Goal: Information Seeking & Learning: Learn about a topic

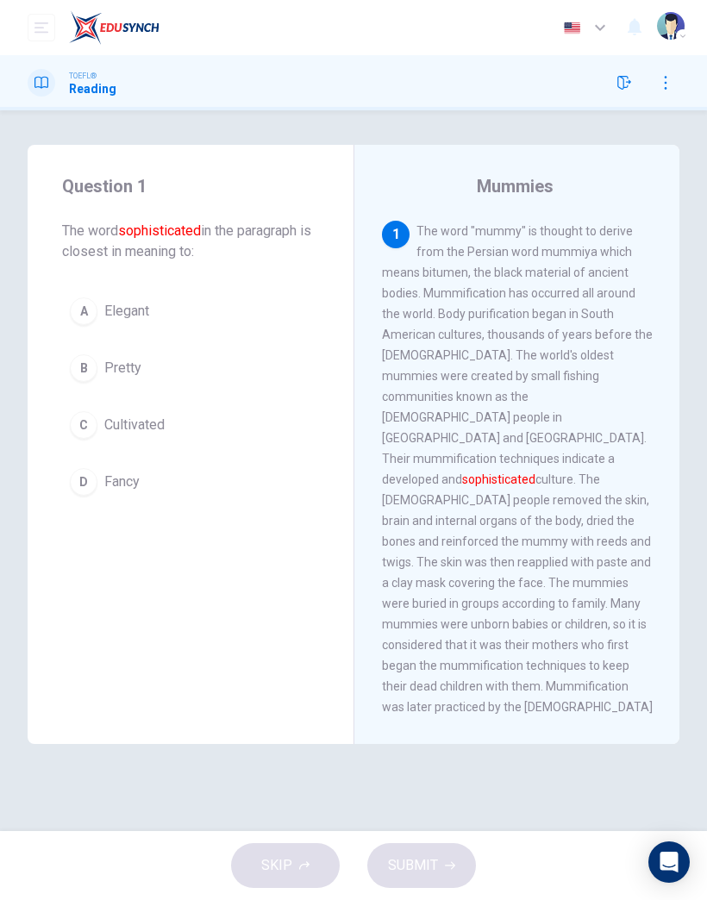
click at [141, 414] on button "C Cultivated" at bounding box center [190, 425] width 257 height 43
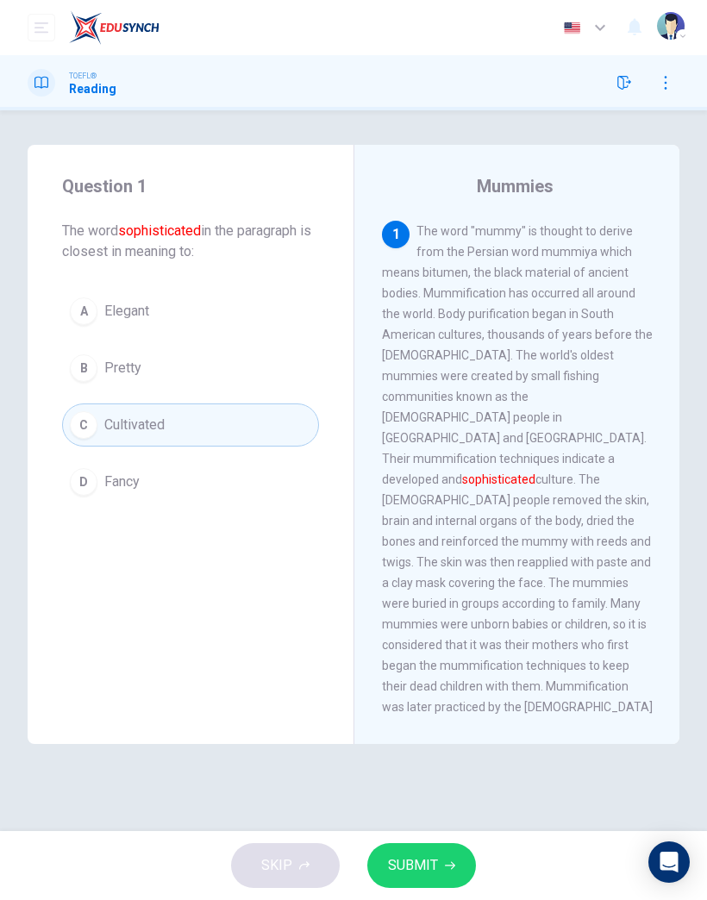
click at [442, 850] on button "SUBMIT" at bounding box center [421, 866] width 109 height 45
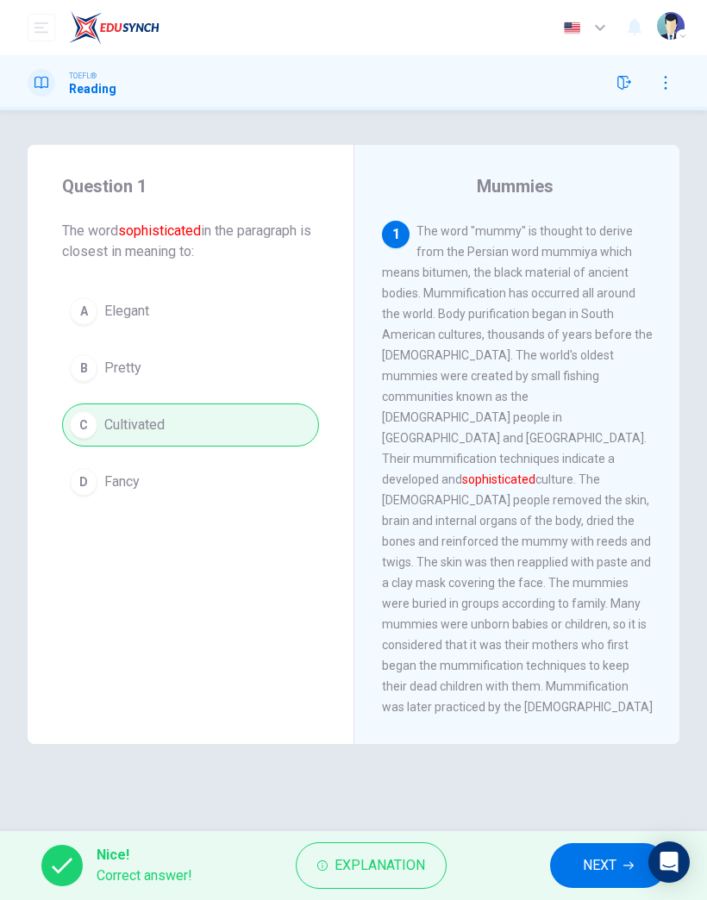
click at [586, 857] on span "NEXT" at bounding box center [600, 866] width 34 height 24
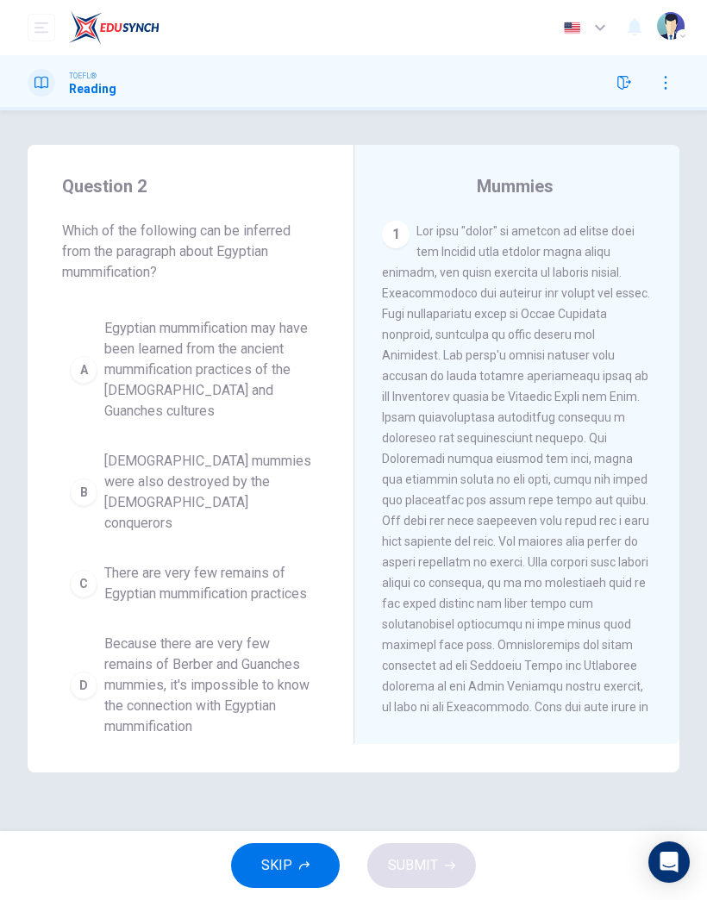
click at [185, 691] on span "Because there are very few remains of Berber and Guanches mummies, it's impossi…" at bounding box center [207, 686] width 207 height 104
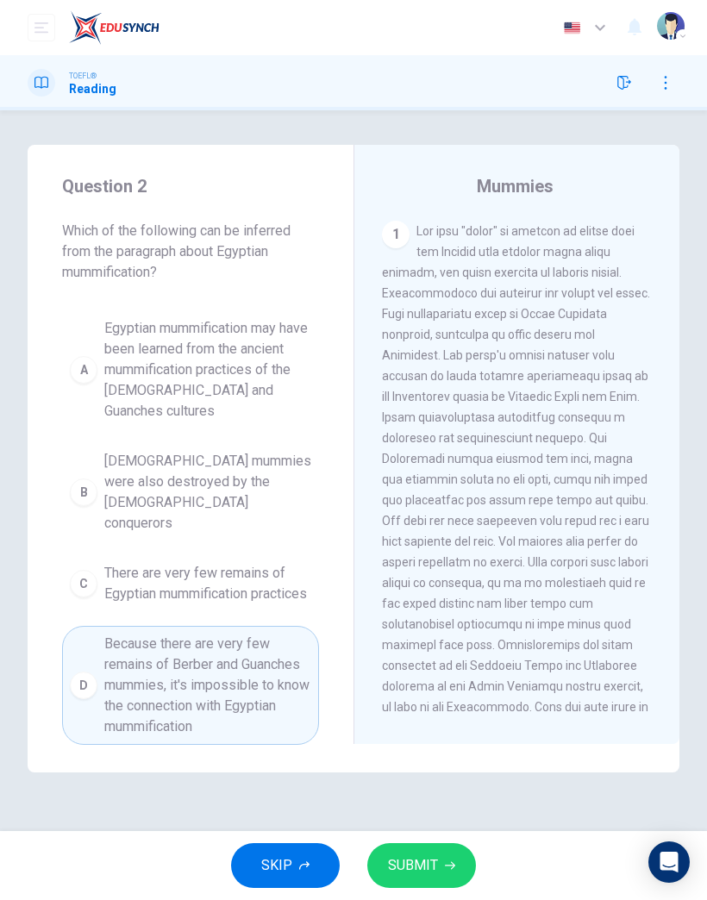
click at [423, 864] on span "SUBMIT" at bounding box center [413, 866] width 50 height 24
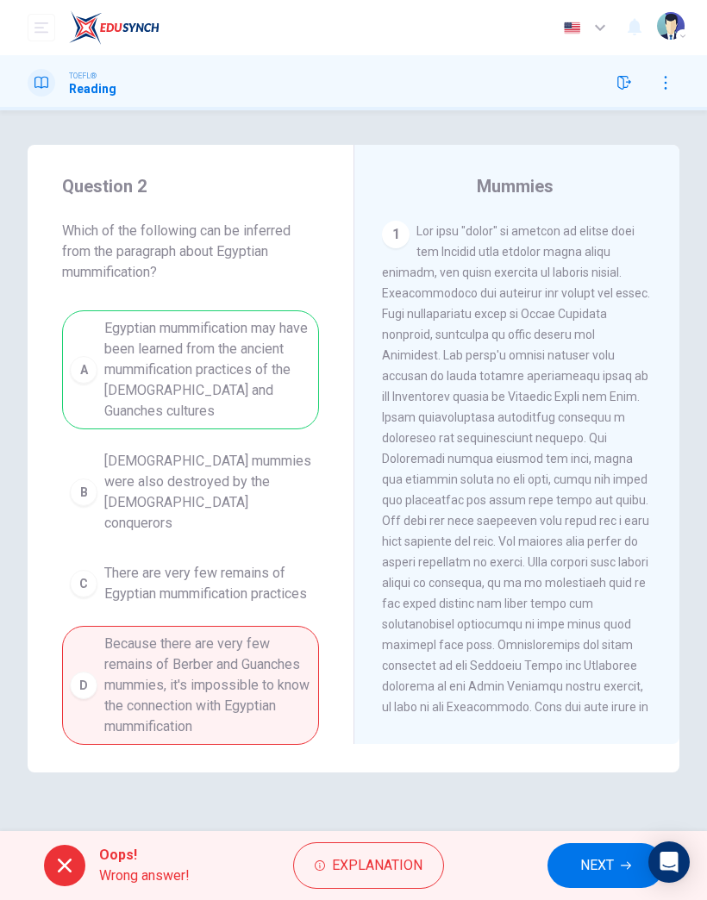
click at [612, 850] on button "NEXT" at bounding box center [606, 866] width 116 height 45
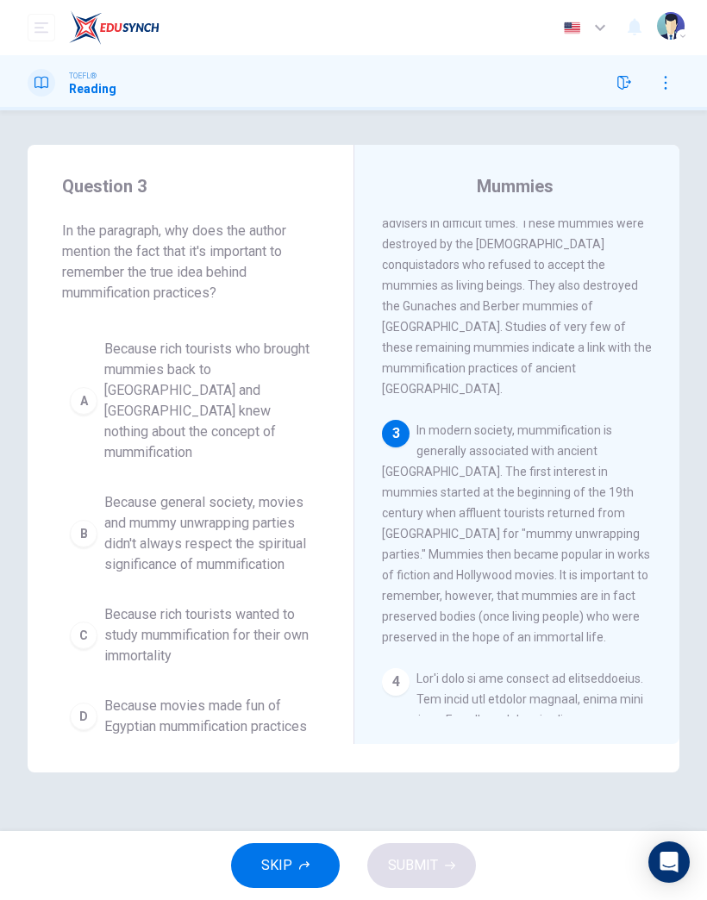
scroll to position [794, 0]
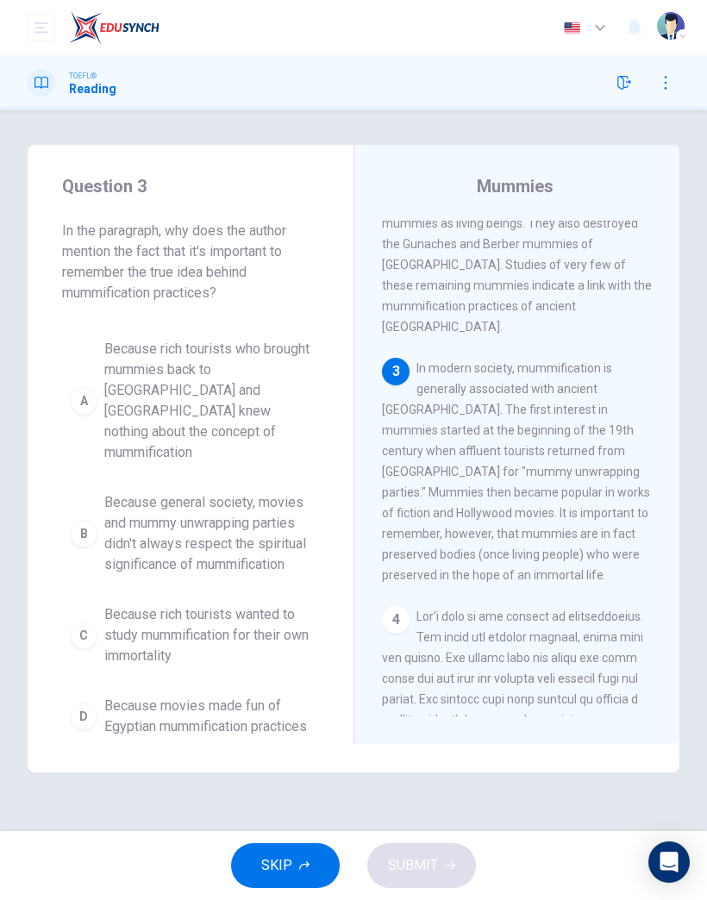
click at [212, 386] on span "Because rich tourists who brought mummies back to [GEOGRAPHIC_DATA] and [GEOGRA…" at bounding box center [207, 401] width 207 height 124
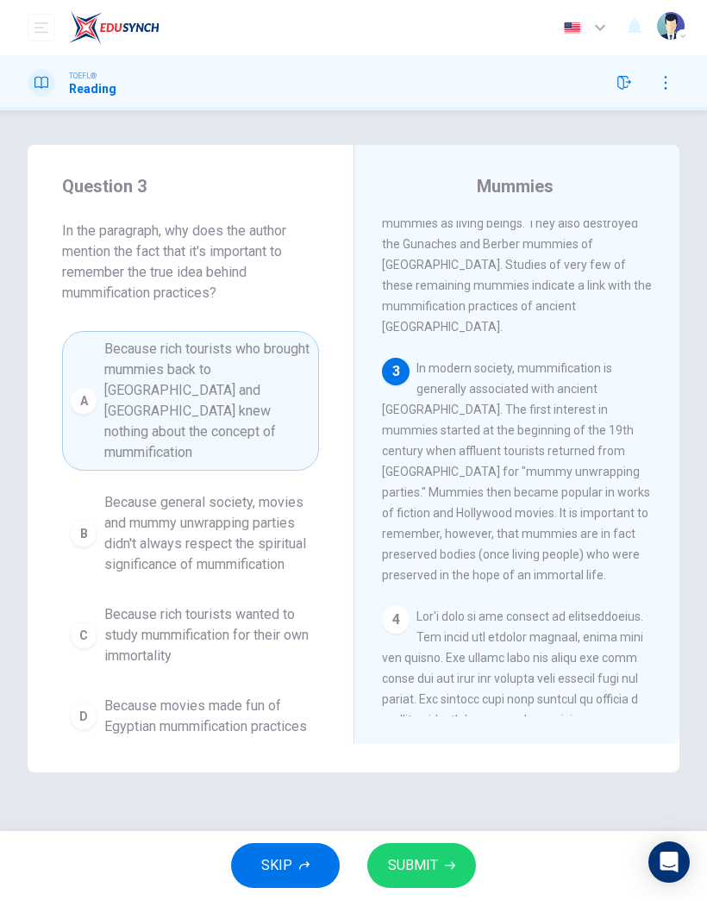
click at [260, 520] on span "Because general society, movies and mummy unwrapping parties didn't always resp…" at bounding box center [207, 534] width 207 height 83
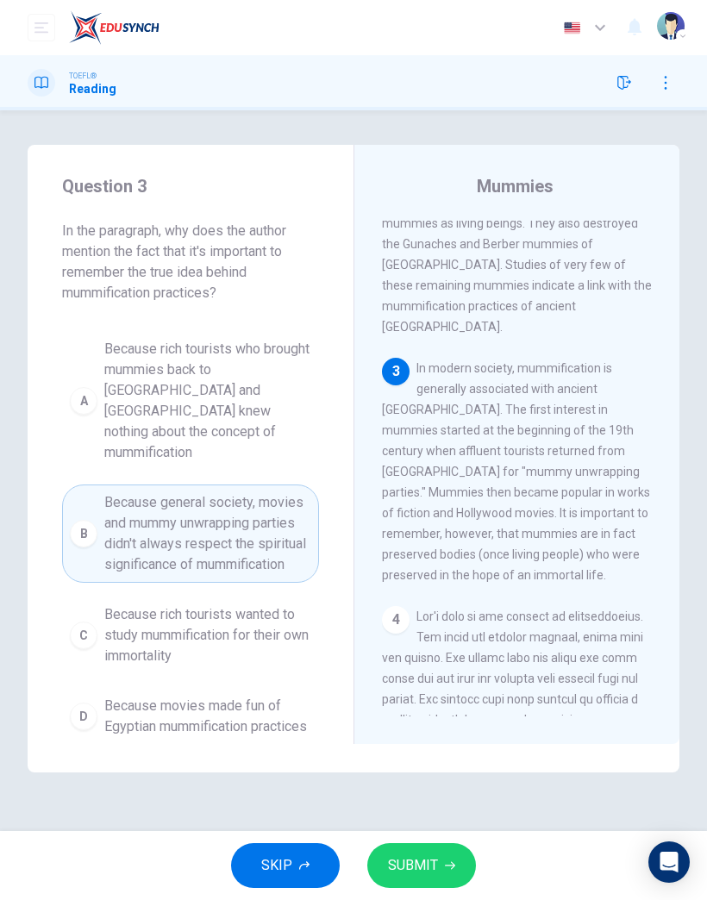
click at [425, 850] on button "SUBMIT" at bounding box center [421, 866] width 109 height 45
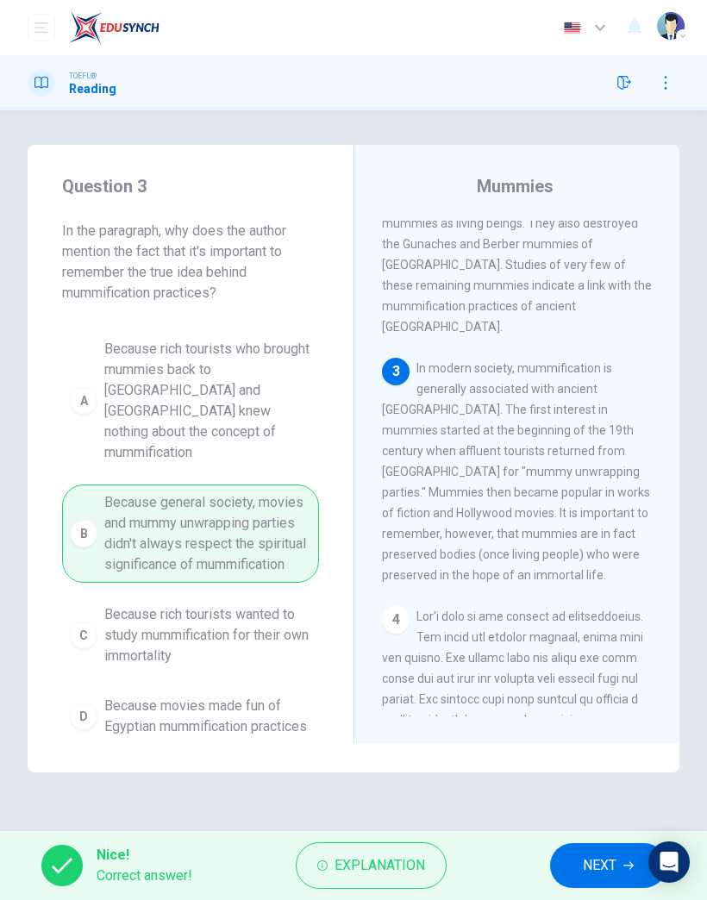
click at [592, 867] on span "NEXT" at bounding box center [600, 866] width 34 height 24
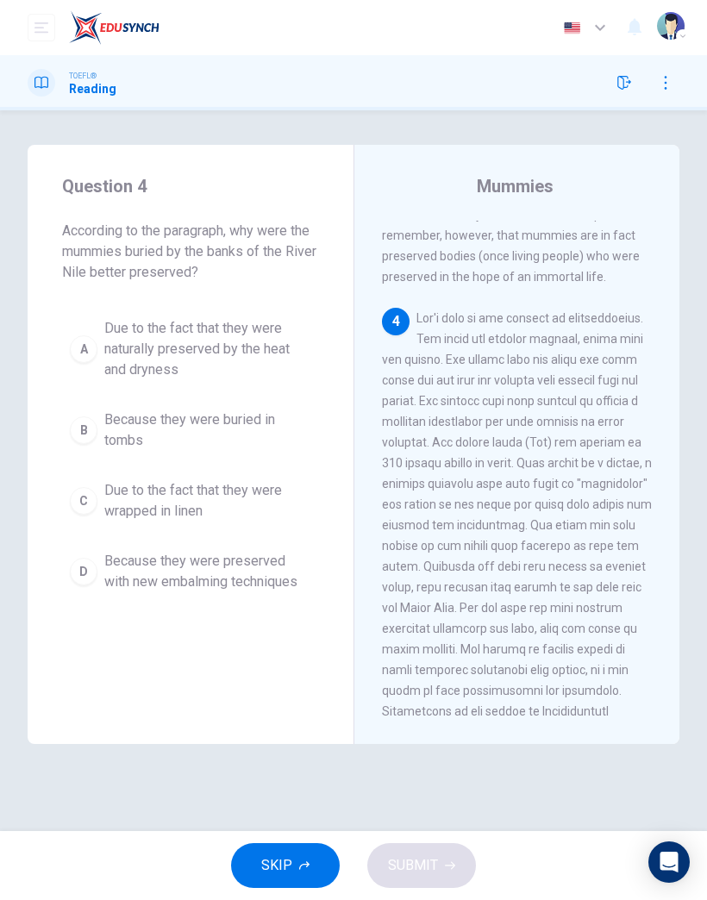
scroll to position [1139, 0]
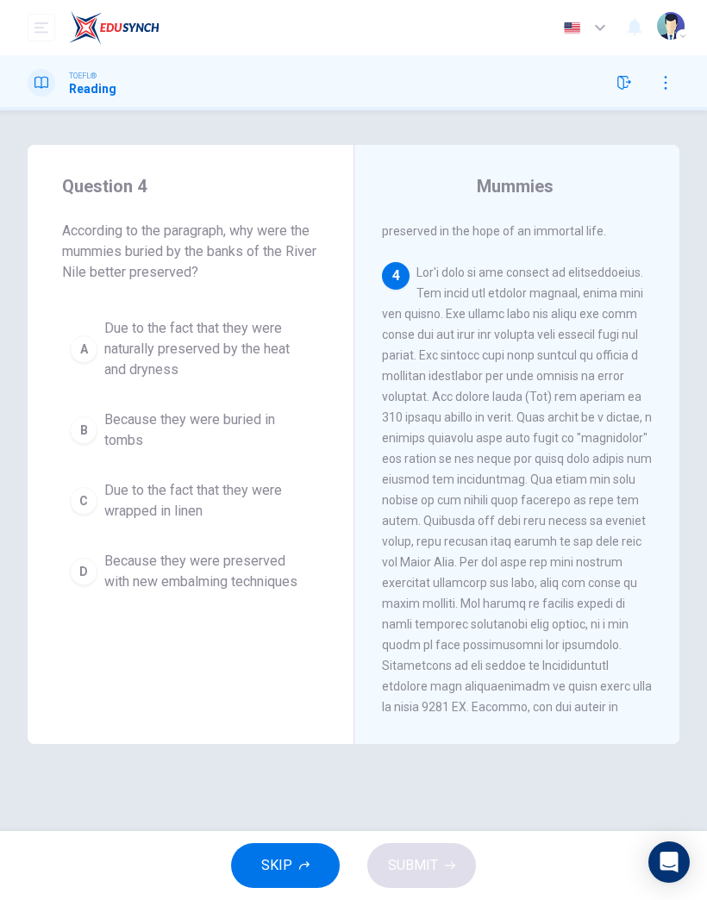
click at [267, 561] on span "Because they were preserved with new embalming techniques" at bounding box center [207, 571] width 207 height 41
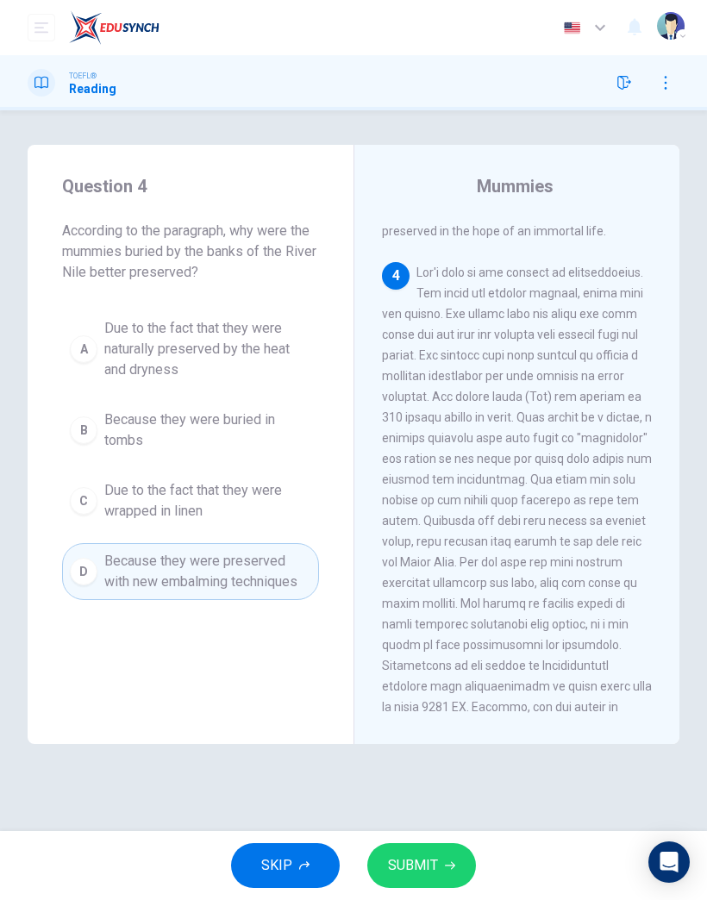
click at [428, 869] on span "SUBMIT" at bounding box center [413, 866] width 50 height 24
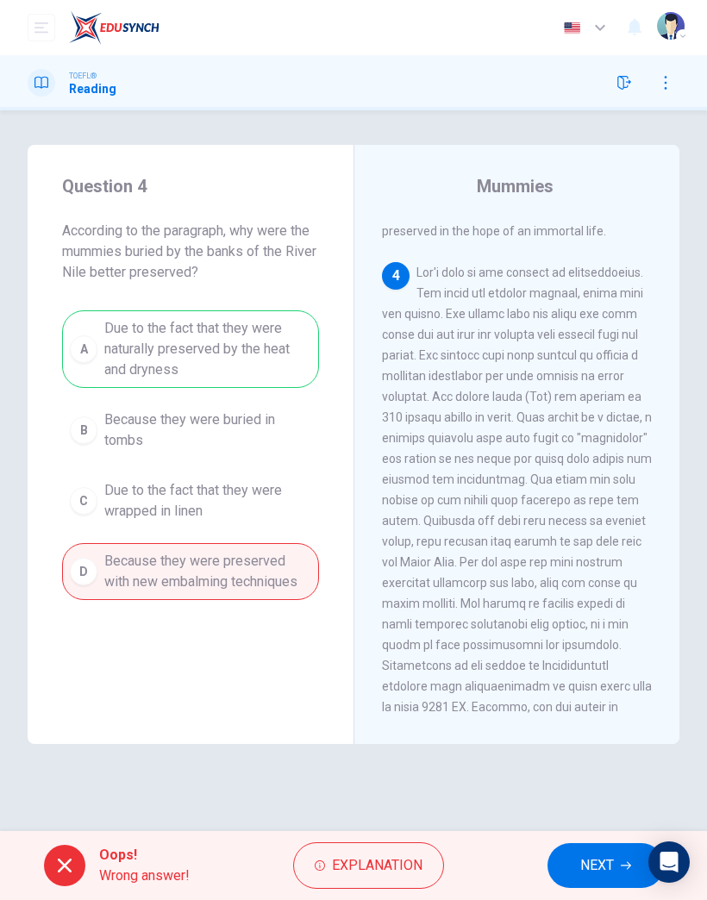
click at [569, 867] on button "NEXT" at bounding box center [606, 866] width 116 height 45
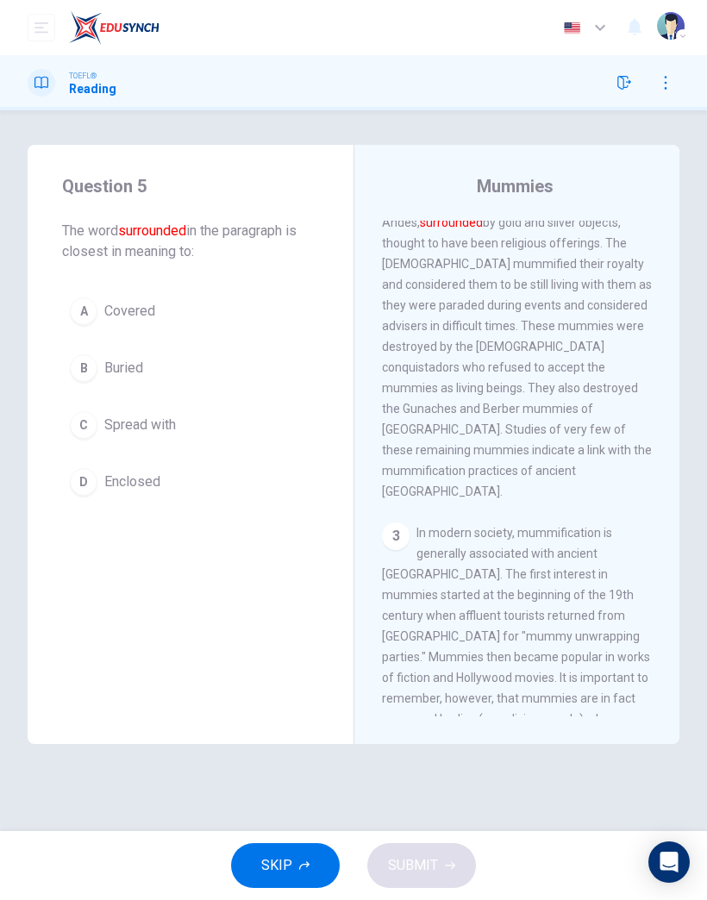
scroll to position [559, 0]
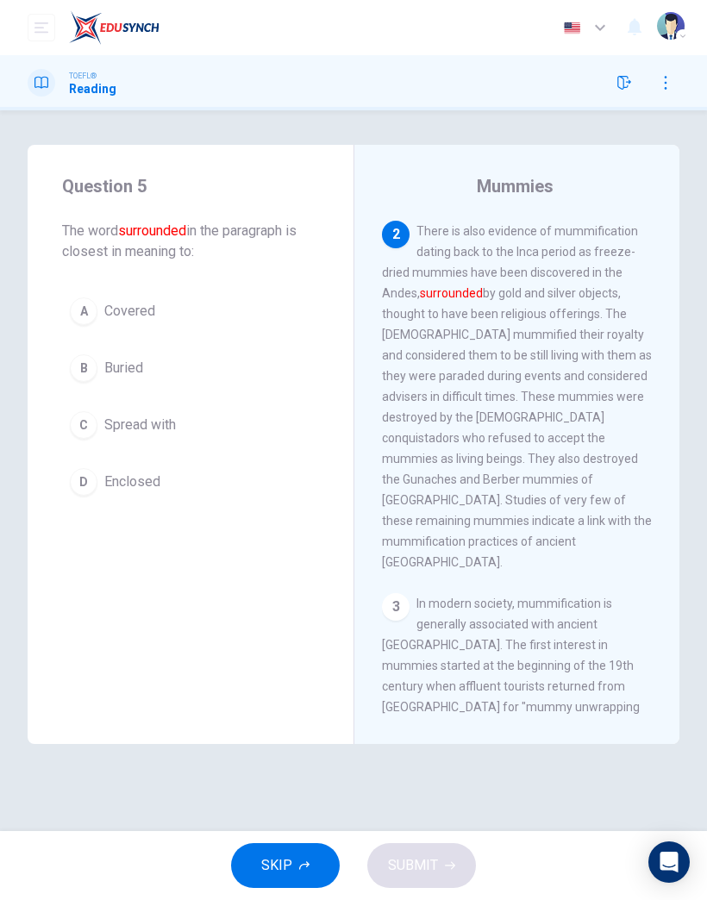
click at [136, 425] on span "Spread with" at bounding box center [140, 425] width 72 height 21
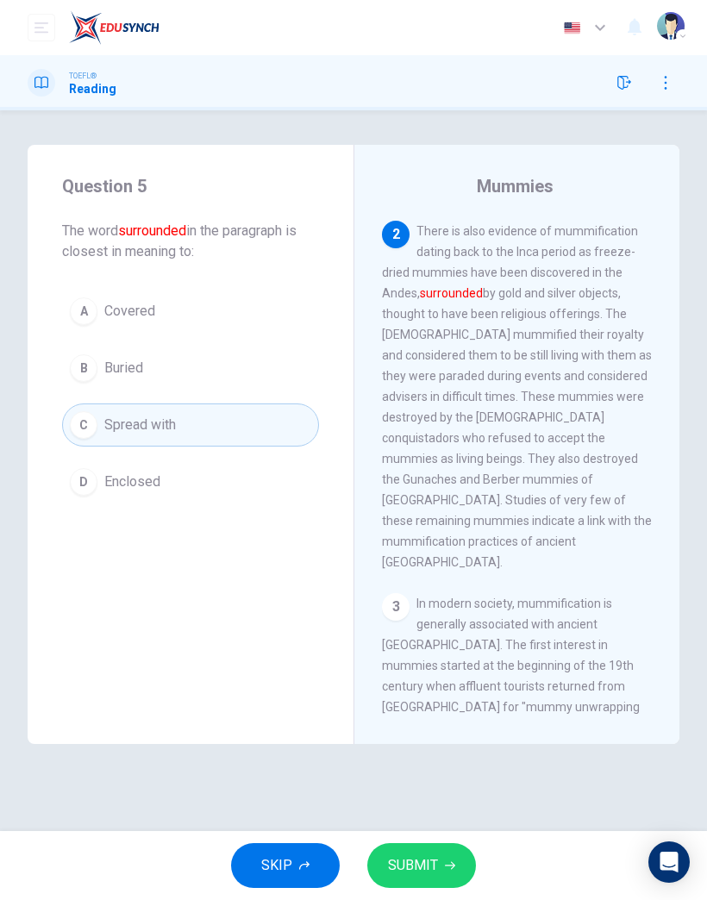
click at [429, 874] on span "SUBMIT" at bounding box center [413, 866] width 50 height 24
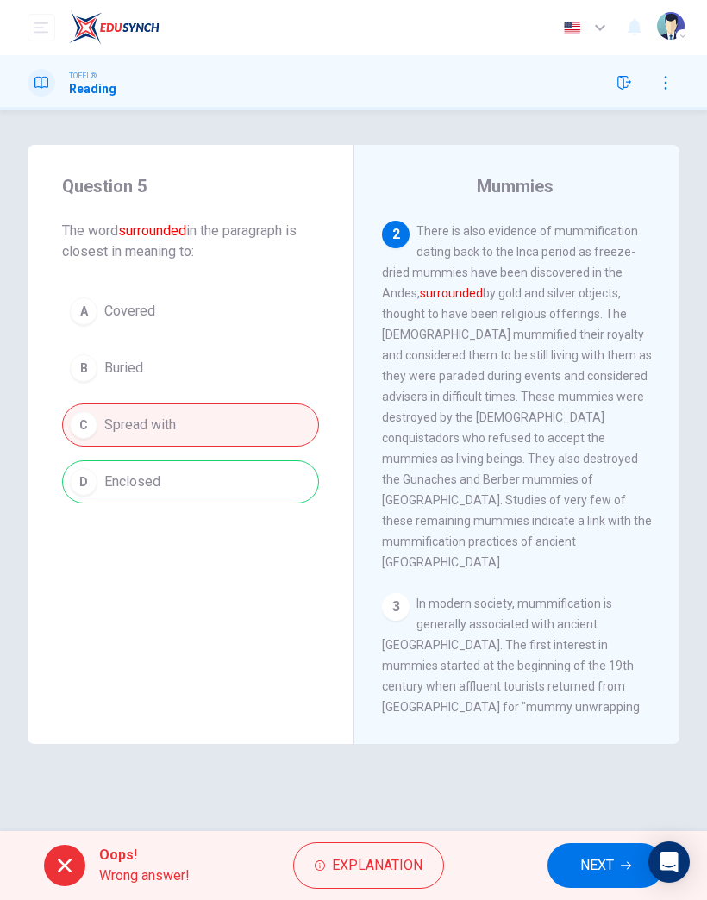
click at [586, 877] on span "NEXT" at bounding box center [597, 866] width 34 height 24
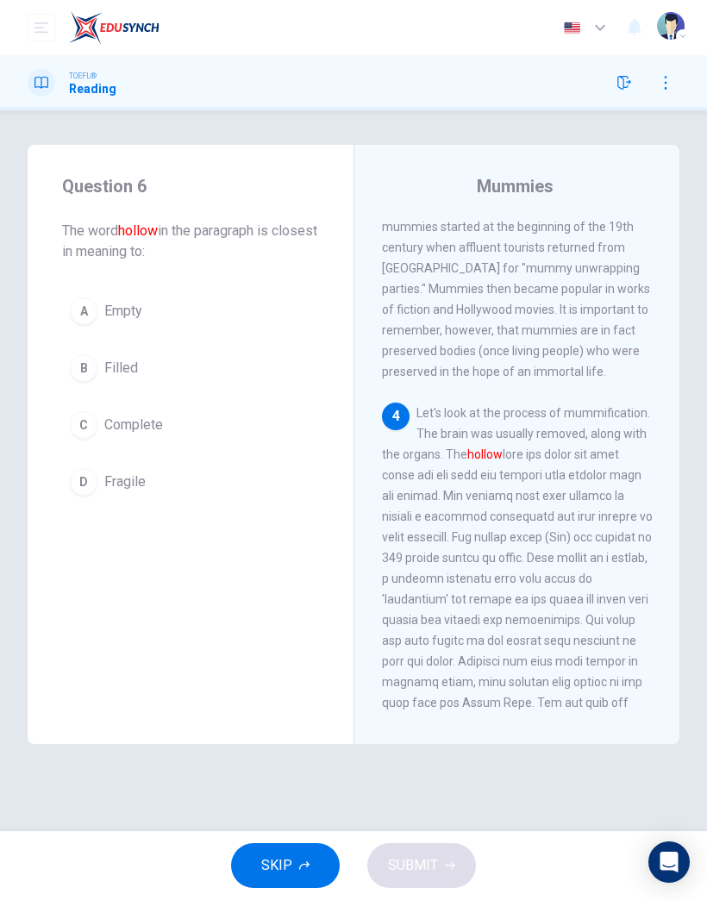
scroll to position [1139, 0]
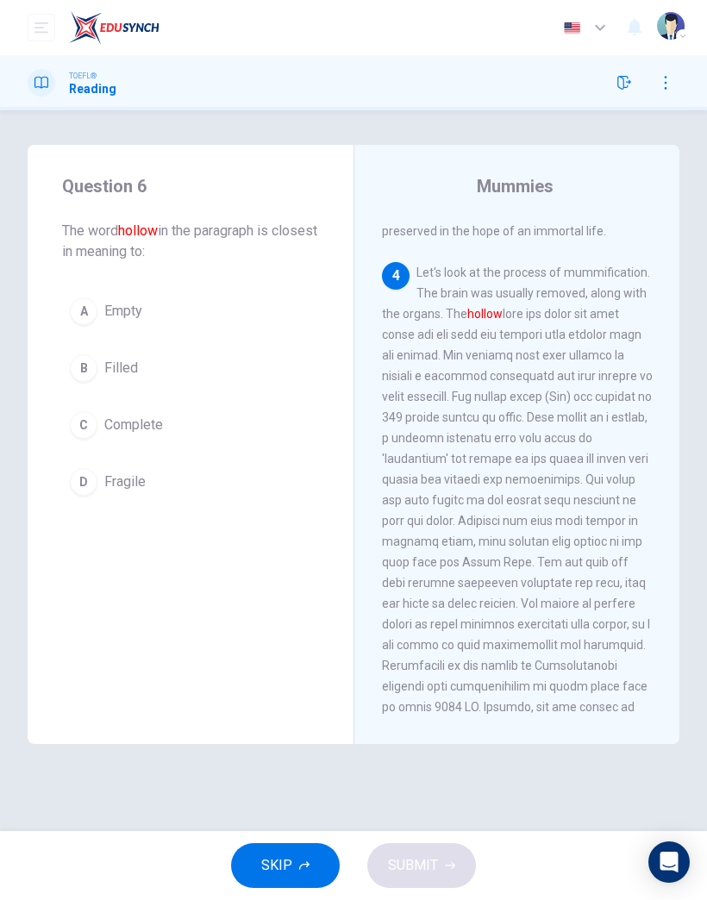
click at [119, 353] on button "B Filled" at bounding box center [190, 368] width 257 height 43
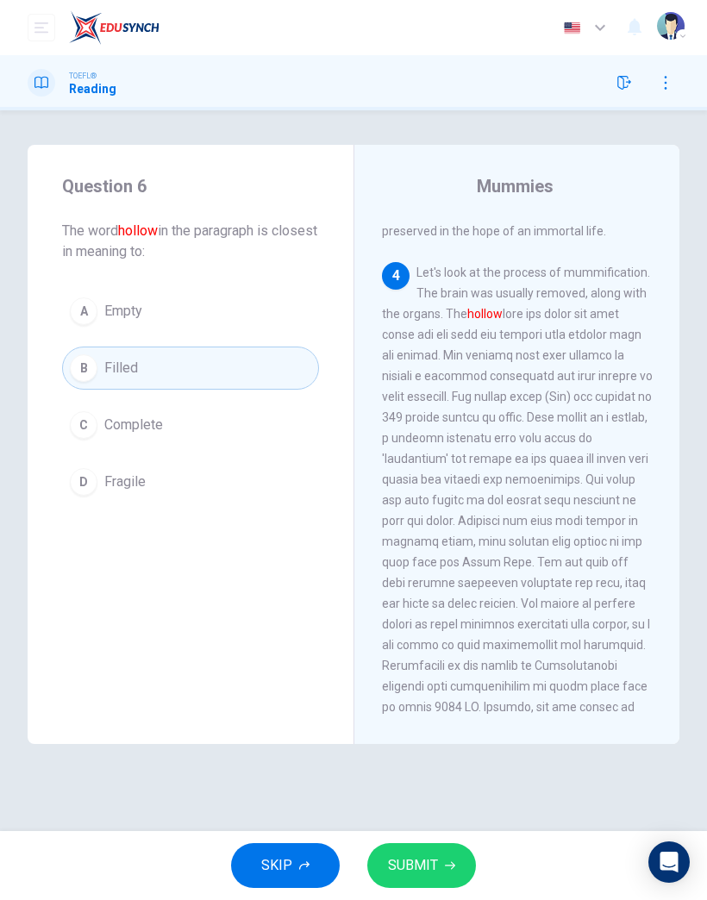
click at [435, 848] on button "SUBMIT" at bounding box center [421, 866] width 109 height 45
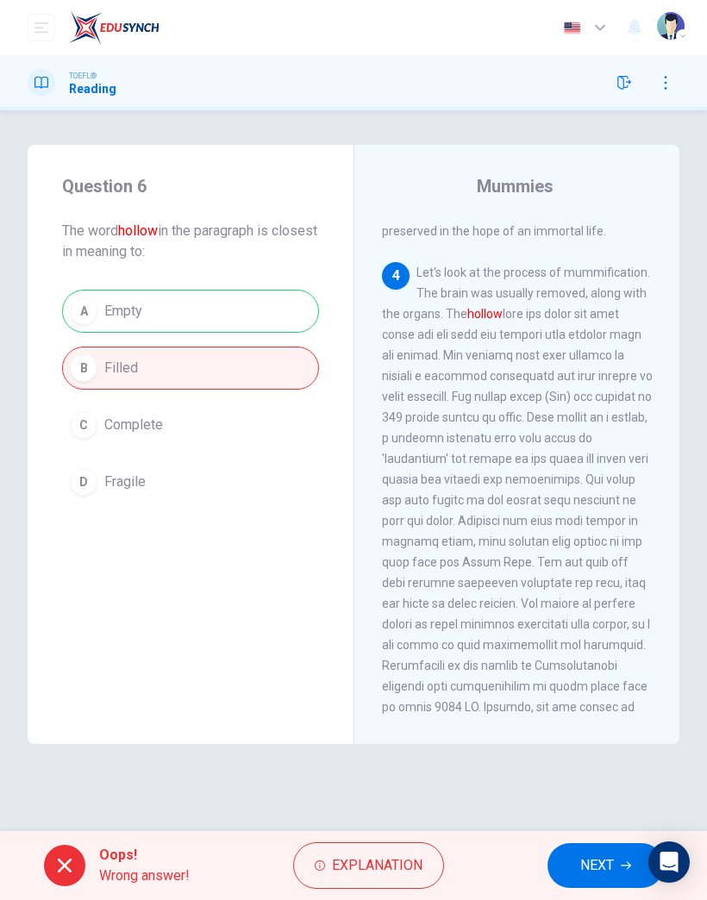
click at [594, 856] on span "NEXT" at bounding box center [597, 866] width 34 height 24
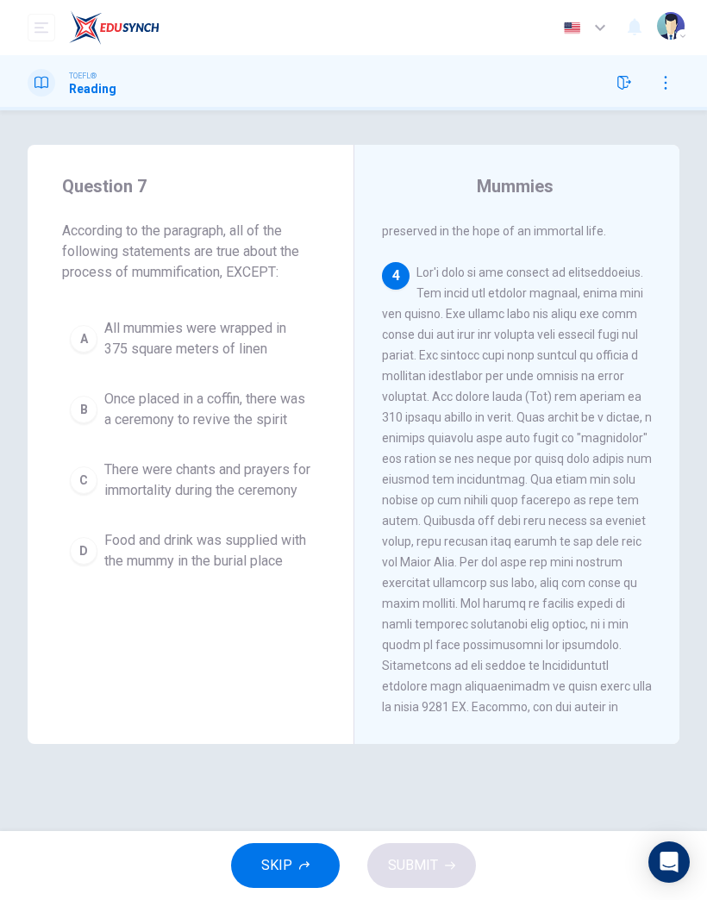
click at [233, 488] on span "There were chants and prayers for immortality during the ceremony" at bounding box center [207, 480] width 207 height 41
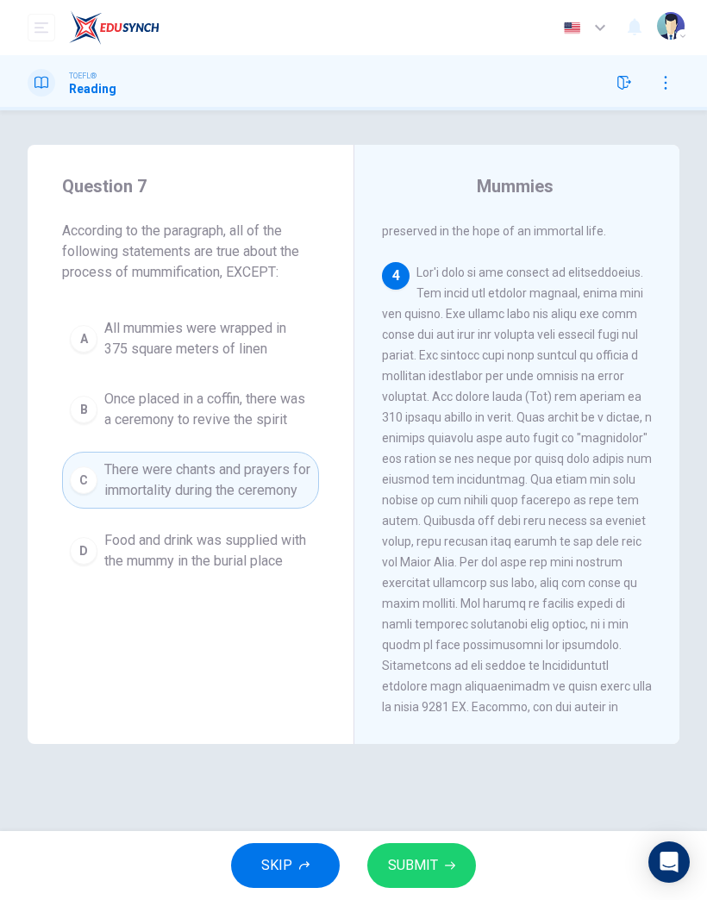
click at [417, 875] on span "SUBMIT" at bounding box center [413, 866] width 50 height 24
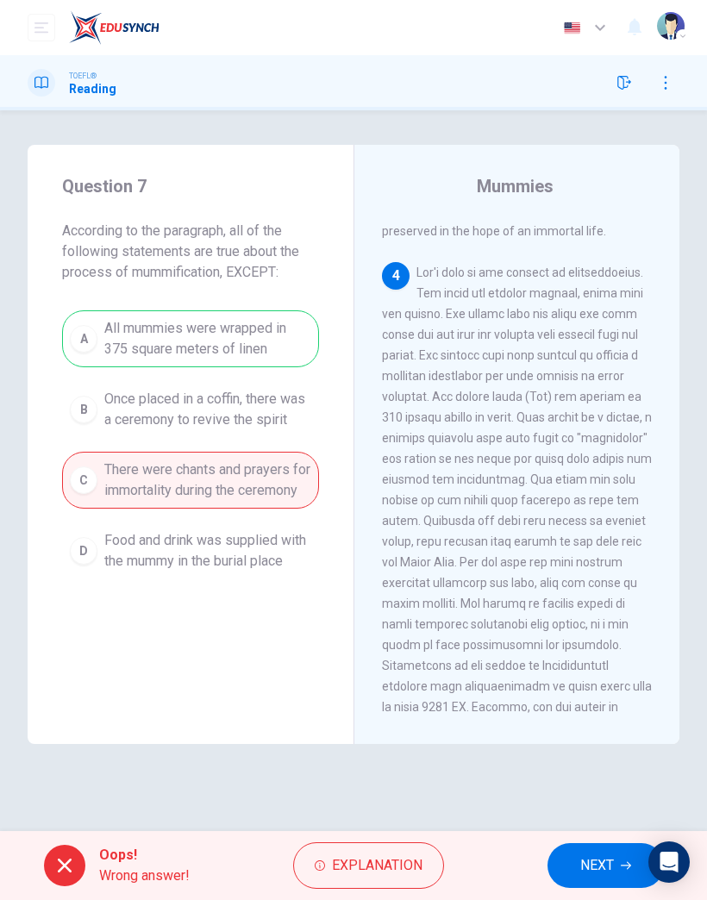
click at [600, 860] on span "NEXT" at bounding box center [597, 866] width 34 height 24
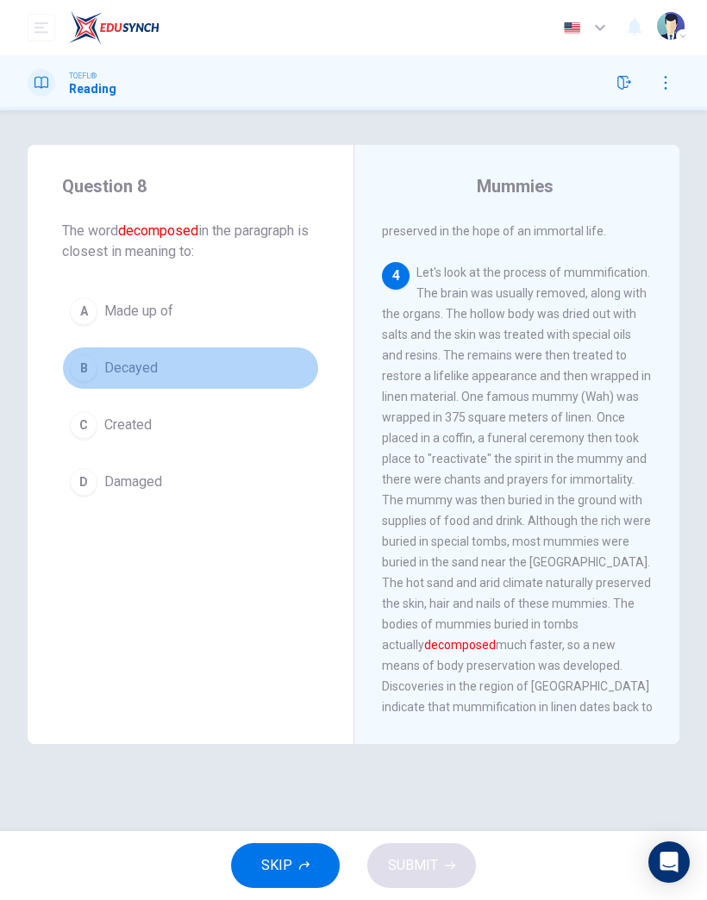
click at [129, 386] on button "B Decayed" at bounding box center [190, 368] width 257 height 43
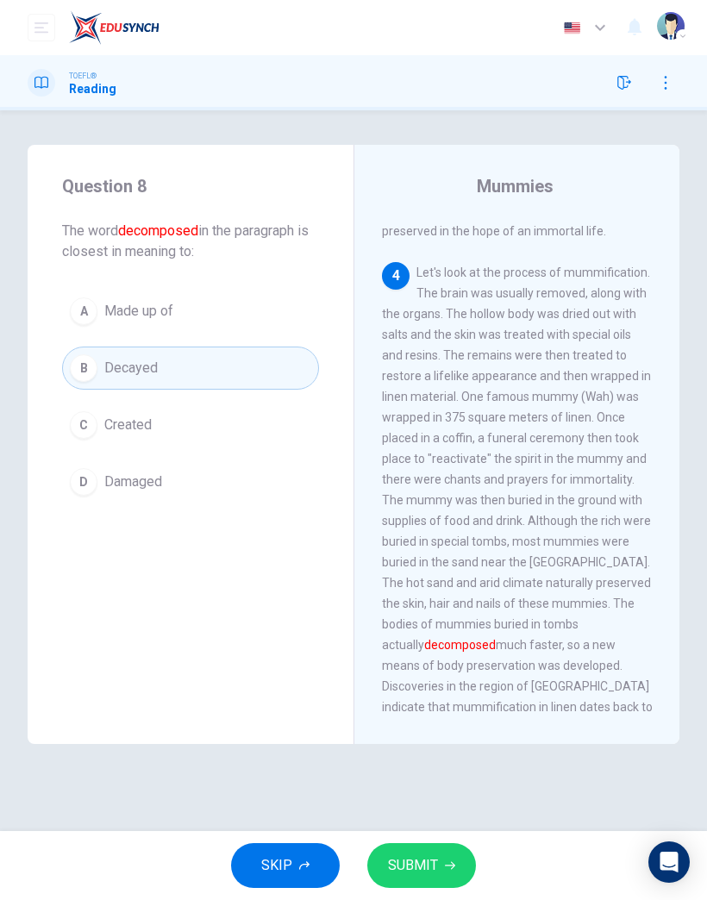
click at [433, 869] on span "SUBMIT" at bounding box center [413, 866] width 50 height 24
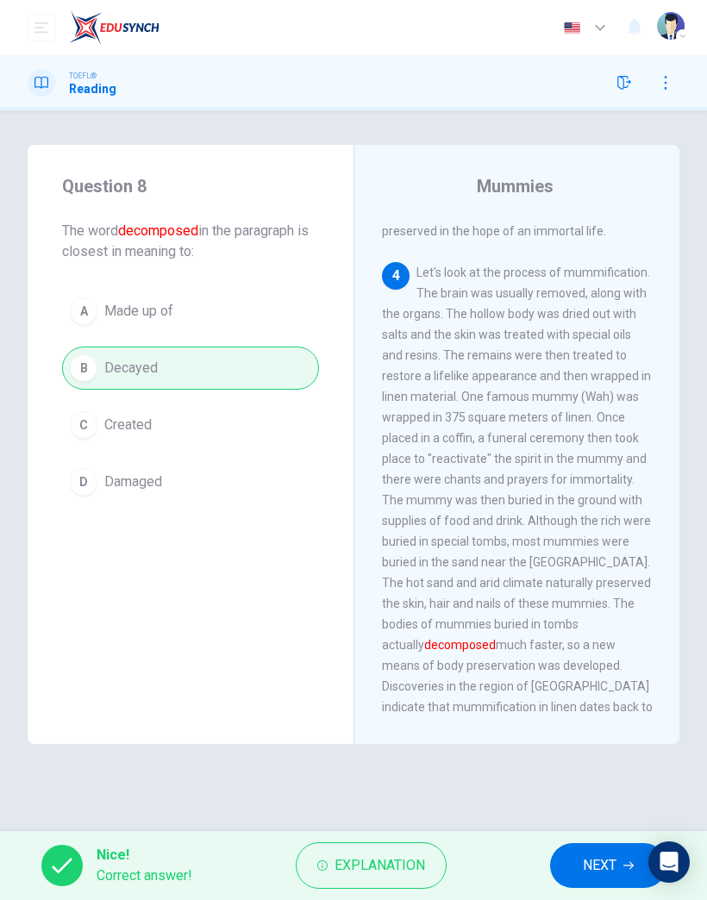
click at [618, 867] on button "NEXT" at bounding box center [608, 866] width 116 height 45
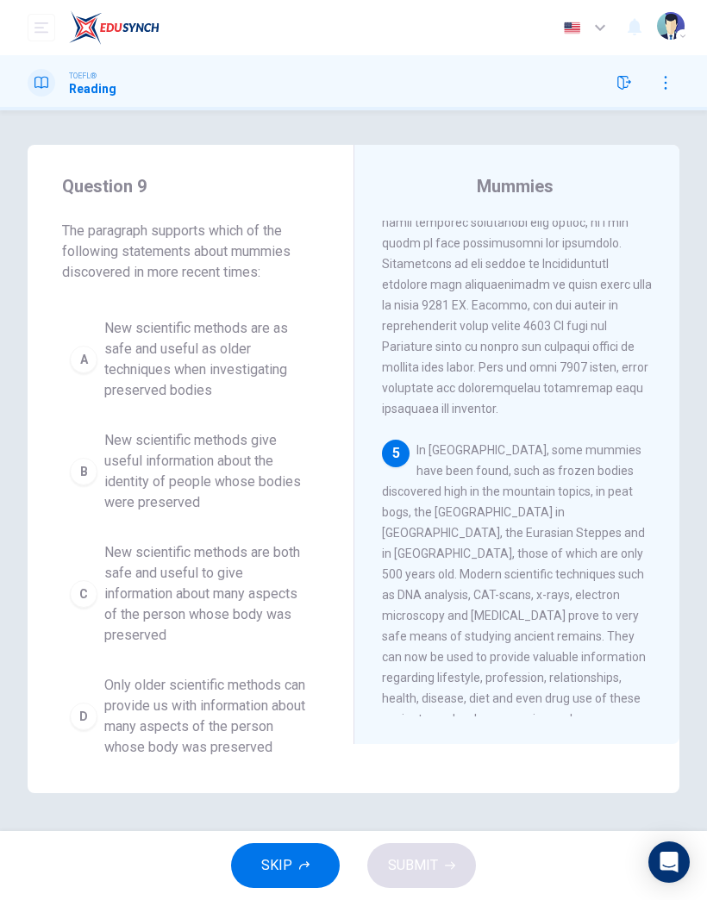
scroll to position [1664, 0]
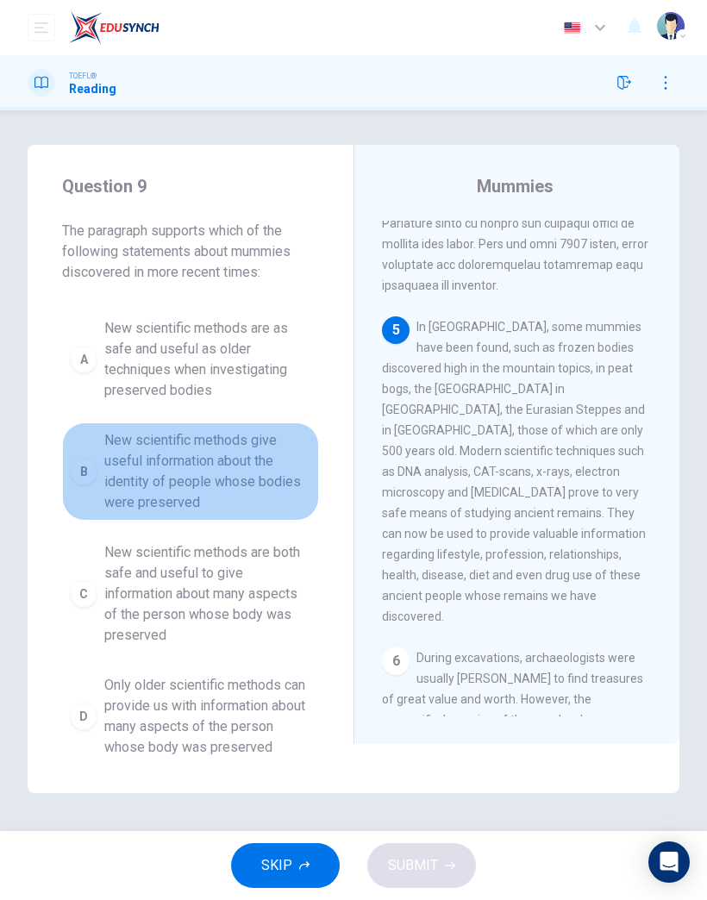
click at [229, 464] on span "New scientific methods give useful information about the identity of people who…" at bounding box center [207, 471] width 207 height 83
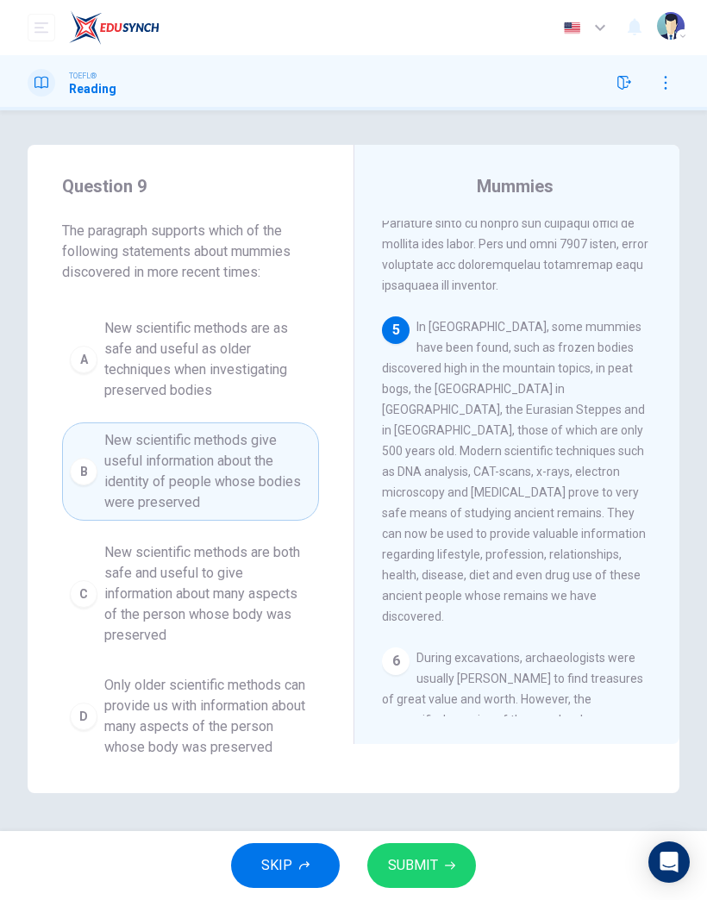
click at [458, 870] on button "SUBMIT" at bounding box center [421, 866] width 109 height 45
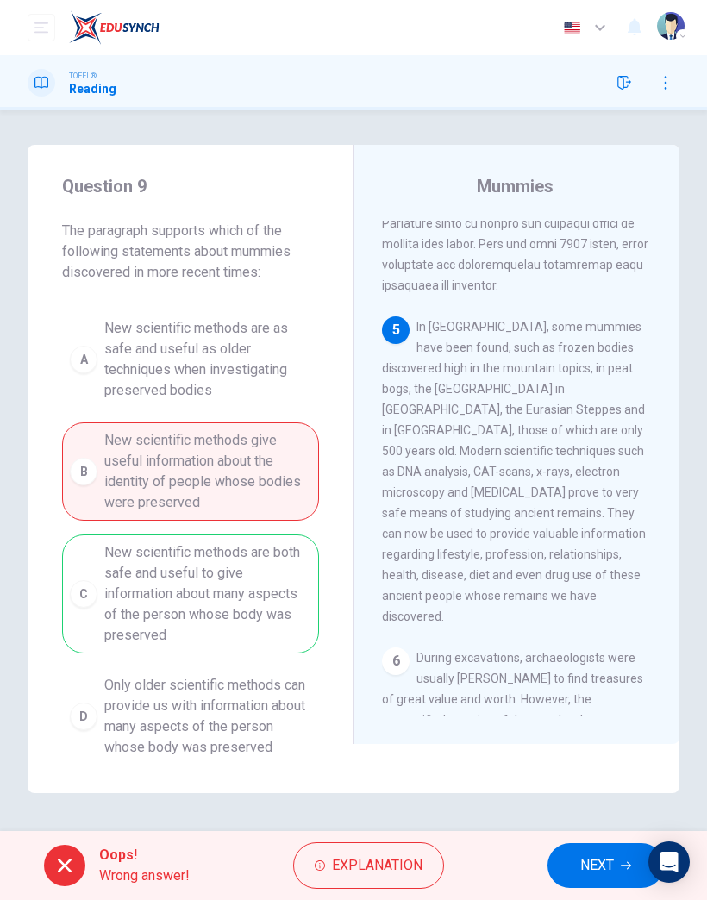
click at [584, 888] on button "NEXT" at bounding box center [606, 866] width 116 height 45
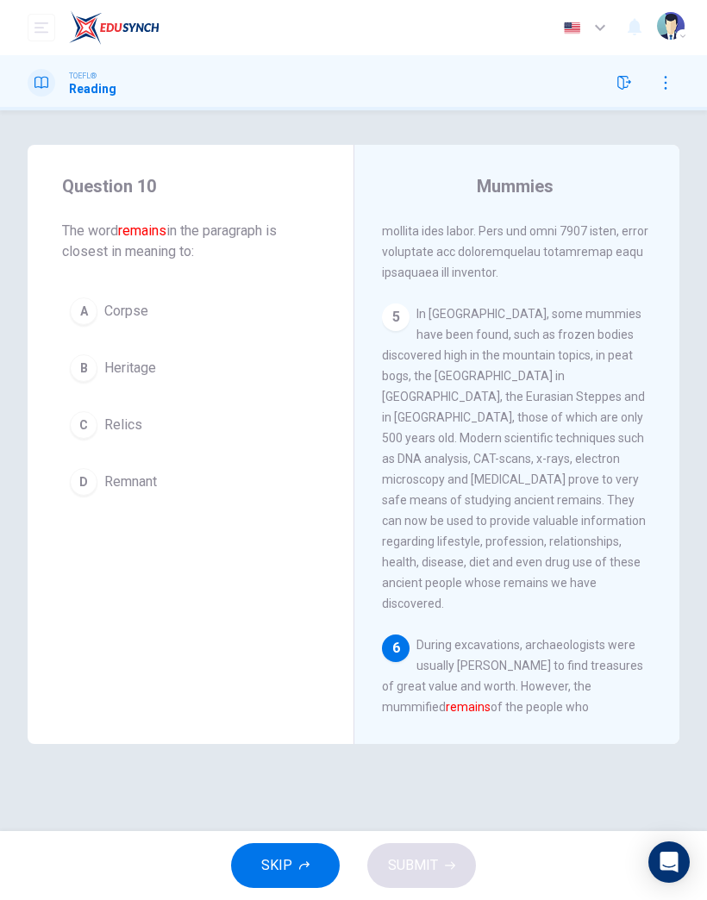
scroll to position [1678, 0]
click at [138, 480] on span "Remnant" at bounding box center [130, 482] width 53 height 21
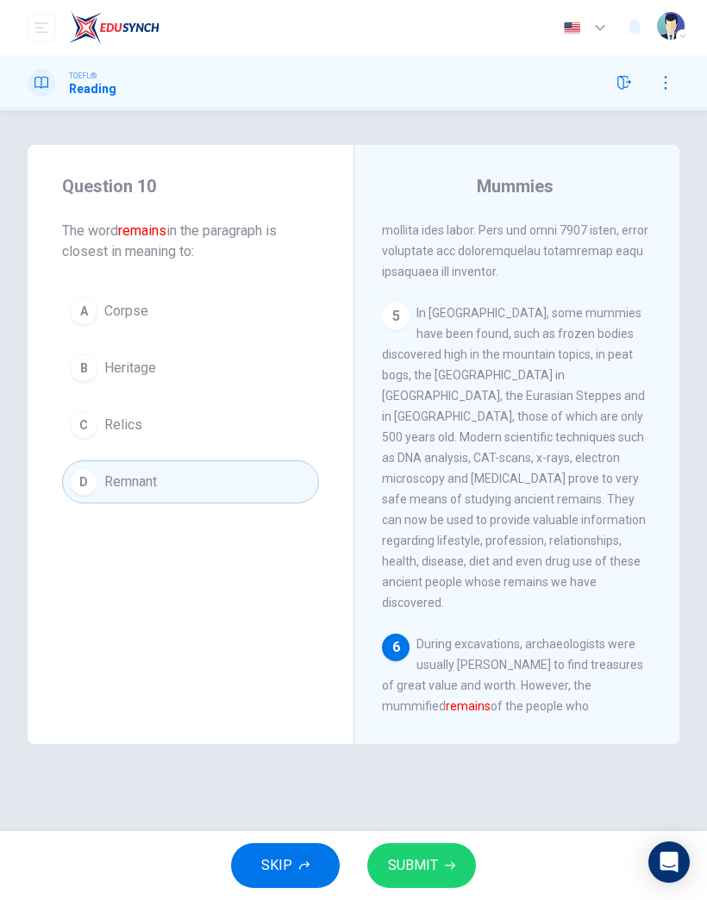
click at [435, 868] on span "SUBMIT" at bounding box center [413, 866] width 50 height 24
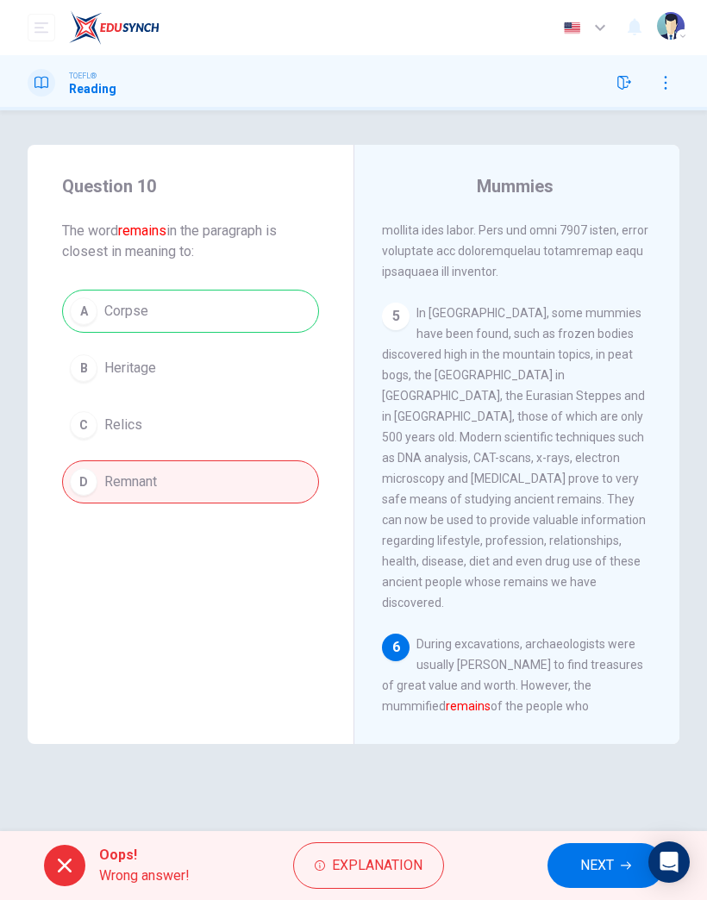
click at [572, 857] on button "NEXT" at bounding box center [606, 866] width 116 height 45
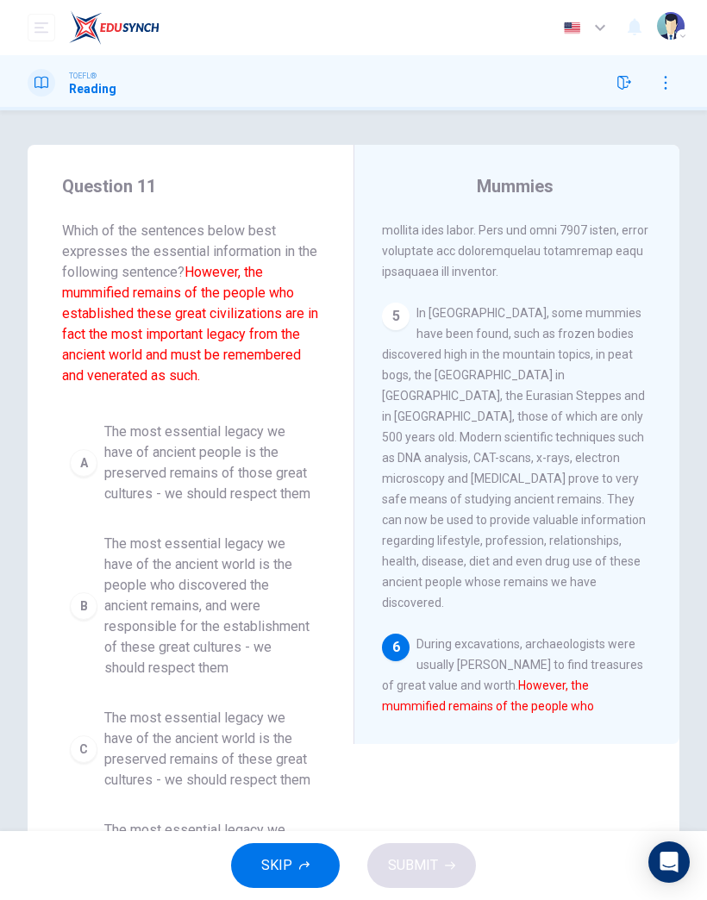
click at [224, 593] on span "The most essential legacy we have of the ancient world is the people who discov…" at bounding box center [207, 606] width 207 height 145
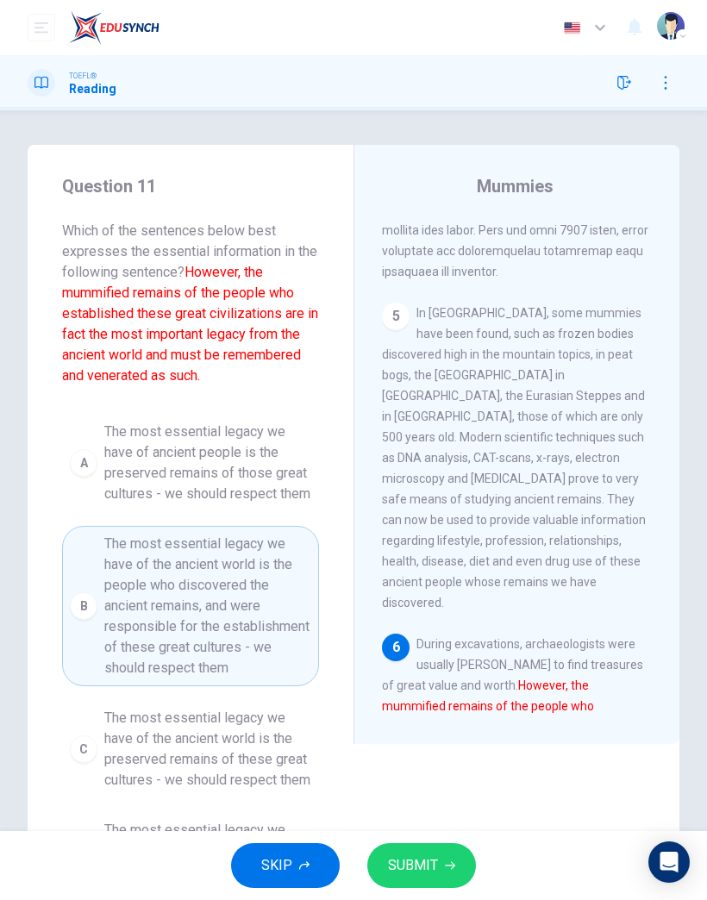
click at [463, 865] on button "SUBMIT" at bounding box center [421, 866] width 109 height 45
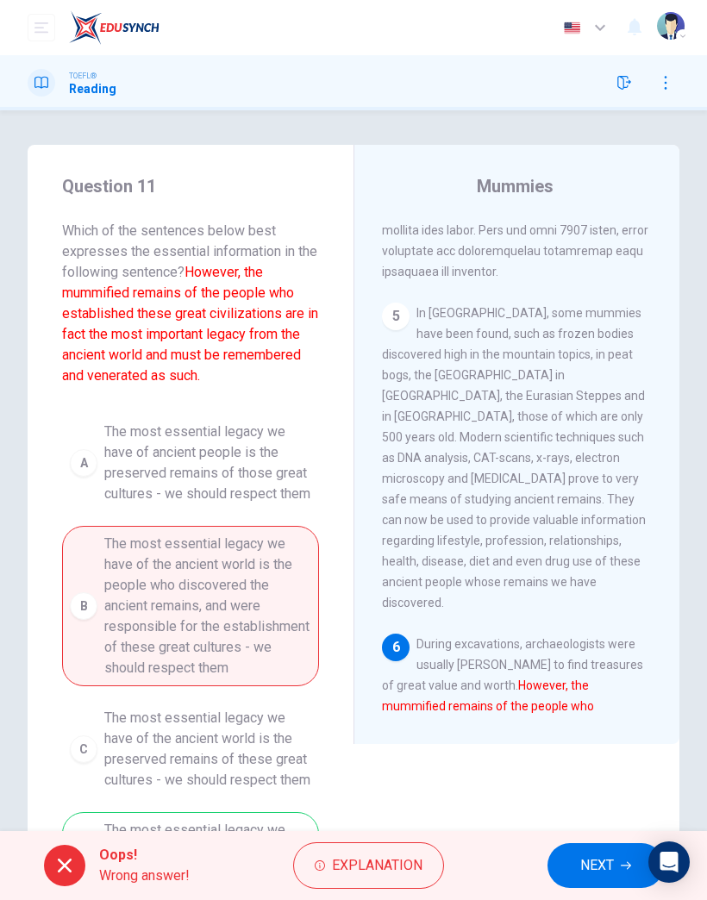
click at [573, 870] on button "NEXT" at bounding box center [606, 866] width 116 height 45
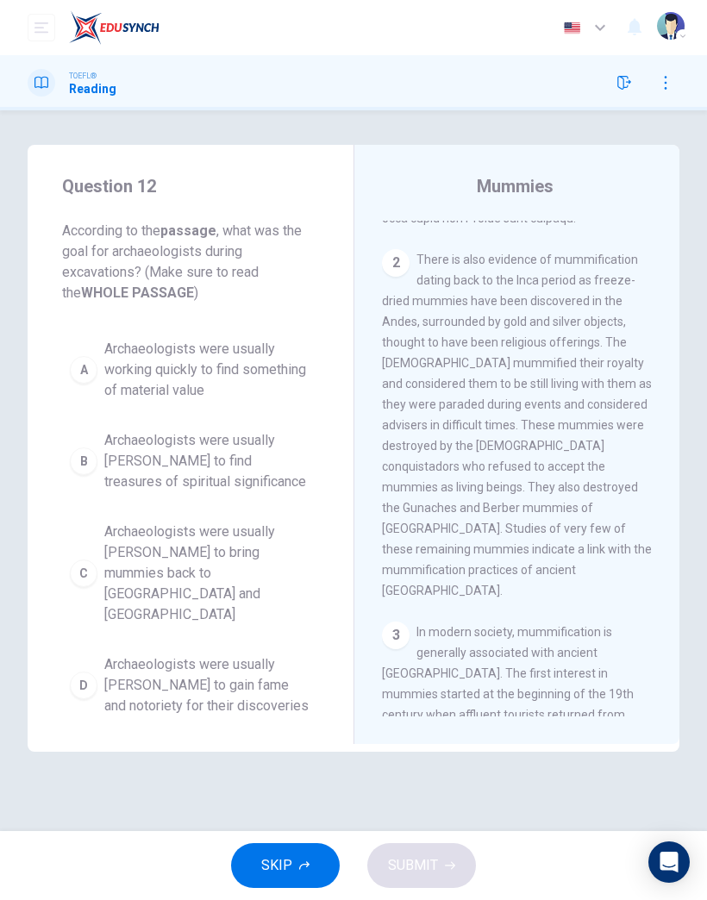
scroll to position [215, 0]
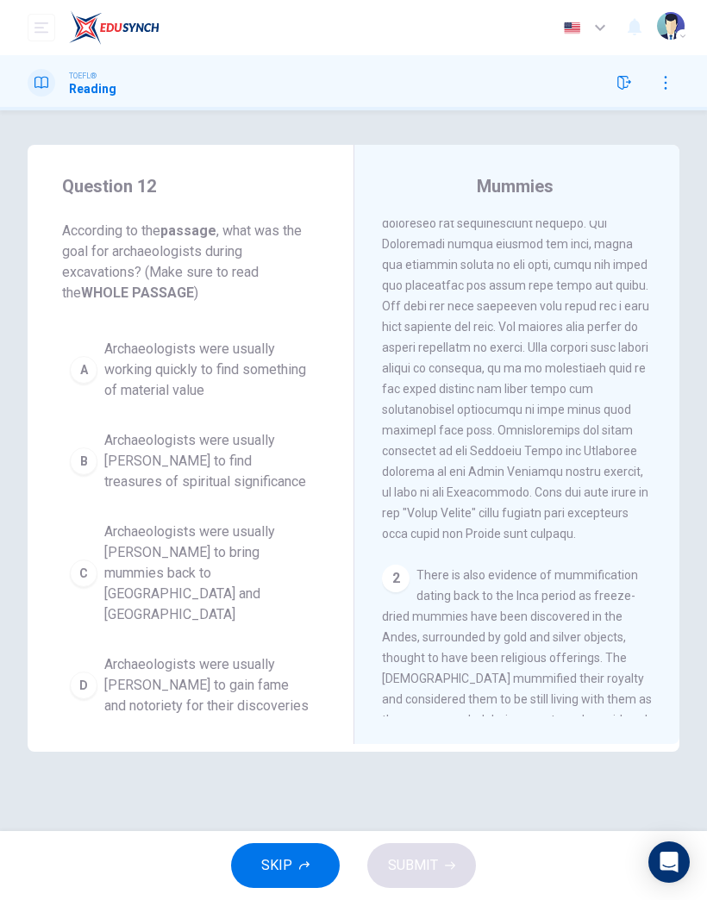
click at [210, 499] on button "B Archaeologists were usually [PERSON_NAME] to find treasures of spiritual sign…" at bounding box center [190, 462] width 257 height 78
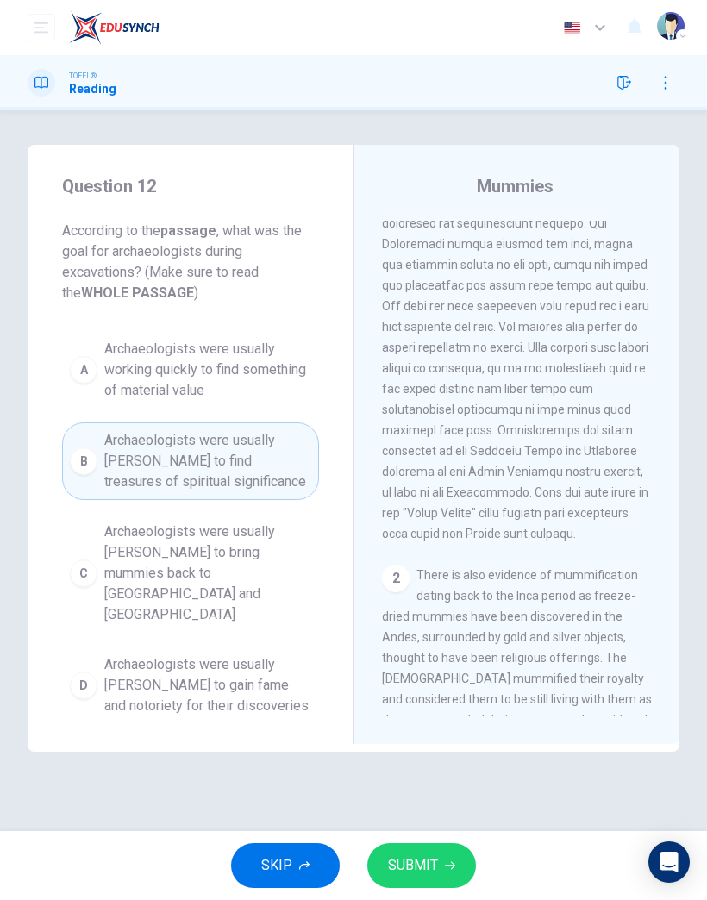
click at [459, 857] on button "SUBMIT" at bounding box center [421, 866] width 109 height 45
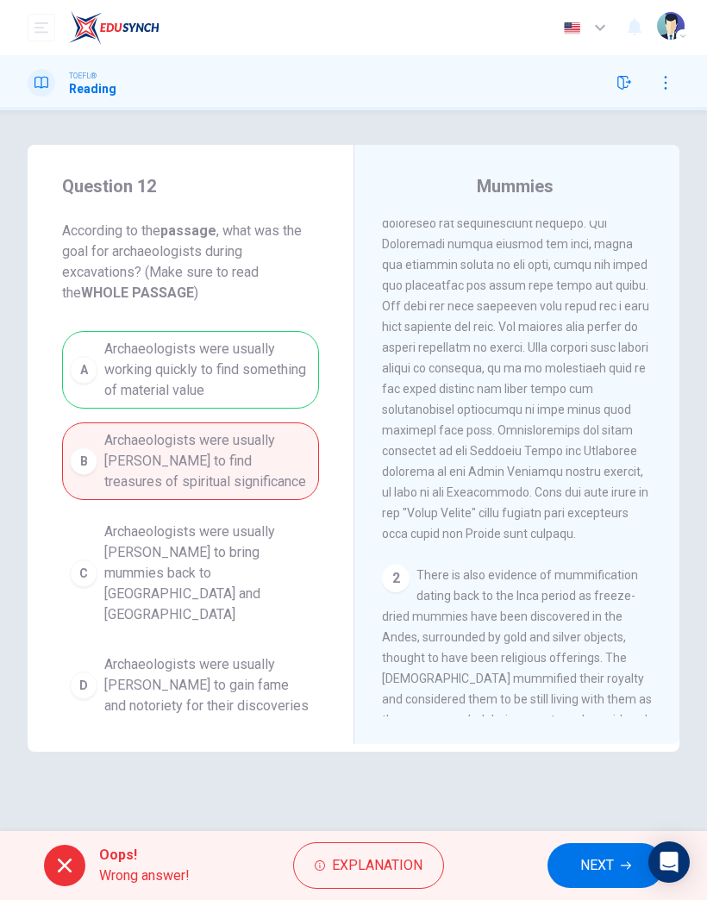
click at [637, 849] on button "NEXT" at bounding box center [606, 866] width 116 height 45
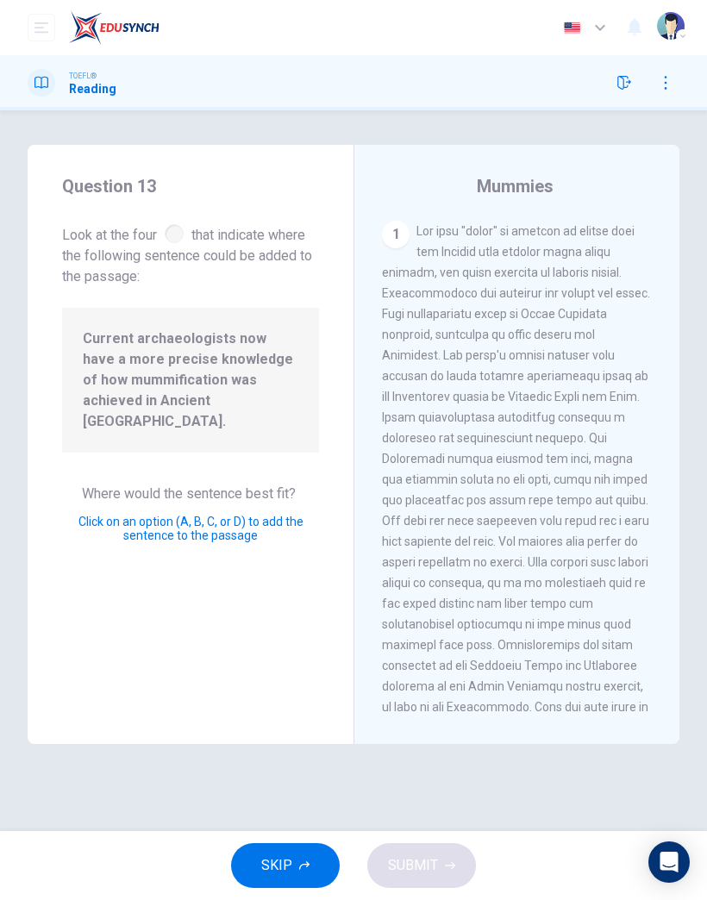
scroll to position [1691, 0]
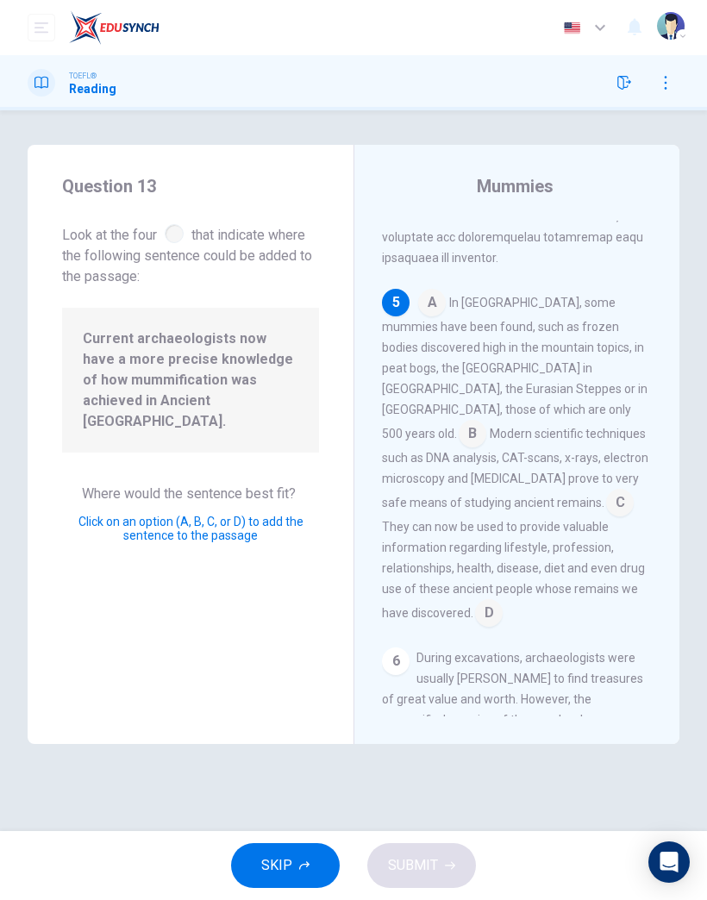
click at [459, 422] on input at bounding box center [473, 436] width 28 height 28
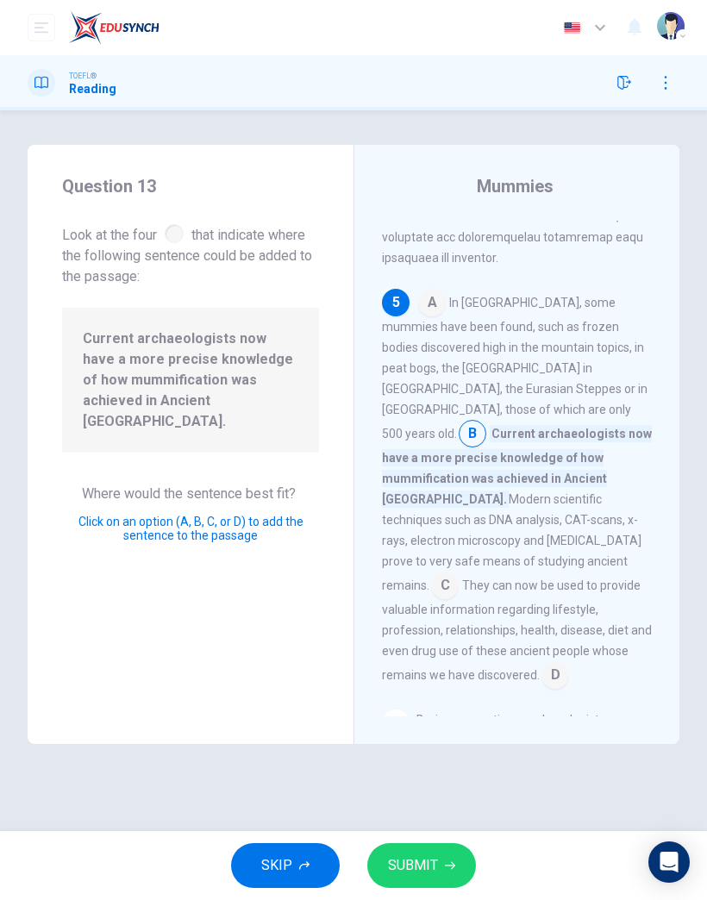
click at [436, 866] on span "SUBMIT" at bounding box center [413, 866] width 50 height 24
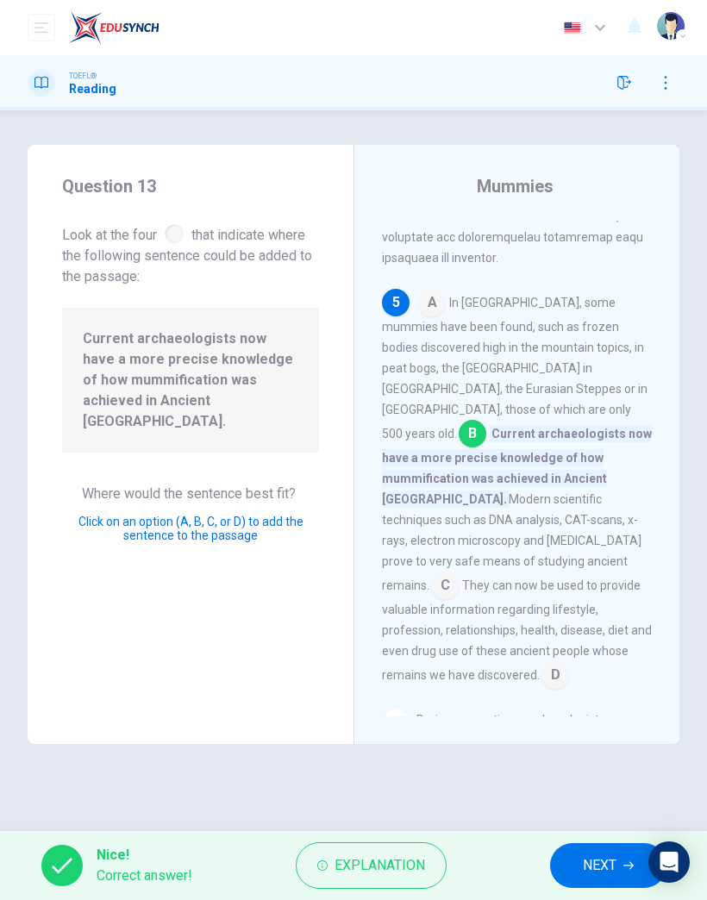
click at [591, 866] on span "NEXT" at bounding box center [600, 866] width 34 height 24
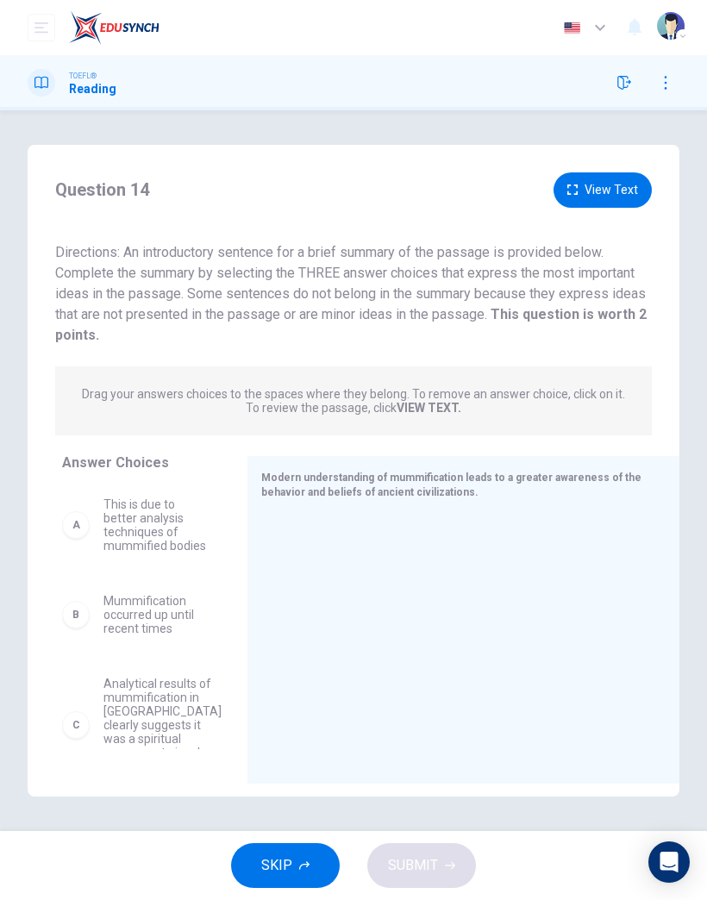
click at [147, 612] on span "Mummification occurred up until recent times" at bounding box center [155, 614] width 103 height 41
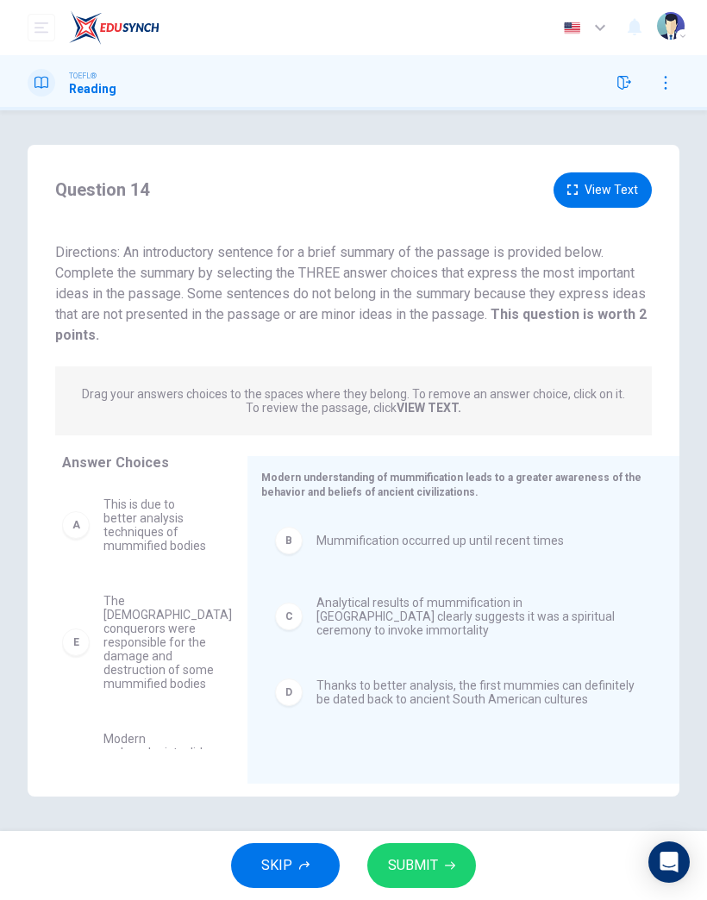
click at [417, 860] on span "SUBMIT" at bounding box center [413, 866] width 50 height 24
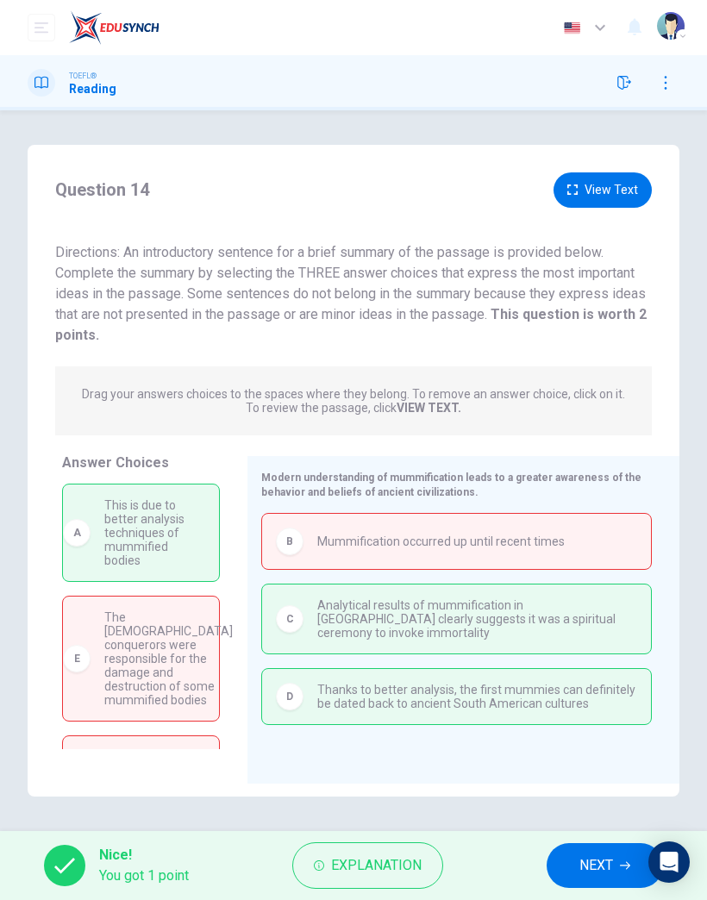
click at [580, 865] on span "NEXT" at bounding box center [597, 866] width 34 height 24
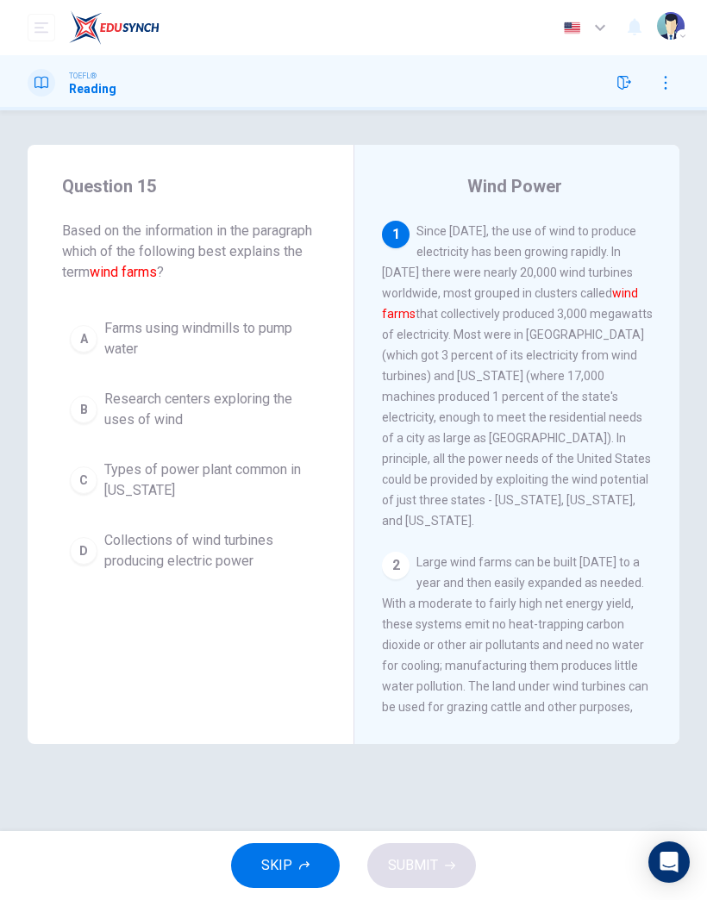
click at [261, 484] on span "Types of power plant common in [US_STATE]" at bounding box center [207, 480] width 207 height 41
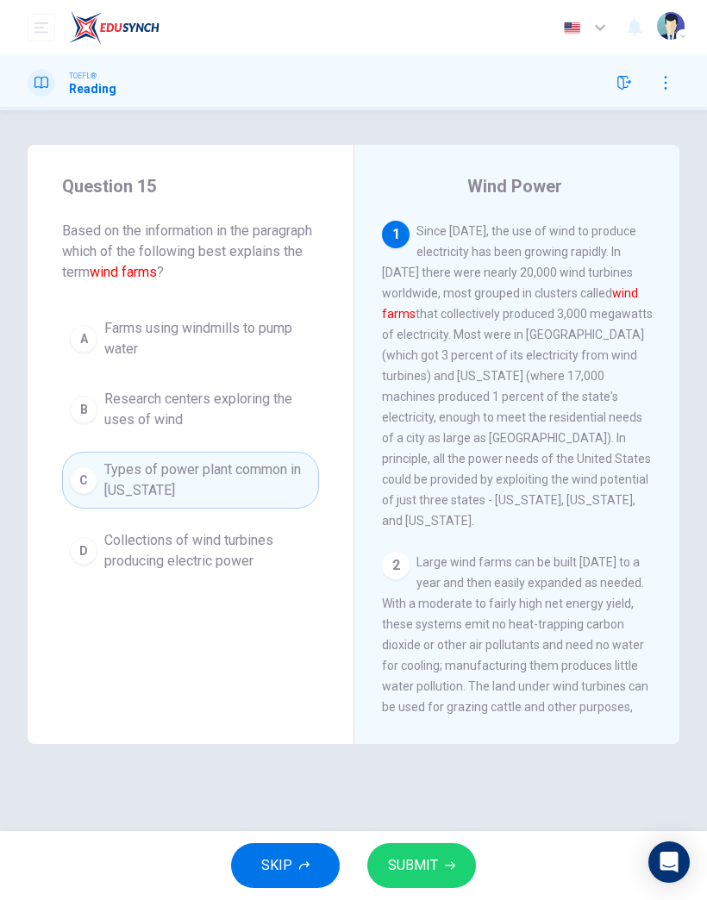
click at [424, 852] on button "SUBMIT" at bounding box center [421, 866] width 109 height 45
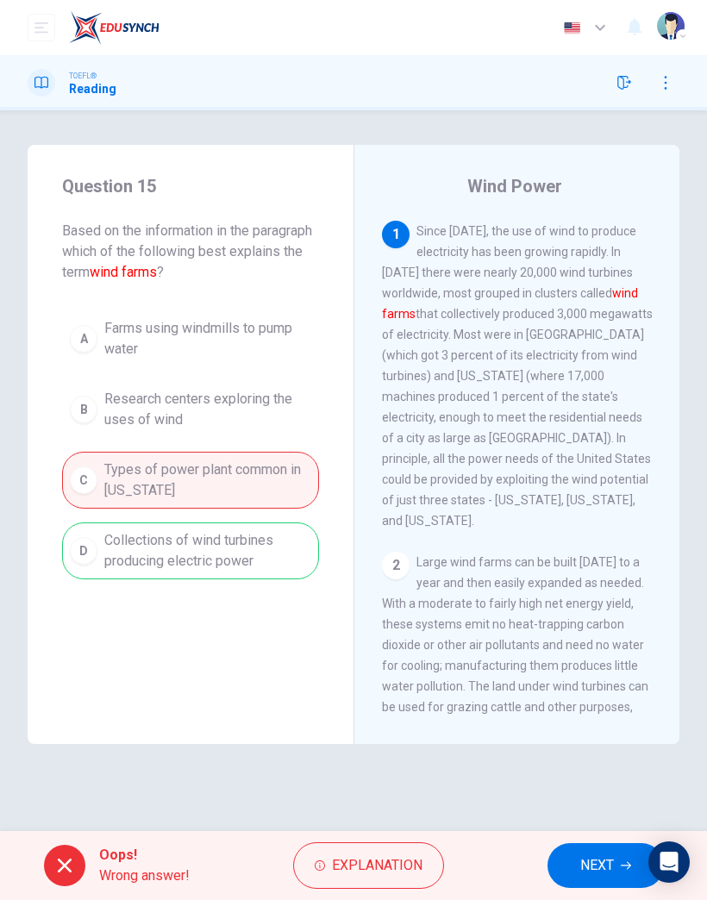
click at [568, 867] on button "NEXT" at bounding box center [606, 866] width 116 height 45
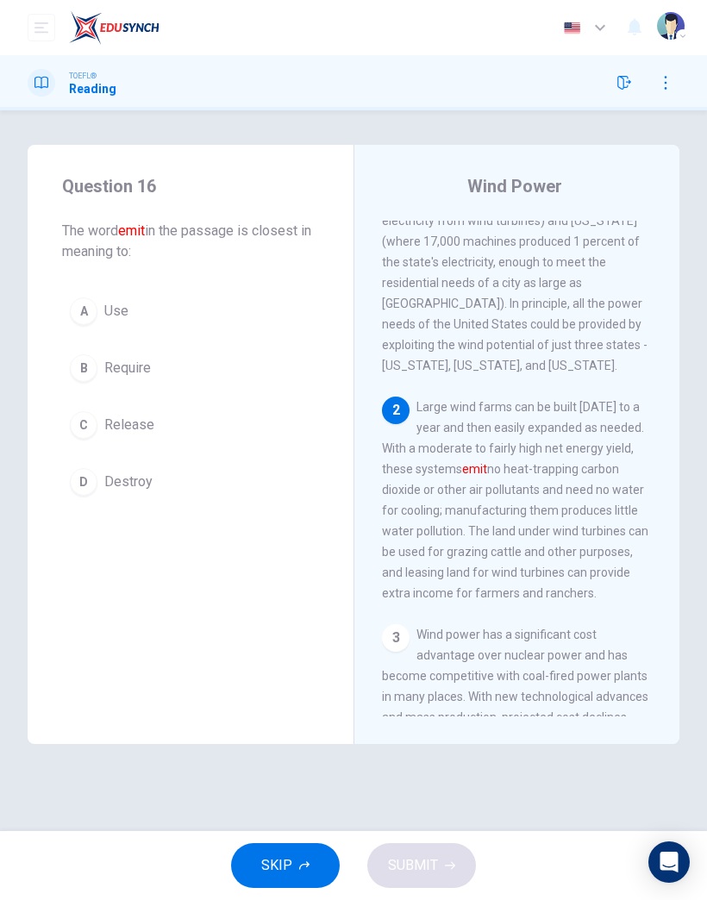
scroll to position [194, 0]
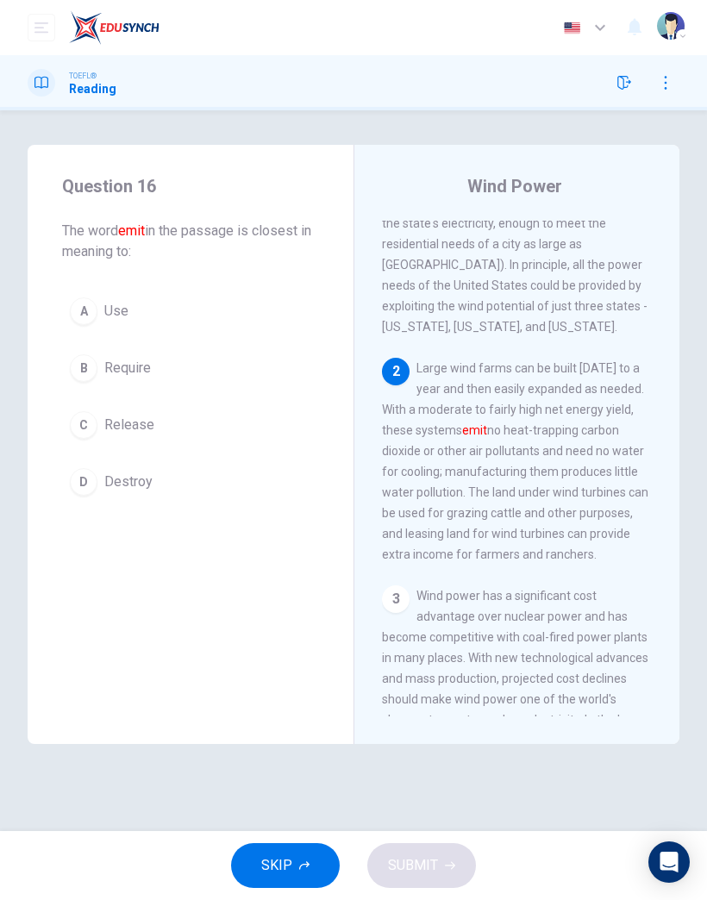
click at [130, 430] on span "Release" at bounding box center [129, 425] width 50 height 21
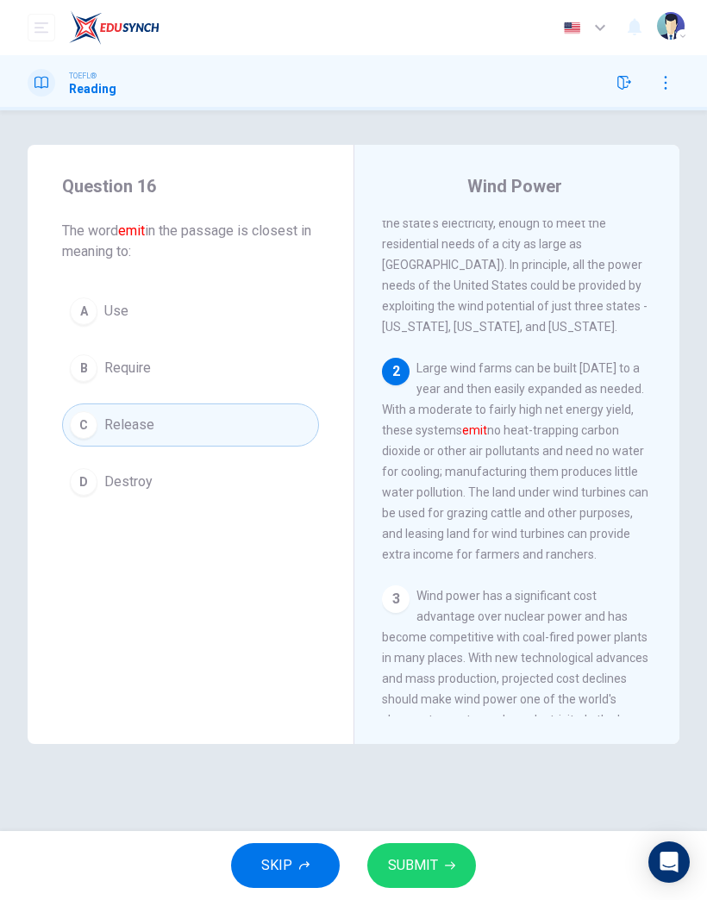
click at [451, 860] on button "SUBMIT" at bounding box center [421, 866] width 109 height 45
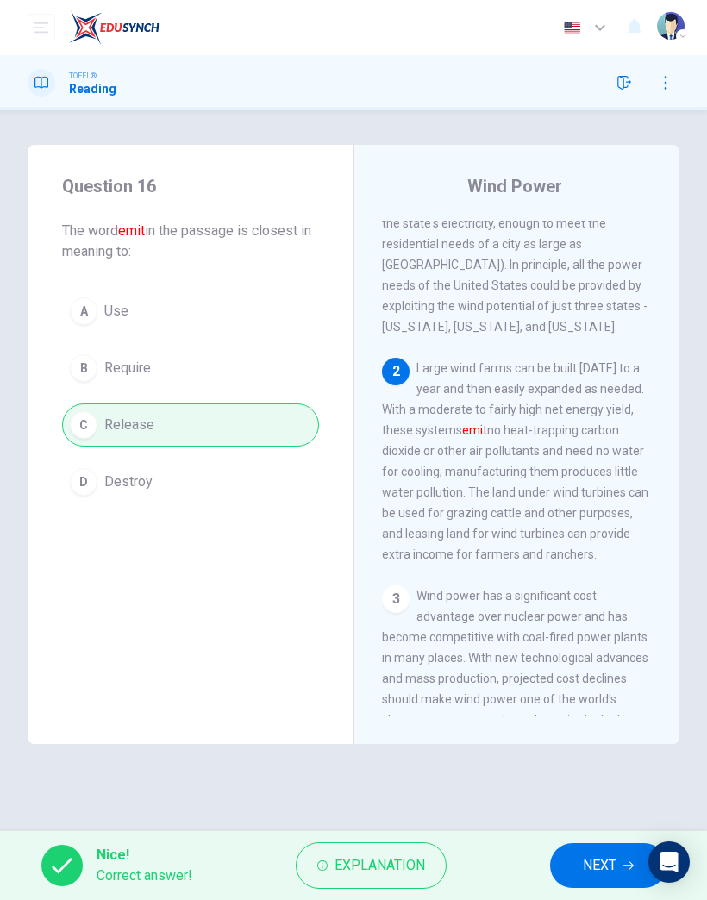
click at [587, 855] on span "NEXT" at bounding box center [600, 866] width 34 height 24
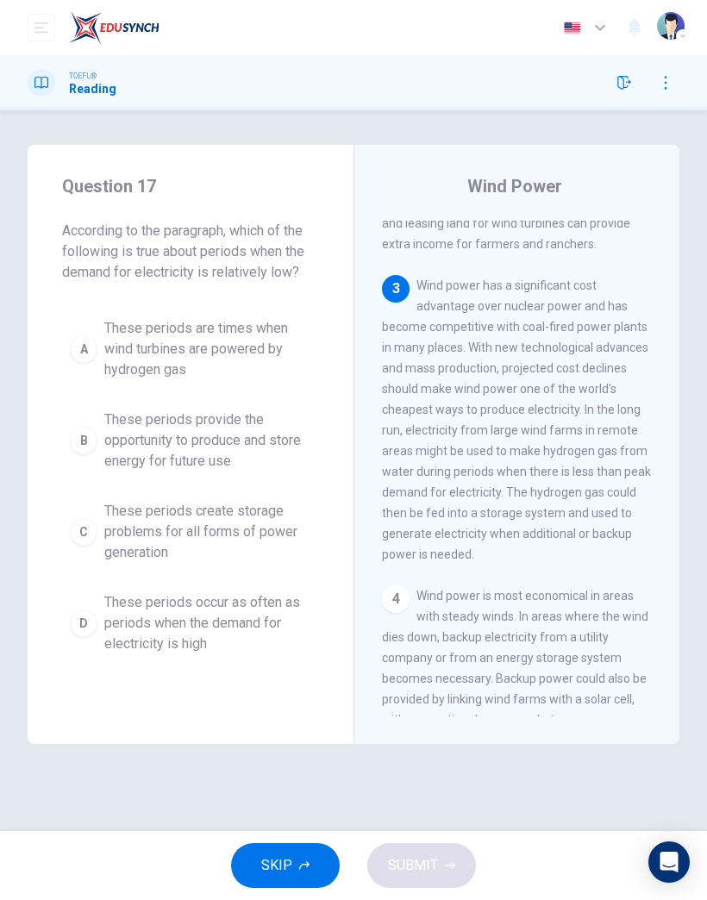
scroll to position [505, 0]
click at [241, 442] on span "These periods provide the opportunity to produce and store energy for future use" at bounding box center [207, 441] width 207 height 62
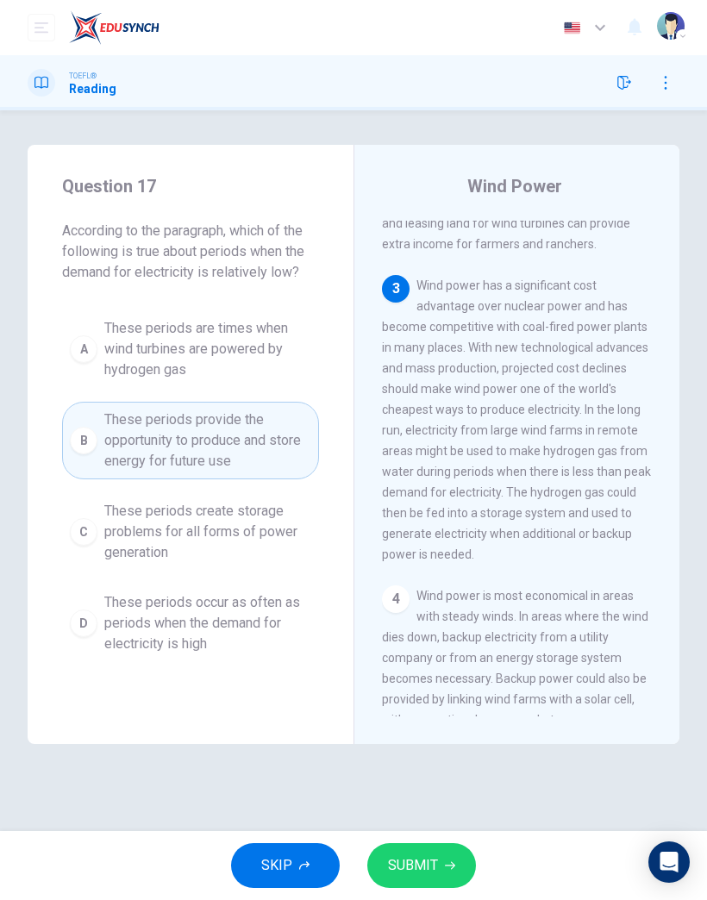
click at [433, 863] on span "SUBMIT" at bounding box center [413, 866] width 50 height 24
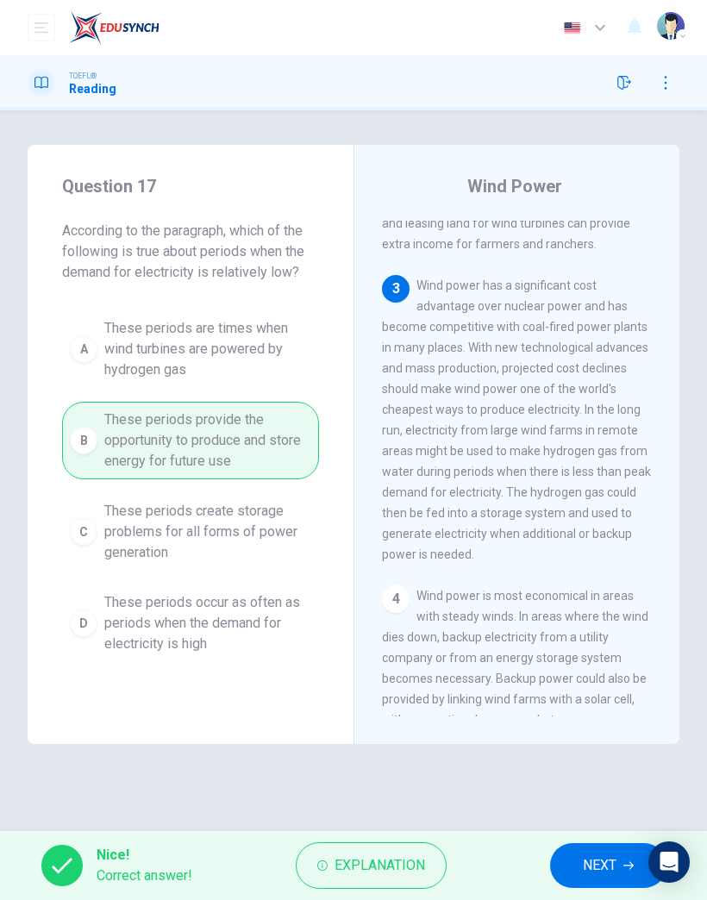
click at [581, 869] on button "NEXT" at bounding box center [608, 866] width 116 height 45
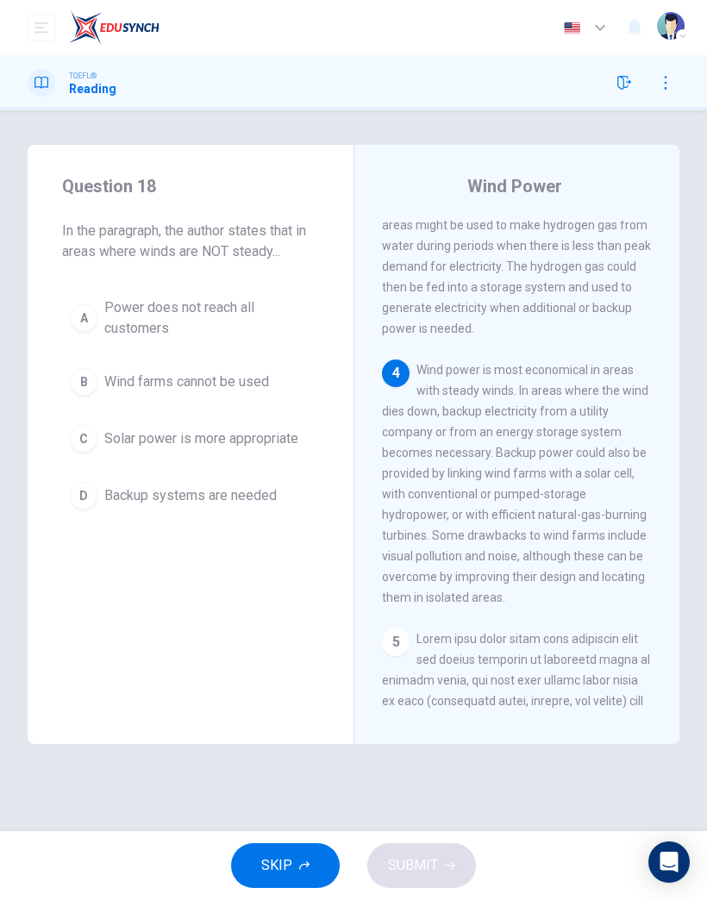
scroll to position [774, 0]
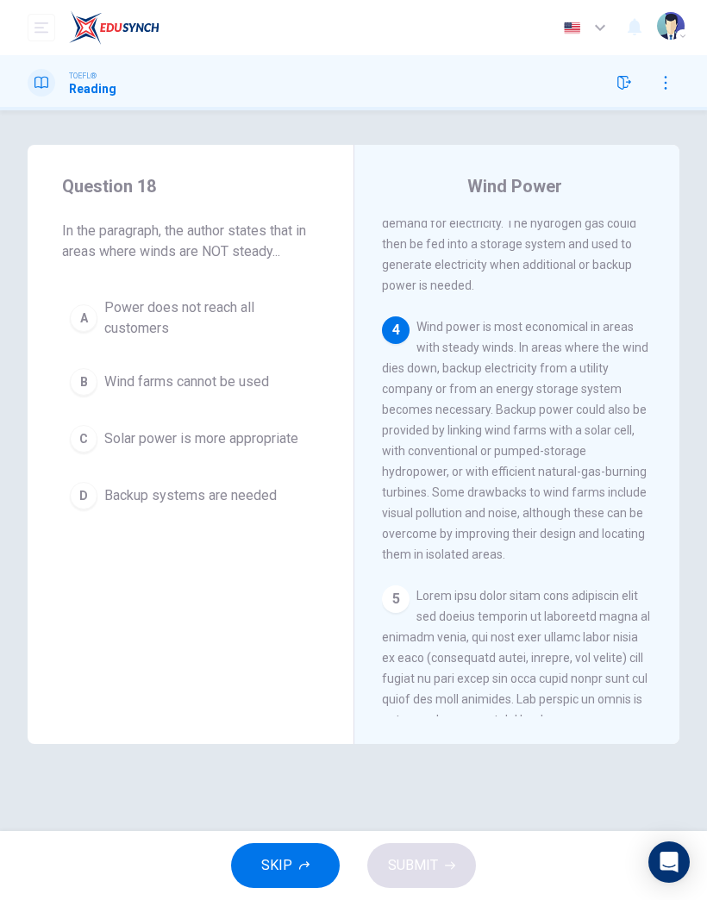
click at [219, 324] on span "Power does not reach all customers" at bounding box center [207, 318] width 207 height 41
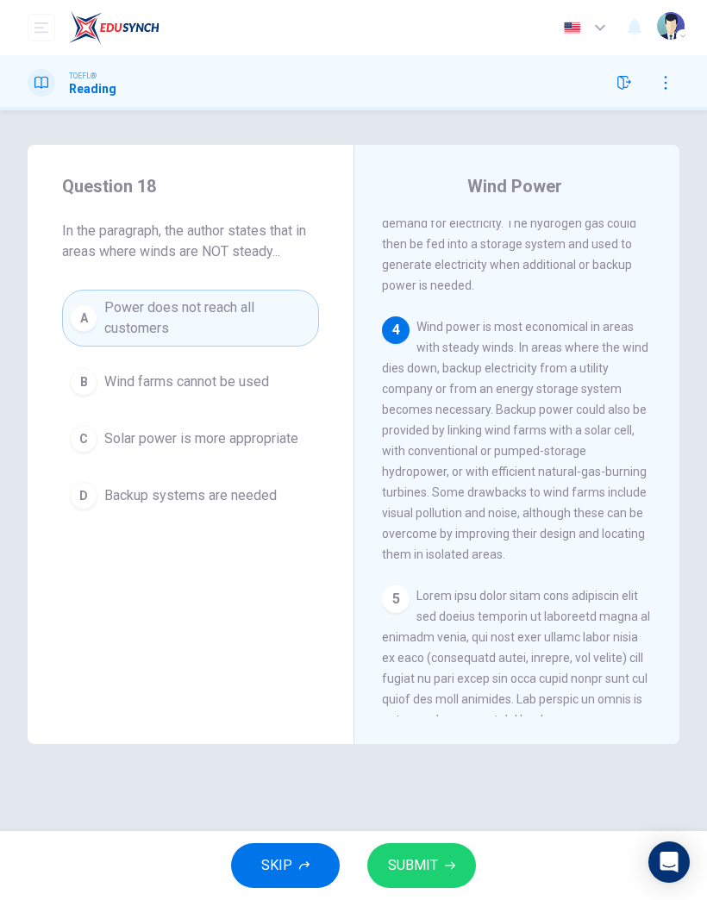
click at [435, 869] on span "SUBMIT" at bounding box center [413, 866] width 50 height 24
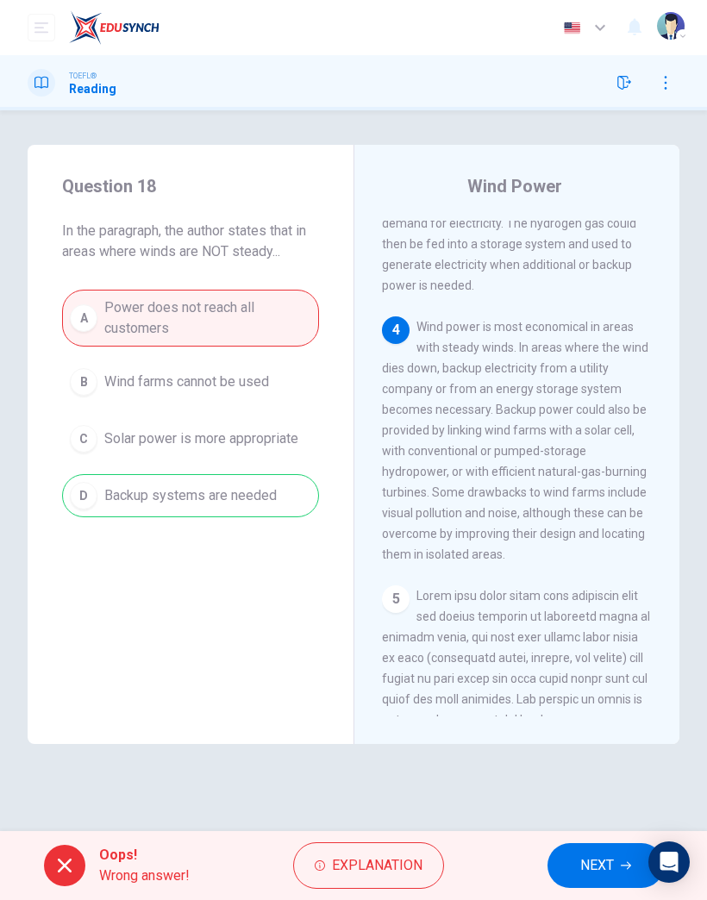
click at [576, 863] on button "NEXT" at bounding box center [606, 866] width 116 height 45
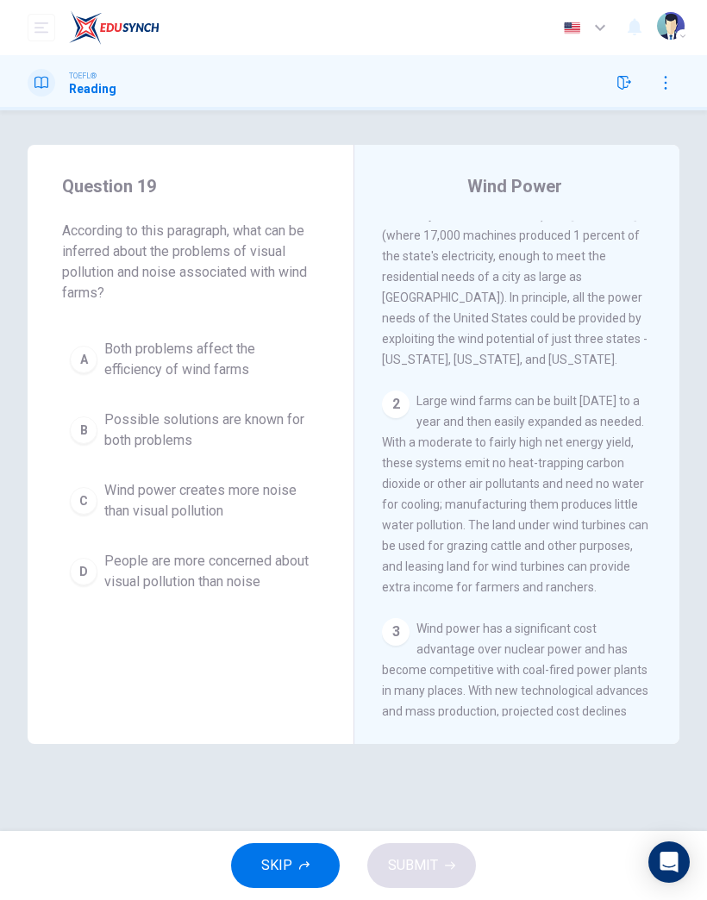
scroll to position [0, 0]
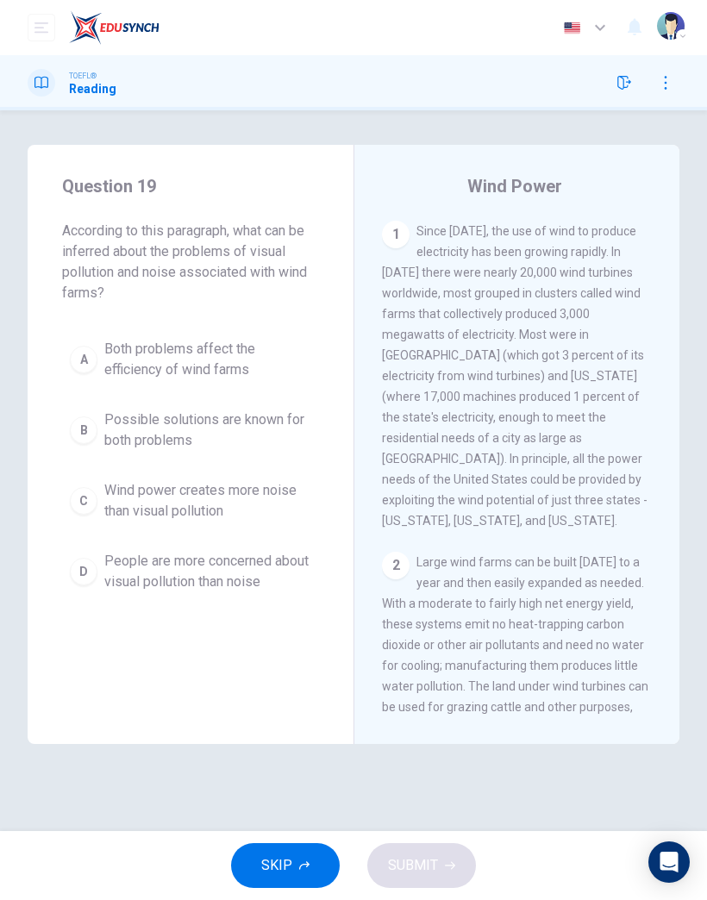
click at [227, 503] on span "Wind power creates more noise than visual pollution" at bounding box center [207, 500] width 207 height 41
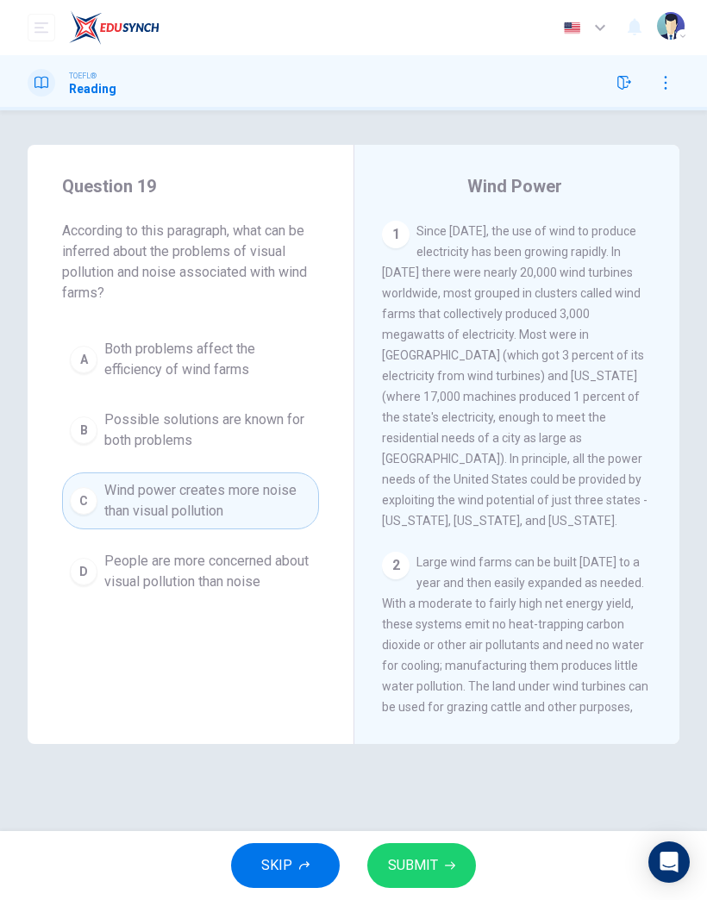
click at [239, 434] on span "Possible solutions are known for both problems" at bounding box center [207, 430] width 207 height 41
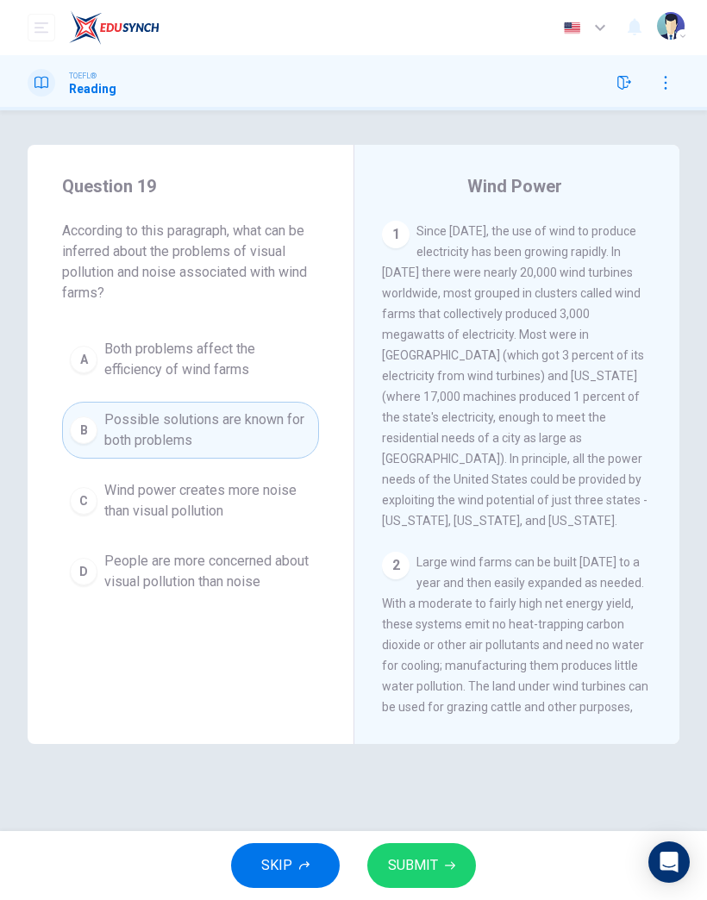
click at [251, 587] on span "People are more concerned about visual pollution than noise" at bounding box center [207, 571] width 207 height 41
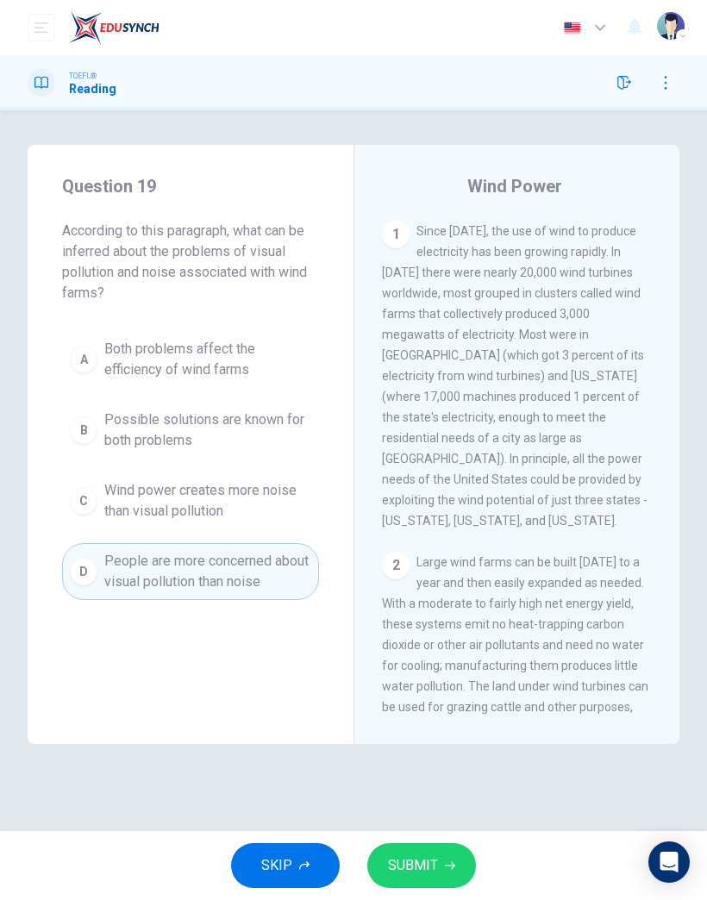
click at [420, 878] on button "SUBMIT" at bounding box center [421, 866] width 109 height 45
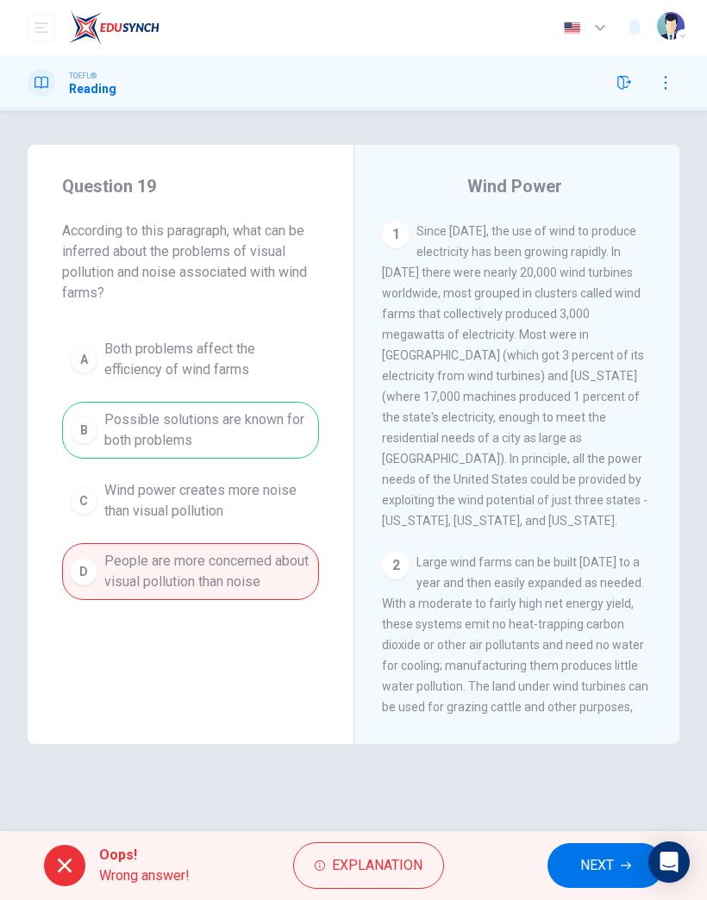
click at [580, 827] on div "Question 19 According to this paragraph, what can be inferred about the problem…" at bounding box center [353, 470] width 707 height 721
click at [603, 838] on div "Oops! Wrong answer! Explanation NEXT" at bounding box center [353, 865] width 707 height 69
click at [596, 865] on span "NEXT" at bounding box center [597, 866] width 34 height 24
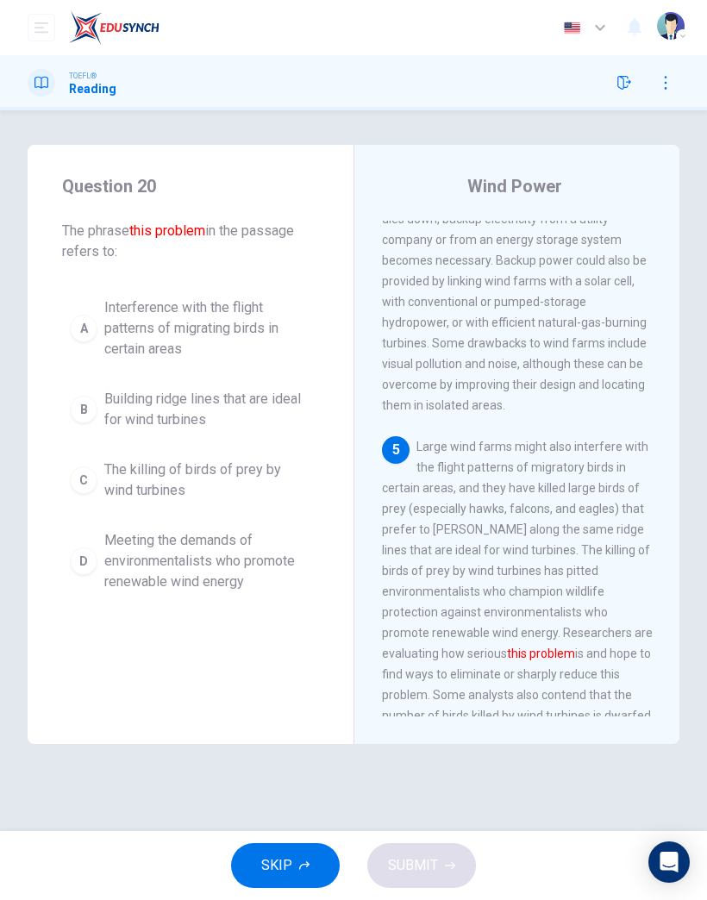
scroll to position [1118, 0]
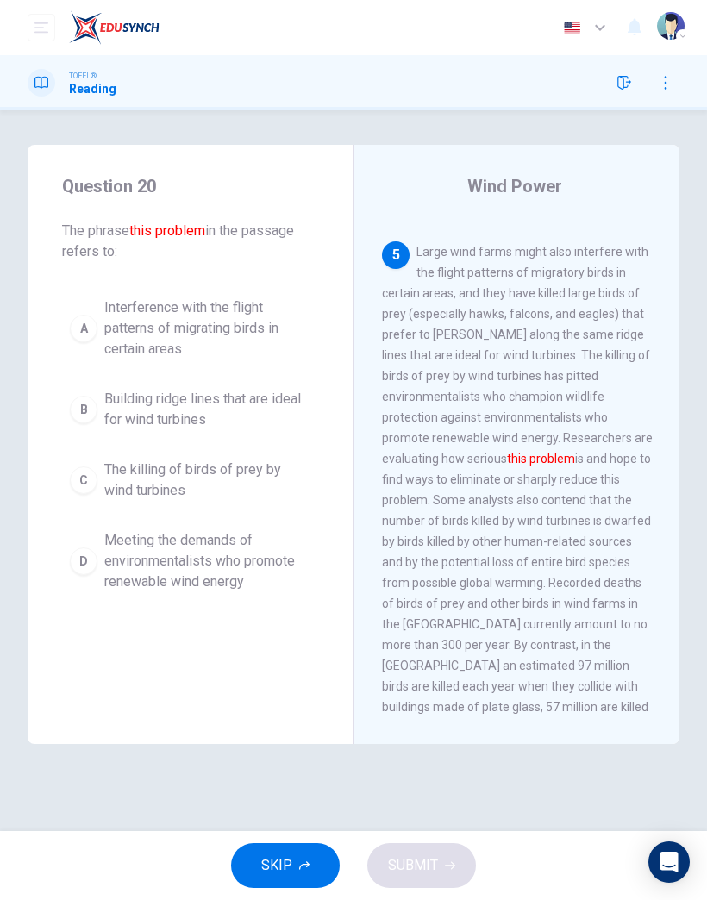
click at [201, 549] on span "Meeting the demands of environmentalists who promote renewable wind energy" at bounding box center [207, 561] width 207 height 62
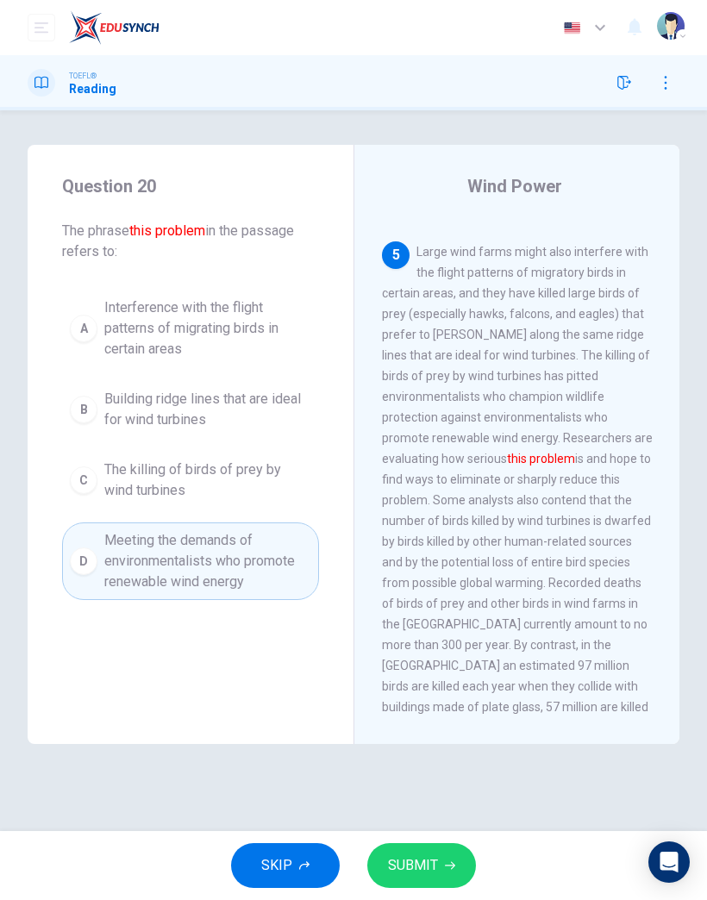
click at [416, 879] on button "SUBMIT" at bounding box center [421, 866] width 109 height 45
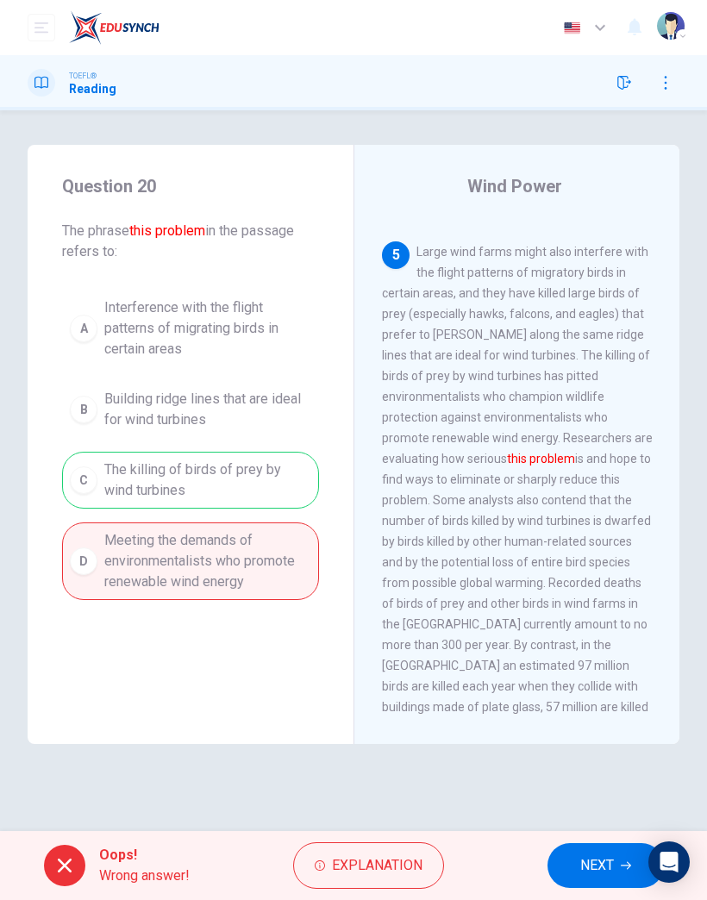
click at [592, 838] on div "Oops! Wrong answer! Explanation NEXT" at bounding box center [353, 865] width 707 height 69
click at [593, 882] on button "NEXT" at bounding box center [606, 866] width 116 height 45
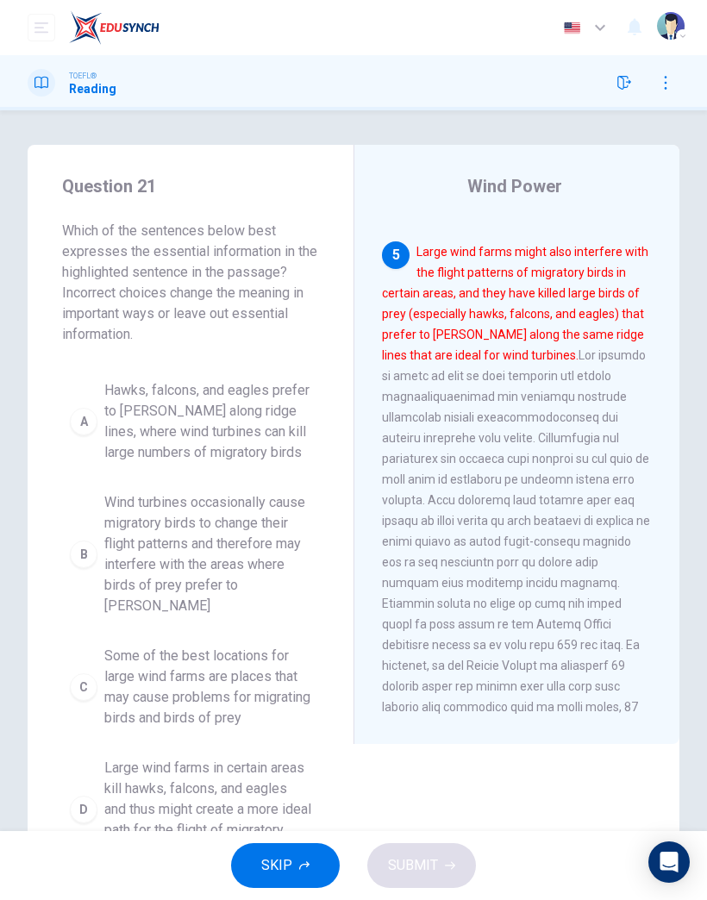
click at [216, 706] on span "Some of the best locations for large wind farms are places that may cause probl…" at bounding box center [207, 687] width 207 height 83
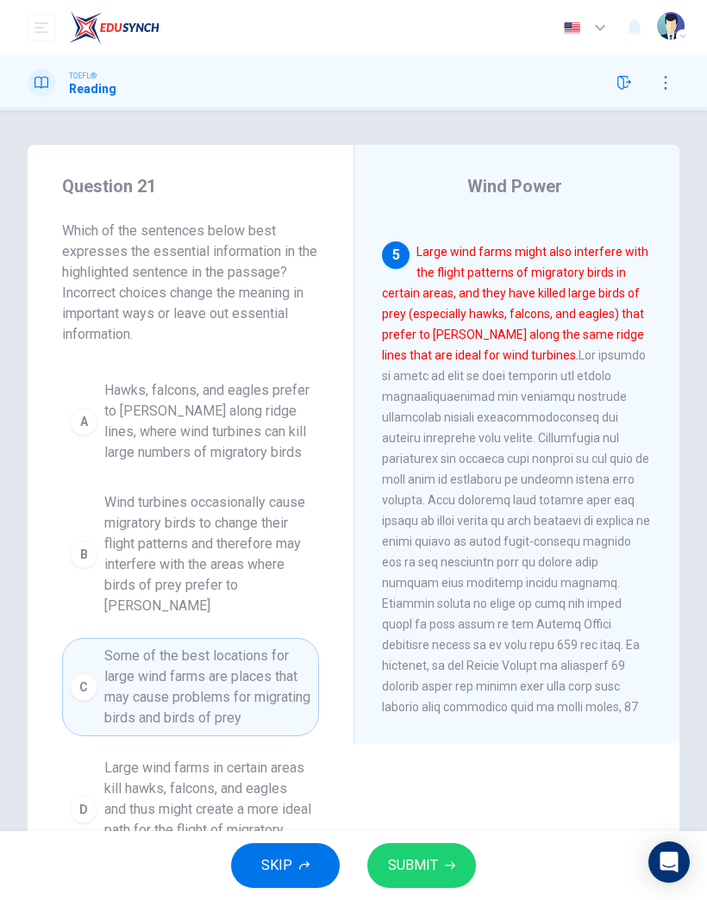
click at [463, 865] on button "SUBMIT" at bounding box center [421, 866] width 109 height 45
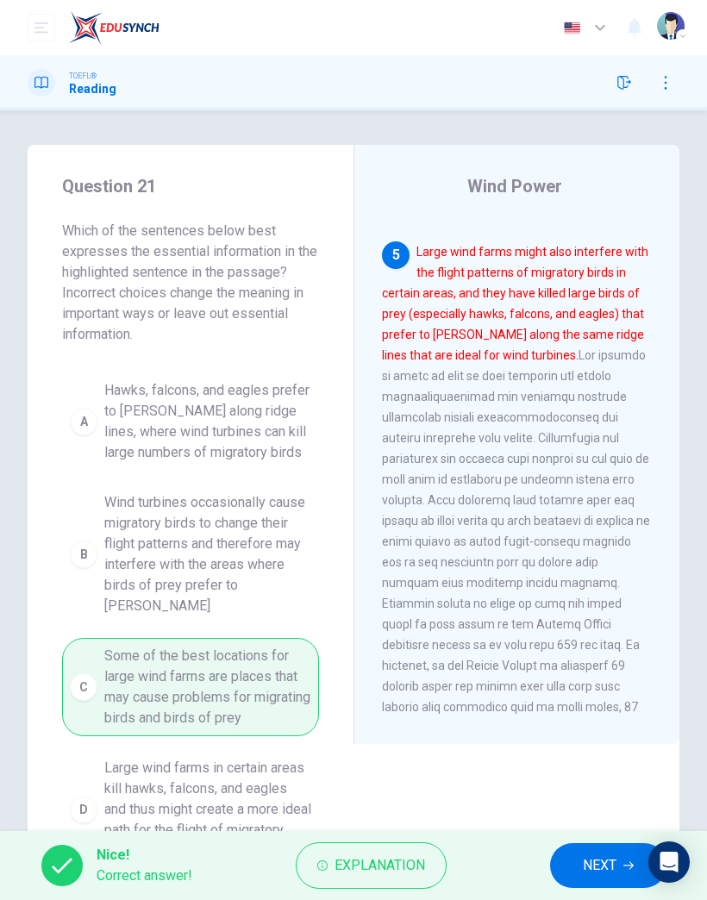
click at [606, 874] on span "NEXT" at bounding box center [600, 866] width 34 height 24
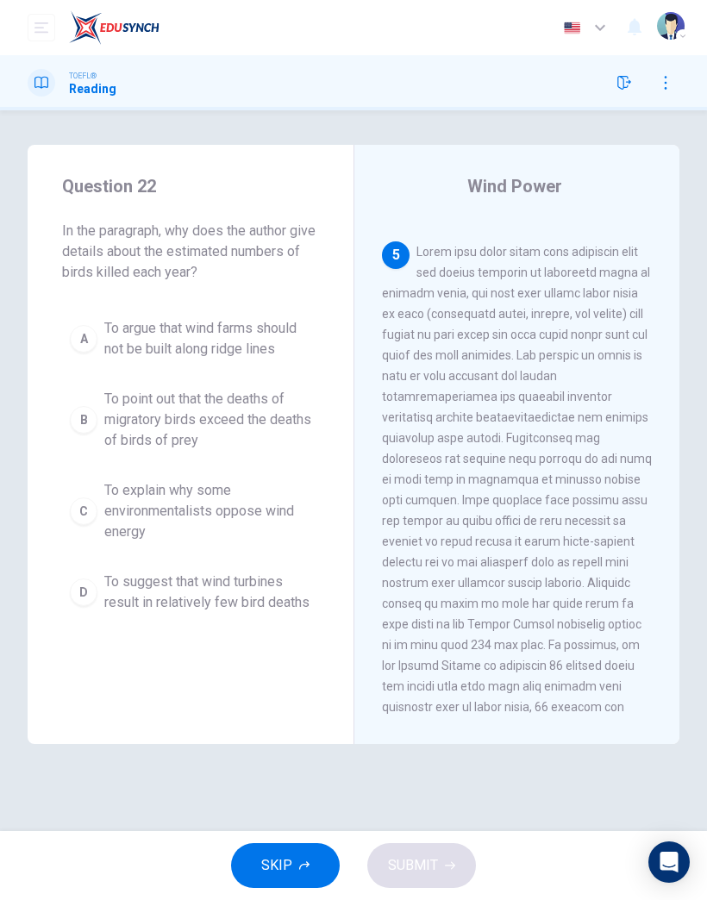
click at [223, 413] on span "To point out that the deaths of migratory birds exceed the deaths of birds of p…" at bounding box center [207, 420] width 207 height 62
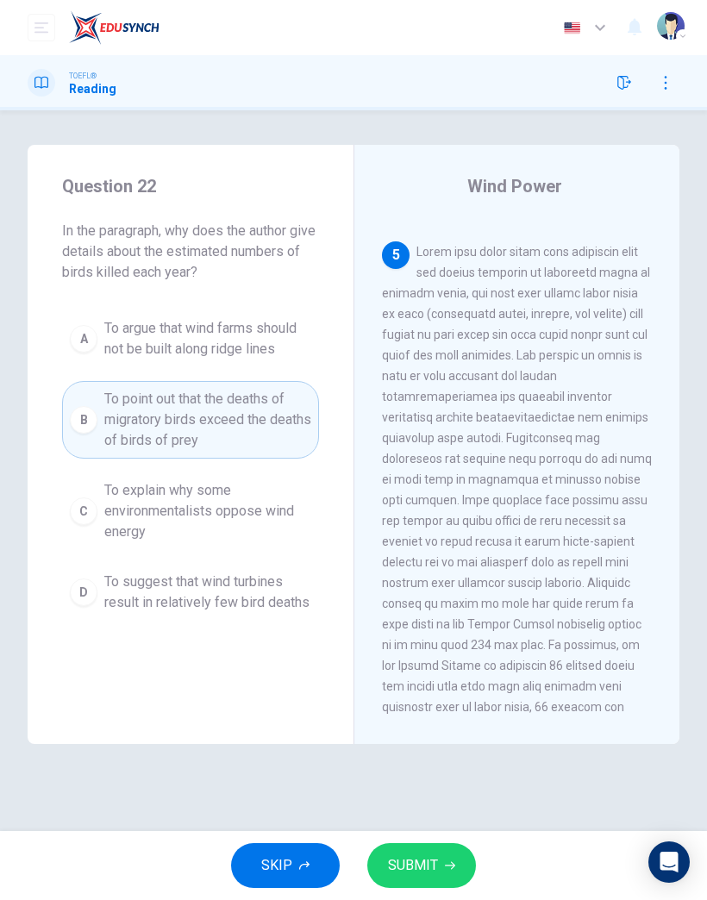
click at [266, 595] on span "To suggest that wind turbines result in relatively few bird deaths" at bounding box center [207, 592] width 207 height 41
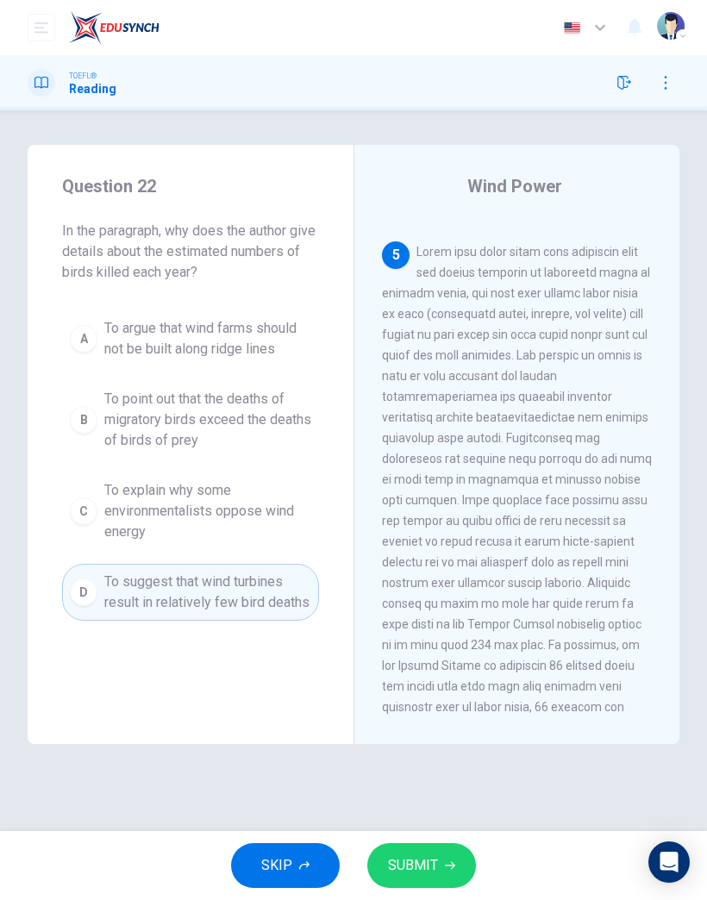
click at [414, 863] on span "SUBMIT" at bounding box center [413, 866] width 50 height 24
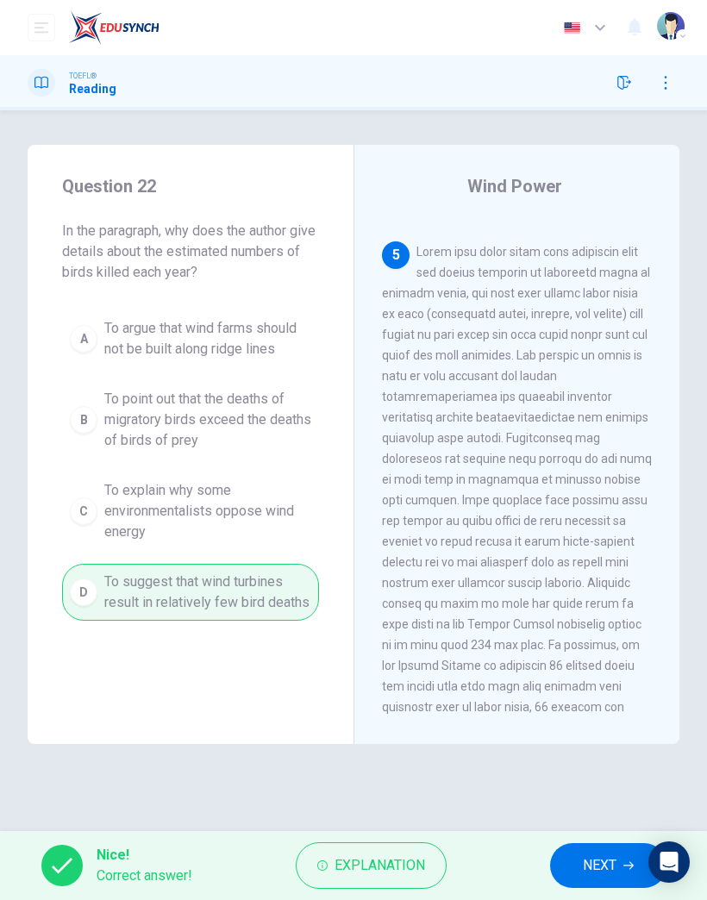
click at [583, 844] on button "NEXT" at bounding box center [608, 866] width 116 height 45
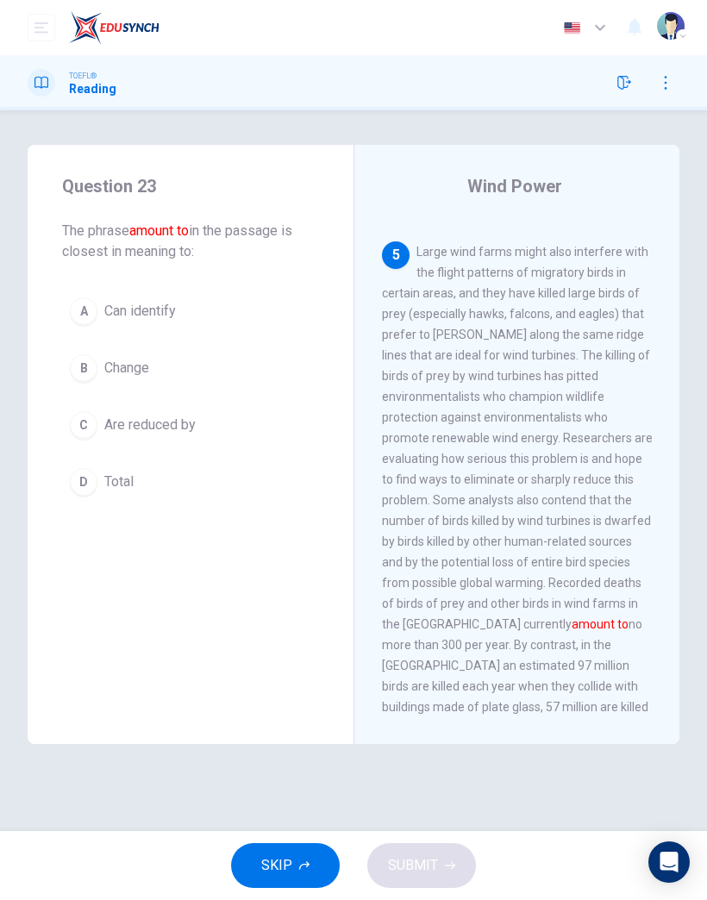
click at [169, 424] on span "Are reduced by" at bounding box center [149, 425] width 91 height 21
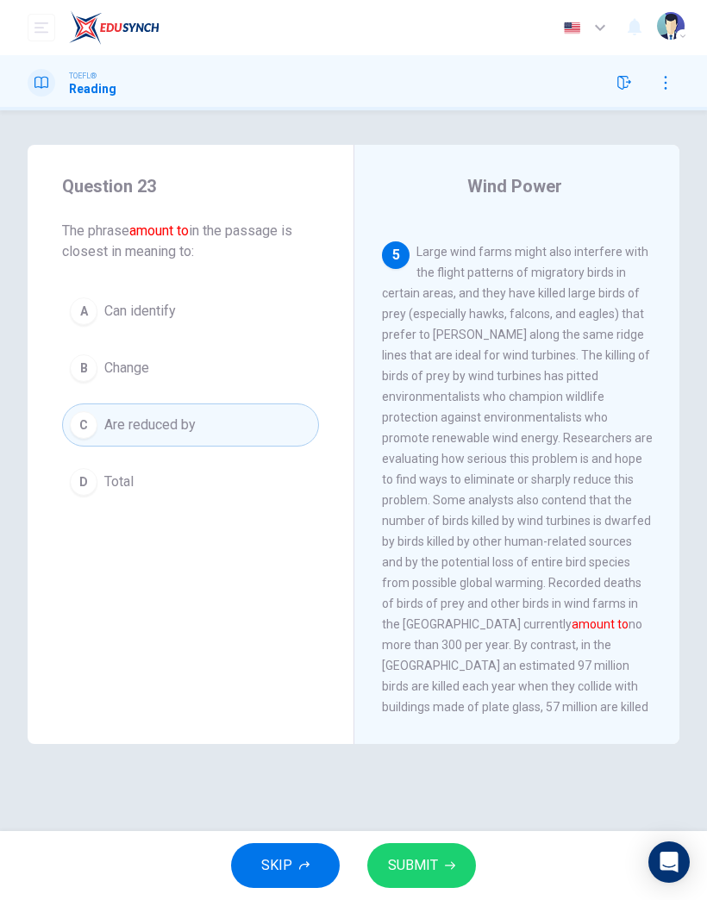
click at [118, 501] on button "D Total" at bounding box center [190, 482] width 257 height 43
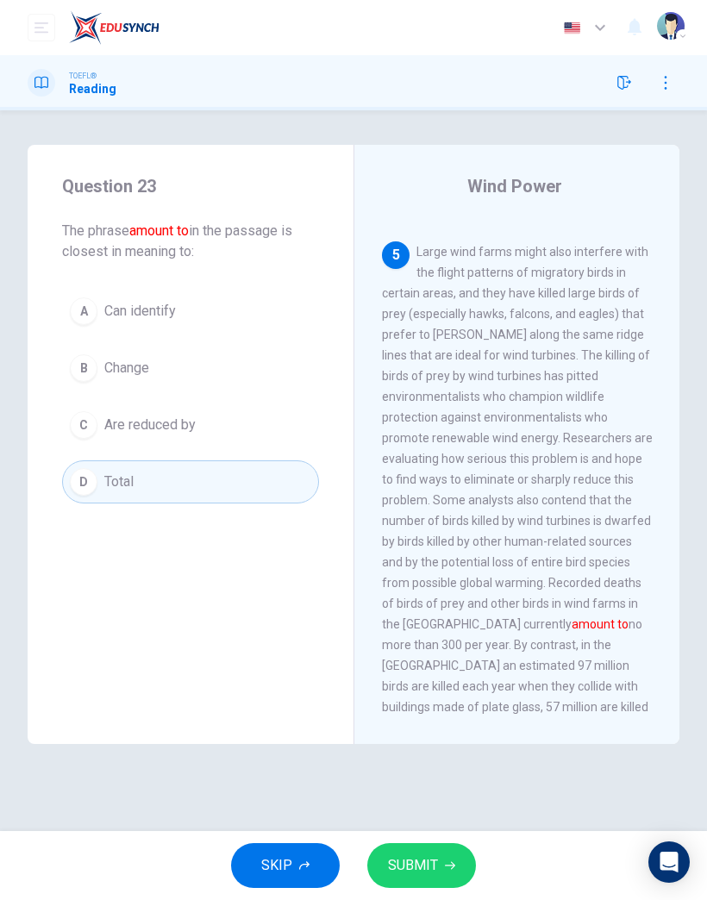
click at [433, 863] on span "SUBMIT" at bounding box center [413, 866] width 50 height 24
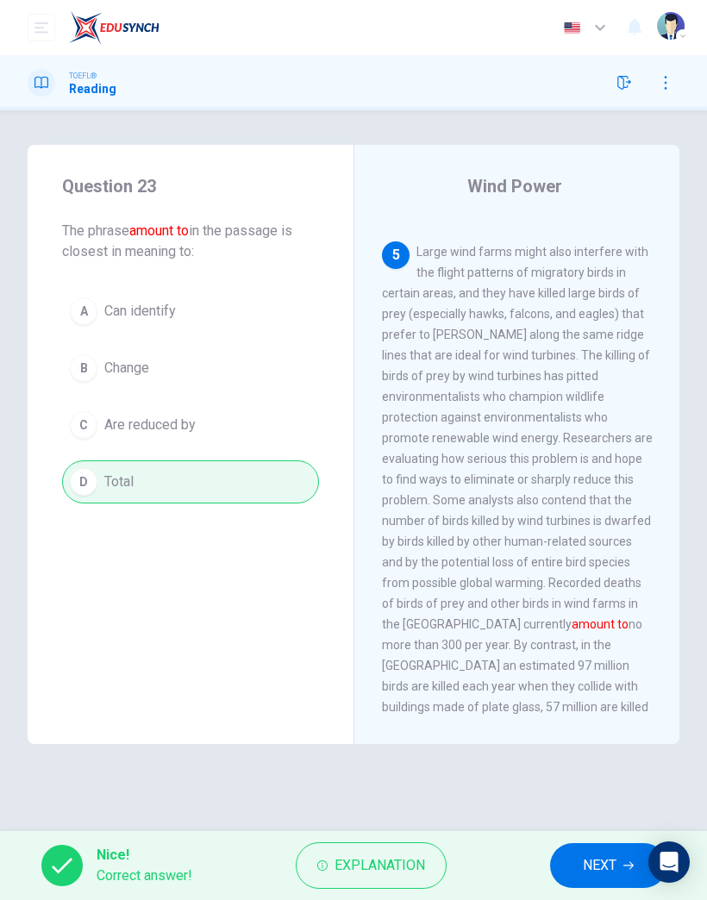
click at [587, 858] on span "NEXT" at bounding box center [600, 866] width 34 height 24
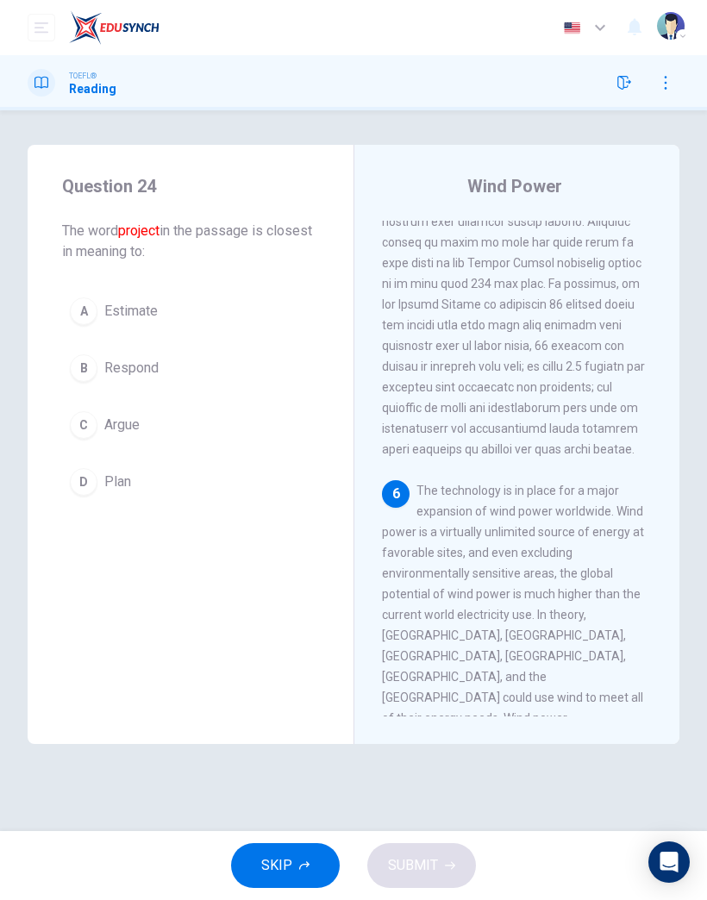
scroll to position [1512, 0]
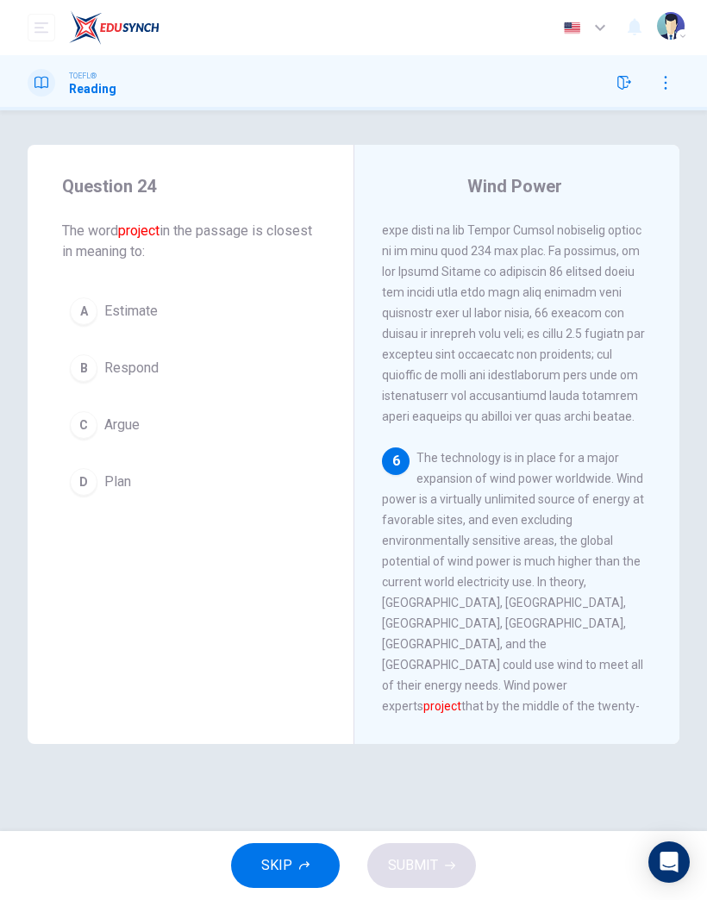
click at [114, 467] on button "D Plan" at bounding box center [190, 482] width 257 height 43
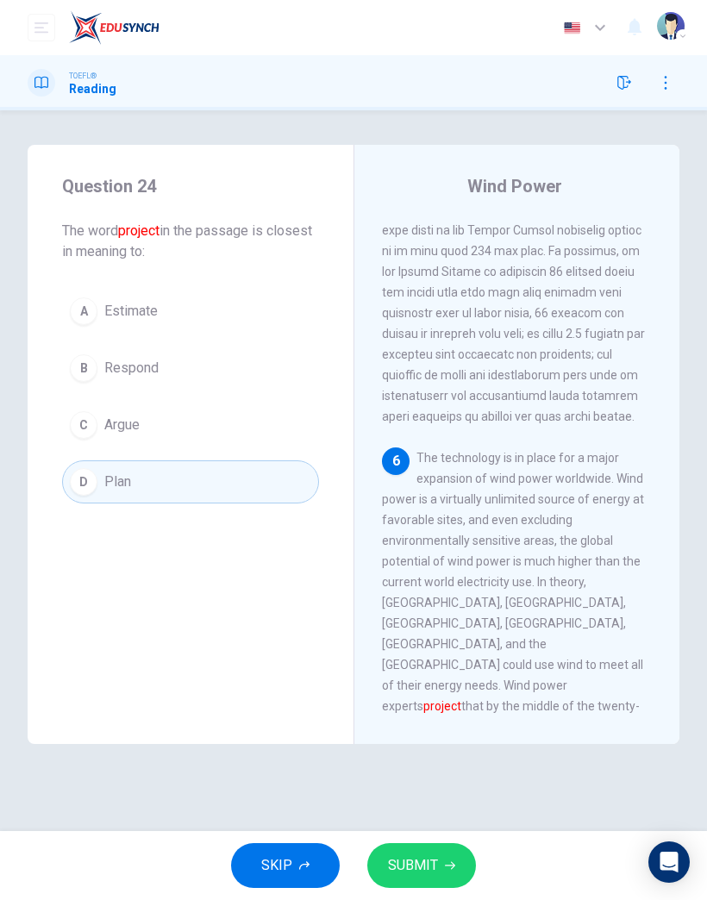
click at [437, 845] on button "SUBMIT" at bounding box center [421, 866] width 109 height 45
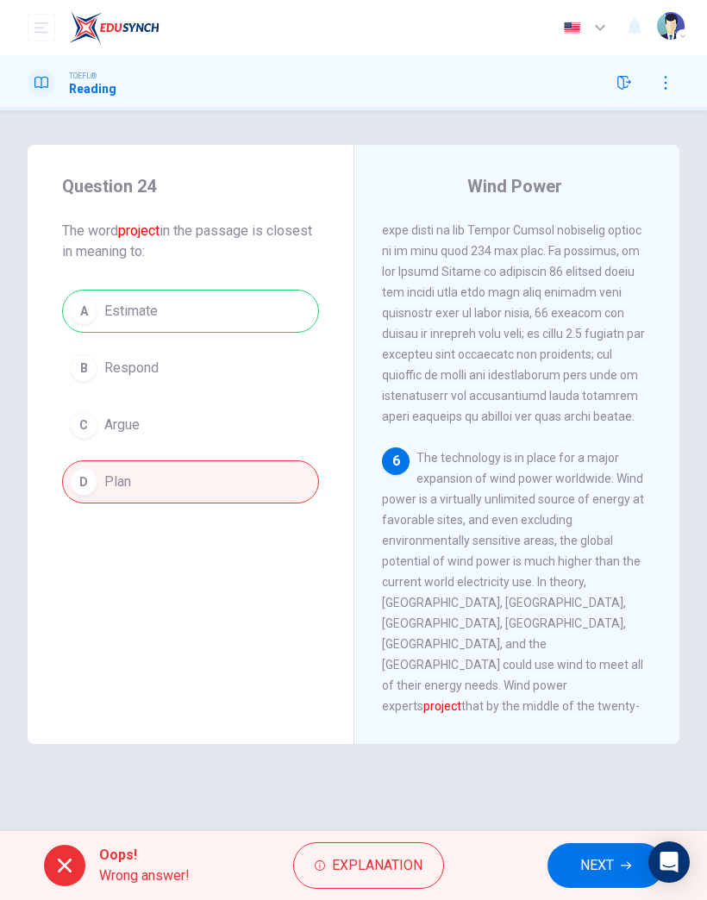
click at [593, 869] on span "NEXT" at bounding box center [597, 866] width 34 height 24
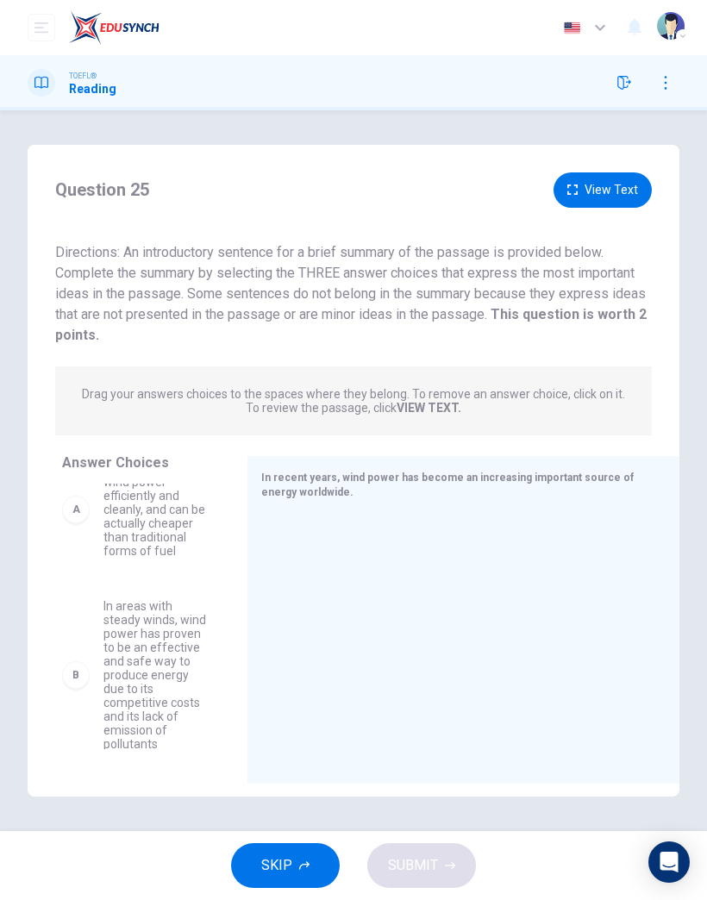
scroll to position [37, 0]
click at [142, 657] on span "In areas with steady winds, wind power has proven to be an effective and safe w…" at bounding box center [155, 675] width 103 height 152
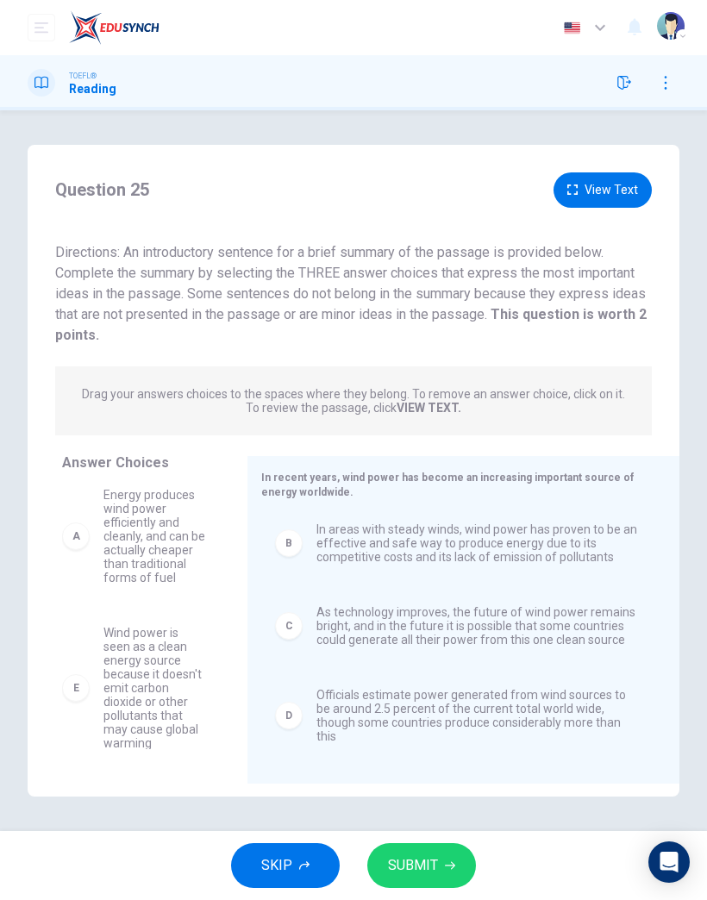
scroll to position [3, 0]
click at [449, 860] on button "SUBMIT" at bounding box center [421, 866] width 109 height 45
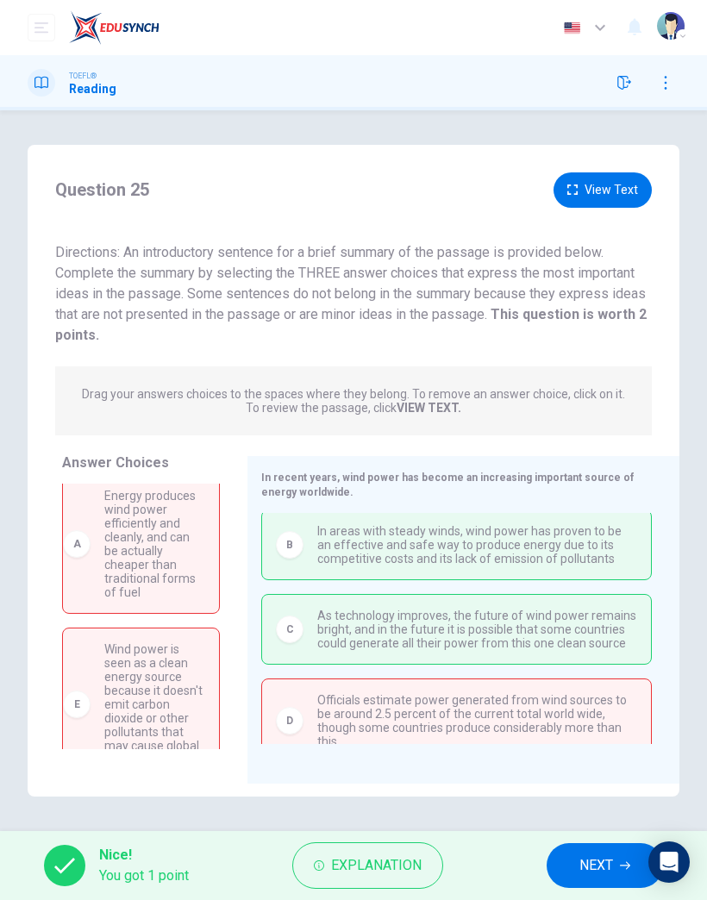
click at [588, 871] on span "NEXT" at bounding box center [597, 866] width 34 height 24
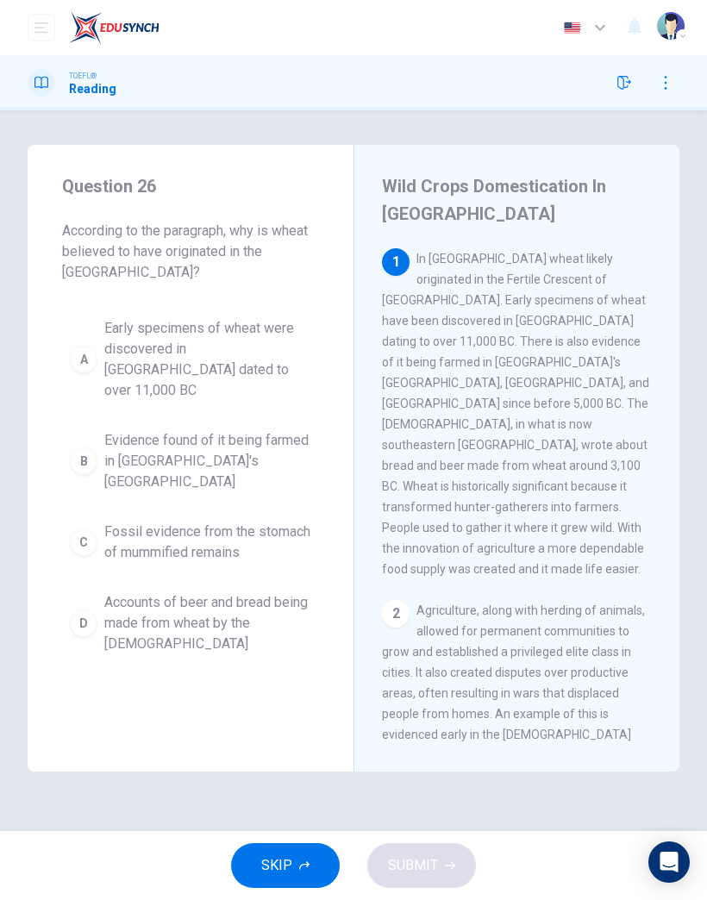
click at [198, 595] on span "Accounts of beer and bread being made from wheat by the [DEMOGRAPHIC_DATA]" at bounding box center [207, 624] width 207 height 62
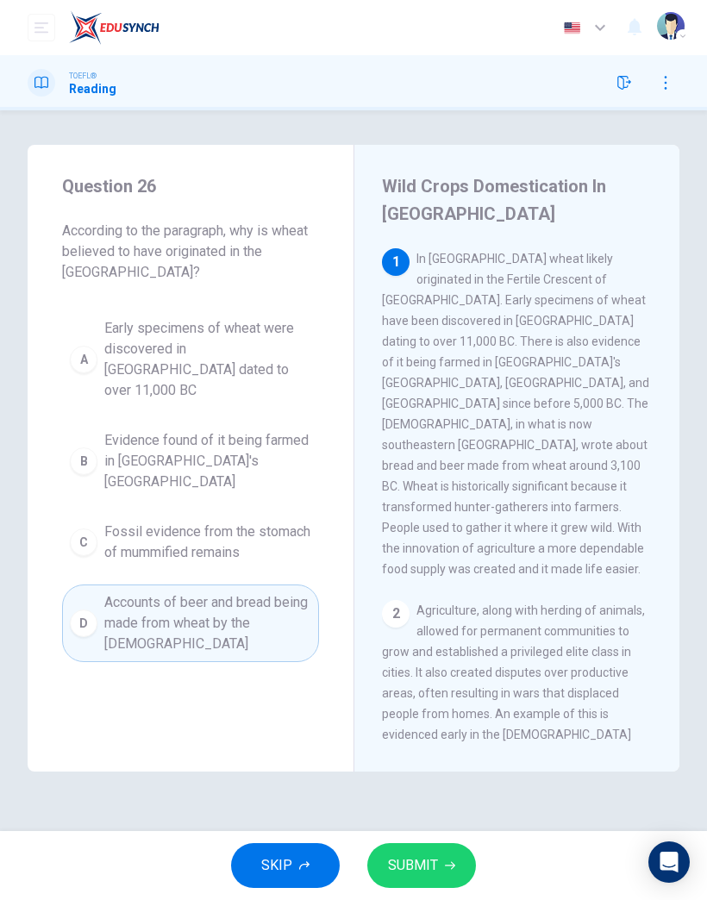
click at [391, 863] on span "SUBMIT" at bounding box center [413, 866] width 50 height 24
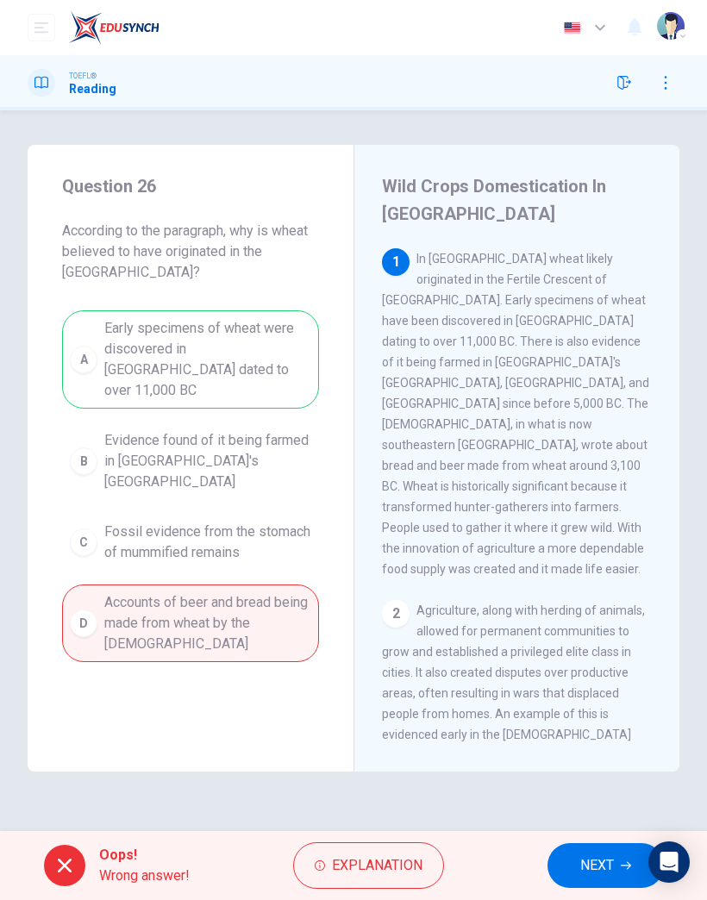
click at [567, 849] on button "NEXT" at bounding box center [606, 866] width 116 height 45
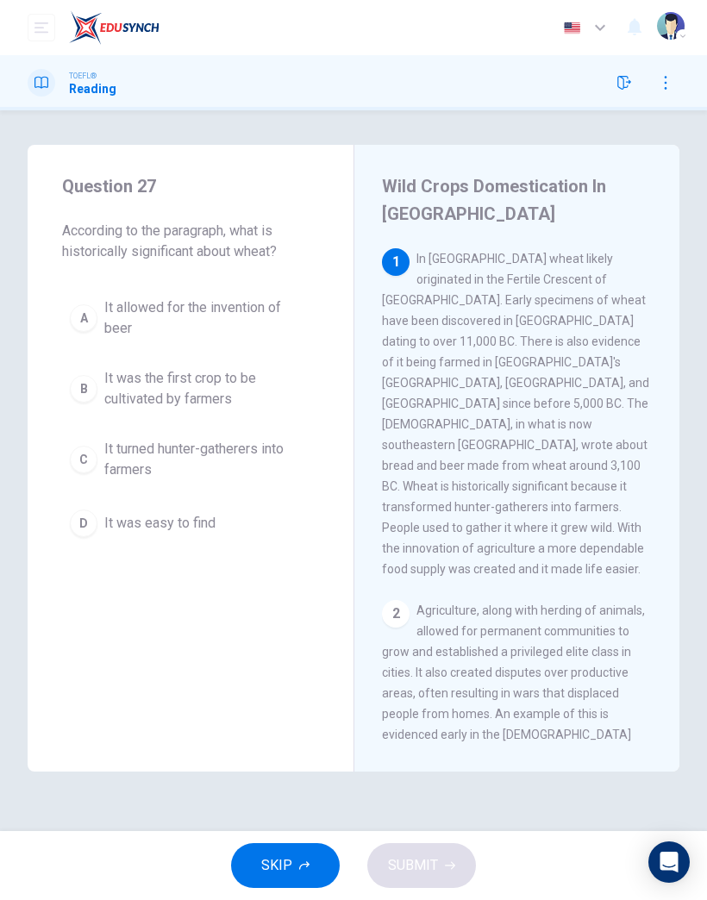
click at [174, 518] on span "It was easy to find" at bounding box center [159, 523] width 111 height 21
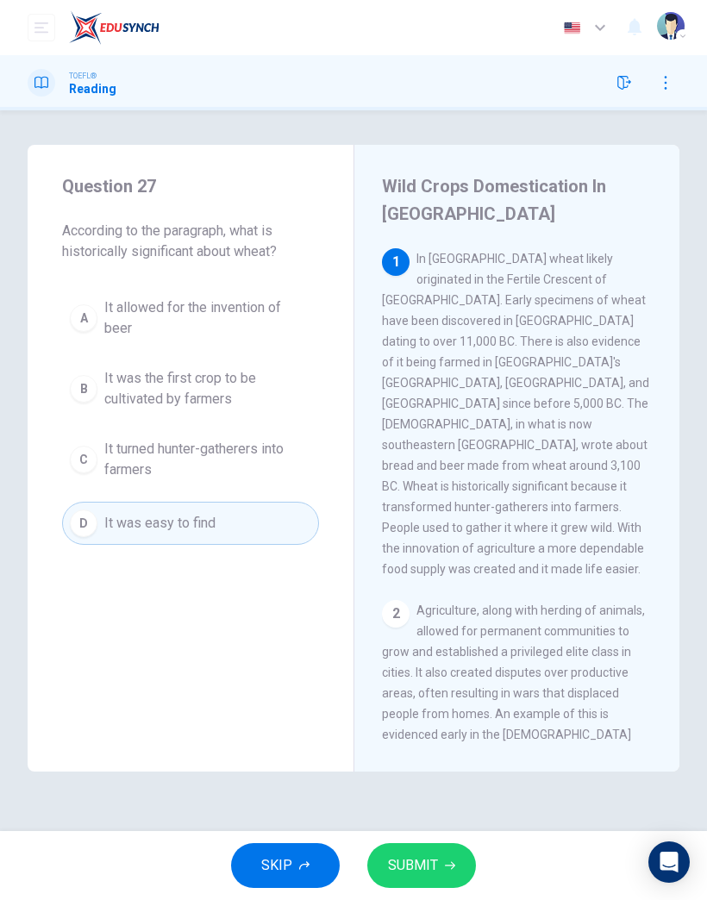
click at [447, 849] on button "SUBMIT" at bounding box center [421, 866] width 109 height 45
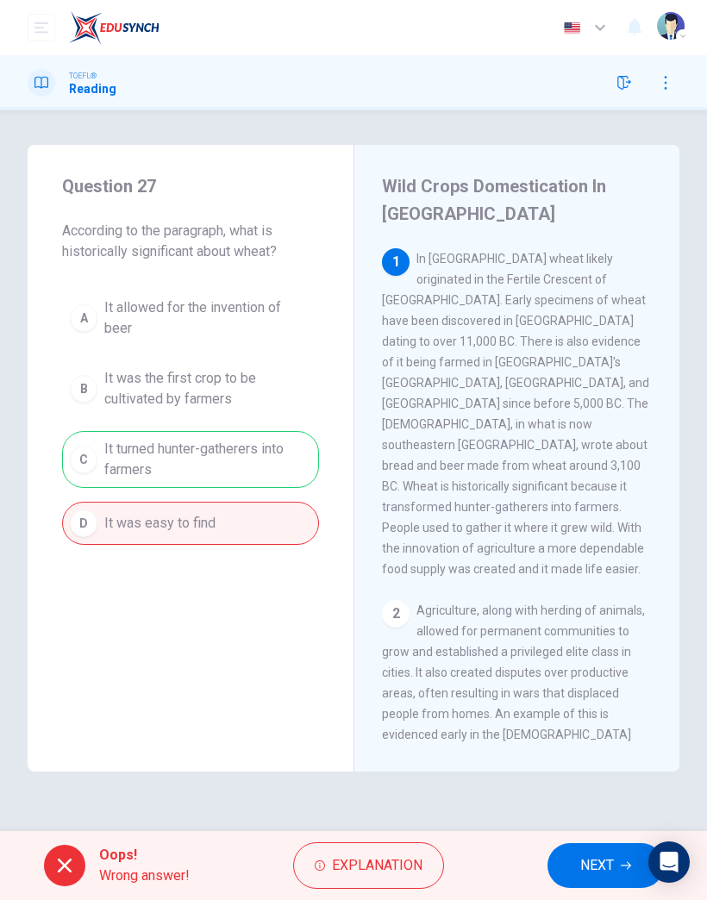
click at [582, 870] on span "NEXT" at bounding box center [597, 866] width 34 height 24
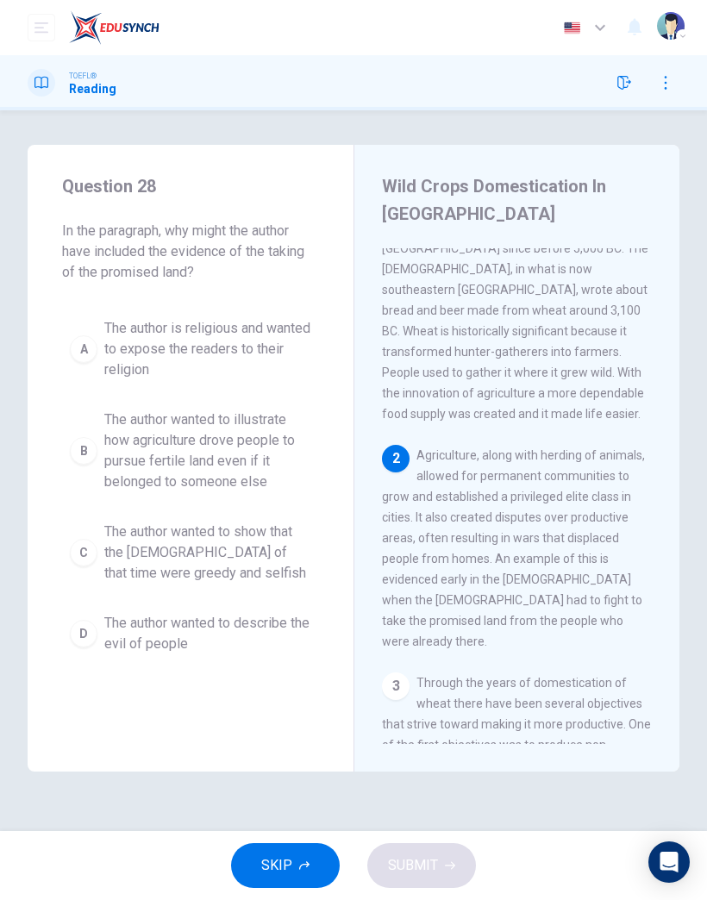
scroll to position [173, 0]
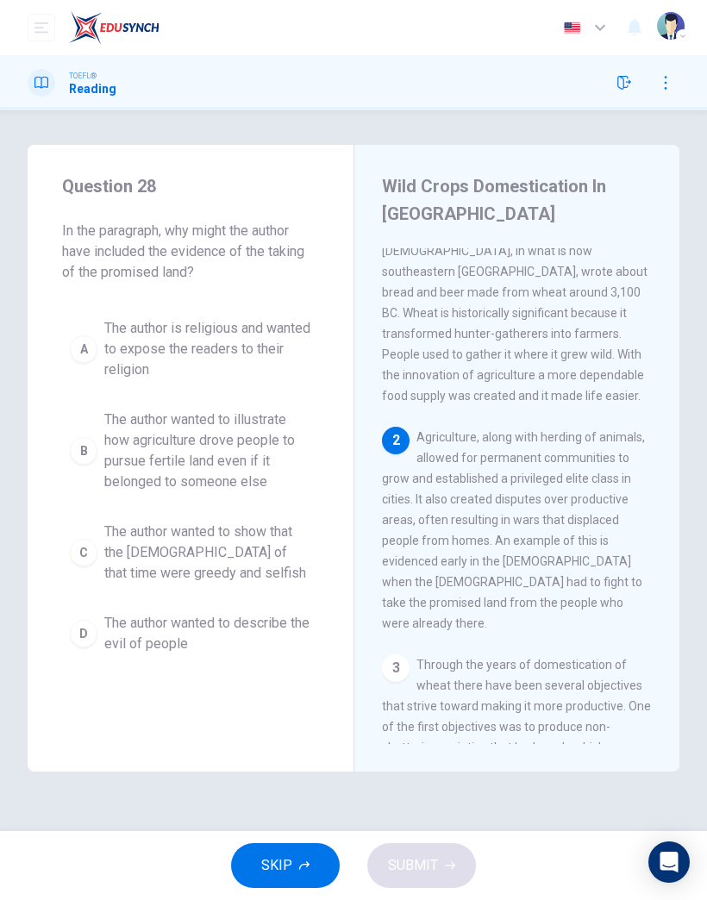
click at [222, 448] on span "The author wanted to illustrate how agriculture drove people to pursue fertile …" at bounding box center [207, 451] width 207 height 83
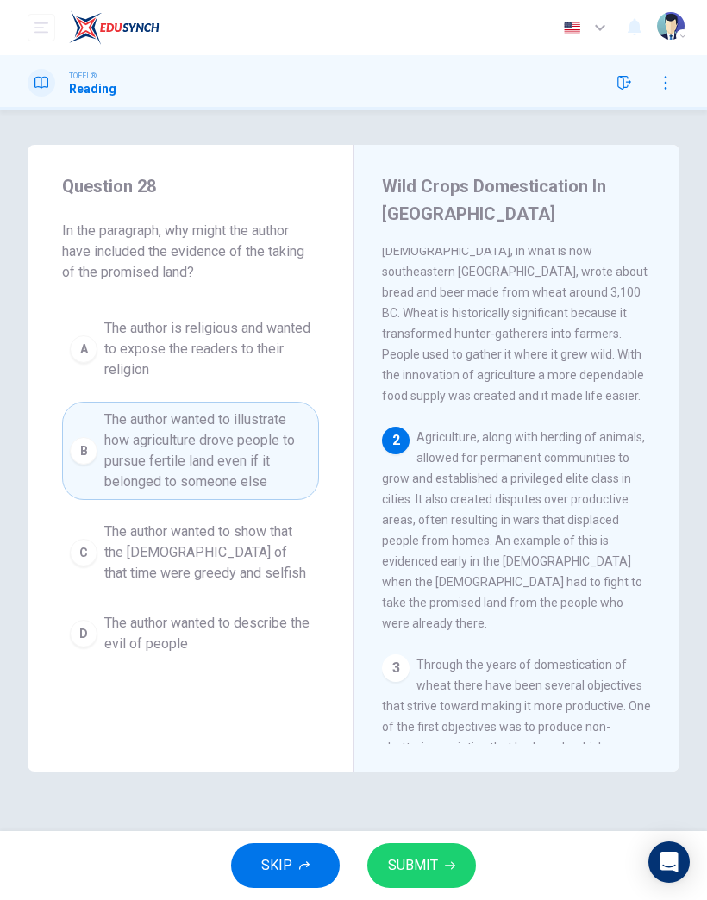
click at [449, 860] on button "SUBMIT" at bounding box center [421, 866] width 109 height 45
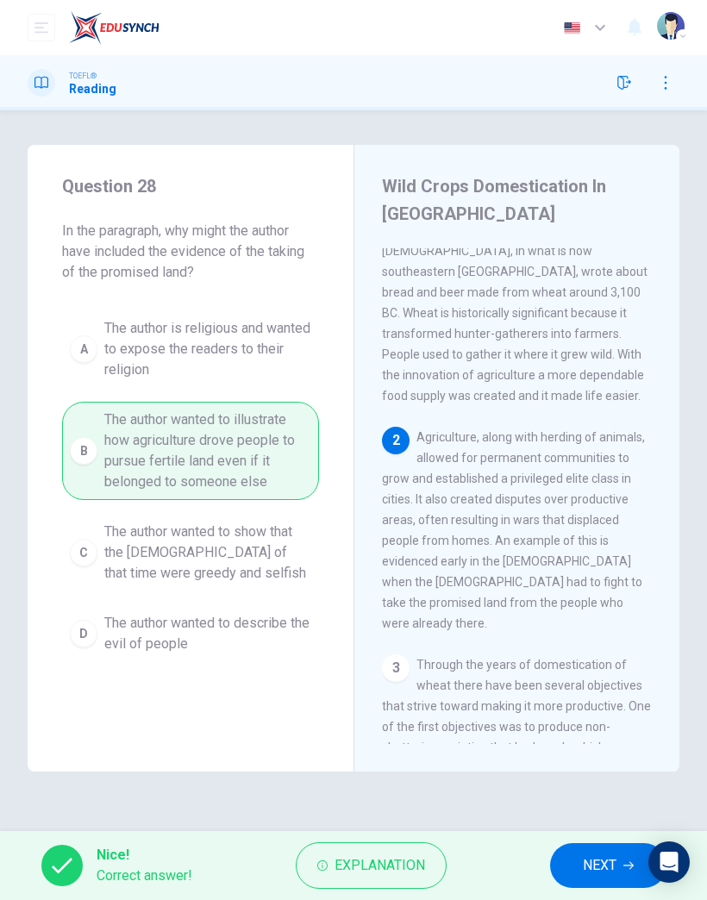
click at [249, 614] on div "A The author is religious and wanted to expose the readers to their religion B …" at bounding box center [190, 487] width 257 height 352
click at [590, 870] on span "NEXT" at bounding box center [600, 866] width 34 height 24
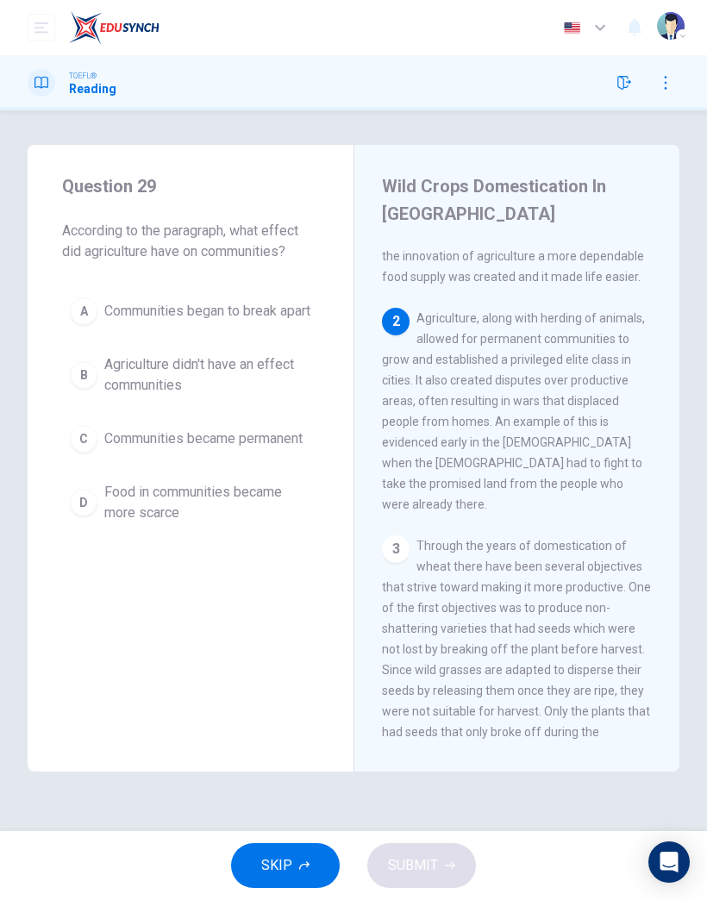
scroll to position [311, 0]
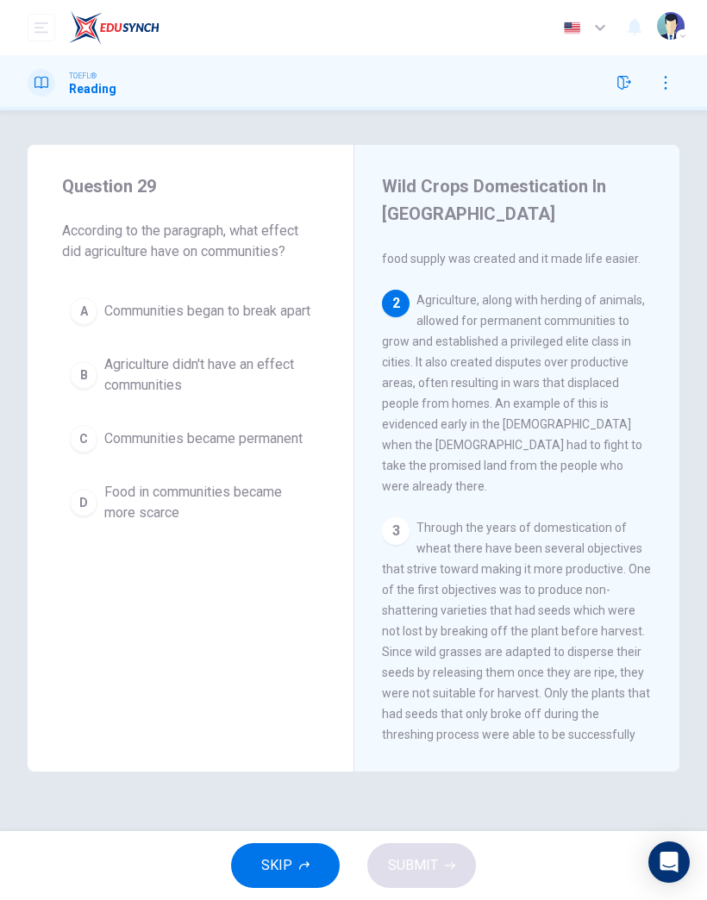
click at [197, 520] on span "Food in communities became more scarce" at bounding box center [207, 502] width 207 height 41
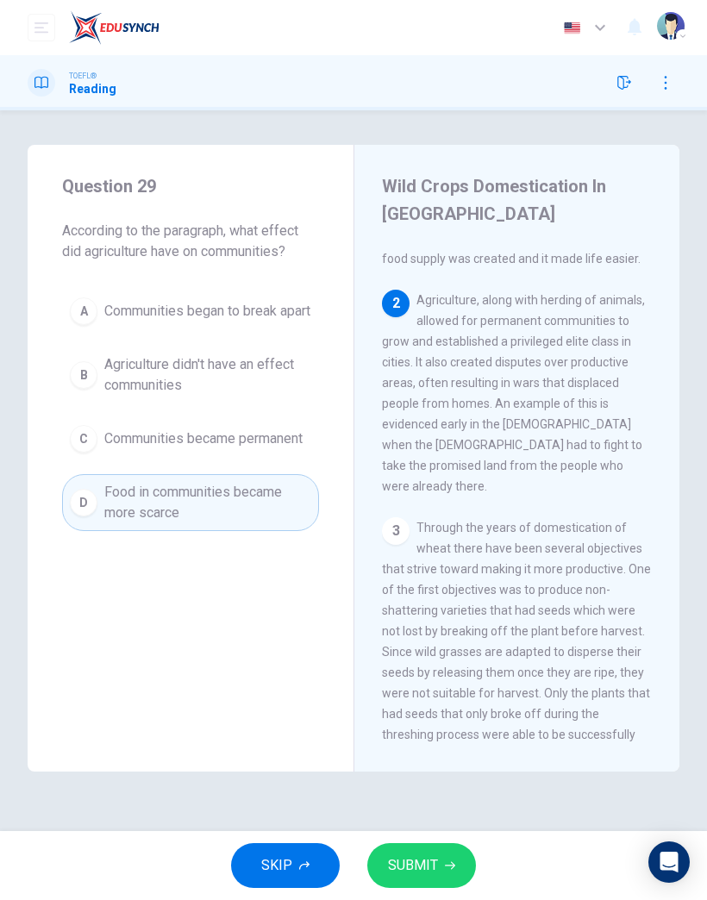
click at [455, 854] on button "SUBMIT" at bounding box center [421, 866] width 109 height 45
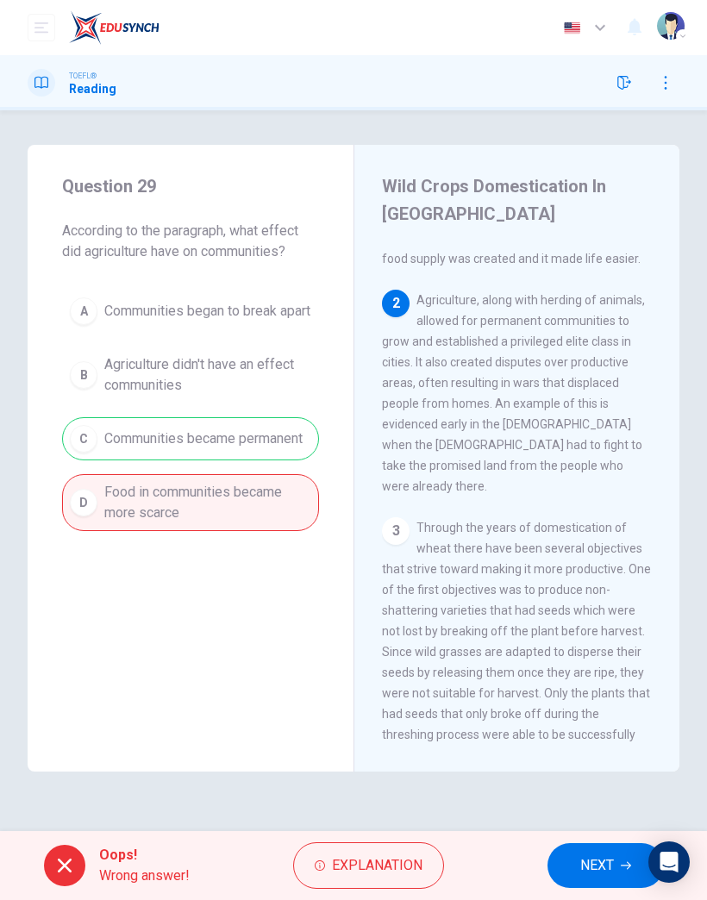
click at [587, 867] on span "NEXT" at bounding box center [597, 866] width 34 height 24
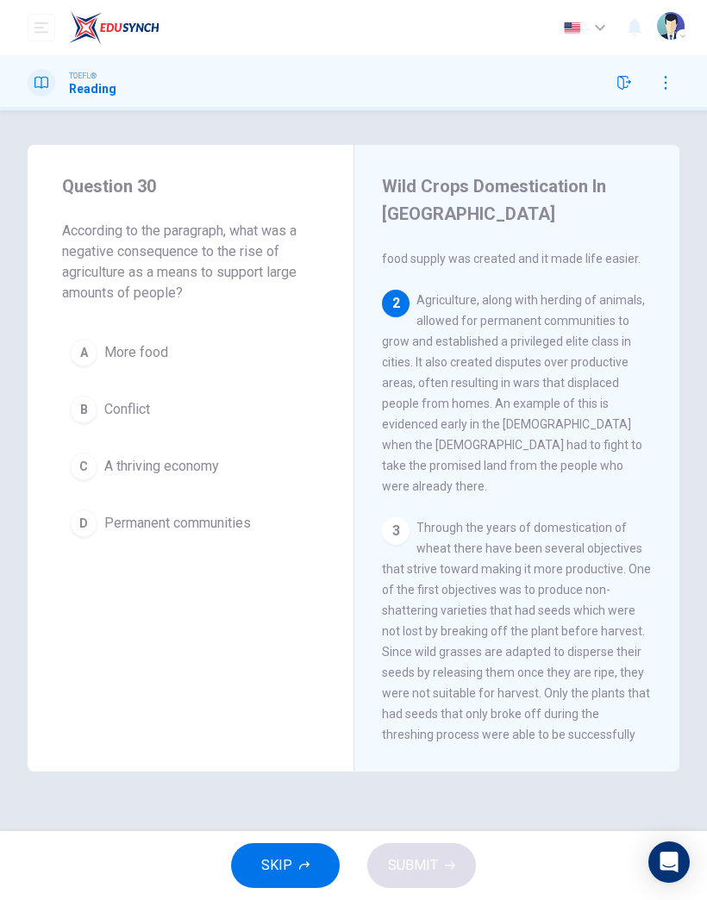
click at [169, 467] on span "A thriving economy" at bounding box center [161, 466] width 115 height 21
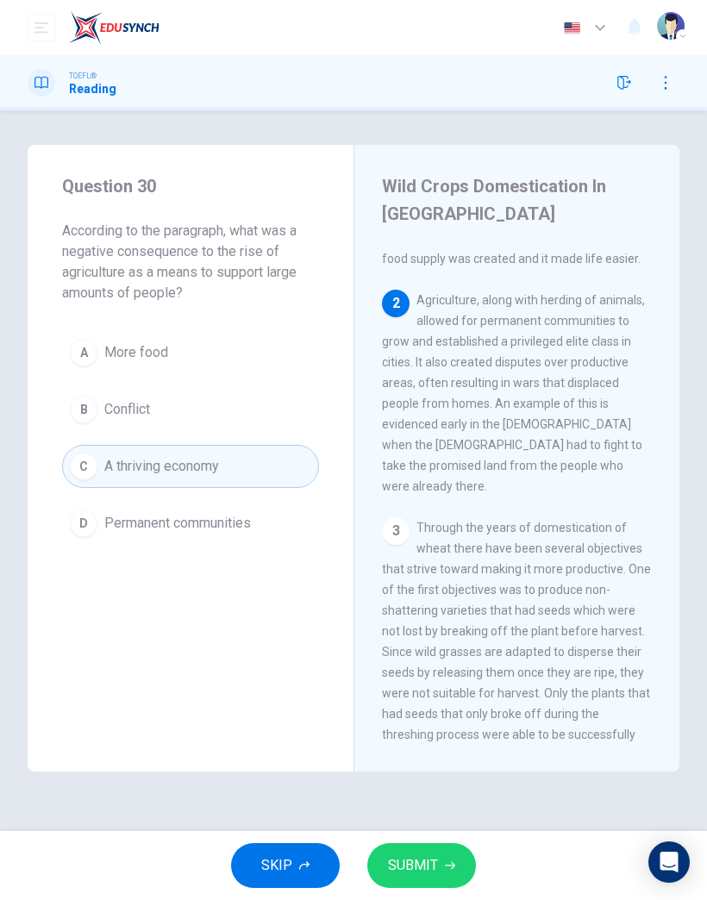
click at [453, 857] on button "SUBMIT" at bounding box center [421, 866] width 109 height 45
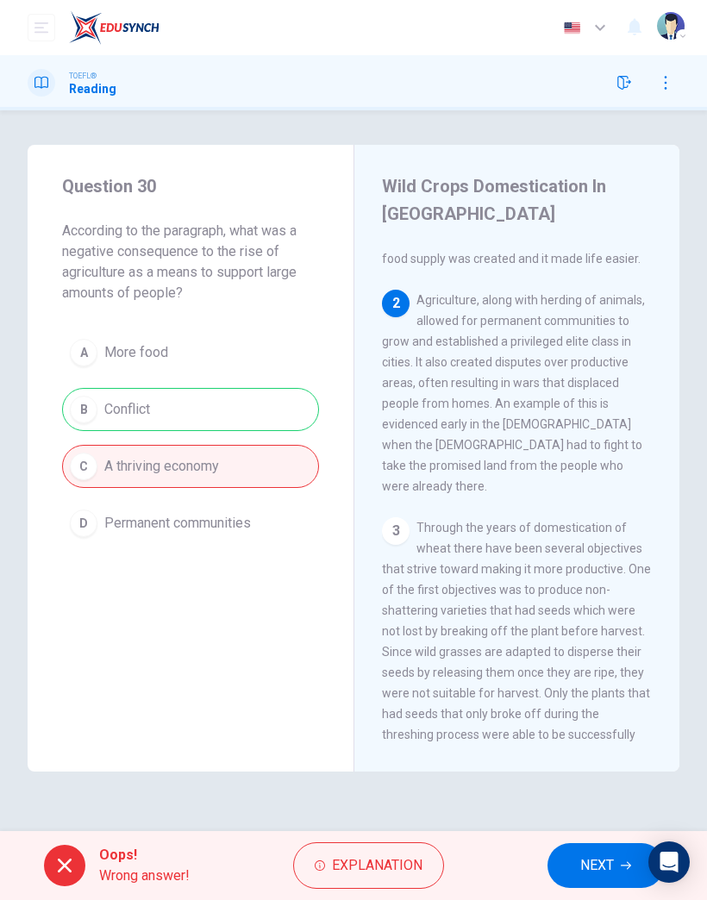
click at [585, 854] on span "NEXT" at bounding box center [597, 866] width 34 height 24
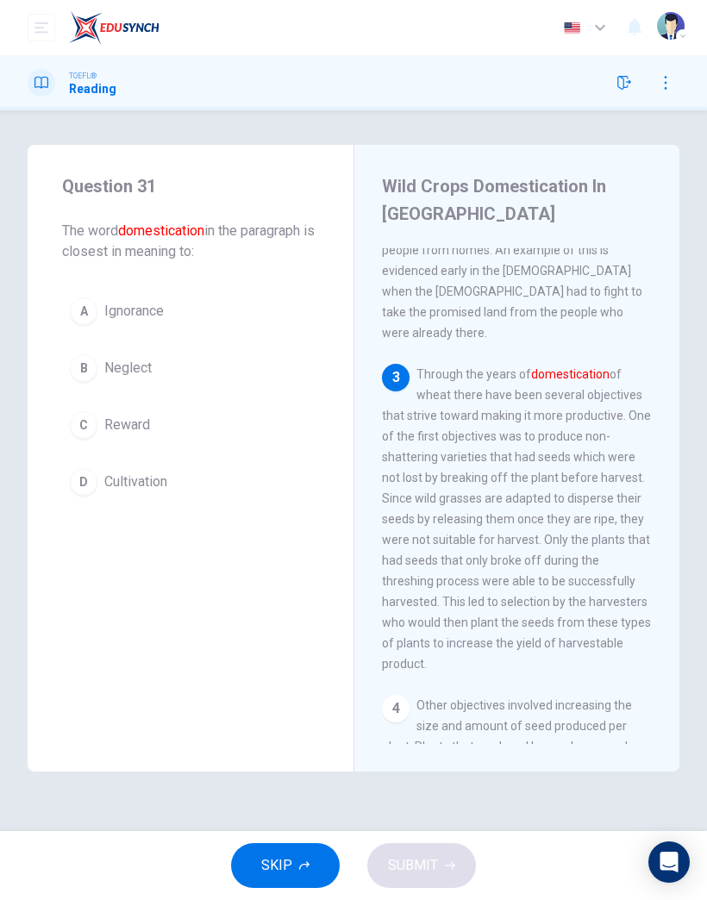
scroll to position [484, 0]
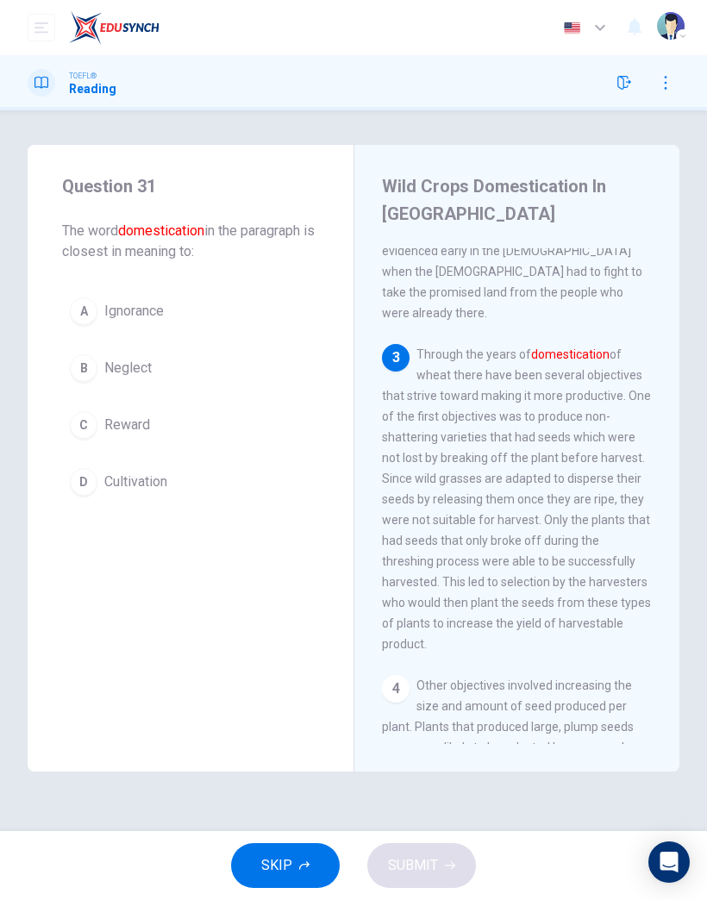
click at [150, 487] on span "Cultivation" at bounding box center [135, 482] width 63 height 21
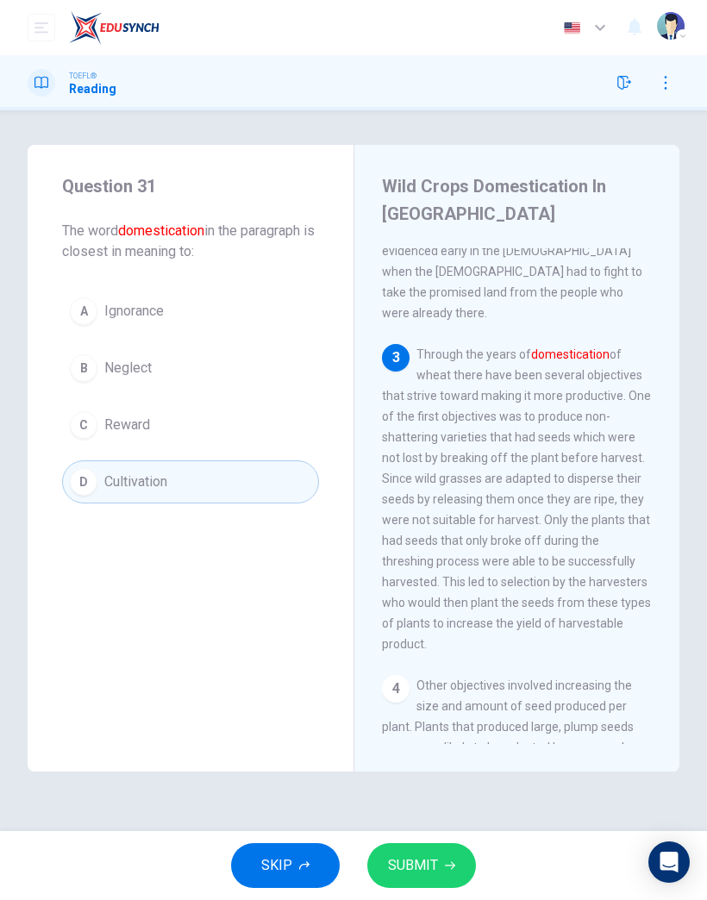
click at [443, 852] on button "SUBMIT" at bounding box center [421, 866] width 109 height 45
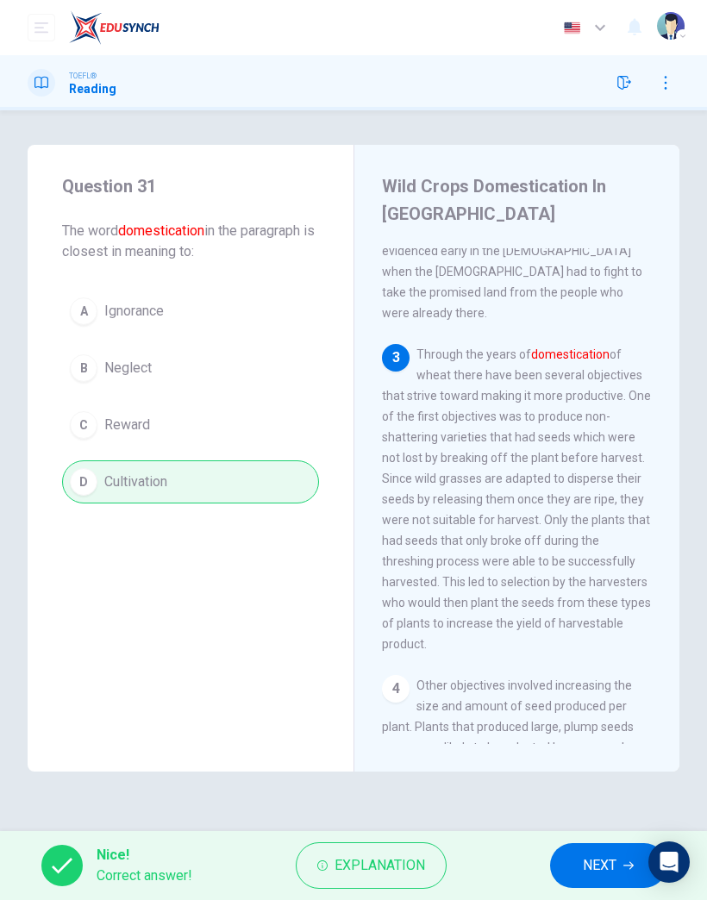
click at [572, 857] on button "NEXT" at bounding box center [608, 866] width 116 height 45
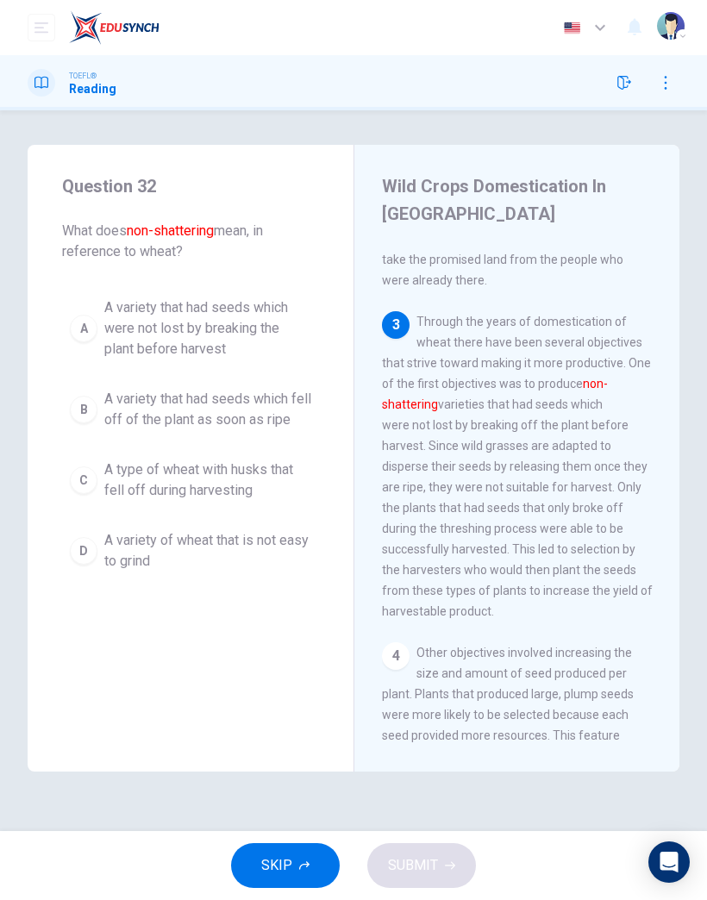
scroll to position [518, 0]
click at [210, 418] on span "A variety that had seeds which fell off of the plant as soon as ripe" at bounding box center [207, 409] width 207 height 41
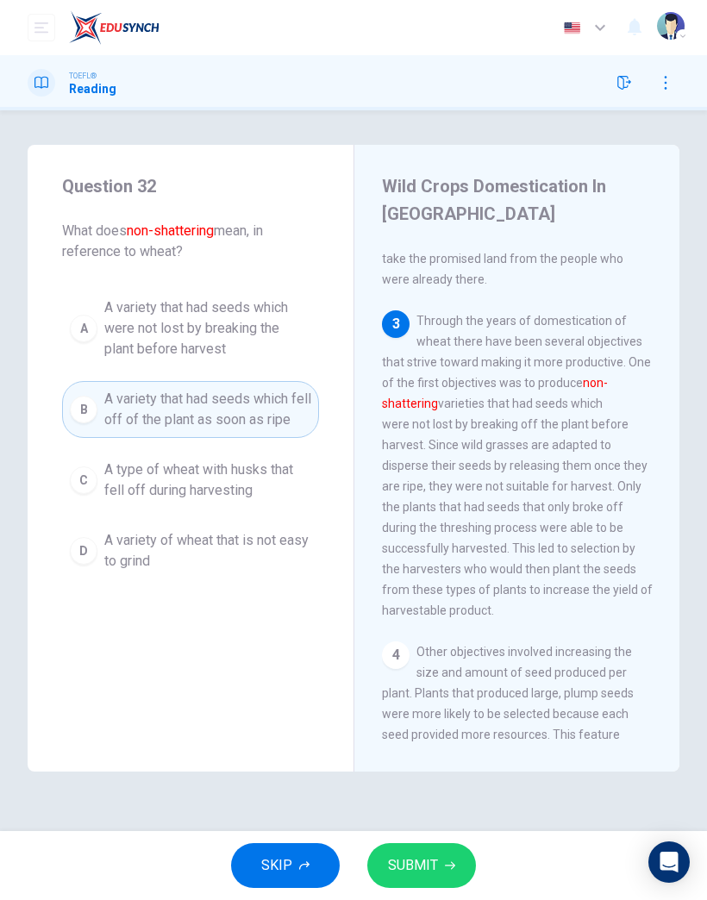
click at [442, 855] on button "SUBMIT" at bounding box center [421, 866] width 109 height 45
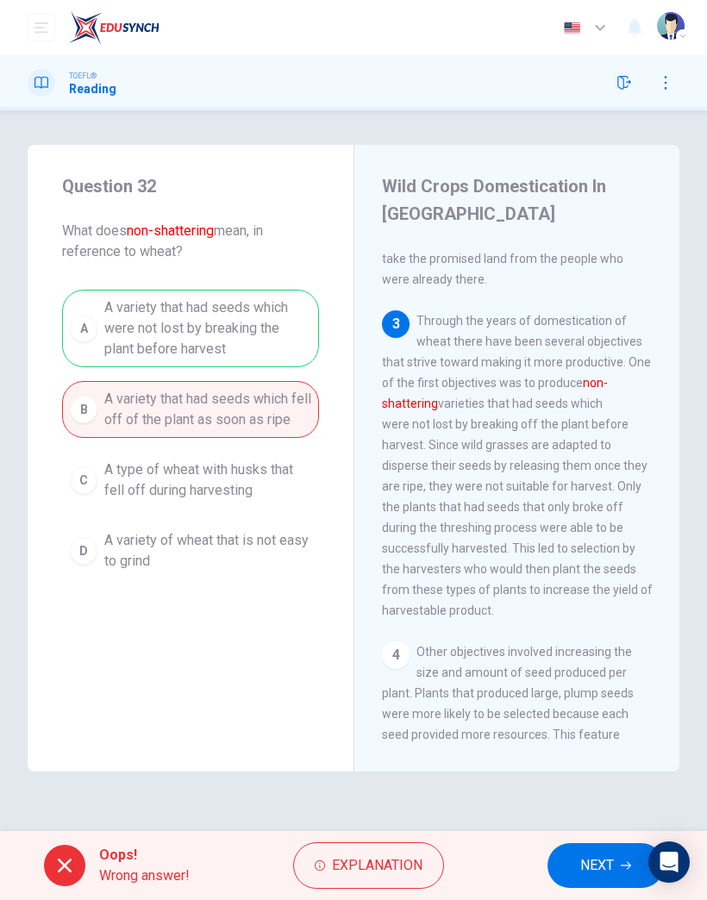
click at [587, 857] on span "NEXT" at bounding box center [597, 866] width 34 height 24
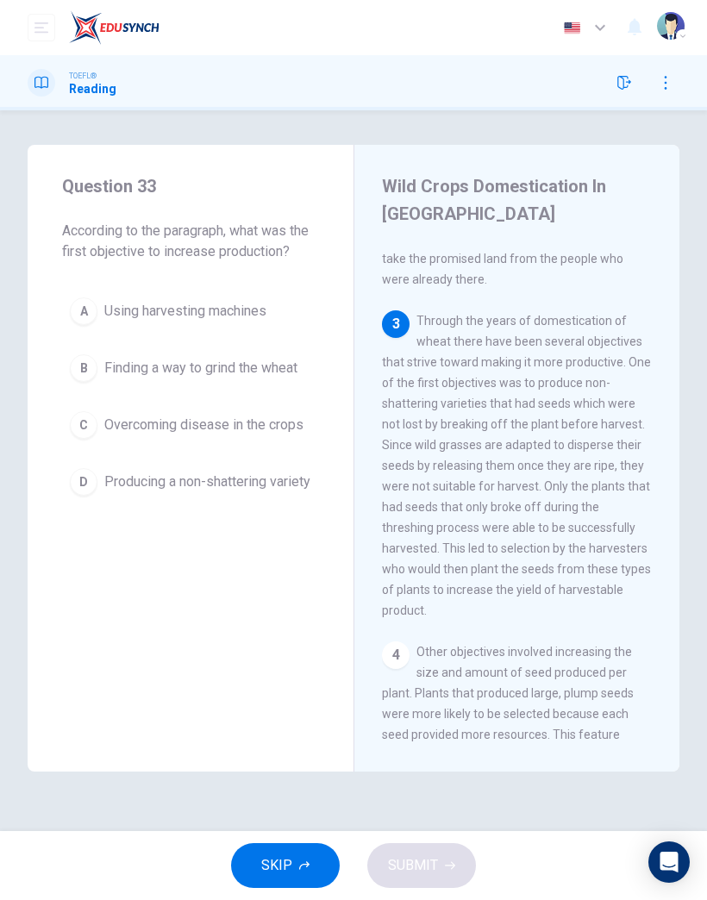
click at [204, 493] on span "Producing a non-shattering variety" at bounding box center [207, 482] width 206 height 21
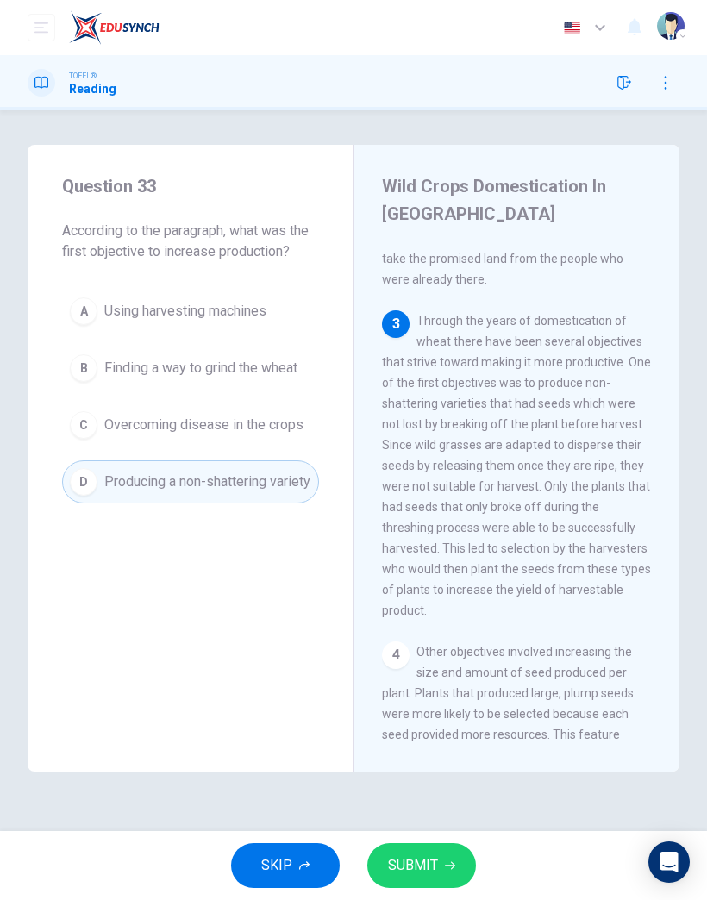
click at [450, 870] on icon "button" at bounding box center [450, 866] width 10 height 10
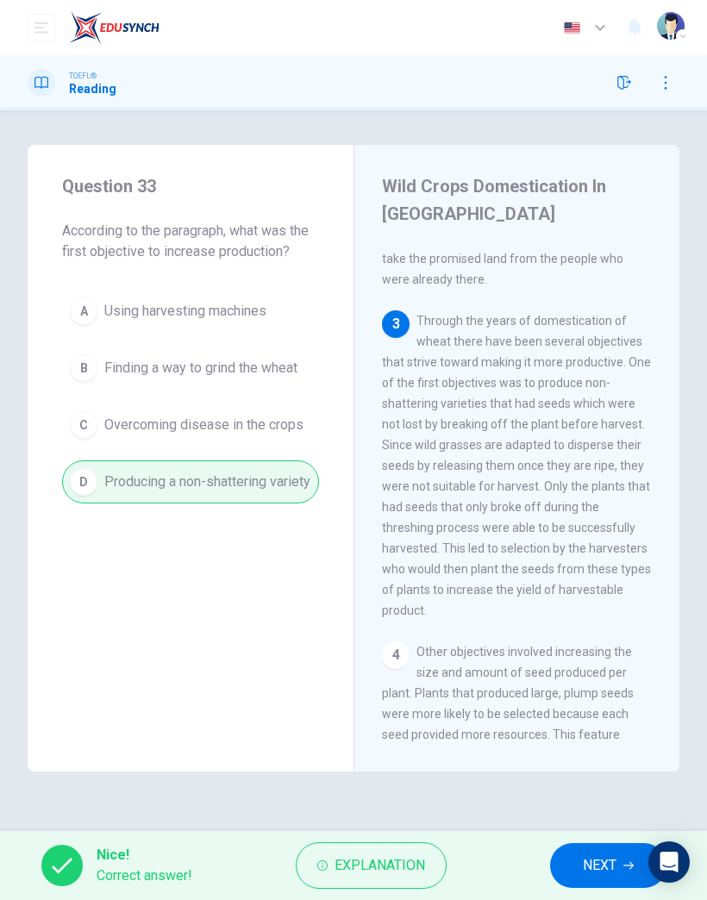
click at [596, 866] on span "NEXT" at bounding box center [600, 866] width 34 height 24
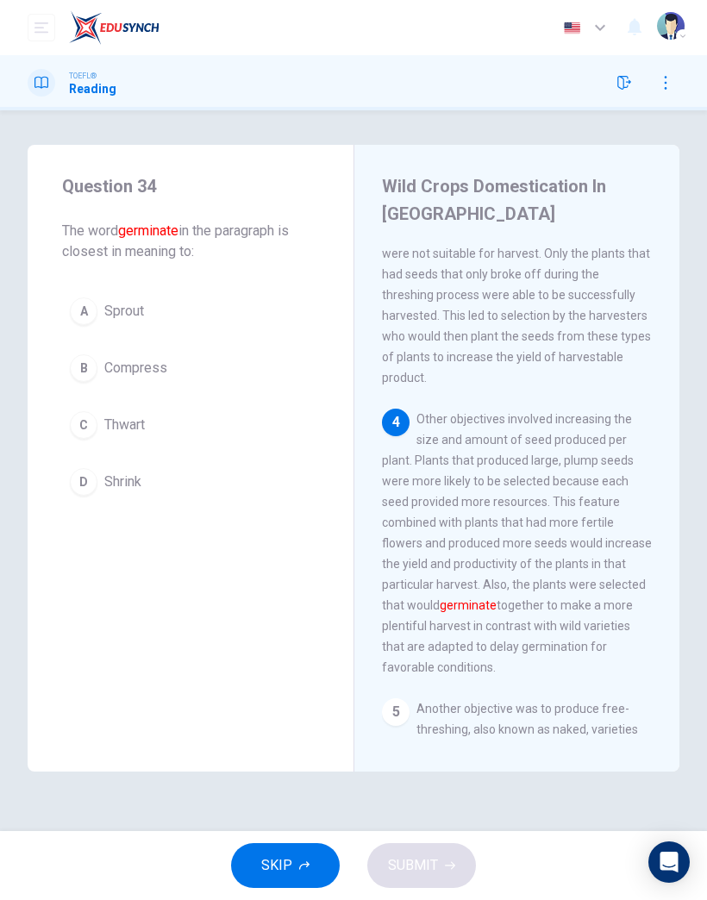
scroll to position [774, 0]
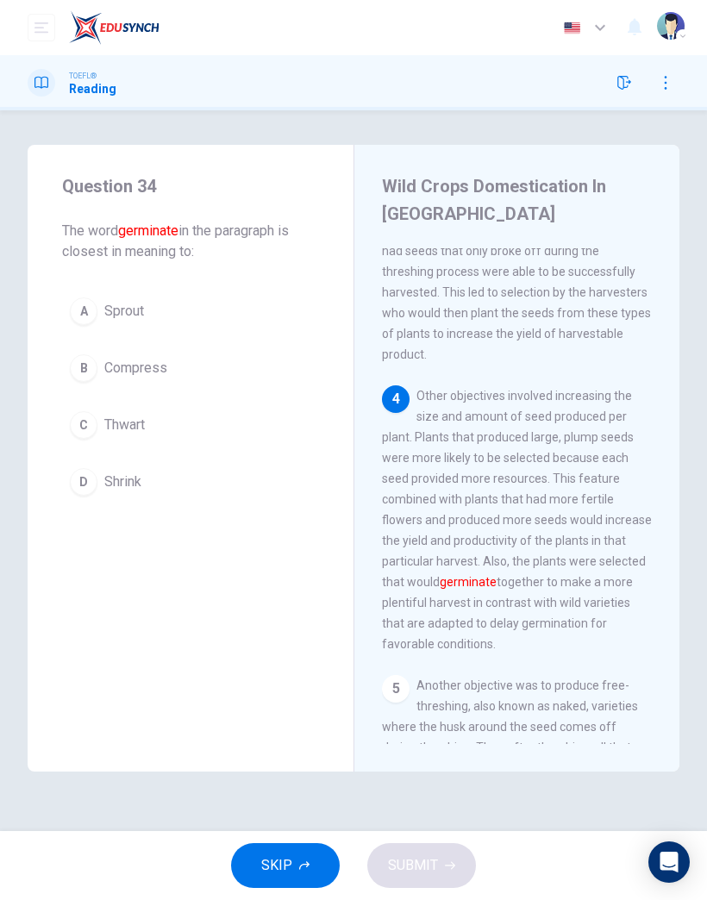
click at [166, 486] on button "D Shrink" at bounding box center [190, 482] width 257 height 43
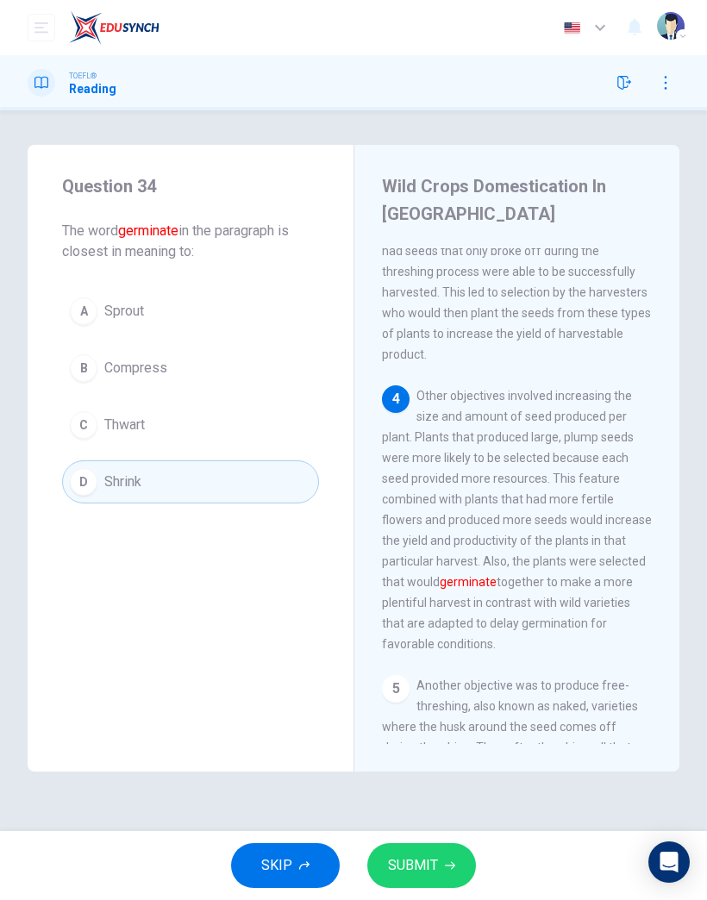
click at [446, 886] on button "SUBMIT" at bounding box center [421, 866] width 109 height 45
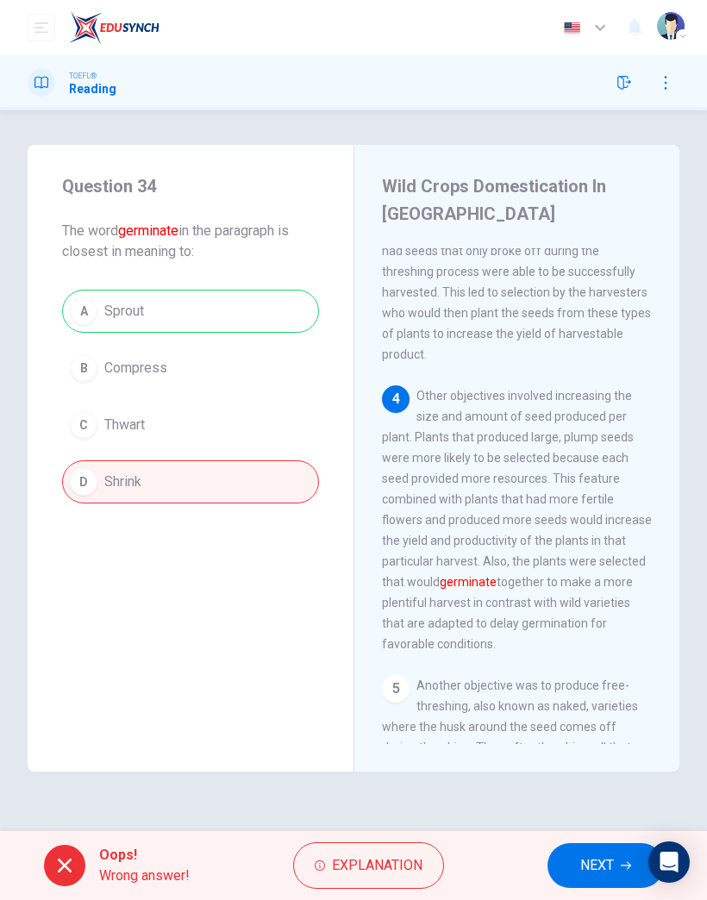
click at [606, 867] on span "NEXT" at bounding box center [597, 866] width 34 height 24
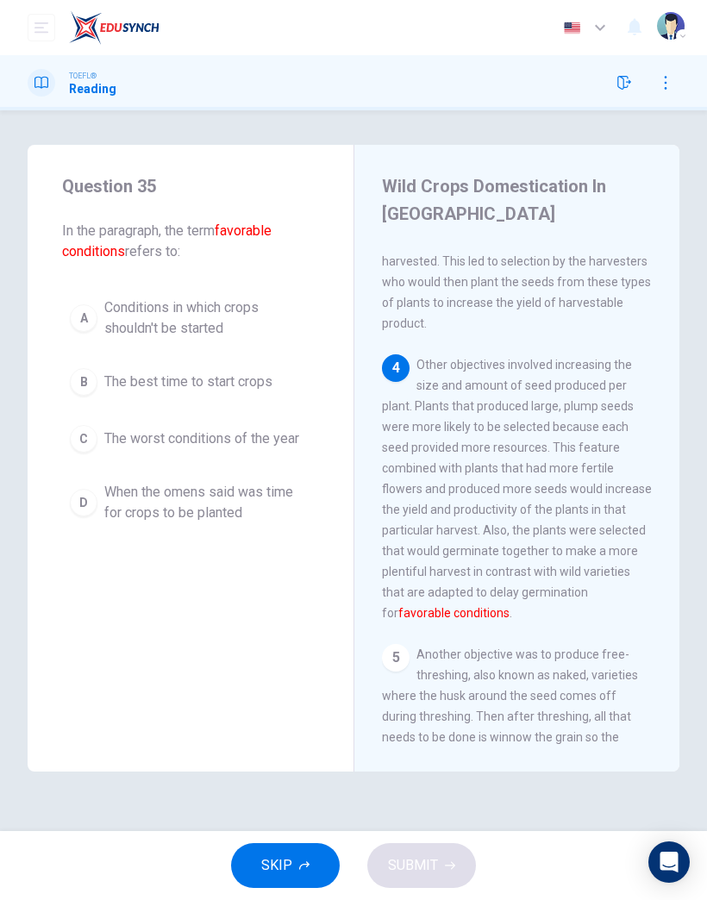
scroll to position [808, 0]
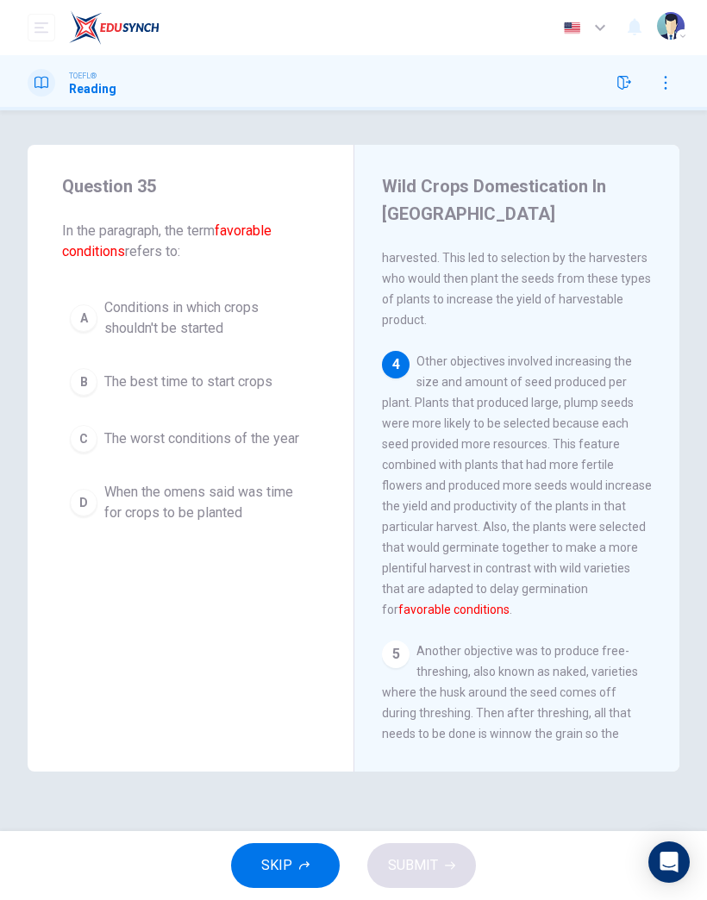
click at [218, 480] on button "D When the omens said was time for crops to be planted" at bounding box center [190, 502] width 257 height 57
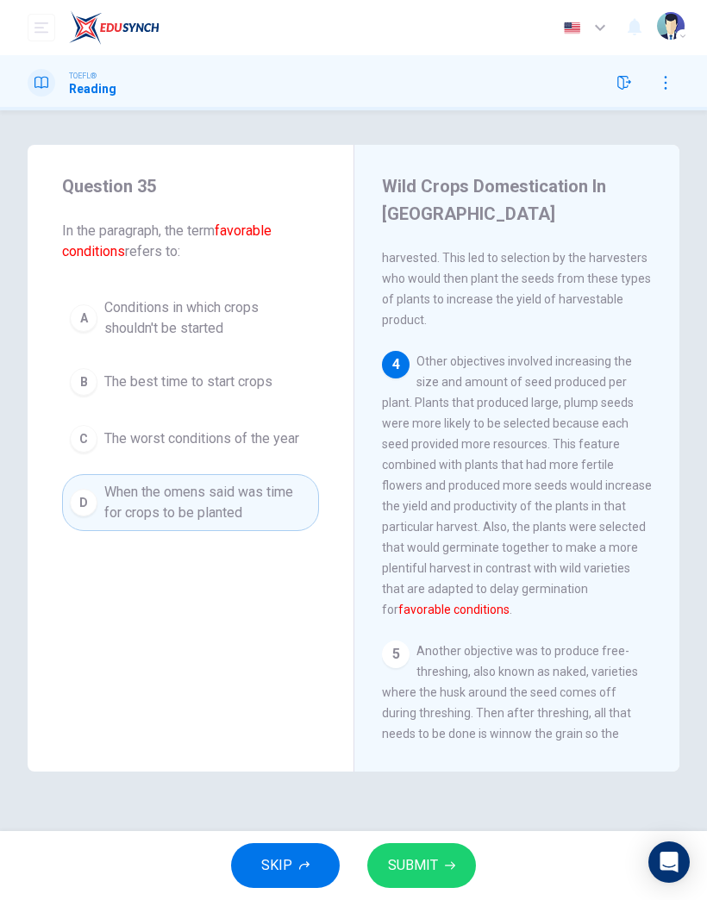
click at [439, 838] on div "SKIP SUBMIT" at bounding box center [353, 865] width 707 height 69
click at [439, 846] on button "SUBMIT" at bounding box center [421, 866] width 109 height 45
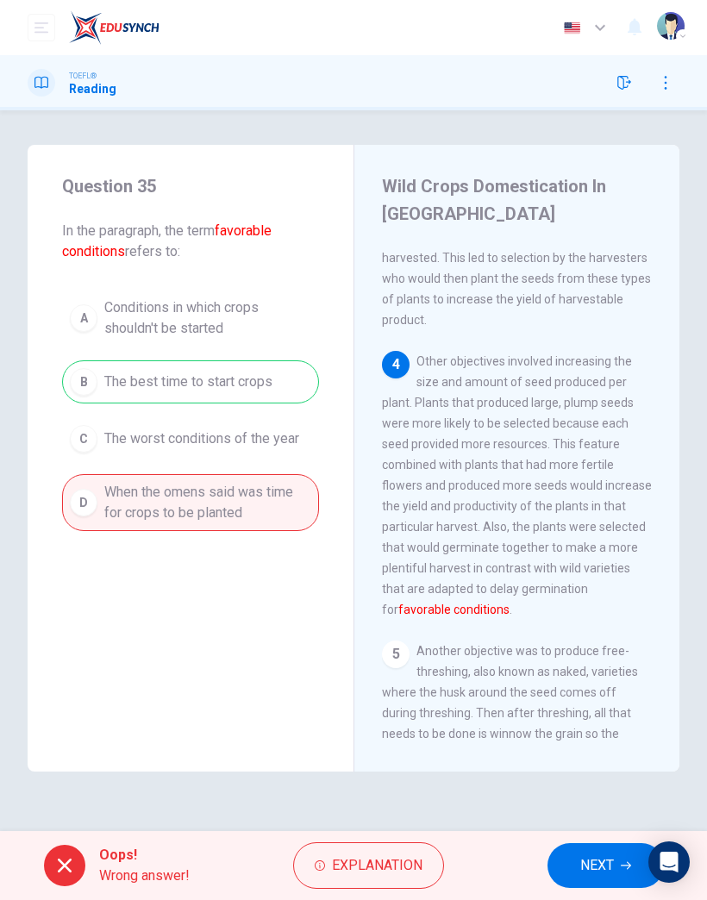
click at [407, 856] on span "Explanation" at bounding box center [377, 866] width 91 height 24
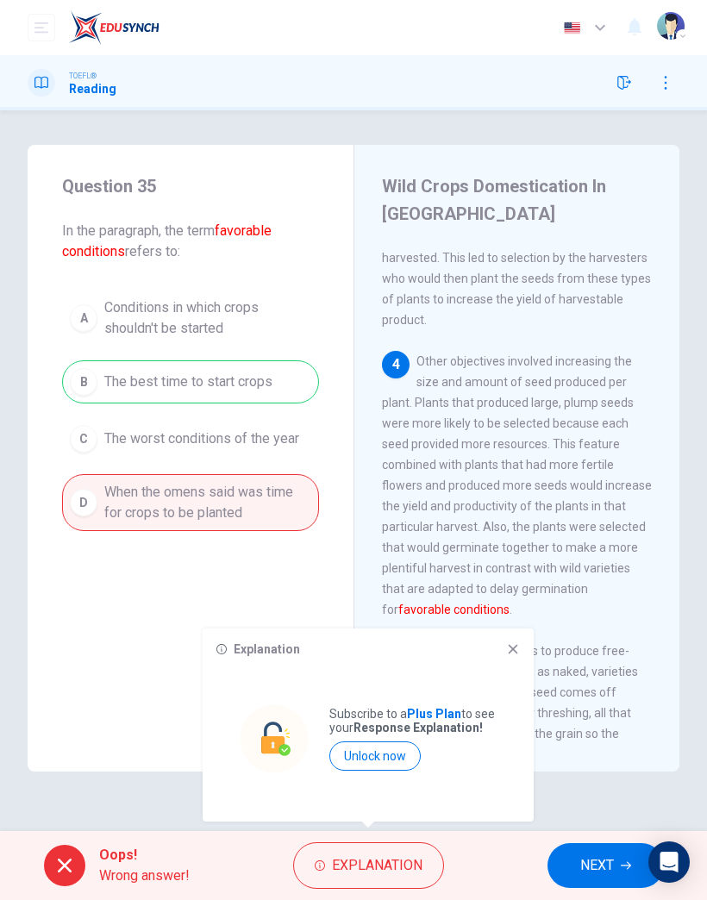
click at [518, 647] on icon at bounding box center [513, 650] width 14 height 14
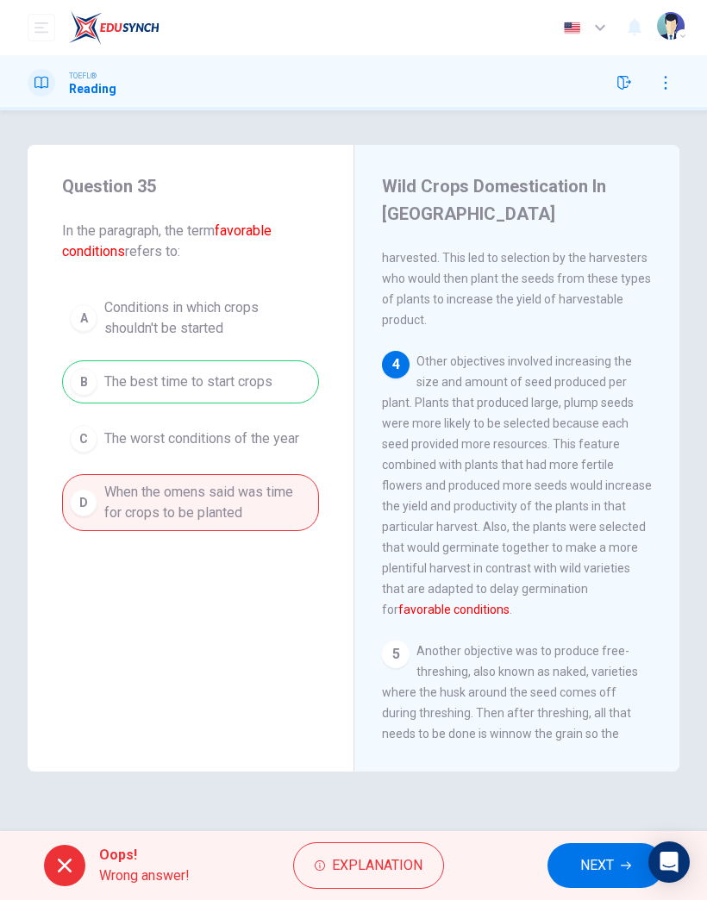
click at [582, 869] on span "NEXT" at bounding box center [597, 866] width 34 height 24
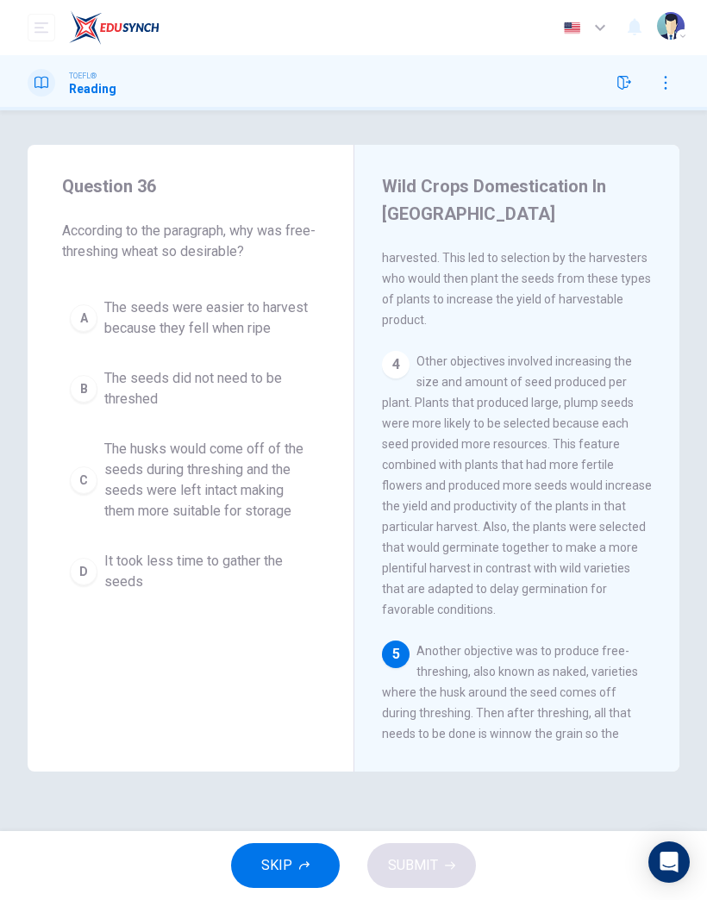
click at [246, 538] on div "A The seeds were easier to harvest because they fell when ripe B The seeds did …" at bounding box center [190, 445] width 257 height 311
click at [266, 479] on span "The husks would come off of the seeds during threshing and the seeds were left …" at bounding box center [207, 480] width 207 height 83
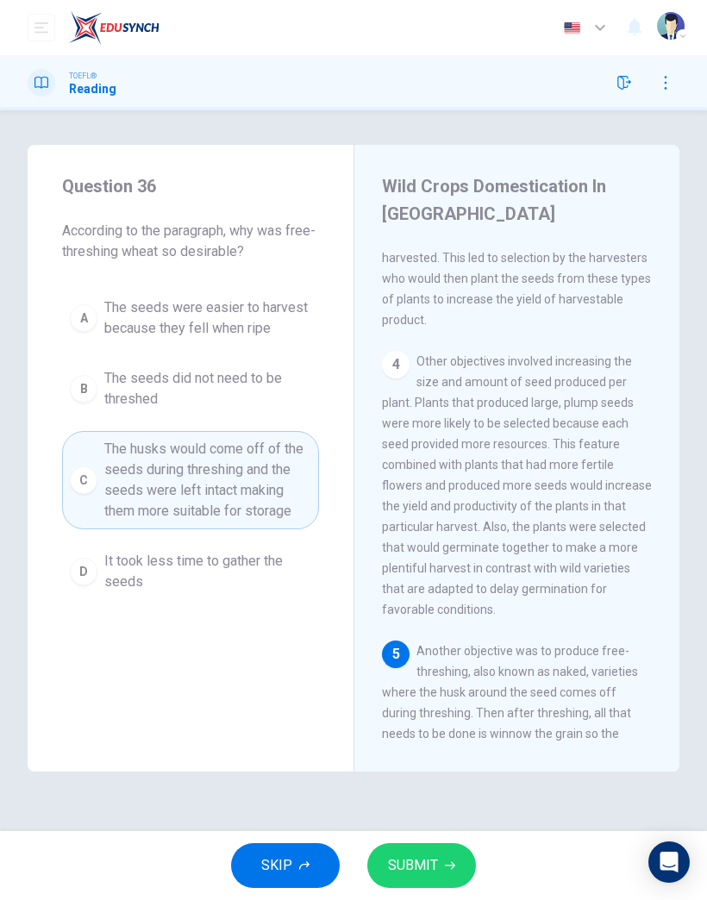
click at [425, 866] on span "SUBMIT" at bounding box center [413, 866] width 50 height 24
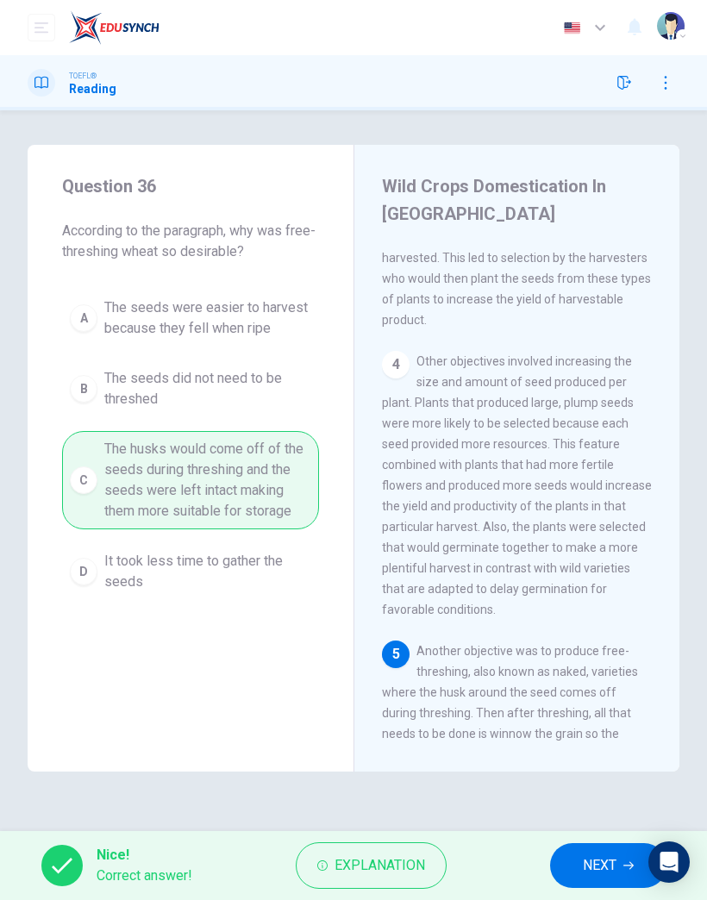
click at [588, 857] on span "NEXT" at bounding box center [600, 866] width 34 height 24
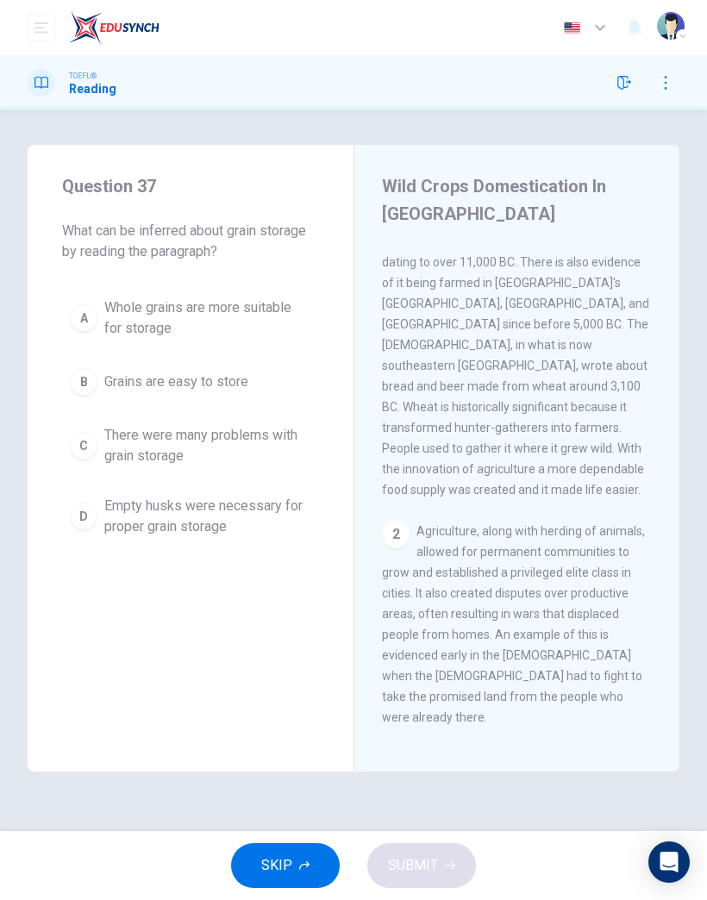
scroll to position [0, 0]
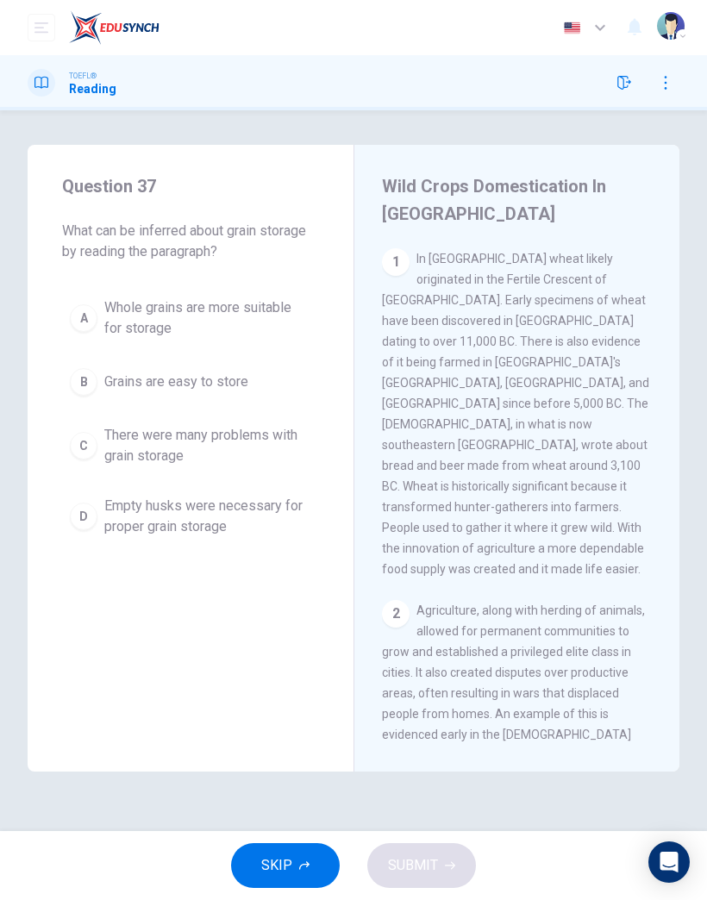
click at [185, 526] on span "Empty husks were necessary for proper grain storage" at bounding box center [207, 516] width 207 height 41
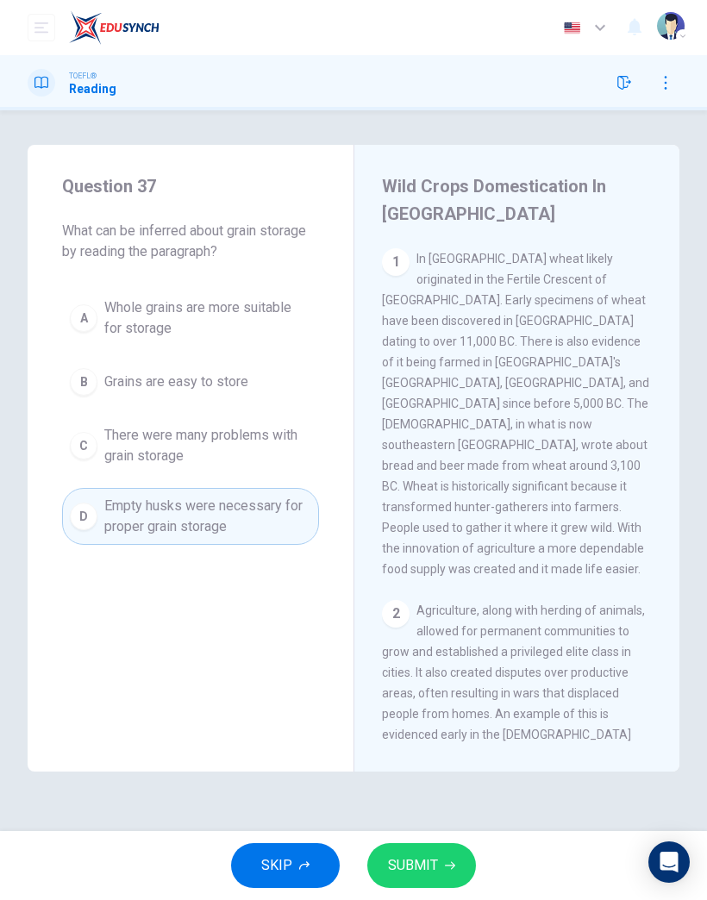
click at [437, 844] on button "SUBMIT" at bounding box center [421, 866] width 109 height 45
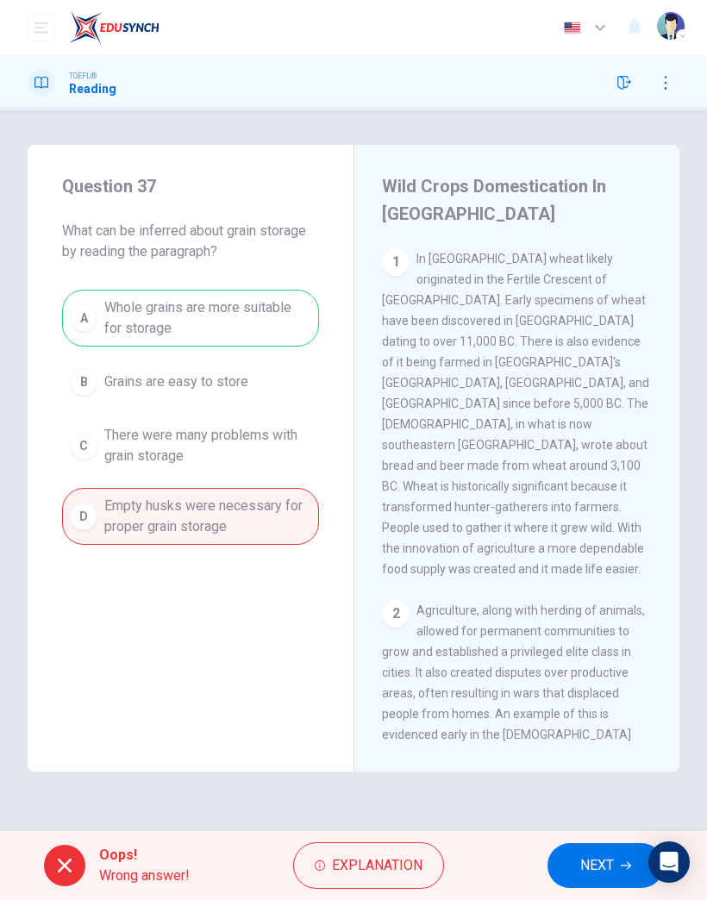
click at [566, 855] on button "NEXT" at bounding box center [606, 866] width 116 height 45
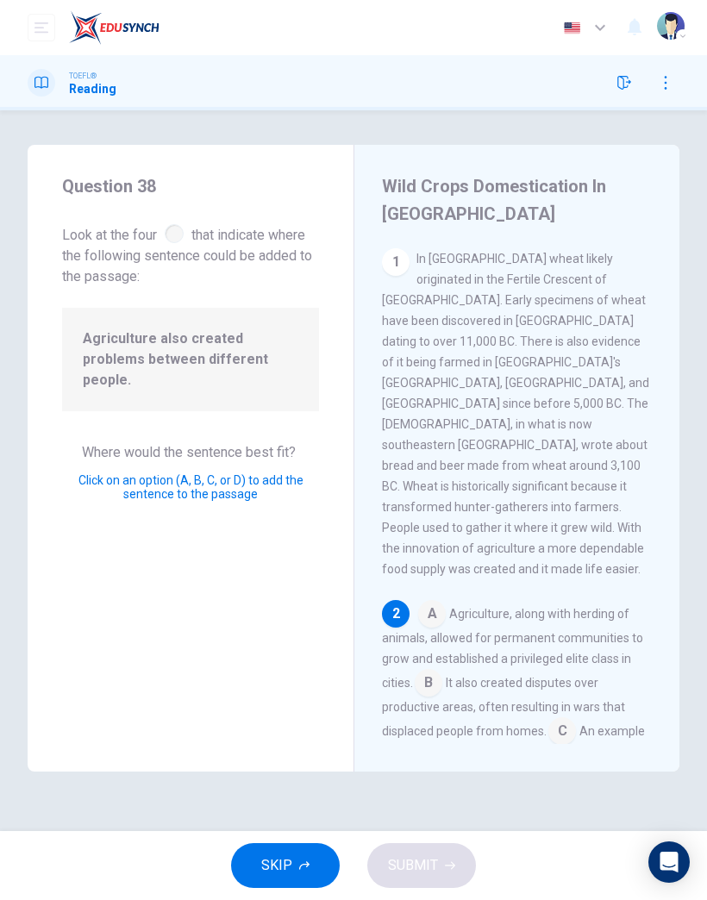
scroll to position [201, 0]
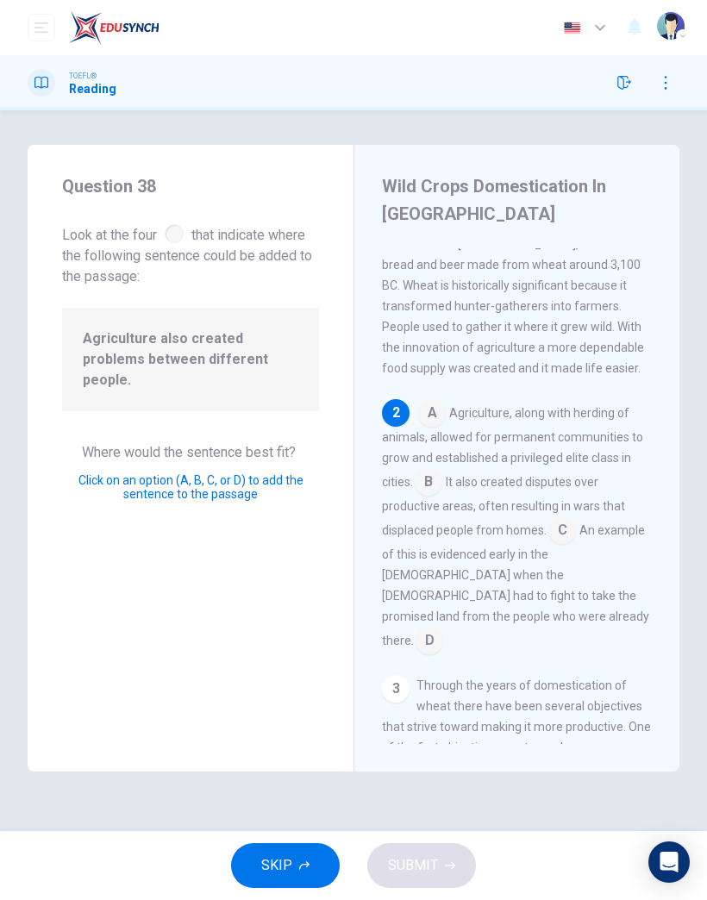
click at [561, 518] on input at bounding box center [563, 532] width 28 height 28
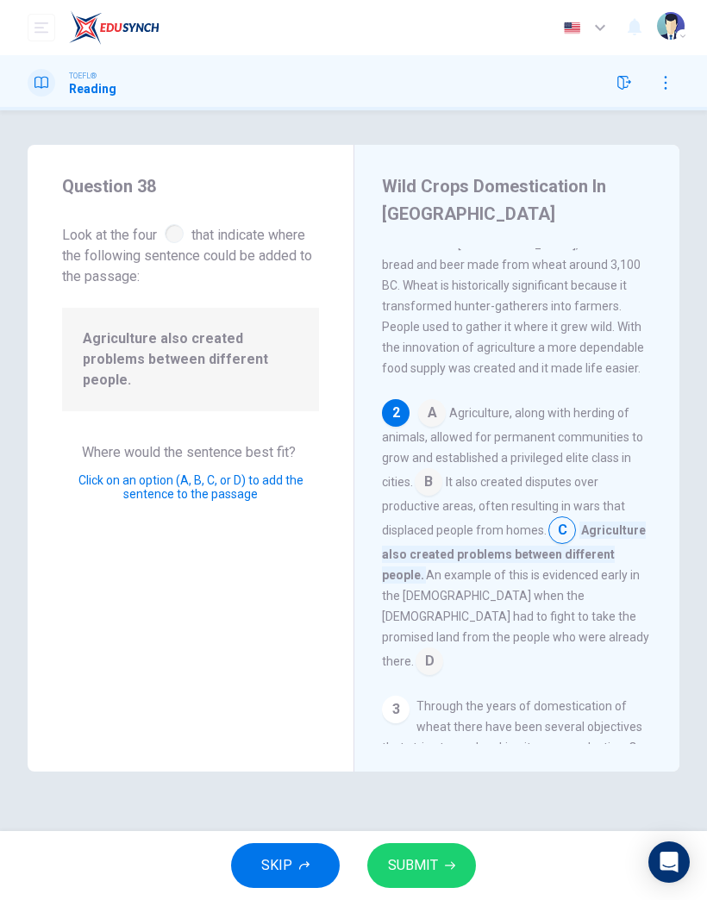
click at [431, 649] on input at bounding box center [430, 663] width 28 height 28
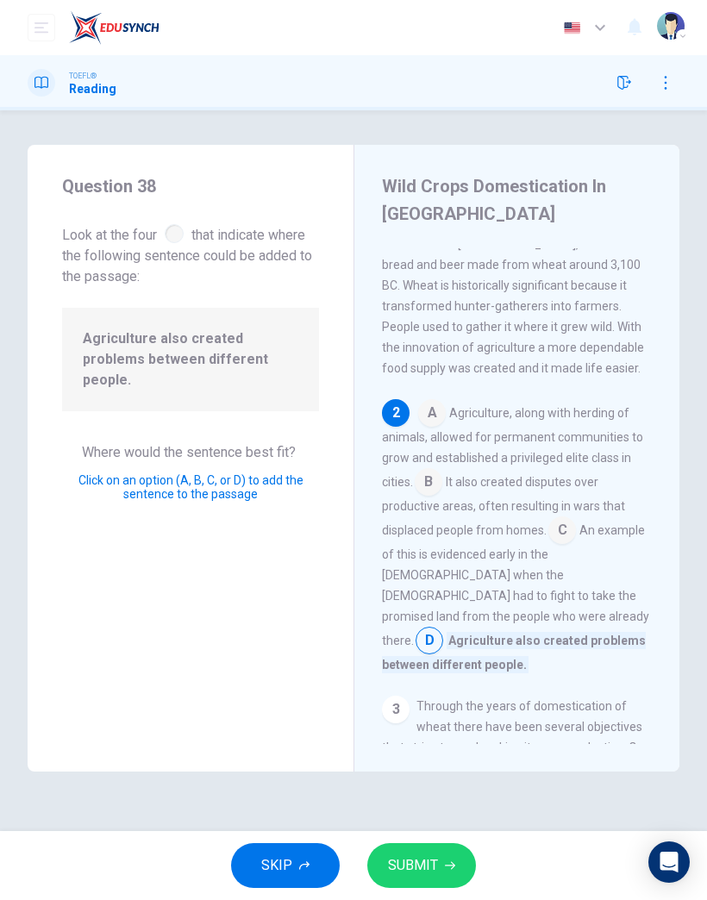
click at [564, 518] on input at bounding box center [563, 532] width 28 height 28
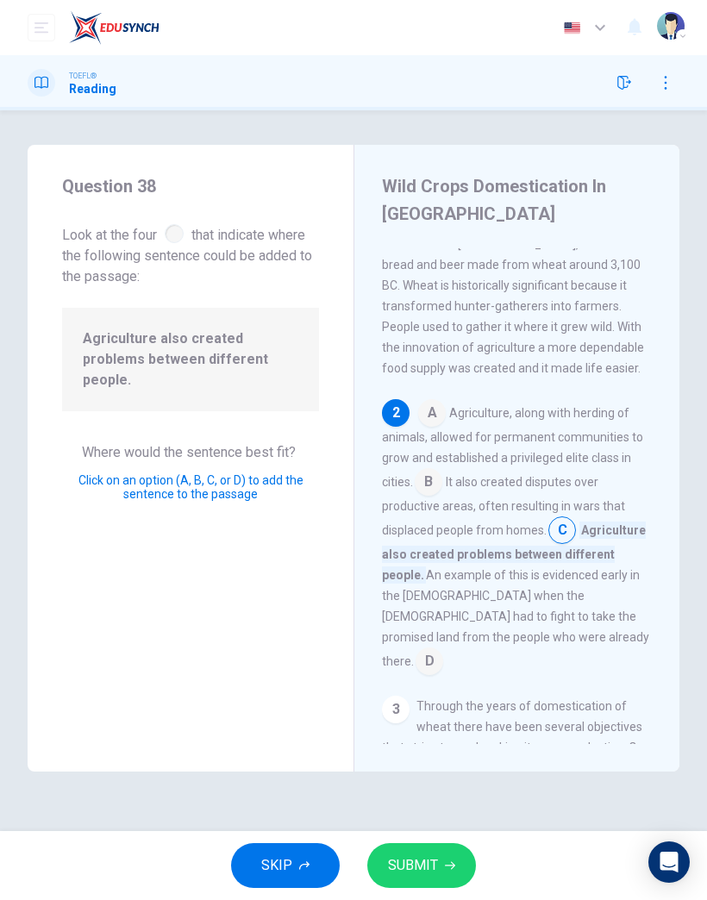
click at [449, 863] on icon "button" at bounding box center [450, 866] width 10 height 10
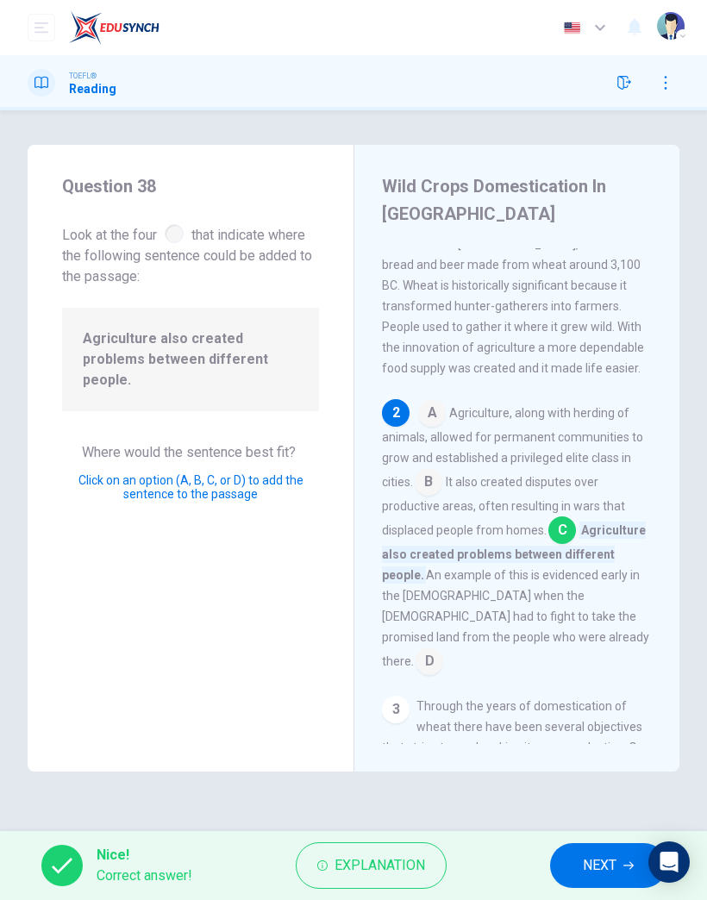
click at [572, 866] on button "NEXT" at bounding box center [608, 866] width 116 height 45
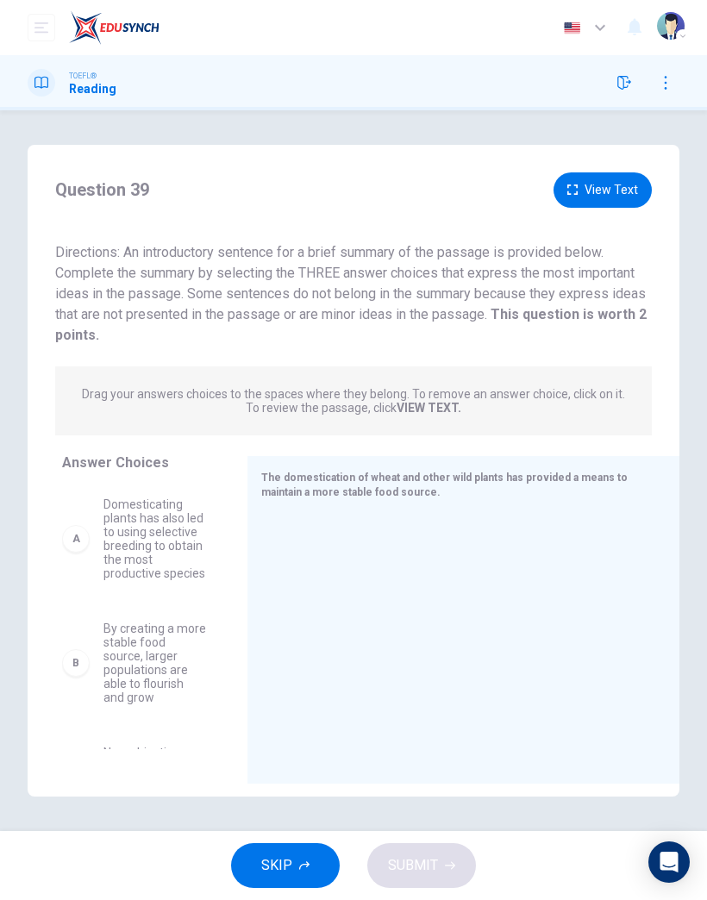
click at [158, 646] on span "By creating a more stable food source, larger populations are able to flourish …" at bounding box center [155, 663] width 103 height 83
click at [85, 652] on div "B" at bounding box center [76, 663] width 28 height 28
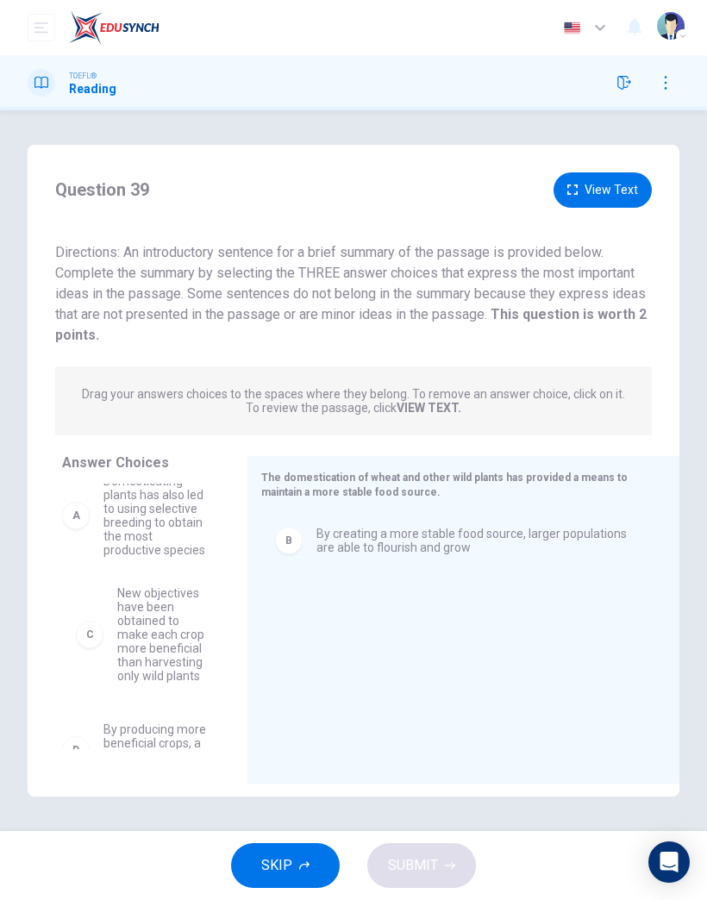
scroll to position [13, 0]
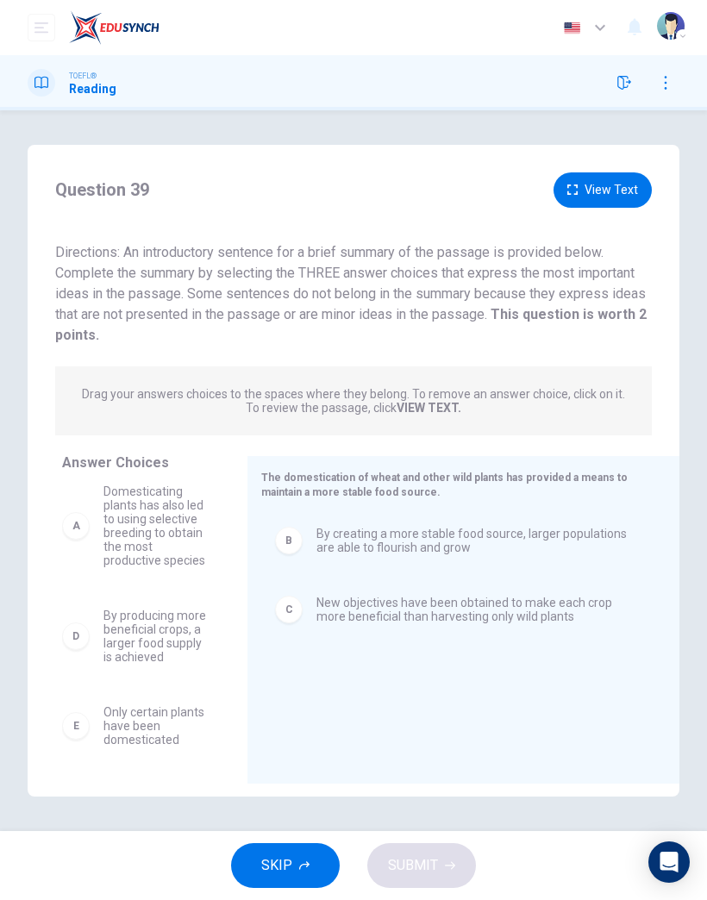
click at [116, 636] on span "By producing more beneficial crops, a larger food supply is achieved" at bounding box center [155, 636] width 103 height 55
click at [93, 640] on div "D By producing more beneficial crops, a larger food supply is achieved" at bounding box center [134, 636] width 144 height 55
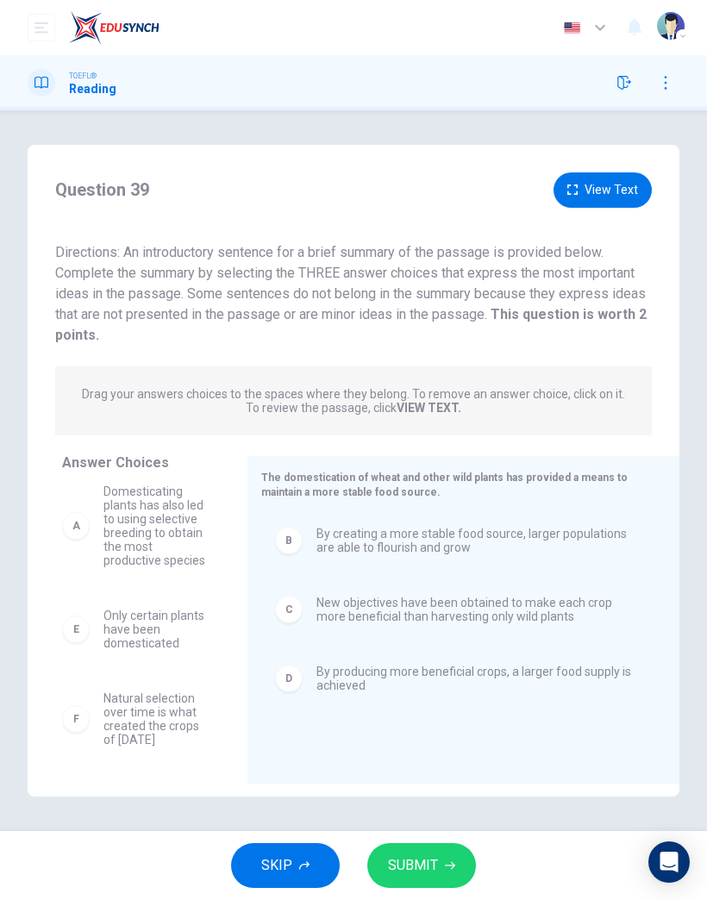
click at [433, 857] on span "SUBMIT" at bounding box center [413, 866] width 50 height 24
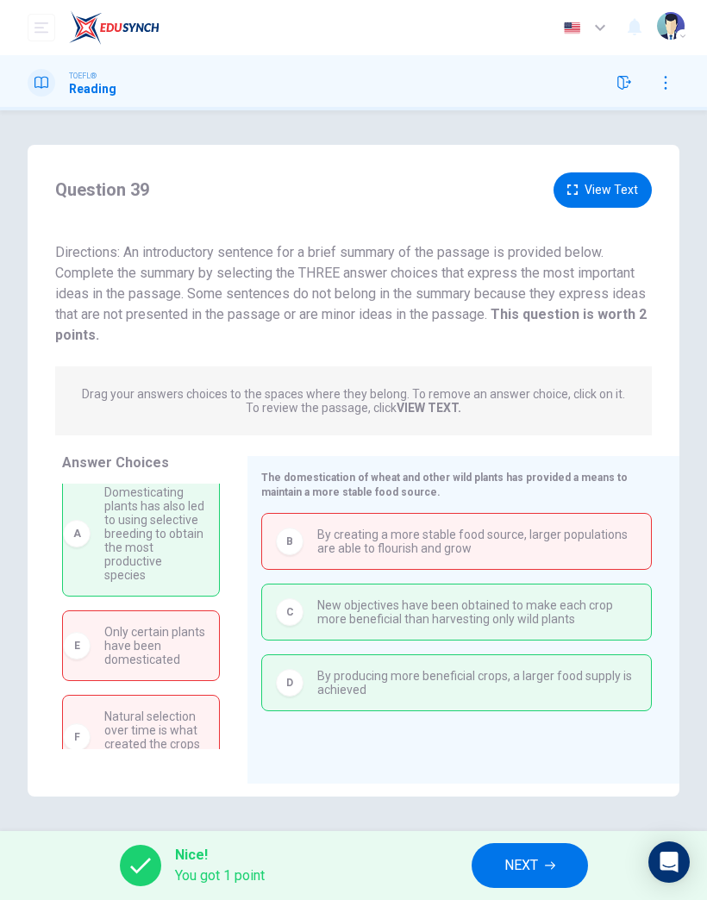
click at [541, 883] on button "NEXT" at bounding box center [530, 866] width 116 height 45
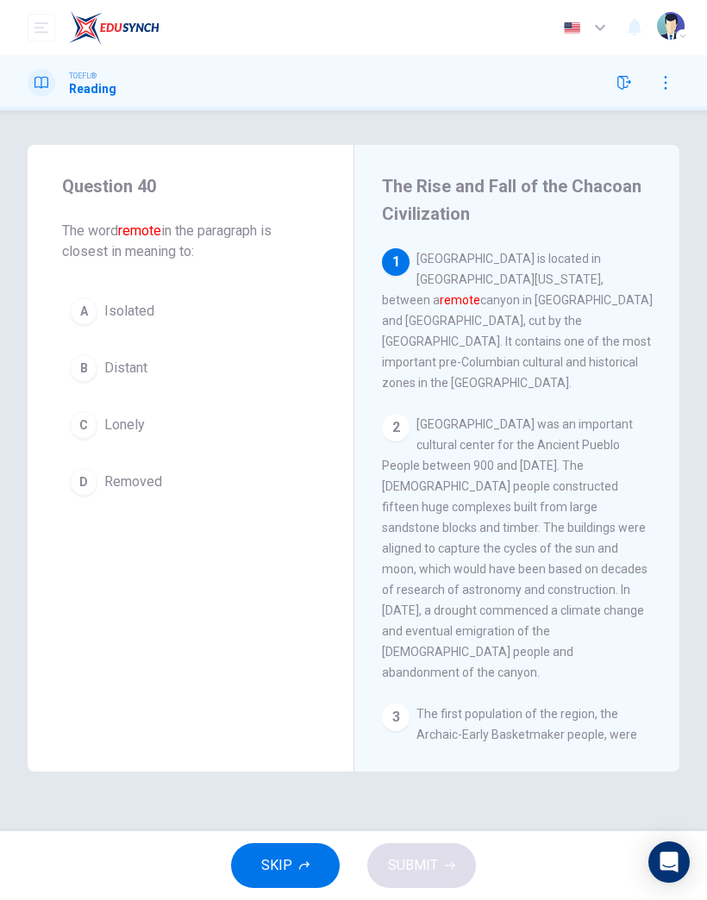
click at [294, 861] on button "SKIP" at bounding box center [285, 866] width 109 height 45
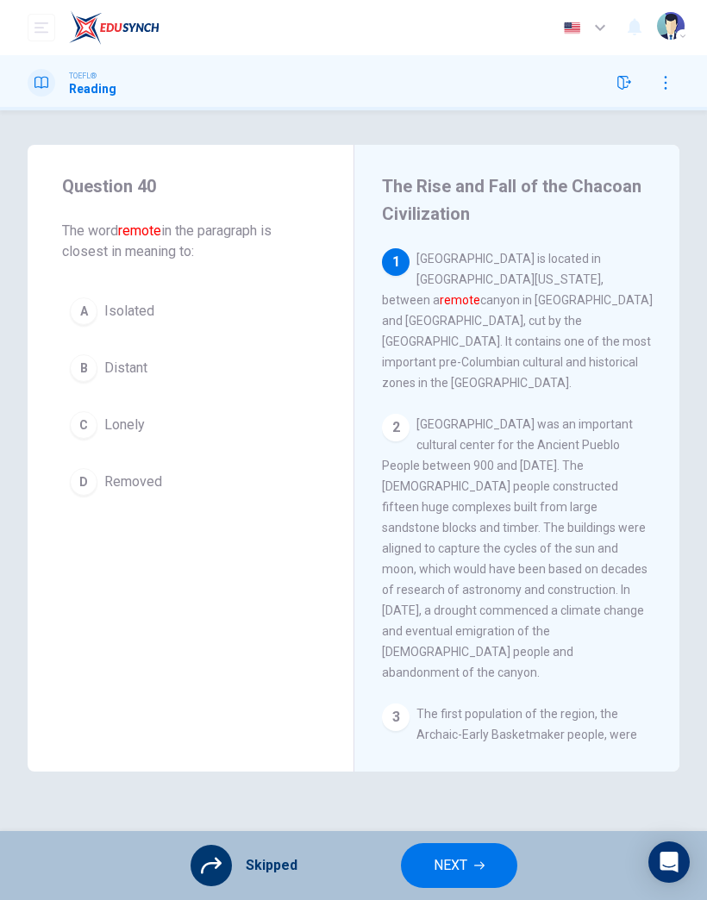
click at [113, 481] on div "A Isolated B Distant C Lonely D Removed" at bounding box center [190, 397] width 257 height 214
click at [227, 869] on div at bounding box center [211, 865] width 41 height 41
click at [213, 864] on icon at bounding box center [211, 866] width 21 height 16
click at [486, 869] on button "NEXT" at bounding box center [459, 866] width 116 height 45
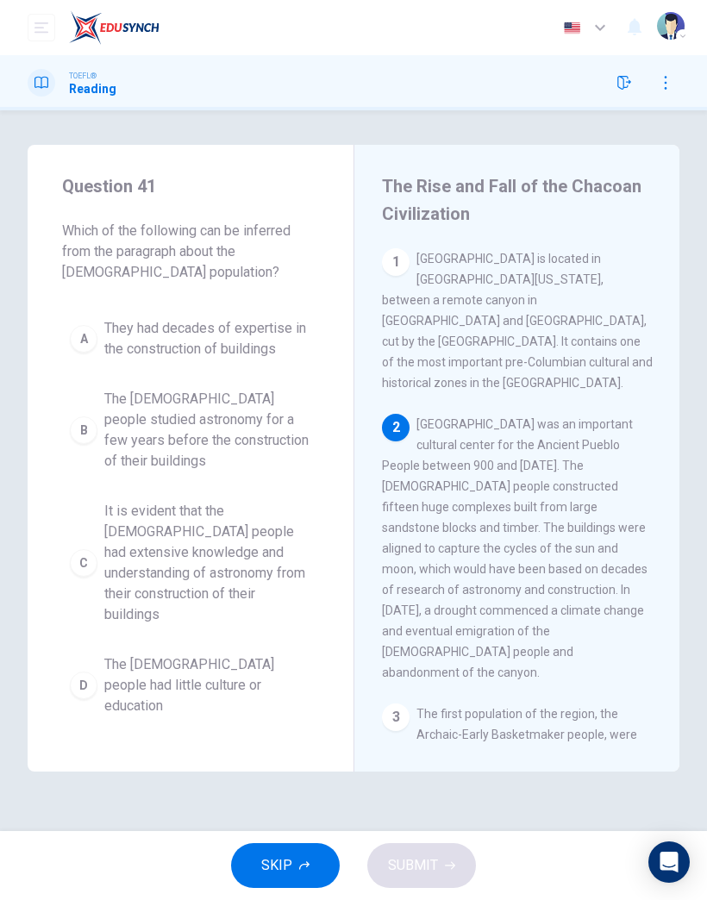
click at [209, 574] on span "It is evident that the [DEMOGRAPHIC_DATA] people had extensive knowledge and un…" at bounding box center [207, 563] width 207 height 124
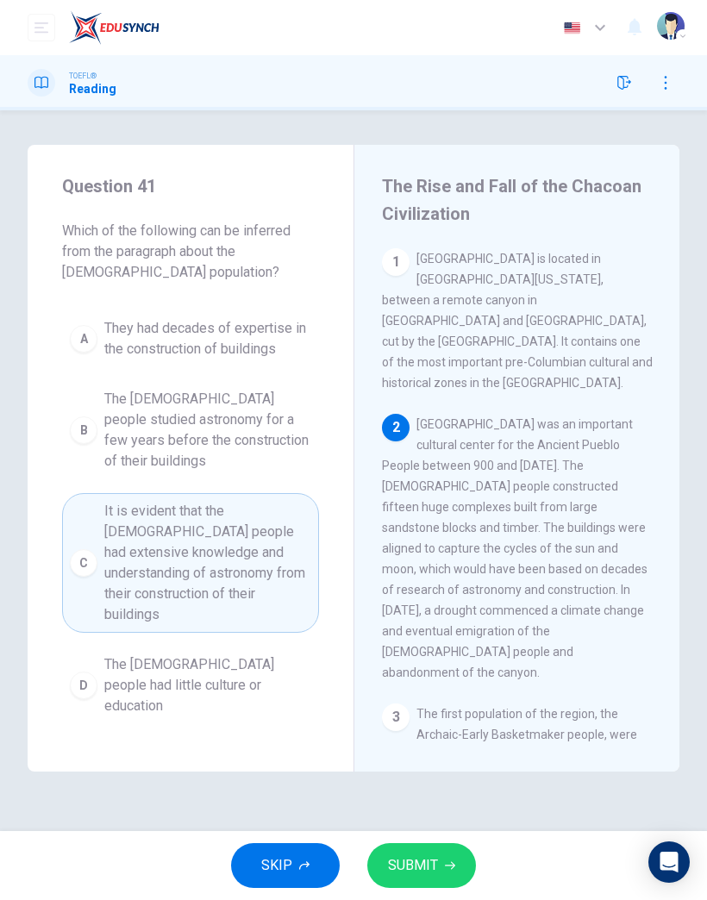
click at [423, 856] on span "SUBMIT" at bounding box center [413, 866] width 50 height 24
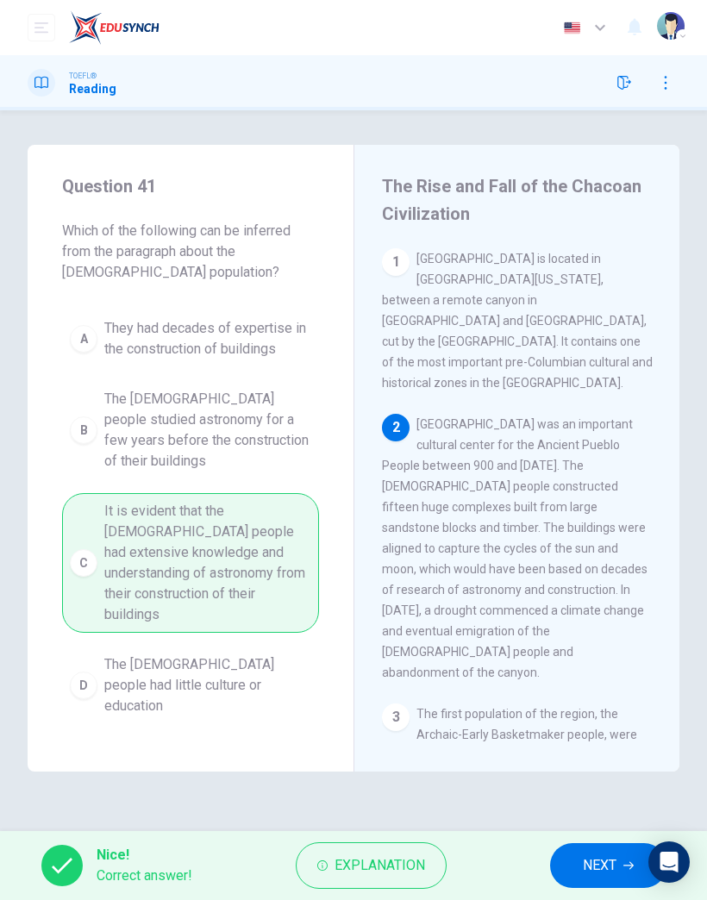
click at [600, 862] on span "NEXT" at bounding box center [600, 866] width 34 height 24
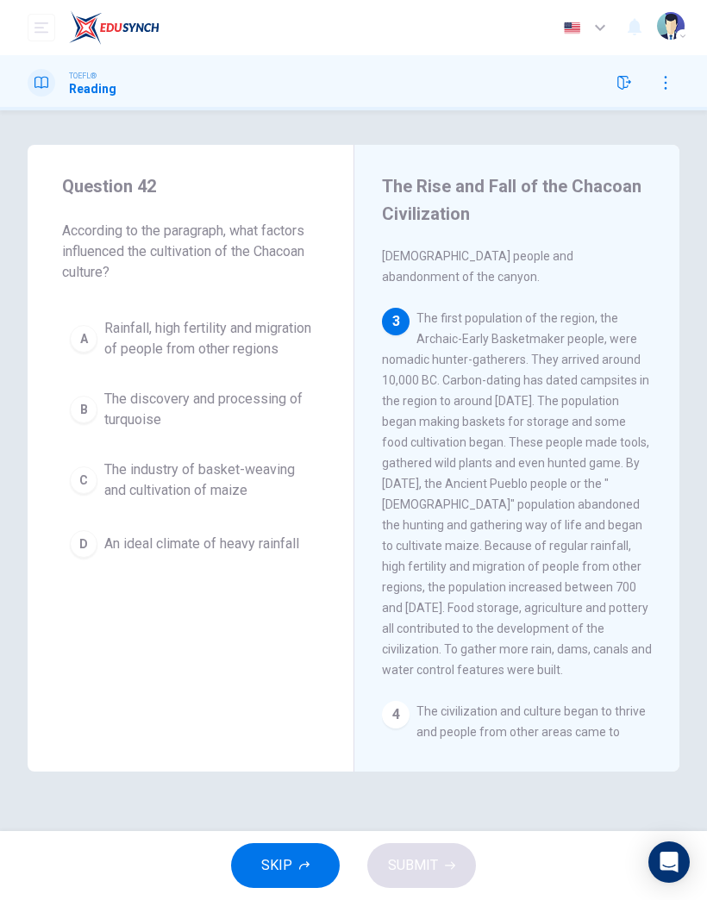
scroll to position [442, 0]
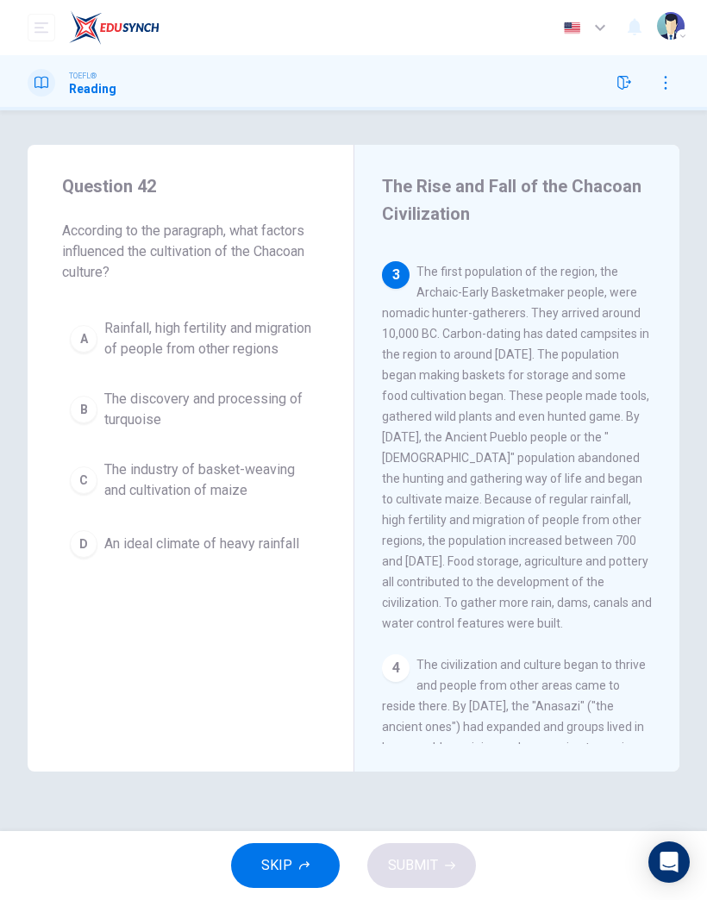
click at [231, 547] on button "D An ideal climate of heavy rainfall" at bounding box center [190, 544] width 257 height 43
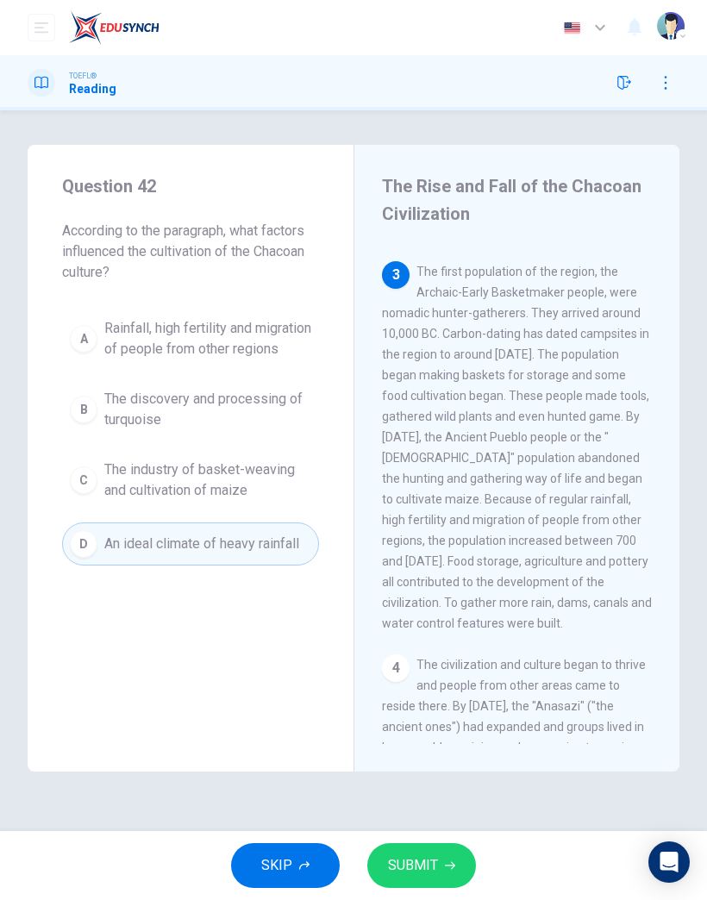
click at [431, 864] on span "SUBMIT" at bounding box center [413, 866] width 50 height 24
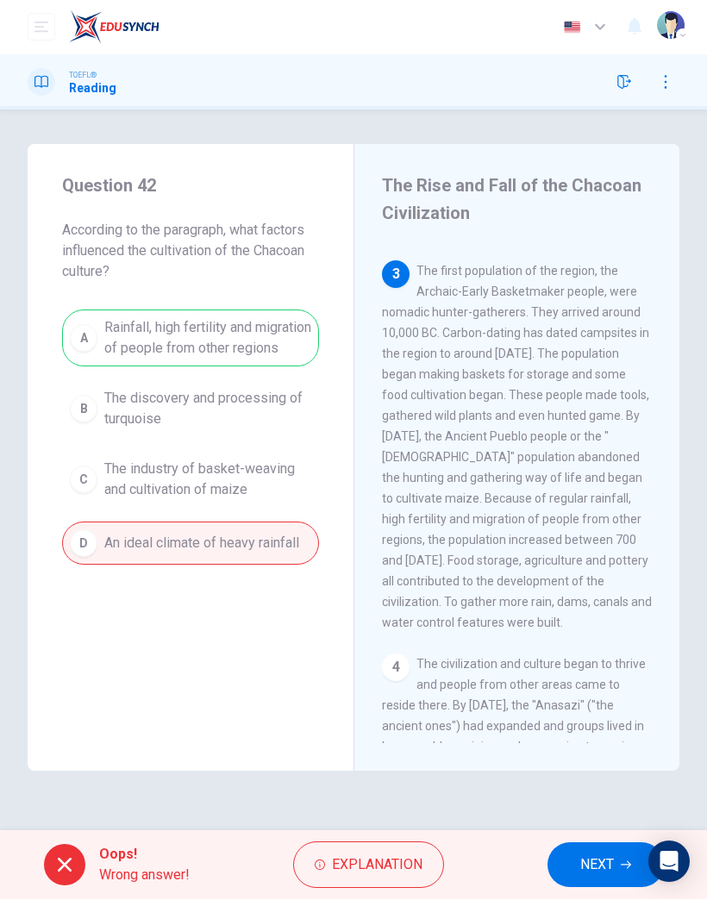
click at [600, 857] on span "NEXT" at bounding box center [597, 866] width 34 height 24
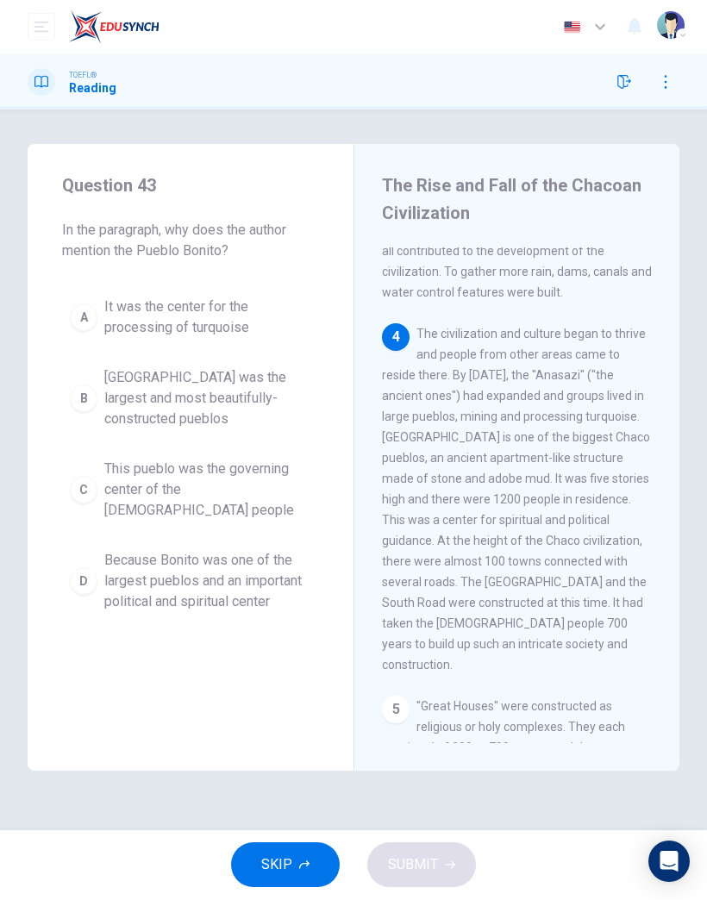
scroll to position [794, 0]
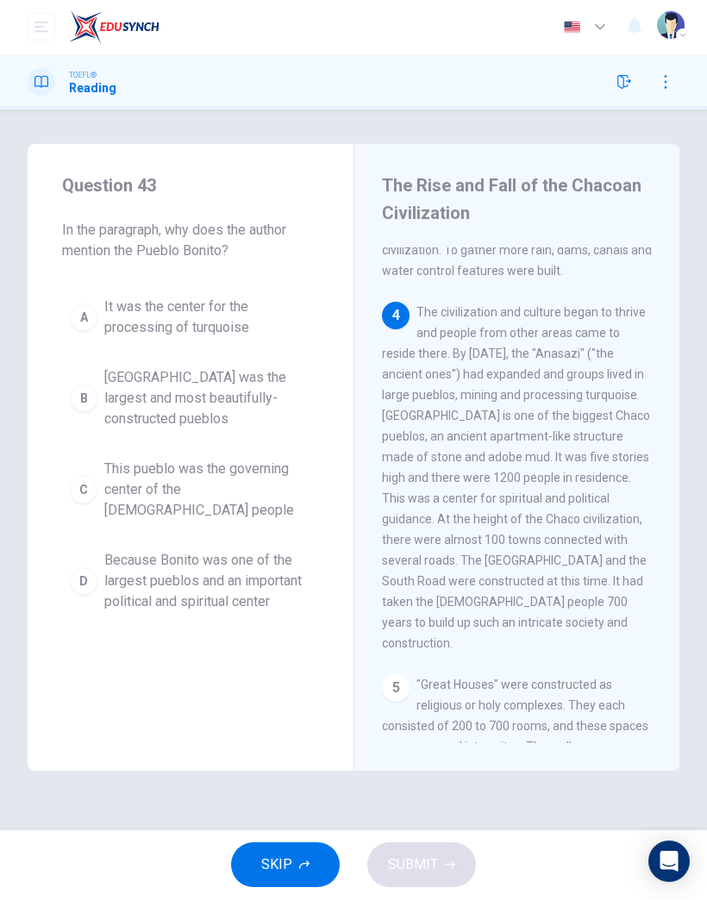
click at [191, 578] on span "Because Bonito was one of the largest pueblos and an important political and sp…" at bounding box center [207, 582] width 207 height 62
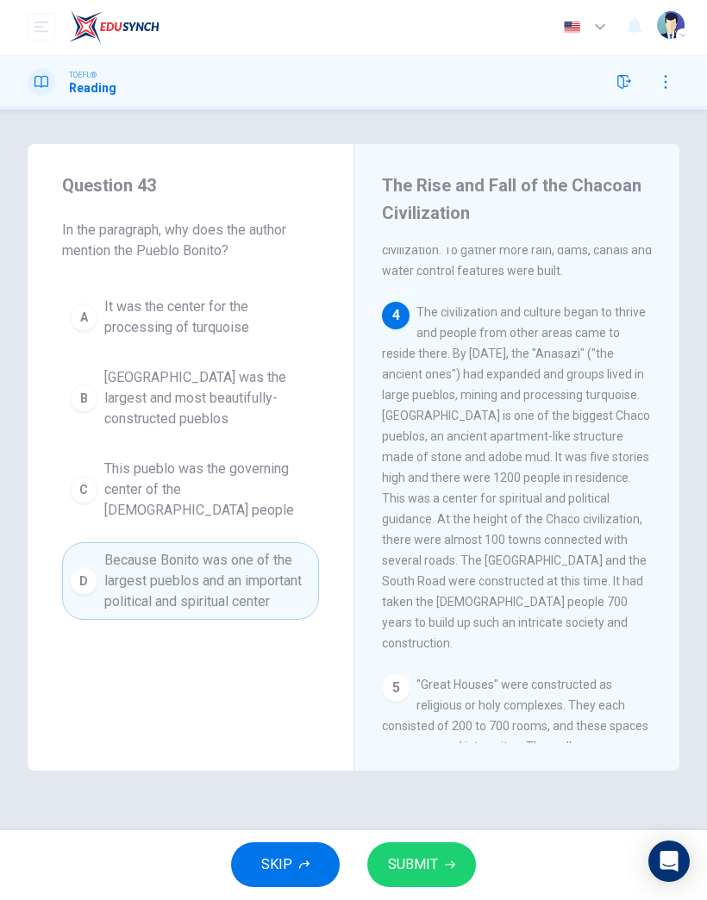
click at [420, 880] on button "SUBMIT" at bounding box center [421, 866] width 109 height 45
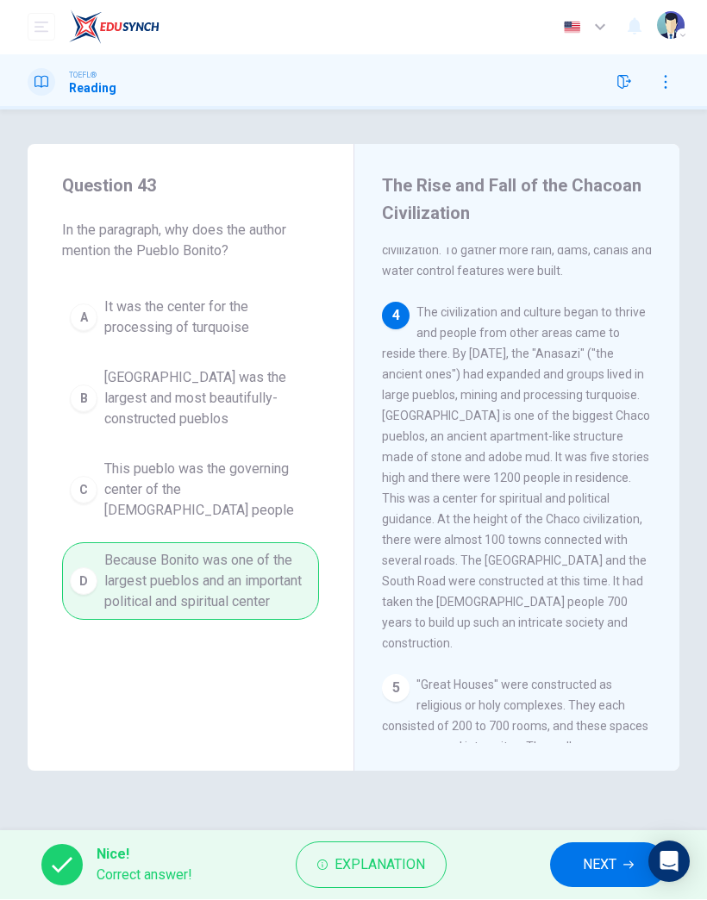
click at [588, 886] on button "NEXT" at bounding box center [608, 866] width 116 height 45
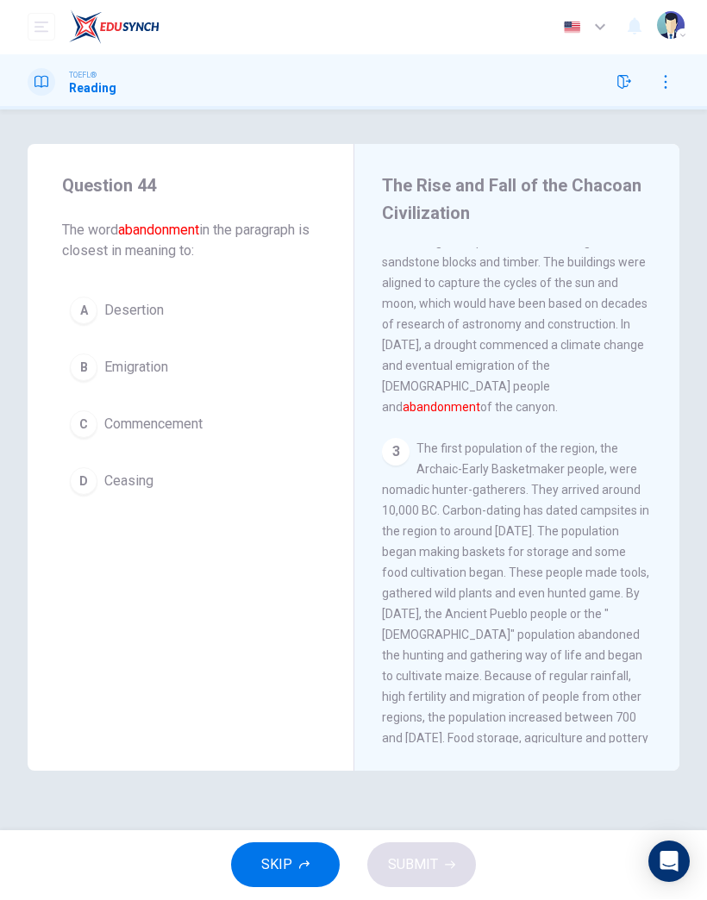
scroll to position [145, 0]
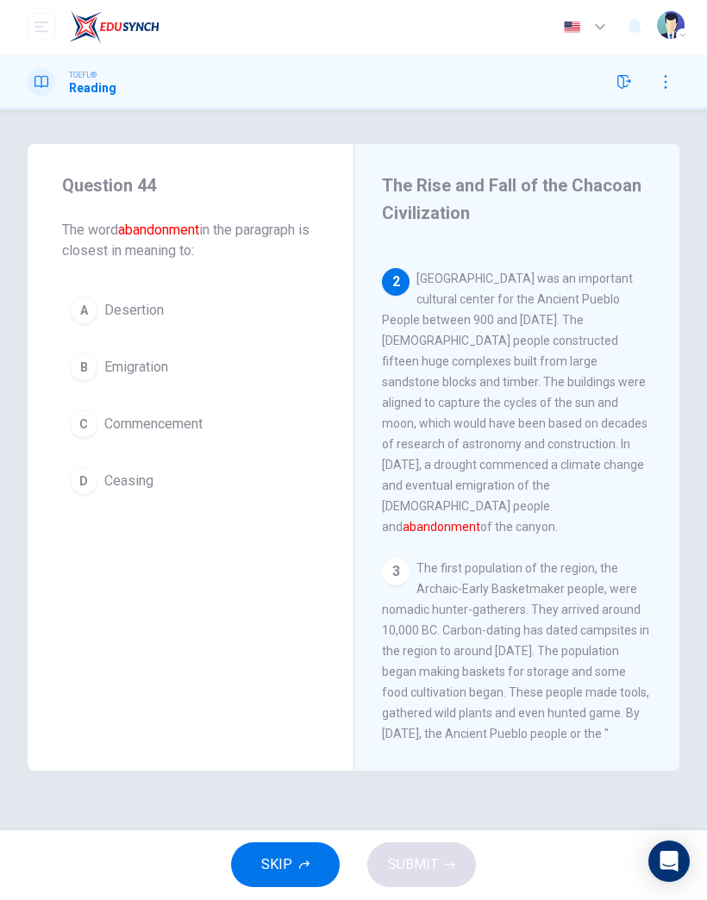
click at [154, 368] on span "Emigration" at bounding box center [136, 368] width 64 height 21
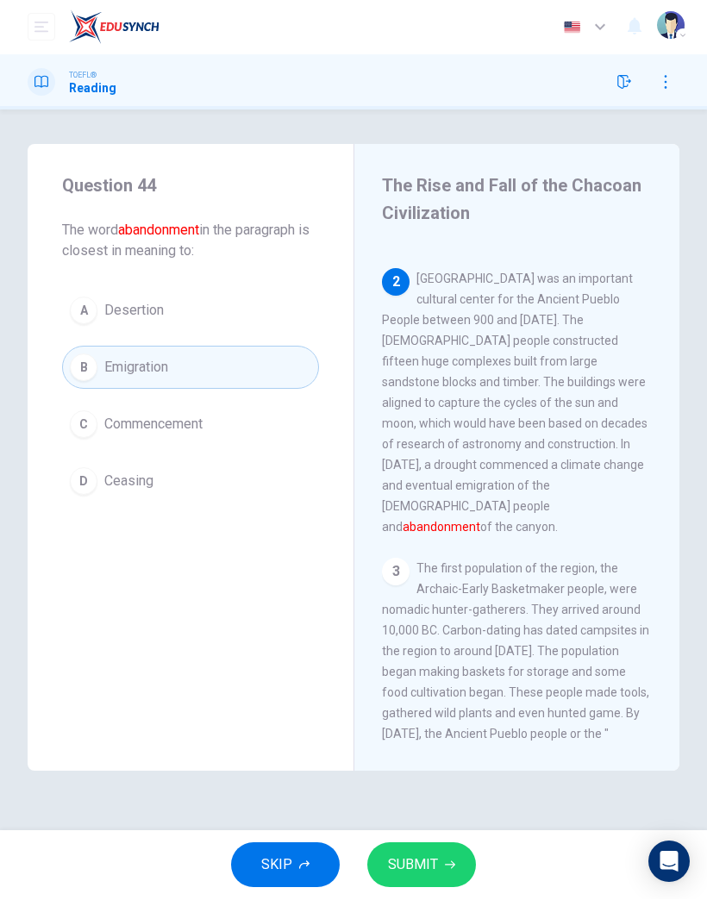
click at [442, 869] on button "SUBMIT" at bounding box center [421, 866] width 109 height 45
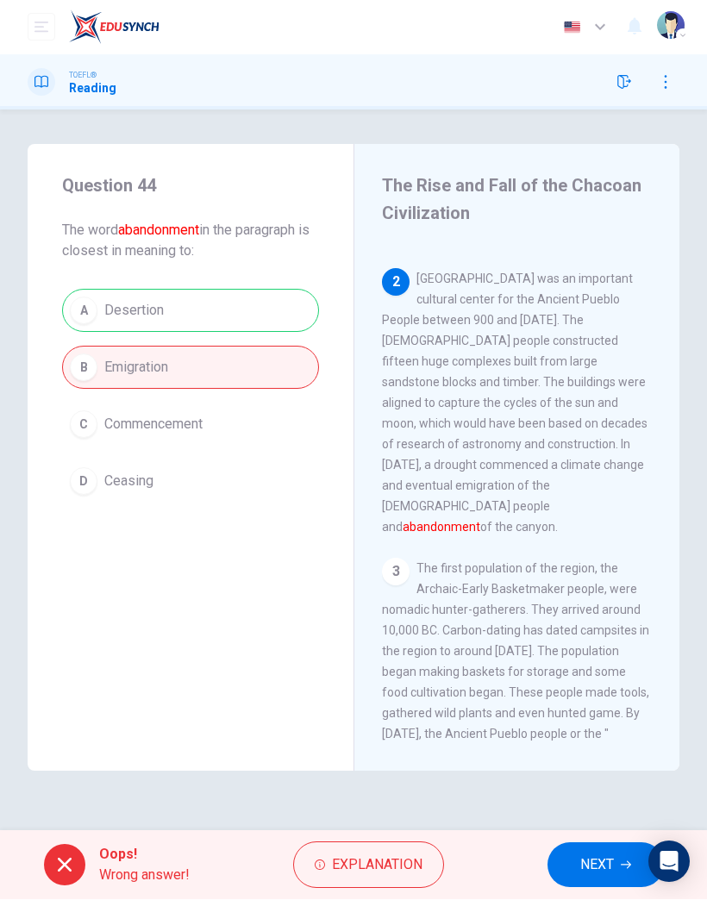
click at [593, 871] on span "NEXT" at bounding box center [597, 866] width 34 height 24
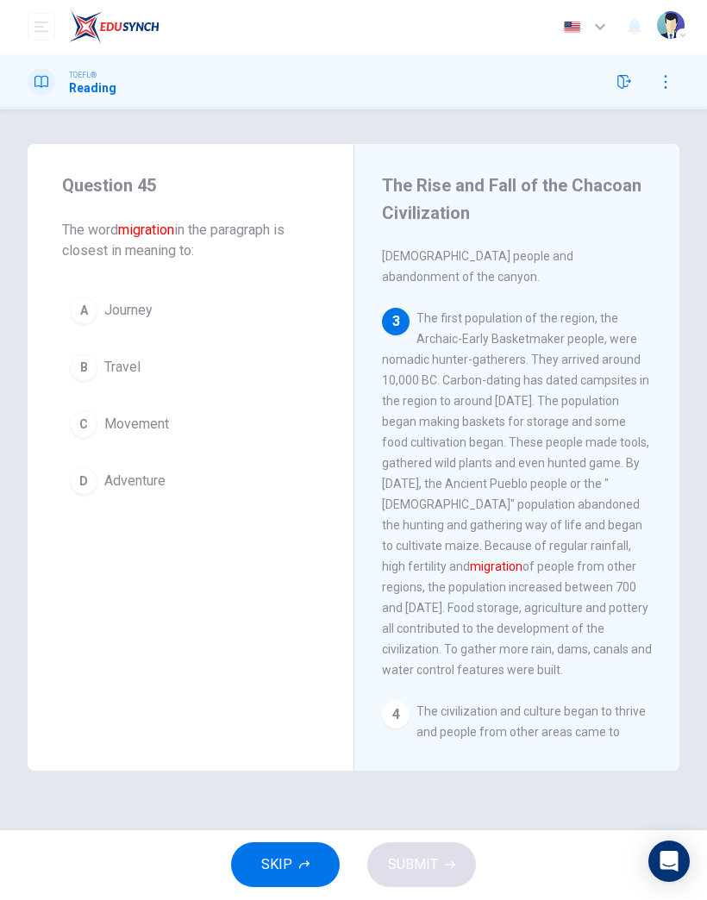
scroll to position [442, 0]
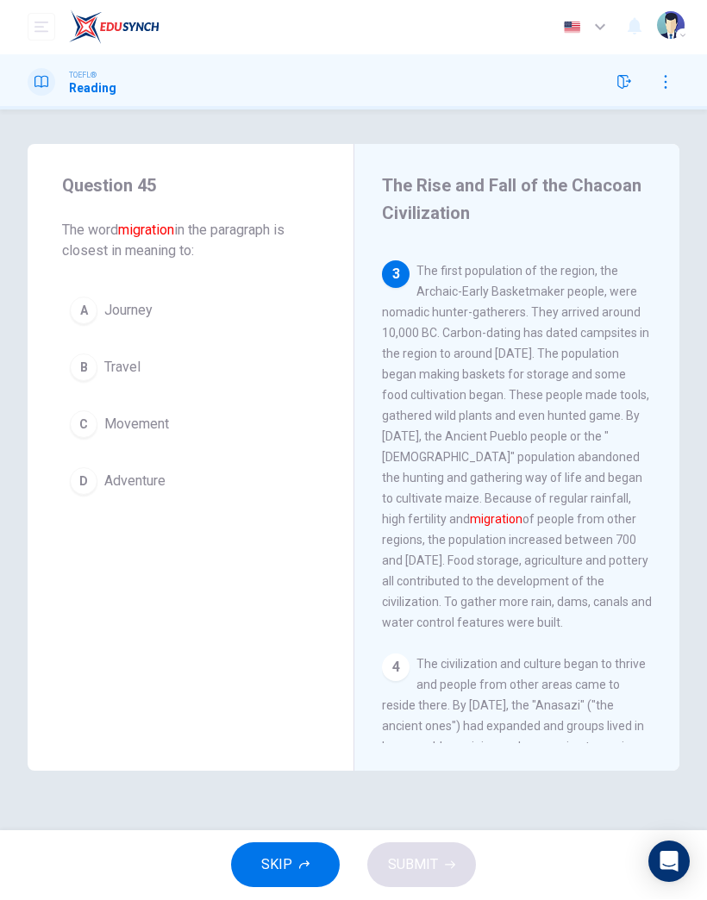
click at [154, 486] on span "Adventure" at bounding box center [134, 482] width 61 height 21
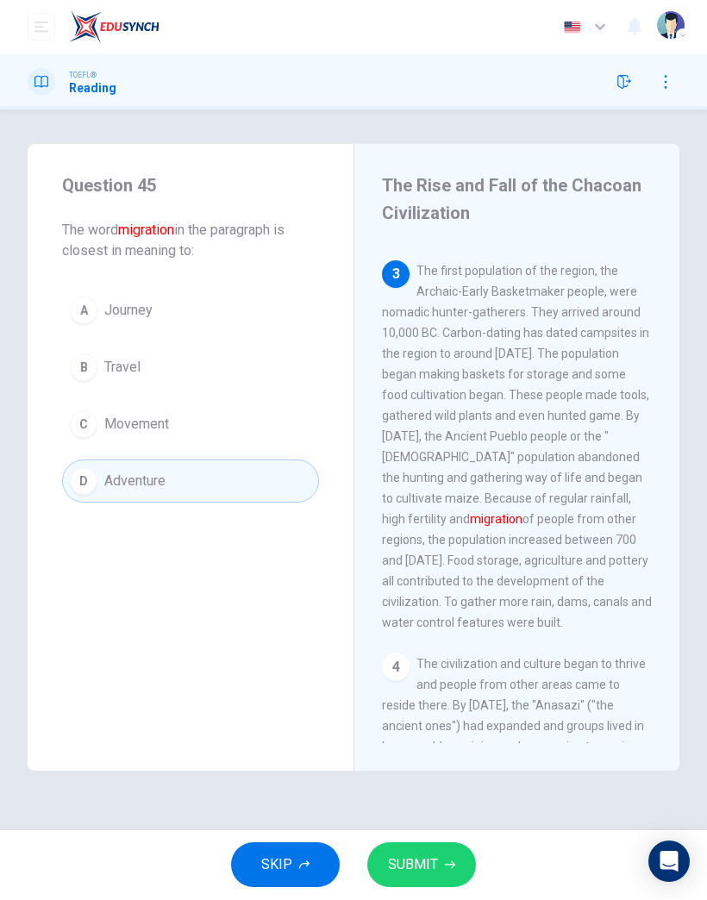
click at [426, 878] on button "SUBMIT" at bounding box center [421, 866] width 109 height 45
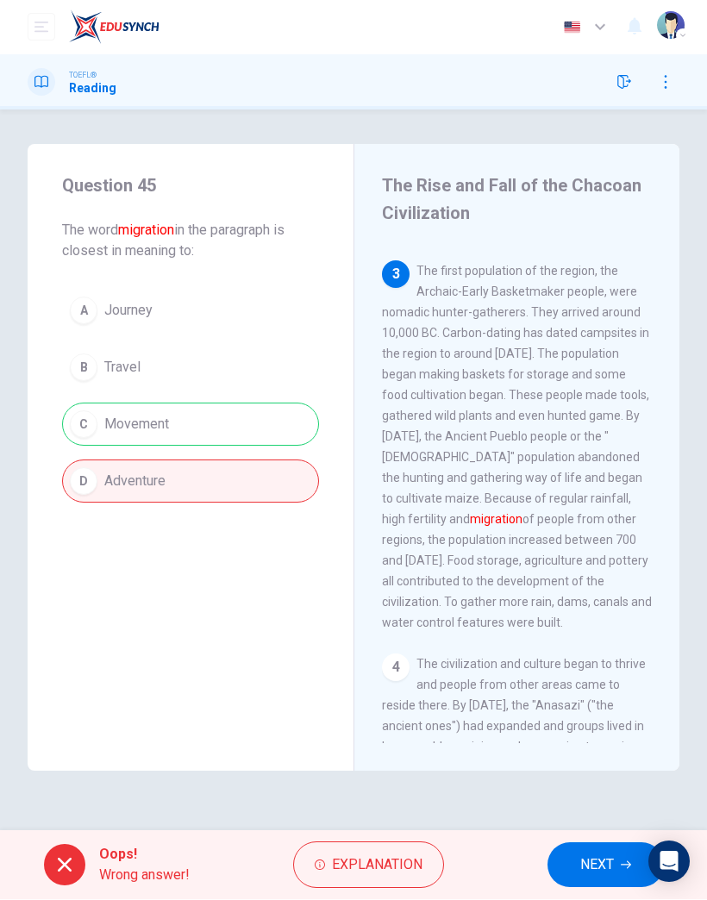
click at [606, 874] on span "NEXT" at bounding box center [597, 866] width 34 height 24
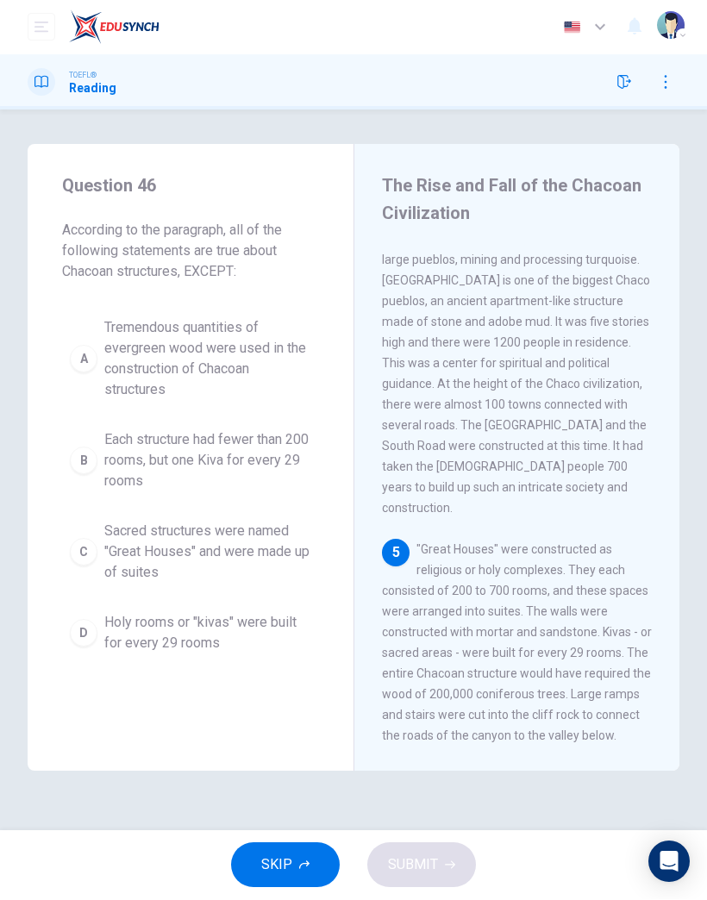
scroll to position [1022, 0]
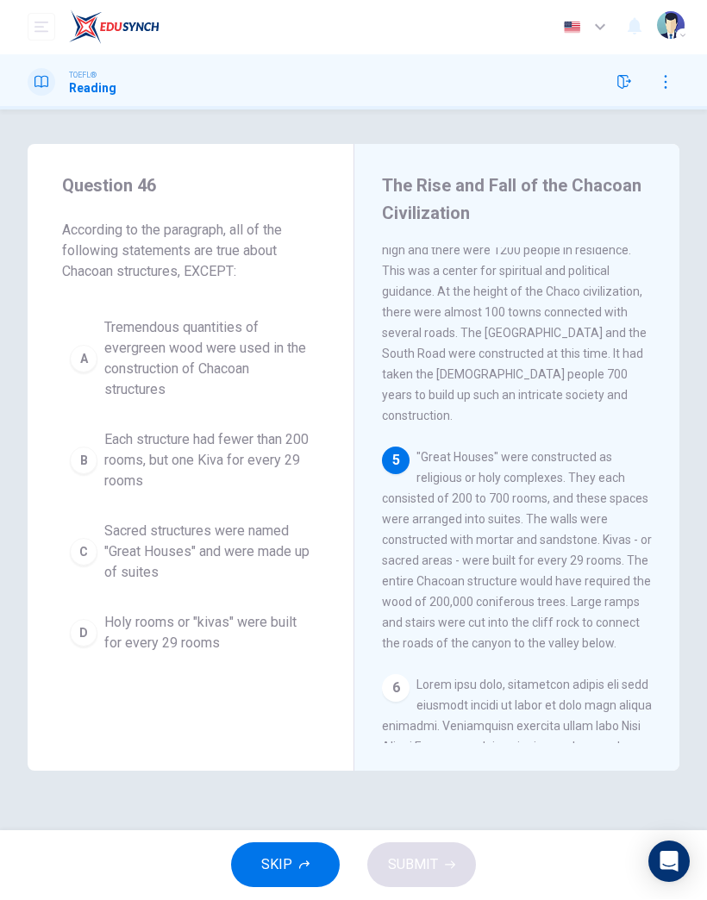
click at [239, 588] on button "C Sacred structures were named "Great Houses" and were made up of suites" at bounding box center [190, 553] width 257 height 78
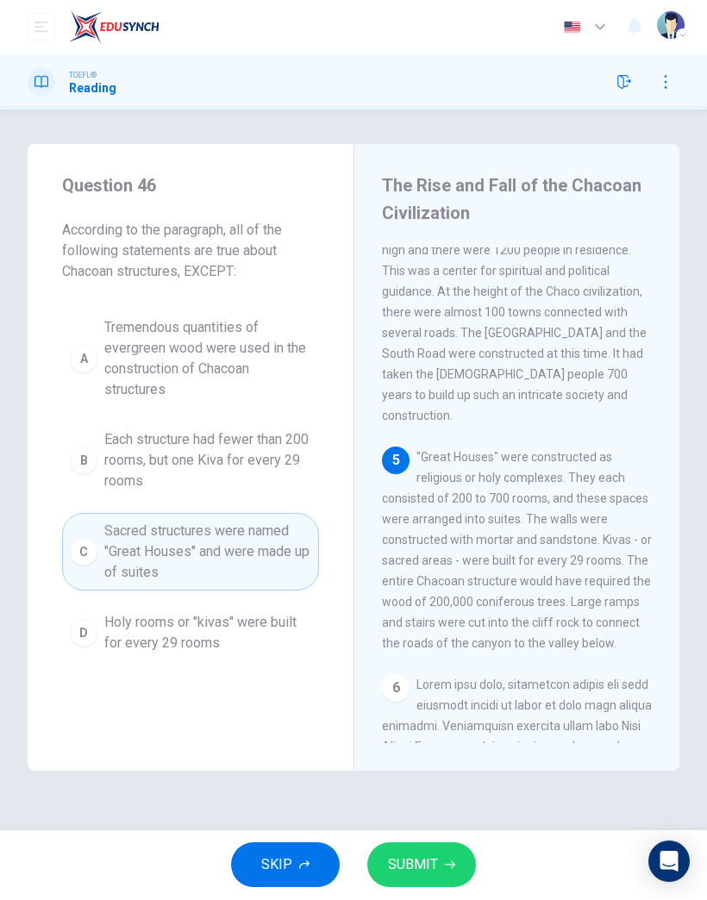
click at [439, 859] on button "SUBMIT" at bounding box center [421, 866] width 109 height 45
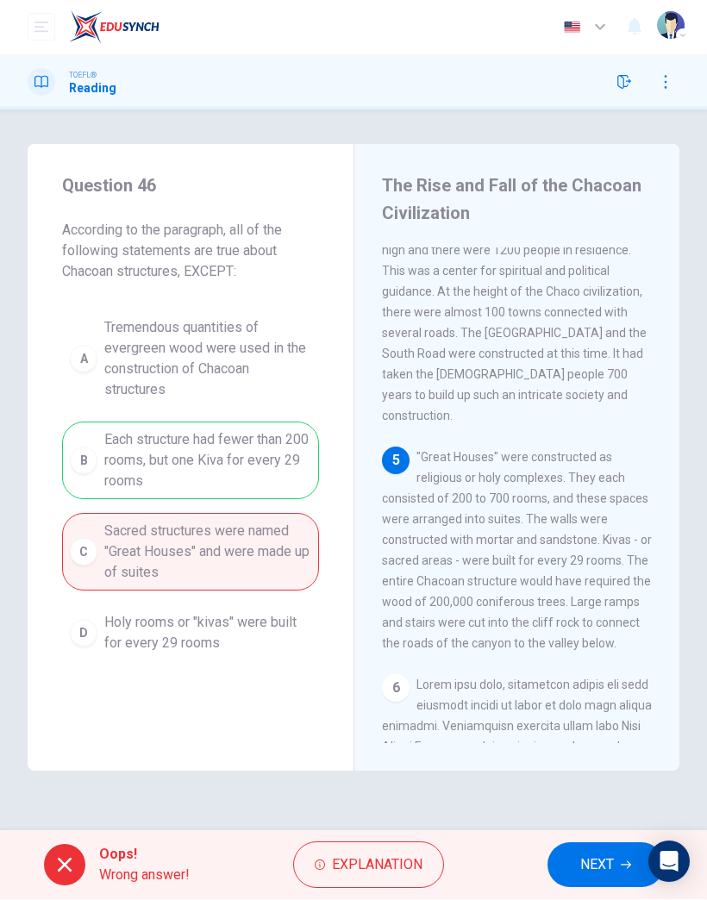
click at [590, 863] on span "NEXT" at bounding box center [597, 866] width 34 height 24
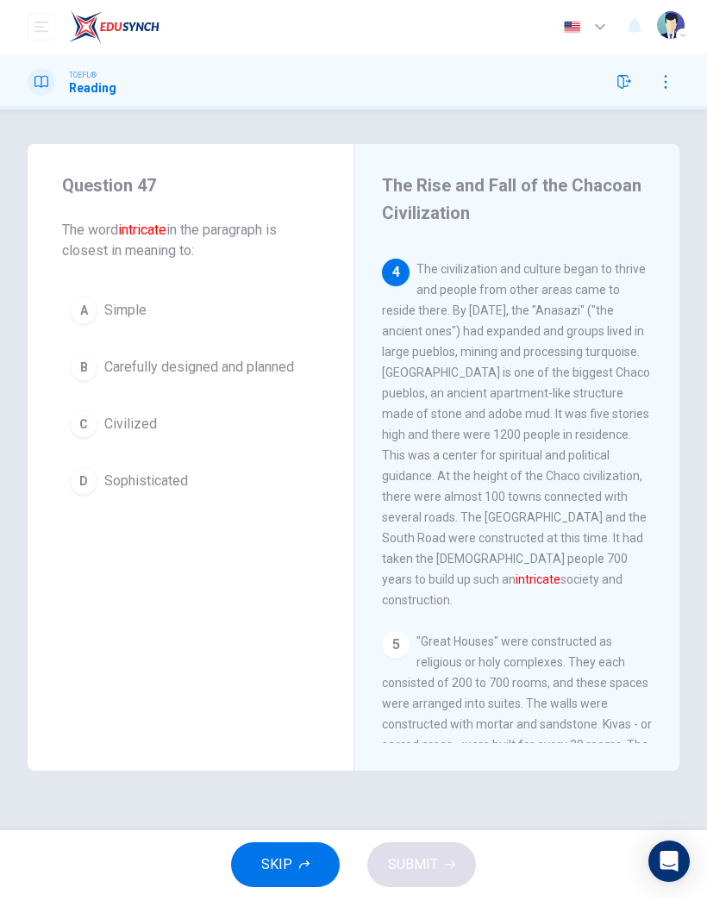
scroll to position [787, 0]
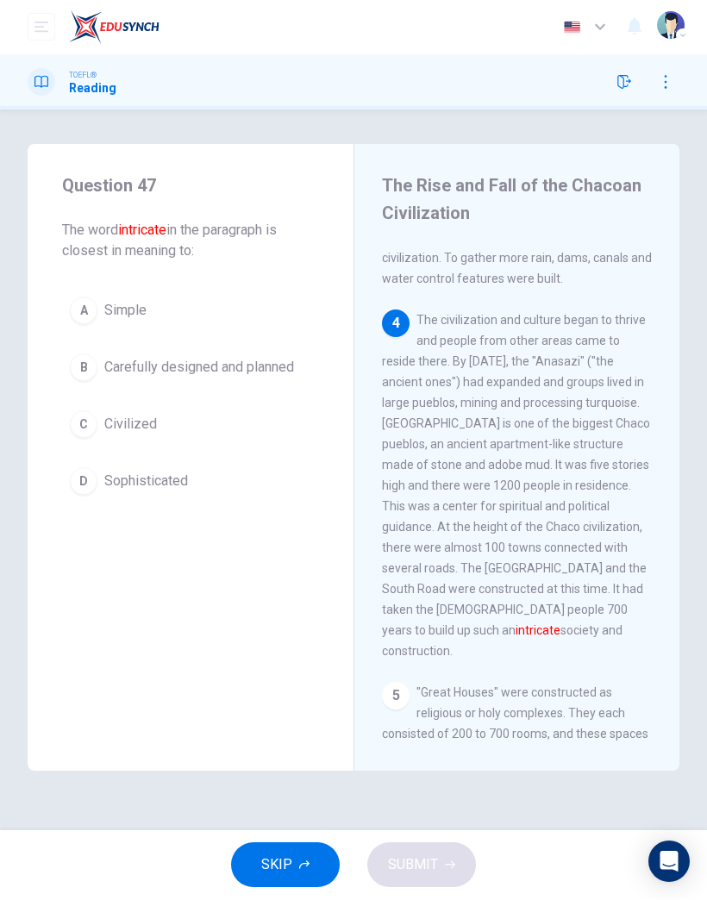
click at [157, 492] on button "D Sophisticated" at bounding box center [190, 482] width 257 height 43
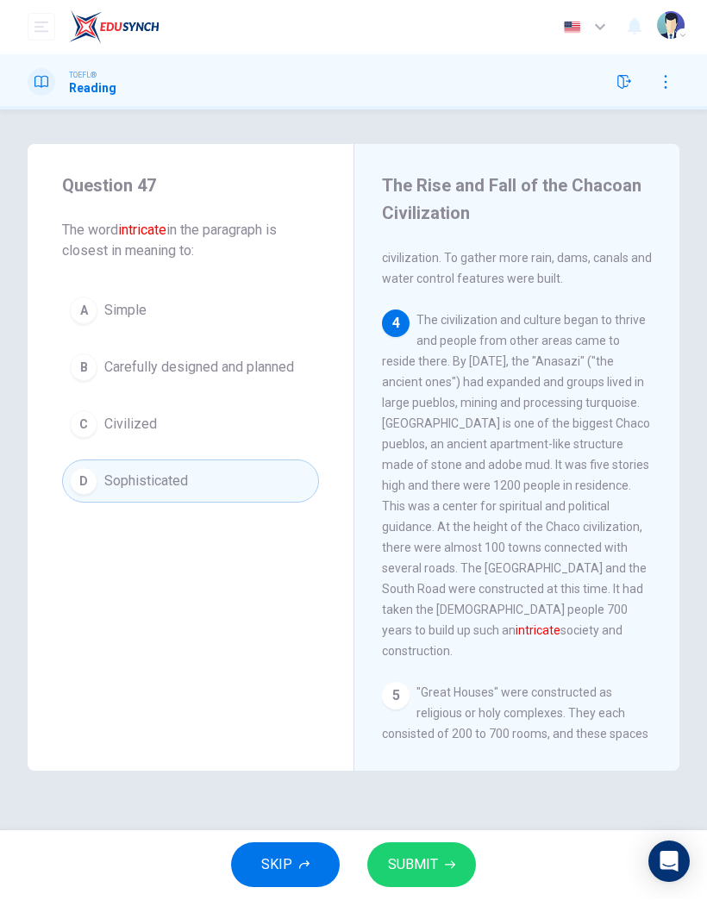
click at [141, 420] on span "Civilized" at bounding box center [130, 425] width 53 height 21
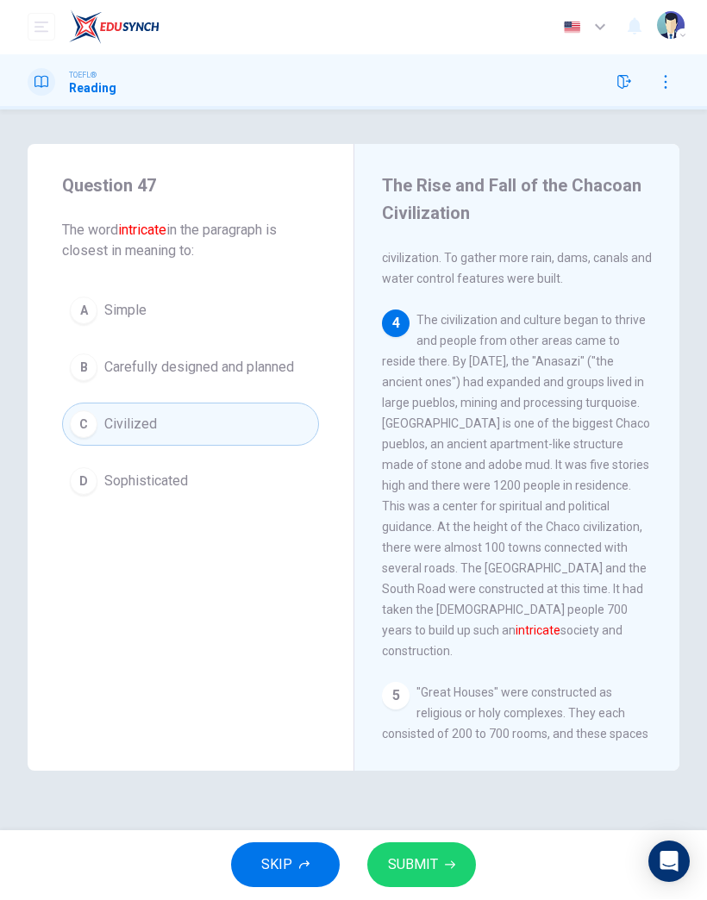
click at [210, 373] on span "Carefully designed and planned" at bounding box center [199, 368] width 190 height 21
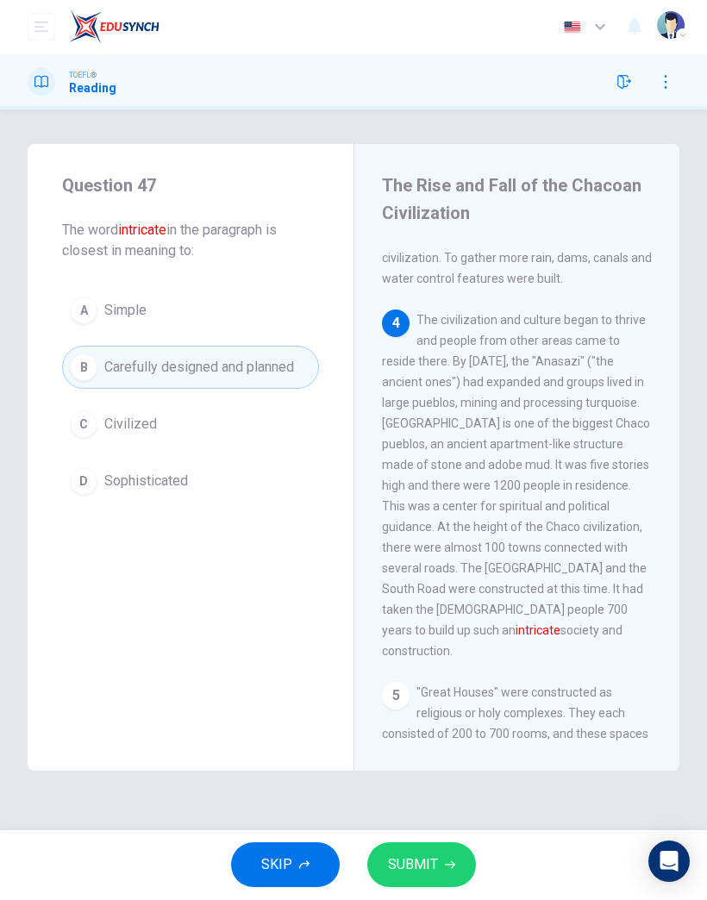
click at [118, 313] on span "Simple" at bounding box center [125, 311] width 42 height 21
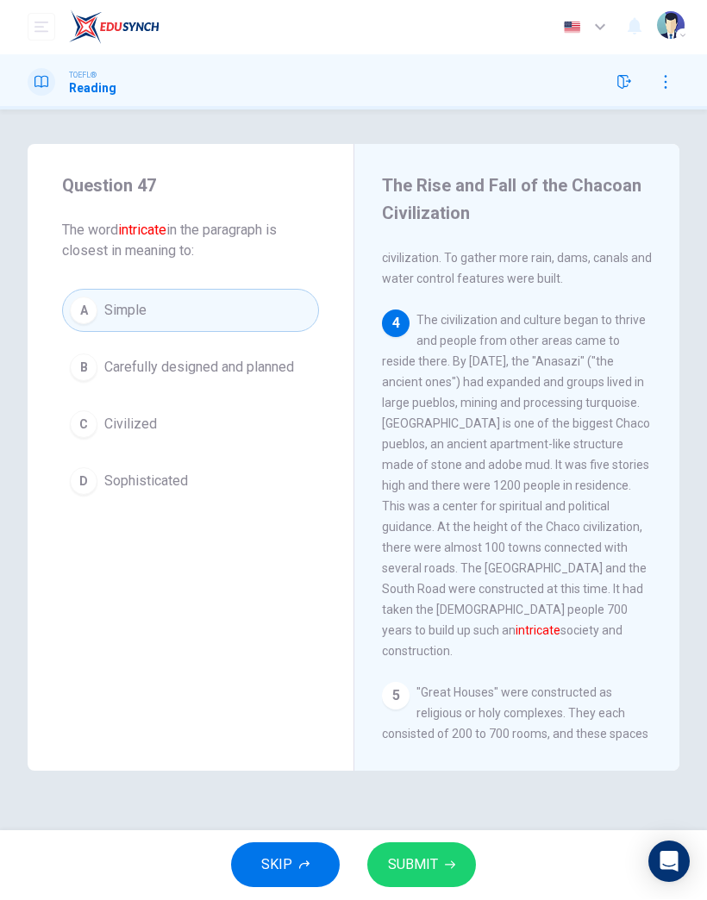
click at [433, 844] on button "SUBMIT" at bounding box center [421, 866] width 109 height 45
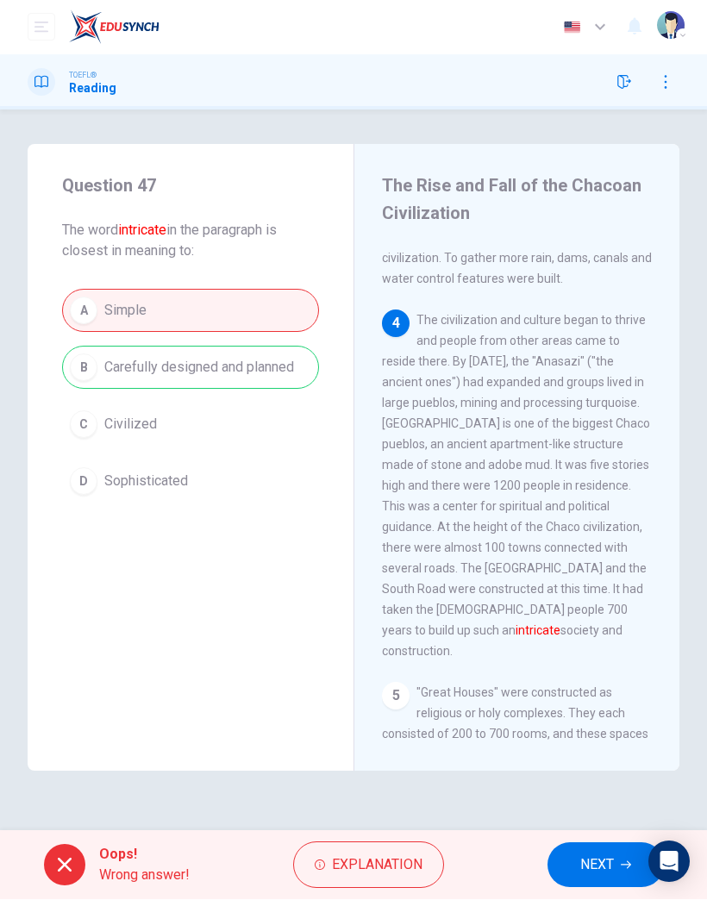
click at [596, 877] on button "NEXT" at bounding box center [606, 866] width 116 height 45
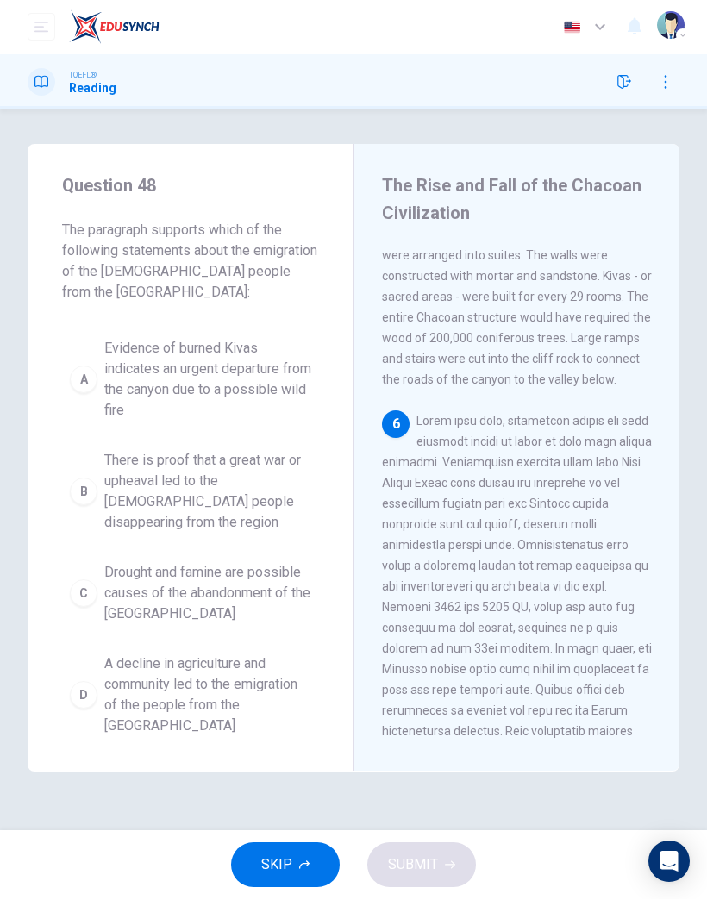
scroll to position [1367, 0]
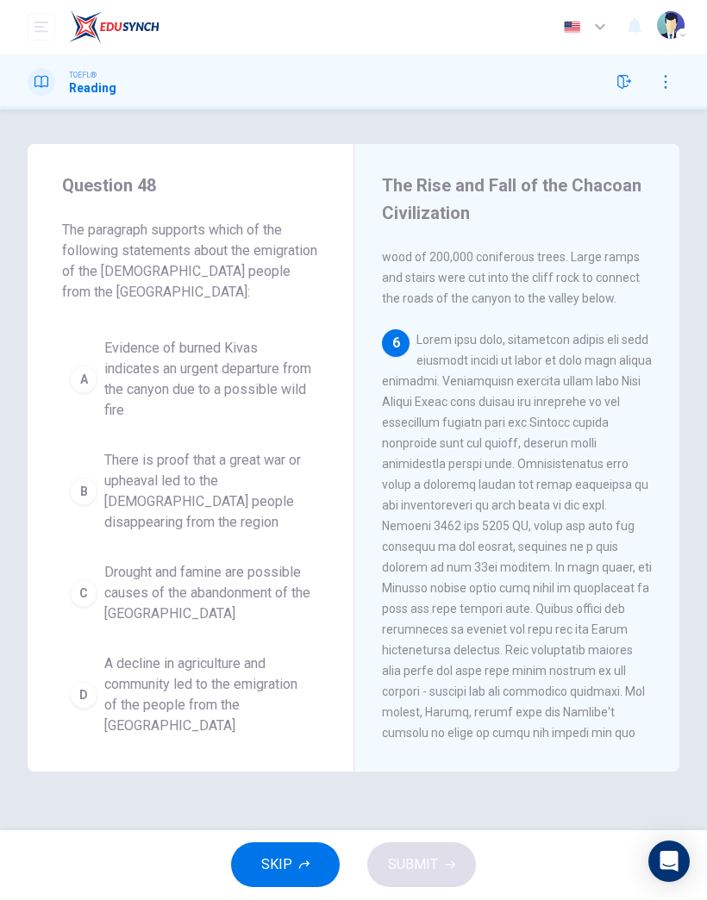
click at [186, 495] on span "There is proof that a great war or upheaval led to the [DEMOGRAPHIC_DATA] peopl…" at bounding box center [207, 492] width 207 height 83
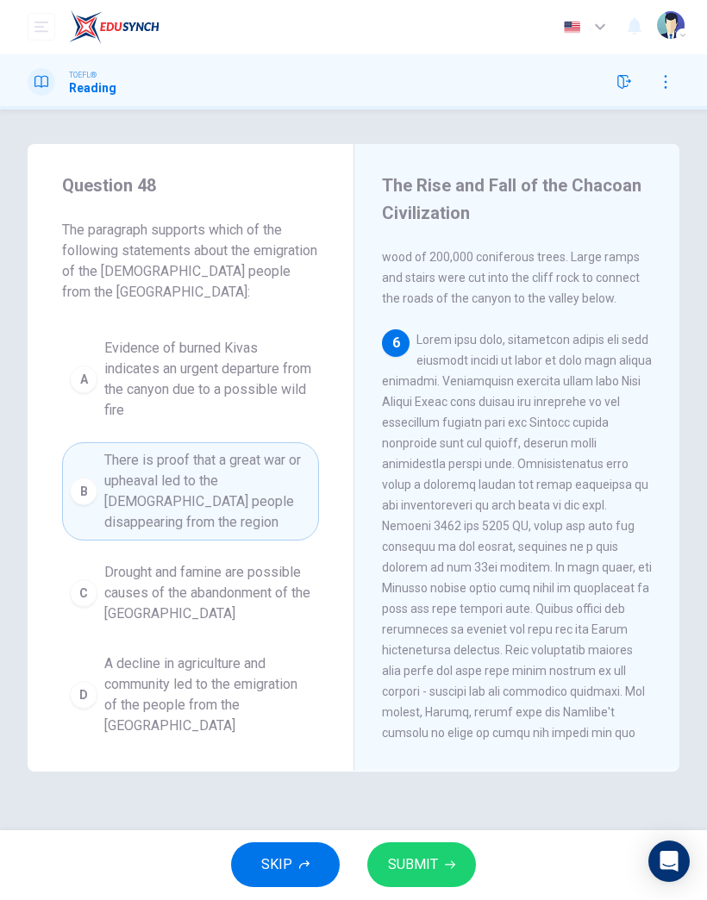
click at [455, 856] on button "SUBMIT" at bounding box center [421, 866] width 109 height 45
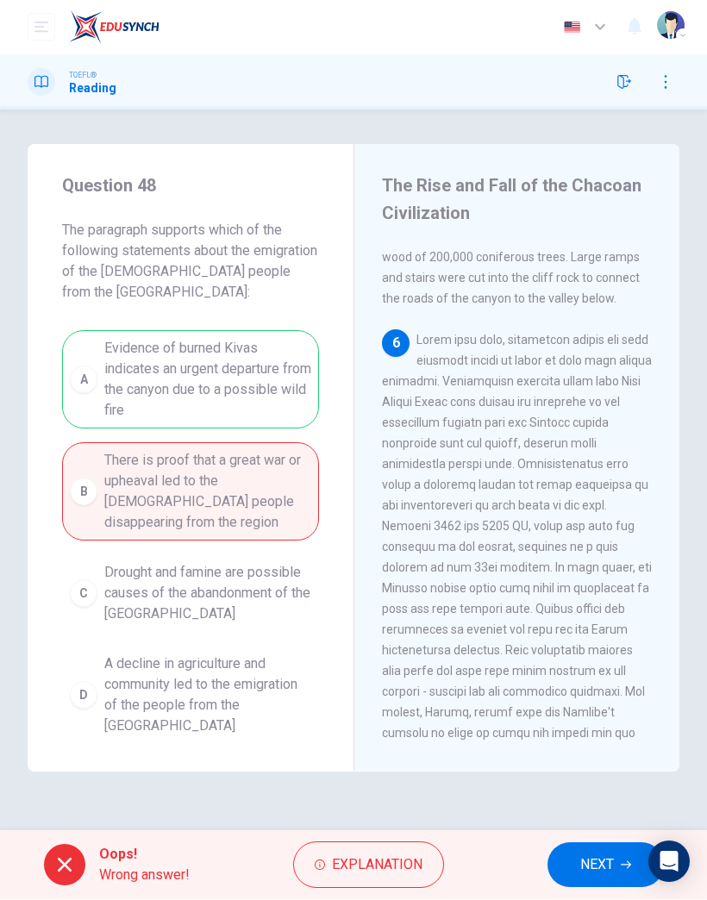
click at [617, 862] on button "NEXT" at bounding box center [606, 866] width 116 height 45
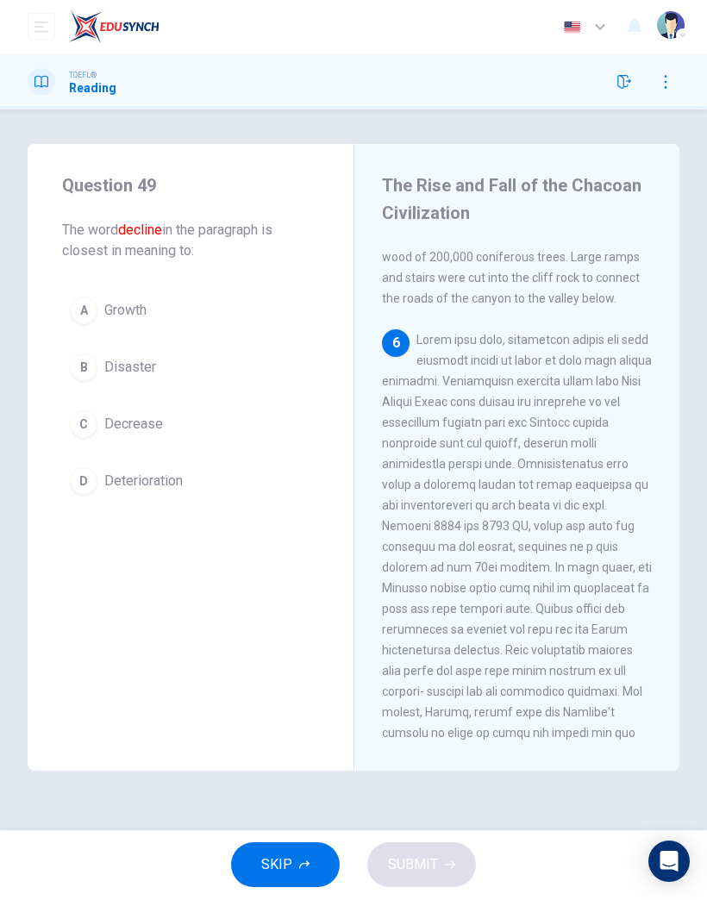
scroll to position [1366, 0]
click at [142, 500] on button "D Deterioration" at bounding box center [190, 482] width 257 height 43
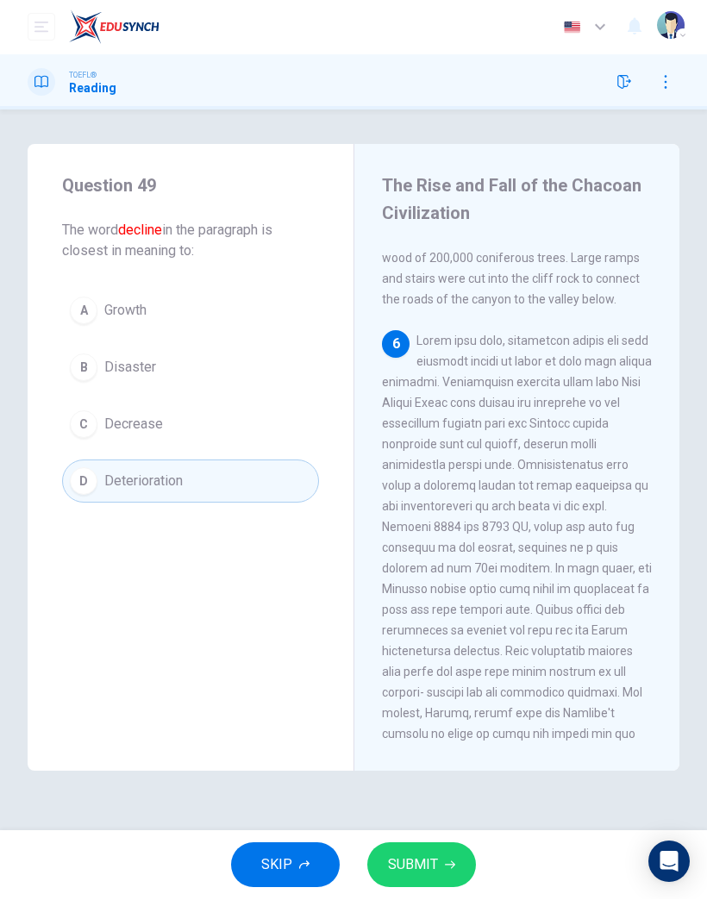
click at [424, 857] on span "SUBMIT" at bounding box center [413, 866] width 50 height 24
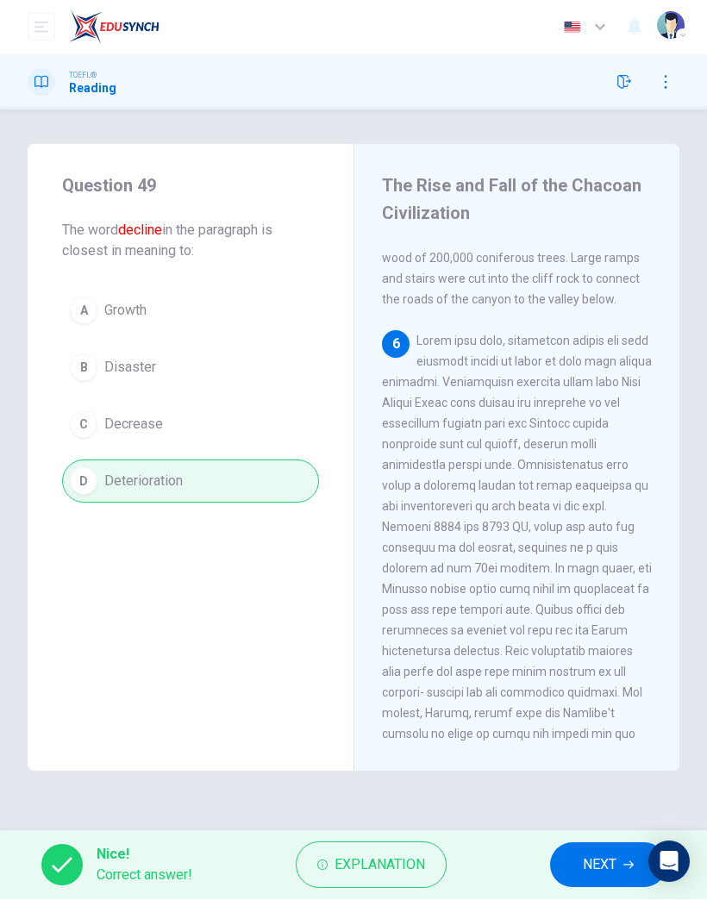
click at [591, 869] on span "NEXT" at bounding box center [600, 866] width 34 height 24
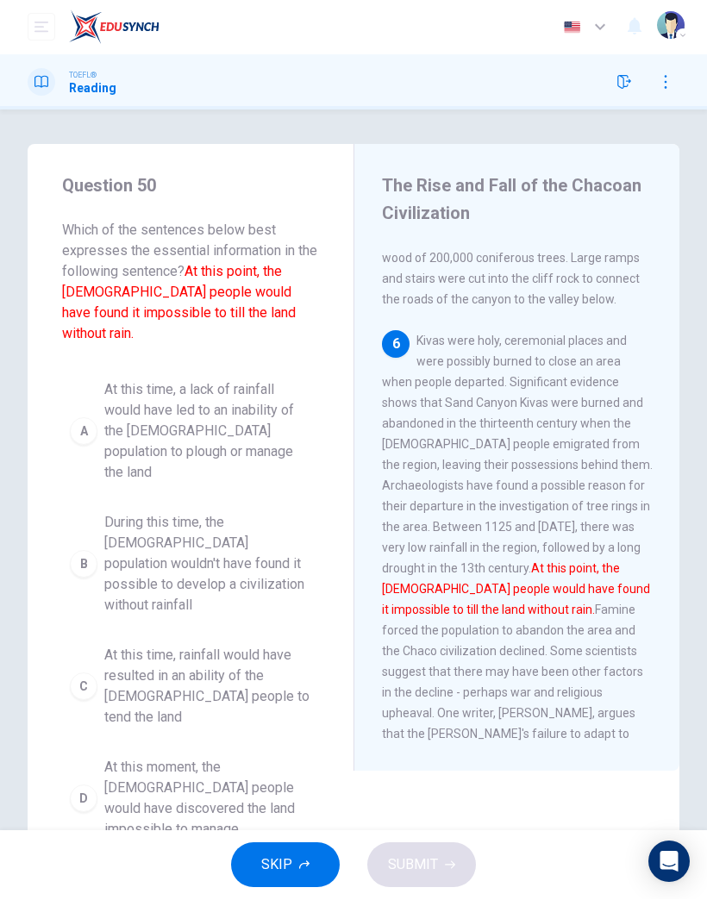
click at [200, 513] on span "During this time, the [DEMOGRAPHIC_DATA] population wouldn't have found it poss…" at bounding box center [207, 565] width 207 height 104
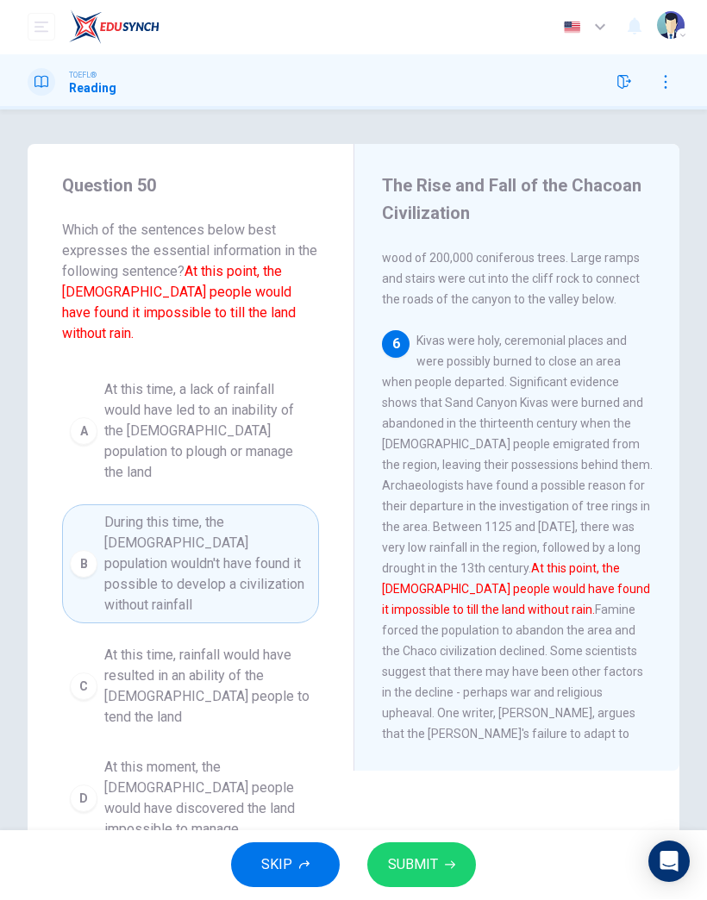
click at [413, 872] on span "SUBMIT" at bounding box center [413, 866] width 50 height 24
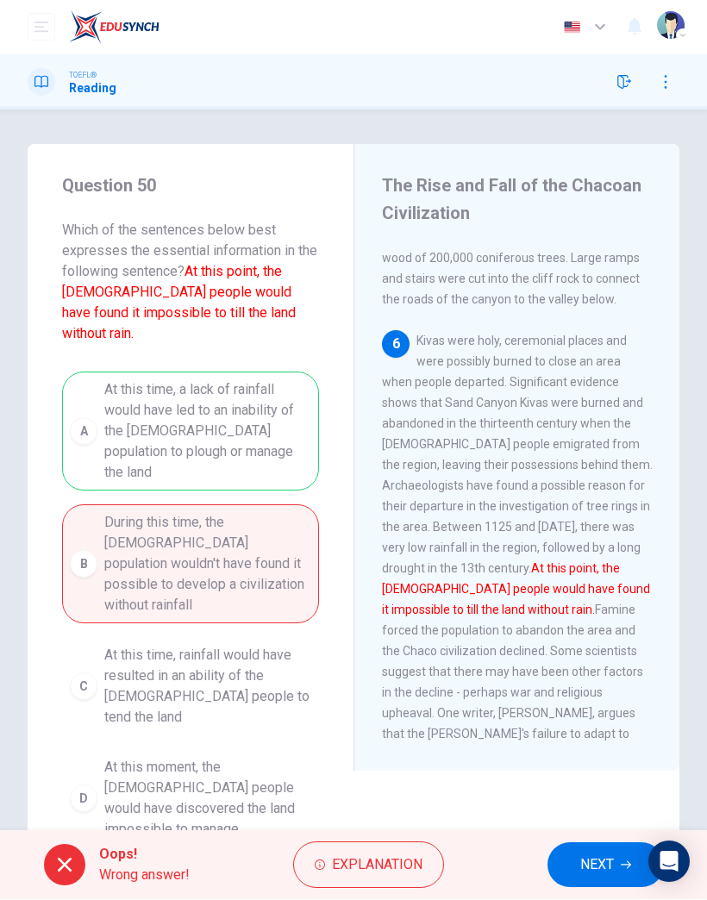
click at [618, 856] on button "NEXT" at bounding box center [606, 866] width 116 height 45
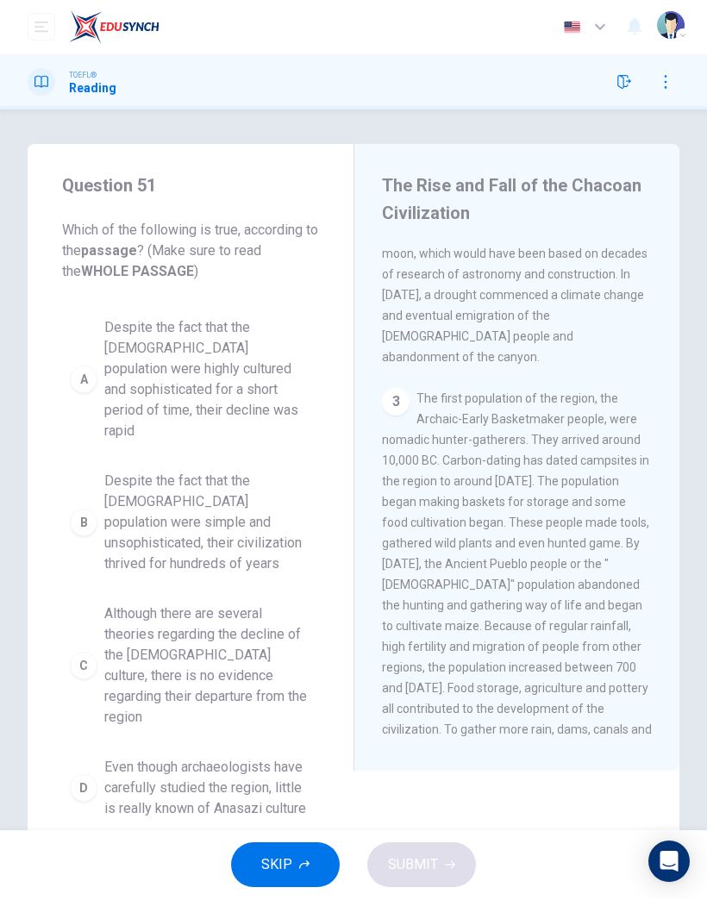
scroll to position [0, 0]
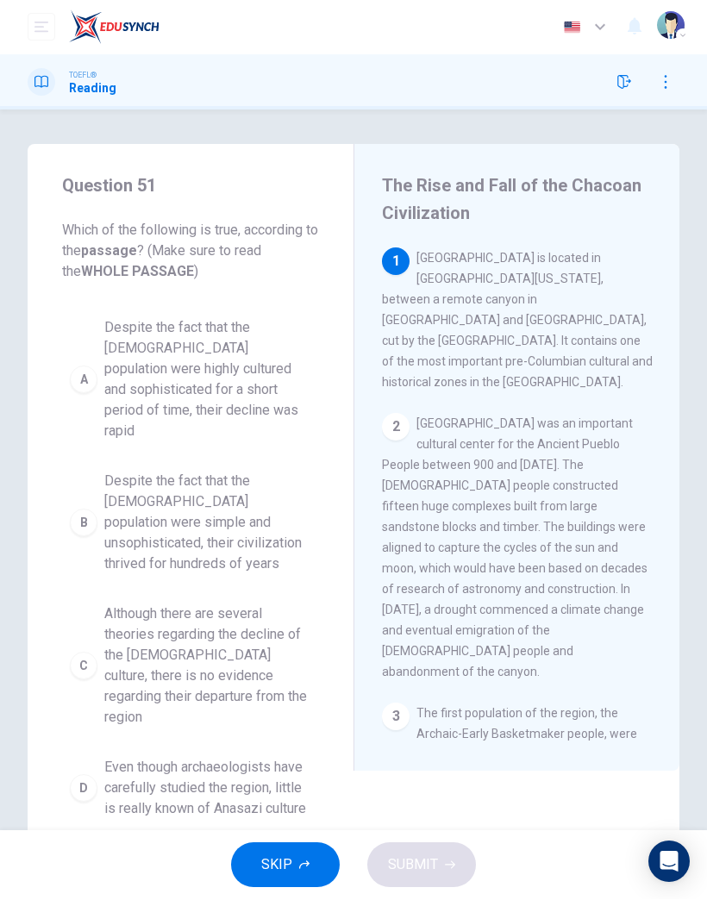
click at [203, 496] on span "Despite the fact that the [DEMOGRAPHIC_DATA] population were simple and unsophi…" at bounding box center [207, 524] width 207 height 104
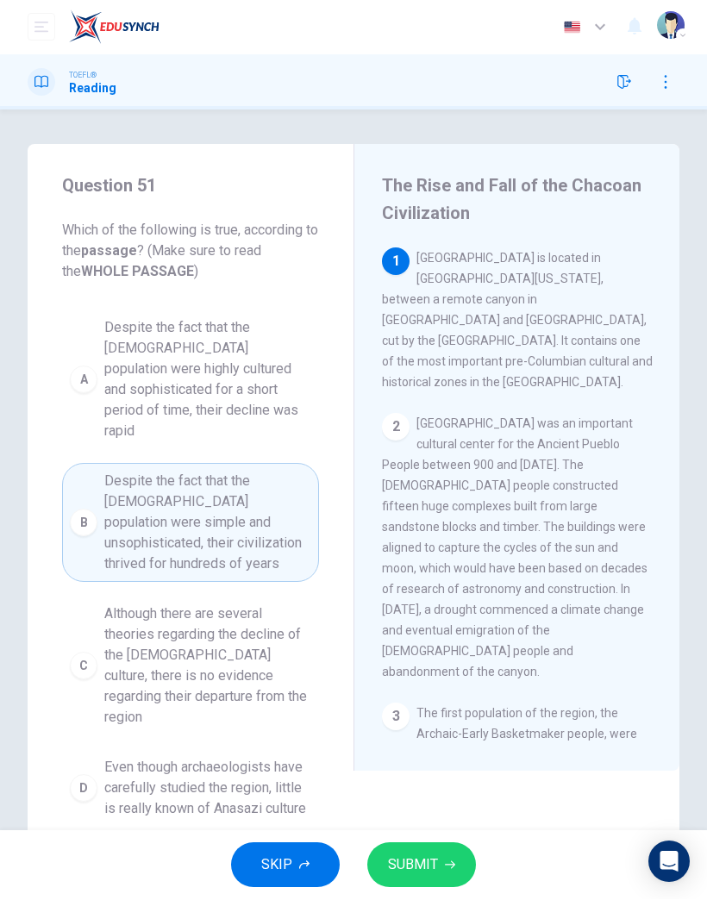
click at [407, 882] on button "SUBMIT" at bounding box center [421, 866] width 109 height 45
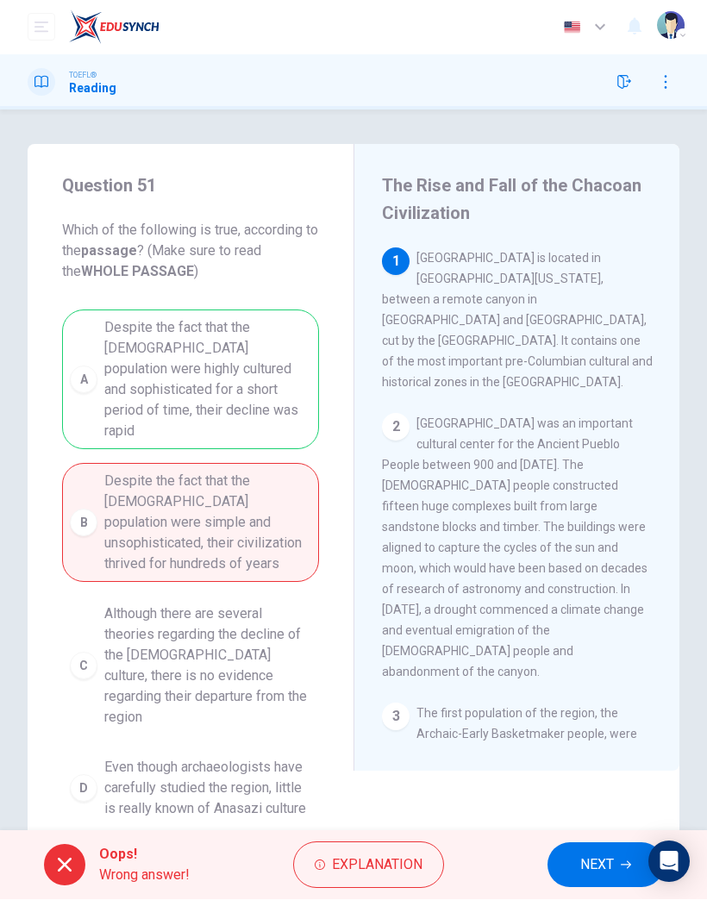
click at [603, 856] on span "NEXT" at bounding box center [597, 866] width 34 height 24
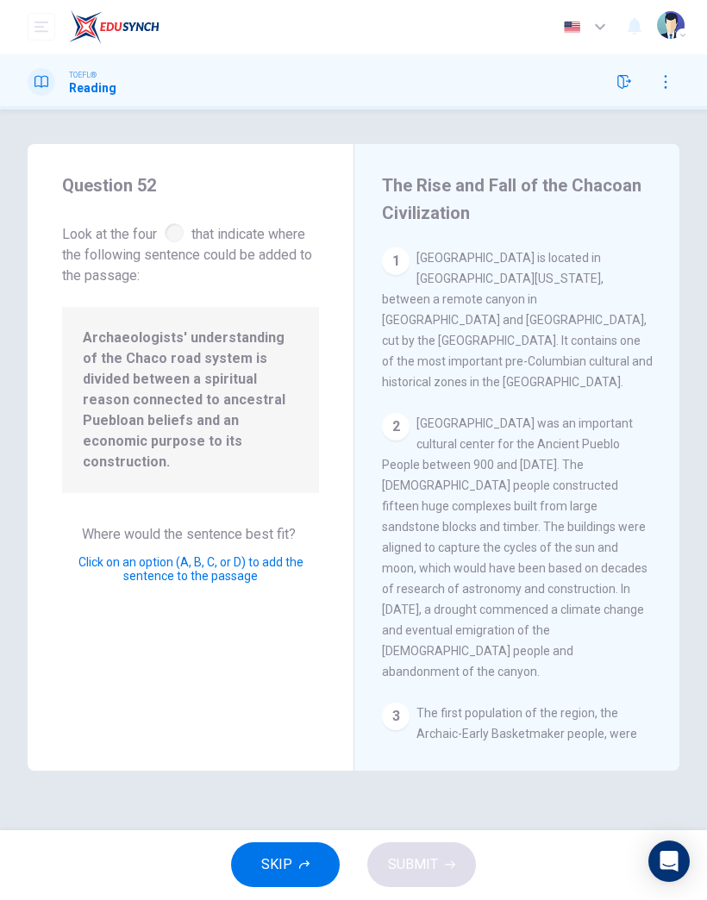
scroll to position [822, 0]
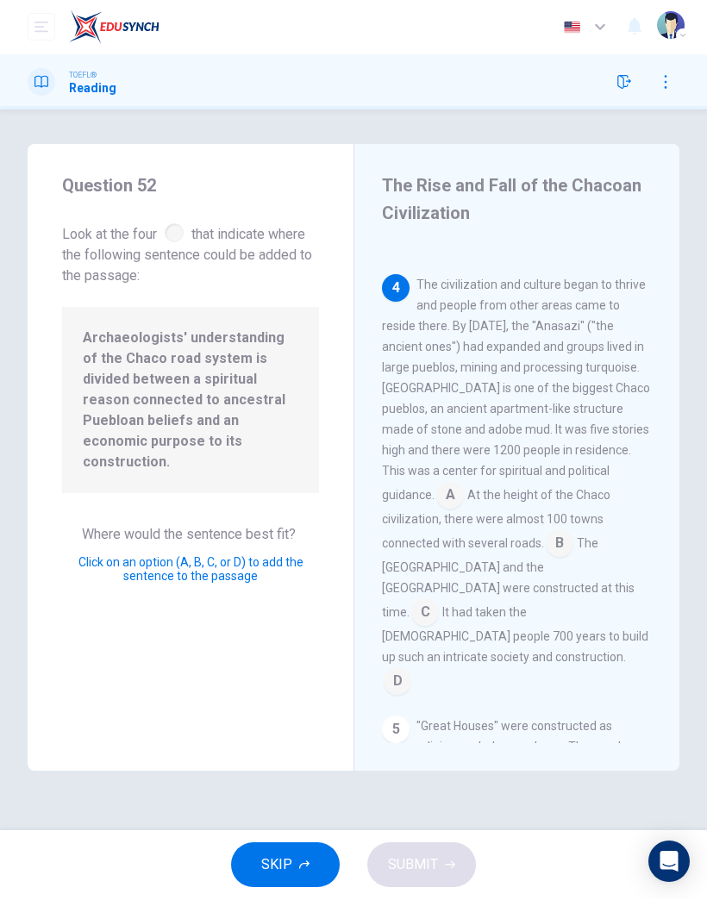
click at [411, 670] on input at bounding box center [398, 684] width 28 height 28
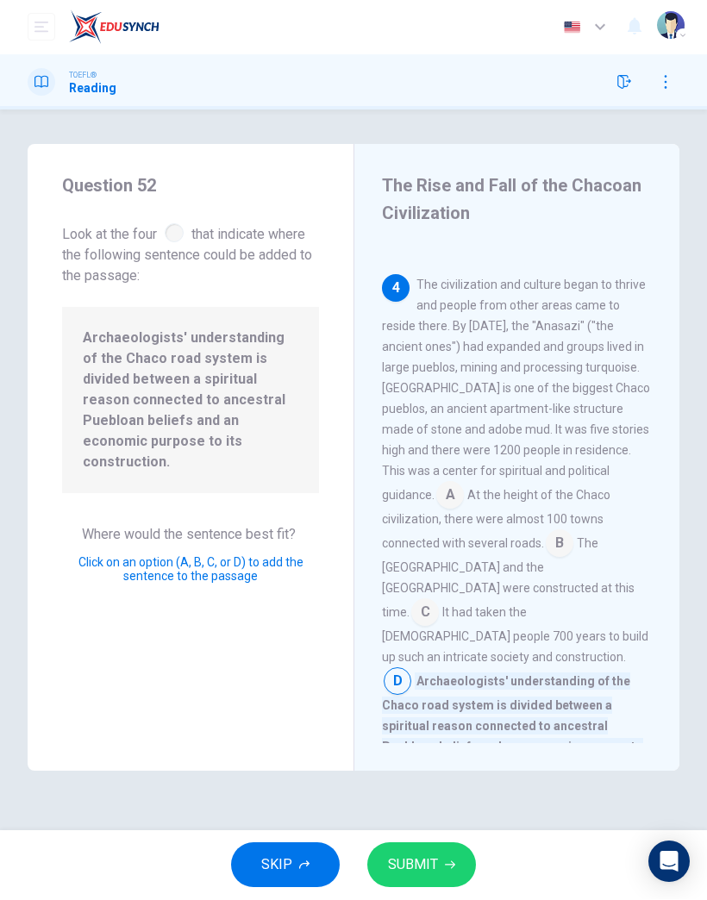
click at [574, 532] on input at bounding box center [560, 546] width 28 height 28
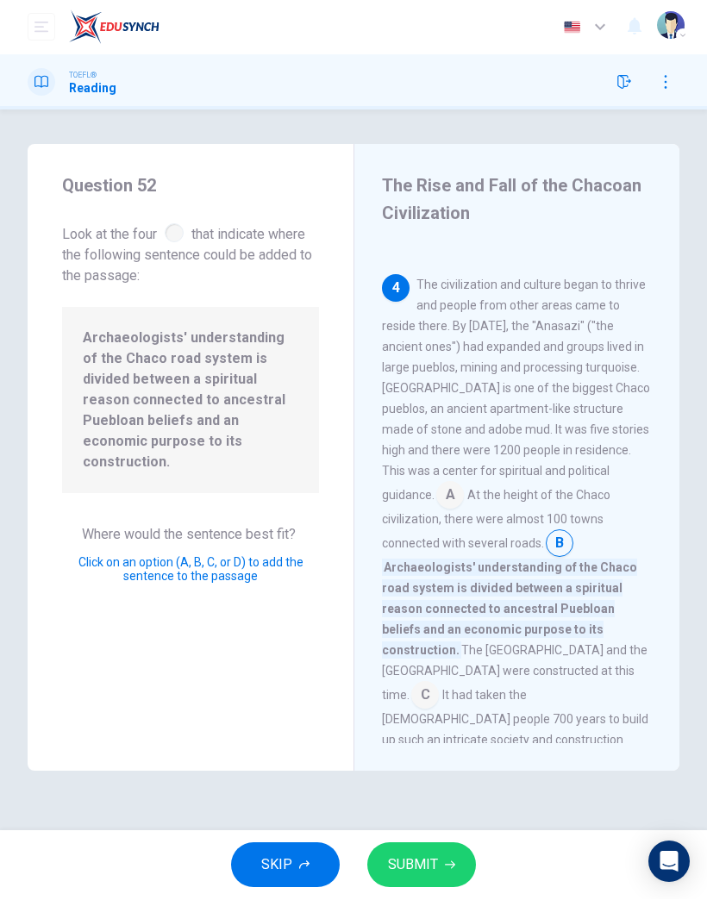
click at [430, 862] on span "SUBMIT" at bounding box center [413, 866] width 50 height 24
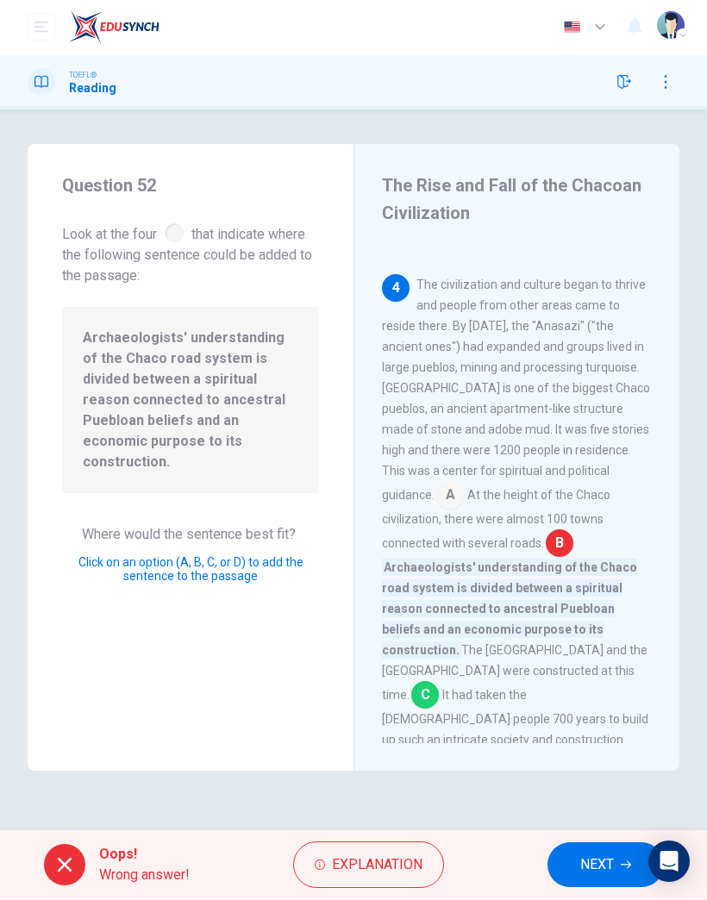
click at [606, 859] on span "NEXT" at bounding box center [597, 866] width 34 height 24
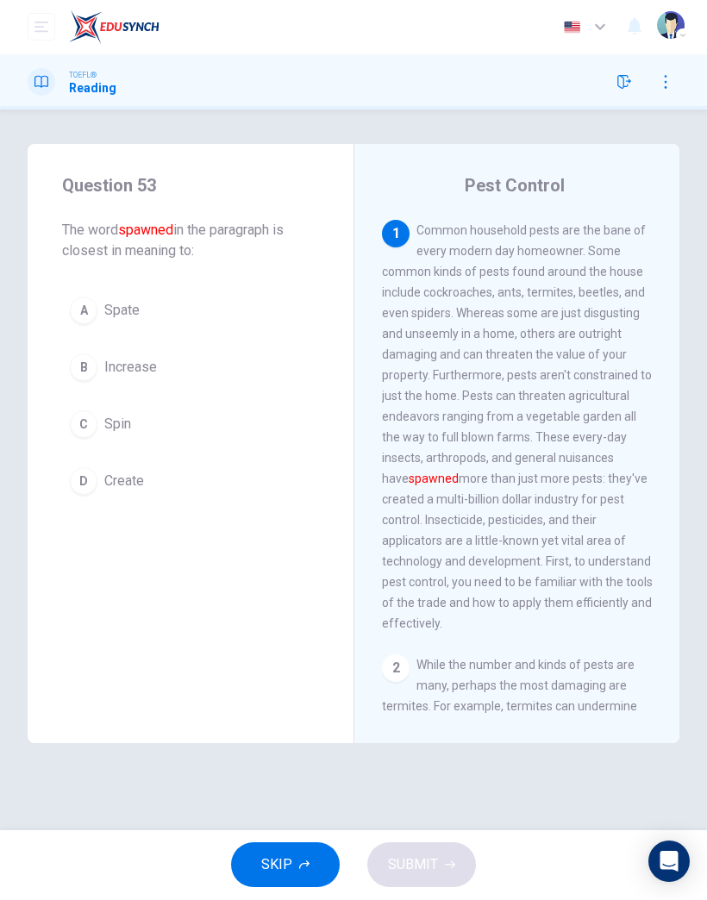
click at [109, 415] on span "Spin" at bounding box center [117, 425] width 27 height 21
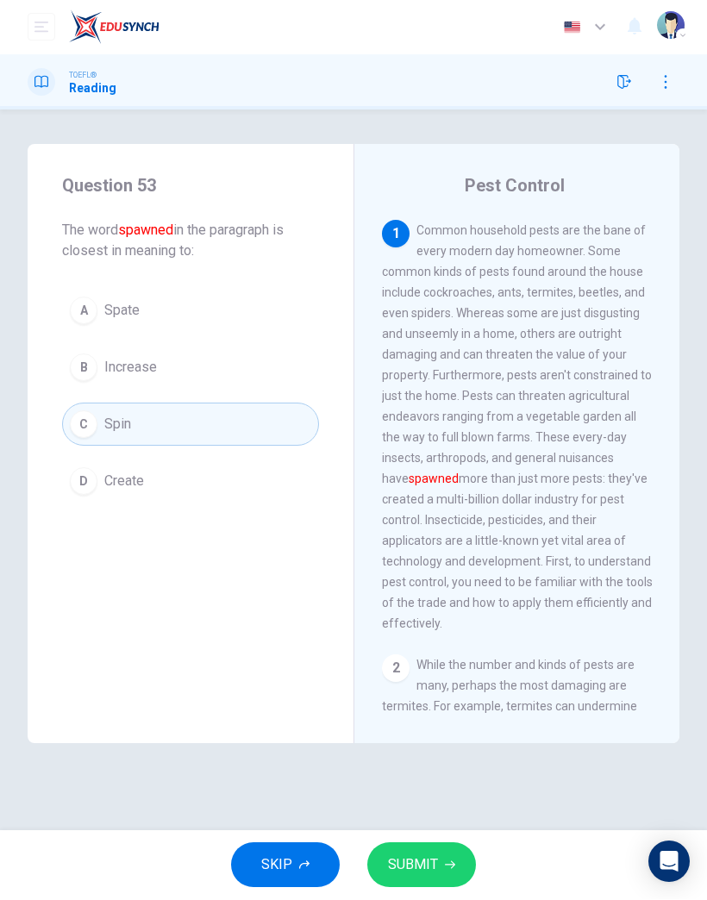
click at [440, 870] on button "SUBMIT" at bounding box center [421, 866] width 109 height 45
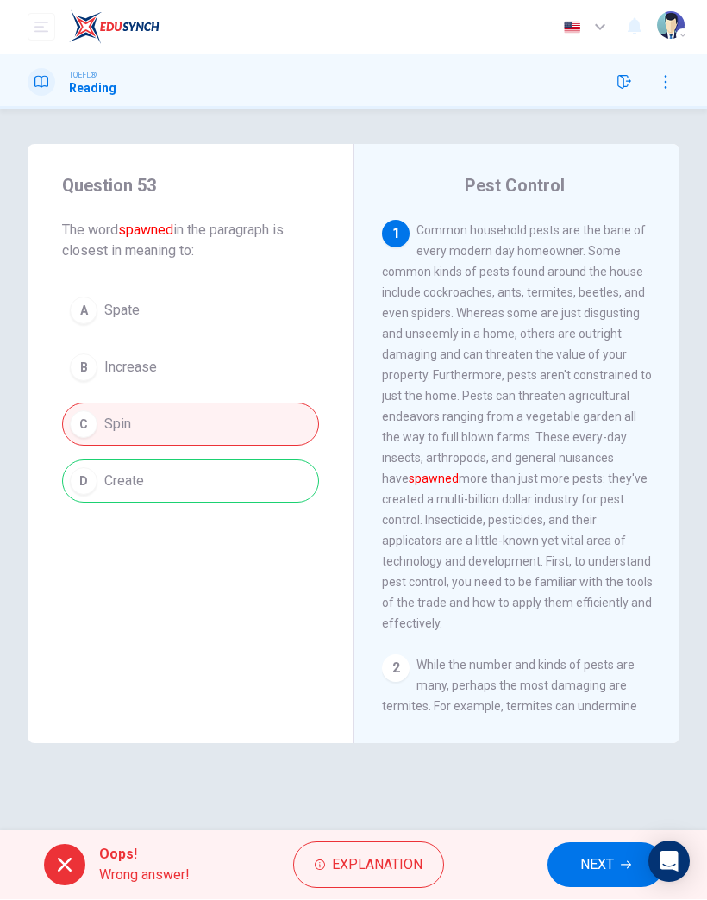
click at [582, 883] on button "NEXT" at bounding box center [606, 866] width 116 height 45
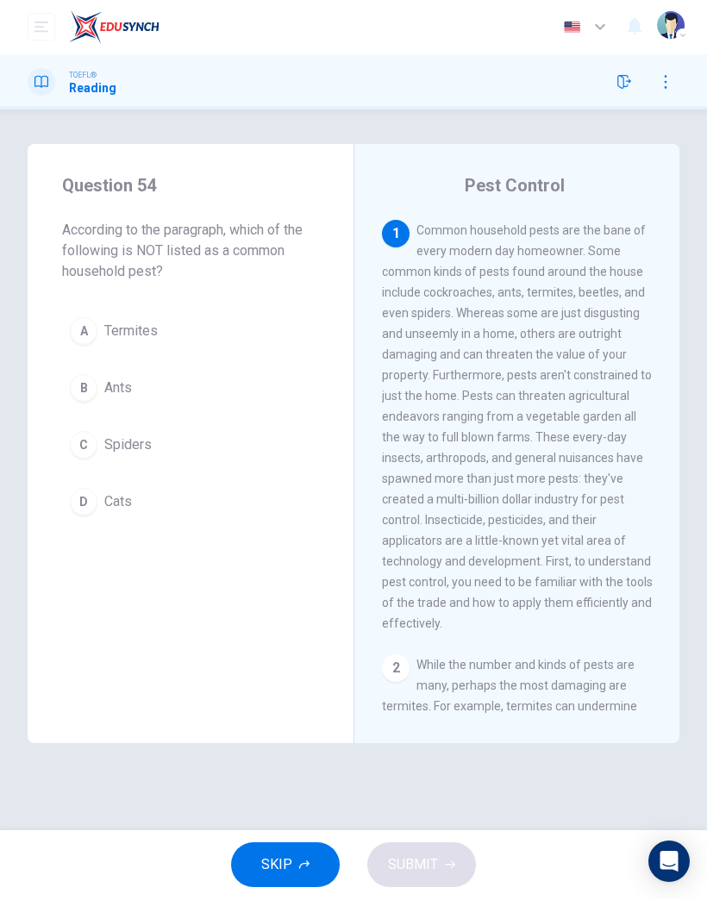
click at [121, 499] on span "Cats" at bounding box center [118, 503] width 28 height 21
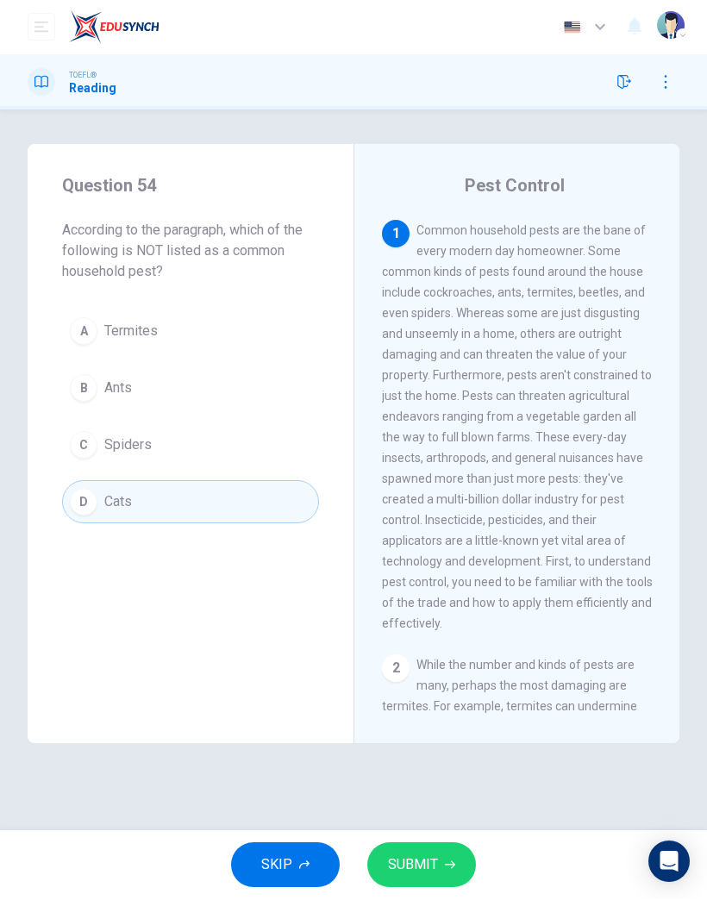
click at [421, 864] on span "SUBMIT" at bounding box center [413, 866] width 50 height 24
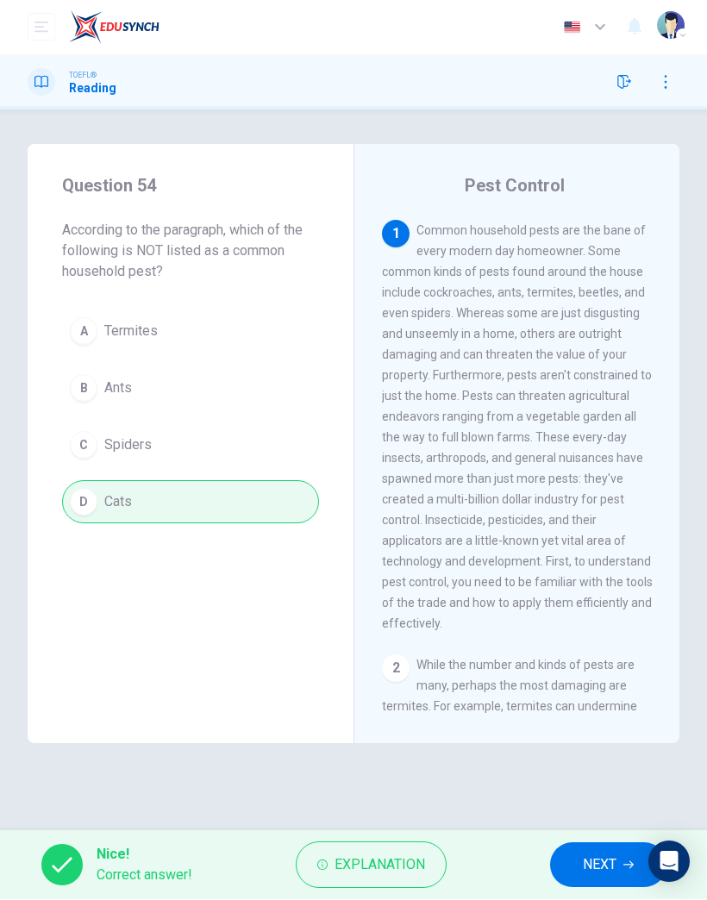
click at [599, 872] on span "NEXT" at bounding box center [600, 866] width 34 height 24
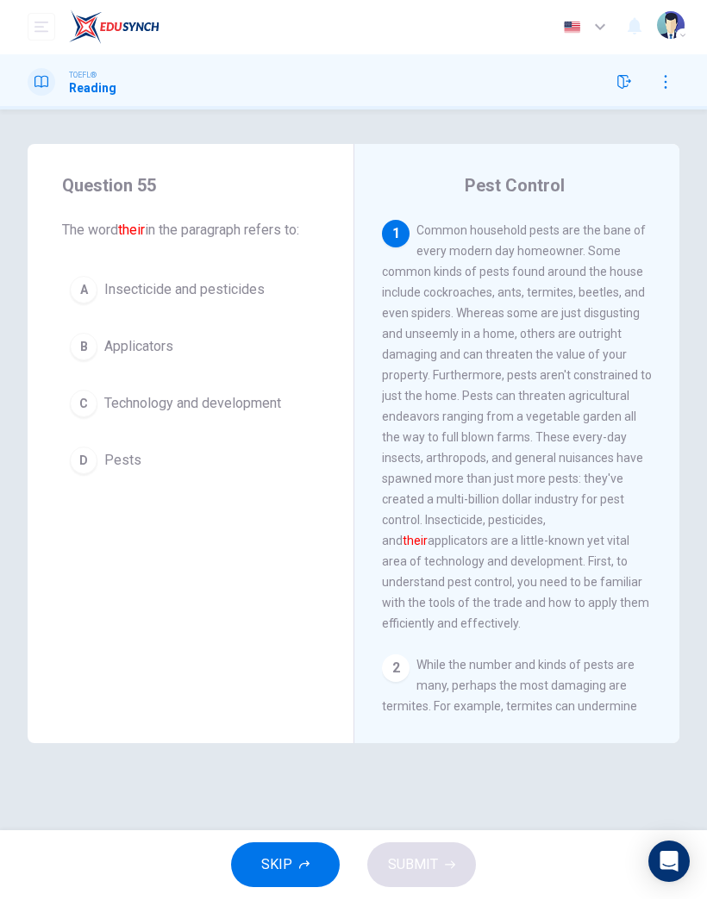
click at [141, 475] on button "D Pests" at bounding box center [190, 461] width 257 height 43
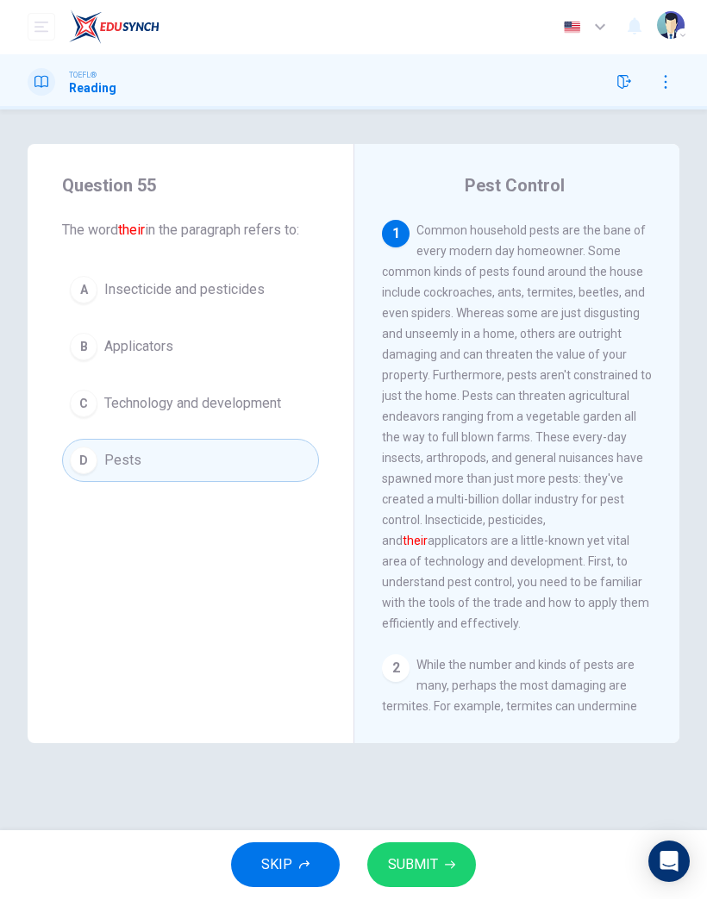
click at [431, 863] on span "SUBMIT" at bounding box center [413, 866] width 50 height 24
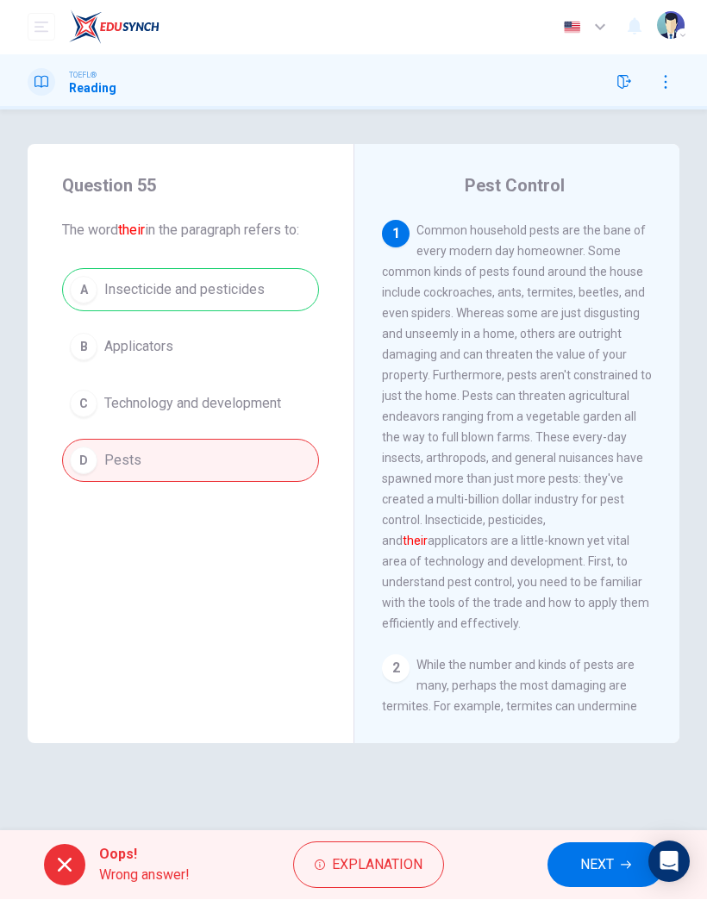
click at [600, 869] on span "NEXT" at bounding box center [597, 866] width 34 height 24
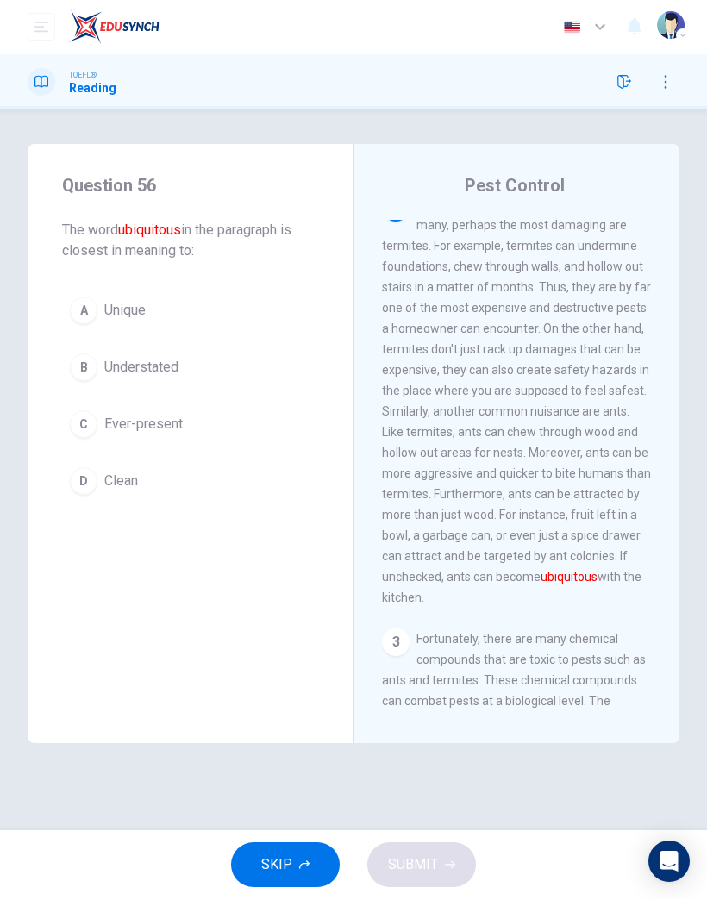
scroll to position [505, 0]
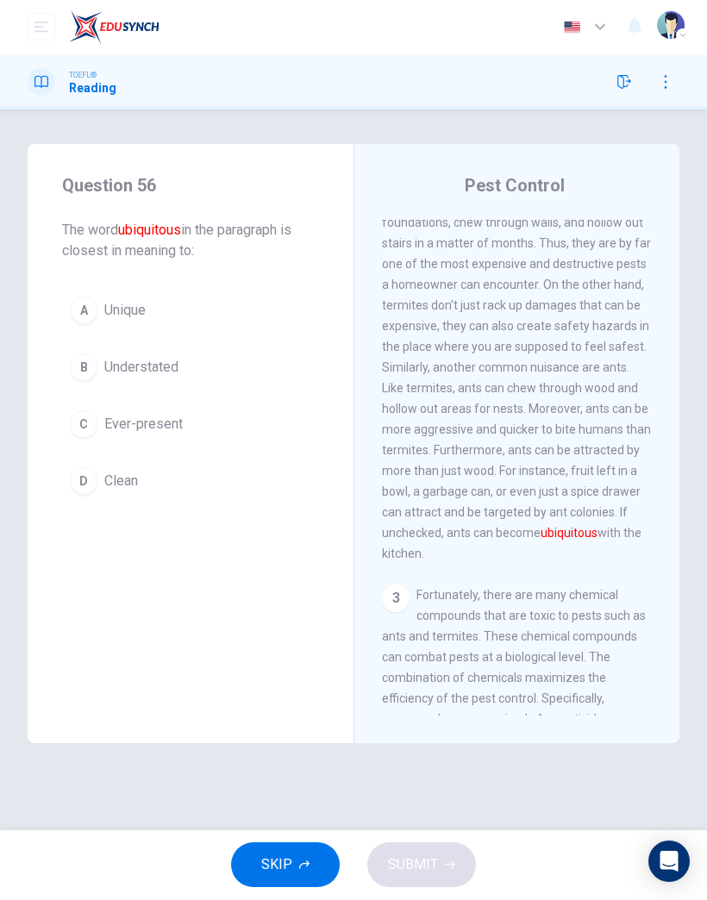
click at [130, 485] on span "Clean" at bounding box center [121, 482] width 34 height 21
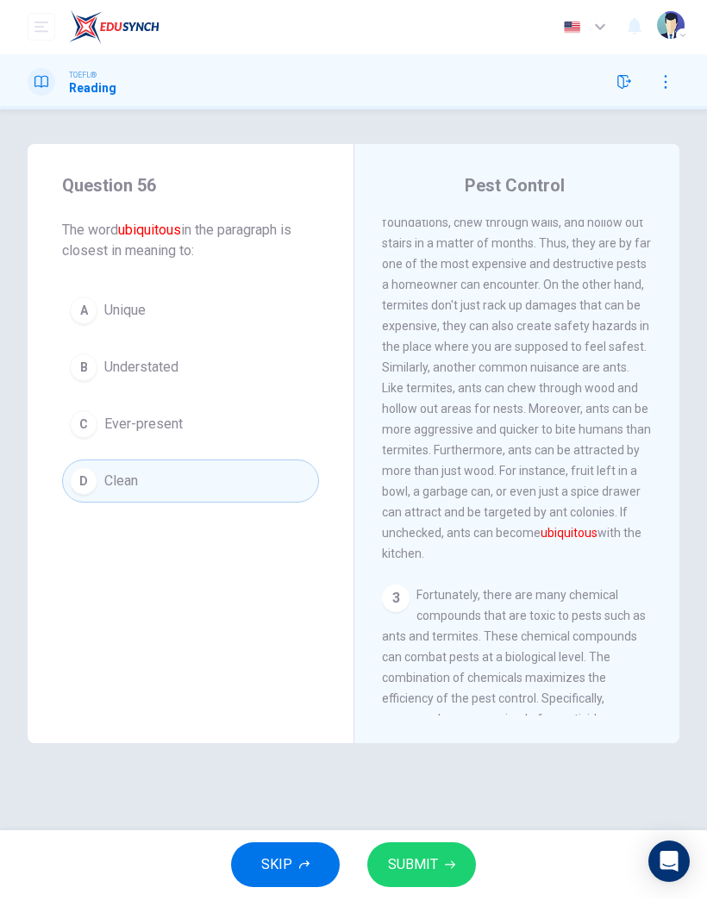
click at [422, 857] on span "SUBMIT" at bounding box center [413, 866] width 50 height 24
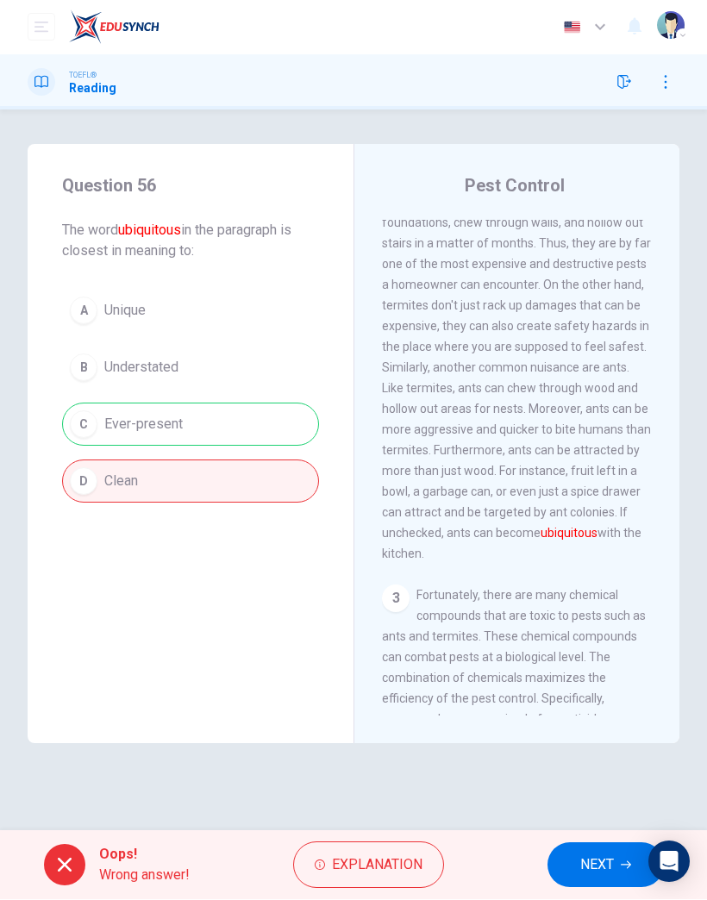
click at [593, 860] on span "NEXT" at bounding box center [597, 866] width 34 height 24
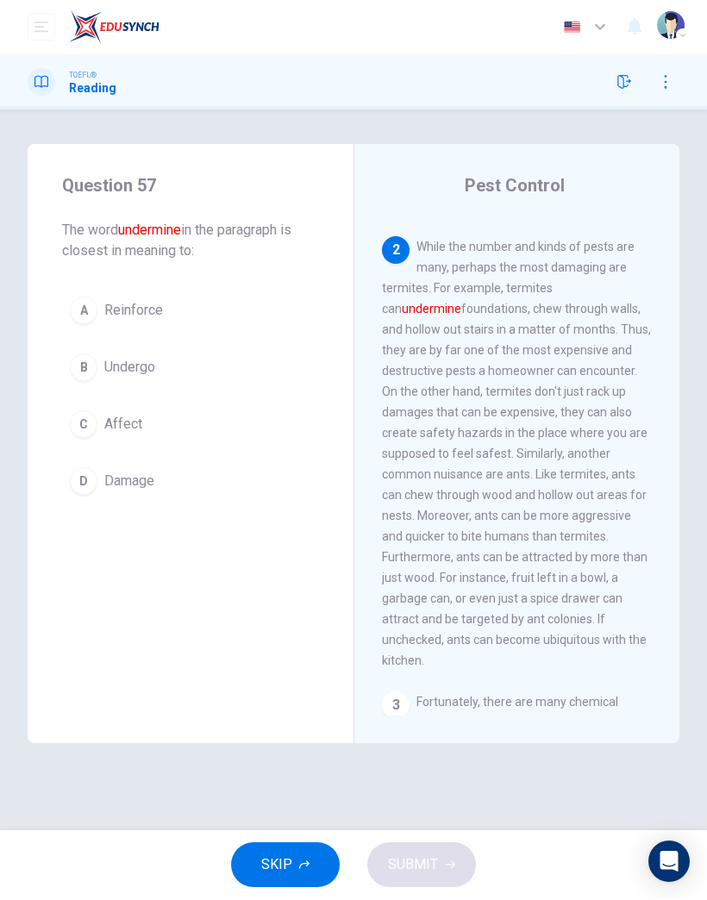
scroll to position [414, 0]
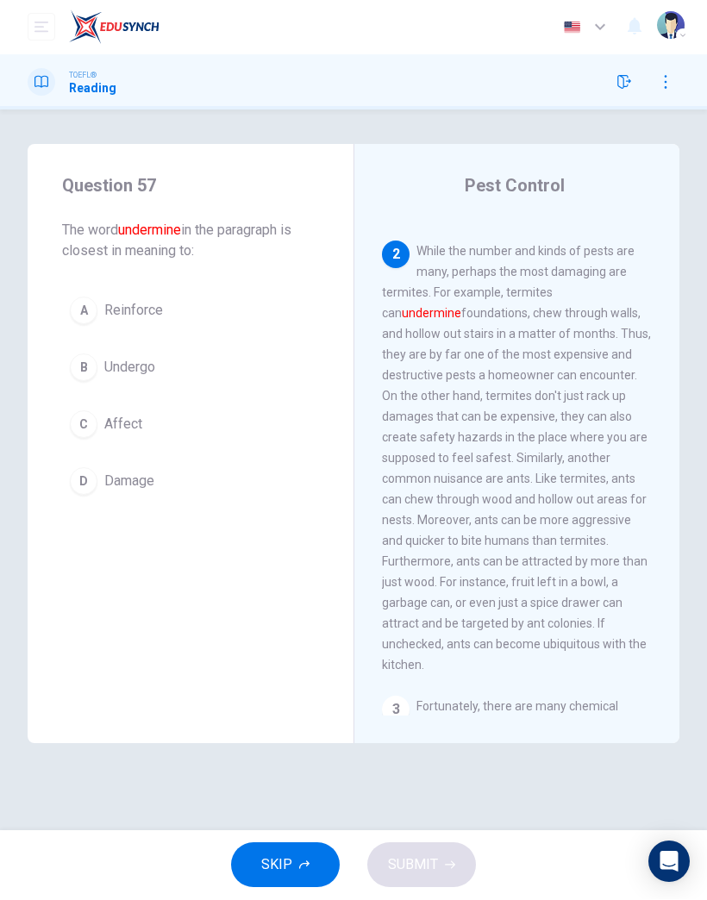
click at [134, 420] on span "Affect" at bounding box center [123, 425] width 38 height 21
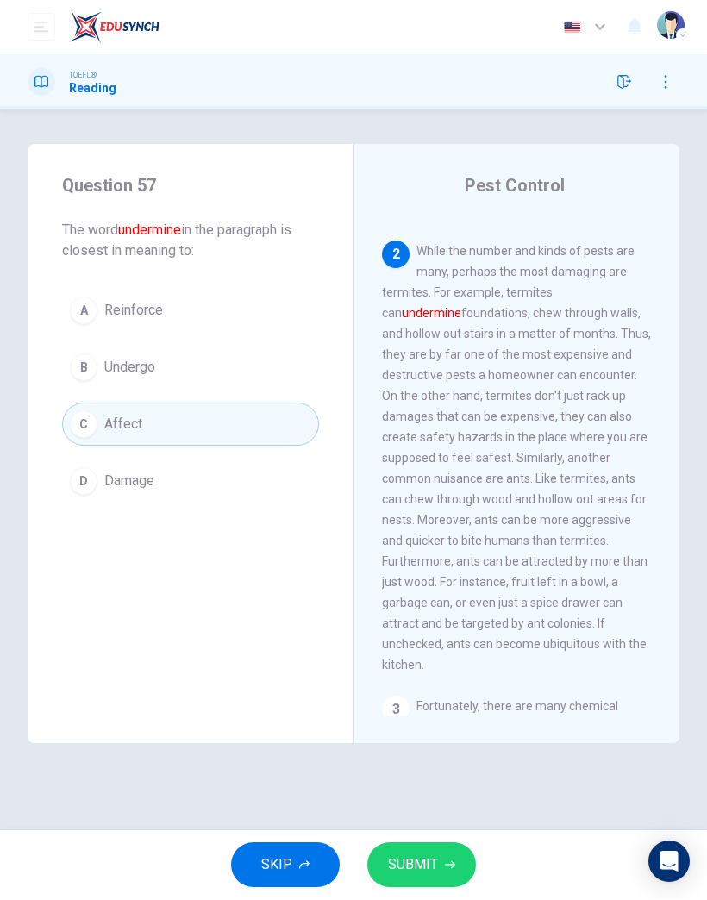
click at [445, 866] on icon "button" at bounding box center [450, 866] width 10 height 10
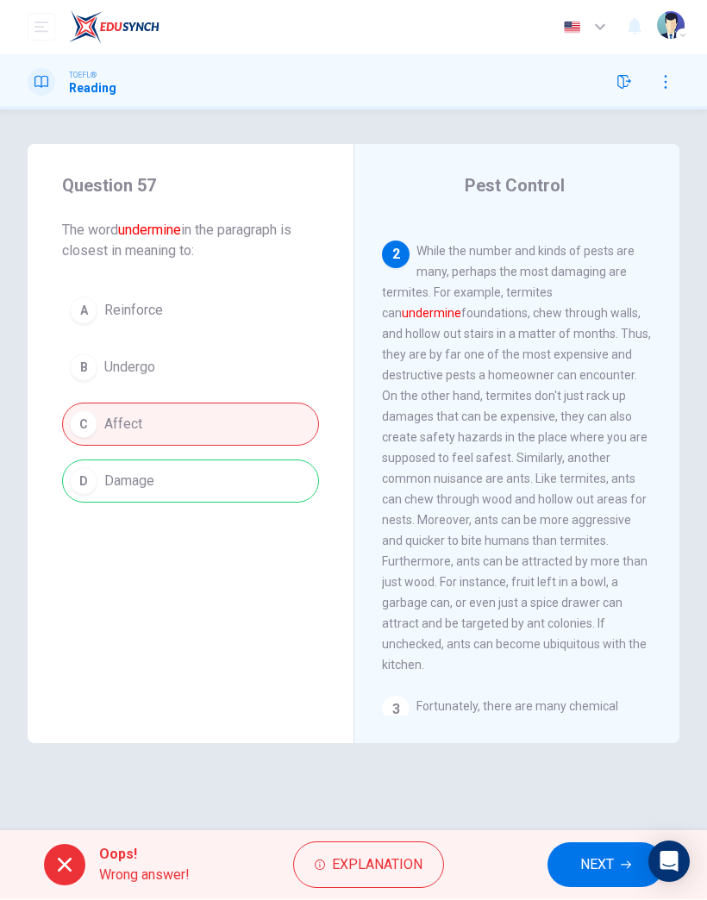
click at [596, 869] on span "NEXT" at bounding box center [597, 866] width 34 height 24
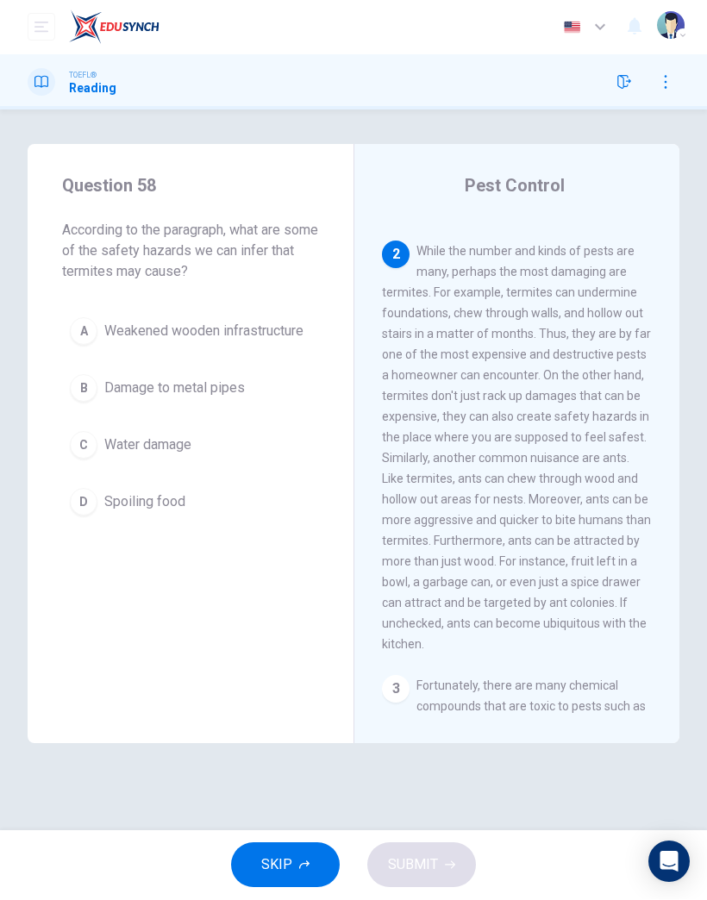
click at [227, 348] on button "A Weakened wooden infrastructure" at bounding box center [190, 332] width 257 height 43
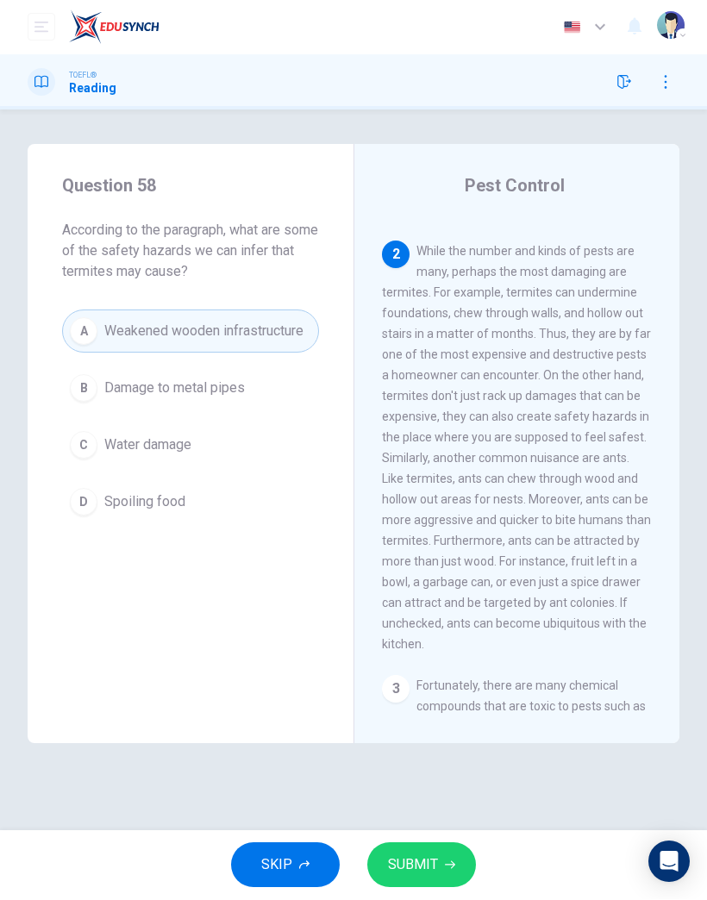
click at [438, 844] on button "SUBMIT" at bounding box center [421, 866] width 109 height 45
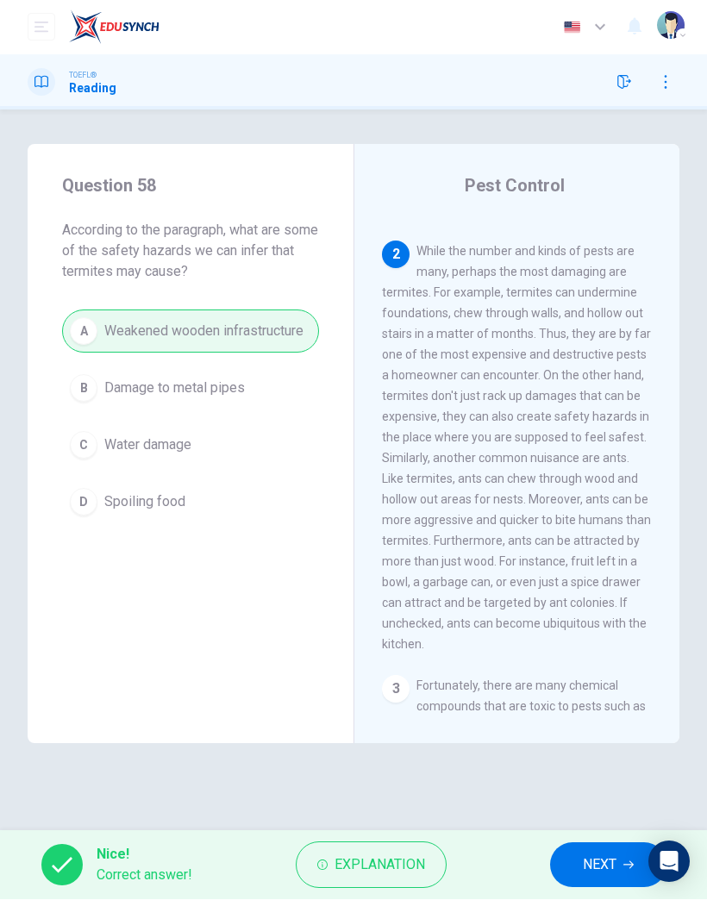
click at [572, 867] on button "NEXT" at bounding box center [608, 866] width 116 height 45
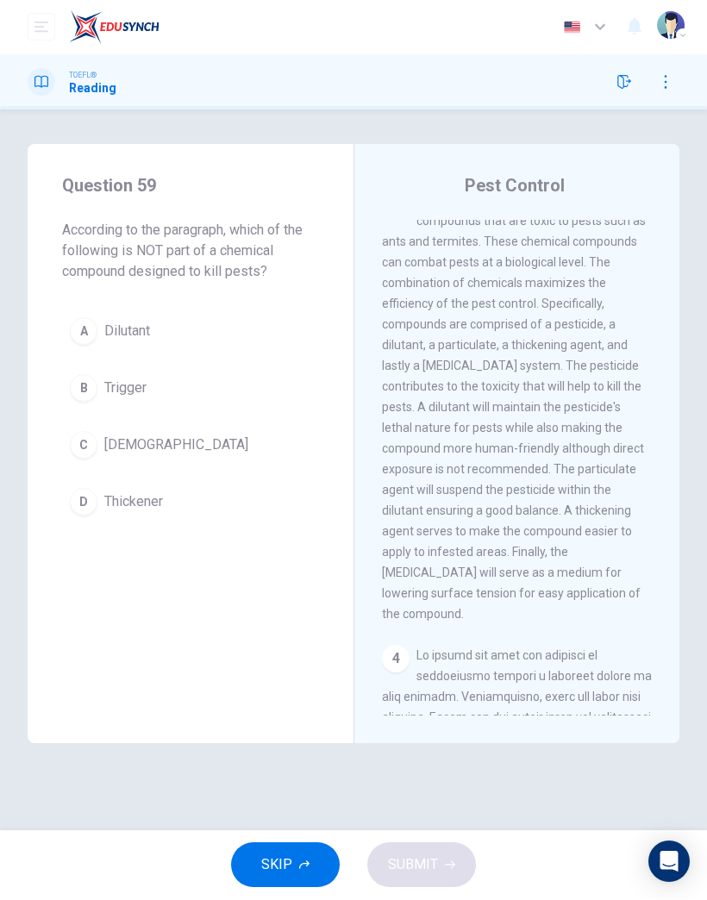
scroll to position [939, 0]
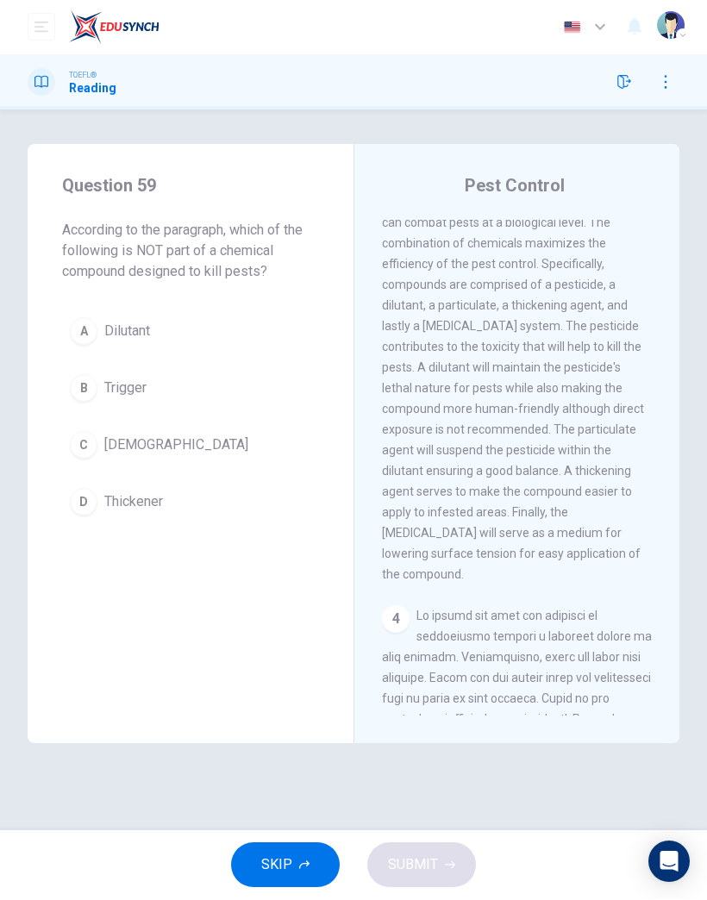
click at [98, 324] on button "A Dilutant" at bounding box center [190, 332] width 257 height 43
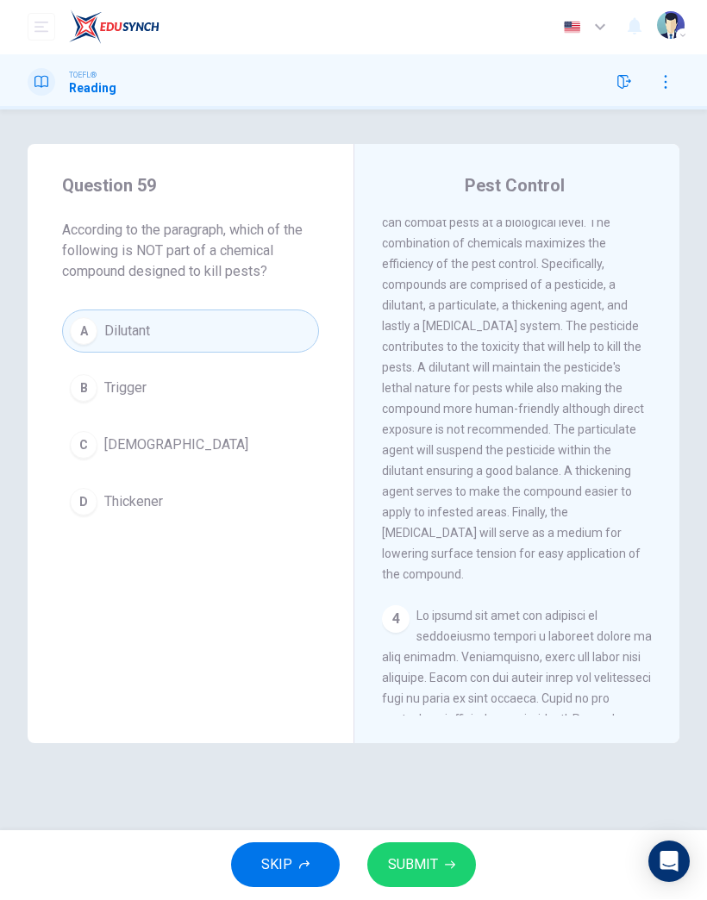
click at [433, 856] on span "SUBMIT" at bounding box center [413, 866] width 50 height 24
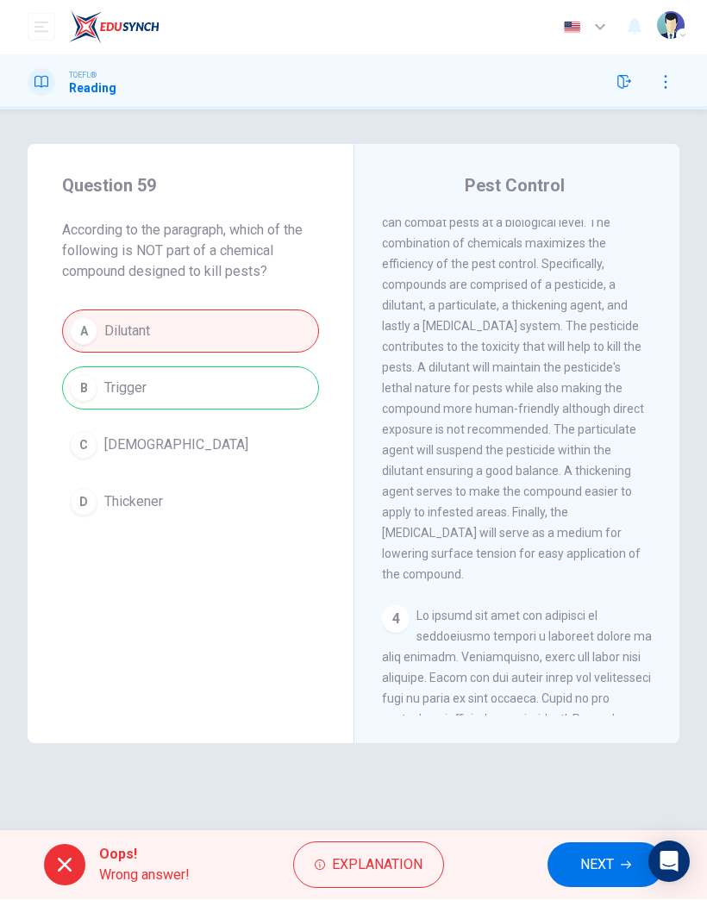
click at [584, 871] on span "NEXT" at bounding box center [597, 866] width 34 height 24
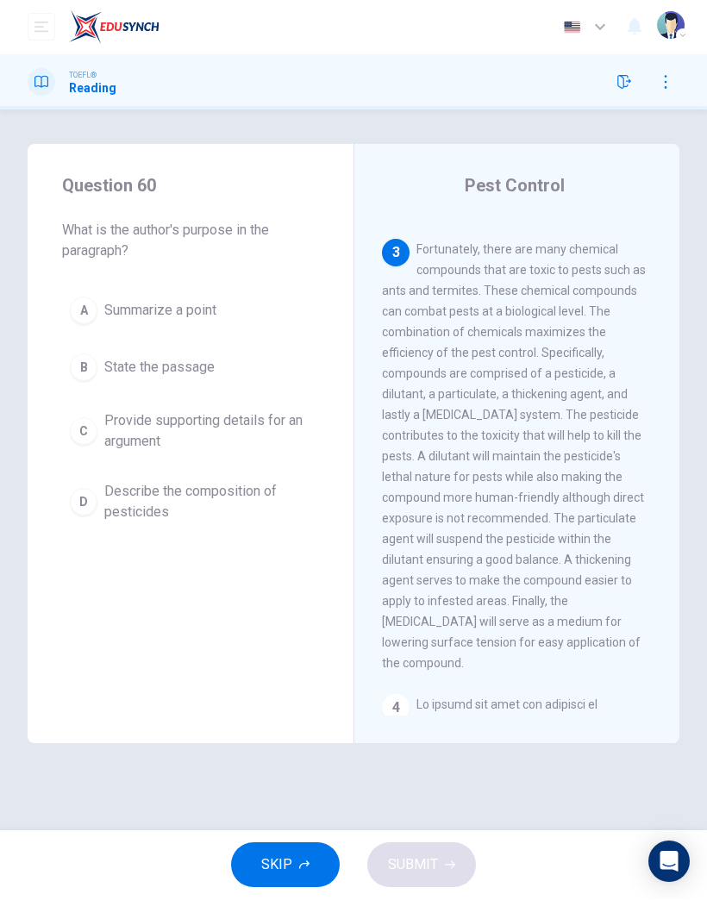
scroll to position [849, 0]
click at [188, 511] on span "Describe the composition of pesticides" at bounding box center [207, 502] width 207 height 41
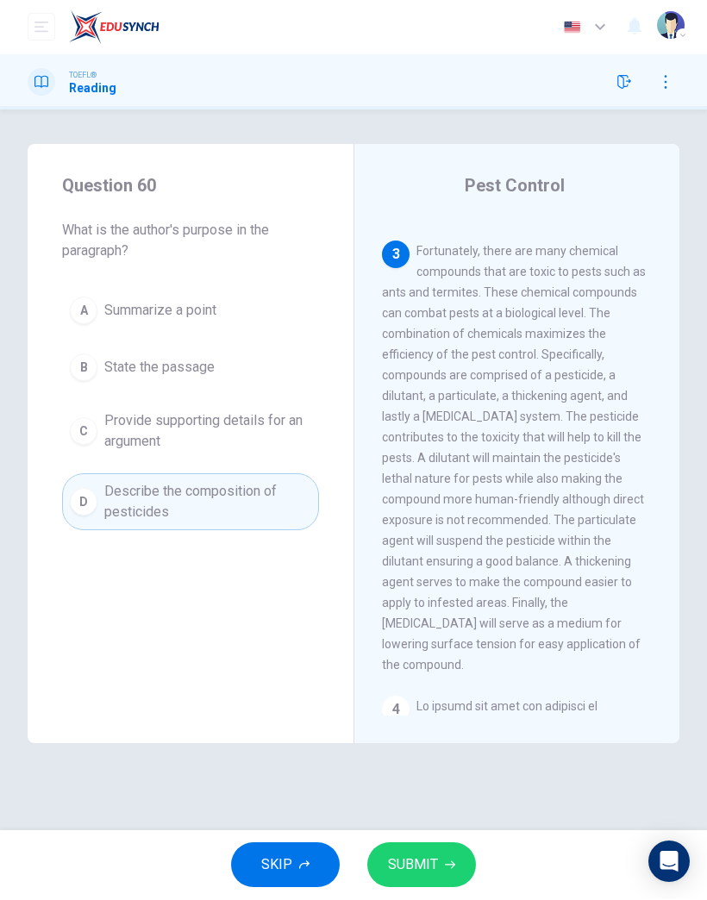
click at [430, 868] on span "SUBMIT" at bounding box center [413, 866] width 50 height 24
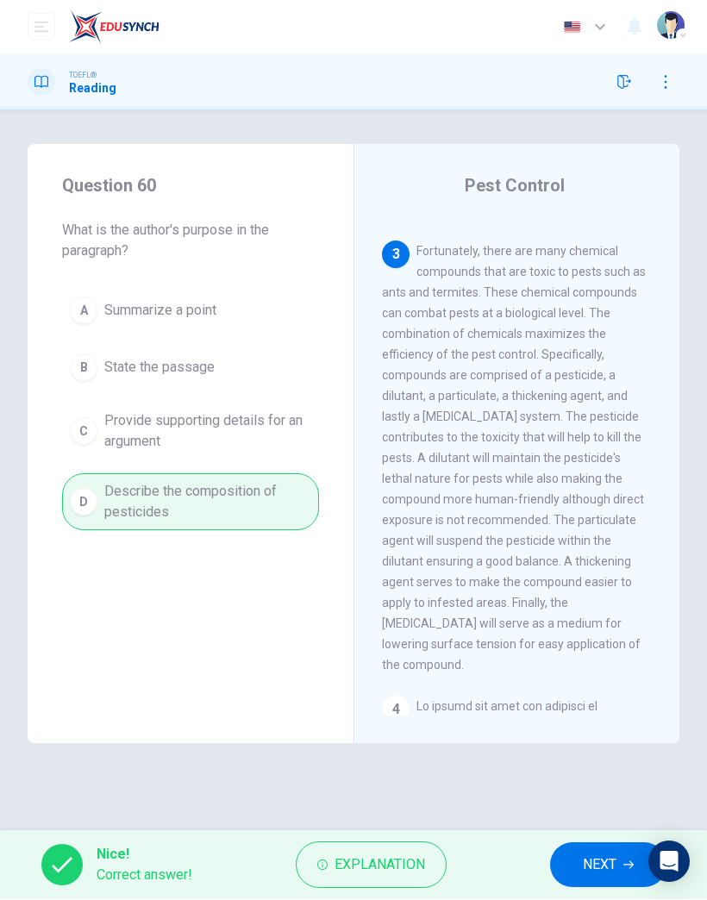
click at [598, 861] on span "NEXT" at bounding box center [600, 866] width 34 height 24
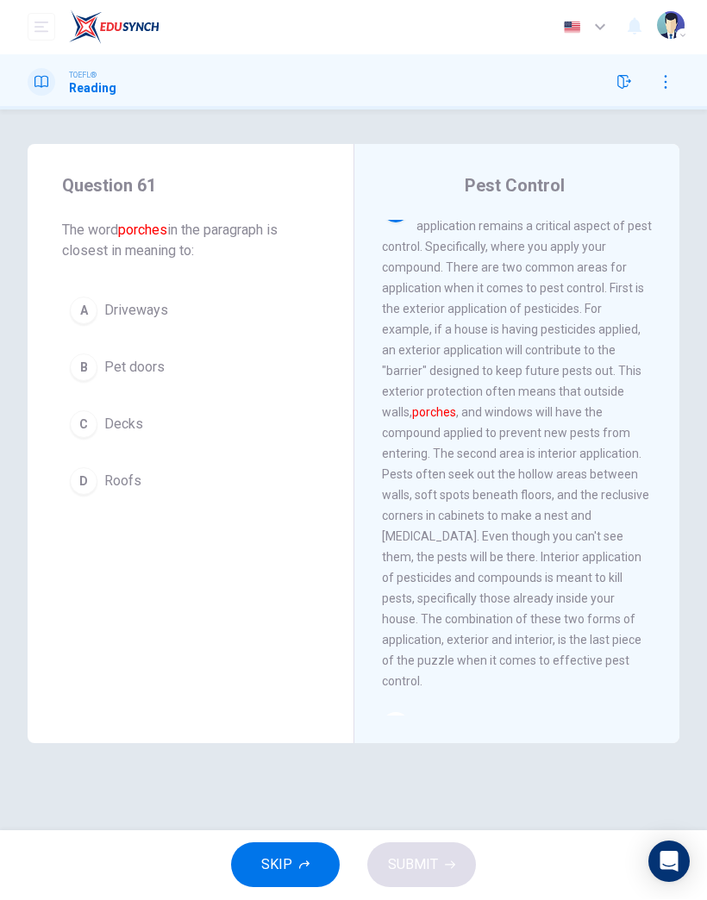
scroll to position [1436, 0]
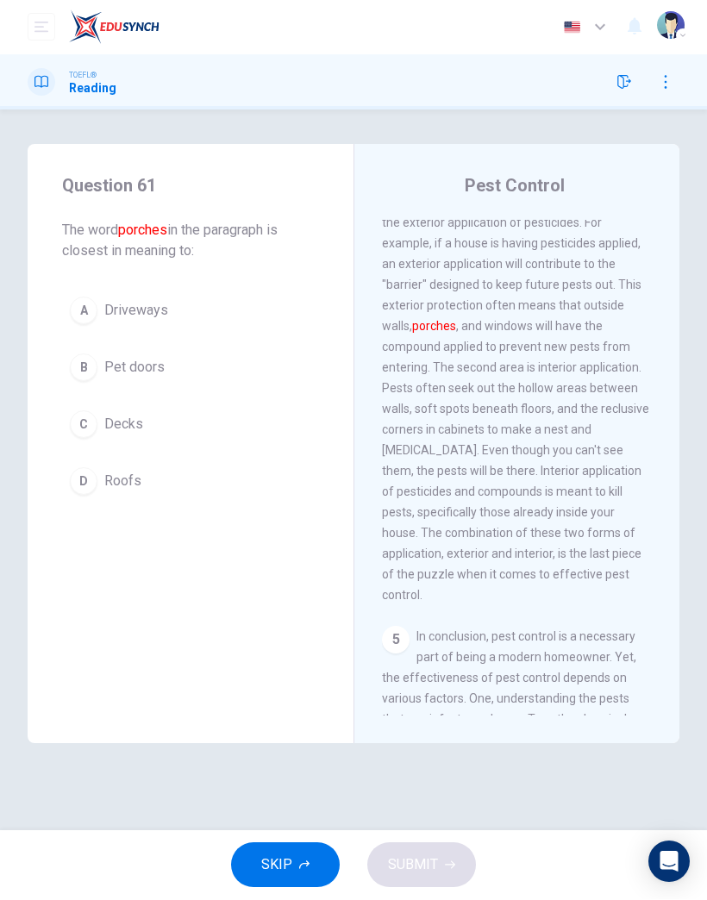
click at [148, 331] on button "A Driveways" at bounding box center [190, 311] width 257 height 43
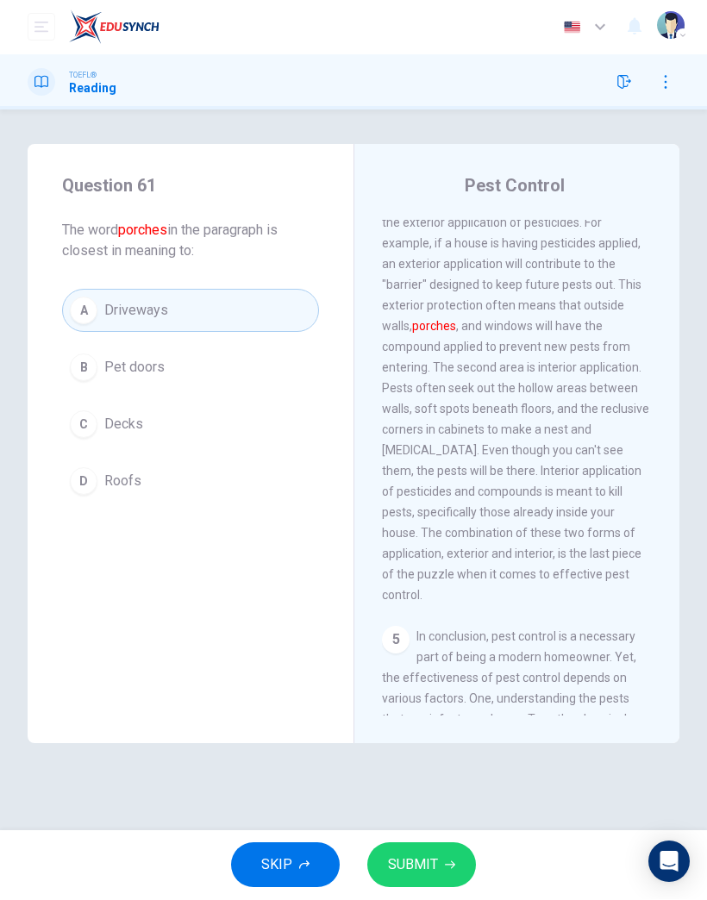
click at [437, 863] on button "SUBMIT" at bounding box center [421, 866] width 109 height 45
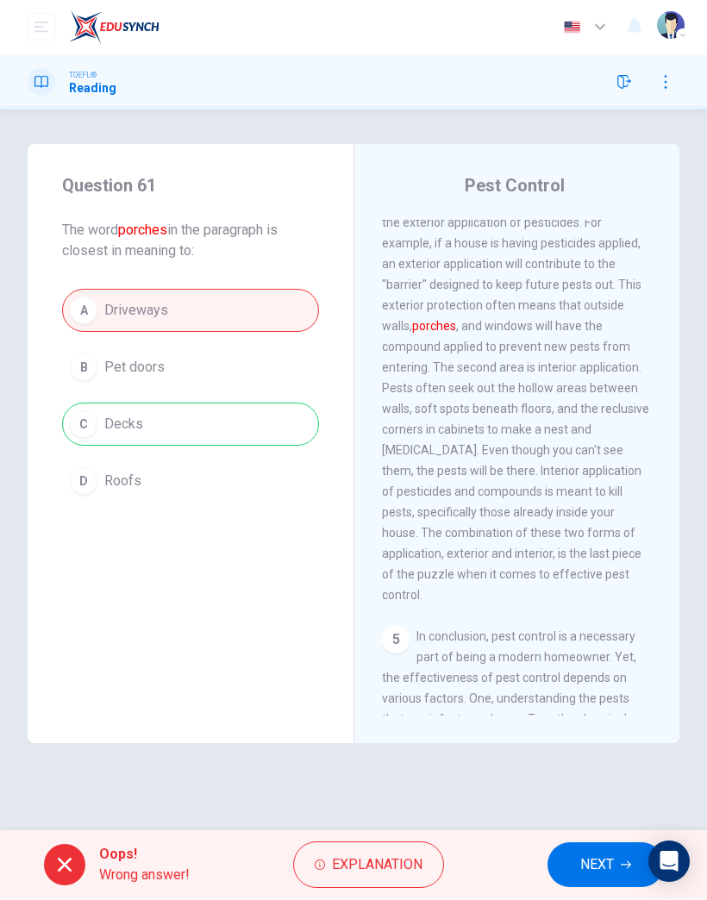
click at [592, 873] on span "NEXT" at bounding box center [597, 866] width 34 height 24
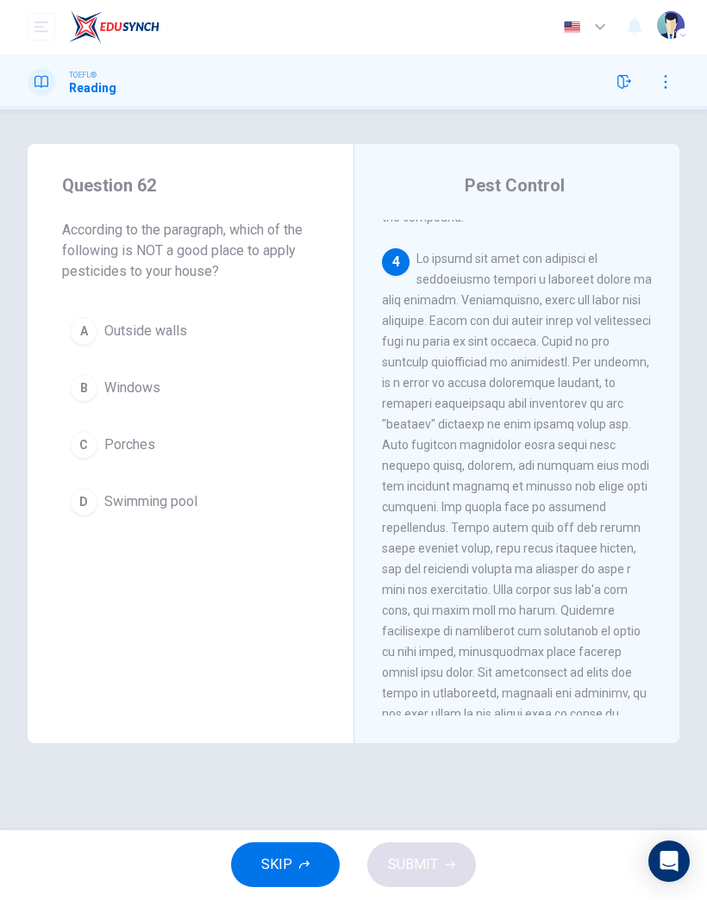
scroll to position [1283, 0]
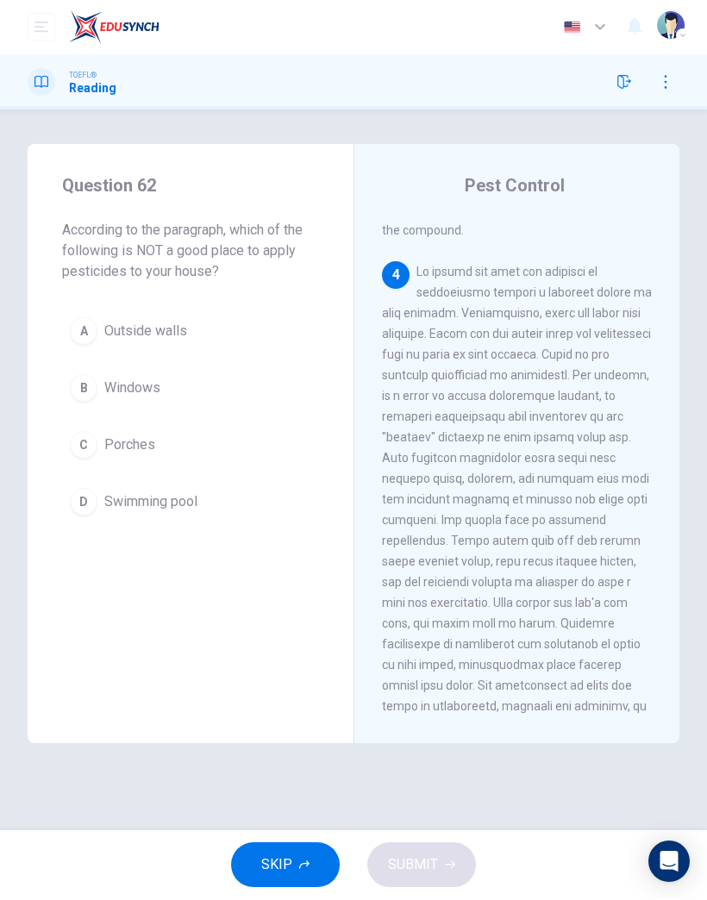
click at [170, 499] on span "Swimming pool" at bounding box center [150, 503] width 93 height 21
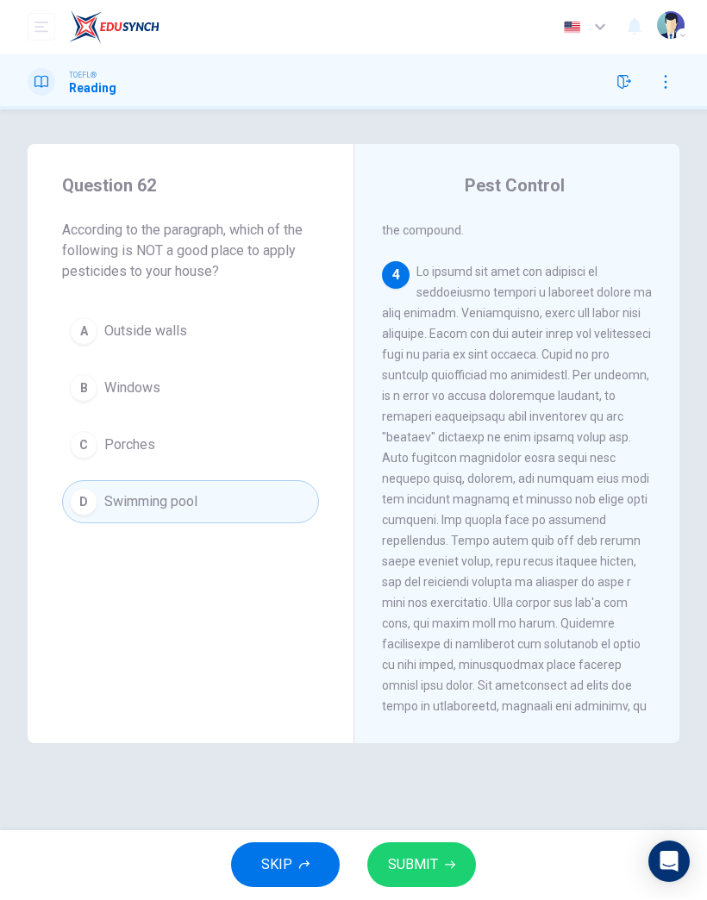
click at [435, 862] on span "SUBMIT" at bounding box center [413, 866] width 50 height 24
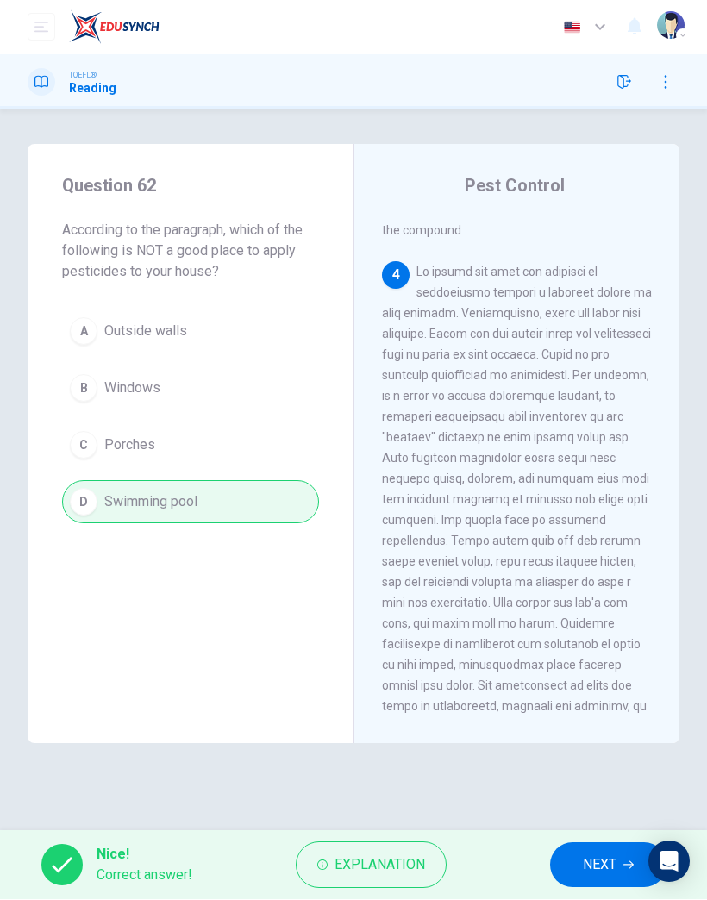
click at [621, 884] on button "NEXT" at bounding box center [608, 866] width 116 height 45
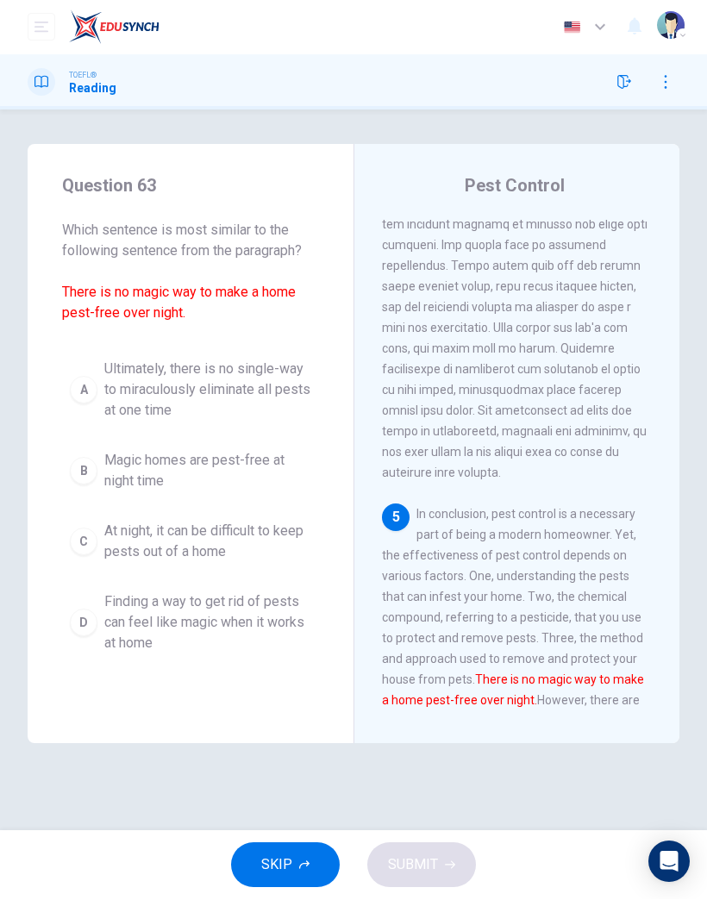
scroll to position [1595, 0]
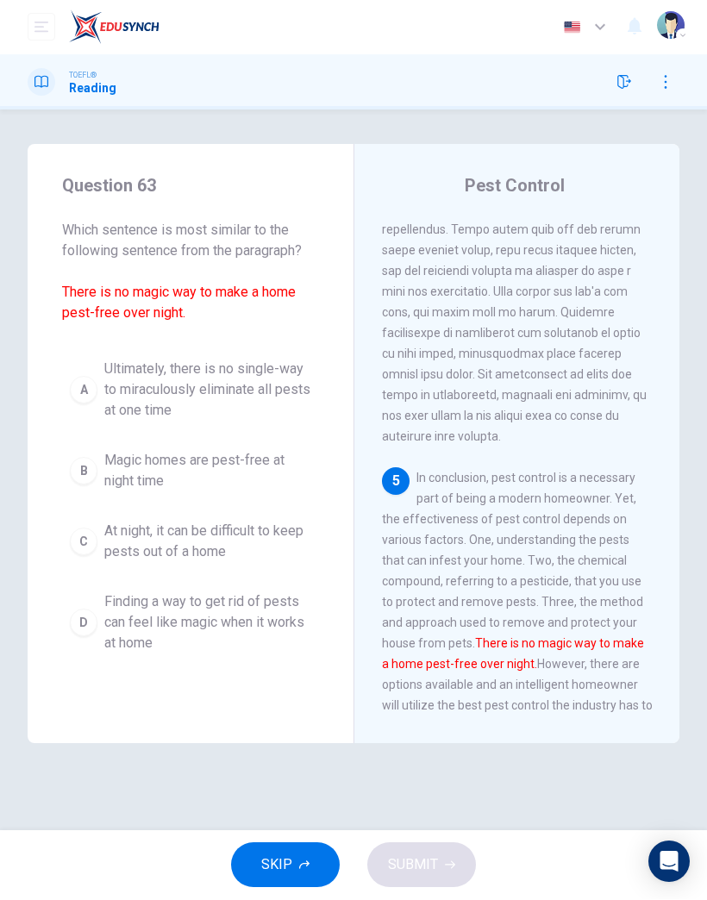
click at [241, 461] on span "Magic homes are pest-free at night time" at bounding box center [207, 471] width 207 height 41
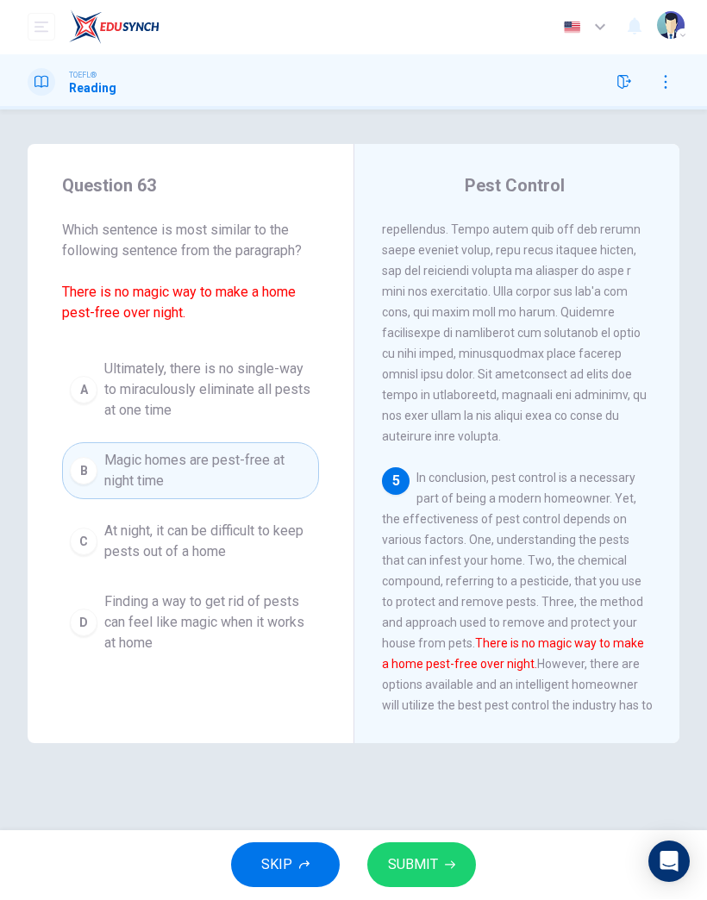
click at [268, 619] on span "Finding a way to get rid of pests can feel like magic when it works at home" at bounding box center [207, 624] width 207 height 62
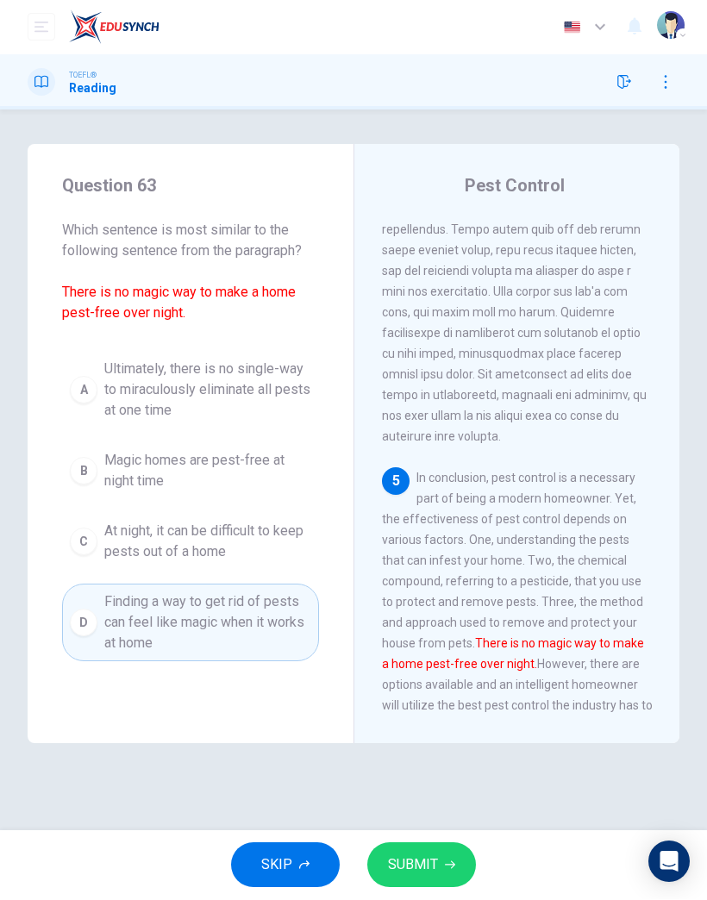
click at [424, 830] on div "Question 63 Which sentence is most similar to the following sentence from the p…" at bounding box center [353, 470] width 707 height 721
click at [441, 858] on button "SUBMIT" at bounding box center [421, 866] width 109 height 45
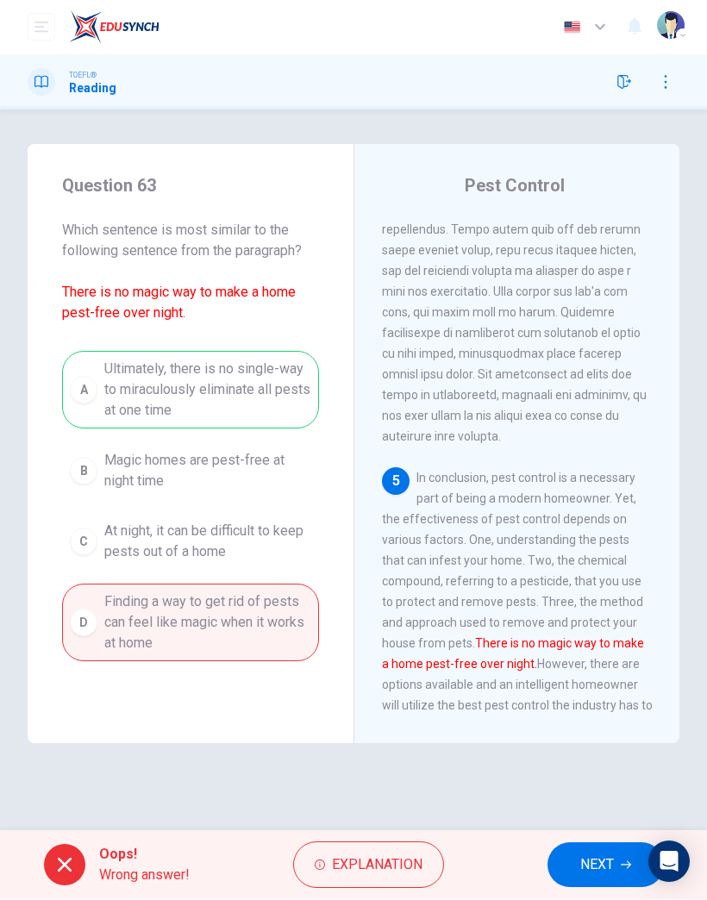
click at [622, 875] on button "NEXT" at bounding box center [606, 866] width 116 height 45
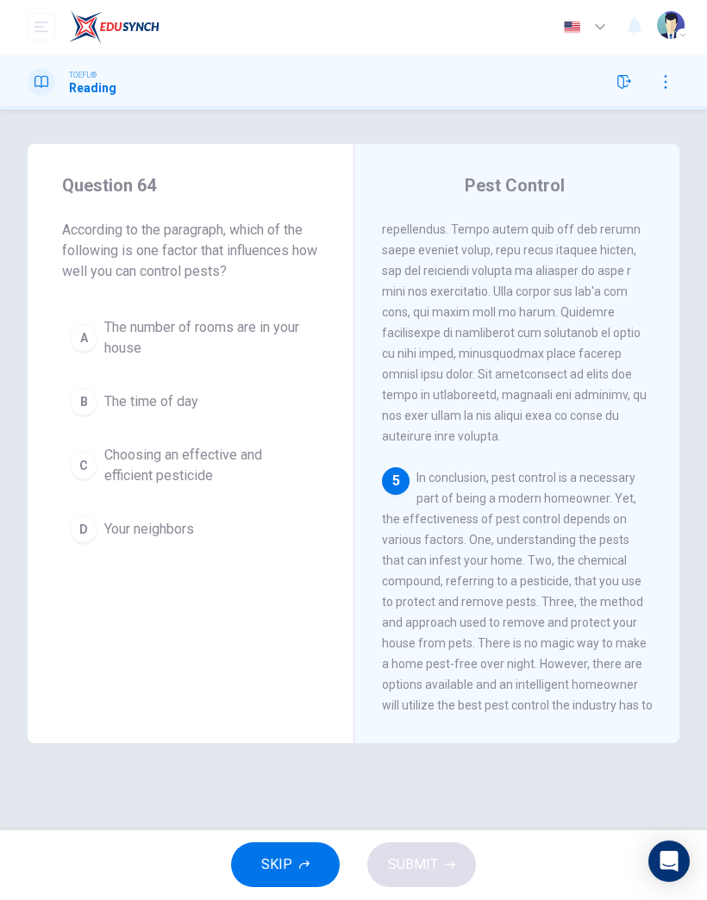
click at [209, 452] on span "Choosing an effective and efficient pesticide" at bounding box center [207, 466] width 207 height 41
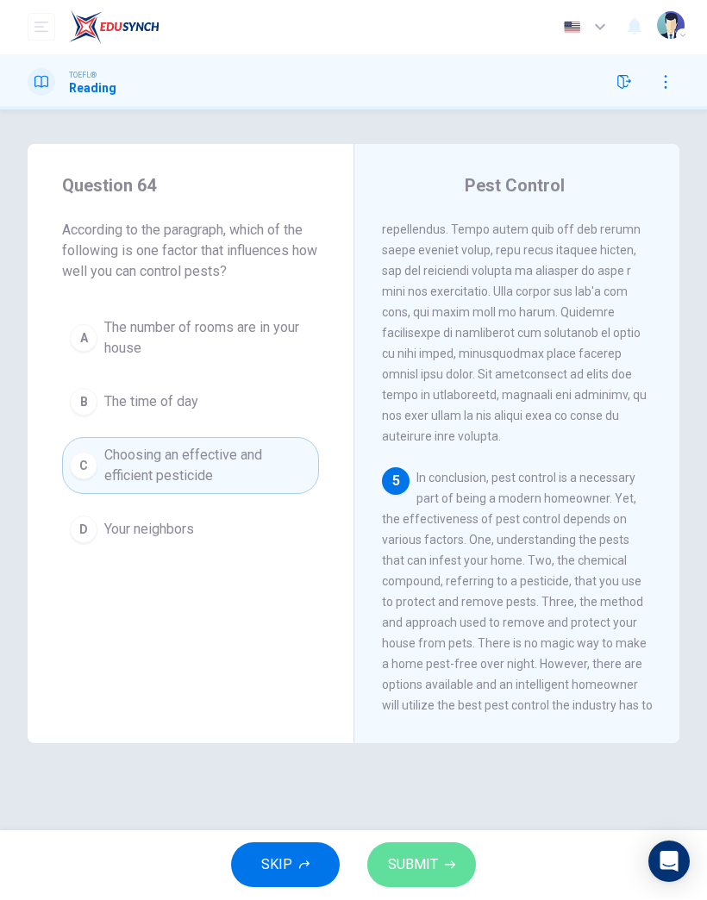
click at [411, 856] on span "SUBMIT" at bounding box center [413, 866] width 50 height 24
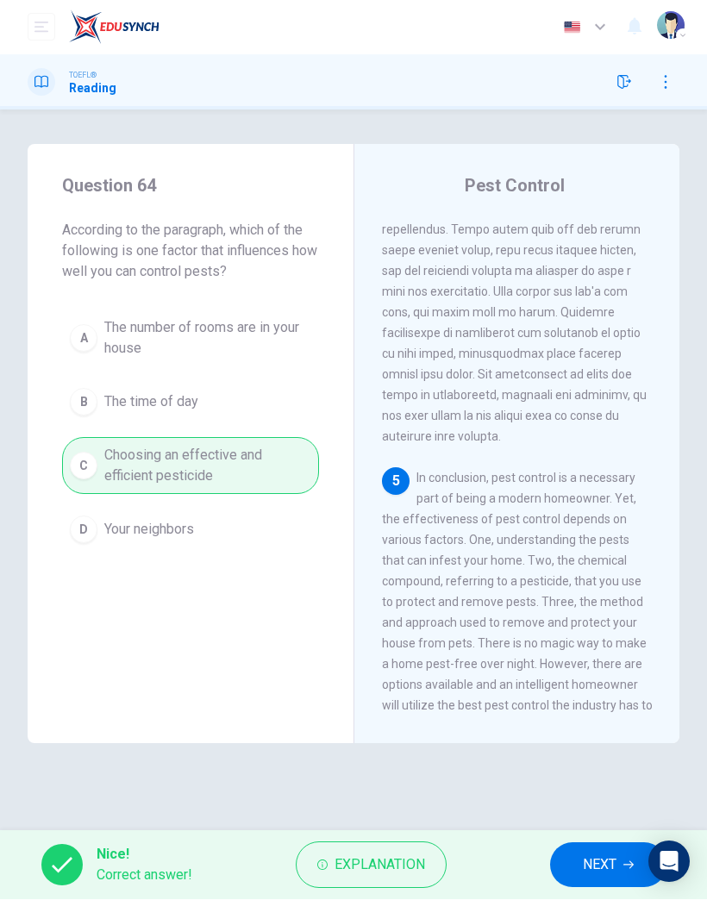
click at [610, 875] on span "NEXT" at bounding box center [600, 866] width 34 height 24
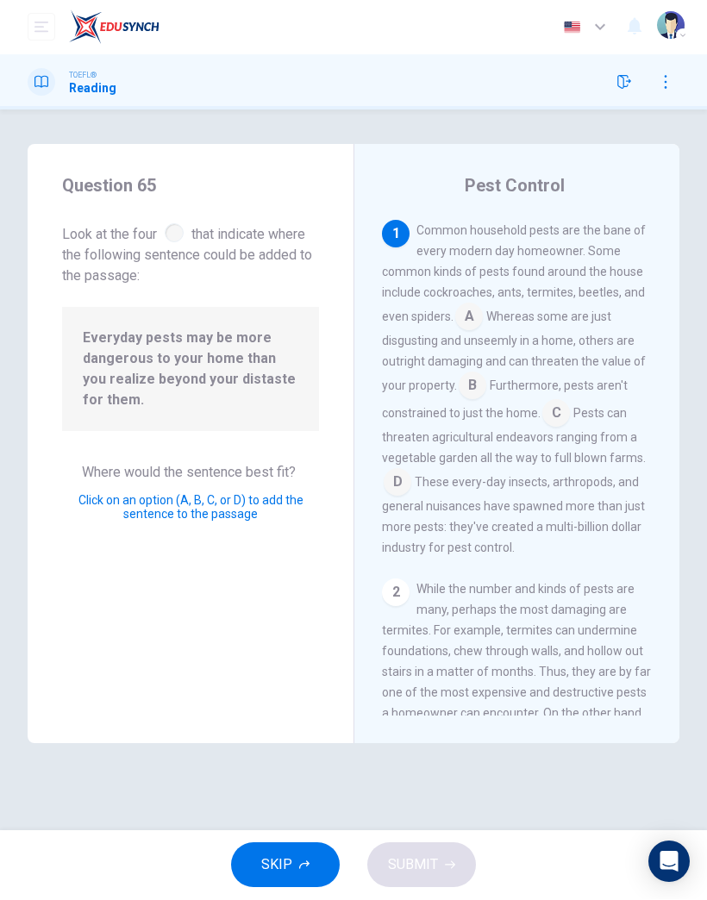
click at [468, 378] on input at bounding box center [473, 388] width 28 height 28
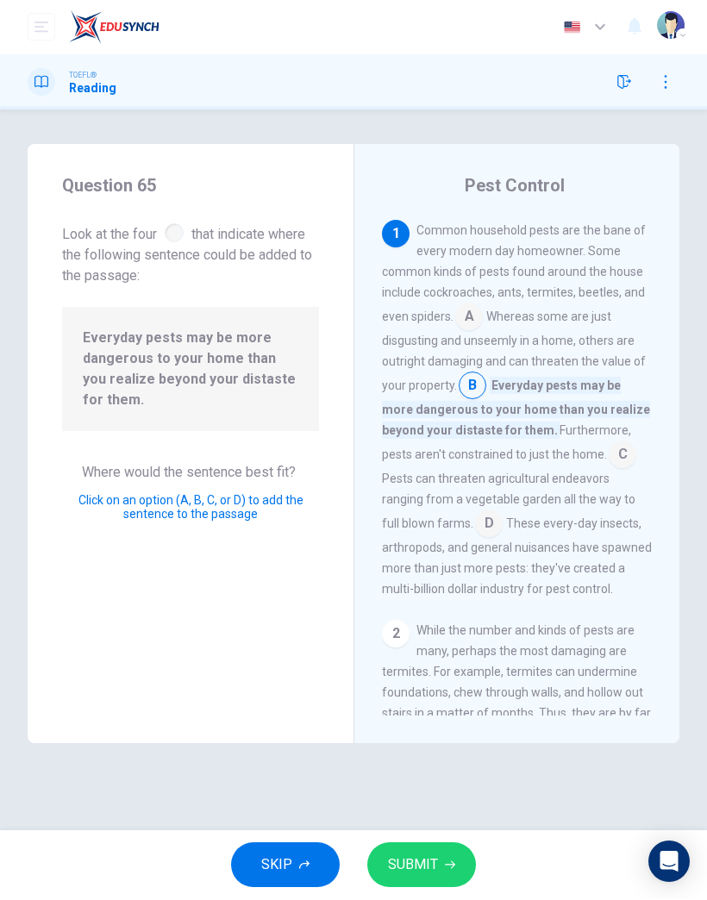
click at [461, 311] on input at bounding box center [469, 319] width 28 height 28
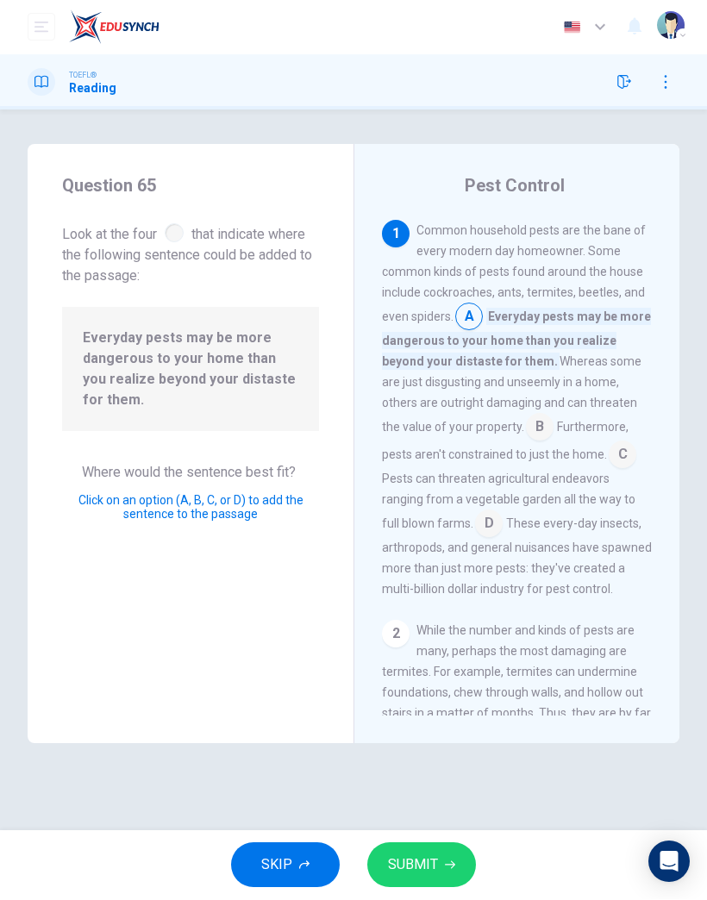
click at [609, 450] on input at bounding box center [623, 457] width 28 height 28
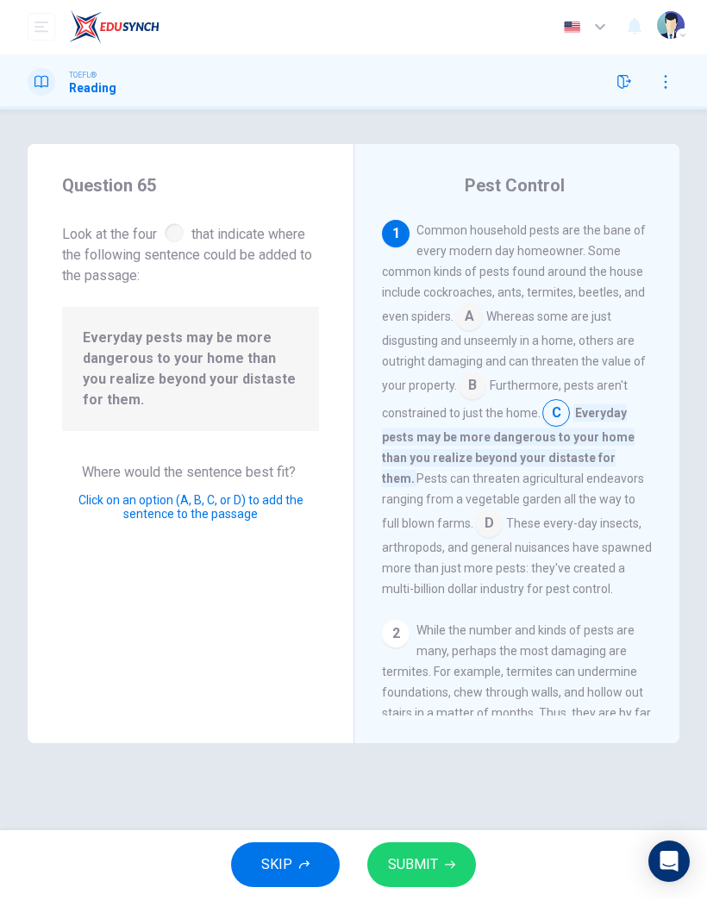
click at [429, 862] on span "SUBMIT" at bounding box center [413, 866] width 50 height 24
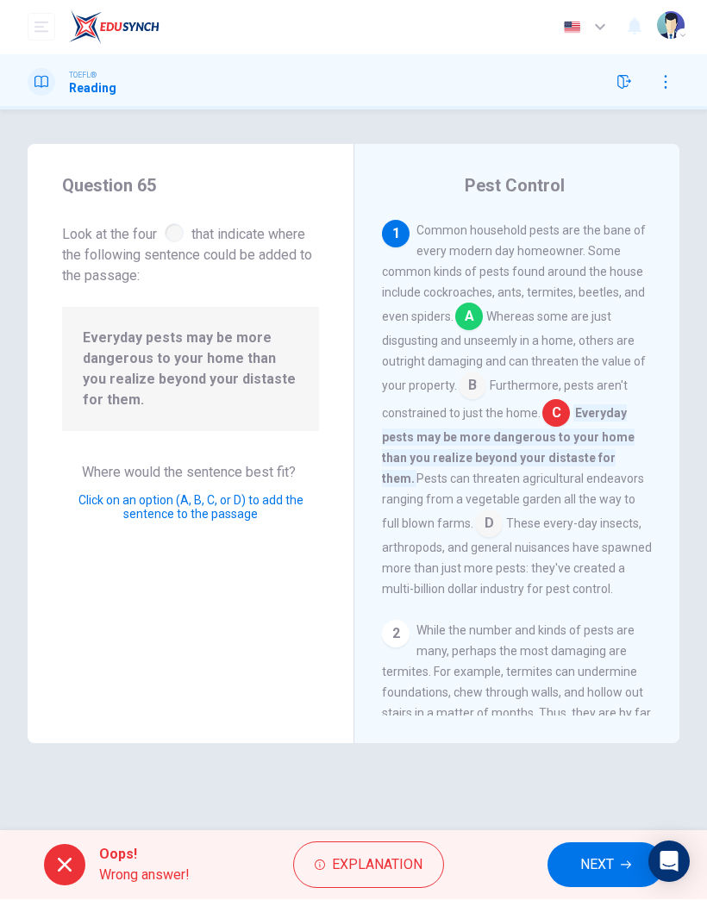
click at [611, 863] on span "NEXT" at bounding box center [597, 866] width 34 height 24
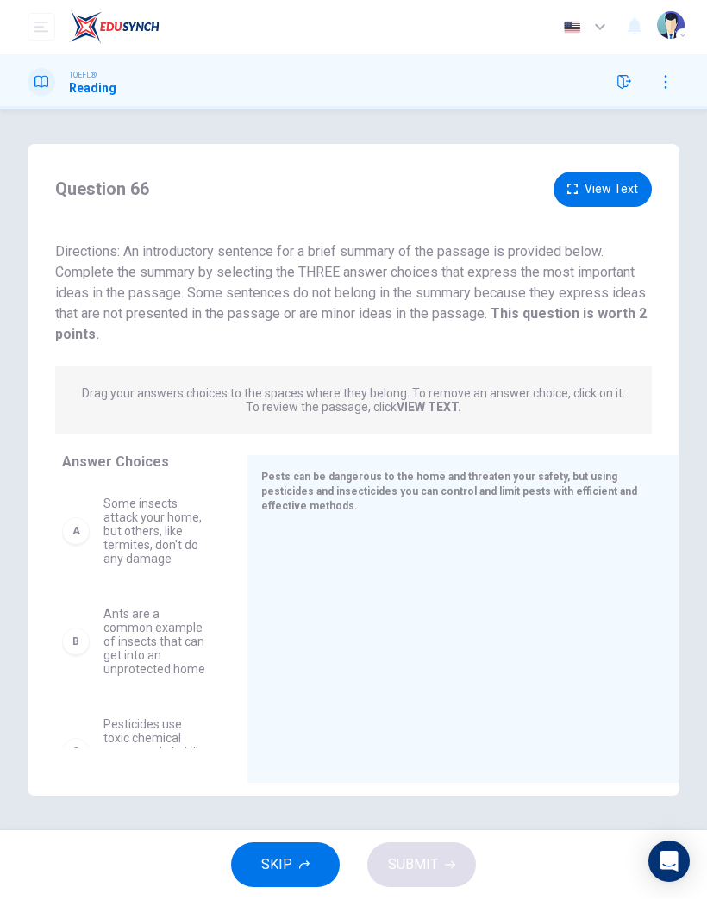
click at [97, 623] on div "B Ants are a common example of insects that can get into an unprotected home" at bounding box center [134, 642] width 144 height 69
click at [300, 856] on button "SKIP" at bounding box center [285, 866] width 109 height 45
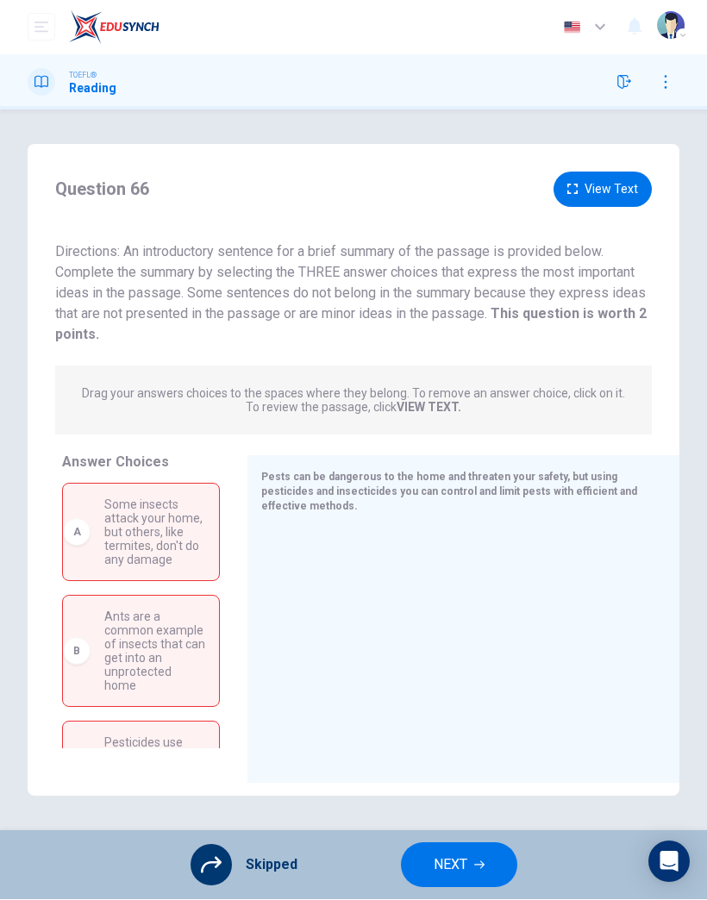
click at [459, 865] on span "NEXT" at bounding box center [451, 866] width 34 height 24
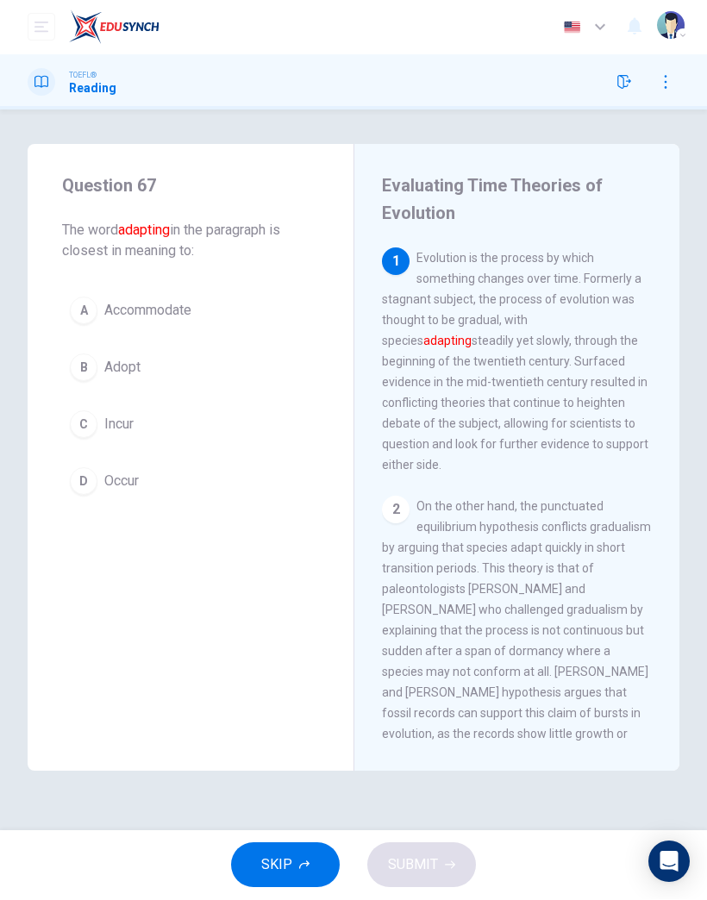
click at [191, 314] on span "Accommodate" at bounding box center [147, 311] width 87 height 21
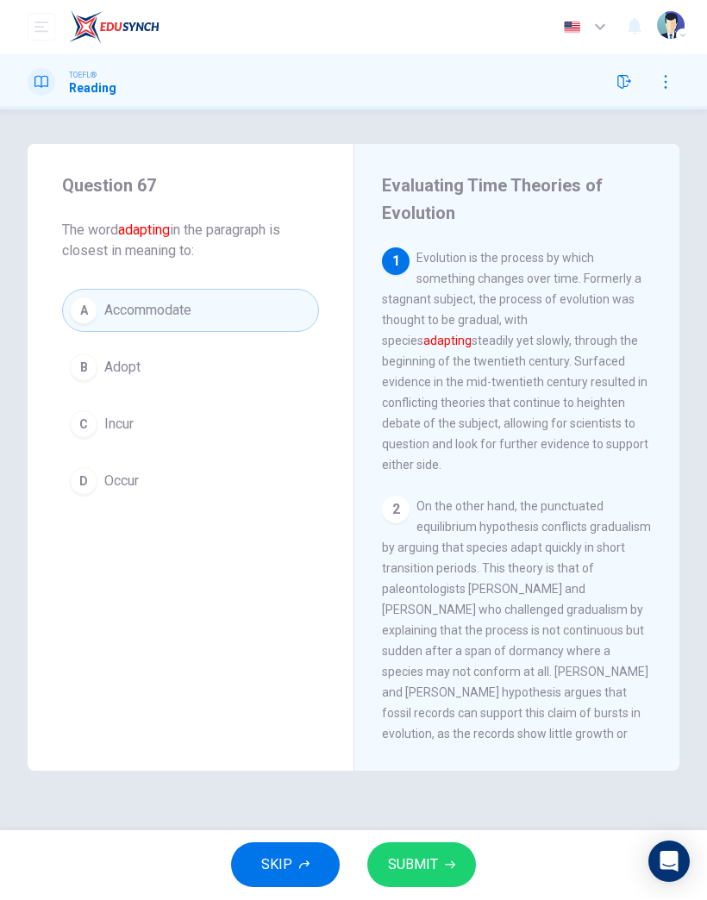
click at [417, 871] on span "SUBMIT" at bounding box center [413, 866] width 50 height 24
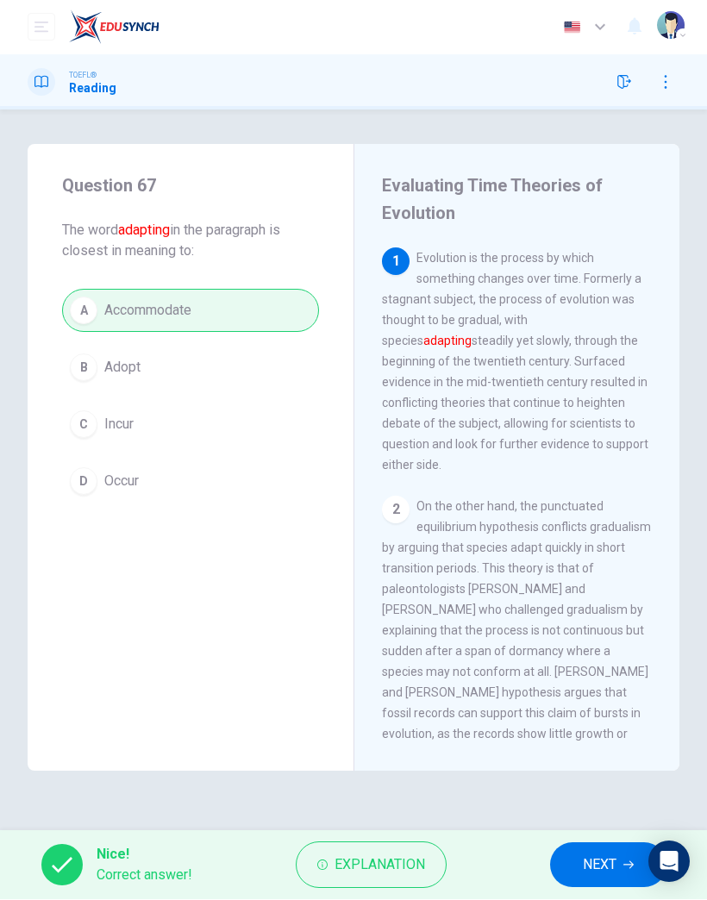
click at [596, 870] on span "NEXT" at bounding box center [600, 866] width 34 height 24
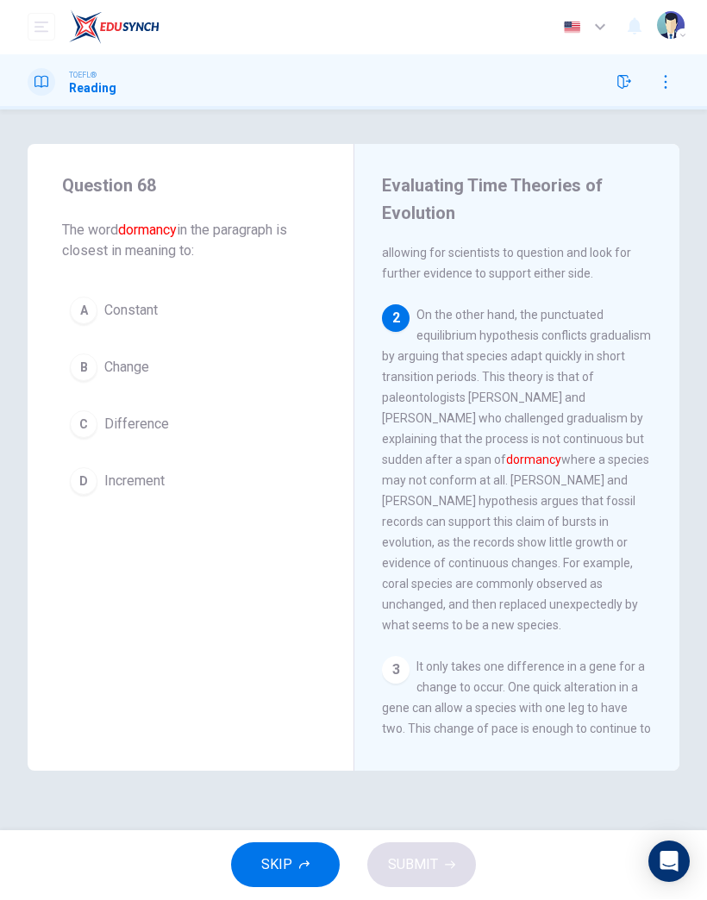
scroll to position [215, 0]
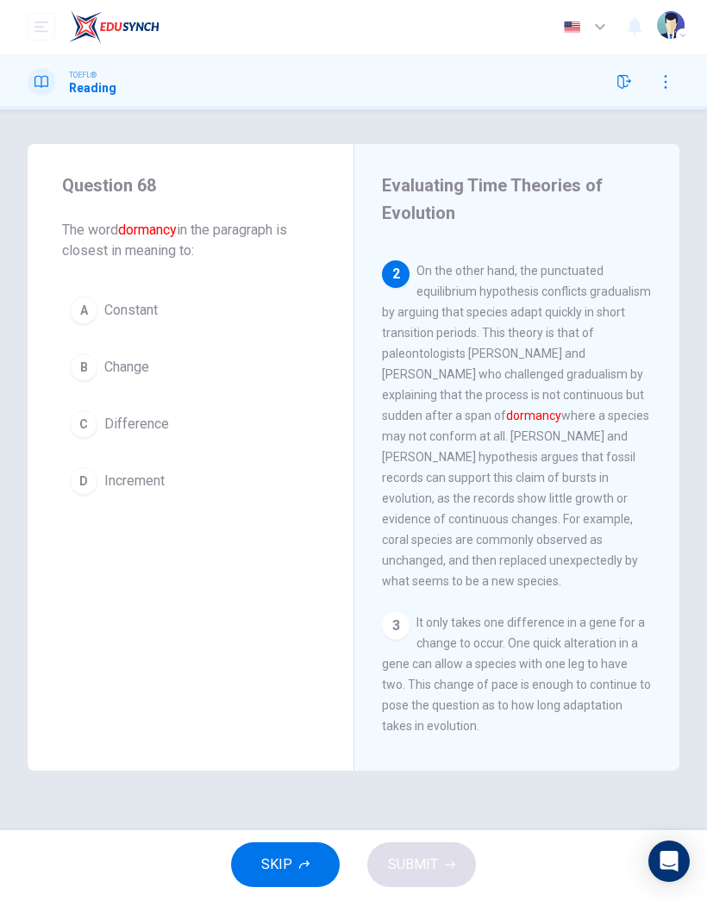
click at [141, 481] on span "Increment" at bounding box center [134, 482] width 60 height 21
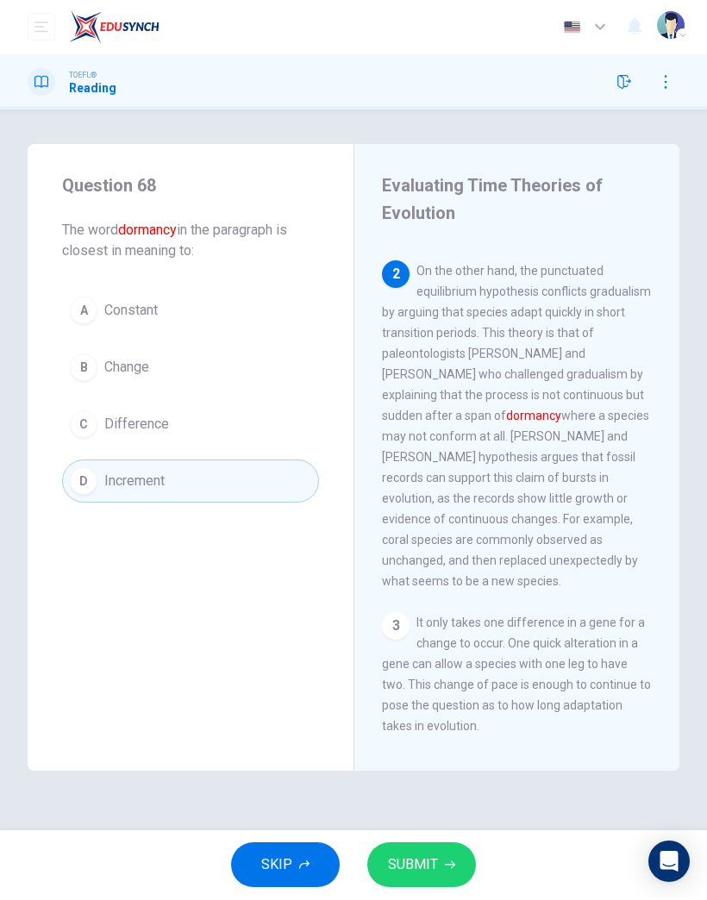
click at [376, 848] on button "SUBMIT" at bounding box center [421, 866] width 109 height 45
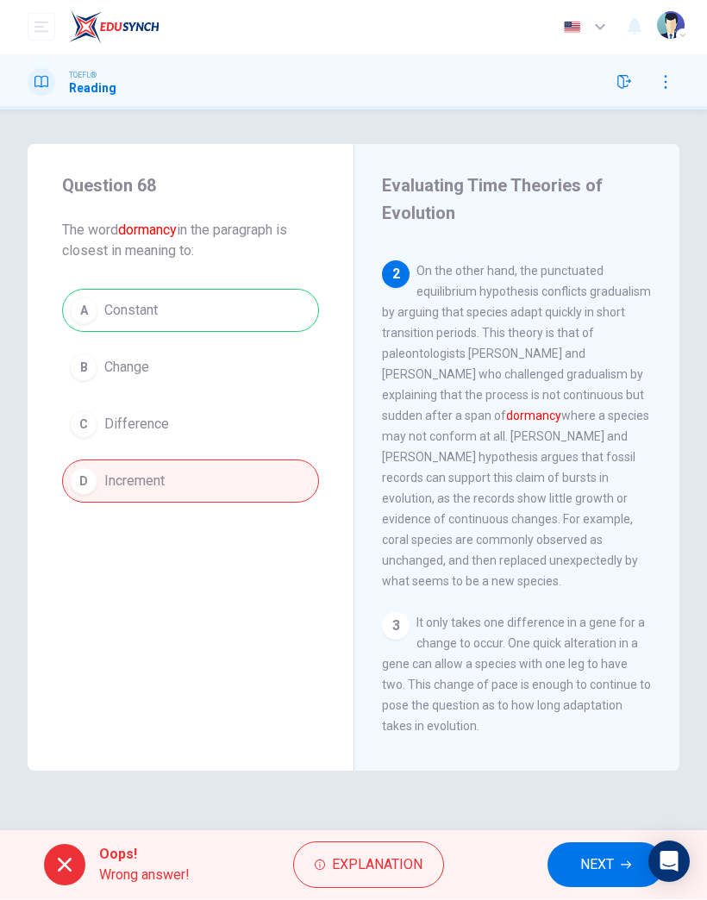
click at [613, 852] on button "NEXT" at bounding box center [606, 866] width 116 height 45
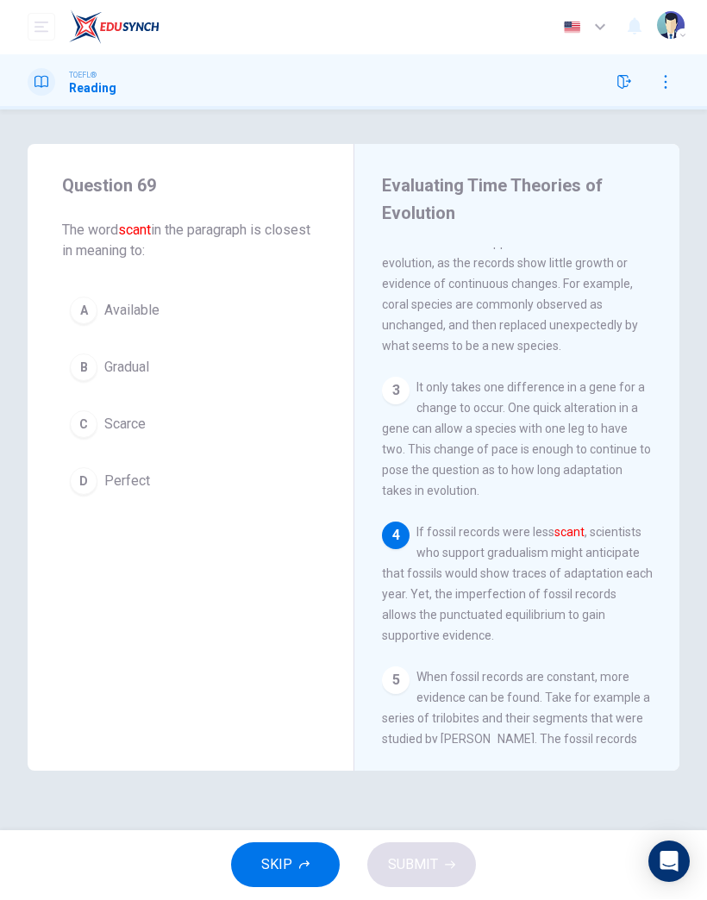
scroll to position [505, 0]
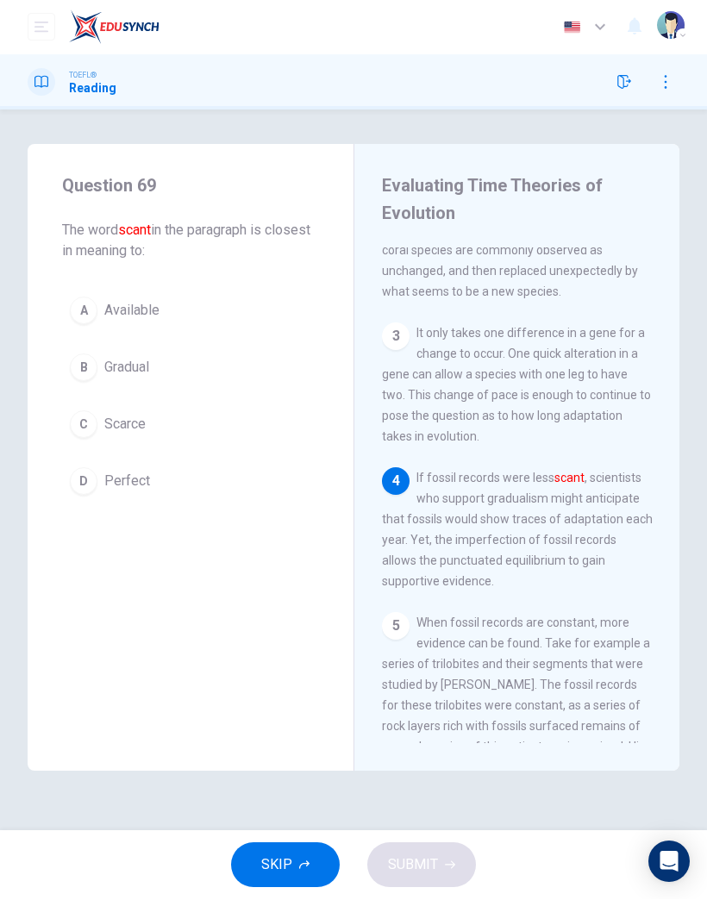
click at [146, 361] on span "Gradual" at bounding box center [126, 368] width 45 height 21
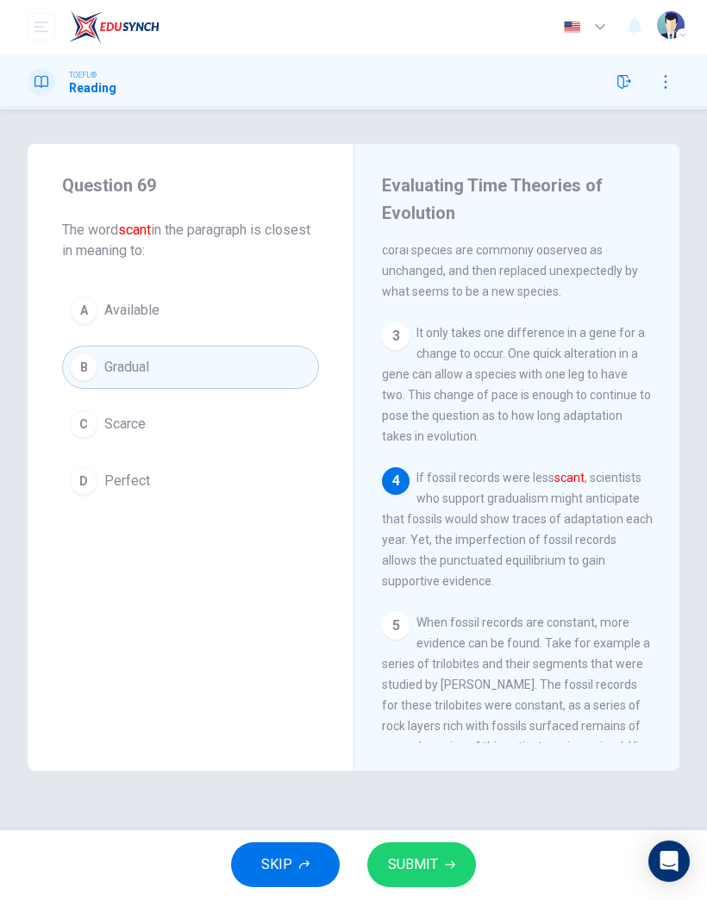
click at [441, 871] on button "SUBMIT" at bounding box center [421, 866] width 109 height 45
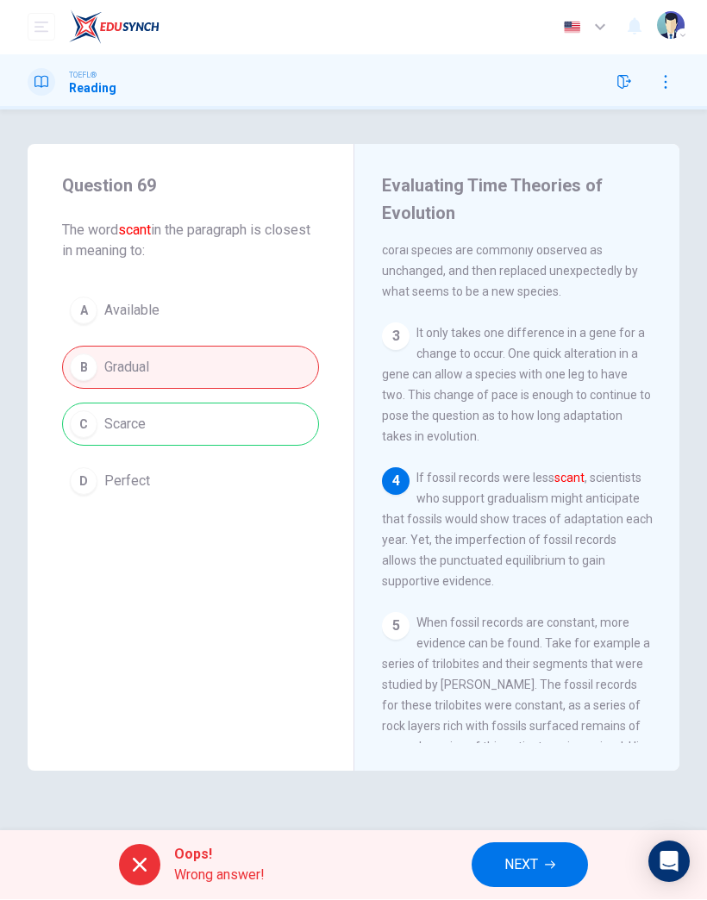
click at [548, 884] on button "NEXT" at bounding box center [530, 866] width 116 height 45
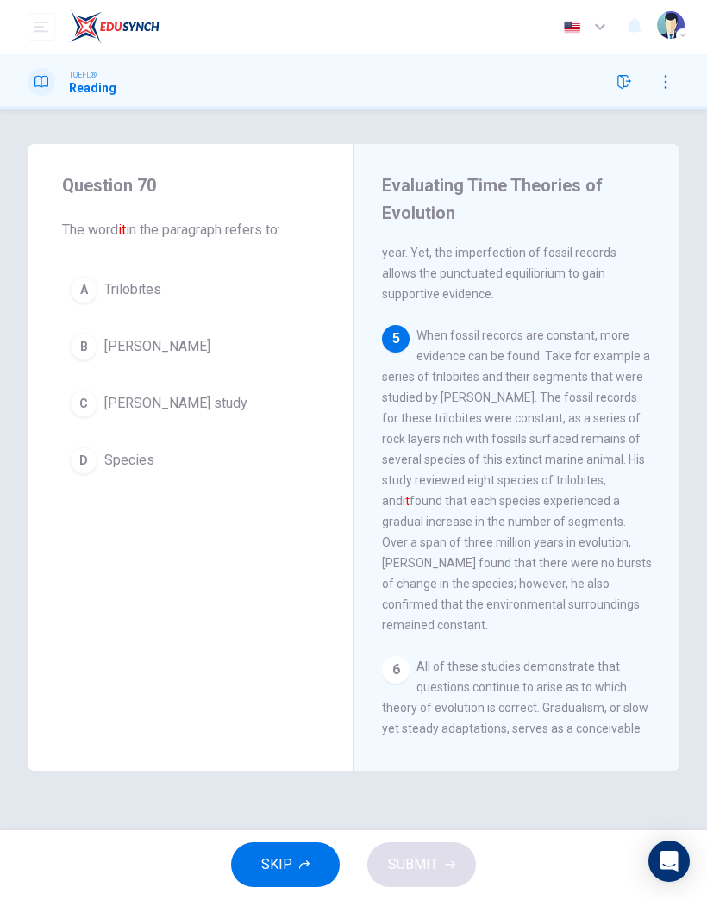
scroll to position [815, 0]
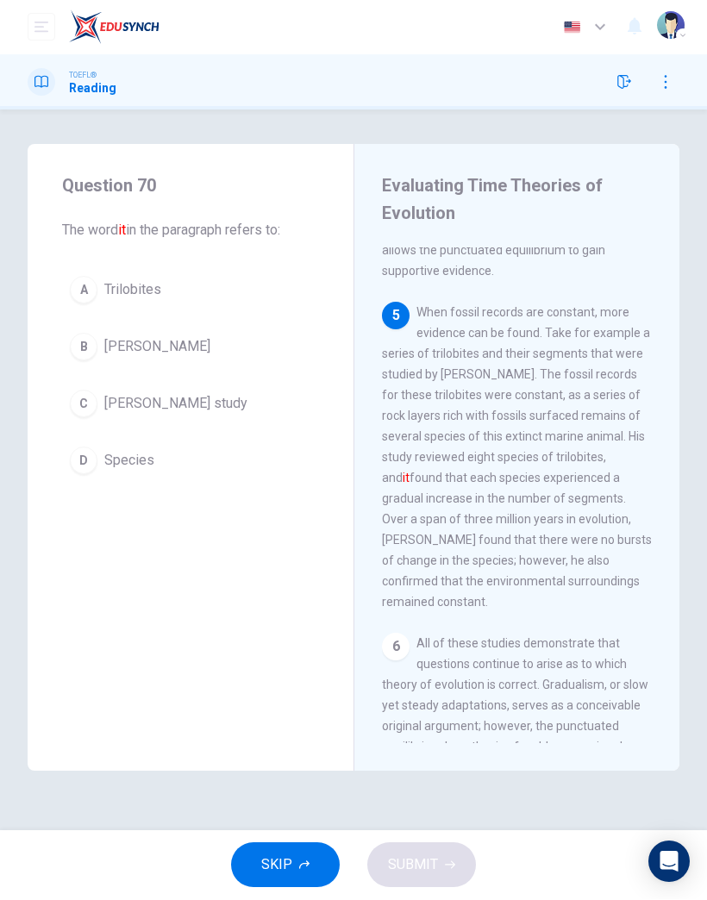
click at [146, 474] on button "D Species" at bounding box center [190, 461] width 257 height 43
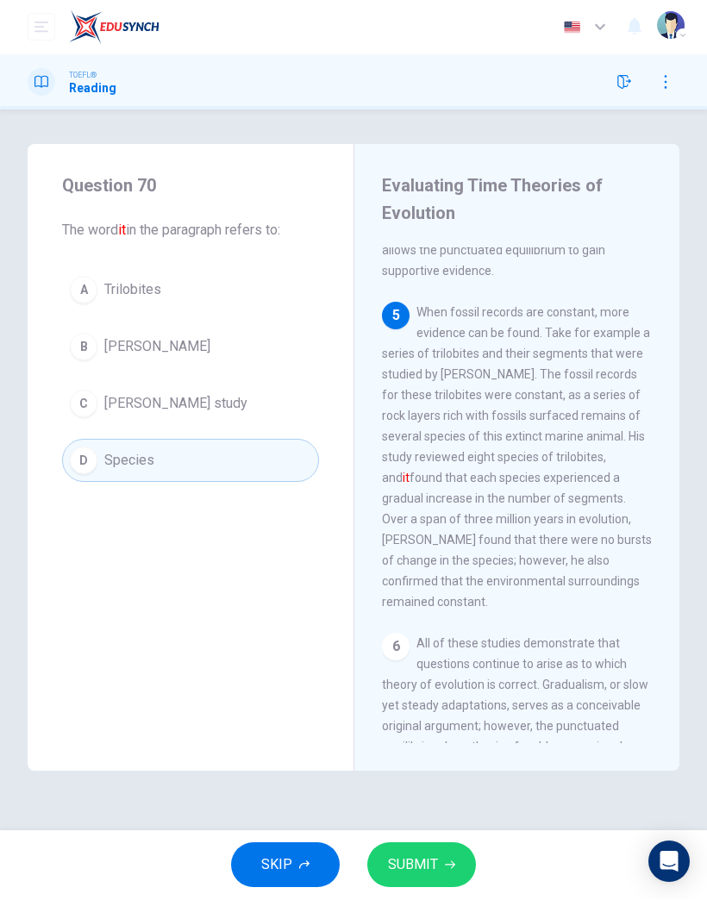
click at [455, 870] on button "SUBMIT" at bounding box center [421, 866] width 109 height 45
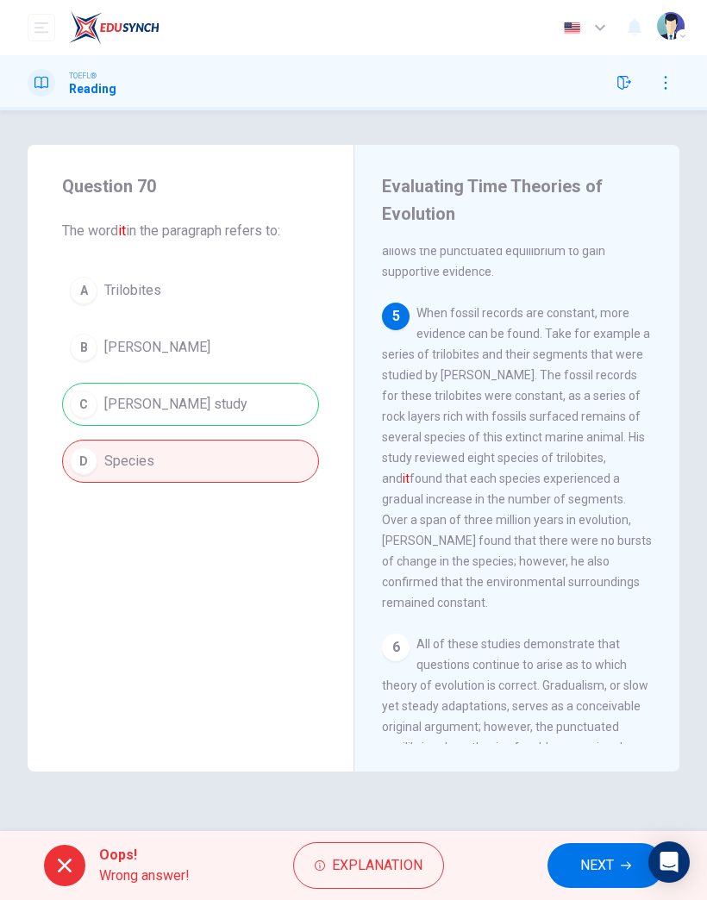
click at [597, 863] on span "NEXT" at bounding box center [597, 866] width 34 height 24
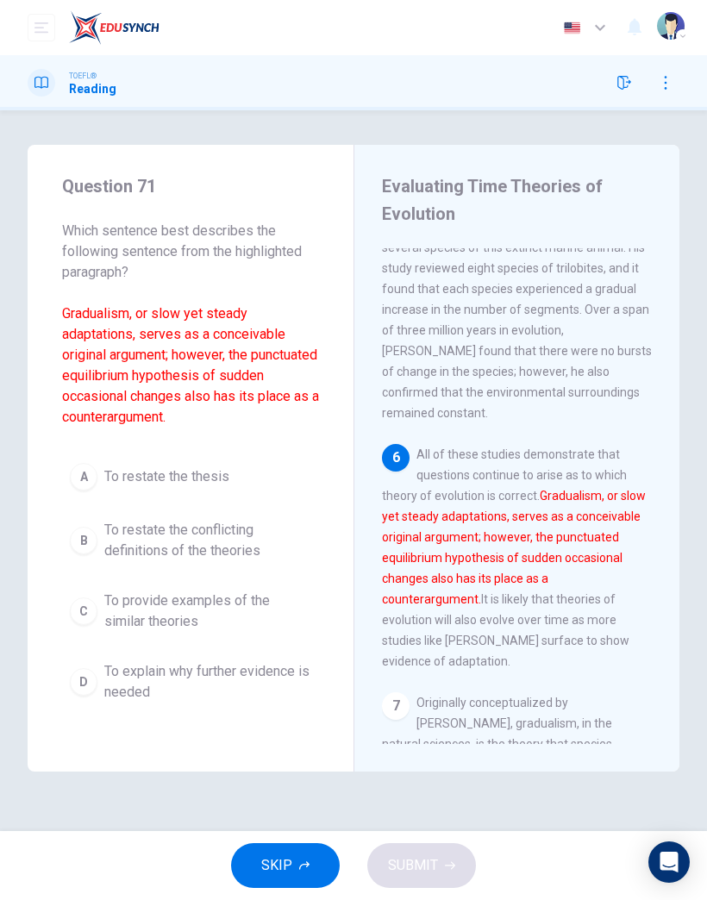
scroll to position [1043, 0]
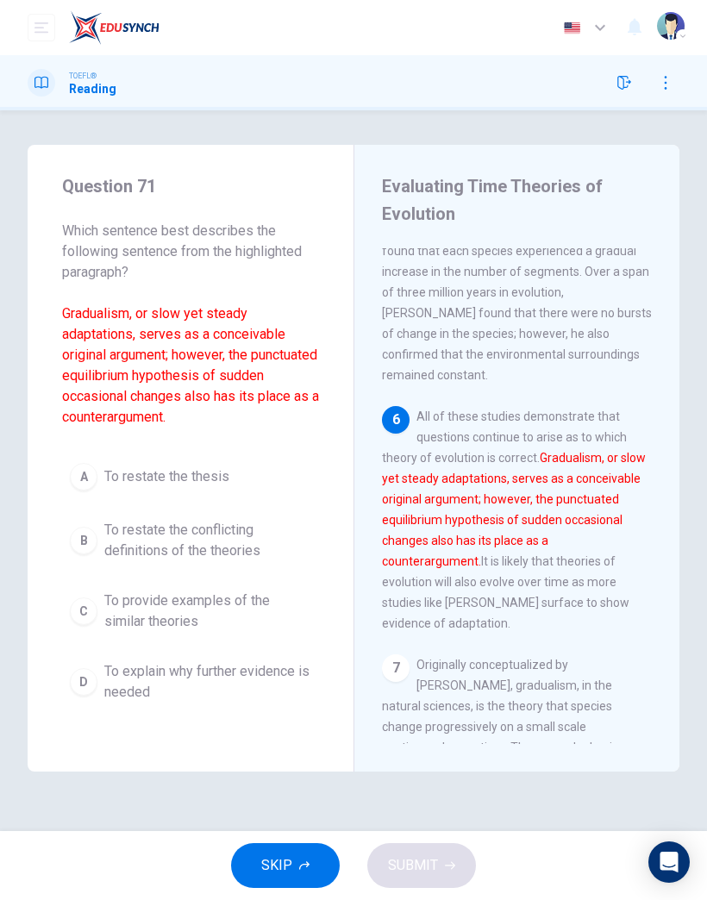
click at [235, 550] on span "To restate the conflicting definitions of the theories" at bounding box center [207, 540] width 207 height 41
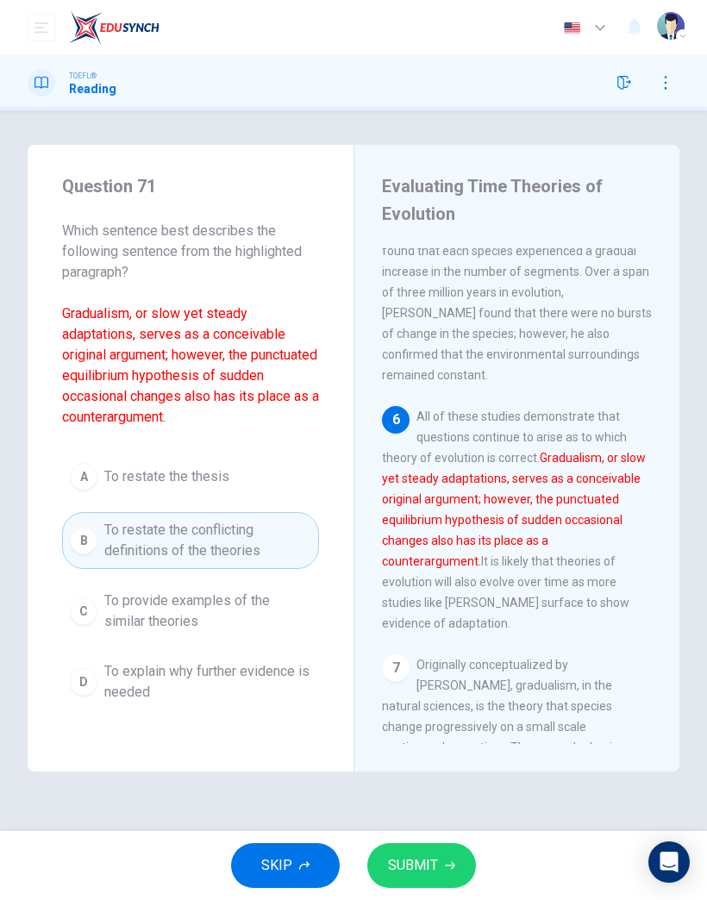
click at [466, 850] on button "SUBMIT" at bounding box center [421, 866] width 109 height 45
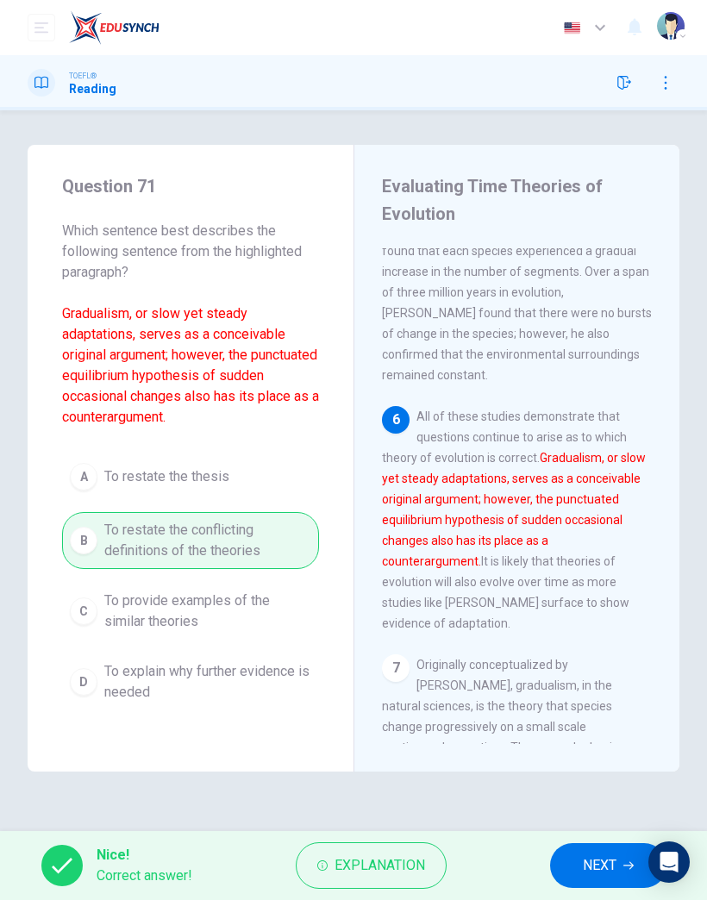
click at [600, 868] on span "NEXT" at bounding box center [600, 866] width 34 height 24
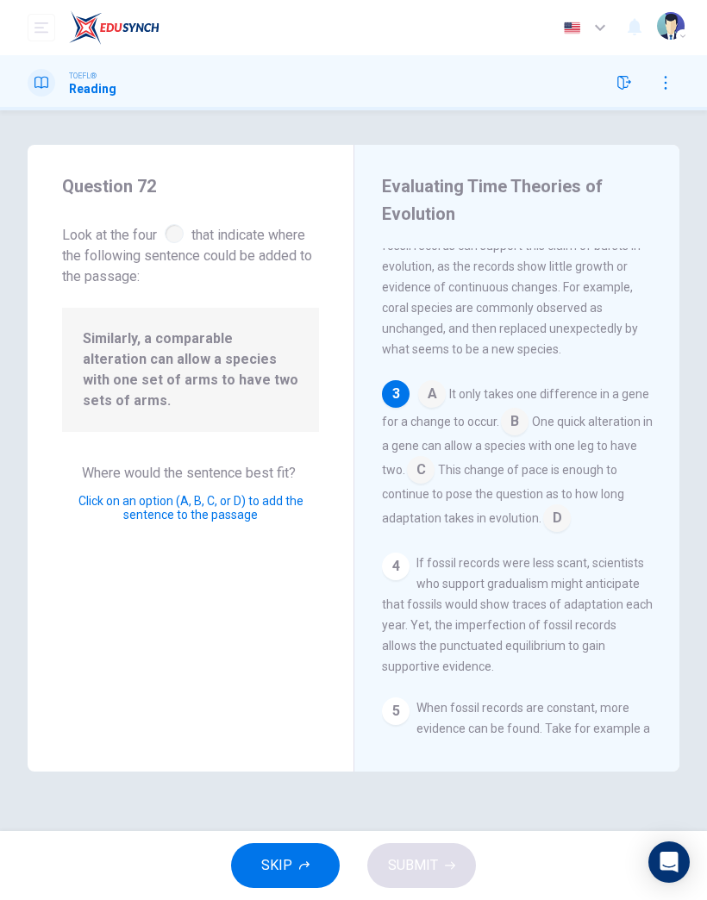
scroll to position [444, 0]
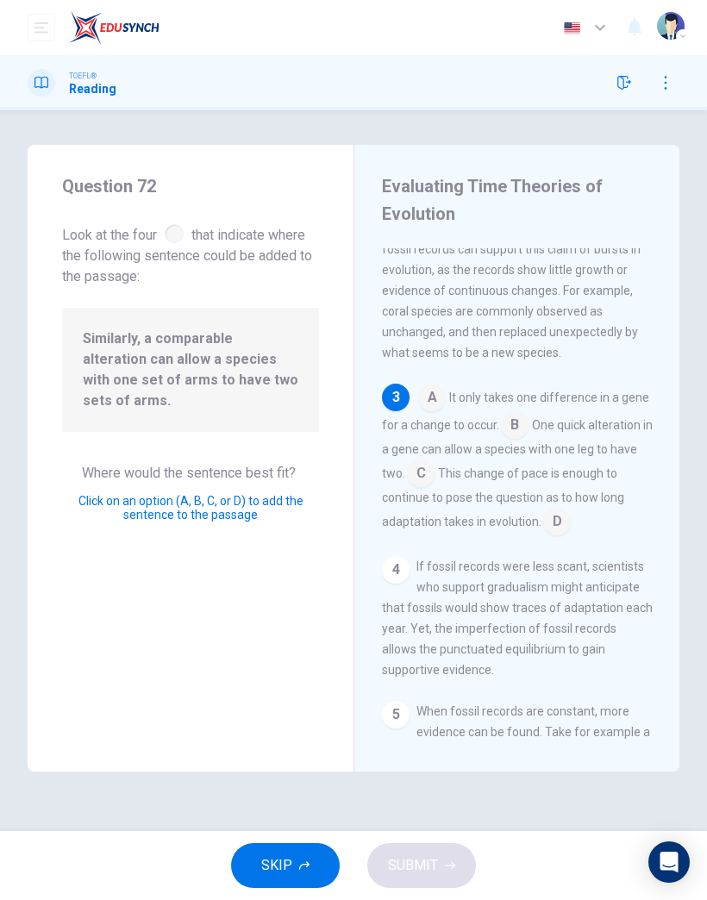
click at [564, 510] on input at bounding box center [557, 524] width 28 height 28
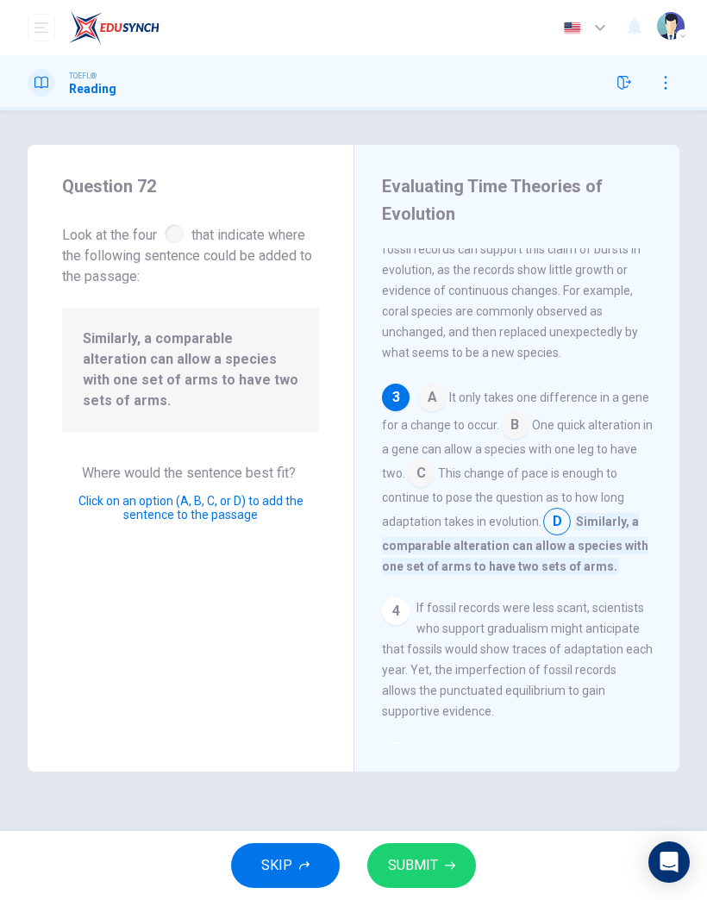
click at [435, 461] on input at bounding box center [421, 475] width 28 height 28
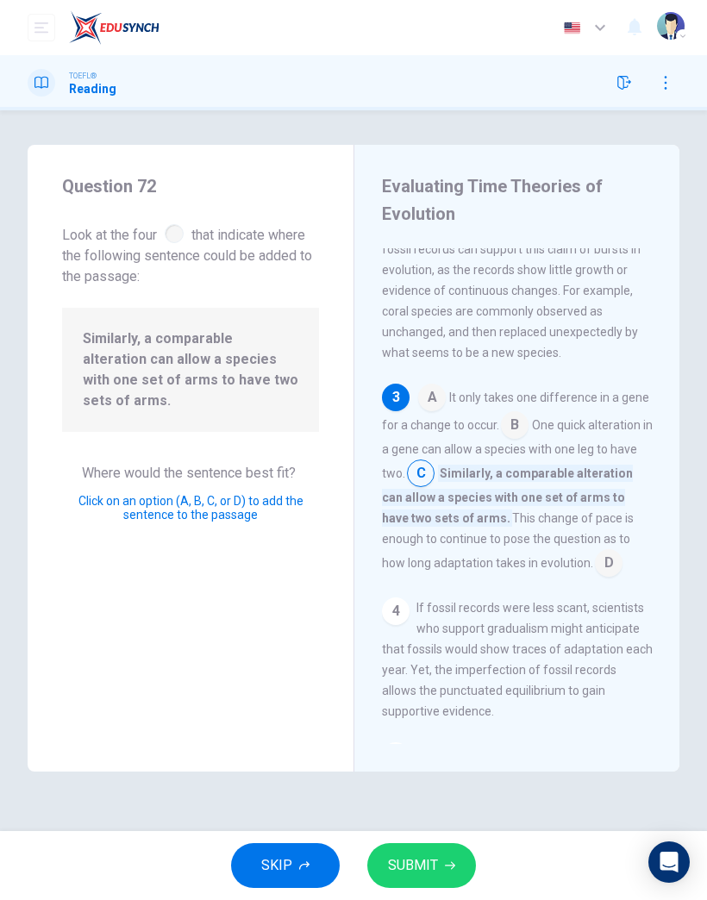
click at [419, 863] on span "SUBMIT" at bounding box center [413, 866] width 50 height 24
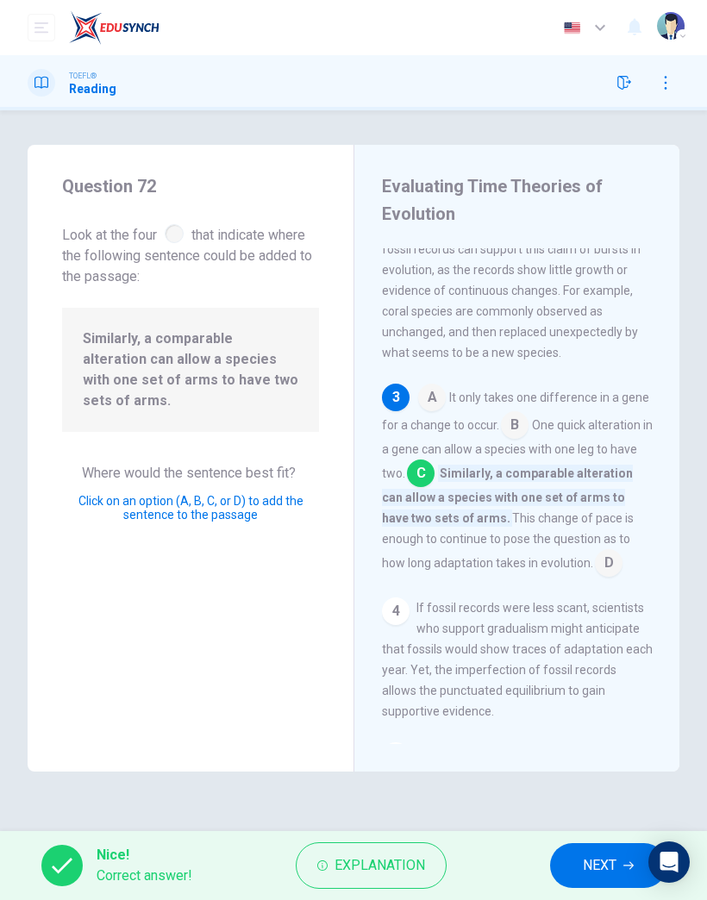
click at [607, 874] on span "NEXT" at bounding box center [600, 866] width 34 height 24
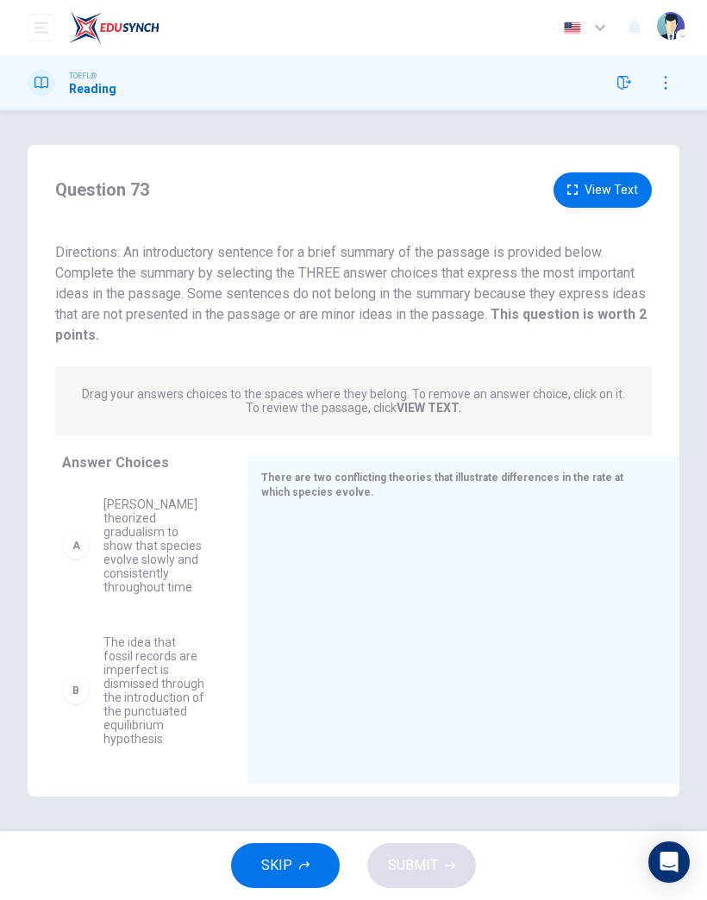
click at [282, 860] on span "SKIP" at bounding box center [276, 866] width 31 height 24
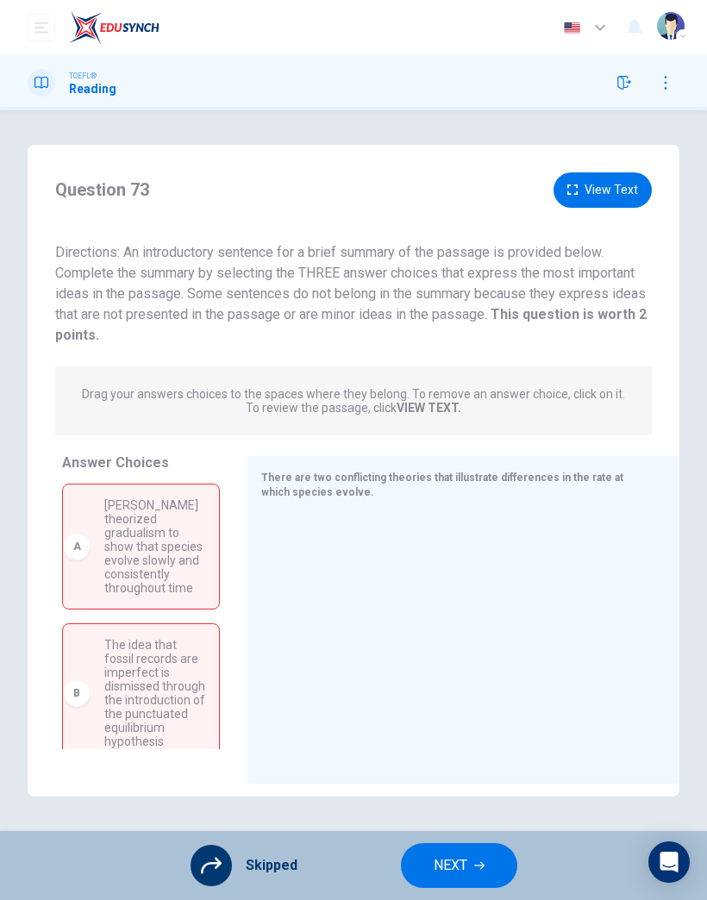
click at [453, 860] on span "NEXT" at bounding box center [451, 866] width 34 height 24
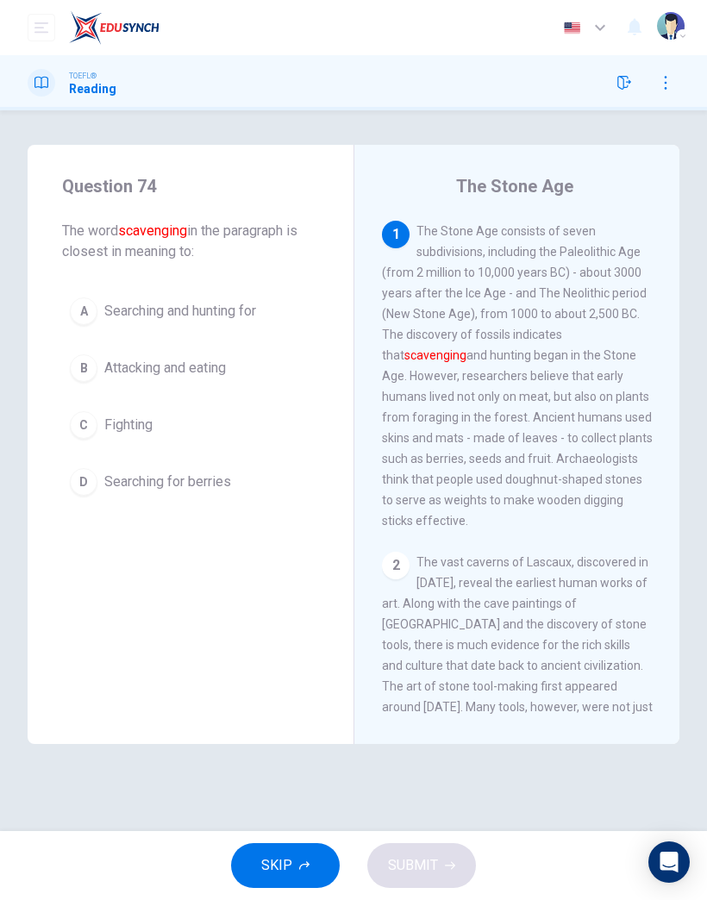
click at [133, 428] on span "Fighting" at bounding box center [128, 425] width 48 height 21
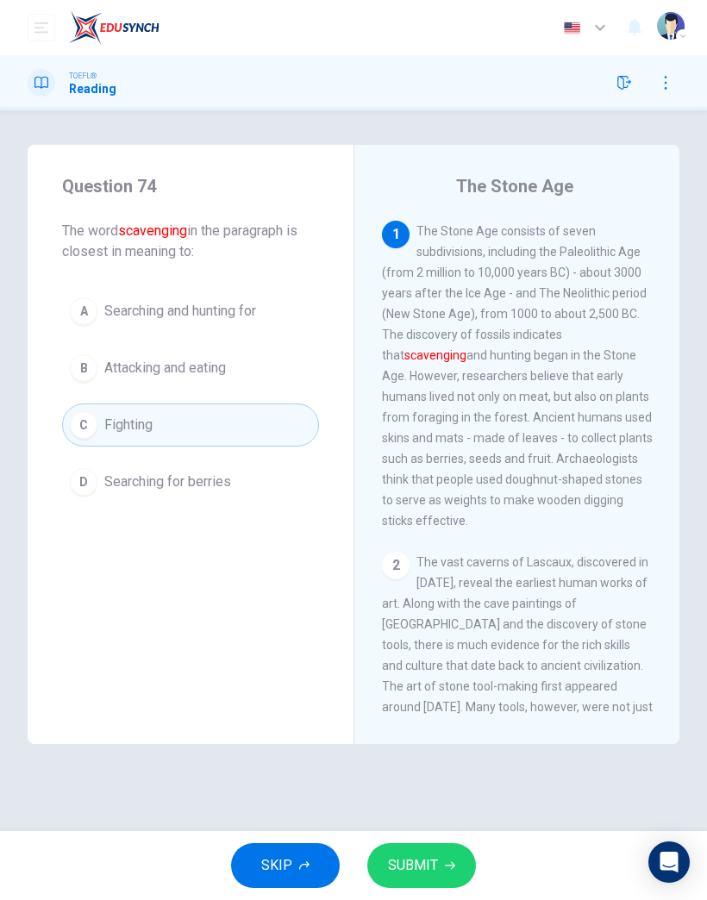
click at [405, 848] on button "SUBMIT" at bounding box center [421, 866] width 109 height 45
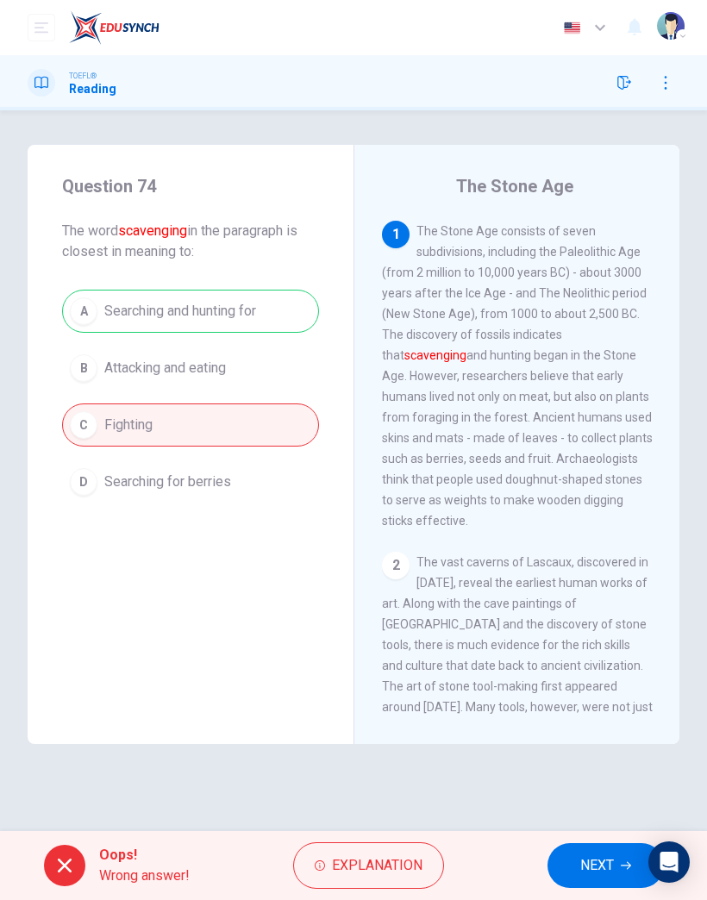
click at [608, 853] on button "NEXT" at bounding box center [606, 866] width 116 height 45
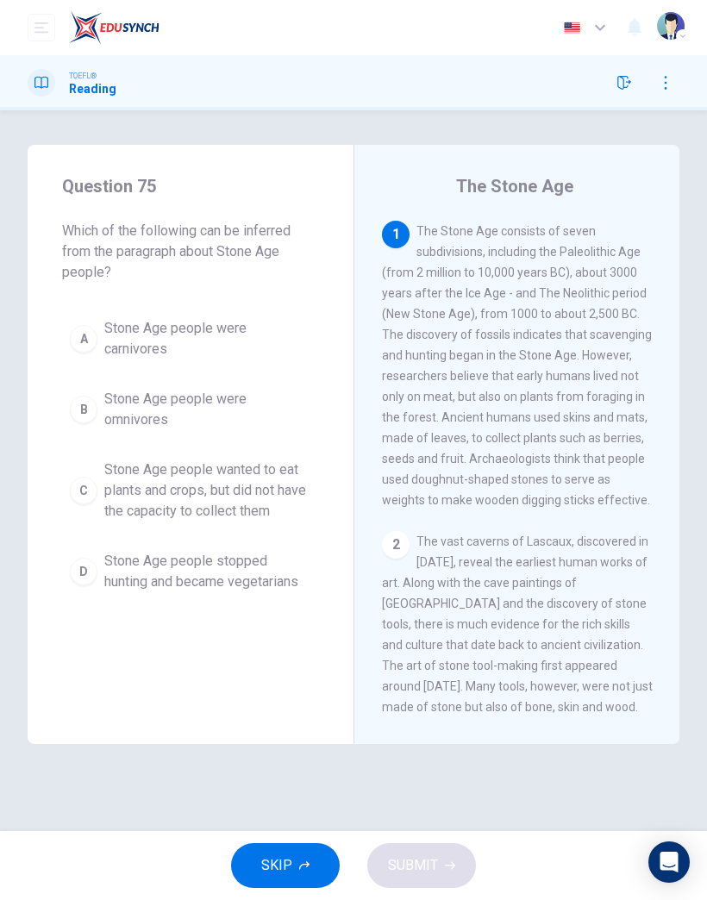
click at [278, 569] on span "Stone Age people stopped hunting and became vegetarians" at bounding box center [207, 571] width 207 height 41
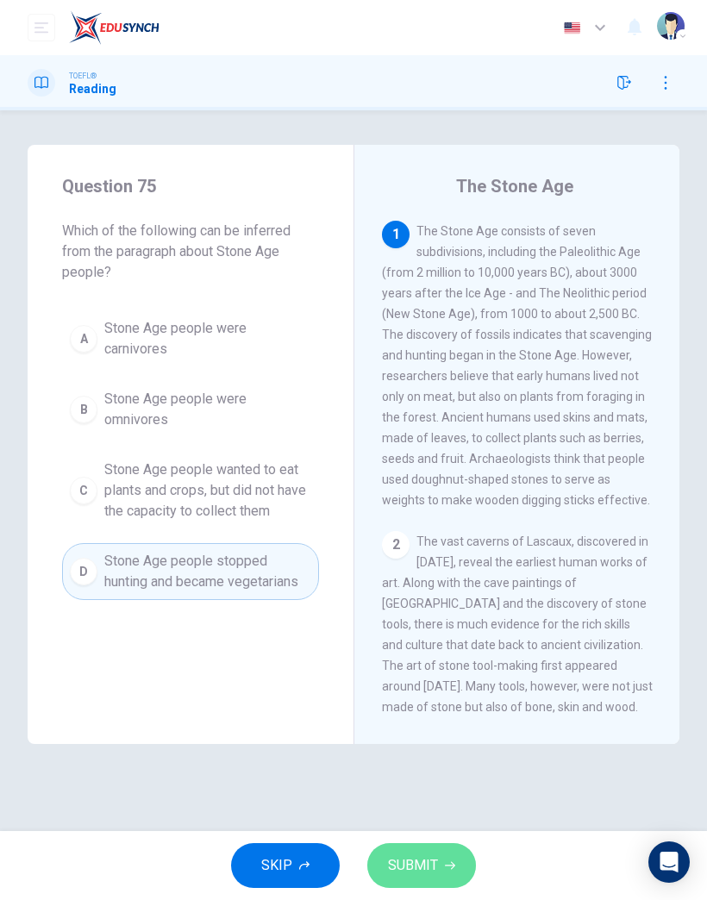
click at [436, 849] on button "SUBMIT" at bounding box center [421, 866] width 109 height 45
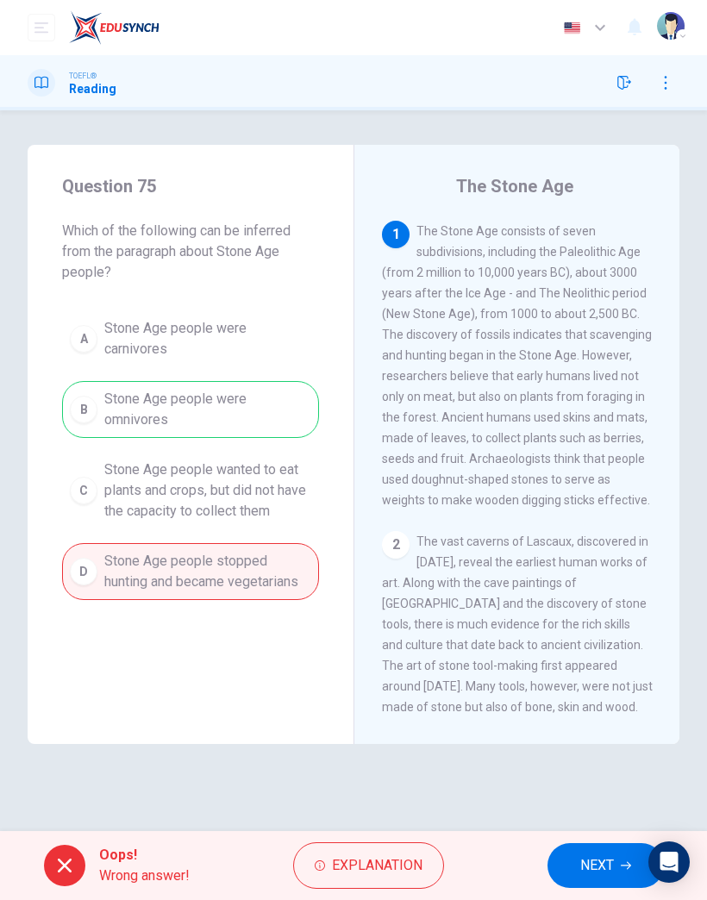
click at [460, 850] on div "Oops! Wrong answer! Explanation NEXT" at bounding box center [353, 865] width 707 height 69
click at [540, 867] on div "Oops! Wrong answer! Explanation NEXT" at bounding box center [353, 865] width 707 height 69
click at [587, 864] on span "NEXT" at bounding box center [597, 866] width 34 height 24
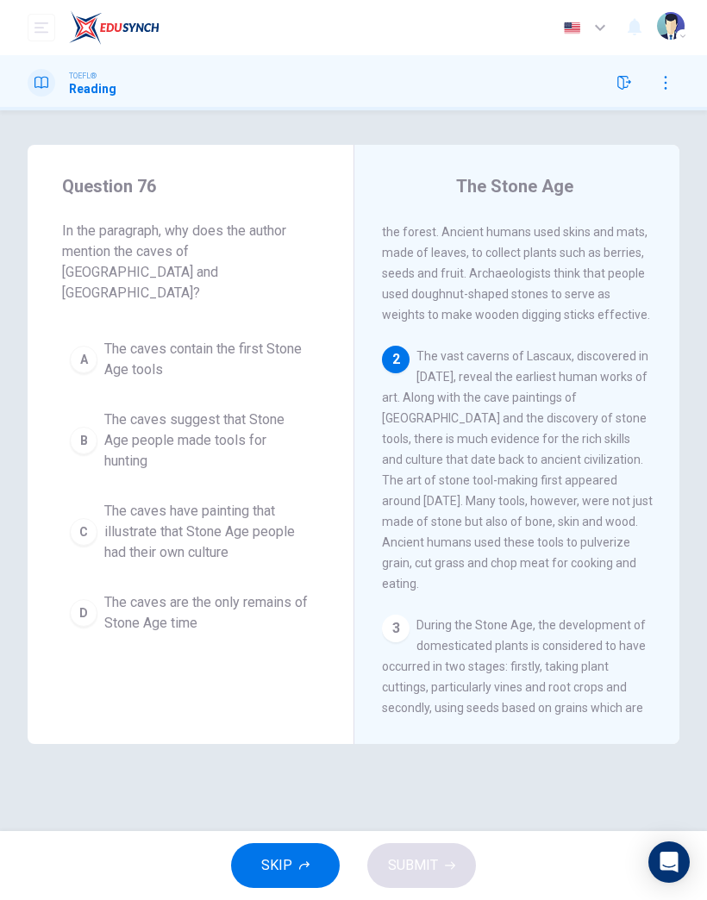
scroll to position [215, 0]
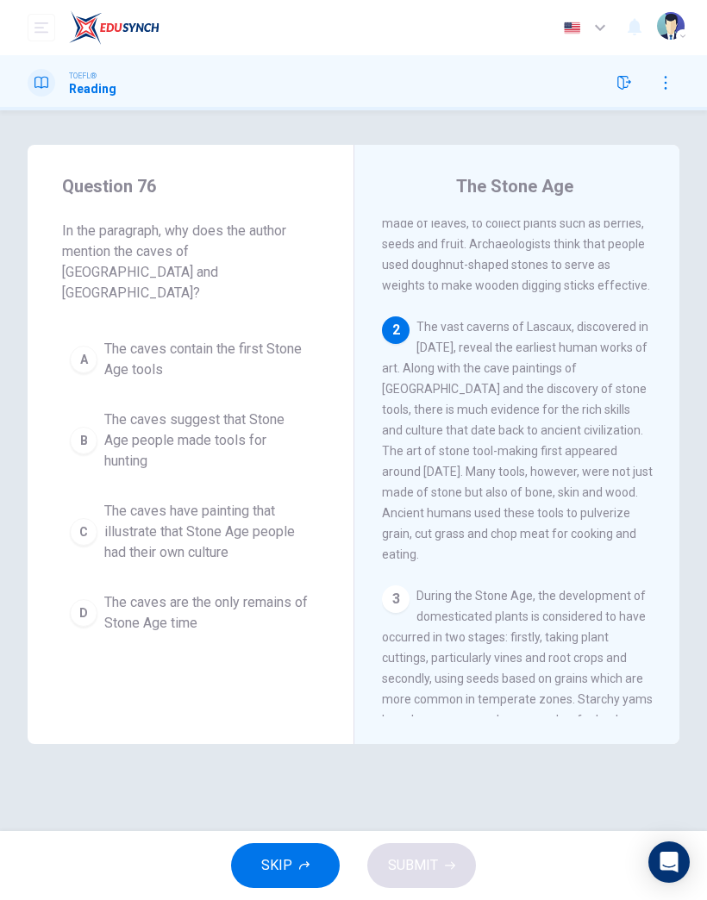
click at [249, 593] on span "The caves are the only remains of Stone Age time" at bounding box center [207, 613] width 207 height 41
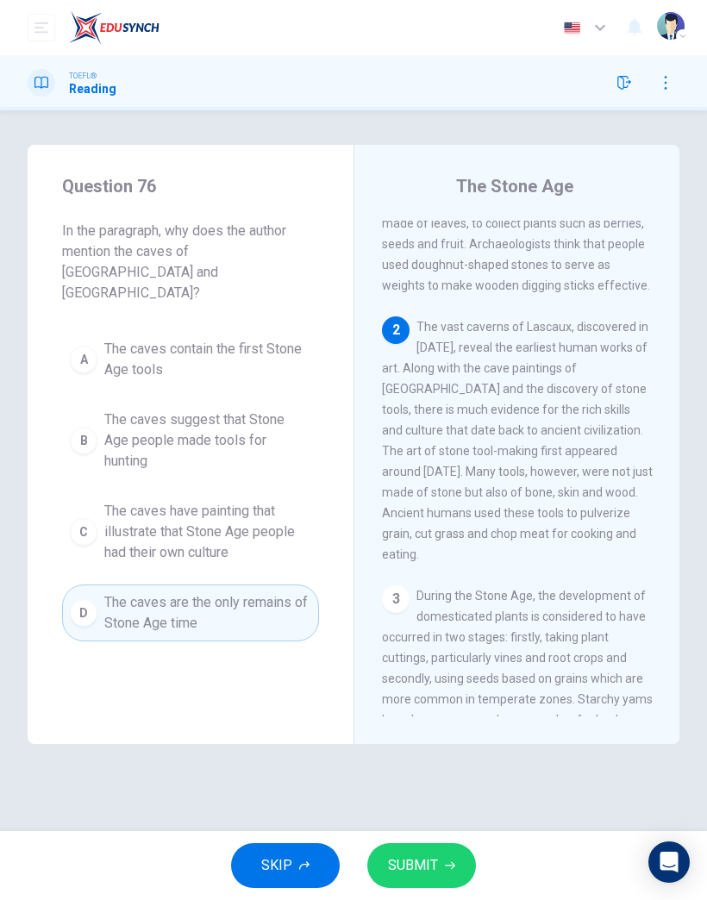
click at [457, 860] on button "SUBMIT" at bounding box center [421, 866] width 109 height 45
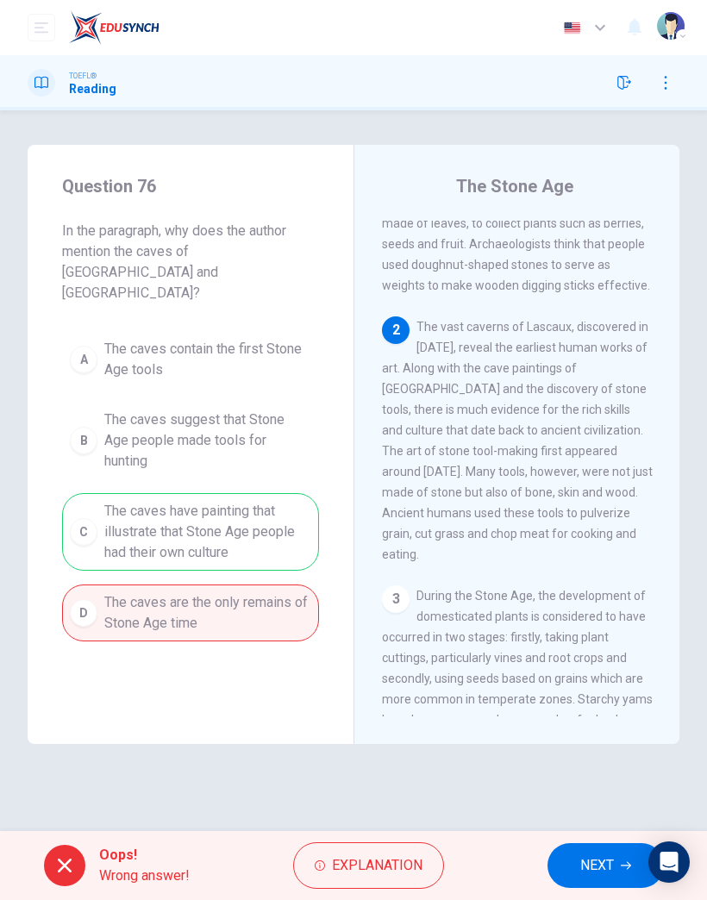
click at [576, 863] on button "NEXT" at bounding box center [606, 866] width 116 height 45
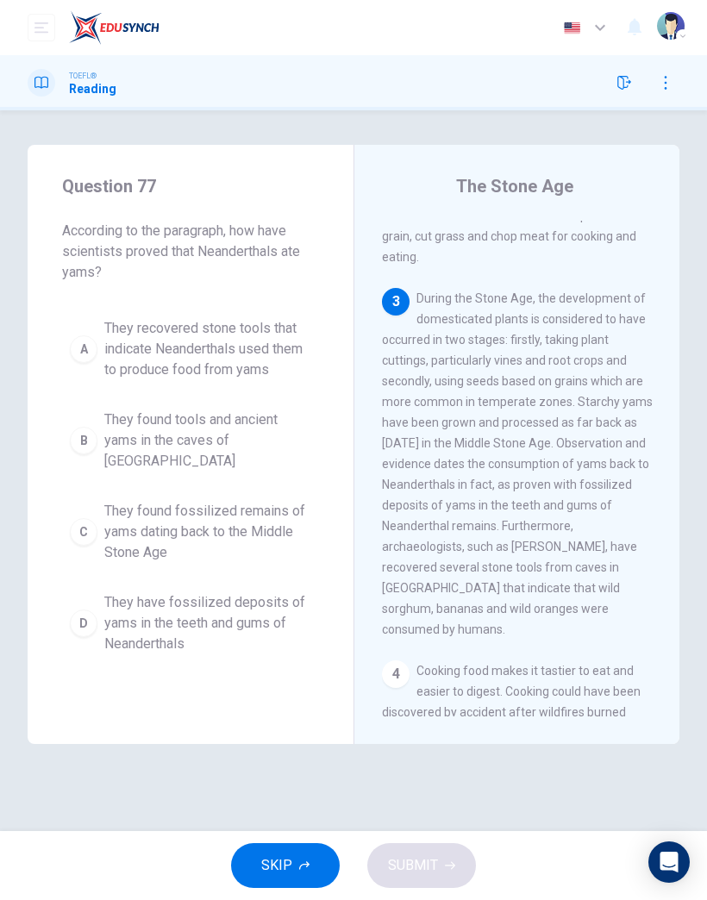
scroll to position [587, 0]
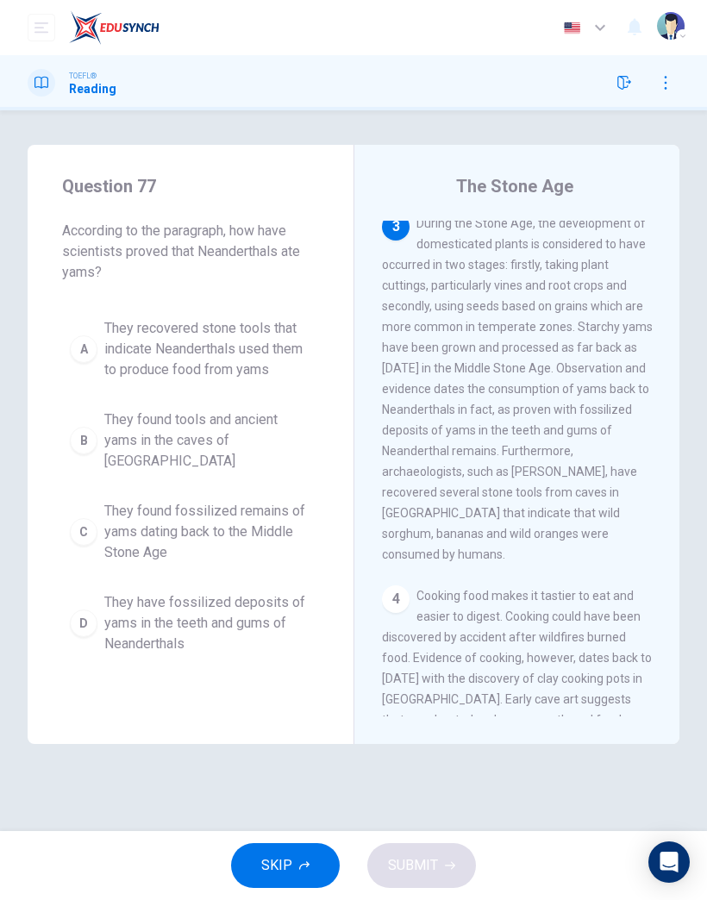
click at [272, 615] on span "They have fossilized deposits of yams in the teeth and gums of Neanderthals" at bounding box center [207, 624] width 207 height 62
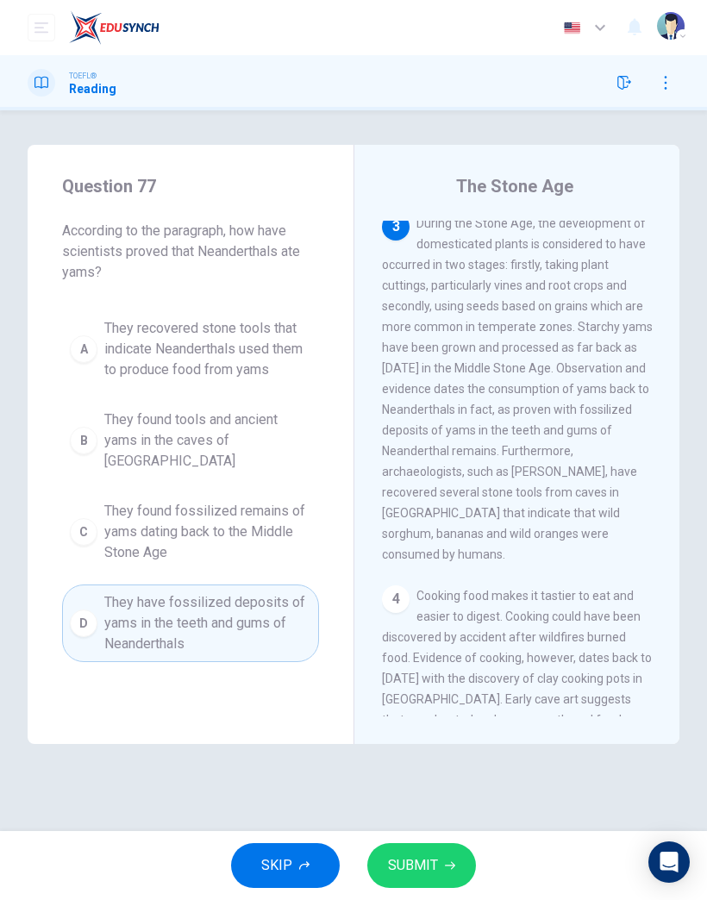
click at [417, 844] on button "SUBMIT" at bounding box center [421, 866] width 109 height 45
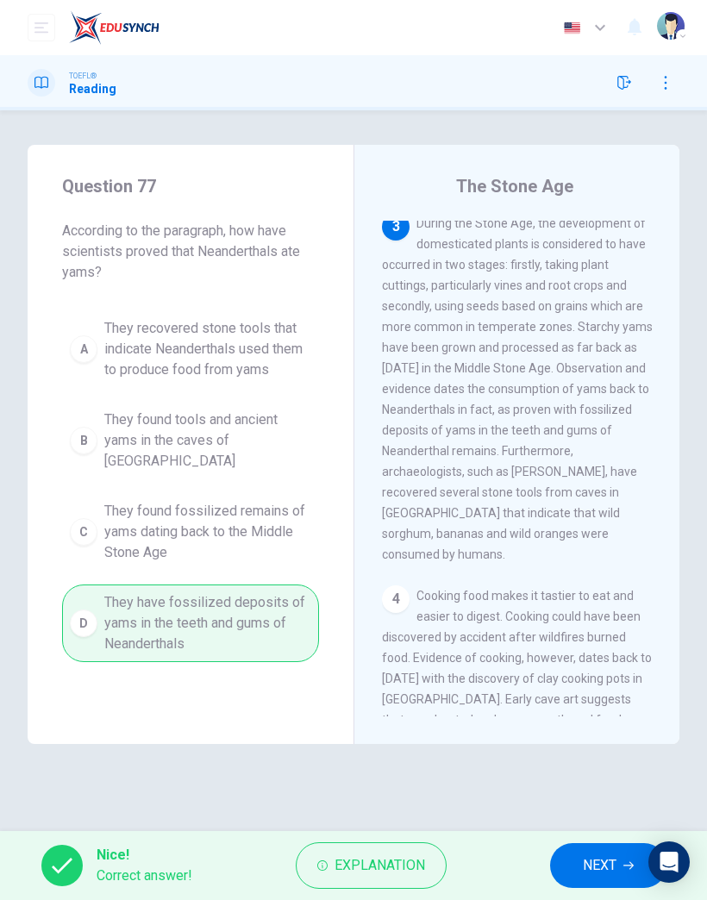
click at [577, 851] on button "NEXT" at bounding box center [608, 866] width 116 height 45
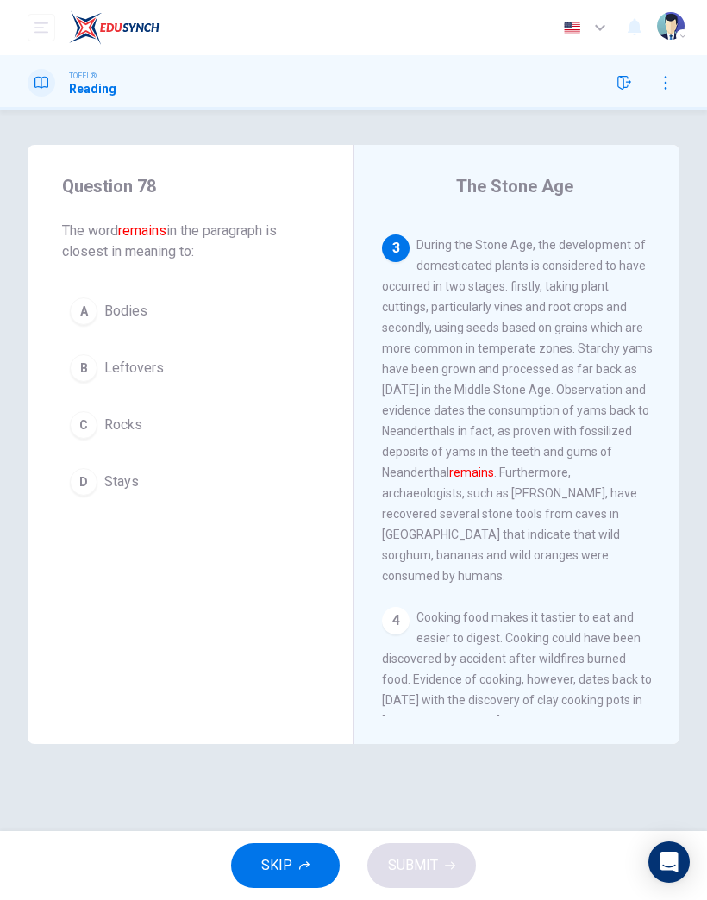
scroll to position [559, 0]
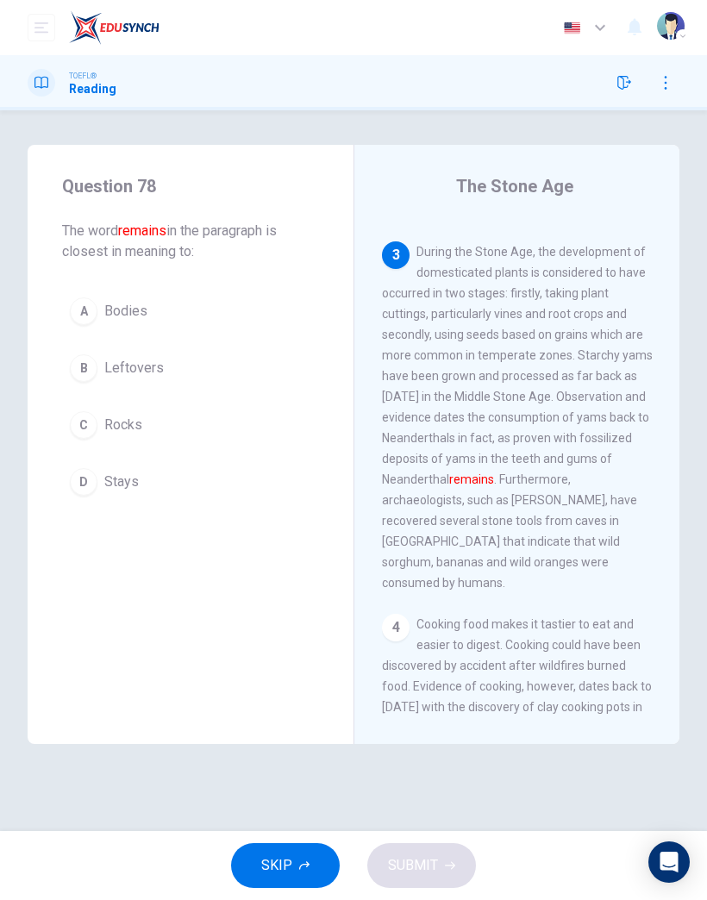
click at [123, 320] on span "Bodies" at bounding box center [125, 311] width 43 height 21
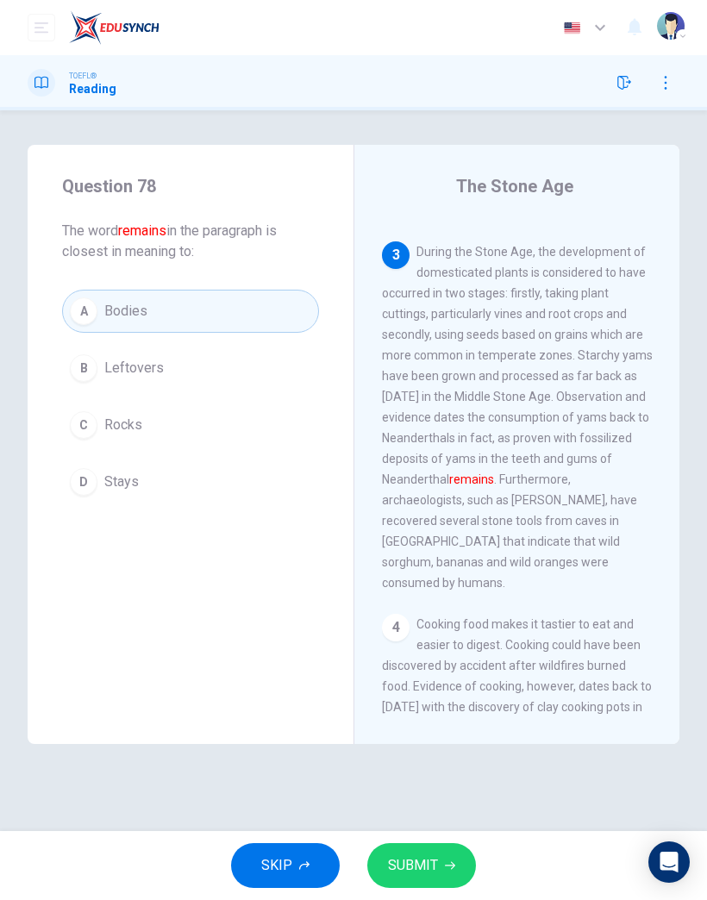
click at [432, 860] on span "SUBMIT" at bounding box center [413, 866] width 50 height 24
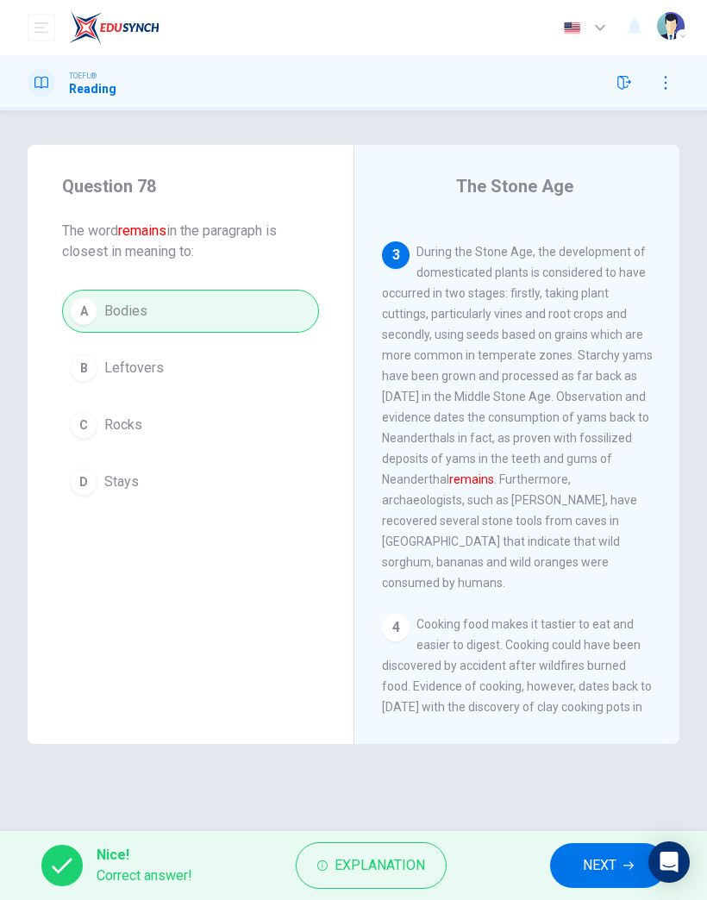
click at [590, 878] on button "NEXT" at bounding box center [608, 866] width 116 height 45
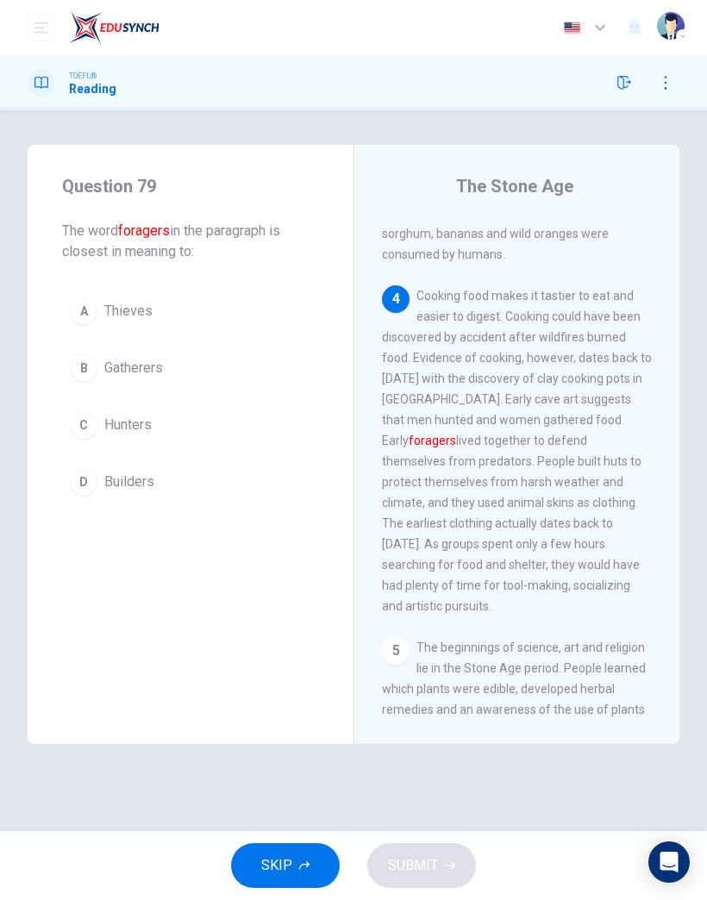
scroll to position [919, 0]
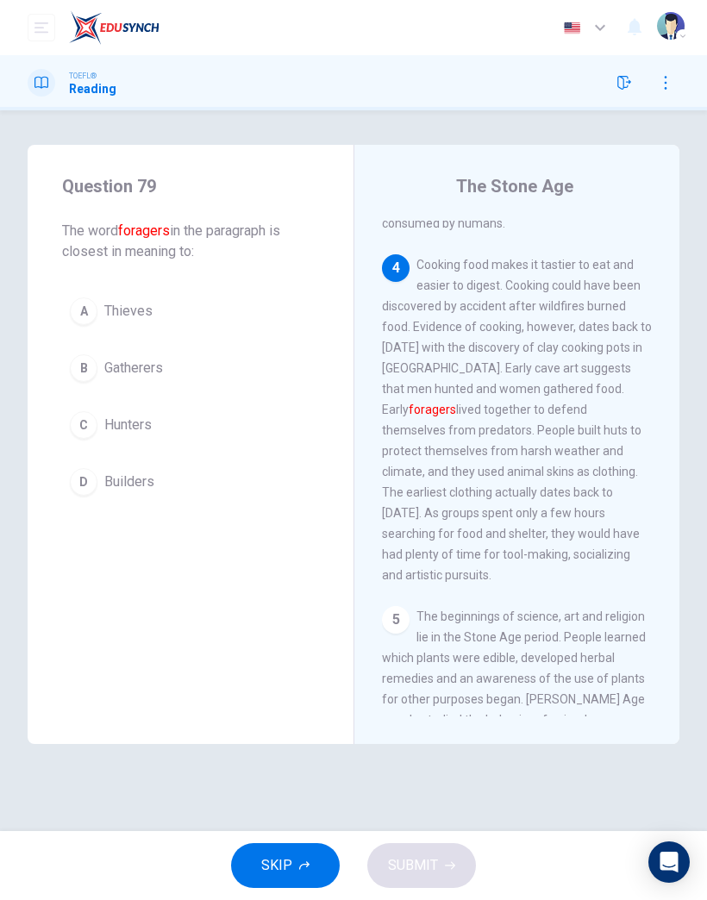
click at [158, 419] on button "C Hunters" at bounding box center [190, 425] width 257 height 43
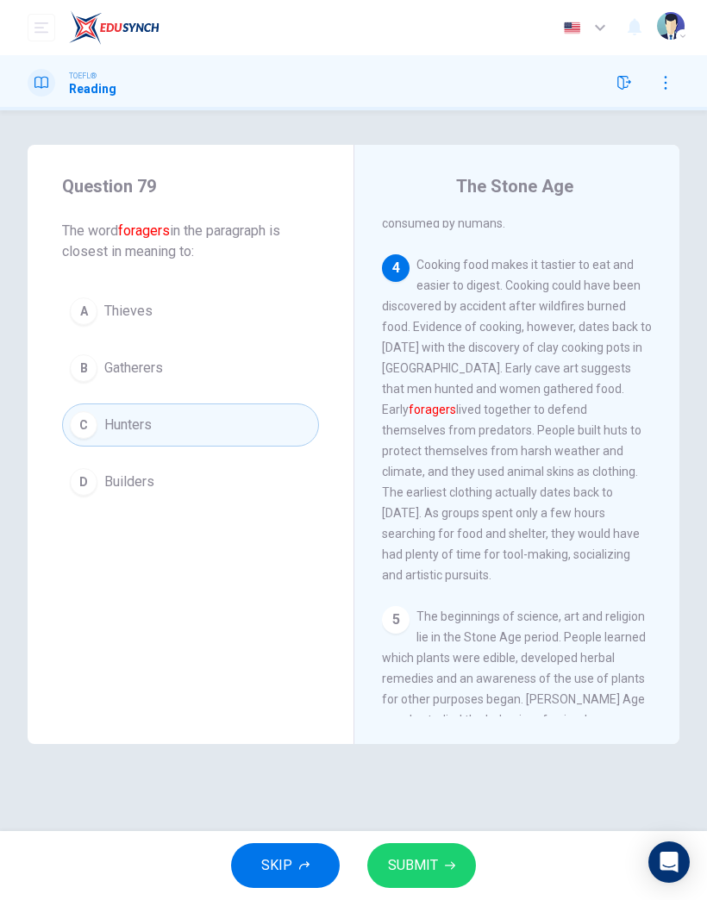
click at [166, 367] on button "B Gatherers" at bounding box center [190, 368] width 257 height 43
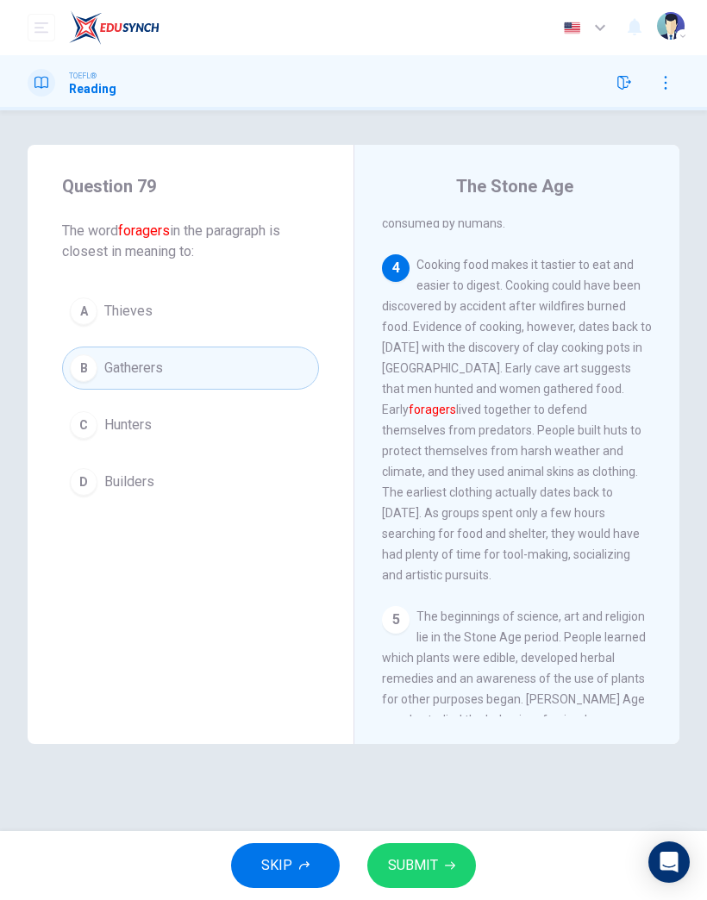
click at [135, 494] on button "D Builders" at bounding box center [190, 482] width 257 height 43
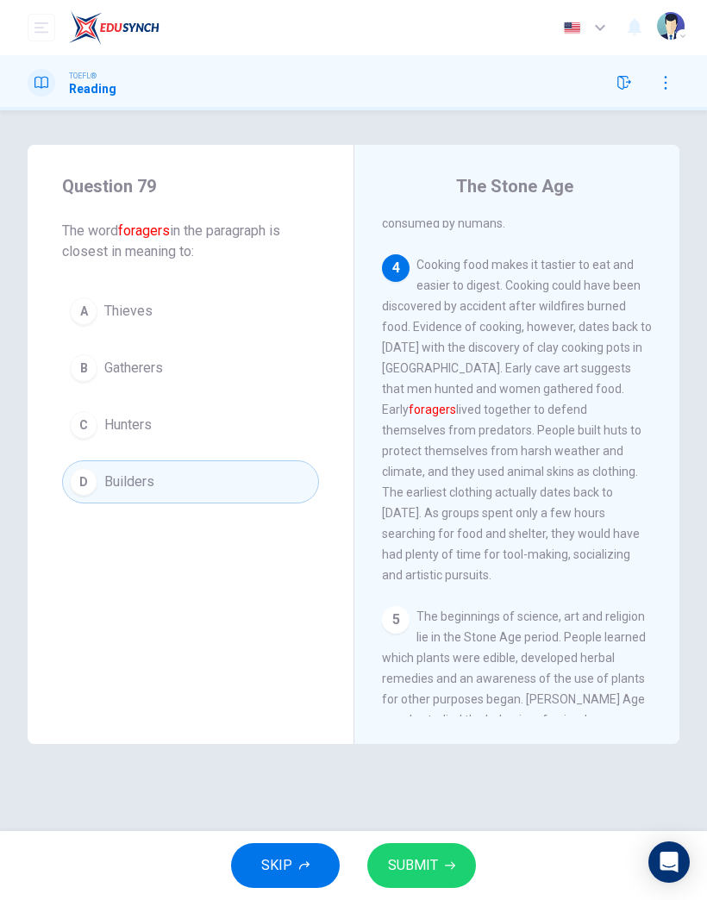
click at [422, 863] on span "SUBMIT" at bounding box center [413, 866] width 50 height 24
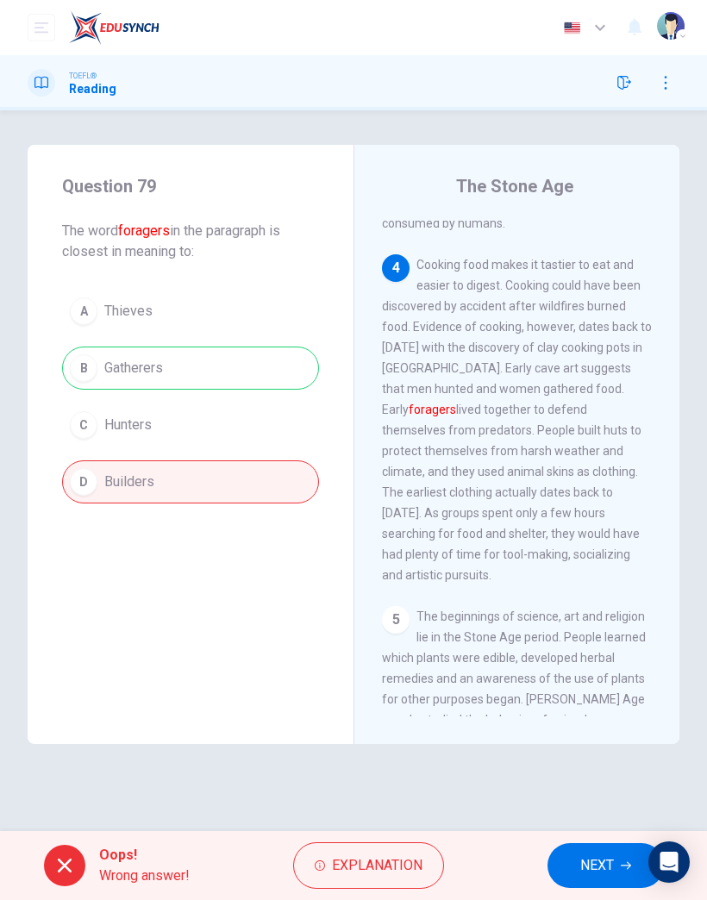
click at [587, 870] on span "NEXT" at bounding box center [597, 866] width 34 height 24
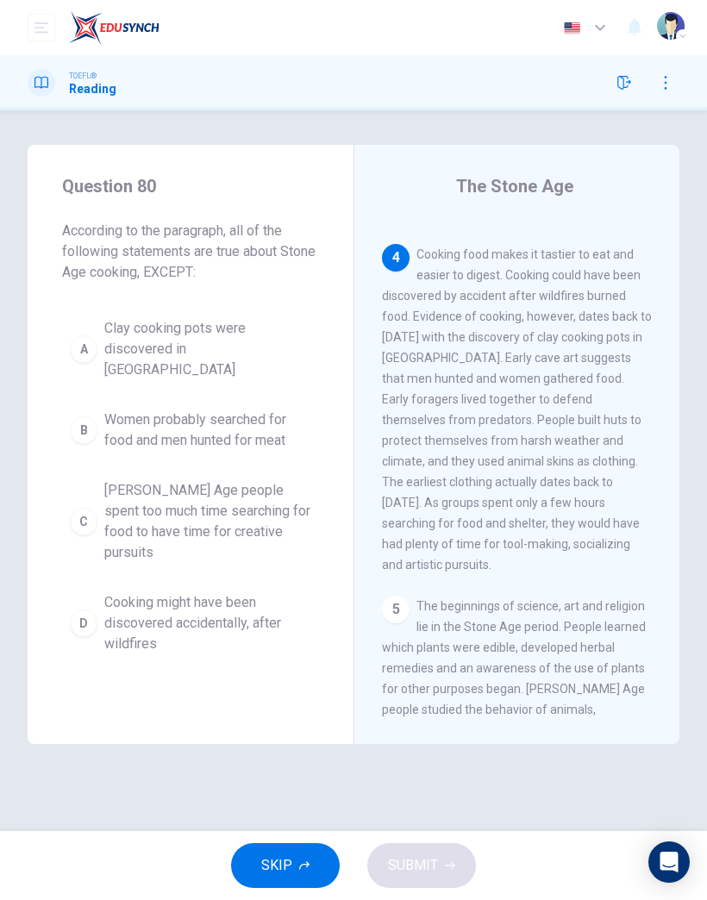
scroll to position [932, 0]
click at [228, 493] on span "[PERSON_NAME] Age people spent too much time searching for food to have time fo…" at bounding box center [207, 521] width 207 height 83
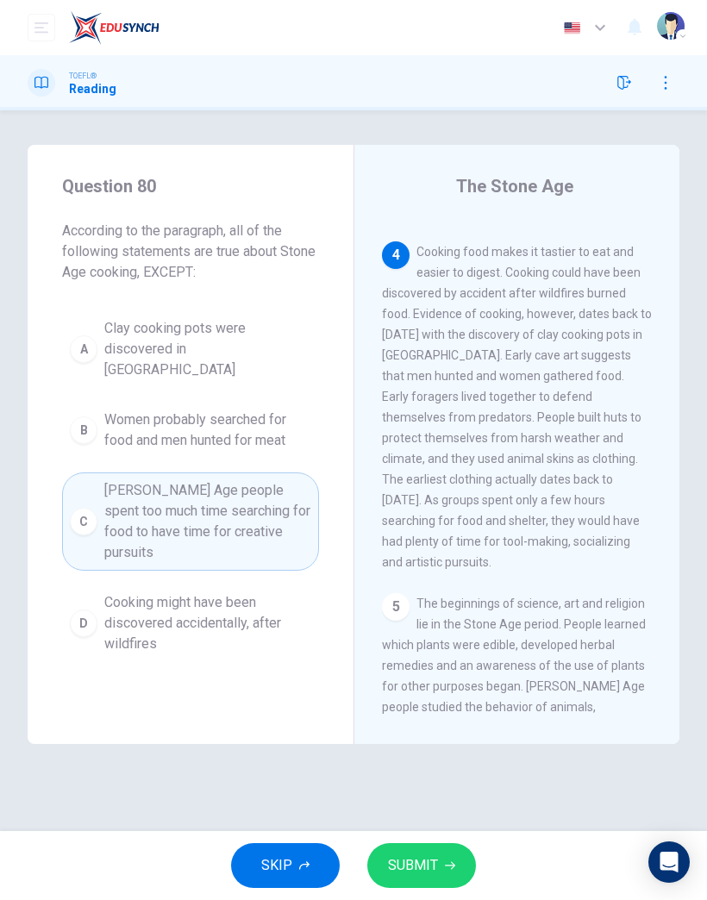
click at [414, 866] on span "SUBMIT" at bounding box center [413, 866] width 50 height 24
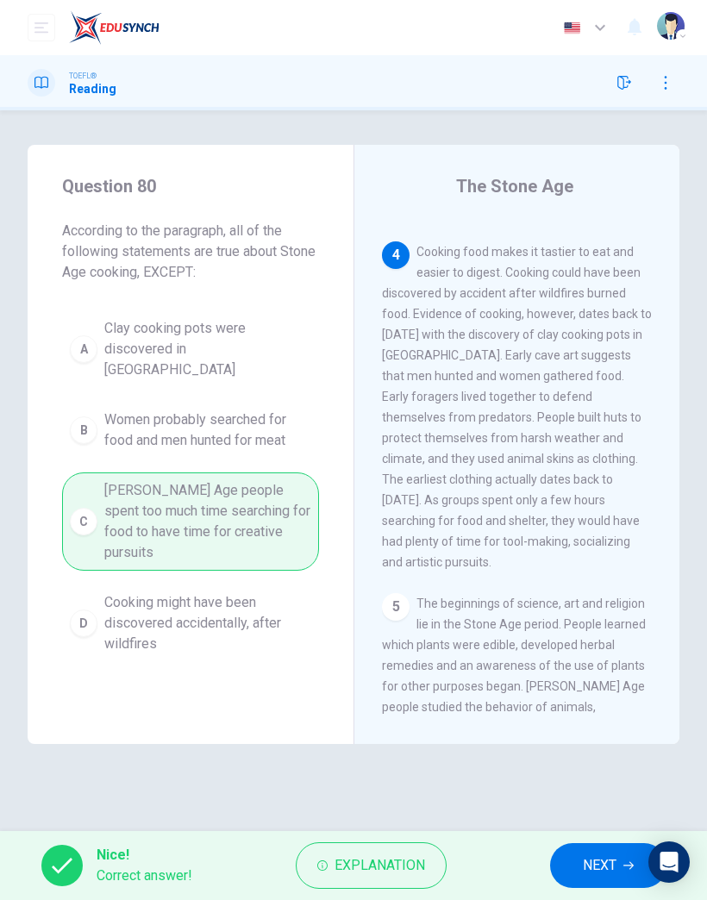
click at [581, 871] on button "NEXT" at bounding box center [608, 866] width 116 height 45
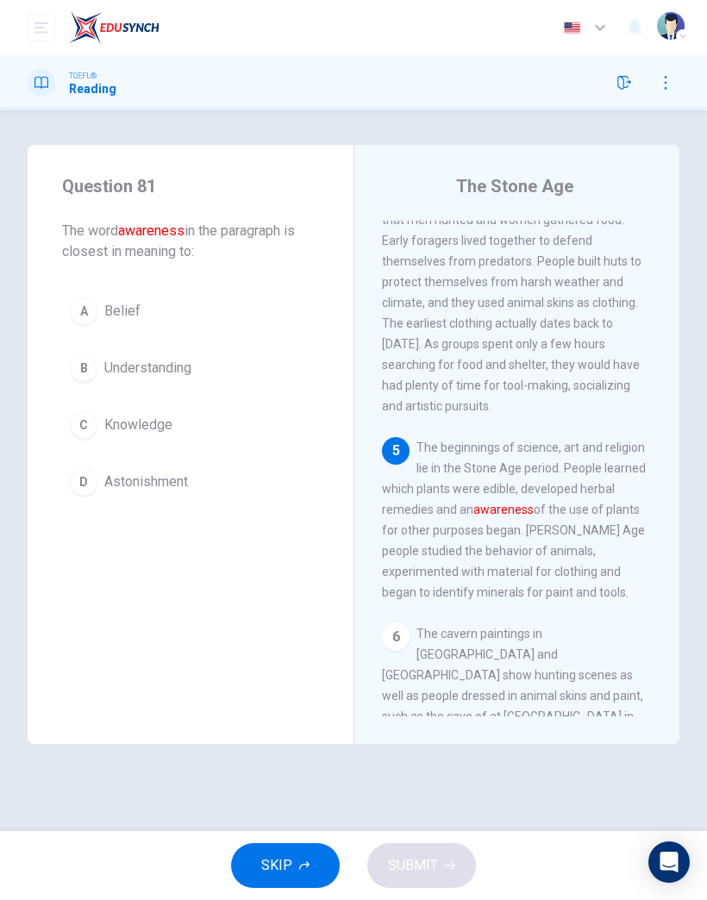
scroll to position [1105, 0]
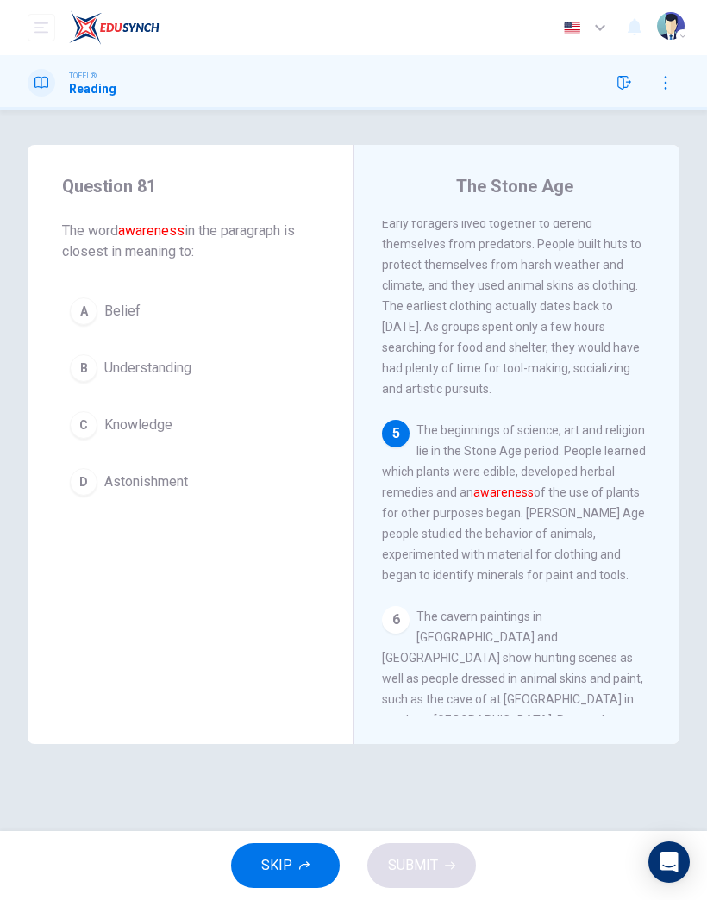
click at [154, 429] on span "Knowledge" at bounding box center [138, 425] width 68 height 21
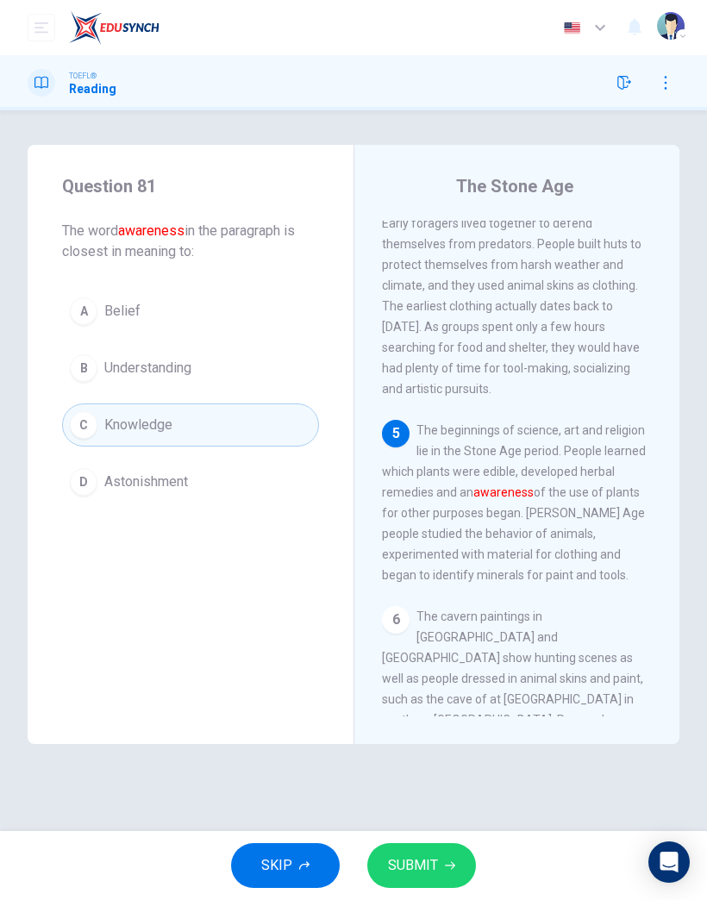
click at [453, 854] on button "SUBMIT" at bounding box center [421, 866] width 109 height 45
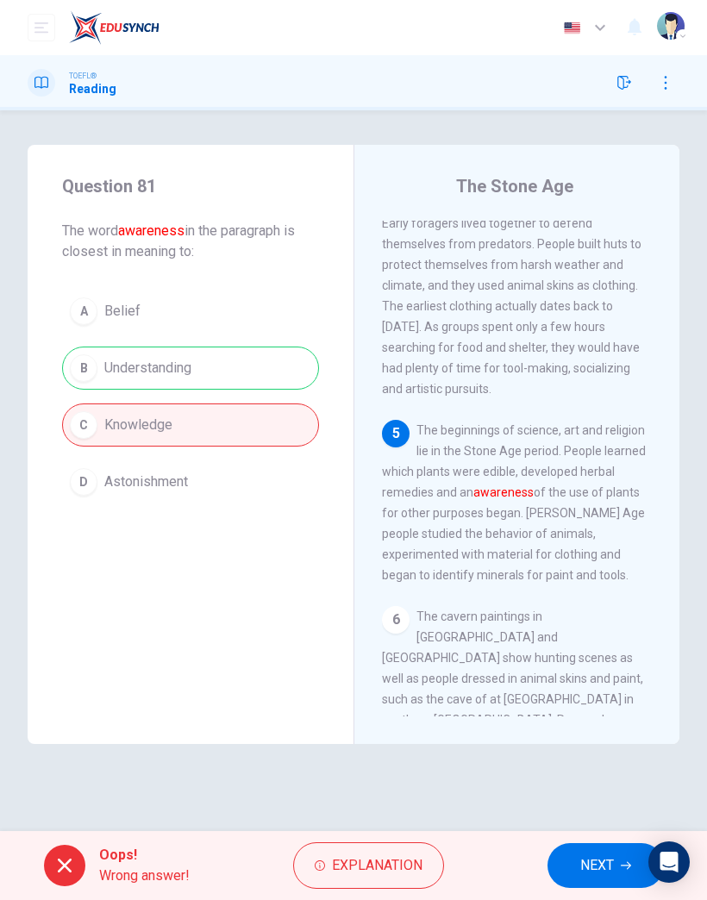
click at [589, 859] on span "NEXT" at bounding box center [597, 866] width 34 height 24
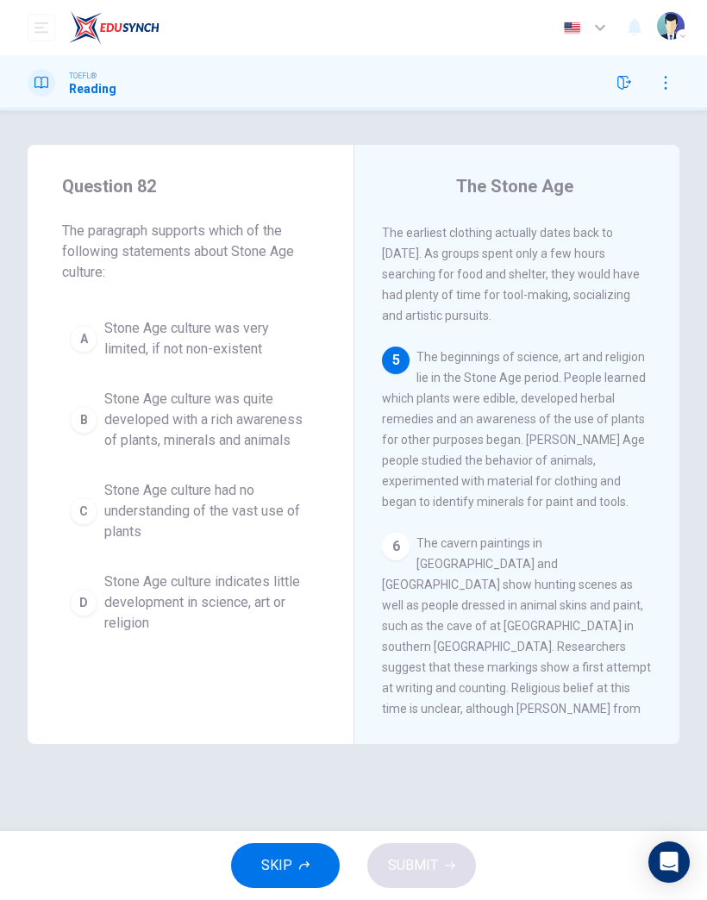
scroll to position [1202, 0]
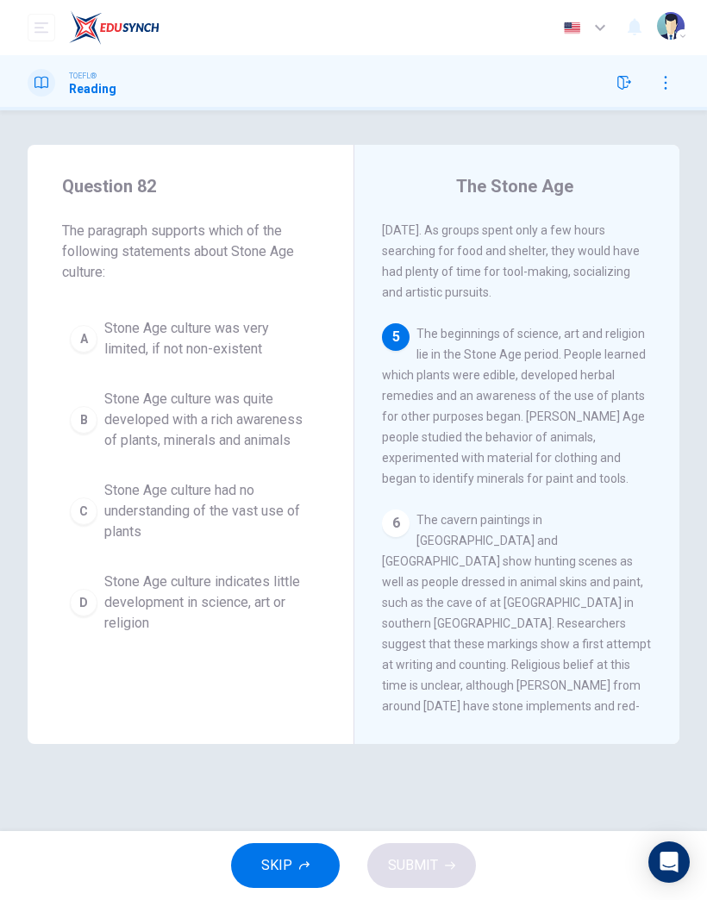
click at [236, 456] on button "B Stone Age culture was quite developed with a rich awareness of plants, minera…" at bounding box center [190, 420] width 257 height 78
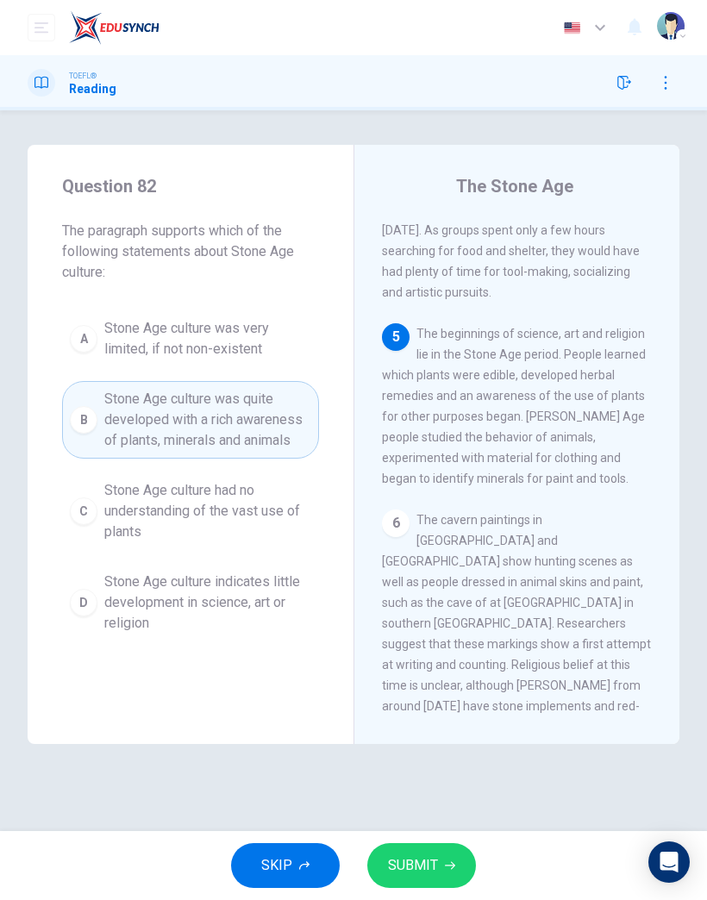
click at [450, 854] on button "SUBMIT" at bounding box center [421, 866] width 109 height 45
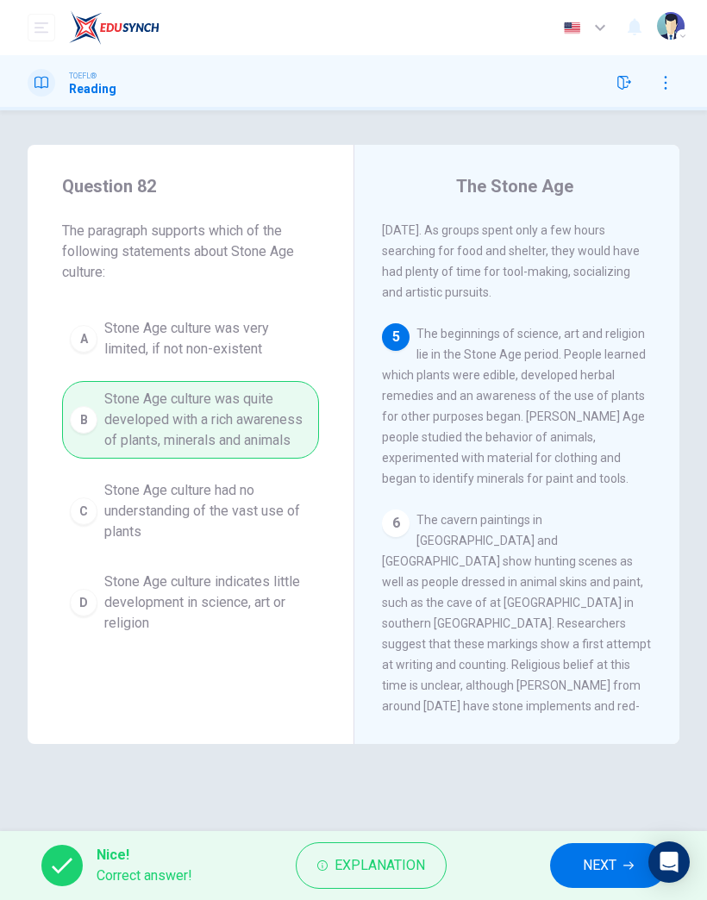
click at [586, 866] on span "NEXT" at bounding box center [600, 866] width 34 height 24
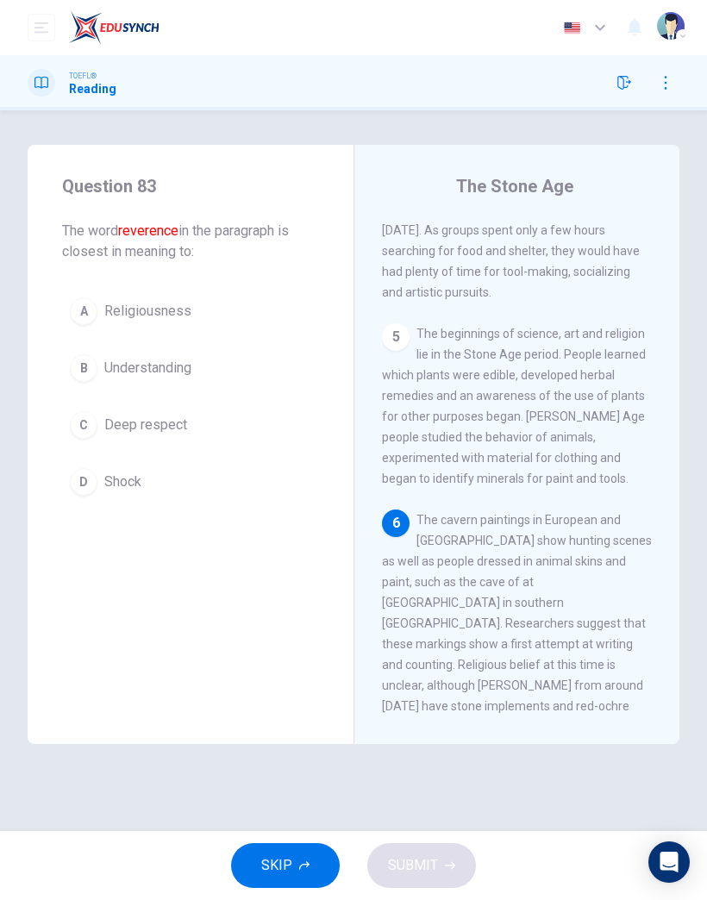
click at [179, 436] on button "C Deep respect" at bounding box center [190, 425] width 257 height 43
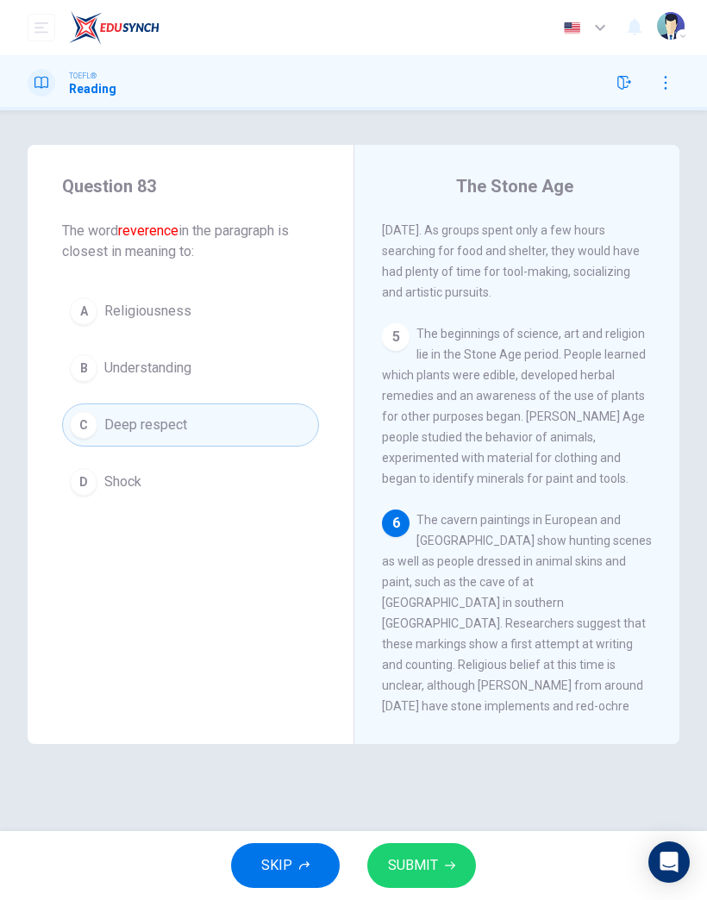
click at [393, 853] on button "SUBMIT" at bounding box center [421, 866] width 109 height 45
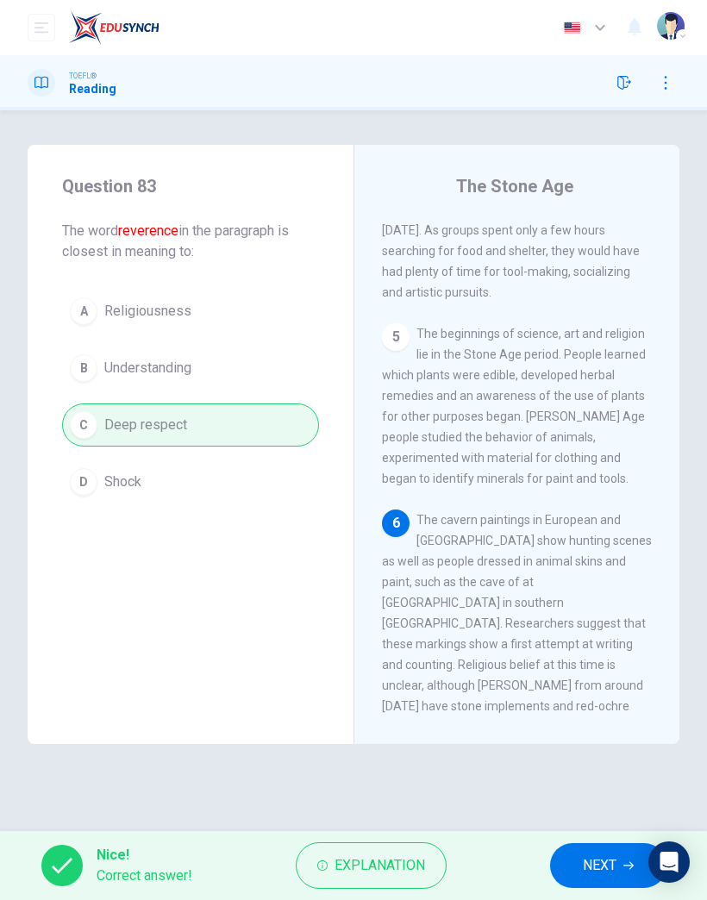
click at [619, 880] on button "NEXT" at bounding box center [608, 866] width 116 height 45
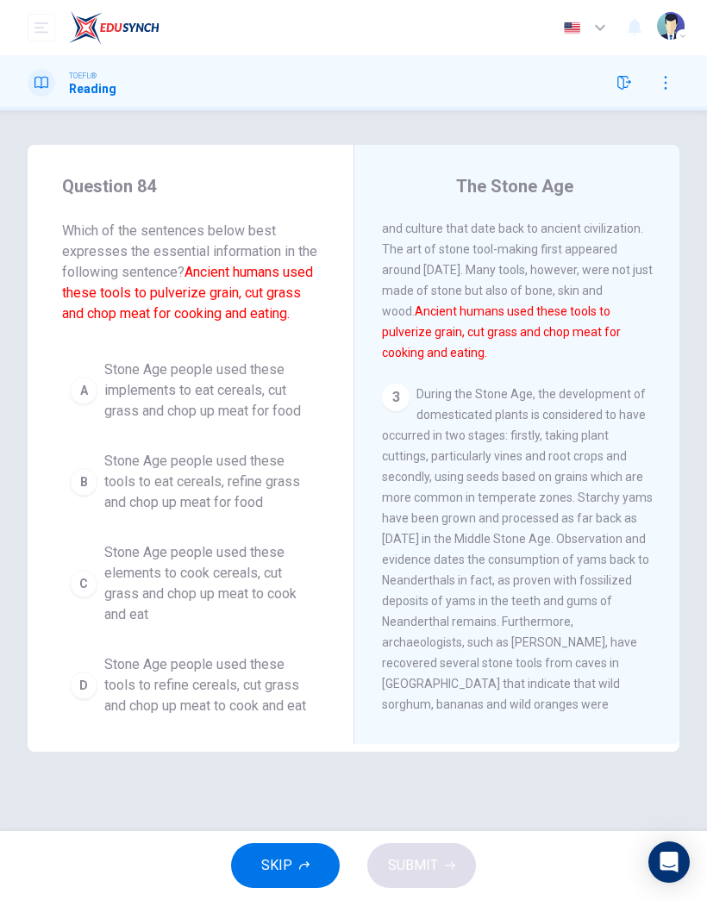
scroll to position [311, 0]
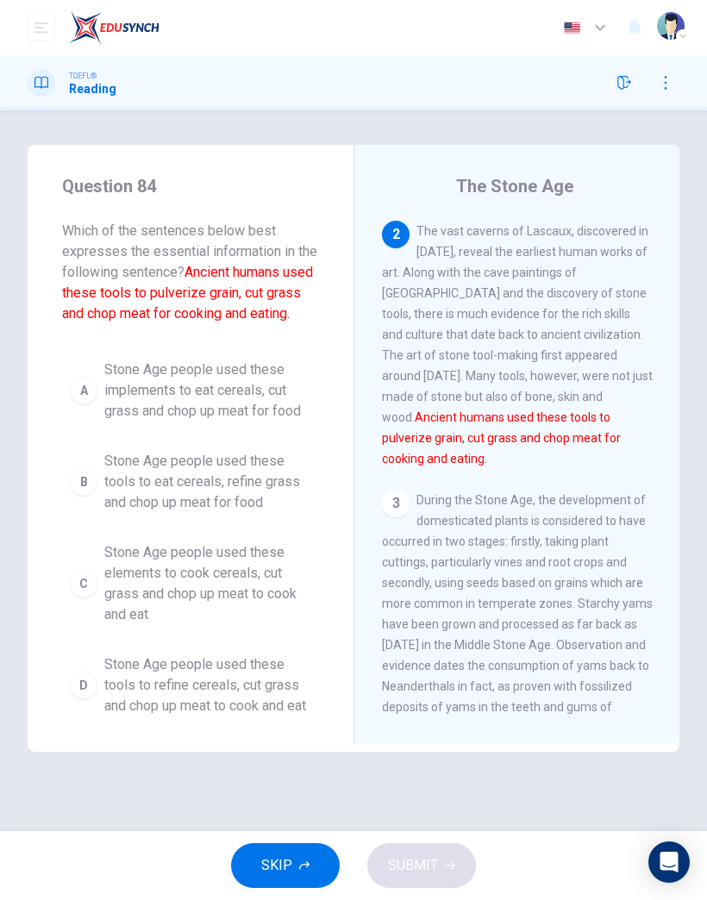
click at [279, 472] on span "Stone Age people used these tools to eat cereals, refine grass and chop up meat…" at bounding box center [207, 482] width 207 height 62
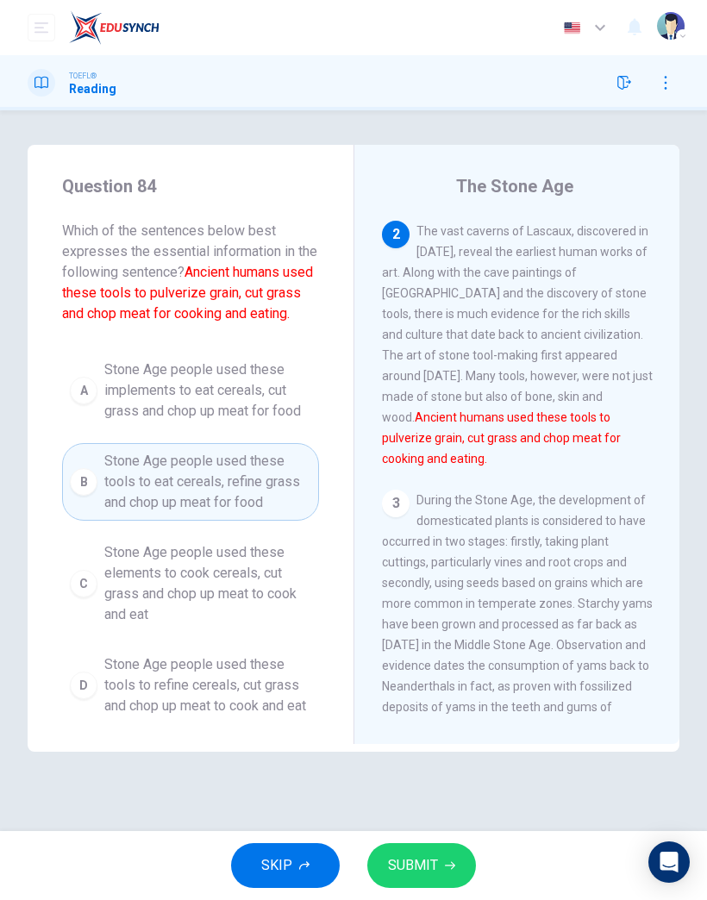
click at [444, 857] on button "SUBMIT" at bounding box center [421, 866] width 109 height 45
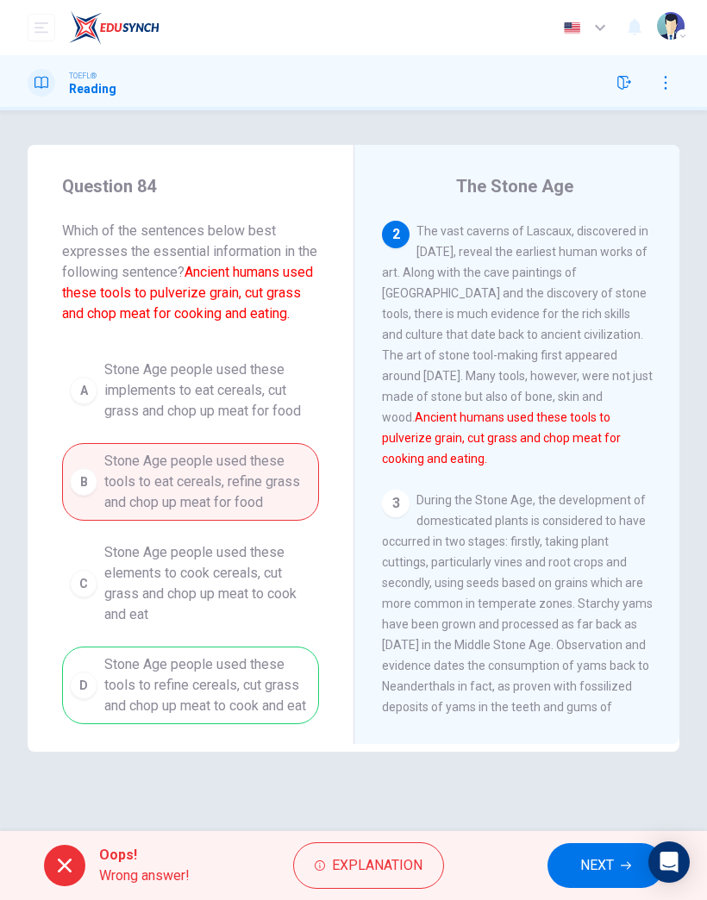
click at [614, 887] on button "NEXT" at bounding box center [606, 866] width 116 height 45
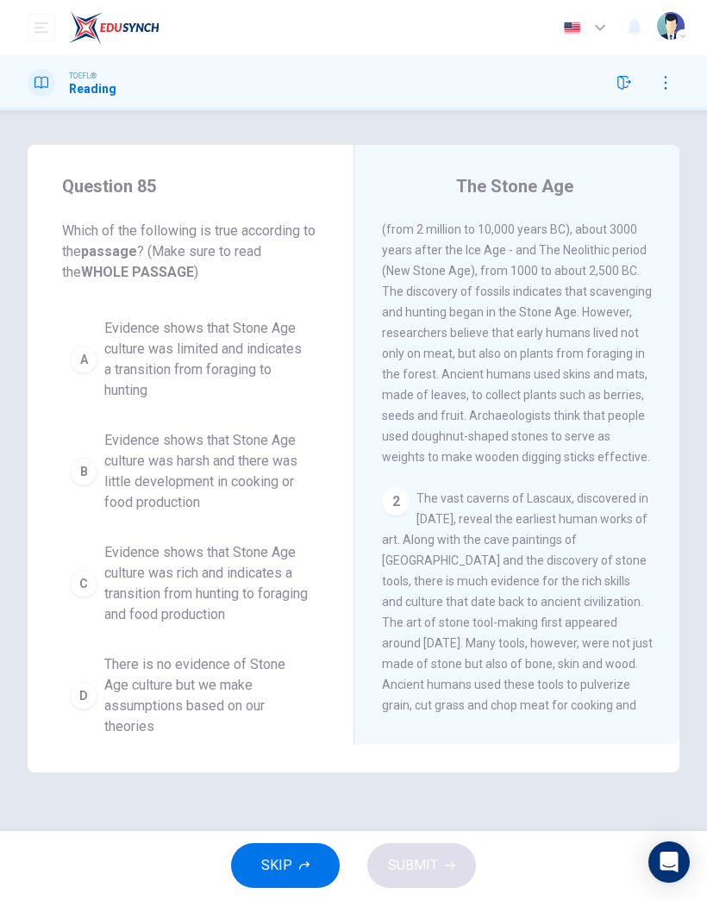
scroll to position [0, 0]
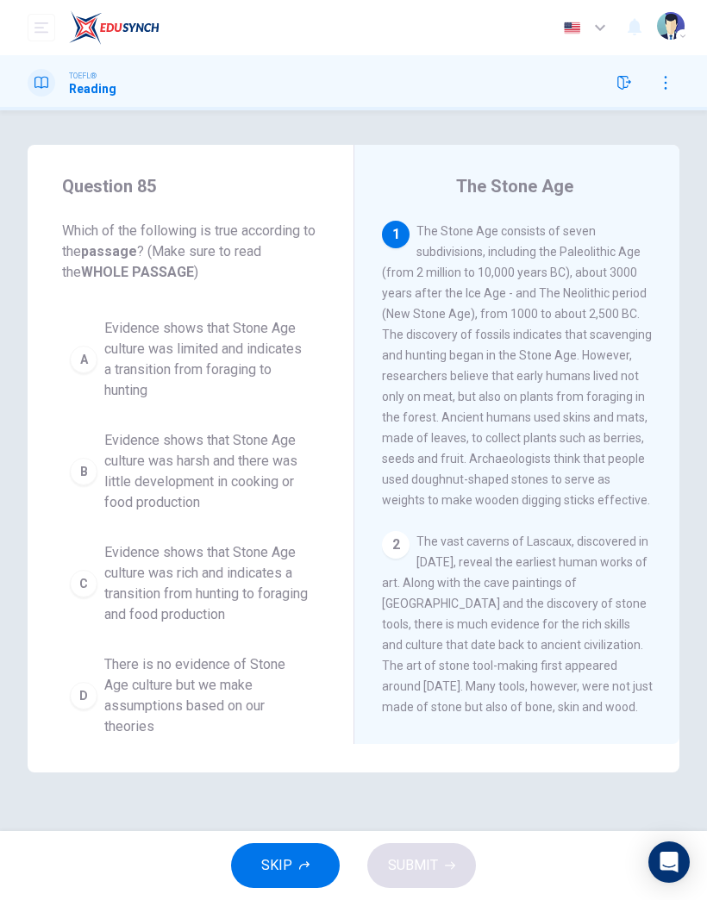
click at [242, 624] on span "Evidence shows that Stone Age culture was rich and indicates a transition from …" at bounding box center [207, 584] width 207 height 83
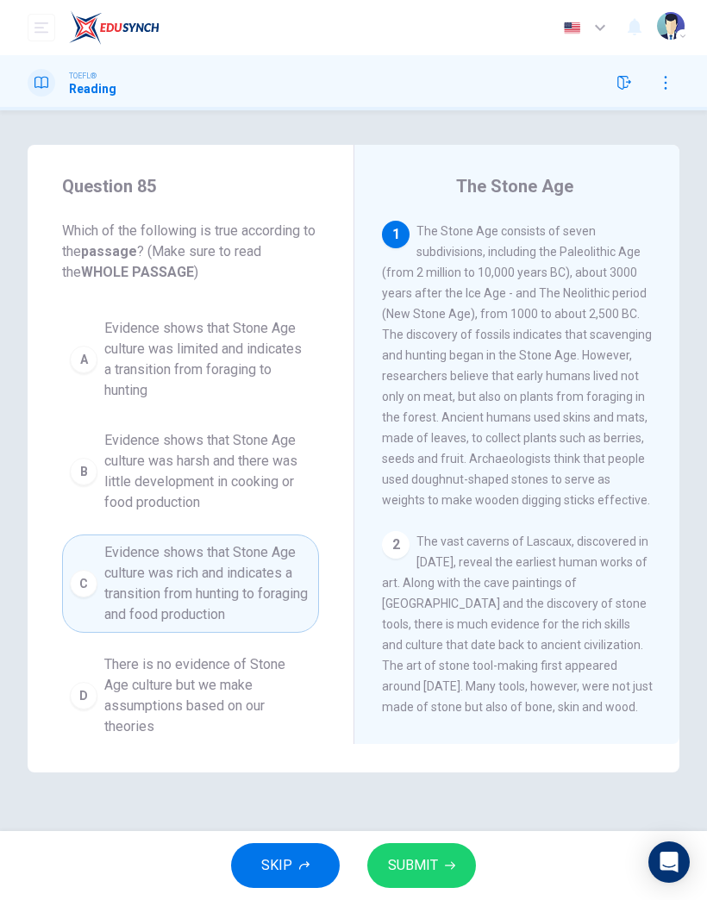
click at [447, 860] on button "SUBMIT" at bounding box center [421, 866] width 109 height 45
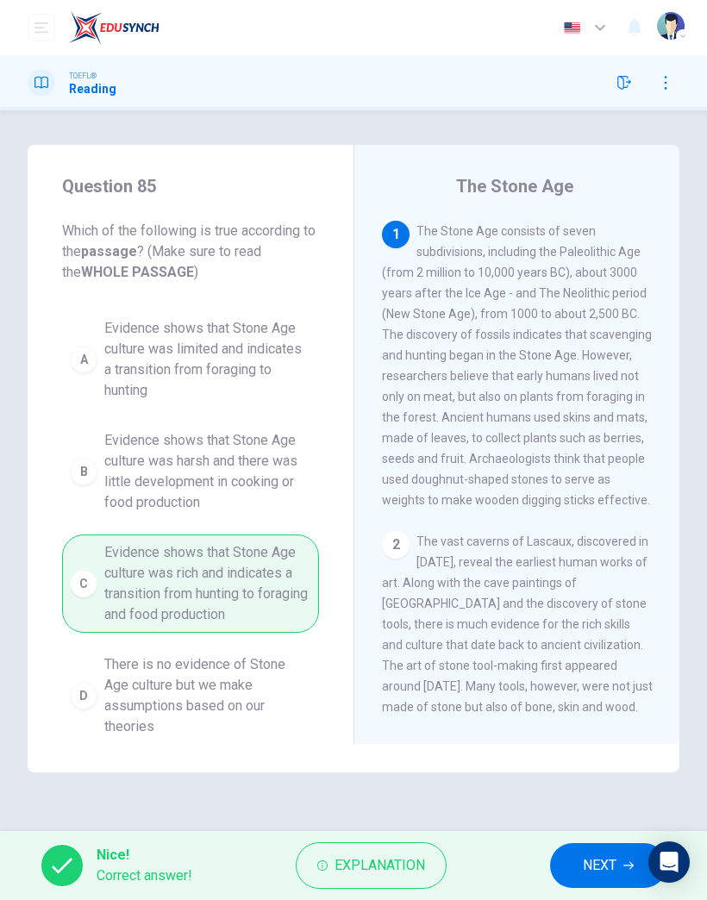
click at [605, 871] on span "NEXT" at bounding box center [600, 866] width 34 height 24
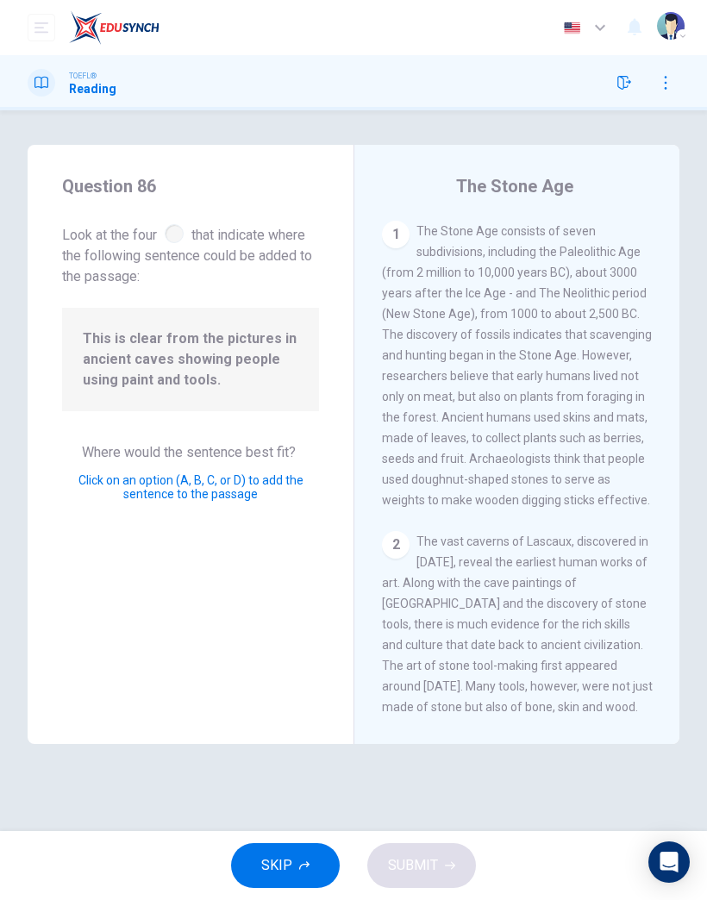
scroll to position [1133, 0]
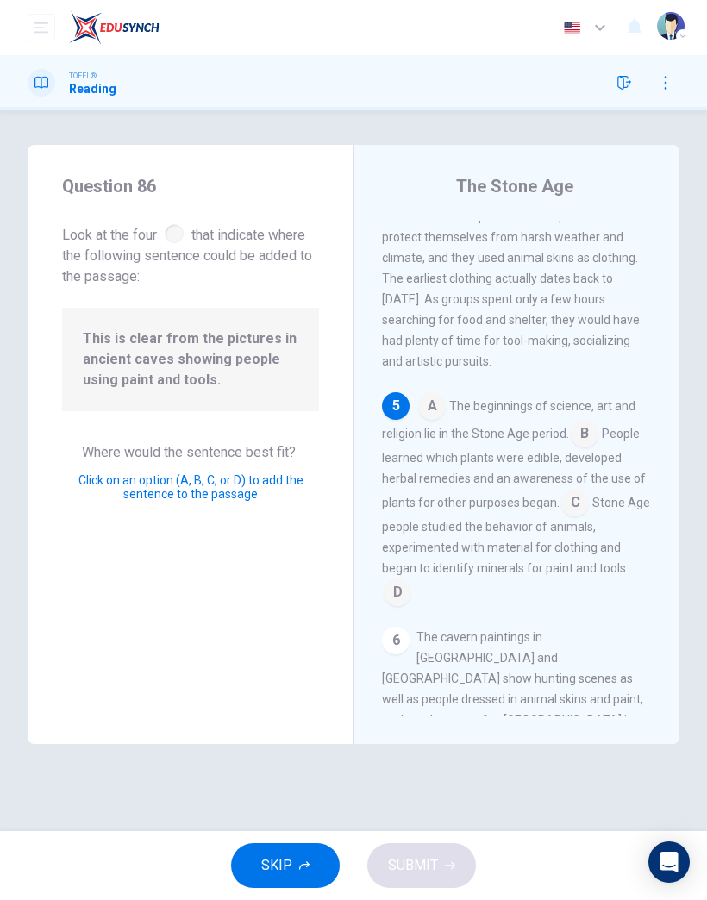
click at [411, 580] on input at bounding box center [398, 594] width 28 height 28
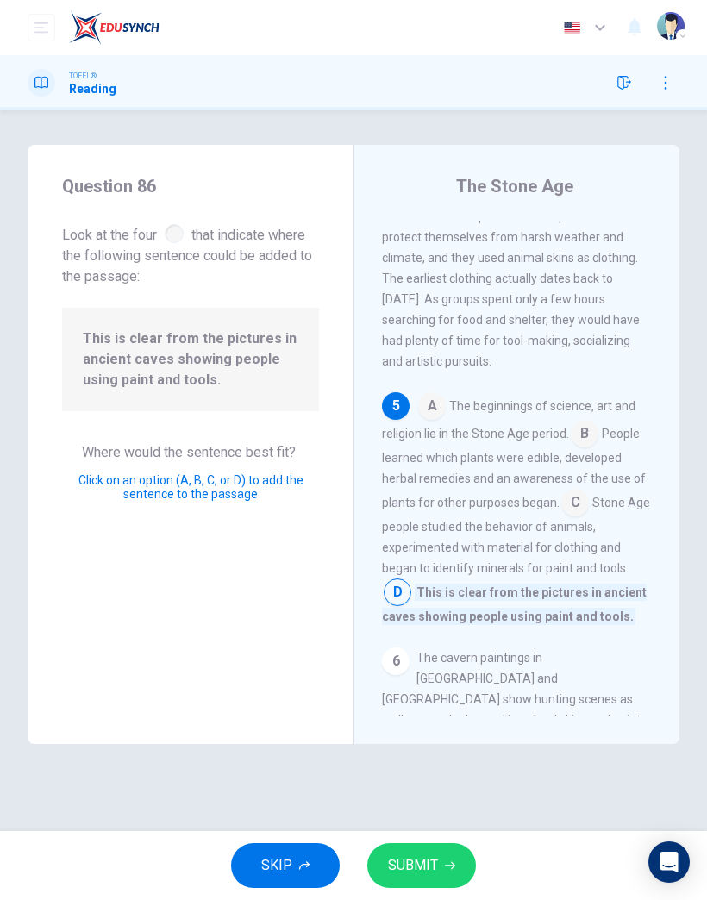
click at [453, 838] on div "SKIP SUBMIT" at bounding box center [353, 865] width 707 height 69
click at [449, 845] on button "SUBMIT" at bounding box center [421, 866] width 109 height 45
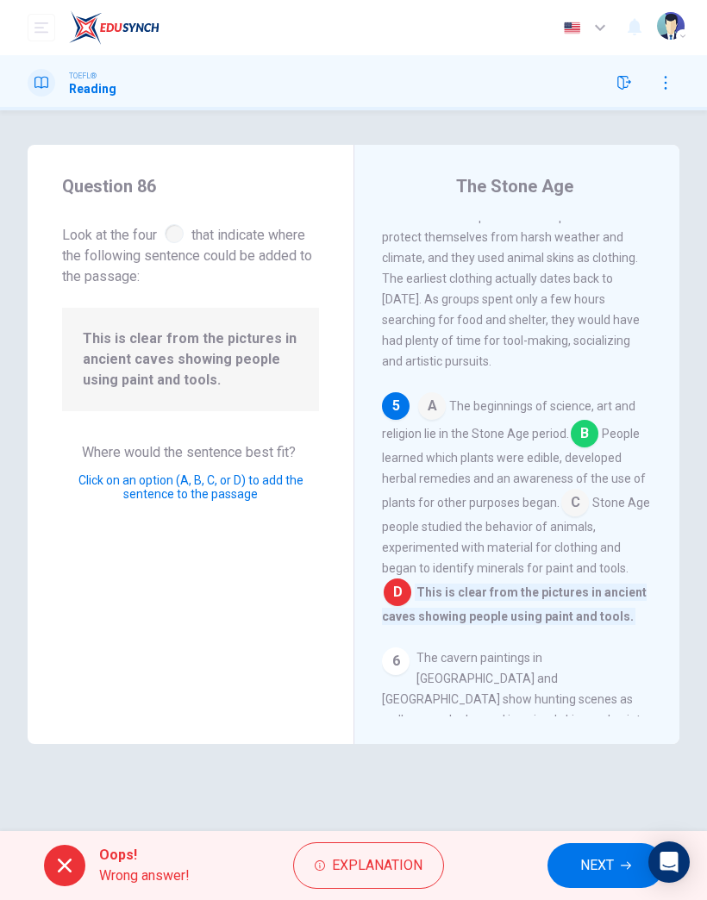
click at [610, 850] on button "NEXT" at bounding box center [606, 866] width 116 height 45
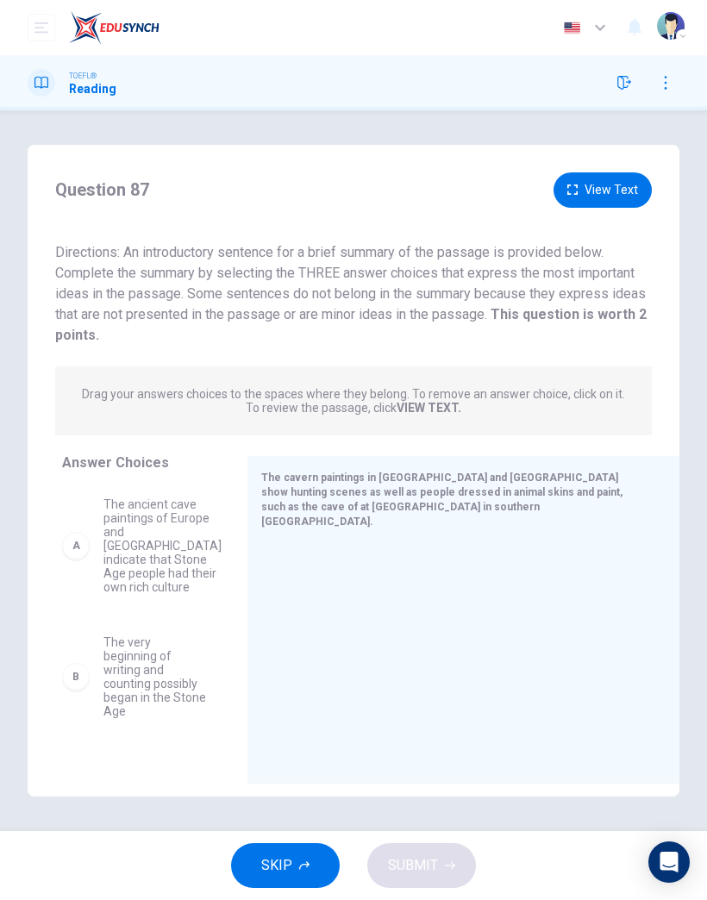
click at [288, 868] on span "SKIP" at bounding box center [276, 866] width 31 height 24
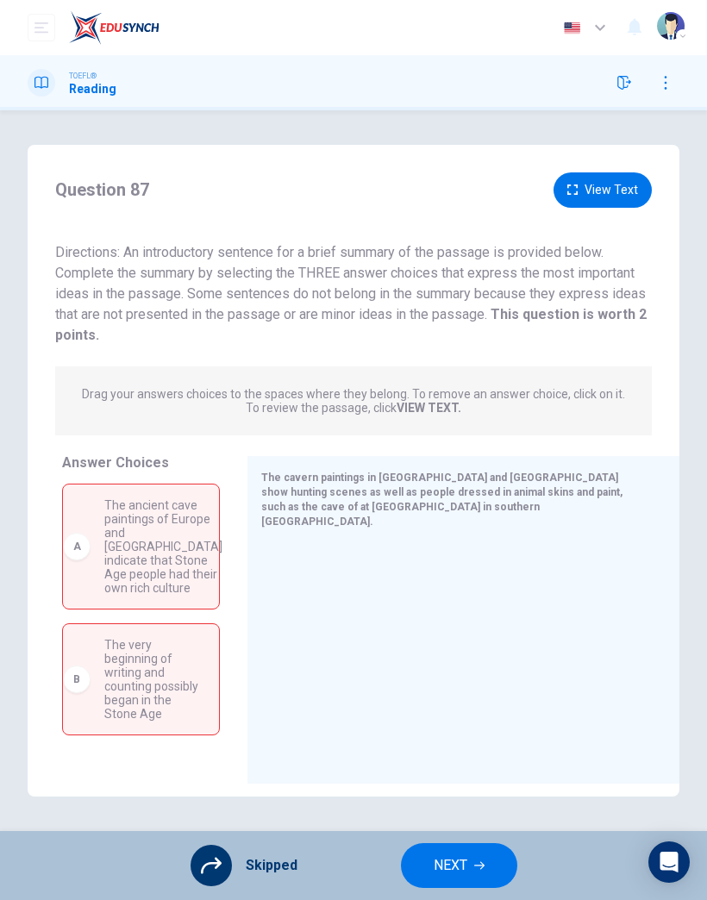
click at [467, 861] on button "NEXT" at bounding box center [459, 866] width 116 height 45
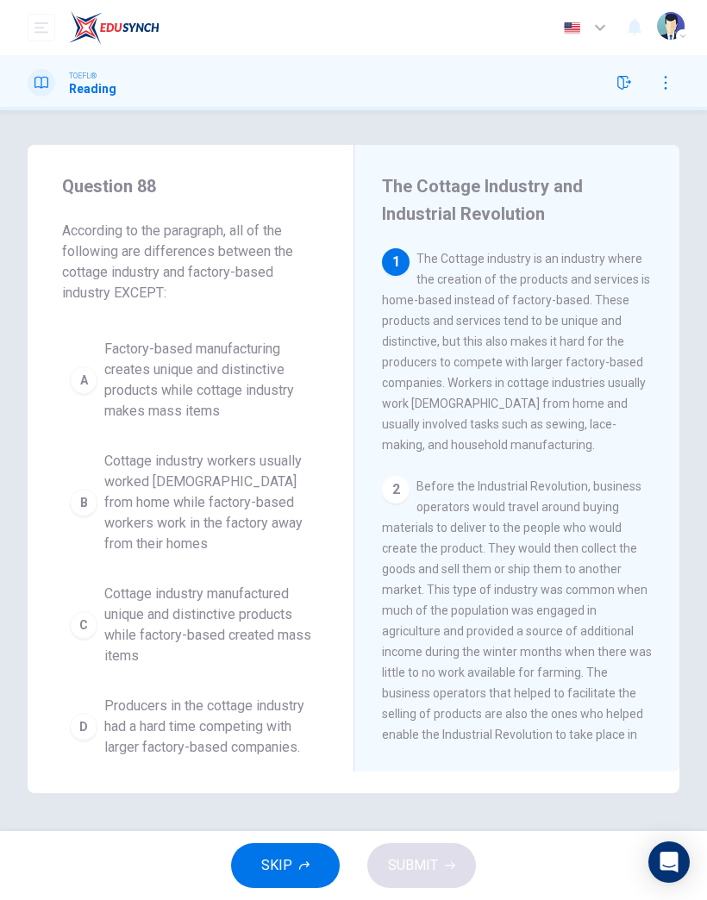
click at [277, 855] on span "SKIP" at bounding box center [276, 866] width 31 height 24
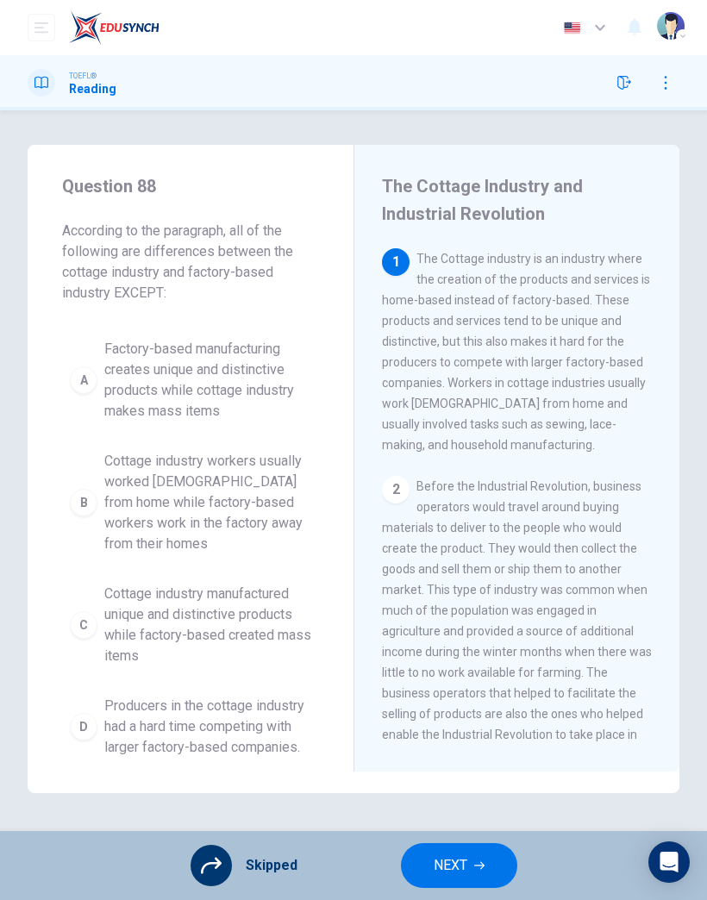
click at [457, 863] on span "NEXT" at bounding box center [451, 866] width 34 height 24
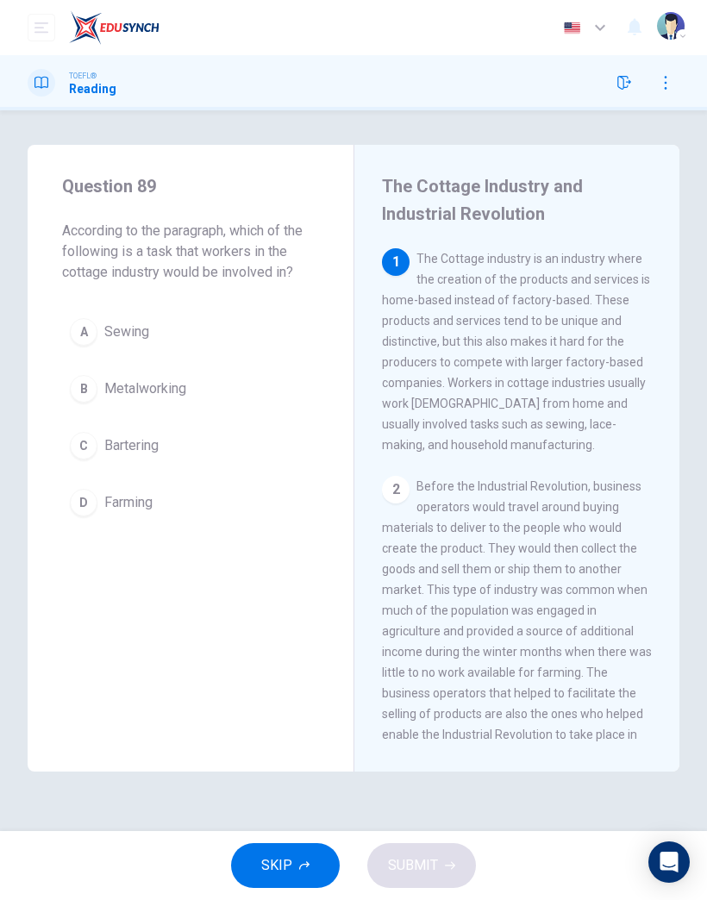
click at [296, 860] on button "SKIP" at bounding box center [285, 866] width 109 height 45
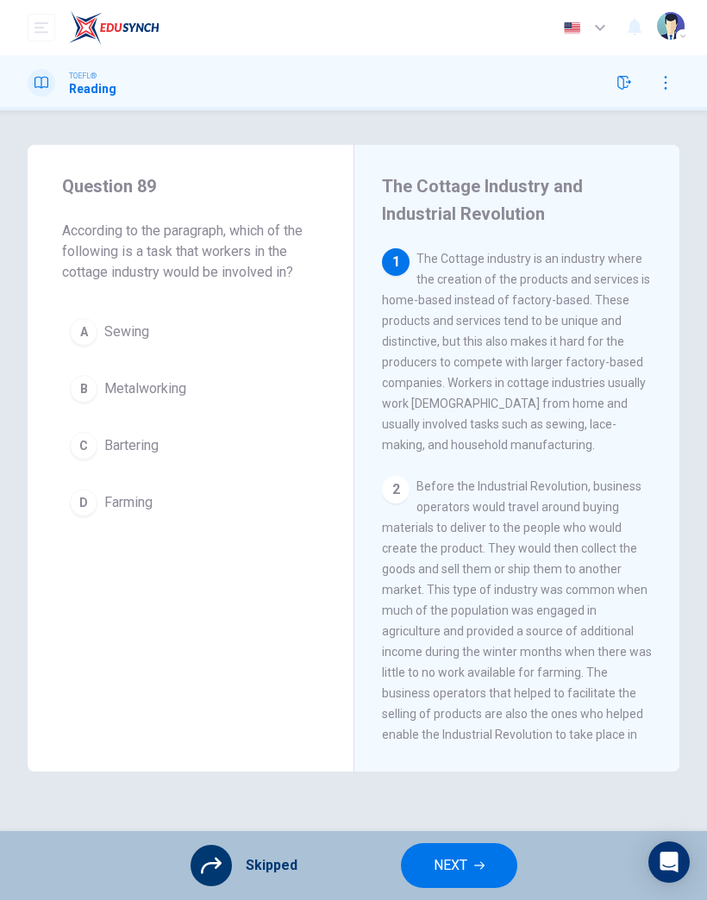
click at [471, 865] on button "NEXT" at bounding box center [459, 866] width 116 height 45
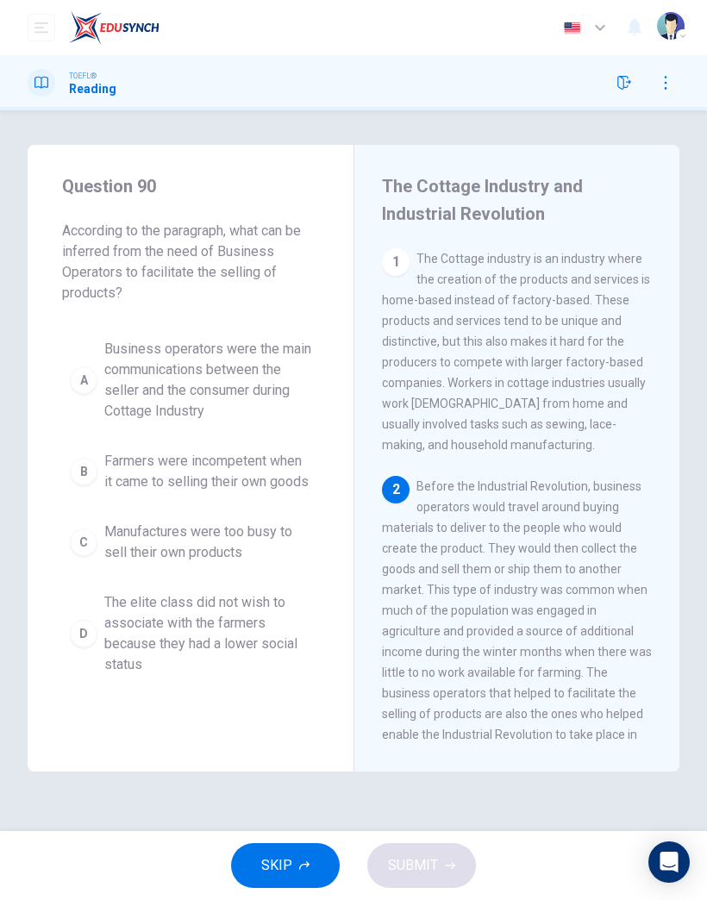
click at [292, 867] on button "SKIP" at bounding box center [285, 866] width 109 height 45
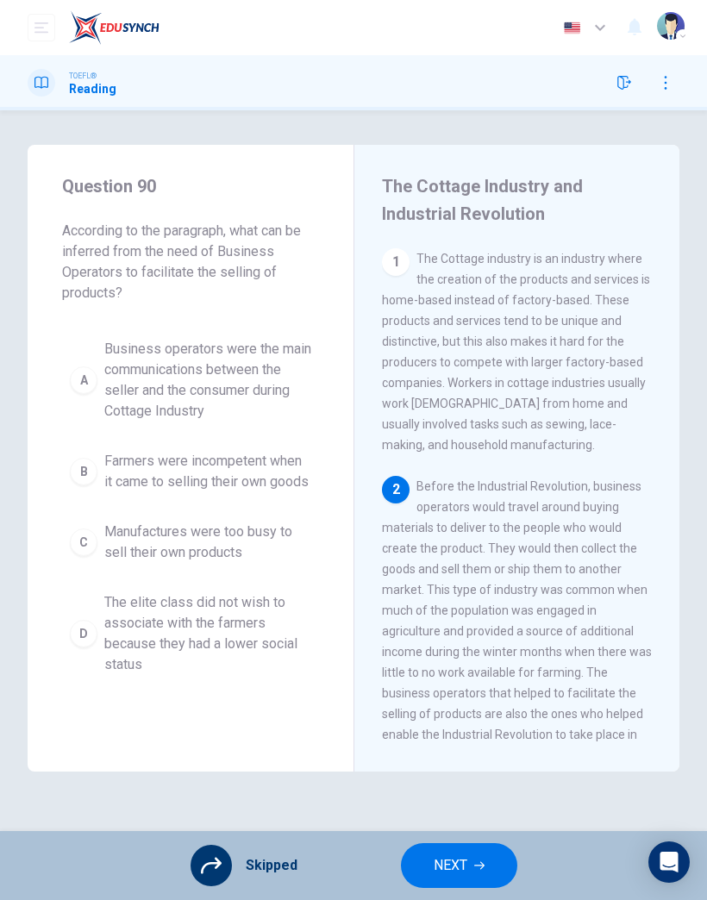
click at [457, 863] on span "NEXT" at bounding box center [451, 866] width 34 height 24
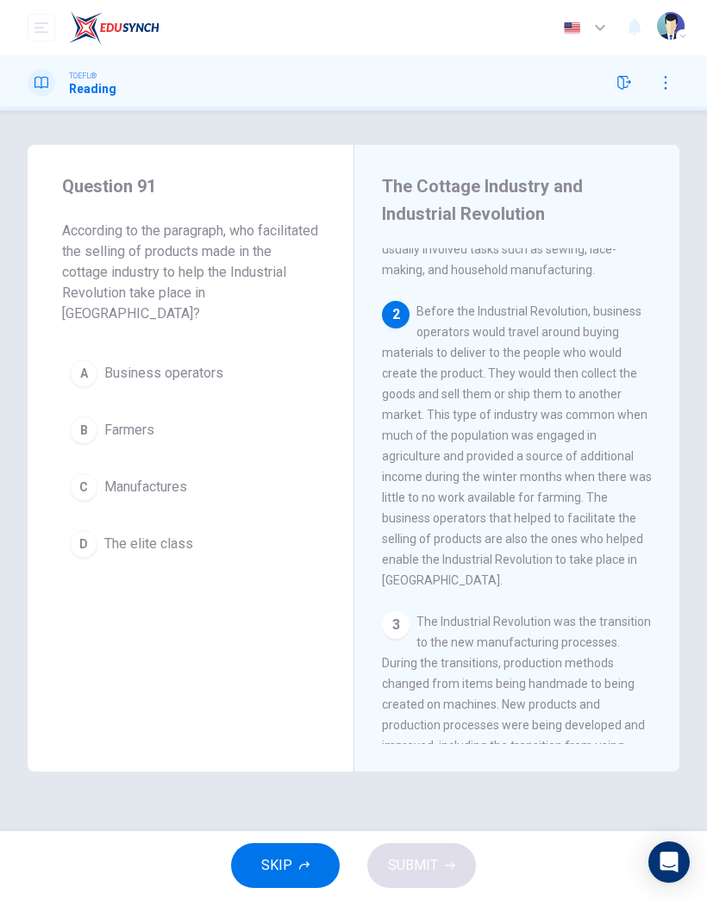
scroll to position [194, 0]
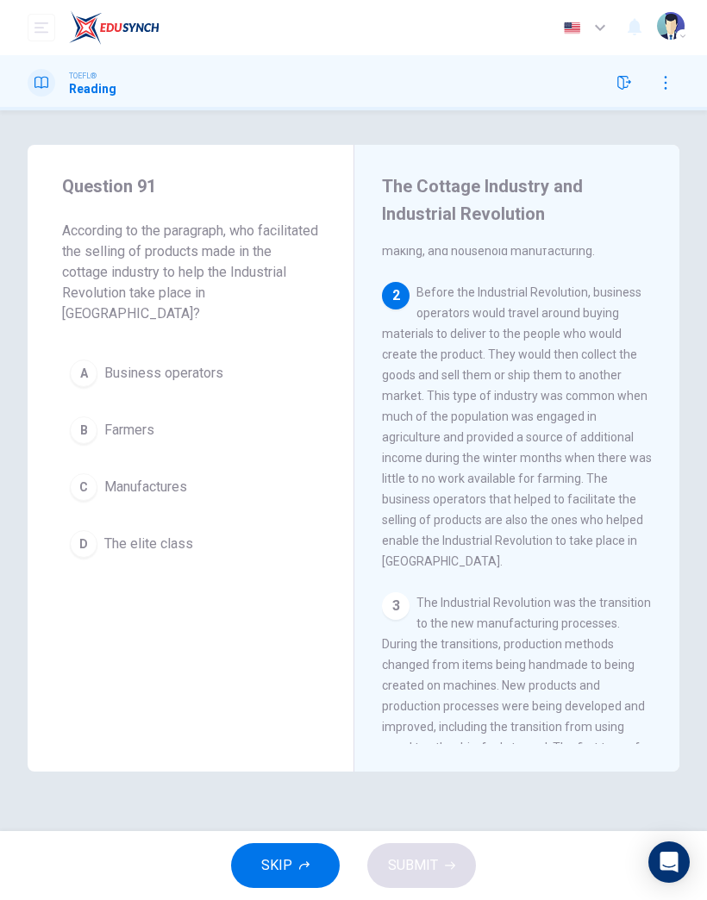
click at [284, 868] on span "SKIP" at bounding box center [276, 866] width 31 height 24
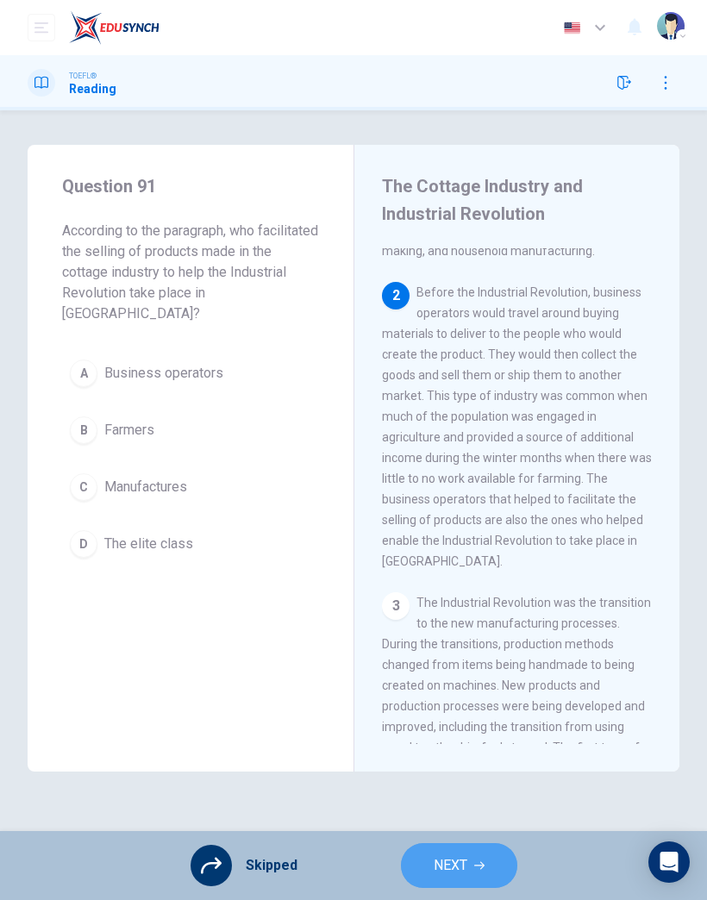
click at [450, 865] on span "NEXT" at bounding box center [451, 866] width 34 height 24
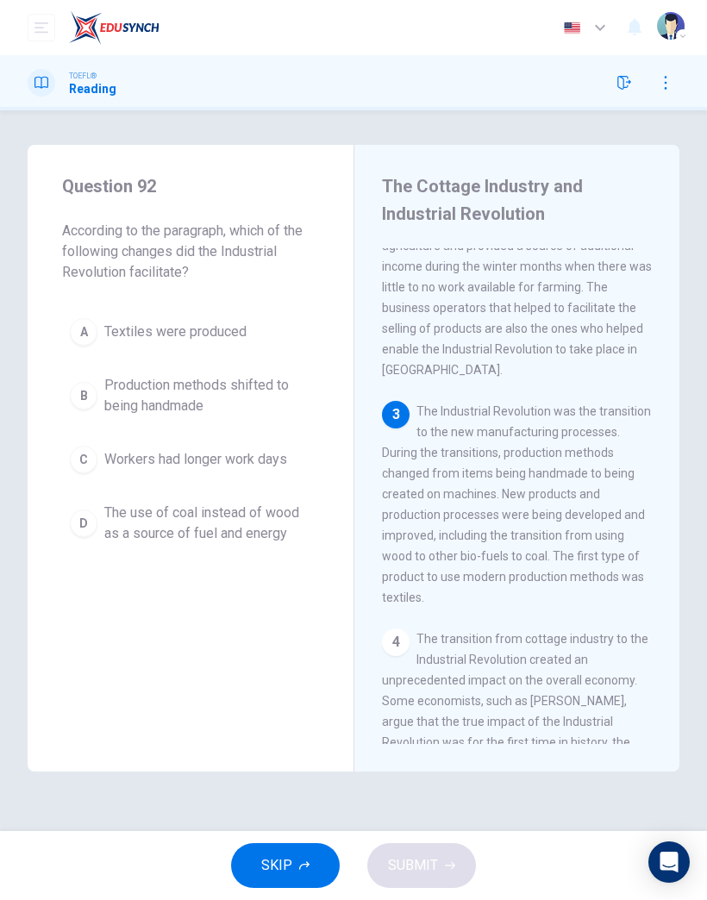
scroll to position [422, 0]
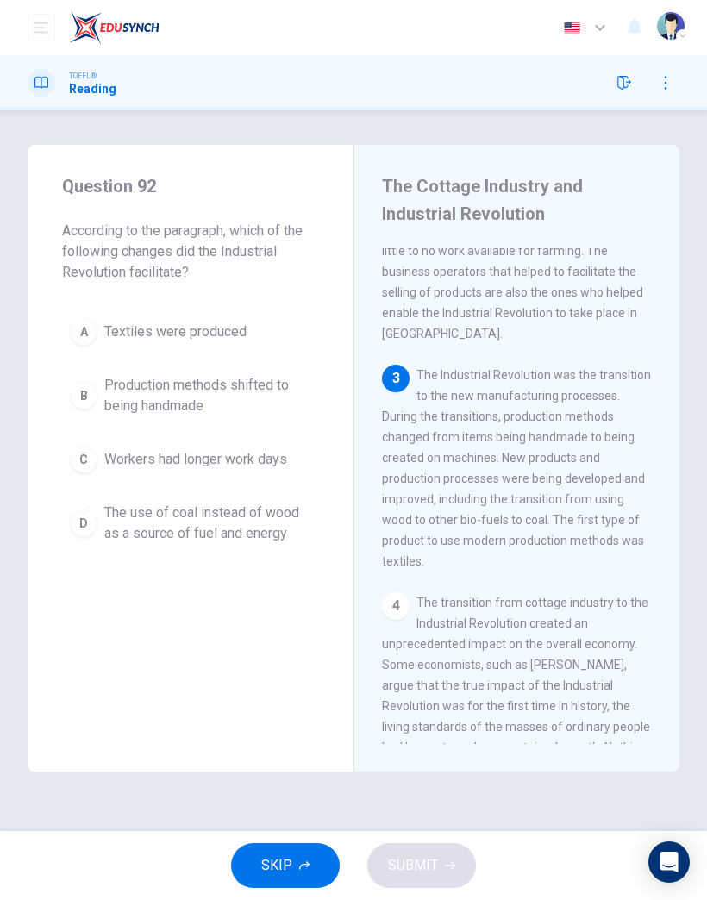
click at [307, 863] on icon "button" at bounding box center [304, 866] width 10 height 9
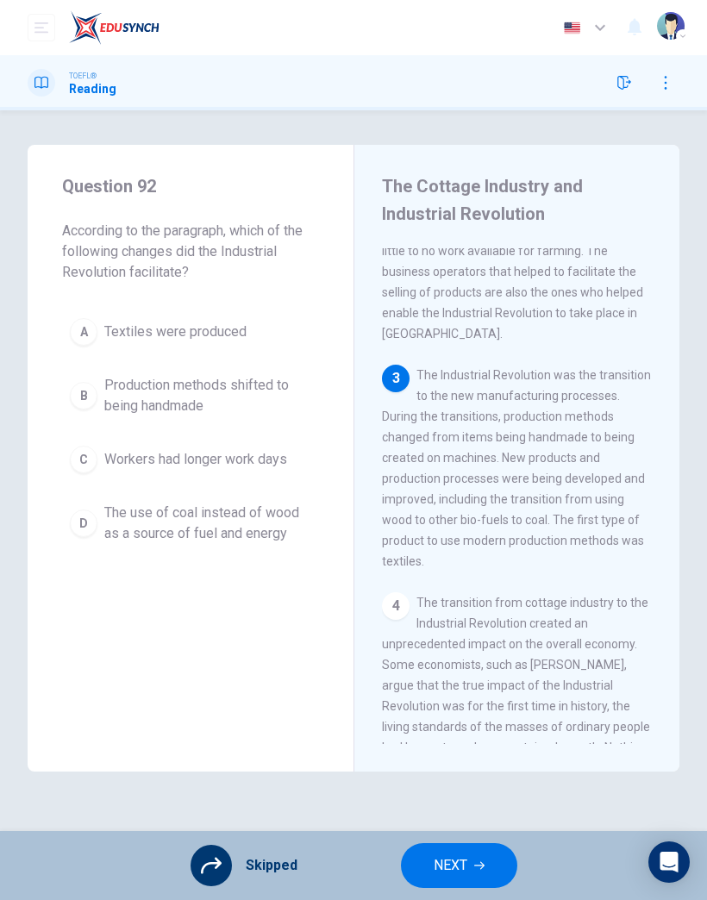
click at [457, 858] on span "NEXT" at bounding box center [451, 866] width 34 height 24
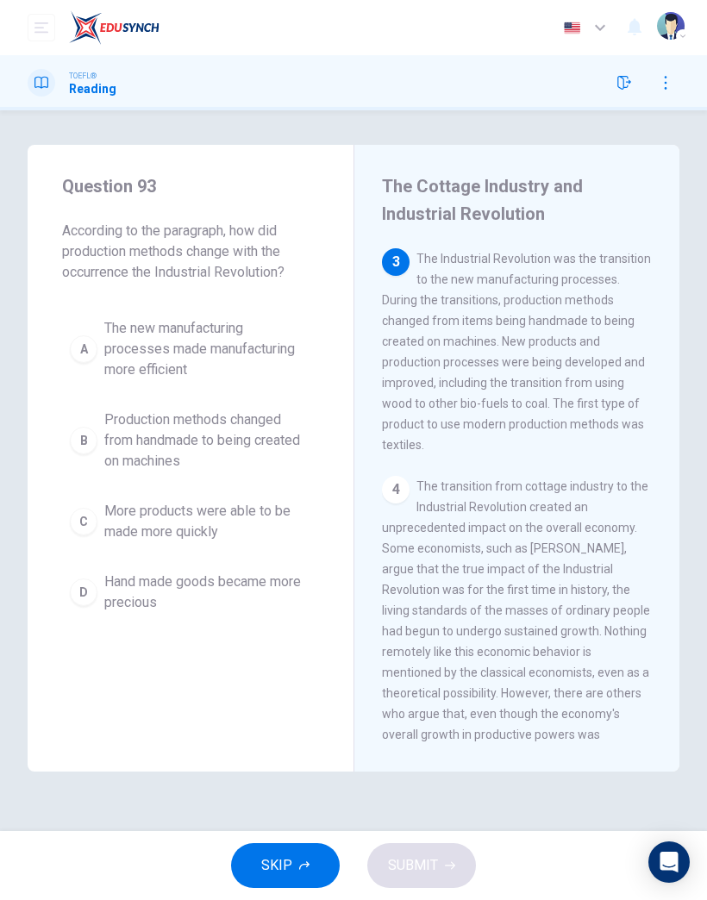
scroll to position [538, 0]
click at [302, 859] on button "SKIP" at bounding box center [285, 866] width 109 height 45
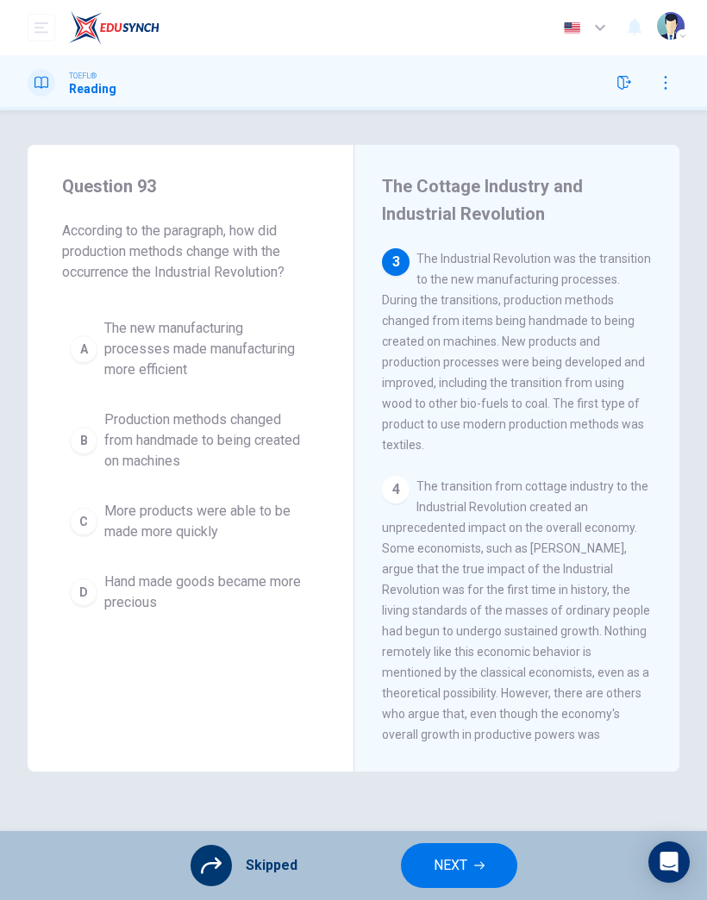
click at [451, 866] on span "NEXT" at bounding box center [451, 866] width 34 height 24
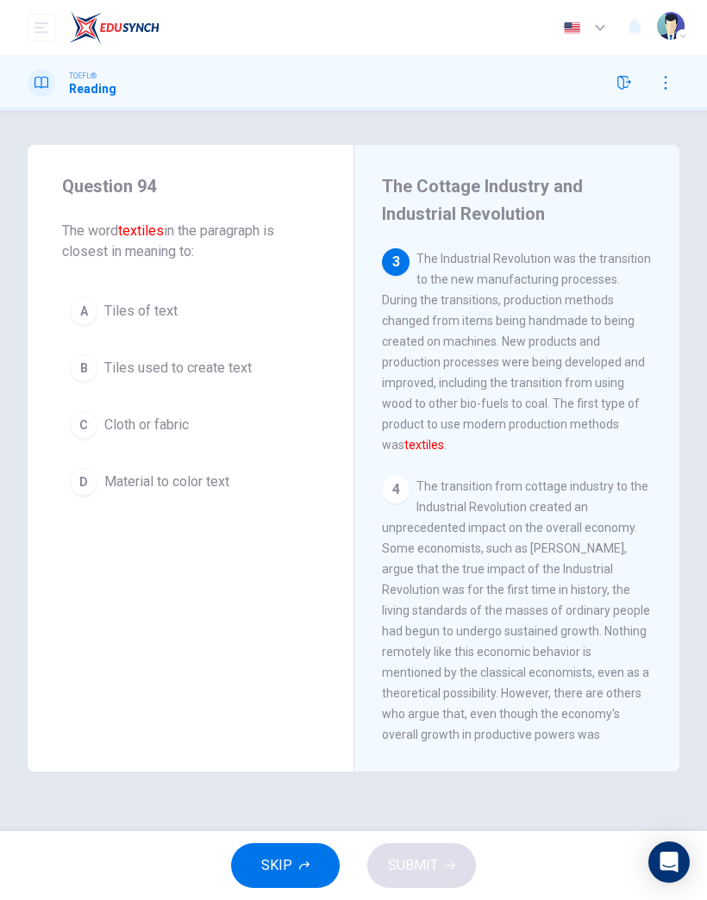
click at [290, 867] on span "SKIP" at bounding box center [276, 866] width 31 height 24
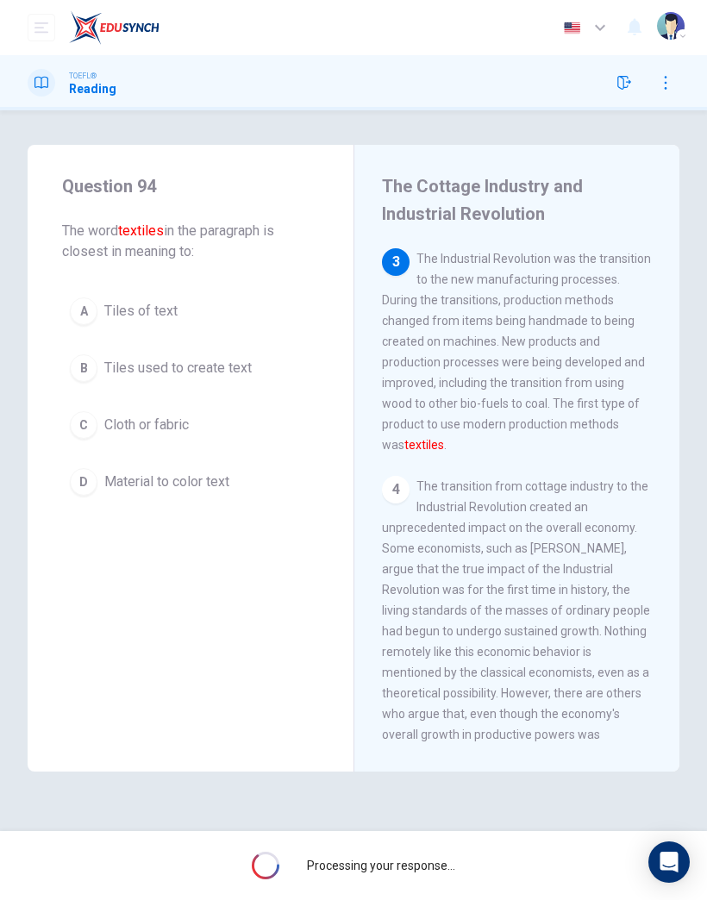
click at [428, 884] on div "Processing your response..." at bounding box center [353, 865] width 707 height 69
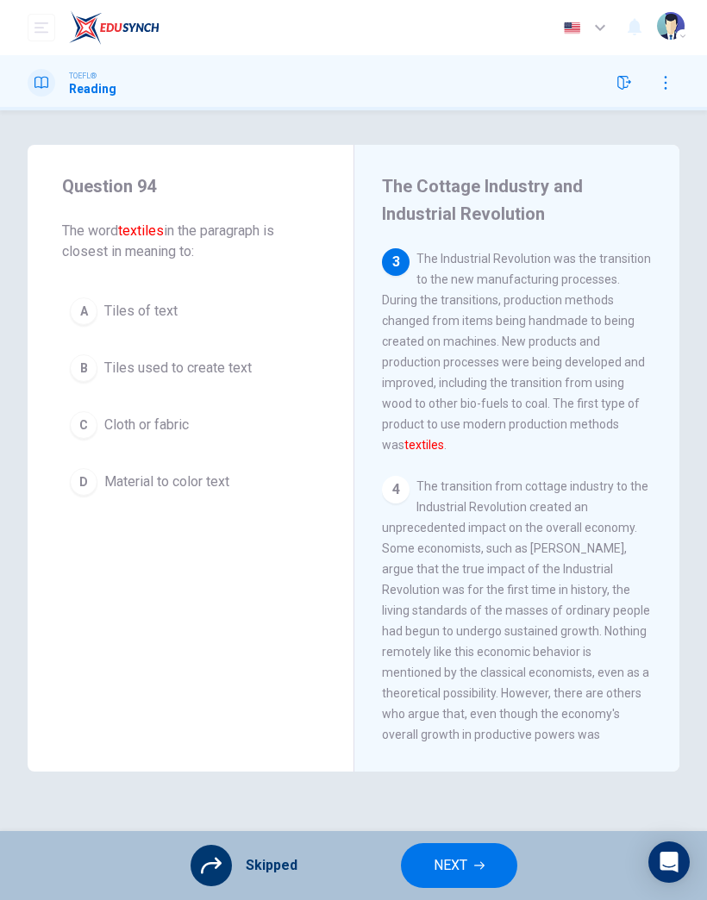
click at [472, 872] on button "NEXT" at bounding box center [459, 866] width 116 height 45
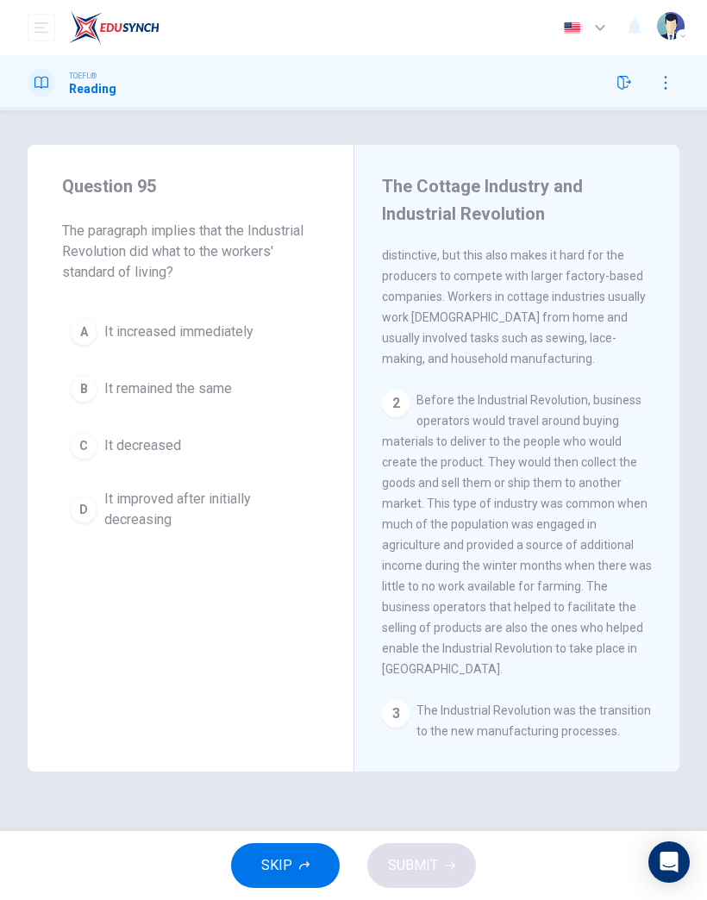
scroll to position [0, 0]
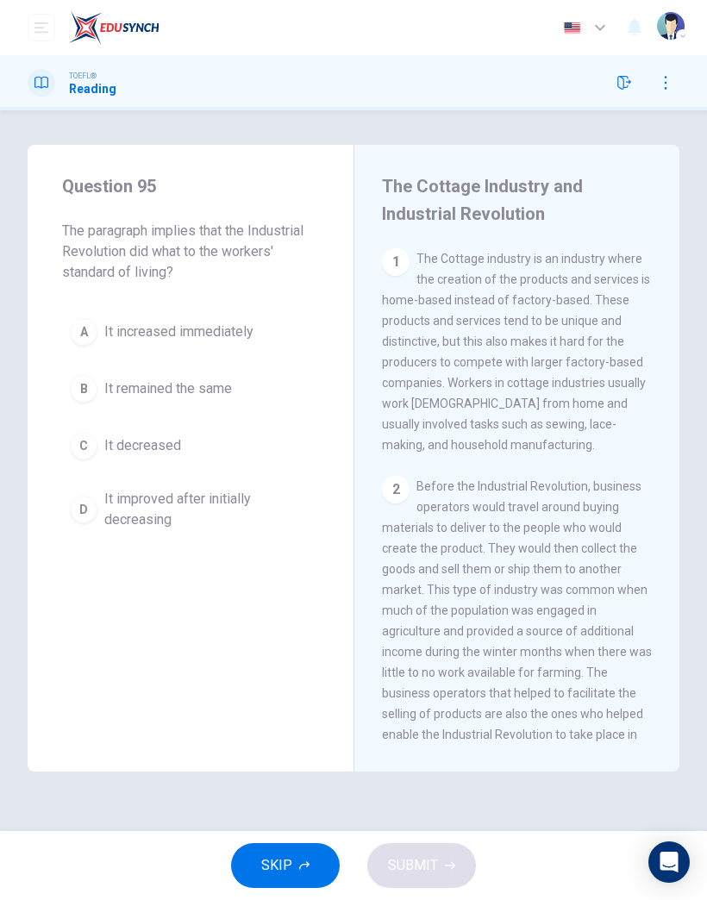
click at [304, 869] on icon "button" at bounding box center [304, 866] width 10 height 10
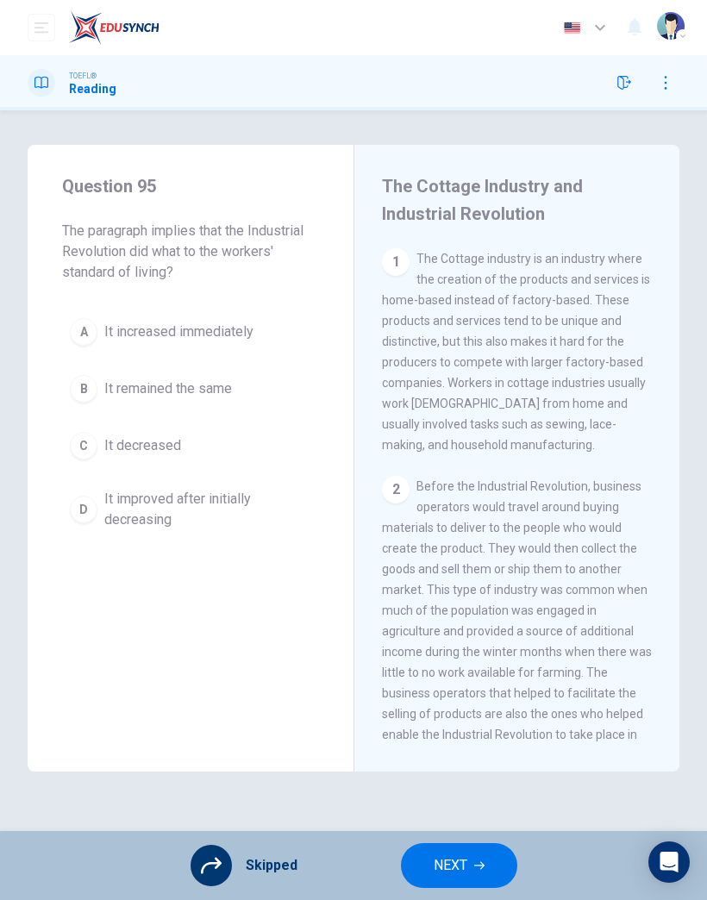
click at [473, 851] on button "NEXT" at bounding box center [459, 866] width 116 height 45
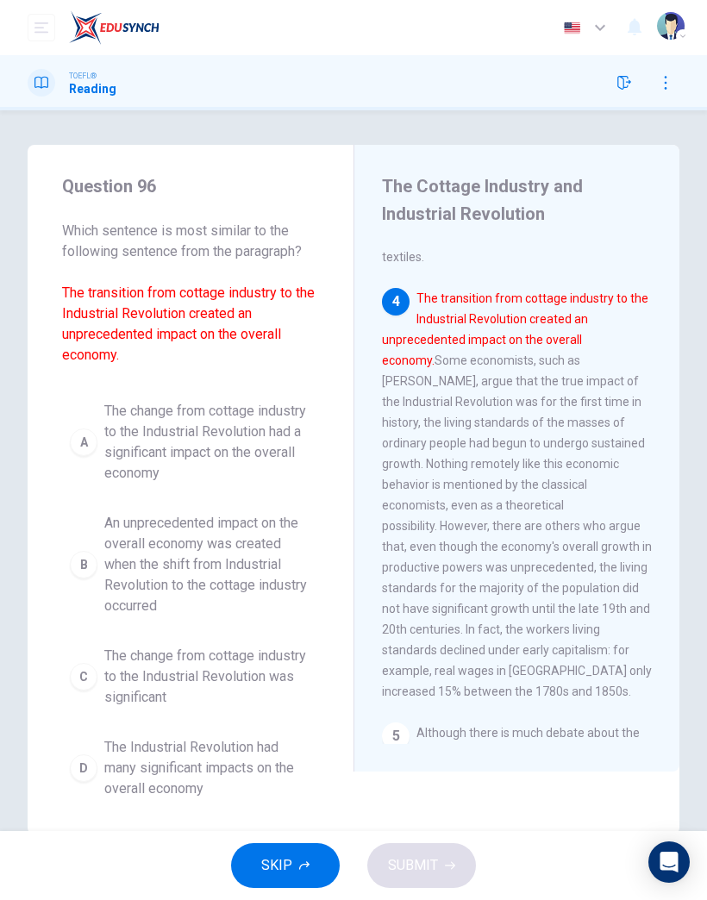
scroll to position [836, 0]
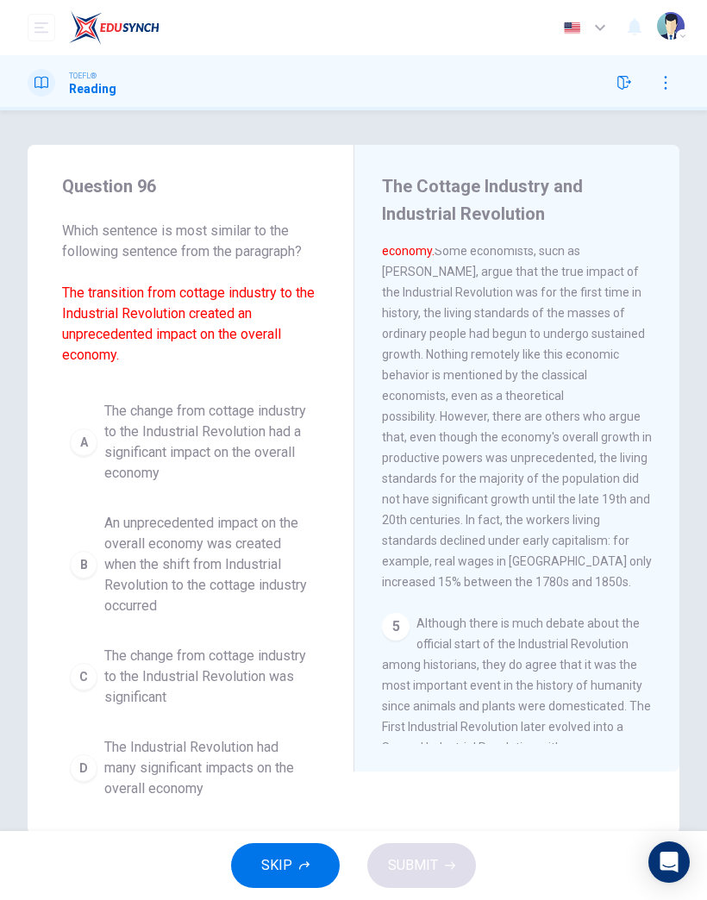
click at [309, 865] on icon "button" at bounding box center [304, 866] width 10 height 9
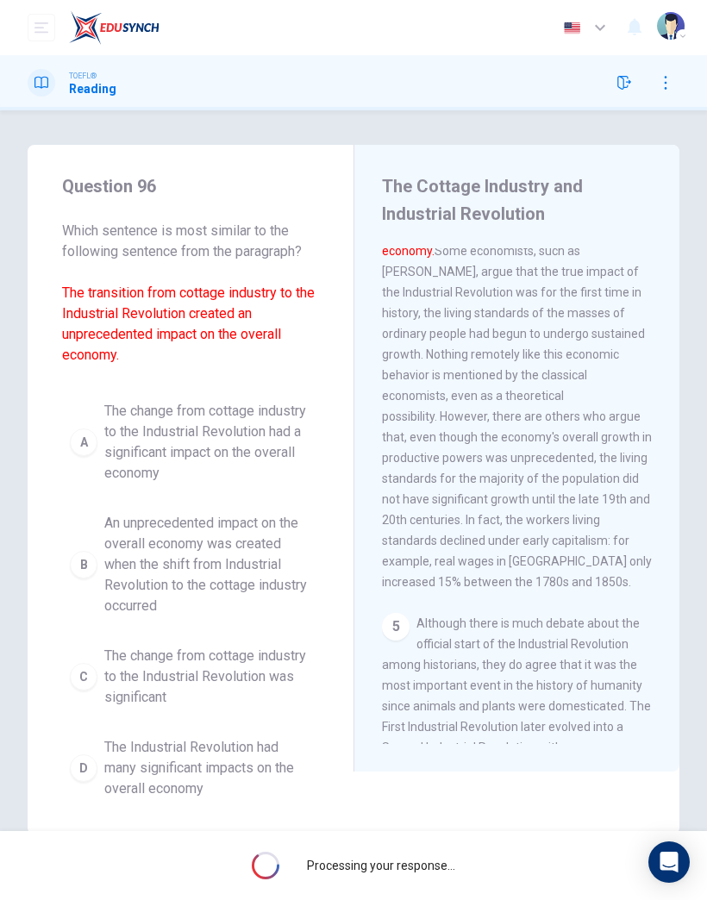
click at [449, 888] on div "Processing your response..." at bounding box center [353, 865] width 707 height 69
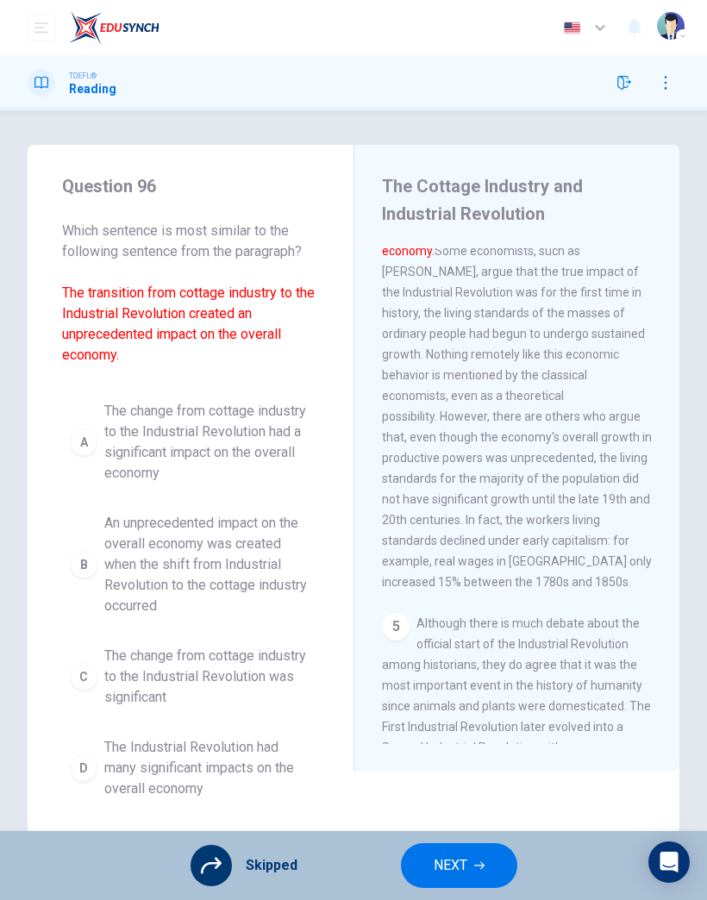
click at [466, 878] on button "NEXT" at bounding box center [459, 866] width 116 height 45
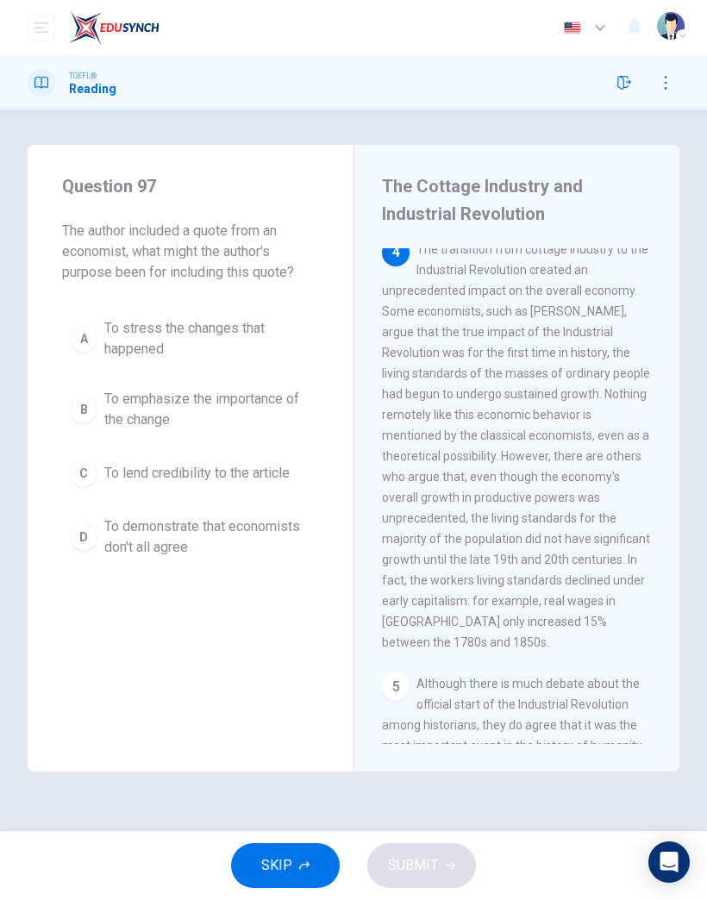
scroll to position [766, 0]
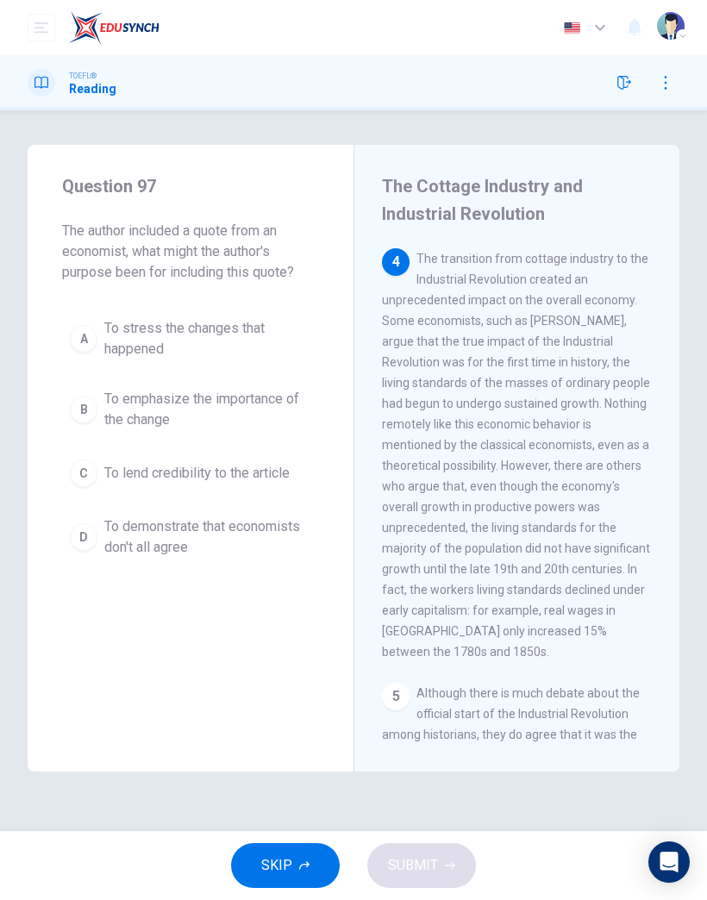
click at [311, 863] on button "SKIP" at bounding box center [285, 866] width 109 height 45
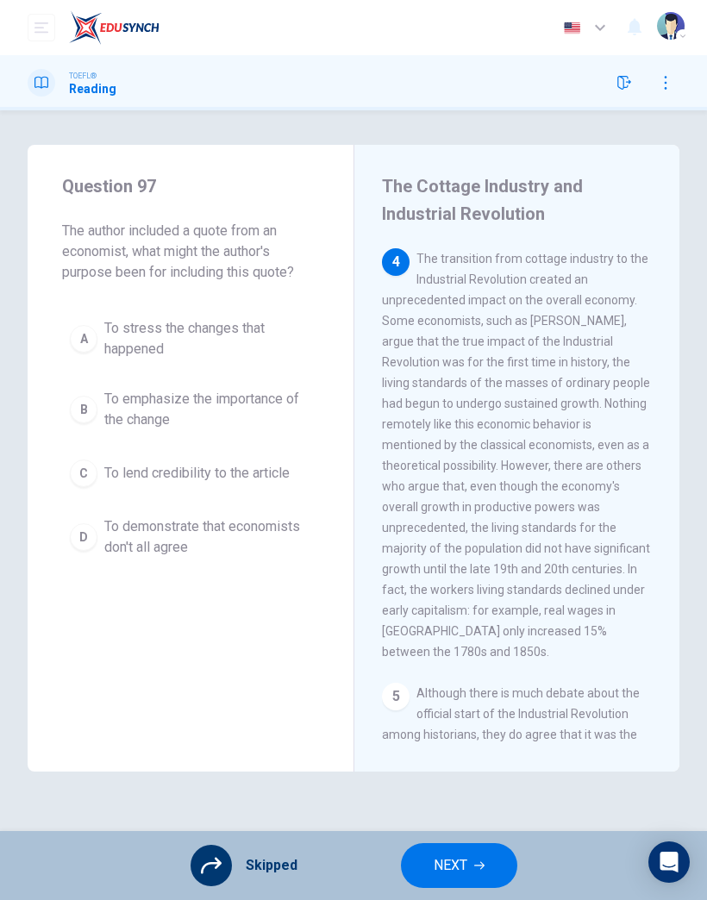
click at [450, 863] on span "NEXT" at bounding box center [451, 866] width 34 height 24
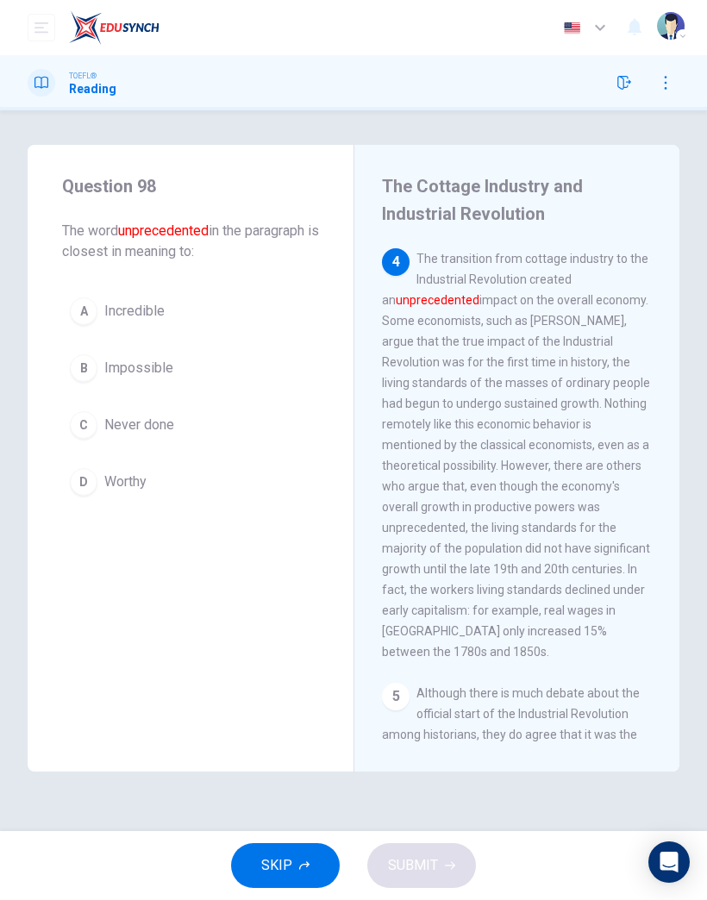
click at [285, 872] on span "SKIP" at bounding box center [276, 866] width 31 height 24
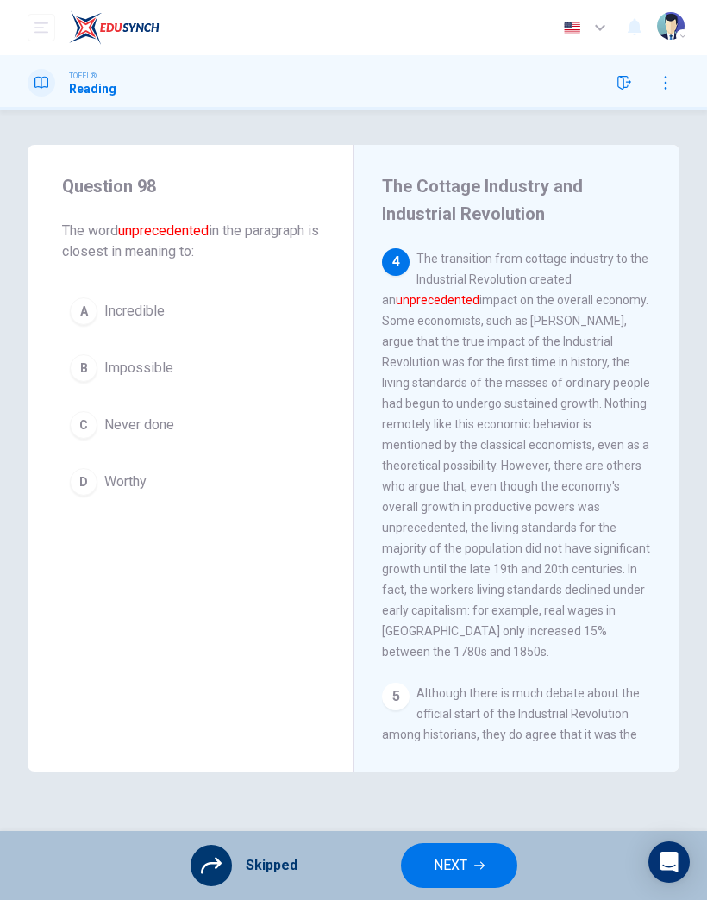
click at [455, 856] on span "NEXT" at bounding box center [451, 866] width 34 height 24
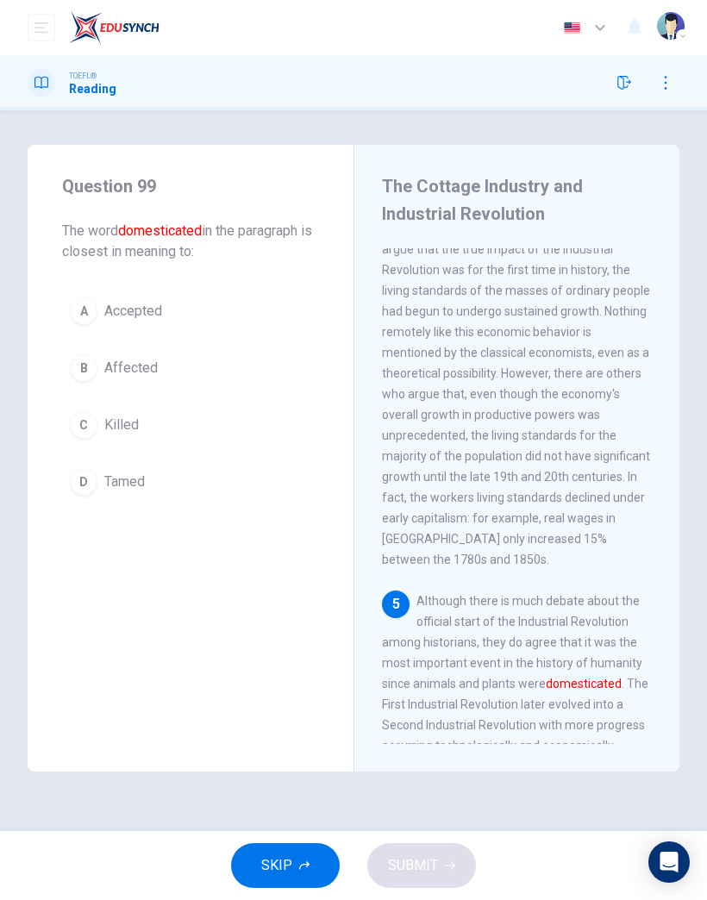
scroll to position [870, 0]
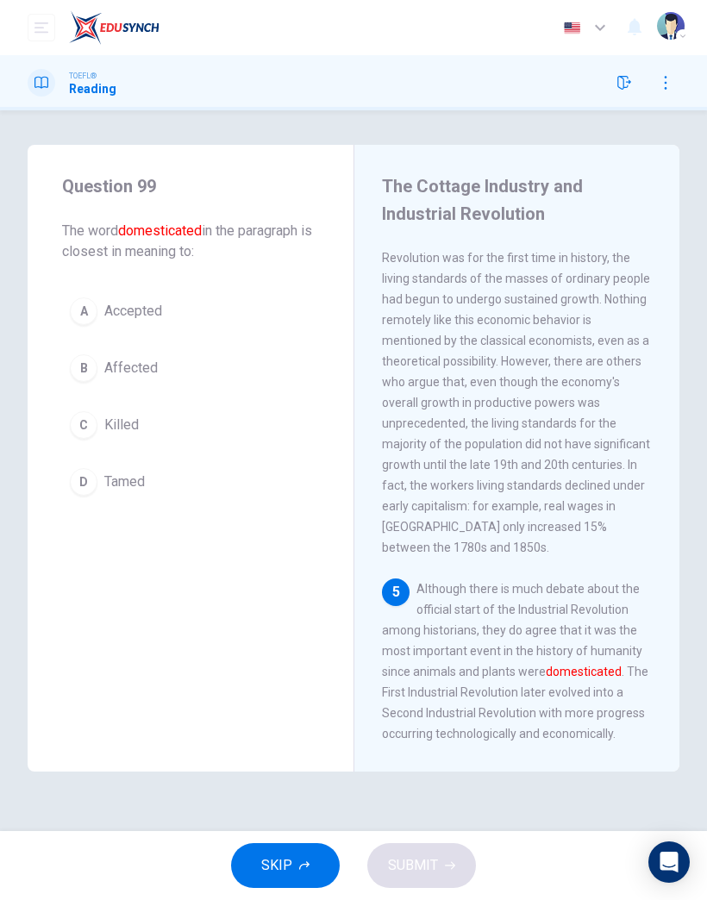
click at [135, 369] on span "Affected" at bounding box center [130, 368] width 53 height 21
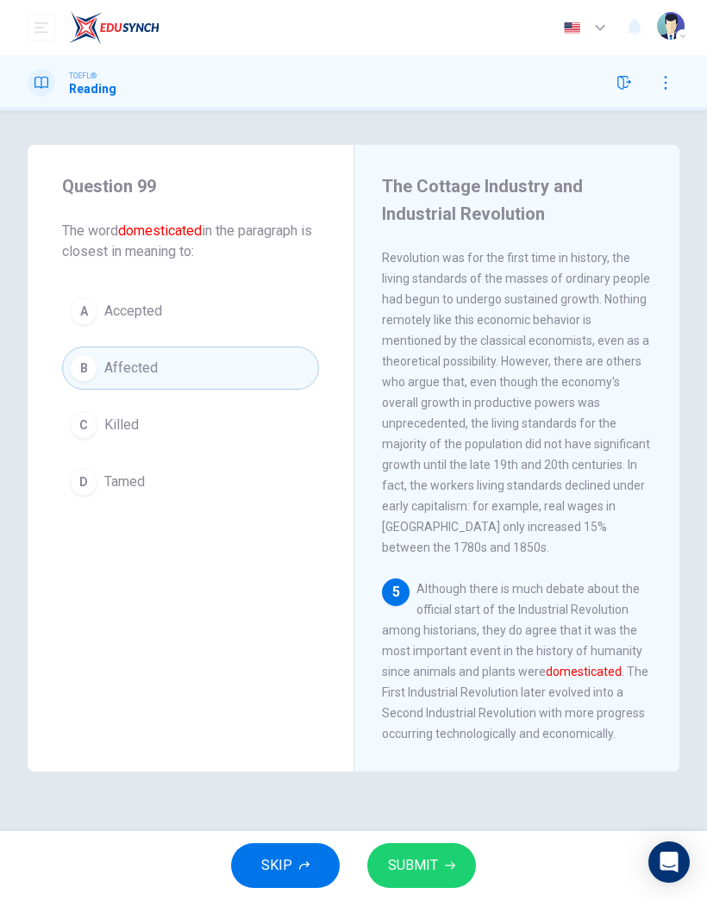
click at [118, 424] on span "Killed" at bounding box center [121, 425] width 35 height 21
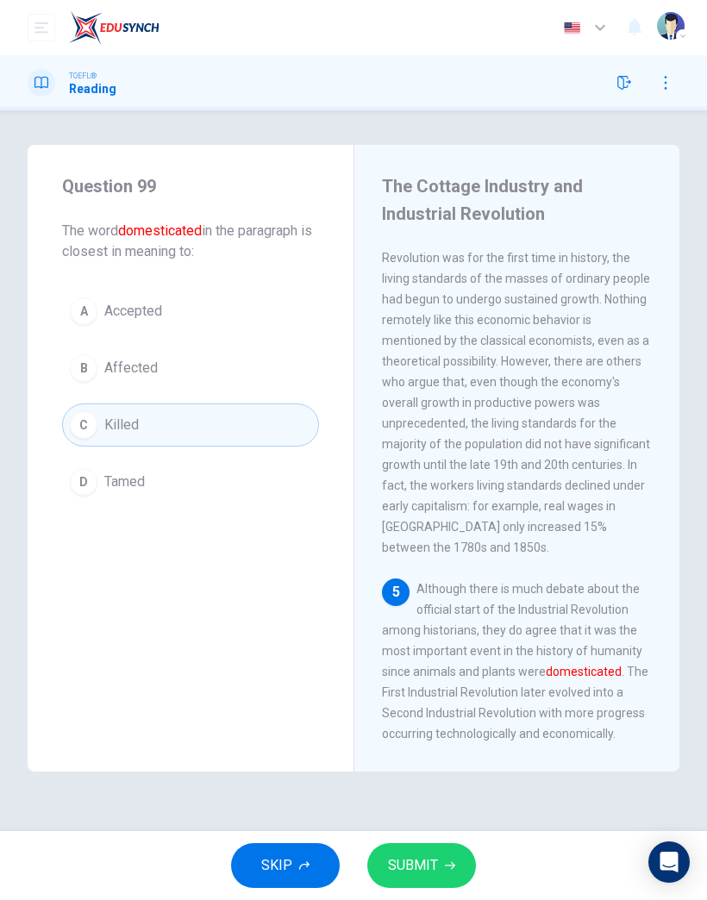
click at [147, 485] on button "D Tamed" at bounding box center [190, 482] width 257 height 43
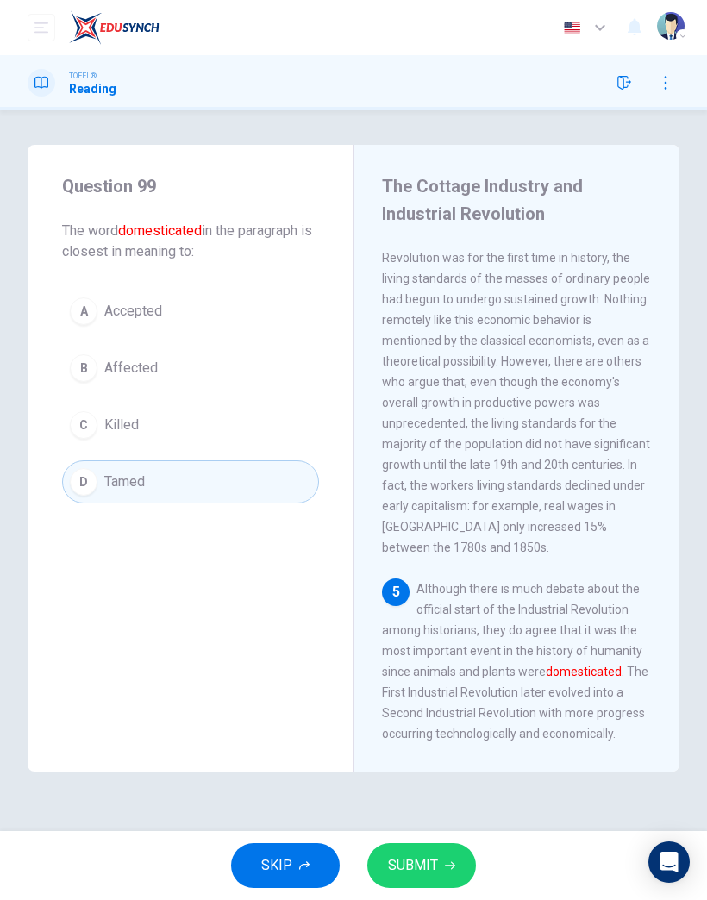
click at [408, 857] on span "SUBMIT" at bounding box center [413, 866] width 50 height 24
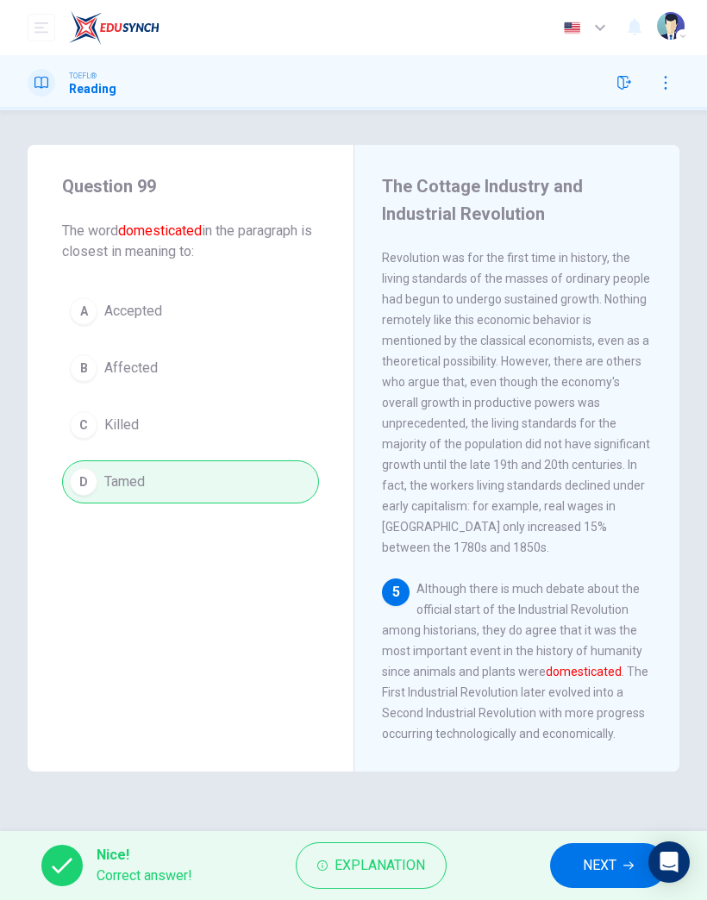
click at [587, 867] on span "NEXT" at bounding box center [600, 866] width 34 height 24
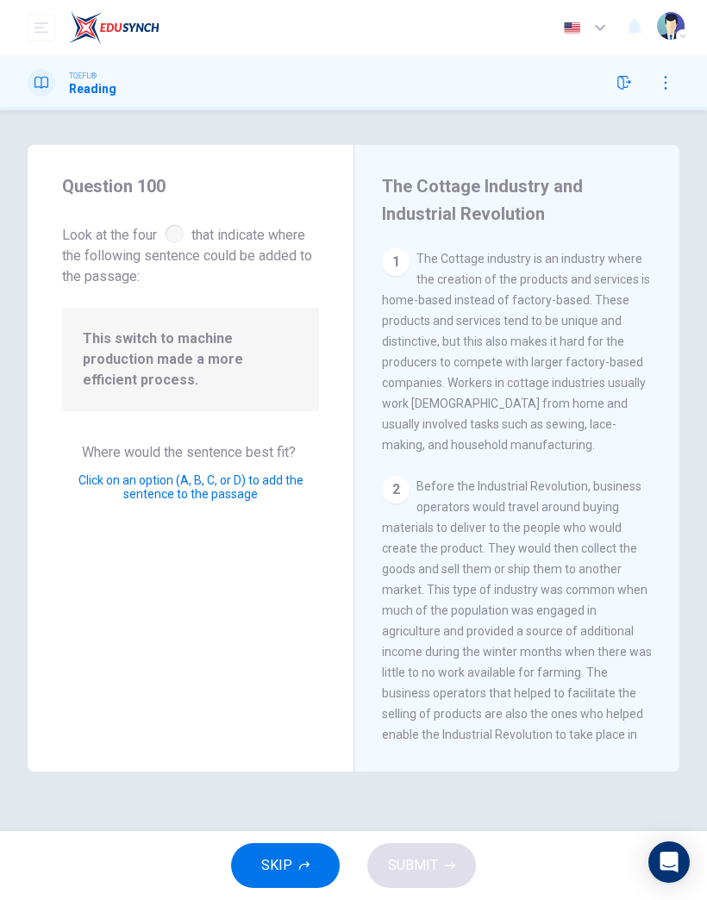
scroll to position [449, 0]
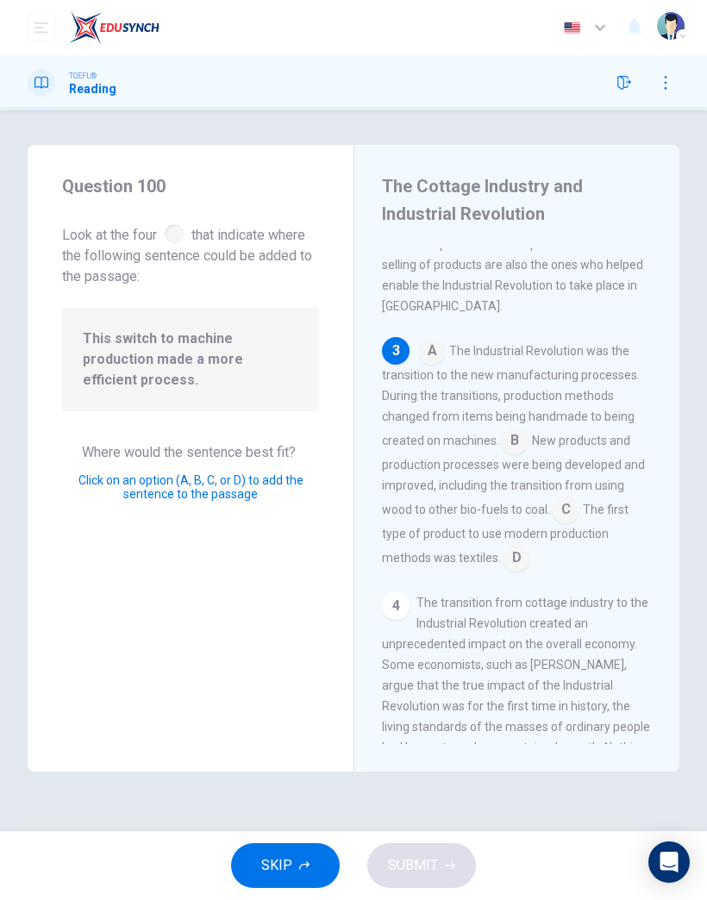
click at [560, 504] on input at bounding box center [566, 512] width 28 height 28
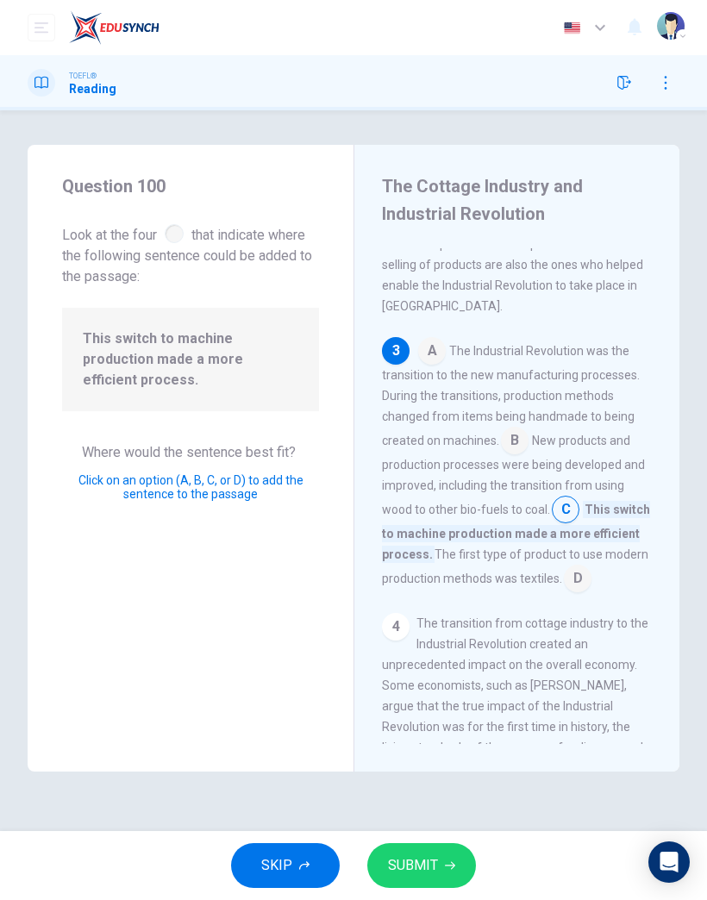
click at [431, 869] on span "SUBMIT" at bounding box center [413, 866] width 50 height 24
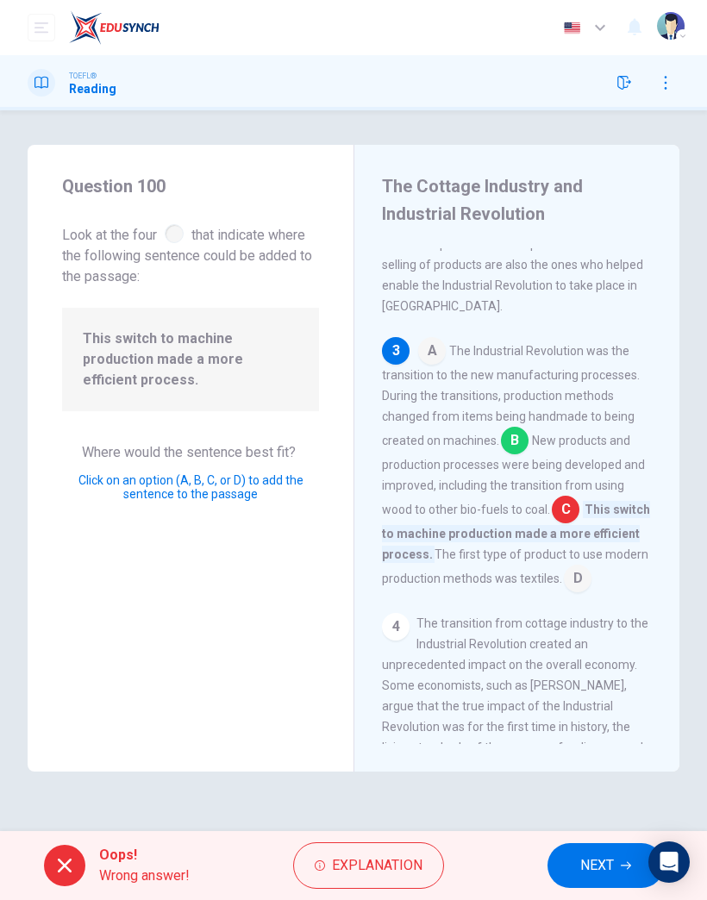
click at [593, 863] on span "NEXT" at bounding box center [597, 866] width 34 height 24
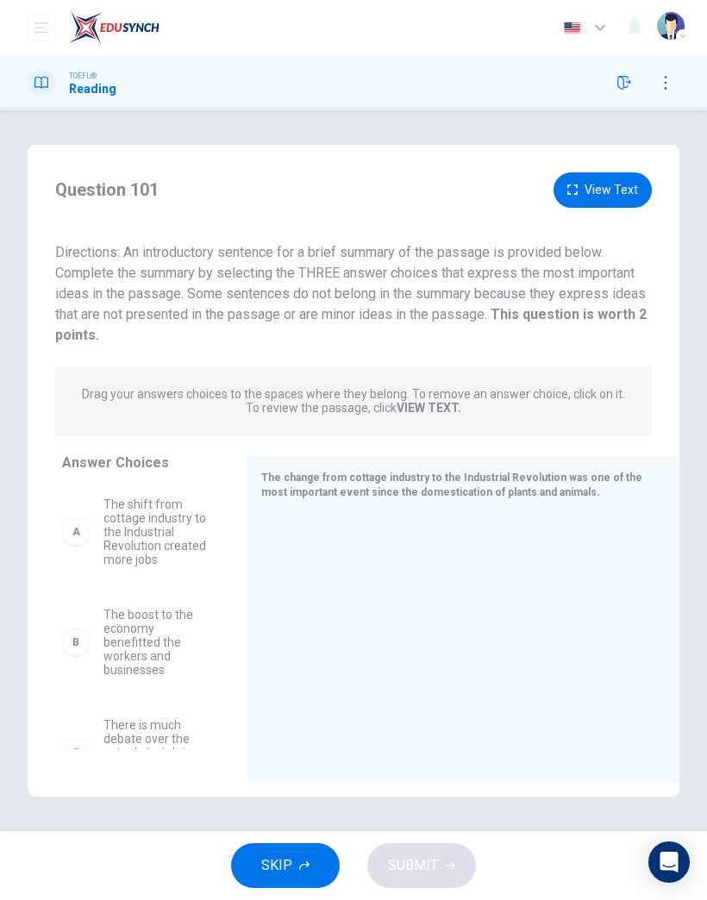
click at [304, 871] on button "SKIP" at bounding box center [285, 866] width 109 height 45
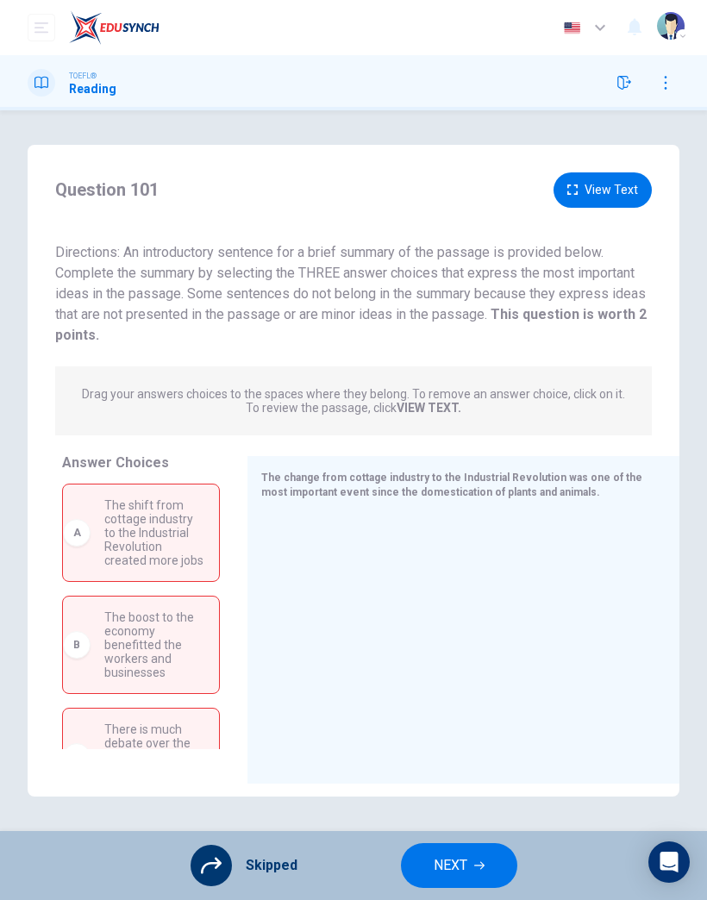
click at [452, 872] on span "NEXT" at bounding box center [451, 866] width 34 height 24
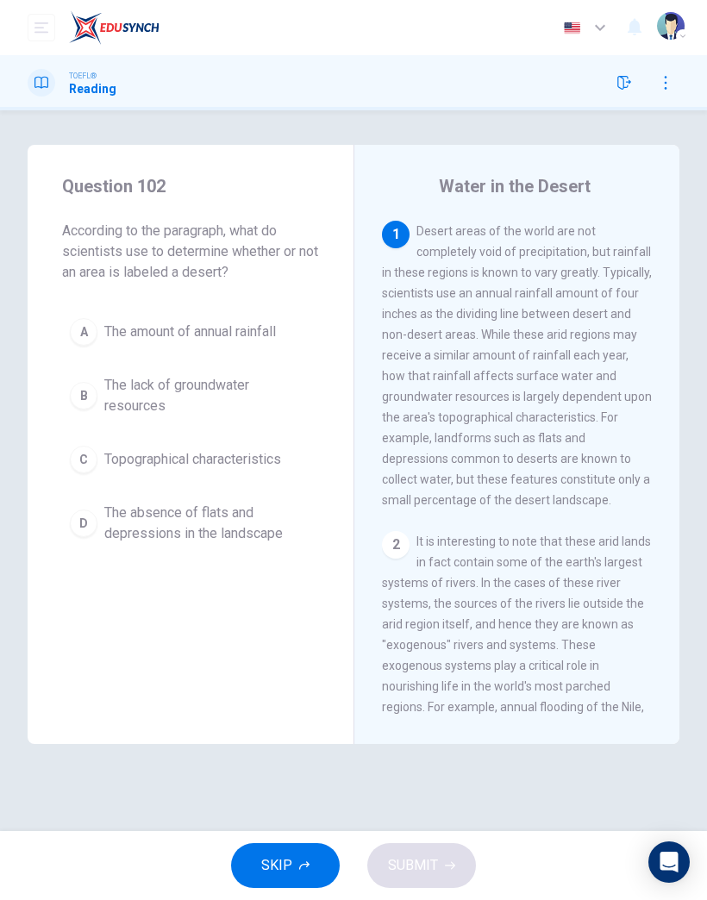
click at [231, 396] on span "The lack of groundwater resources" at bounding box center [207, 395] width 207 height 41
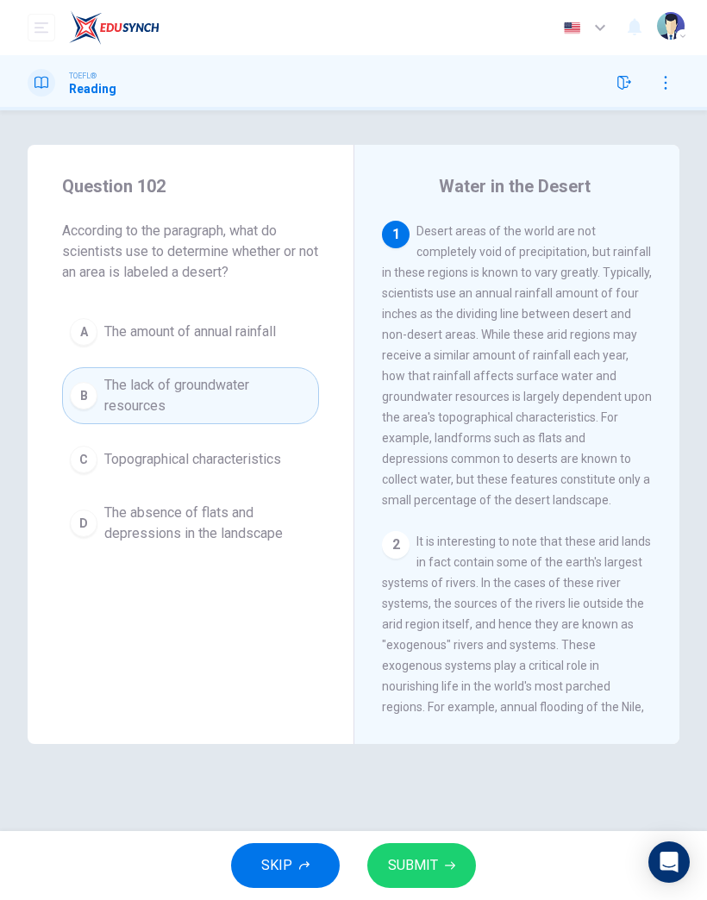
click at [429, 863] on span "SUBMIT" at bounding box center [413, 866] width 50 height 24
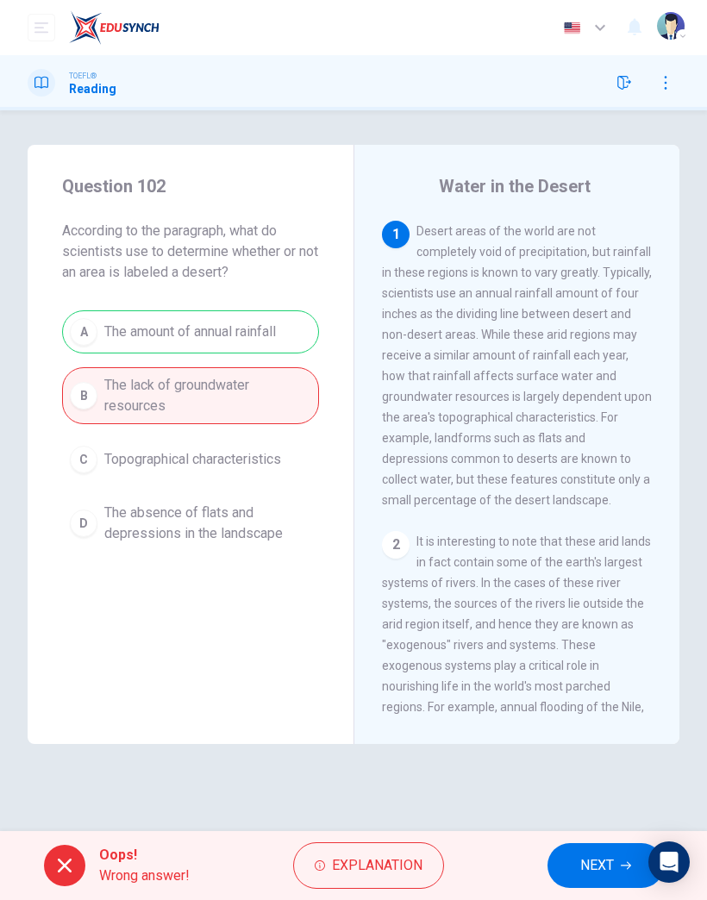
click at [646, 849] on button "NEXT" at bounding box center [606, 866] width 116 height 45
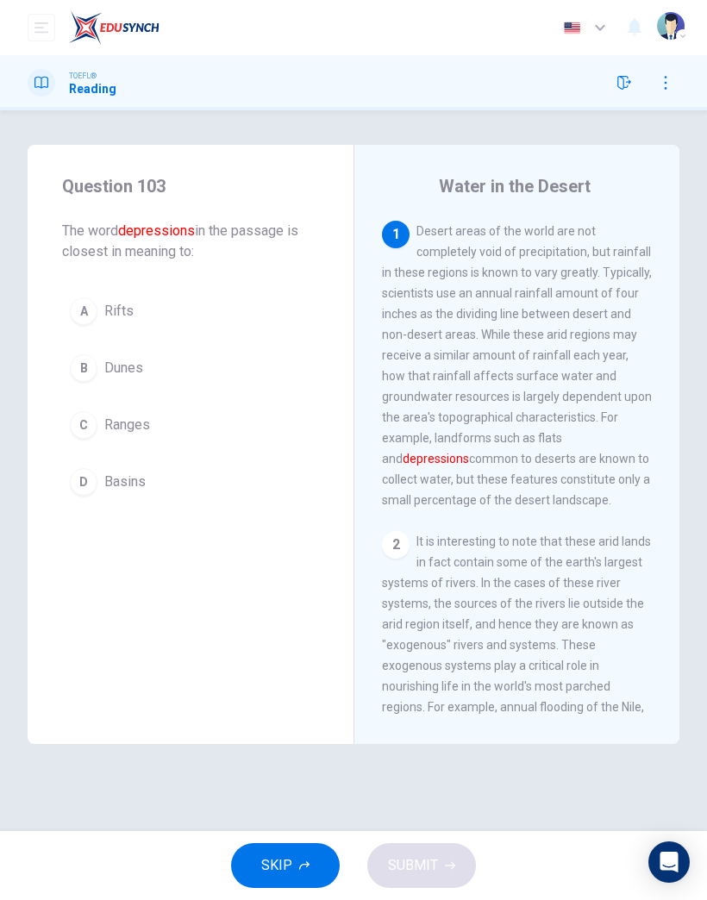
click at [138, 420] on span "Ranges" at bounding box center [127, 425] width 46 height 21
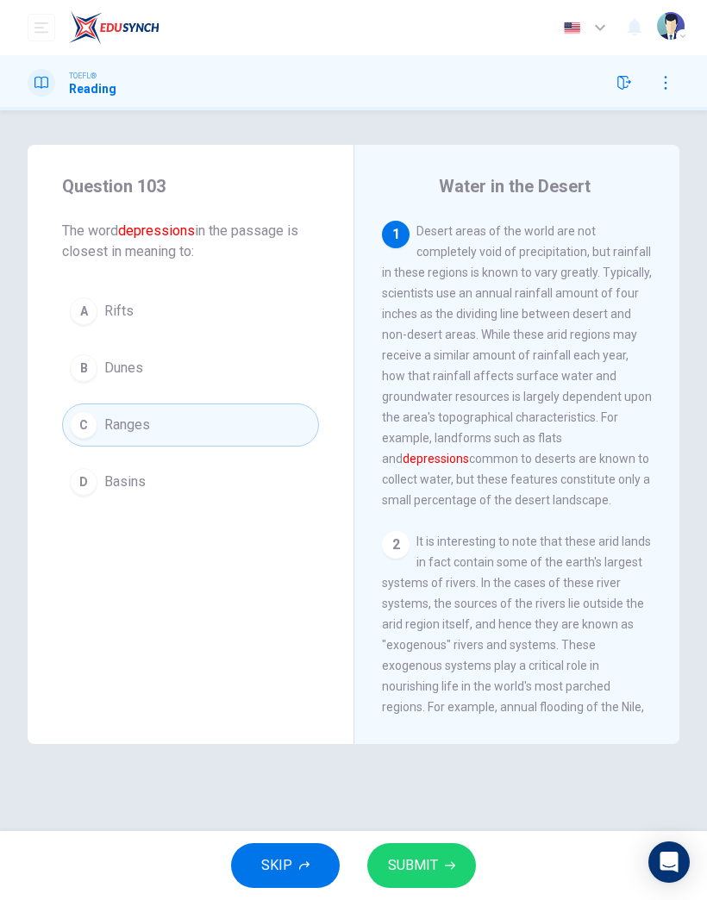
click at [399, 855] on span "SUBMIT" at bounding box center [413, 866] width 50 height 24
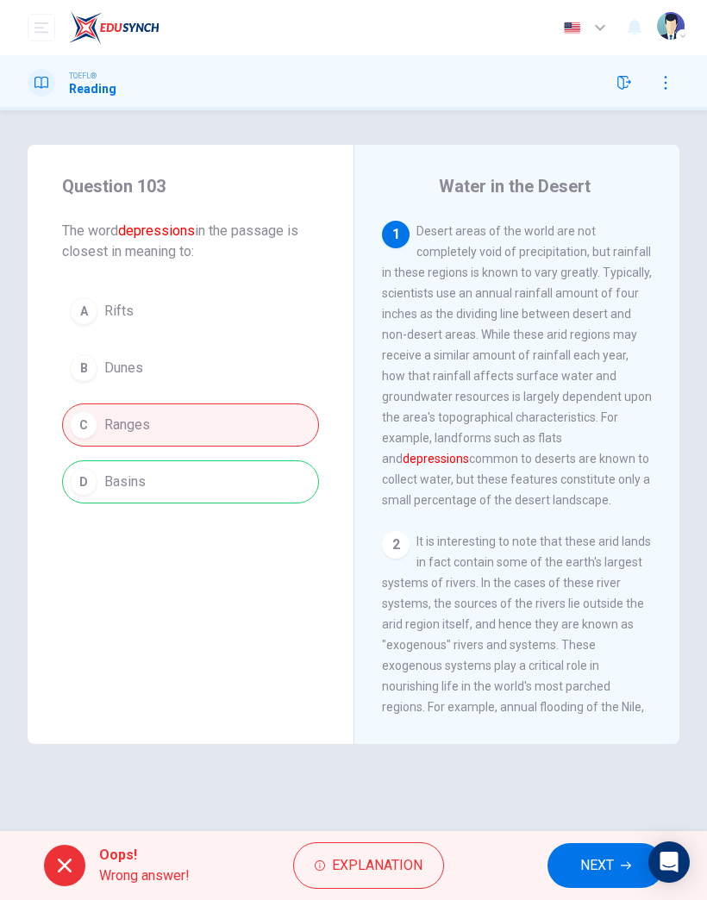
click at [560, 858] on button "NEXT" at bounding box center [606, 866] width 116 height 45
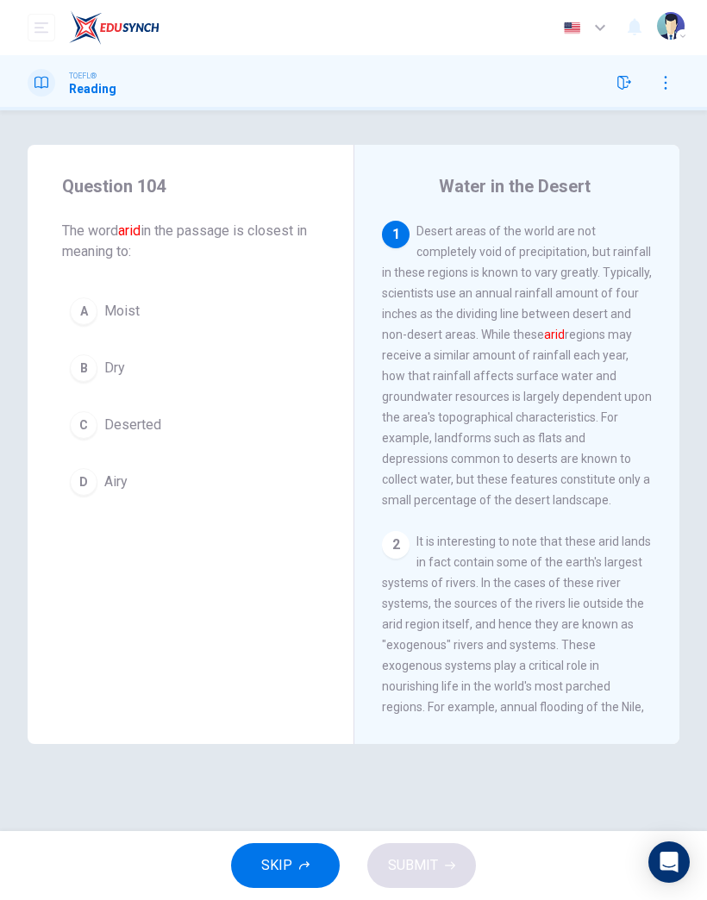
click at [107, 377] on span "Dry" at bounding box center [114, 368] width 21 height 21
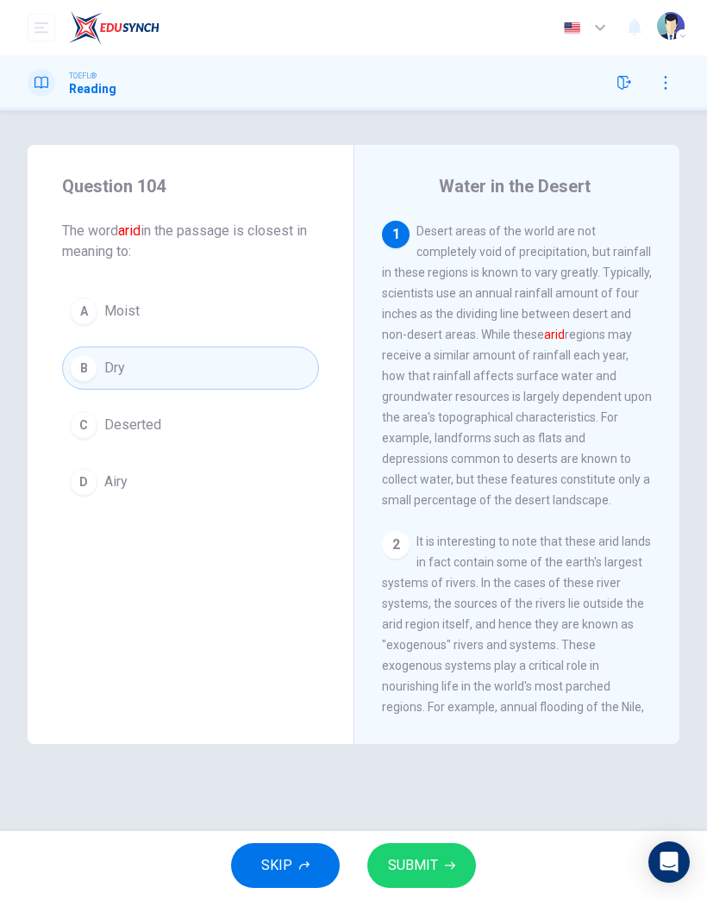
click at [431, 878] on button "SUBMIT" at bounding box center [421, 866] width 109 height 45
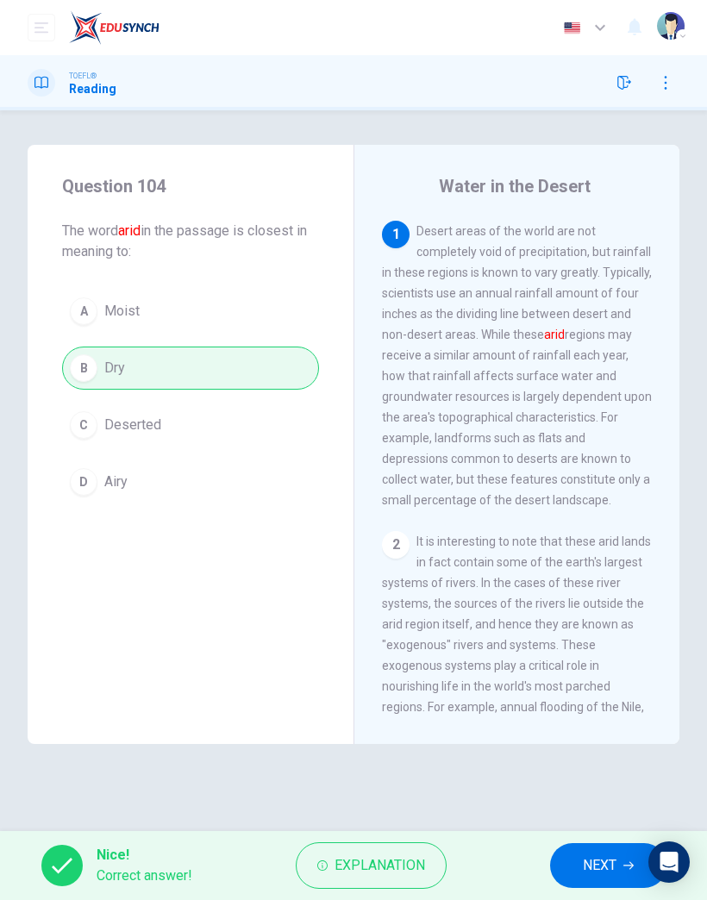
click at [573, 847] on button "NEXT" at bounding box center [608, 866] width 116 height 45
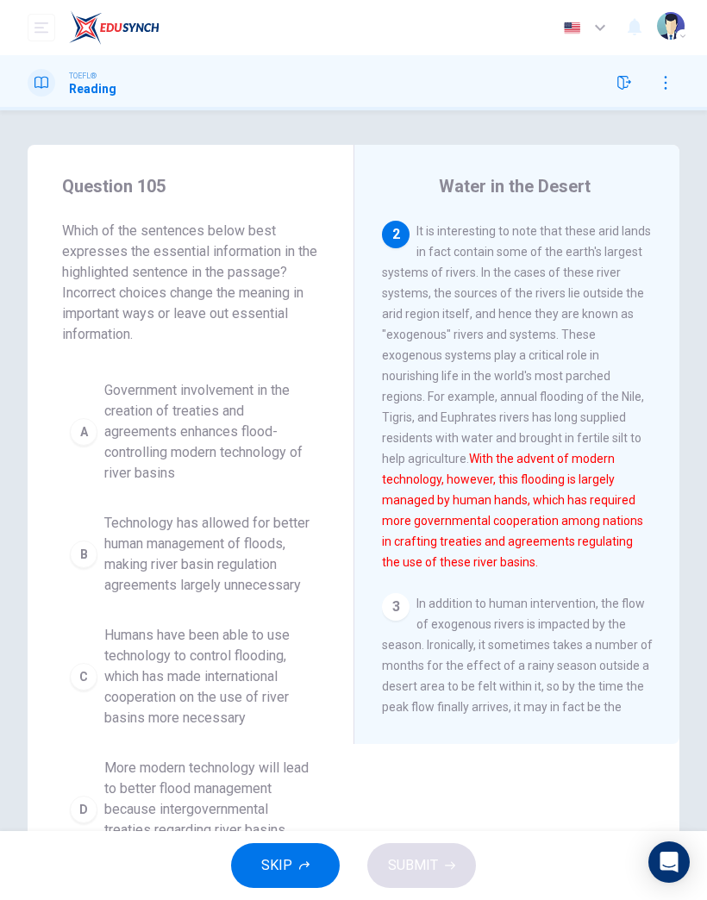
scroll to position [339, 0]
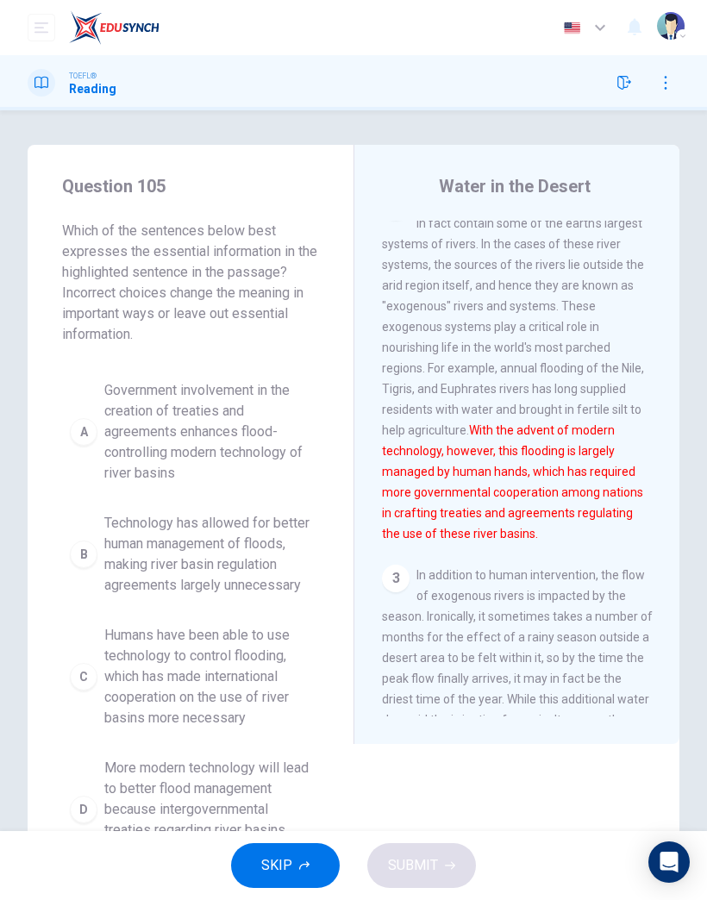
click at [248, 558] on span "Technology has allowed for better human management of floods, making river basi…" at bounding box center [207, 554] width 207 height 83
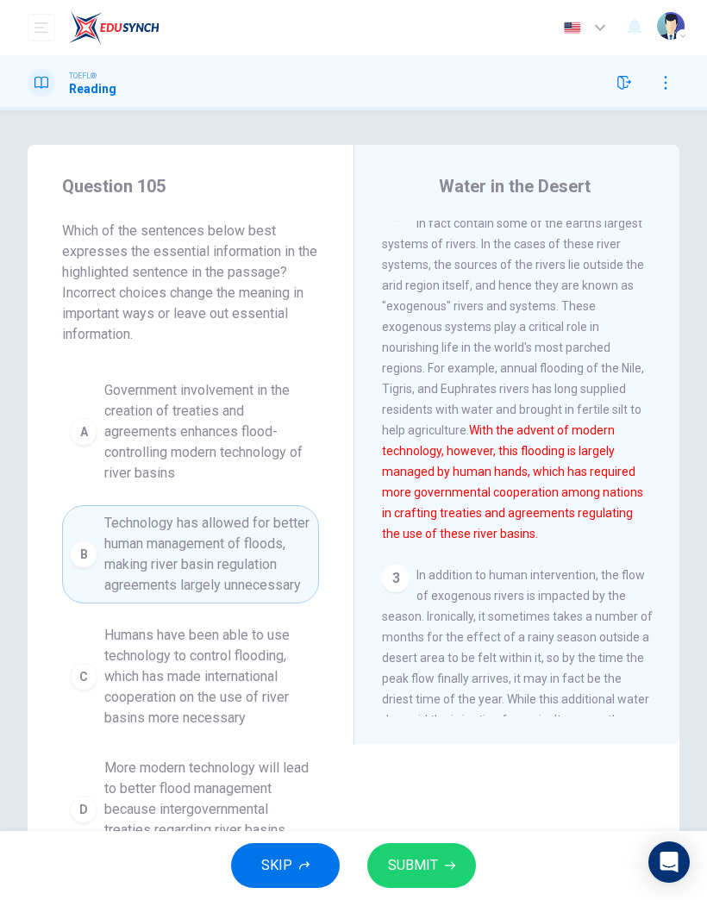
click at [436, 867] on span "SUBMIT" at bounding box center [413, 866] width 50 height 24
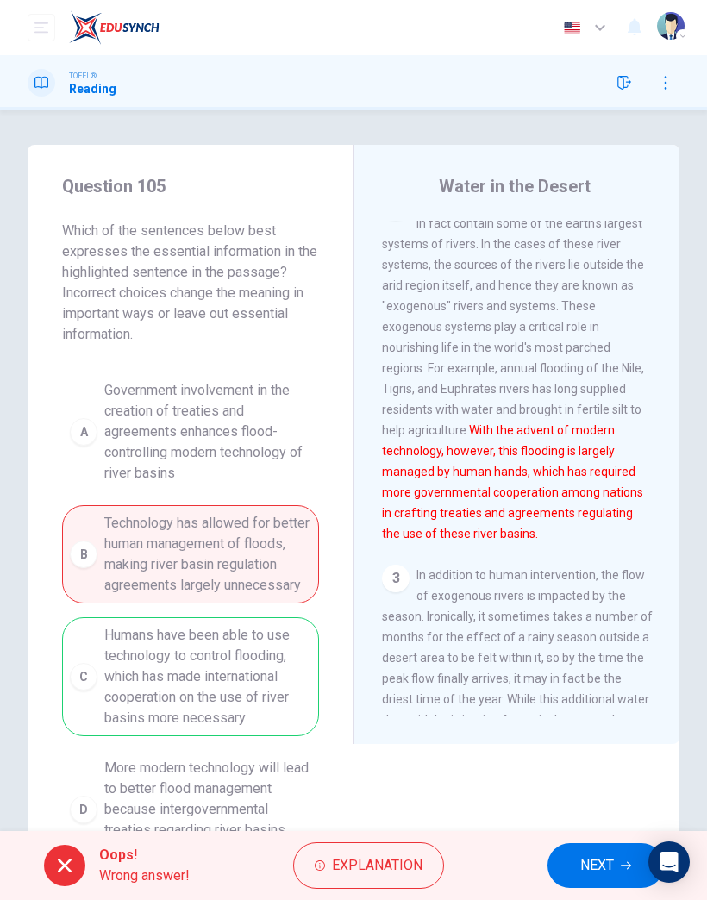
click at [580, 860] on span "NEXT" at bounding box center [597, 866] width 34 height 24
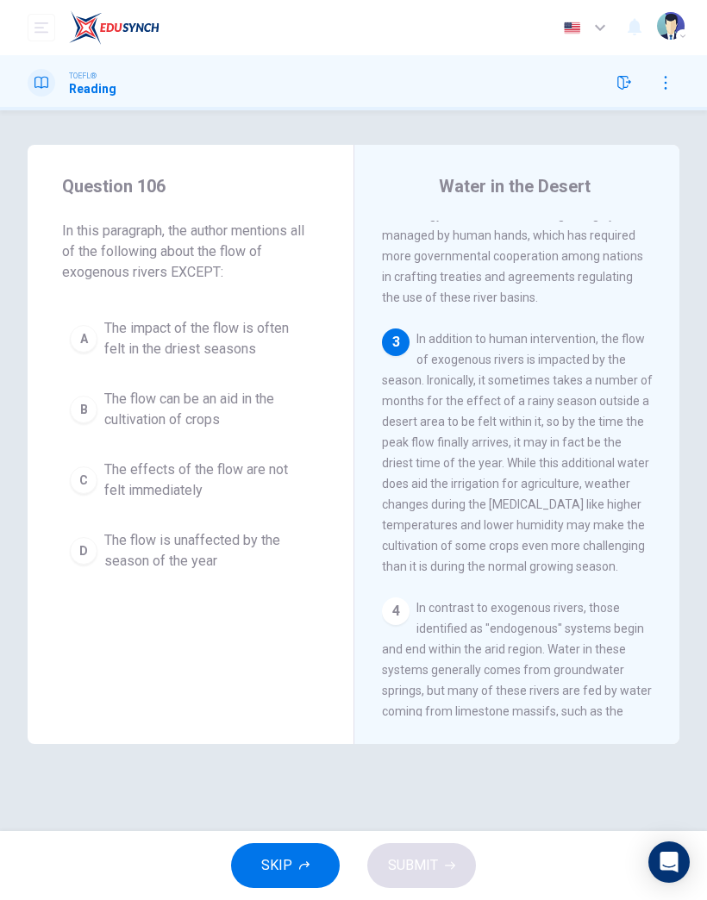
scroll to position [608, 0]
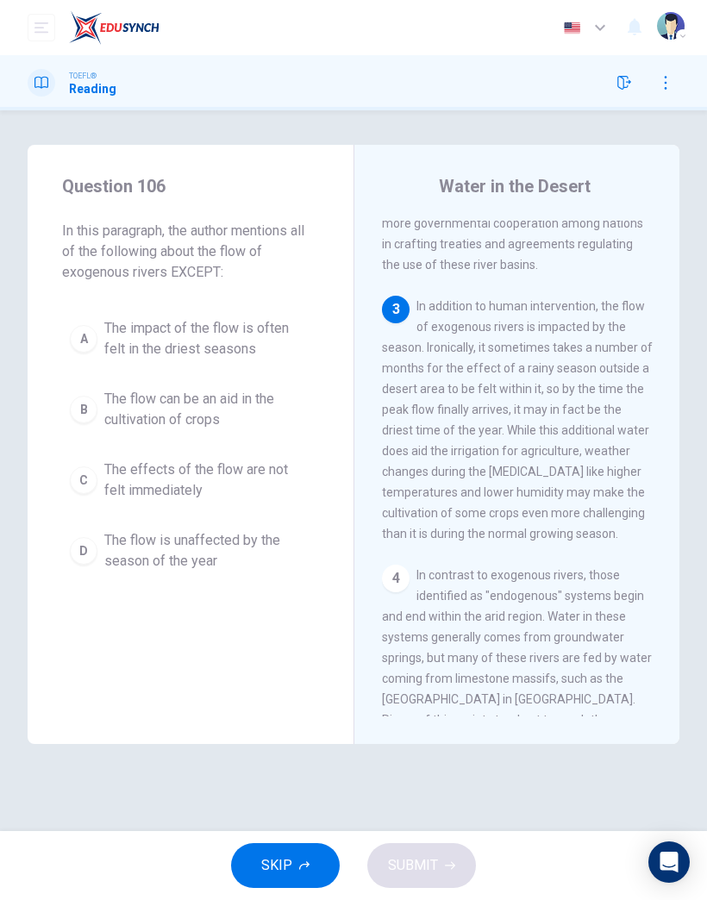
click at [243, 542] on span "The flow is unaffected by the season of the year" at bounding box center [207, 550] width 207 height 41
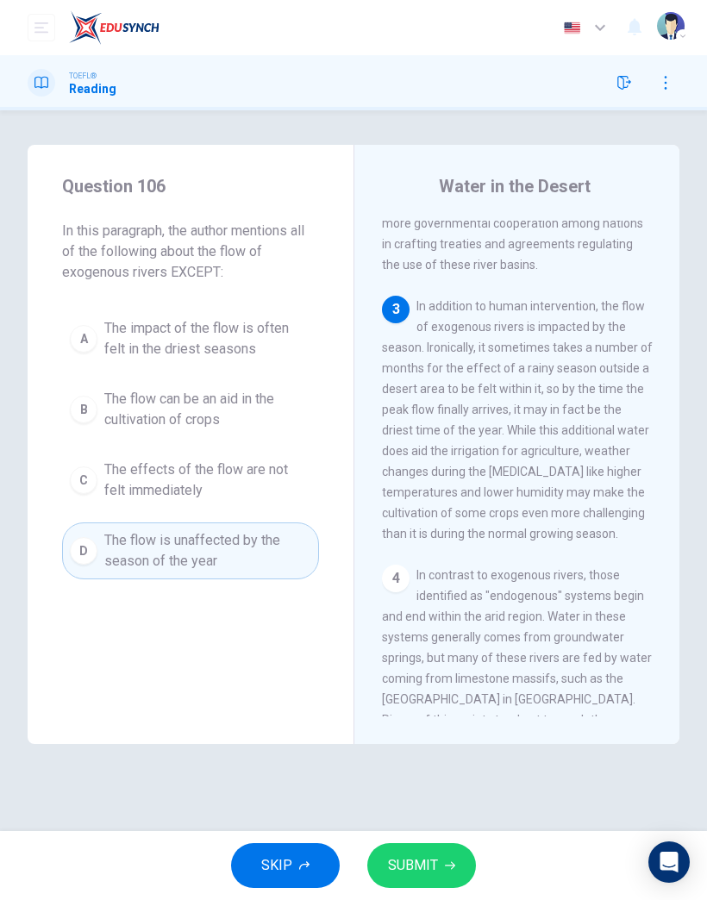
click at [253, 476] on span "The effects of the flow are not felt immediately" at bounding box center [207, 480] width 207 height 41
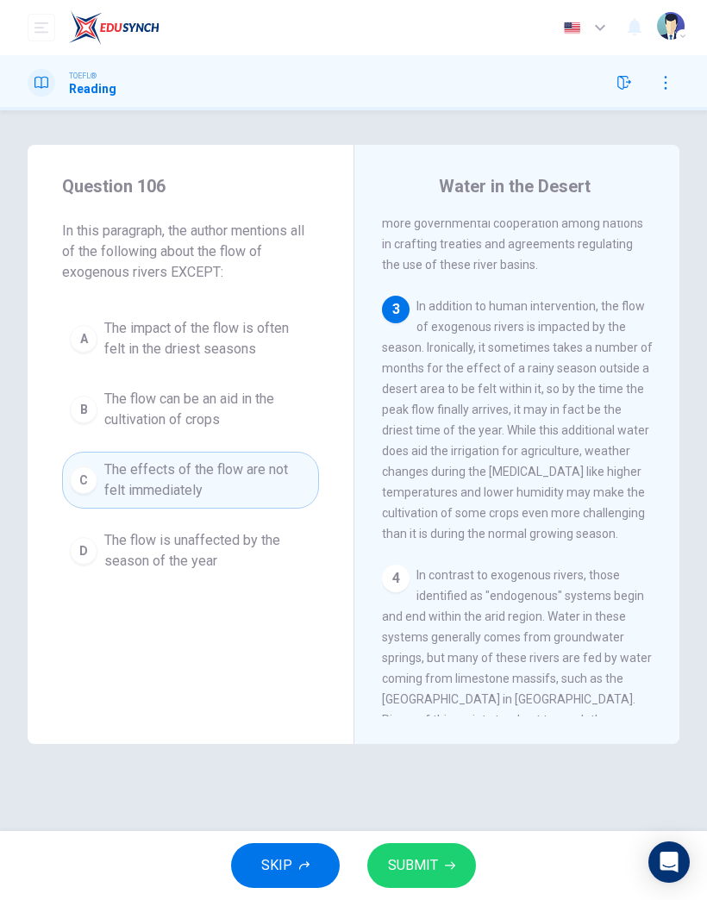
click at [465, 850] on button "SUBMIT" at bounding box center [421, 866] width 109 height 45
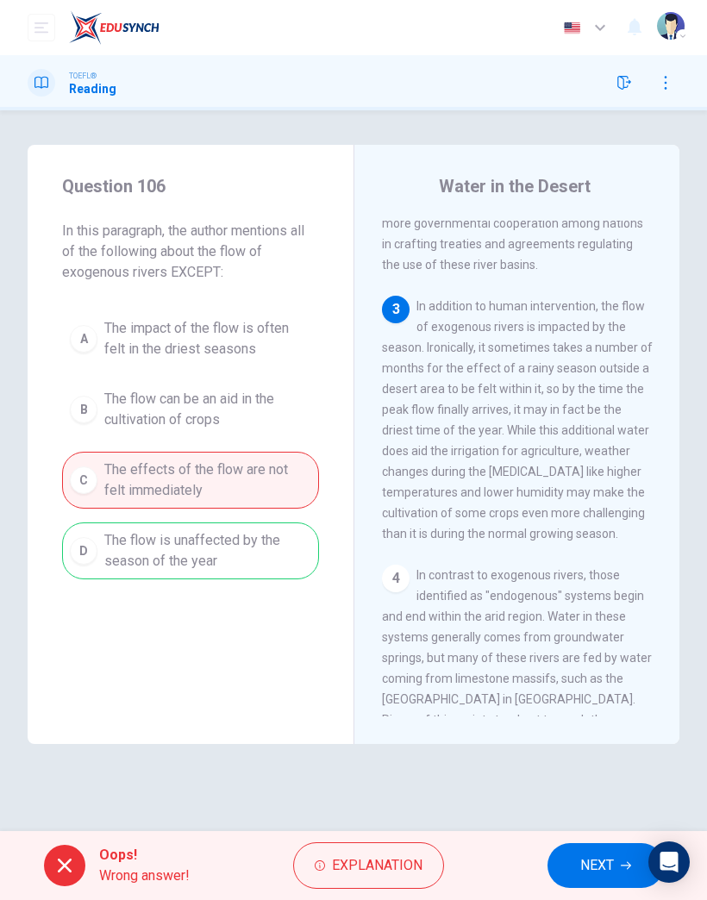
click at [615, 860] on button "NEXT" at bounding box center [606, 866] width 116 height 45
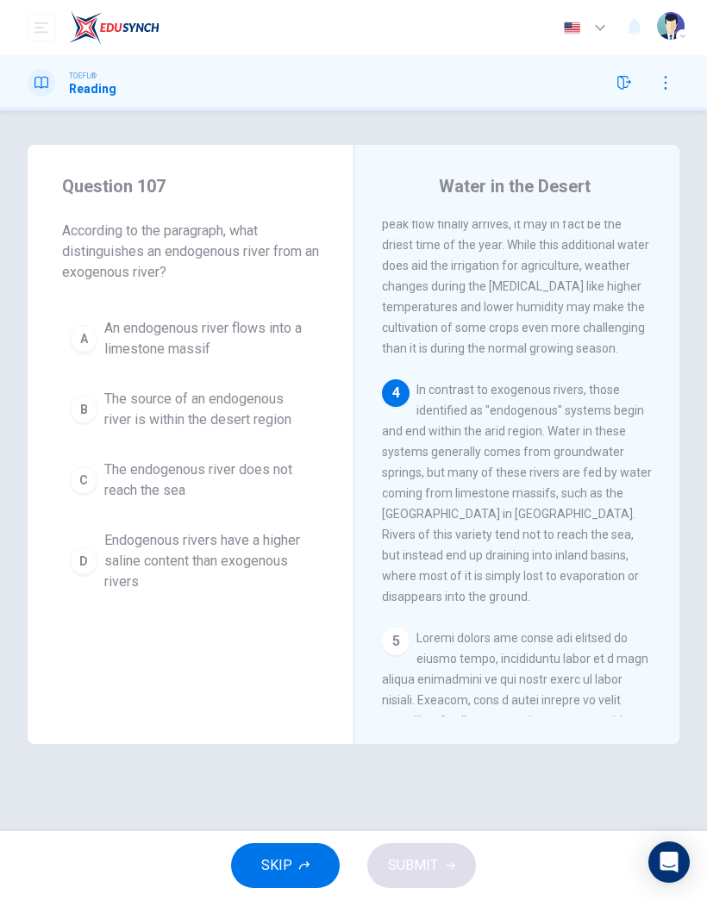
scroll to position [836, 0]
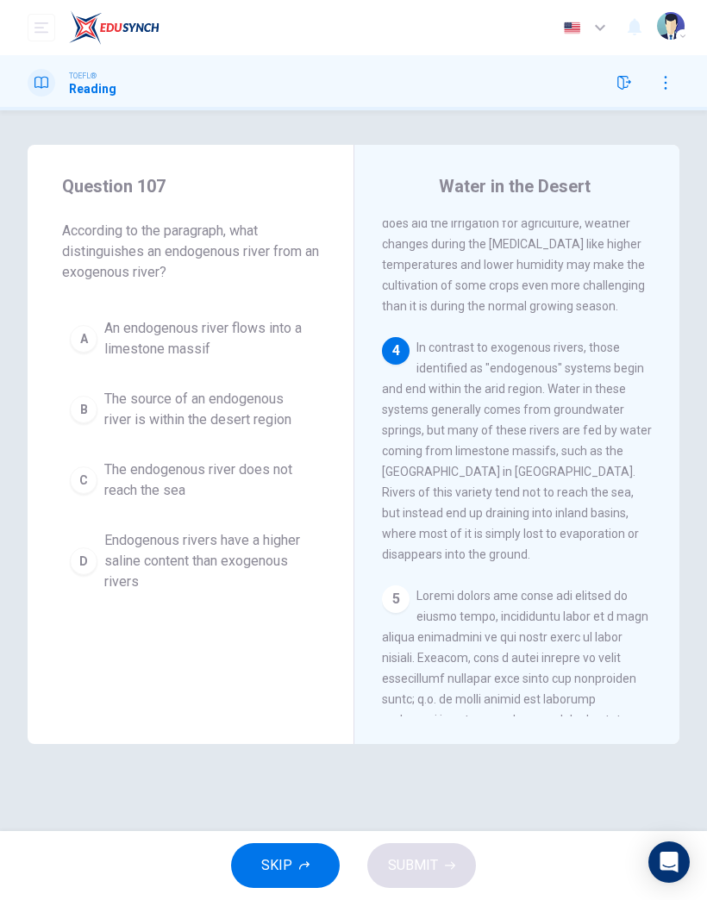
click at [278, 480] on span "The endogenous river does not reach the sea" at bounding box center [207, 480] width 207 height 41
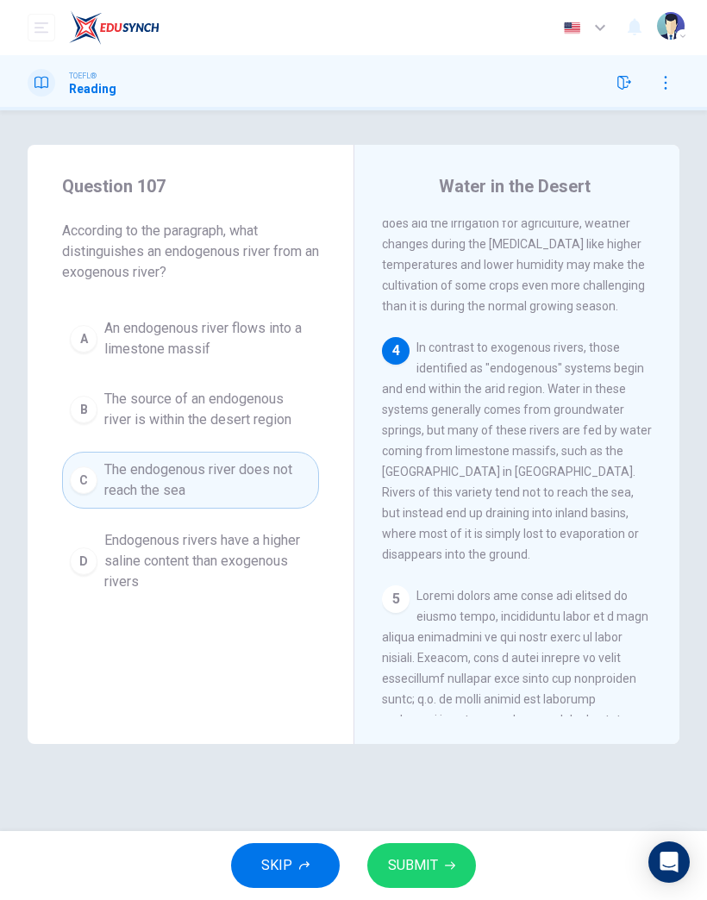
click at [401, 850] on button "SUBMIT" at bounding box center [421, 866] width 109 height 45
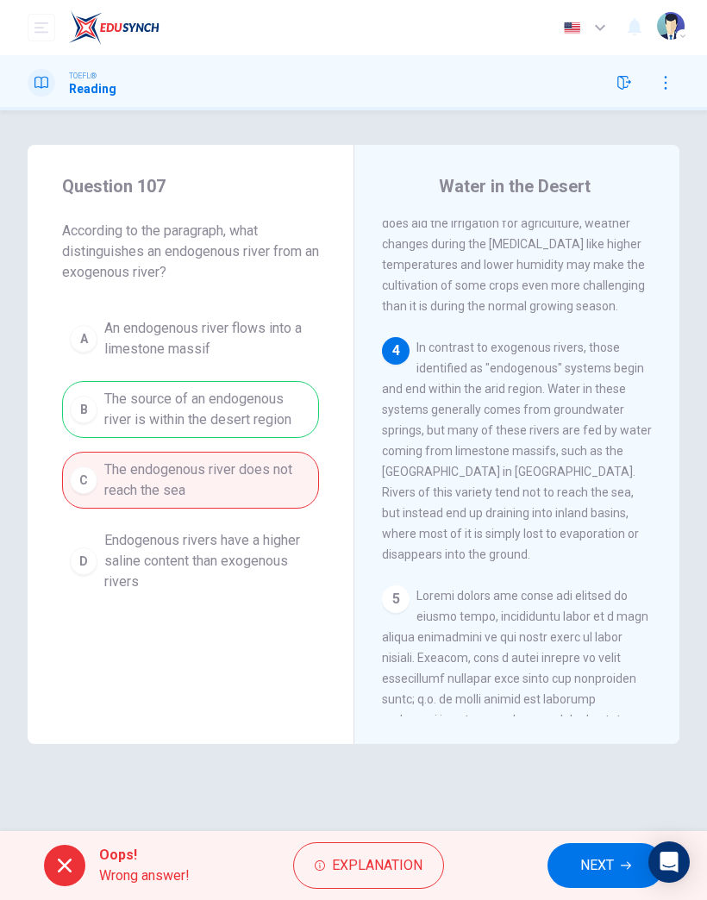
click at [572, 857] on button "NEXT" at bounding box center [606, 866] width 116 height 45
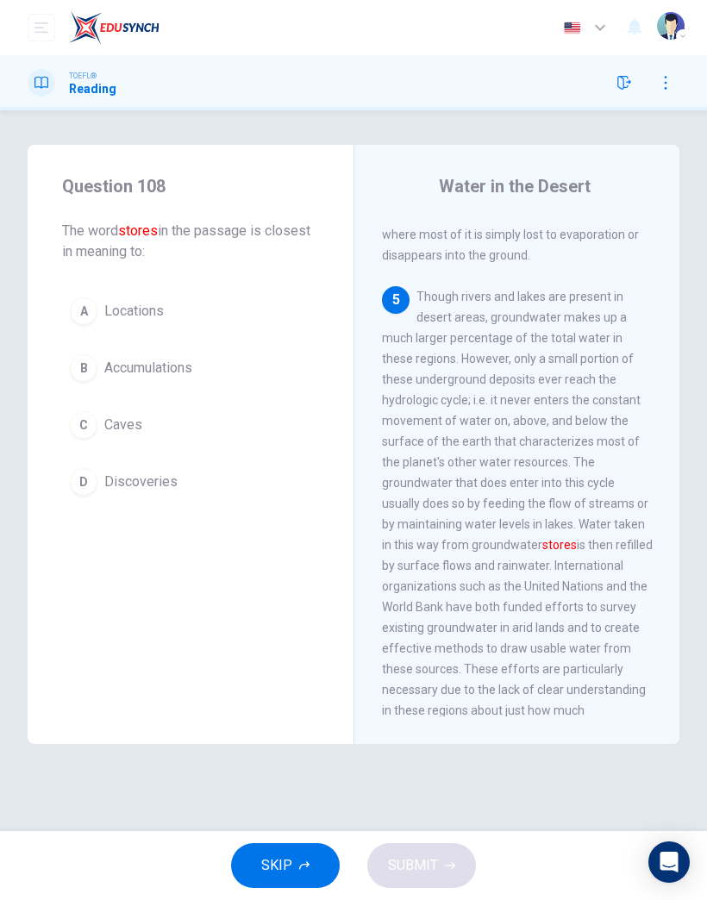
scroll to position [1180, 0]
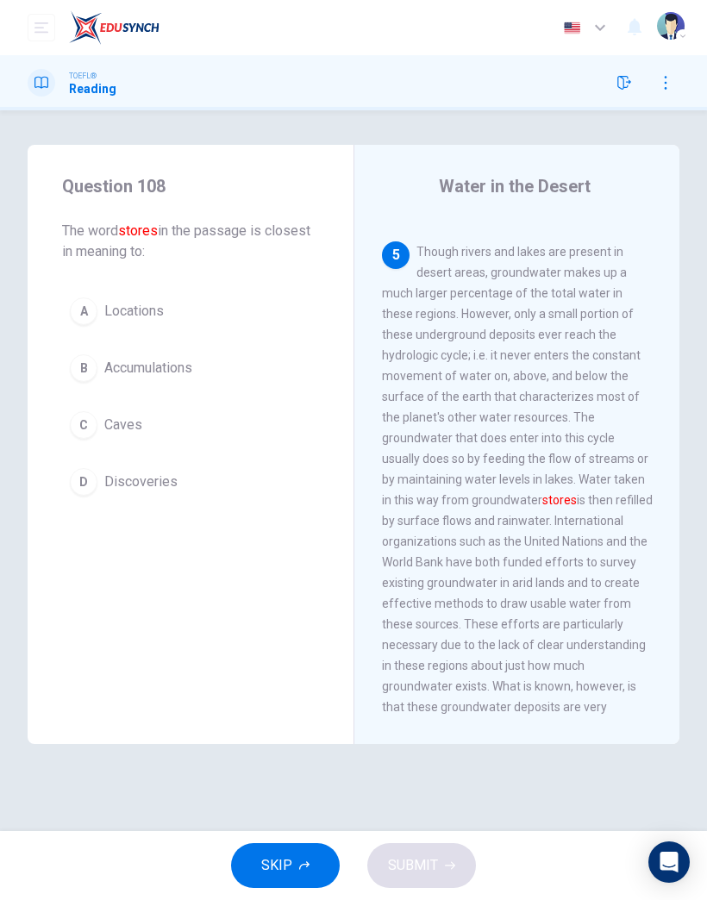
click at [124, 428] on span "Caves" at bounding box center [123, 425] width 38 height 21
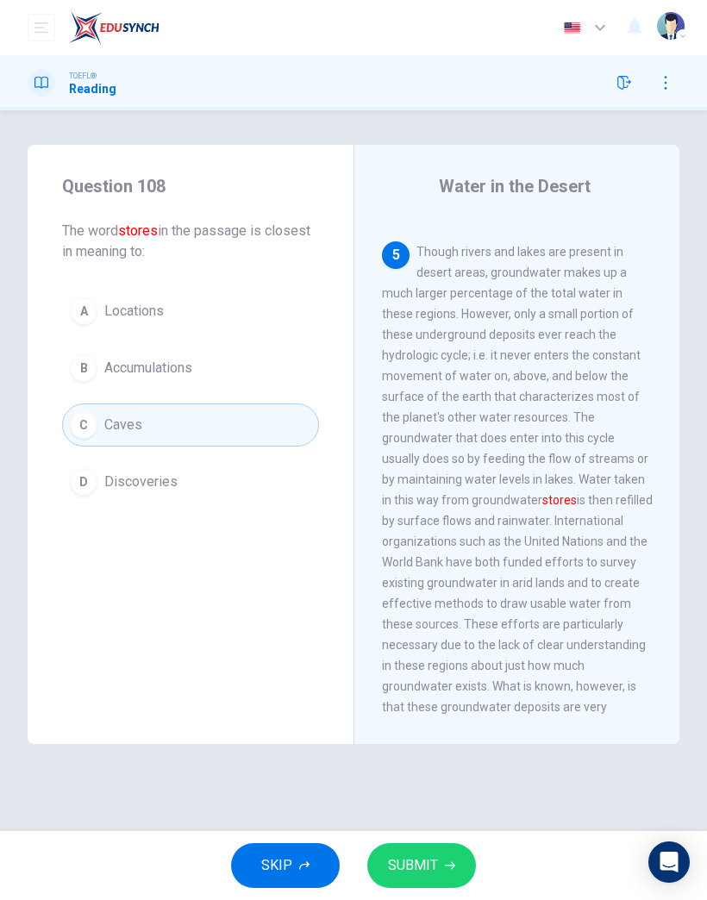
click at [419, 867] on span "SUBMIT" at bounding box center [413, 866] width 50 height 24
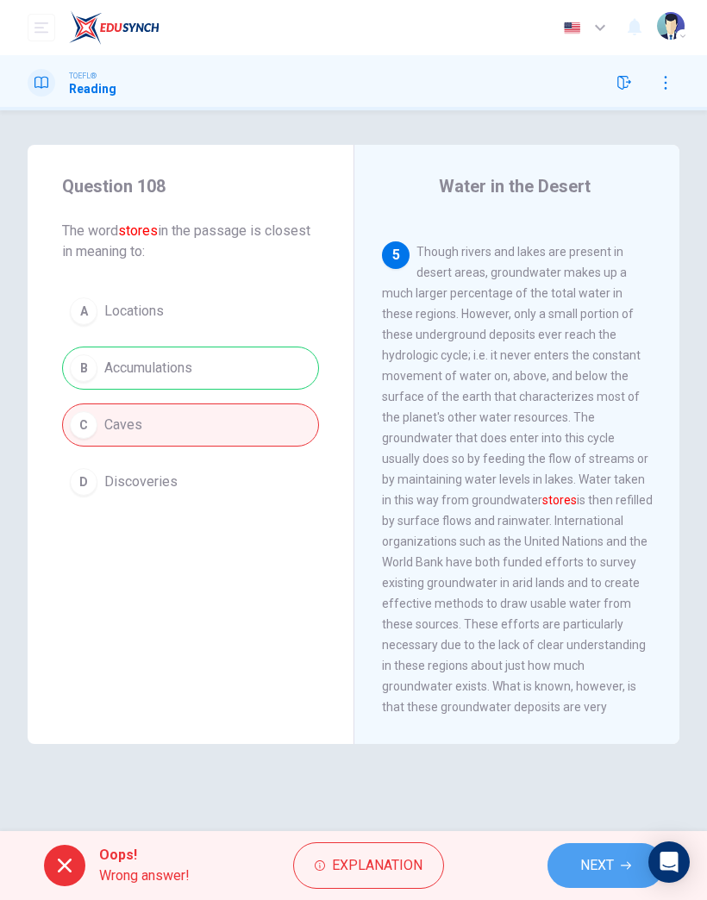
click at [599, 868] on span "NEXT" at bounding box center [597, 866] width 34 height 24
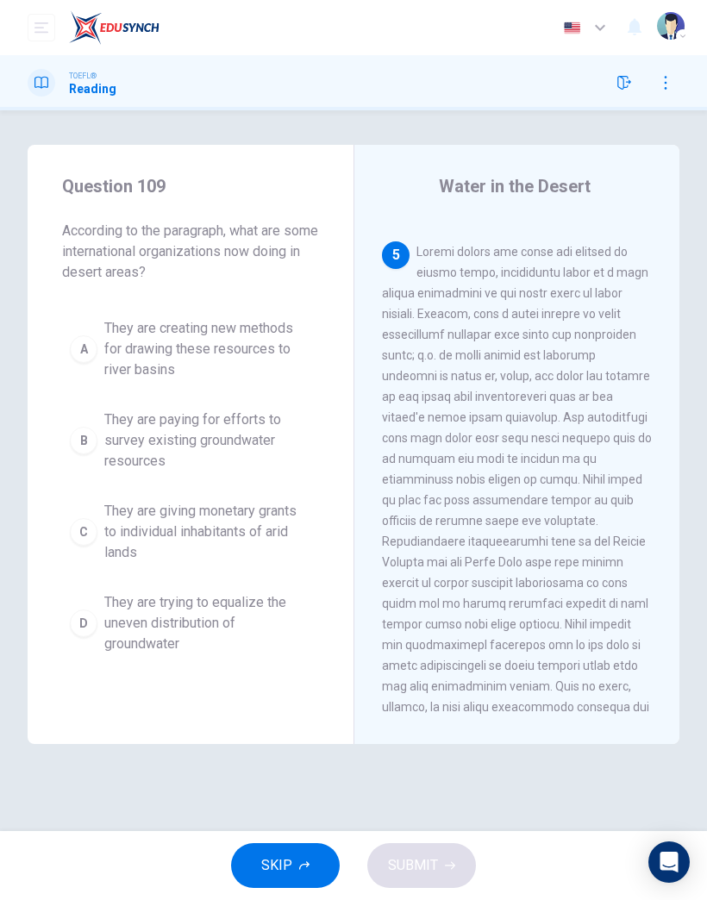
click at [254, 539] on span "They are giving monetary grants to individual inhabitants of arid lands" at bounding box center [207, 532] width 207 height 62
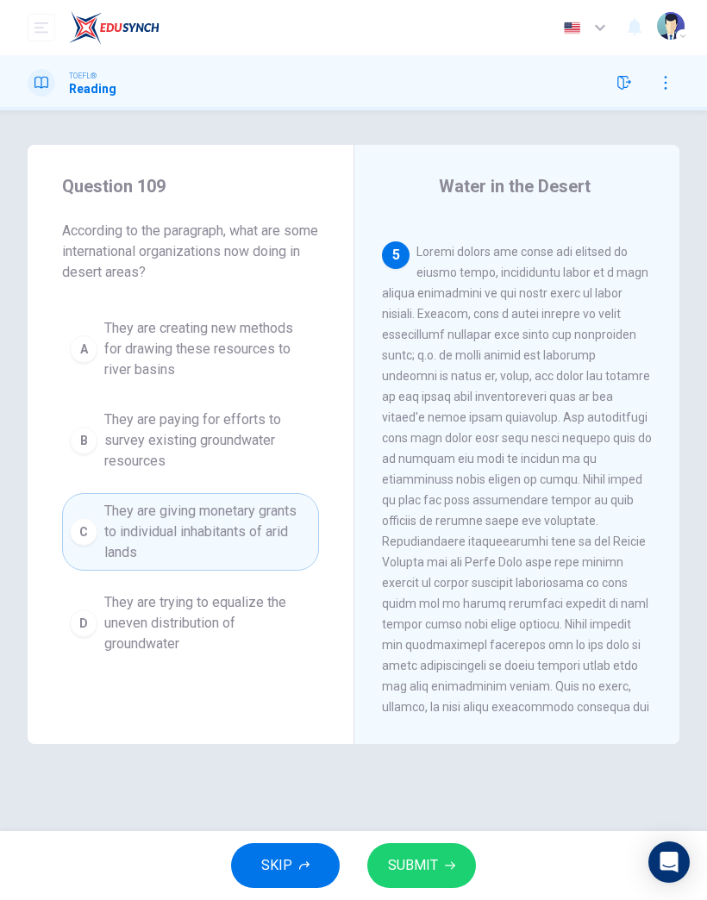
click at [456, 870] on button "SUBMIT" at bounding box center [421, 866] width 109 height 45
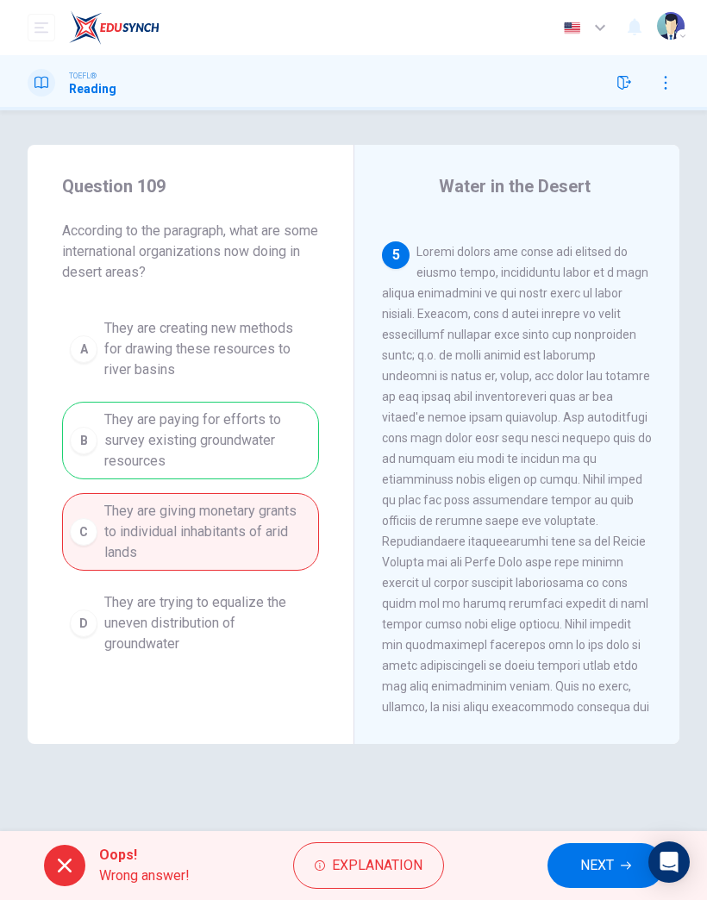
click at [575, 867] on button "NEXT" at bounding box center [606, 866] width 116 height 45
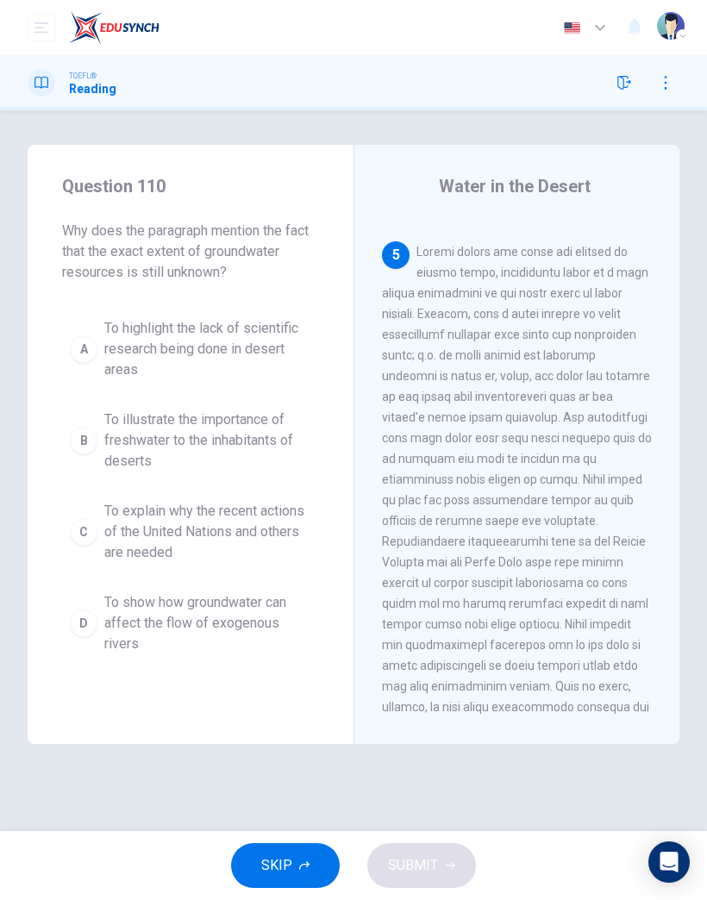
click at [281, 876] on span "SKIP" at bounding box center [276, 866] width 31 height 24
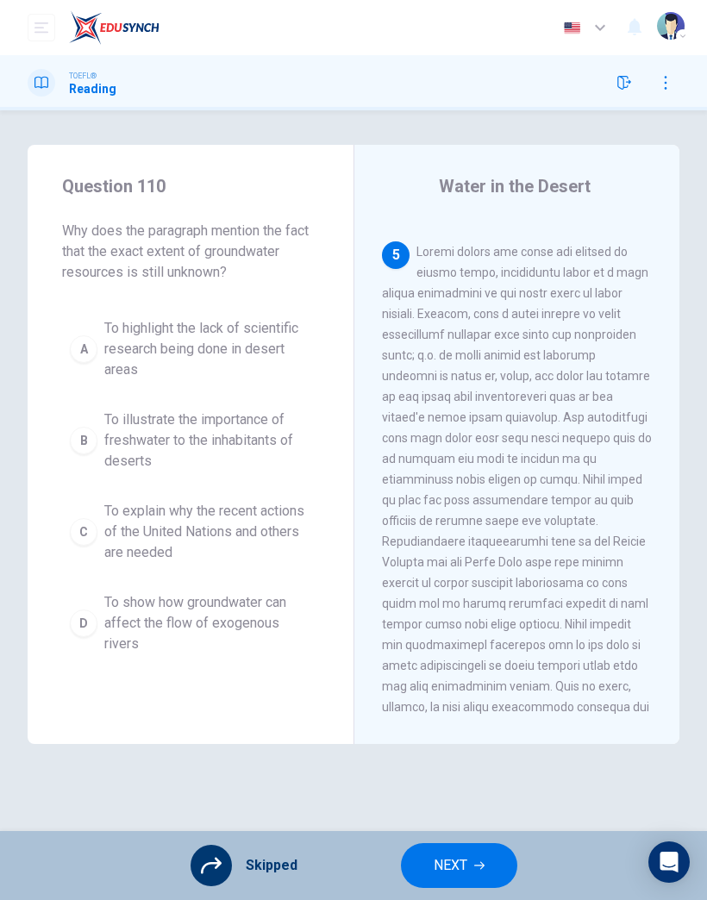
click at [475, 882] on button "NEXT" at bounding box center [459, 866] width 116 height 45
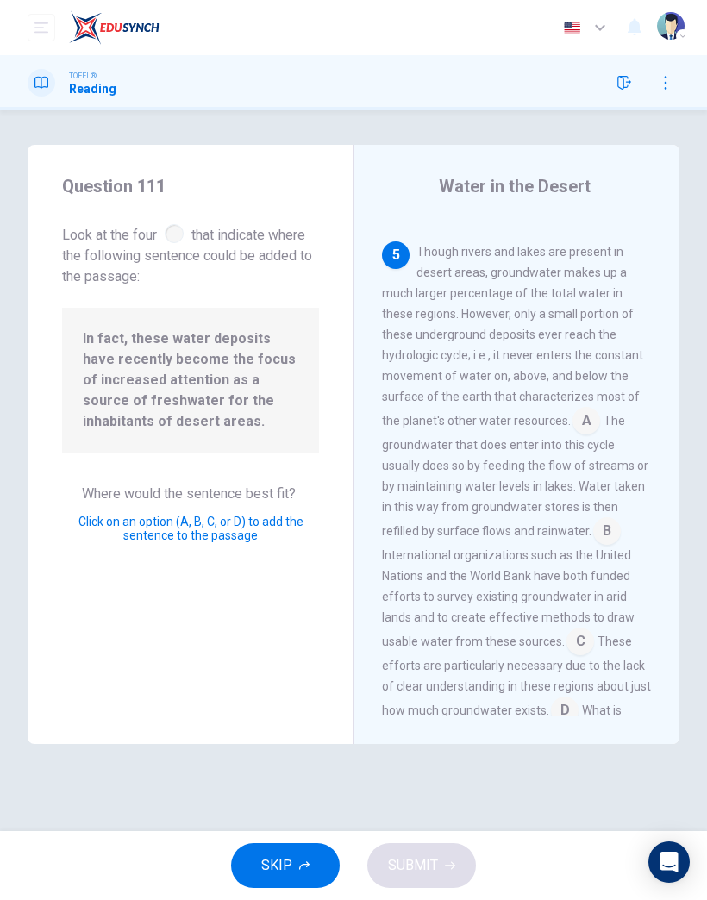
click at [310, 875] on button "SKIP" at bounding box center [285, 866] width 109 height 45
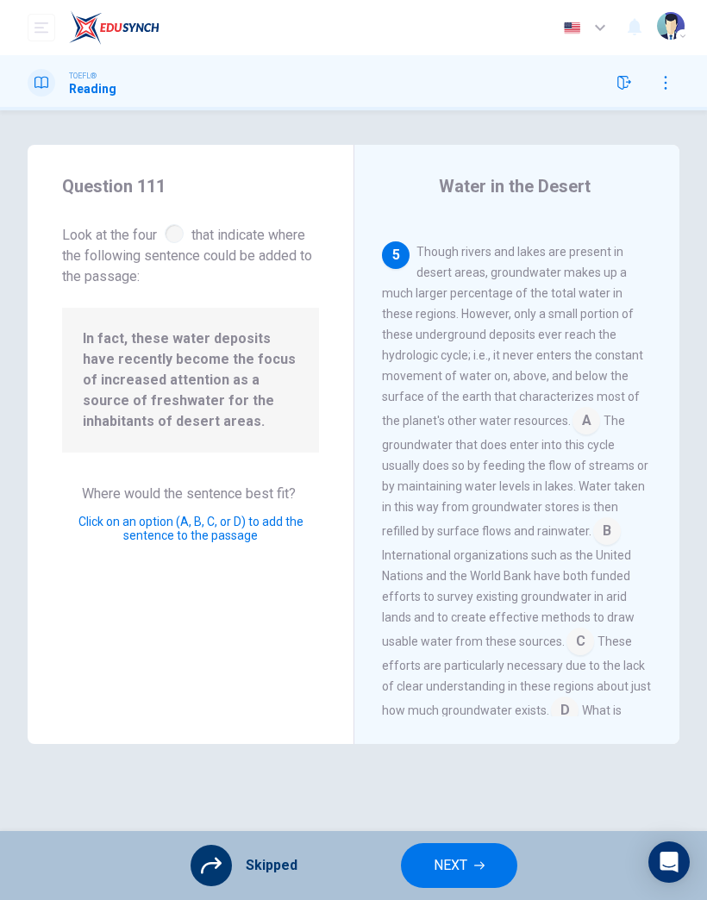
click at [219, 870] on icon at bounding box center [211, 866] width 21 height 21
click at [167, 238] on div at bounding box center [174, 233] width 19 height 19
click at [216, 873] on icon at bounding box center [211, 866] width 21 height 21
click at [227, 863] on div at bounding box center [211, 865] width 41 height 41
click at [246, 869] on span "Skipped" at bounding box center [272, 866] width 52 height 14
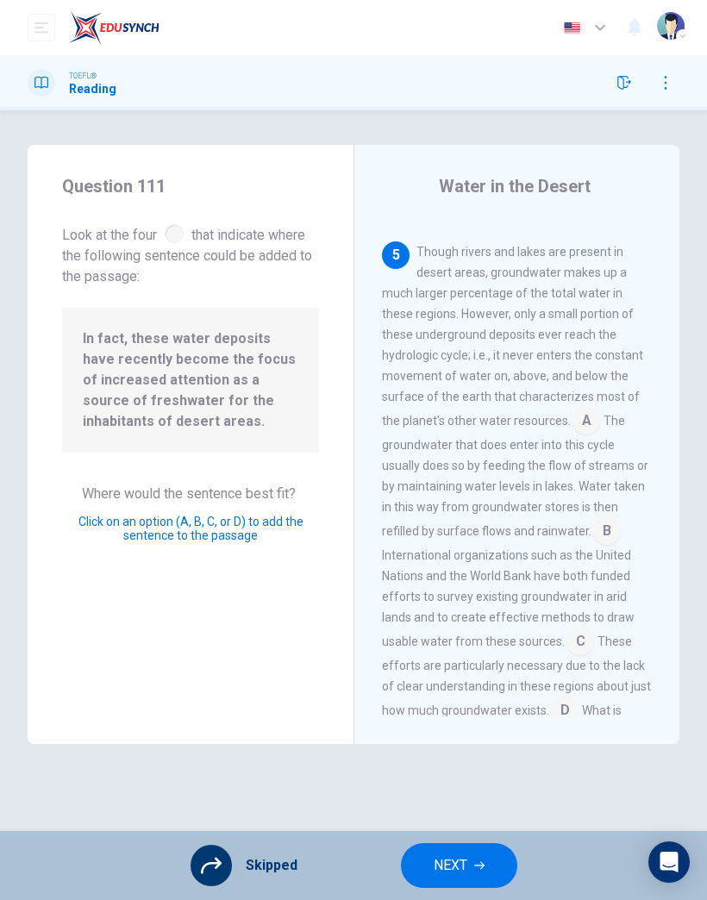
click at [479, 887] on button "NEXT" at bounding box center [459, 866] width 116 height 45
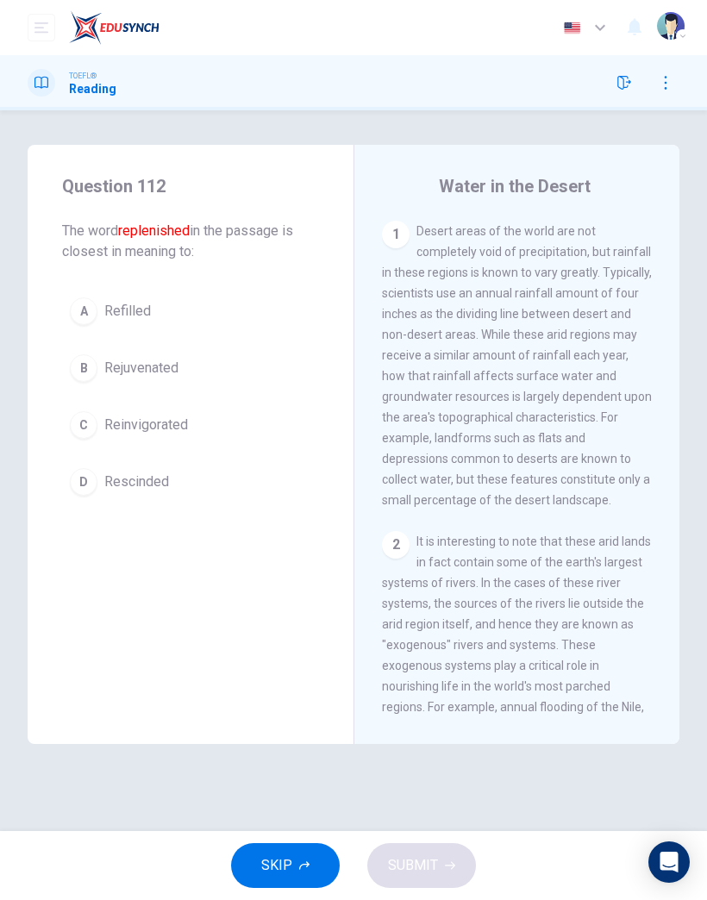
click at [144, 479] on span "Rescinded" at bounding box center [136, 482] width 65 height 21
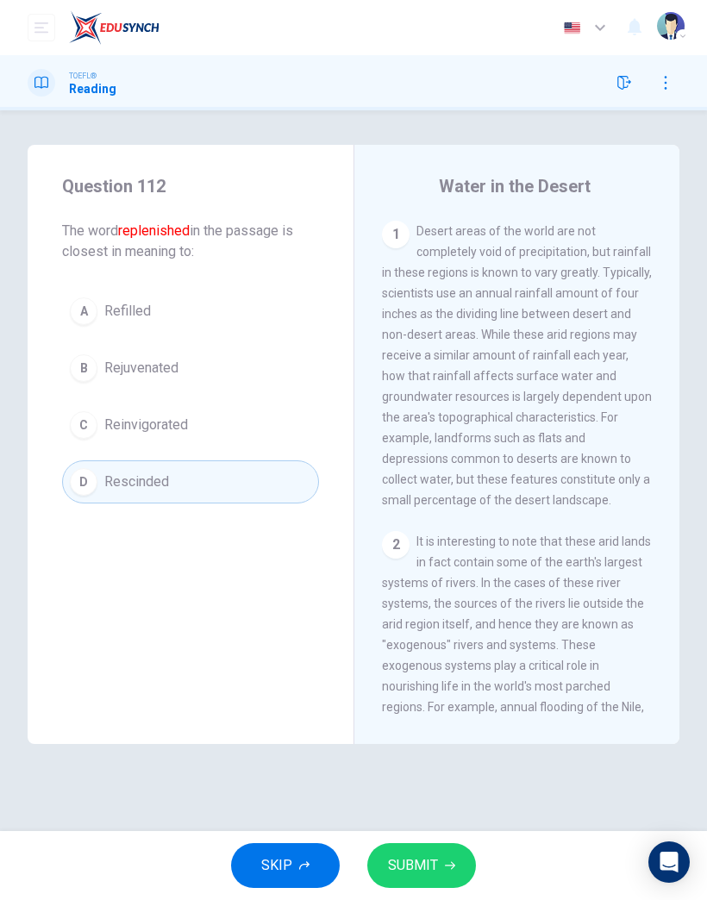
click at [135, 312] on span "Refilled" at bounding box center [127, 311] width 47 height 21
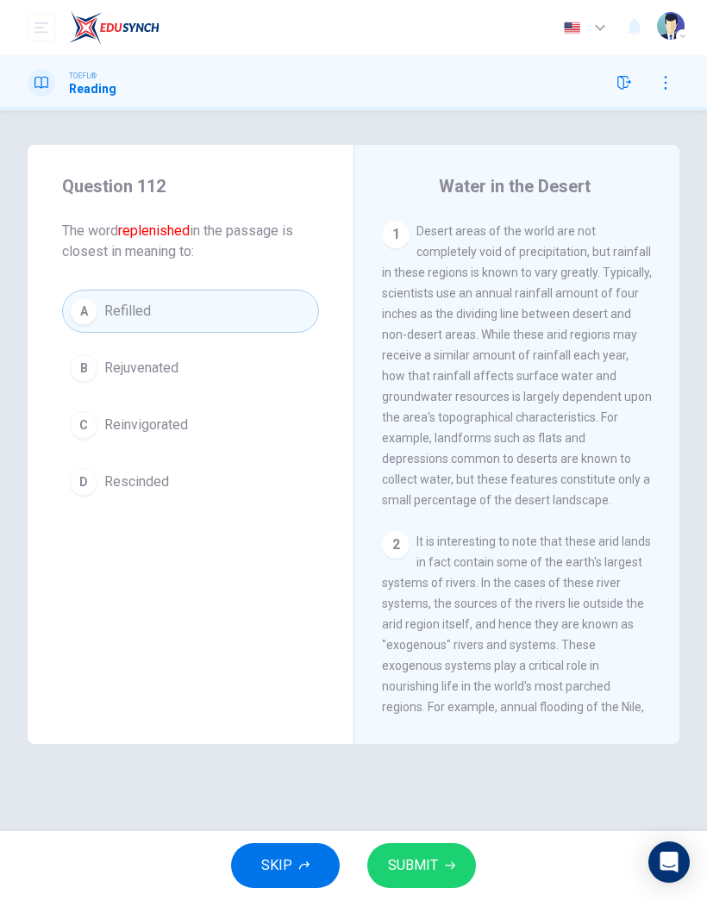
click at [417, 853] on button "SUBMIT" at bounding box center [421, 866] width 109 height 45
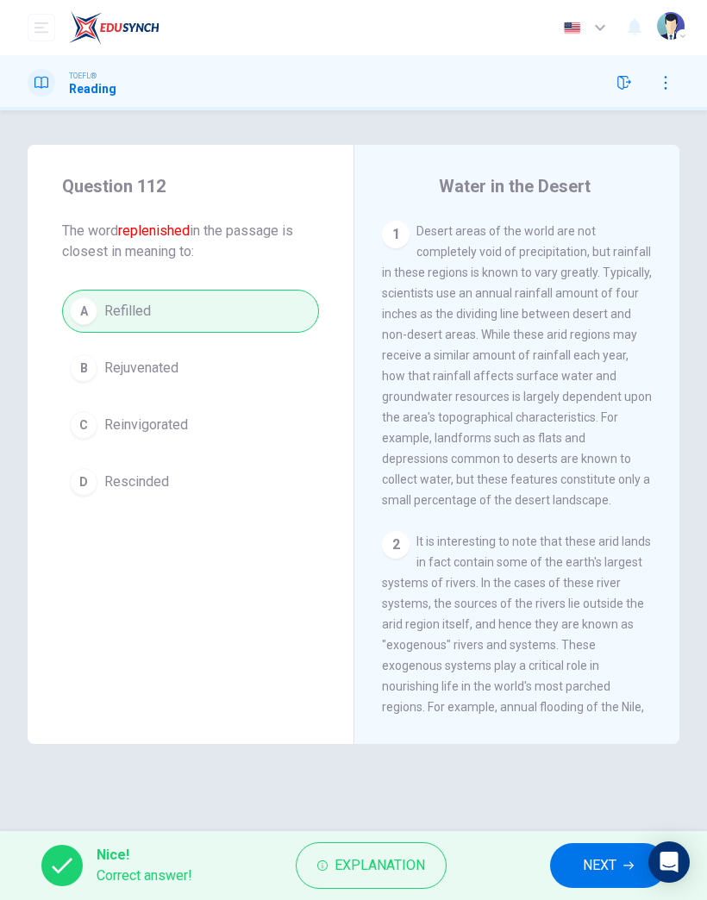
click at [593, 869] on span "NEXT" at bounding box center [600, 866] width 34 height 24
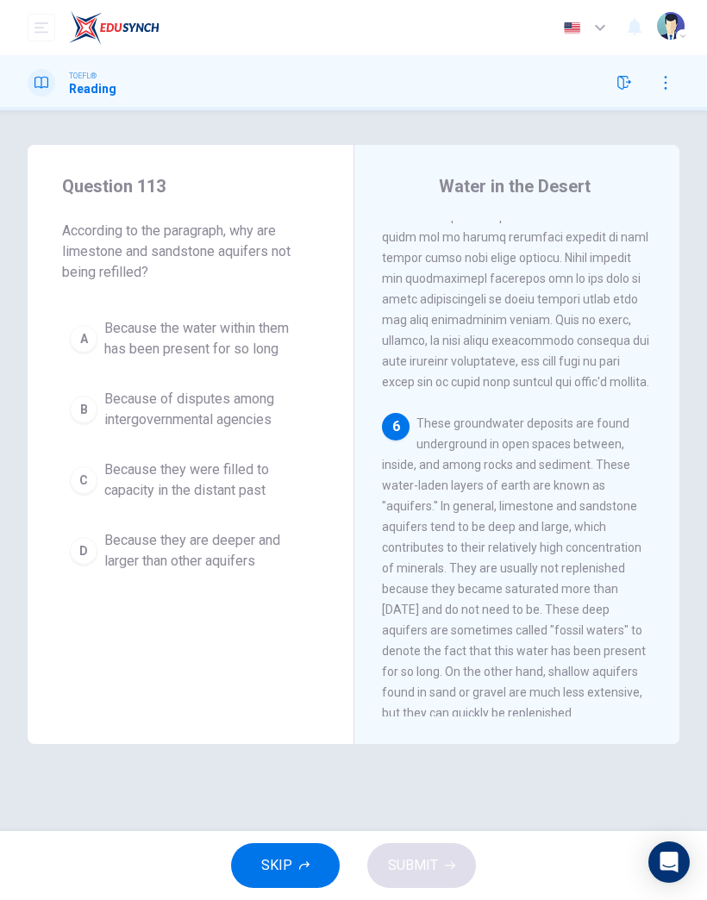
scroll to position [1553, 0]
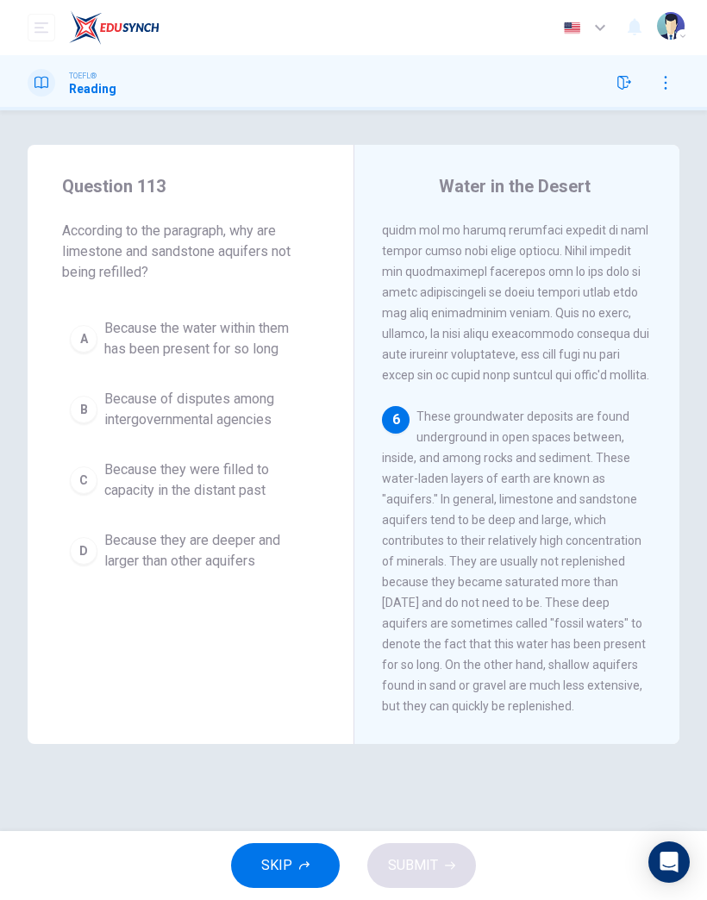
click at [206, 429] on span "Because of disputes among intergovernmental agencies" at bounding box center [207, 409] width 207 height 41
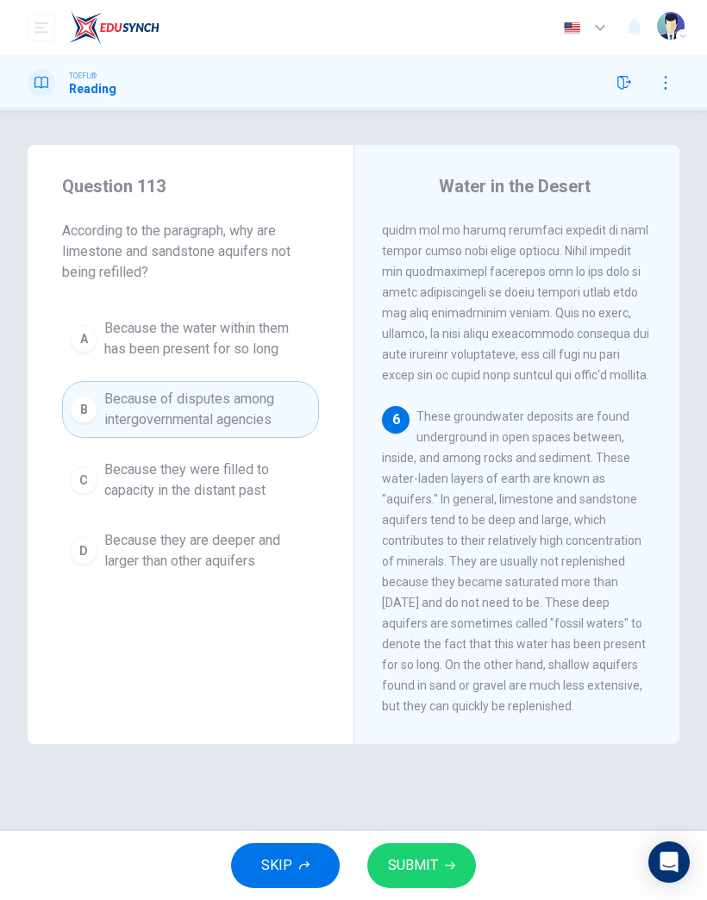
click at [471, 854] on button "SUBMIT" at bounding box center [421, 866] width 109 height 45
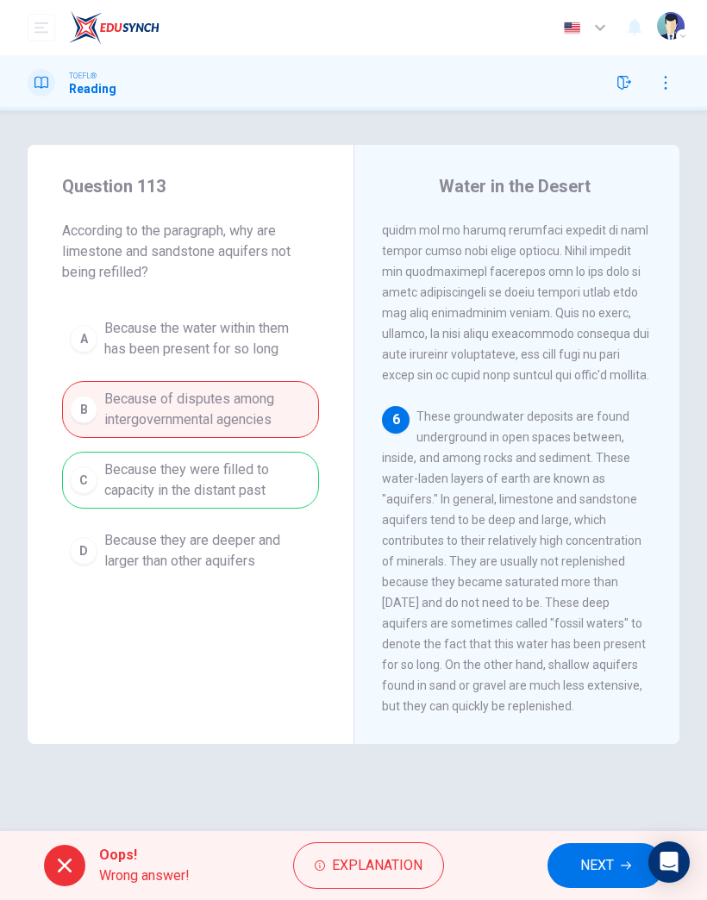
click at [593, 858] on span "NEXT" at bounding box center [597, 866] width 34 height 24
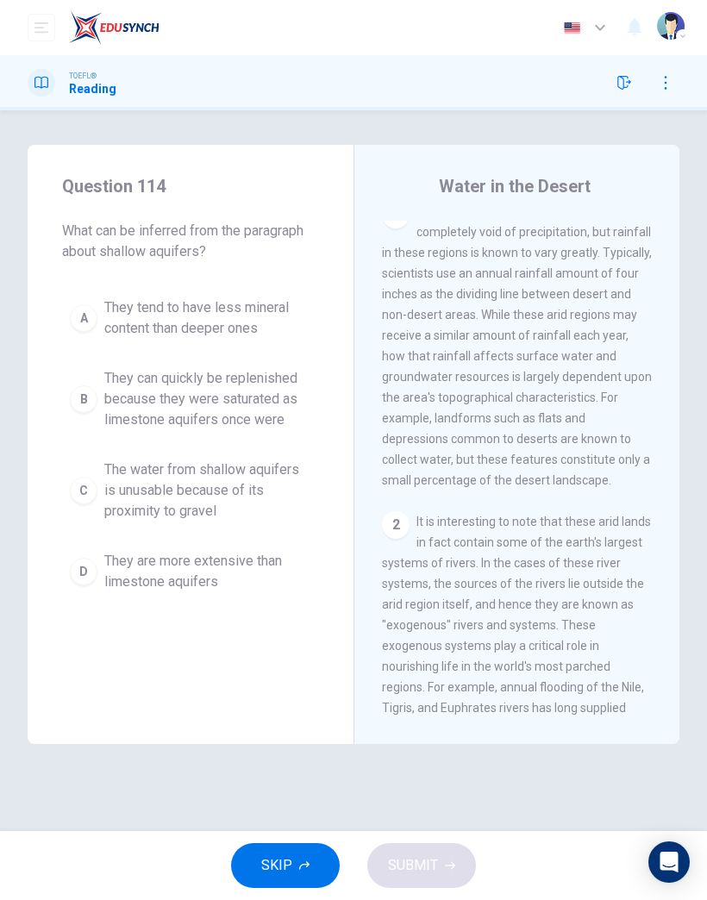
scroll to position [0, 0]
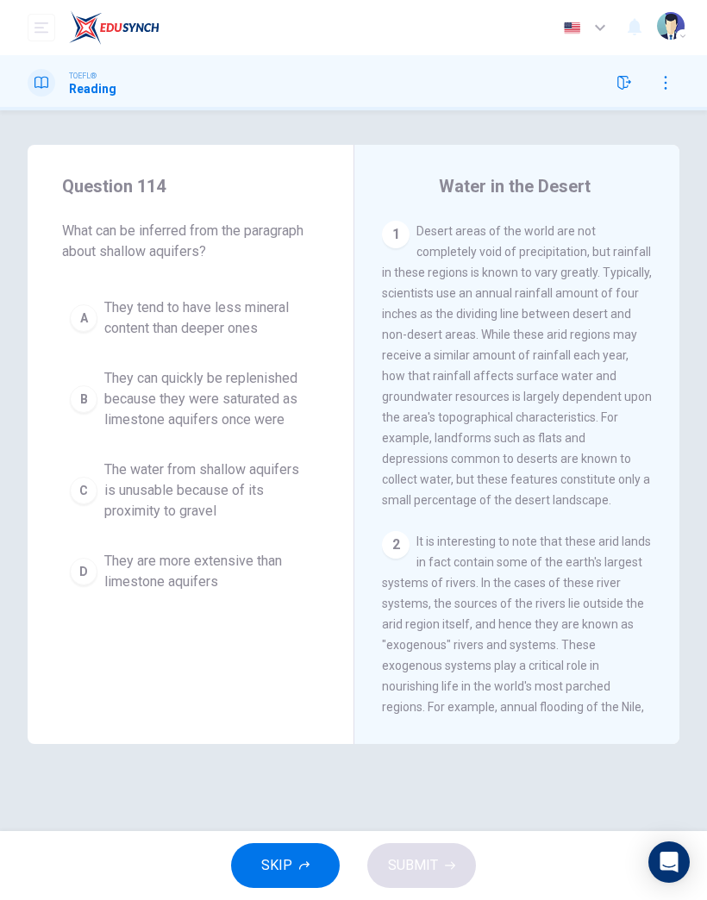
click at [309, 869] on icon "button" at bounding box center [304, 866] width 10 height 10
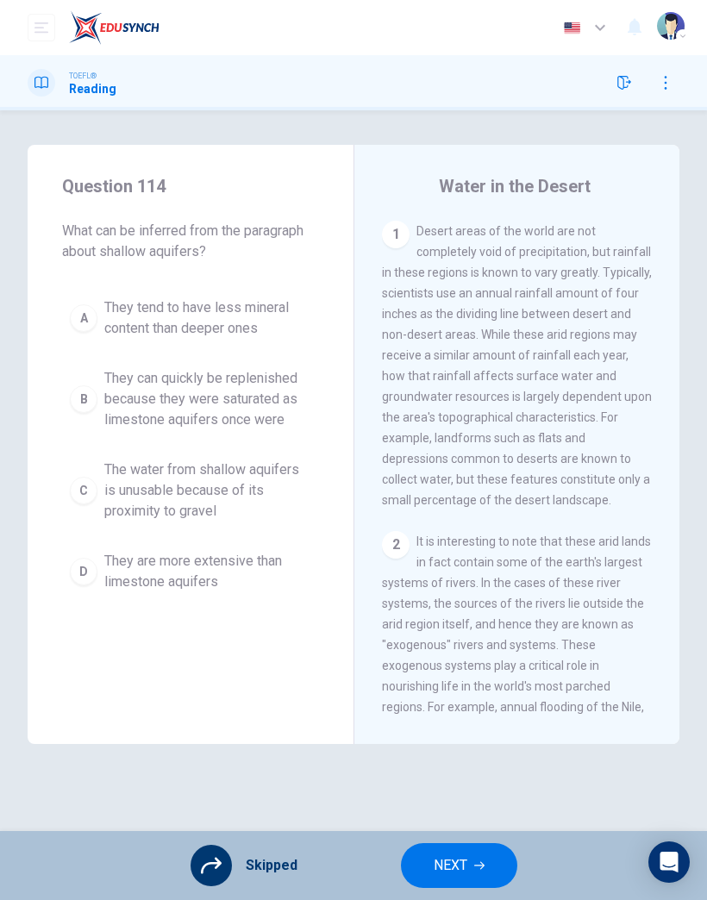
click at [469, 861] on button "NEXT" at bounding box center [459, 866] width 116 height 45
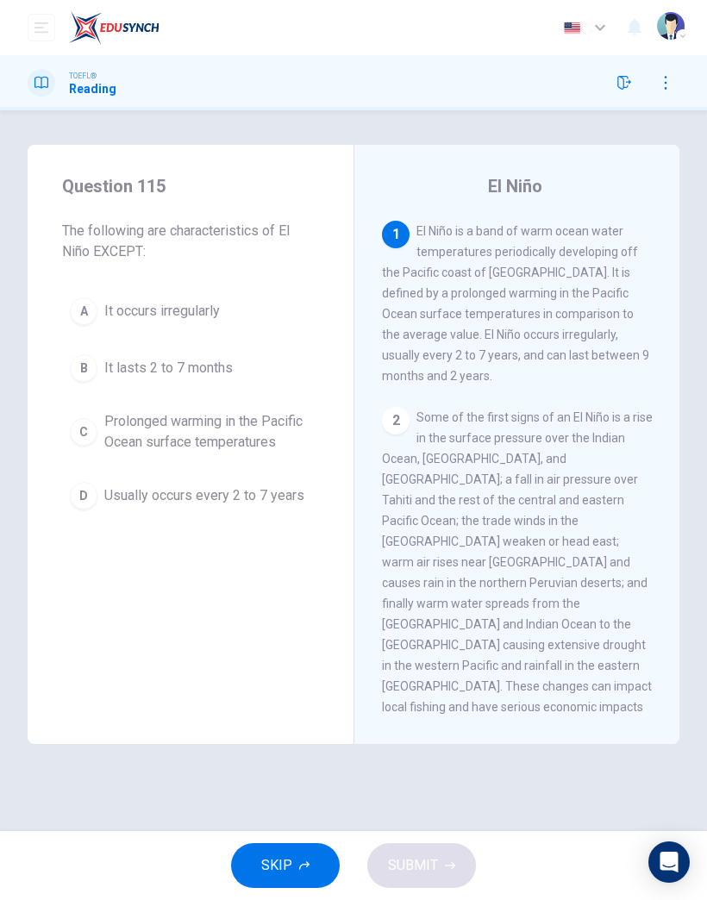
click at [213, 430] on span "Prolonged warming in the Pacific Ocean surface temperatures" at bounding box center [207, 431] width 207 height 41
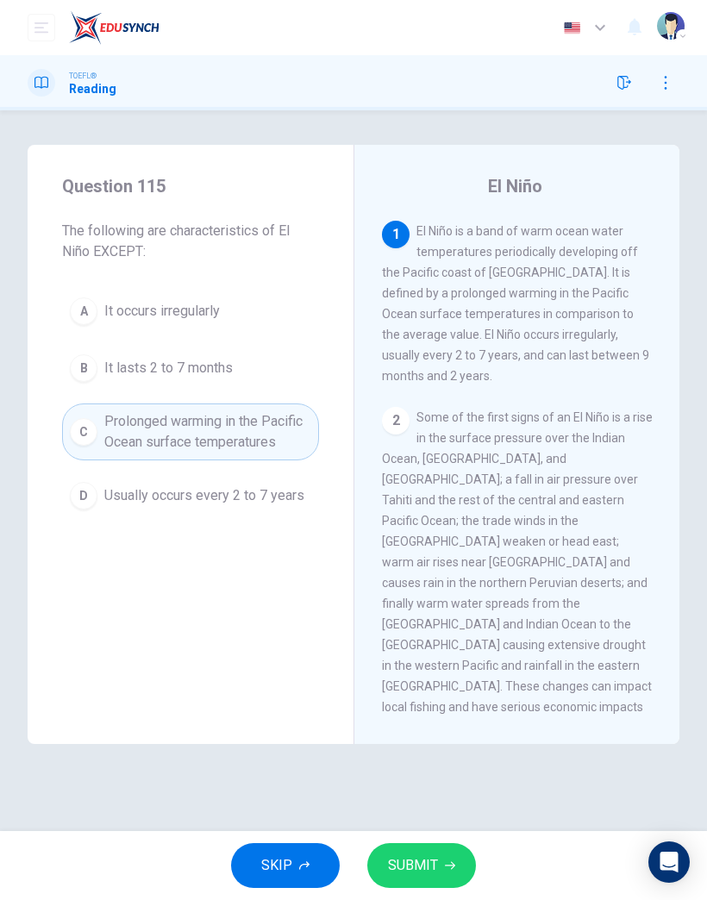
click at [430, 863] on span "SUBMIT" at bounding box center [413, 866] width 50 height 24
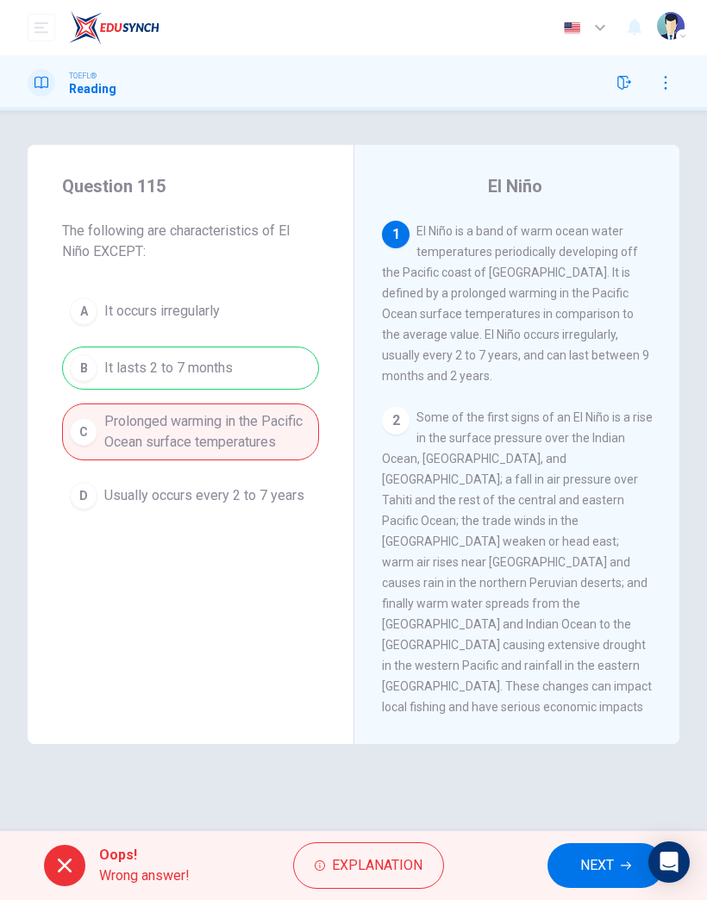
click at [586, 869] on span "NEXT" at bounding box center [597, 866] width 34 height 24
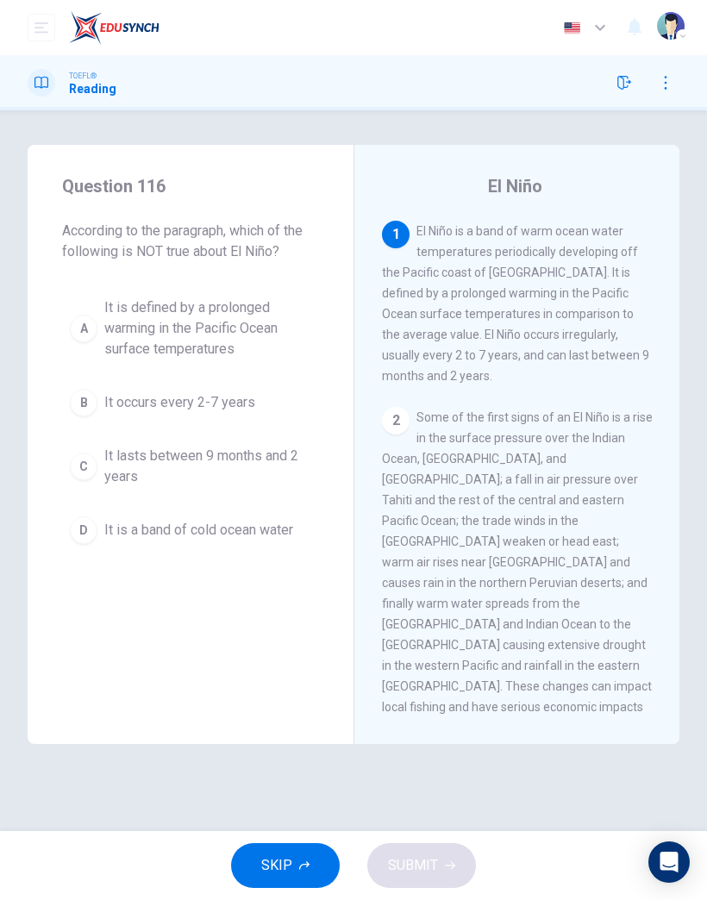
click at [275, 863] on span "SKIP" at bounding box center [276, 866] width 31 height 24
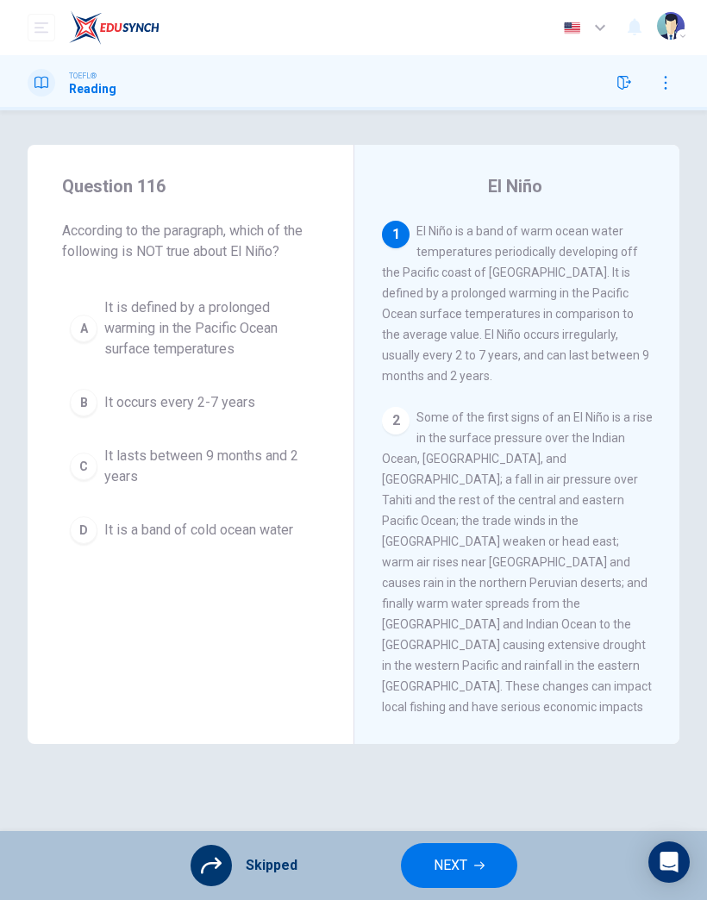
click at [459, 870] on span "NEXT" at bounding box center [451, 866] width 34 height 24
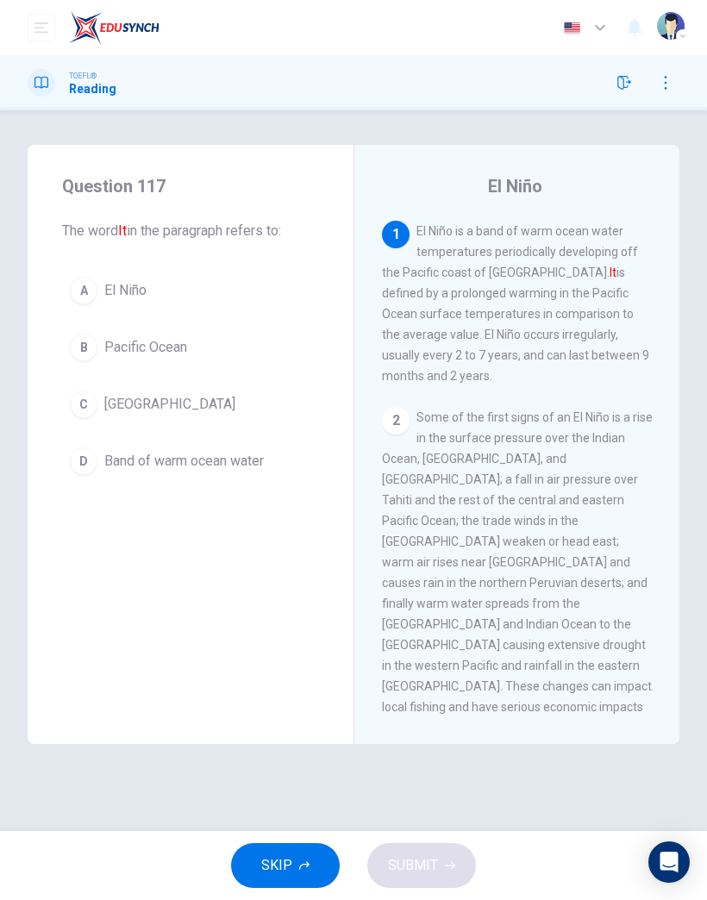
click at [295, 863] on button "SKIP" at bounding box center [285, 866] width 109 height 45
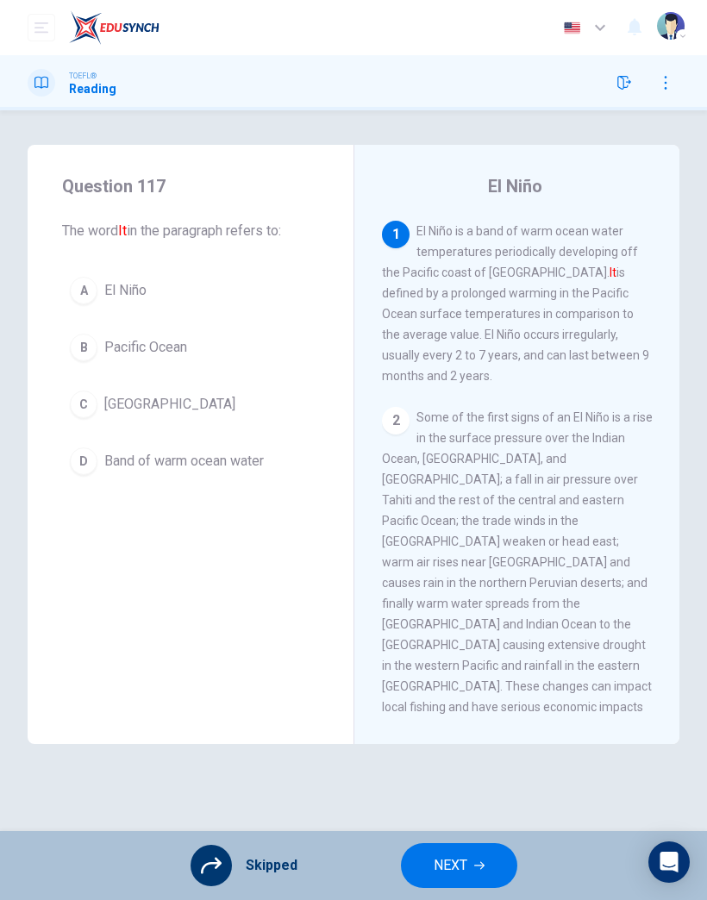
click at [451, 863] on span "NEXT" at bounding box center [451, 866] width 34 height 24
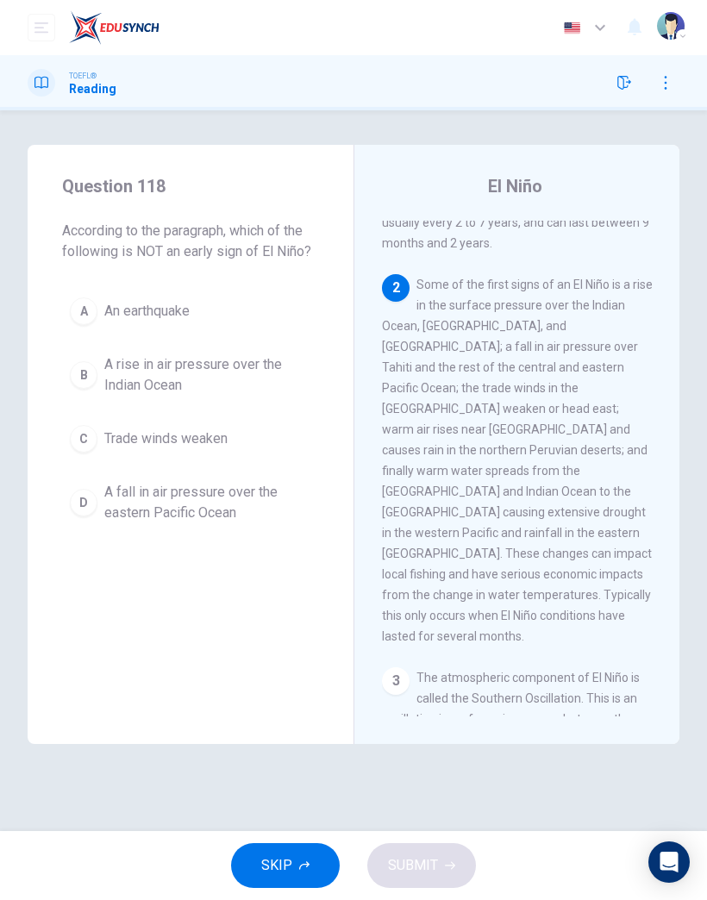
scroll to position [153, 0]
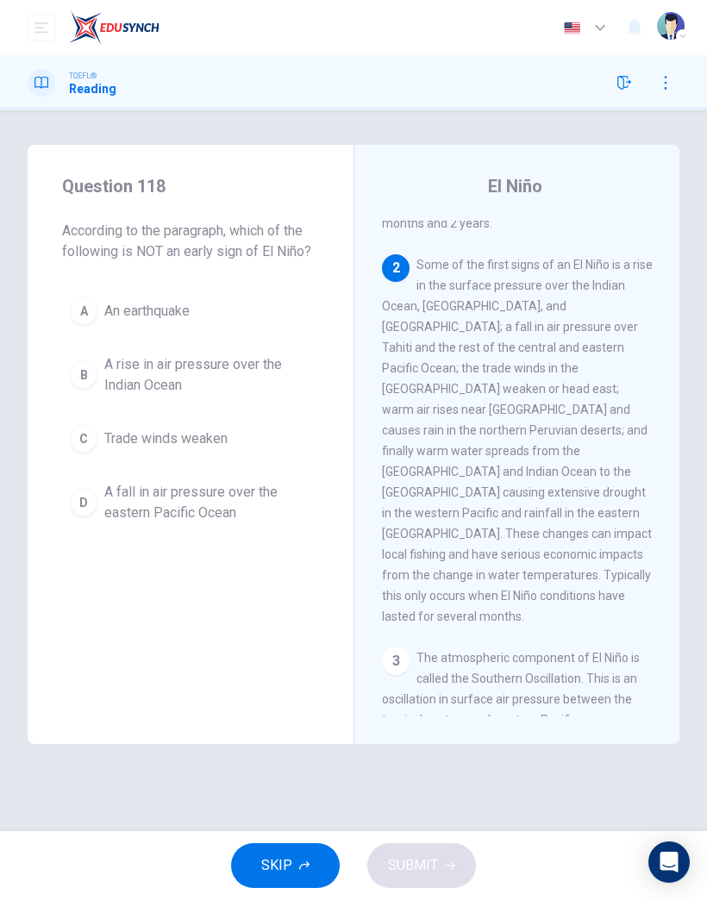
click at [282, 861] on span "SKIP" at bounding box center [276, 866] width 31 height 24
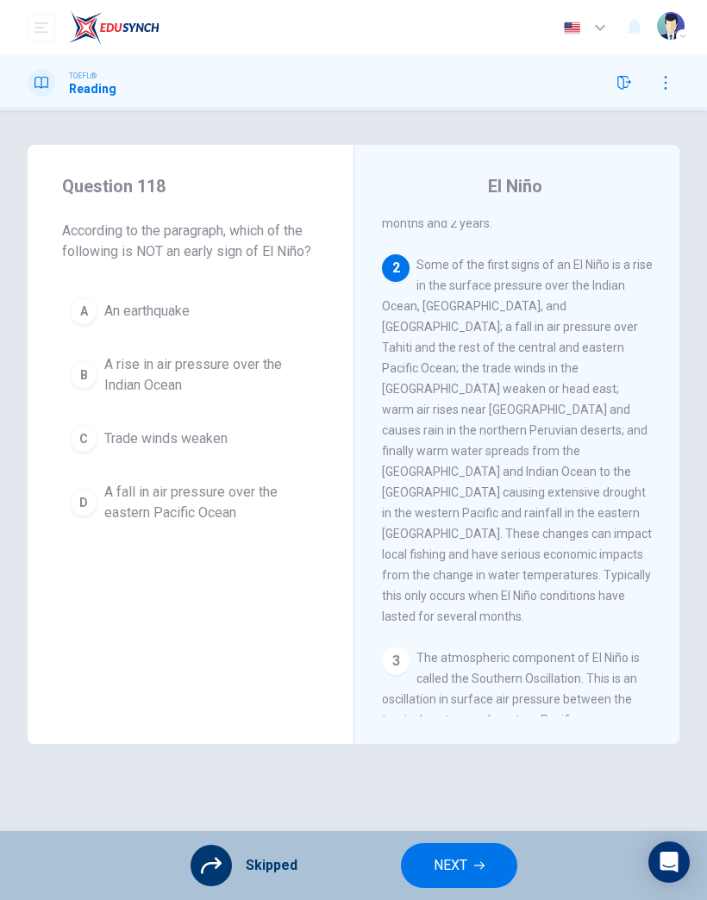
click at [455, 867] on span "NEXT" at bounding box center [451, 866] width 34 height 24
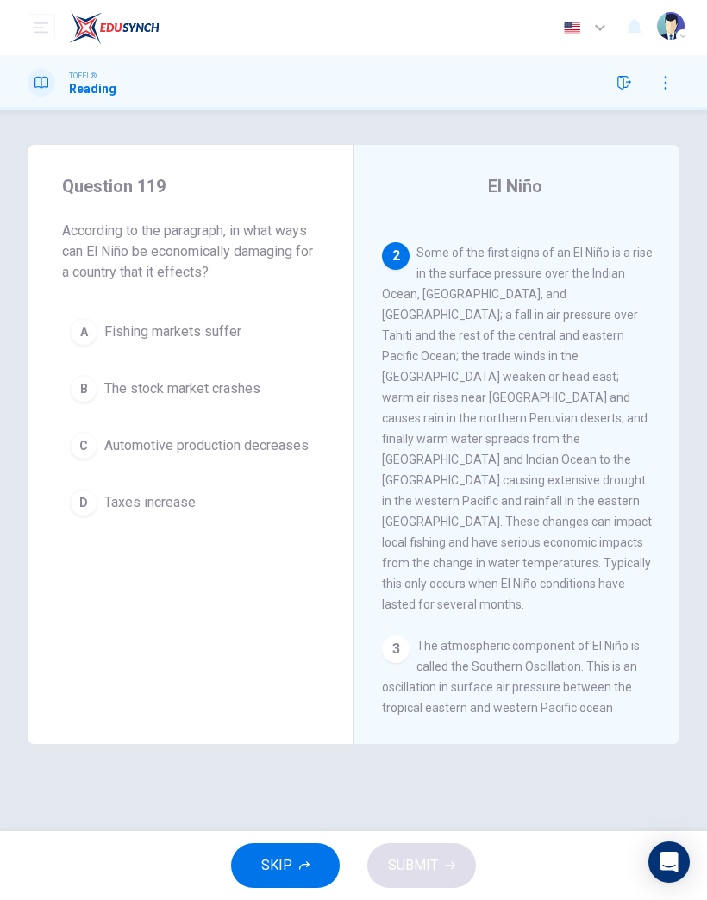
scroll to position [166, 0]
click at [278, 859] on span "SKIP" at bounding box center [276, 866] width 31 height 24
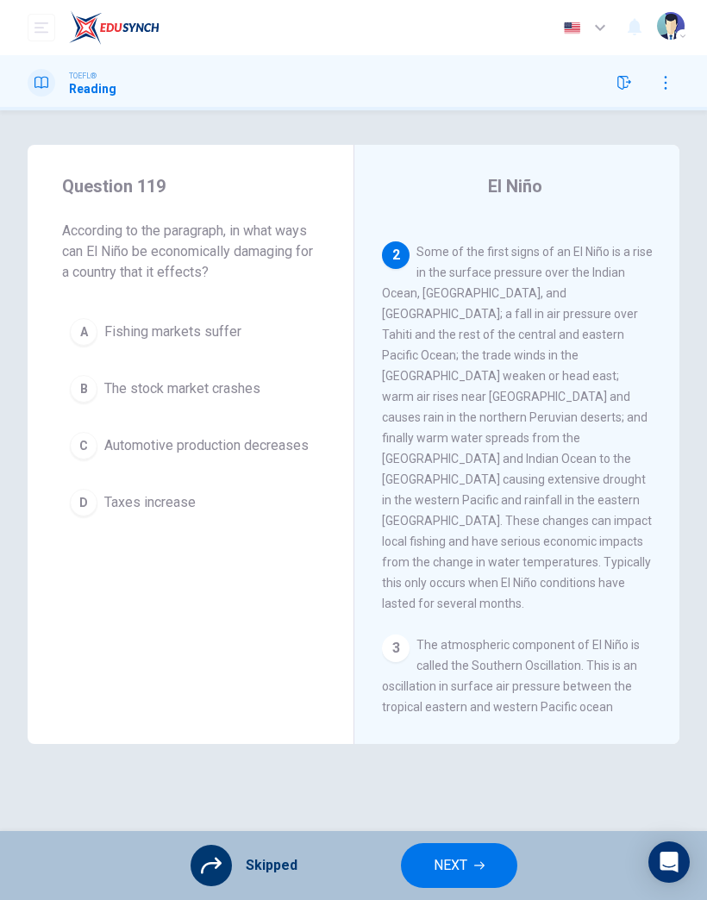
click at [459, 863] on span "NEXT" at bounding box center [451, 866] width 34 height 24
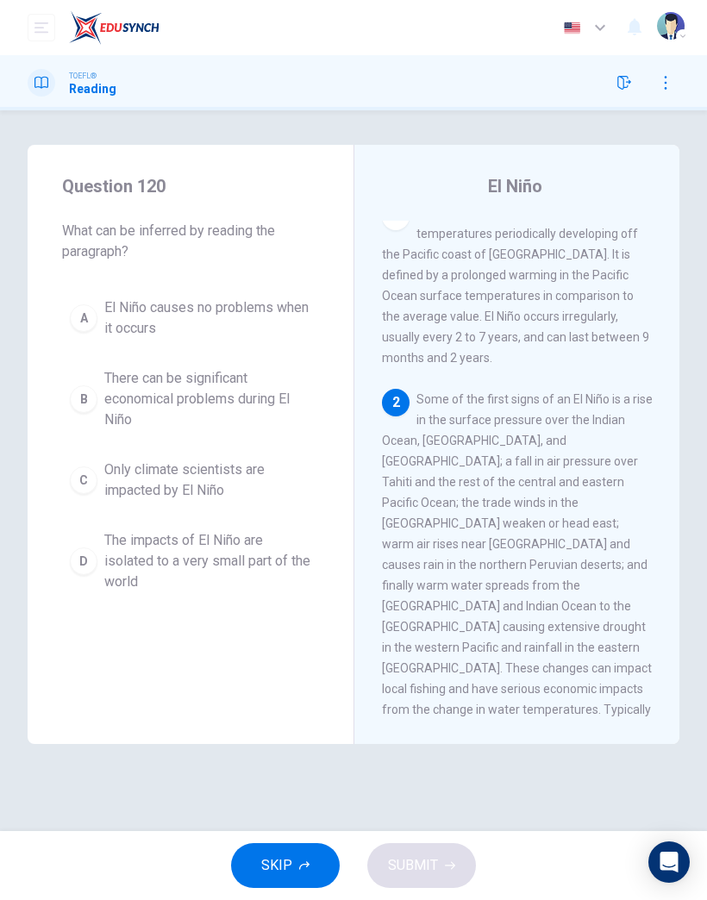
scroll to position [0, 0]
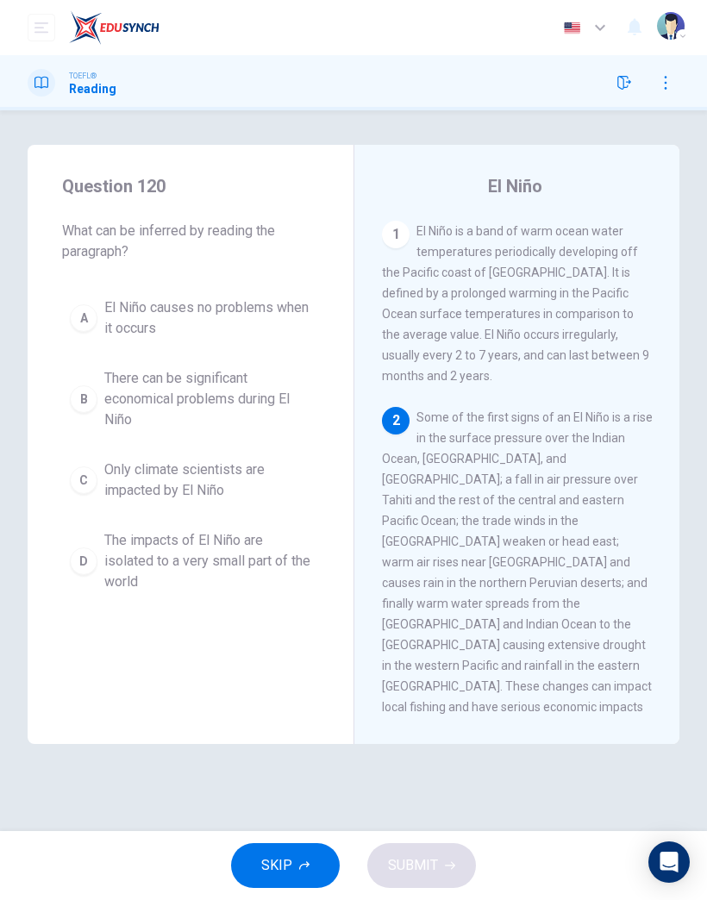
click at [288, 862] on span "SKIP" at bounding box center [276, 866] width 31 height 24
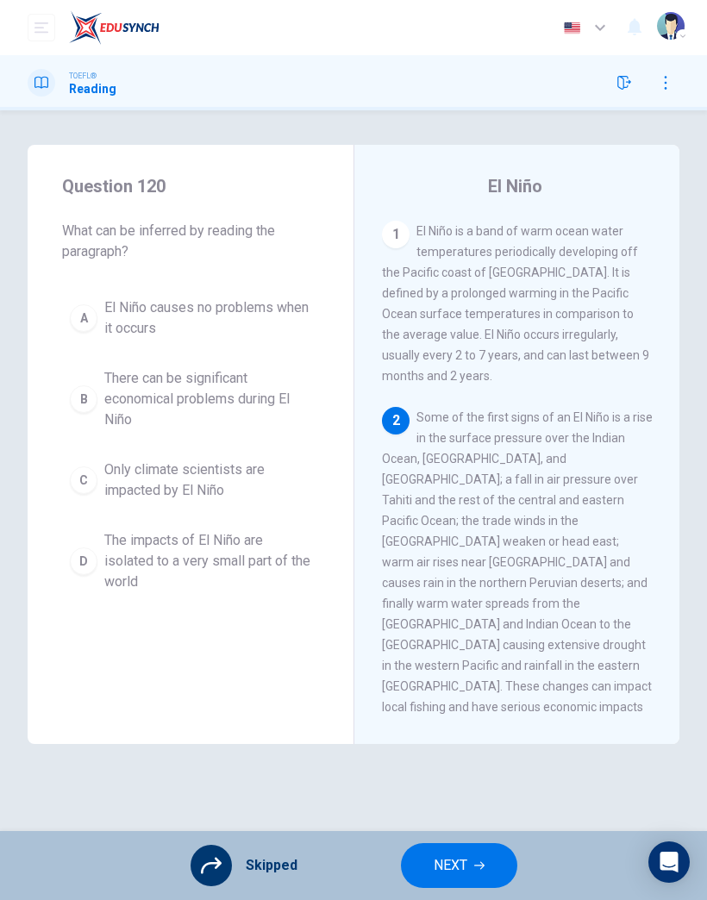
click at [447, 870] on span "NEXT" at bounding box center [451, 866] width 34 height 24
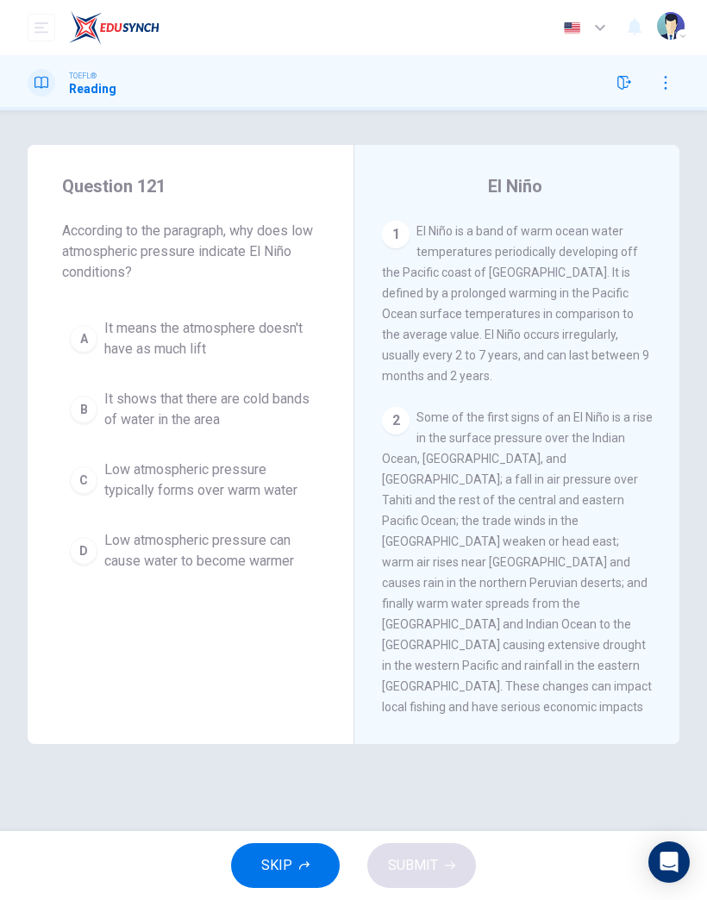
click at [293, 869] on button "SKIP" at bounding box center [285, 866] width 109 height 45
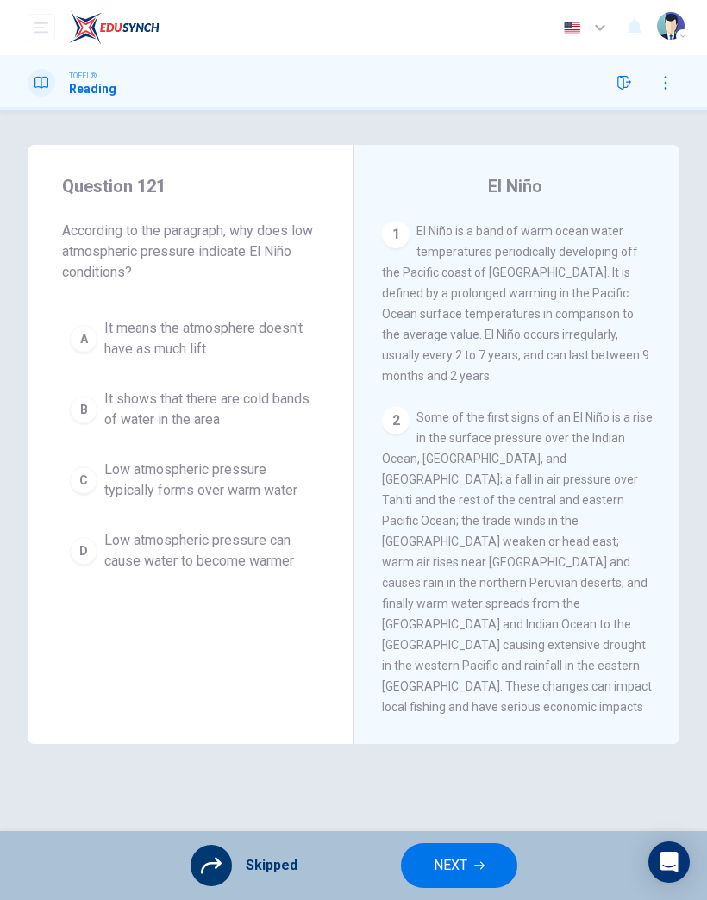
click at [453, 870] on span "NEXT" at bounding box center [451, 866] width 34 height 24
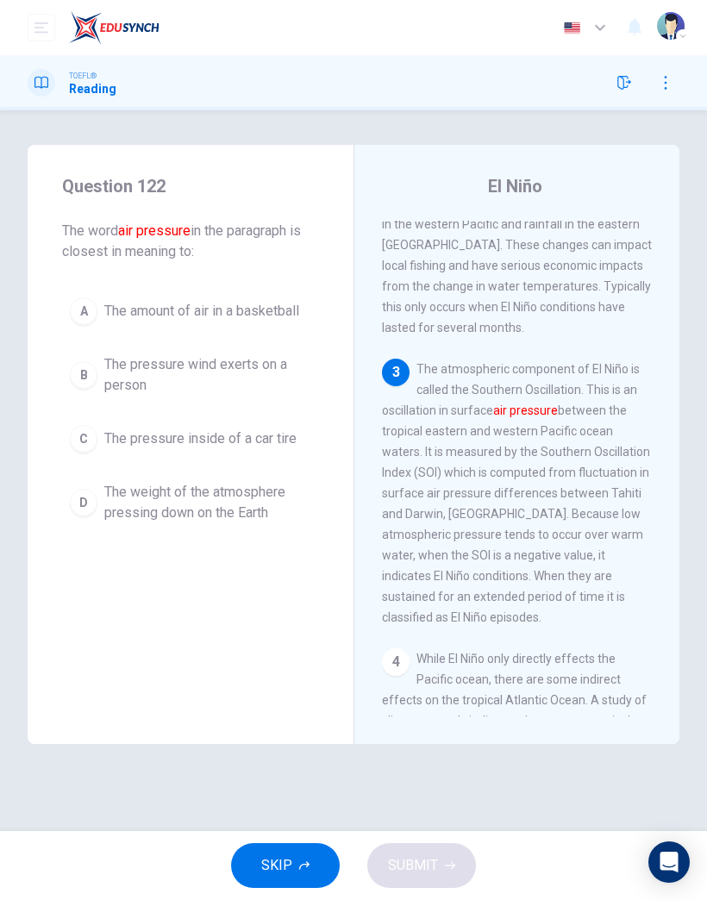
scroll to position [442, 0]
click at [308, 869] on icon "button" at bounding box center [304, 866] width 10 height 10
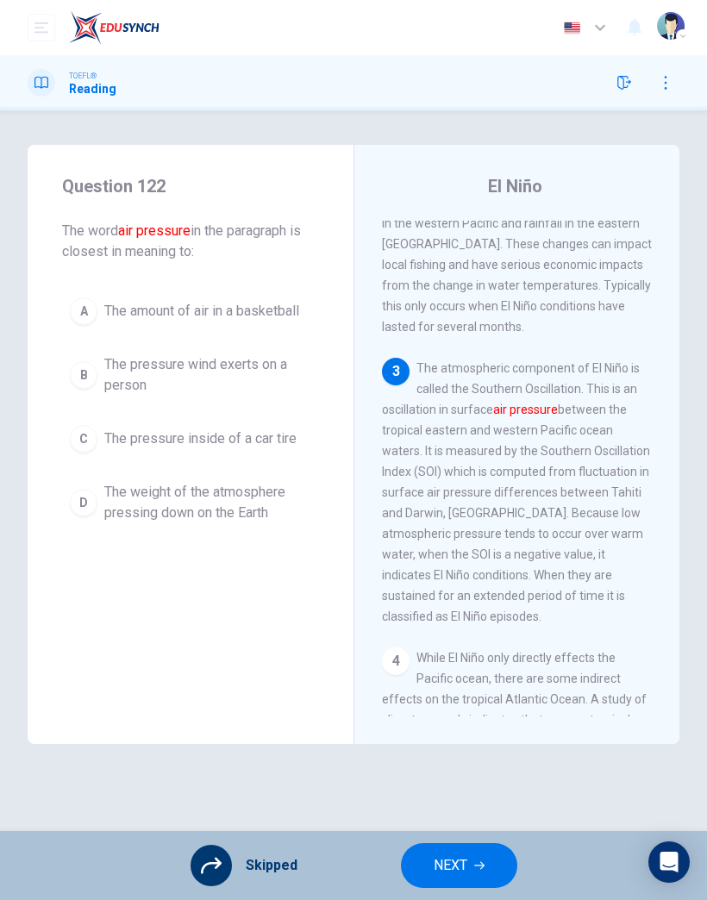
click at [457, 864] on span "NEXT" at bounding box center [451, 866] width 34 height 24
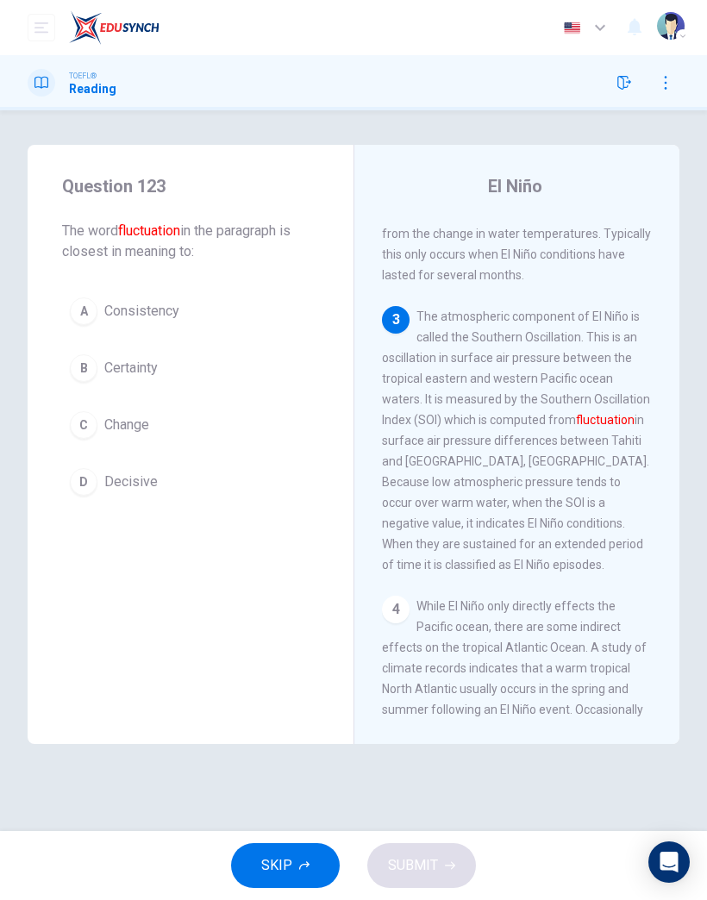
scroll to position [497, 0]
click at [279, 859] on span "SKIP" at bounding box center [276, 866] width 31 height 24
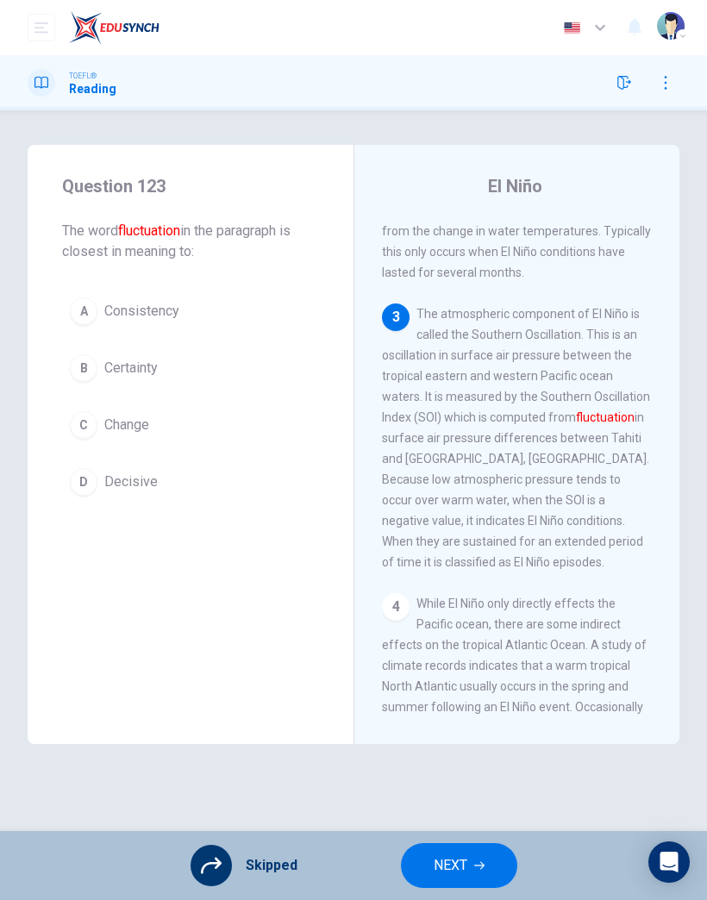
click at [455, 869] on span "NEXT" at bounding box center [451, 866] width 34 height 24
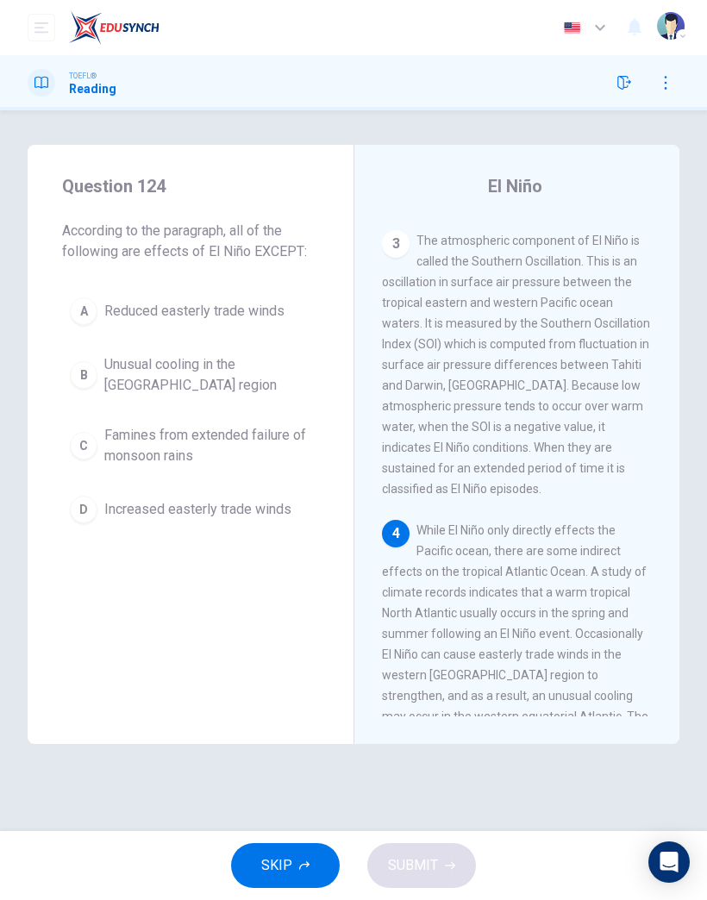
scroll to position [580, 0]
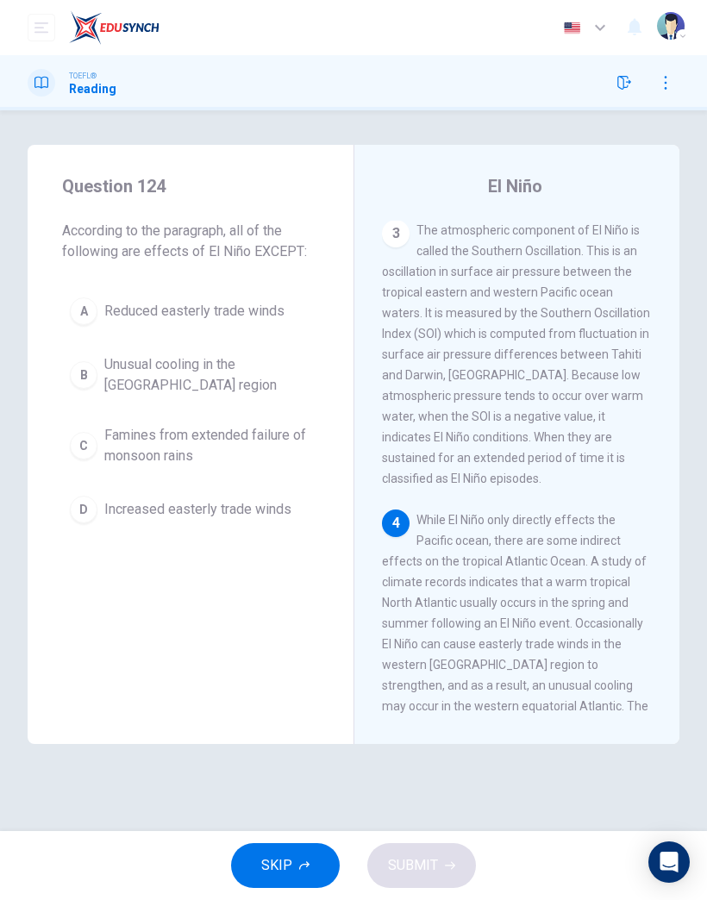
click at [294, 865] on button "SKIP" at bounding box center [285, 866] width 109 height 45
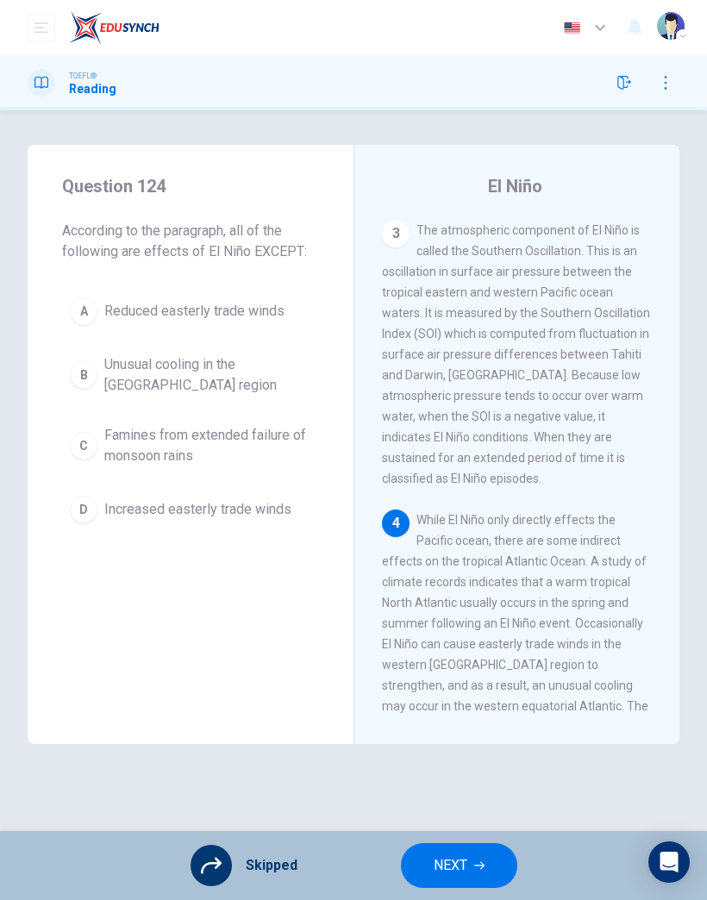
click at [464, 856] on span "NEXT" at bounding box center [451, 866] width 34 height 24
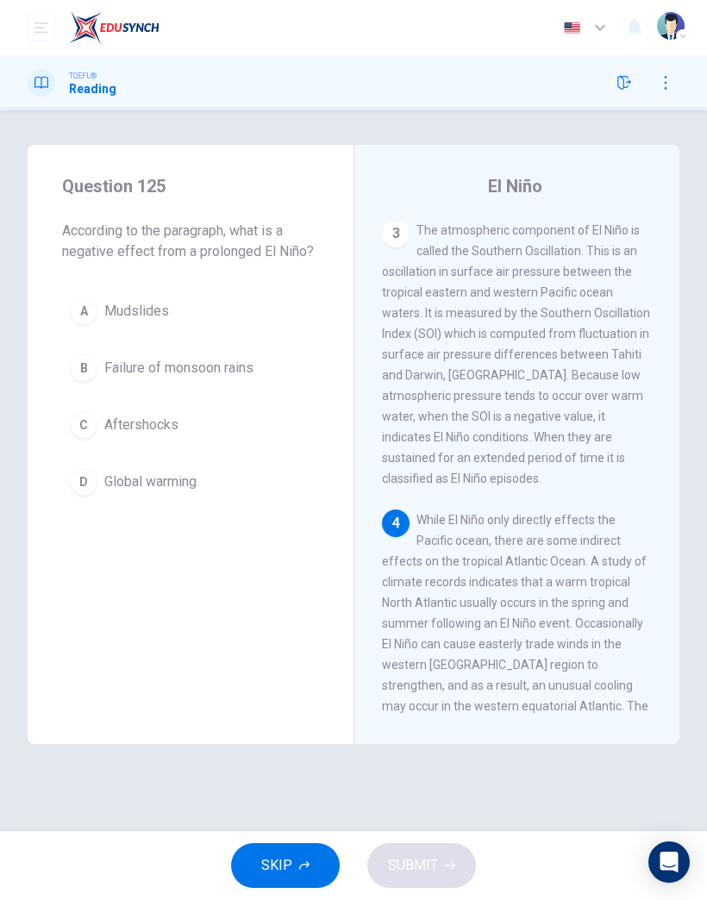
click at [296, 850] on button "SKIP" at bounding box center [285, 866] width 109 height 45
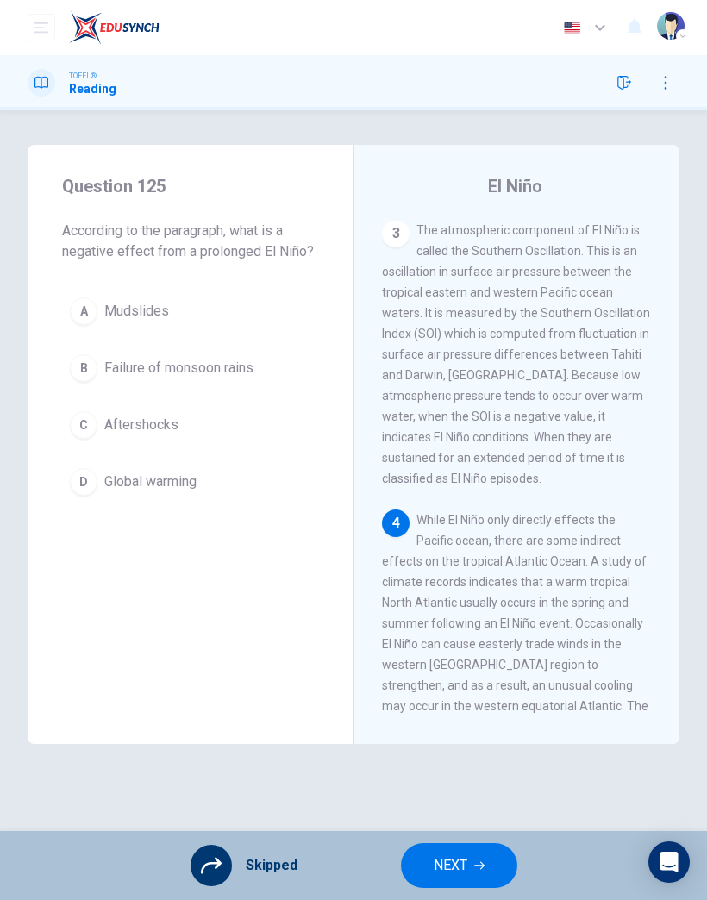
click at [461, 863] on span "NEXT" at bounding box center [451, 866] width 34 height 24
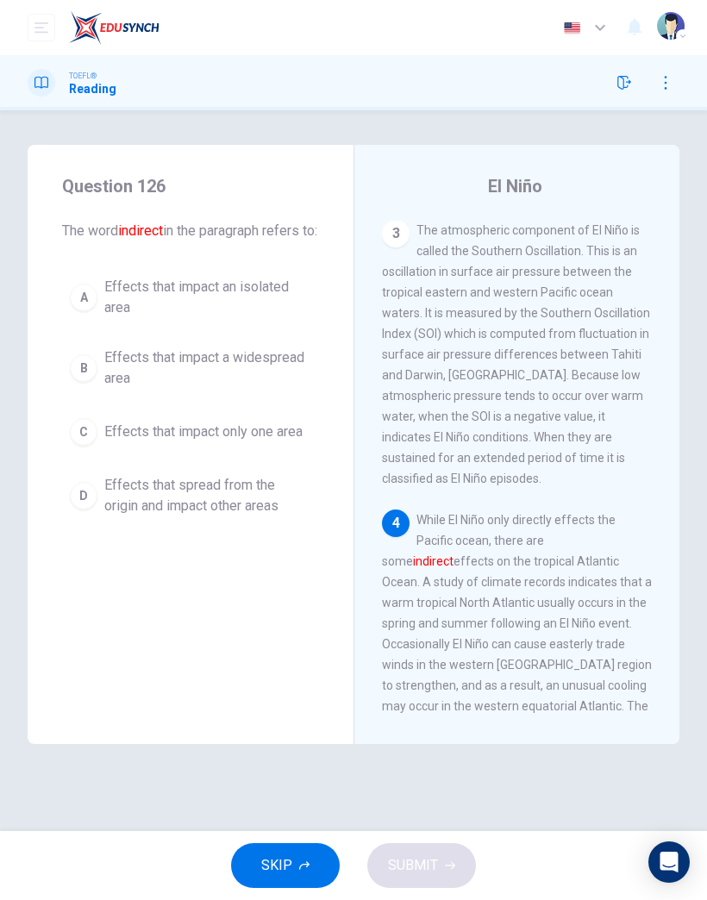
click at [306, 834] on div "SKIP SUBMIT" at bounding box center [353, 865] width 707 height 69
click at [290, 861] on span "SKIP" at bounding box center [276, 866] width 31 height 24
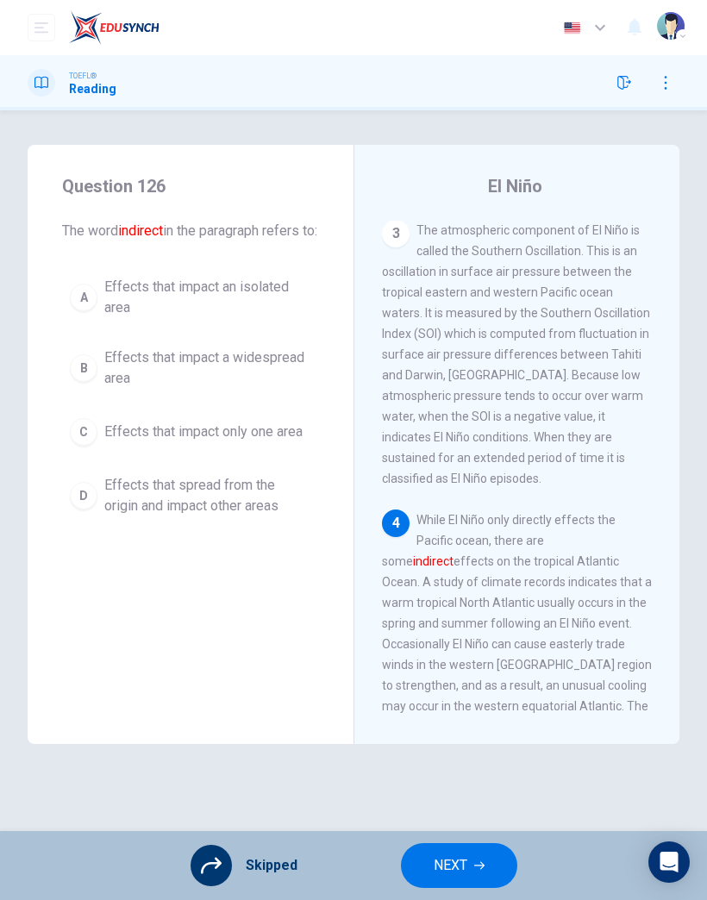
click at [447, 850] on button "NEXT" at bounding box center [459, 866] width 116 height 45
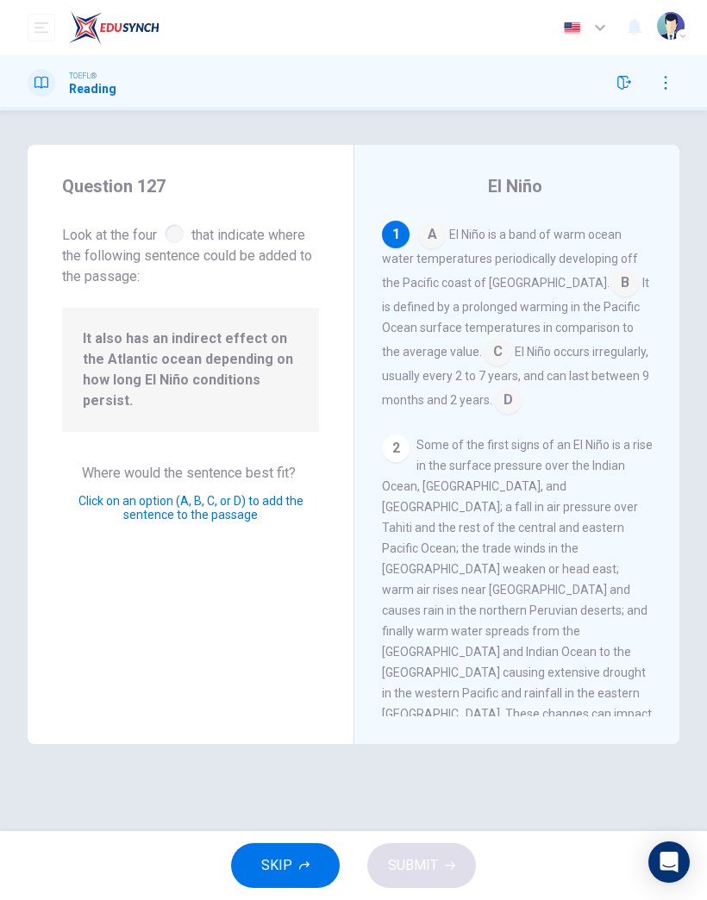
click at [485, 353] on input at bounding box center [498, 354] width 28 height 28
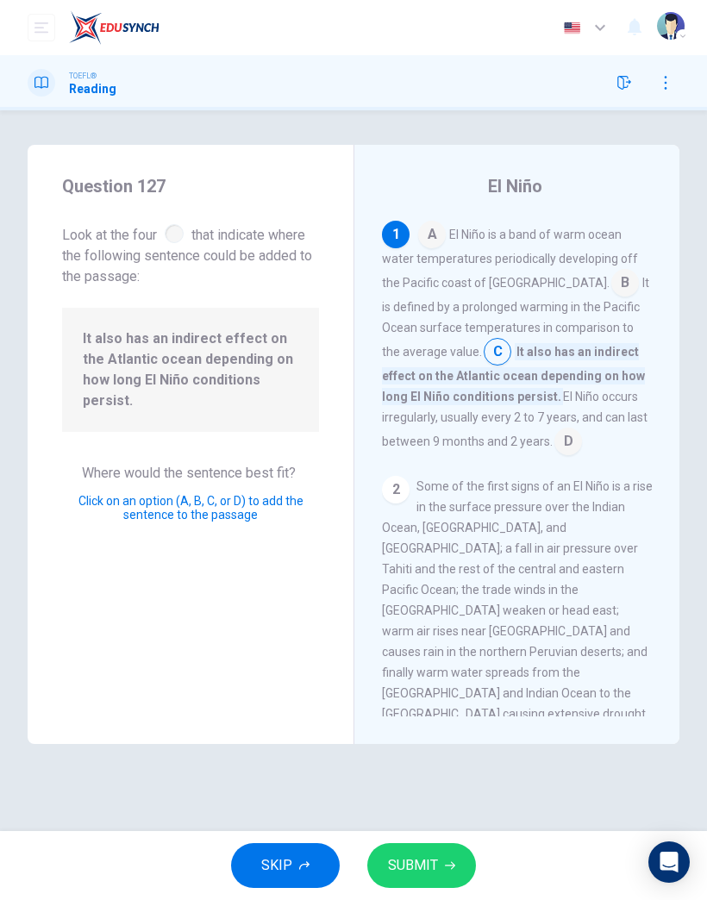
click at [448, 870] on icon "button" at bounding box center [450, 866] width 10 height 10
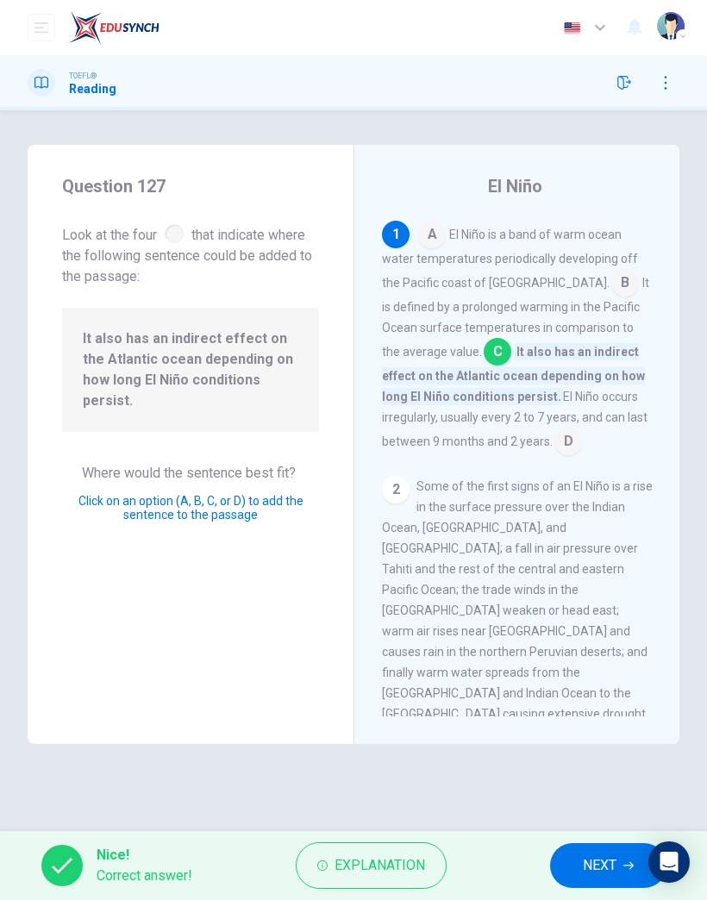
click at [594, 866] on span "NEXT" at bounding box center [600, 866] width 34 height 24
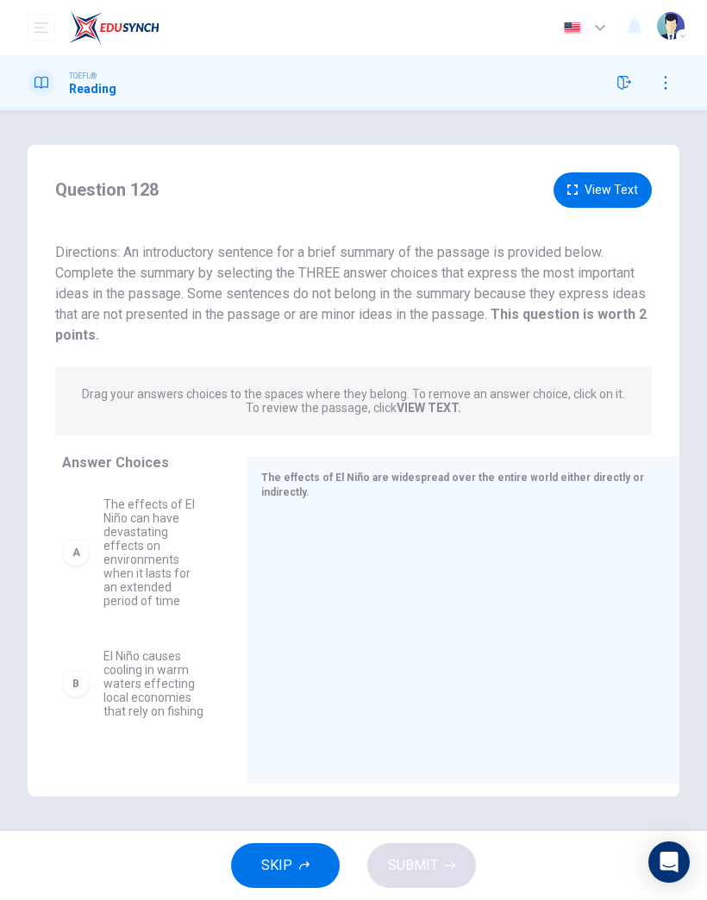
click at [290, 857] on span "SKIP" at bounding box center [276, 866] width 31 height 24
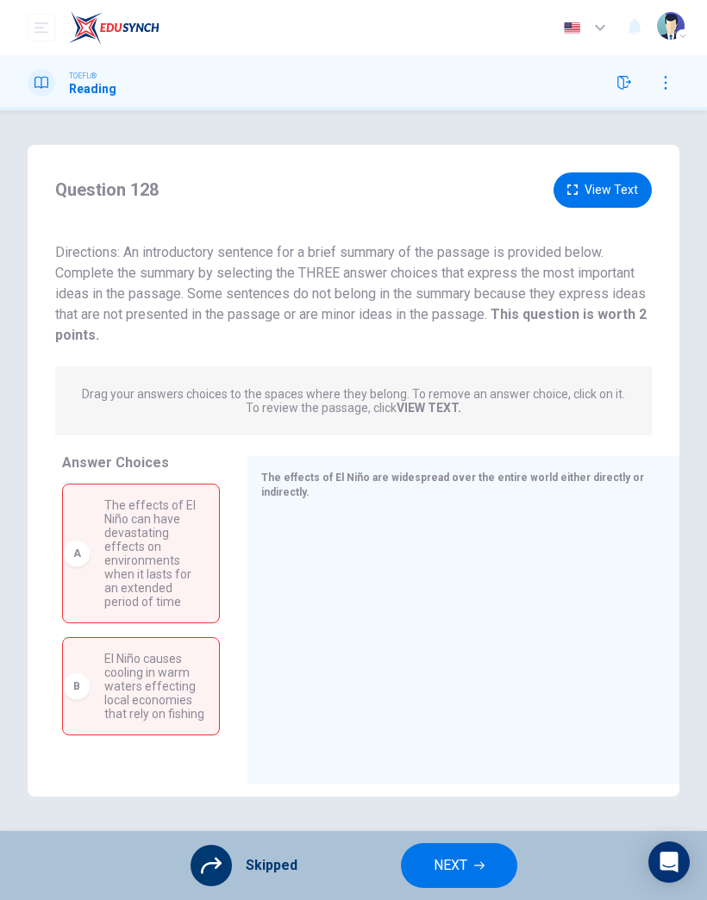
click at [465, 860] on span "NEXT" at bounding box center [451, 866] width 34 height 24
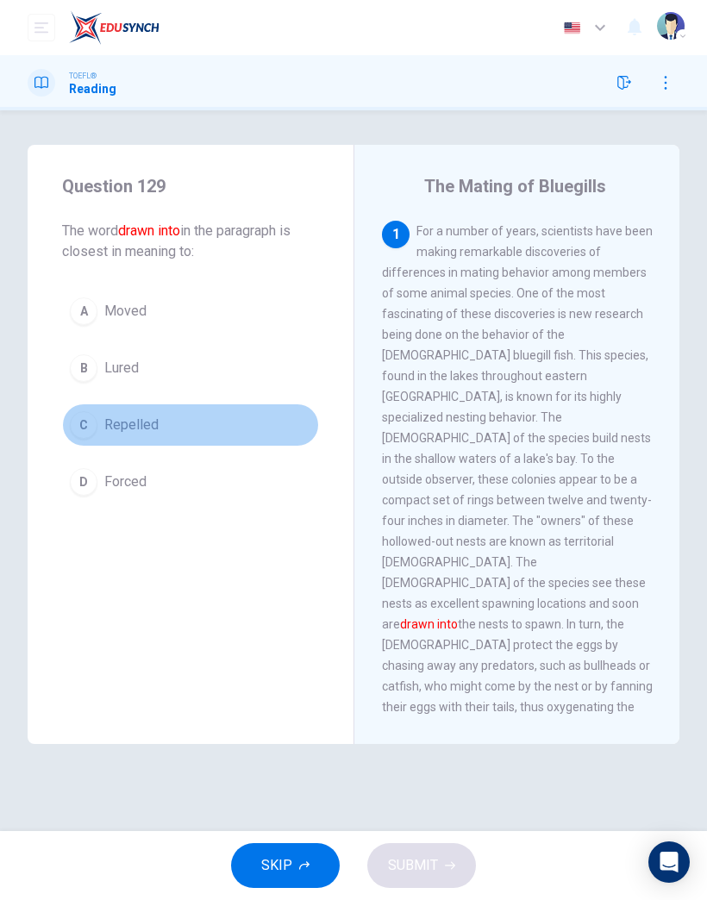
click at [141, 428] on span "Repelled" at bounding box center [131, 425] width 54 height 21
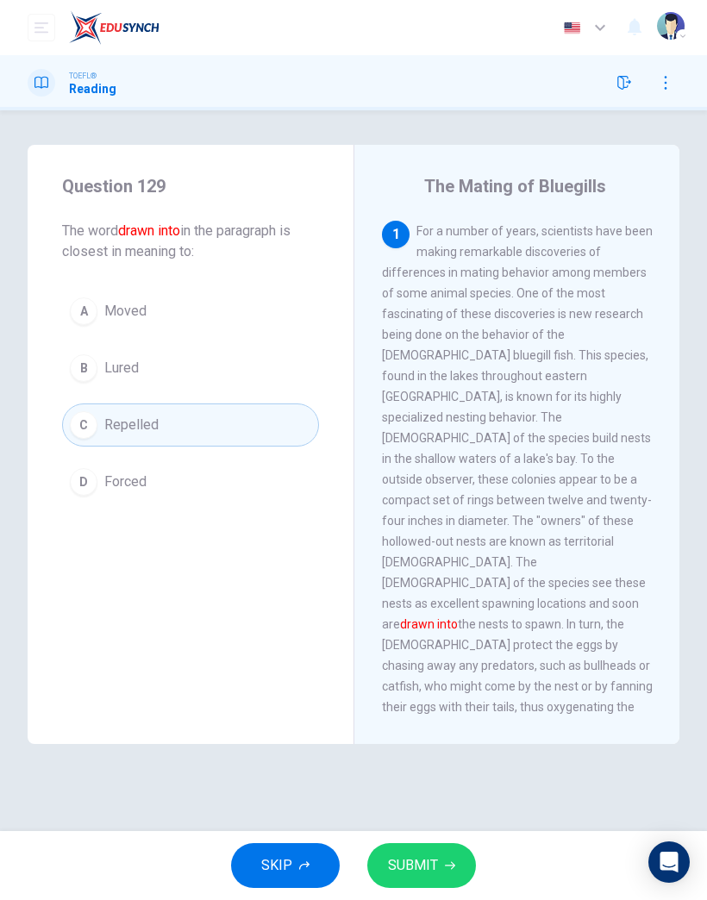
click at [413, 873] on span "SUBMIT" at bounding box center [413, 866] width 50 height 24
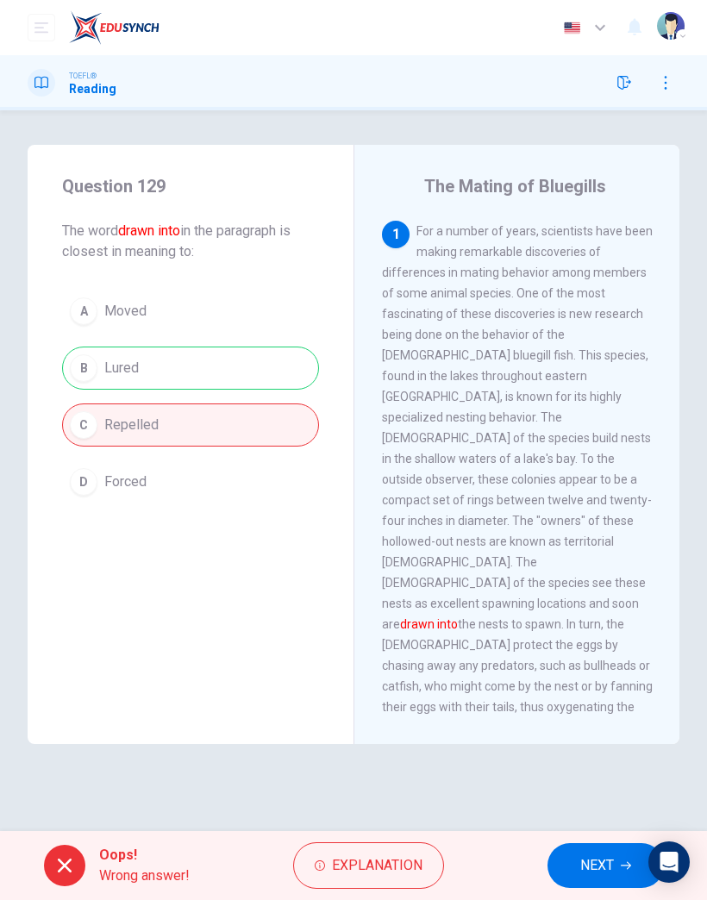
click at [580, 857] on span "NEXT" at bounding box center [597, 866] width 34 height 24
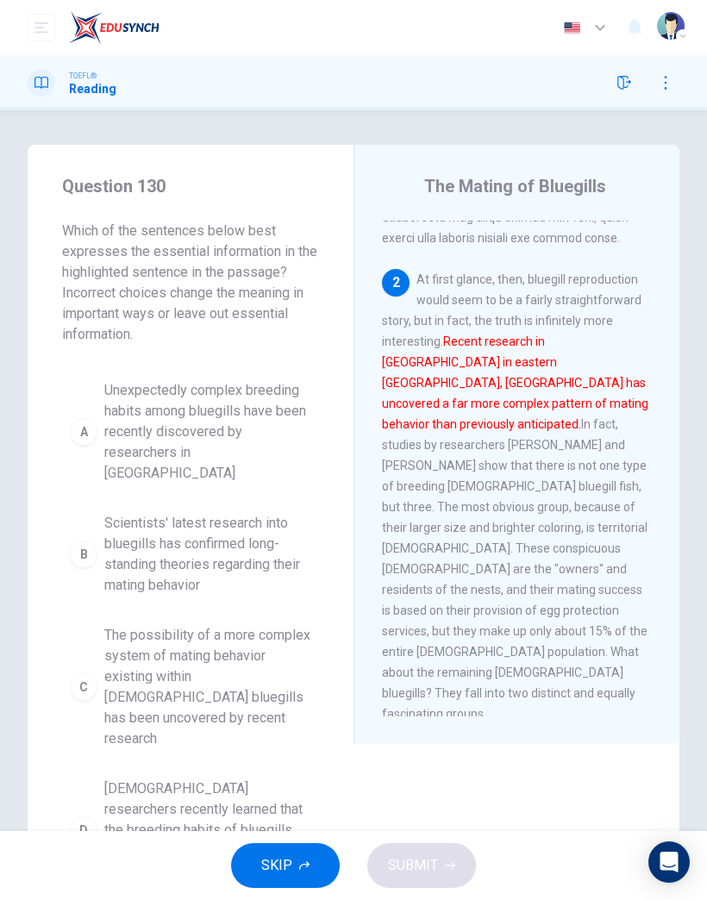
scroll to position [546, 0]
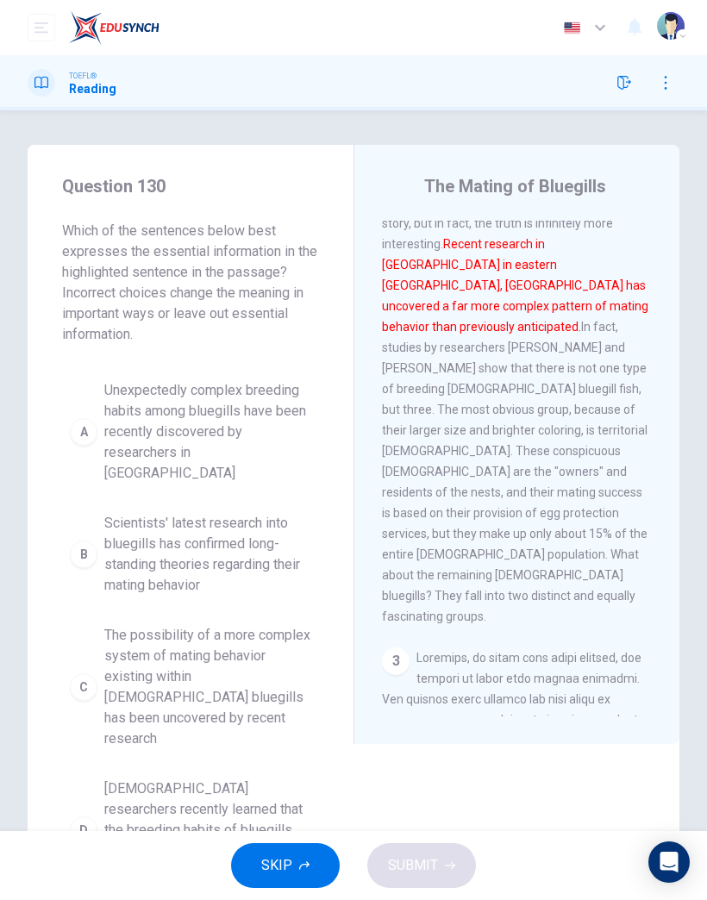
click at [298, 875] on button "SKIP" at bounding box center [285, 866] width 109 height 45
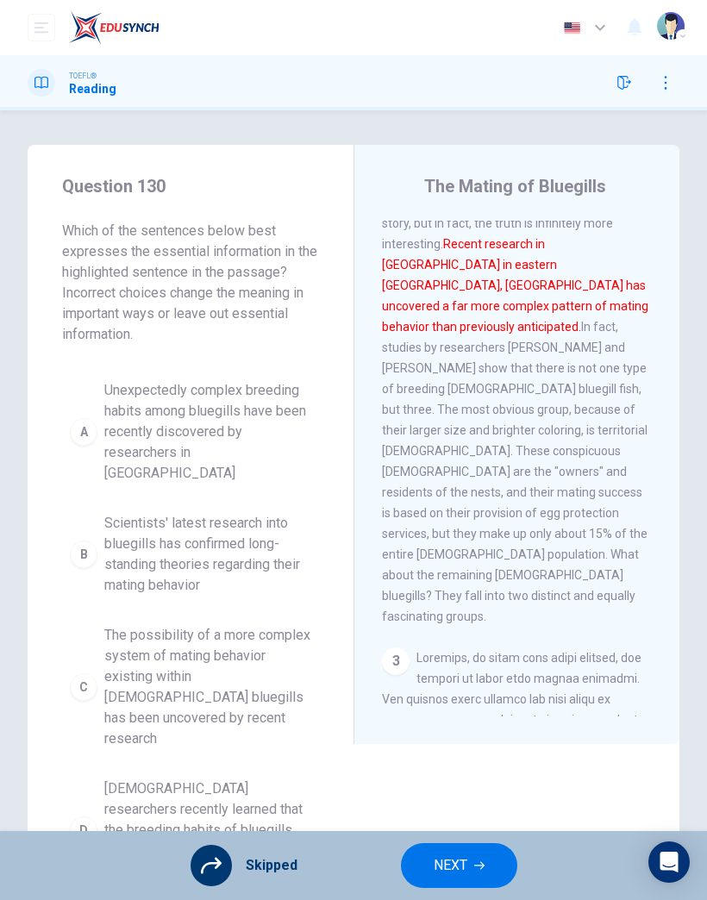
click at [461, 863] on span "NEXT" at bounding box center [451, 866] width 34 height 24
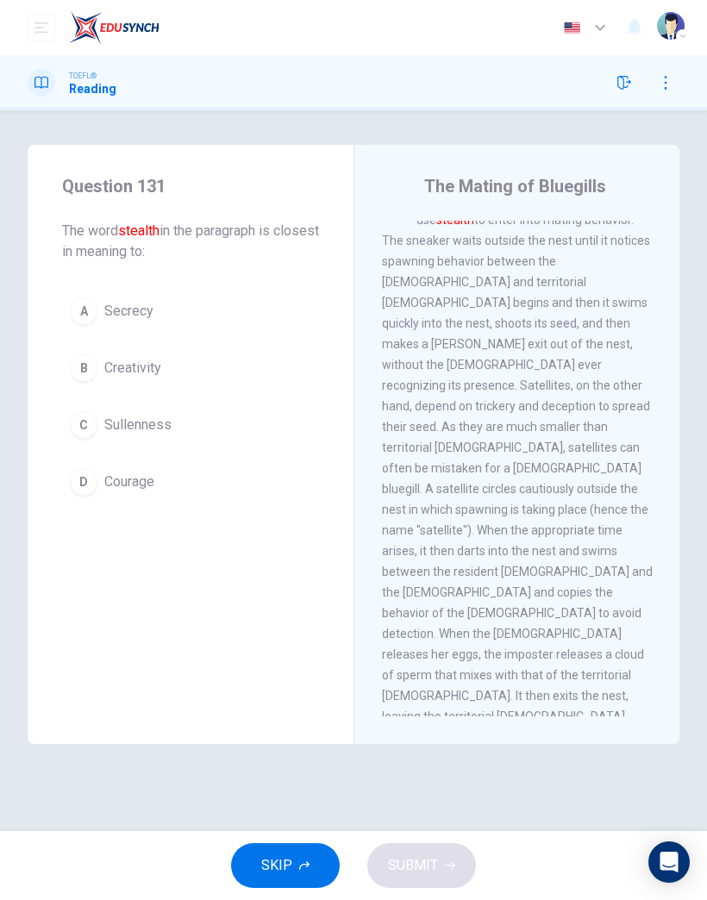
scroll to position [1022, 0]
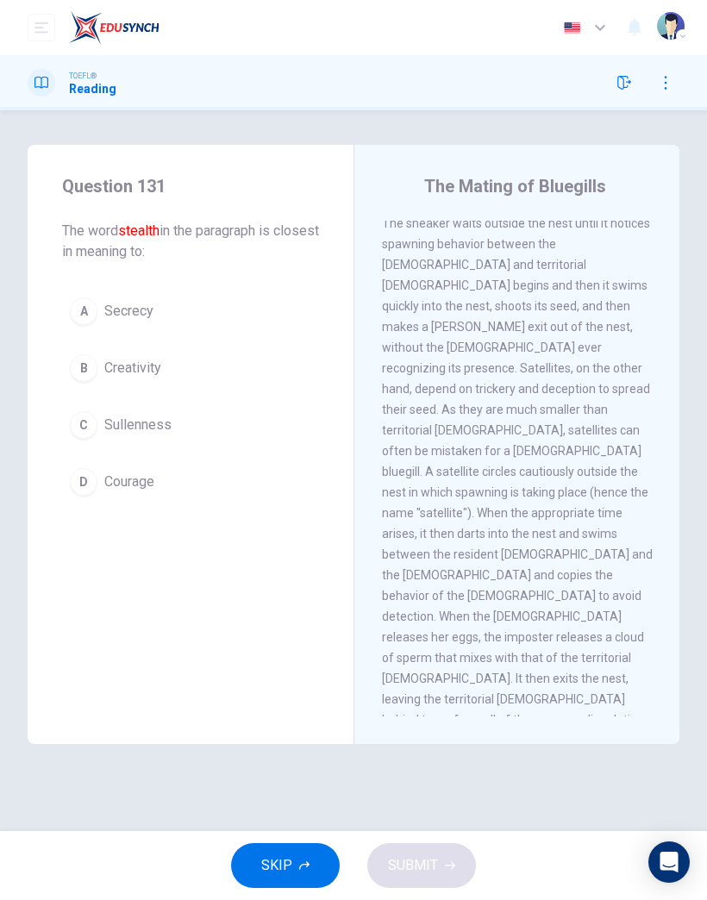
click at [149, 496] on button "D Courage" at bounding box center [190, 482] width 257 height 43
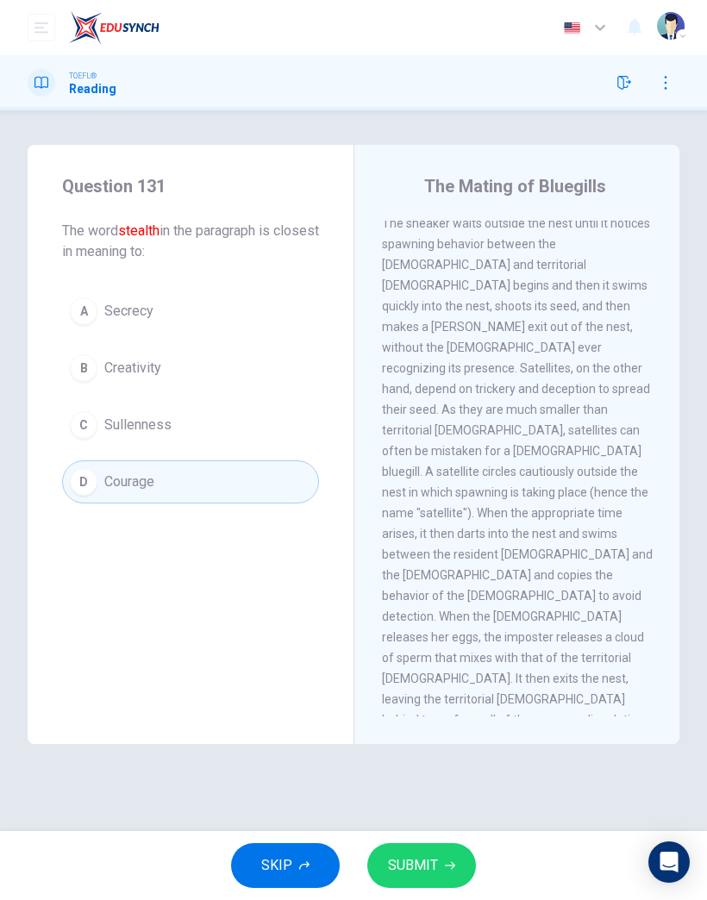
click at [422, 882] on button "SUBMIT" at bounding box center [421, 866] width 109 height 45
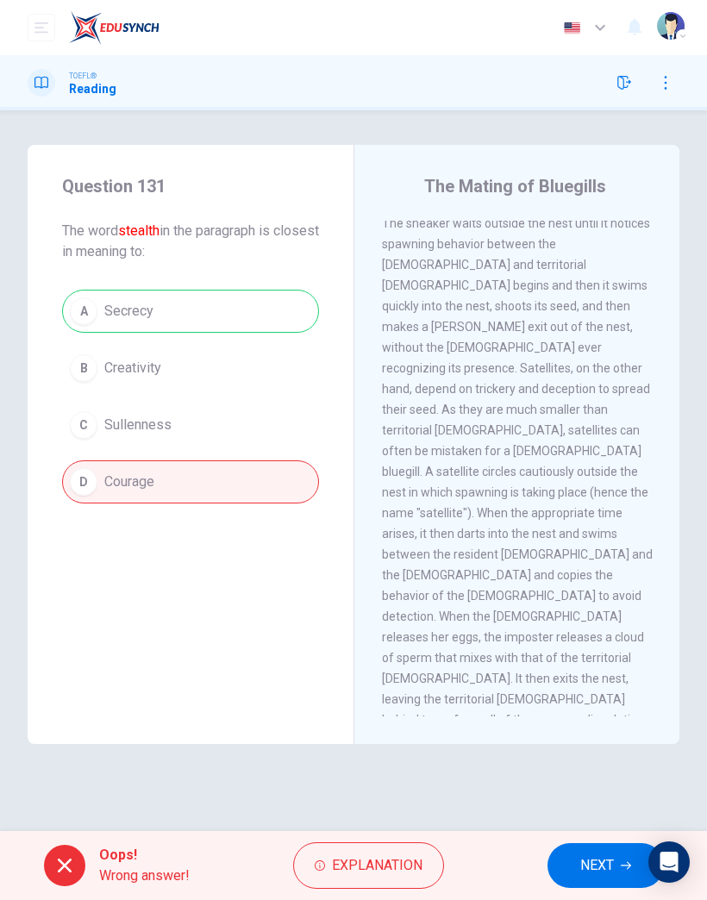
click at [571, 863] on button "NEXT" at bounding box center [606, 866] width 116 height 45
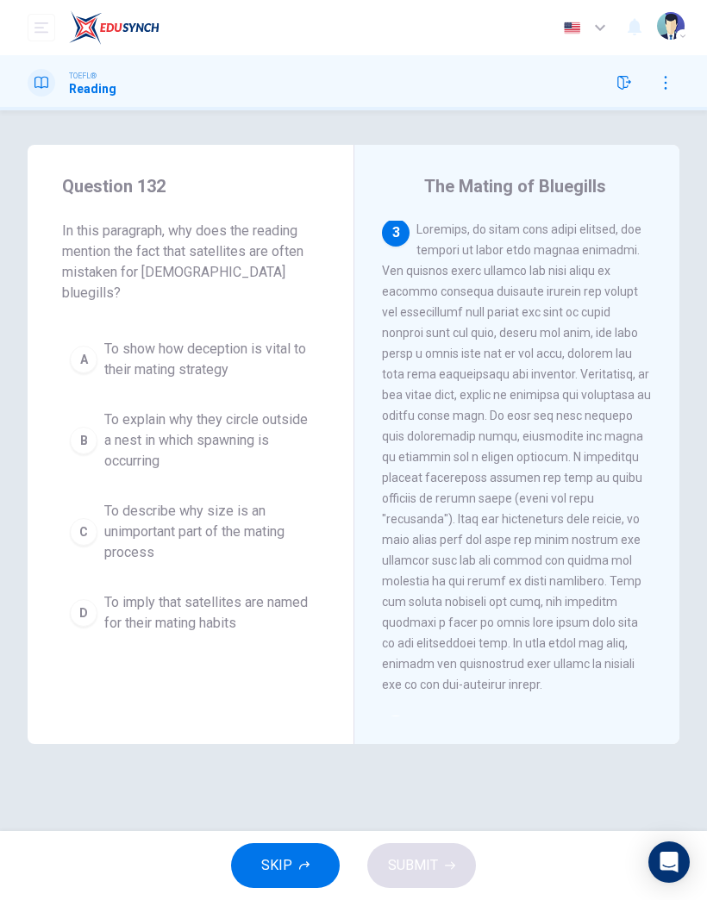
scroll to position [890, 0]
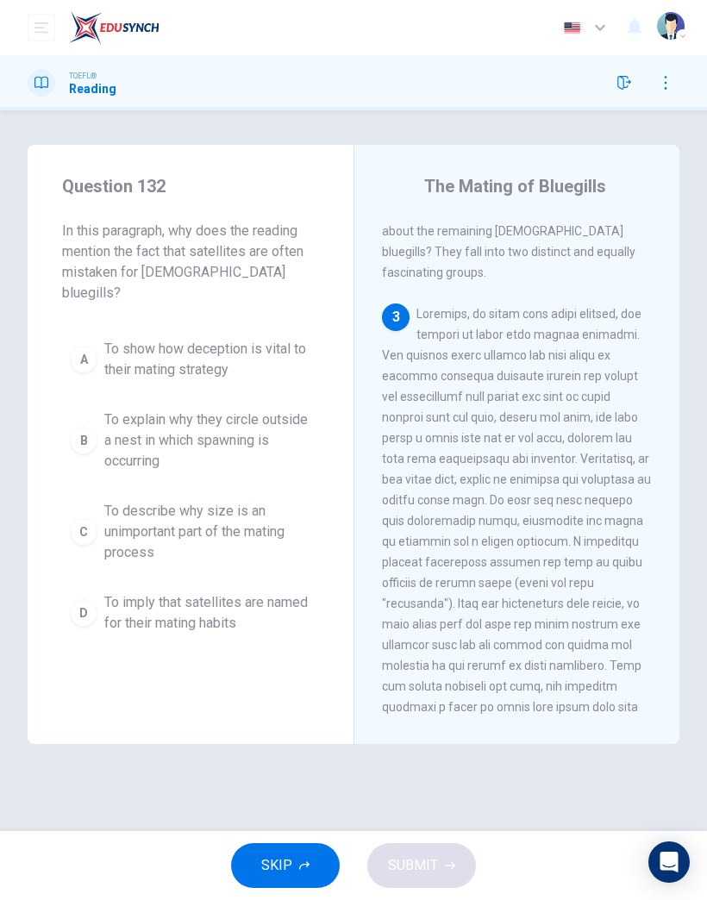
click at [309, 866] on icon "button" at bounding box center [304, 866] width 10 height 10
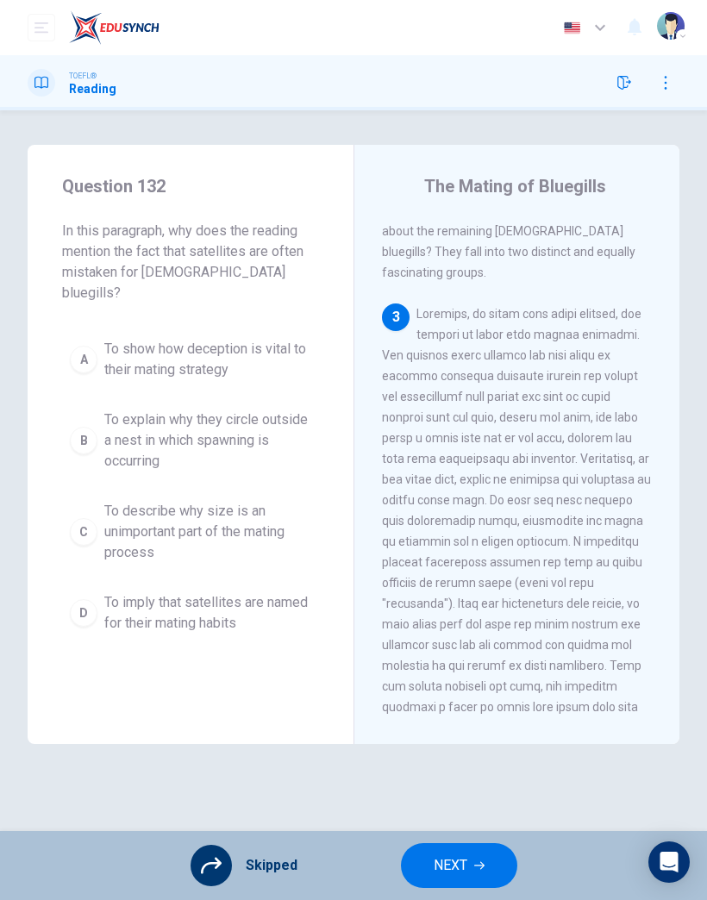
click at [443, 860] on span "NEXT" at bounding box center [451, 866] width 34 height 24
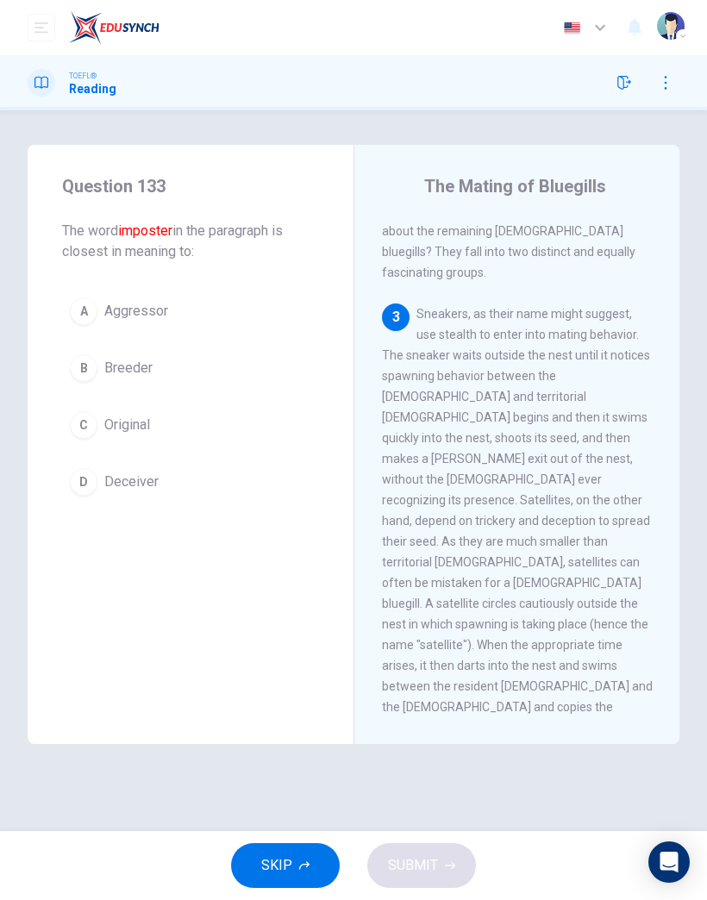
click at [312, 870] on button "SKIP" at bounding box center [285, 866] width 109 height 45
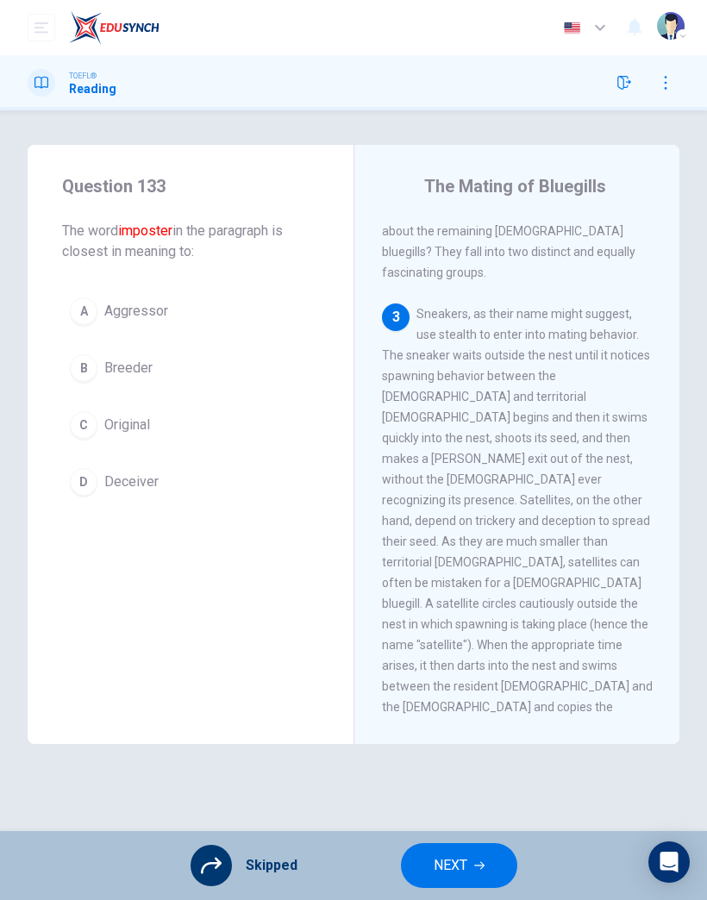
click at [453, 866] on span "NEXT" at bounding box center [451, 866] width 34 height 24
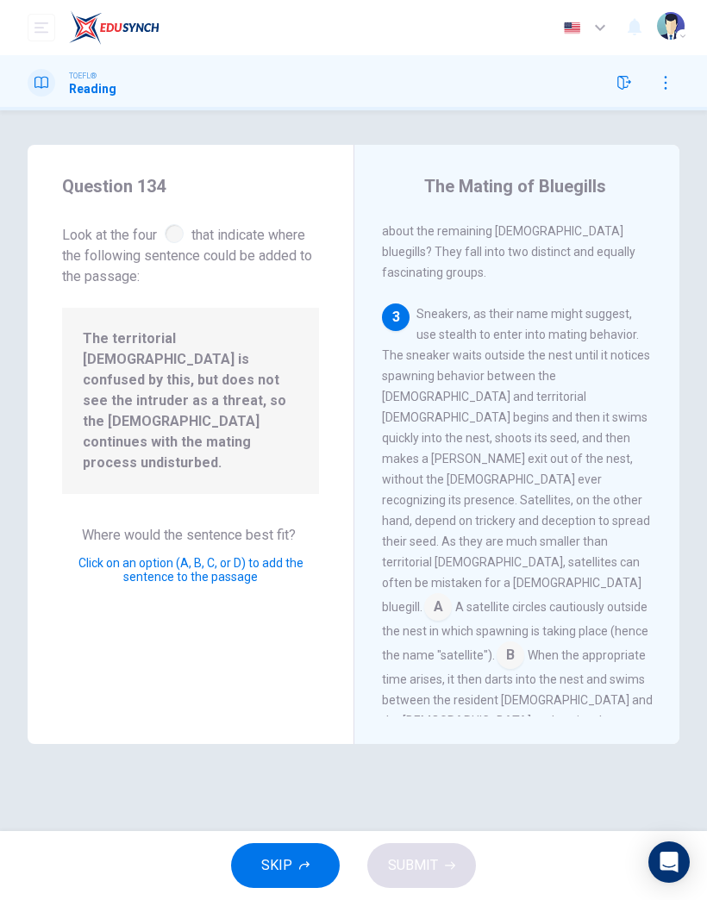
click at [524, 643] on input at bounding box center [511, 657] width 28 height 28
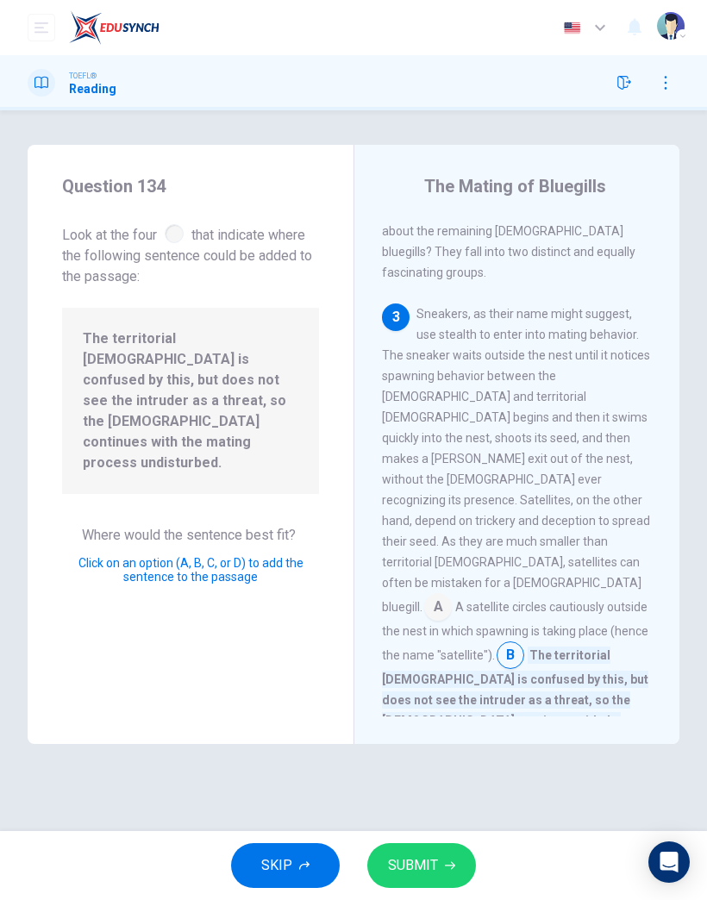
click at [411, 857] on input at bounding box center [398, 871] width 28 height 28
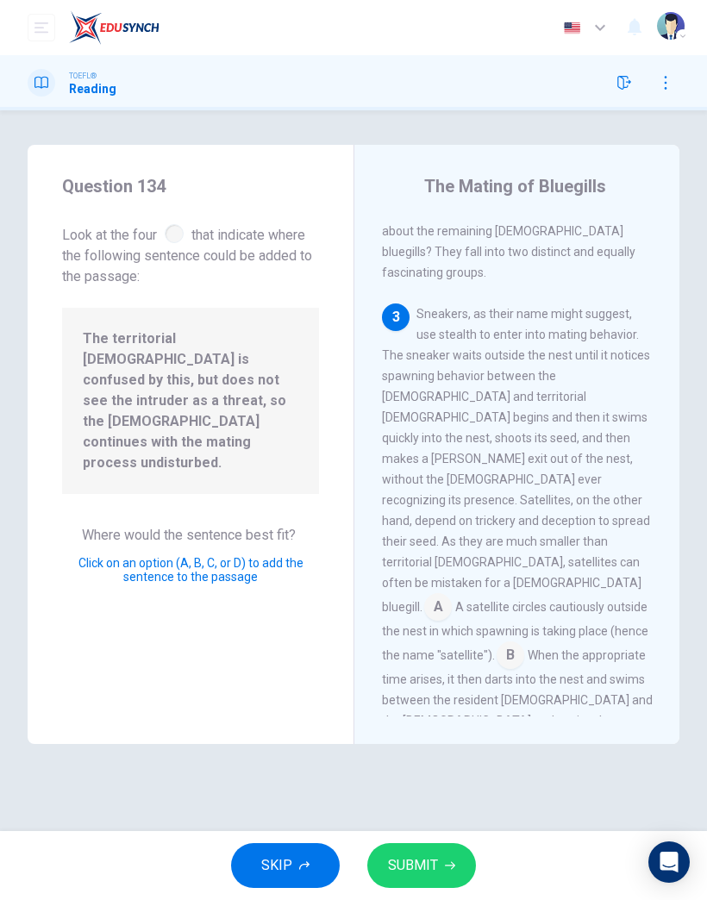
click at [447, 866] on icon "button" at bounding box center [450, 867] width 10 height 8
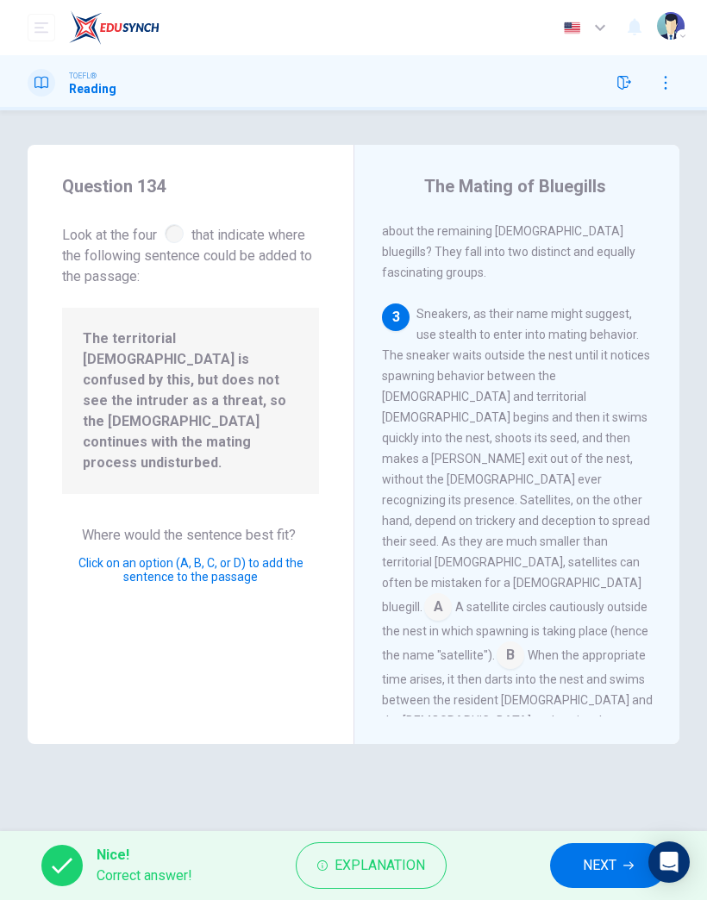
click at [599, 863] on span "NEXT" at bounding box center [600, 866] width 34 height 24
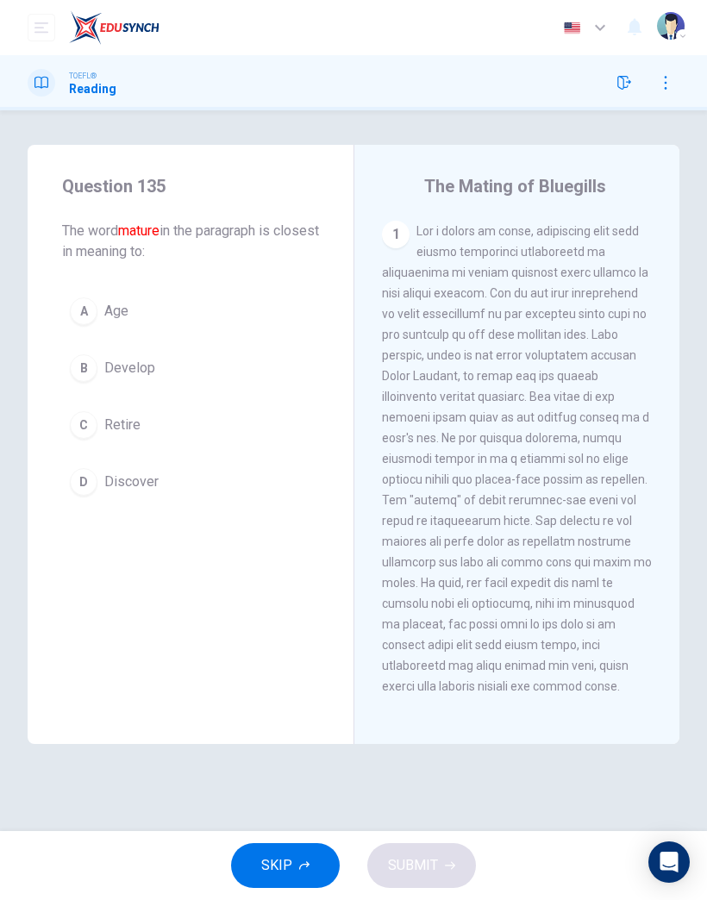
click at [98, 316] on button "A Age" at bounding box center [190, 311] width 257 height 43
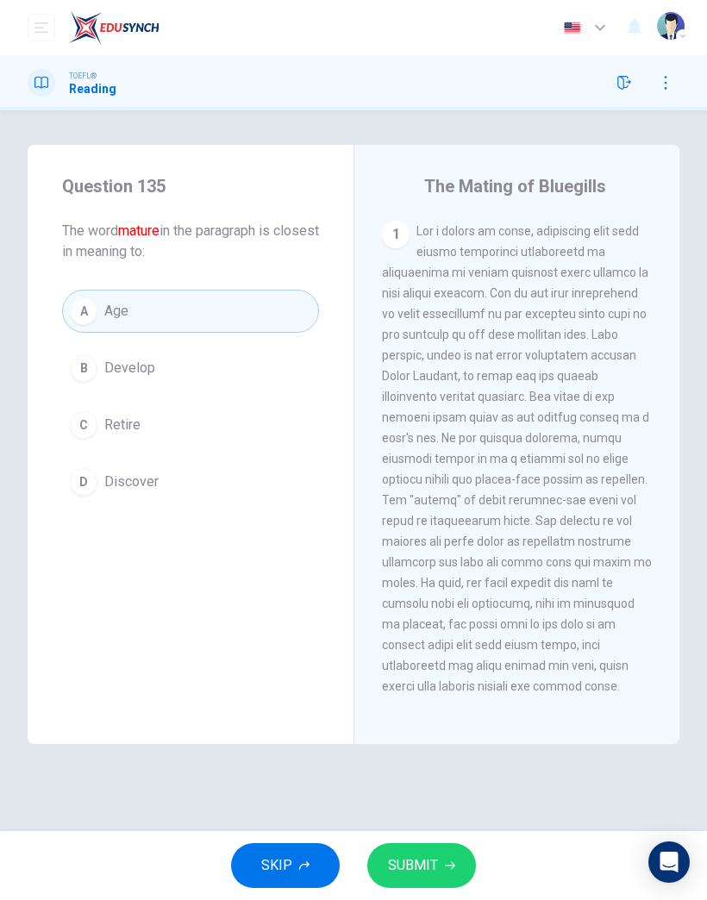
click at [438, 875] on button "SUBMIT" at bounding box center [421, 866] width 109 height 45
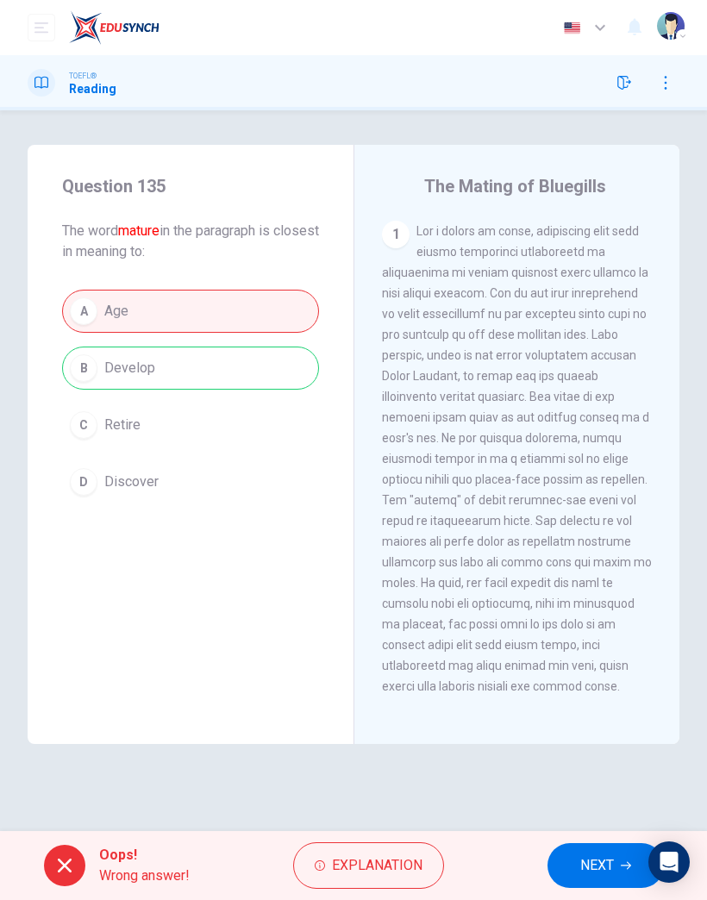
click at [550, 869] on button "NEXT" at bounding box center [606, 866] width 116 height 45
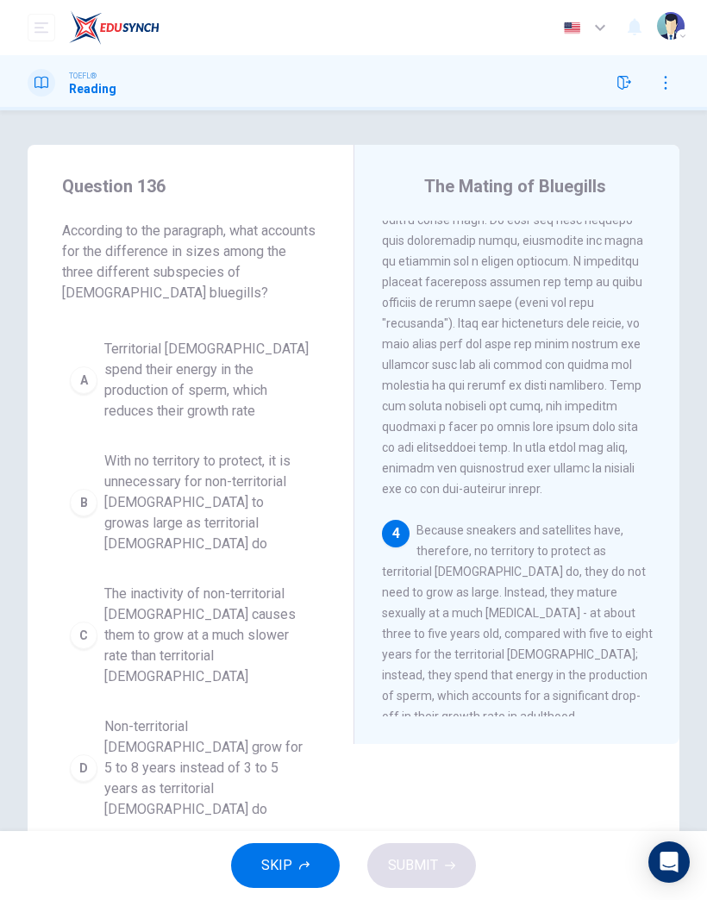
scroll to position [1229, 0]
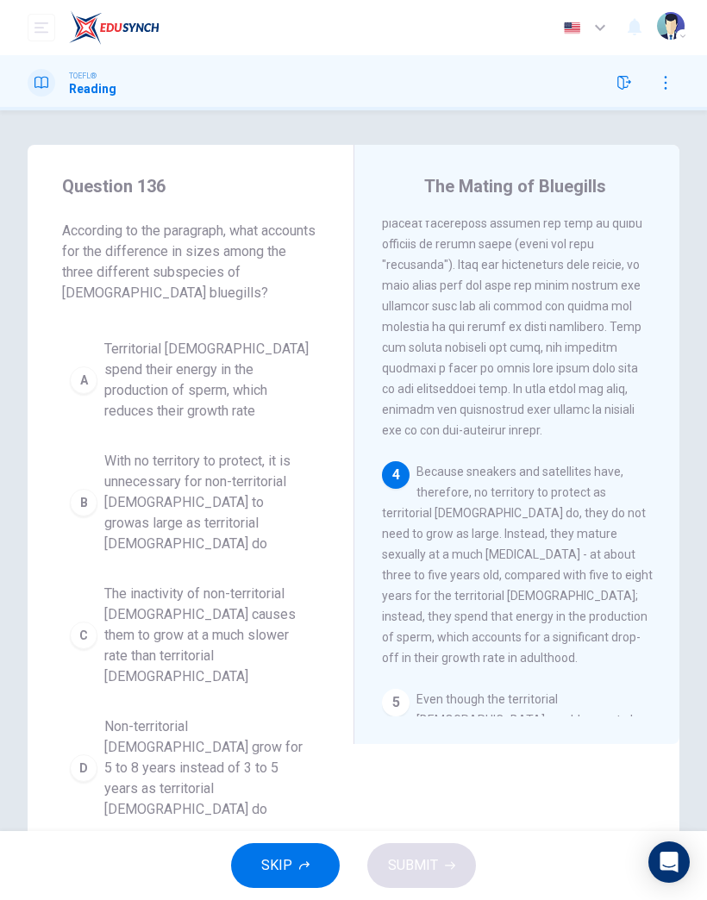
click at [300, 867] on icon "button" at bounding box center [304, 866] width 10 height 9
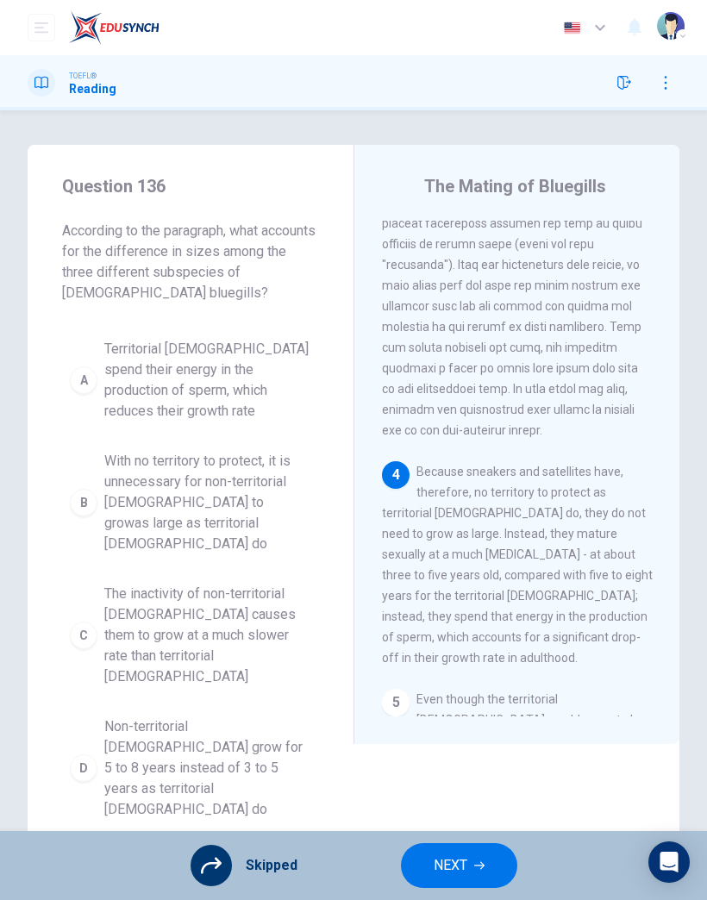
click at [459, 863] on span "NEXT" at bounding box center [451, 866] width 34 height 24
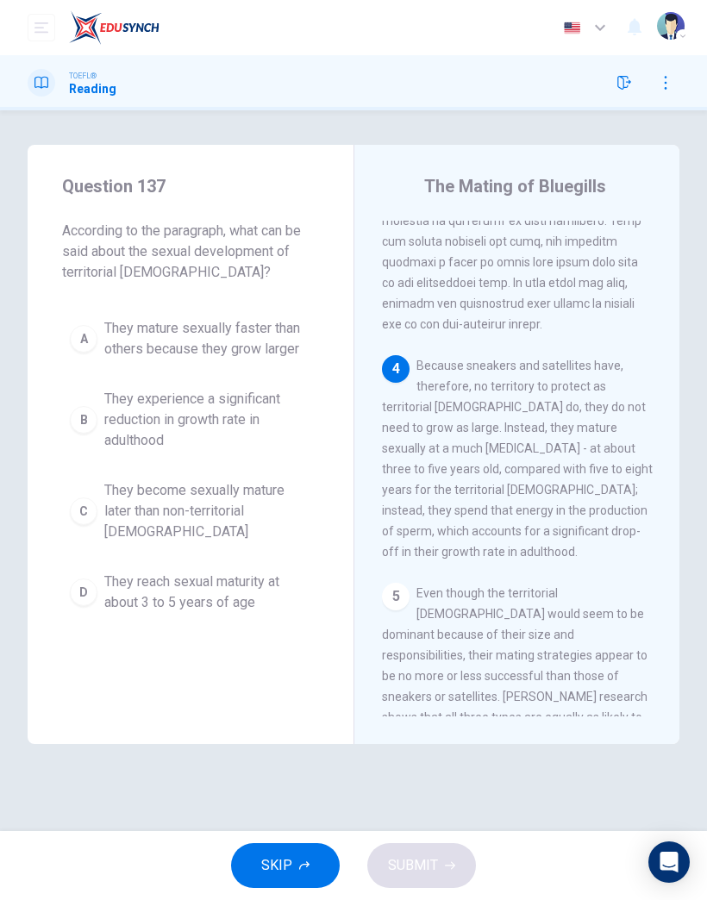
scroll to position [1366, 0]
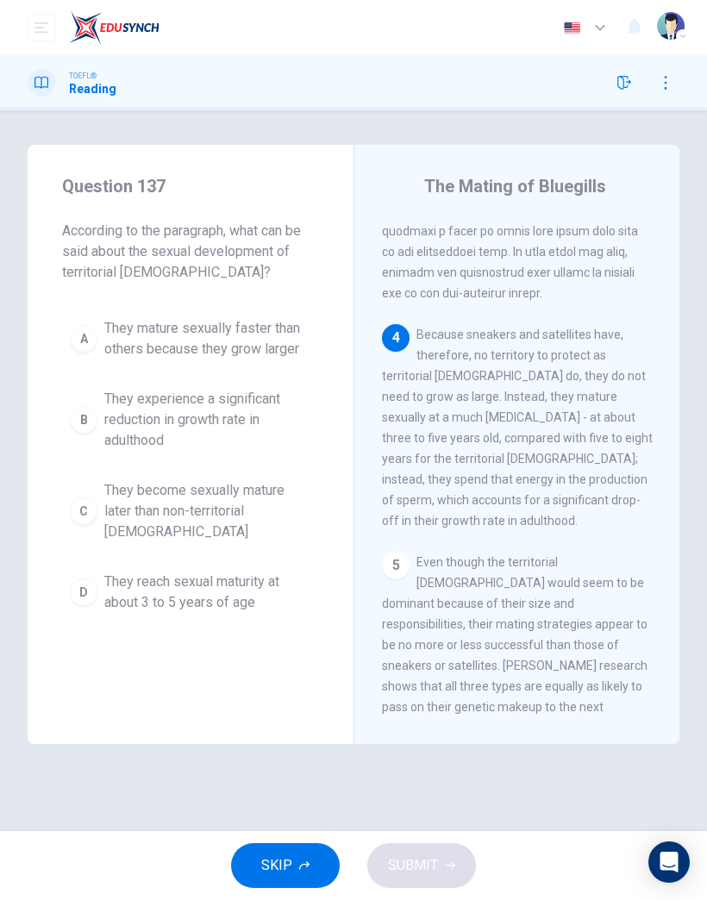
click at [308, 866] on icon "button" at bounding box center [304, 866] width 10 height 9
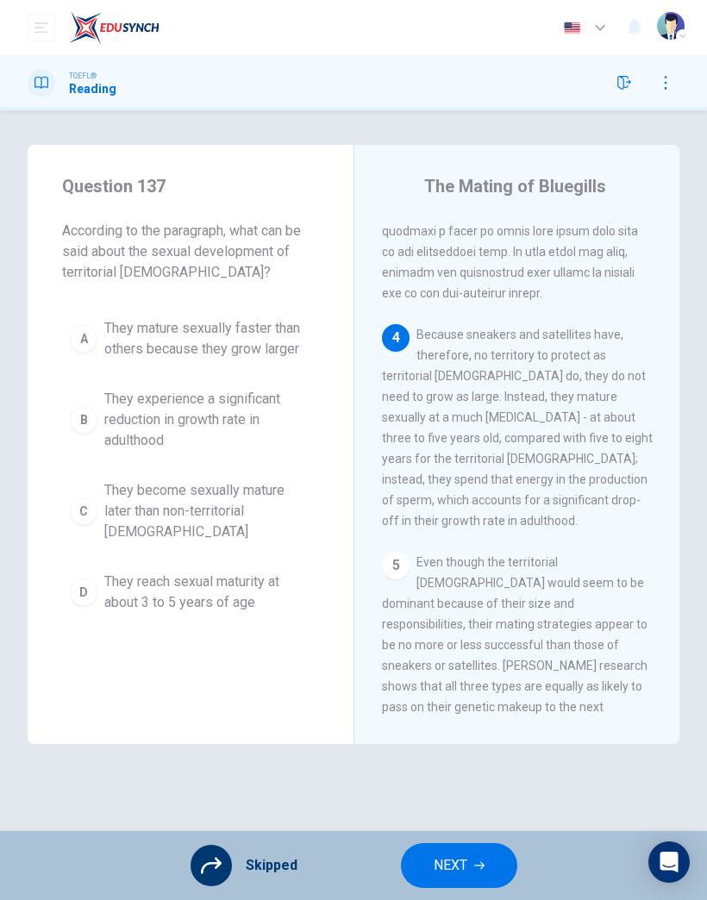
click at [475, 869] on icon "button" at bounding box center [479, 866] width 10 height 10
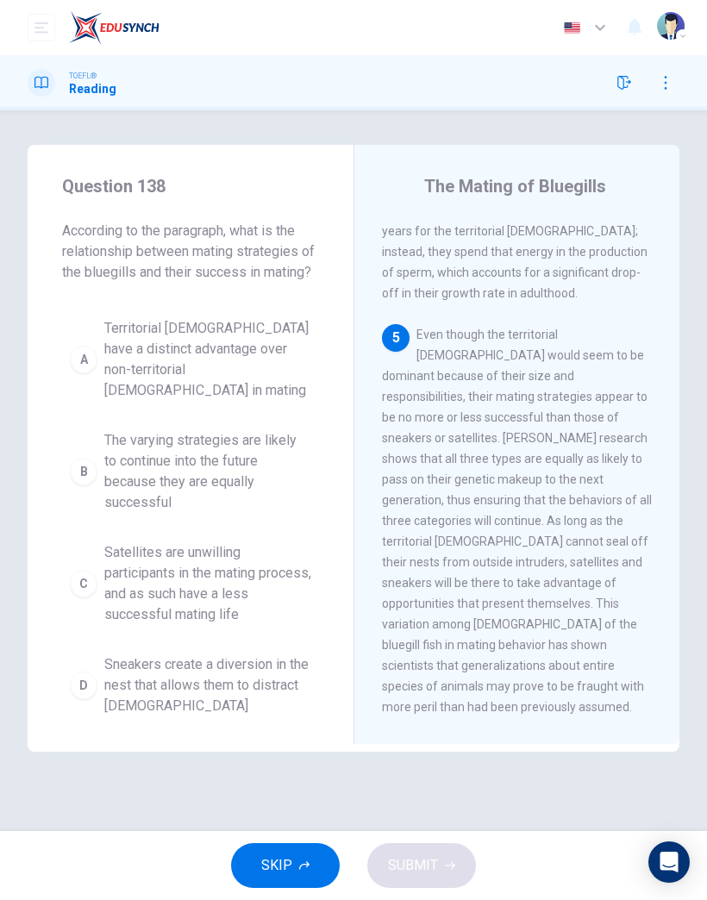
scroll to position [1595, 0]
click at [318, 863] on button "SKIP" at bounding box center [285, 866] width 109 height 45
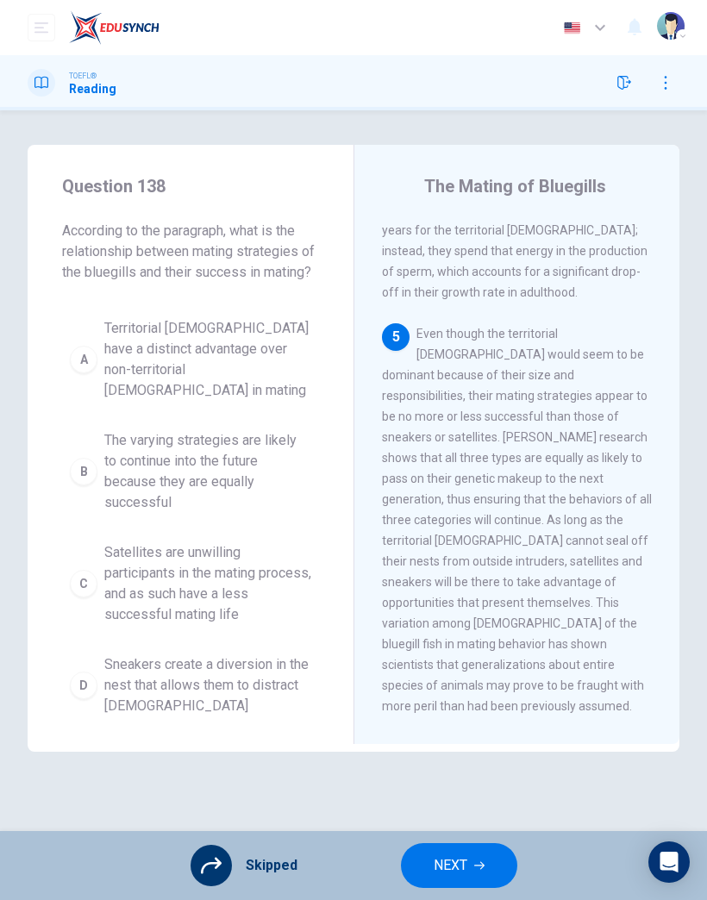
click at [476, 859] on button "NEXT" at bounding box center [459, 866] width 116 height 45
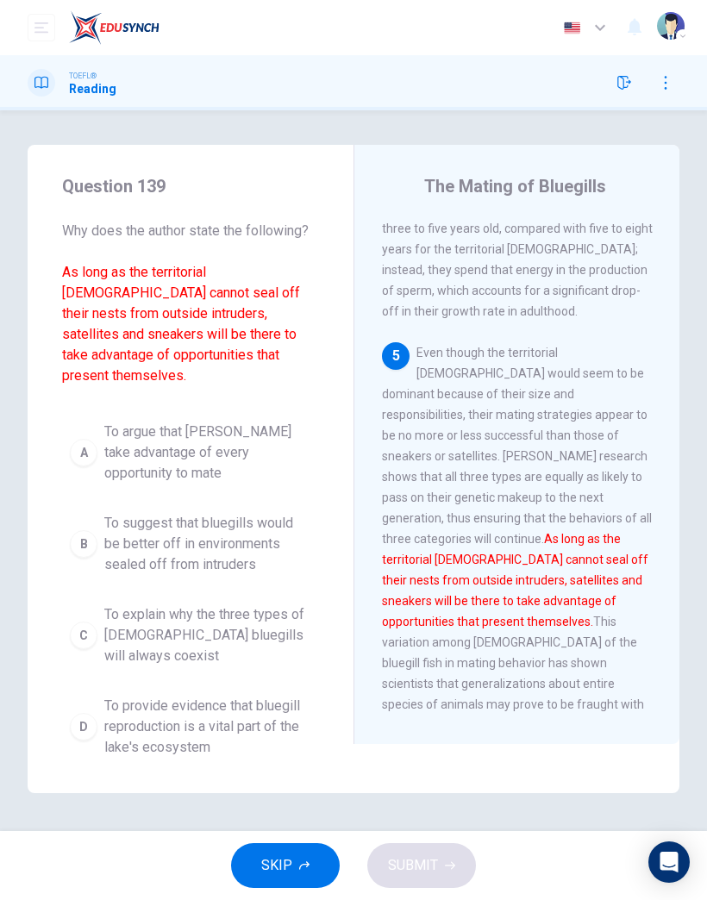
scroll to position [1573, 0]
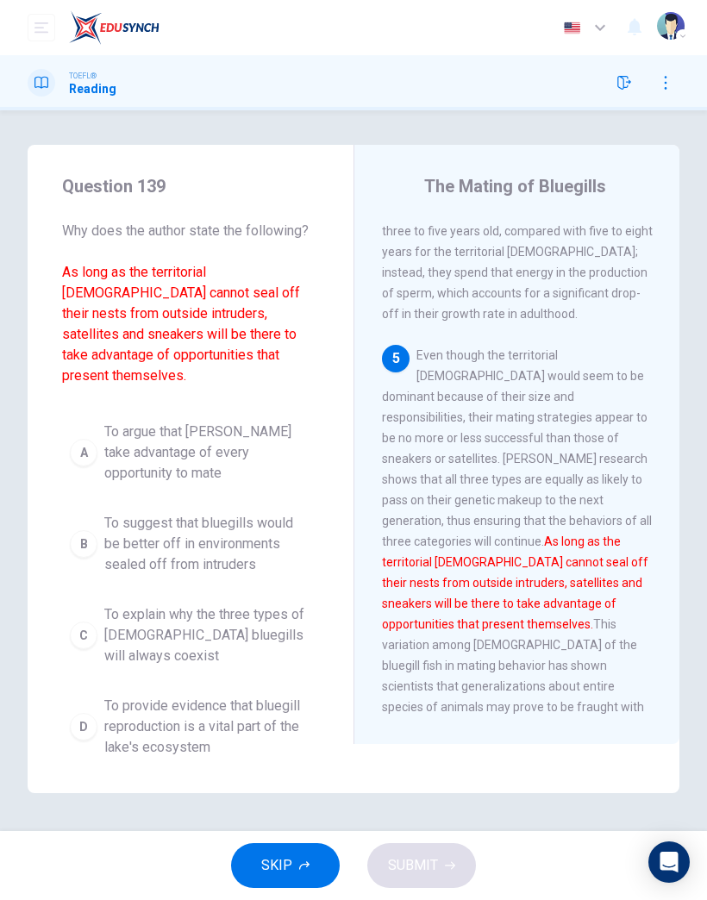
click at [317, 871] on button "SKIP" at bounding box center [285, 866] width 109 height 45
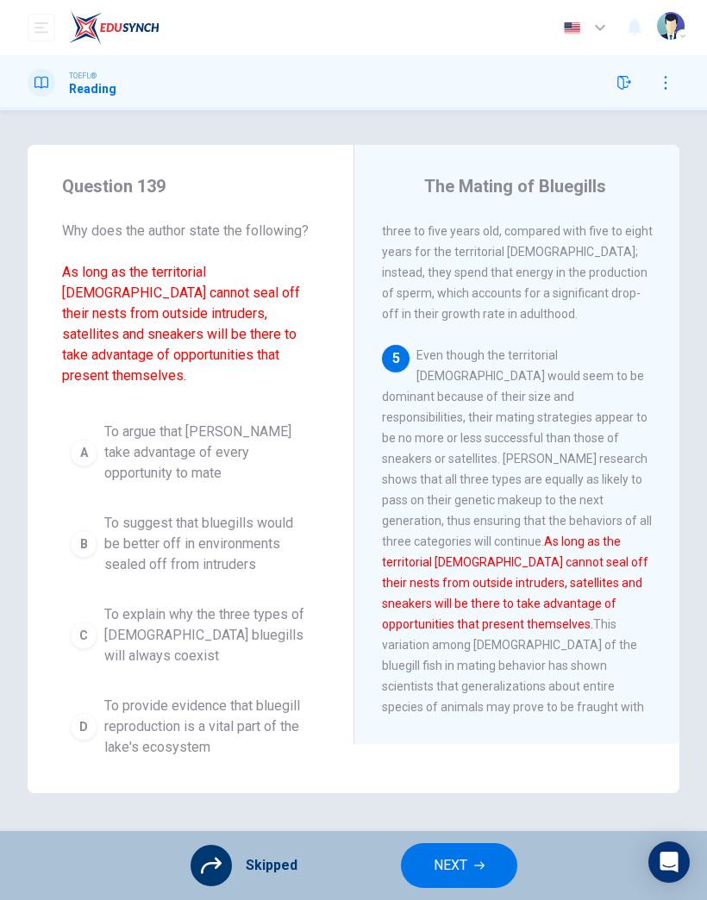
click at [463, 855] on span "NEXT" at bounding box center [451, 866] width 34 height 24
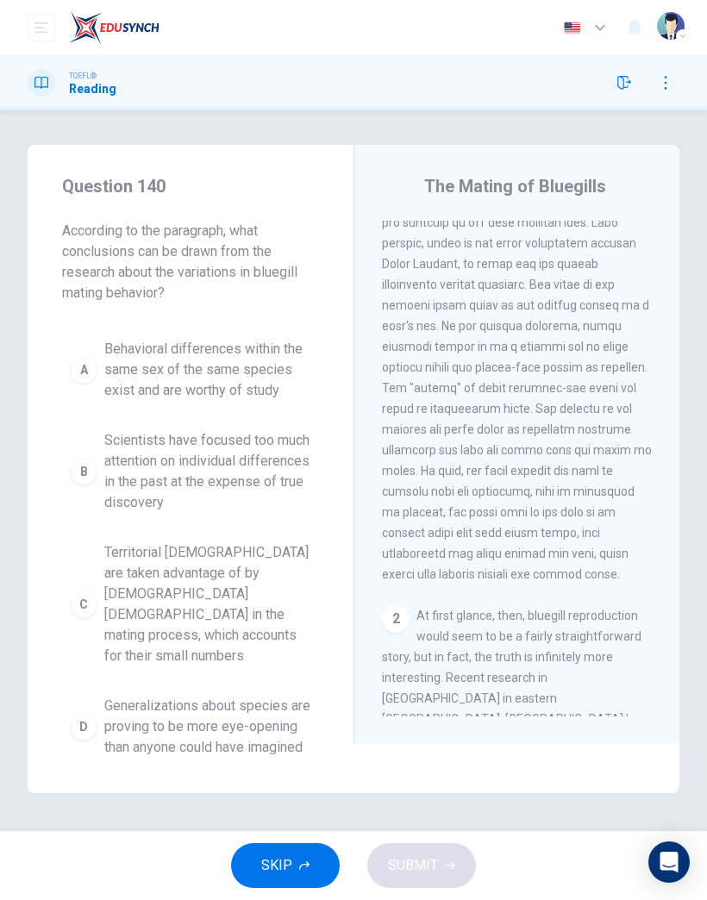
scroll to position [0, 0]
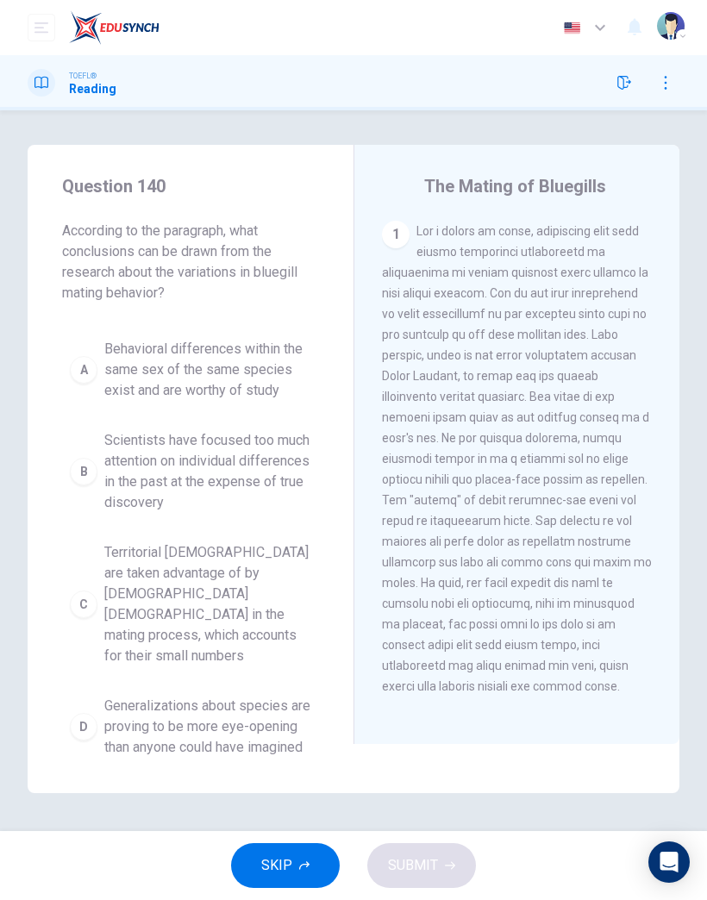
click at [317, 863] on button "SKIP" at bounding box center [285, 866] width 109 height 45
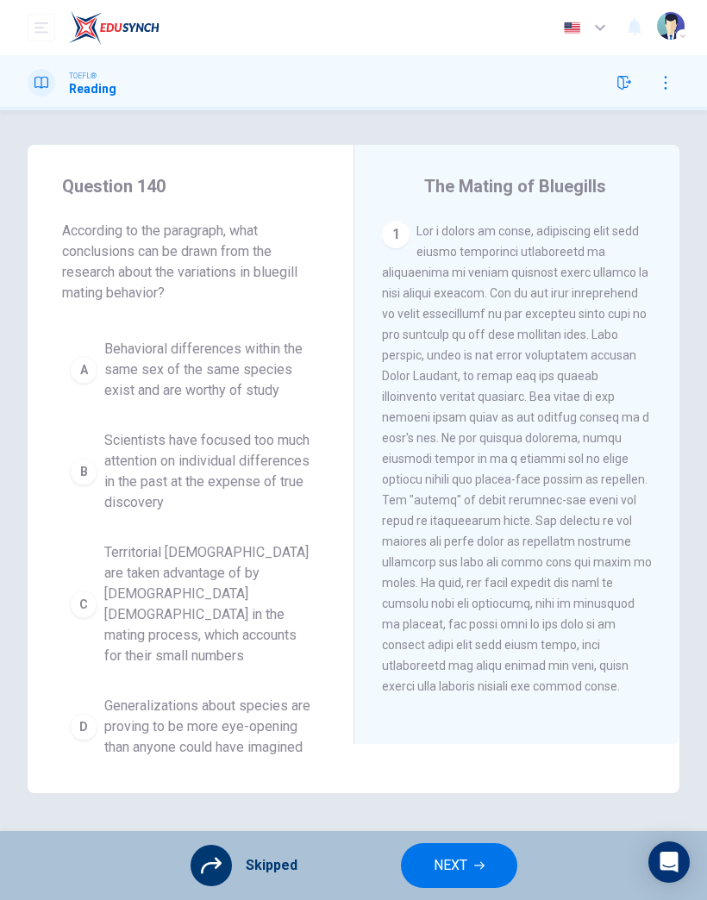
click at [472, 869] on button "NEXT" at bounding box center [459, 866] width 116 height 45
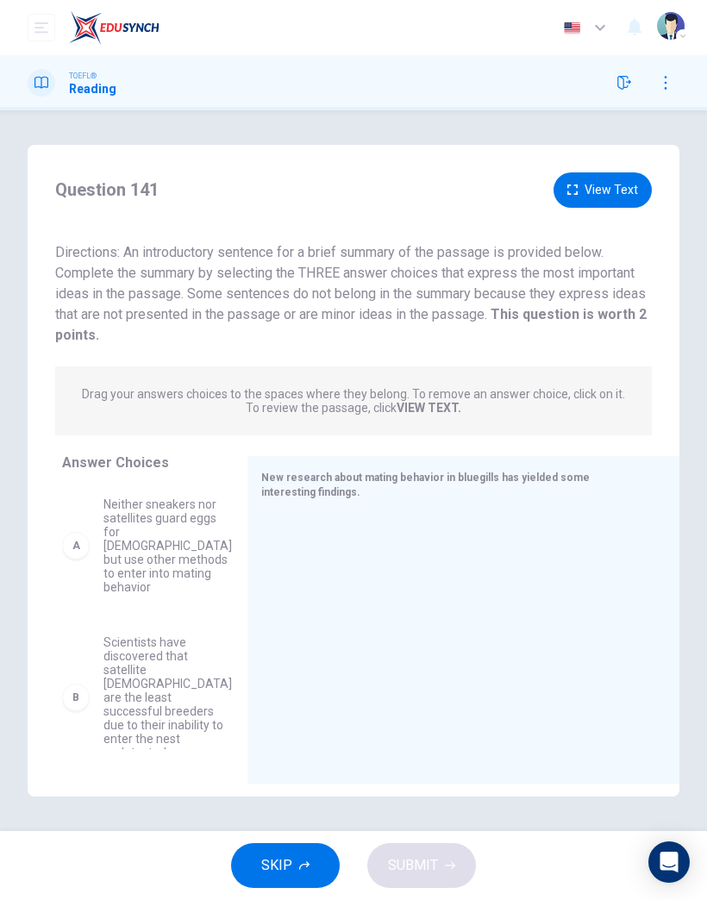
click at [292, 866] on span "SKIP" at bounding box center [276, 866] width 31 height 24
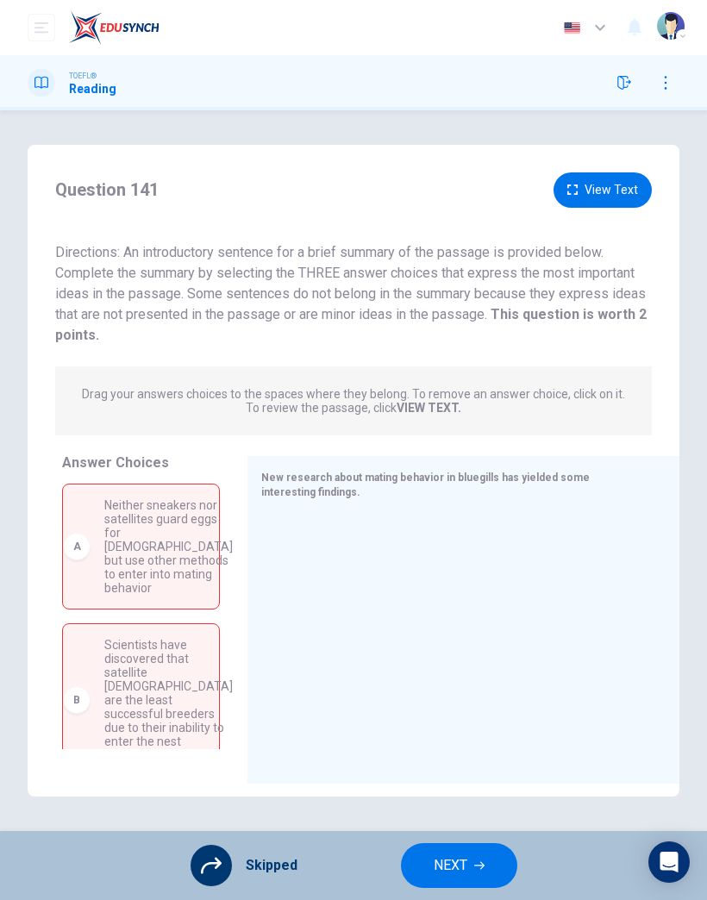
click at [459, 857] on span "NEXT" at bounding box center [451, 866] width 34 height 24
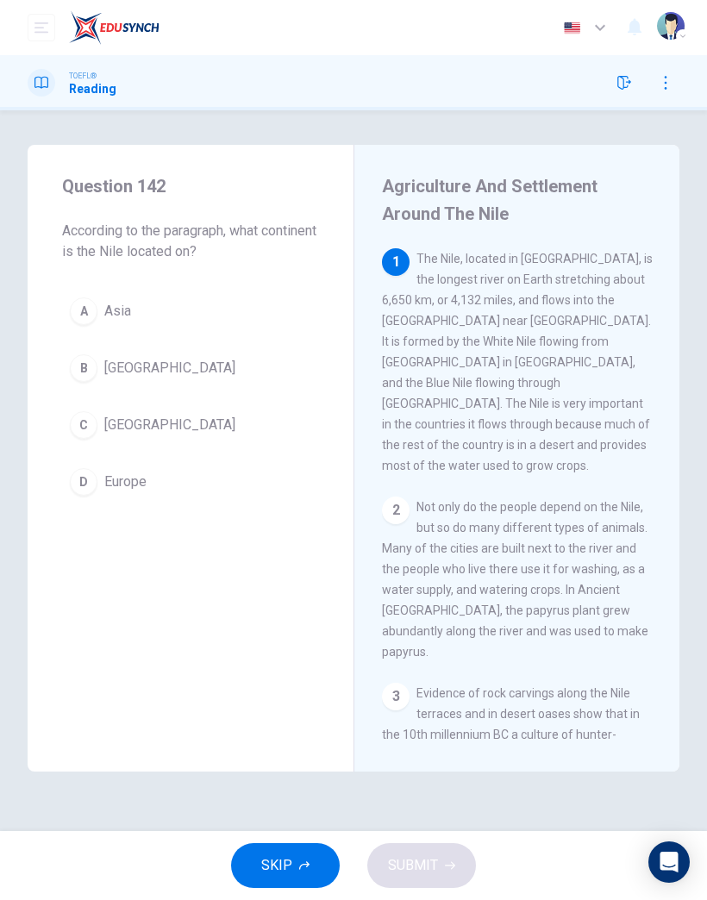
click at [181, 378] on span "[GEOGRAPHIC_DATA]" at bounding box center [169, 368] width 131 height 21
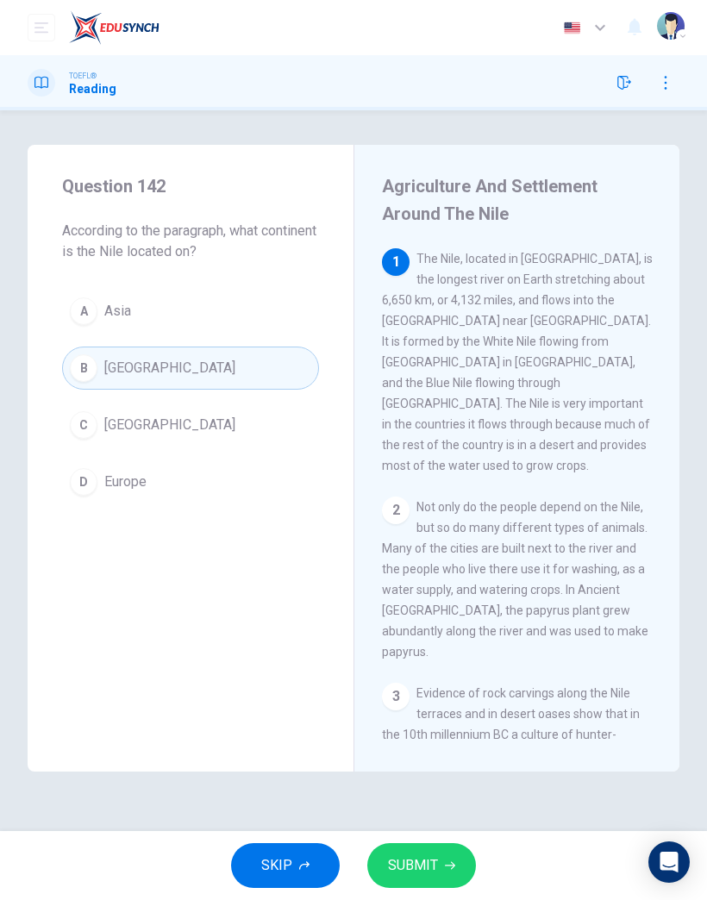
click at [411, 867] on span "SUBMIT" at bounding box center [413, 866] width 50 height 24
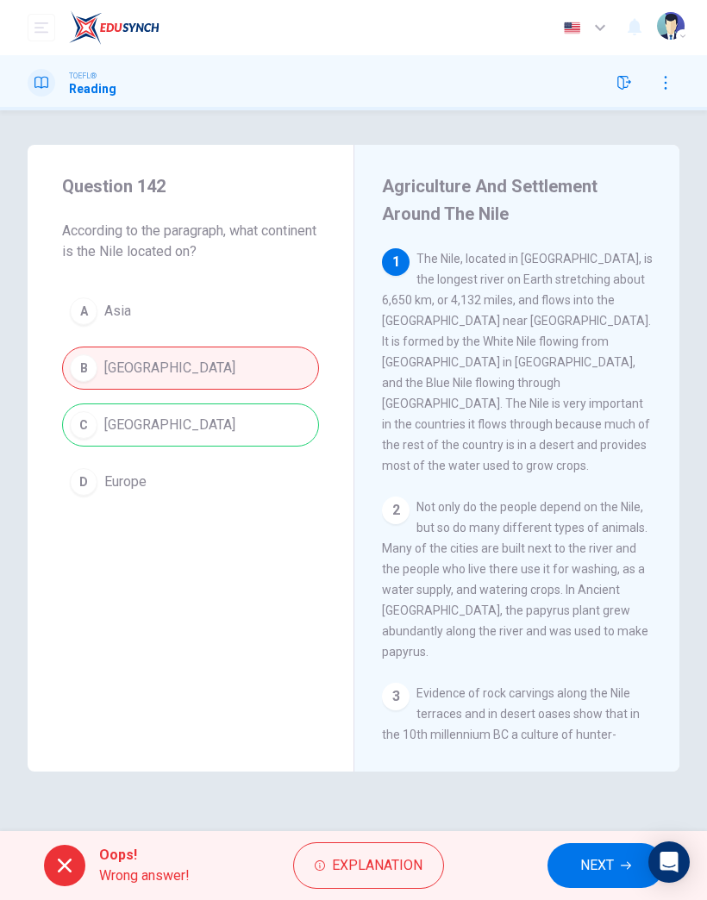
click at [574, 864] on button "NEXT" at bounding box center [606, 866] width 116 height 45
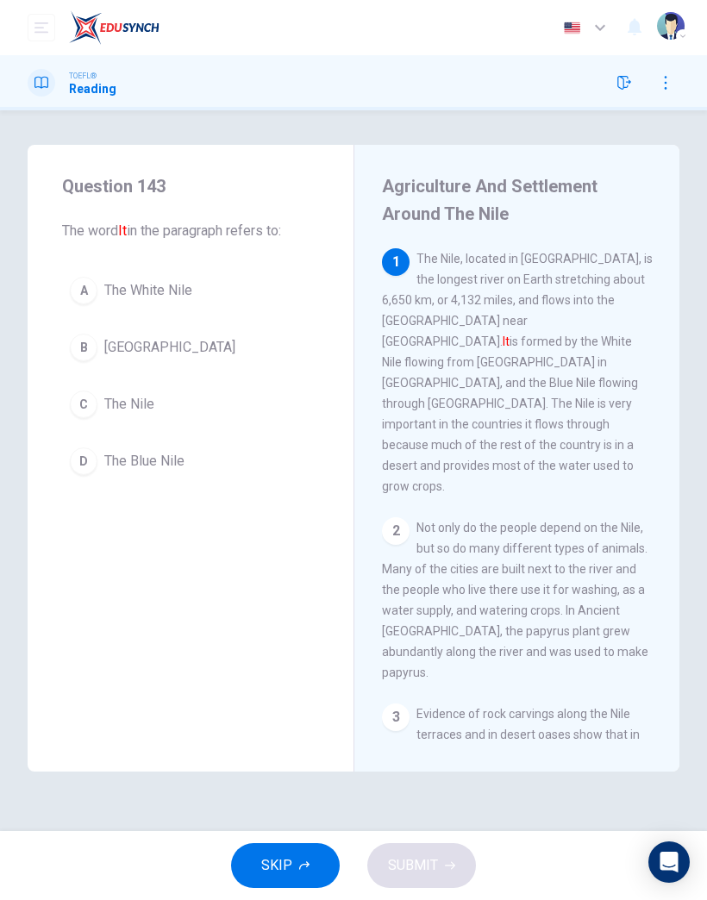
click at [294, 868] on button "SKIP" at bounding box center [285, 866] width 109 height 45
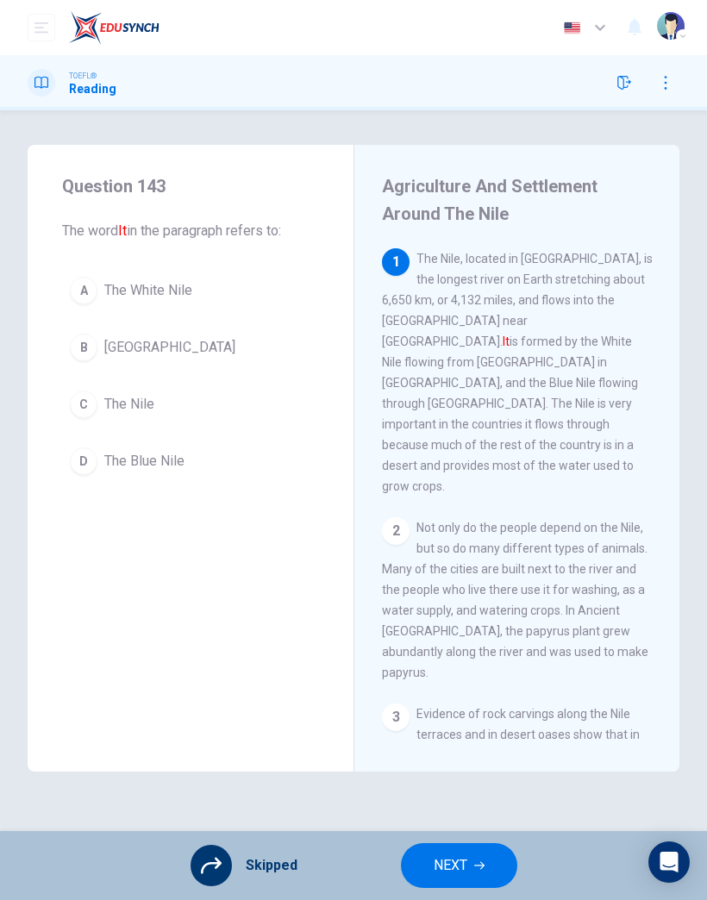
click at [468, 866] on button "NEXT" at bounding box center [459, 866] width 116 height 45
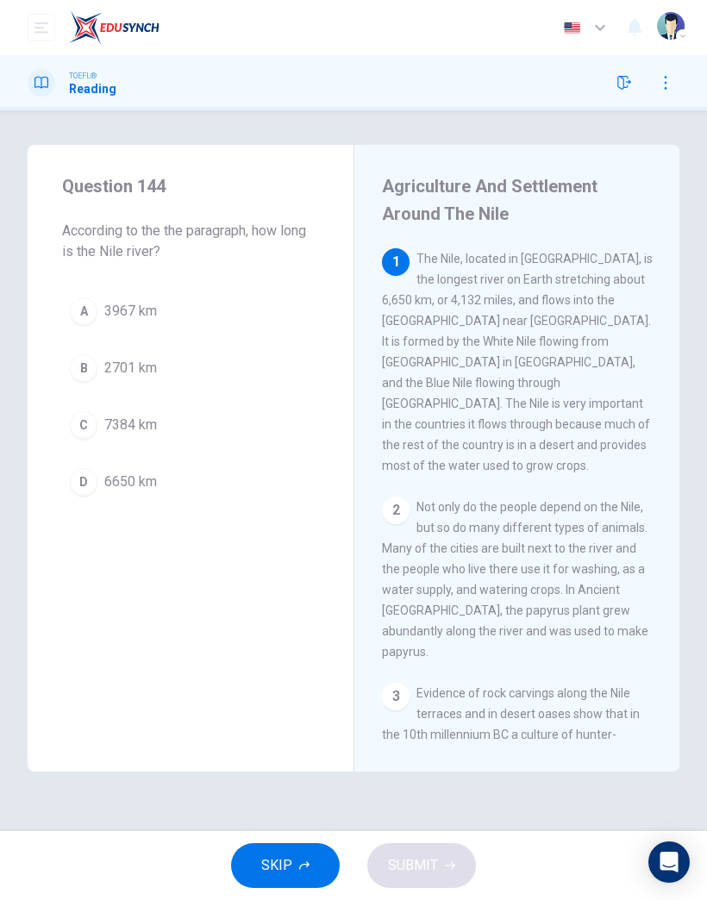
click at [122, 487] on span "6650 km" at bounding box center [130, 482] width 53 height 21
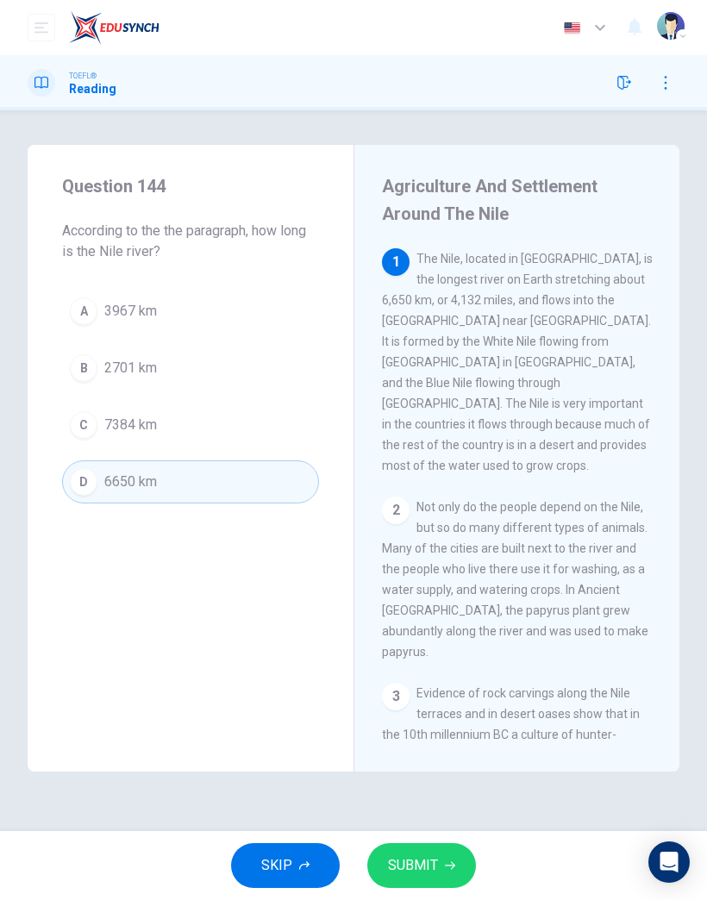
click at [434, 845] on button "SUBMIT" at bounding box center [421, 866] width 109 height 45
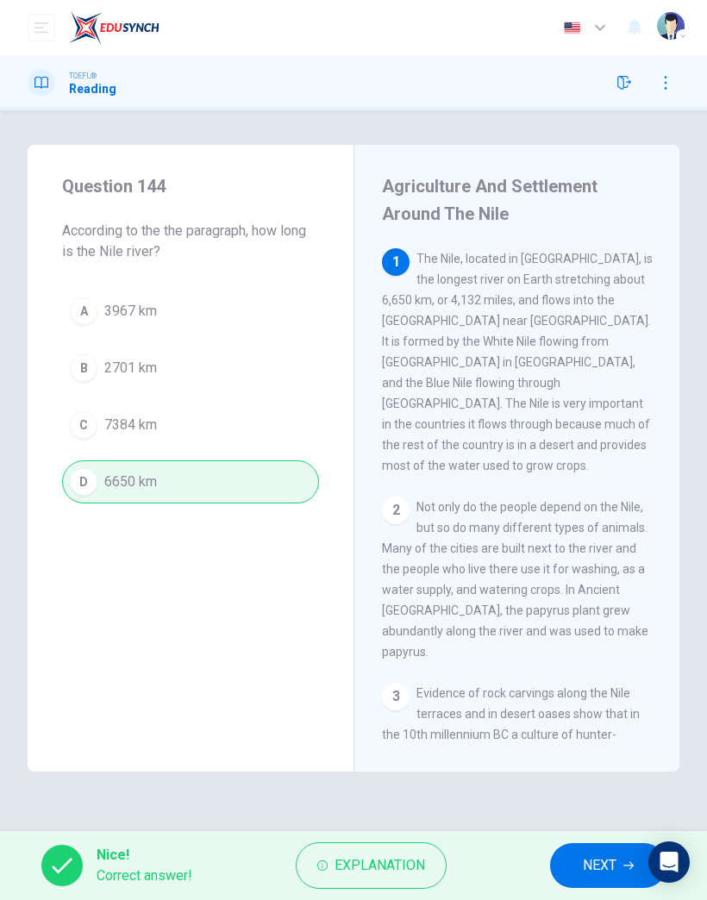
click at [599, 861] on span "NEXT" at bounding box center [600, 866] width 34 height 24
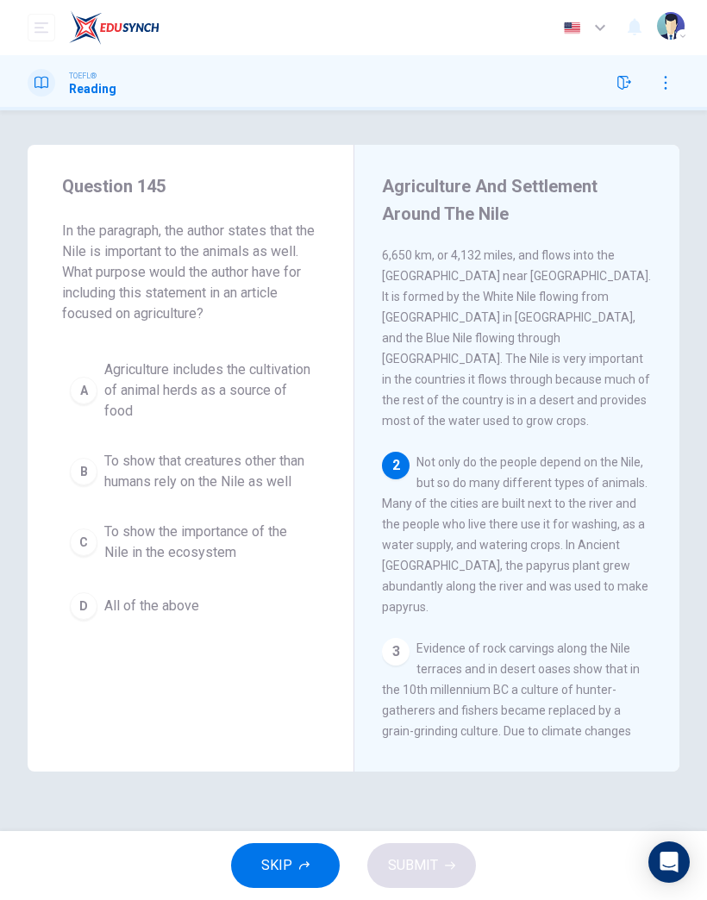
scroll to position [49, 0]
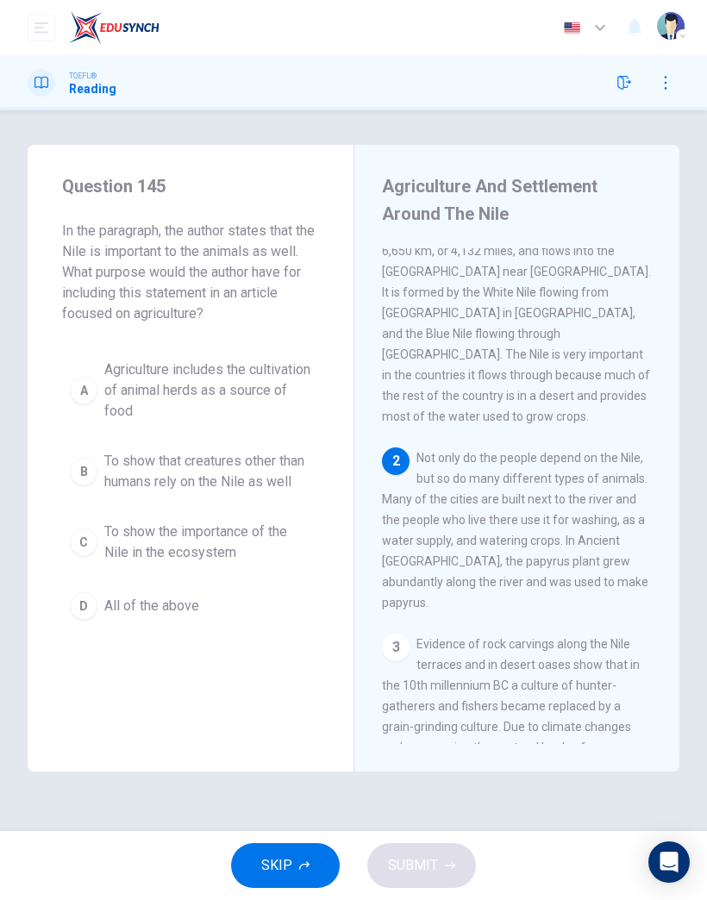
click at [240, 555] on span "To show the importance of the Nile in the ecosystem" at bounding box center [207, 542] width 207 height 41
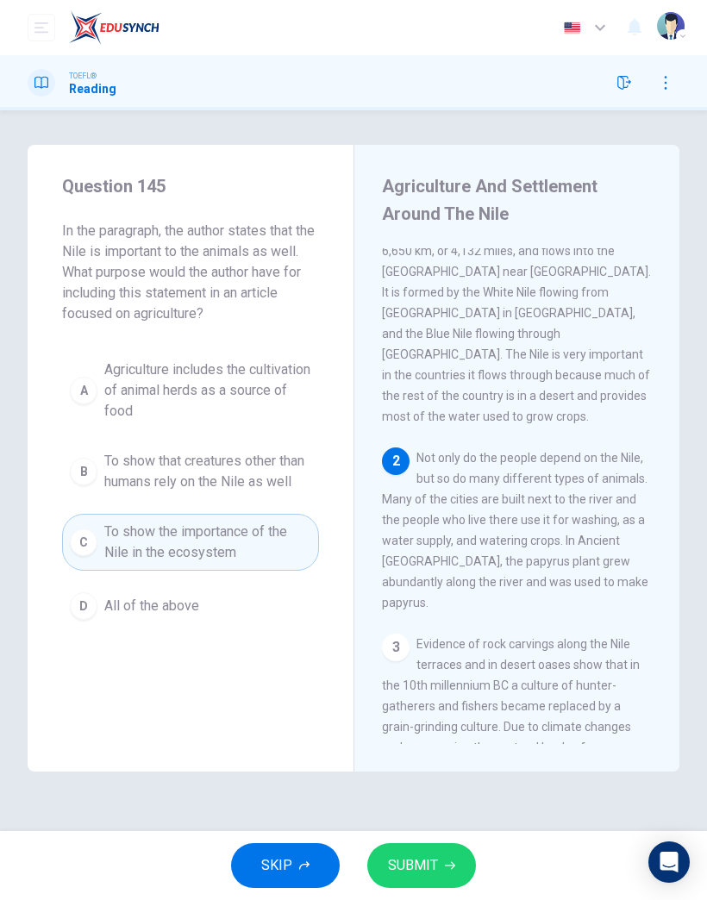
click at [447, 878] on button "SUBMIT" at bounding box center [421, 866] width 109 height 45
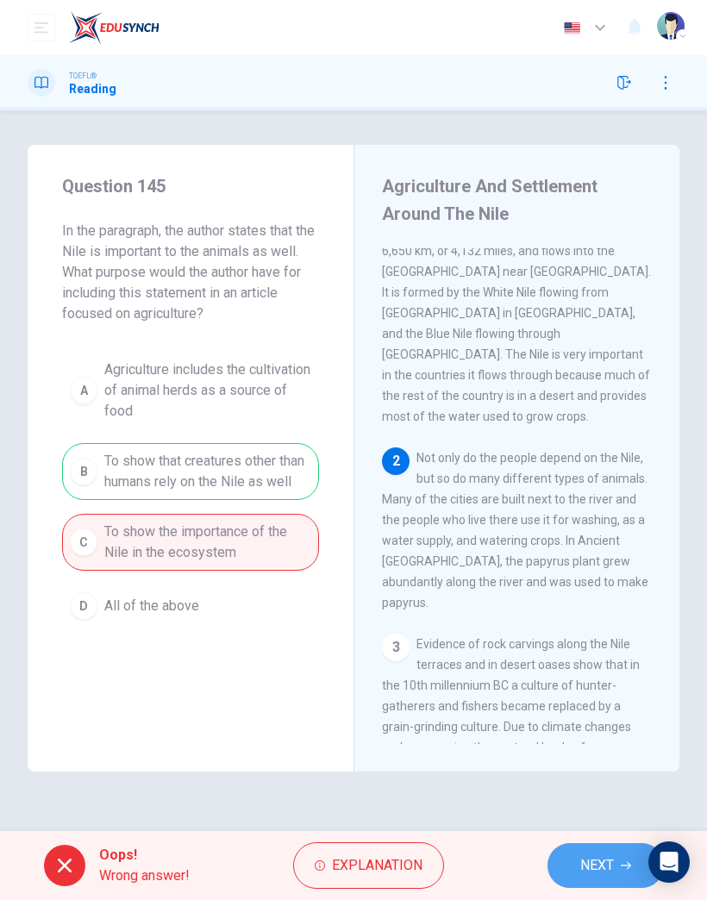
click at [585, 865] on span "NEXT" at bounding box center [597, 866] width 34 height 24
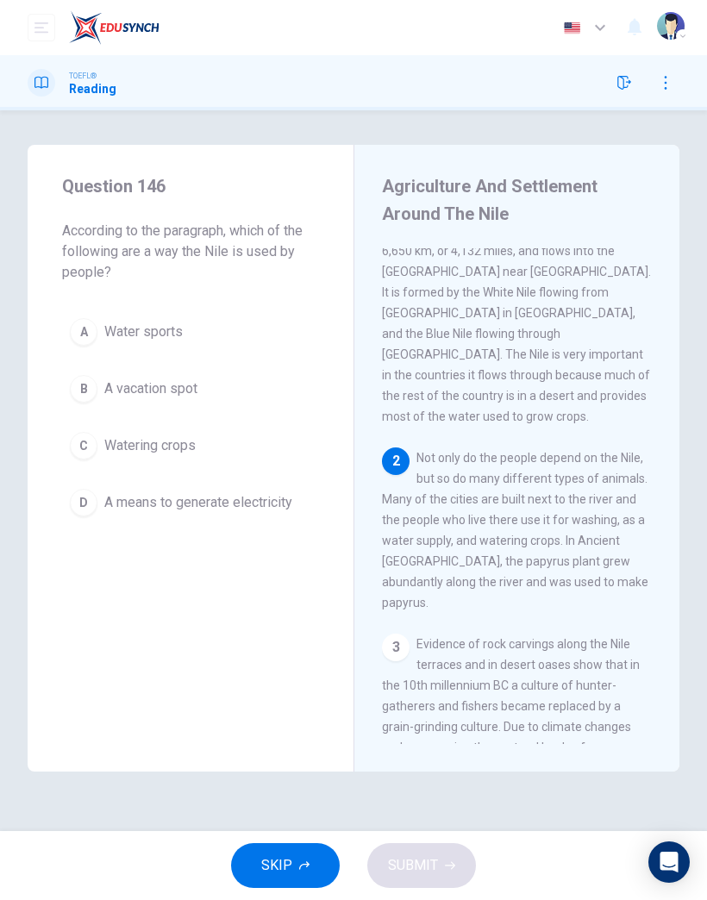
click at [260, 518] on button "D A means to generate electricity" at bounding box center [190, 502] width 257 height 43
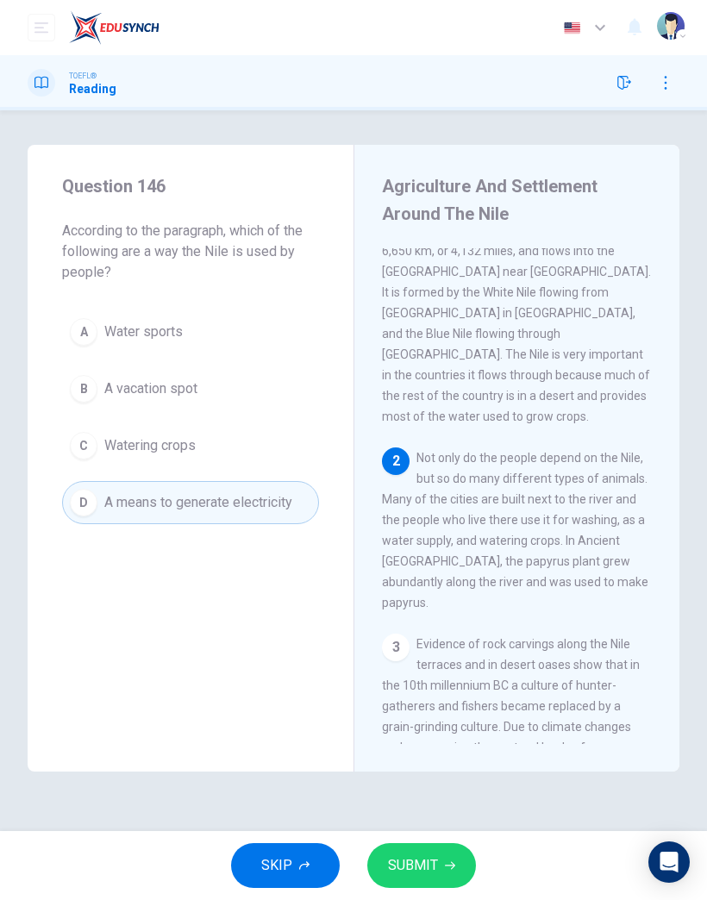
click at [171, 446] on span "Watering crops" at bounding box center [149, 446] width 91 height 21
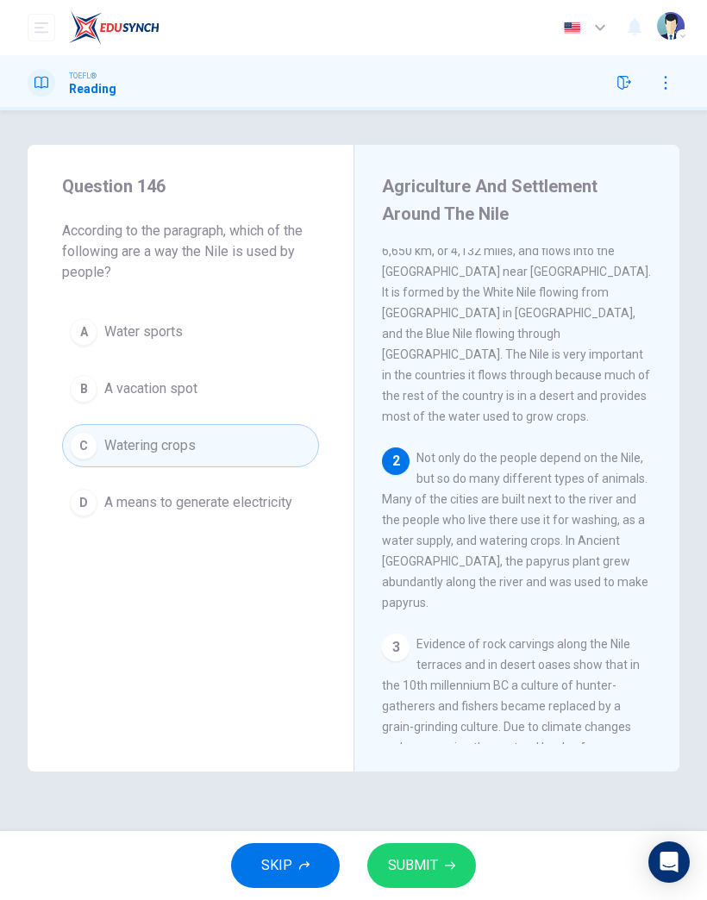
click at [457, 870] on button "SUBMIT" at bounding box center [421, 866] width 109 height 45
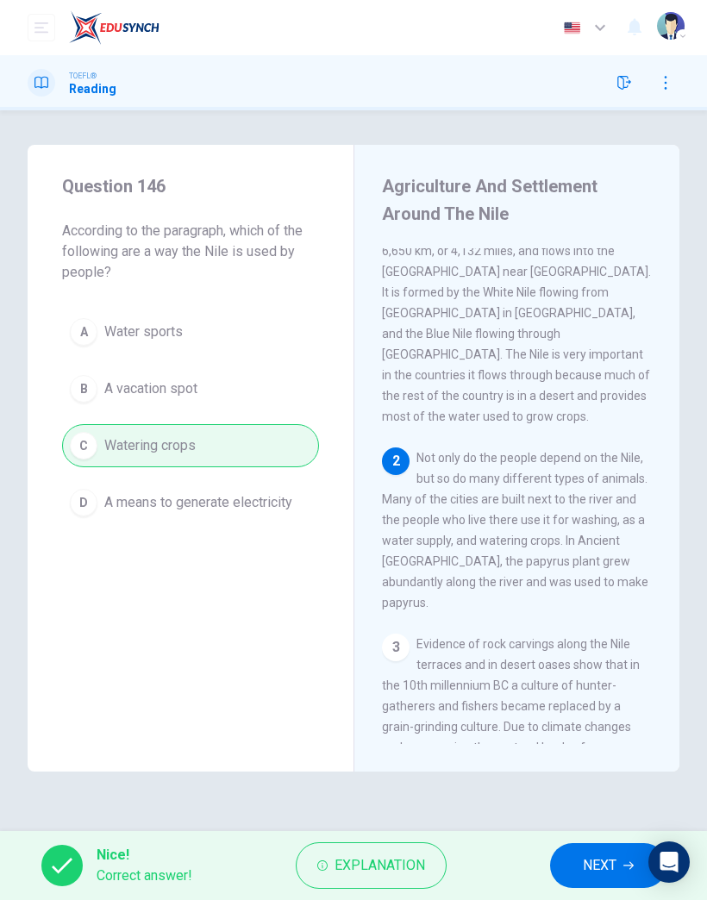
click at [618, 868] on button "NEXT" at bounding box center [608, 866] width 116 height 45
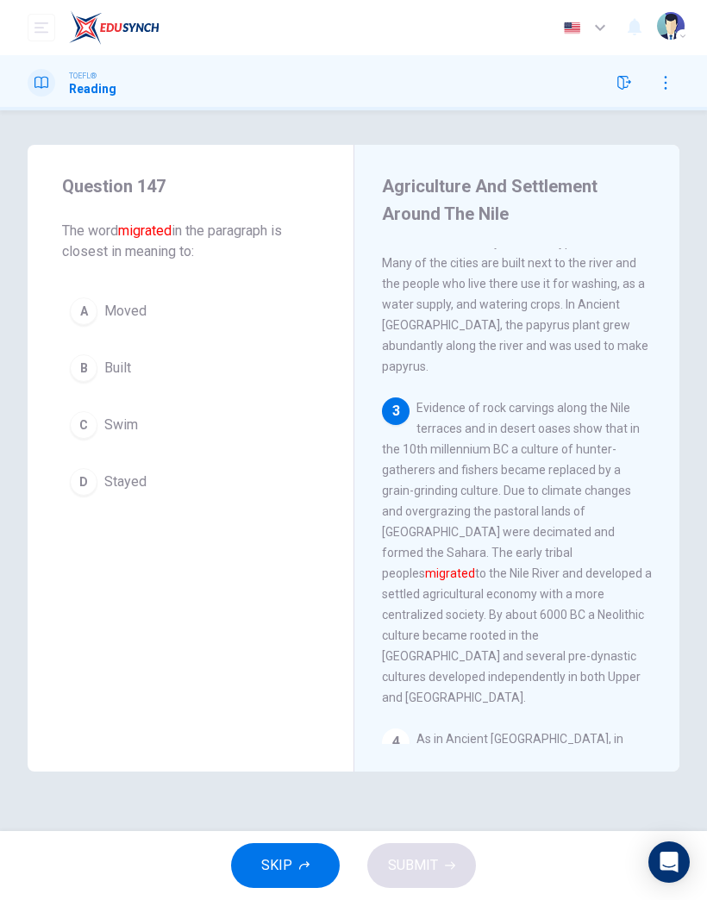
scroll to position [339, 0]
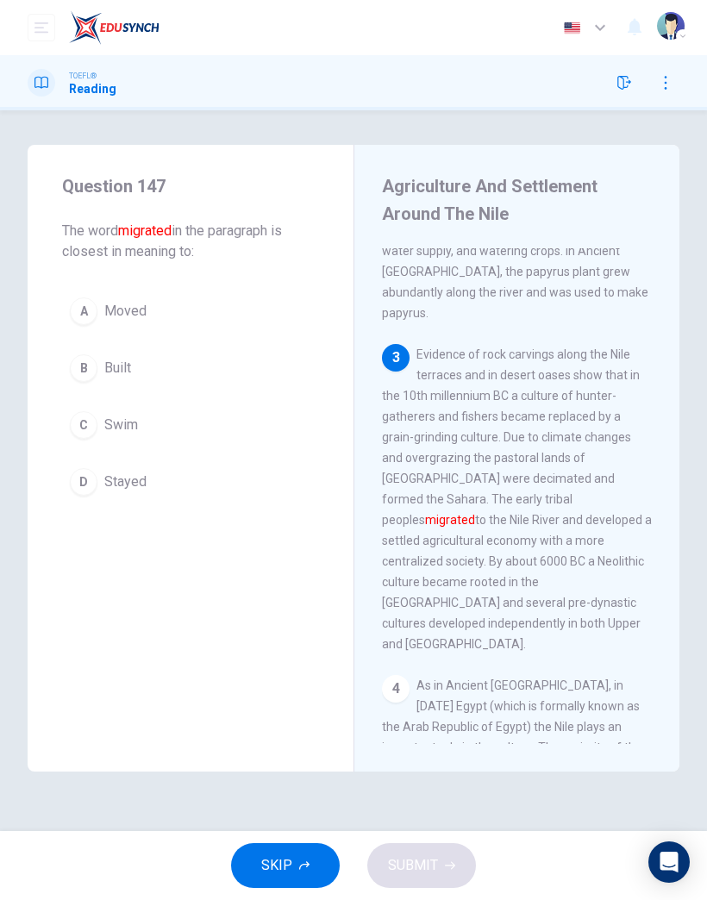
click at [118, 355] on button "B Built" at bounding box center [190, 368] width 257 height 43
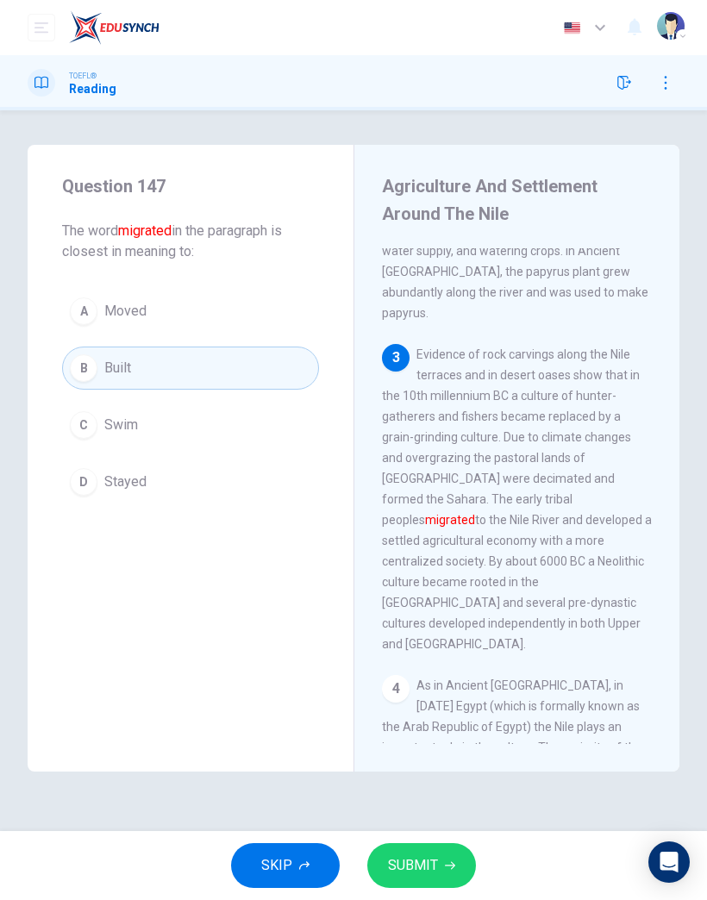
click at [122, 308] on span "Moved" at bounding box center [125, 311] width 42 height 21
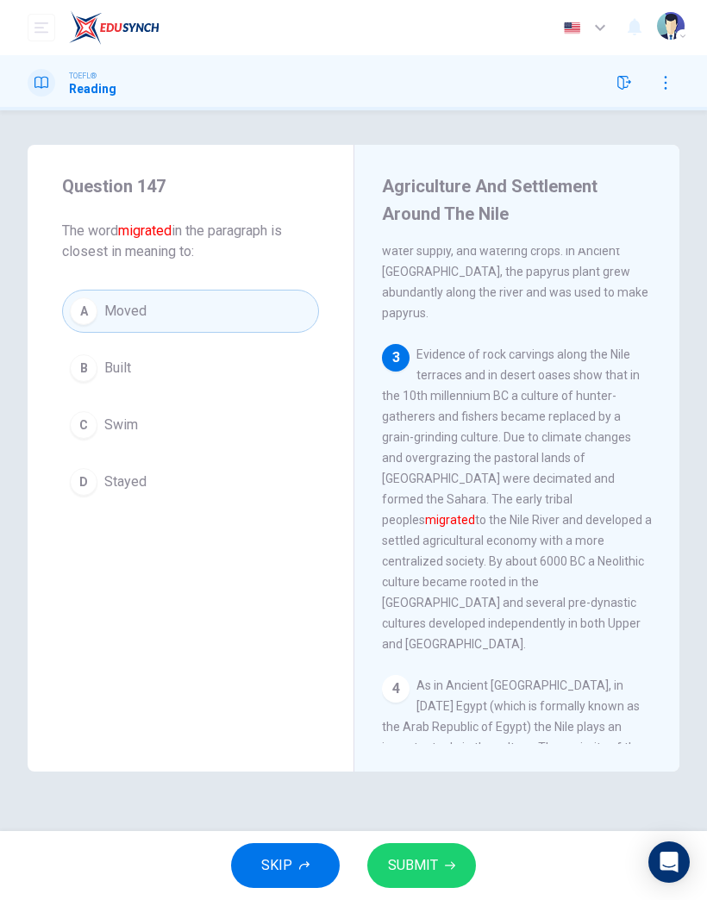
click at [457, 877] on button "SUBMIT" at bounding box center [421, 866] width 109 height 45
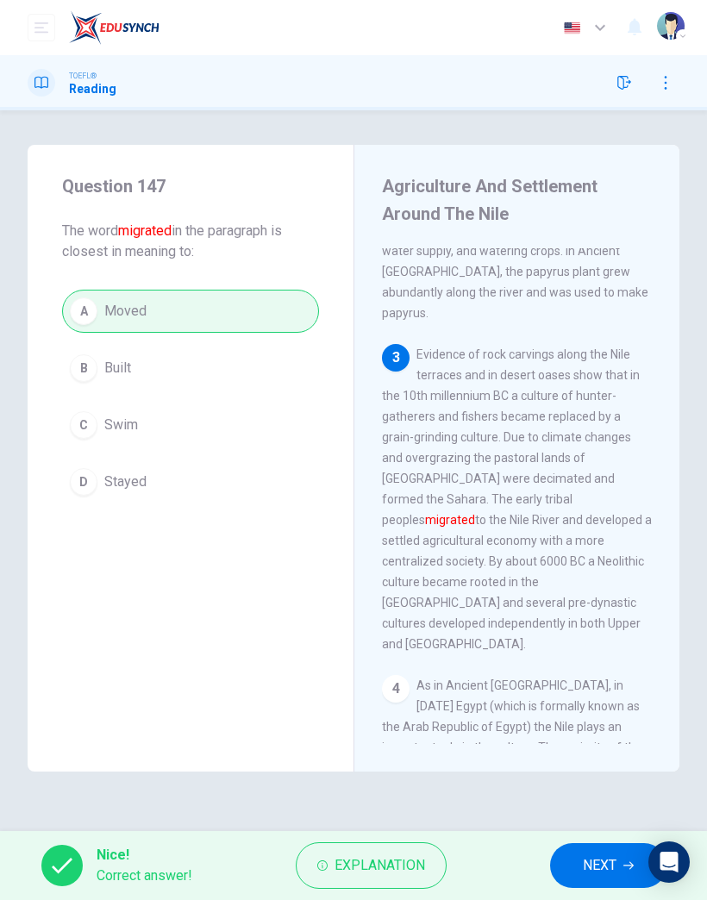
click at [572, 867] on button "NEXT" at bounding box center [608, 866] width 116 height 45
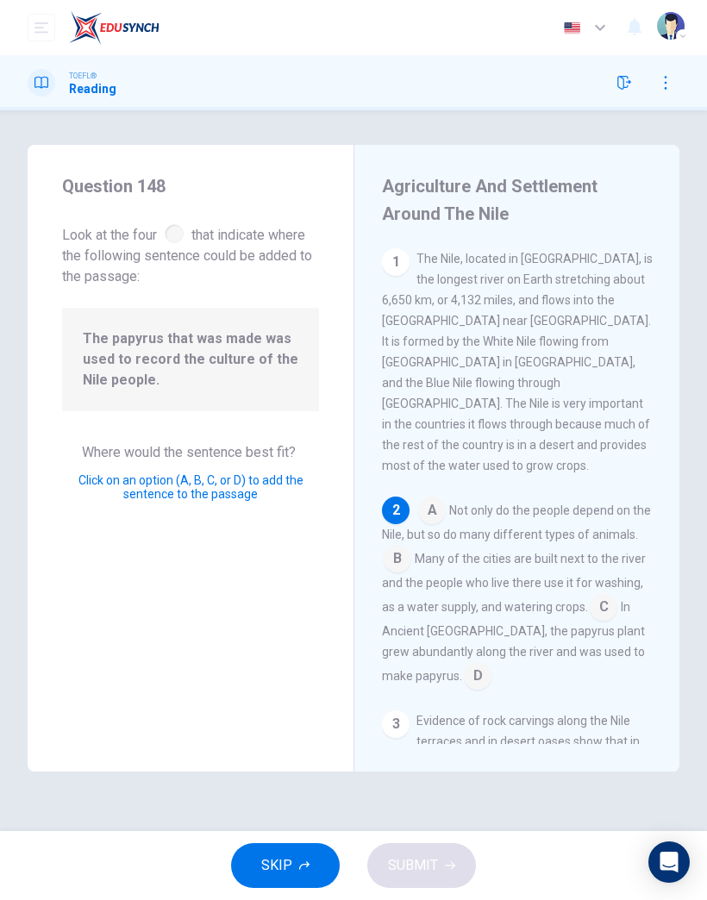
scroll to position [97, 0]
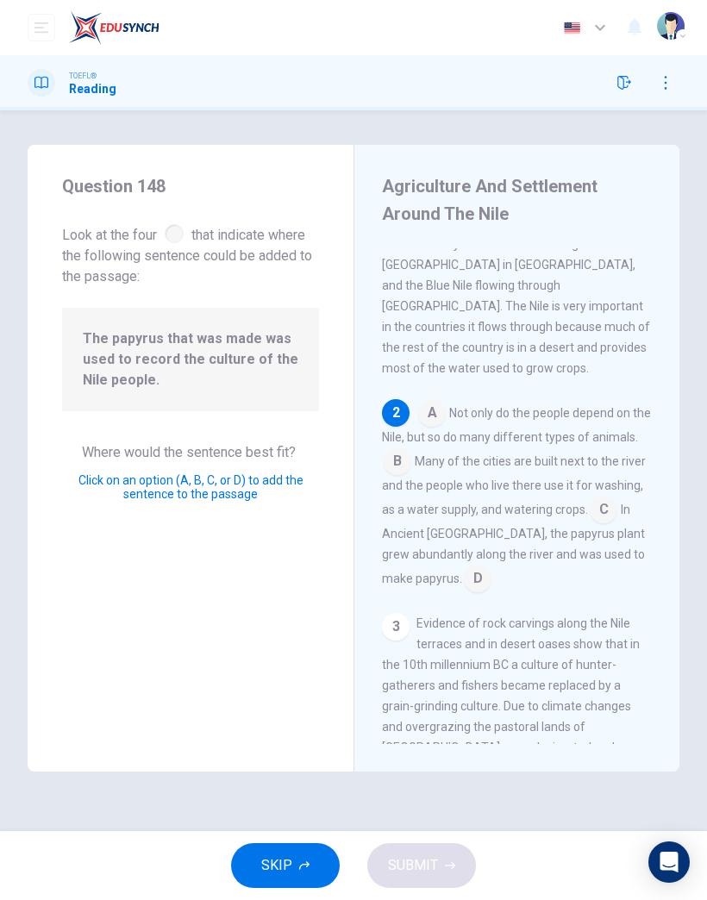
click at [464, 567] on input at bounding box center [478, 581] width 28 height 28
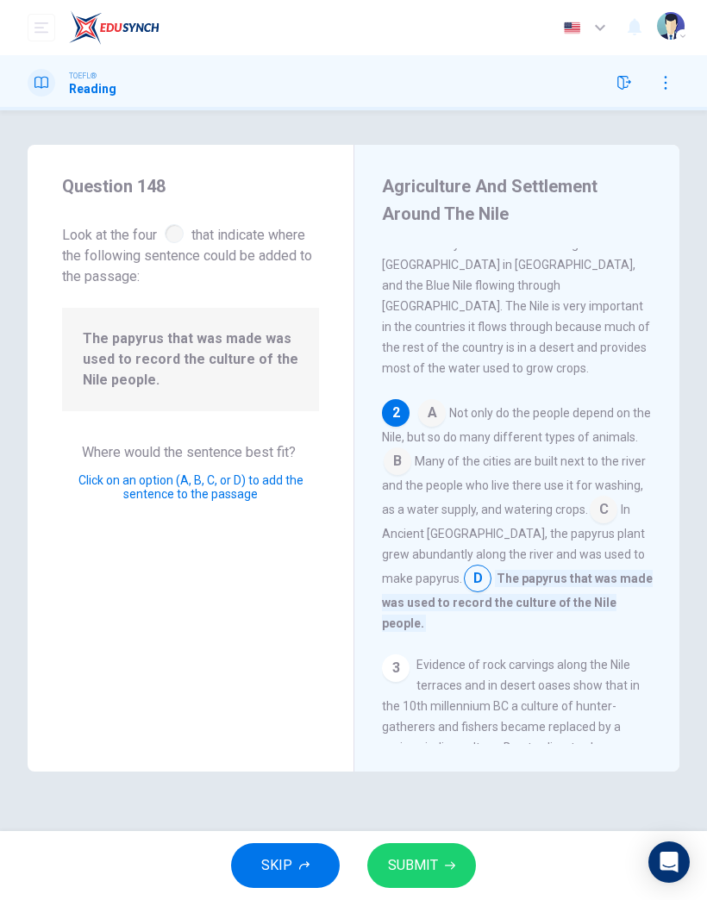
click at [445, 869] on icon "button" at bounding box center [450, 866] width 10 height 10
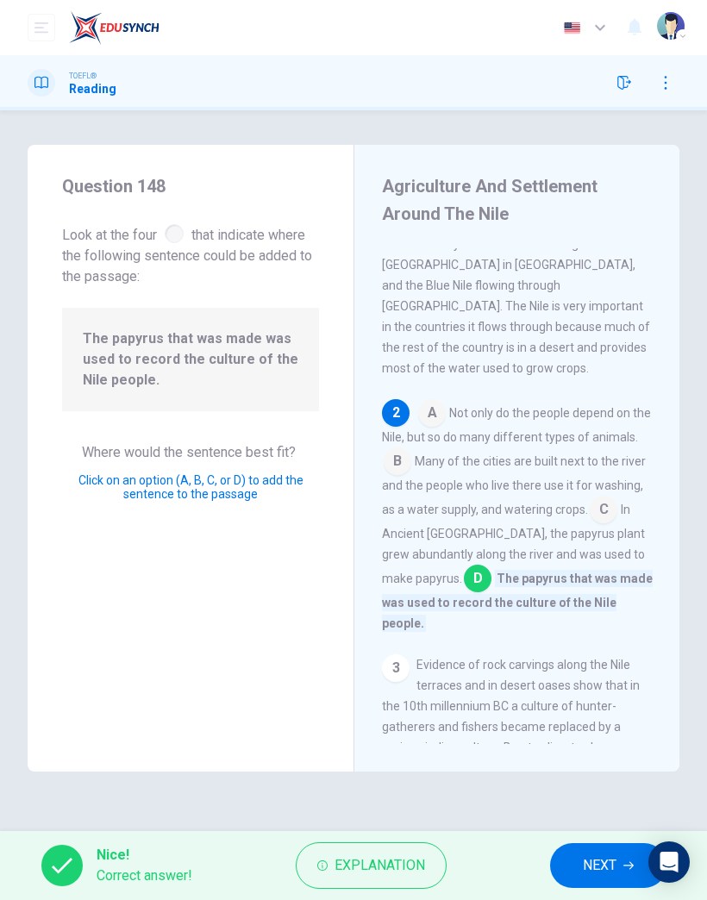
click at [609, 860] on span "NEXT" at bounding box center [600, 866] width 34 height 24
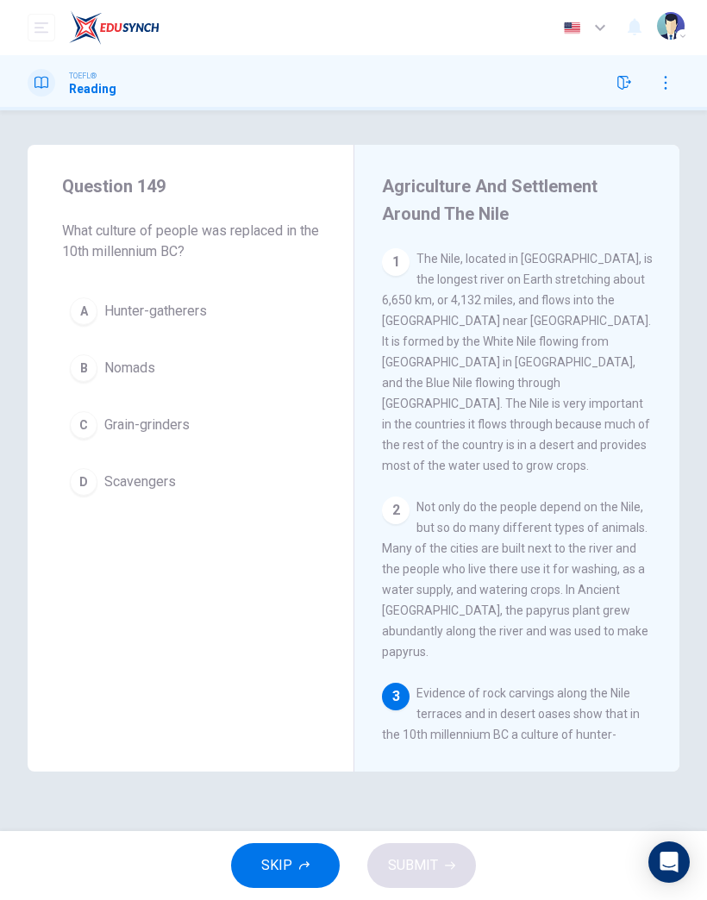
click at [298, 869] on button "SKIP" at bounding box center [285, 866] width 109 height 45
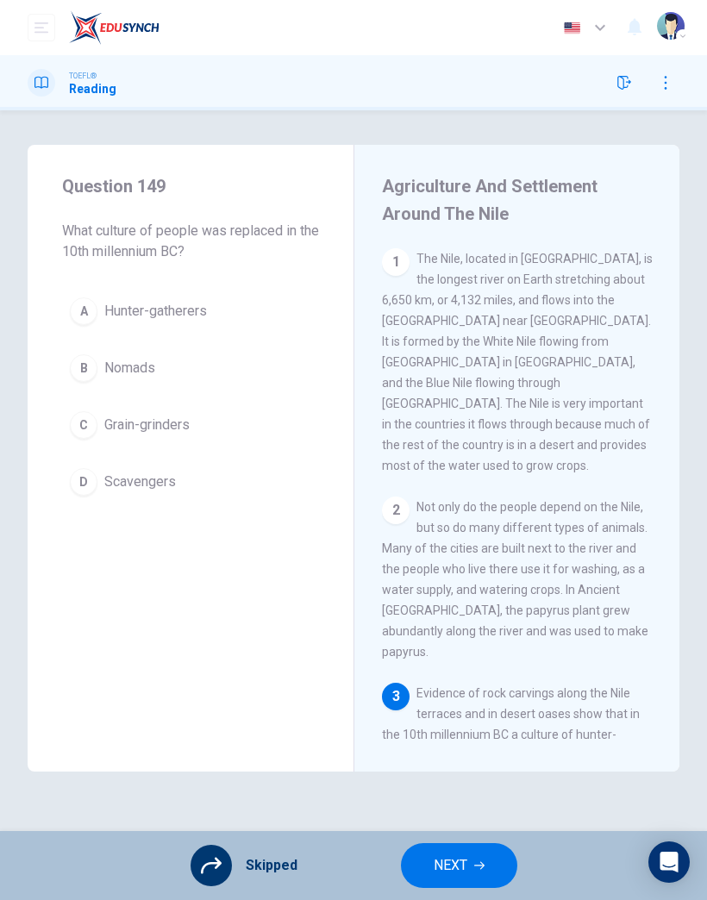
click at [461, 860] on span "NEXT" at bounding box center [451, 866] width 34 height 24
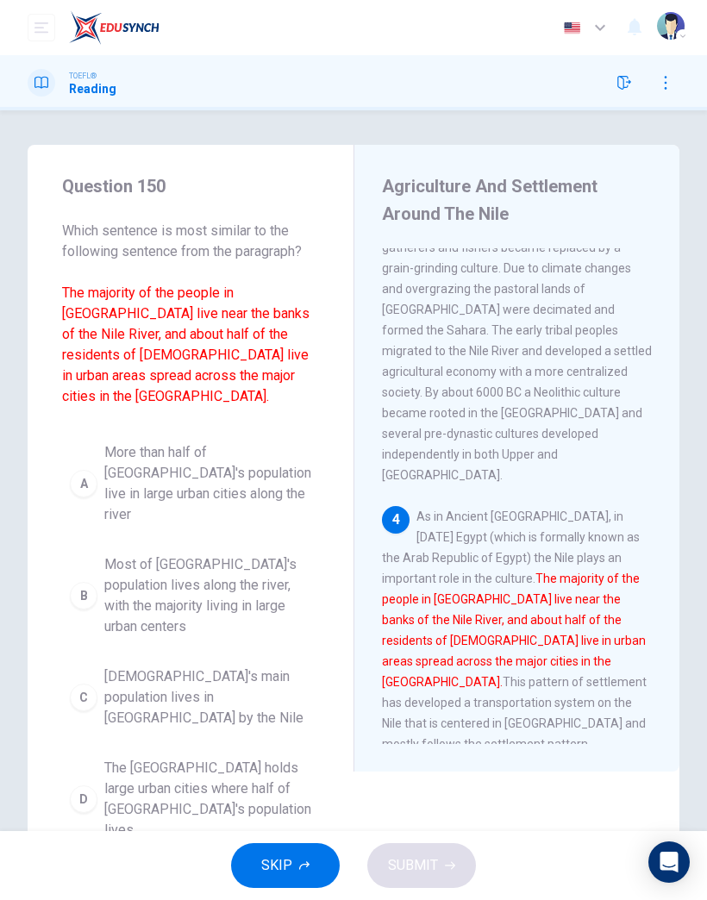
scroll to position [567, 0]
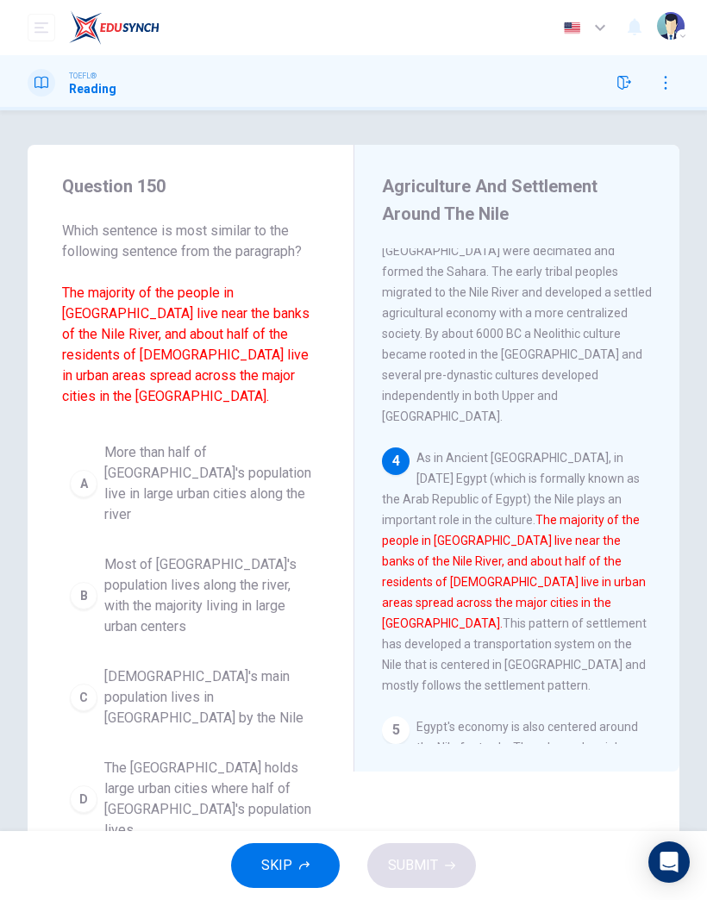
click at [301, 870] on icon "button" at bounding box center [304, 866] width 10 height 10
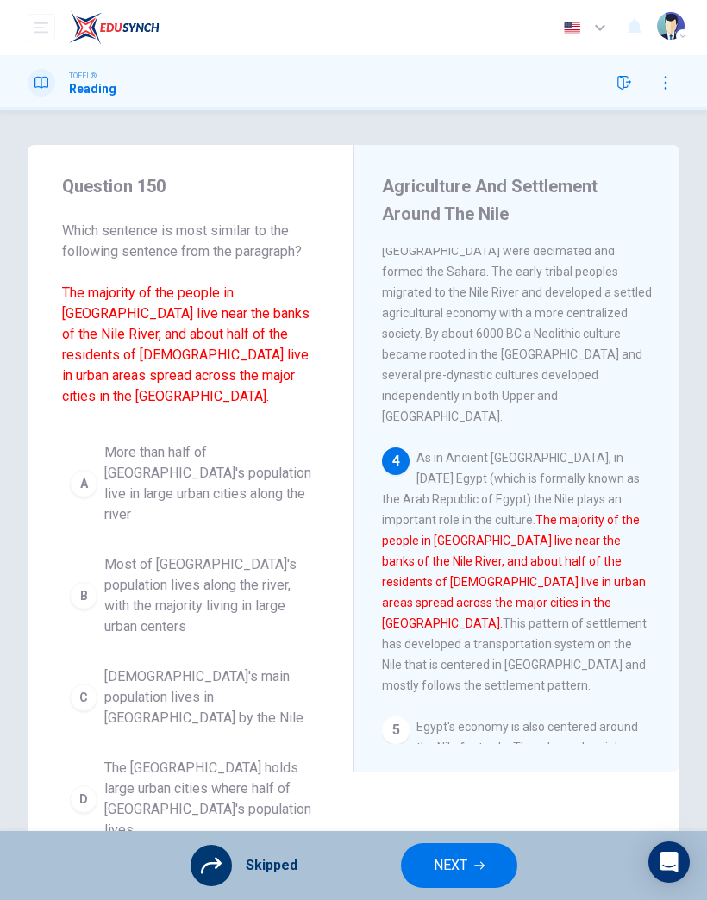
click at [480, 850] on button "NEXT" at bounding box center [459, 866] width 116 height 45
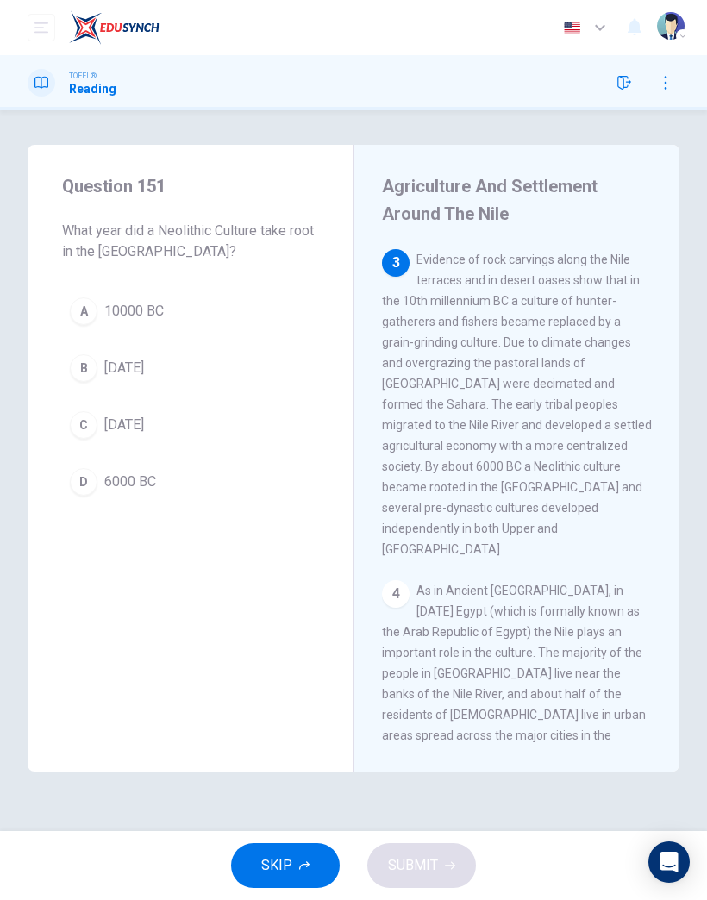
scroll to position [393, 0]
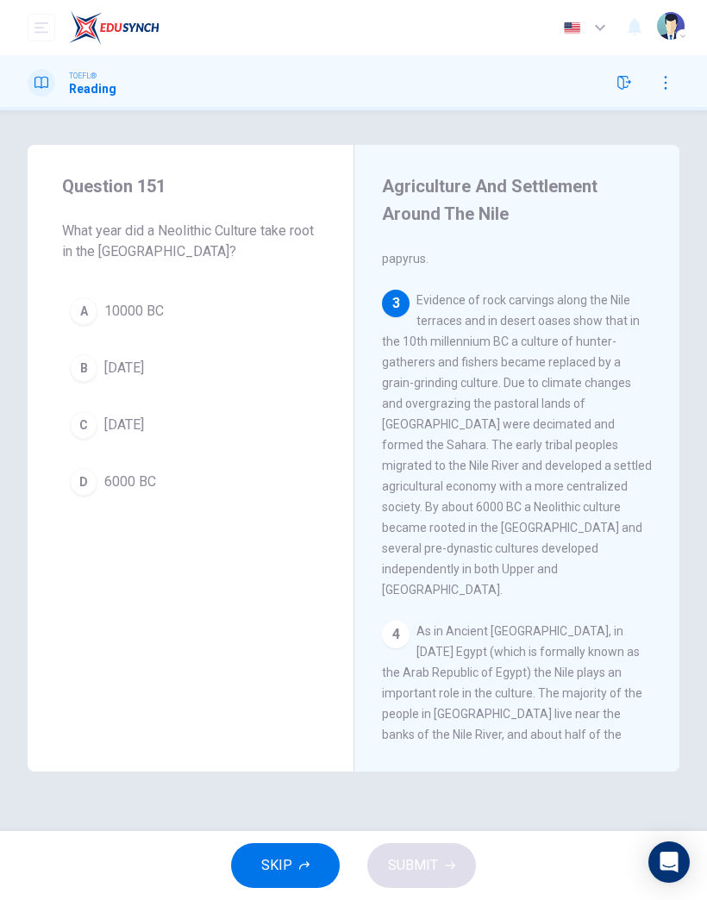
click at [292, 862] on span "SKIP" at bounding box center [276, 866] width 31 height 24
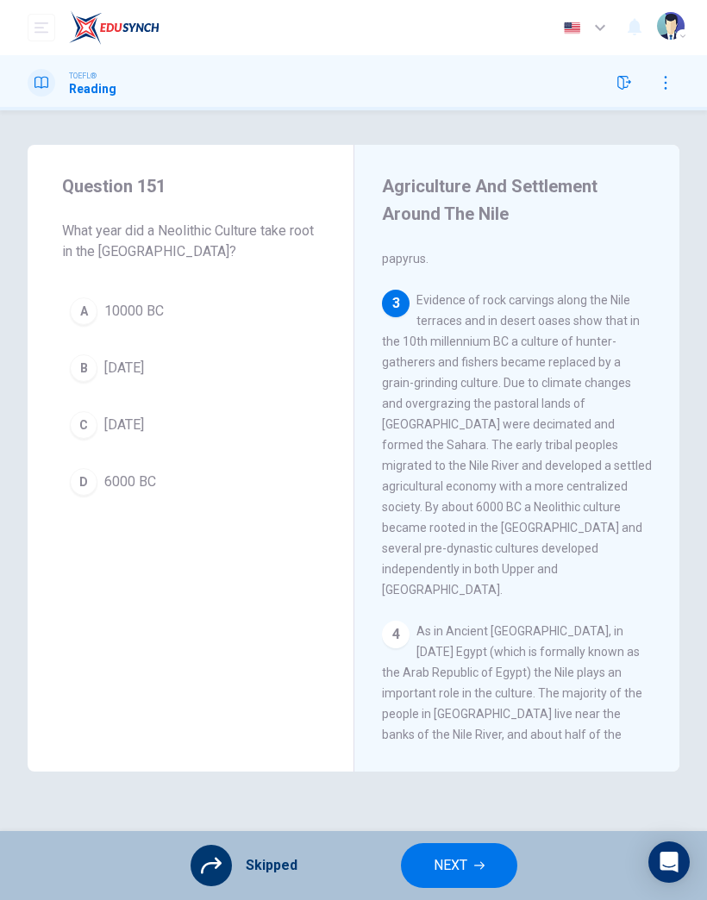
click at [465, 858] on span "NEXT" at bounding box center [451, 866] width 34 height 24
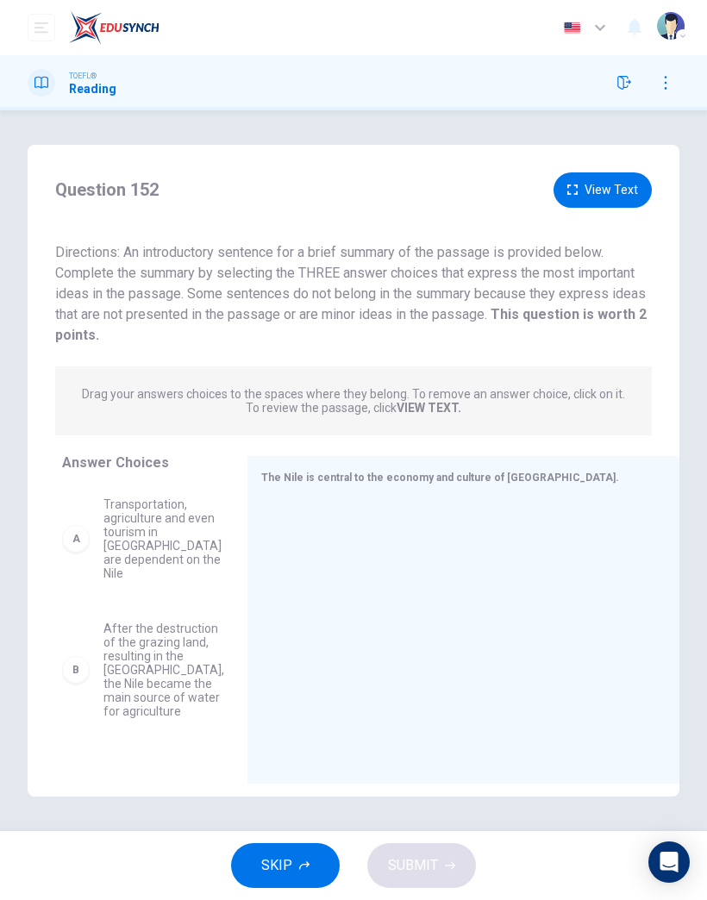
click at [301, 869] on icon "button" at bounding box center [304, 866] width 10 height 10
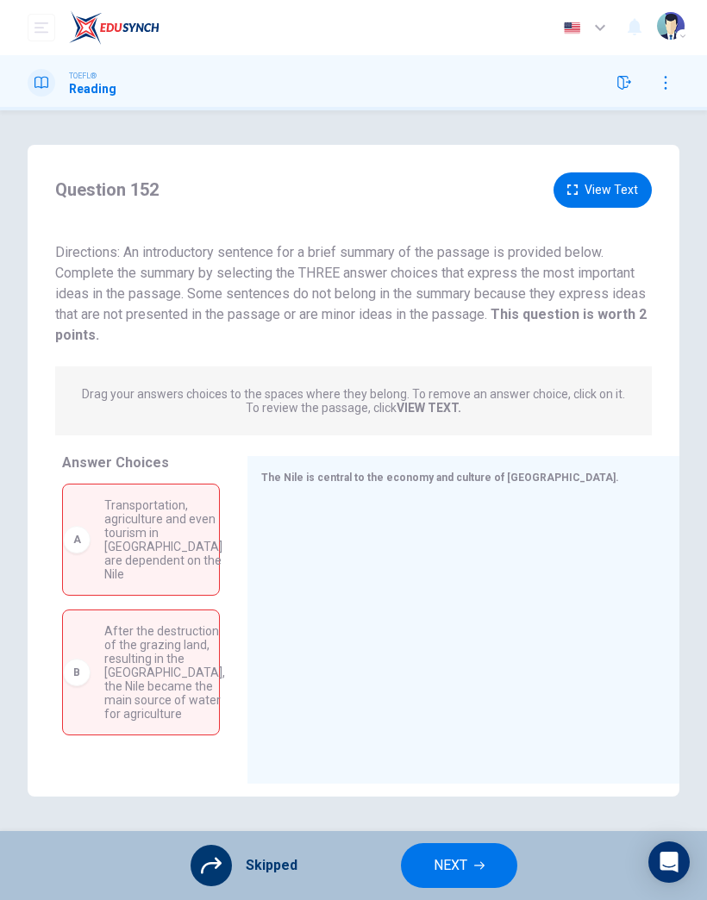
click at [455, 859] on span "NEXT" at bounding box center [451, 866] width 34 height 24
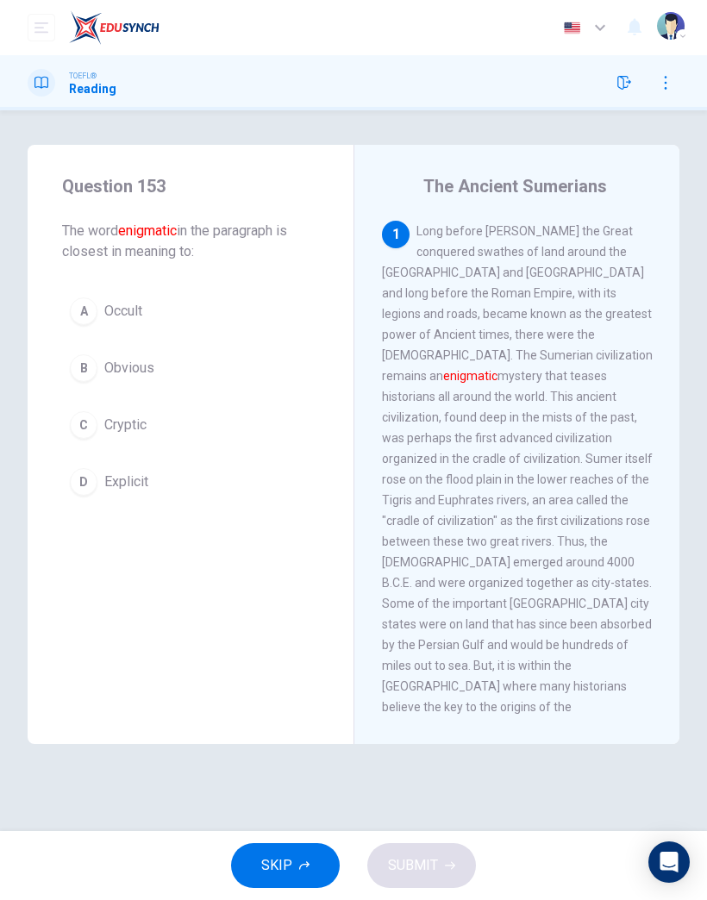
click at [314, 870] on button "SKIP" at bounding box center [285, 866] width 109 height 45
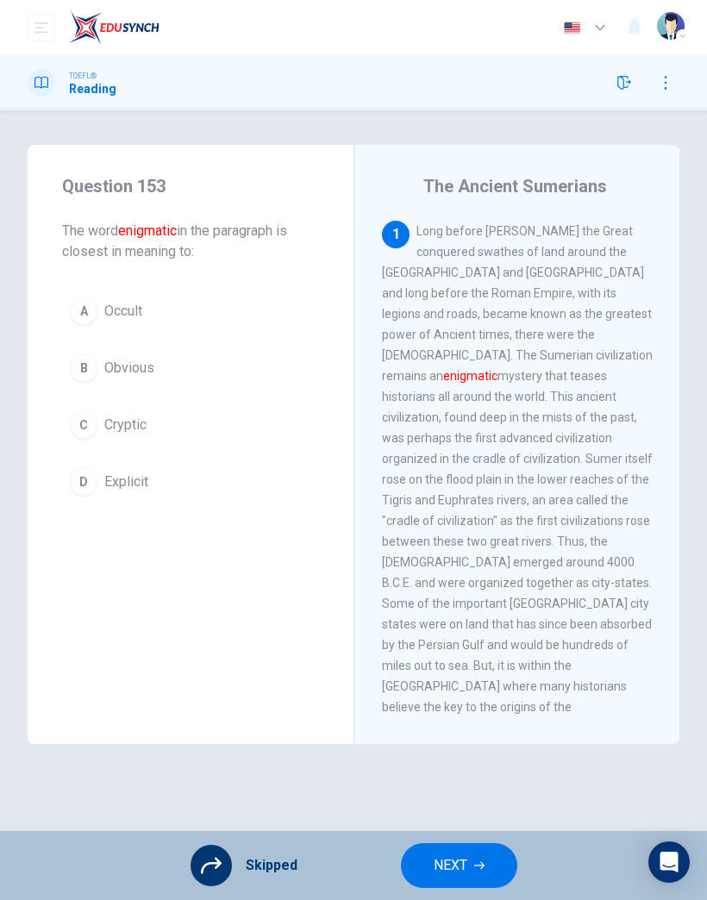
click at [455, 864] on span "NEXT" at bounding box center [451, 866] width 34 height 24
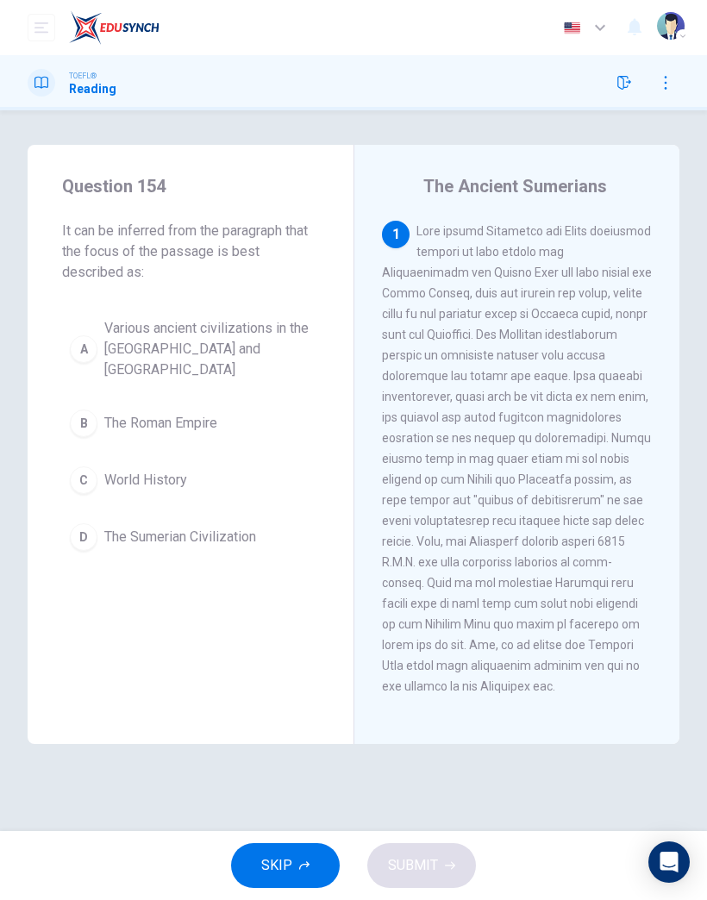
click at [300, 875] on button "SKIP" at bounding box center [285, 866] width 109 height 45
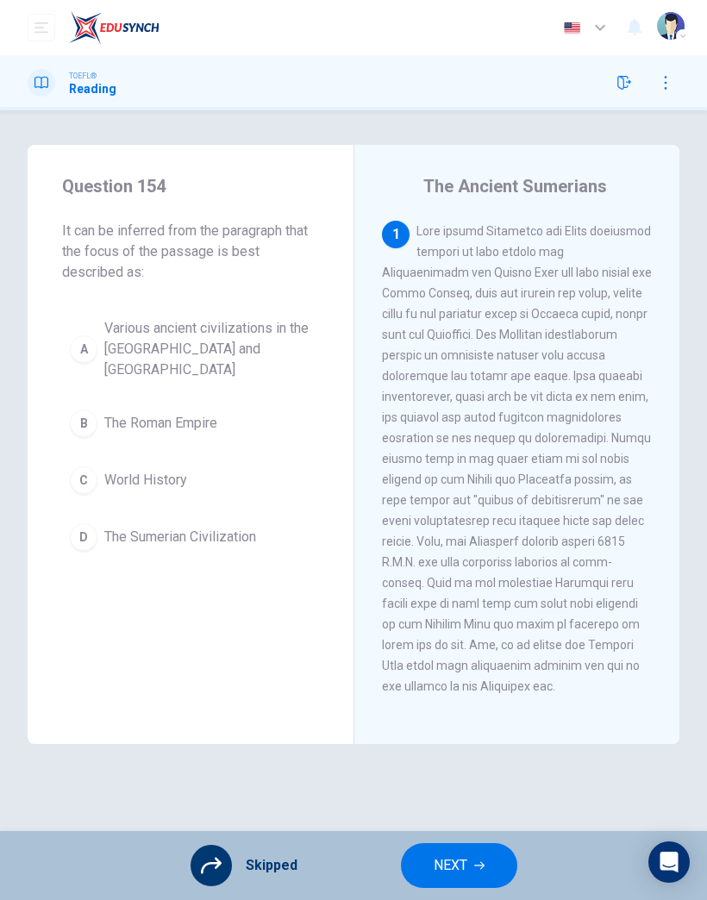
click at [456, 853] on button "NEXT" at bounding box center [459, 866] width 116 height 45
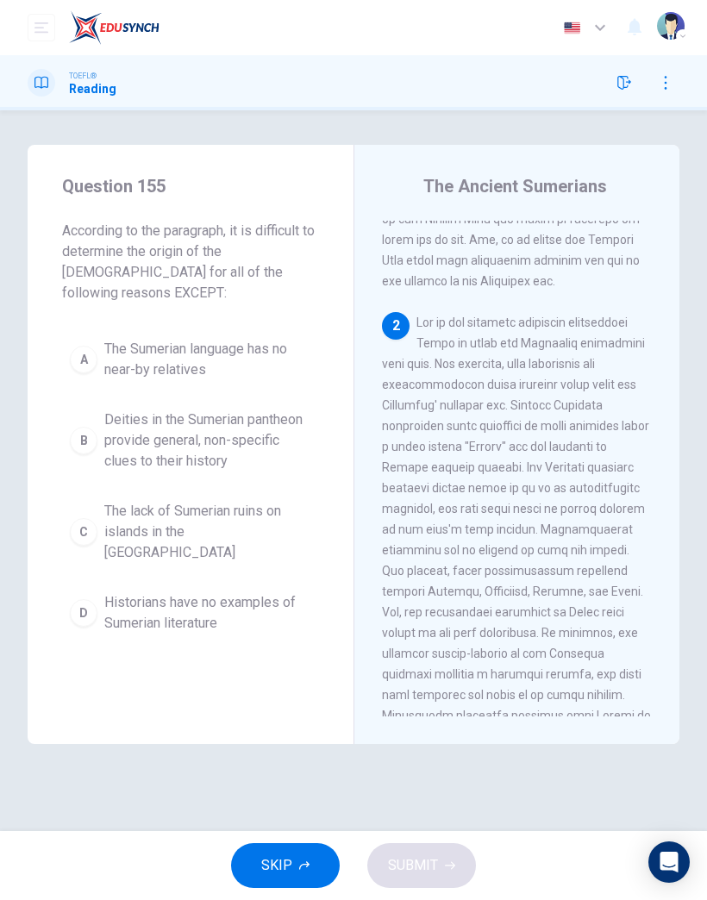
scroll to position [476, 0]
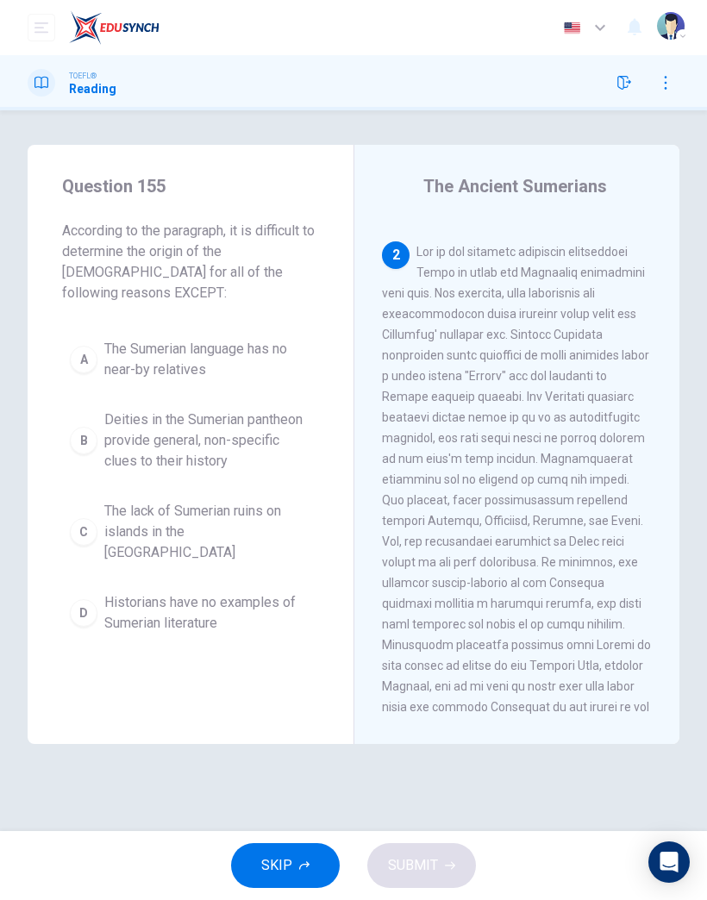
click at [299, 869] on icon "button" at bounding box center [304, 866] width 10 height 10
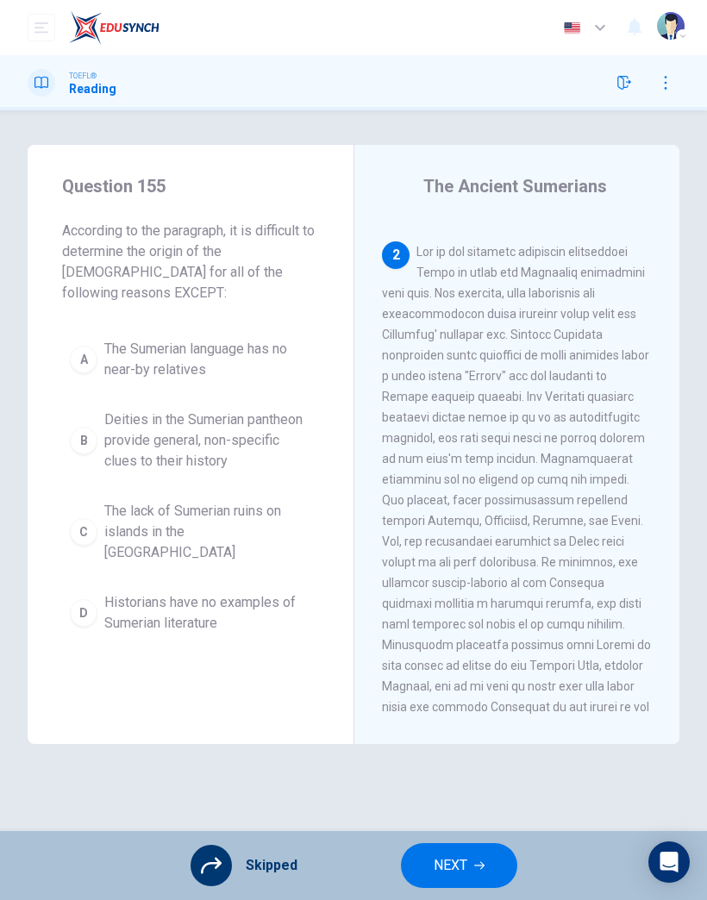
click at [464, 857] on span "NEXT" at bounding box center [451, 866] width 34 height 24
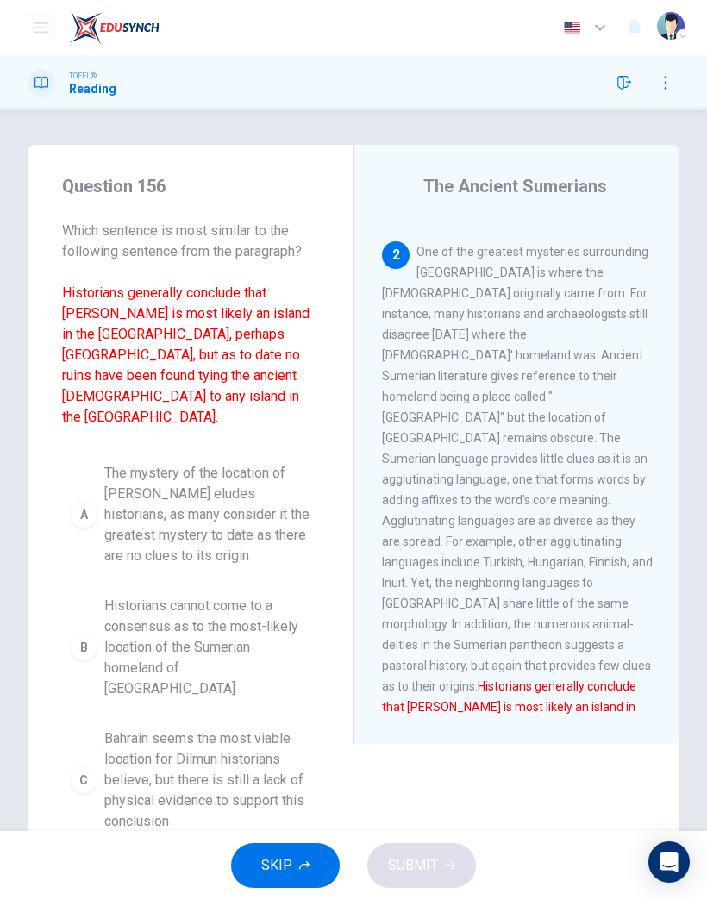
click at [306, 866] on icon "button" at bounding box center [304, 866] width 10 height 10
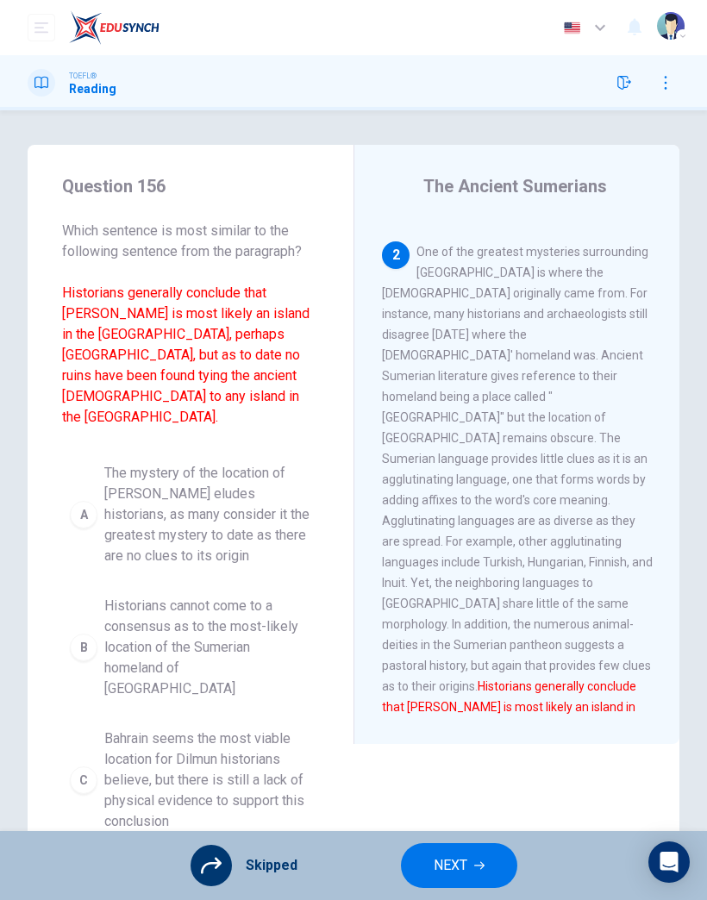
click at [455, 849] on button "NEXT" at bounding box center [459, 866] width 116 height 45
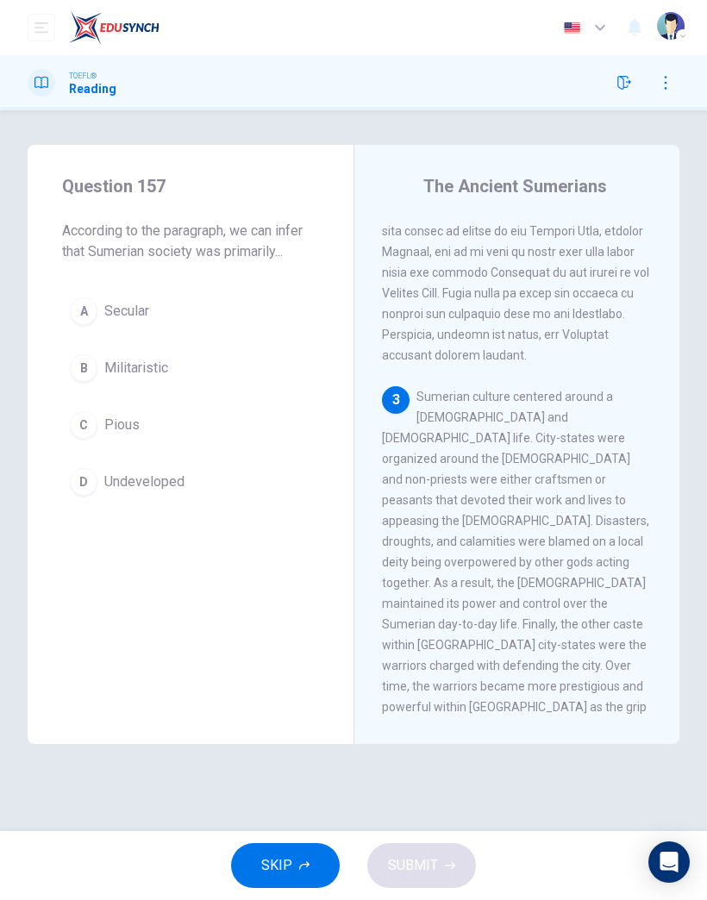
scroll to position [1043, 0]
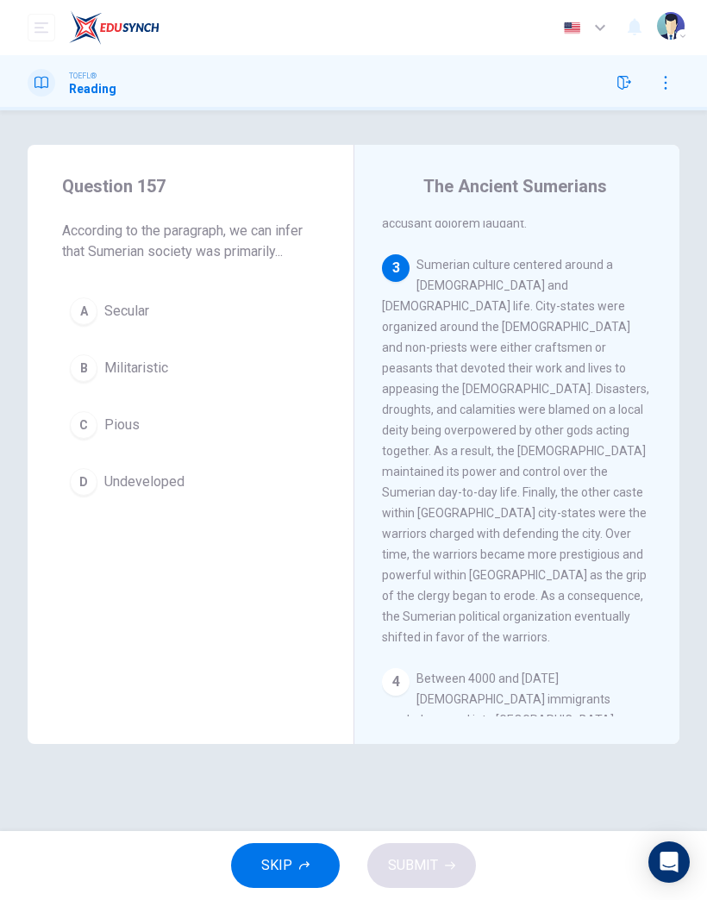
click at [300, 870] on icon "button" at bounding box center [304, 866] width 10 height 10
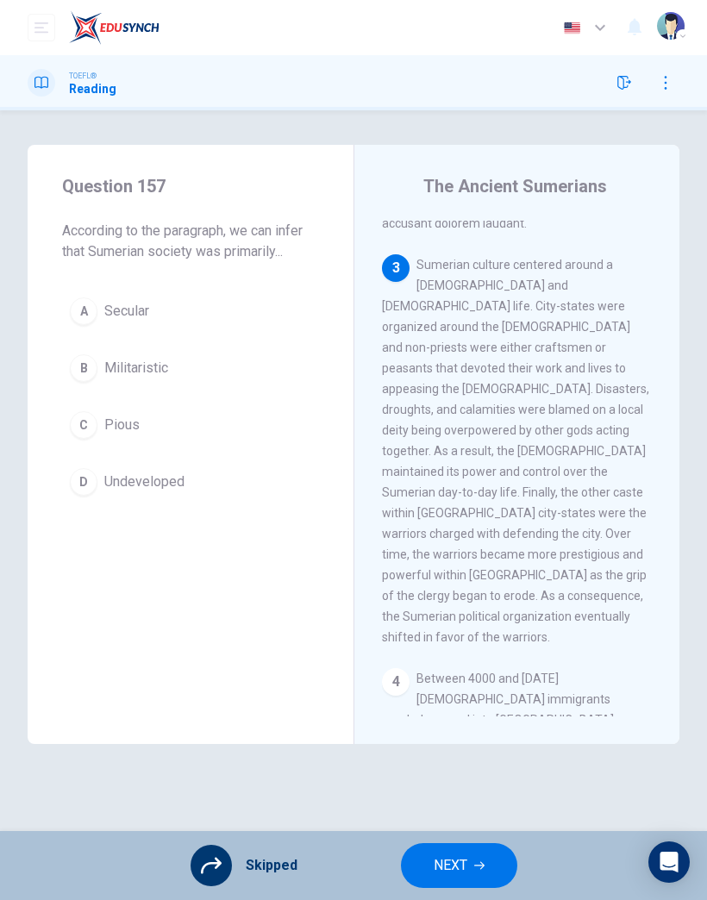
click at [455, 863] on span "NEXT" at bounding box center [451, 866] width 34 height 24
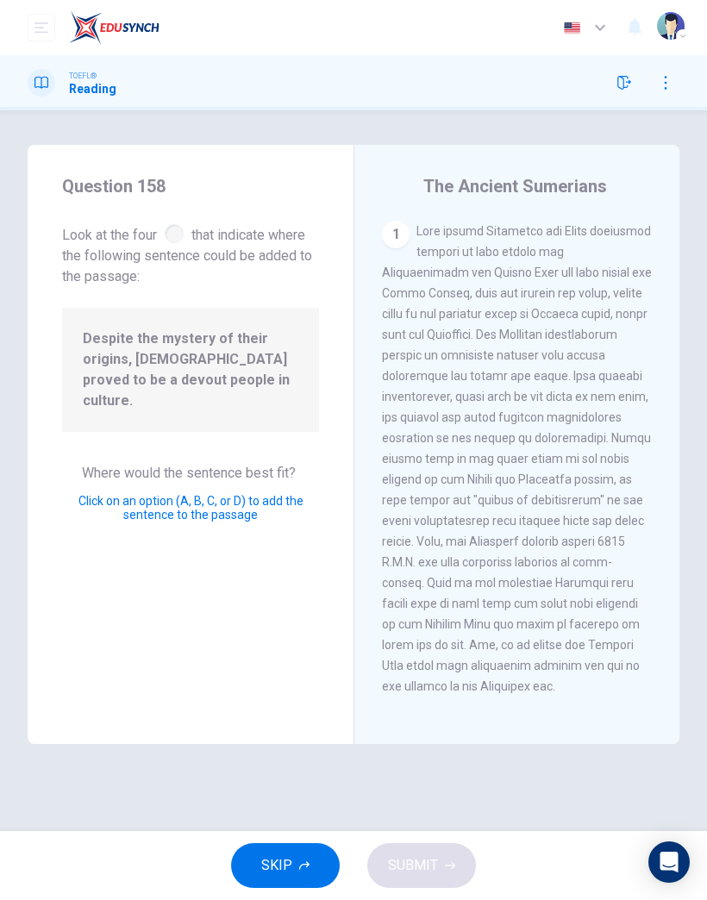
scroll to position [946, 0]
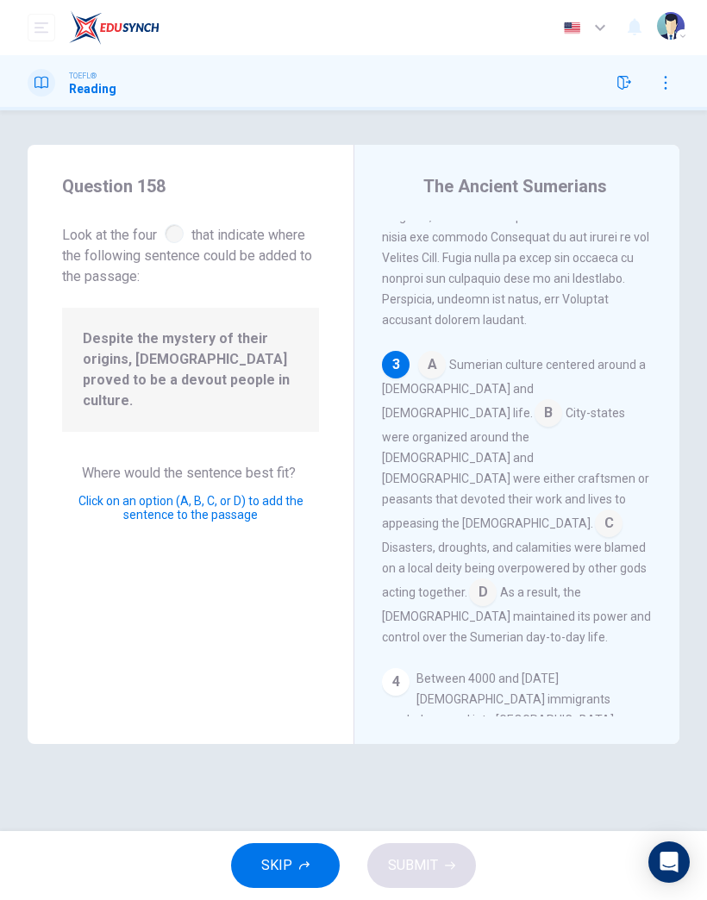
click at [304, 868] on icon "button" at bounding box center [304, 866] width 10 height 10
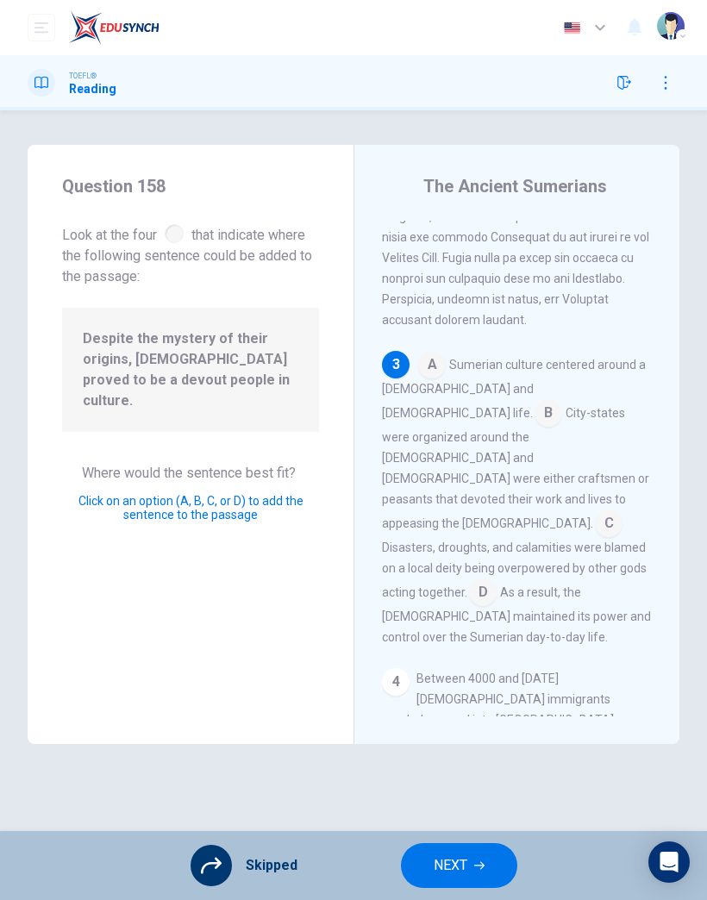
click at [568, 406] on span "City-states were organized around the [DEMOGRAPHIC_DATA] and [DEMOGRAPHIC_DATA]…" at bounding box center [515, 468] width 267 height 124
click at [567, 406] on span "City-states were organized around the [DEMOGRAPHIC_DATA] and [DEMOGRAPHIC_DATA]…" at bounding box center [515, 468] width 267 height 124
click at [549, 401] on input at bounding box center [549, 415] width 28 height 28
click at [553, 401] on input at bounding box center [549, 415] width 28 height 28
click at [558, 406] on span "City-states were organized around the [DEMOGRAPHIC_DATA] and [DEMOGRAPHIC_DATA]…" at bounding box center [515, 468] width 267 height 124
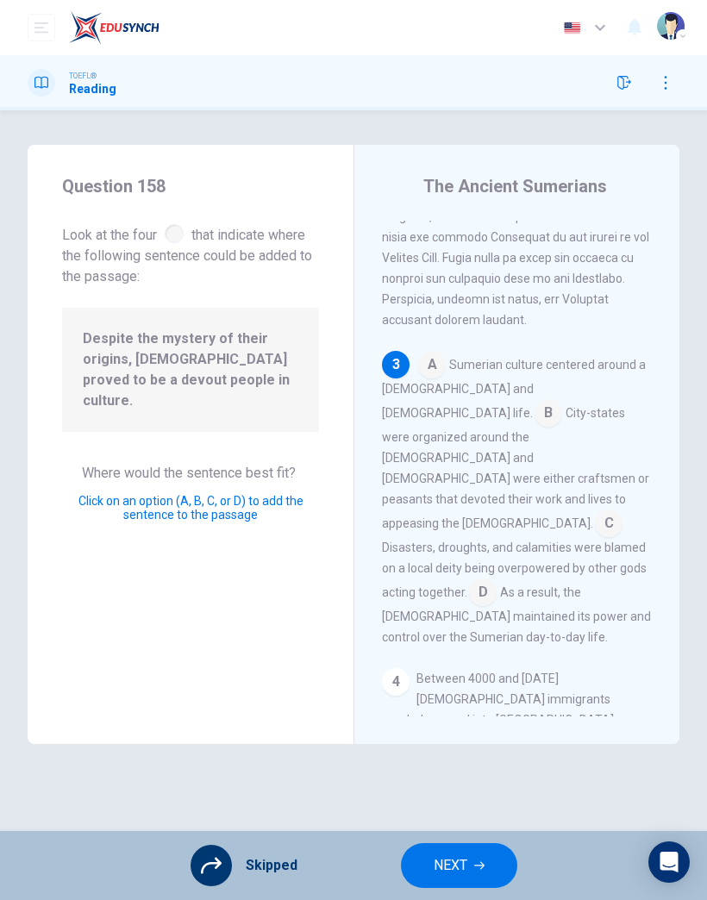
click at [252, 857] on div "Skipped" at bounding box center [244, 865] width 107 height 41
click at [251, 856] on div "Skipped" at bounding box center [244, 865] width 107 height 41
click at [226, 860] on div at bounding box center [211, 865] width 41 height 41
click at [251, 846] on div "Skipped" at bounding box center [244, 865] width 107 height 41
click at [579, 719] on div "The Ancient Sumerians 1 2 3 A Sumerian culture centered around a [DEMOGRAPHIC_D…" at bounding box center [517, 444] width 326 height 599
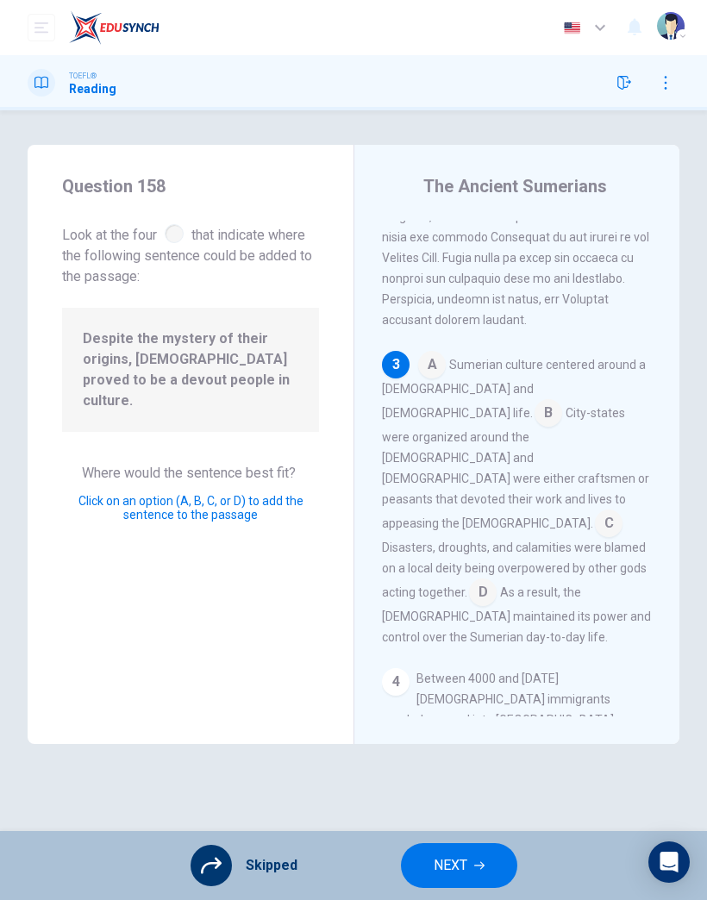
click at [449, 877] on span "NEXT" at bounding box center [451, 866] width 34 height 24
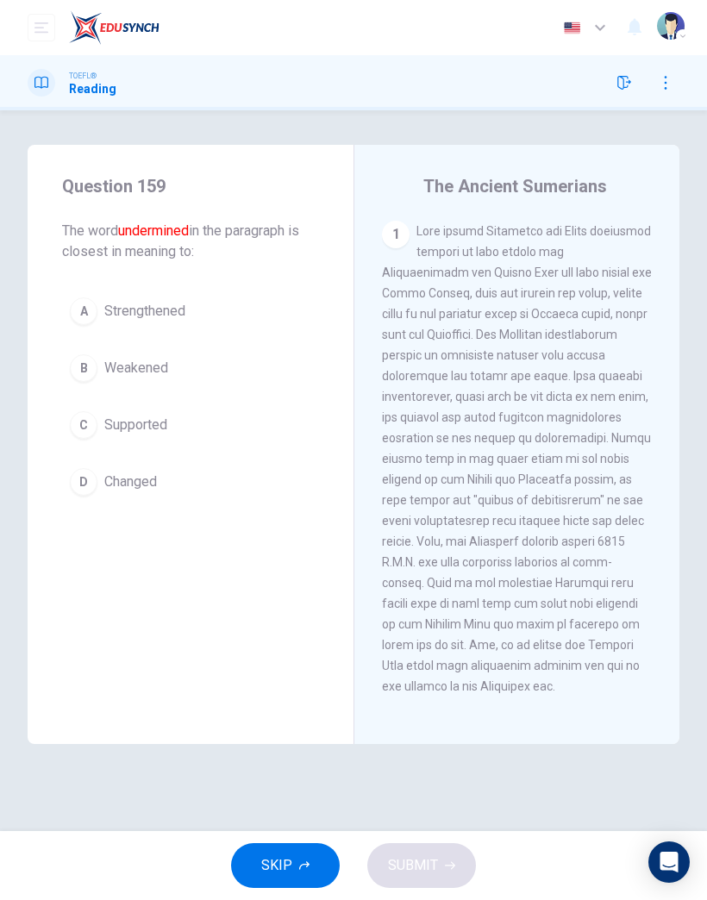
click at [263, 886] on button "SKIP" at bounding box center [285, 866] width 109 height 45
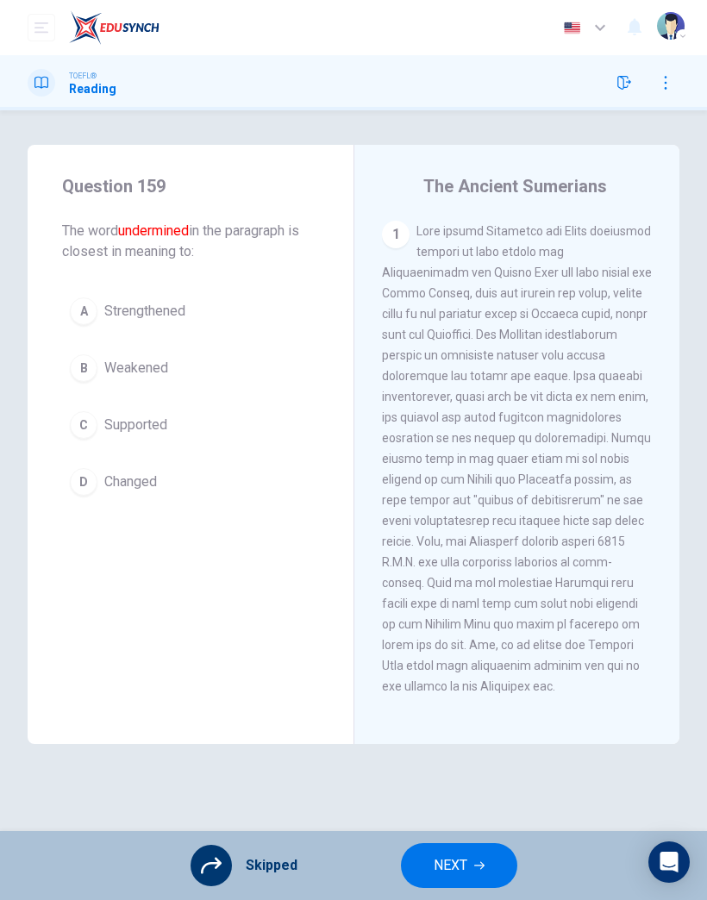
click at [469, 871] on button "NEXT" at bounding box center [459, 866] width 116 height 45
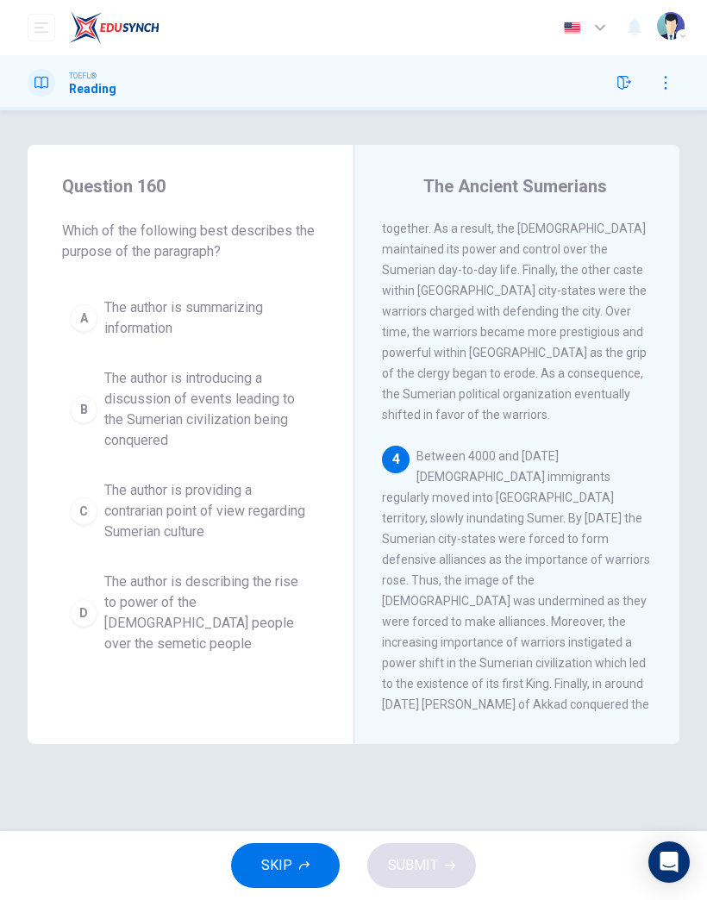
scroll to position [1436, 0]
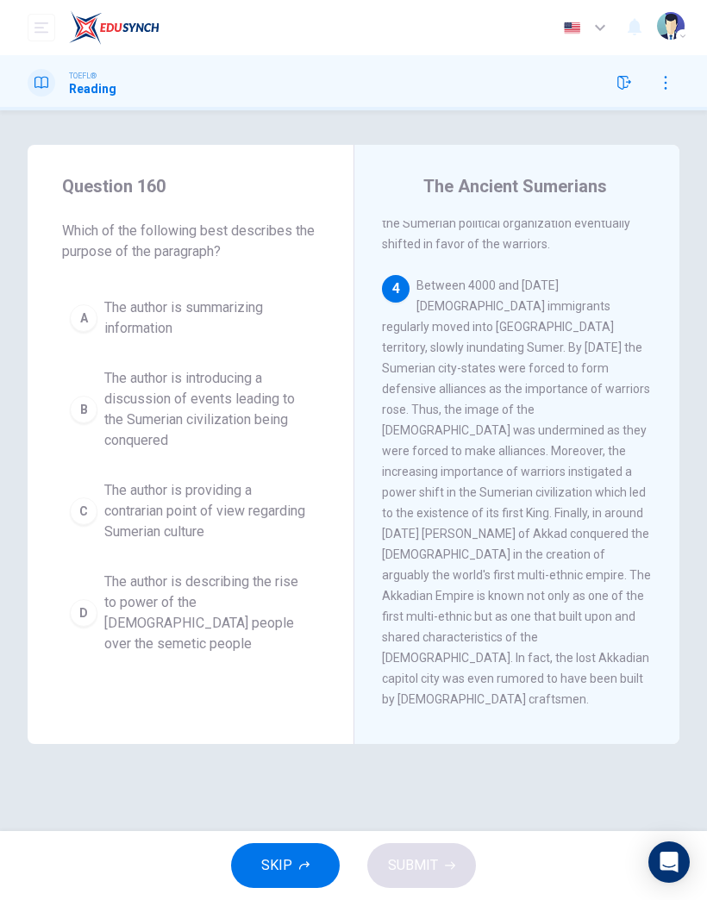
click at [305, 868] on icon "button" at bounding box center [304, 866] width 10 height 10
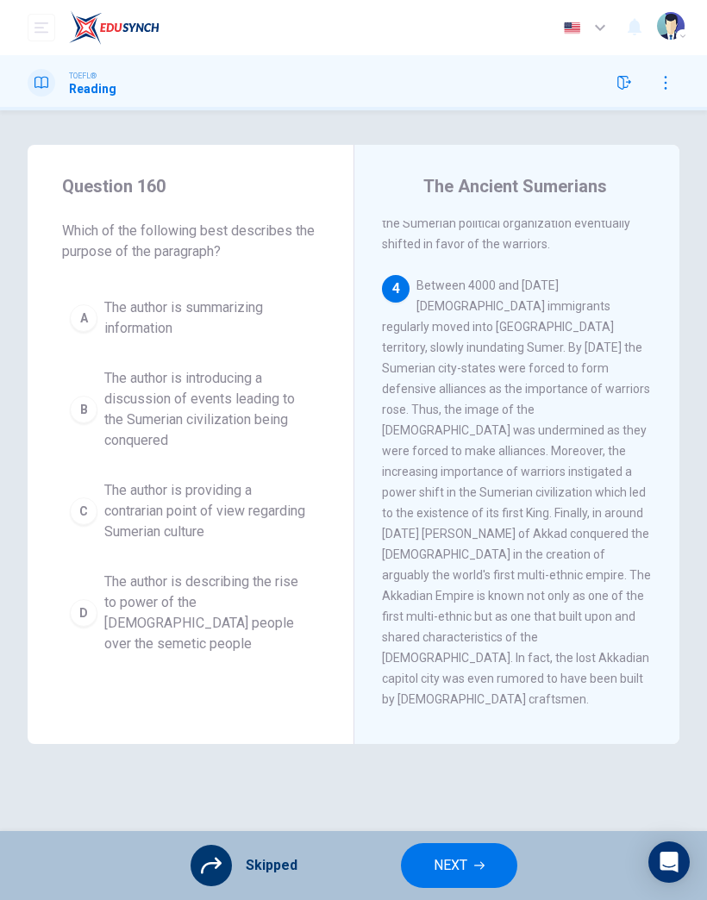
click at [483, 876] on button "NEXT" at bounding box center [459, 866] width 116 height 45
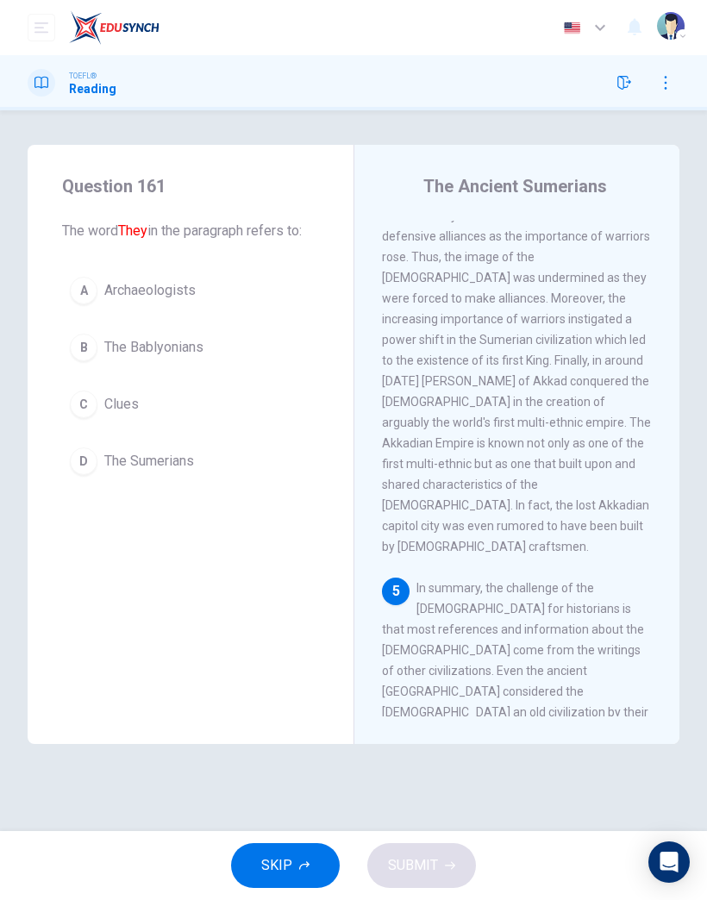
scroll to position [1616, 0]
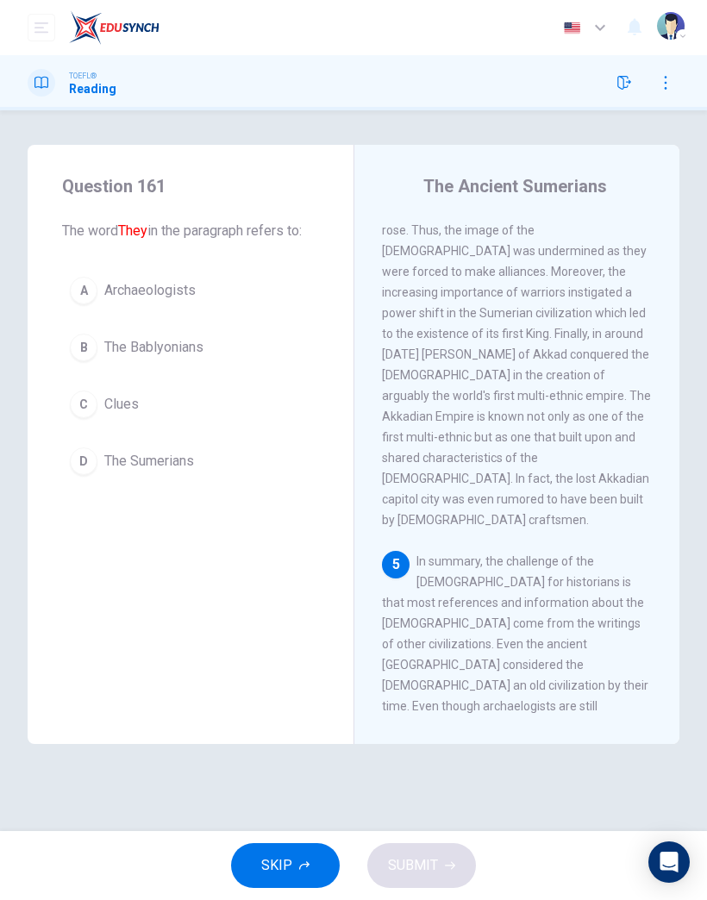
click at [314, 861] on button "SKIP" at bounding box center [285, 866] width 109 height 45
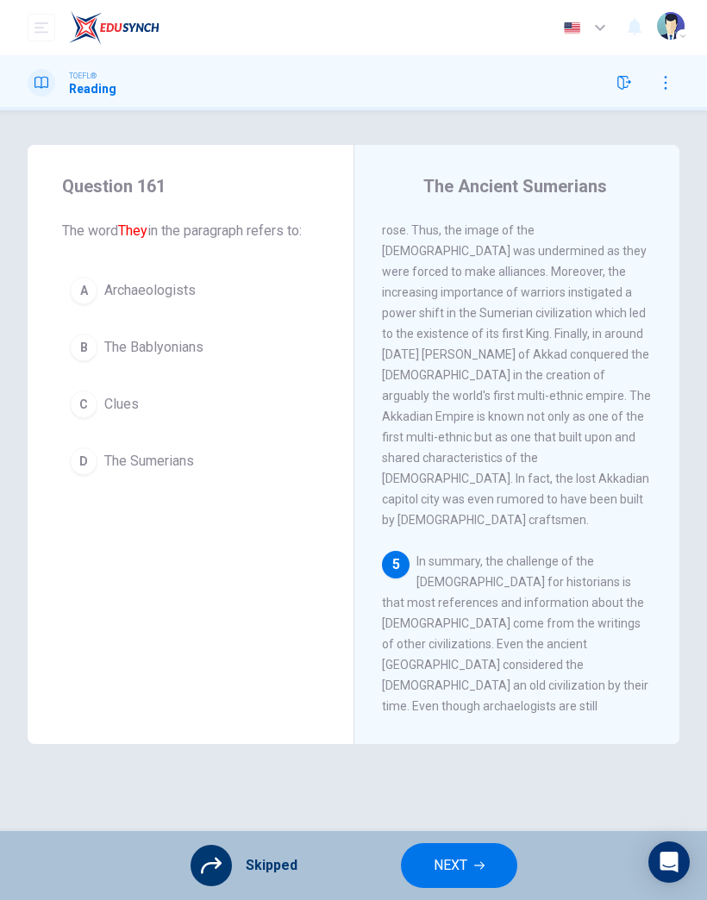
click at [456, 870] on span "NEXT" at bounding box center [451, 866] width 34 height 24
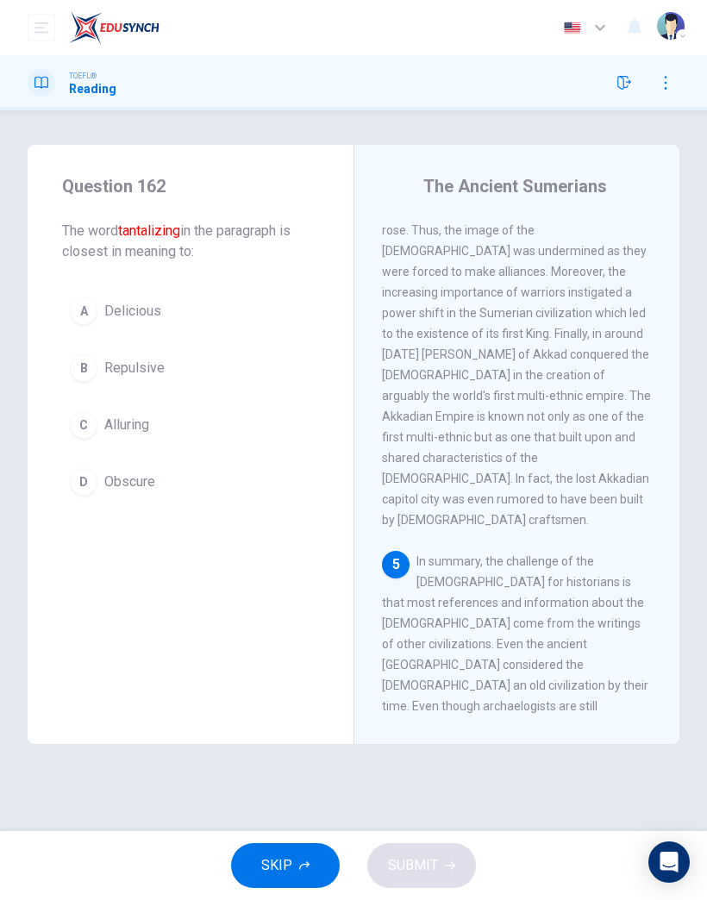
click at [282, 863] on span "SKIP" at bounding box center [276, 866] width 31 height 24
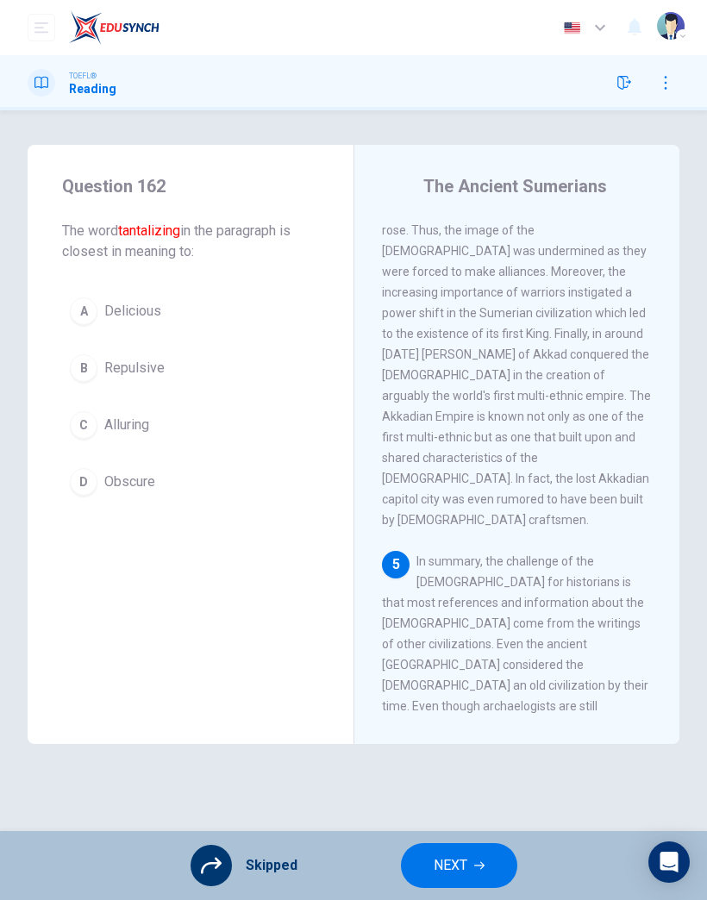
click at [456, 868] on span "NEXT" at bounding box center [451, 866] width 34 height 24
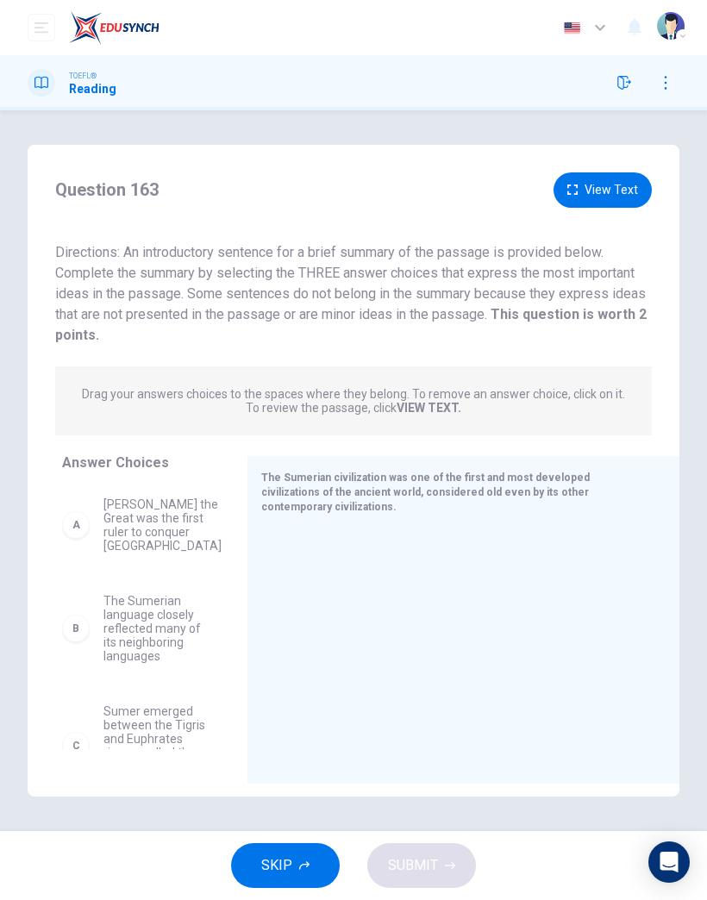
click at [279, 867] on span "SKIP" at bounding box center [276, 866] width 31 height 24
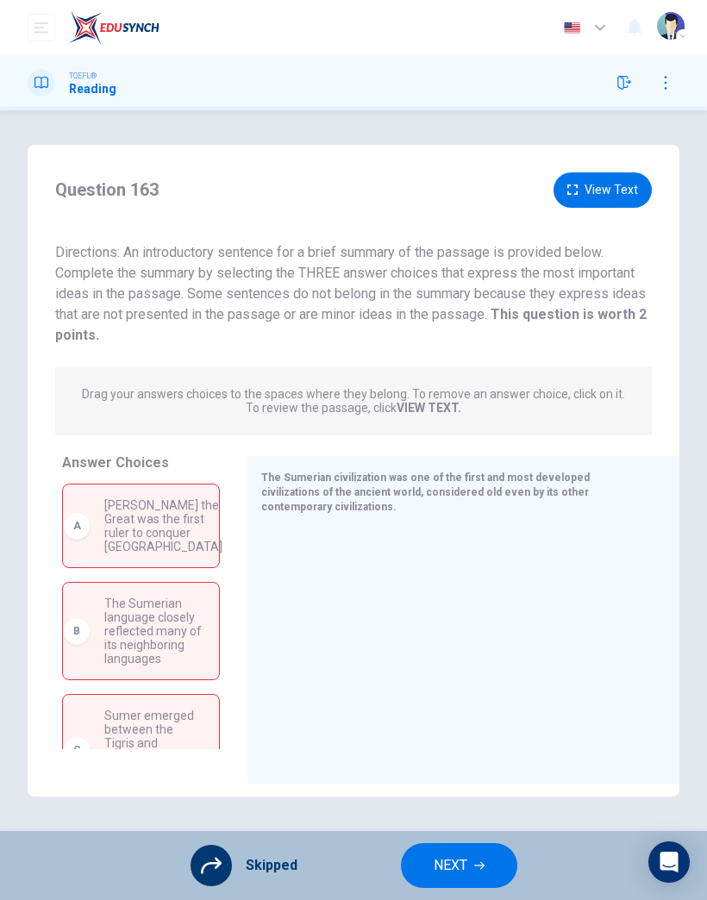
click at [469, 868] on button "NEXT" at bounding box center [459, 866] width 116 height 45
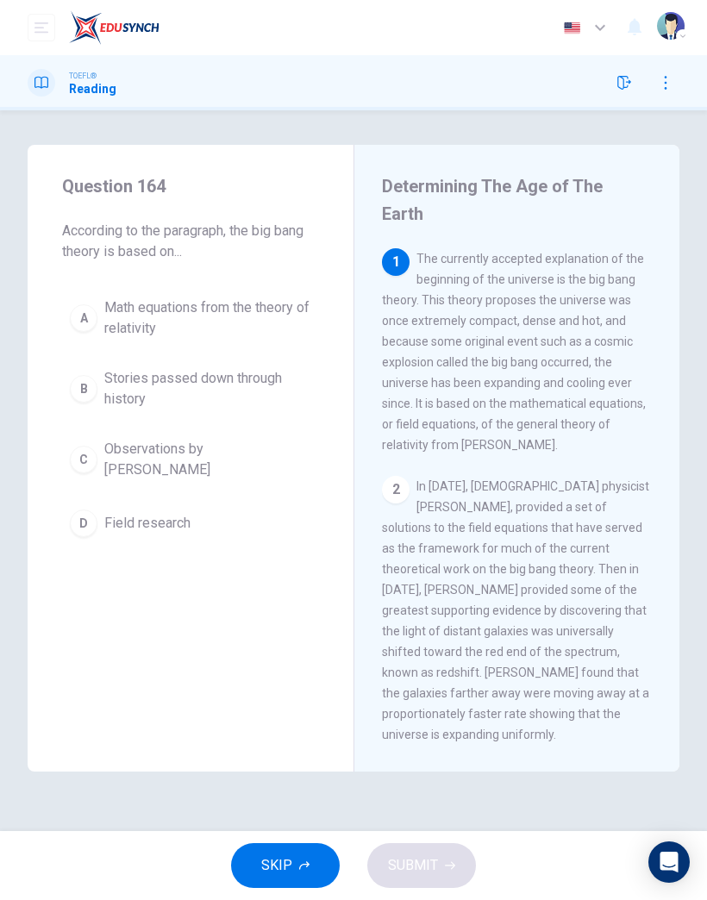
click at [290, 847] on button "SKIP" at bounding box center [285, 866] width 109 height 45
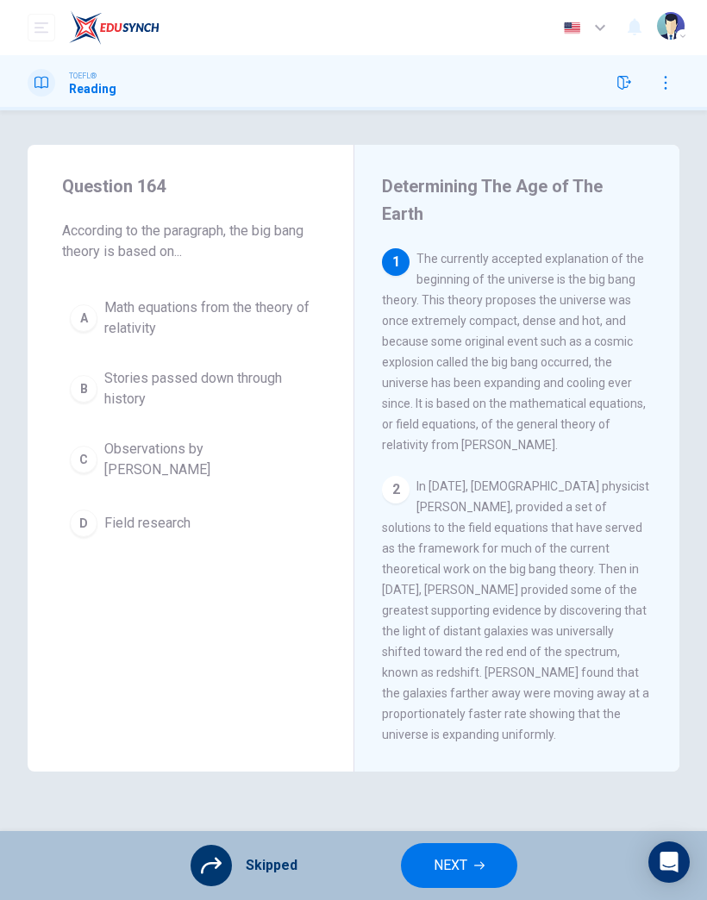
click at [471, 861] on button "NEXT" at bounding box center [459, 866] width 116 height 45
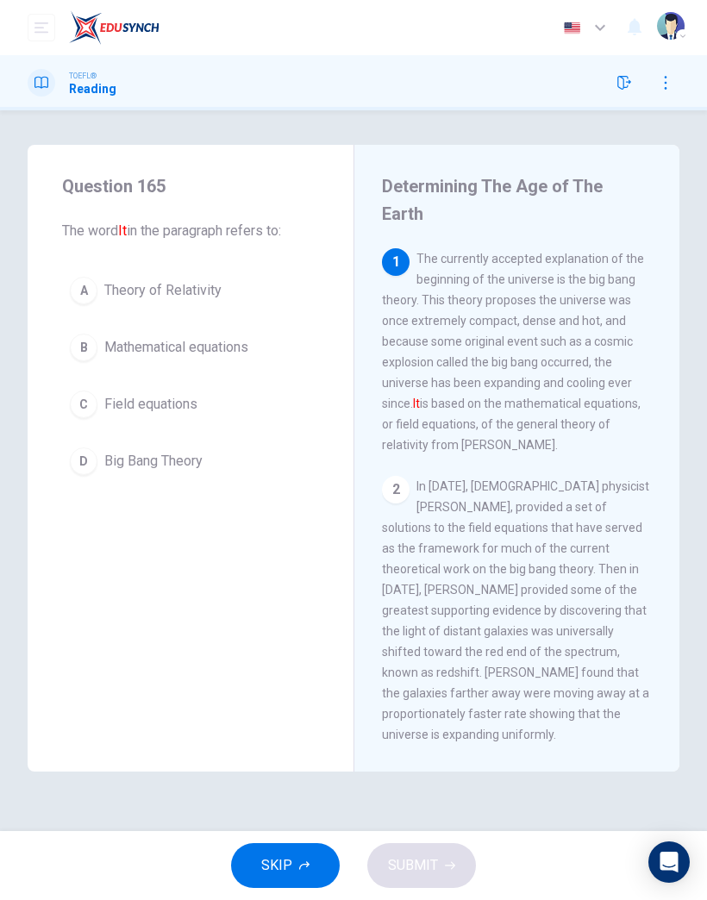
click at [323, 867] on button "SKIP" at bounding box center [285, 866] width 109 height 45
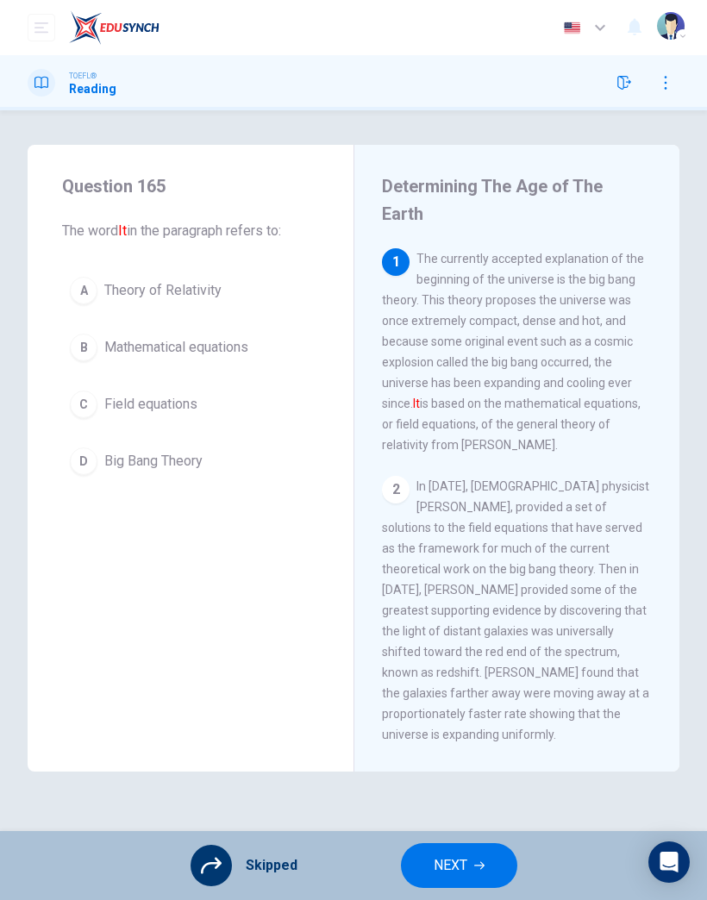
click at [471, 861] on button "NEXT" at bounding box center [459, 866] width 116 height 45
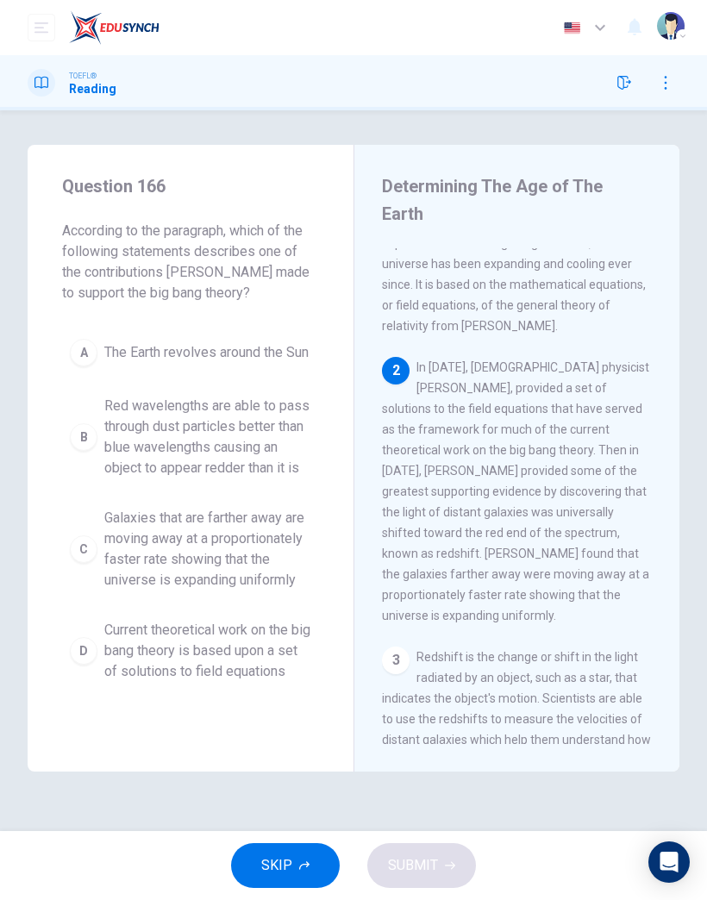
scroll to position [153, 0]
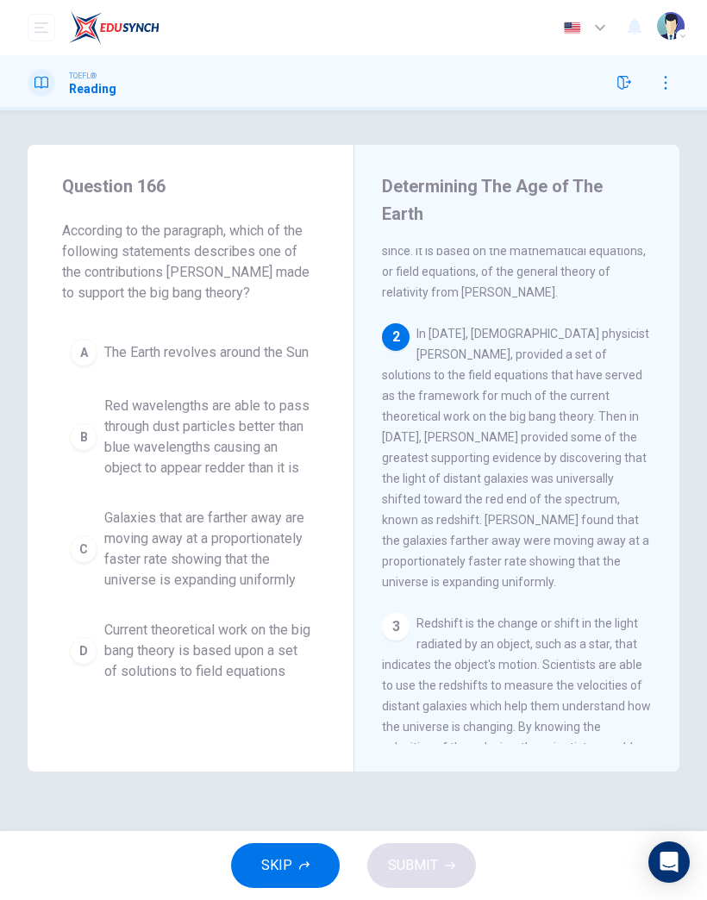
click at [311, 863] on button "SKIP" at bounding box center [285, 866] width 109 height 45
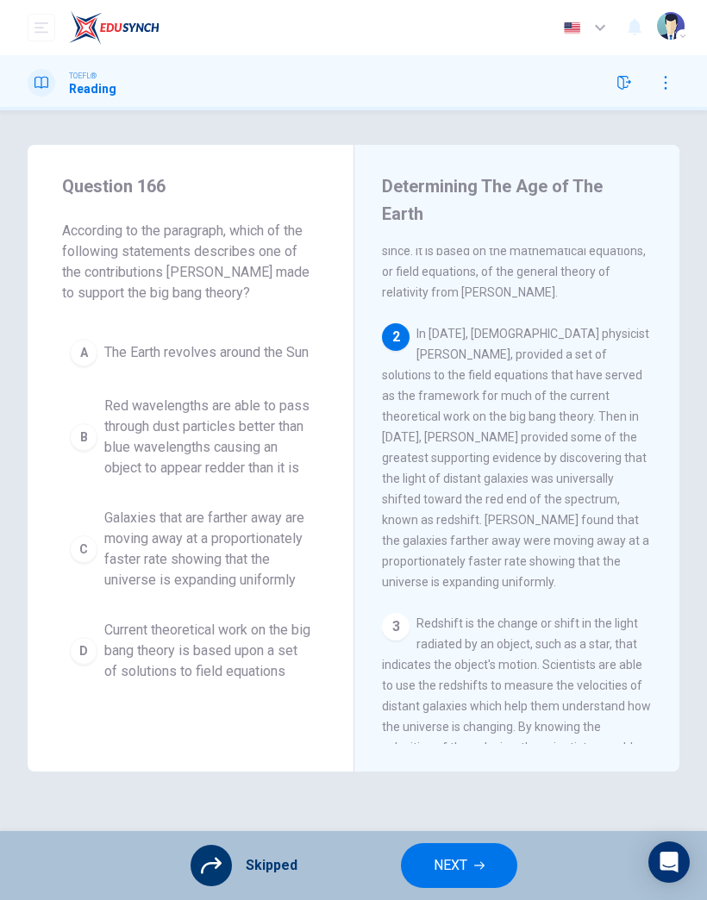
click at [463, 857] on span "NEXT" at bounding box center [451, 866] width 34 height 24
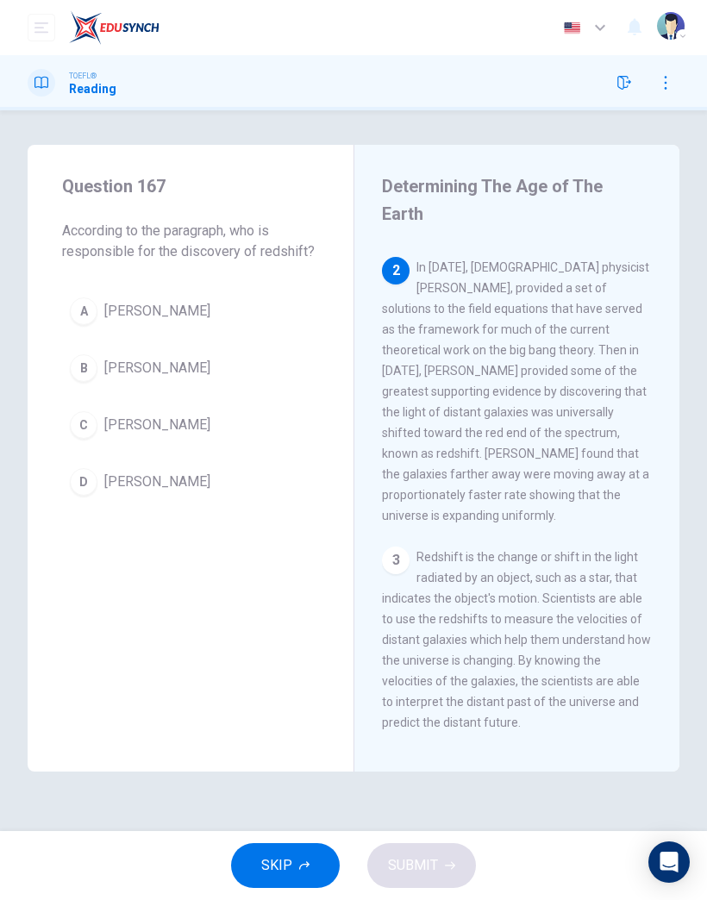
scroll to position [228, 0]
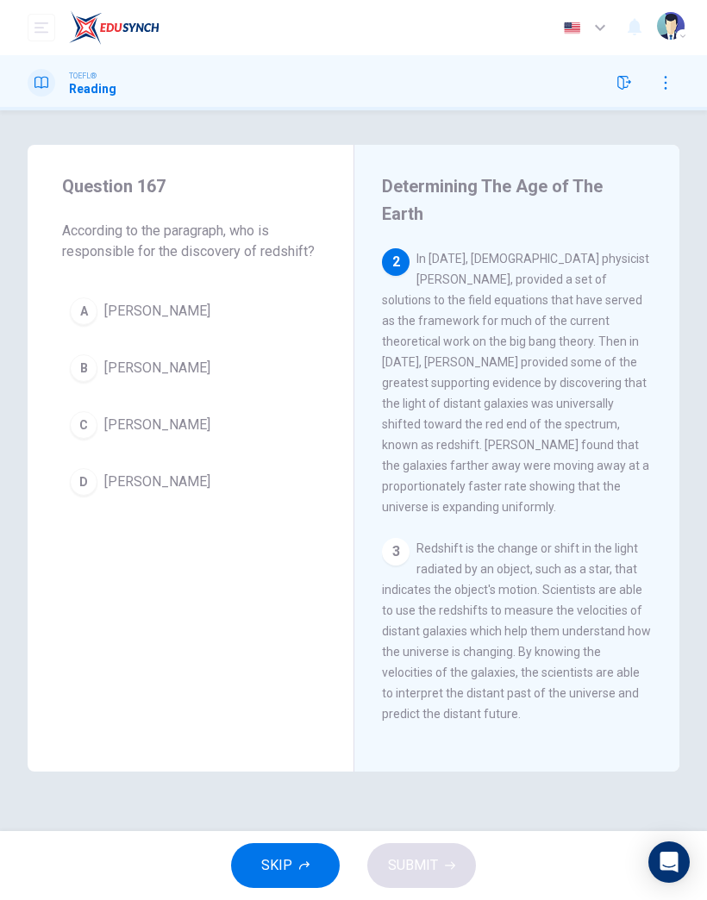
click at [191, 422] on span "[PERSON_NAME]" at bounding box center [157, 425] width 106 height 21
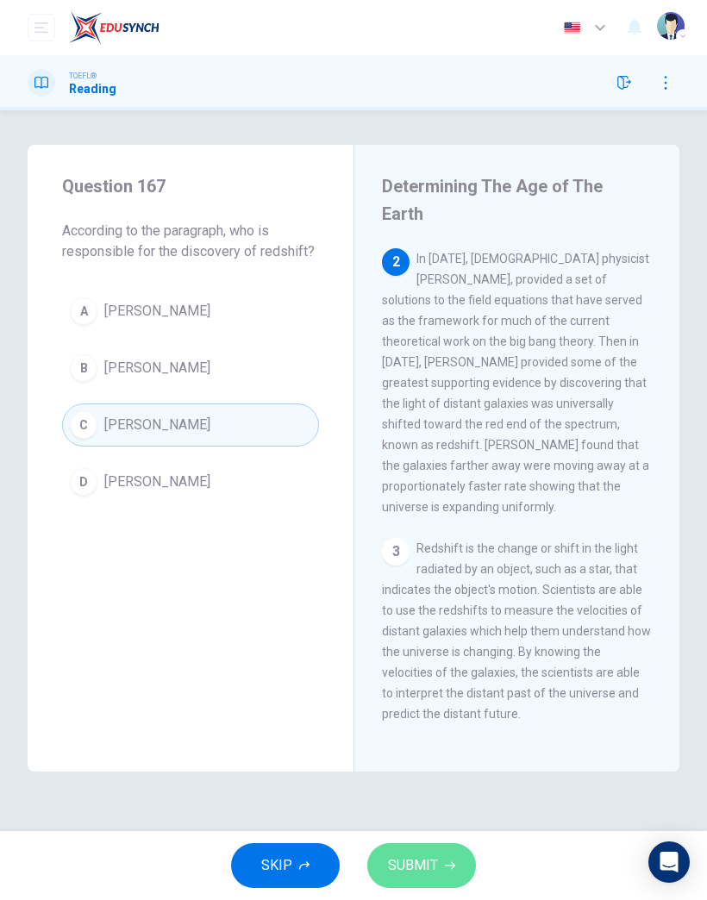
click at [443, 857] on button "SUBMIT" at bounding box center [421, 866] width 109 height 45
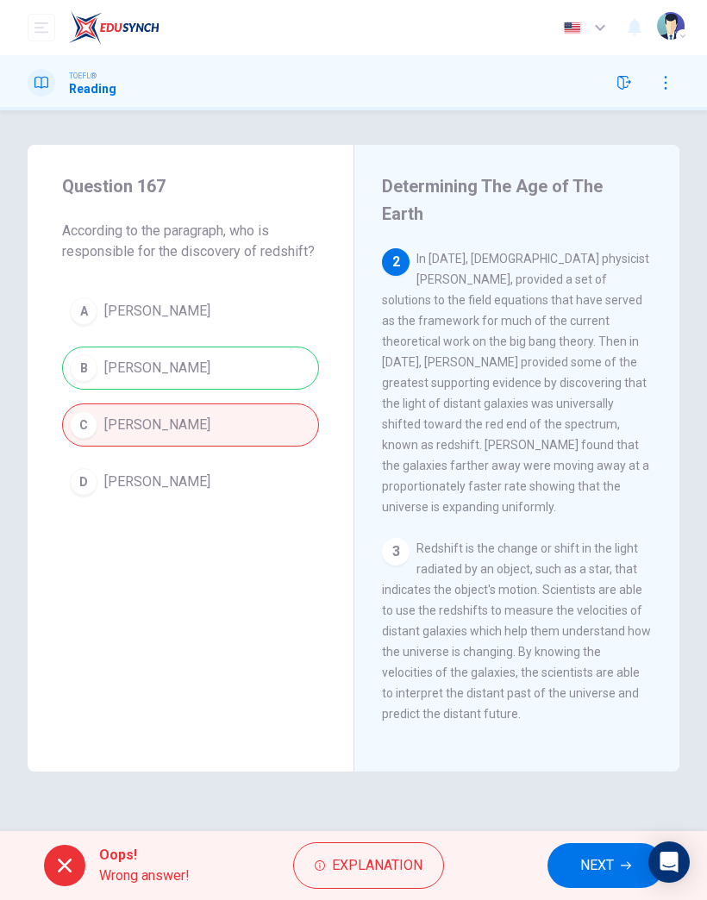
click at [586, 861] on span "NEXT" at bounding box center [597, 866] width 34 height 24
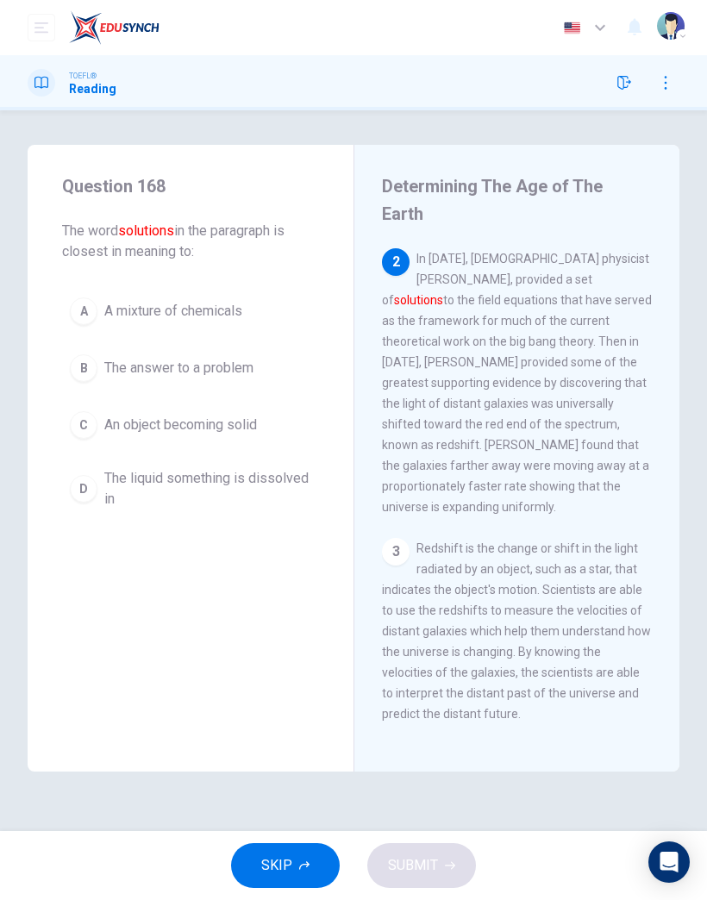
click at [291, 484] on span "The liquid something is dissolved in" at bounding box center [207, 488] width 207 height 41
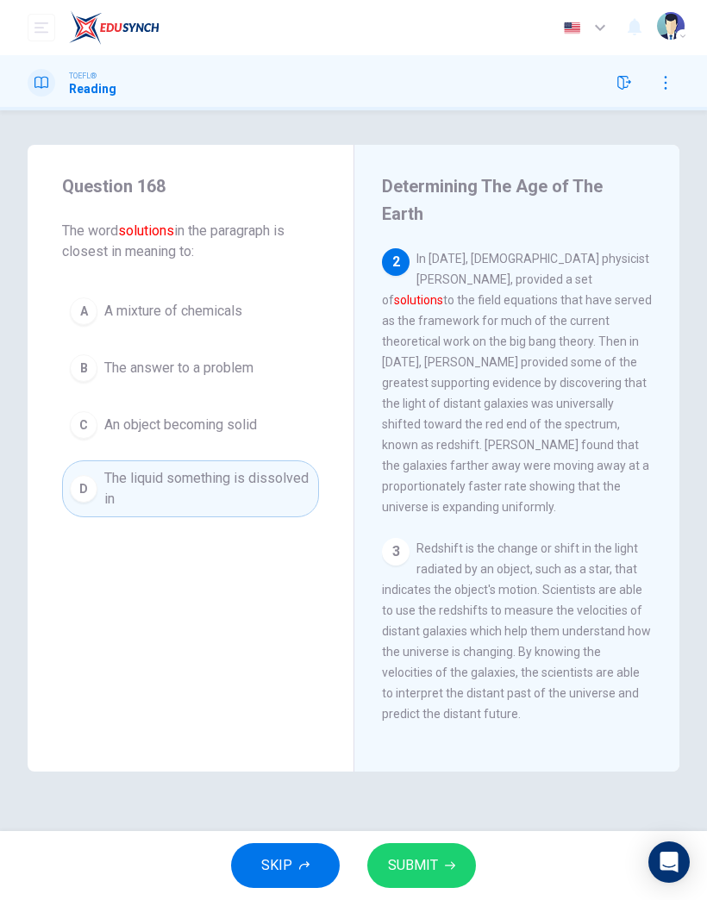
click at [449, 864] on icon "button" at bounding box center [450, 866] width 10 height 10
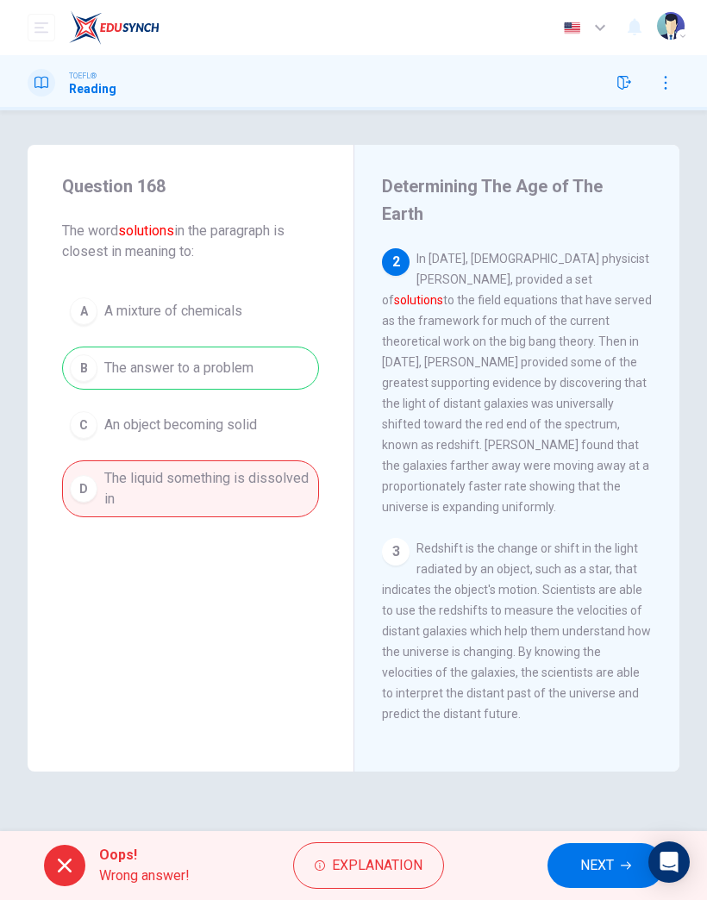
click at [580, 850] on button "NEXT" at bounding box center [606, 866] width 116 height 45
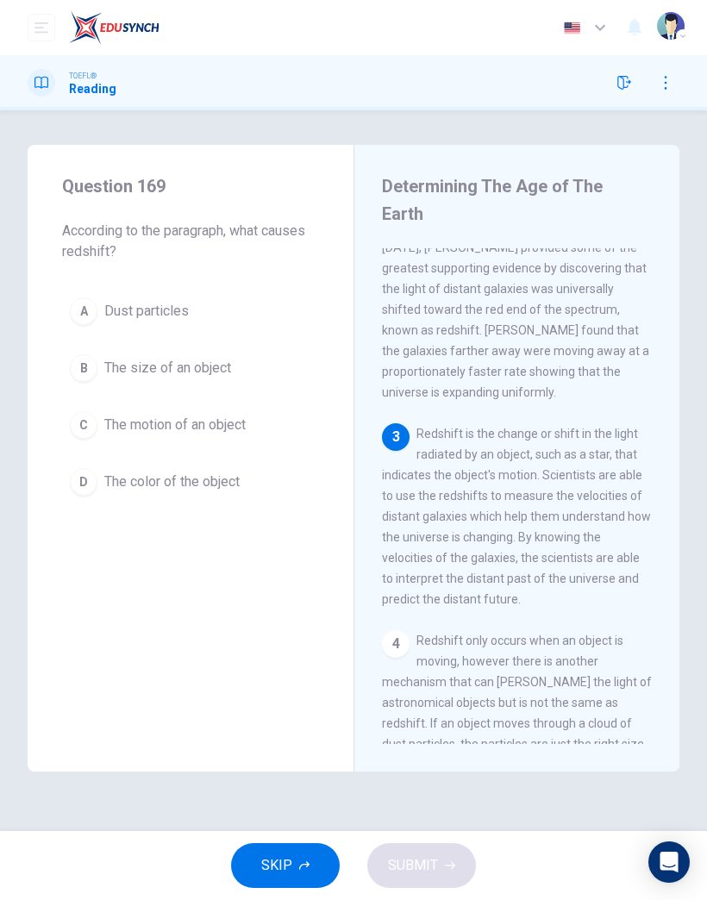
scroll to position [360, 0]
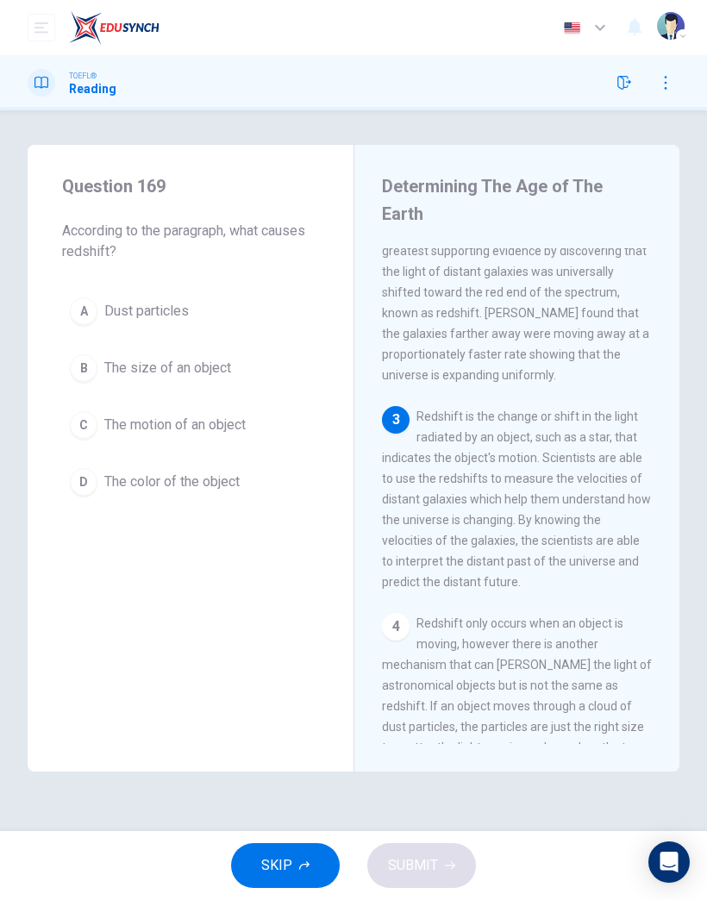
click at [311, 869] on button "SKIP" at bounding box center [285, 866] width 109 height 45
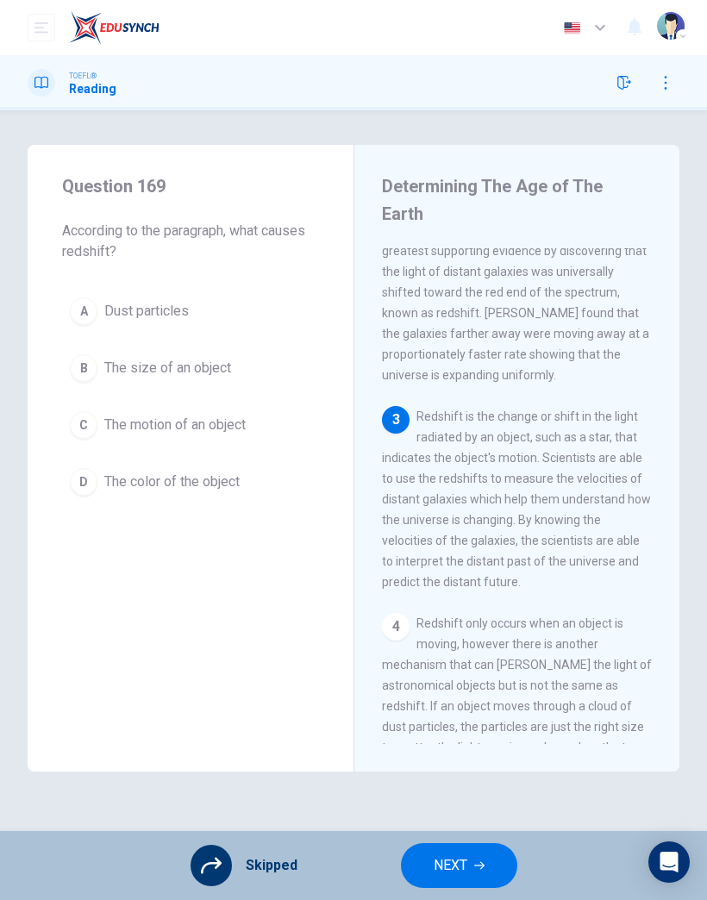
click at [446, 864] on span "NEXT" at bounding box center [451, 866] width 34 height 24
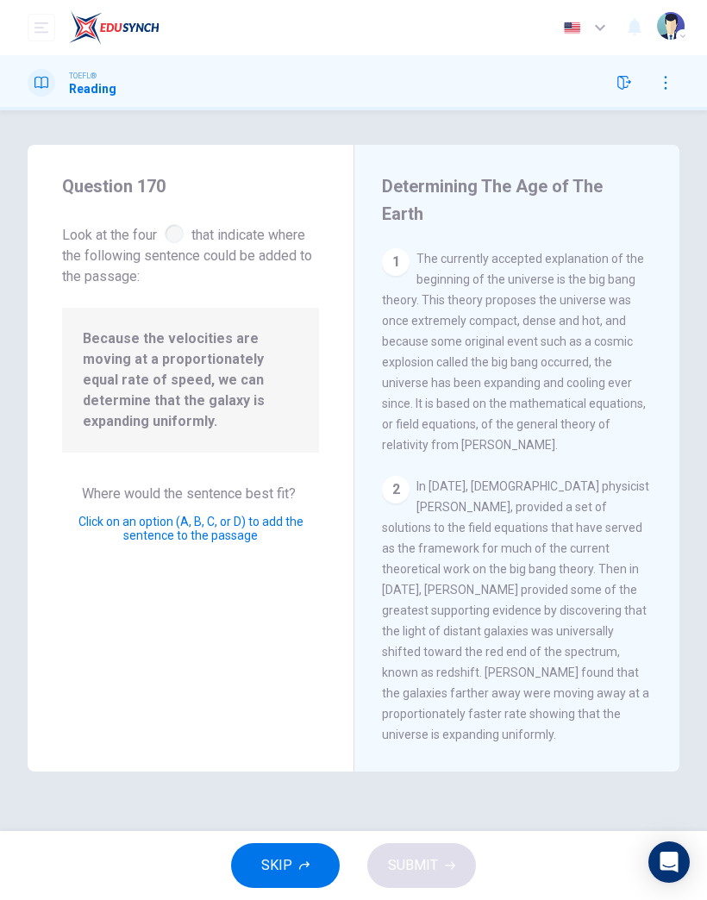
scroll to position [387, 0]
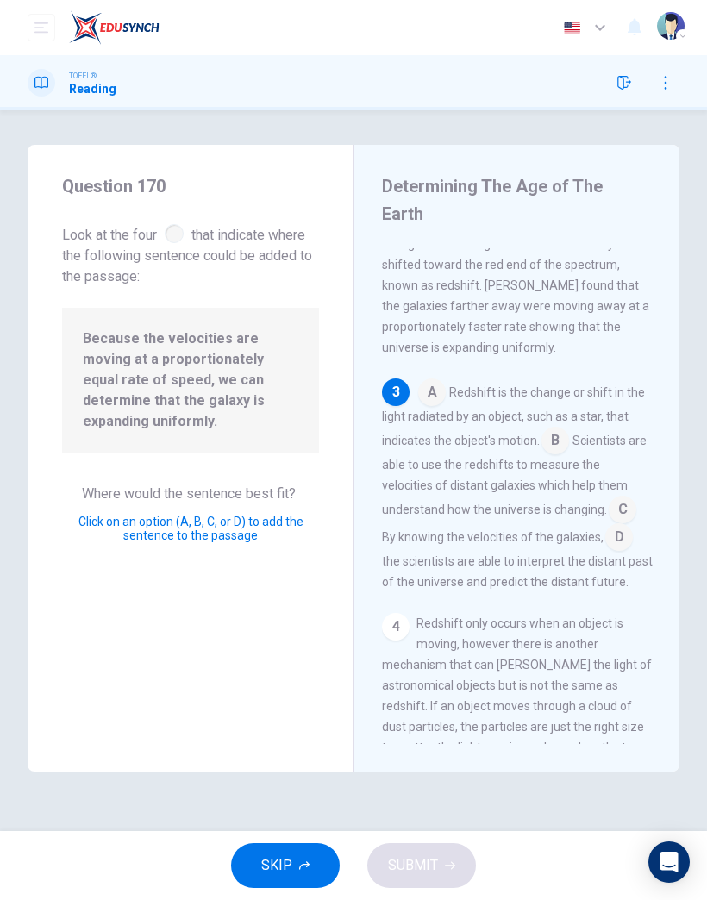
click at [609, 498] on input at bounding box center [623, 512] width 28 height 28
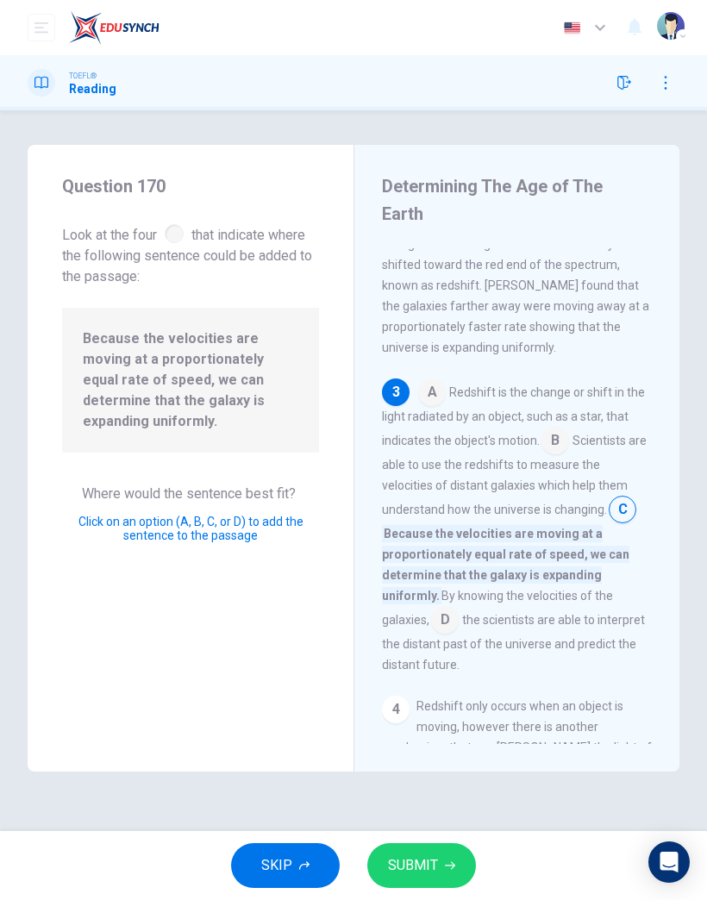
click at [459, 608] on input at bounding box center [445, 622] width 28 height 28
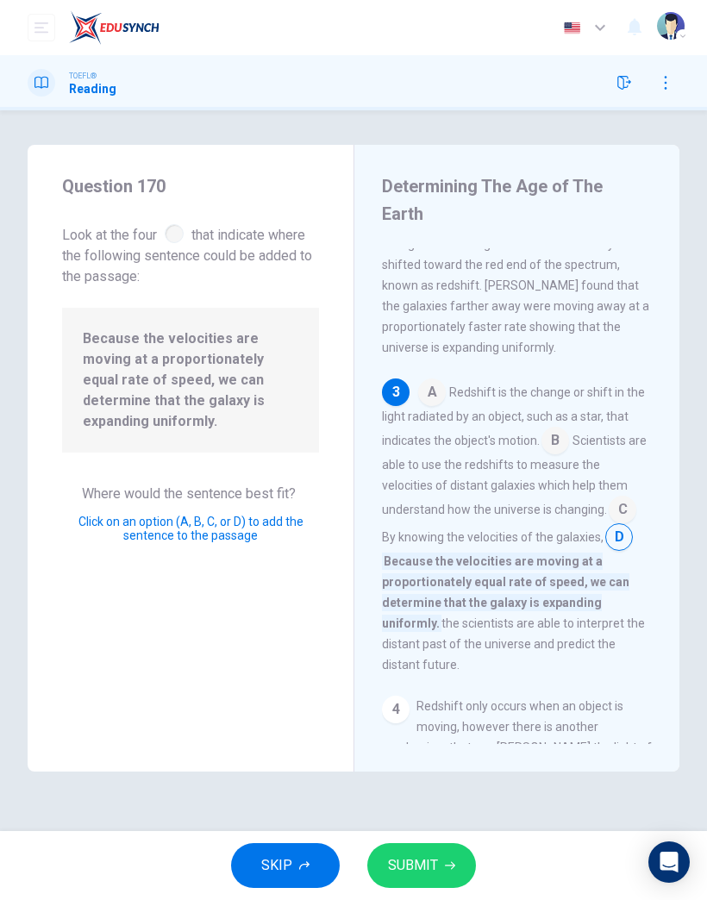
click at [436, 869] on span "SUBMIT" at bounding box center [413, 866] width 50 height 24
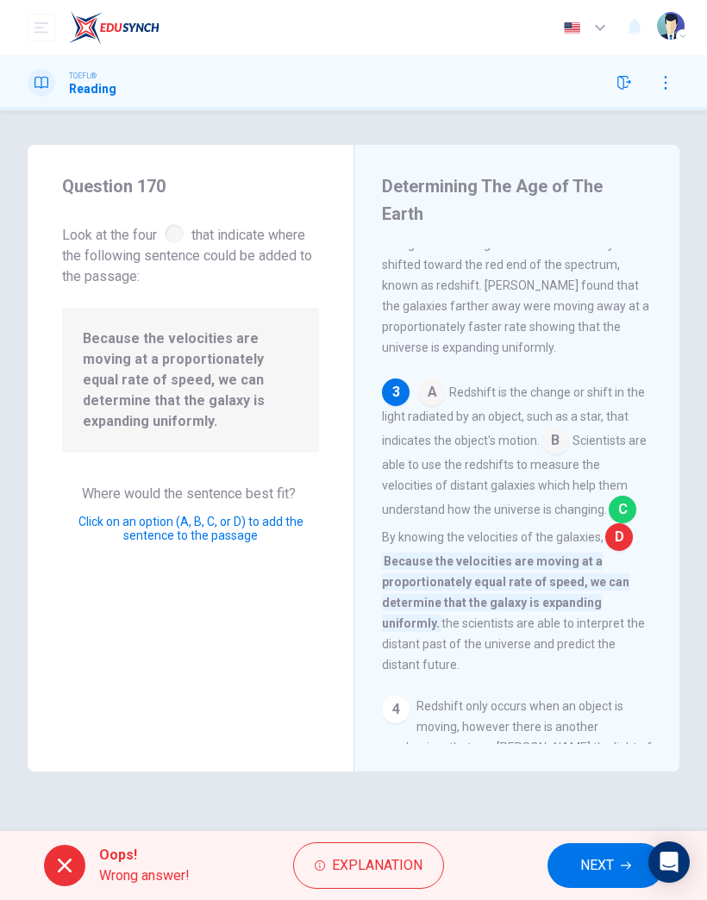
click at [578, 831] on div "Oops! Wrong answer! Explanation NEXT" at bounding box center [353, 865] width 707 height 69
click at [599, 865] on span "NEXT" at bounding box center [597, 866] width 34 height 24
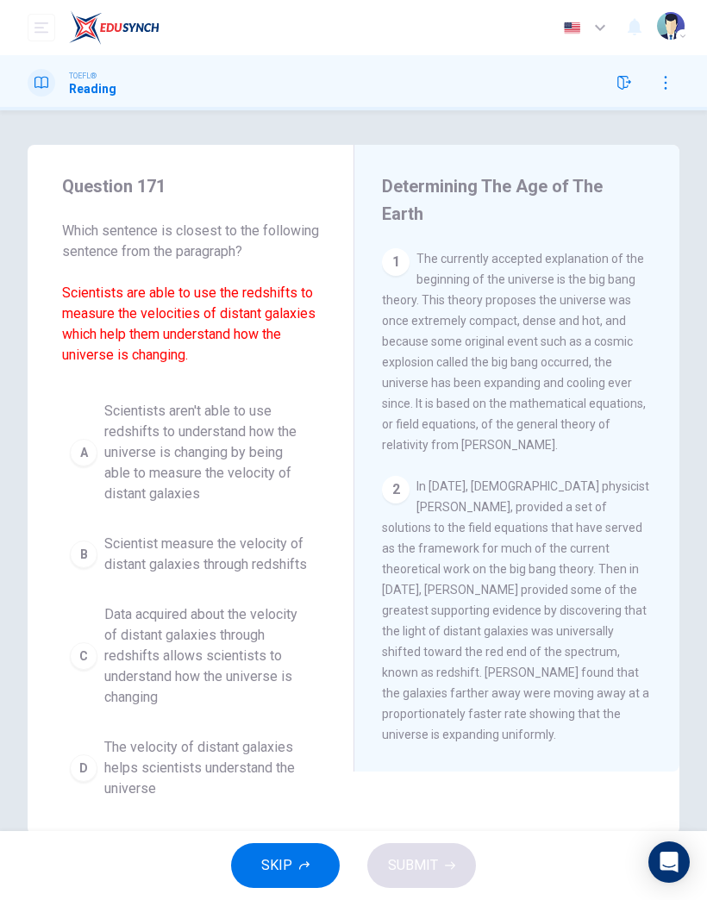
click at [286, 869] on span "SKIP" at bounding box center [276, 866] width 31 height 24
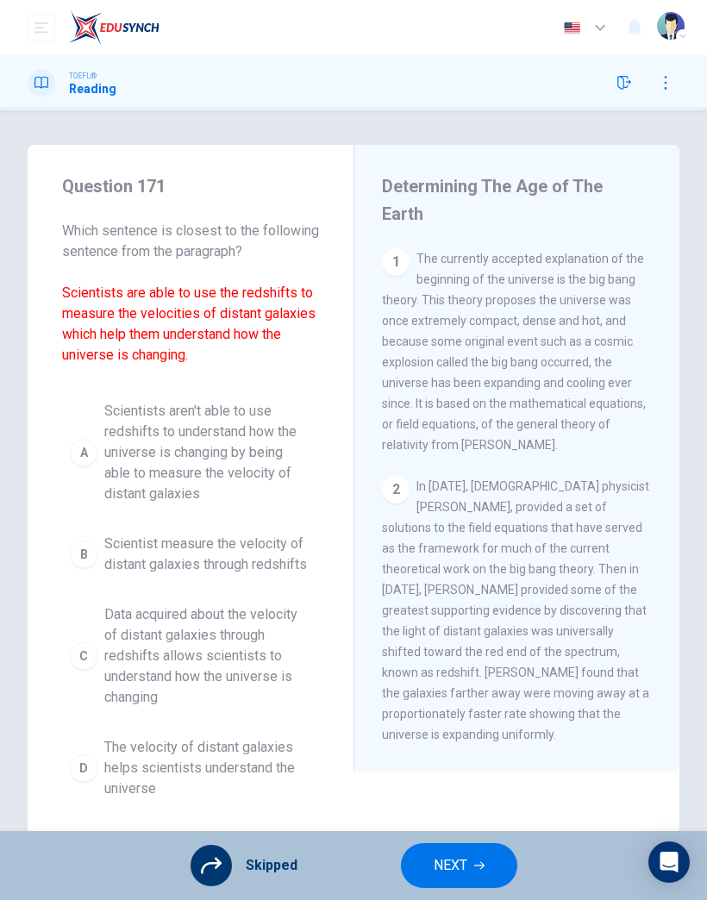
click at [453, 863] on span "NEXT" at bounding box center [451, 866] width 34 height 24
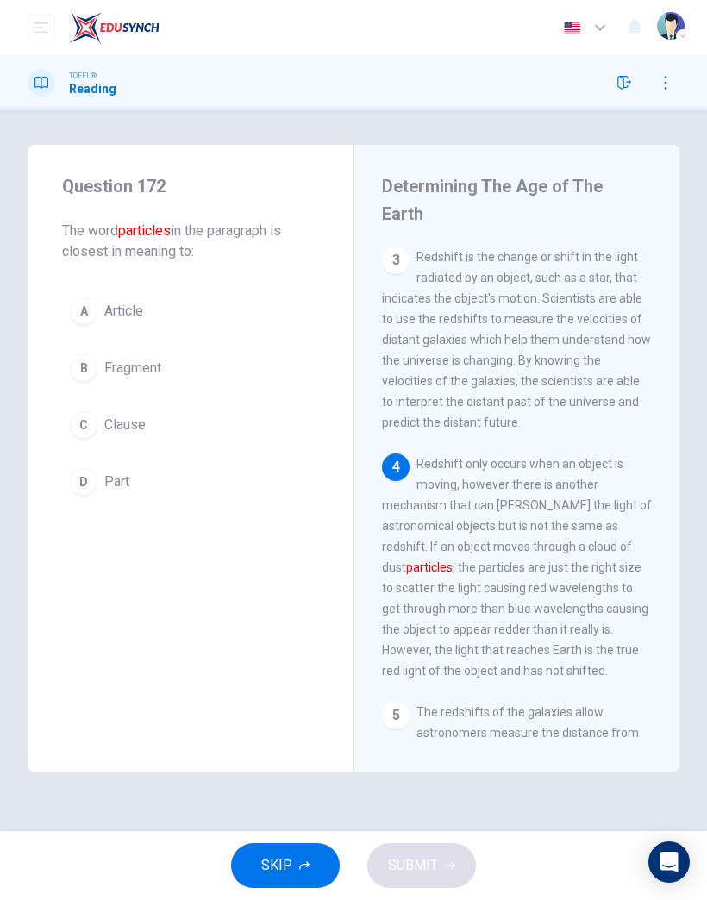
scroll to position [608, 0]
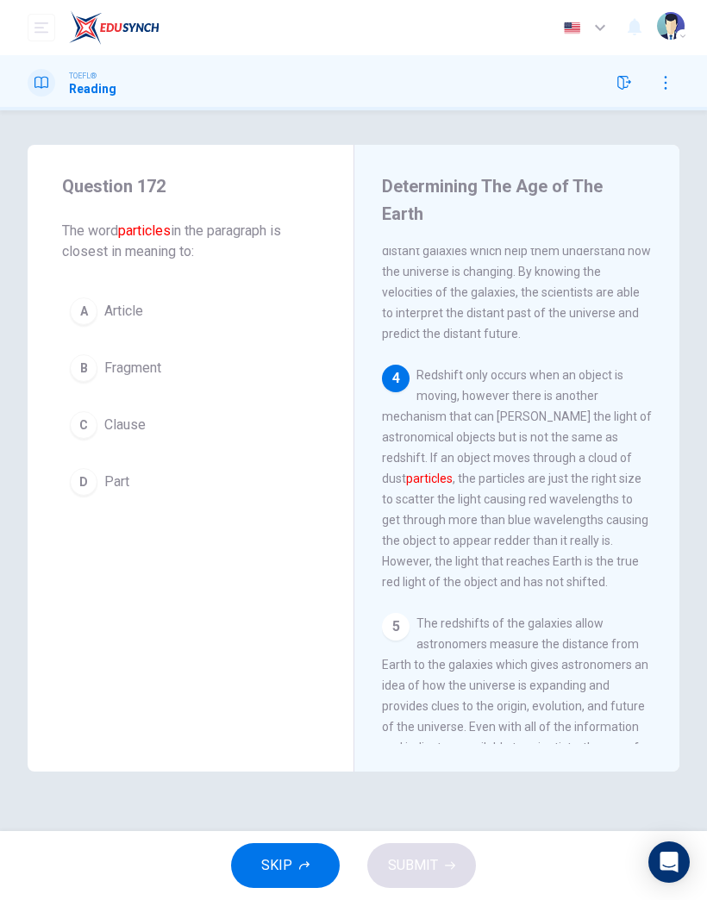
click at [292, 869] on span "SKIP" at bounding box center [276, 866] width 31 height 24
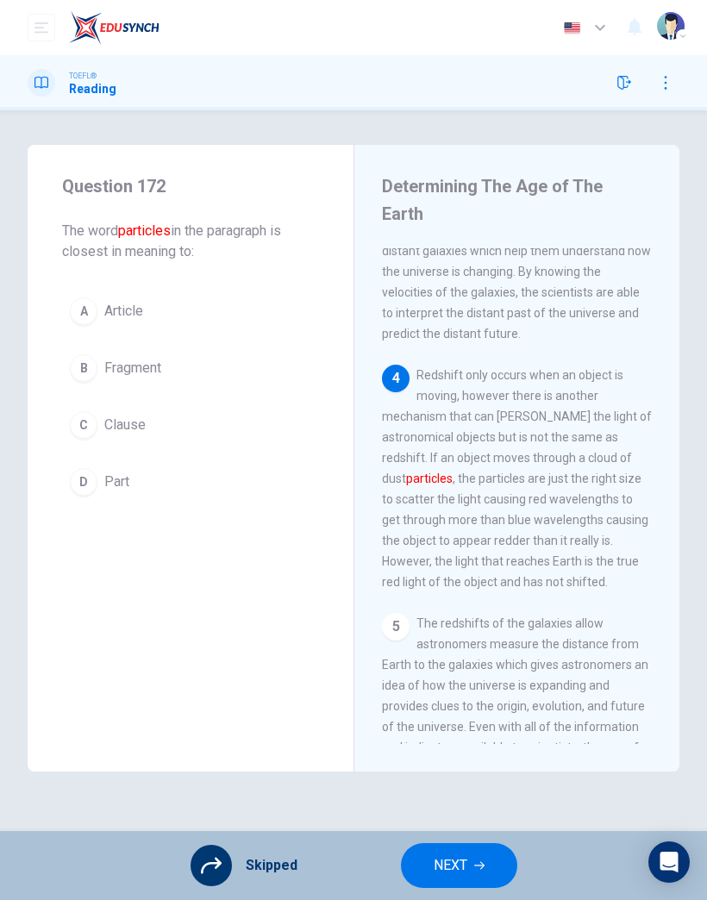
click at [495, 870] on button "NEXT" at bounding box center [459, 866] width 116 height 45
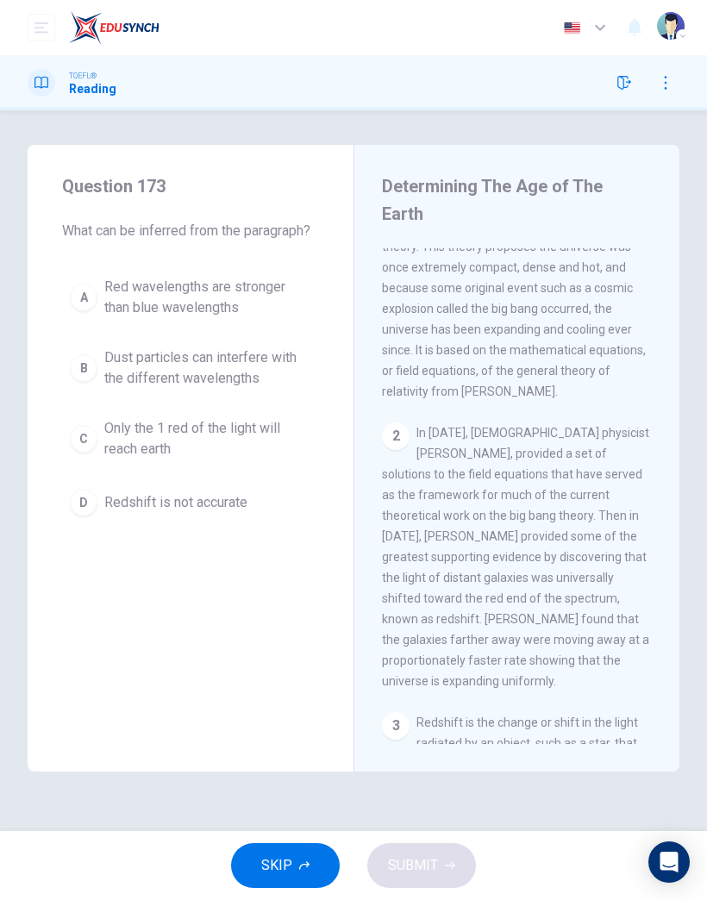
scroll to position [0, 0]
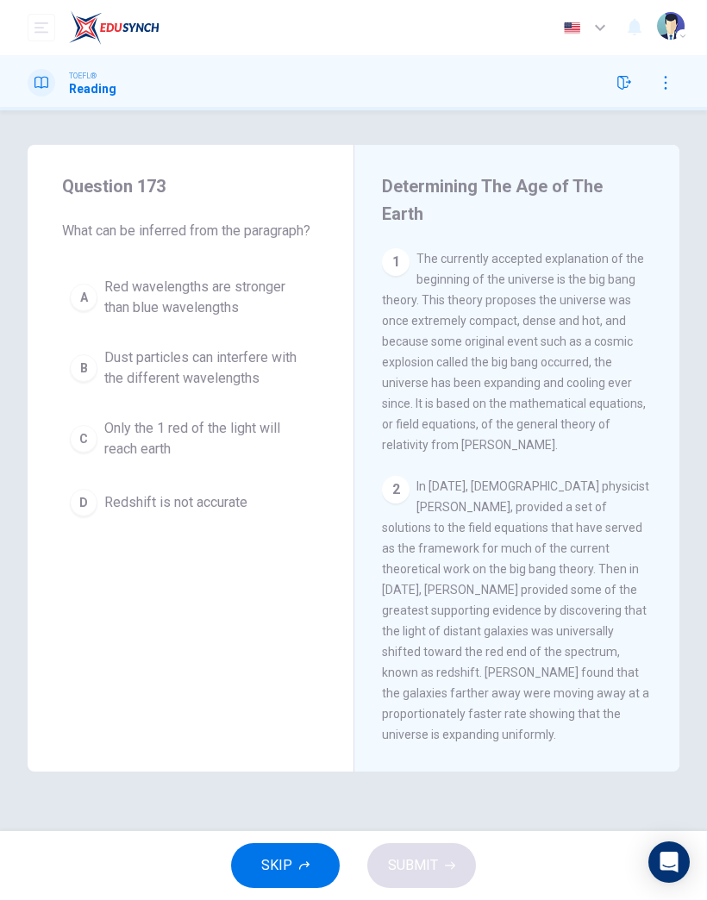
click at [278, 863] on span "SKIP" at bounding box center [276, 866] width 31 height 24
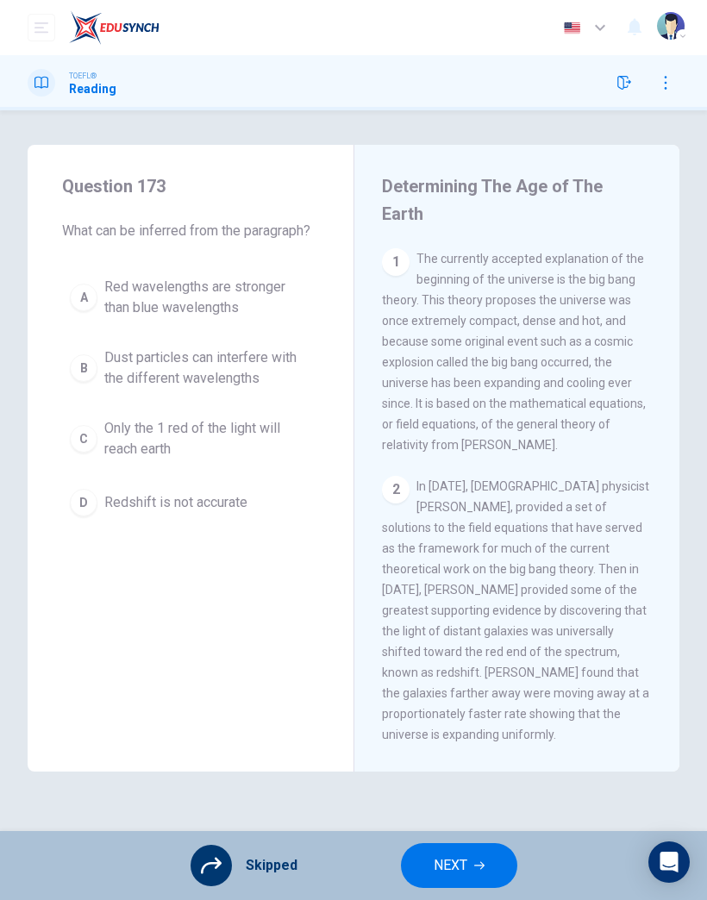
click at [455, 868] on span "NEXT" at bounding box center [451, 866] width 34 height 24
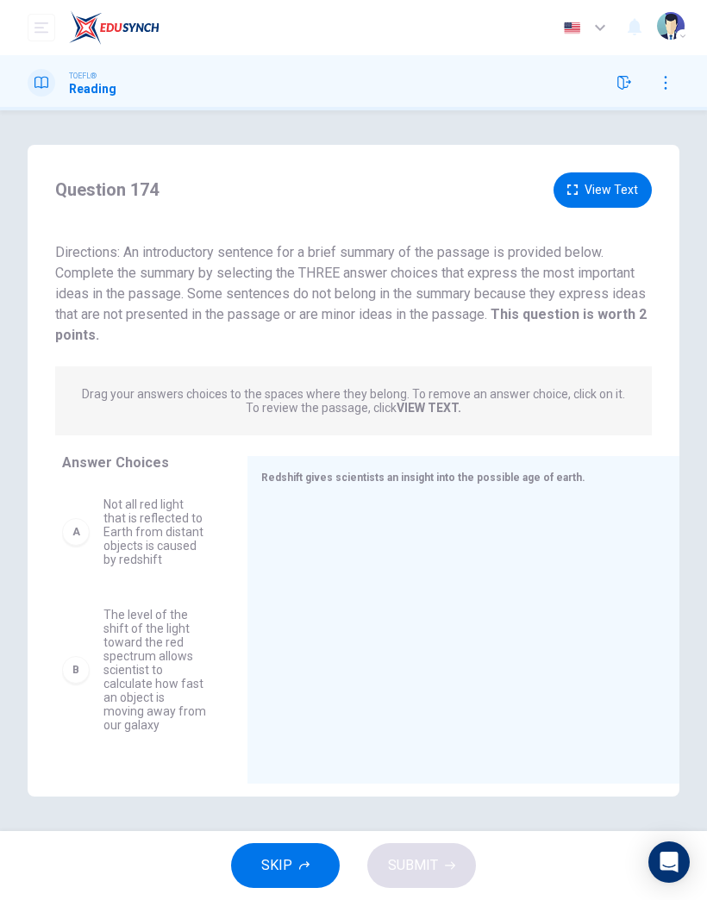
click at [286, 863] on span "SKIP" at bounding box center [276, 866] width 31 height 24
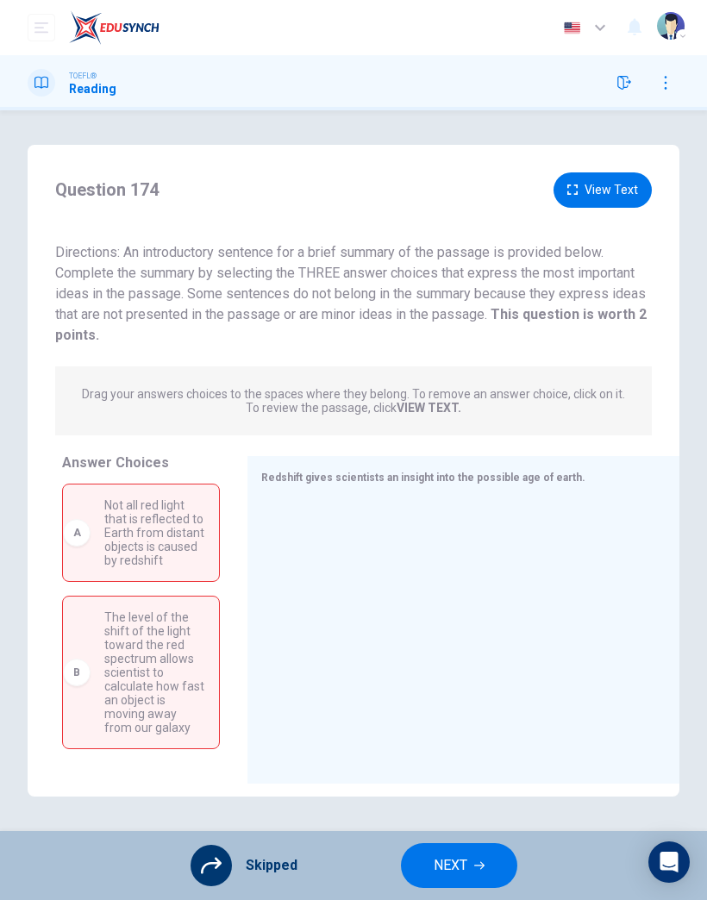
click at [455, 857] on span "NEXT" at bounding box center [451, 866] width 34 height 24
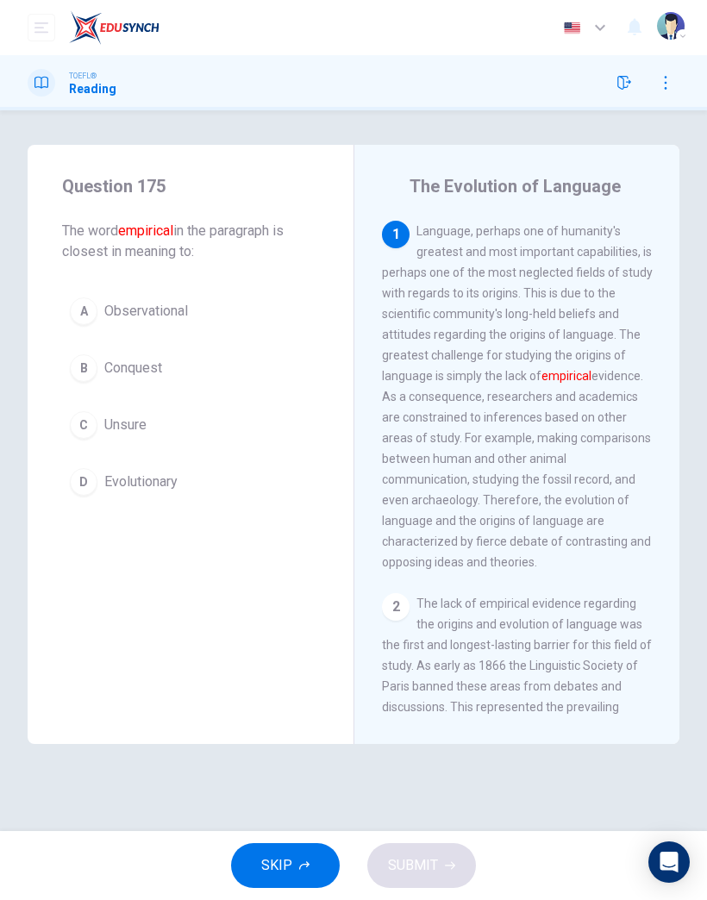
click at [296, 862] on button "SKIP" at bounding box center [285, 866] width 109 height 45
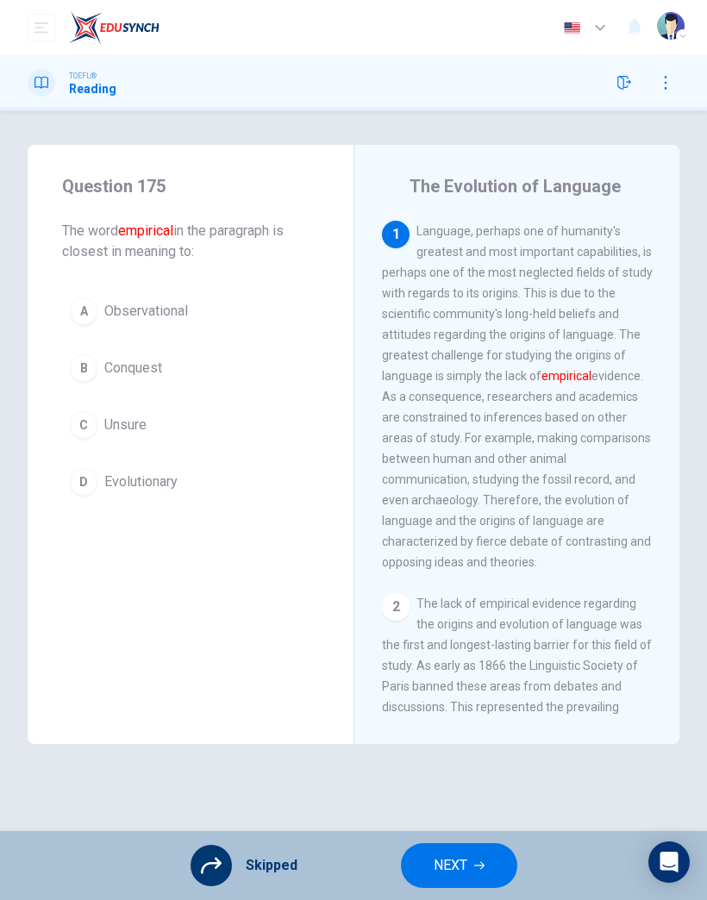
click at [464, 866] on span "NEXT" at bounding box center [451, 866] width 34 height 24
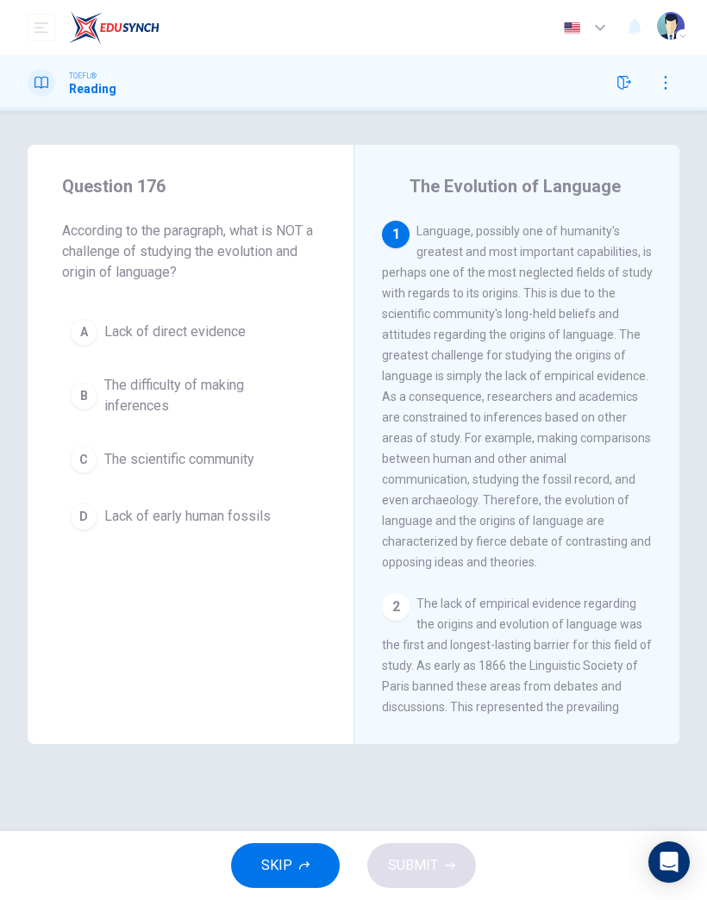
click at [297, 871] on button "SKIP" at bounding box center [285, 866] width 109 height 45
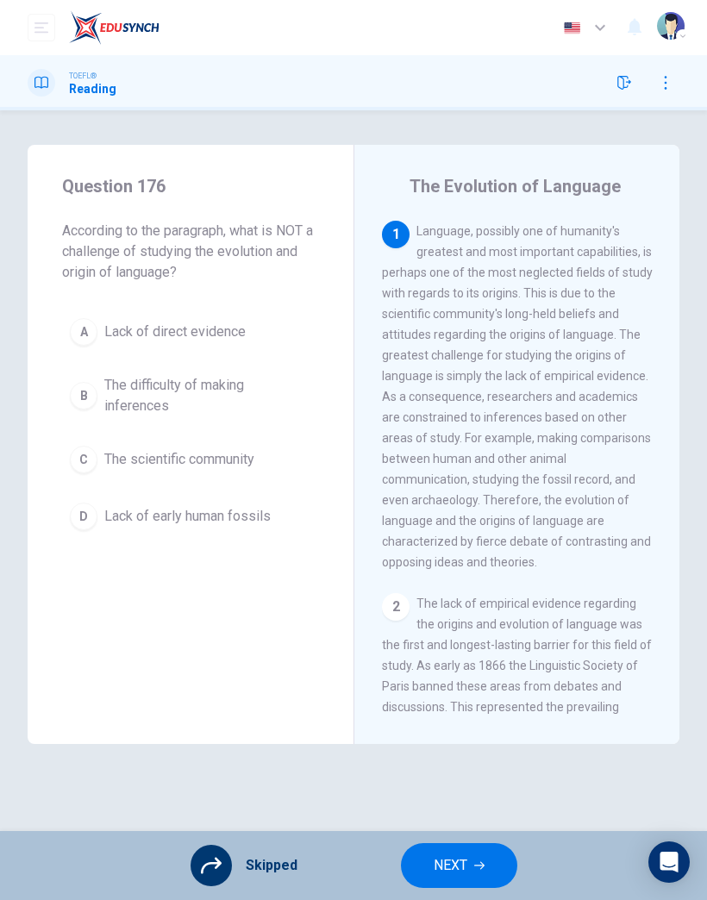
click at [449, 858] on span "NEXT" at bounding box center [451, 866] width 34 height 24
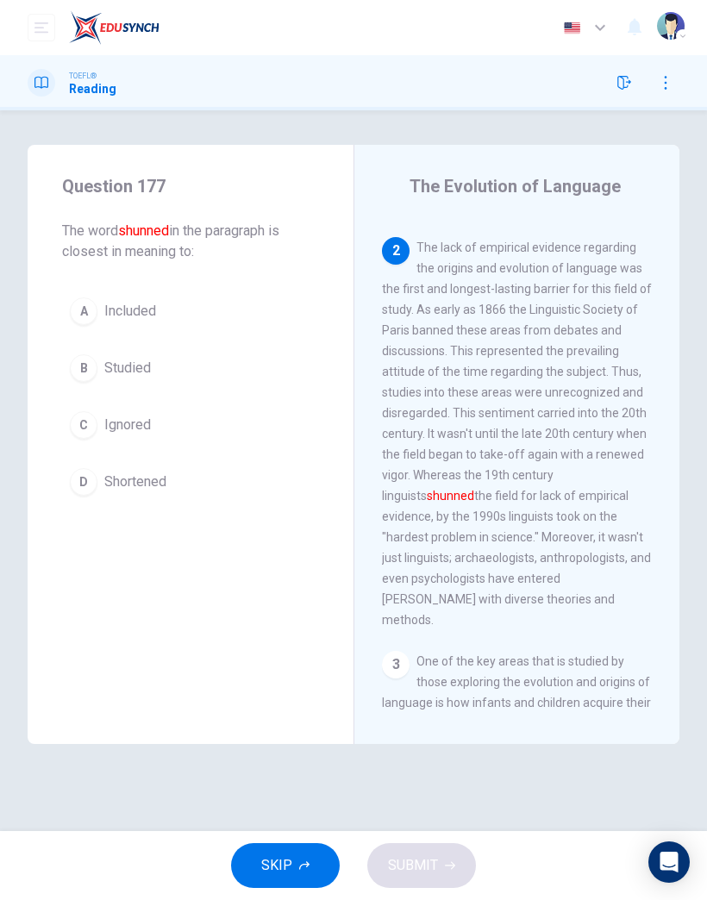
scroll to position [422, 0]
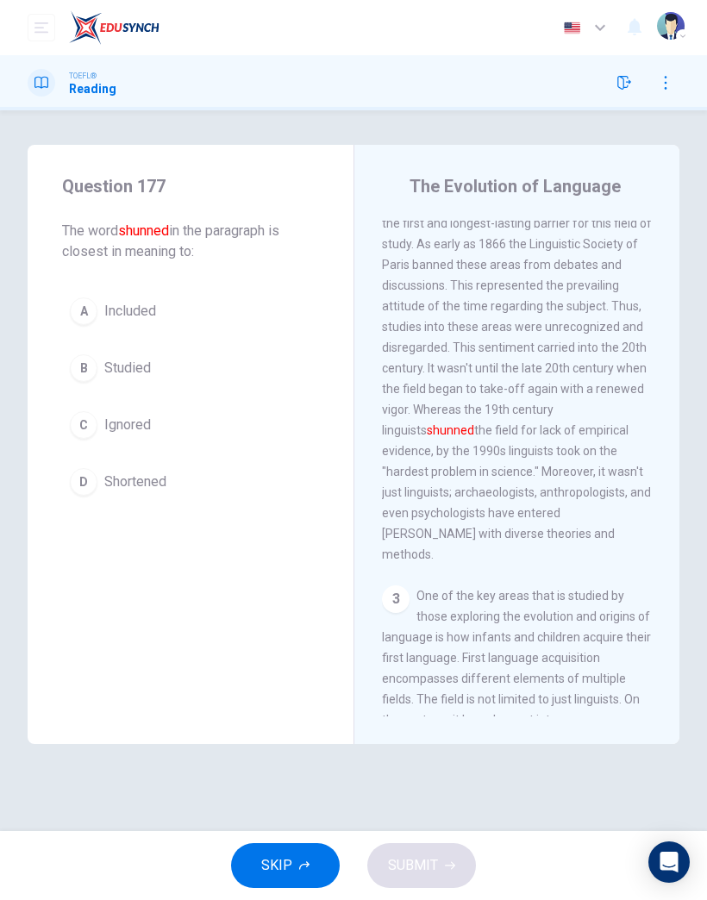
click at [278, 869] on span "SKIP" at bounding box center [276, 866] width 31 height 24
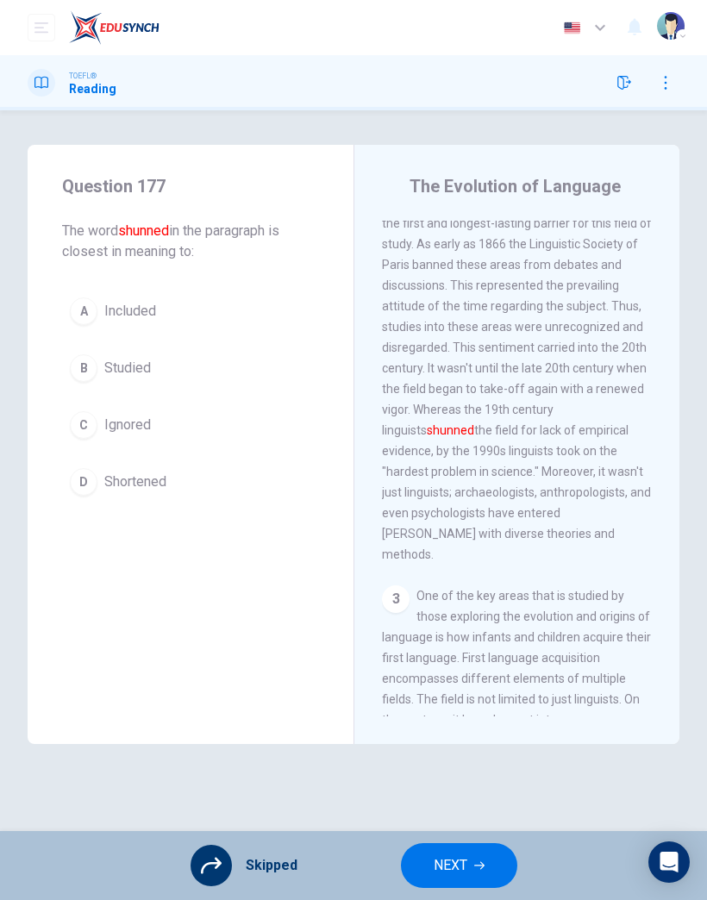
click at [454, 872] on span "NEXT" at bounding box center [451, 866] width 34 height 24
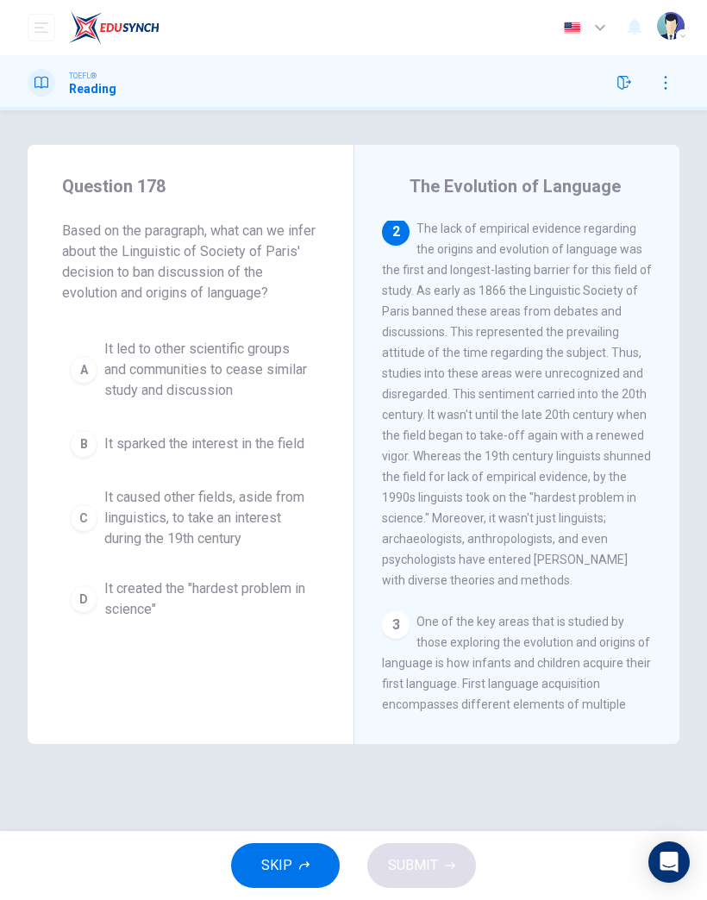
scroll to position [0, 0]
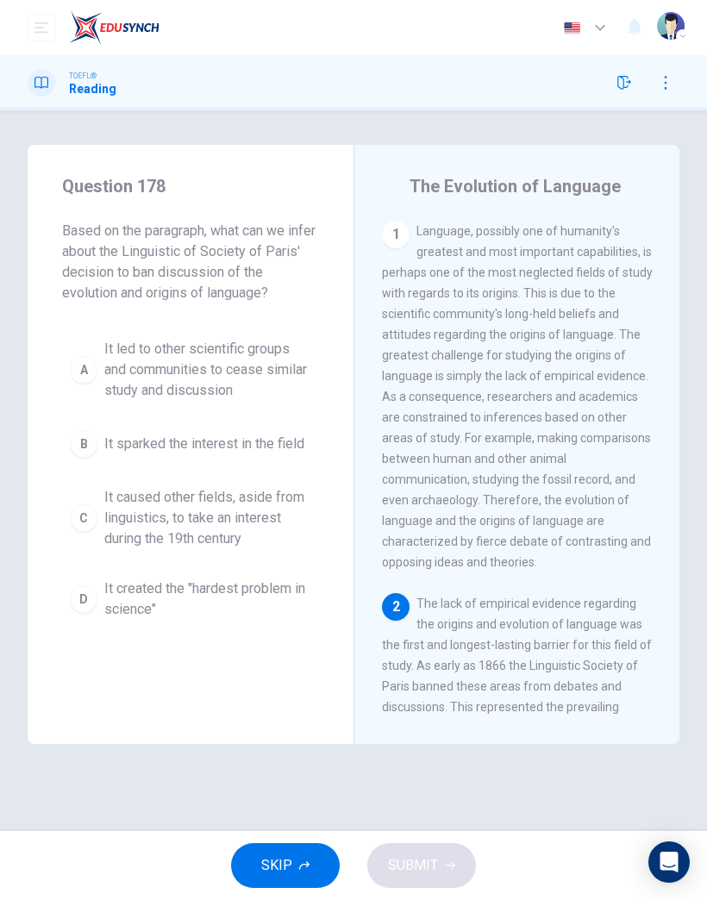
click at [310, 868] on button "SKIP" at bounding box center [285, 866] width 109 height 45
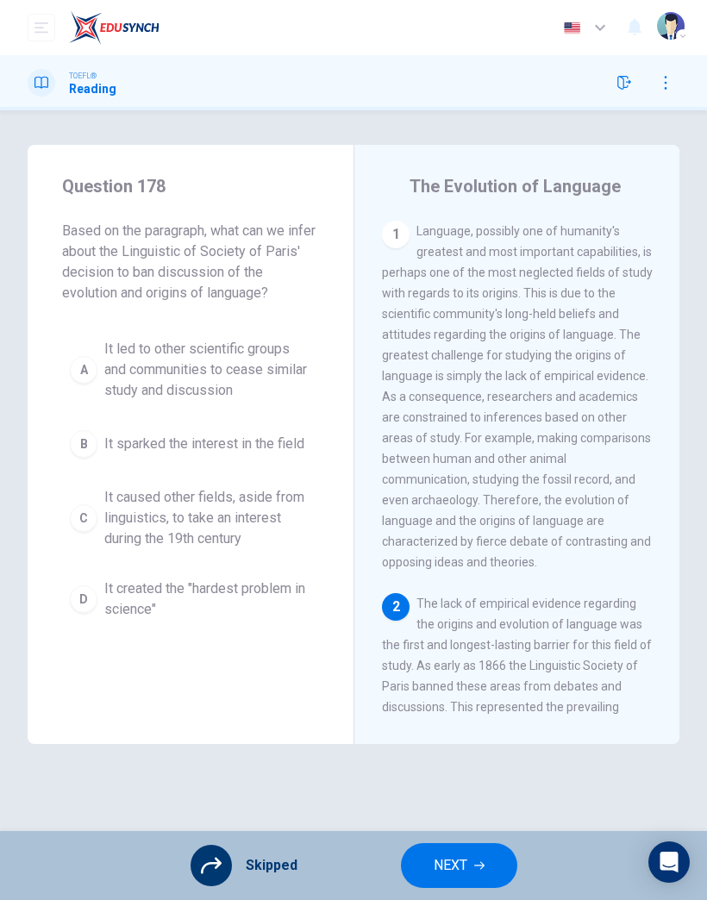
click at [480, 857] on button "NEXT" at bounding box center [459, 866] width 116 height 45
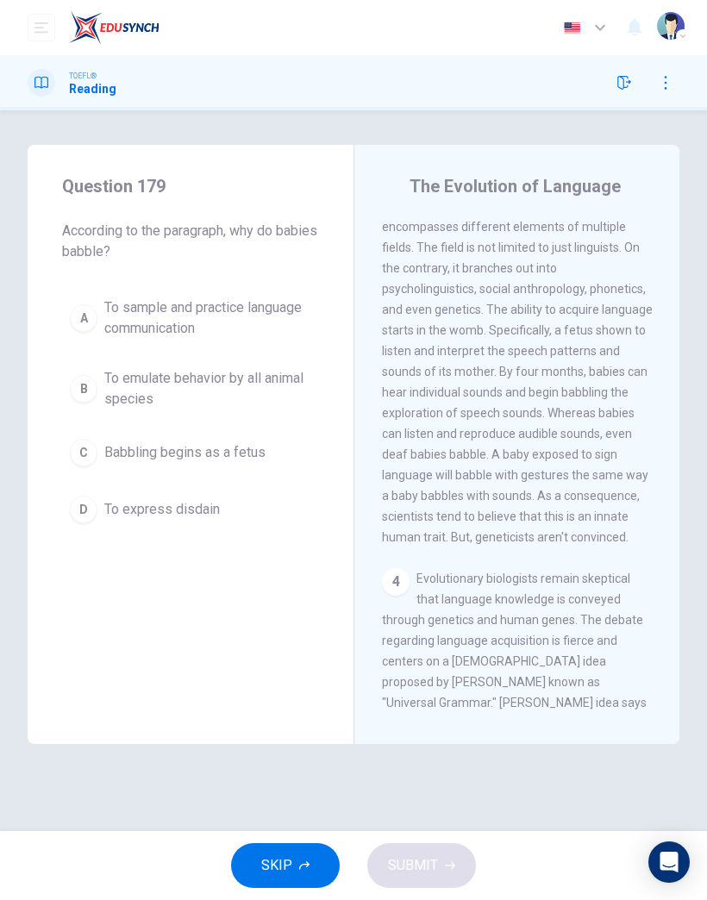
scroll to position [857, 0]
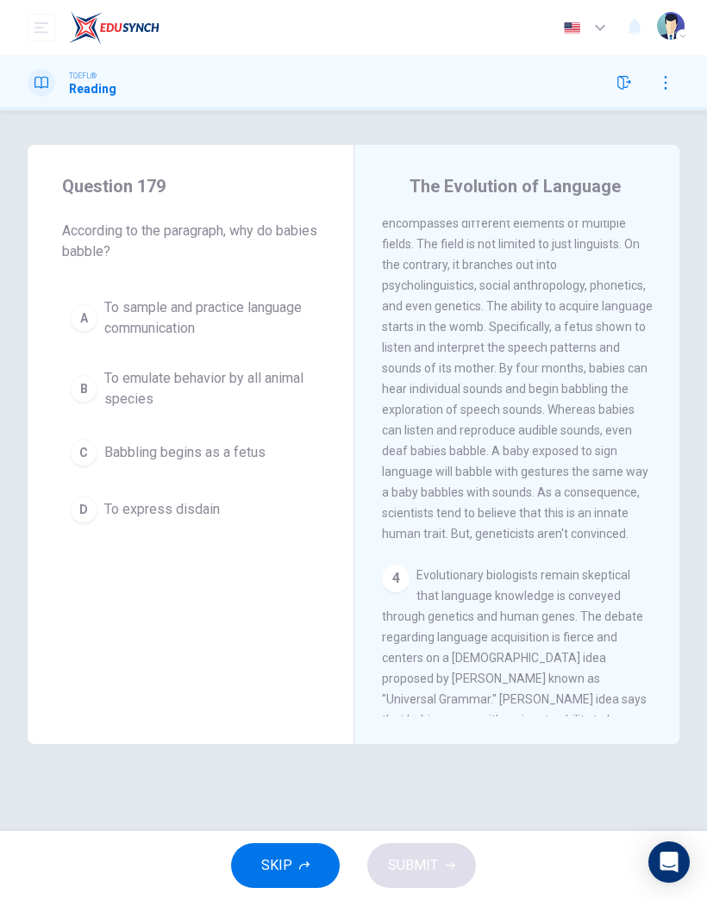
click at [311, 866] on button "SKIP" at bounding box center [285, 866] width 109 height 45
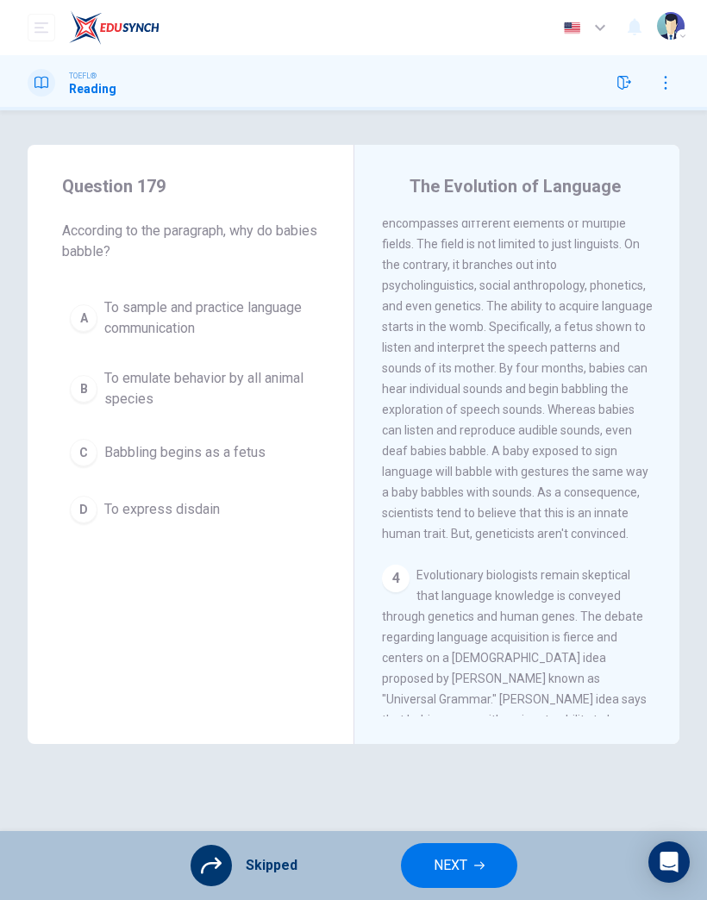
click at [469, 863] on button "NEXT" at bounding box center [459, 866] width 116 height 45
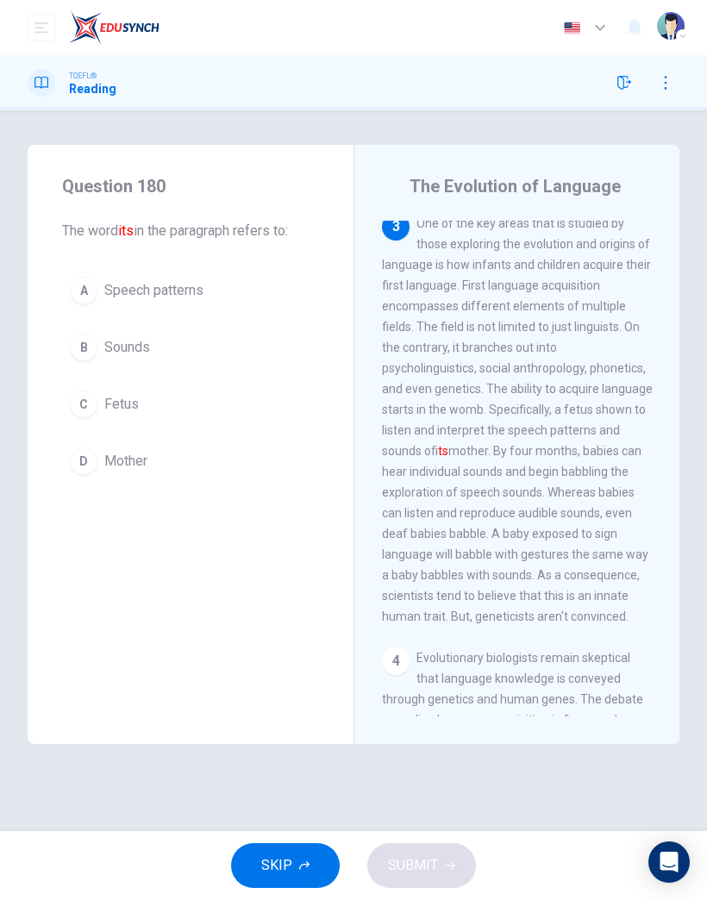
scroll to position [766, 0]
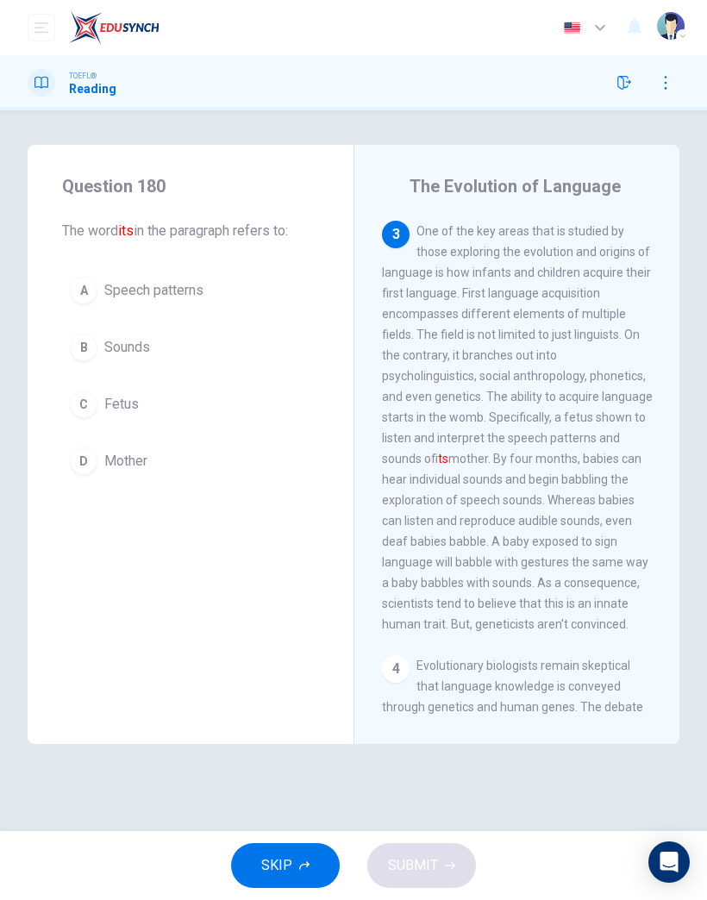
click at [188, 290] on span "Speech patterns" at bounding box center [153, 290] width 99 height 21
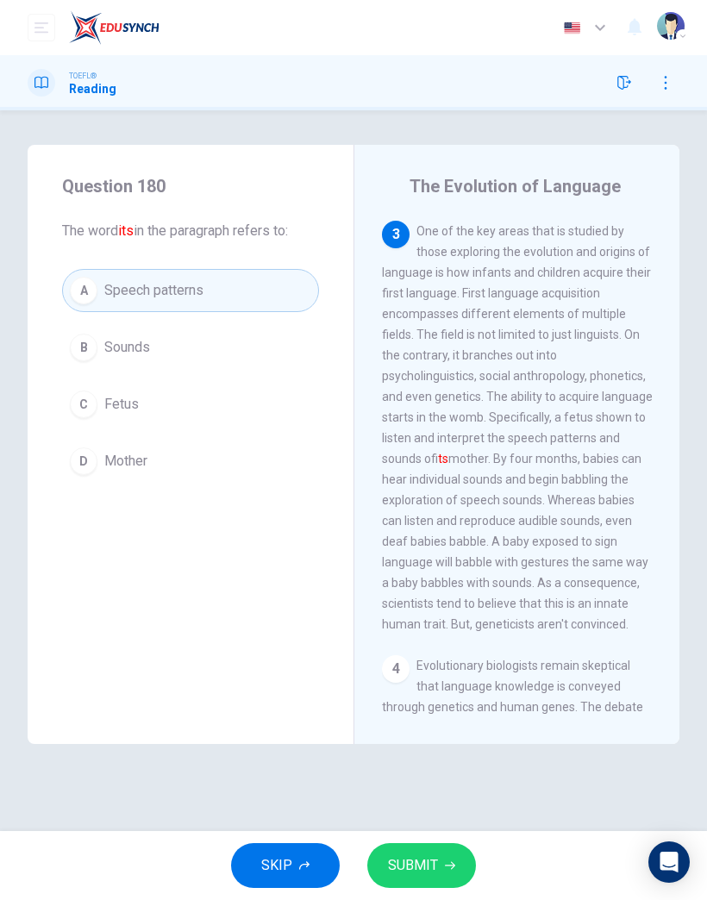
click at [429, 868] on span "SUBMIT" at bounding box center [413, 866] width 50 height 24
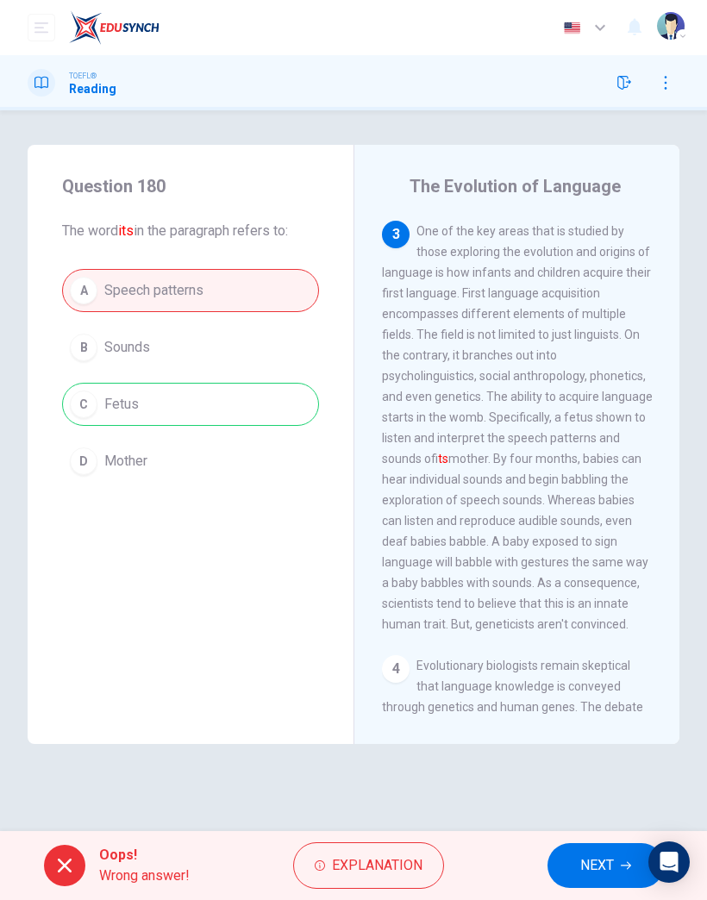
click at [583, 856] on span "NEXT" at bounding box center [597, 866] width 34 height 24
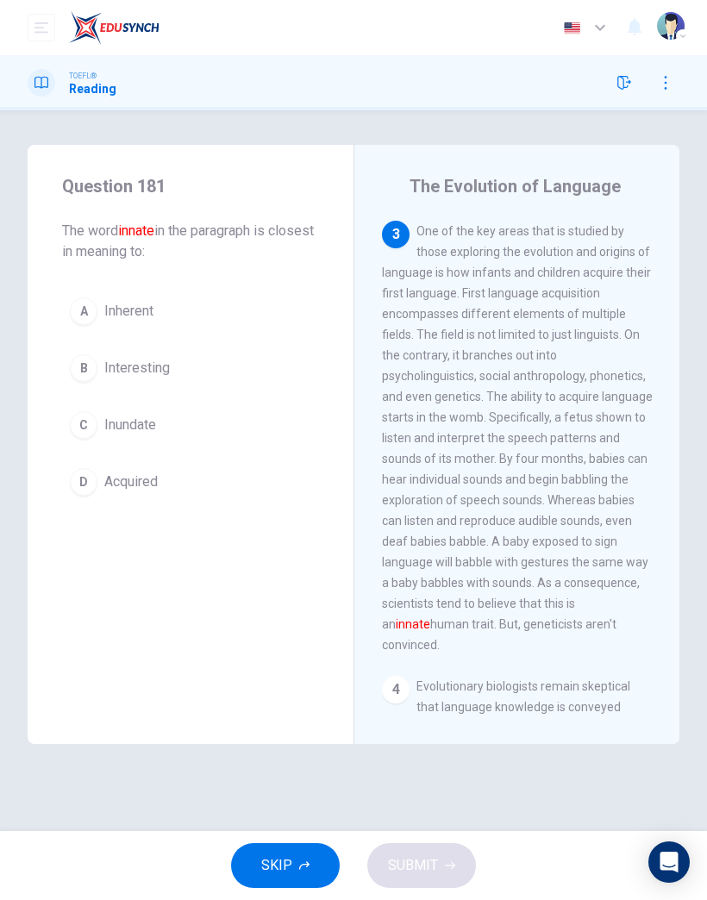
click at [154, 435] on span "Inundate" at bounding box center [130, 425] width 52 height 21
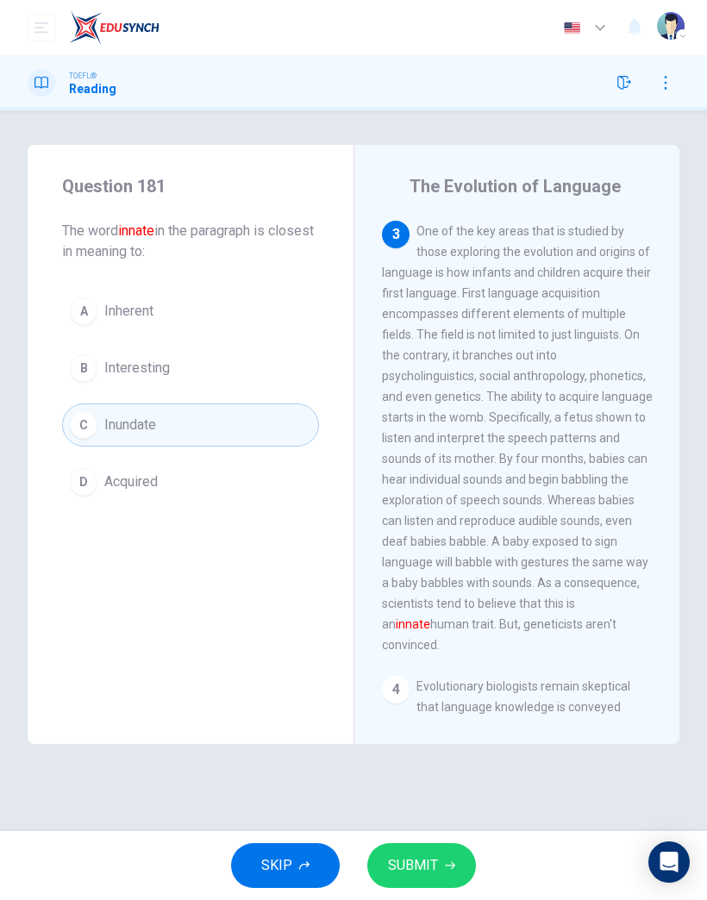
click at [390, 884] on button "SUBMIT" at bounding box center [421, 866] width 109 height 45
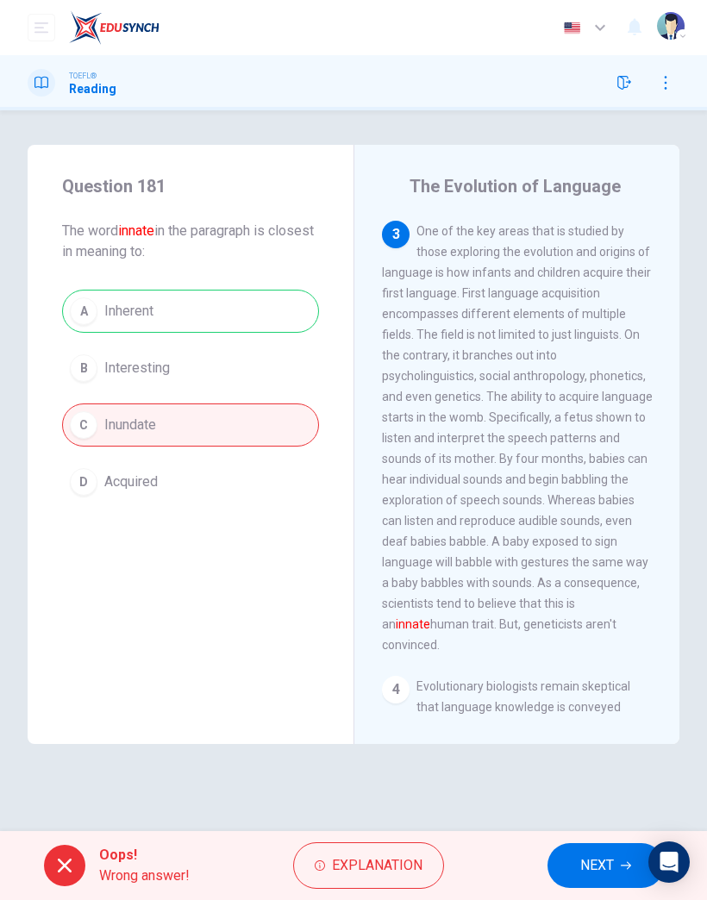
click at [604, 865] on span "NEXT" at bounding box center [597, 866] width 34 height 24
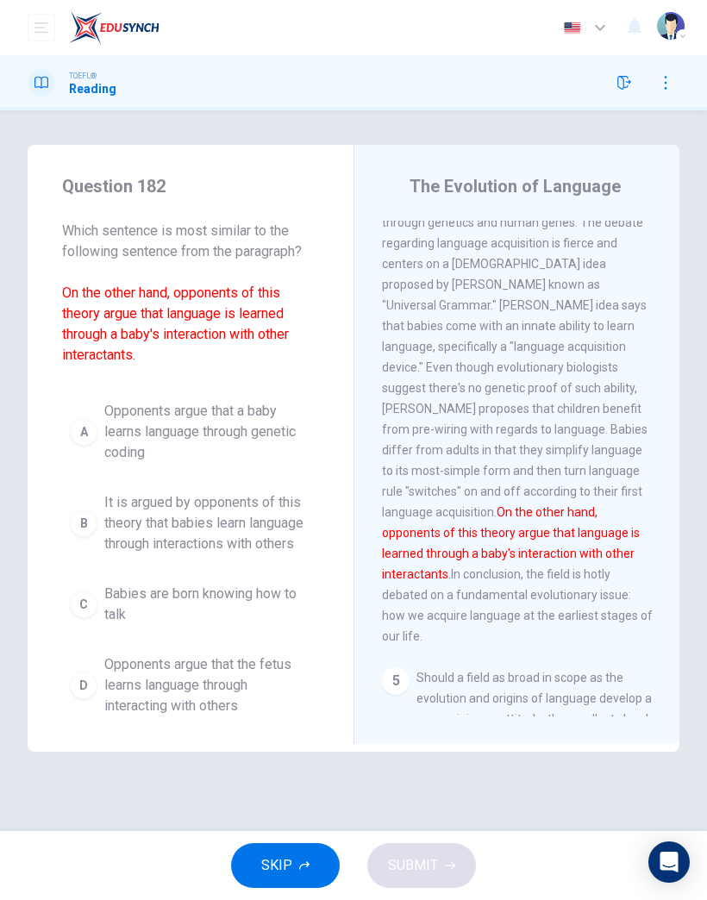
scroll to position [1333, 0]
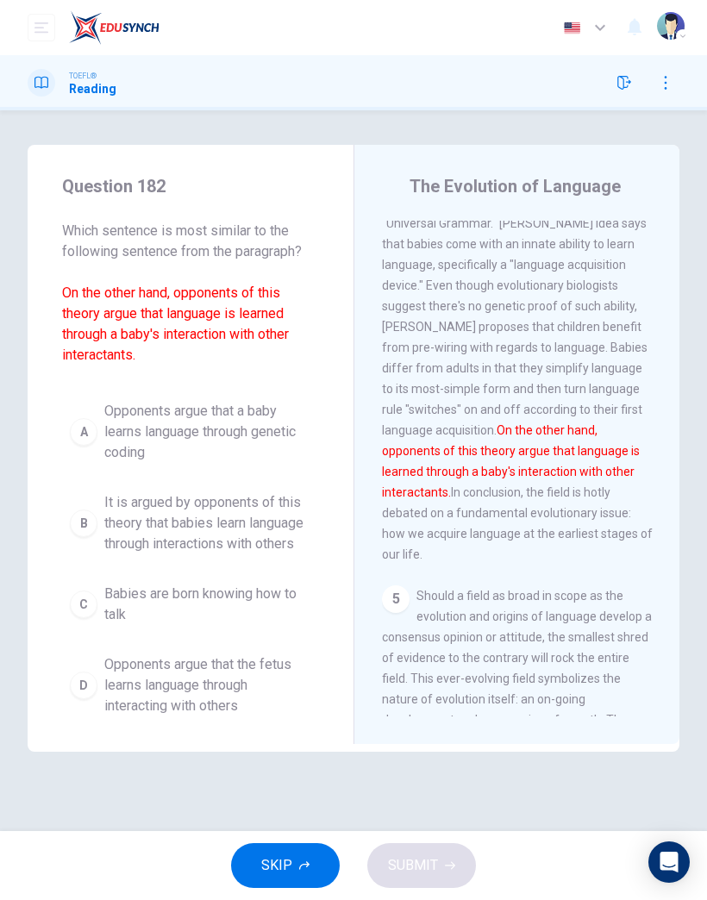
click at [296, 875] on button "SKIP" at bounding box center [285, 866] width 109 height 45
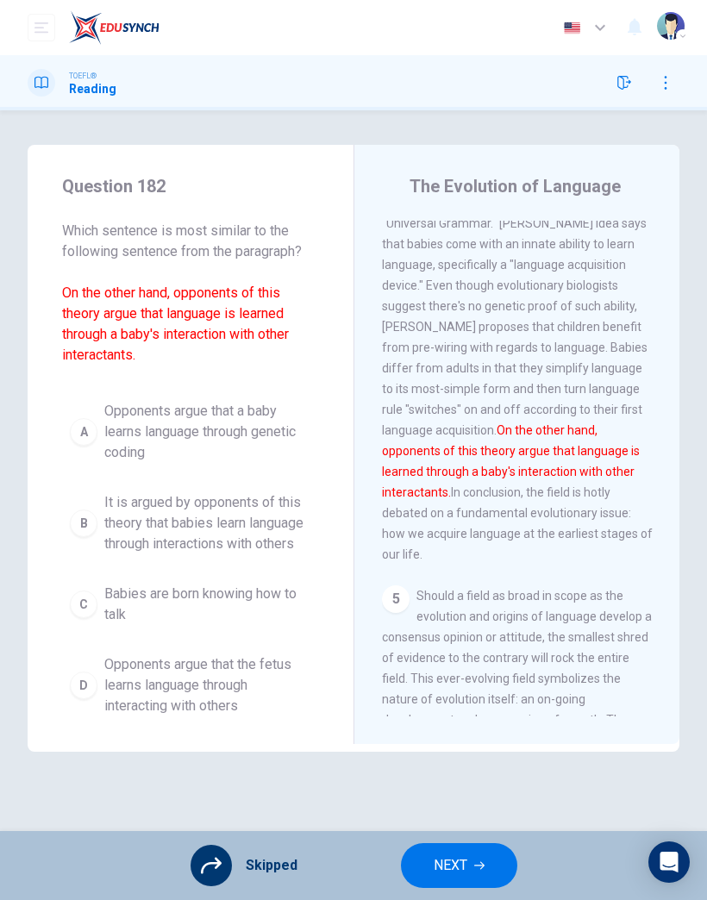
click at [454, 869] on span "NEXT" at bounding box center [451, 866] width 34 height 24
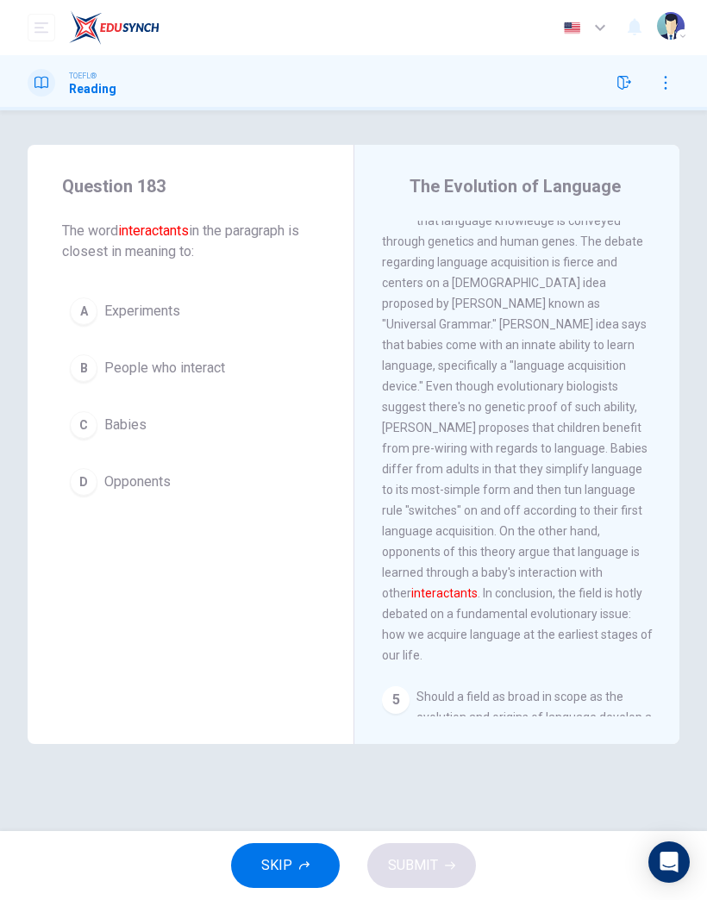
scroll to position [1201, 0]
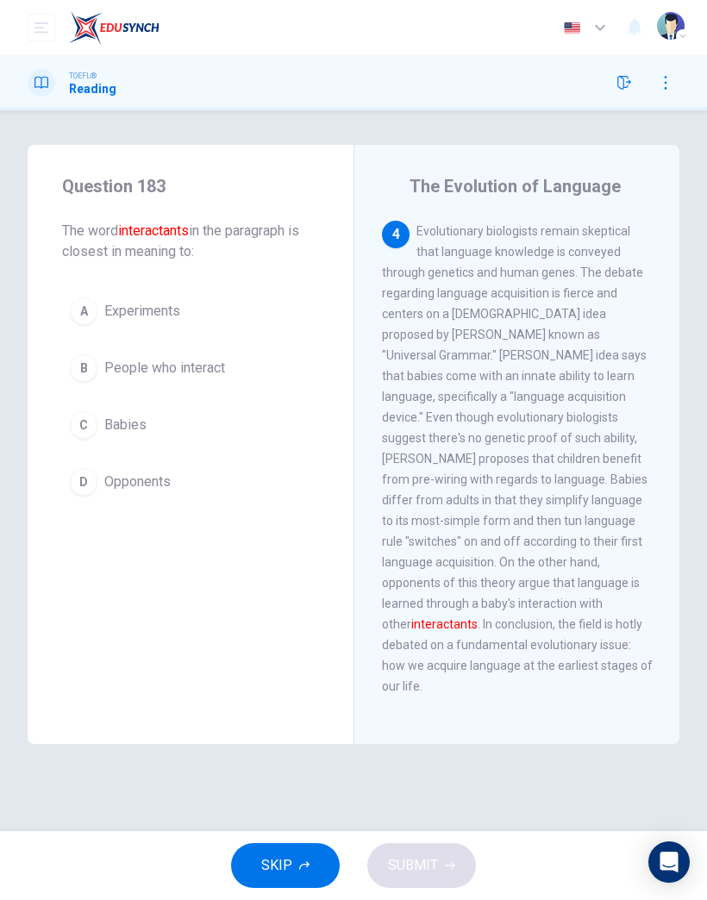
click at [304, 873] on button "SKIP" at bounding box center [285, 866] width 109 height 45
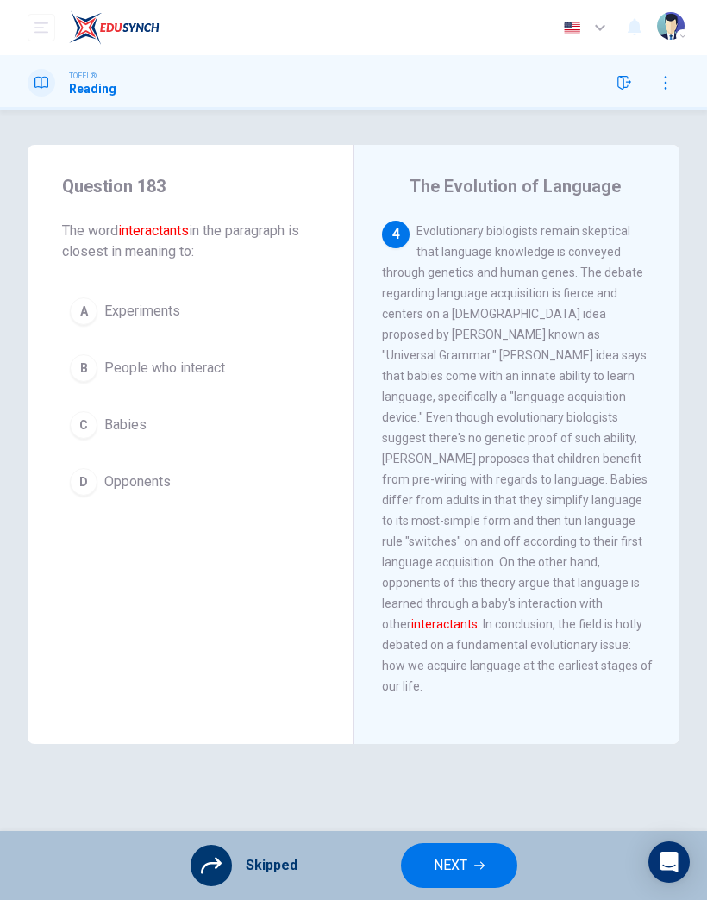
click at [455, 864] on span "NEXT" at bounding box center [451, 866] width 34 height 24
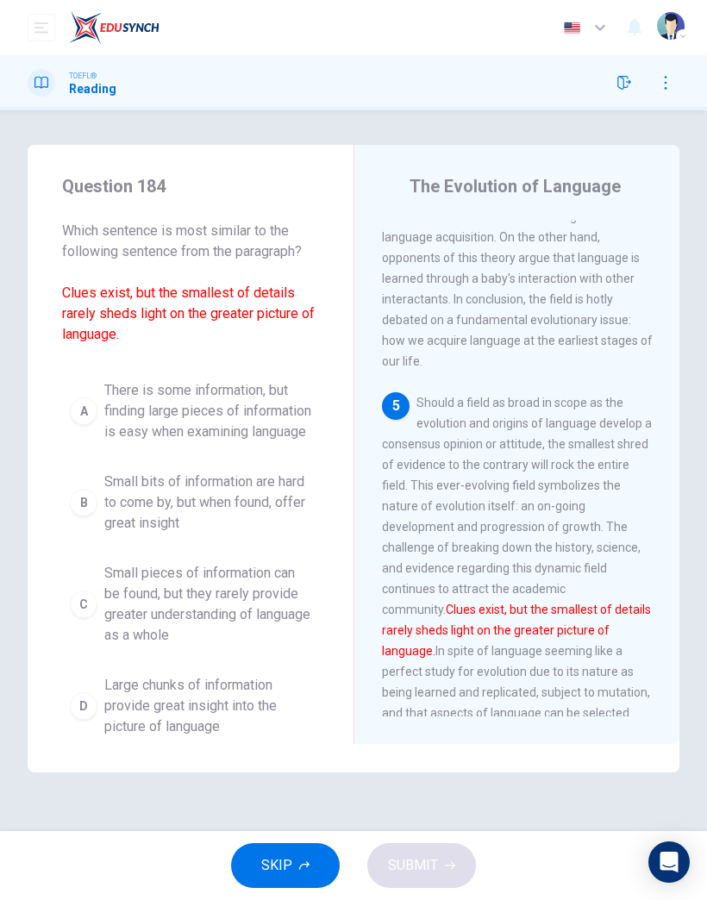
scroll to position [1616, 0]
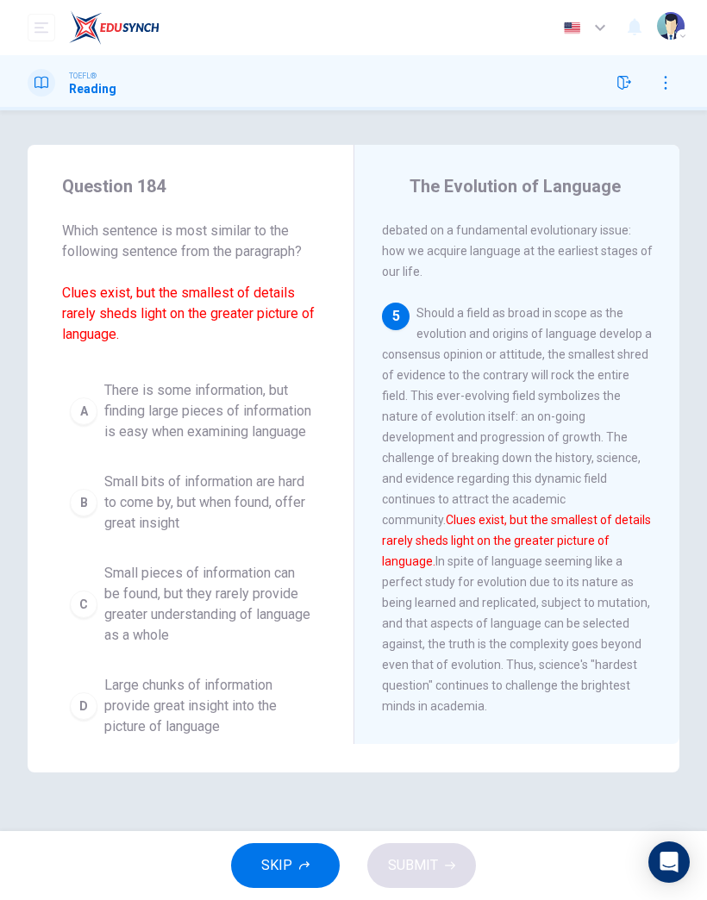
click at [310, 872] on button "SKIP" at bounding box center [285, 866] width 109 height 45
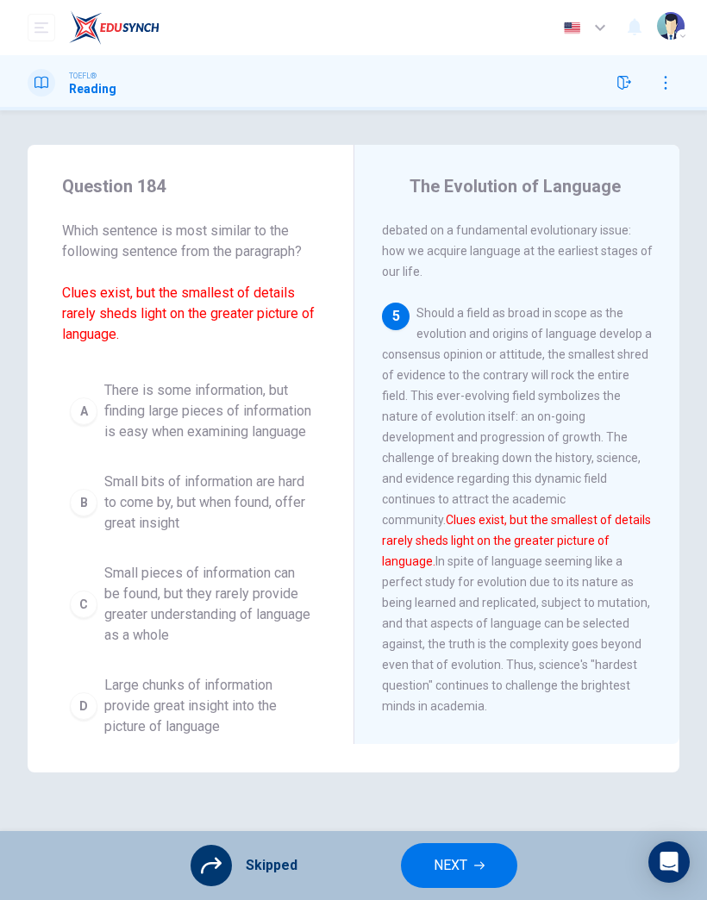
click at [461, 863] on span "NEXT" at bounding box center [451, 866] width 34 height 24
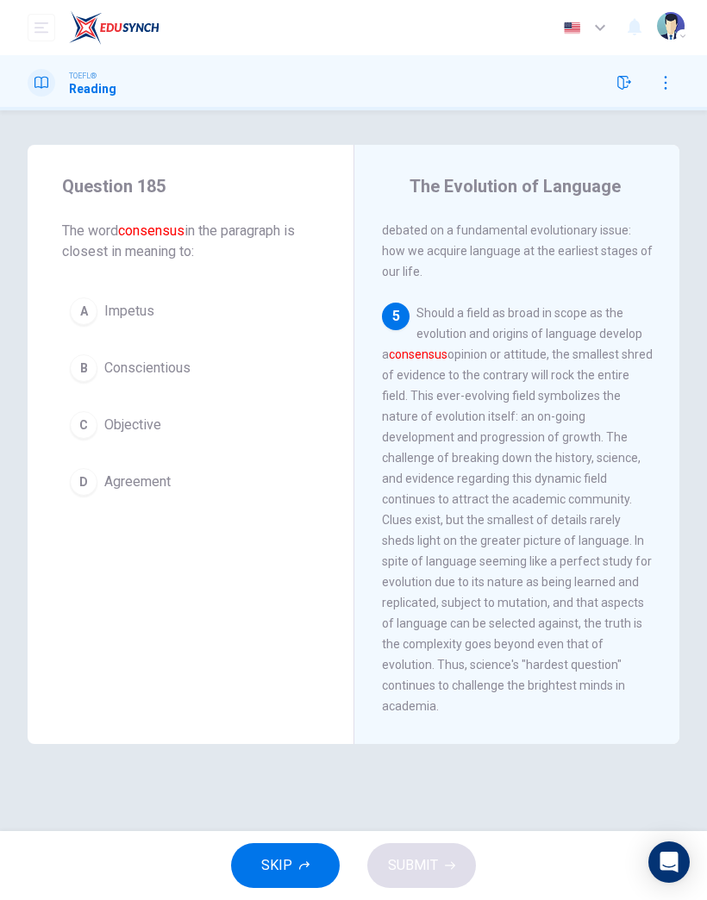
click at [160, 430] on span "Objective" at bounding box center [132, 425] width 57 height 21
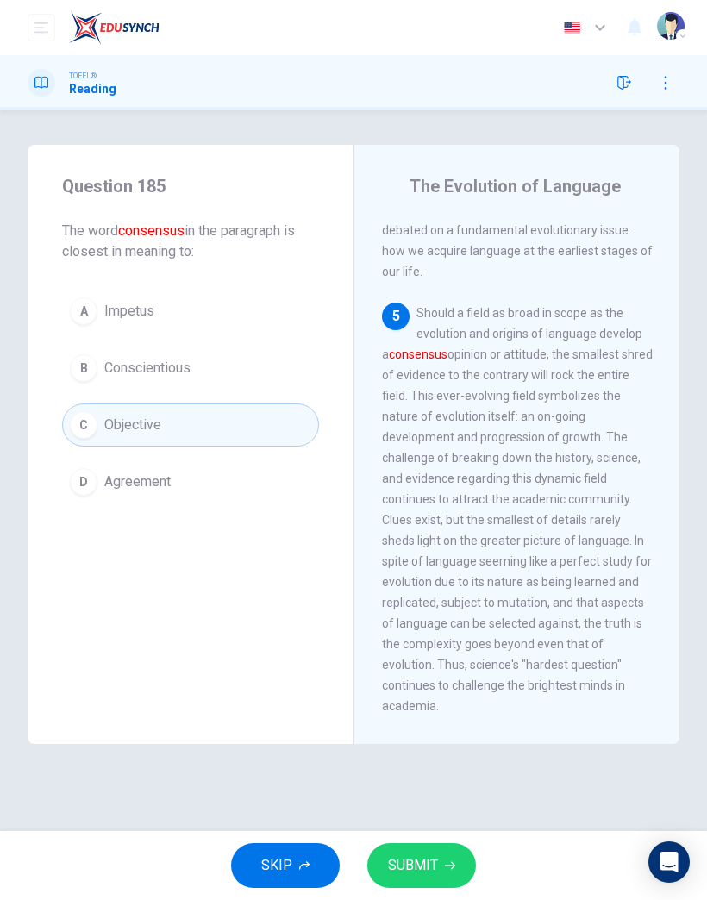
click at [434, 868] on span "SUBMIT" at bounding box center [413, 866] width 50 height 24
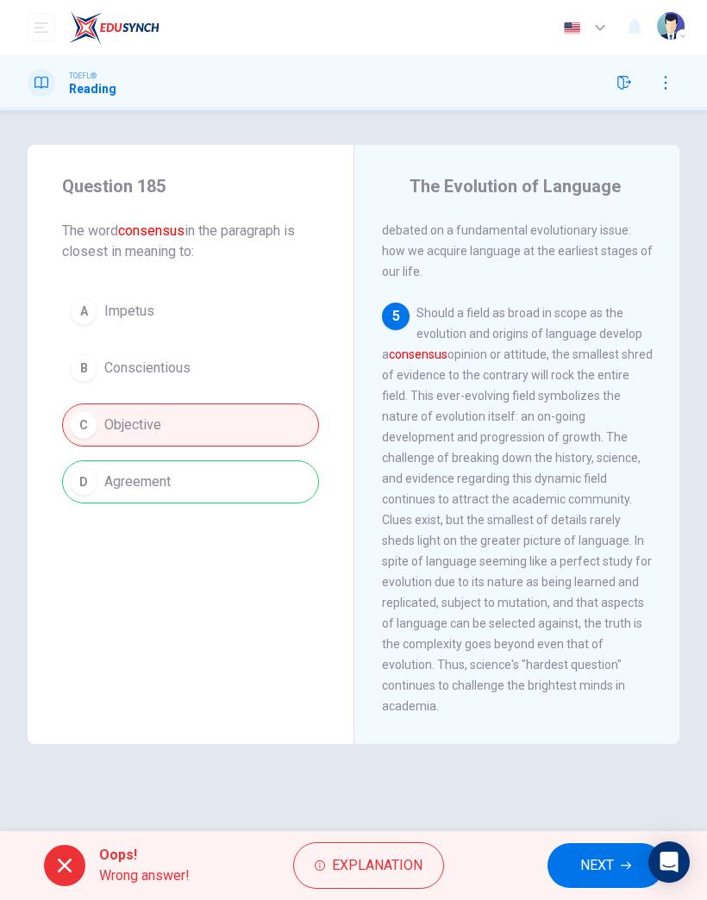
click at [588, 859] on span "NEXT" at bounding box center [597, 866] width 34 height 24
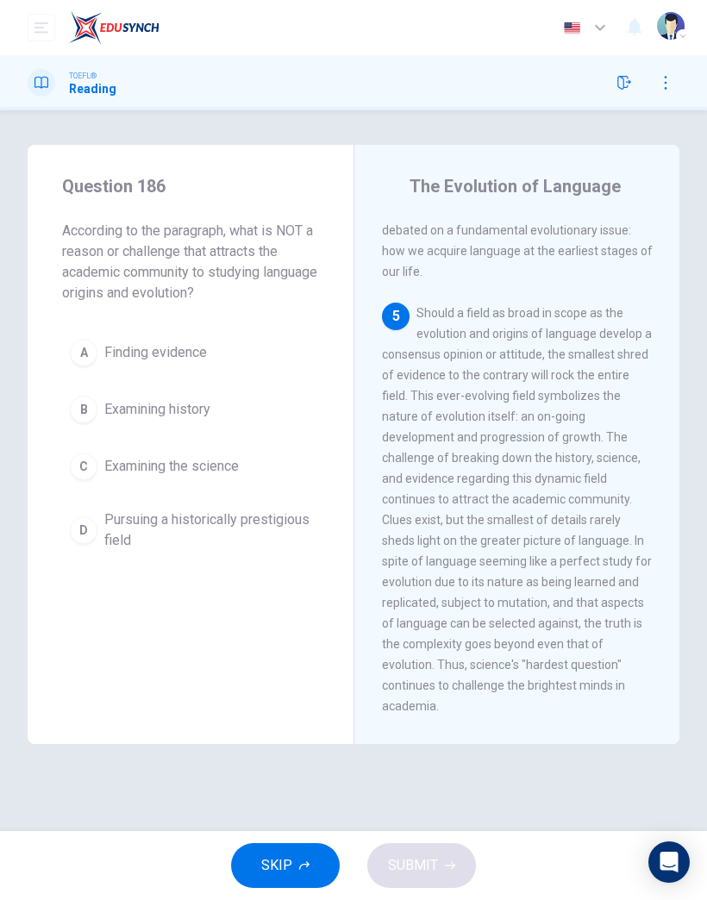
click at [298, 876] on button "SKIP" at bounding box center [285, 866] width 109 height 45
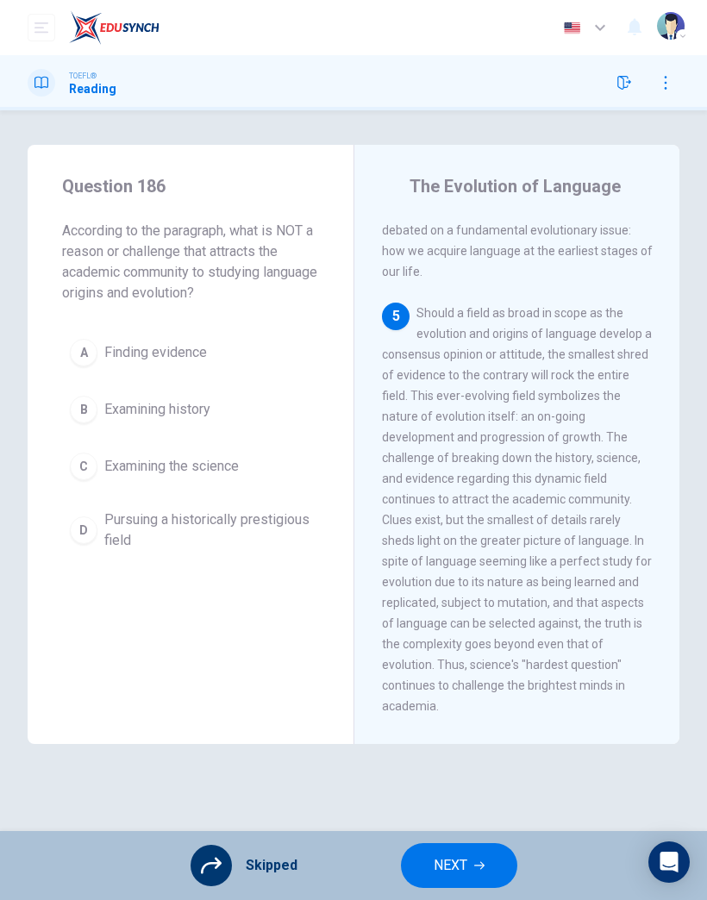
click at [434, 863] on span "NEXT" at bounding box center [451, 866] width 34 height 24
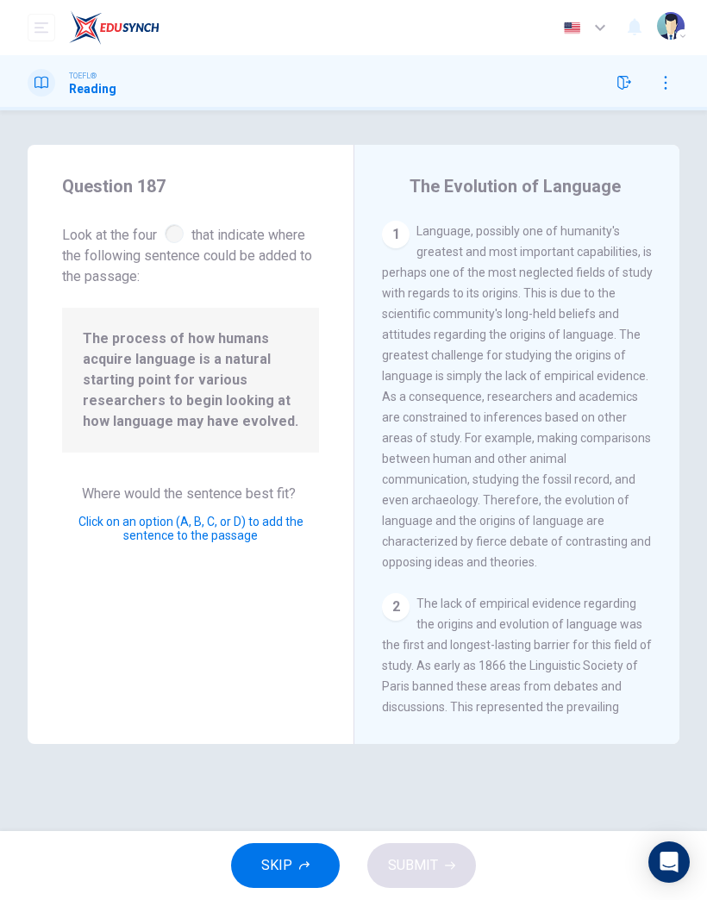
scroll to position [656, 0]
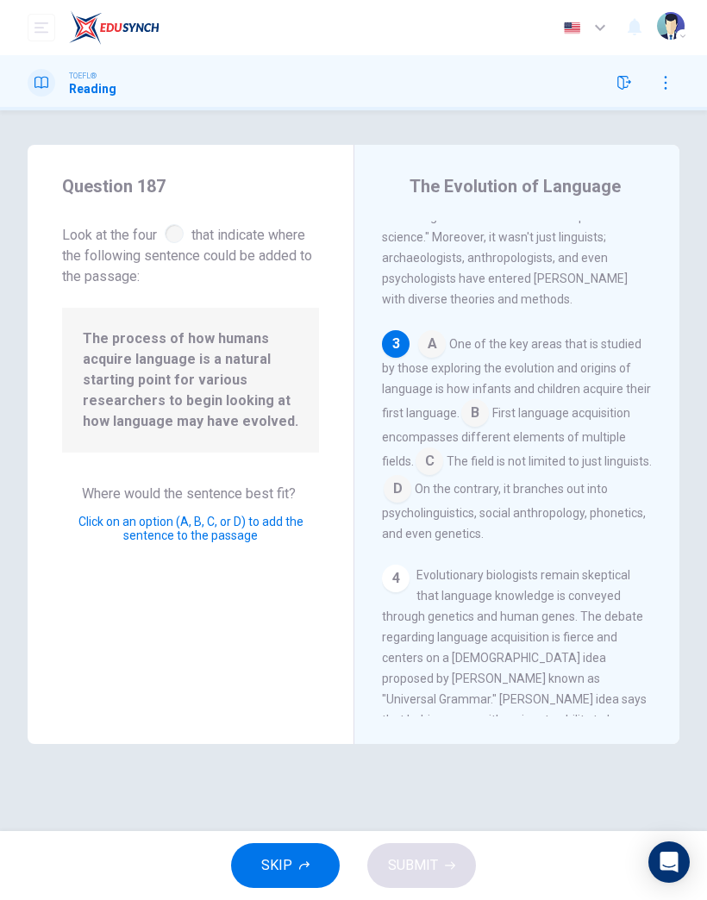
click at [473, 417] on input at bounding box center [475, 415] width 28 height 28
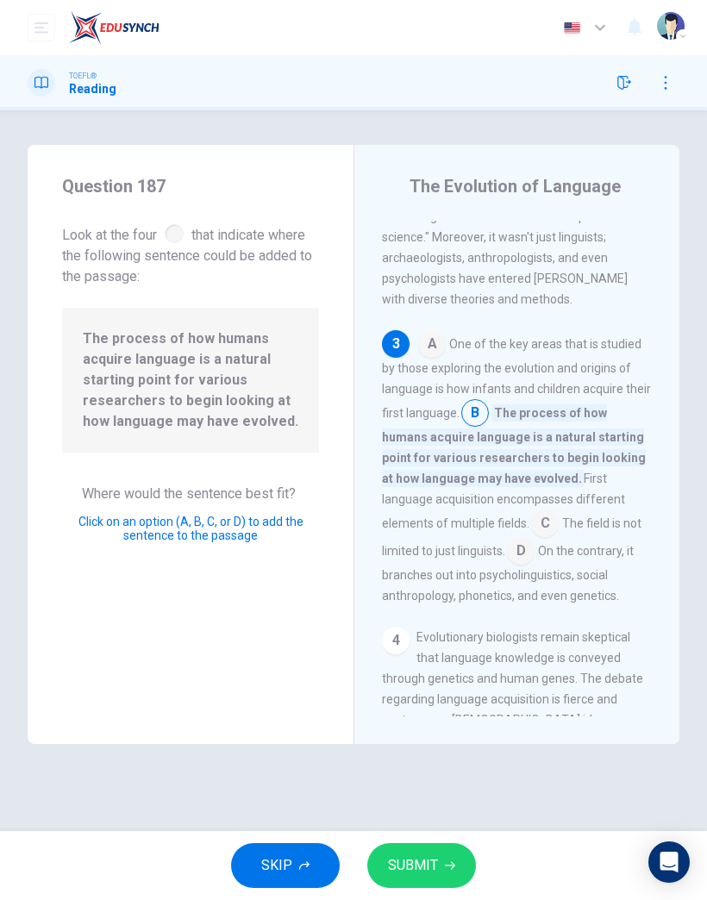
click at [442, 884] on button "SUBMIT" at bounding box center [421, 866] width 109 height 45
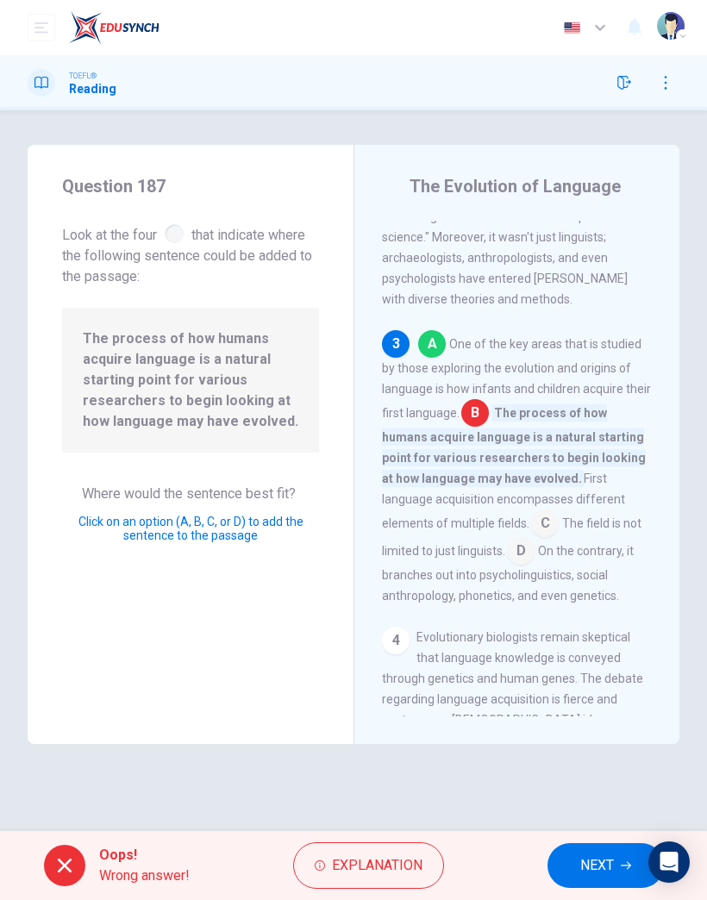
click at [583, 867] on span "NEXT" at bounding box center [597, 866] width 34 height 24
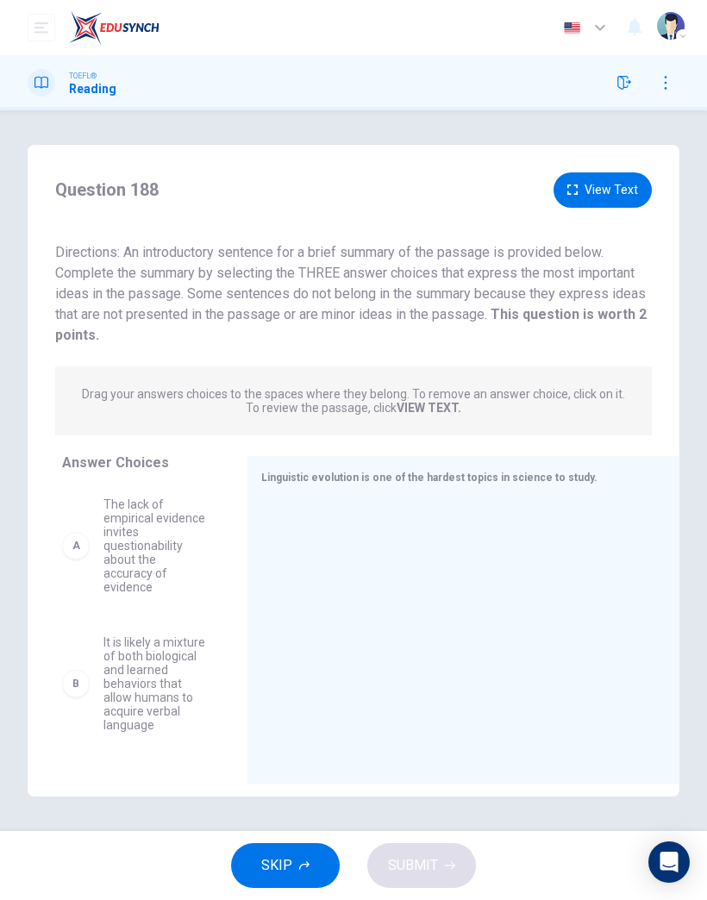
click at [281, 872] on span "SKIP" at bounding box center [276, 866] width 31 height 24
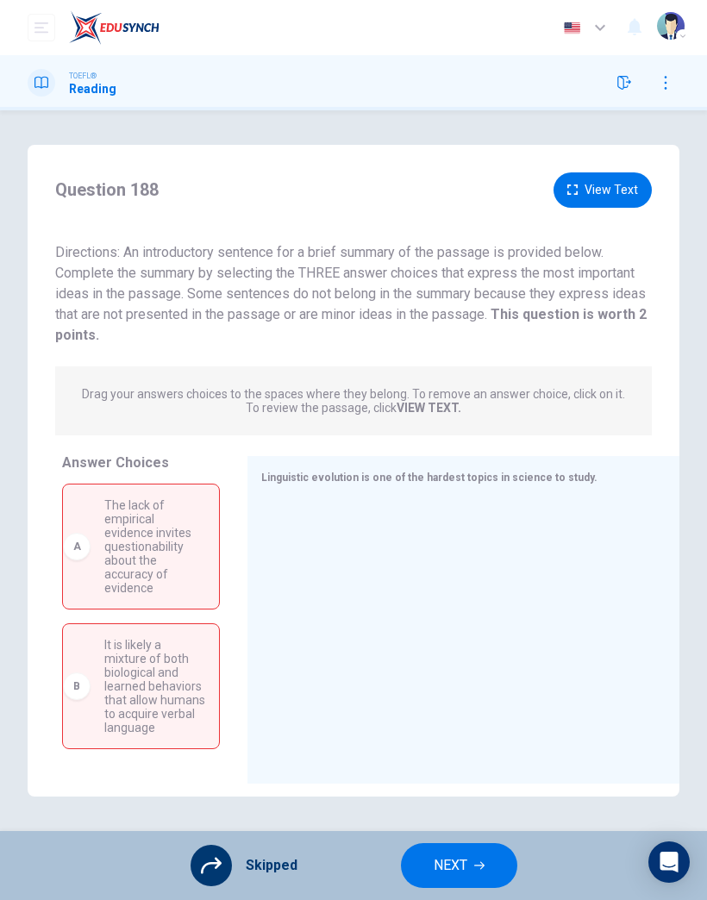
click at [467, 857] on span "NEXT" at bounding box center [451, 866] width 34 height 24
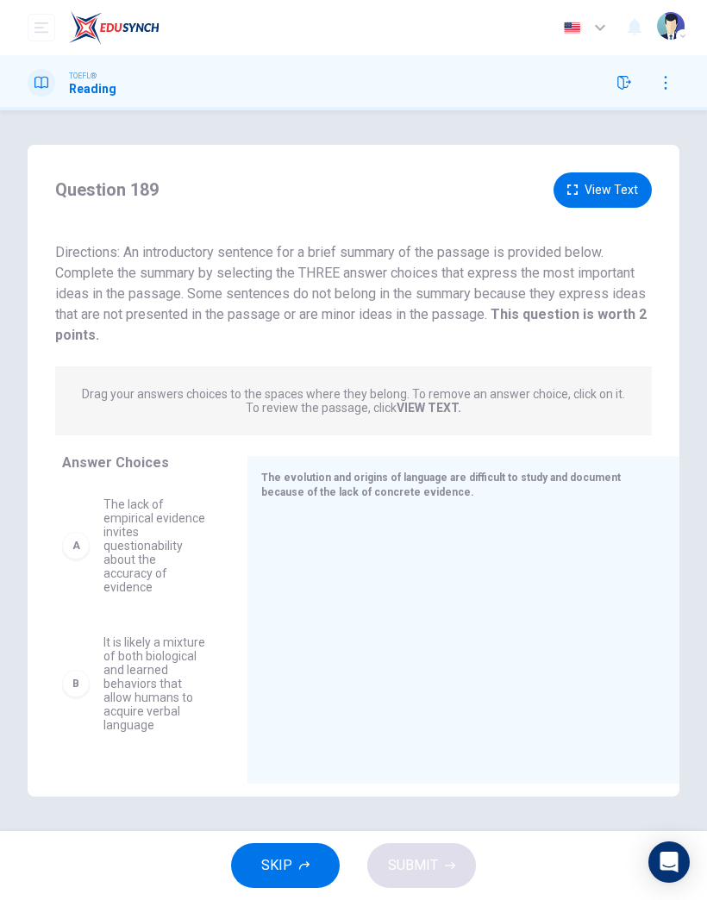
click at [302, 868] on icon "button" at bounding box center [304, 866] width 10 height 10
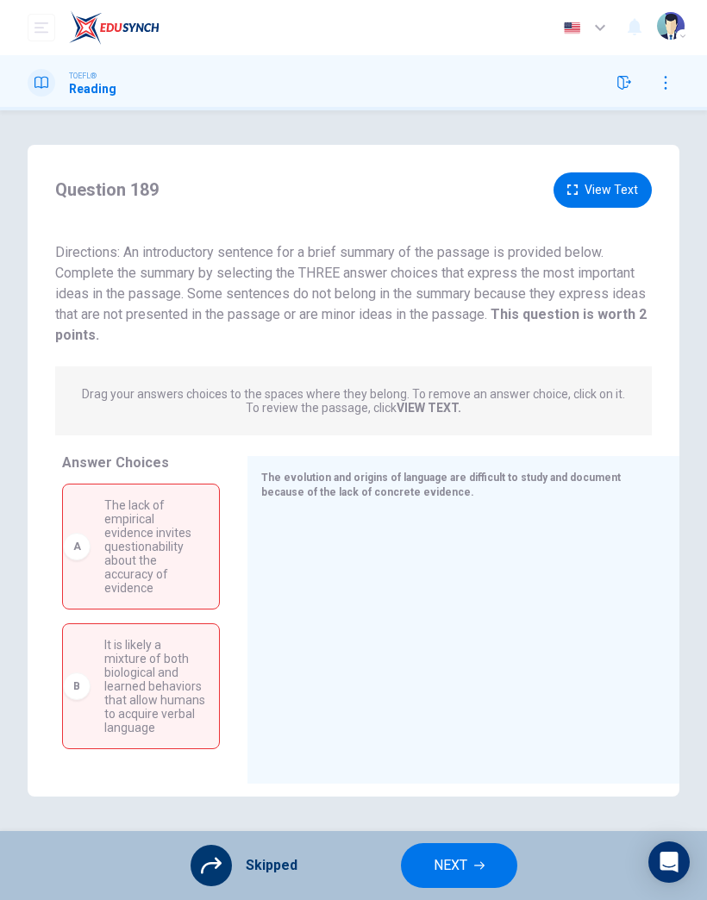
click at [474, 868] on icon "button" at bounding box center [479, 866] width 10 height 10
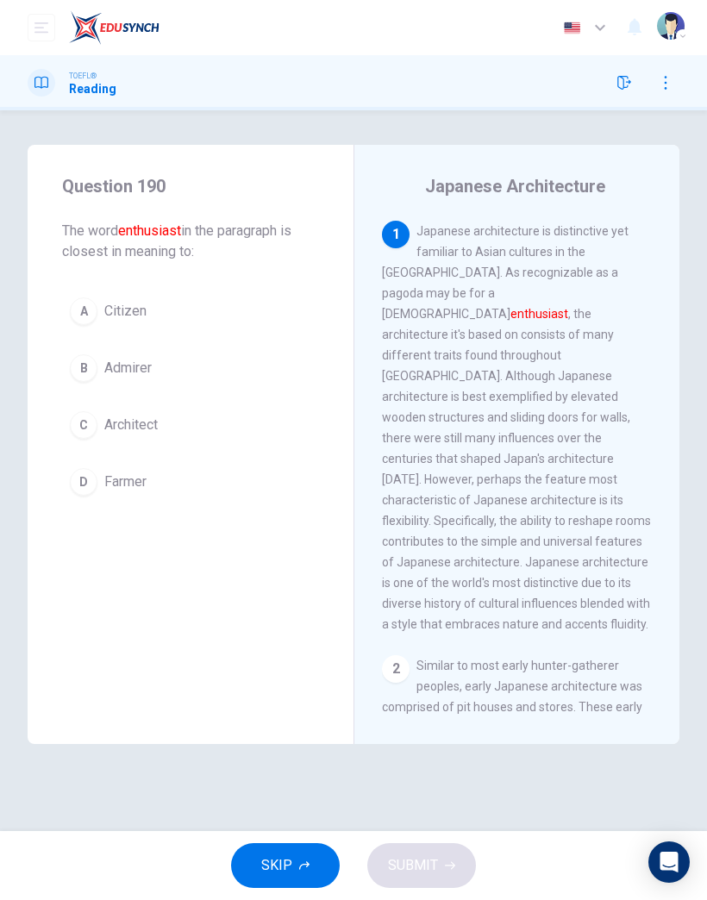
click at [142, 428] on span "Architect" at bounding box center [130, 425] width 53 height 21
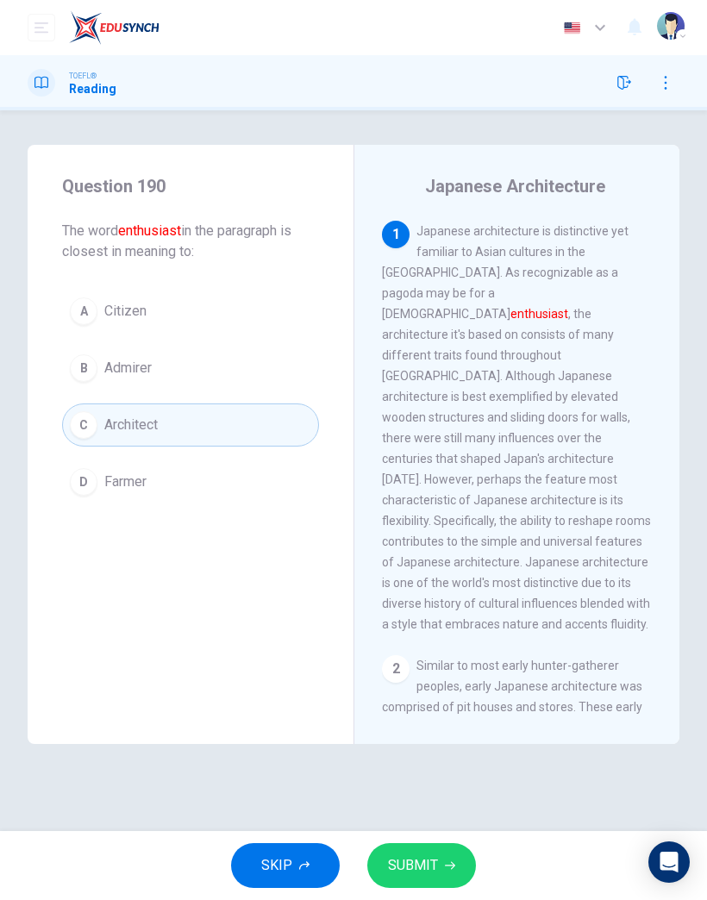
click at [425, 872] on span "SUBMIT" at bounding box center [413, 866] width 50 height 24
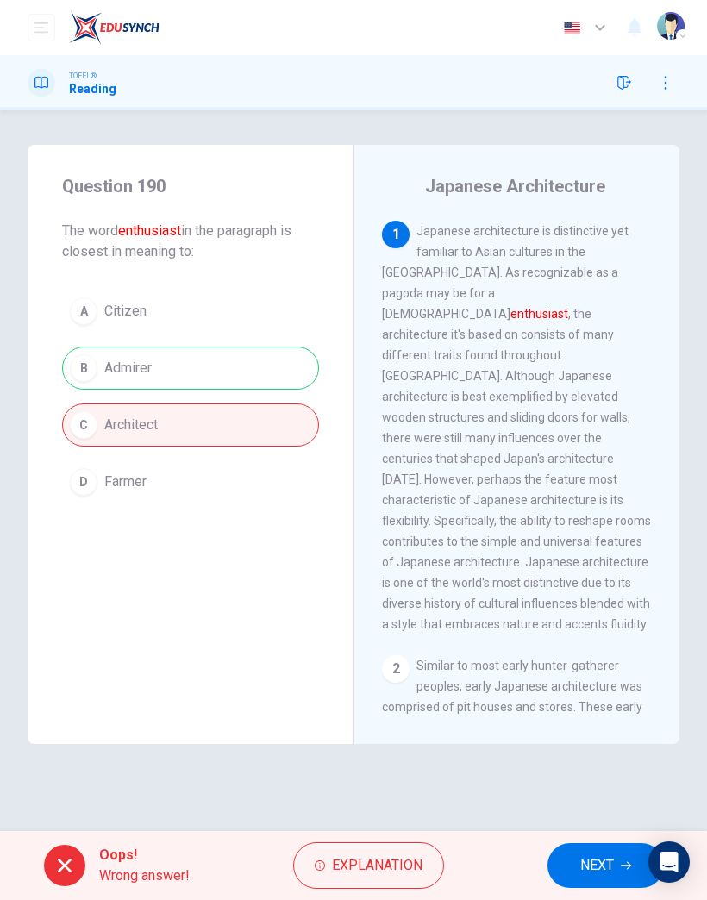
click at [571, 883] on button "NEXT" at bounding box center [606, 866] width 116 height 45
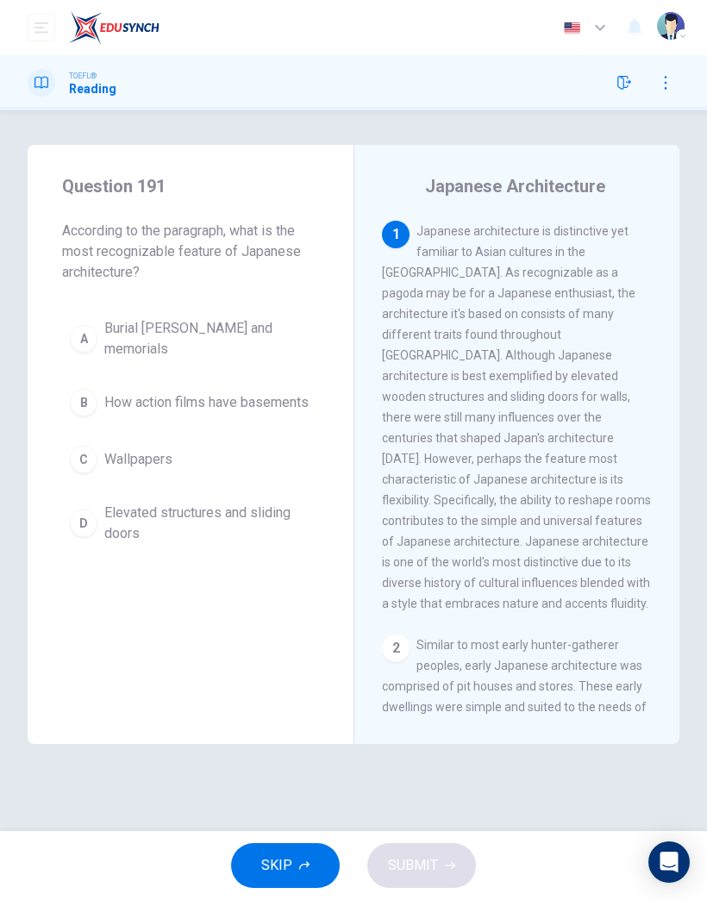
click at [583, 868] on div "SKIP SUBMIT" at bounding box center [353, 865] width 707 height 69
click at [288, 862] on span "SKIP" at bounding box center [276, 866] width 31 height 24
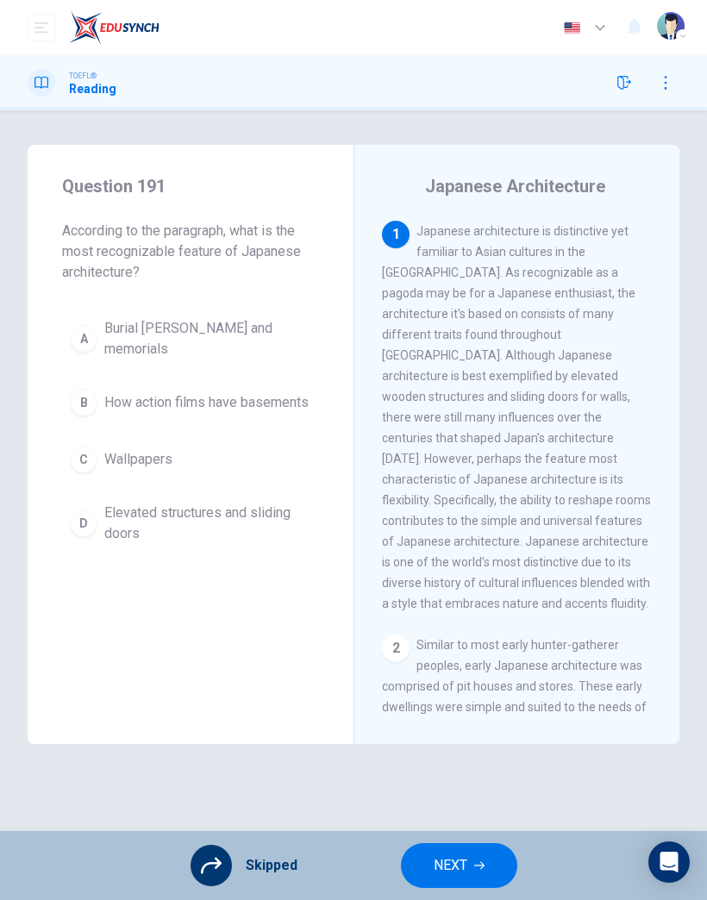
click at [474, 867] on icon "button" at bounding box center [479, 866] width 10 height 10
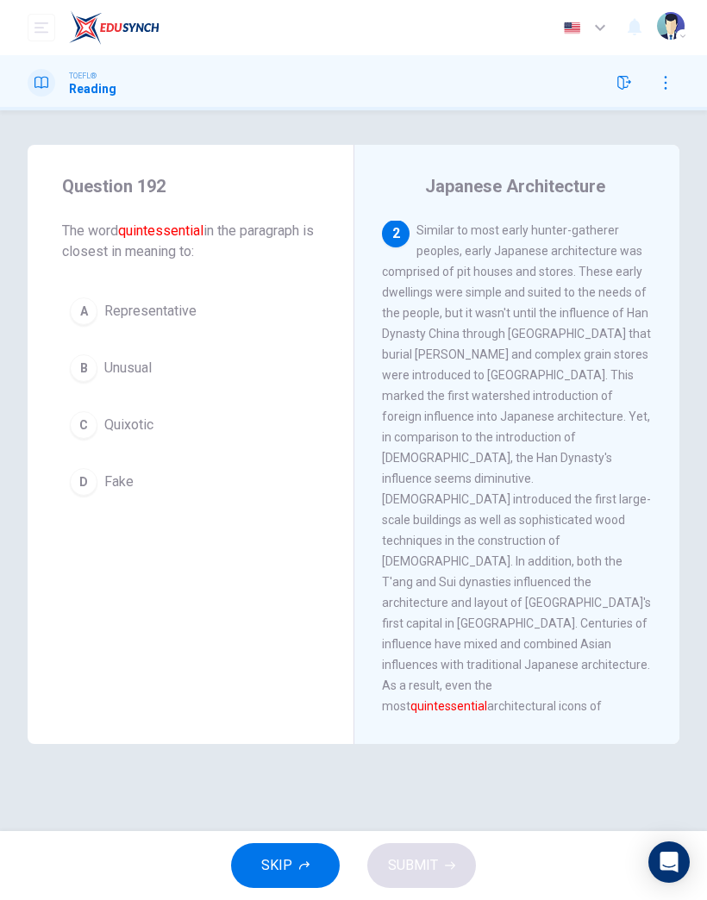
scroll to position [505, 0]
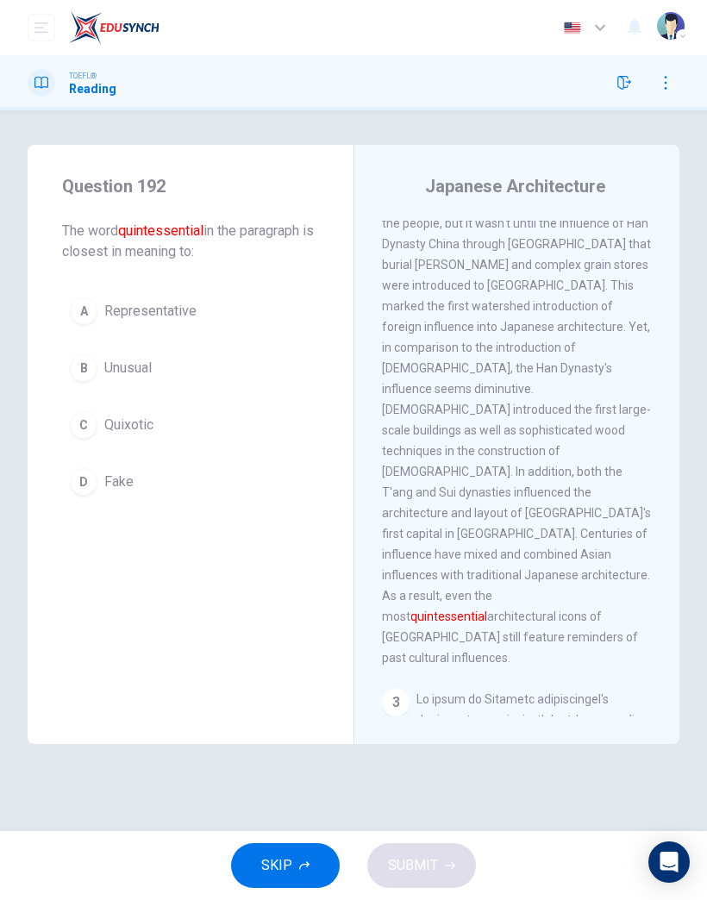
click at [141, 376] on span "Unusual" at bounding box center [127, 368] width 47 height 21
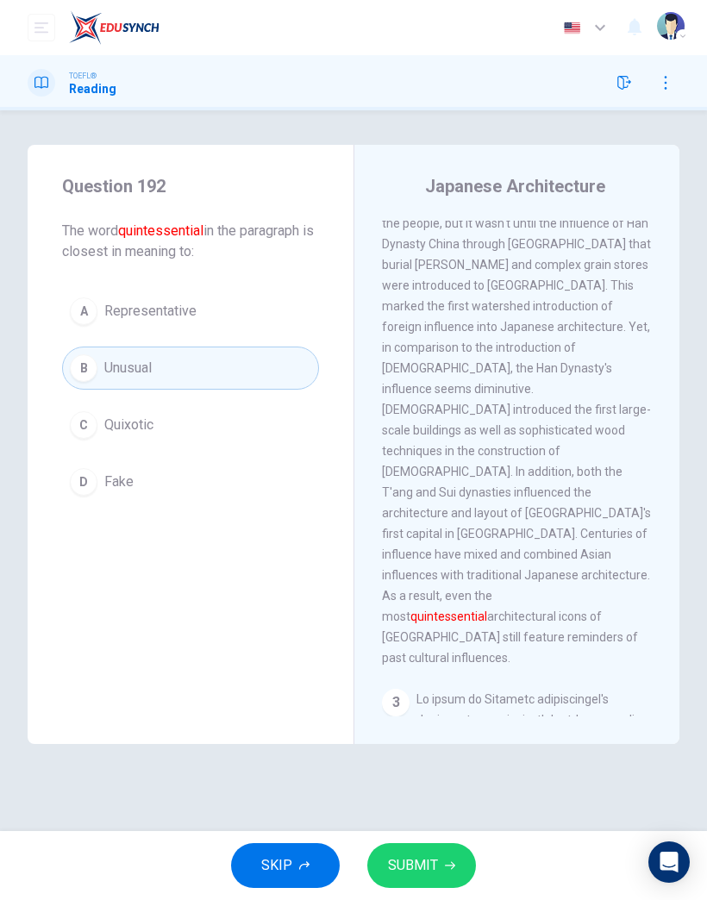
click at [192, 315] on span "Representative" at bounding box center [150, 311] width 92 height 21
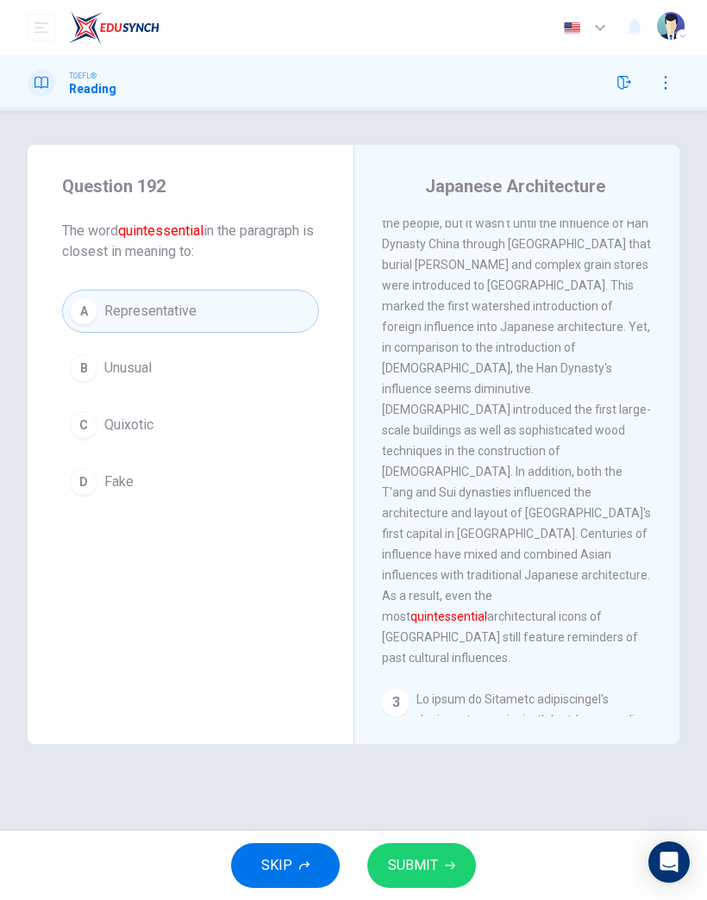
click at [461, 854] on button "SUBMIT" at bounding box center [421, 866] width 109 height 45
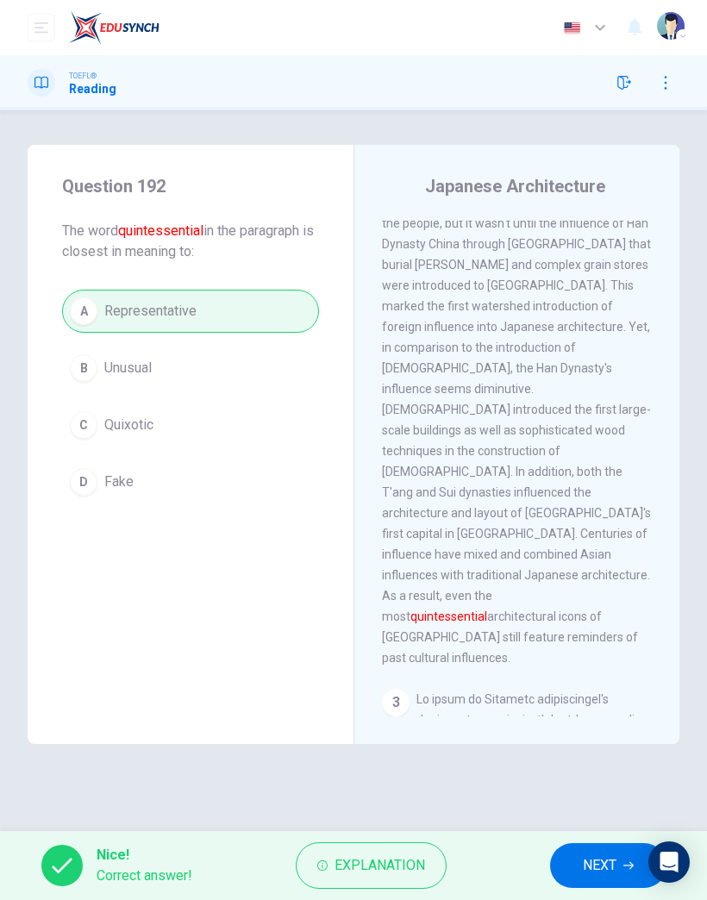
click at [595, 851] on button "NEXT" at bounding box center [608, 866] width 116 height 45
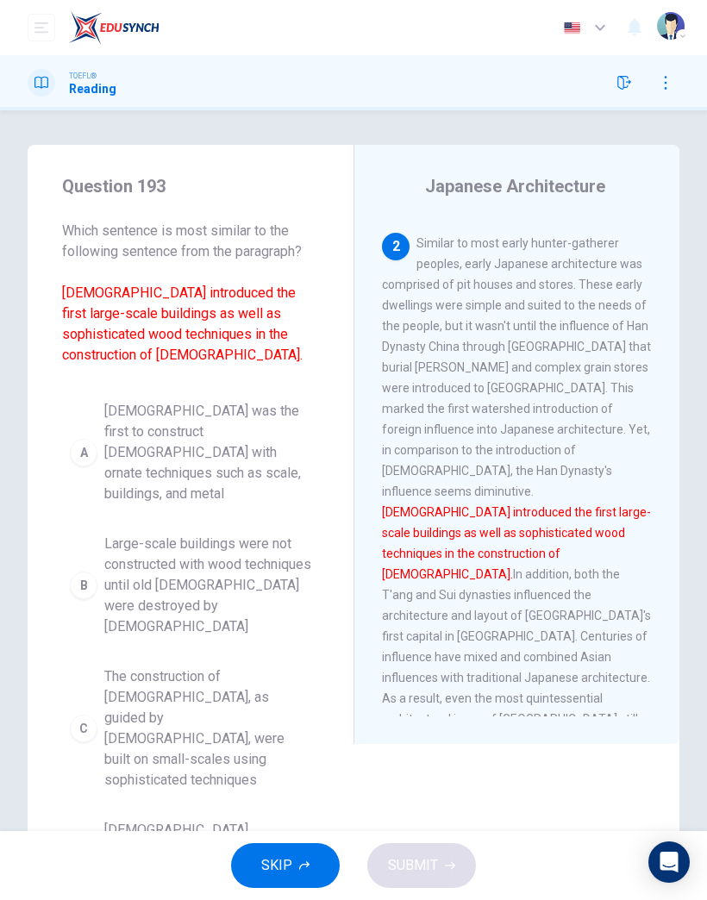
scroll to position [373, 0]
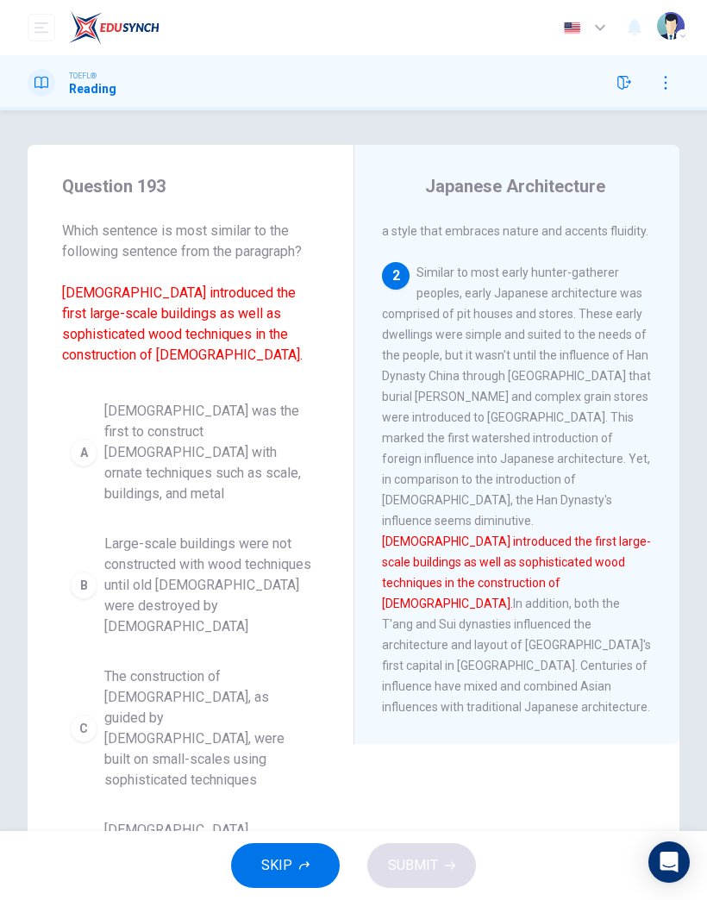
click at [300, 870] on icon "button" at bounding box center [304, 866] width 10 height 10
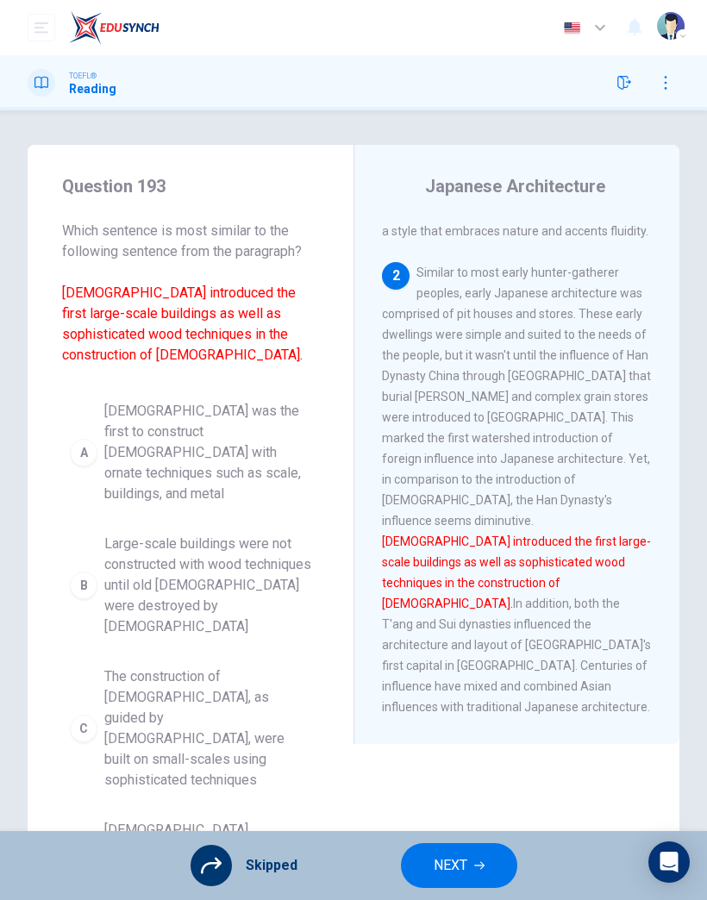
click at [449, 870] on span "NEXT" at bounding box center [451, 866] width 34 height 24
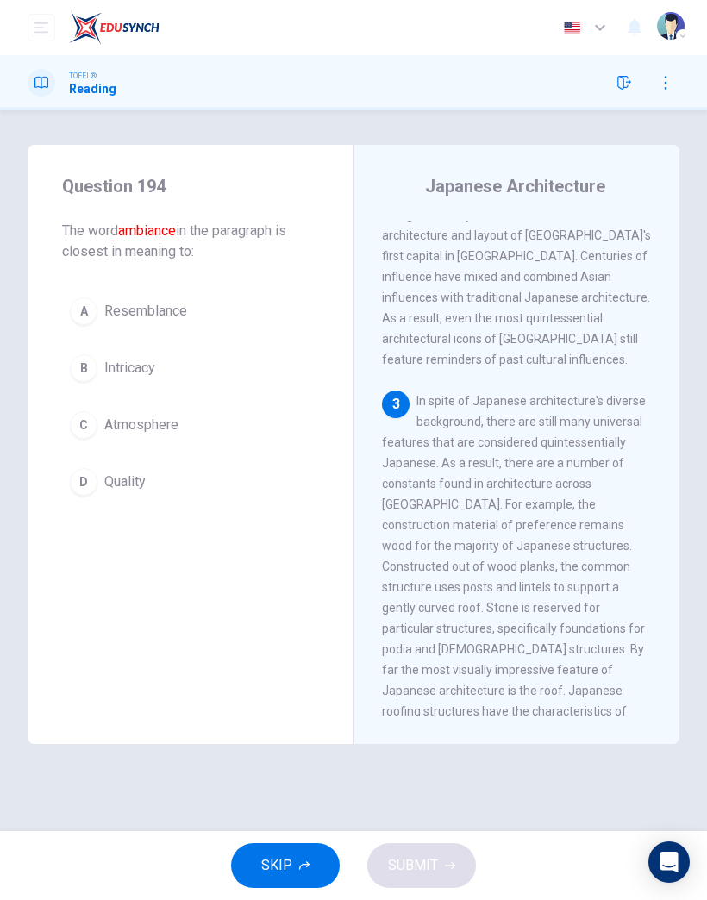
scroll to position [849, 0]
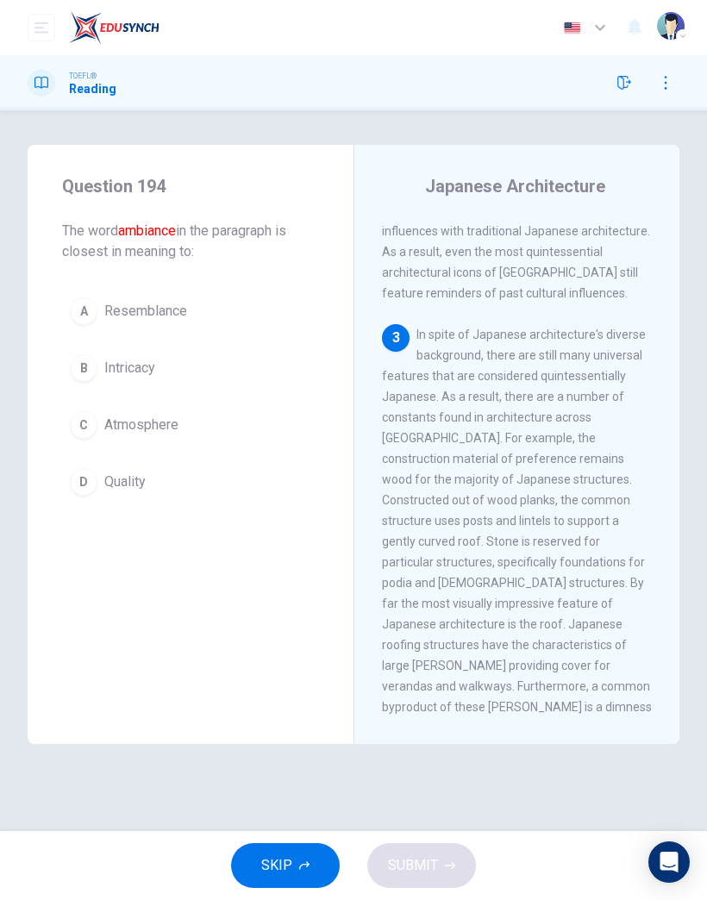
click at [316, 857] on button "SKIP" at bounding box center [285, 866] width 109 height 45
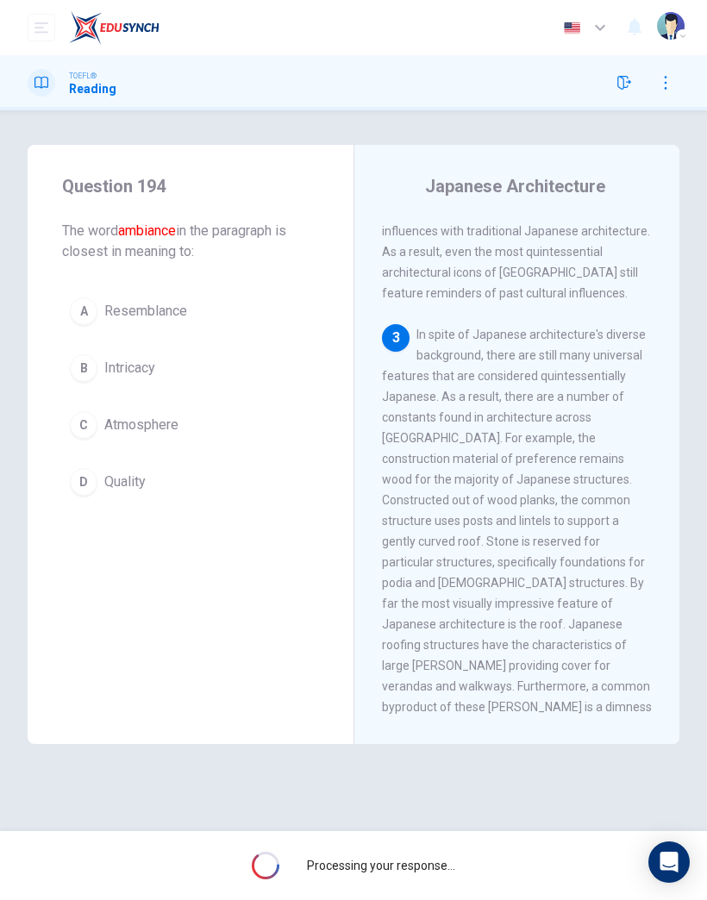
click at [453, 874] on div "Processing your response..." at bounding box center [353, 865] width 707 height 69
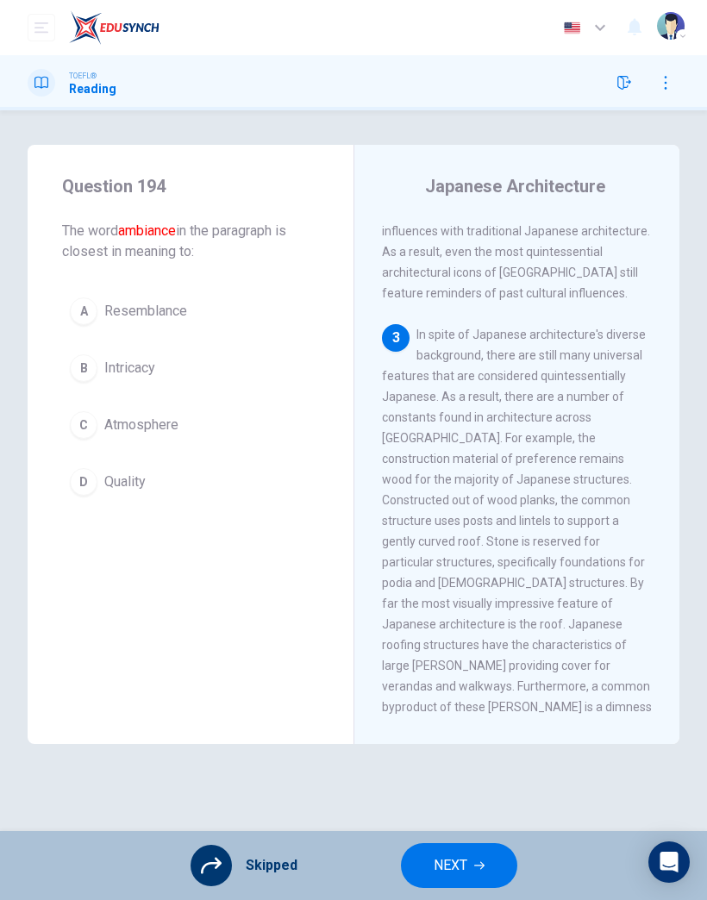
click at [474, 870] on icon "button" at bounding box center [479, 866] width 10 height 10
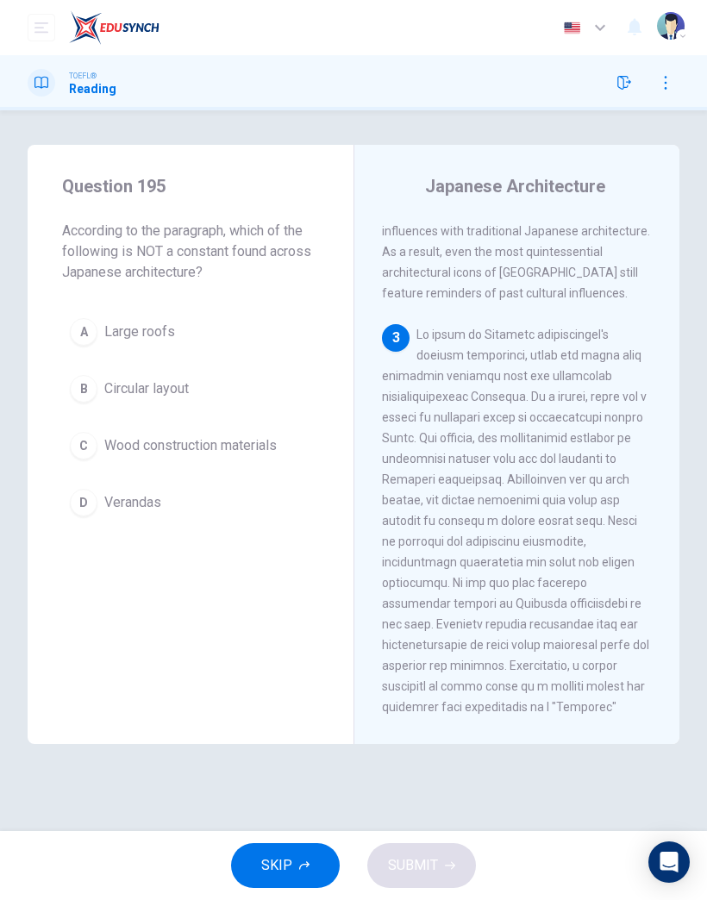
click at [299, 869] on icon "button" at bounding box center [304, 866] width 10 height 10
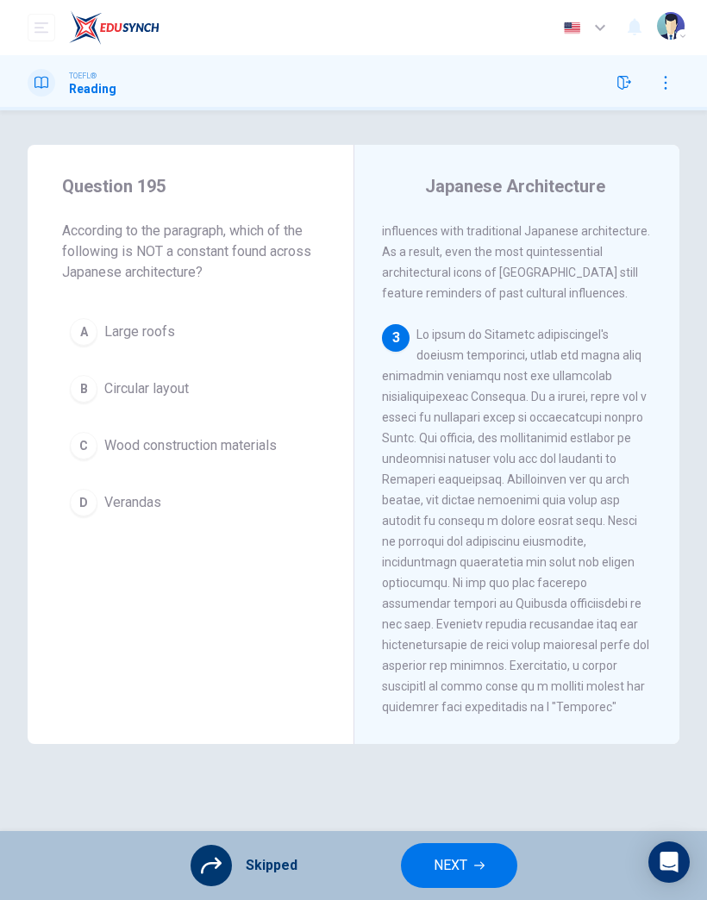
click at [482, 879] on button "NEXT" at bounding box center [459, 866] width 116 height 45
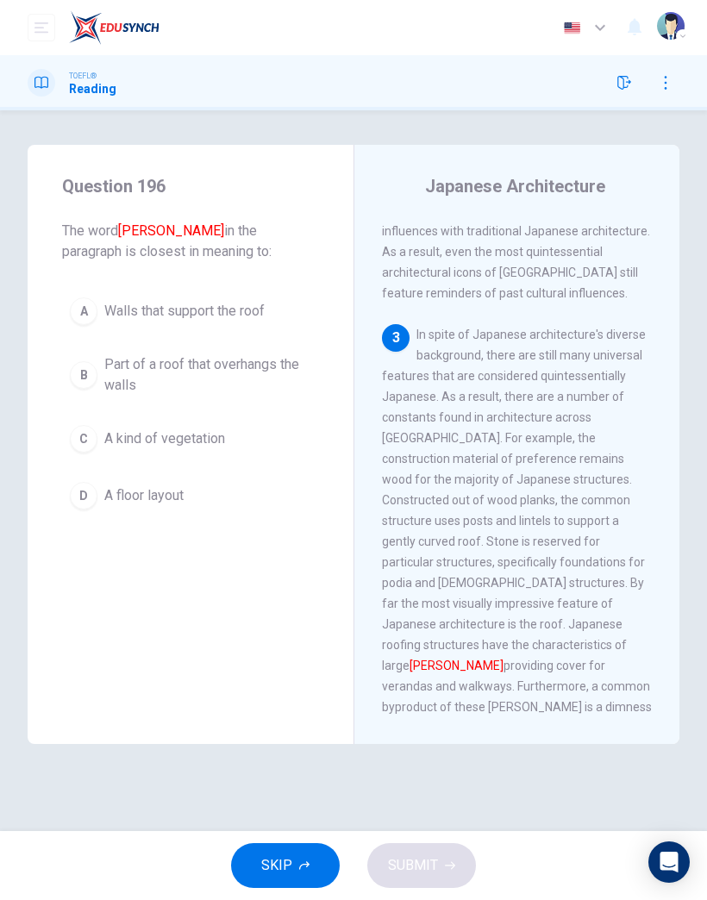
click at [292, 863] on button "SKIP" at bounding box center [285, 866] width 109 height 45
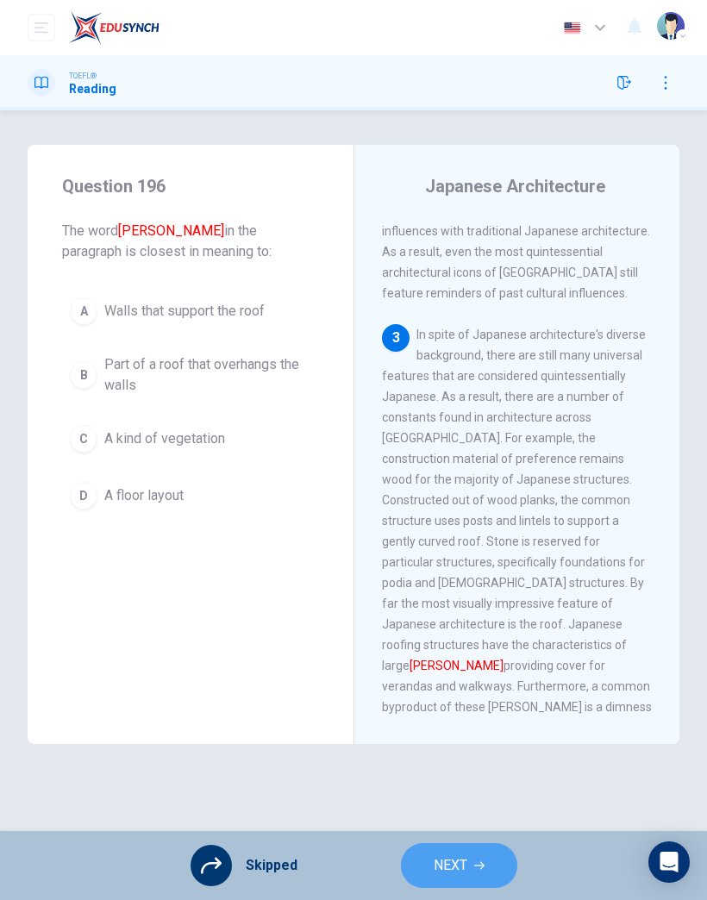
click at [455, 869] on span "NEXT" at bounding box center [451, 866] width 34 height 24
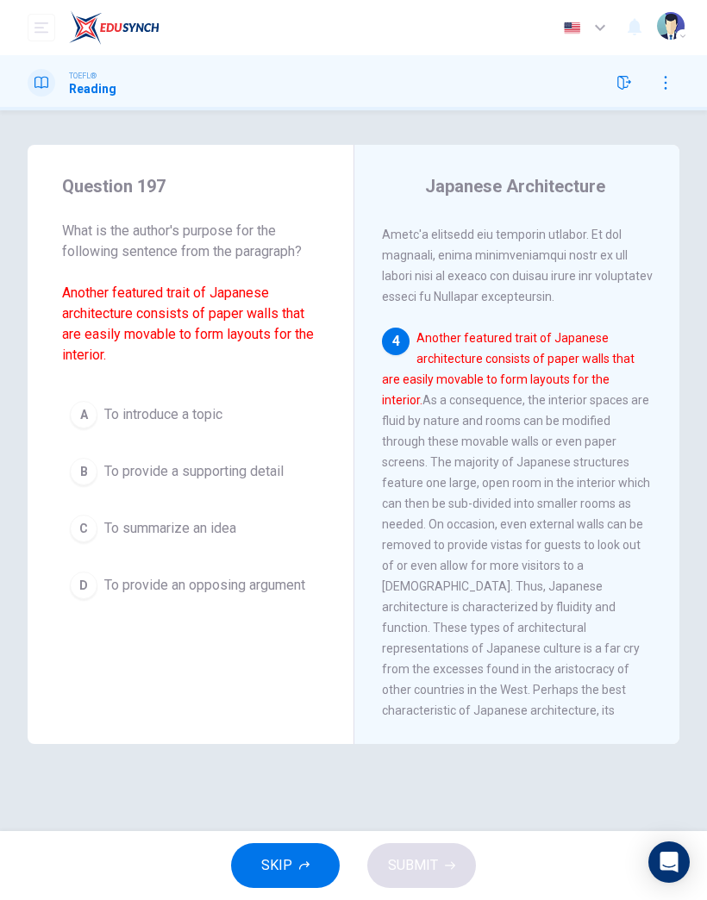
scroll to position [1457, 0]
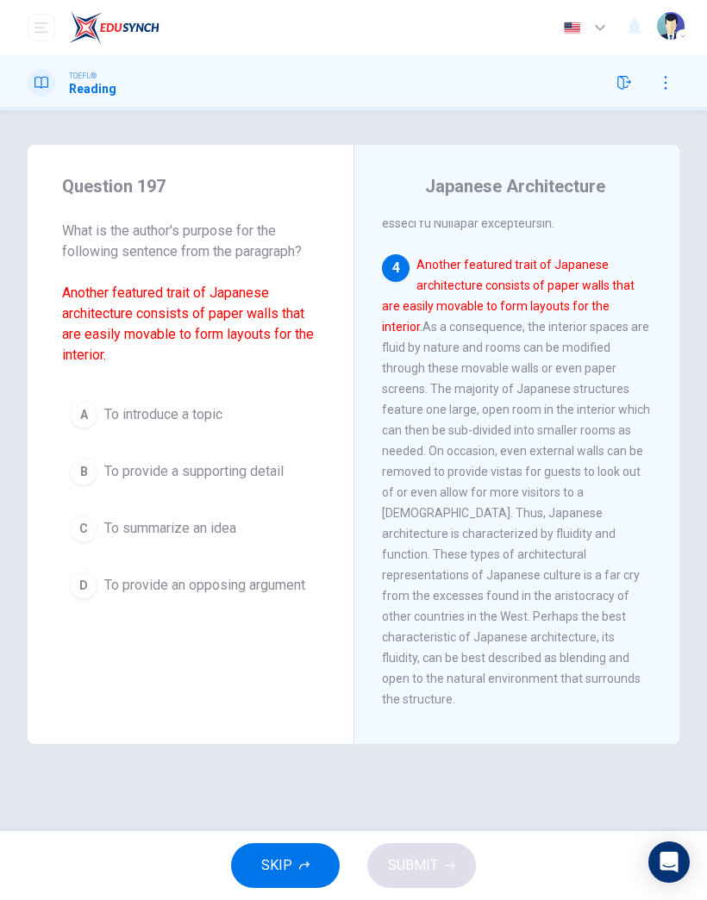
click at [286, 868] on span "SKIP" at bounding box center [276, 866] width 31 height 24
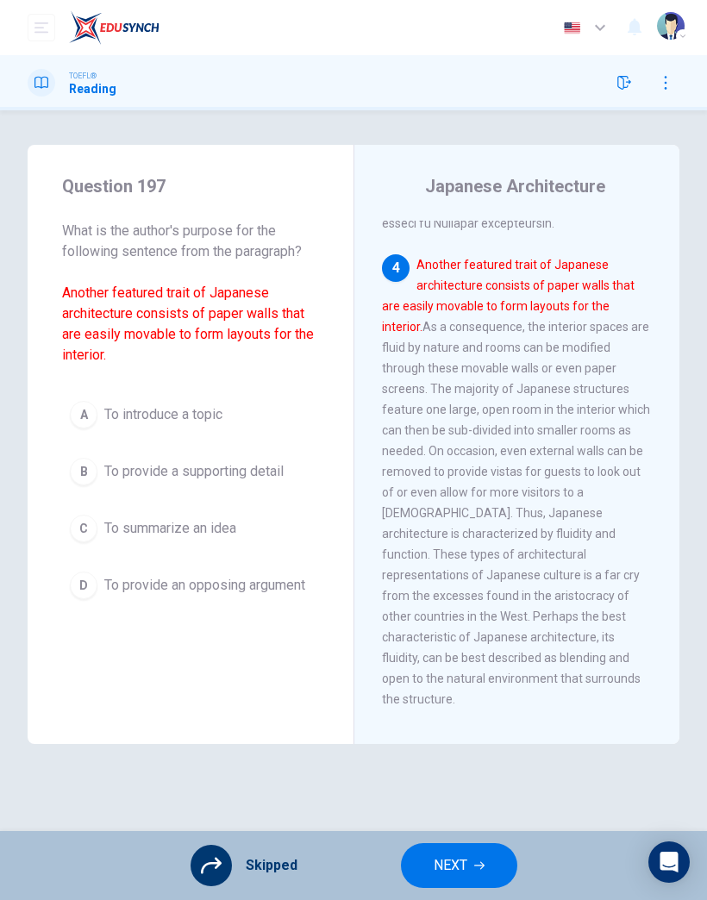
click at [458, 863] on span "NEXT" at bounding box center [451, 866] width 34 height 24
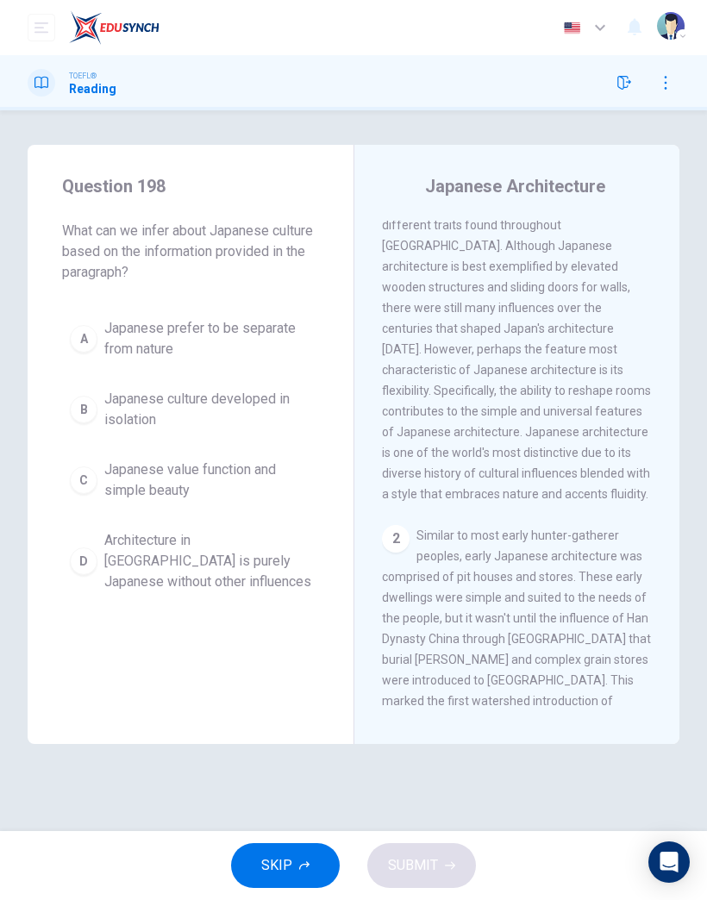
scroll to position [0, 0]
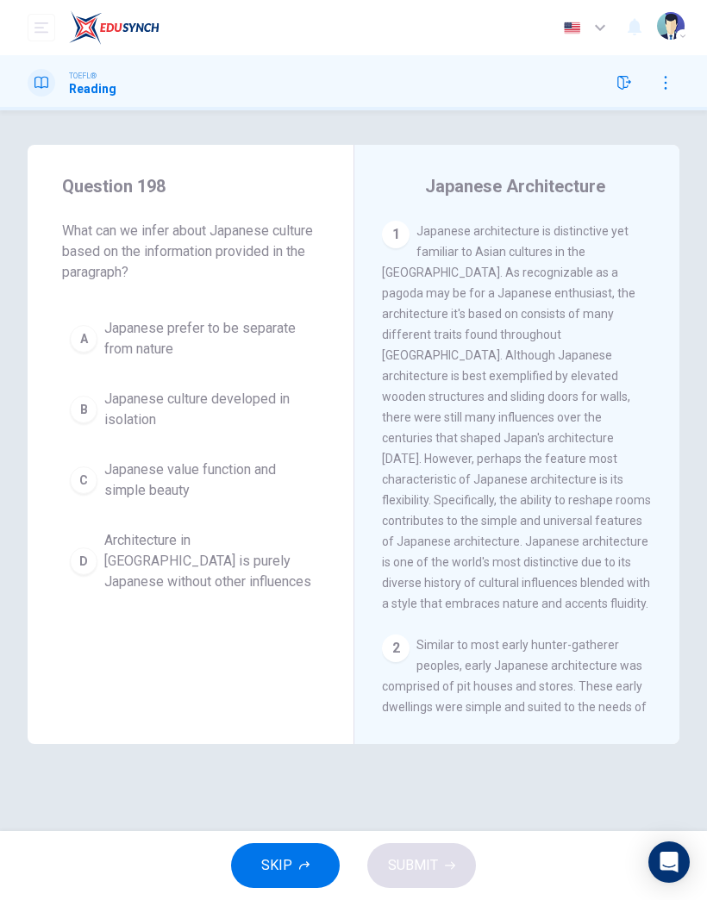
click at [302, 875] on button "SKIP" at bounding box center [285, 866] width 109 height 45
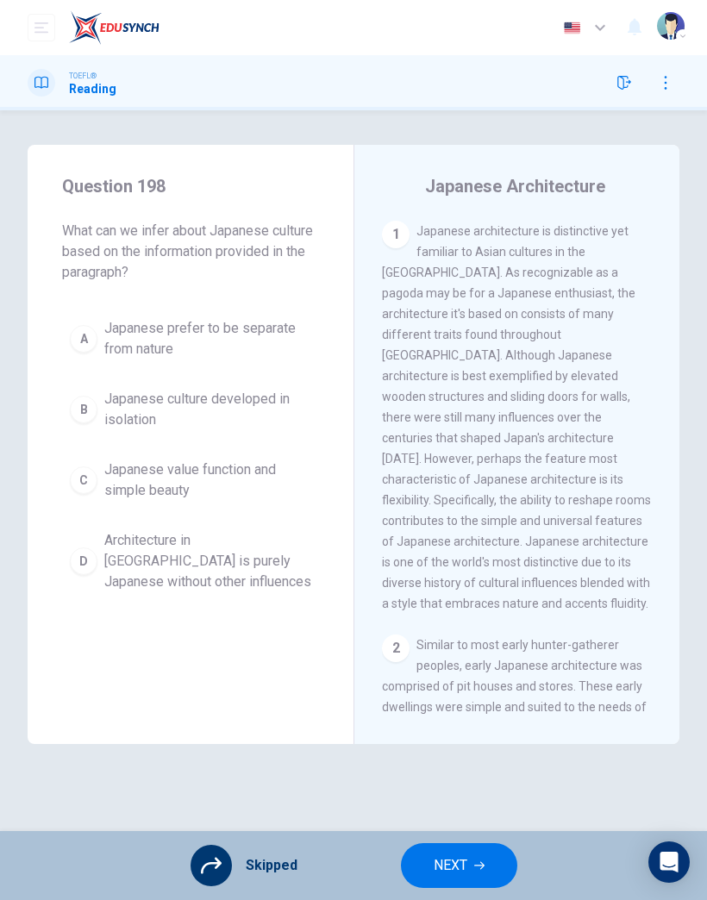
click at [449, 862] on span "NEXT" at bounding box center [451, 866] width 34 height 24
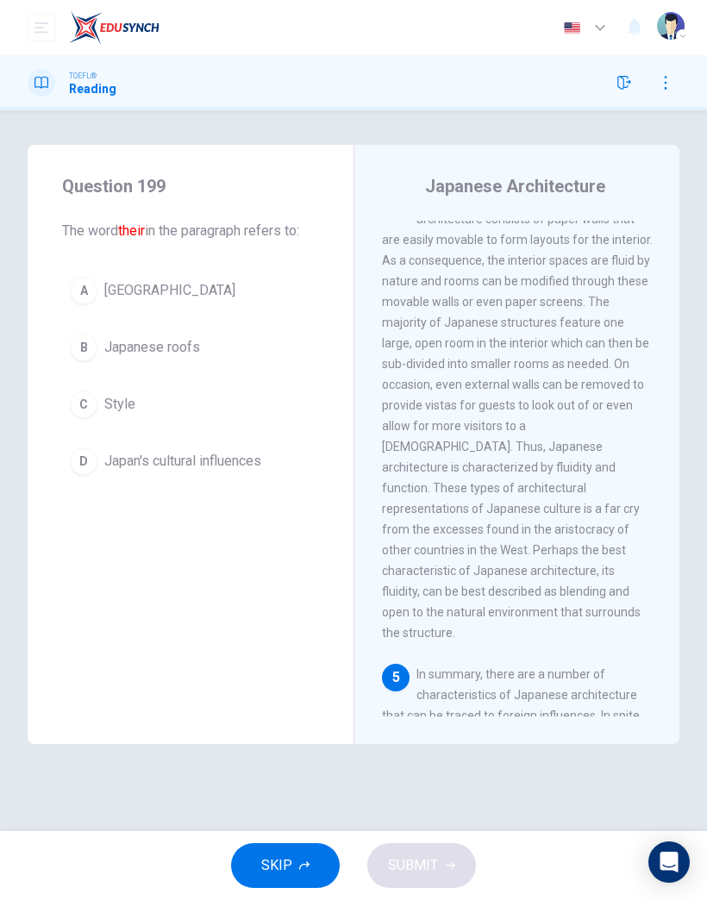
scroll to position [1698, 0]
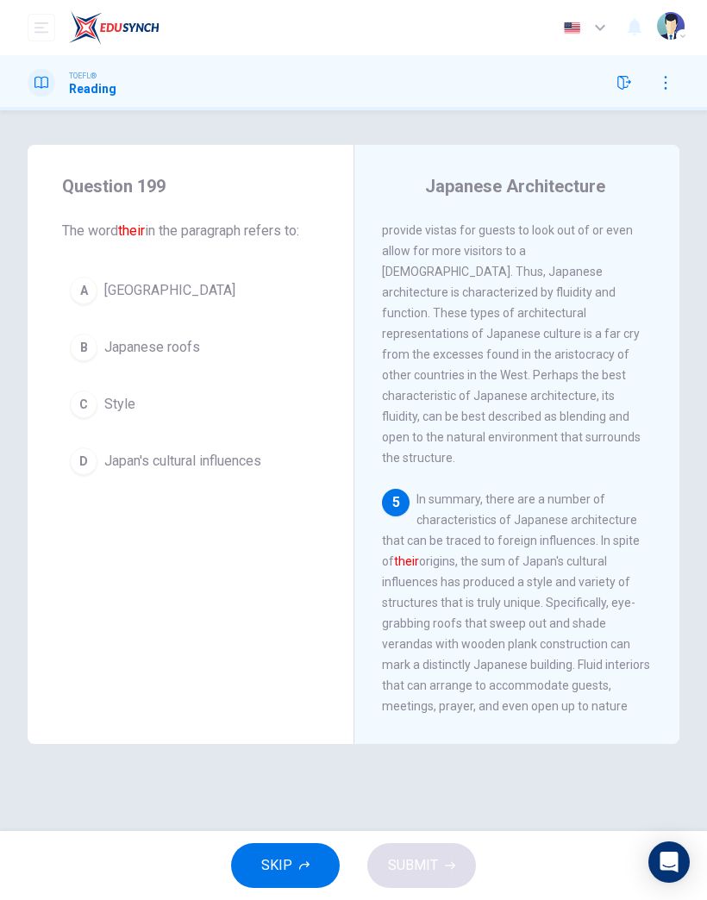
click at [306, 868] on icon "button" at bounding box center [304, 866] width 10 height 10
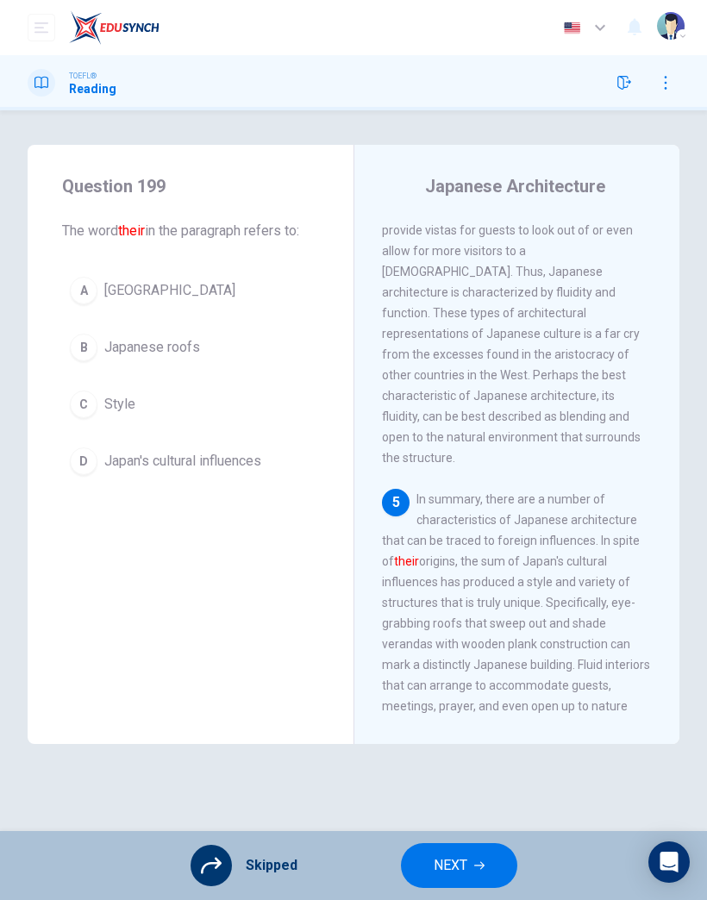
click at [459, 868] on span "NEXT" at bounding box center [451, 866] width 34 height 24
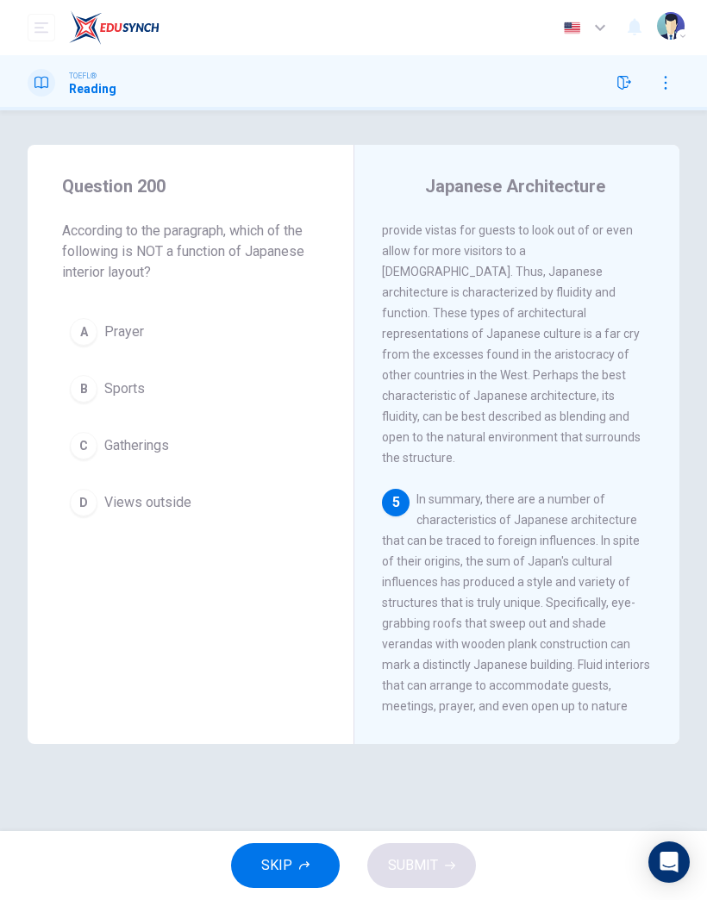
click at [304, 862] on icon "button" at bounding box center [304, 866] width 10 height 10
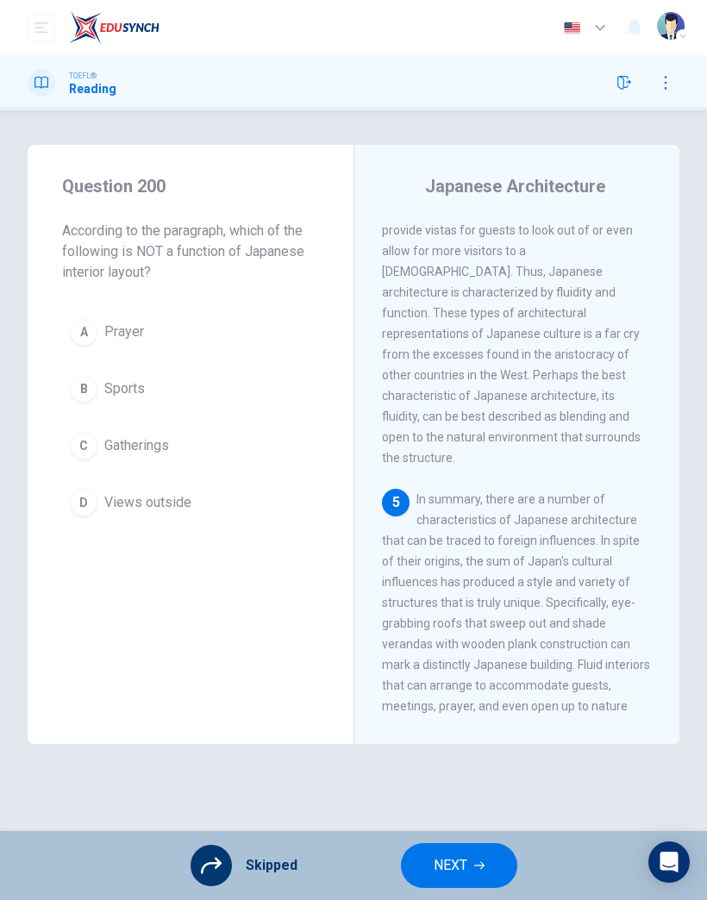
click at [484, 866] on icon "button" at bounding box center [479, 867] width 10 height 8
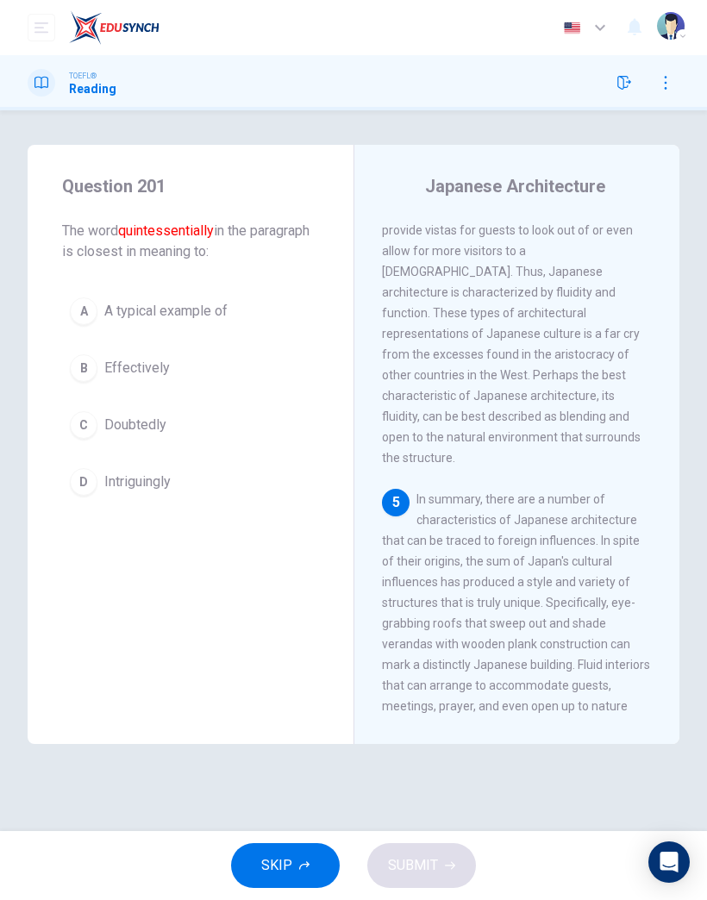
click at [150, 433] on span "Doubtedly" at bounding box center [135, 425] width 62 height 21
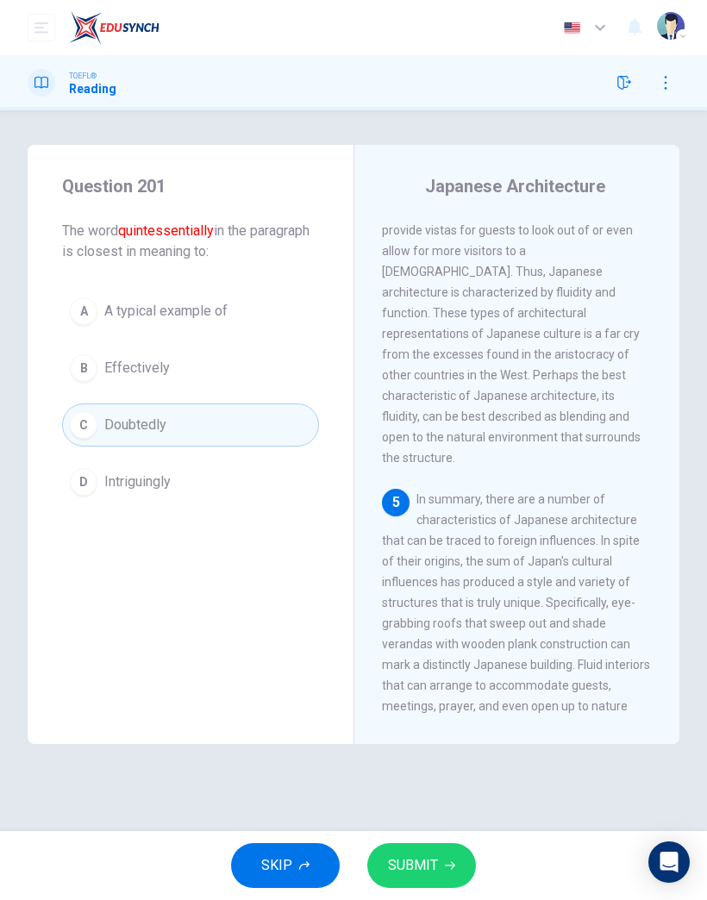
click at [415, 853] on button "SUBMIT" at bounding box center [421, 866] width 109 height 45
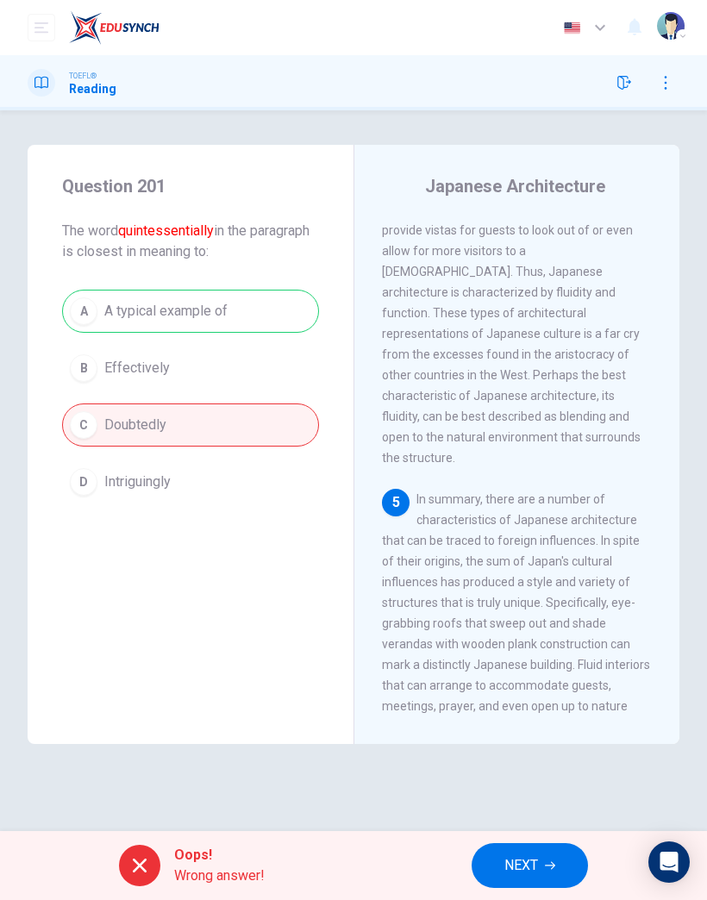
click at [535, 867] on span "NEXT" at bounding box center [522, 866] width 34 height 24
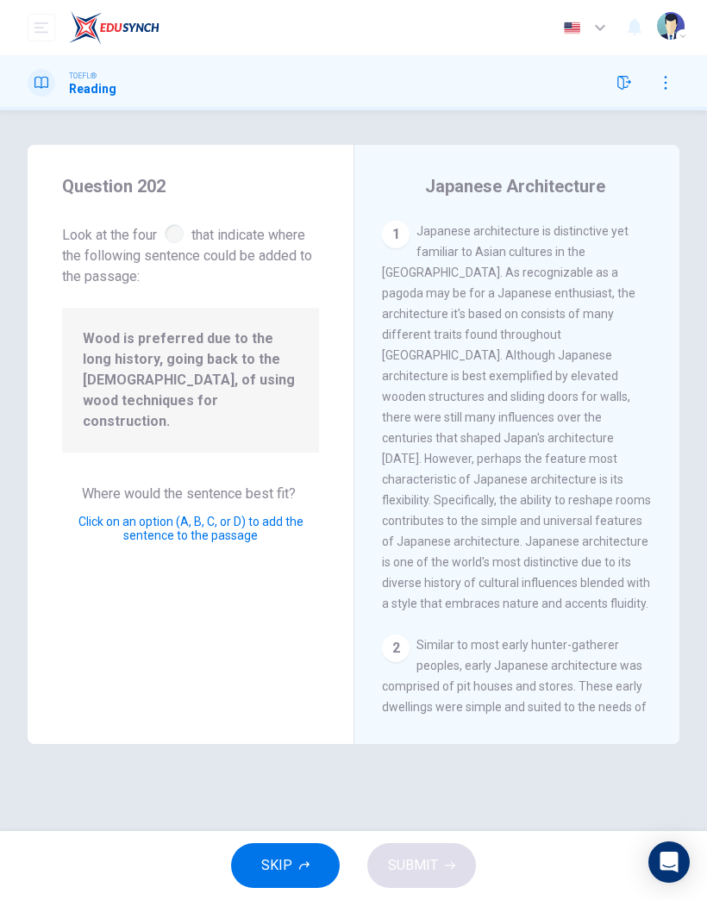
scroll to position [760, 0]
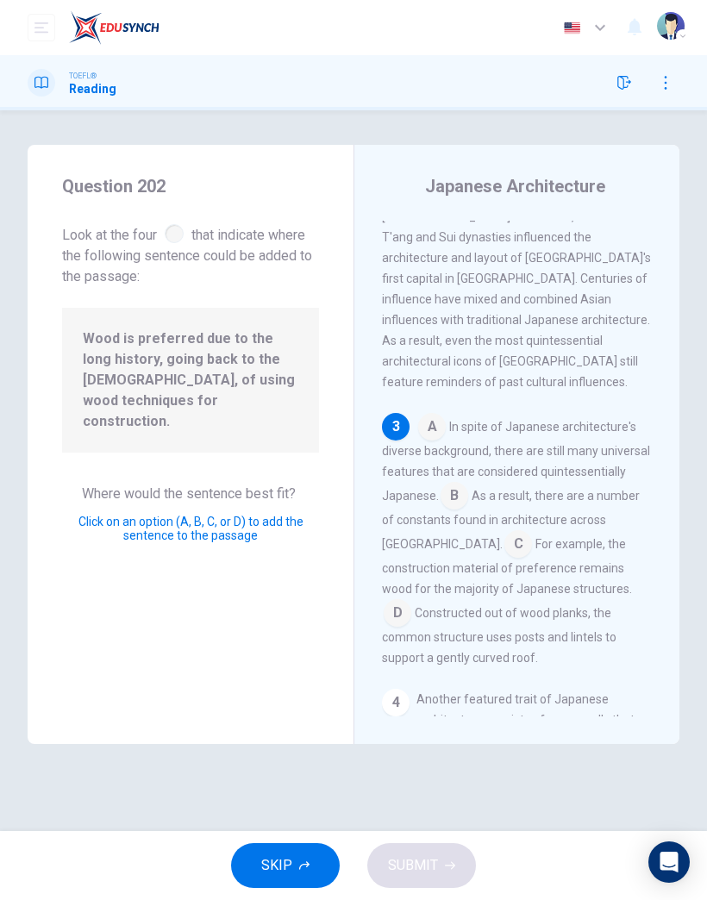
click at [411, 601] on input at bounding box center [398, 615] width 28 height 28
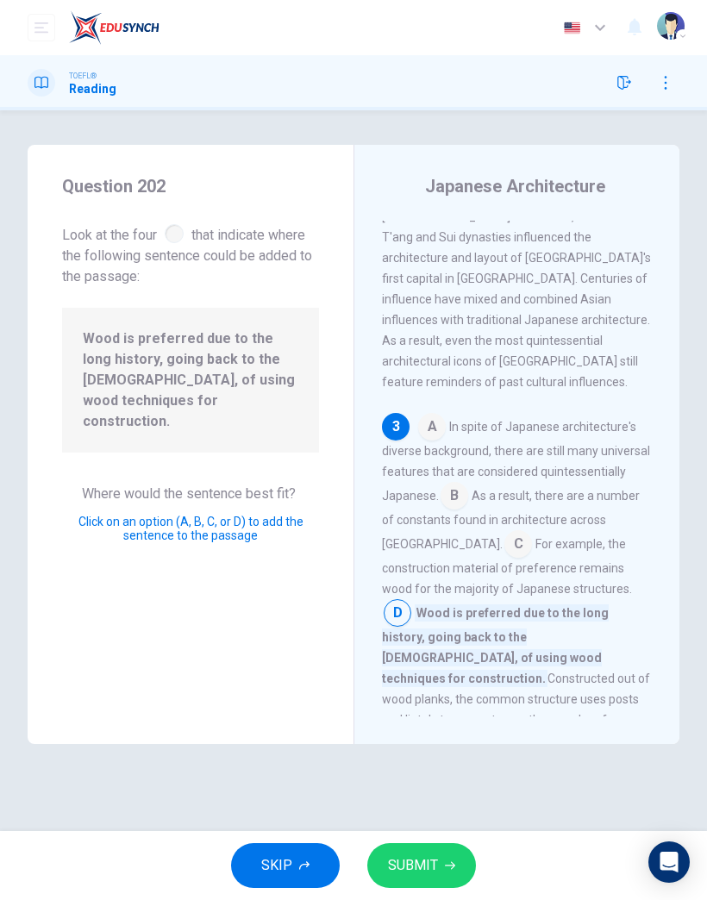
click at [455, 860] on button "SUBMIT" at bounding box center [421, 866] width 109 height 45
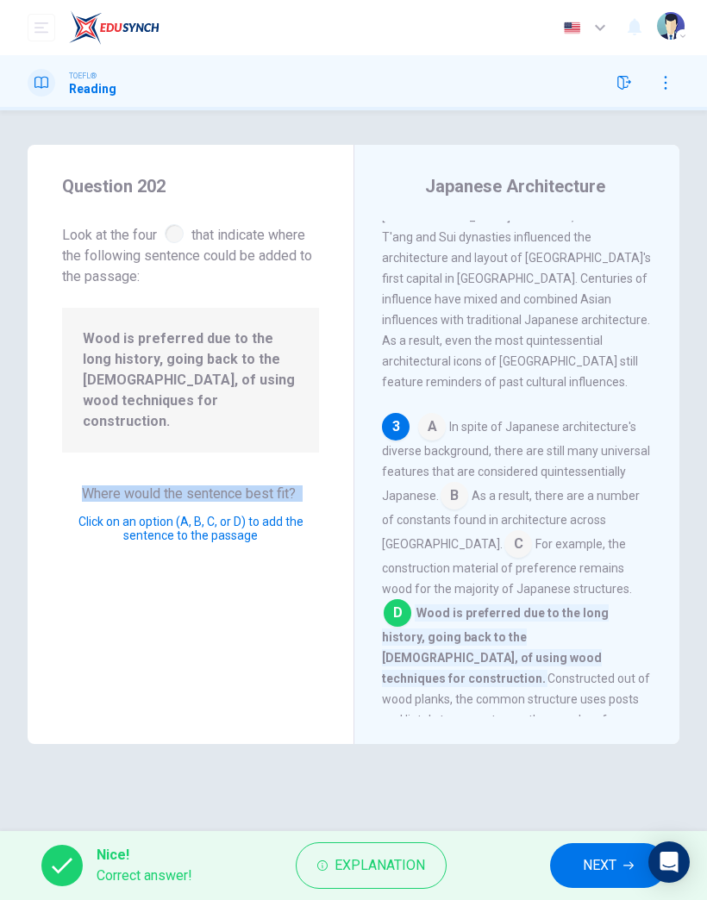
click at [594, 878] on button "NEXT" at bounding box center [608, 866] width 116 height 45
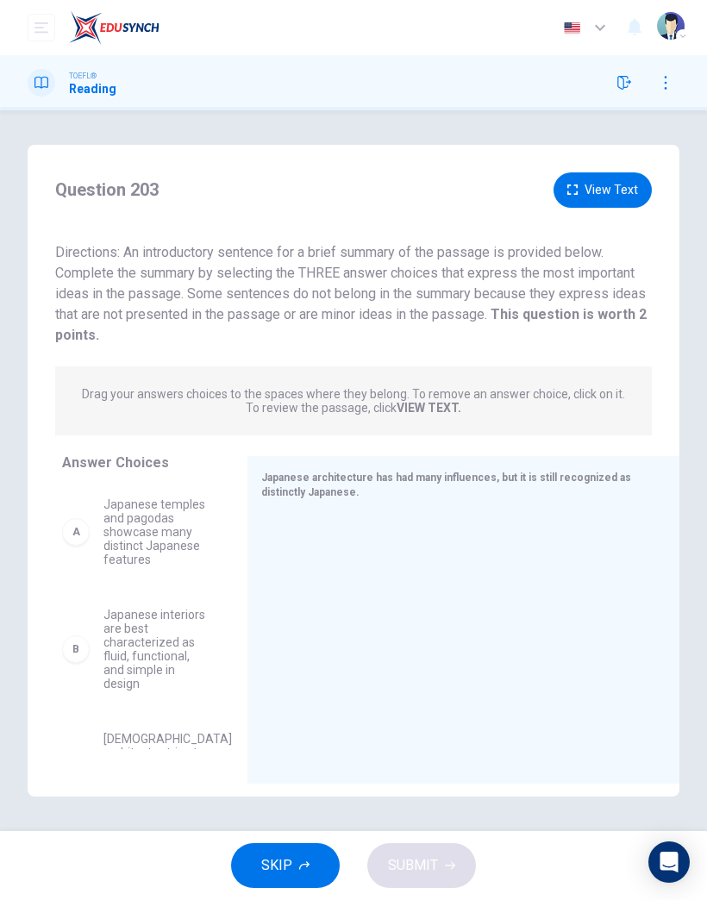
click at [299, 866] on icon "button" at bounding box center [304, 866] width 10 height 10
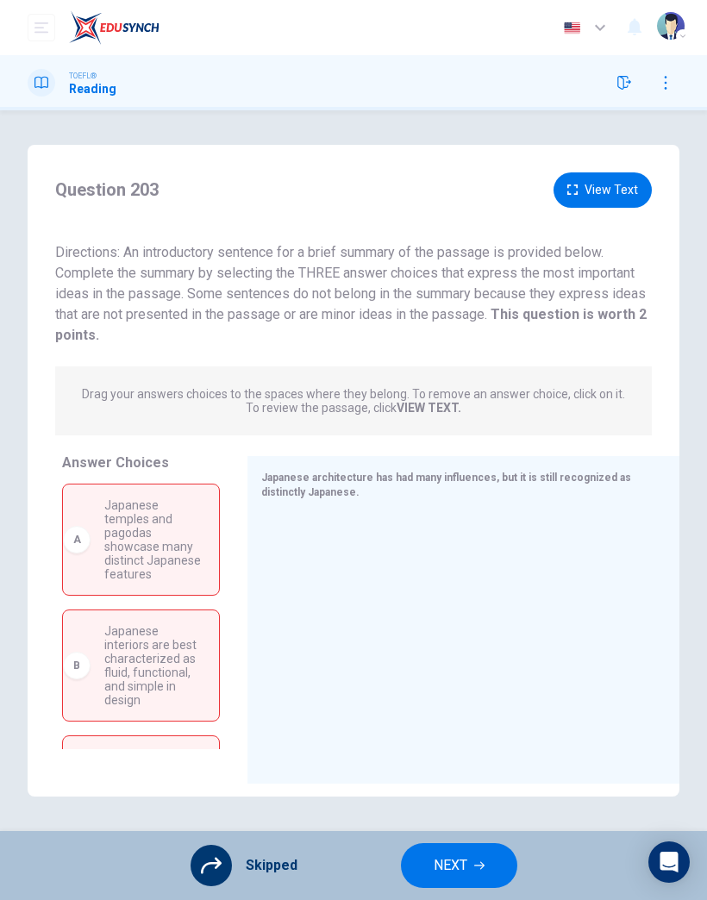
click at [455, 864] on span "NEXT" at bounding box center [451, 866] width 34 height 24
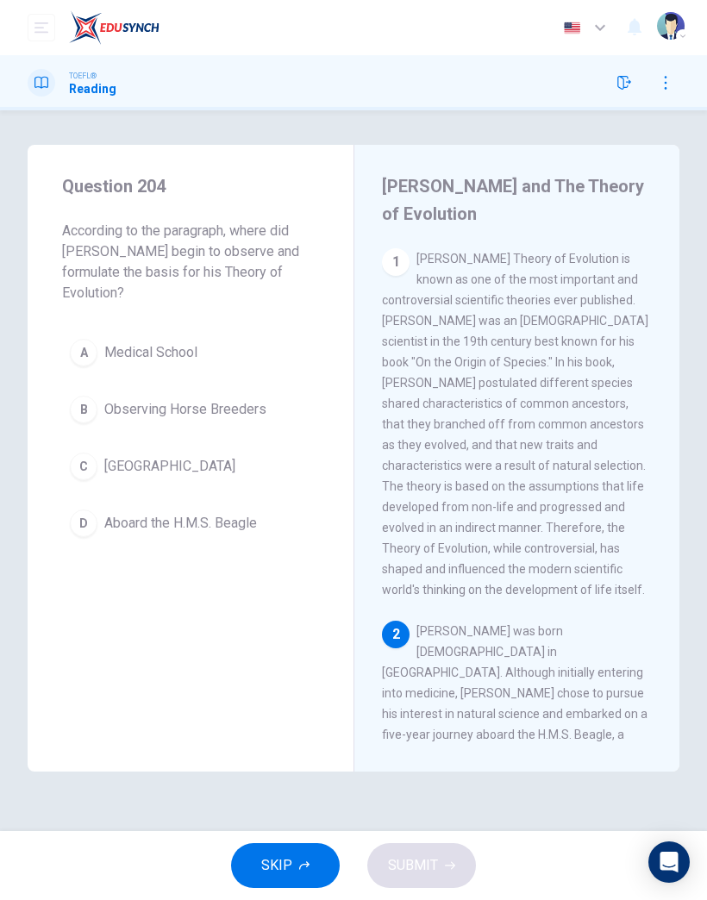
click at [53, 281] on div "Question 204 According to the paragraph, where did [PERSON_NAME] begin to obser…" at bounding box center [191, 359] width 326 height 428
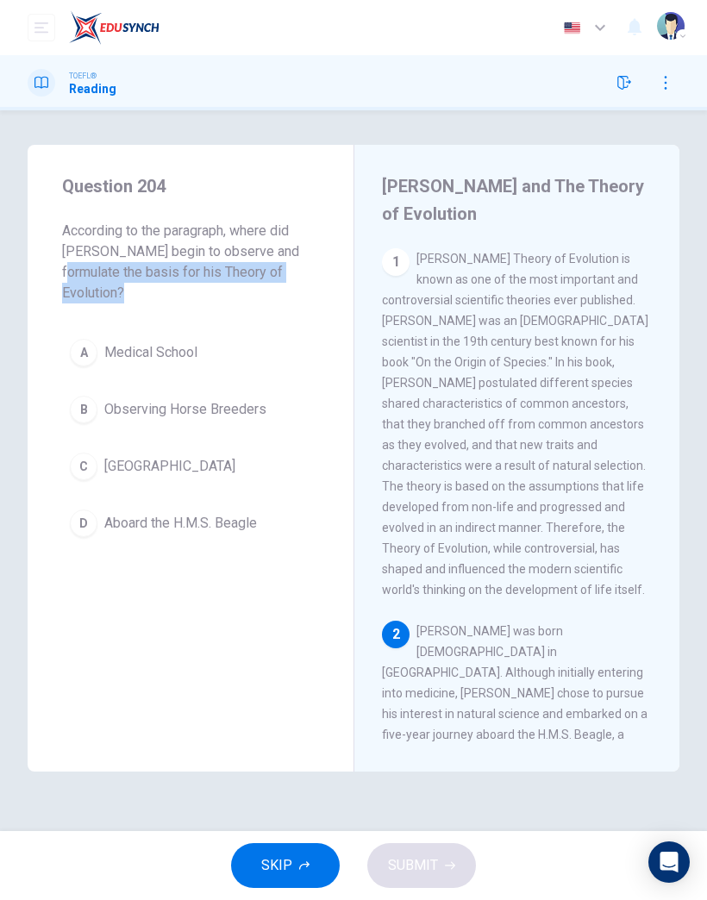
click at [34, 259] on div "Question 204 According to the paragraph, where did [PERSON_NAME] begin to obser…" at bounding box center [191, 359] width 326 height 428
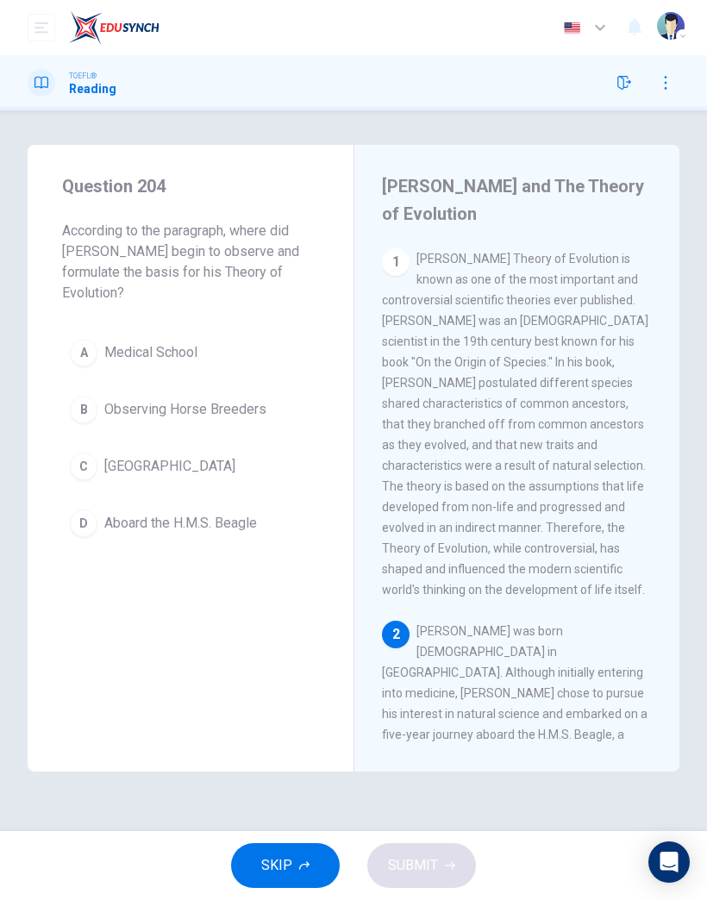
click at [308, 870] on icon "button" at bounding box center [304, 866] width 10 height 10
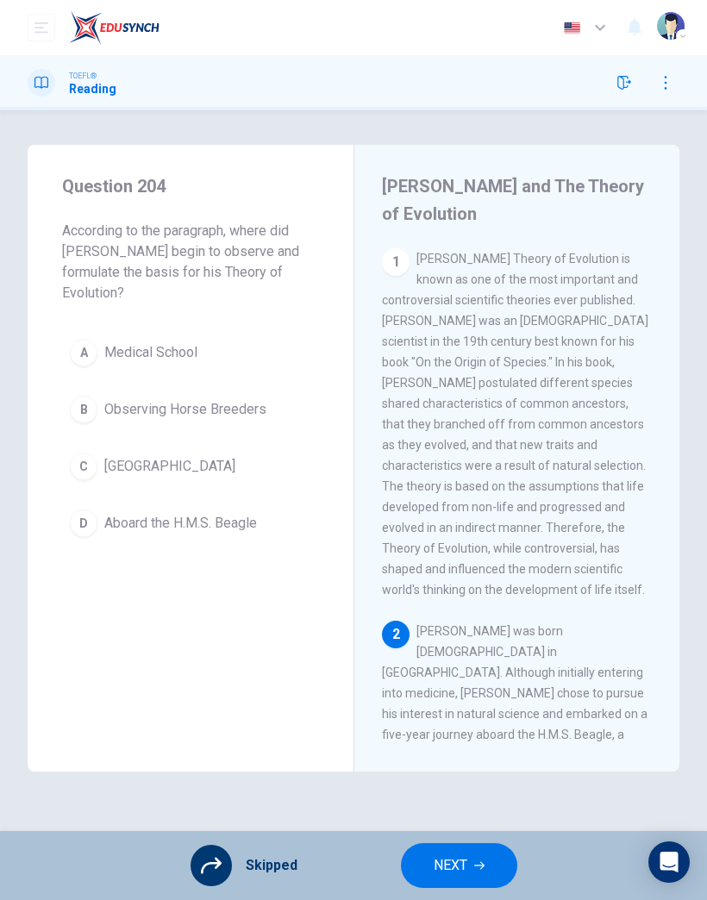
click at [454, 874] on span "NEXT" at bounding box center [451, 866] width 34 height 24
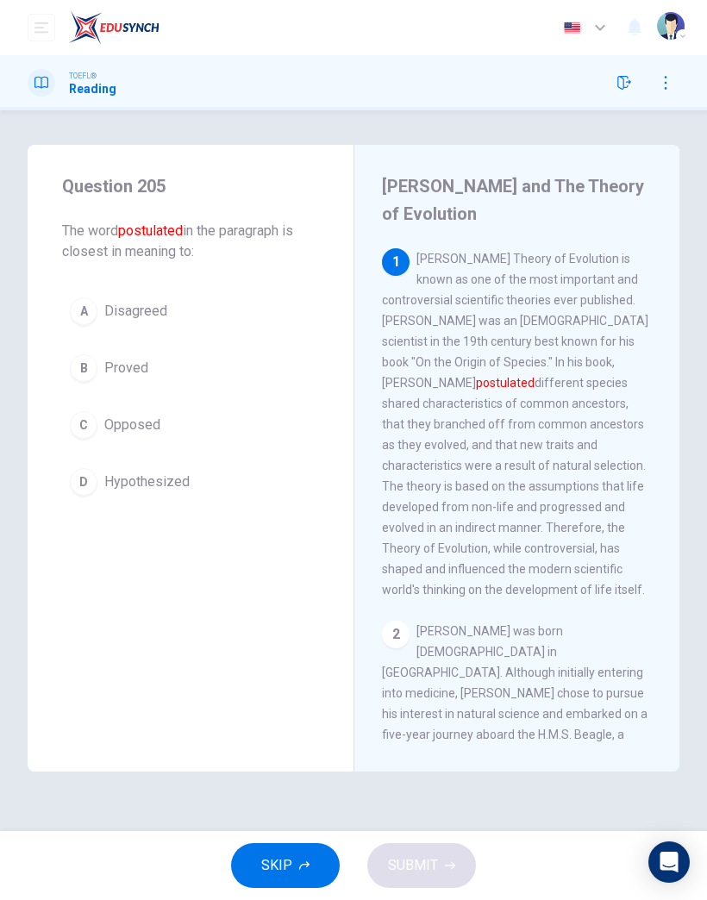
click at [306, 858] on button "SKIP" at bounding box center [285, 866] width 109 height 45
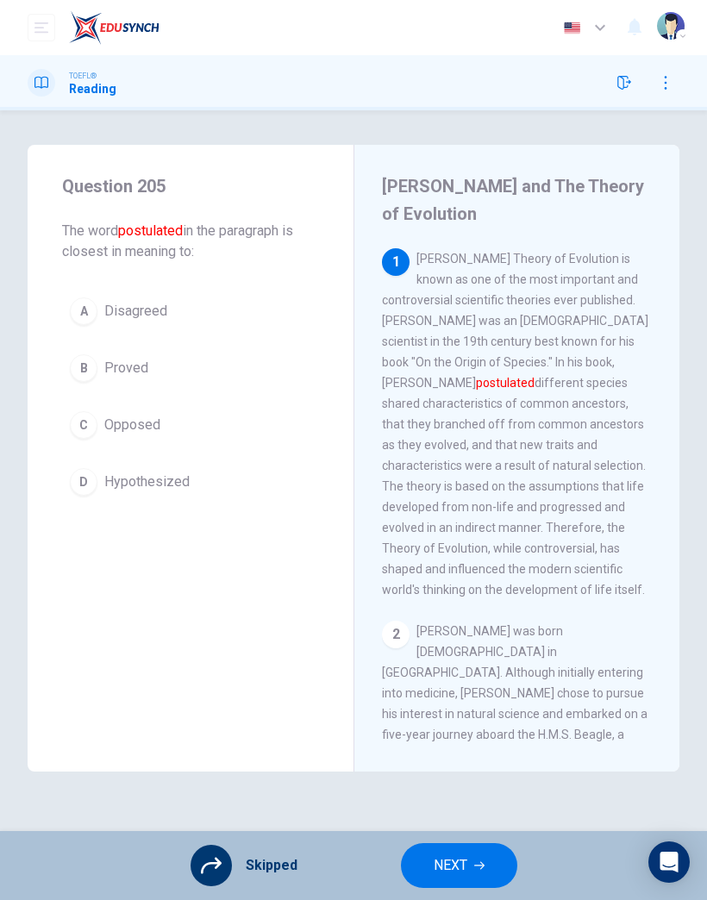
click at [467, 866] on button "NEXT" at bounding box center [459, 866] width 116 height 45
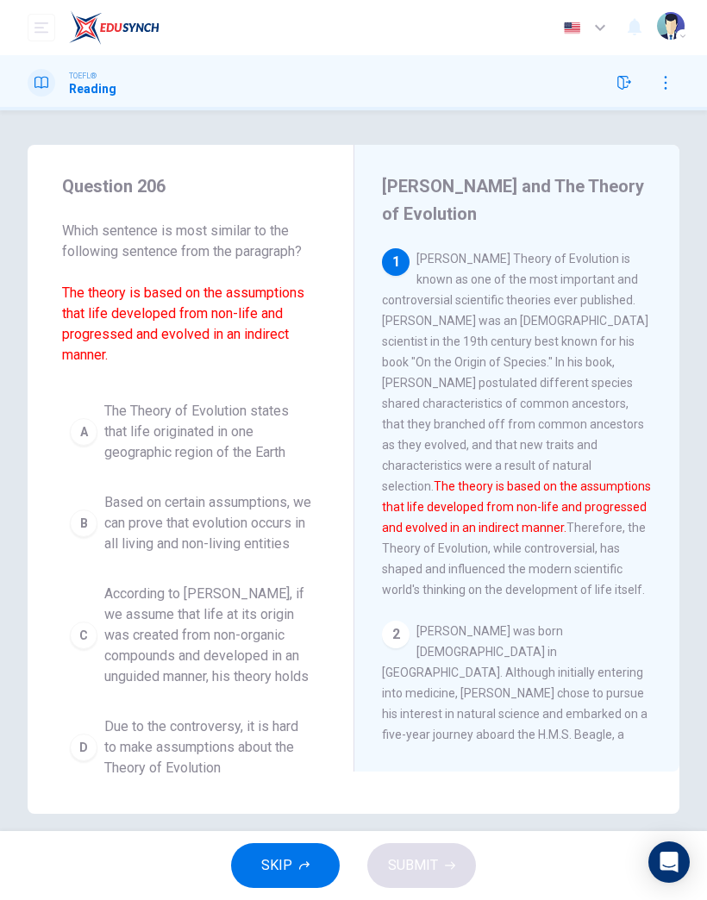
click at [306, 873] on button "SKIP" at bounding box center [285, 866] width 109 height 45
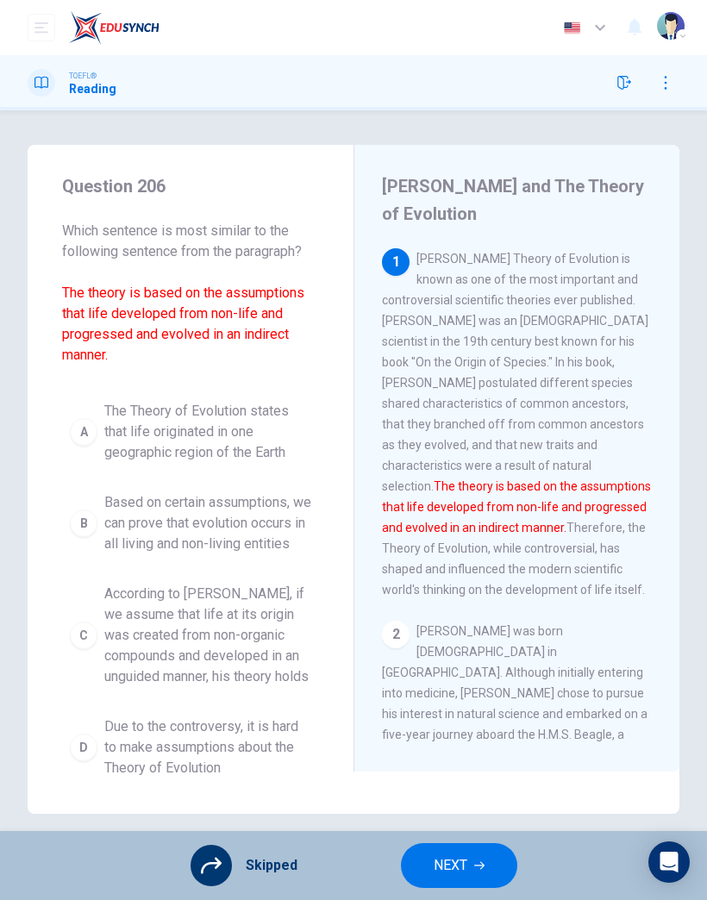
click at [480, 856] on button "NEXT" at bounding box center [459, 866] width 116 height 45
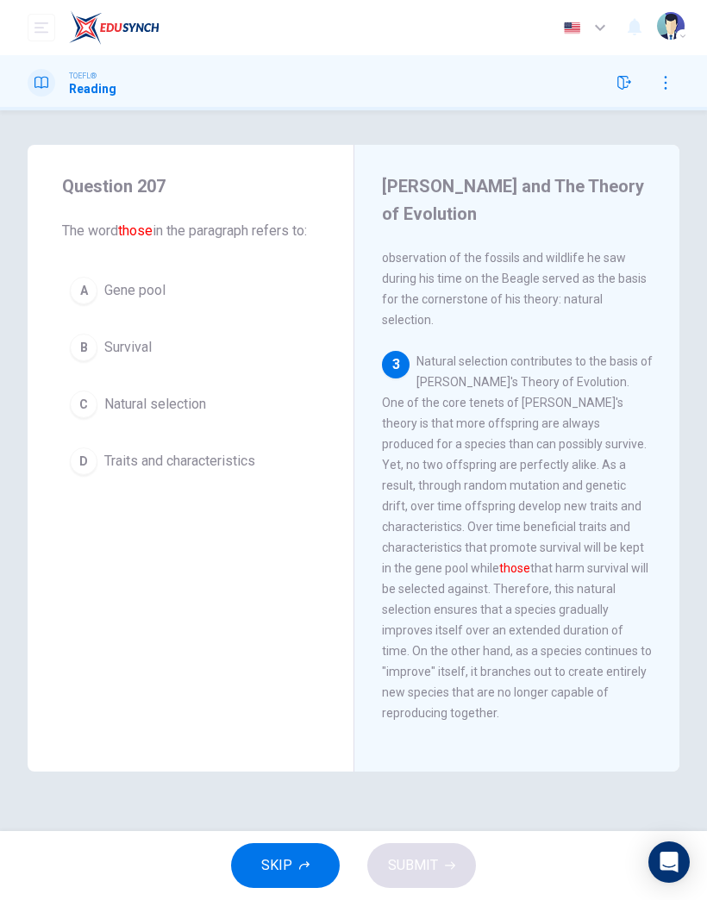
scroll to position [670, 0]
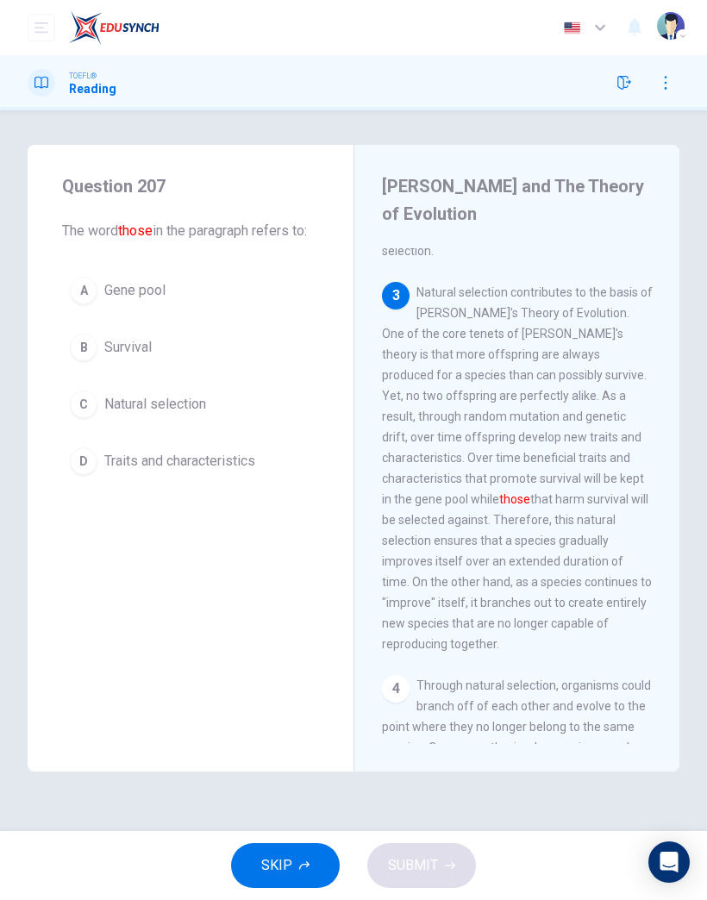
click at [320, 878] on button "SKIP" at bounding box center [285, 866] width 109 height 45
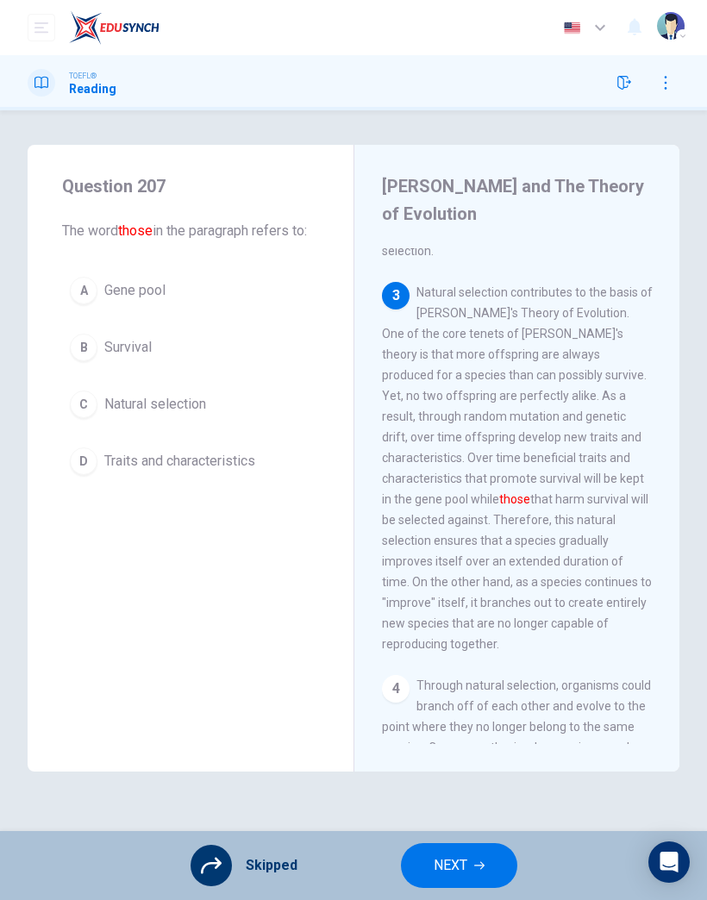
click at [483, 860] on button "NEXT" at bounding box center [459, 866] width 116 height 45
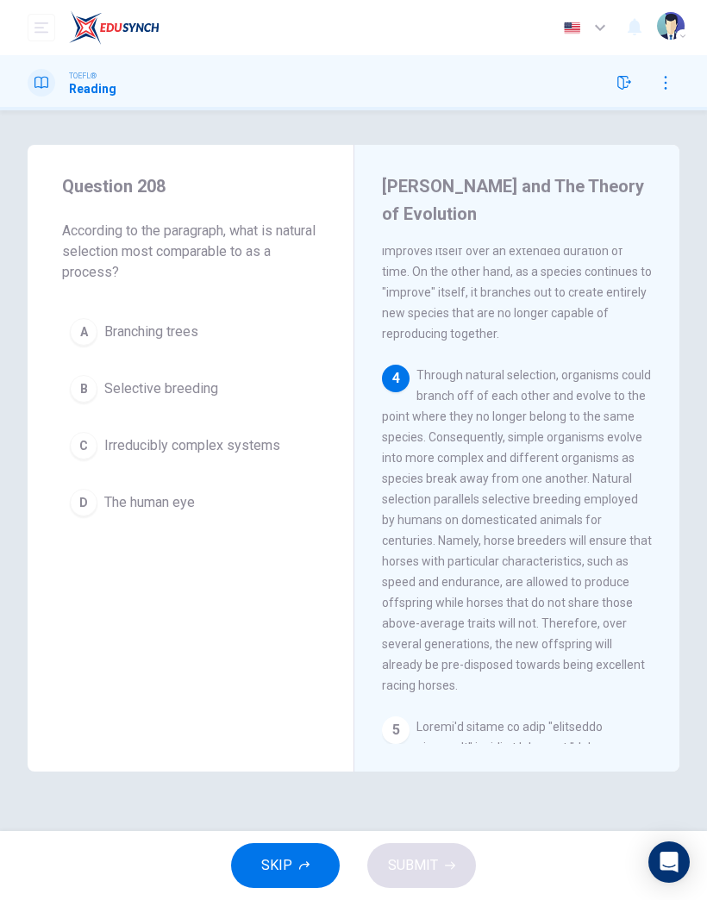
scroll to position [1001, 0]
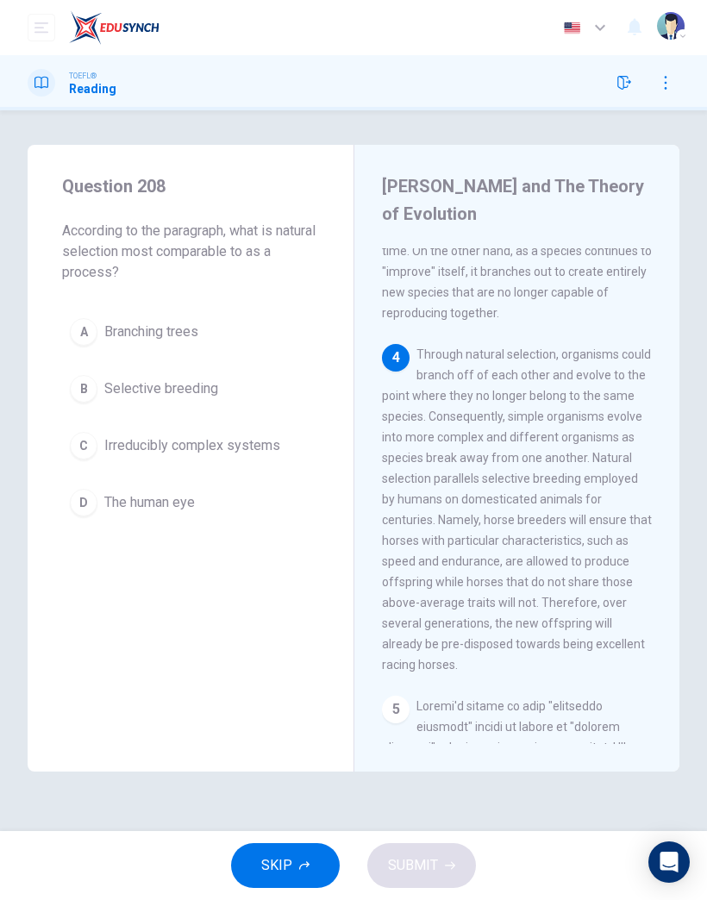
click at [313, 868] on button "SKIP" at bounding box center [285, 866] width 109 height 45
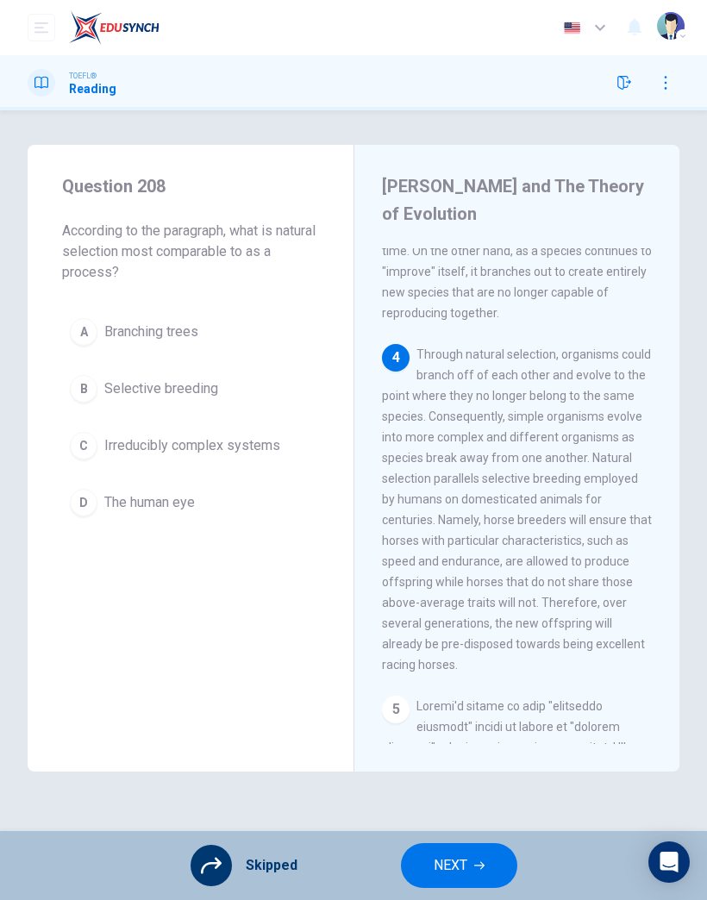
click at [474, 863] on icon "button" at bounding box center [479, 866] width 10 height 10
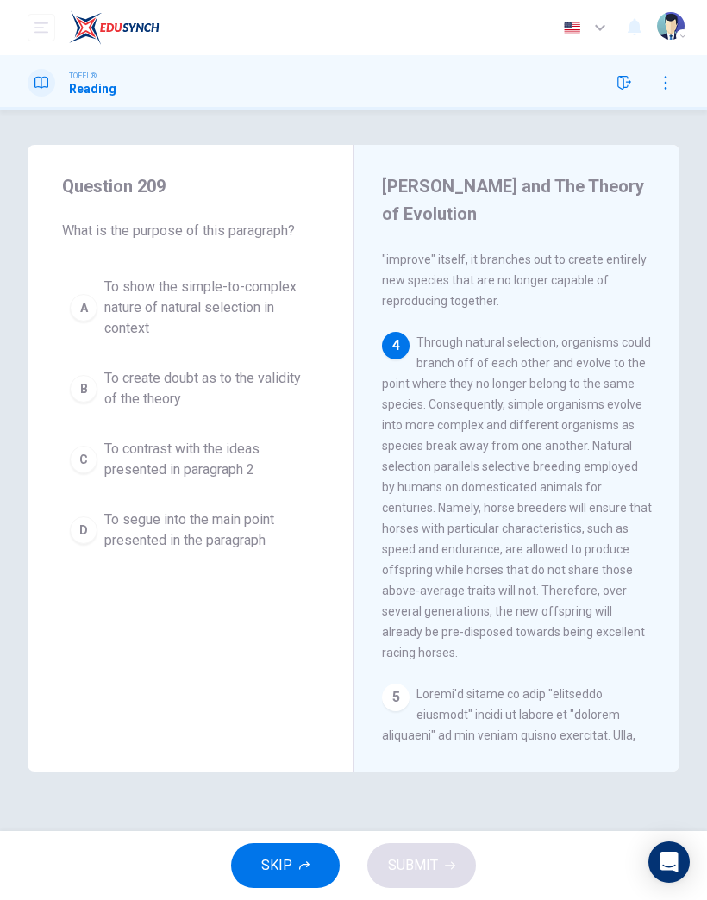
scroll to position [1014, 0]
click at [294, 857] on button "SKIP" at bounding box center [285, 866] width 109 height 45
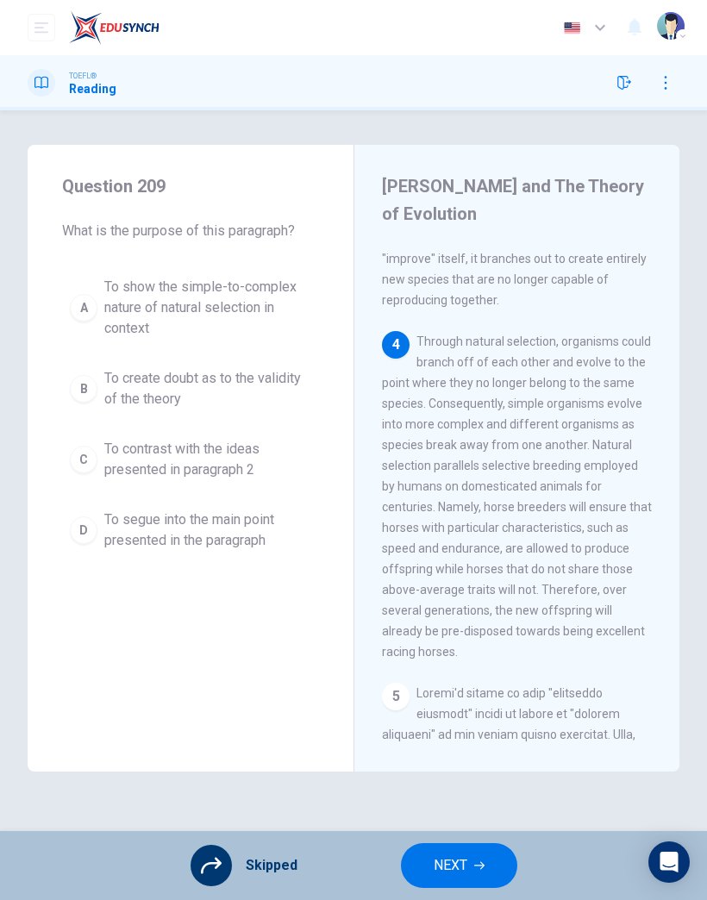
click at [461, 863] on span "NEXT" at bounding box center [451, 866] width 34 height 24
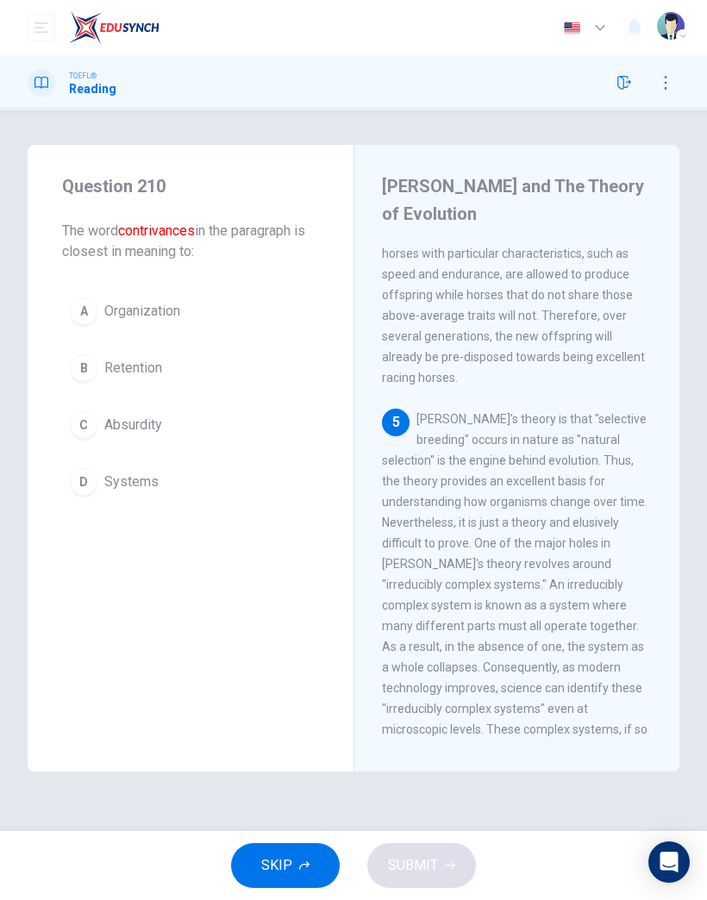
scroll to position [1346, 0]
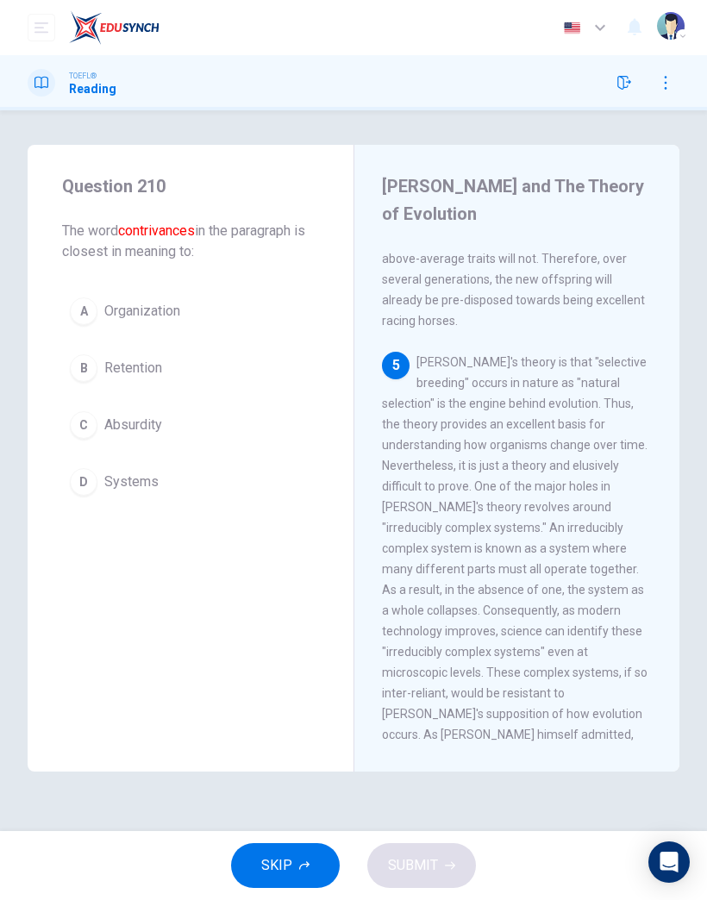
click at [297, 882] on button "SKIP" at bounding box center [285, 866] width 109 height 45
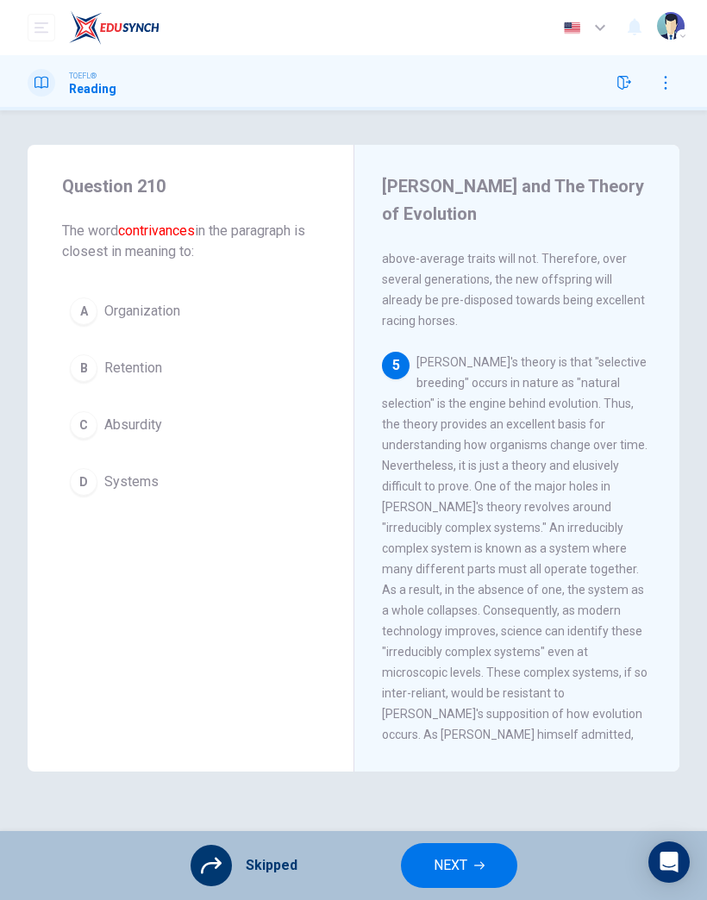
click at [482, 865] on icon "button" at bounding box center [479, 867] width 10 height 8
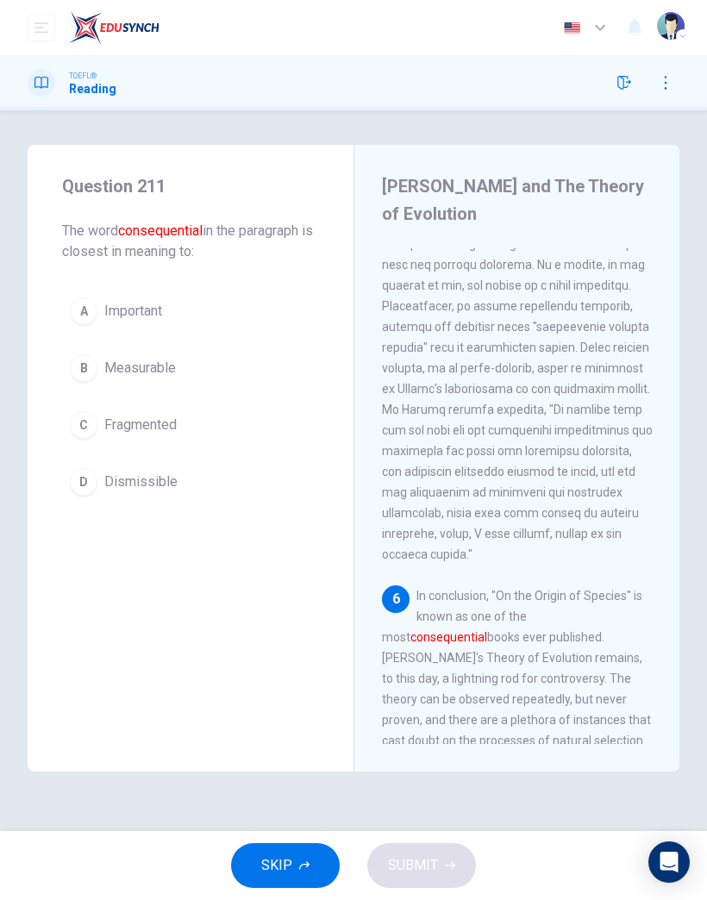
scroll to position [1678, 0]
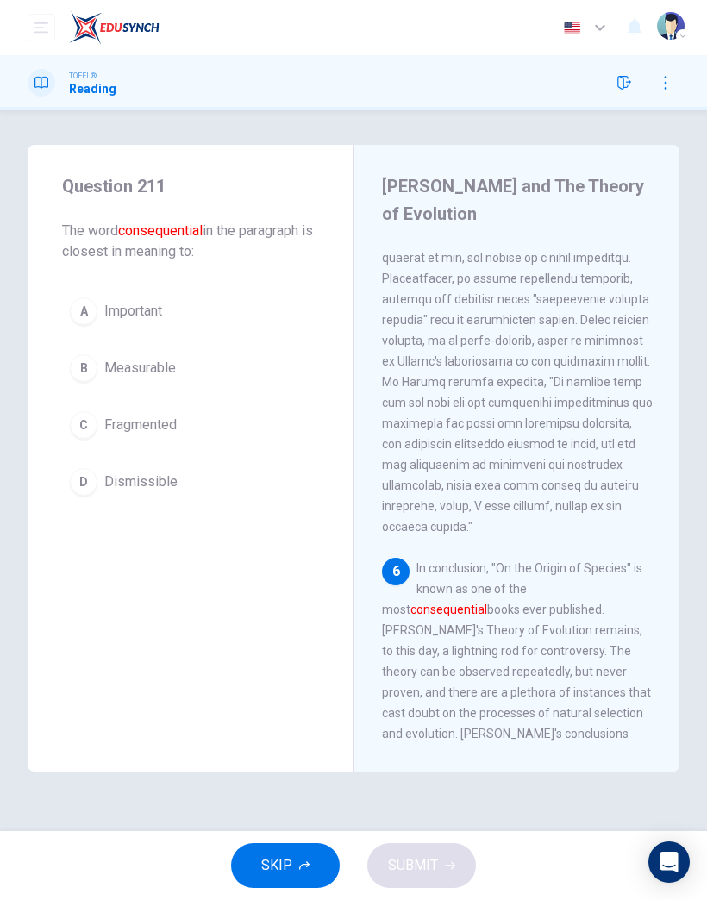
click at [297, 869] on button "SKIP" at bounding box center [285, 866] width 109 height 45
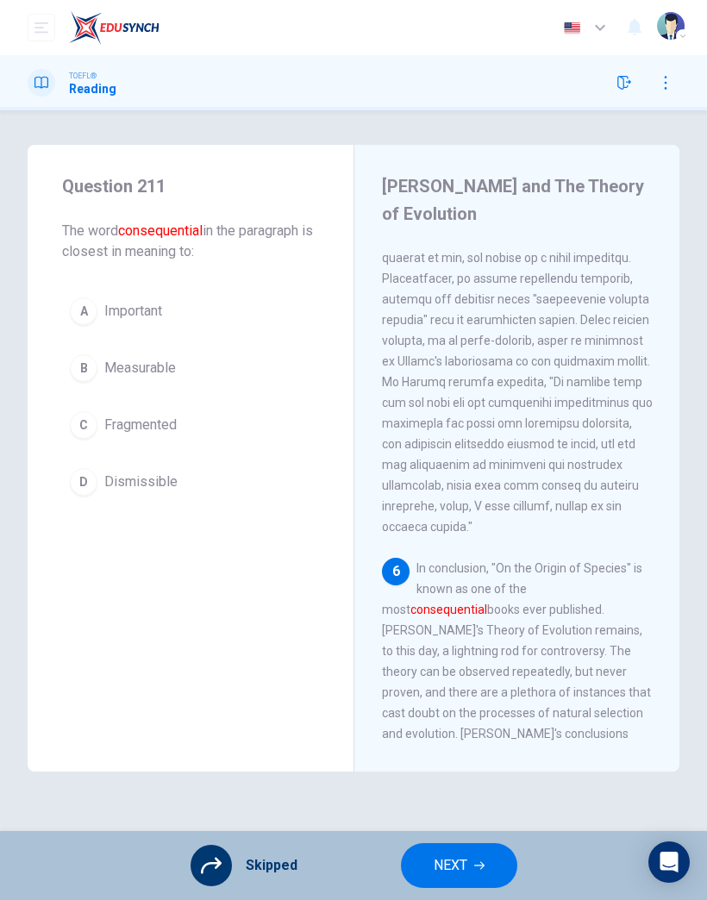
click at [452, 860] on span "NEXT" at bounding box center [451, 866] width 34 height 24
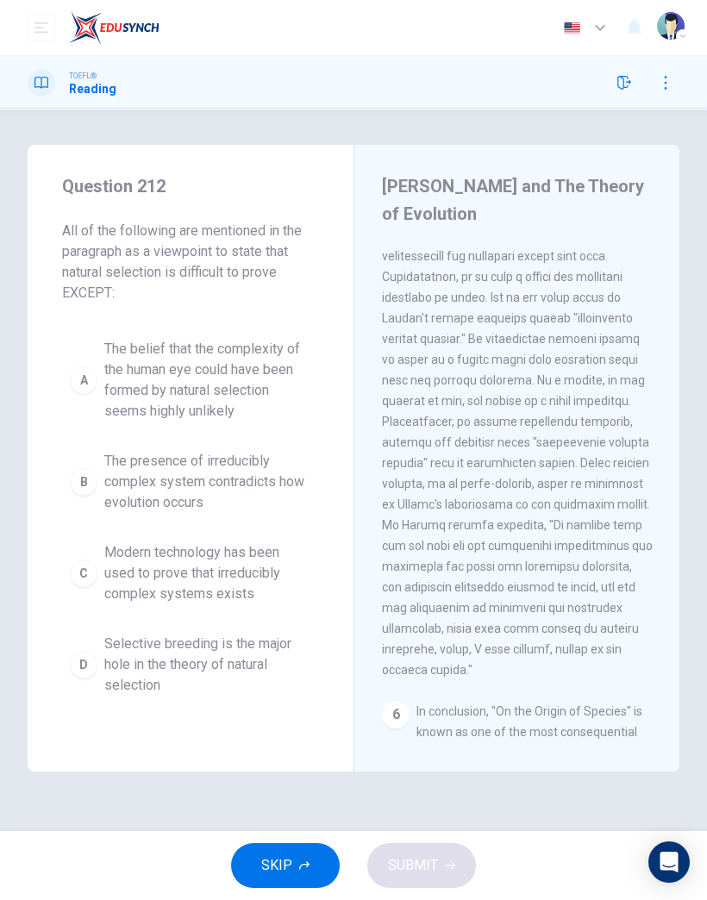
scroll to position [1519, 0]
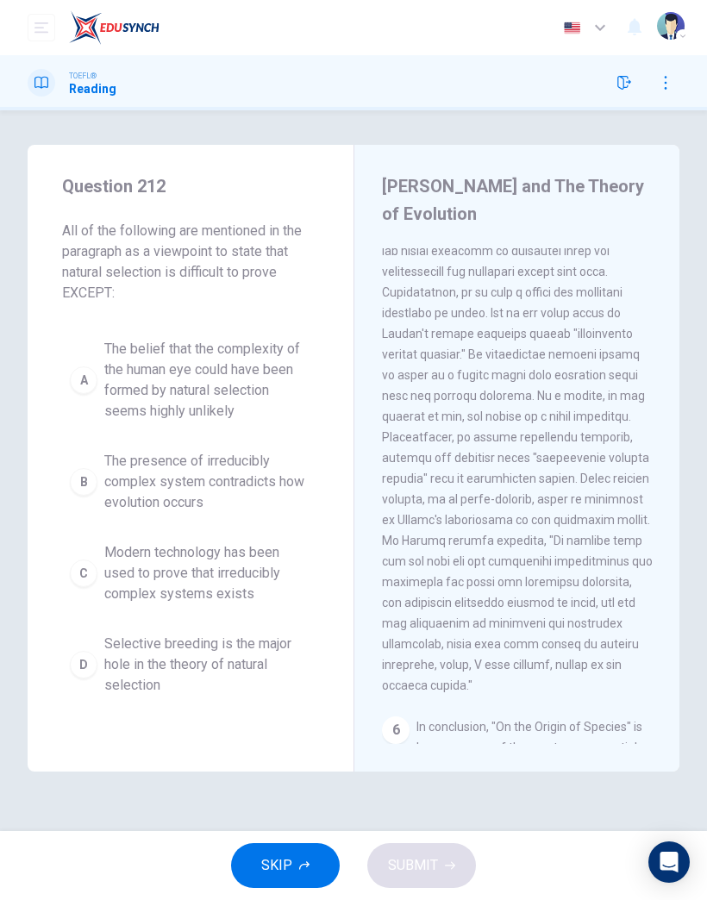
click at [306, 864] on icon "button" at bounding box center [304, 866] width 10 height 9
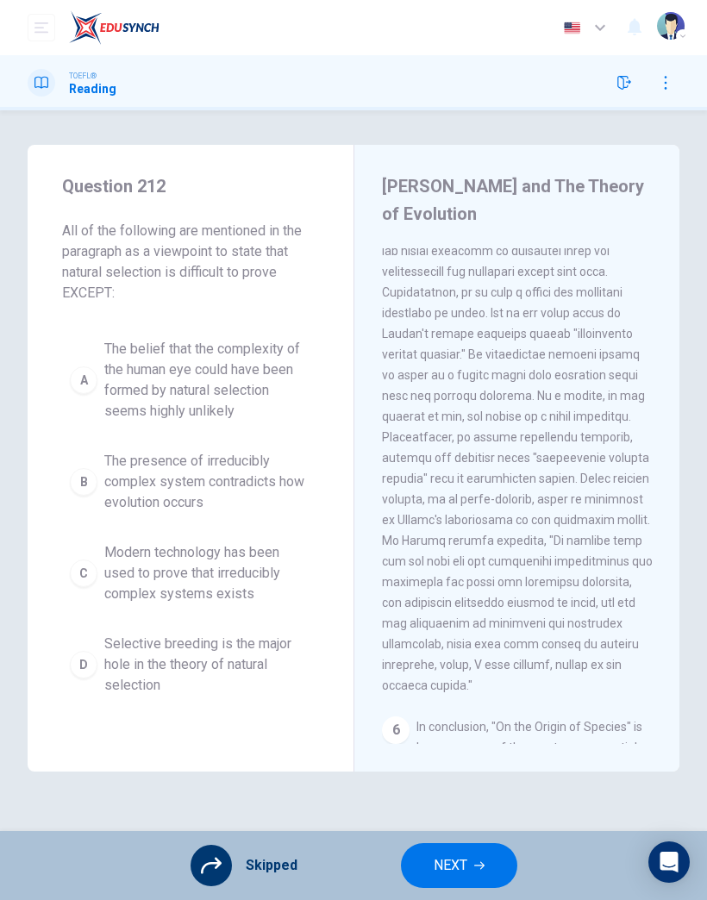
click at [461, 852] on button "NEXT" at bounding box center [459, 866] width 116 height 45
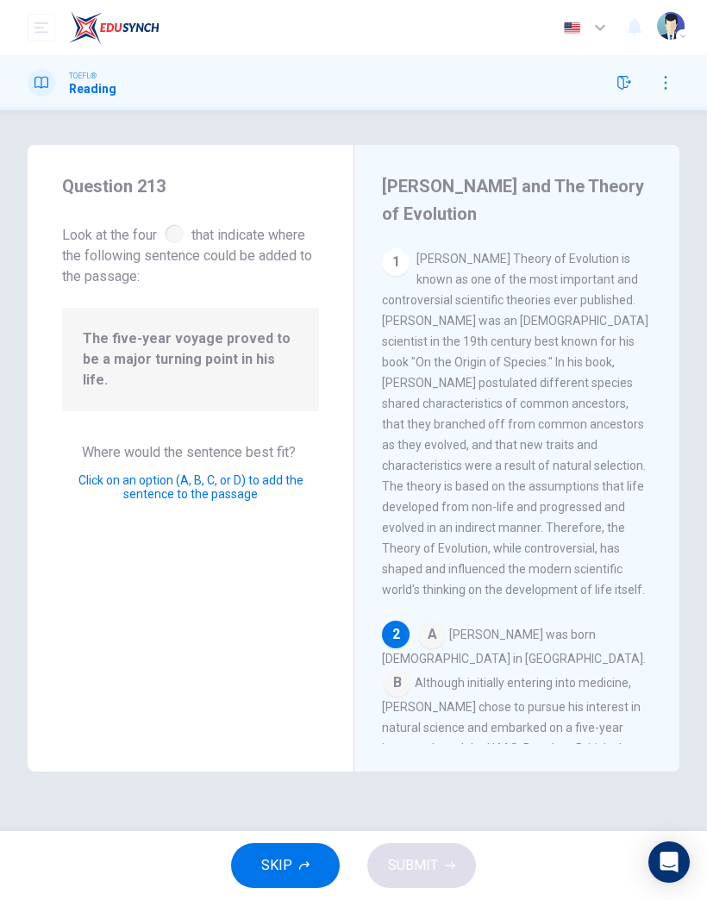
scroll to position [325, 0]
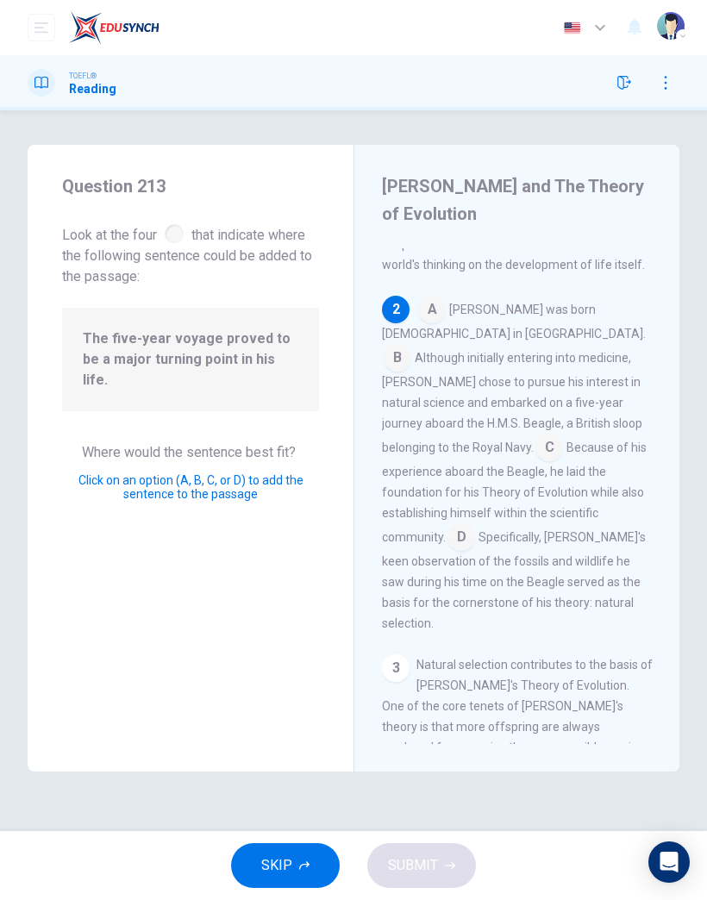
click at [548, 436] on input at bounding box center [550, 450] width 28 height 28
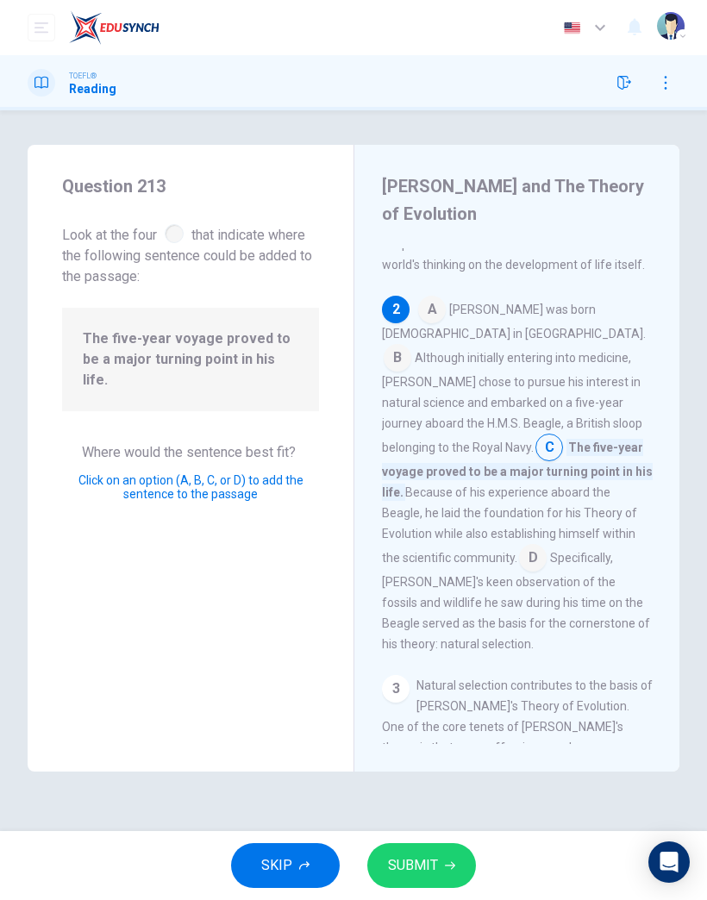
click at [457, 864] on button "SUBMIT" at bounding box center [421, 866] width 109 height 45
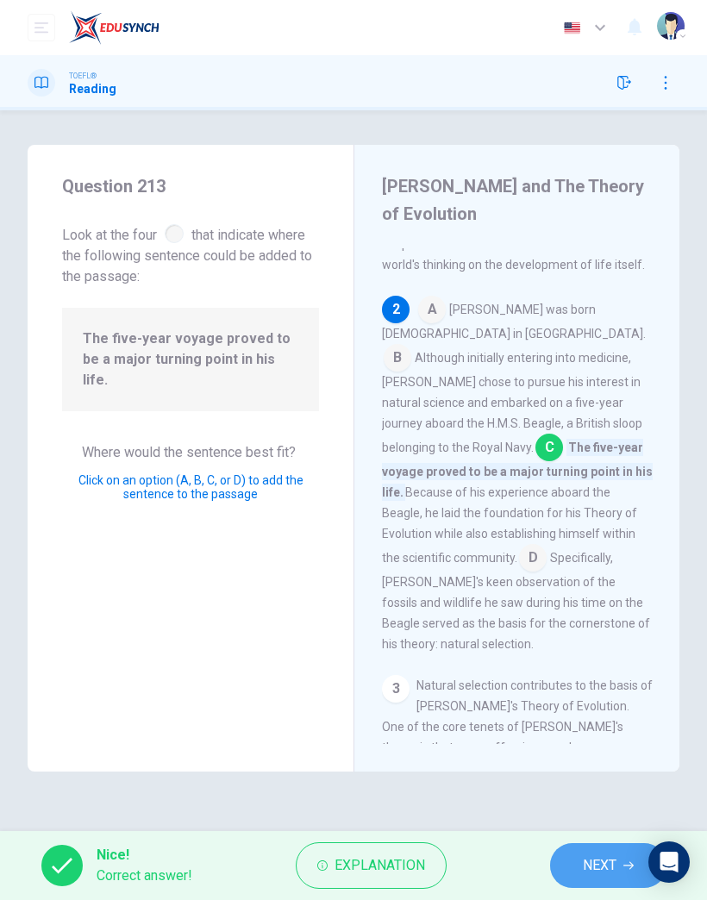
click at [601, 868] on span "NEXT" at bounding box center [600, 866] width 34 height 24
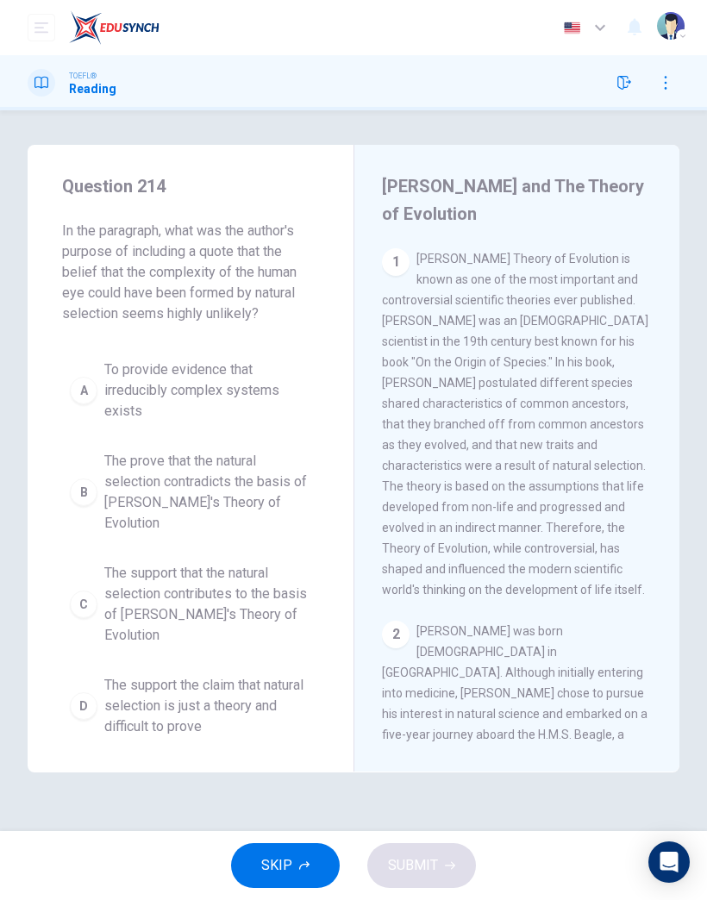
click at [301, 870] on icon "button" at bounding box center [304, 866] width 10 height 10
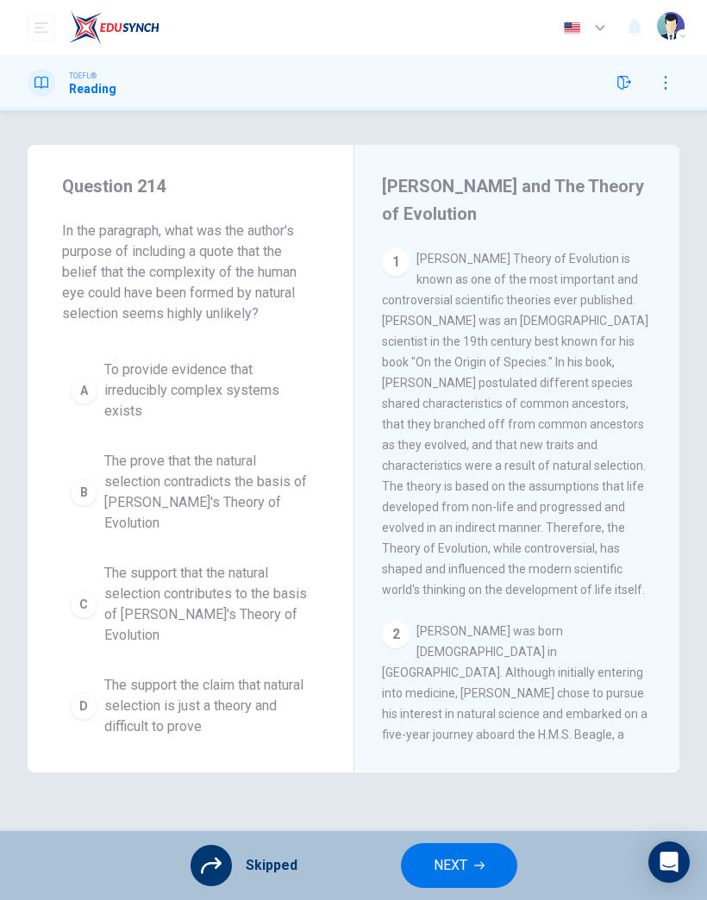
click at [465, 850] on button "NEXT" at bounding box center [459, 866] width 116 height 45
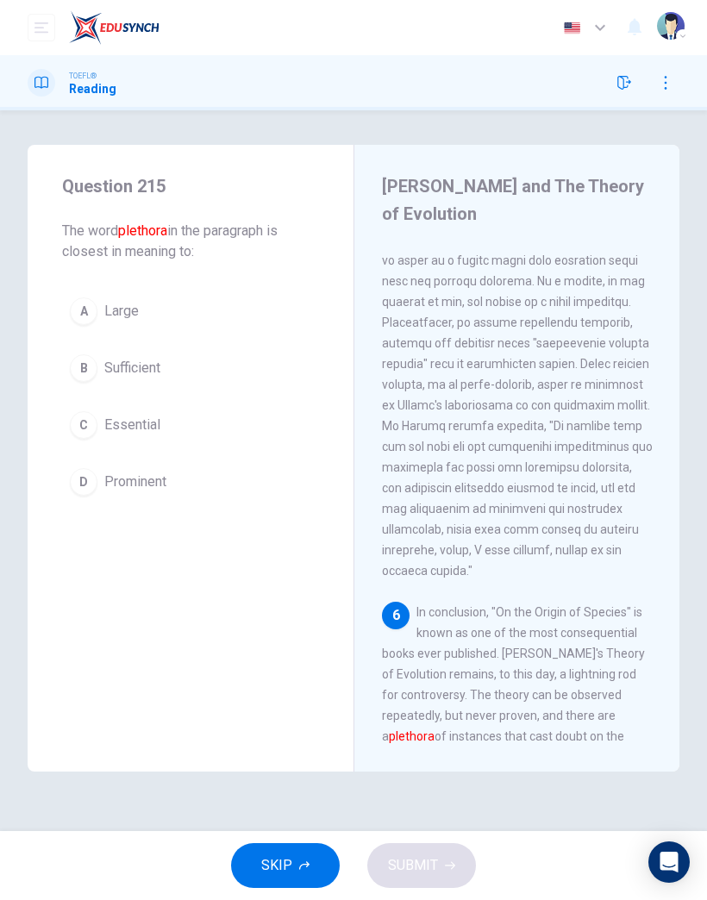
scroll to position [1678, 0]
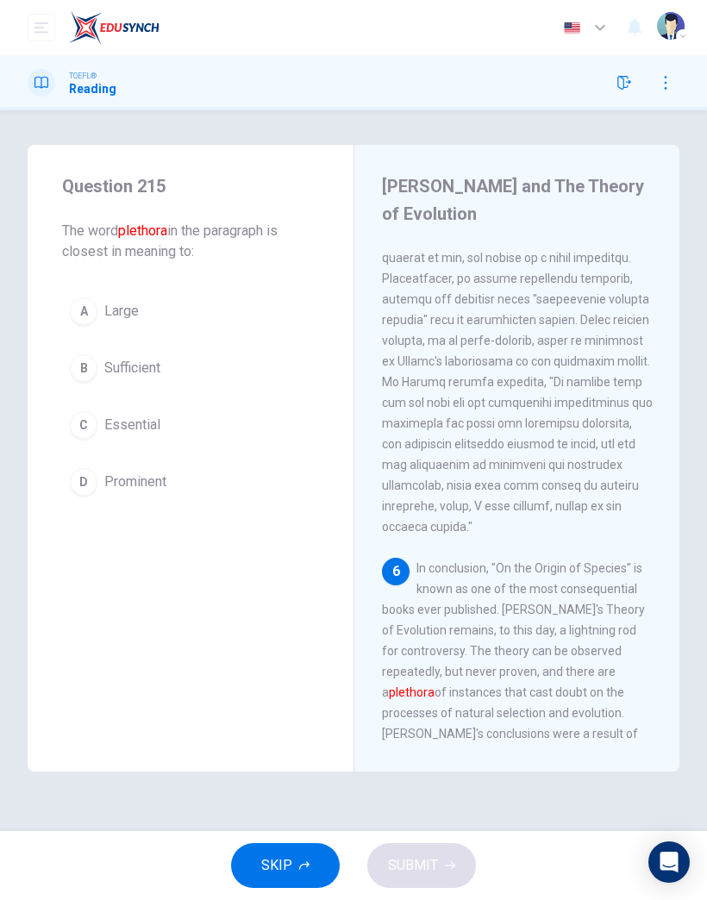
click at [295, 863] on button "SKIP" at bounding box center [285, 866] width 109 height 45
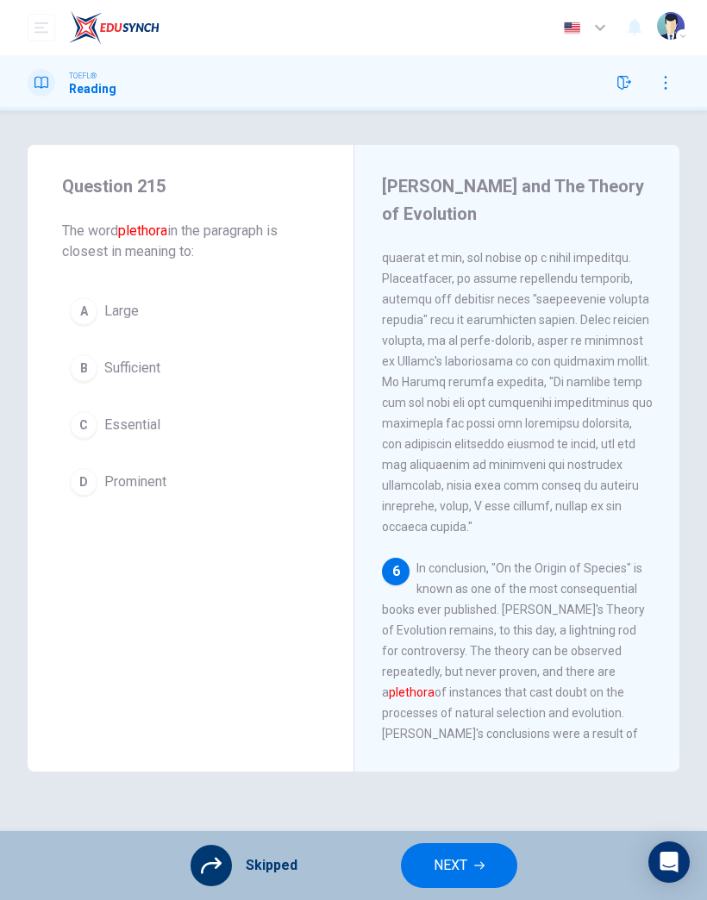
click at [474, 860] on button "NEXT" at bounding box center [459, 866] width 116 height 45
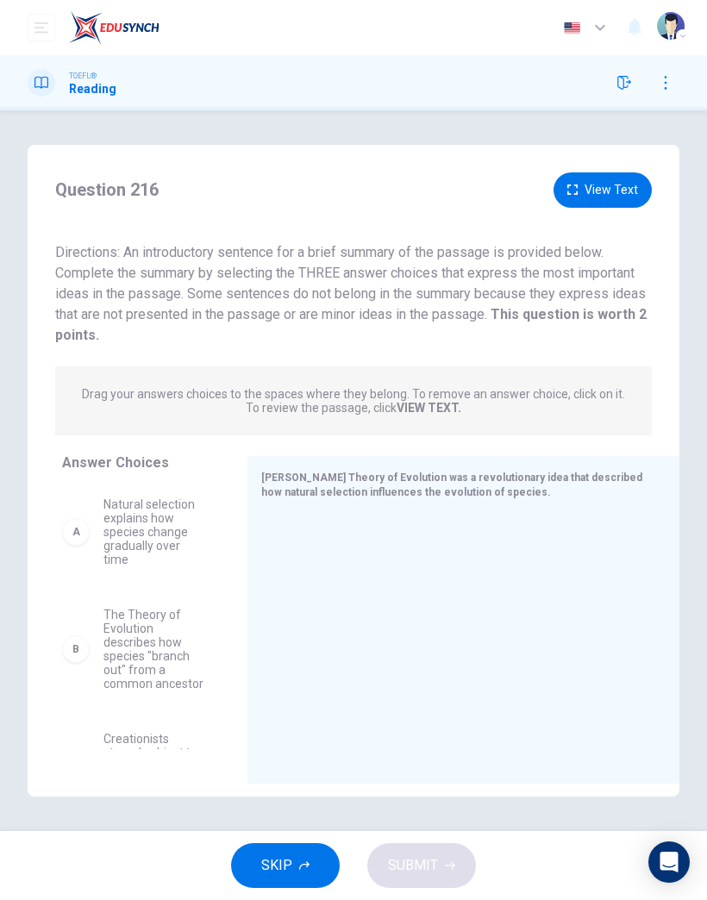
click at [300, 850] on button "SKIP" at bounding box center [285, 866] width 109 height 45
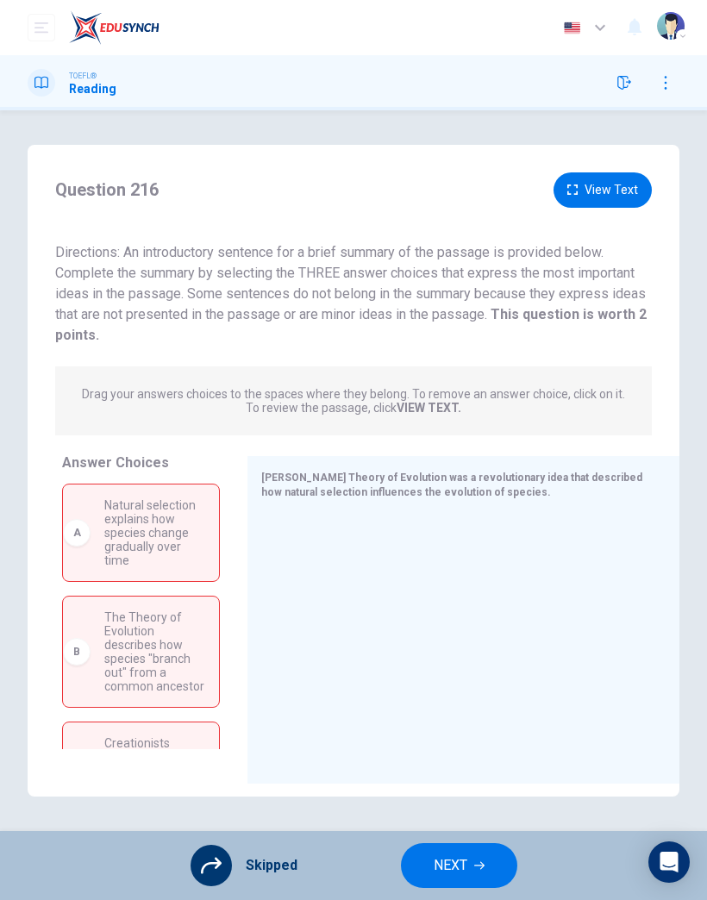
click at [462, 864] on span "NEXT" at bounding box center [451, 866] width 34 height 24
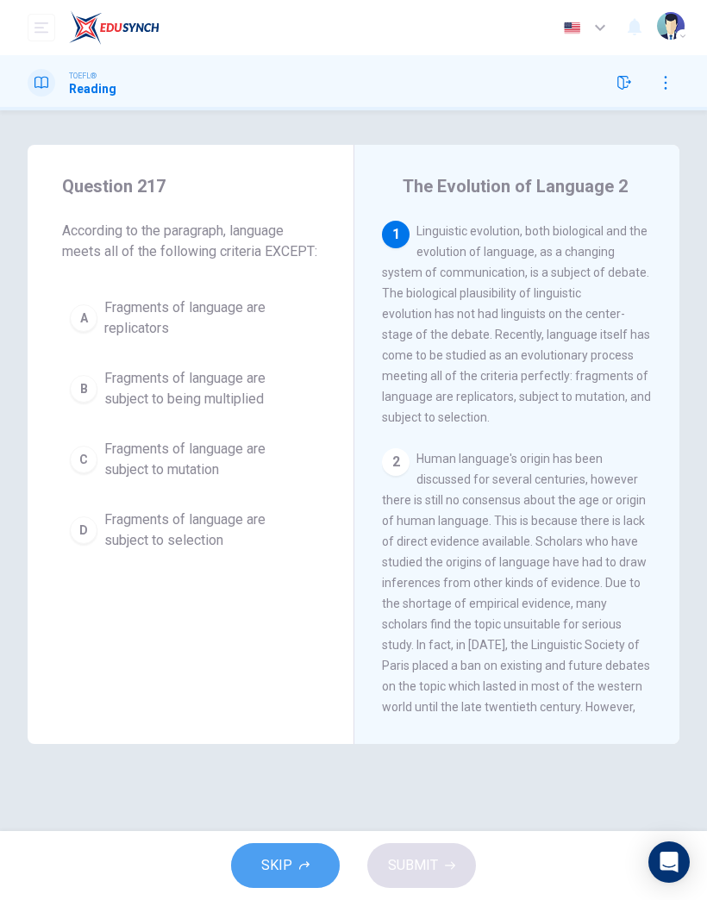
click at [308, 870] on icon "button" at bounding box center [304, 866] width 10 height 10
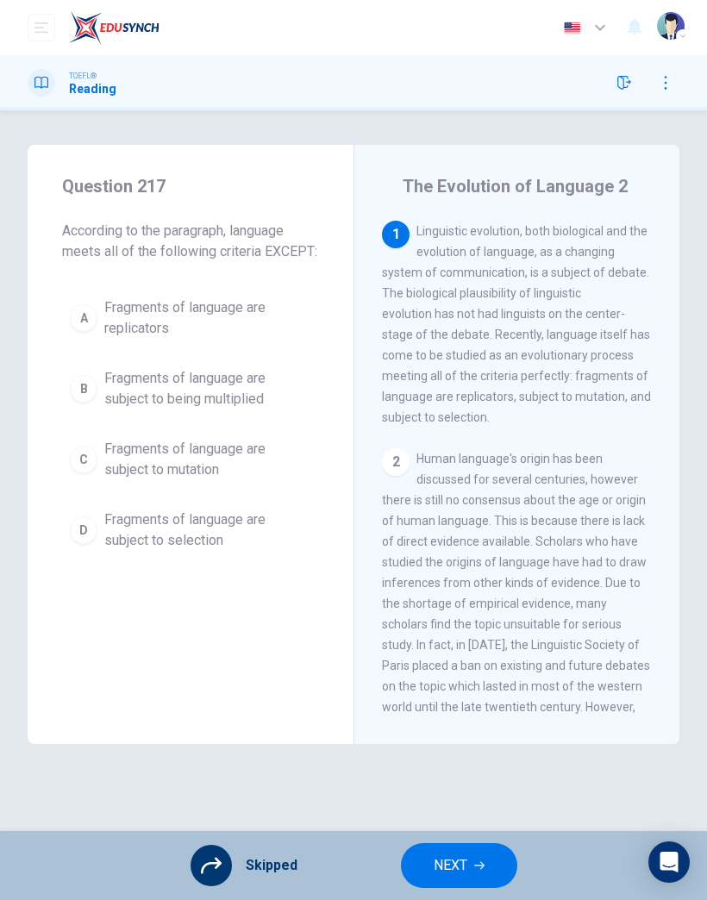
click at [447, 852] on button "NEXT" at bounding box center [459, 866] width 116 height 45
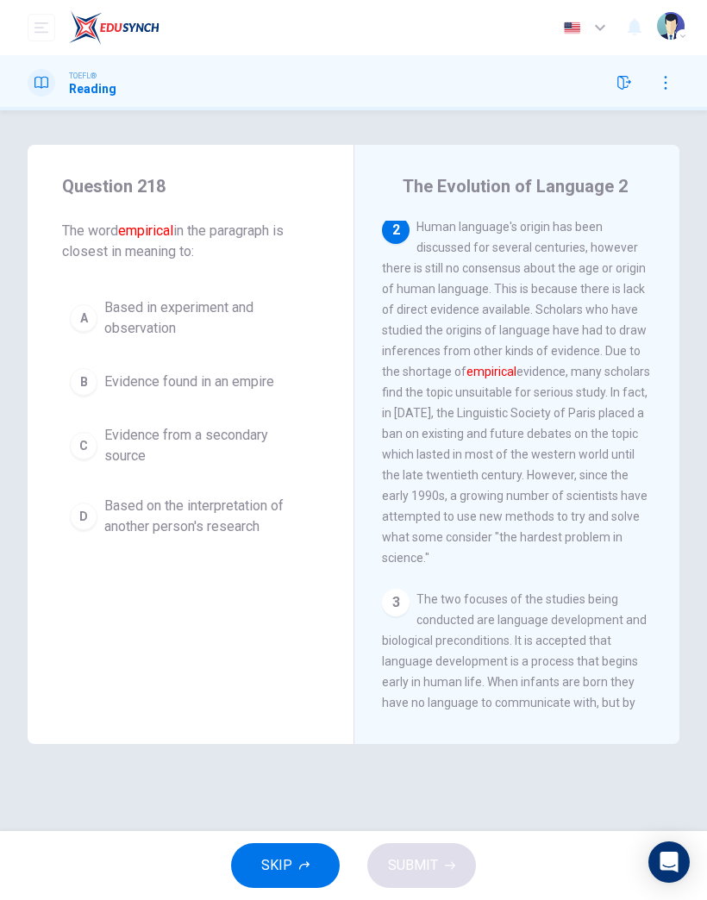
scroll to position [256, 0]
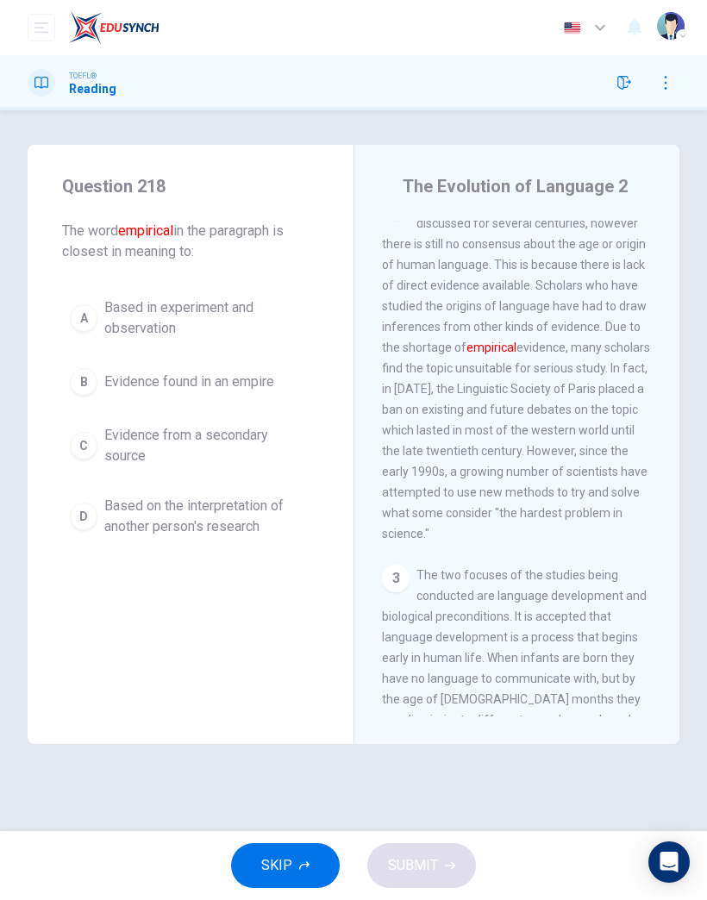
click at [312, 868] on button "SKIP" at bounding box center [285, 866] width 109 height 45
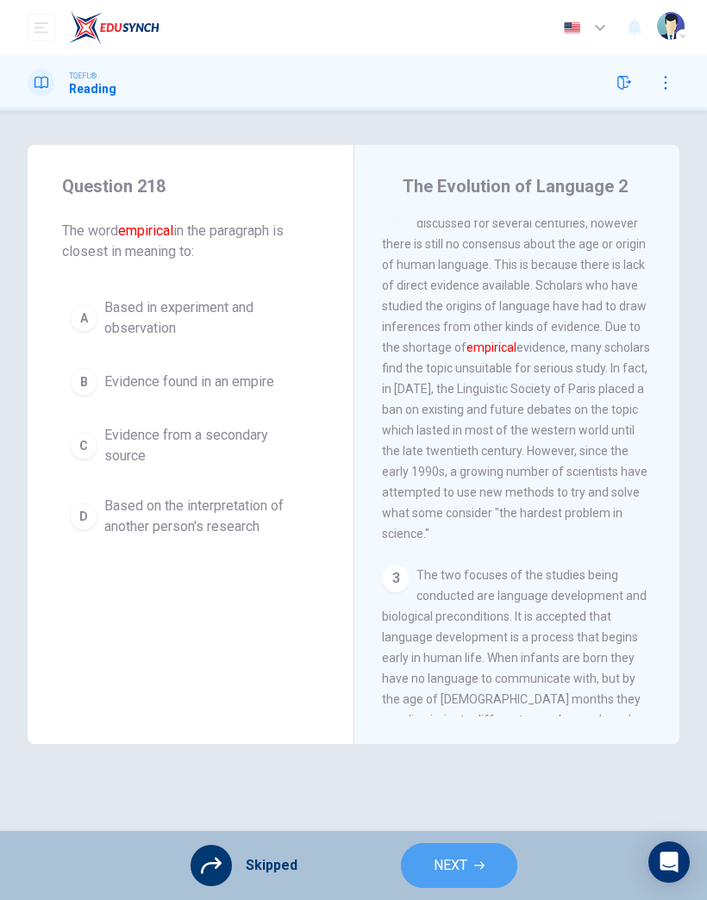
click at [449, 866] on span "NEXT" at bounding box center [451, 866] width 34 height 24
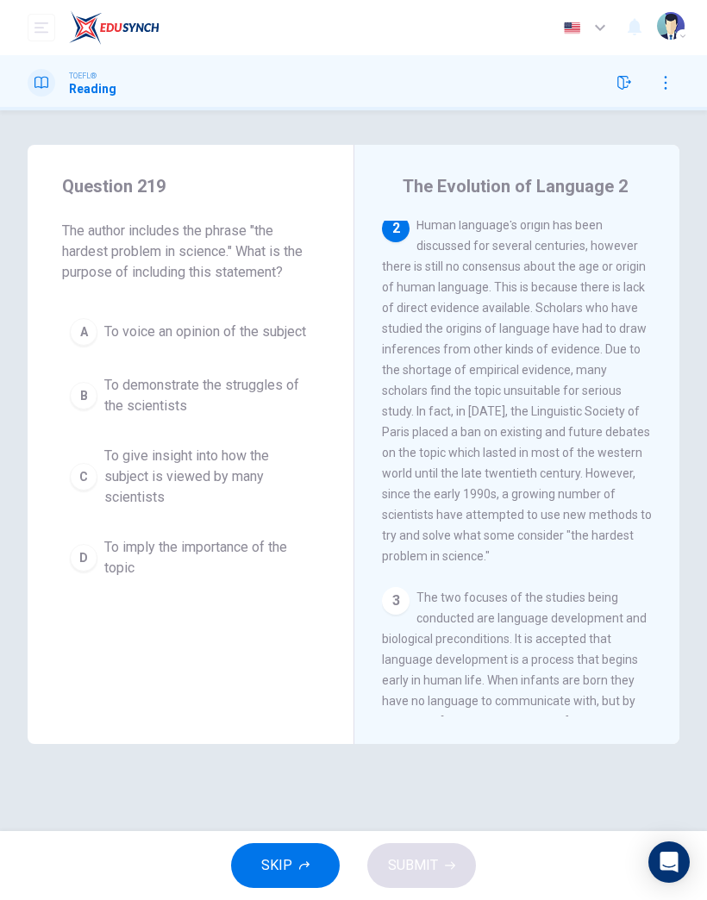
scroll to position [228, 0]
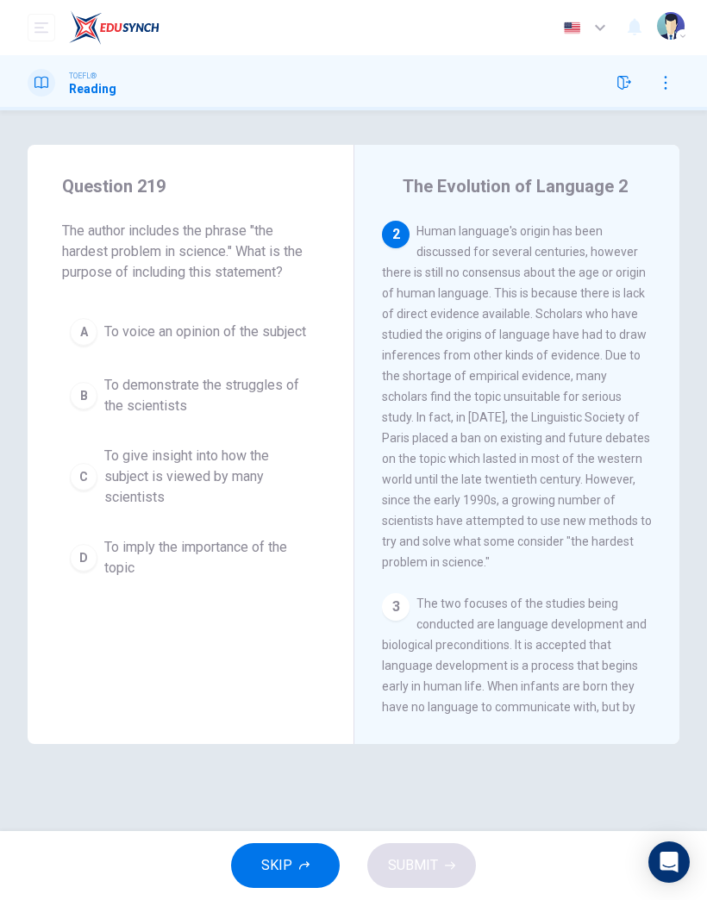
click at [306, 870] on icon "button" at bounding box center [304, 866] width 10 height 10
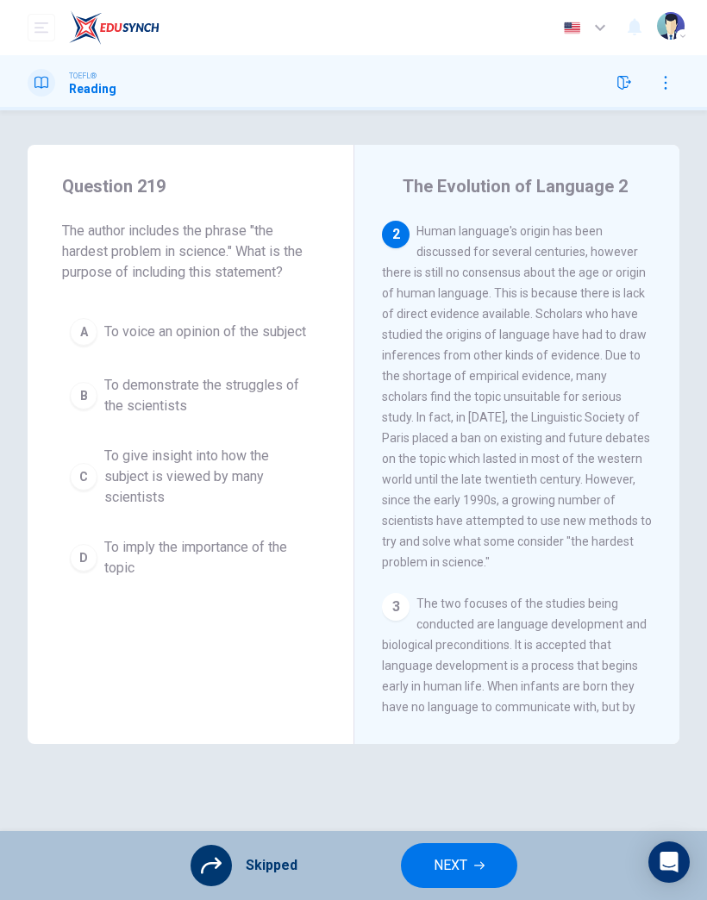
click at [458, 870] on span "NEXT" at bounding box center [451, 866] width 34 height 24
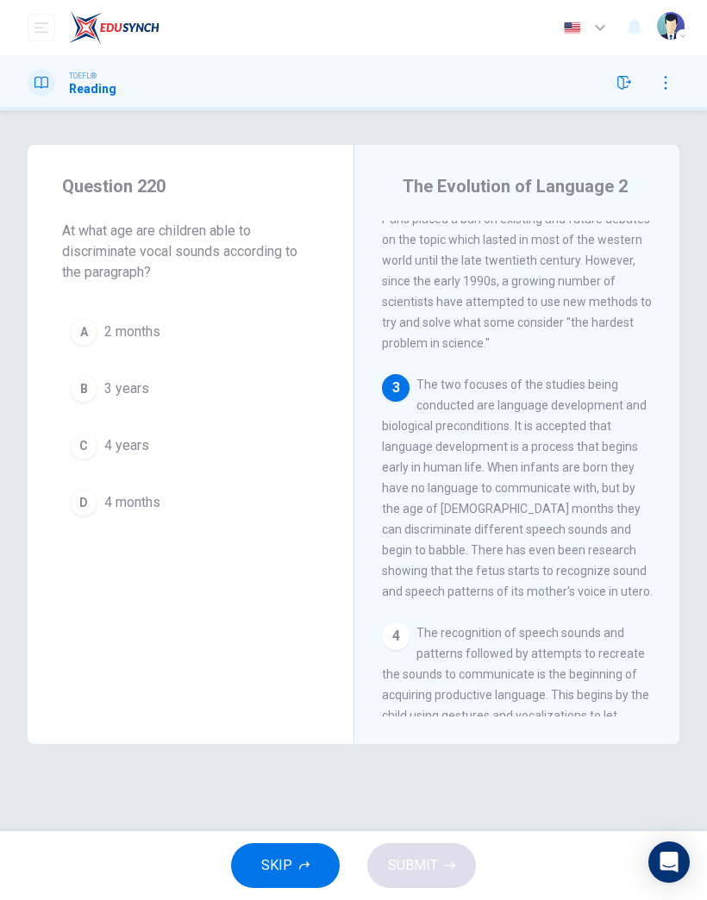
scroll to position [505, 0]
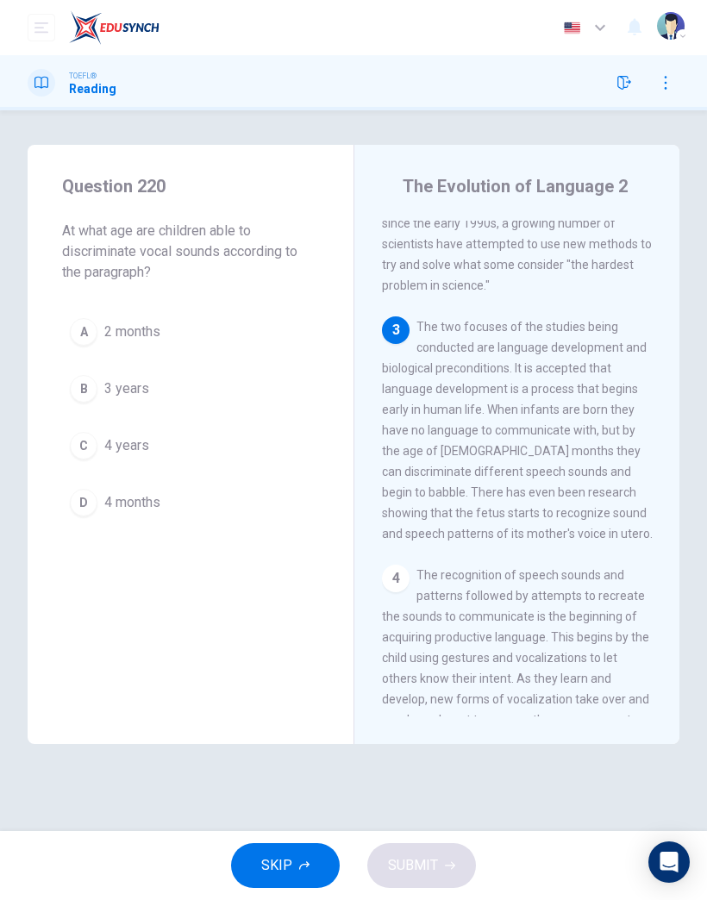
click at [311, 877] on button "SKIP" at bounding box center [285, 866] width 109 height 45
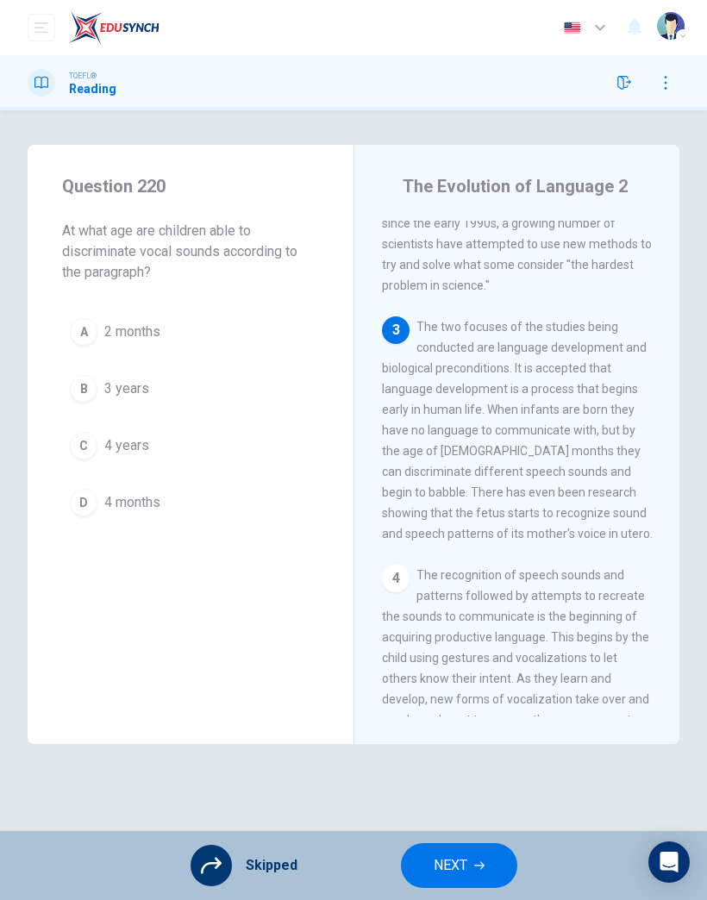
click at [447, 866] on span "NEXT" at bounding box center [451, 866] width 34 height 24
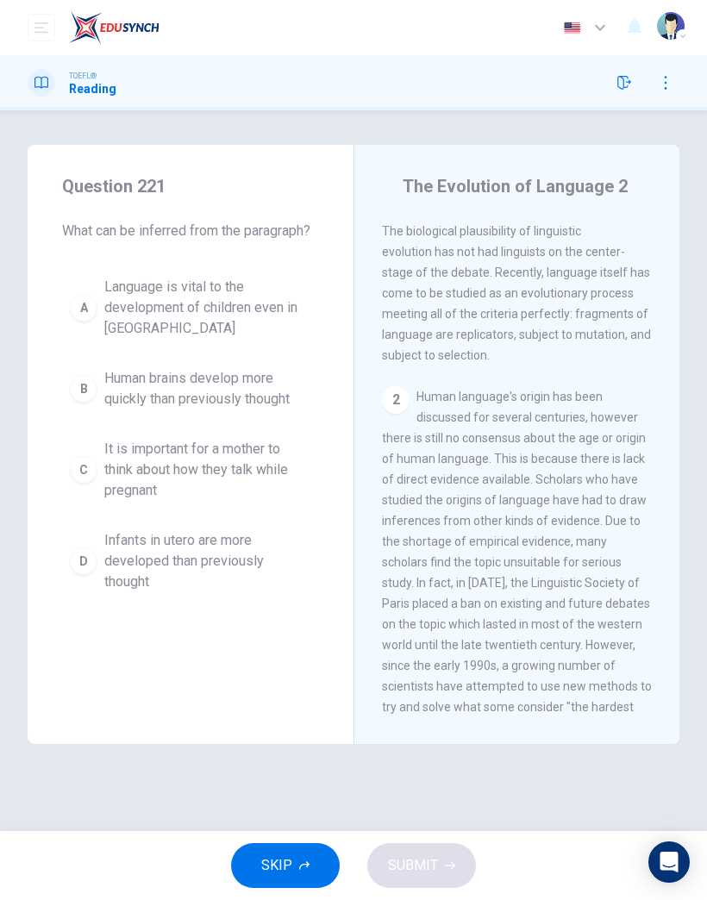
scroll to position [0, 0]
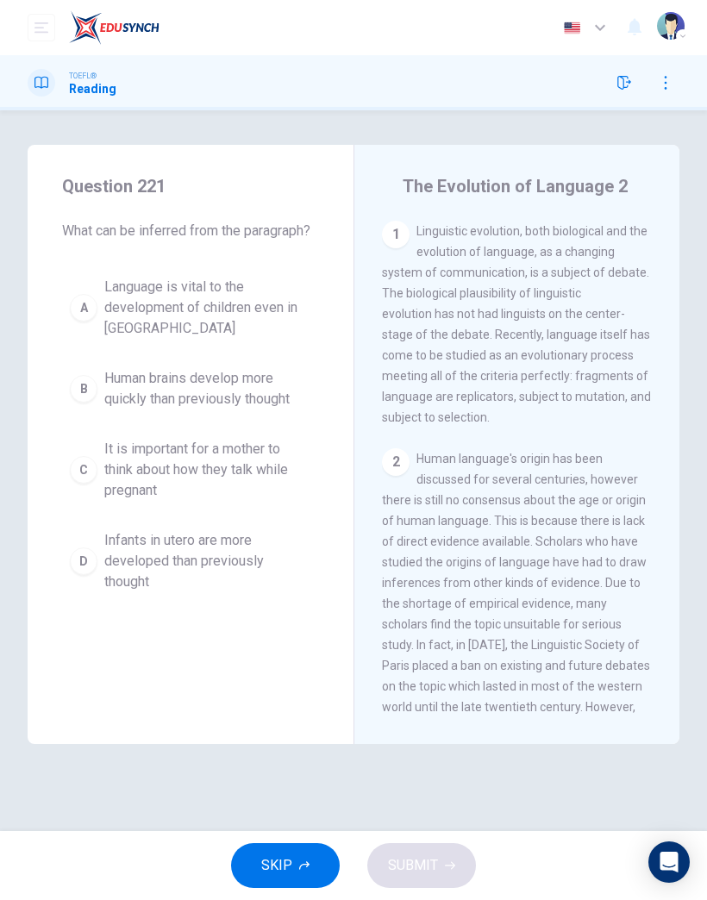
click at [311, 870] on button "SKIP" at bounding box center [285, 866] width 109 height 45
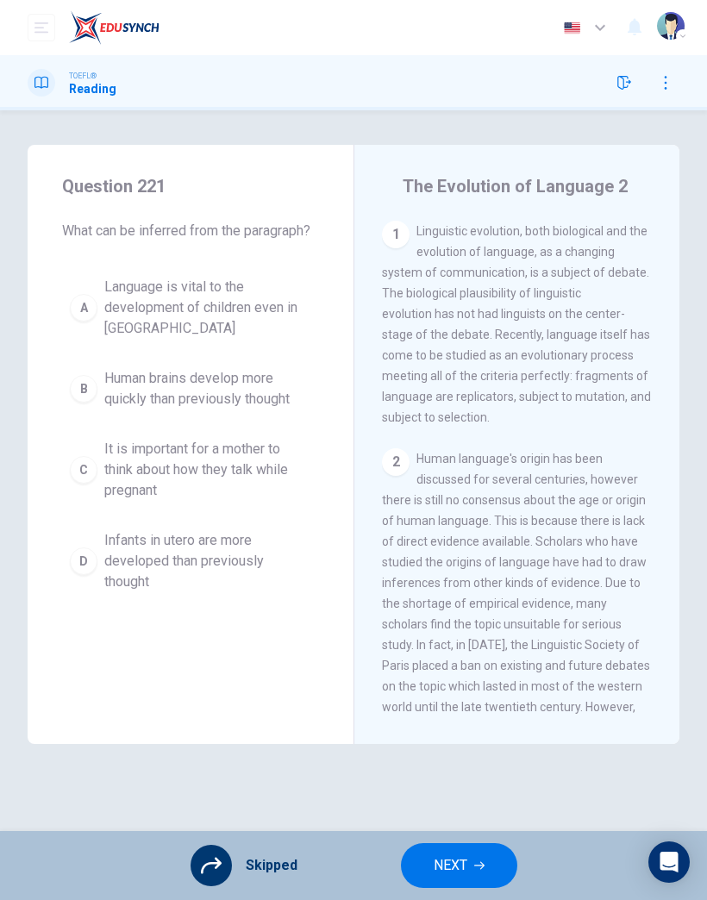
click at [475, 862] on icon "button" at bounding box center [479, 866] width 10 height 10
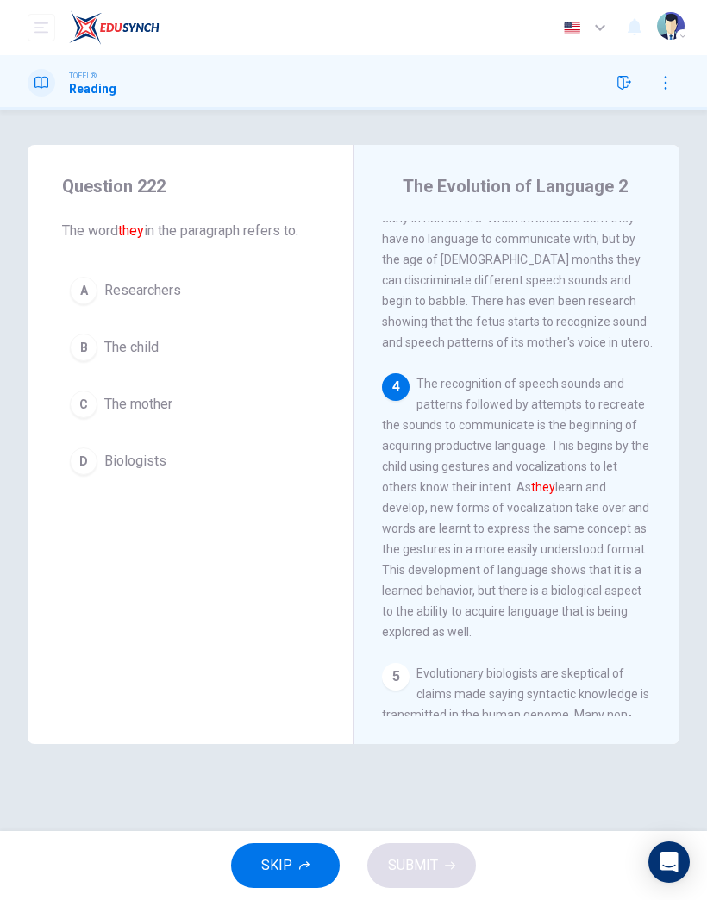
scroll to position [794, 0]
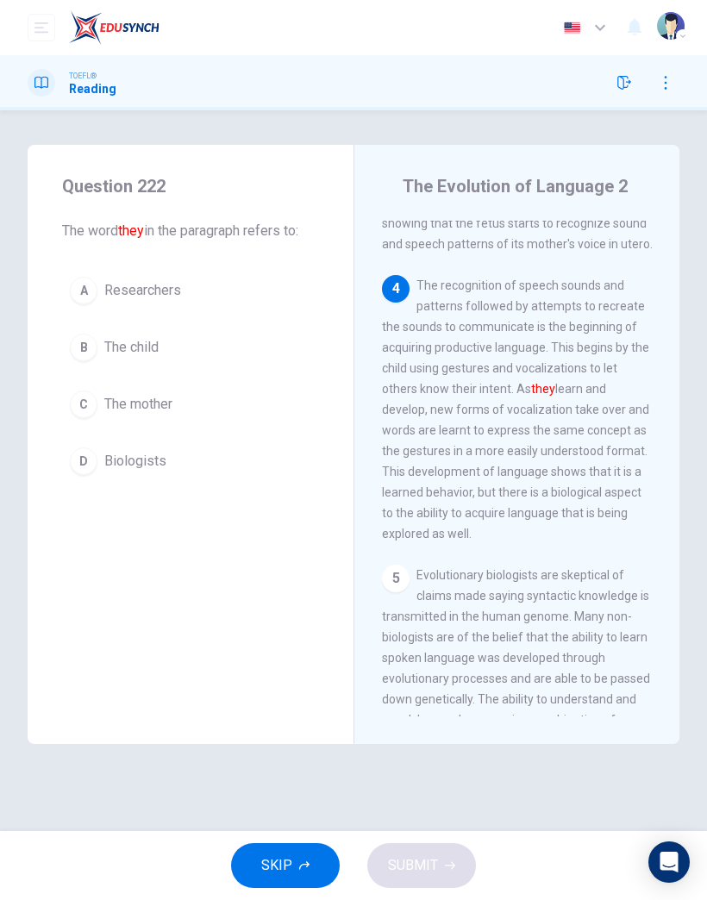
click at [305, 873] on button "SKIP" at bounding box center [285, 866] width 109 height 45
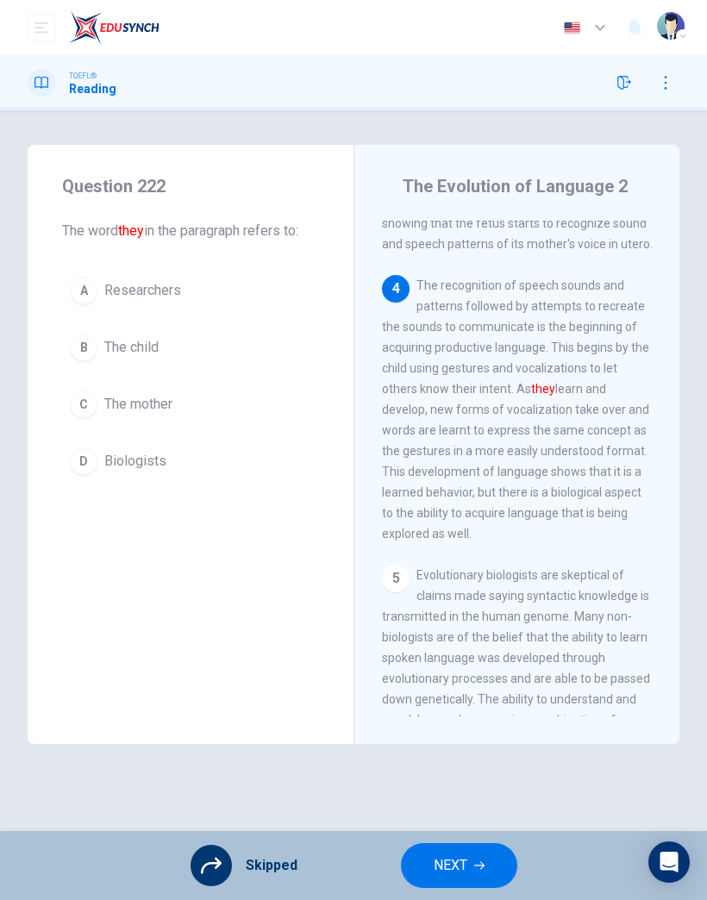
click at [479, 876] on button "NEXT" at bounding box center [459, 866] width 116 height 45
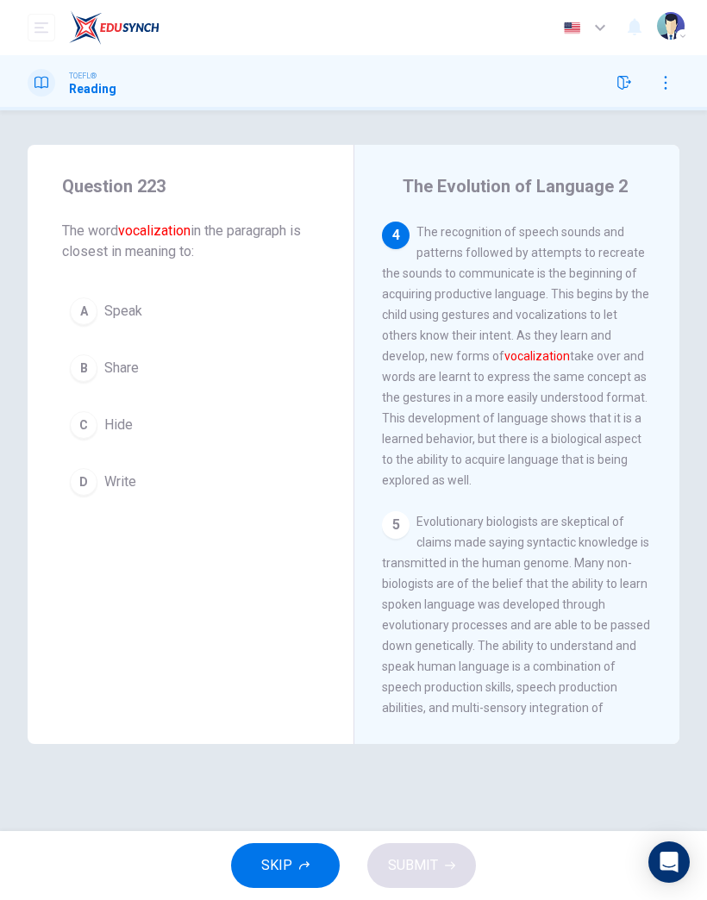
scroll to position [849, 0]
click at [306, 873] on button "SKIP" at bounding box center [285, 866] width 109 height 45
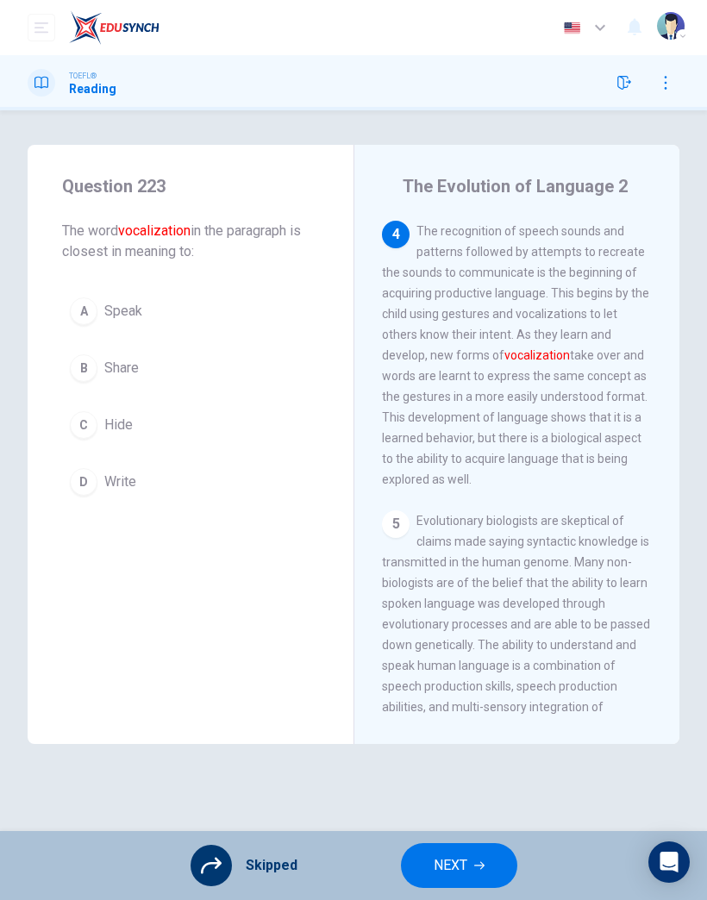
click at [463, 860] on span "NEXT" at bounding box center [451, 866] width 34 height 24
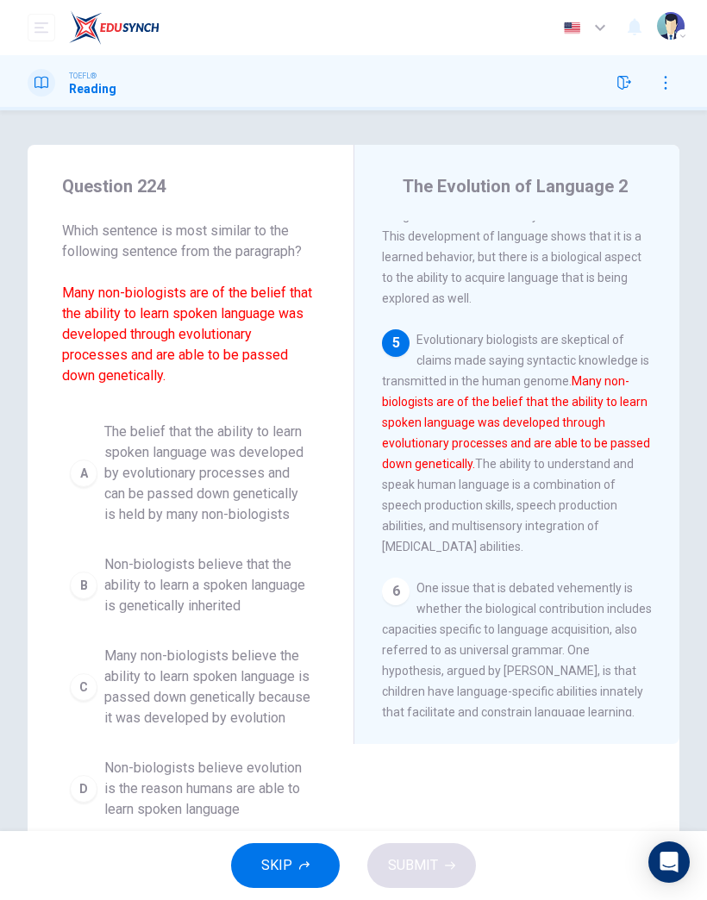
scroll to position [1043, 0]
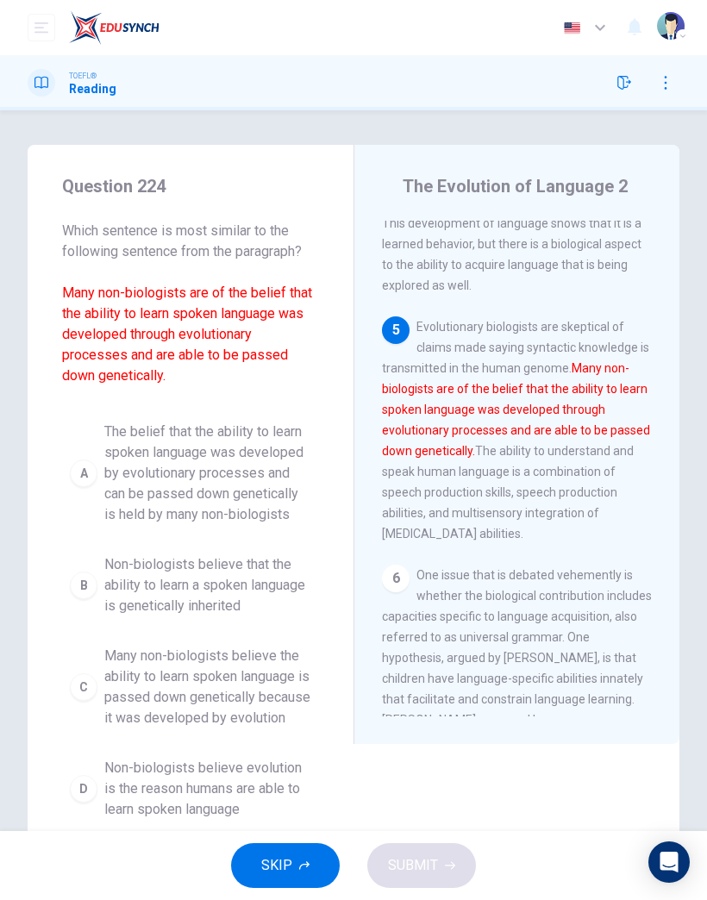
click at [323, 884] on button "SKIP" at bounding box center [285, 866] width 109 height 45
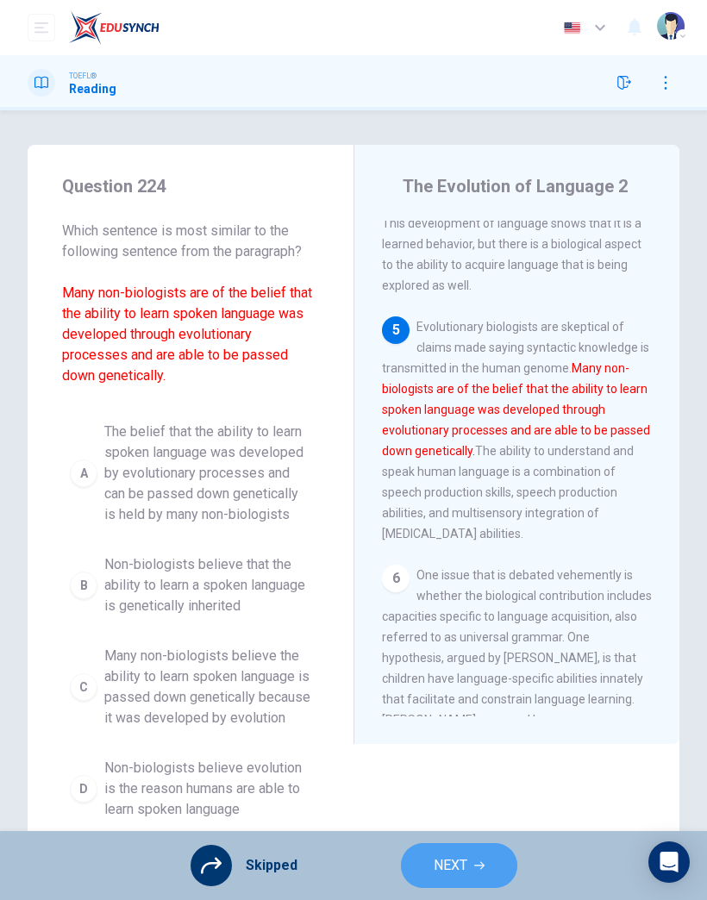
click at [452, 863] on span "NEXT" at bounding box center [451, 866] width 34 height 24
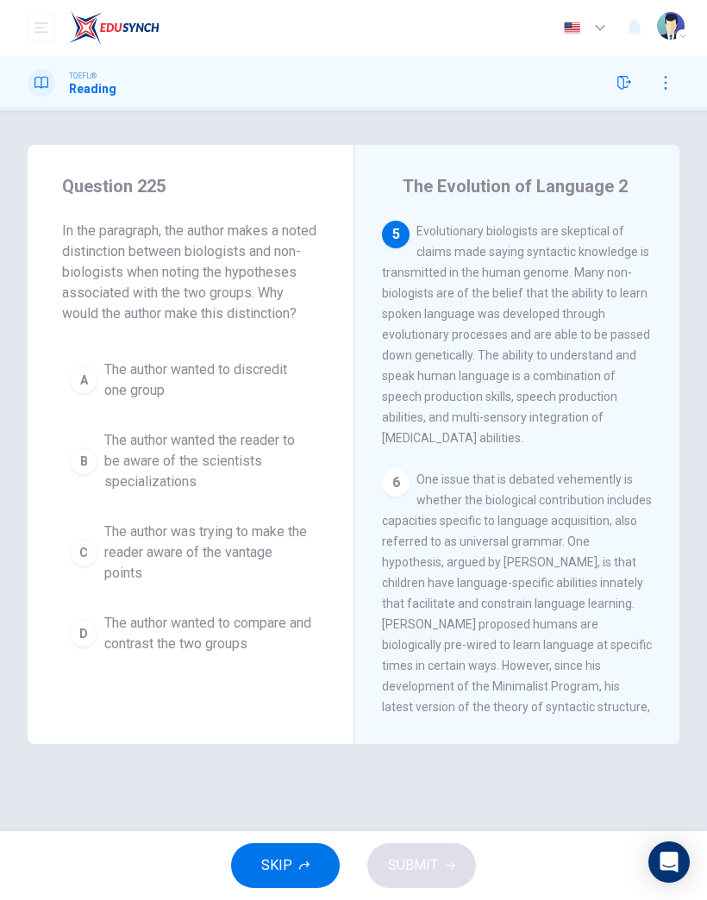
scroll to position [1139, 0]
click at [304, 880] on button "SKIP" at bounding box center [285, 866] width 109 height 45
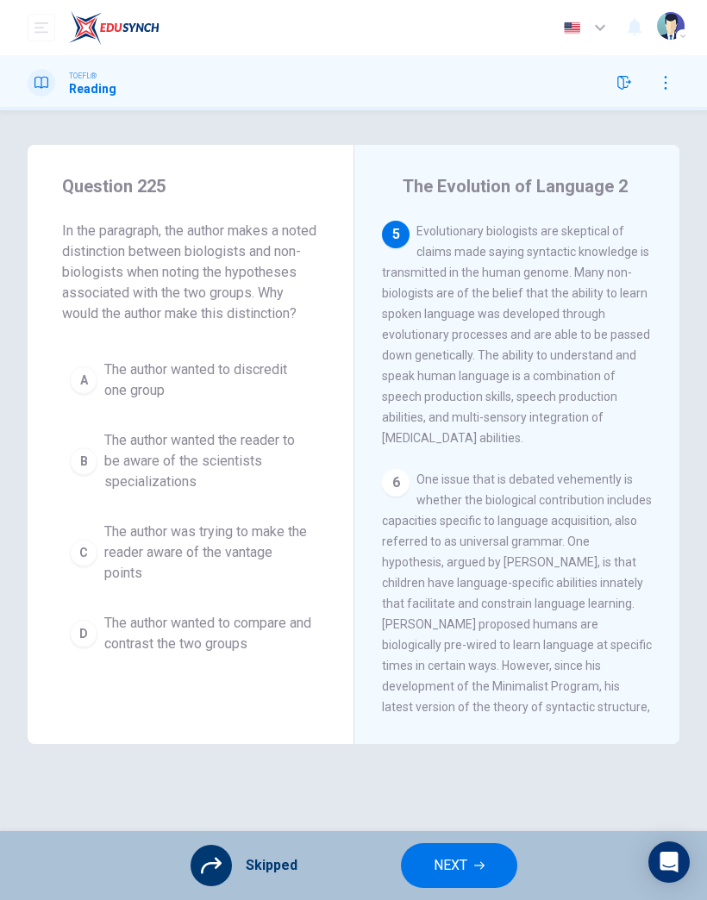
click at [467, 862] on button "NEXT" at bounding box center [459, 866] width 116 height 45
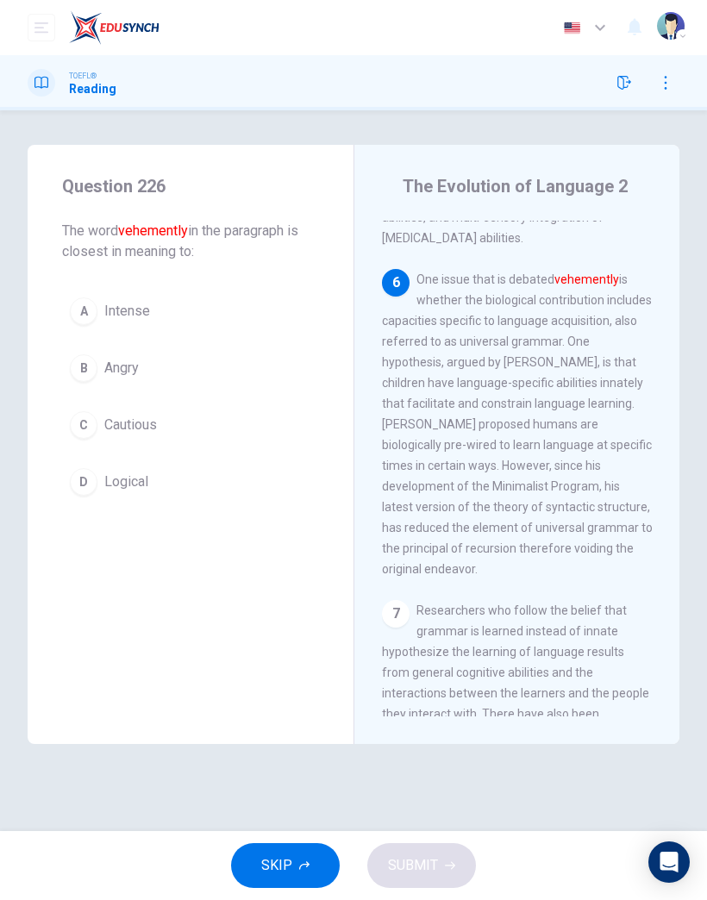
scroll to position [1353, 0]
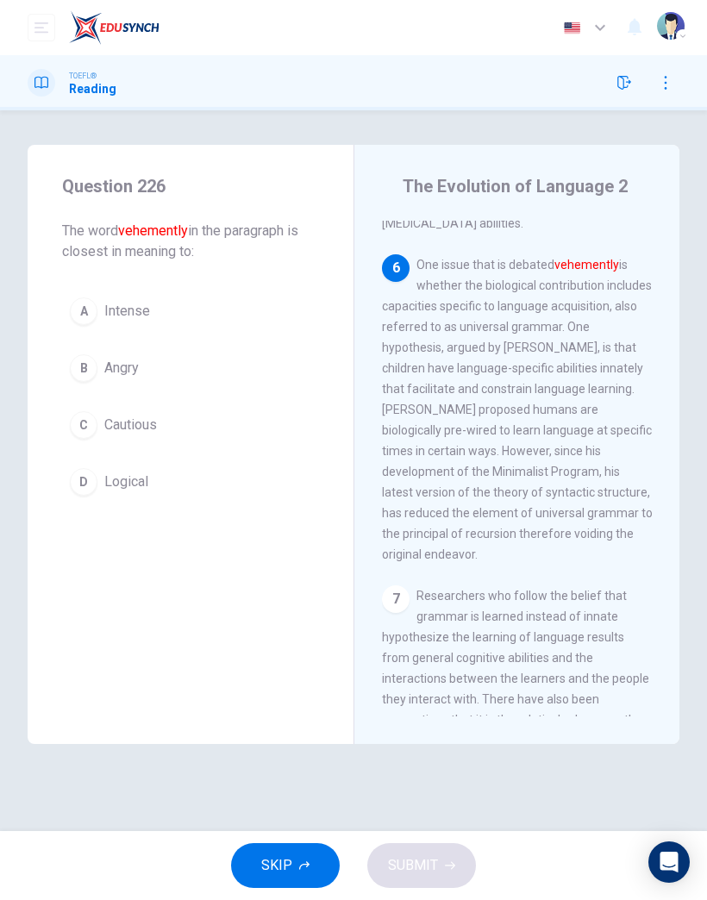
click at [321, 869] on button "SKIP" at bounding box center [285, 866] width 109 height 45
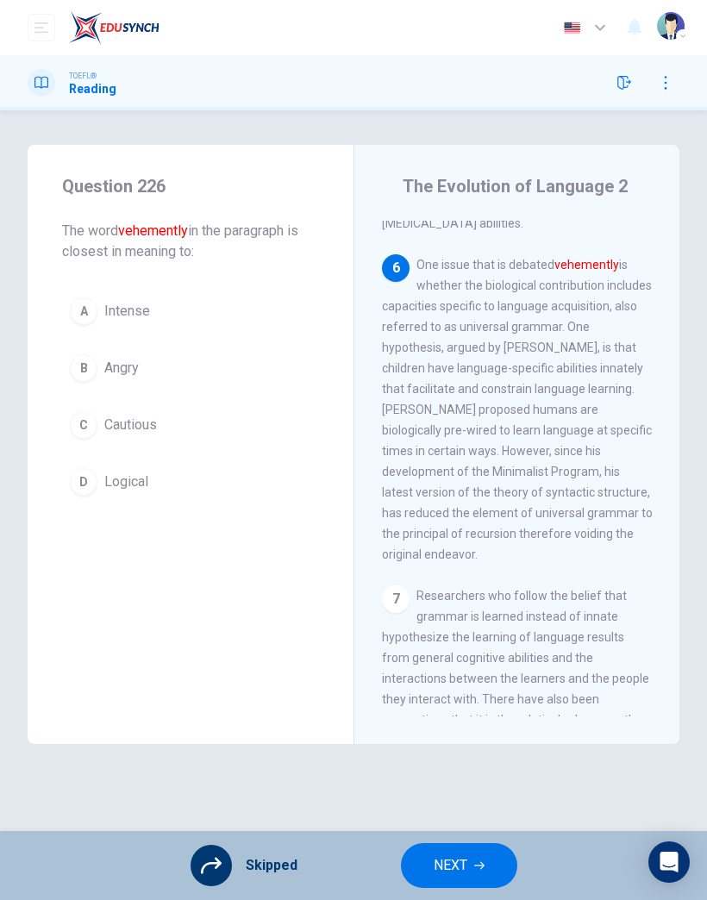
click at [445, 864] on span "NEXT" at bounding box center [451, 866] width 34 height 24
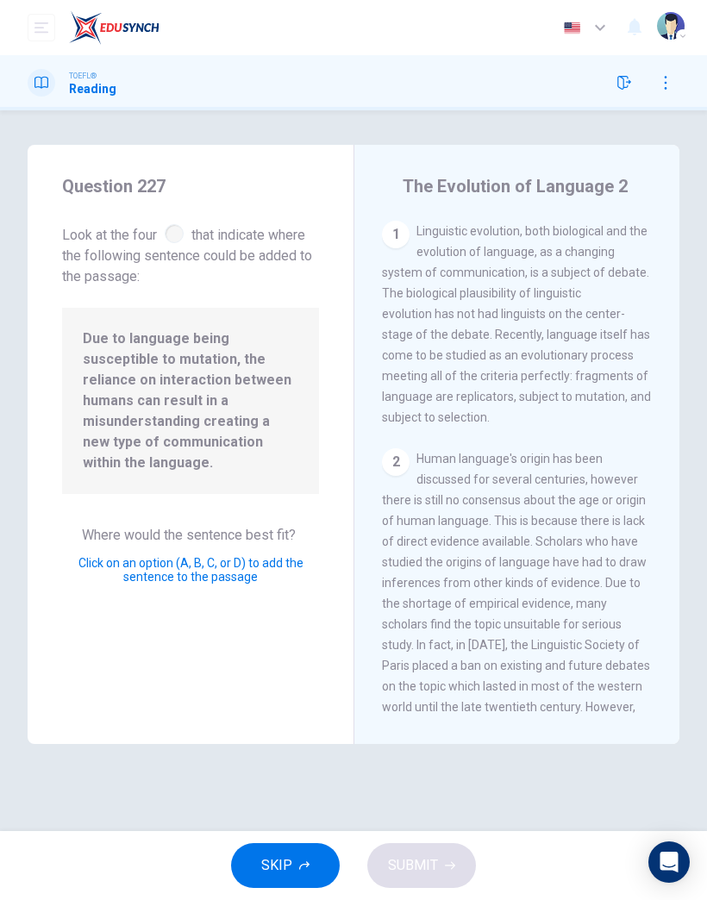
scroll to position [1498, 0]
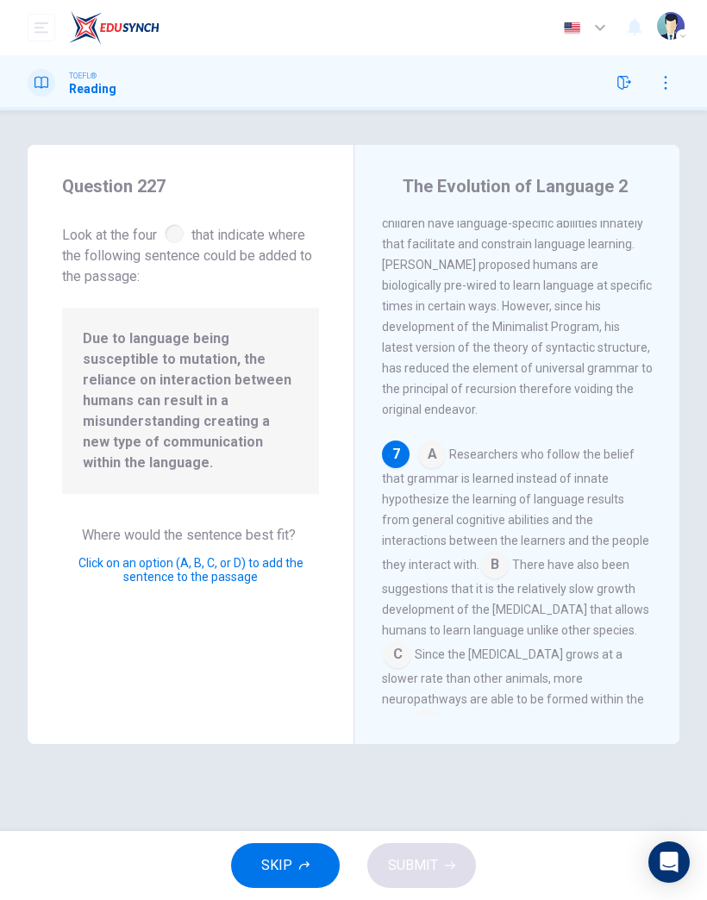
click at [481, 553] on input at bounding box center [495, 567] width 28 height 28
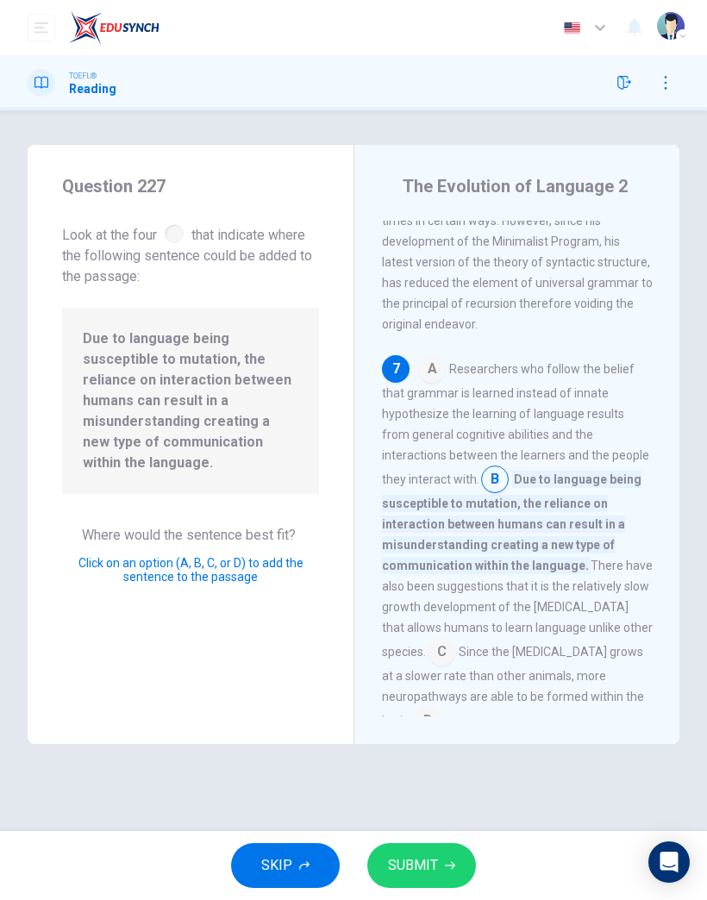
scroll to position [1581, 0]
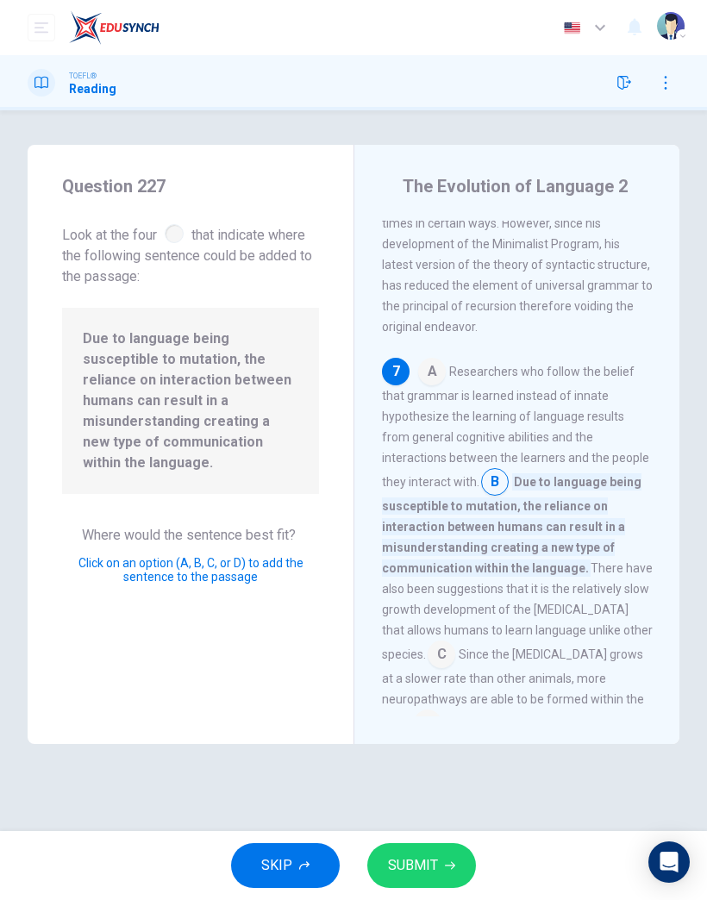
click at [455, 643] on input at bounding box center [442, 657] width 28 height 28
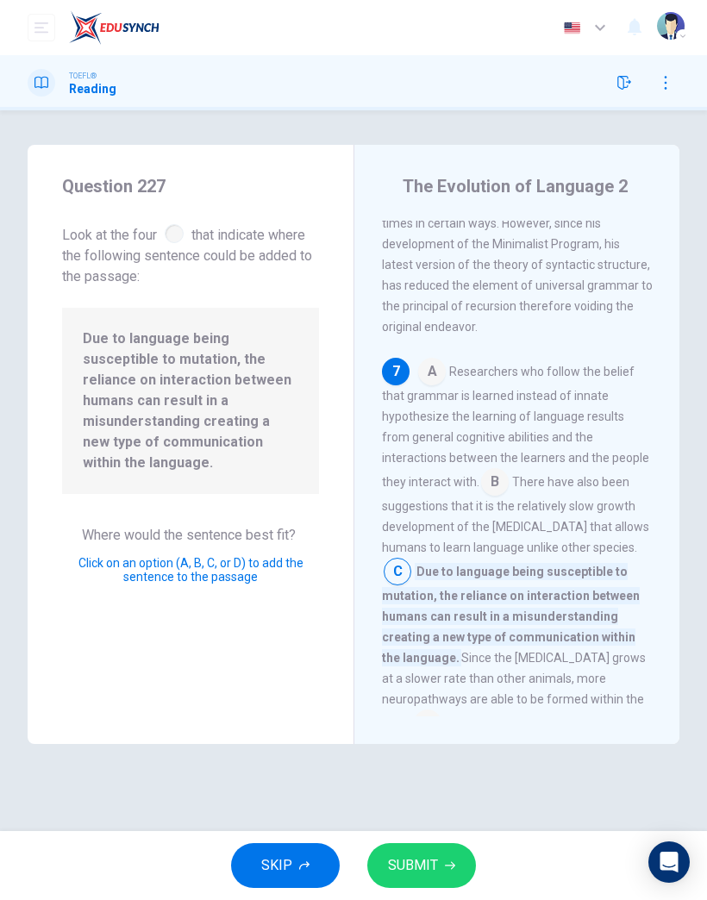
click at [449, 858] on button "SUBMIT" at bounding box center [421, 866] width 109 height 45
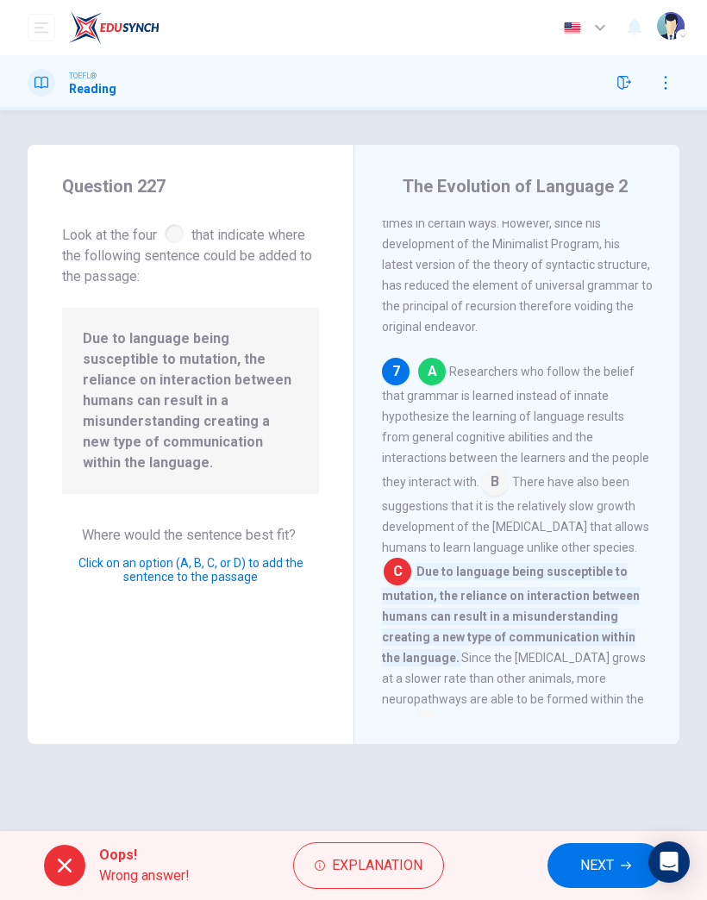
click at [593, 872] on span "NEXT" at bounding box center [597, 866] width 34 height 24
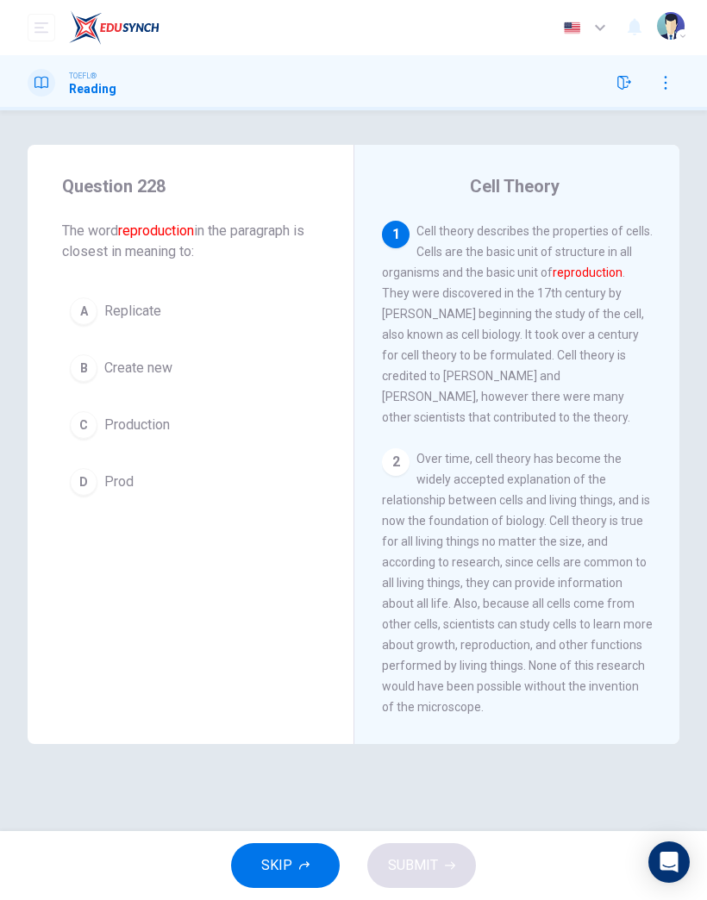
click at [310, 860] on button "SKIP" at bounding box center [285, 866] width 109 height 45
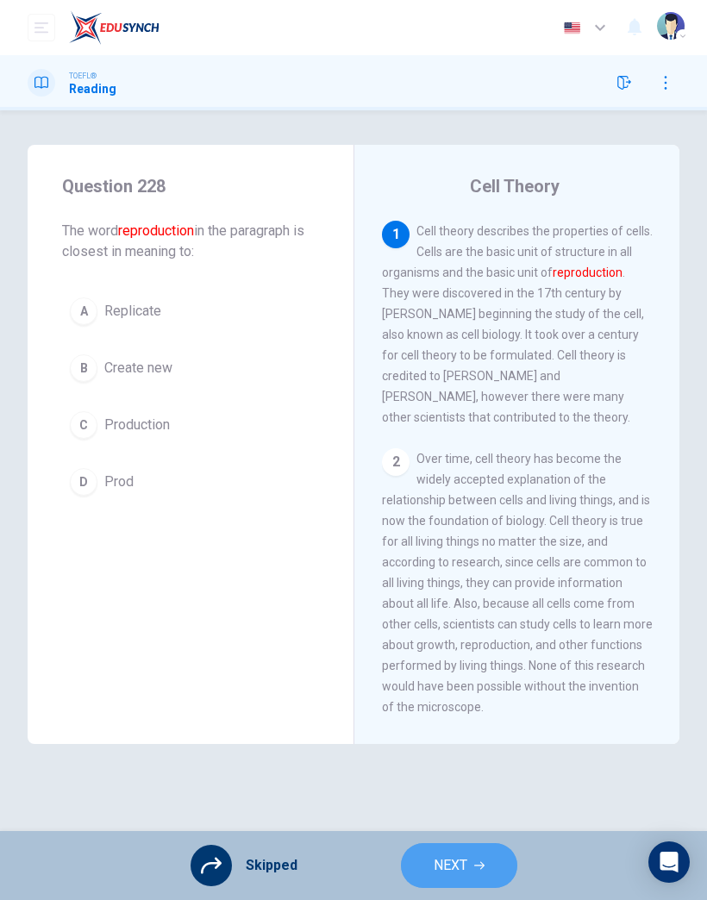
click at [466, 869] on span "NEXT" at bounding box center [451, 866] width 34 height 24
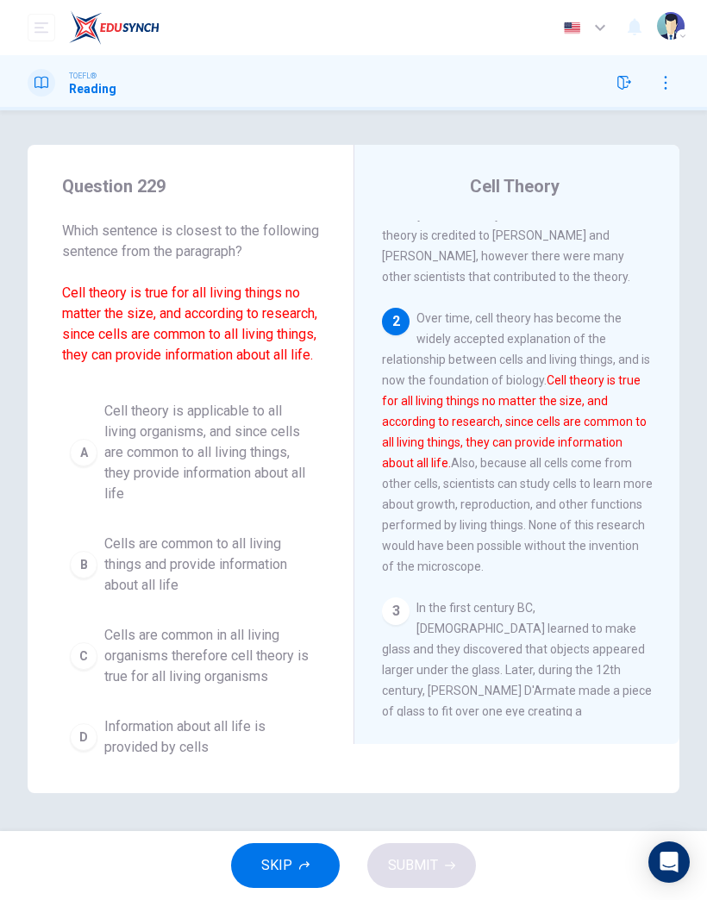
scroll to position [173, 0]
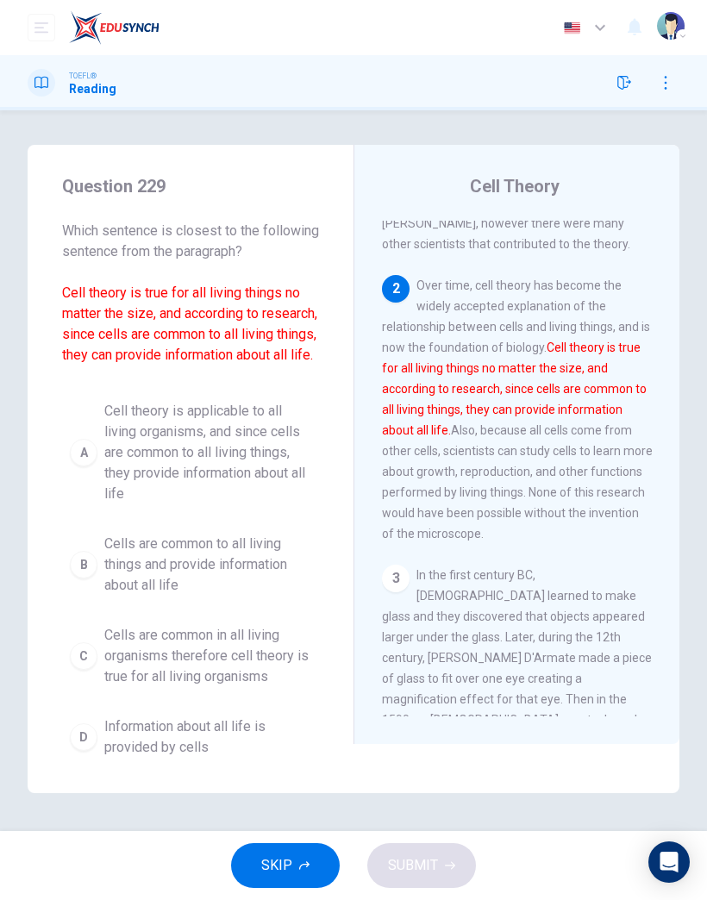
click at [311, 862] on button "SKIP" at bounding box center [285, 866] width 109 height 45
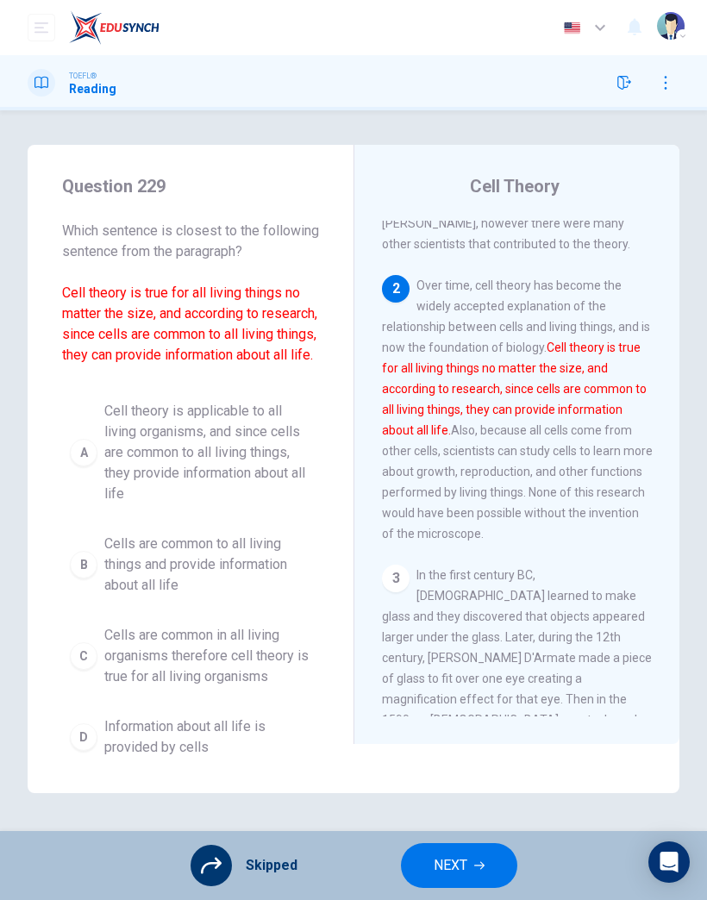
click at [489, 866] on button "NEXT" at bounding box center [459, 866] width 116 height 45
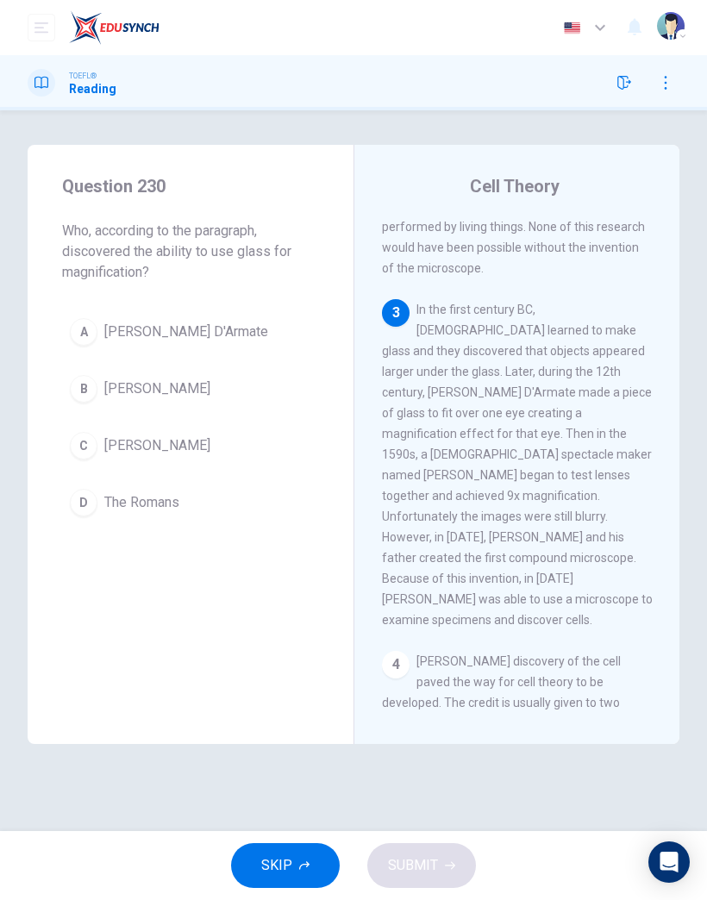
scroll to position [484, 0]
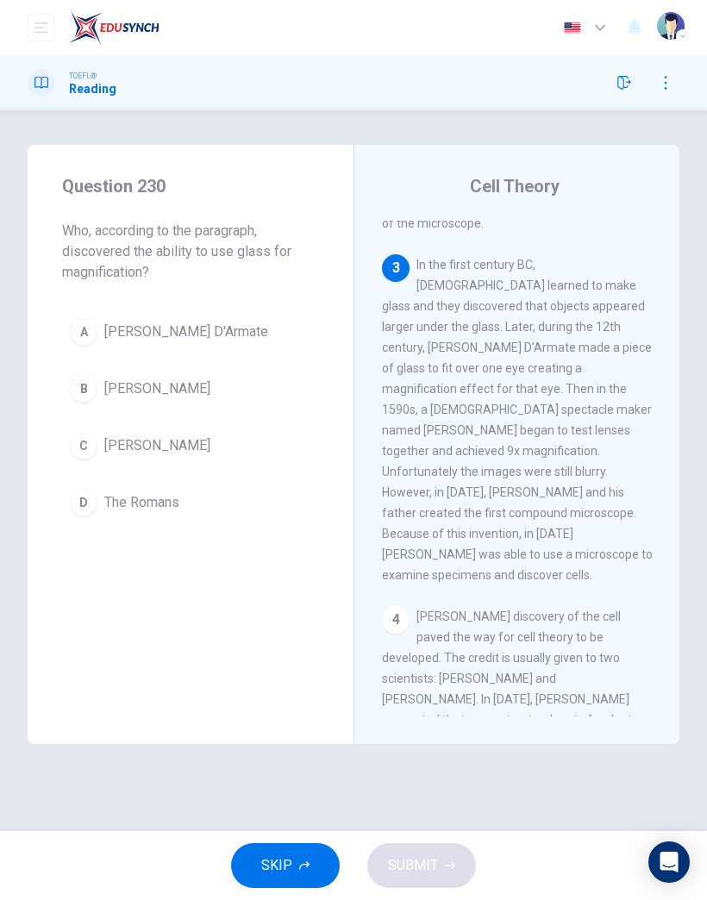
click at [317, 875] on button "SKIP" at bounding box center [285, 866] width 109 height 45
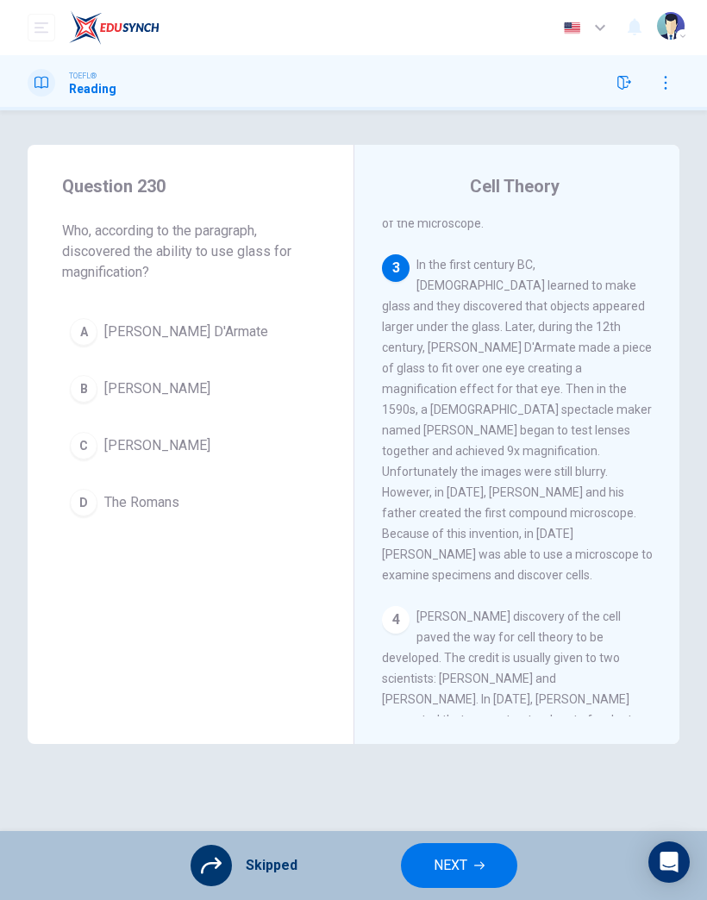
click at [487, 866] on button "NEXT" at bounding box center [459, 866] width 116 height 45
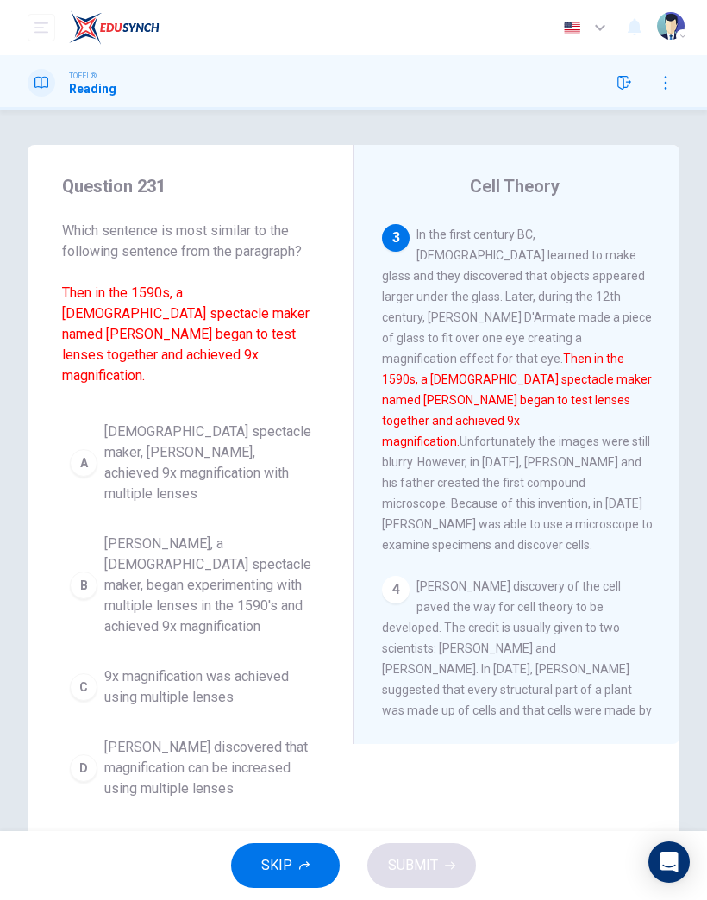
scroll to position [518, 0]
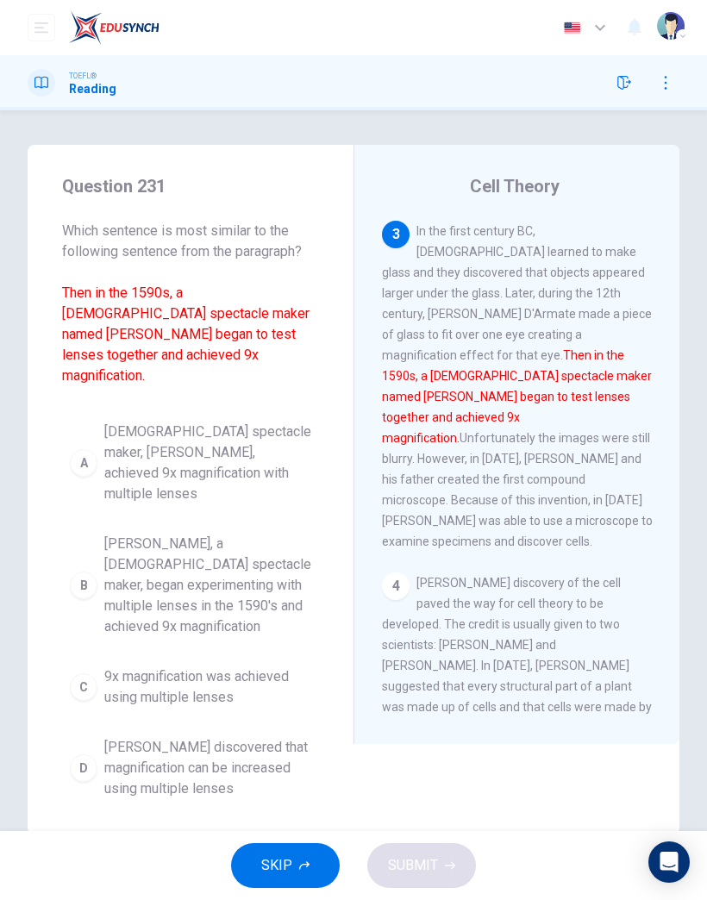
click at [317, 867] on button "SKIP" at bounding box center [285, 866] width 109 height 45
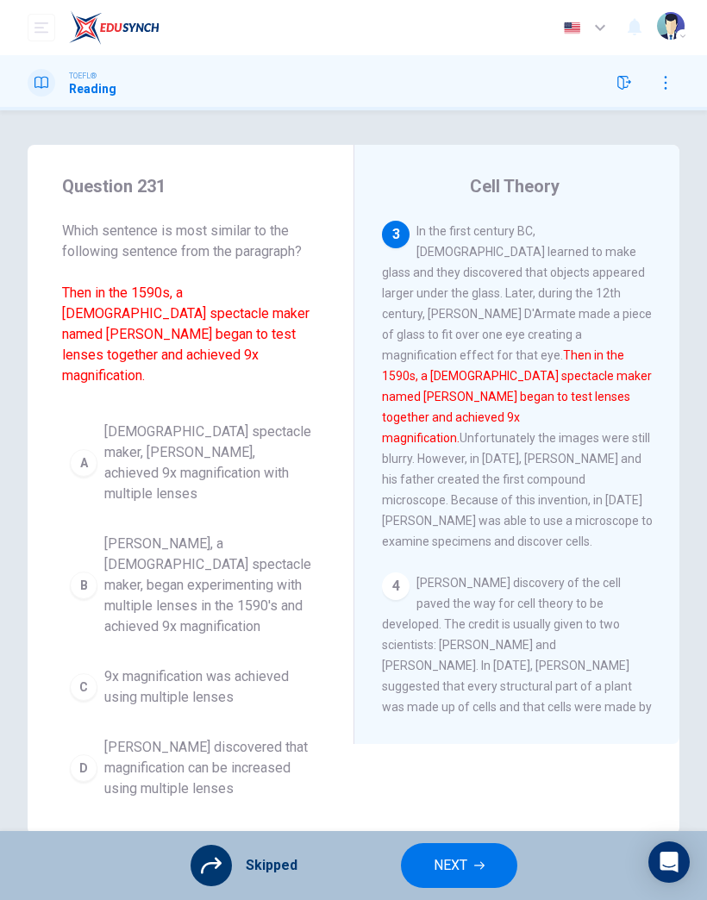
click at [488, 862] on button "NEXT" at bounding box center [459, 866] width 116 height 45
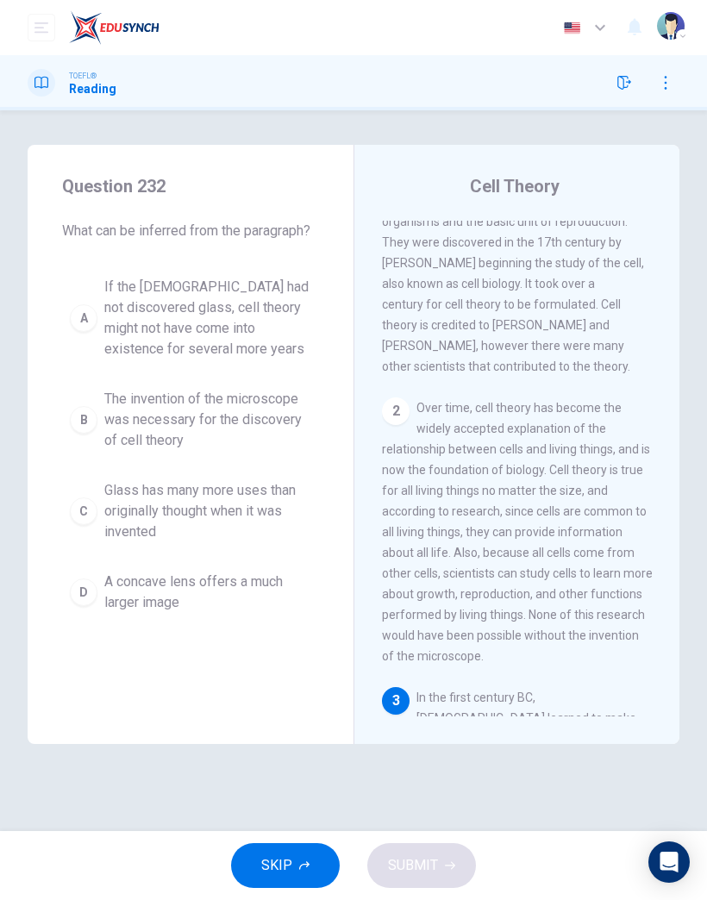
scroll to position [0, 0]
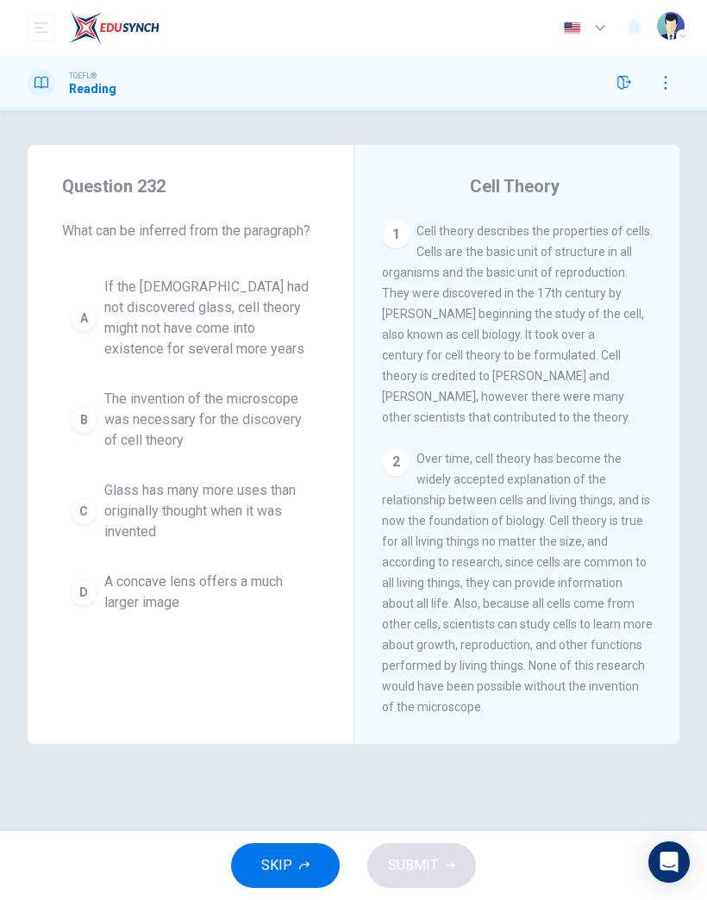
click at [316, 885] on button "SKIP" at bounding box center [285, 866] width 109 height 45
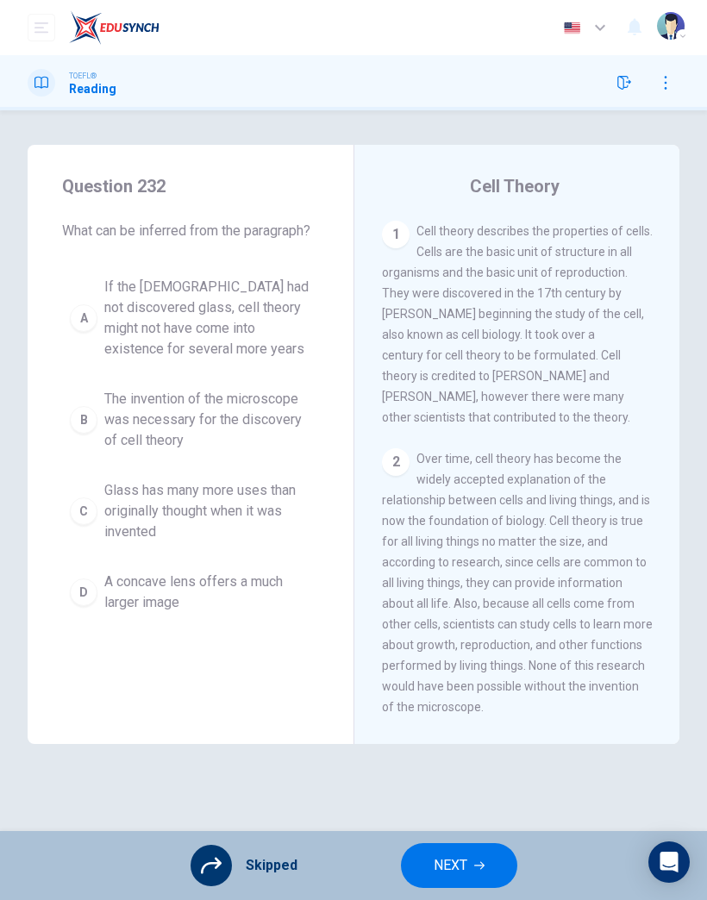
click at [504, 862] on button "NEXT" at bounding box center [459, 866] width 116 height 45
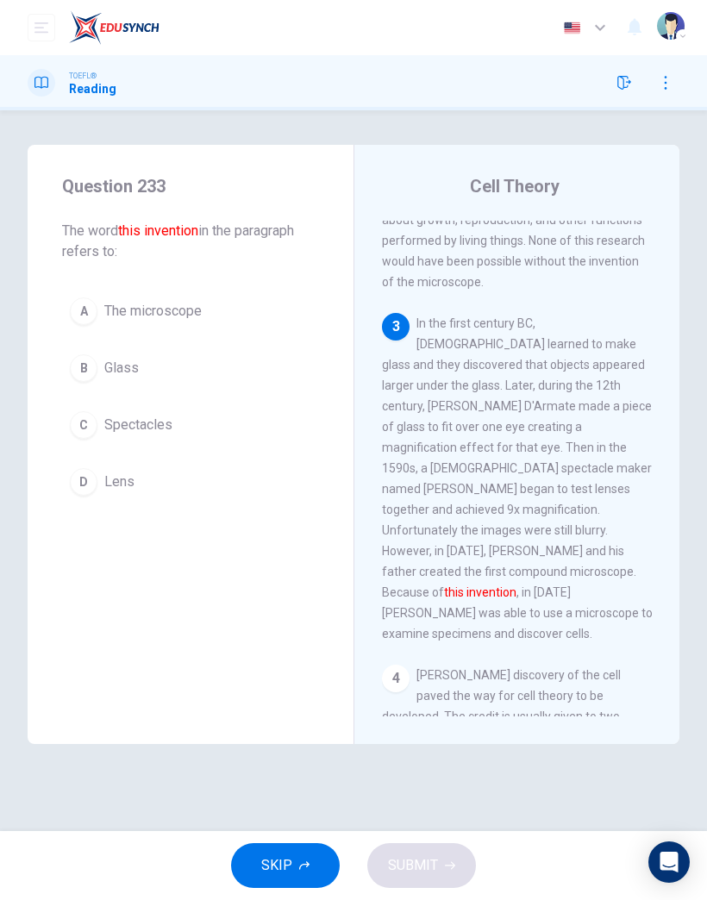
scroll to position [484, 0]
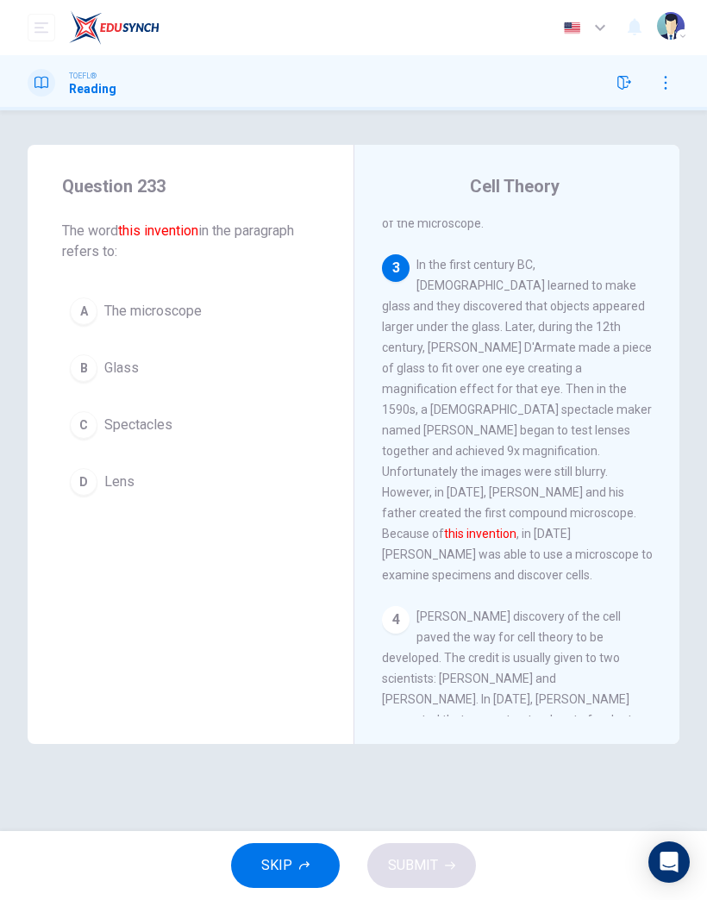
click at [319, 874] on button "SKIP" at bounding box center [285, 866] width 109 height 45
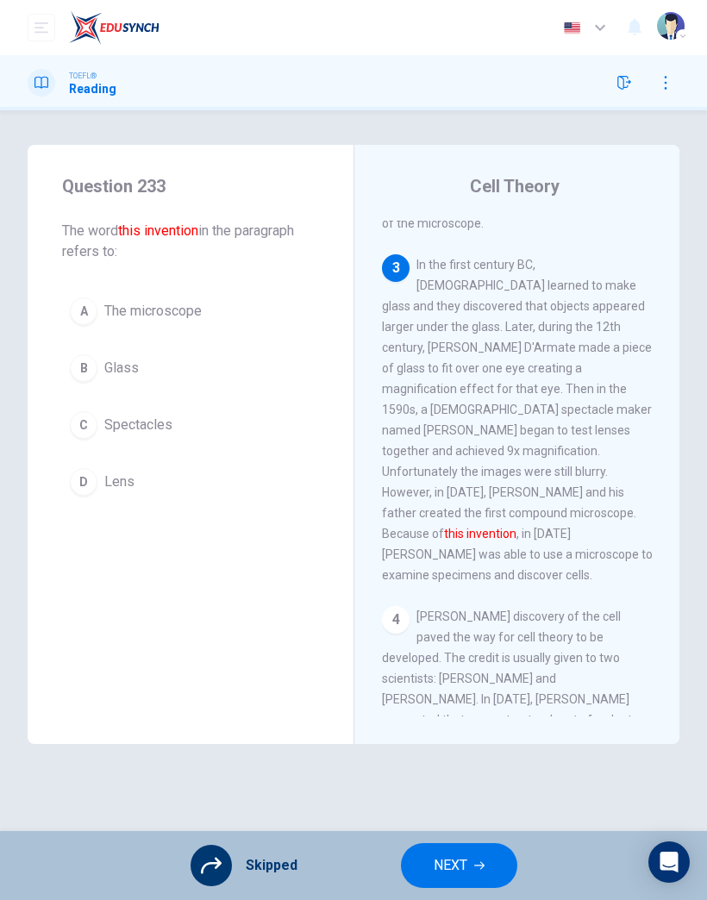
click at [477, 862] on icon "button" at bounding box center [479, 866] width 10 height 10
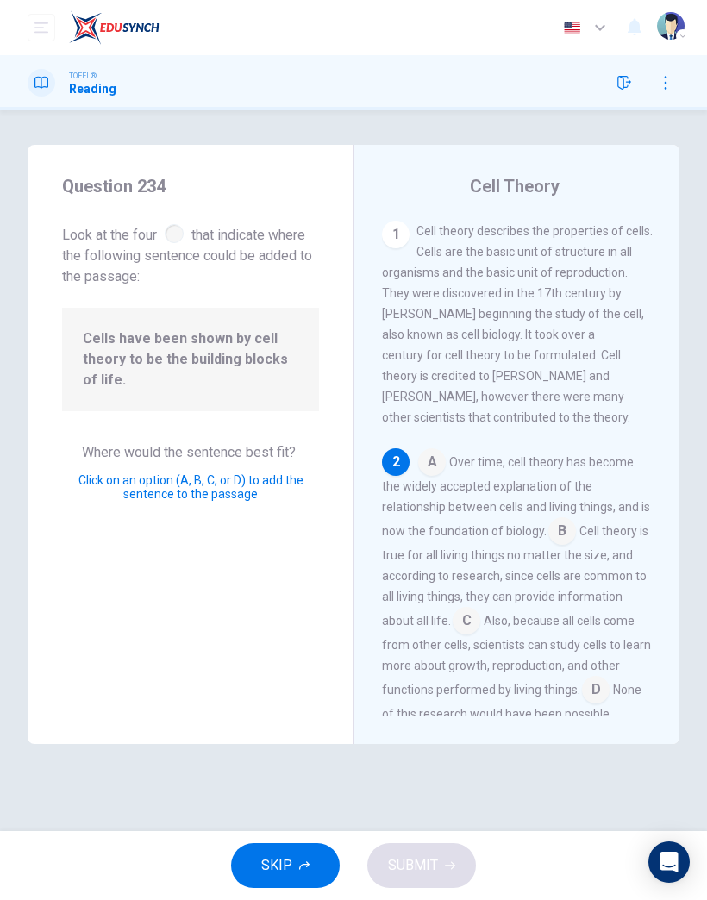
scroll to position [201, 0]
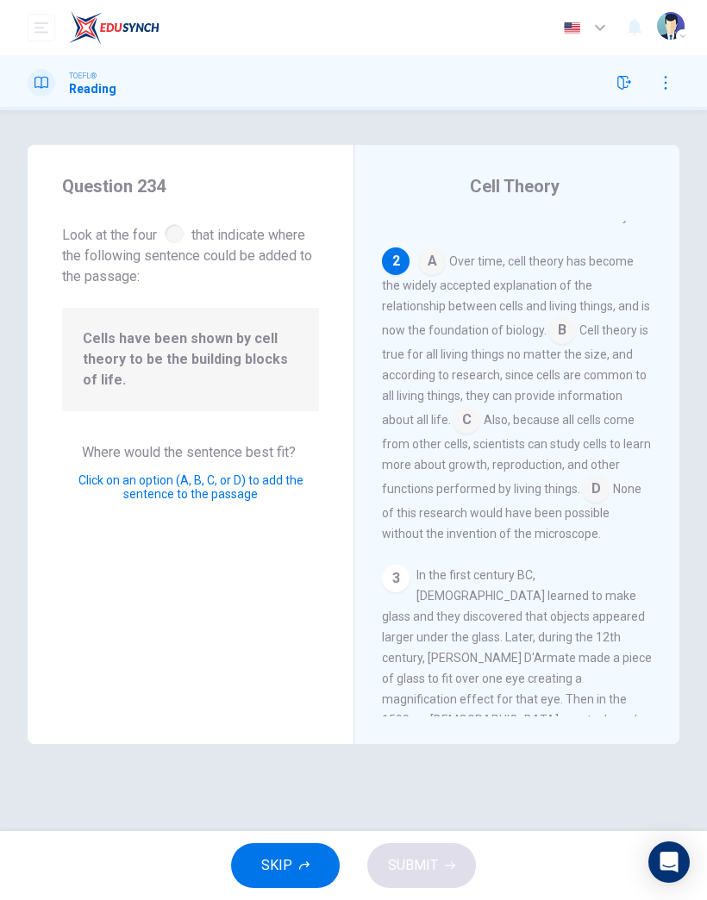
click at [470, 433] on input at bounding box center [467, 422] width 28 height 28
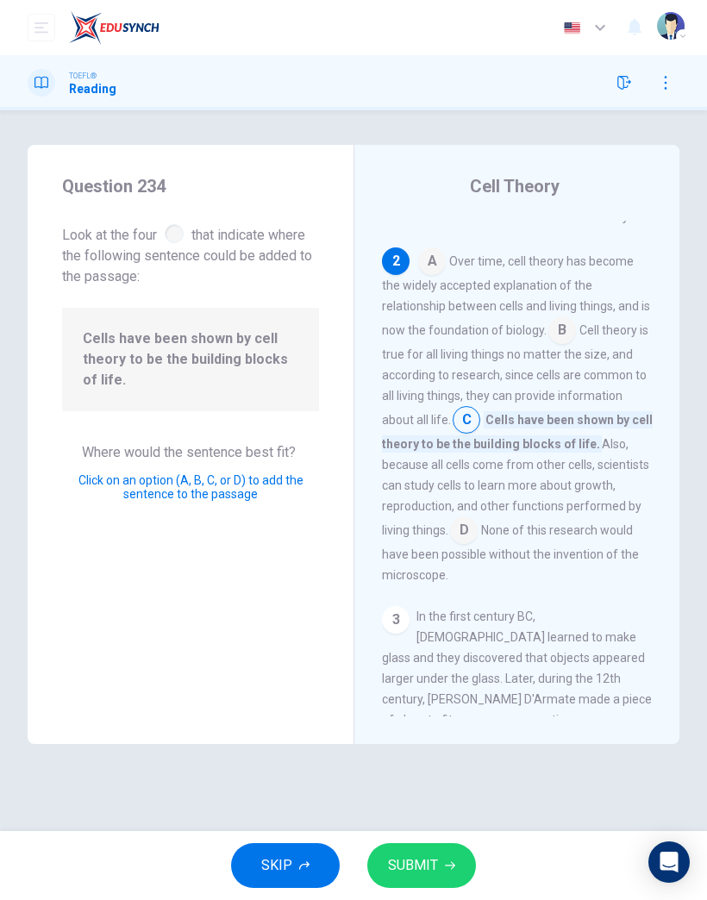
click at [475, 528] on input at bounding box center [464, 532] width 28 height 28
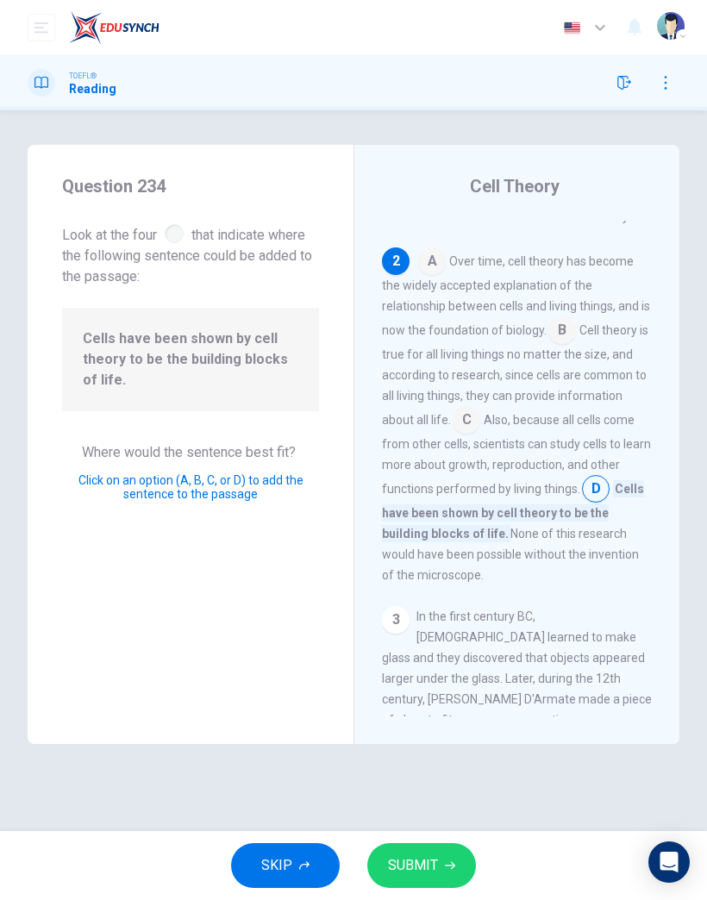
click at [566, 337] on input at bounding box center [563, 332] width 28 height 28
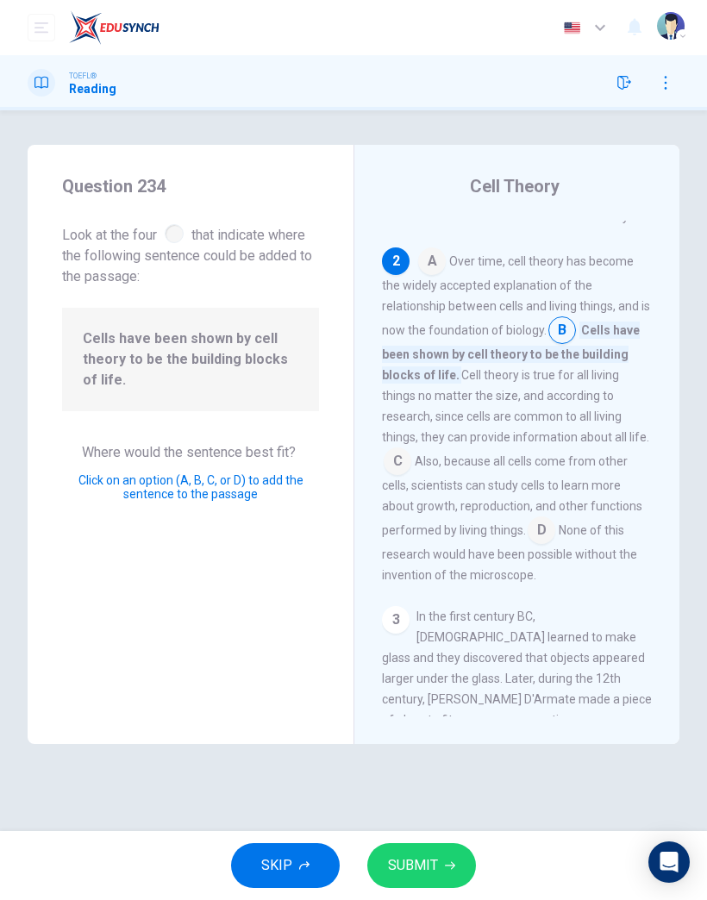
click at [449, 863] on icon "button" at bounding box center [450, 866] width 10 height 10
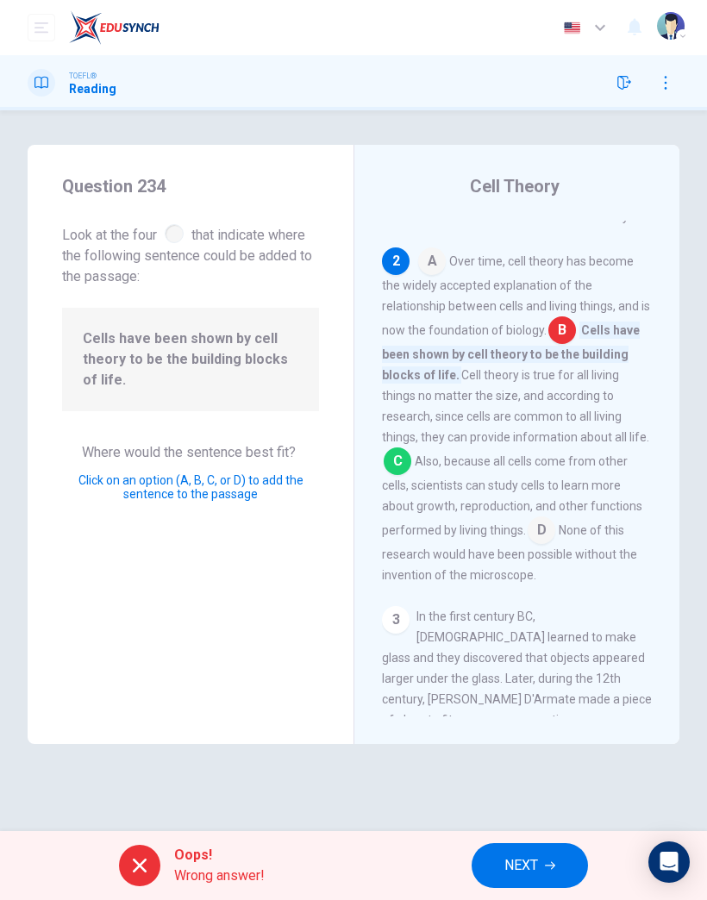
click at [548, 872] on button "NEXT" at bounding box center [530, 866] width 116 height 45
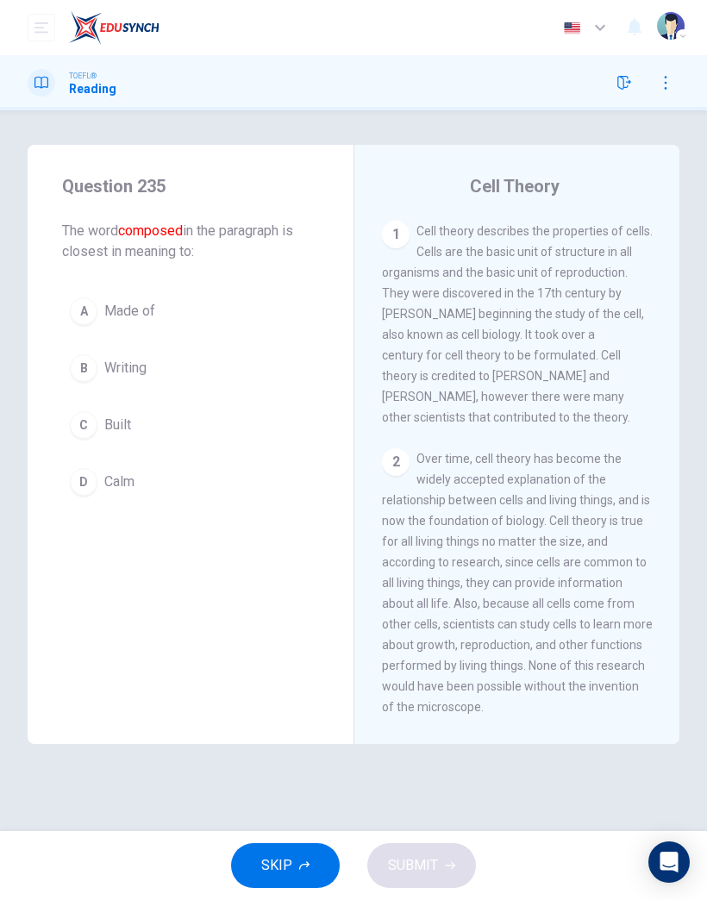
click at [80, 445] on button "C Built" at bounding box center [190, 425] width 257 height 43
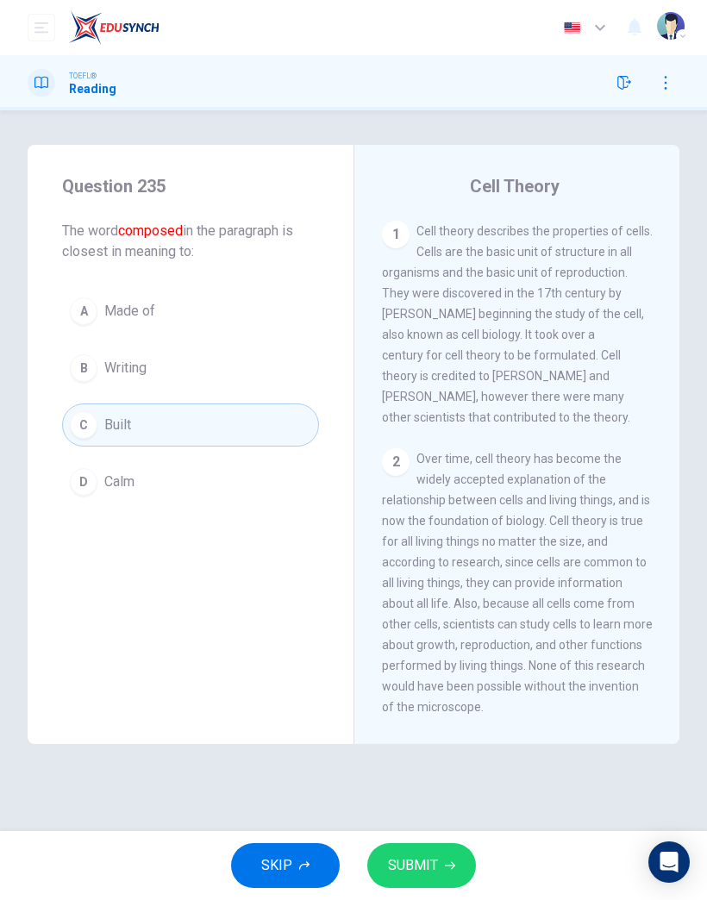
click at [425, 866] on span "SUBMIT" at bounding box center [413, 866] width 50 height 24
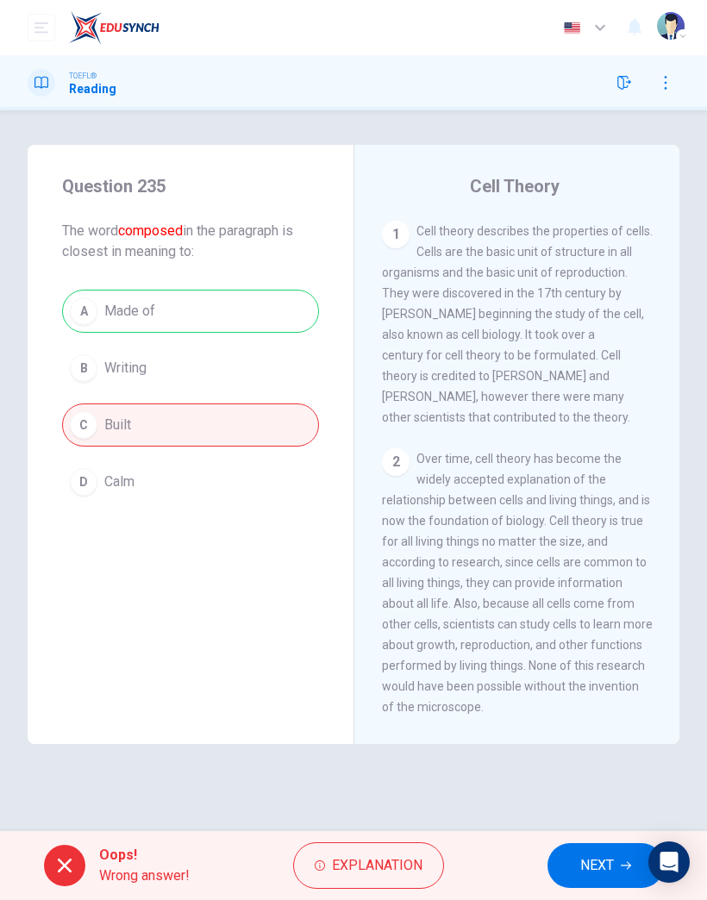
click at [580, 838] on div "Oops! Wrong answer! Explanation NEXT" at bounding box center [353, 865] width 707 height 69
click at [589, 872] on span "NEXT" at bounding box center [597, 866] width 34 height 24
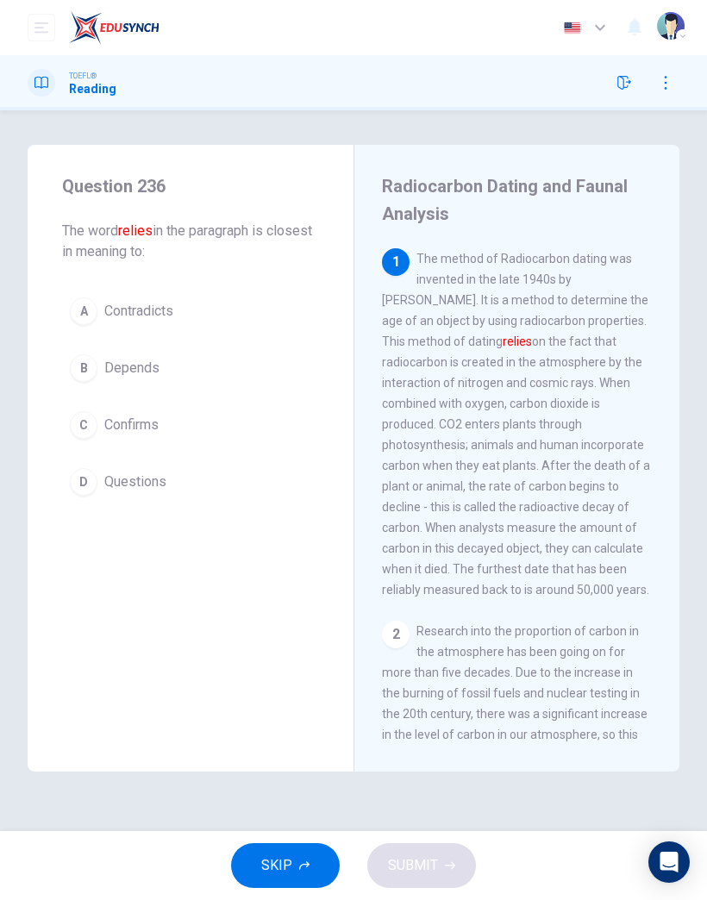
click at [304, 883] on button "SKIP" at bounding box center [285, 866] width 109 height 45
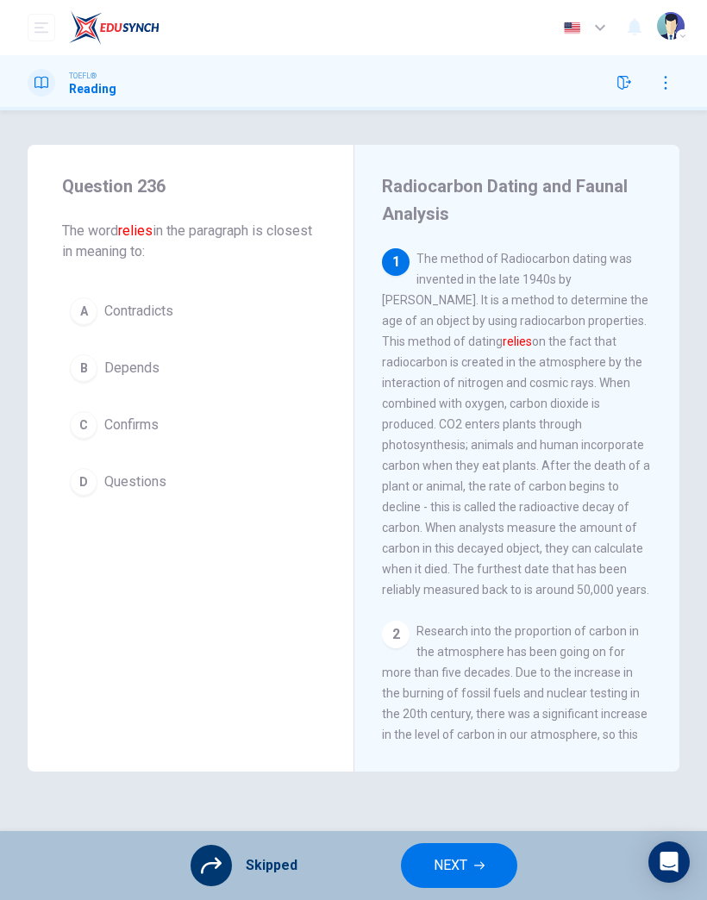
click at [456, 873] on span "NEXT" at bounding box center [451, 866] width 34 height 24
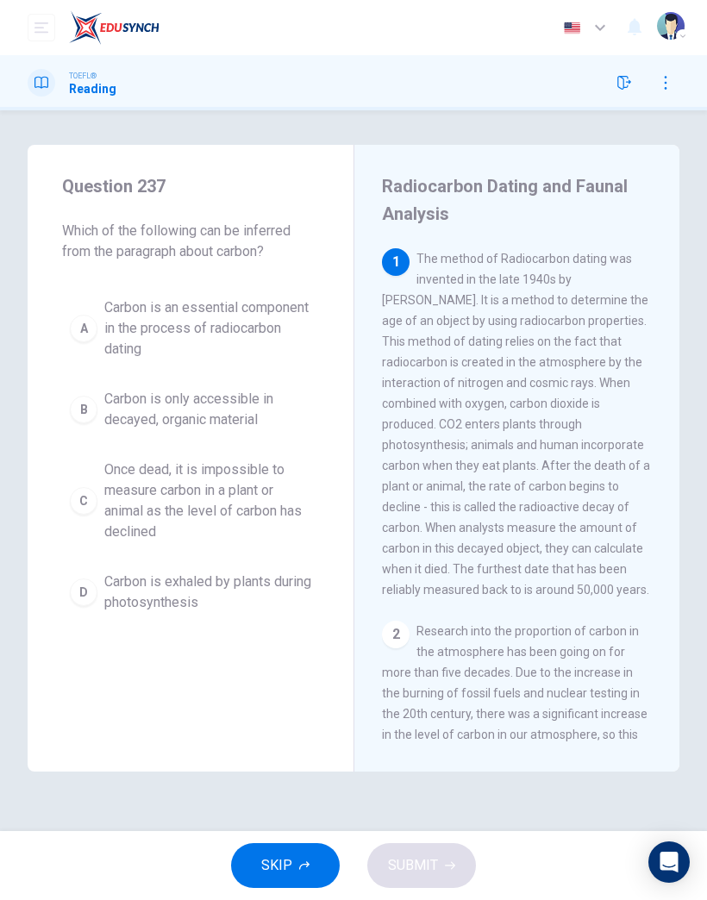
click at [316, 866] on button "SKIP" at bounding box center [285, 866] width 109 height 45
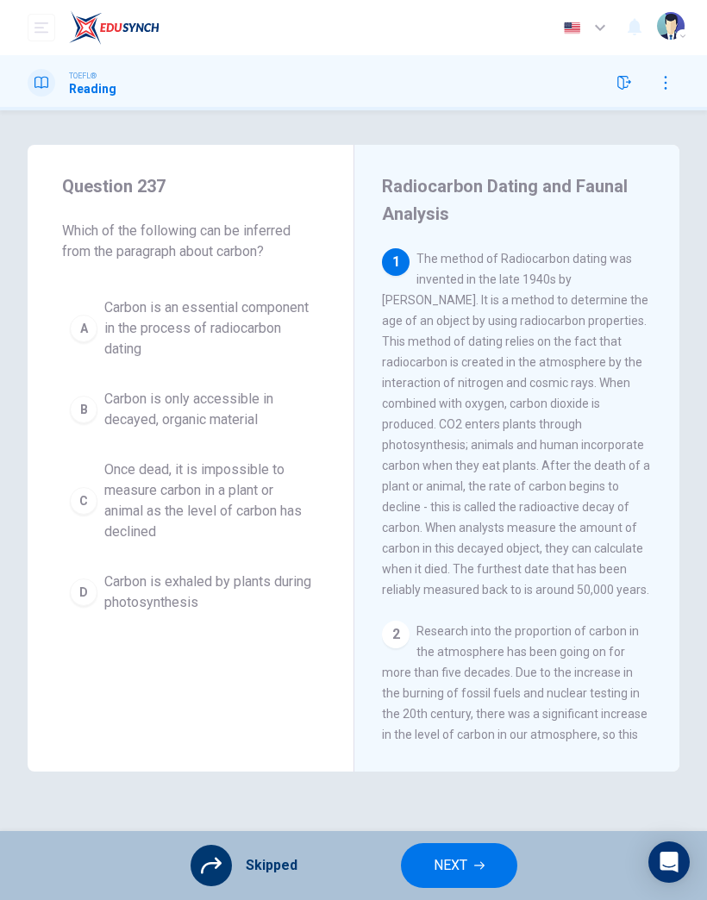
click at [487, 872] on button "NEXT" at bounding box center [459, 866] width 116 height 45
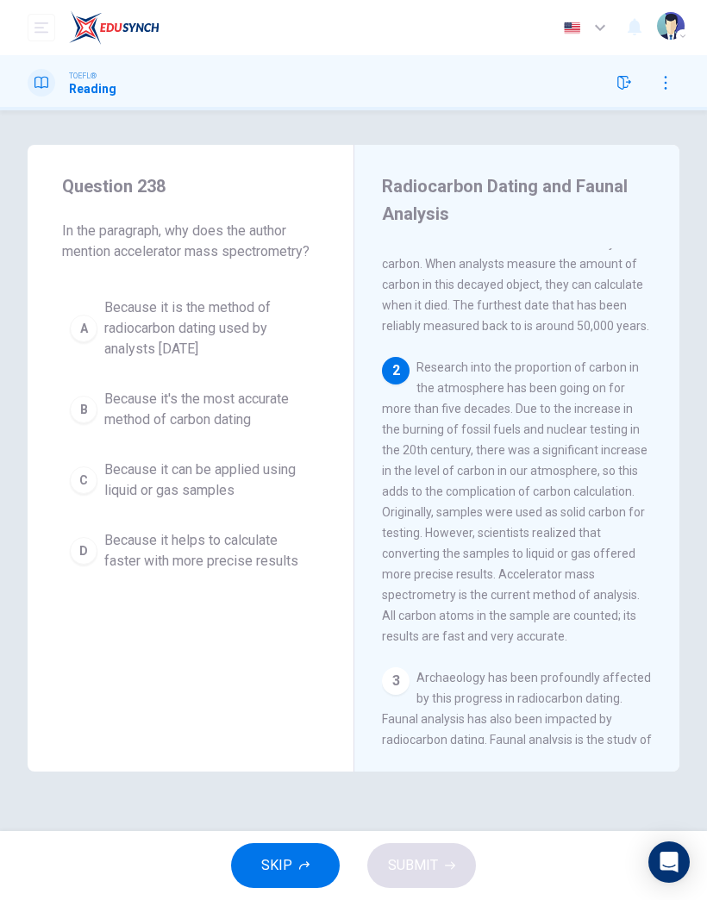
scroll to position [339, 0]
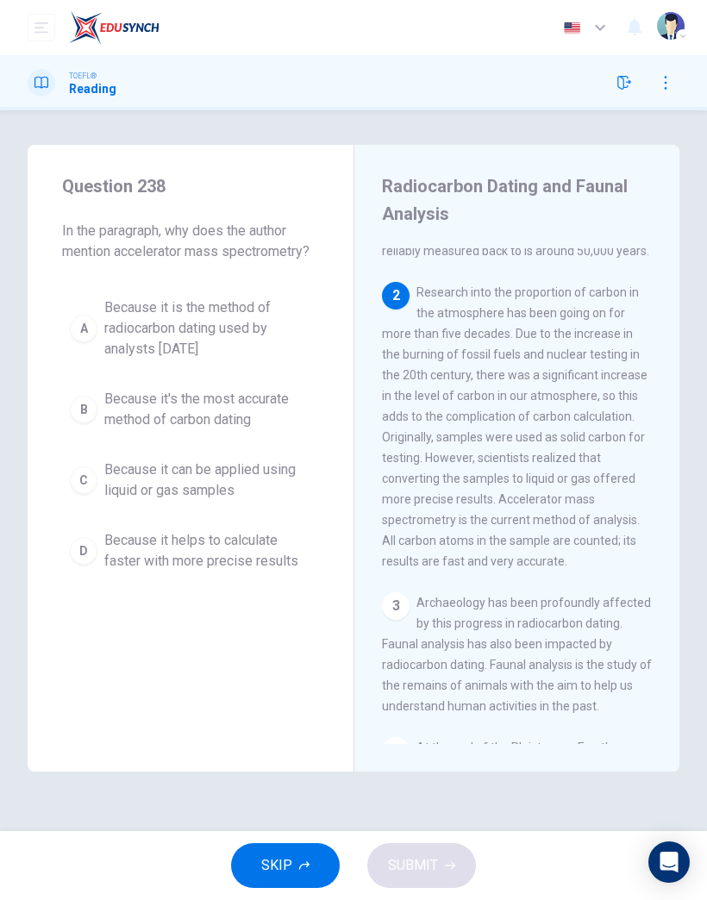
click at [306, 867] on icon "button" at bounding box center [304, 866] width 10 height 9
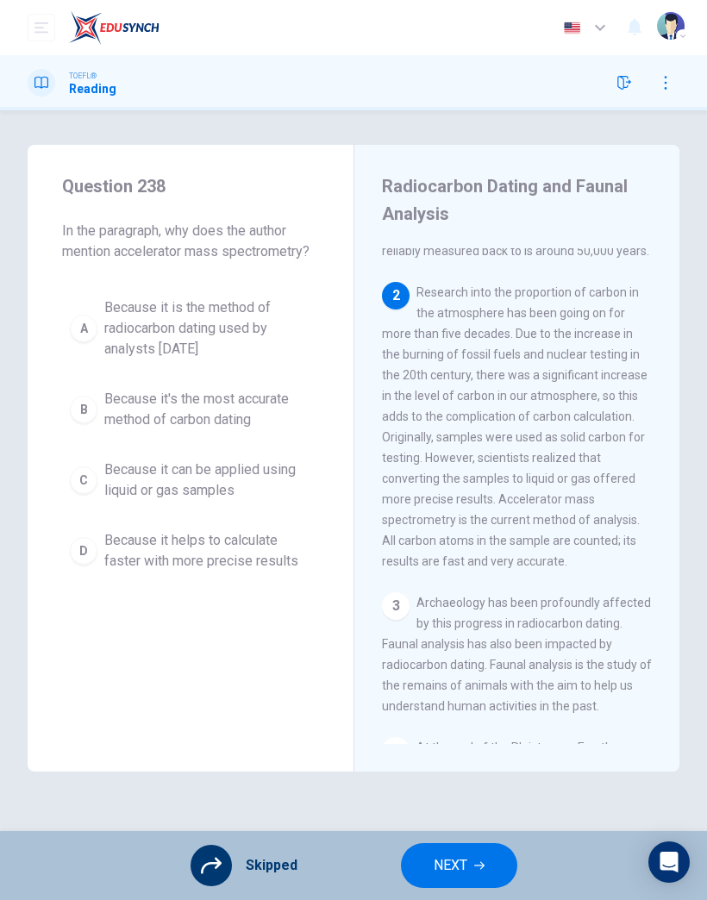
click at [461, 865] on span "NEXT" at bounding box center [451, 866] width 34 height 24
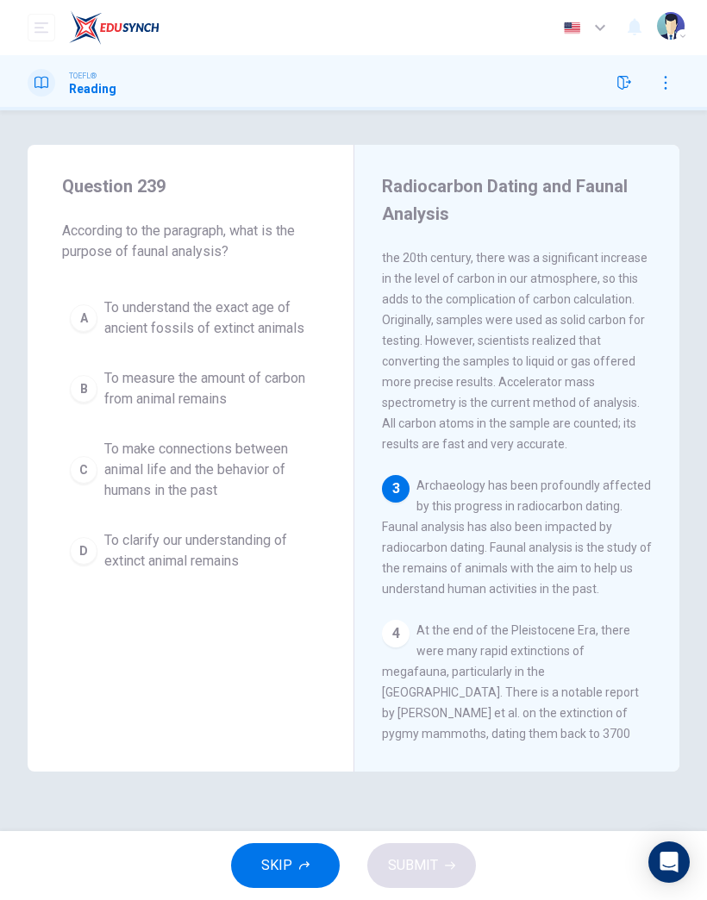
scroll to position [484, 0]
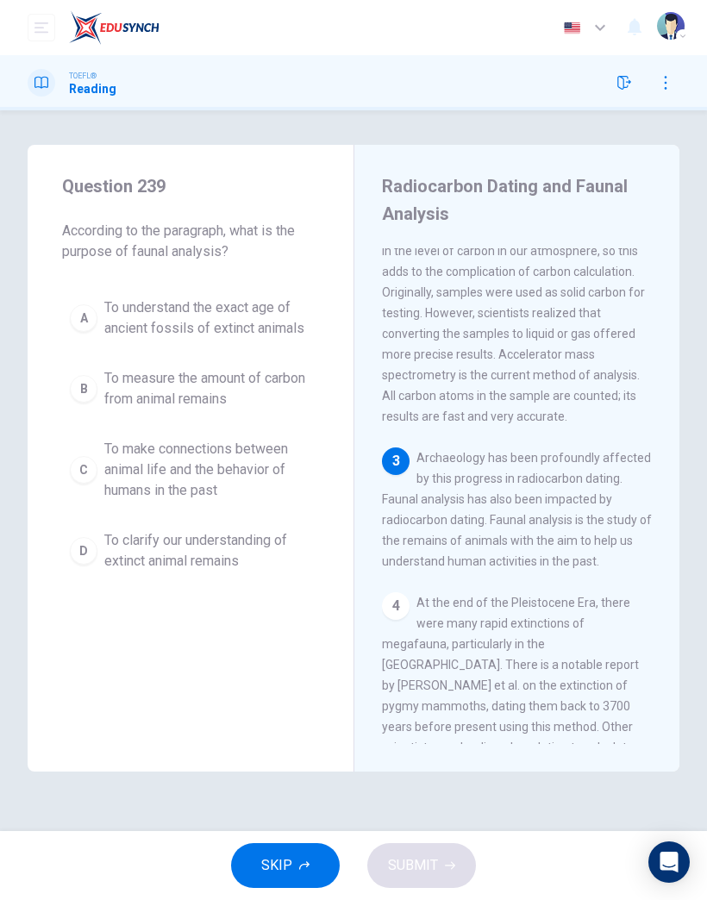
click at [302, 868] on icon "button" at bounding box center [304, 866] width 10 height 10
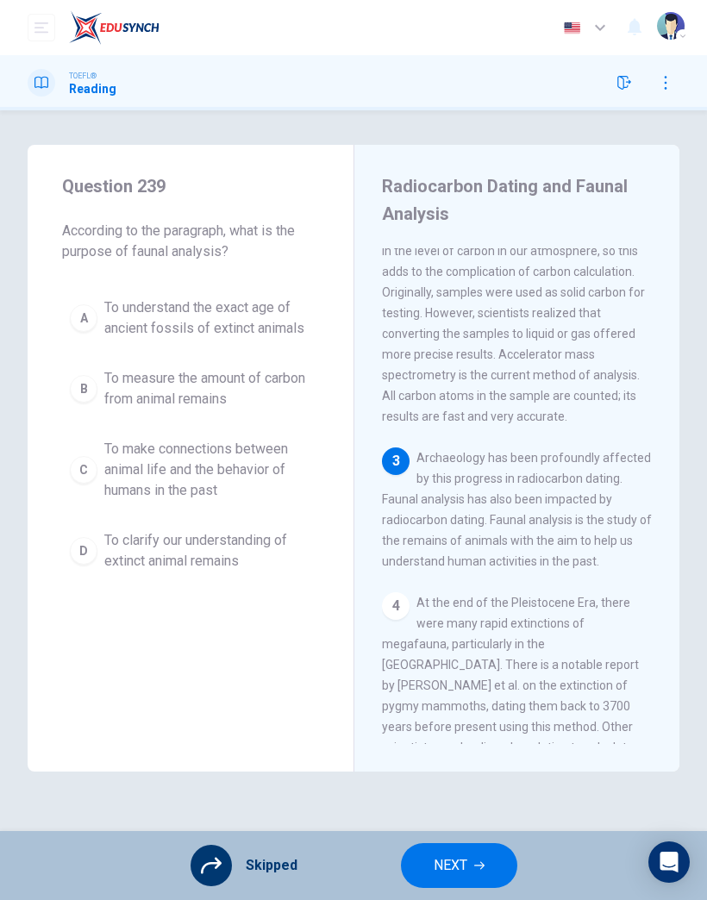
click at [468, 861] on button "NEXT" at bounding box center [459, 866] width 116 height 45
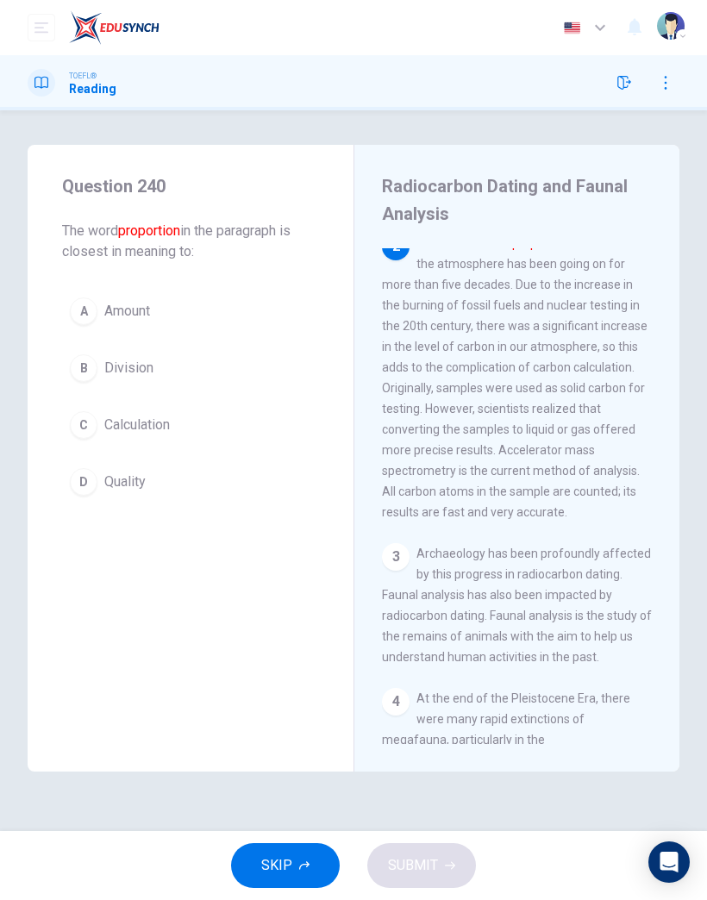
scroll to position [373, 0]
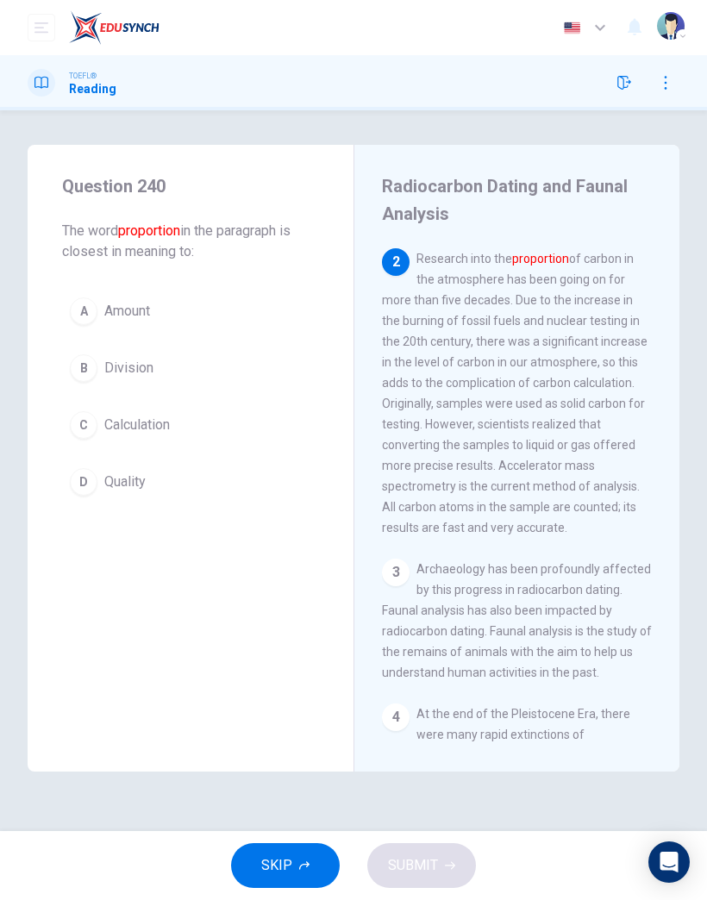
click at [302, 860] on button "SKIP" at bounding box center [285, 866] width 109 height 45
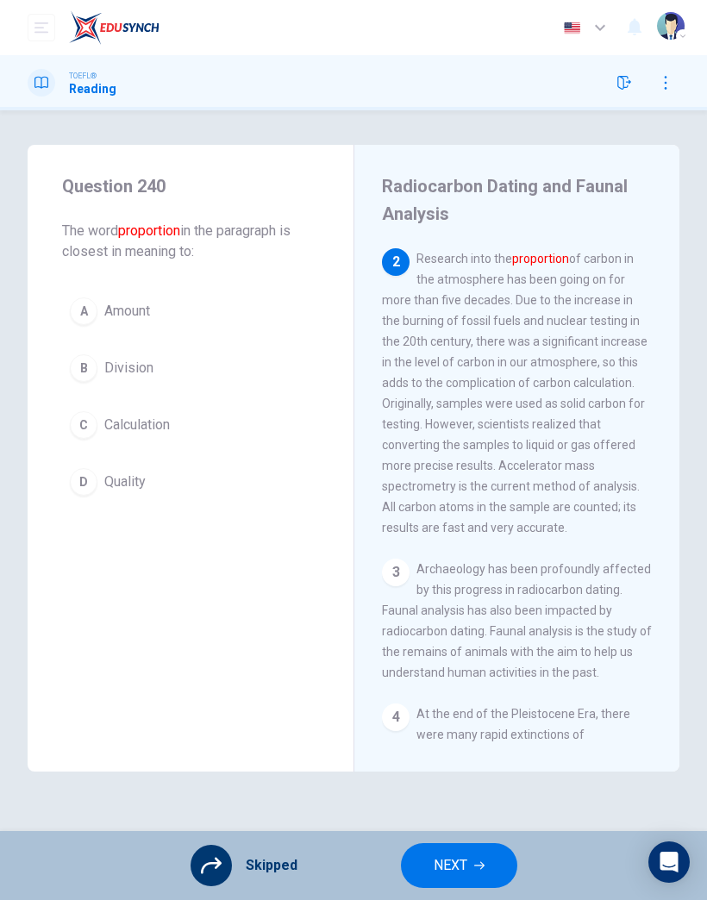
click at [464, 864] on span "NEXT" at bounding box center [451, 866] width 34 height 24
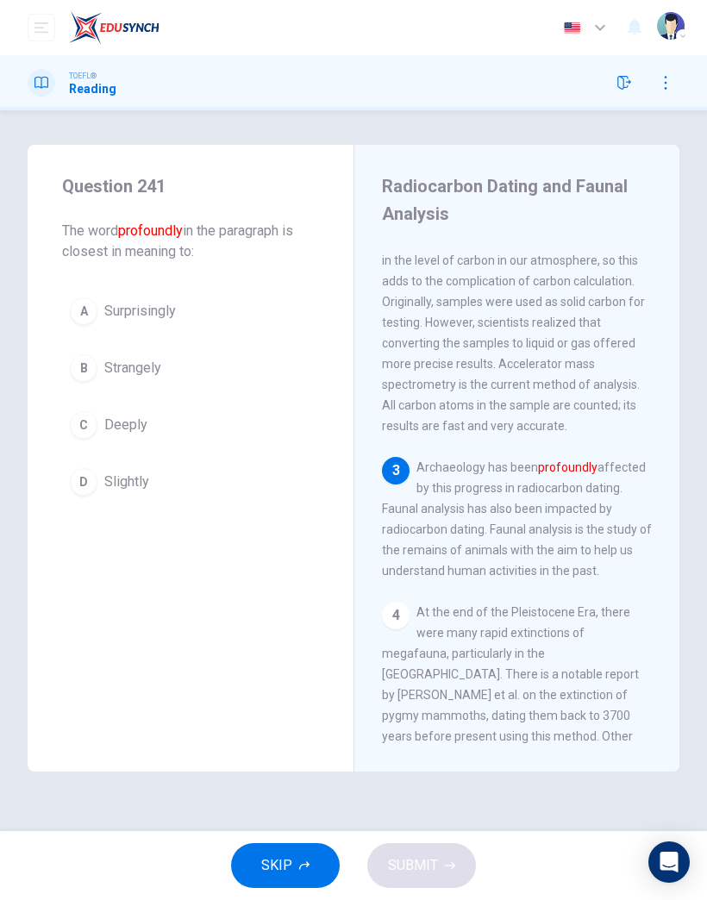
scroll to position [484, 0]
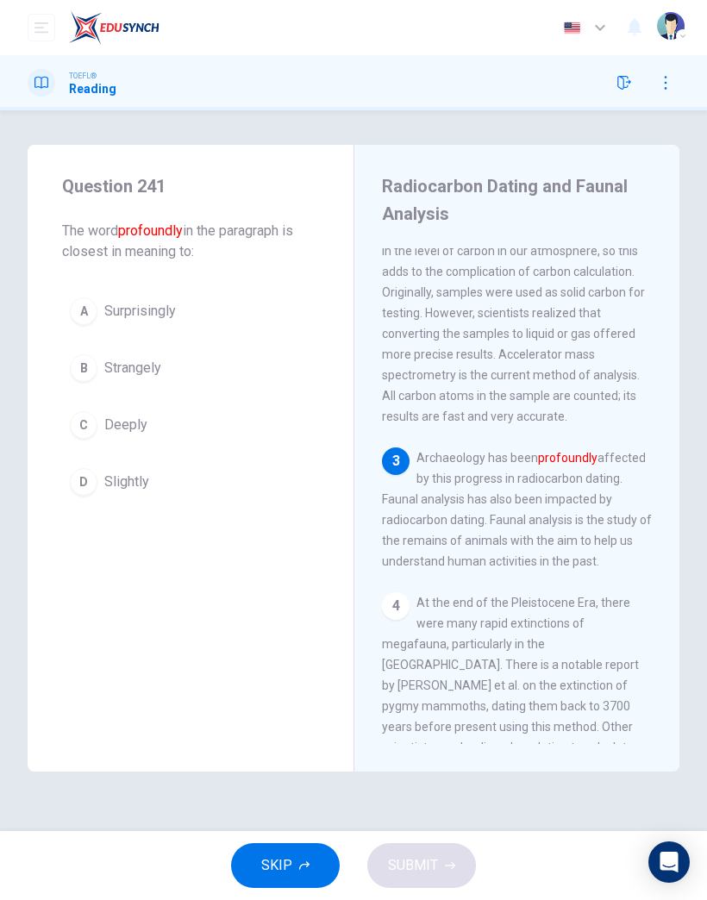
click at [122, 372] on span "Strangely" at bounding box center [132, 368] width 57 height 21
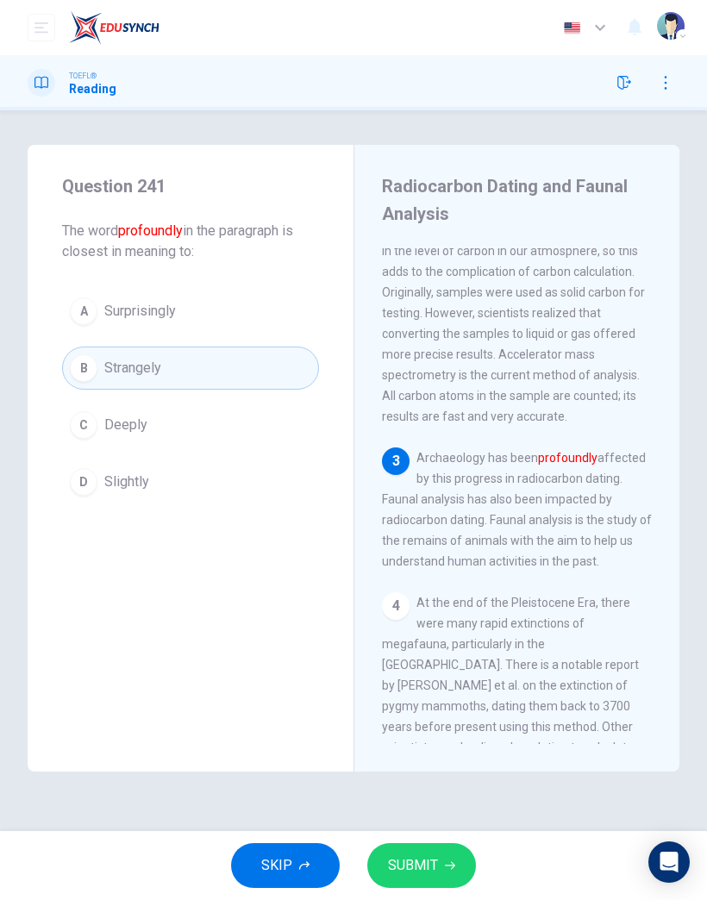
click at [452, 858] on button "SUBMIT" at bounding box center [421, 866] width 109 height 45
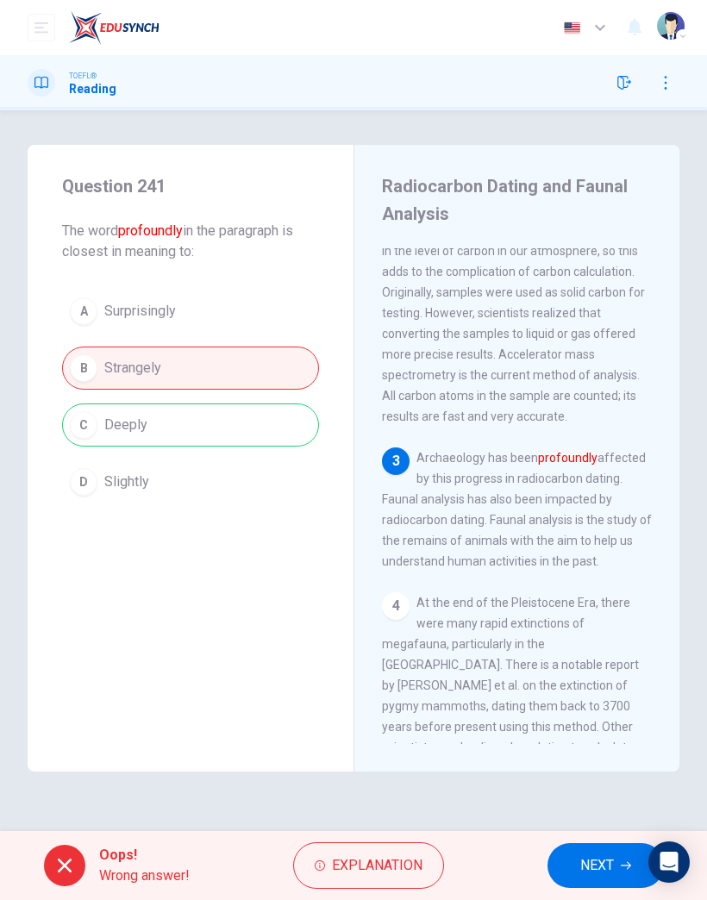
click at [601, 859] on span "NEXT" at bounding box center [597, 866] width 34 height 24
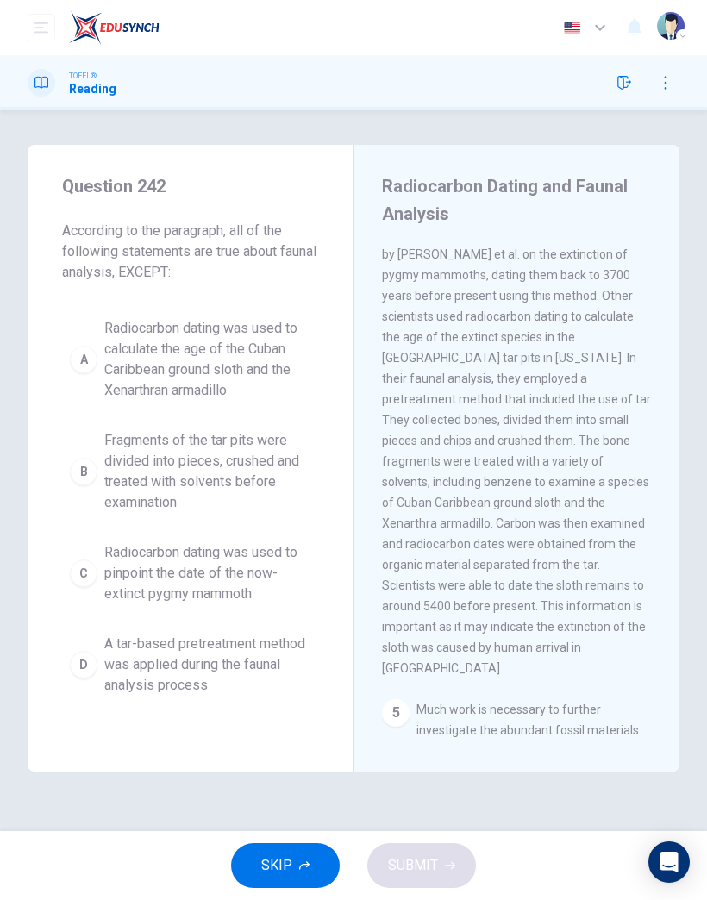
scroll to position [960, 0]
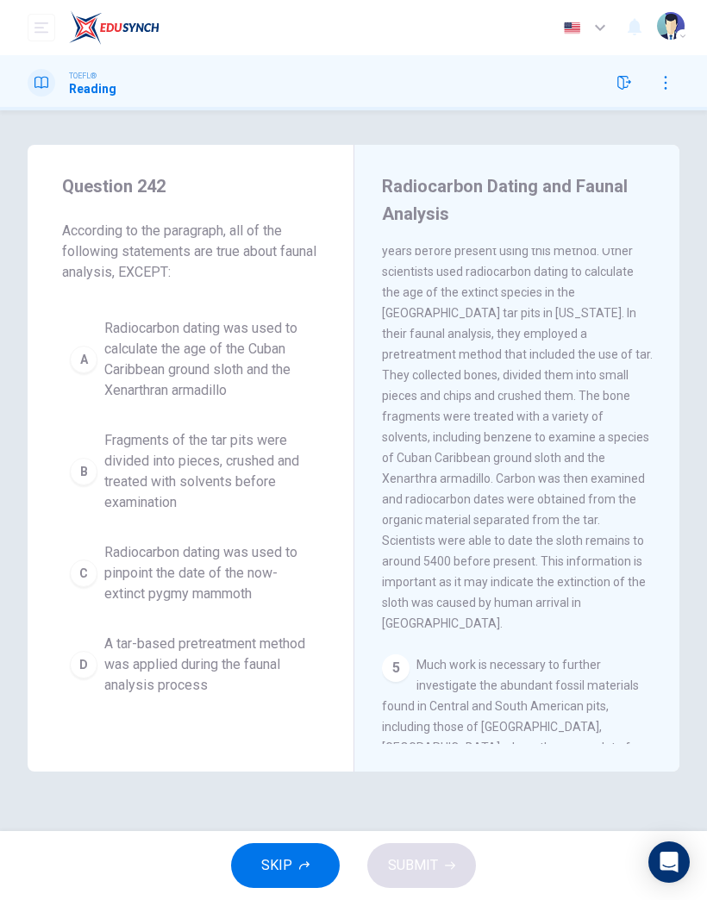
click at [308, 868] on icon "button" at bounding box center [304, 866] width 10 height 10
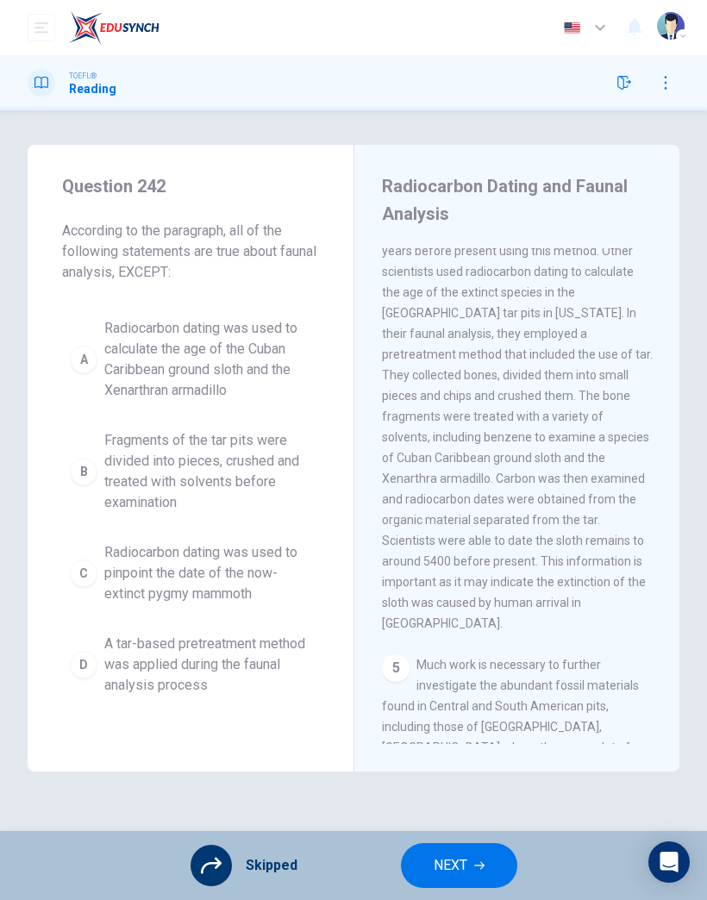
click at [451, 866] on span "NEXT" at bounding box center [451, 866] width 34 height 24
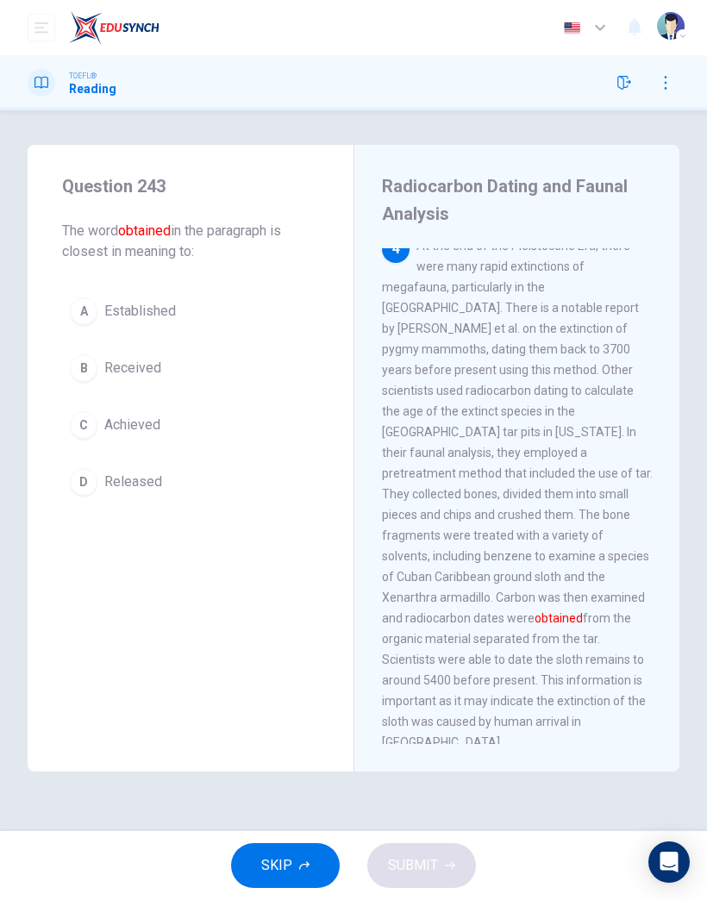
scroll to position [828, 0]
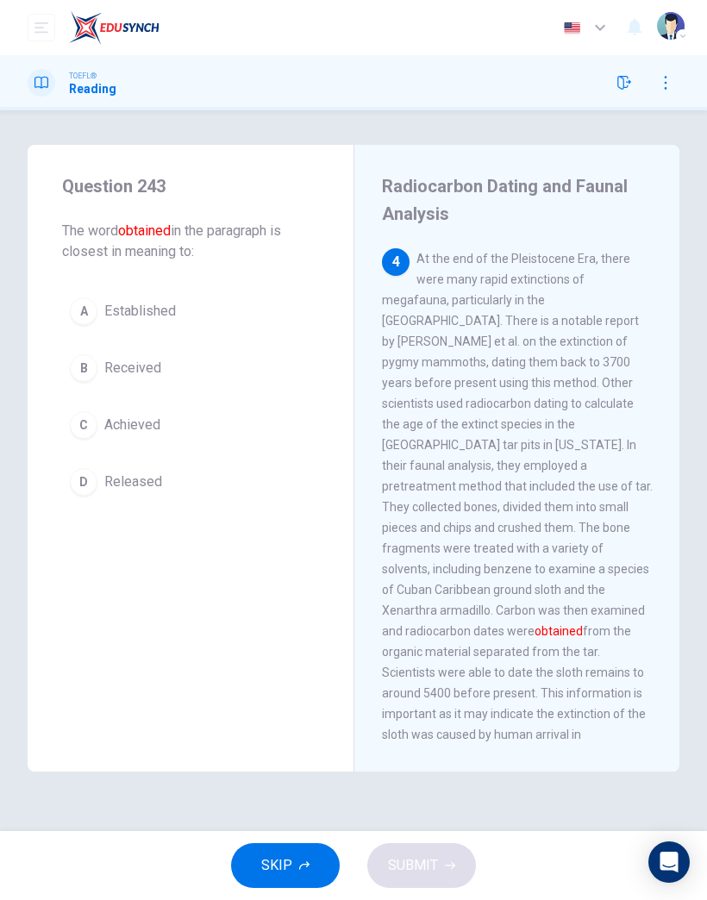
click at [131, 481] on span "Released" at bounding box center [133, 482] width 58 height 21
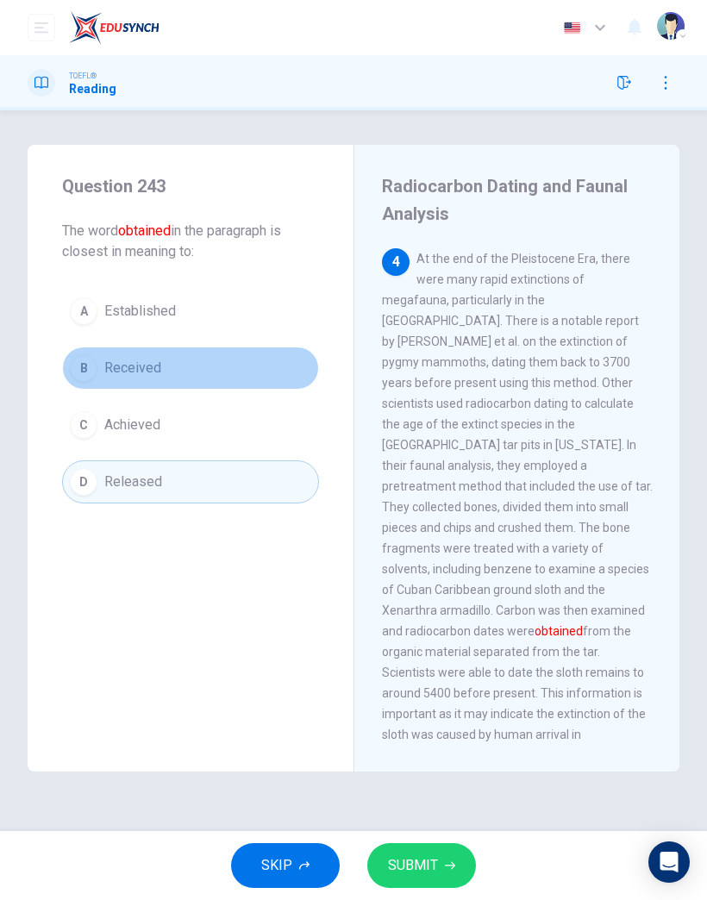
click at [119, 360] on span "Received" at bounding box center [132, 368] width 57 height 21
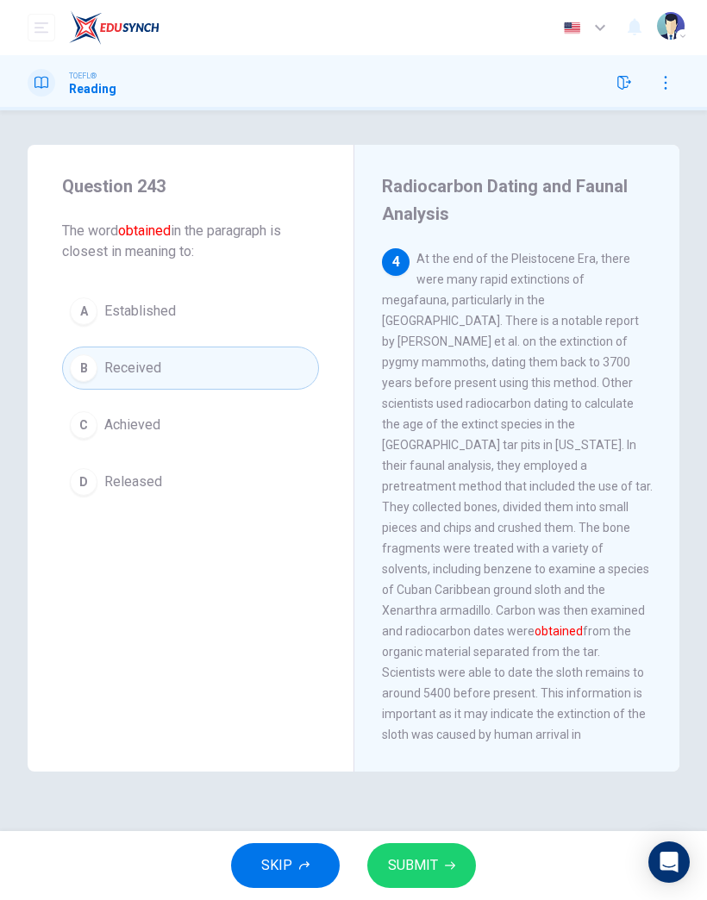
click at [466, 847] on button "SUBMIT" at bounding box center [421, 866] width 109 height 45
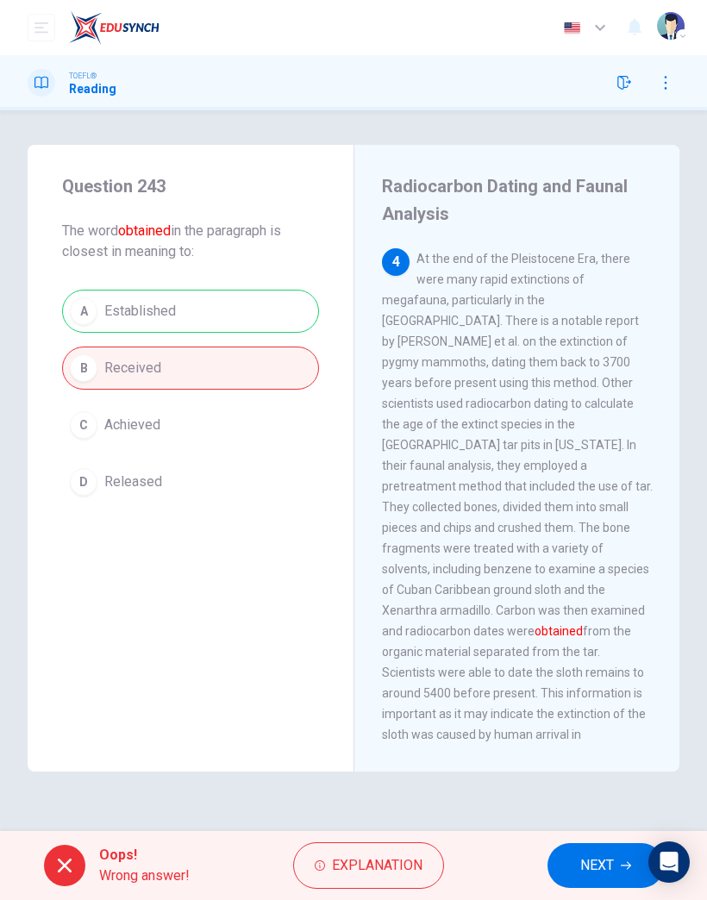
click at [587, 850] on button "NEXT" at bounding box center [606, 866] width 116 height 45
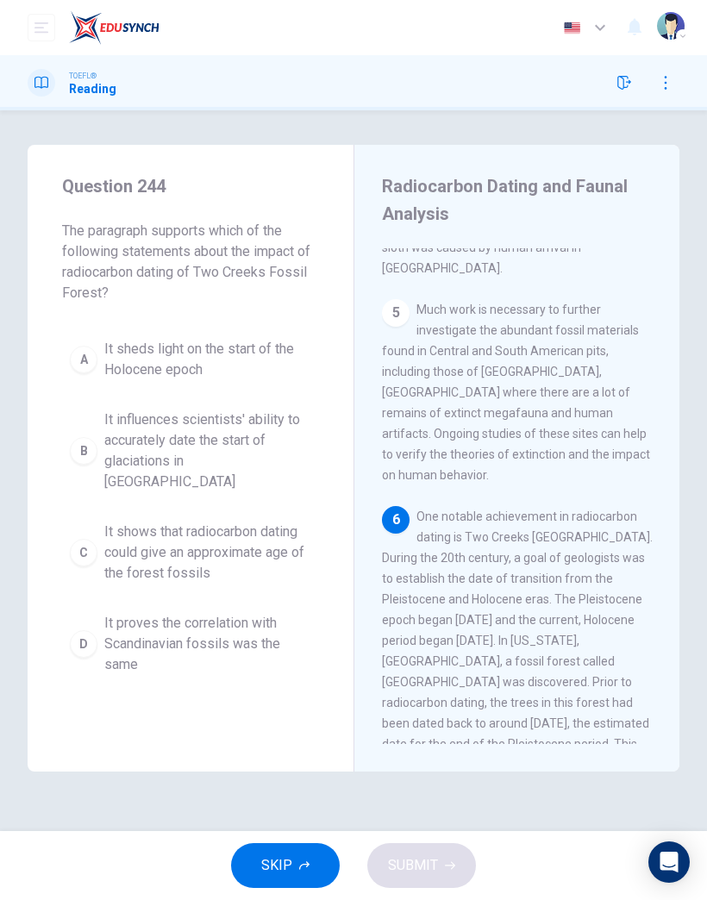
scroll to position [1471, 0]
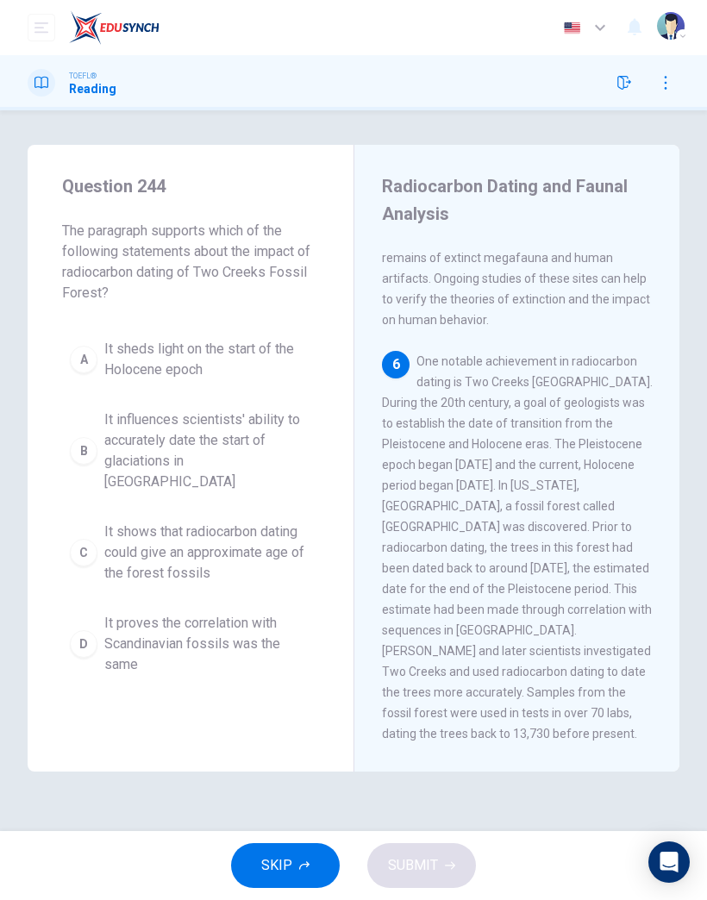
click at [308, 882] on button "SKIP" at bounding box center [285, 866] width 109 height 45
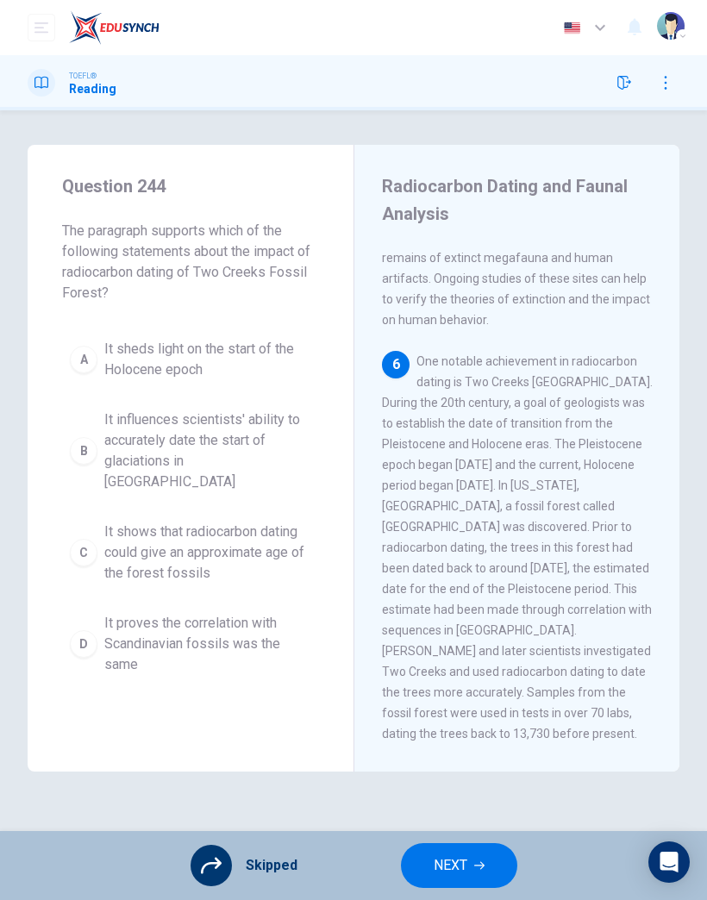
click at [477, 868] on icon "button" at bounding box center [479, 866] width 10 height 10
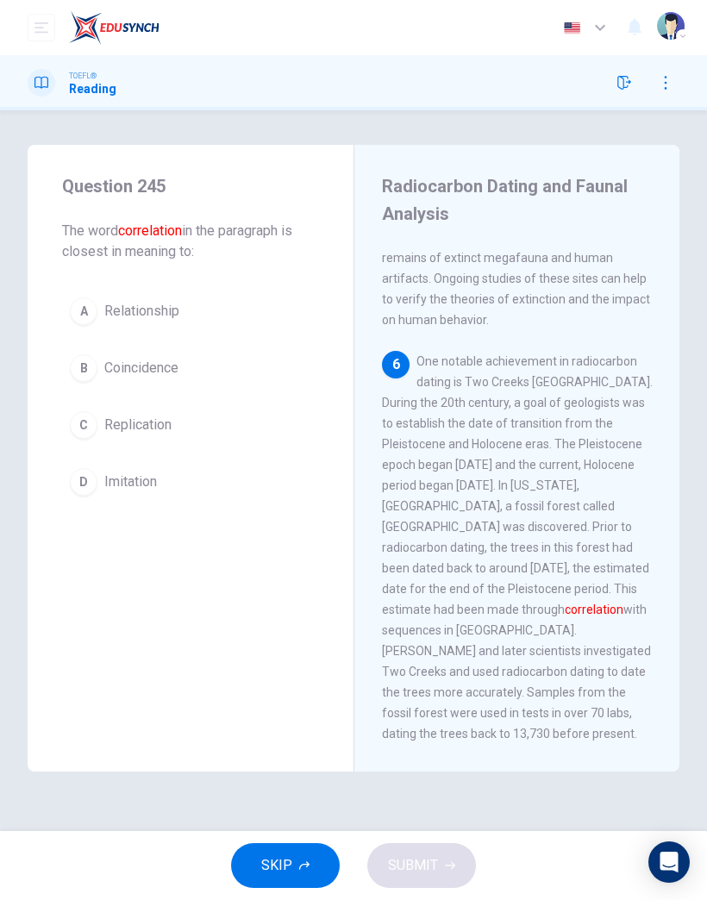
click at [299, 864] on icon "button" at bounding box center [304, 866] width 10 height 10
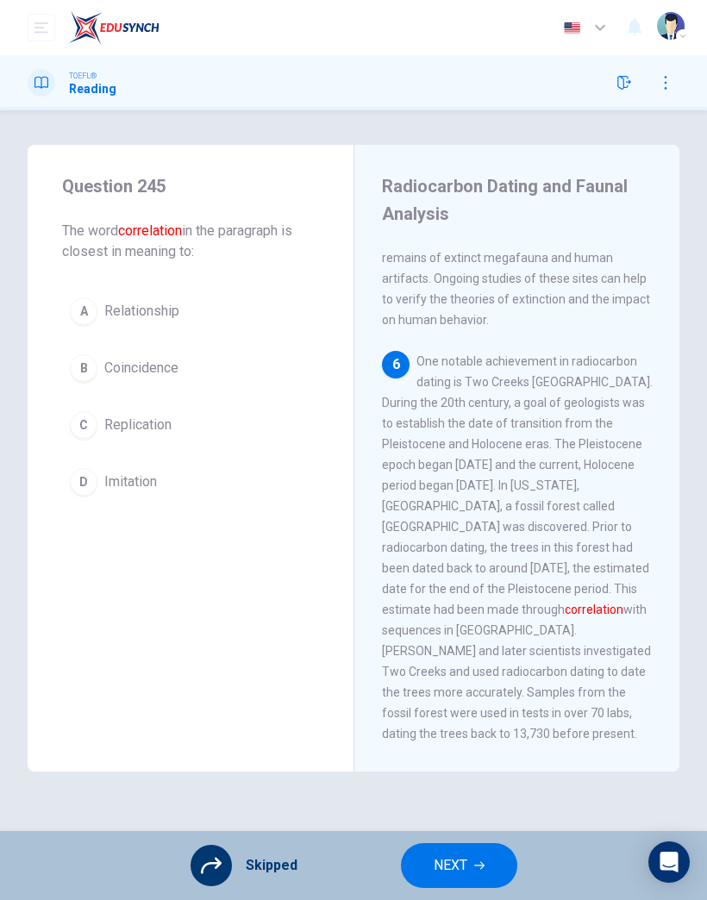
click at [503, 862] on button "NEXT" at bounding box center [459, 866] width 116 height 45
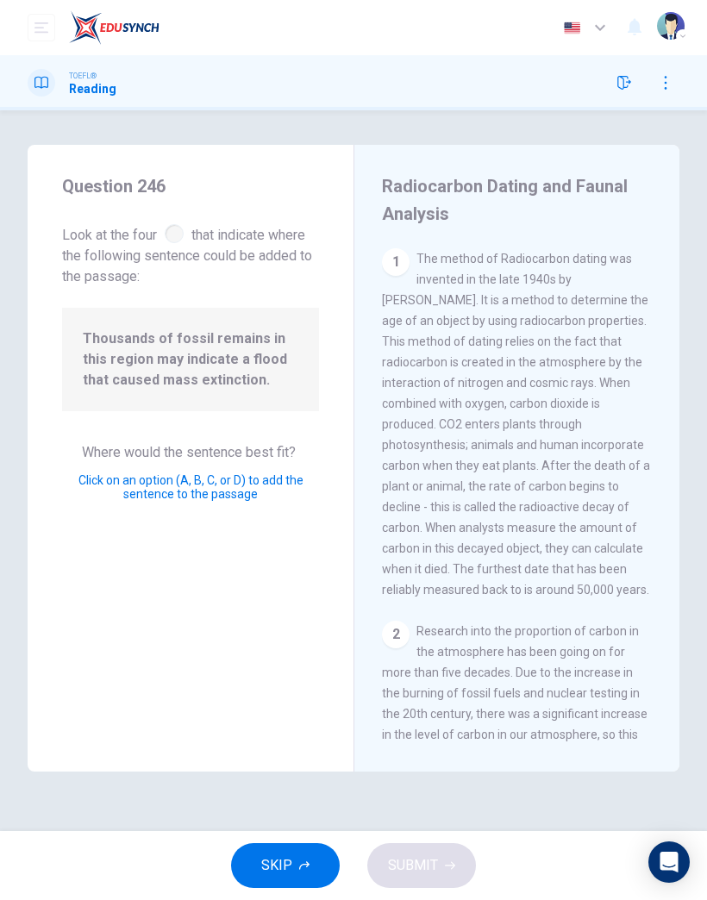
scroll to position [1174, 0]
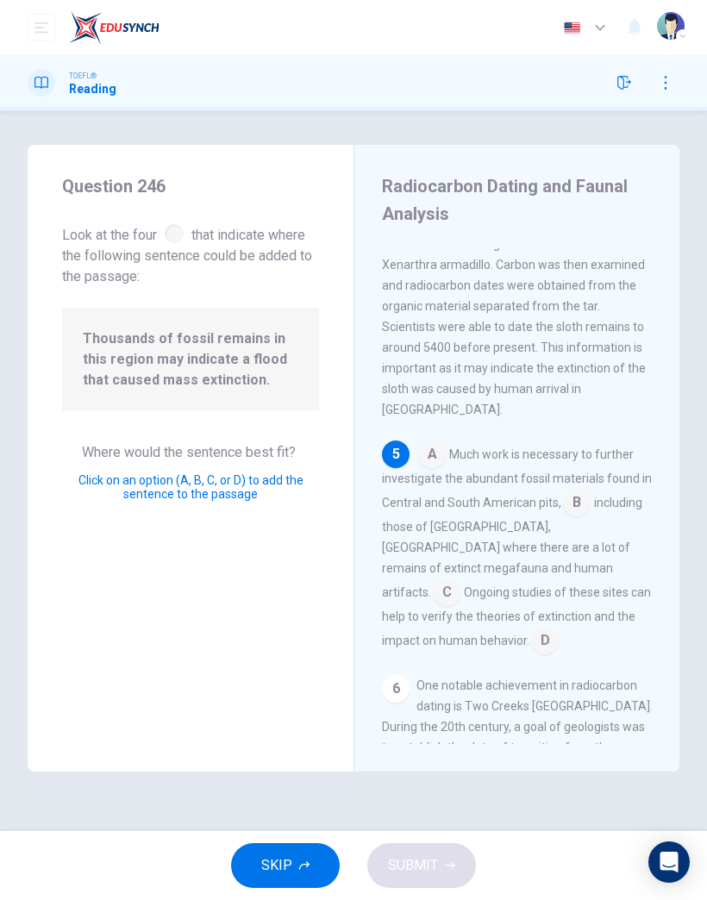
click at [434, 442] on input at bounding box center [432, 456] width 28 height 28
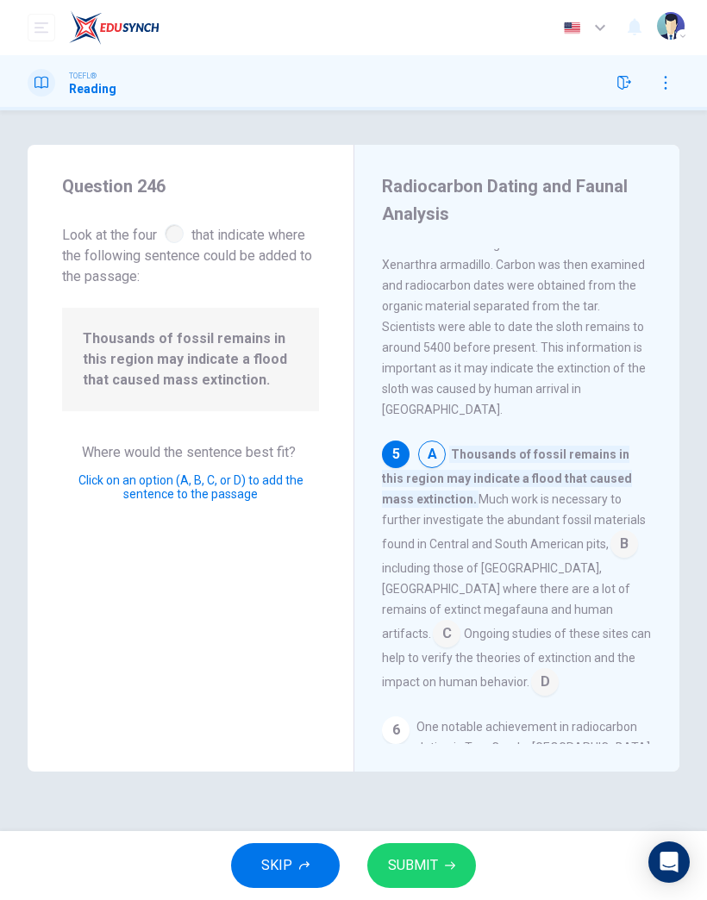
click at [611, 532] on input at bounding box center [625, 546] width 28 height 28
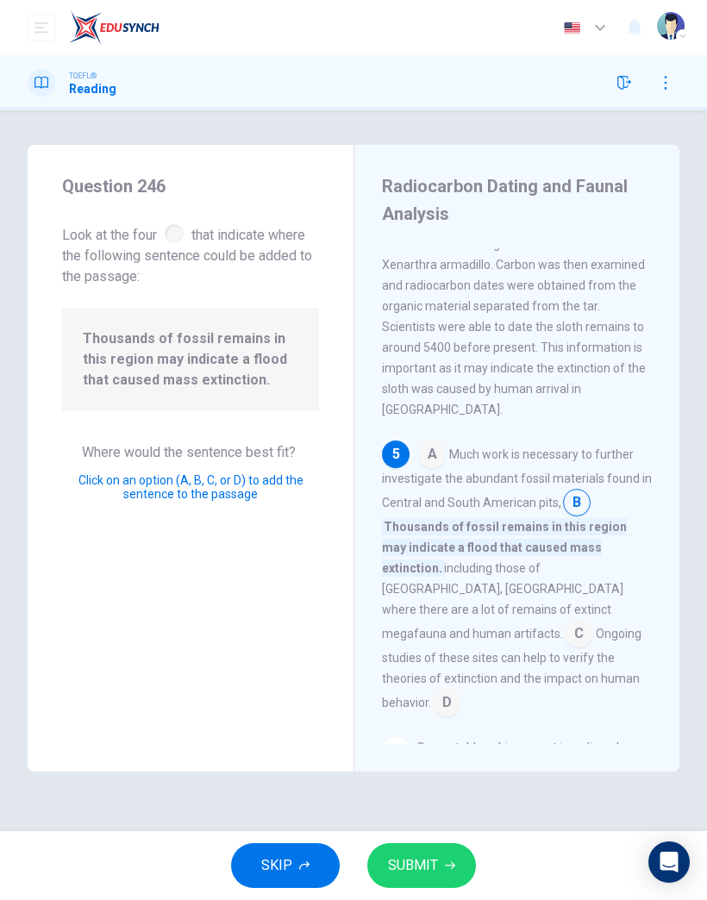
click at [449, 868] on icon "button" at bounding box center [450, 866] width 10 height 10
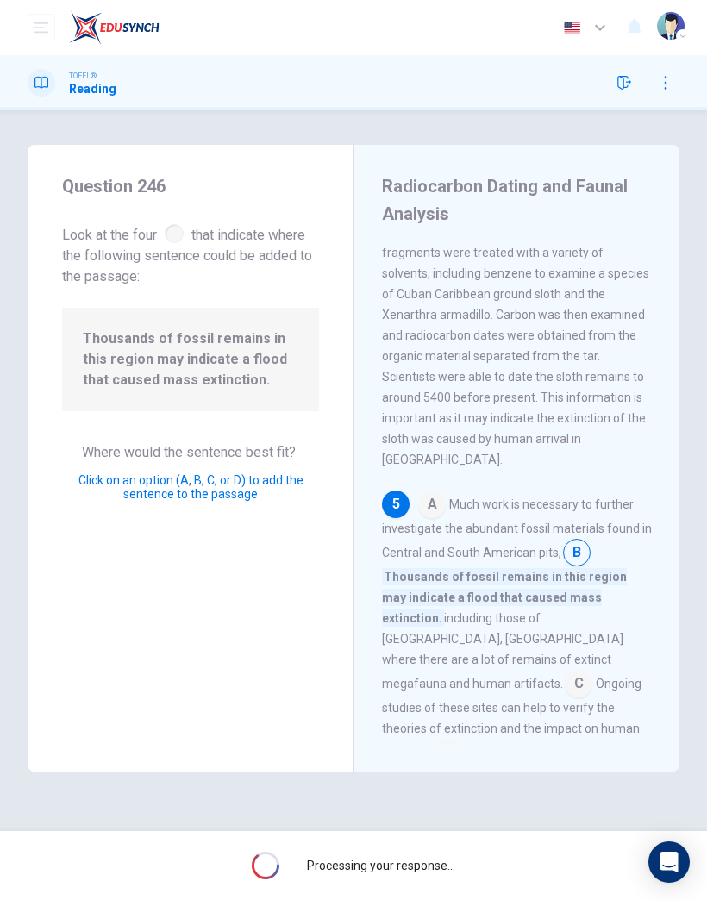
scroll to position [1123, 0]
click at [461, 819] on div "Question 246 Look at the four that indicate where the following sentence could …" at bounding box center [353, 470] width 707 height 721
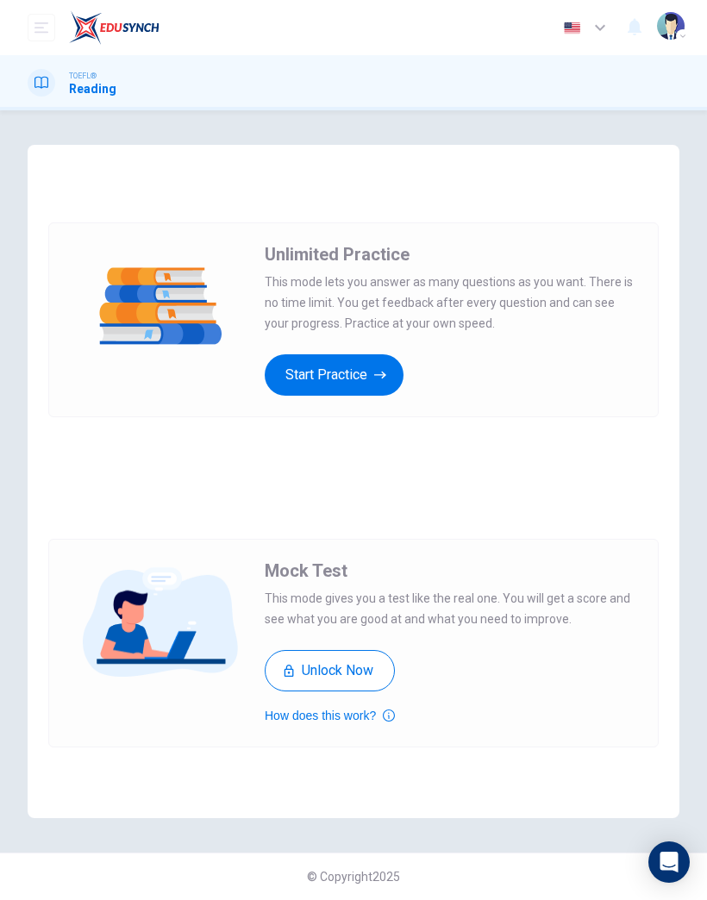
click at [365, 369] on button "Start Practice" at bounding box center [334, 375] width 139 height 41
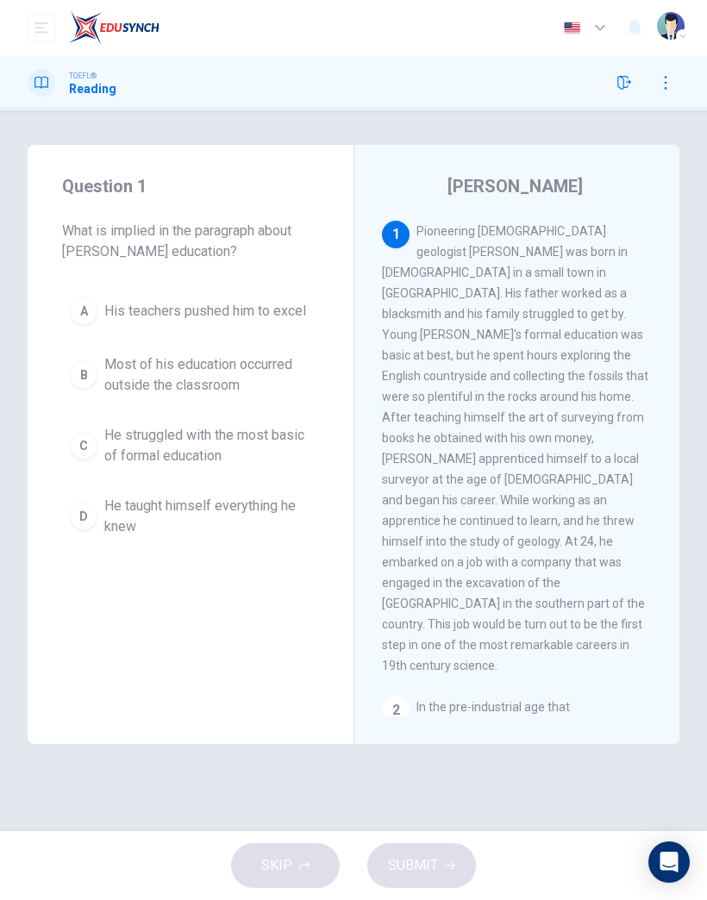
click at [116, 447] on span "He struggled with the most basic of formal education" at bounding box center [207, 445] width 207 height 41
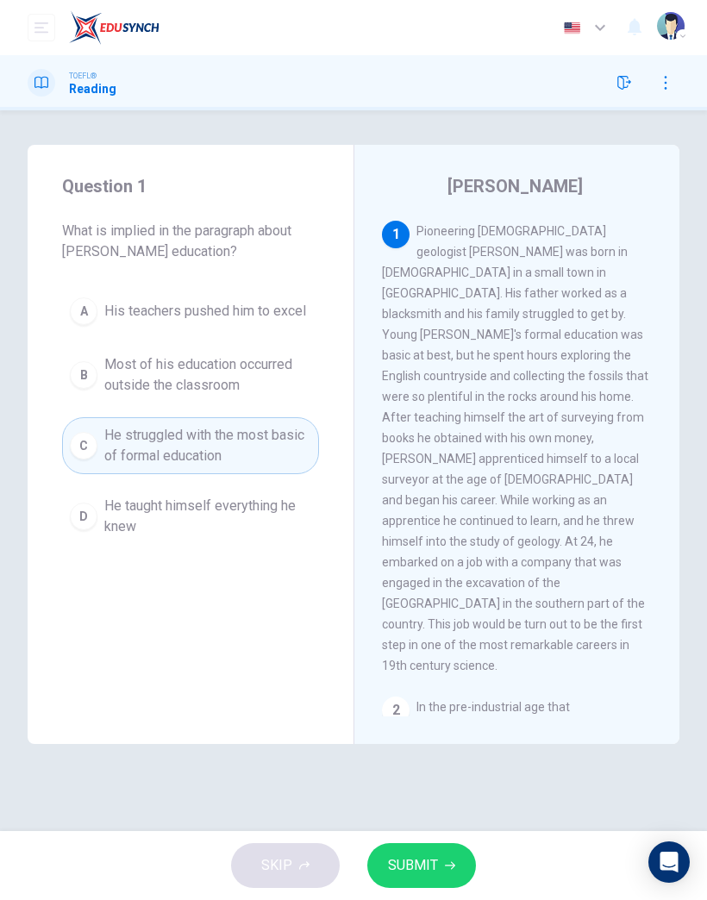
click at [451, 847] on button "SUBMIT" at bounding box center [421, 866] width 109 height 45
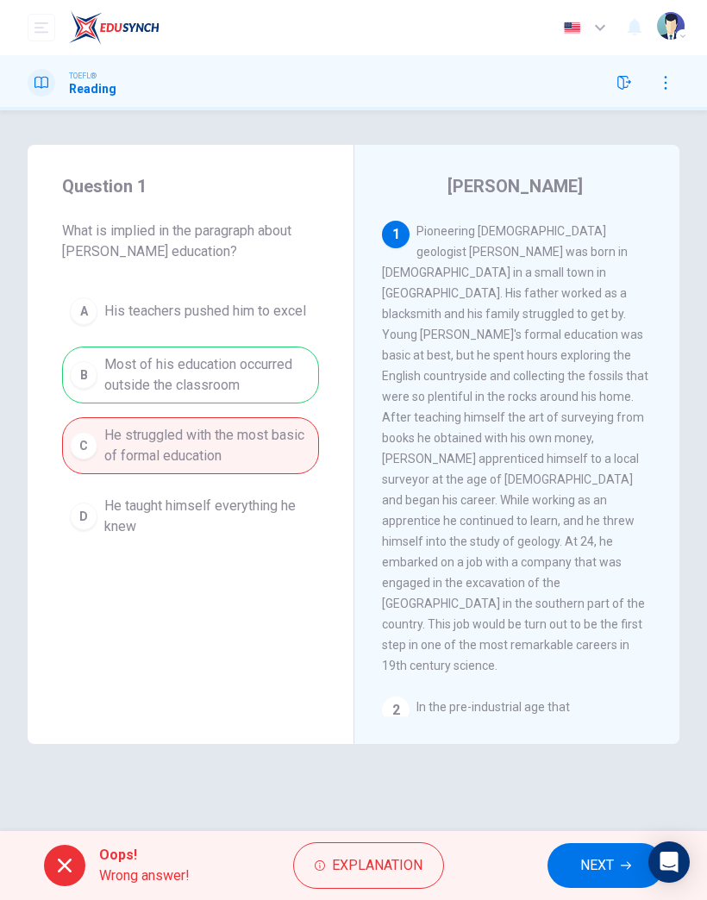
click at [592, 872] on span "NEXT" at bounding box center [597, 866] width 34 height 24
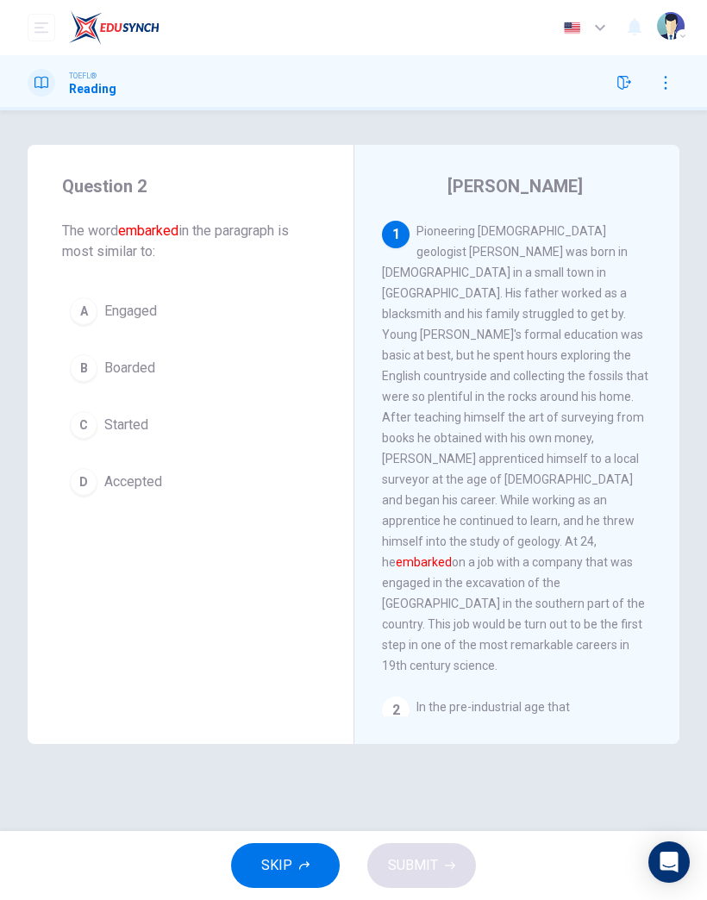
click at [309, 864] on icon "button" at bounding box center [304, 866] width 10 height 10
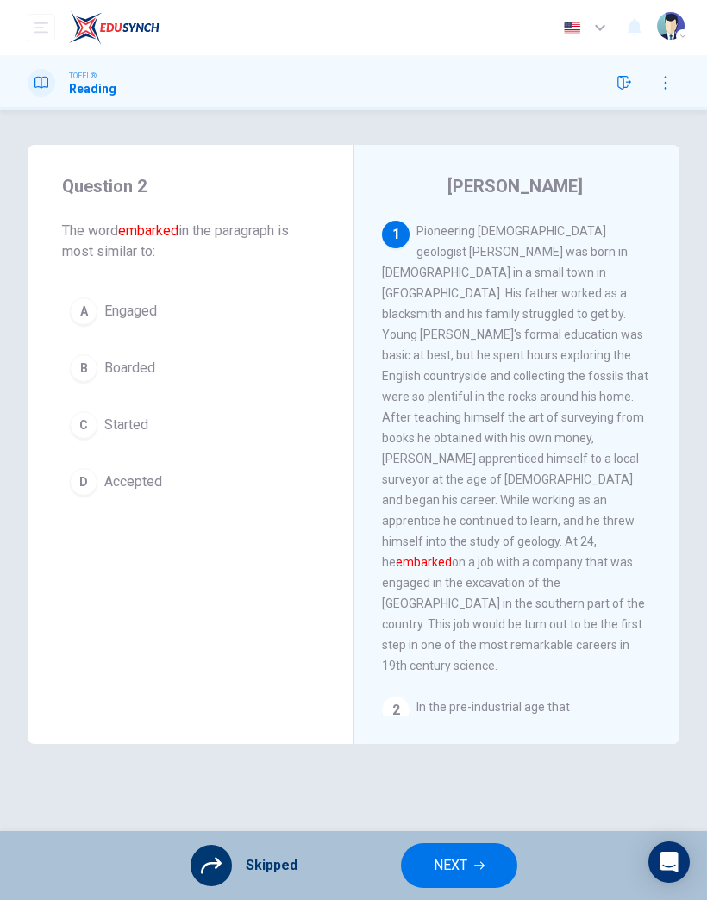
click at [472, 883] on button "NEXT" at bounding box center [459, 866] width 116 height 45
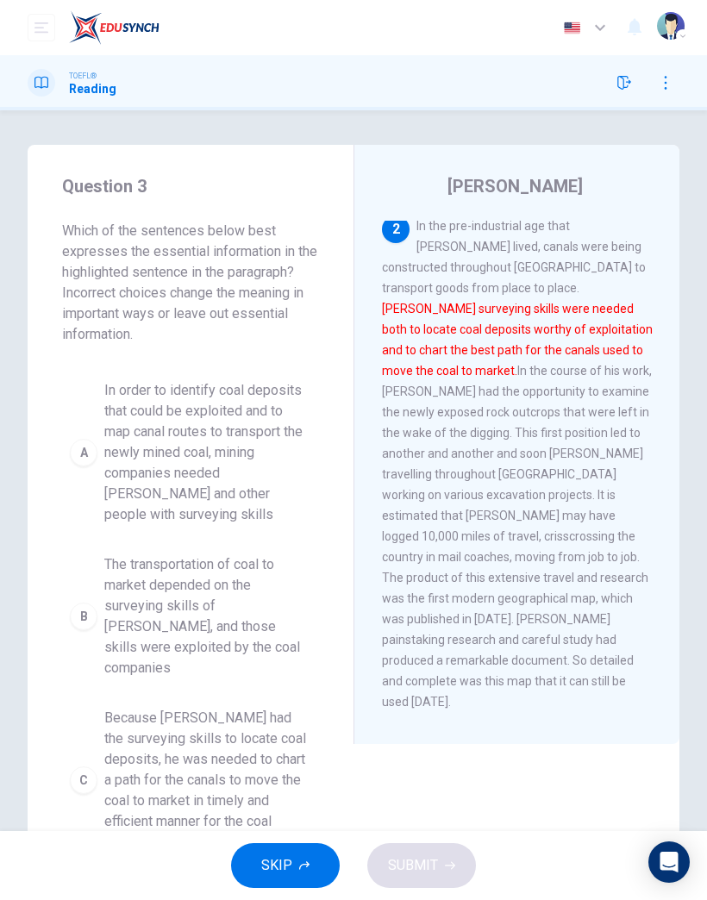
scroll to position [525, 0]
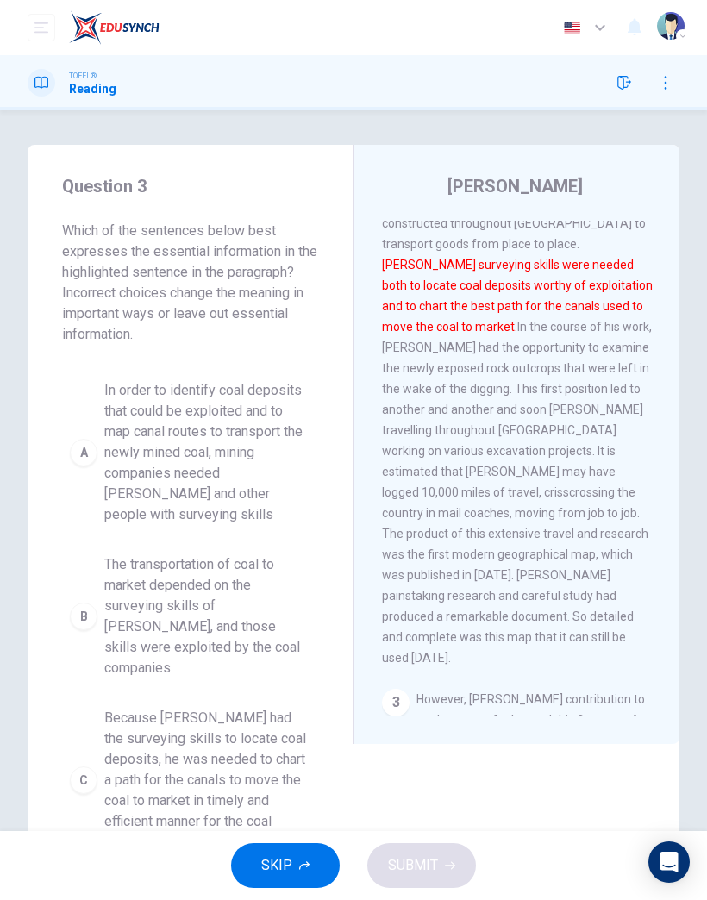
click at [296, 861] on button "SKIP" at bounding box center [285, 866] width 109 height 45
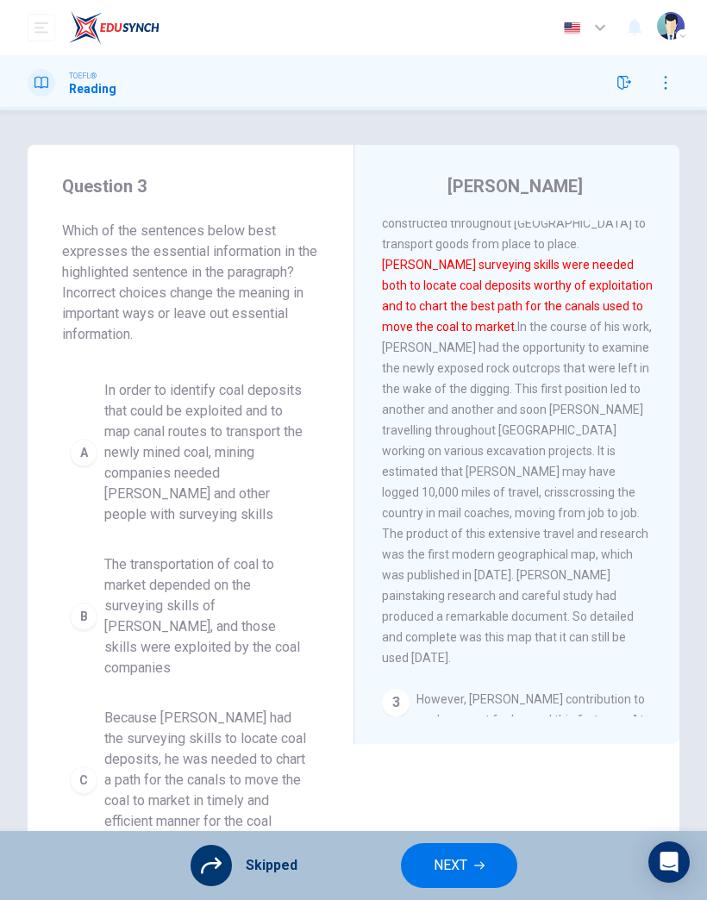
click at [469, 873] on button "NEXT" at bounding box center [459, 866] width 116 height 45
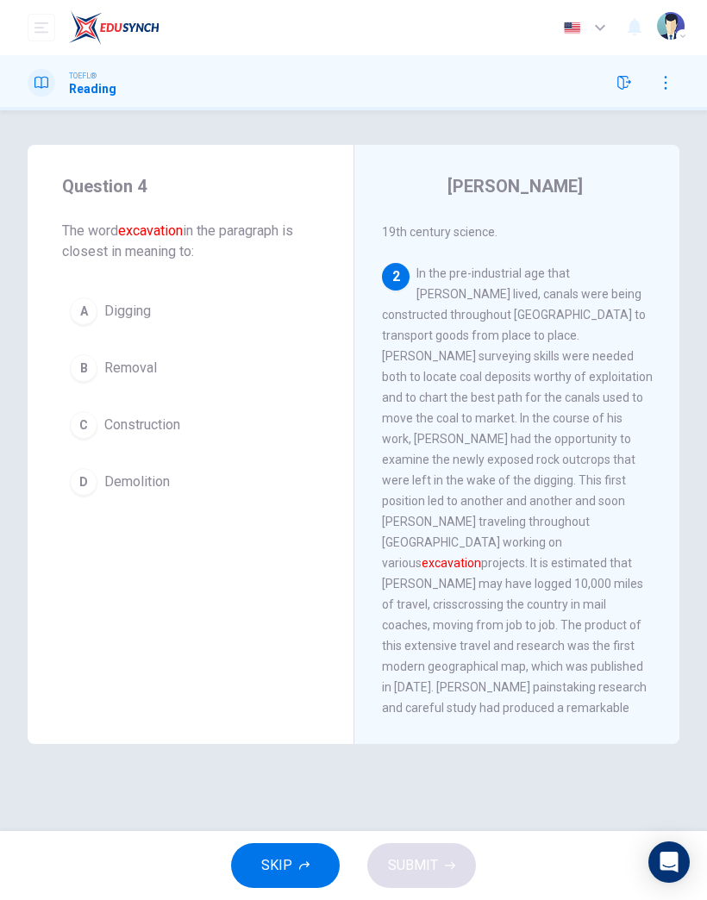
scroll to position [414, 0]
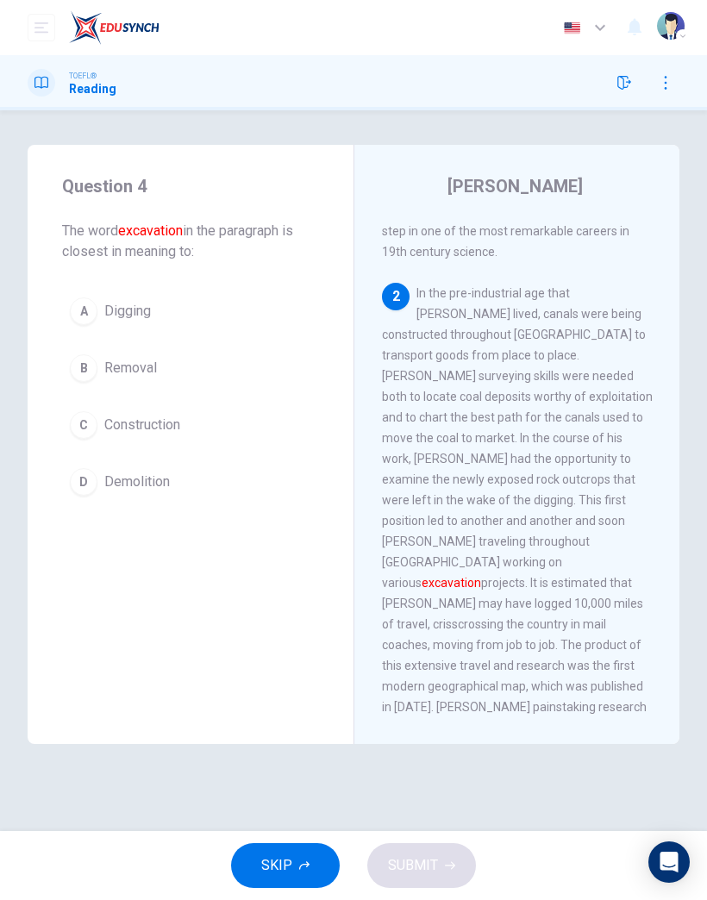
click at [283, 869] on span "SKIP" at bounding box center [276, 866] width 31 height 24
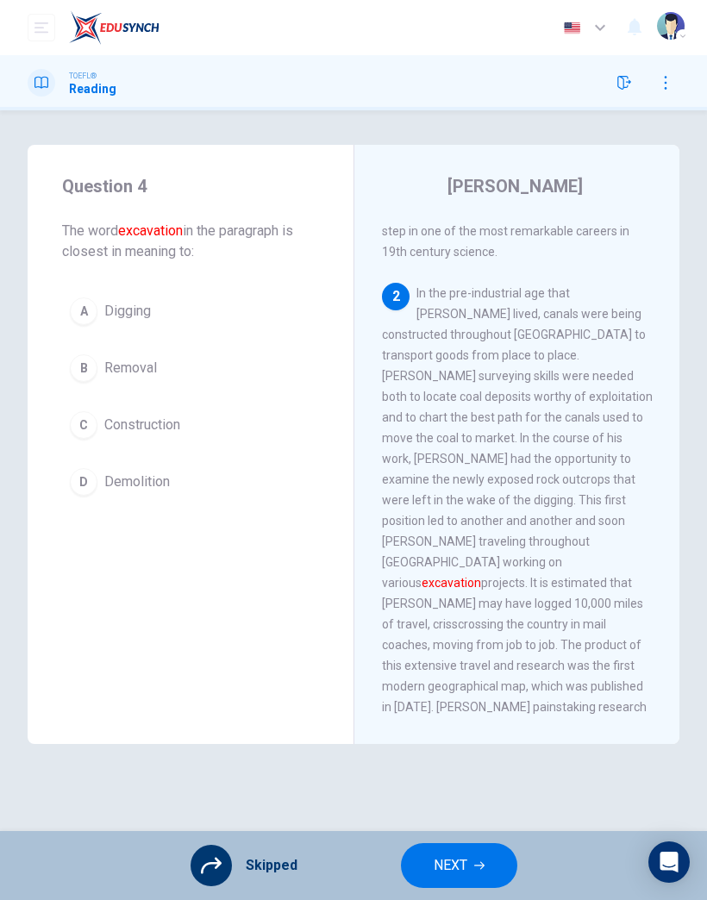
click at [480, 860] on button "NEXT" at bounding box center [459, 866] width 116 height 45
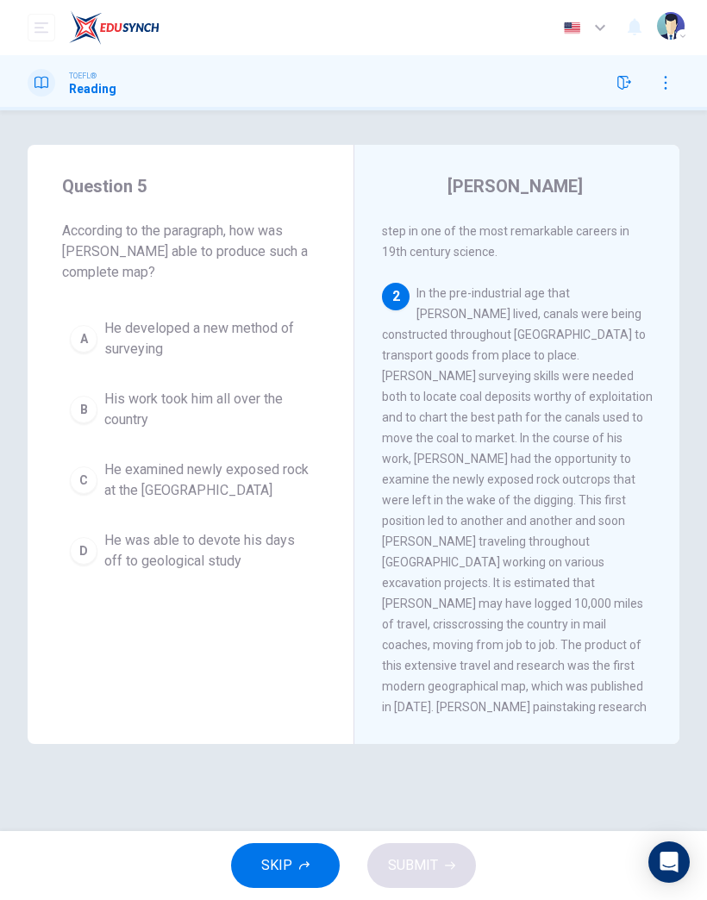
click at [303, 850] on button "SKIP" at bounding box center [285, 866] width 109 height 45
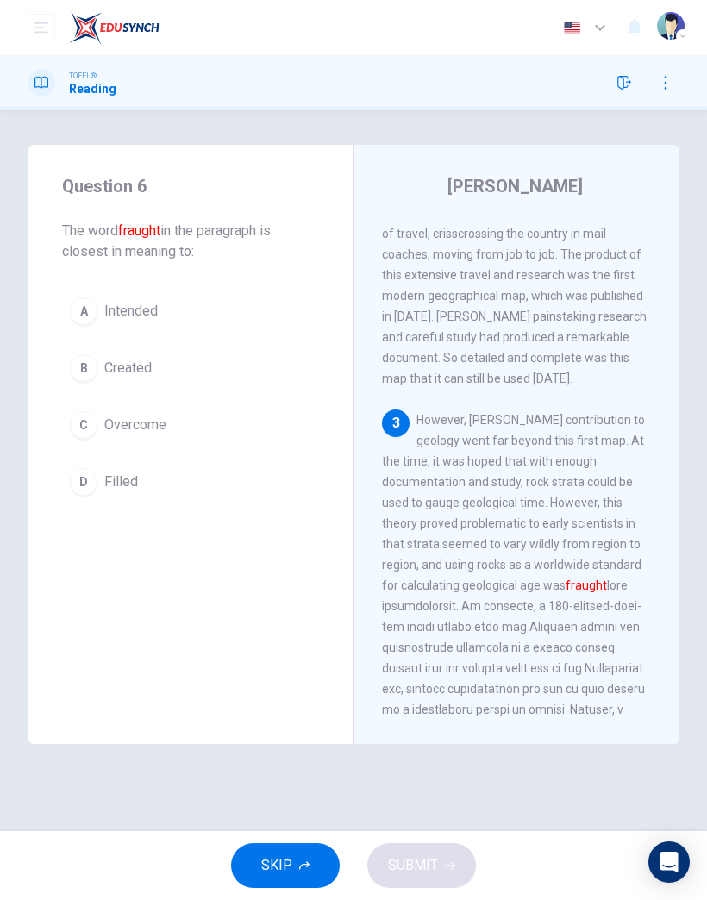
scroll to position [869, 0]
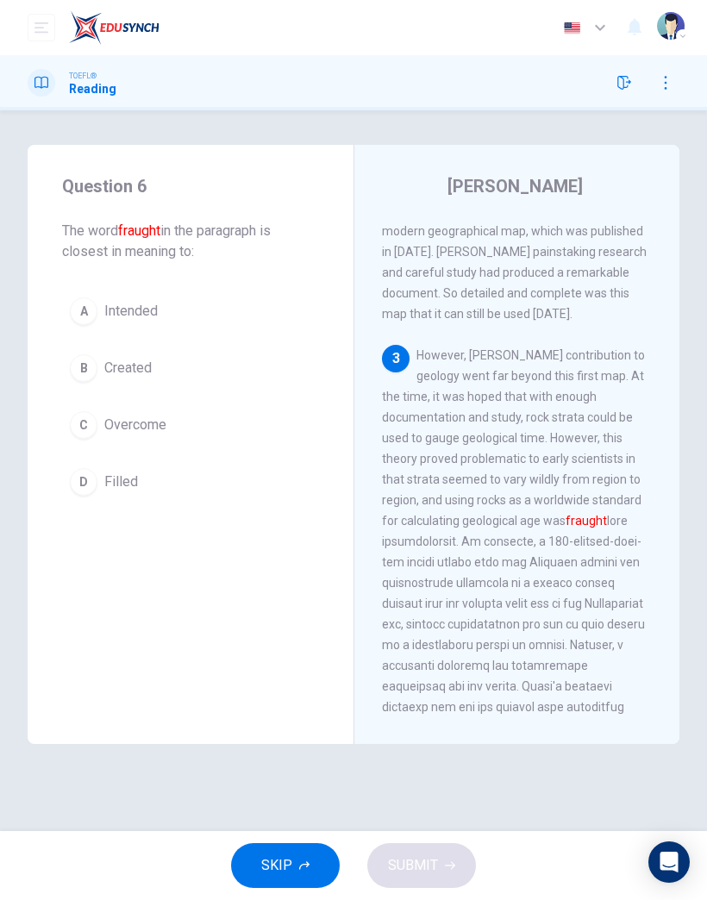
click at [284, 869] on span "SKIP" at bounding box center [276, 866] width 31 height 24
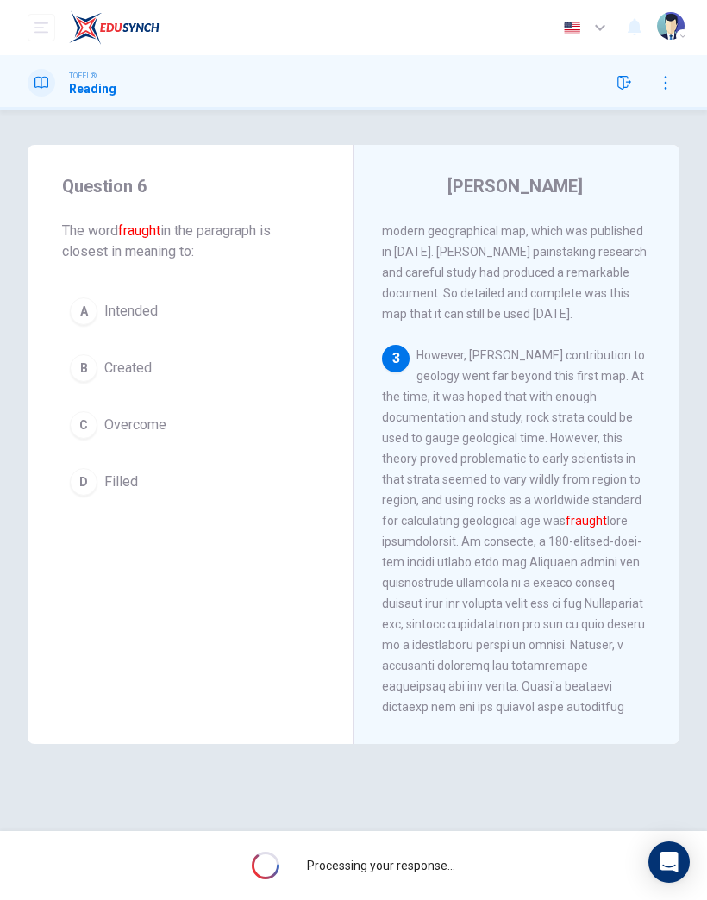
click at [420, 869] on span "Processing your response..." at bounding box center [381, 866] width 148 height 14
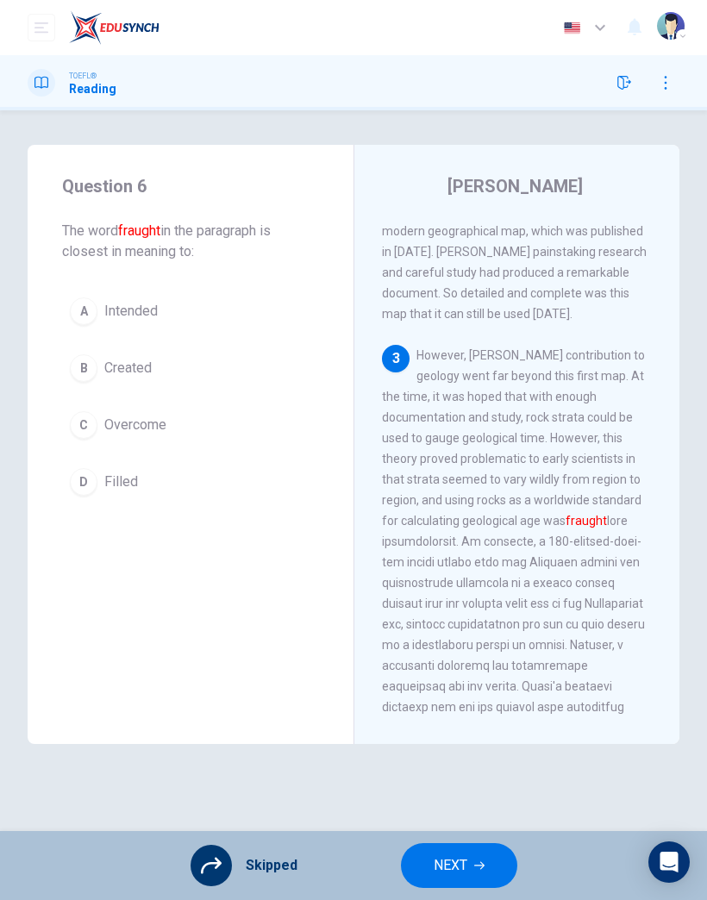
click at [455, 875] on span "NEXT" at bounding box center [451, 866] width 34 height 24
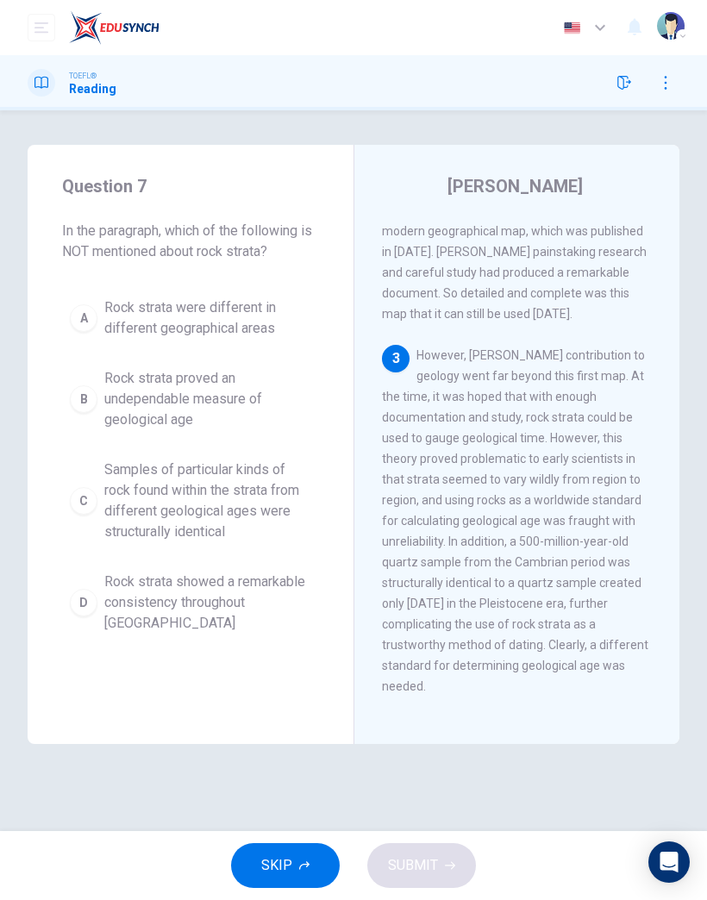
click at [276, 867] on span "SKIP" at bounding box center [276, 866] width 31 height 24
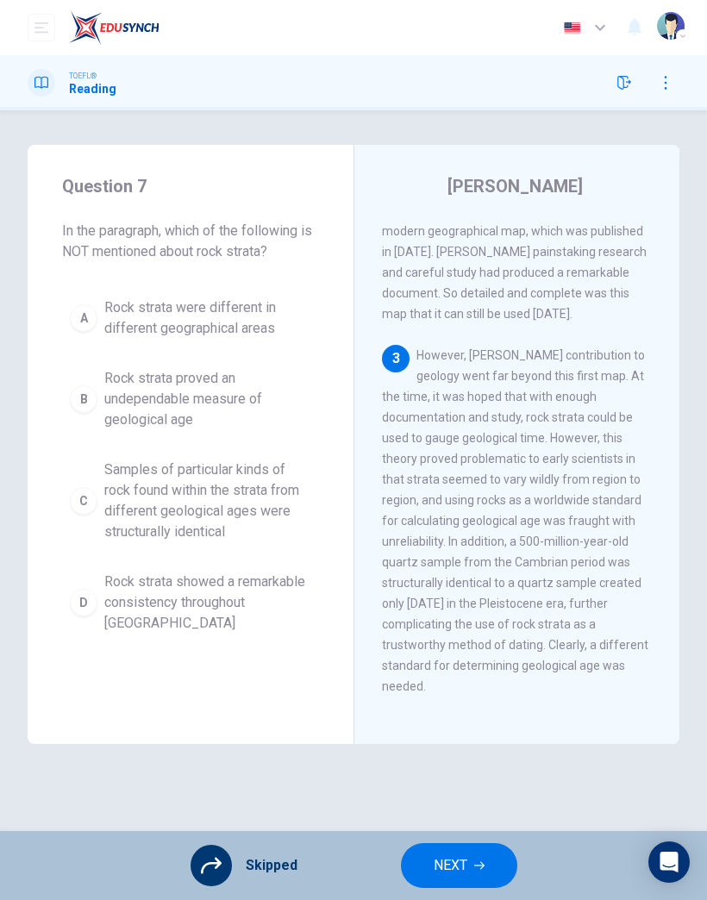
click at [474, 865] on icon "button" at bounding box center [479, 866] width 10 height 10
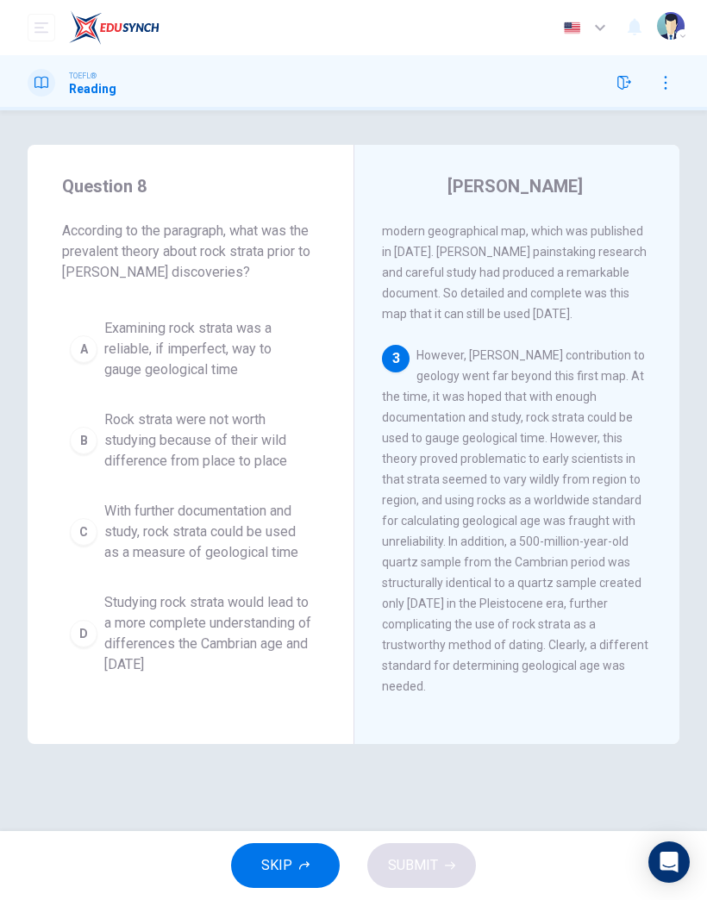
click at [286, 867] on span "SKIP" at bounding box center [276, 866] width 31 height 24
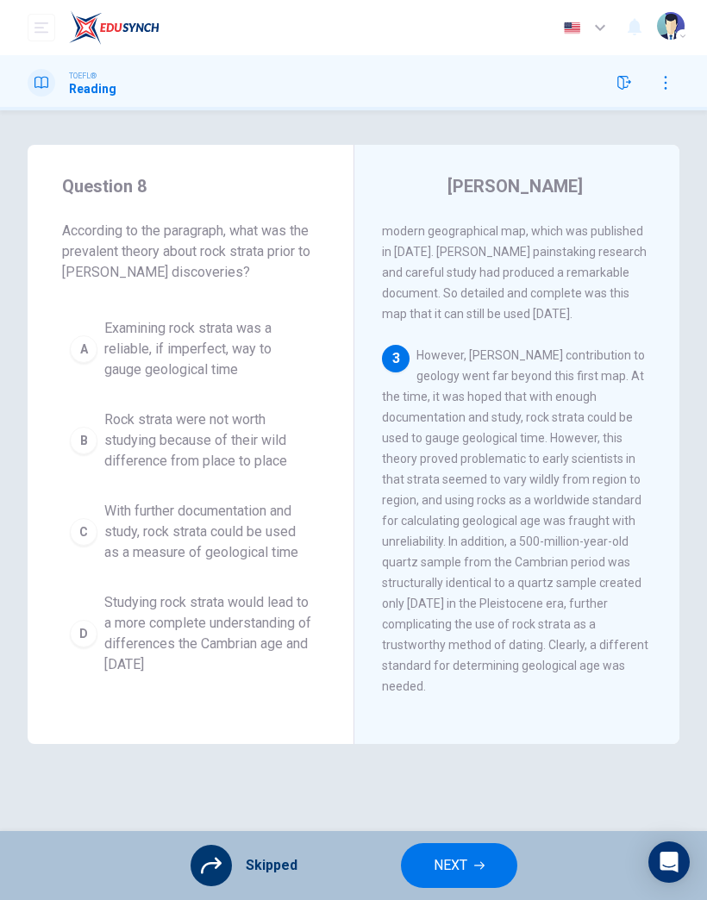
click at [461, 869] on span "NEXT" at bounding box center [451, 866] width 34 height 24
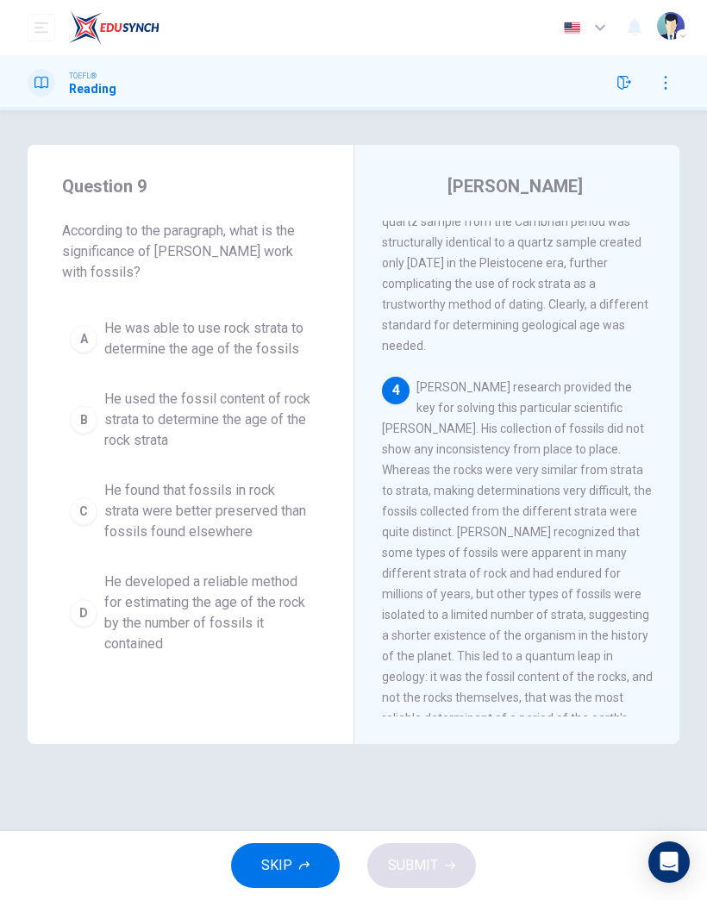
scroll to position [1271, 0]
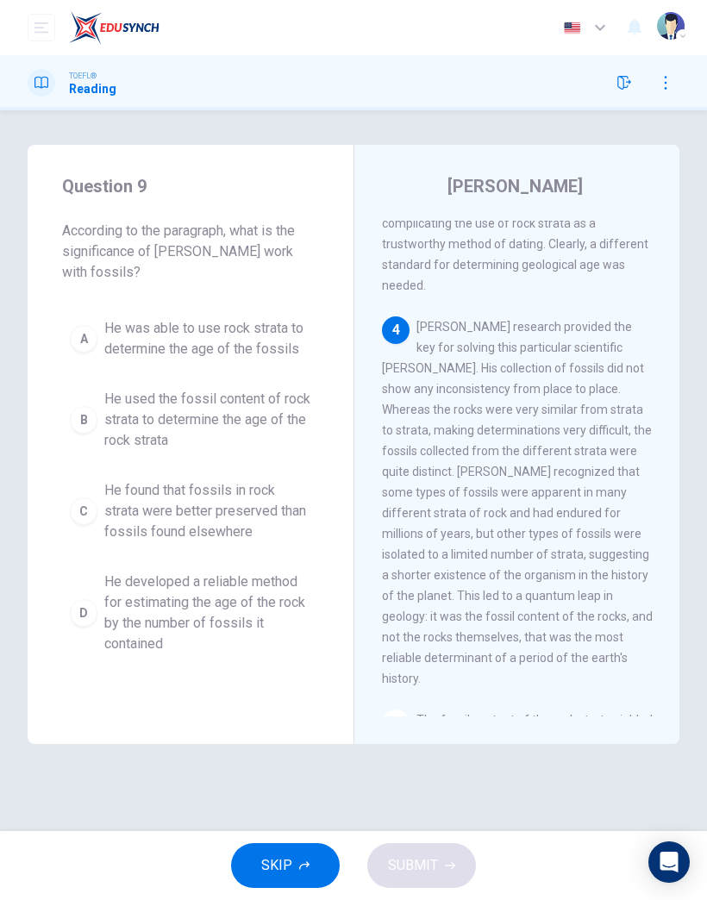
click at [302, 870] on icon "button" at bounding box center [304, 866] width 10 height 10
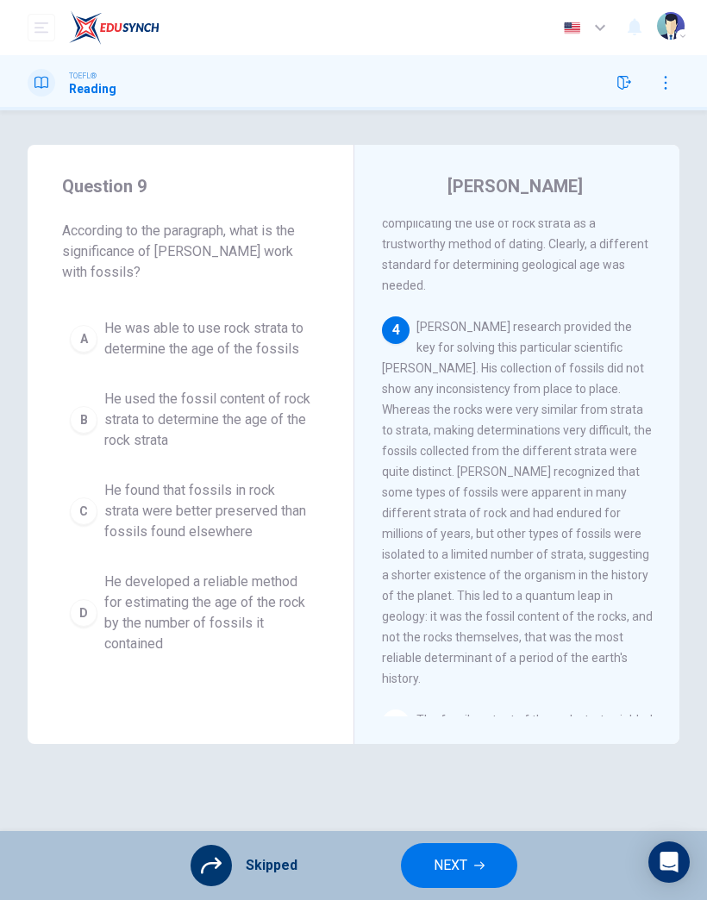
click at [471, 856] on button "NEXT" at bounding box center [459, 866] width 116 height 45
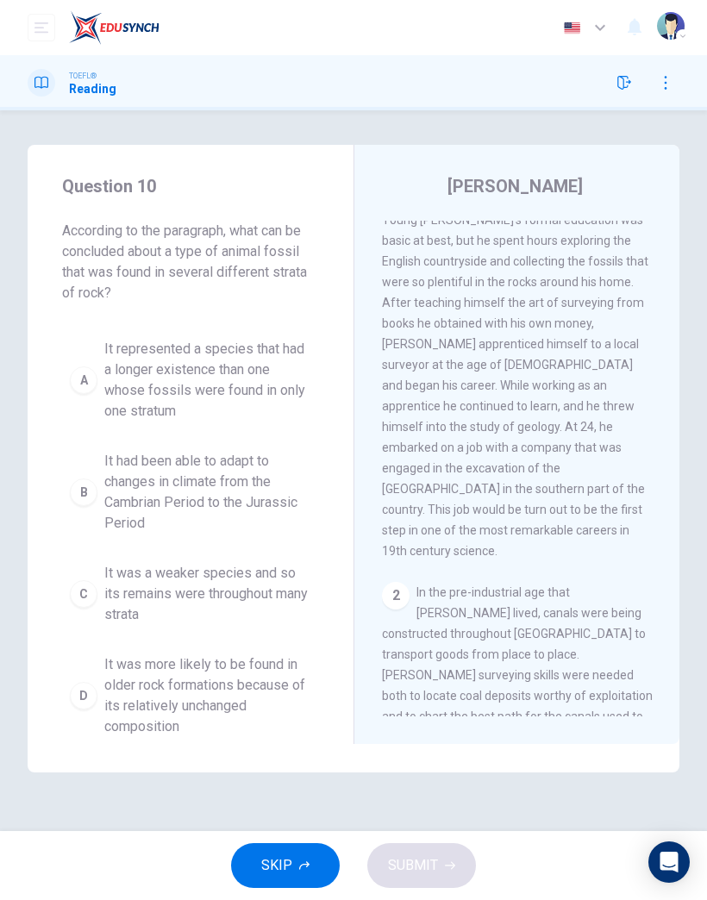
scroll to position [0, 0]
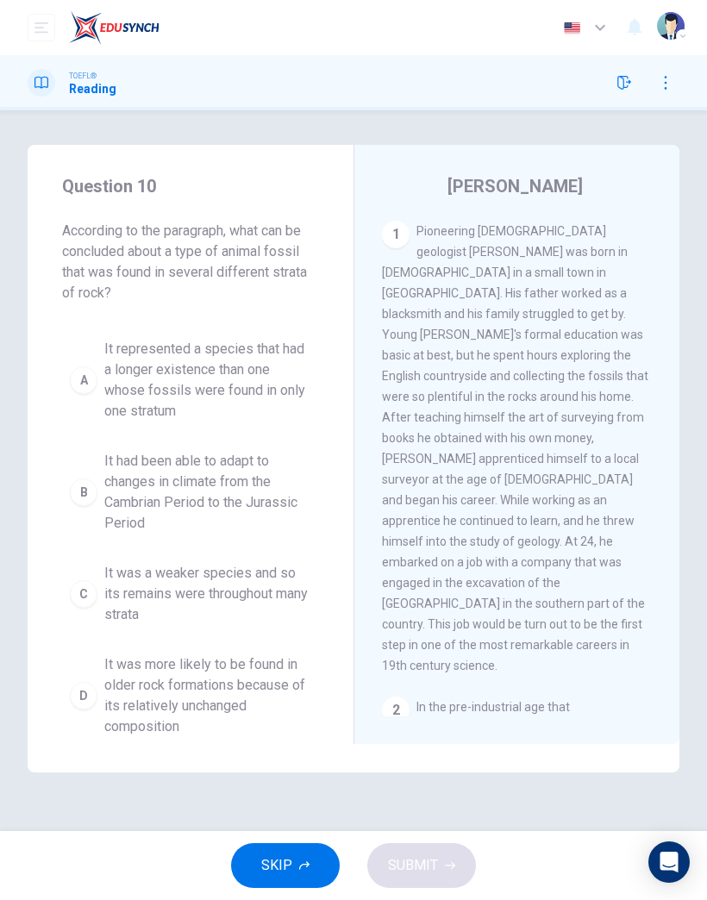
click at [305, 854] on button "SKIP" at bounding box center [285, 866] width 109 height 45
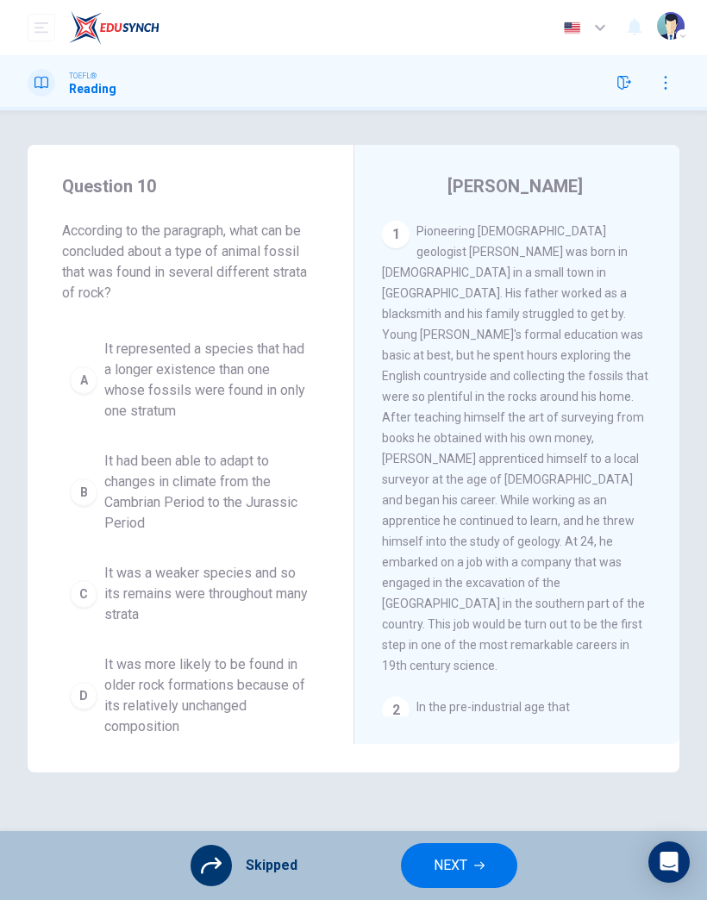
click at [463, 871] on span "NEXT" at bounding box center [451, 866] width 34 height 24
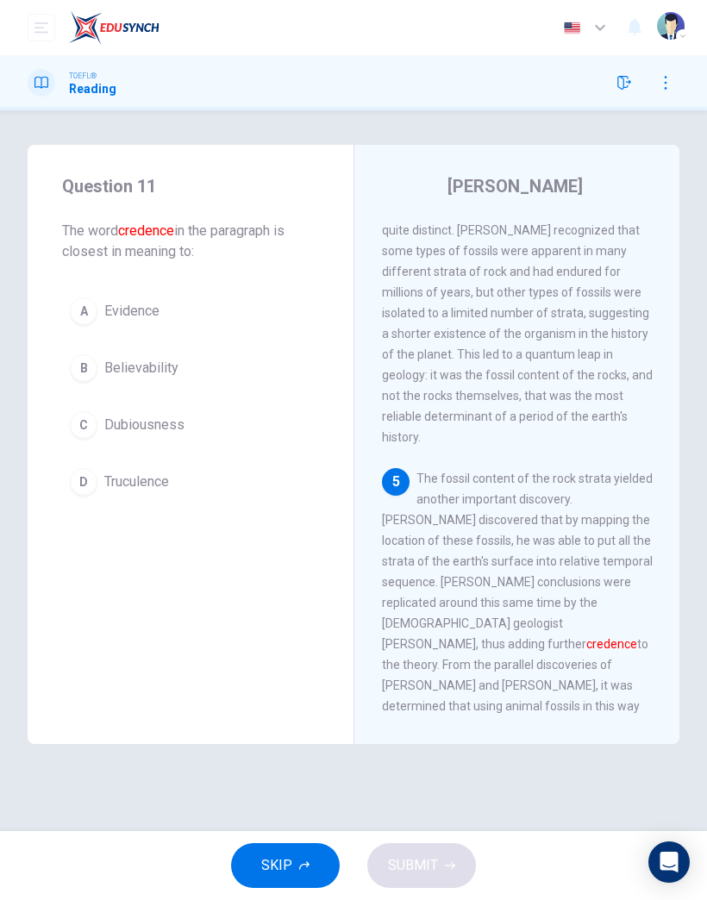
scroll to position [1512, 0]
click at [292, 868] on button "SKIP" at bounding box center [285, 866] width 109 height 45
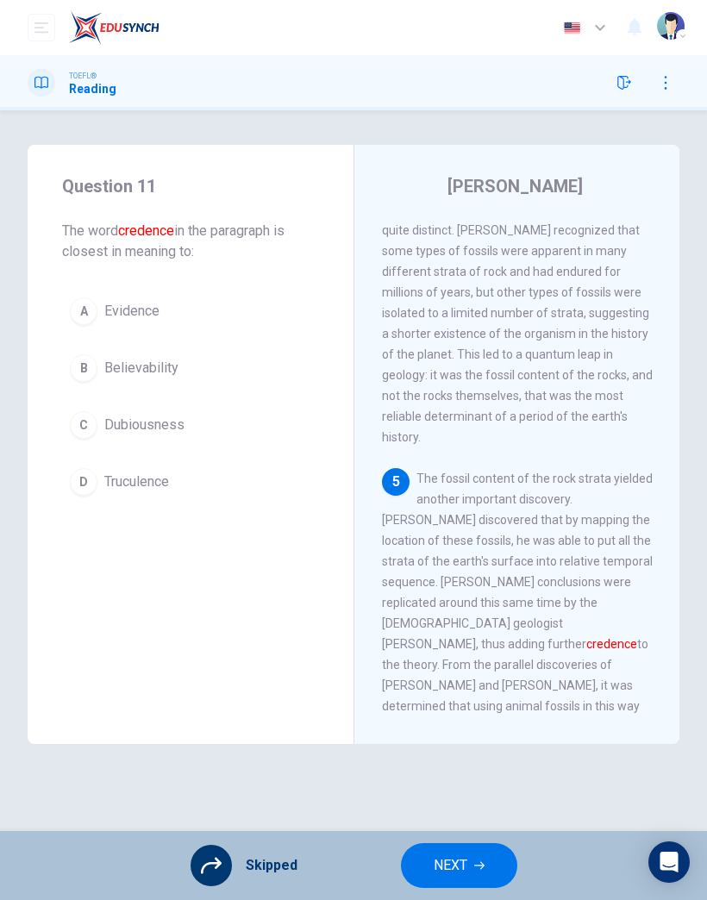
click at [483, 867] on icon "button" at bounding box center [479, 867] width 10 height 8
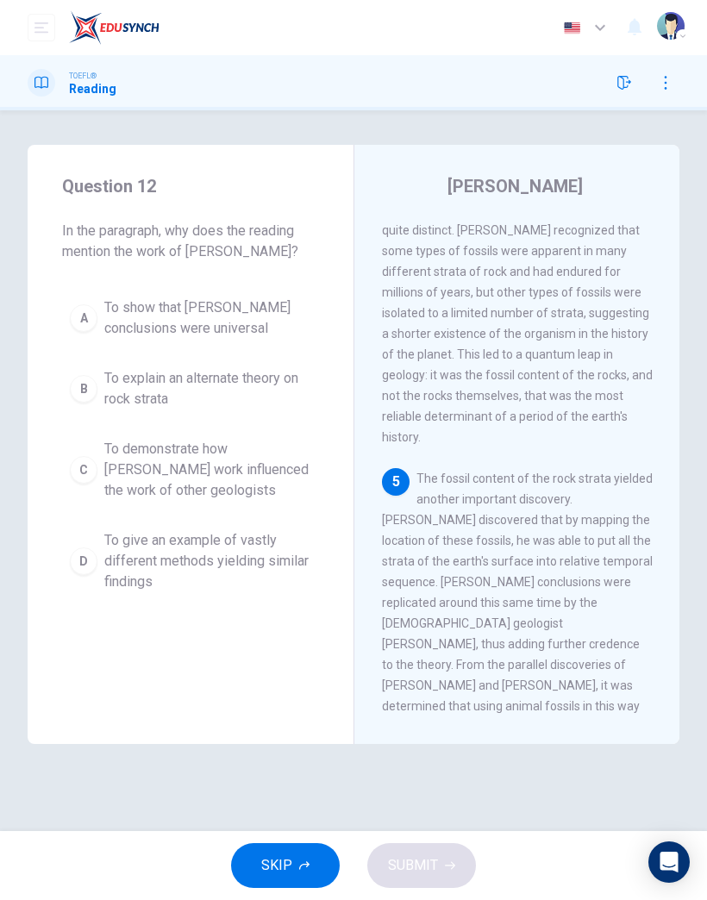
click at [297, 881] on button "SKIP" at bounding box center [285, 866] width 109 height 45
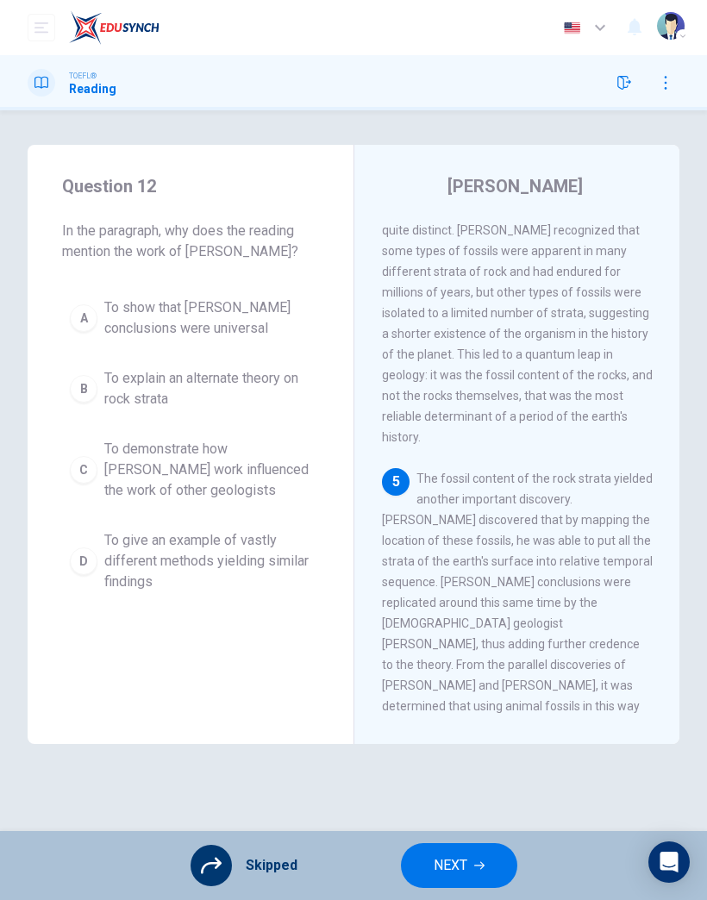
click at [478, 863] on icon "button" at bounding box center [479, 866] width 10 height 10
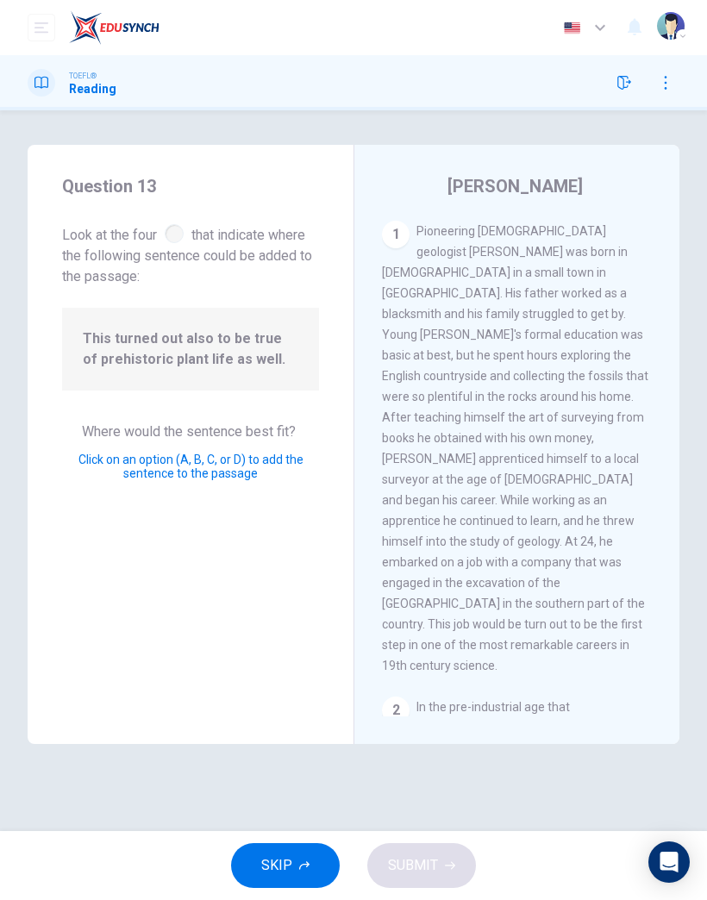
scroll to position [1540, 0]
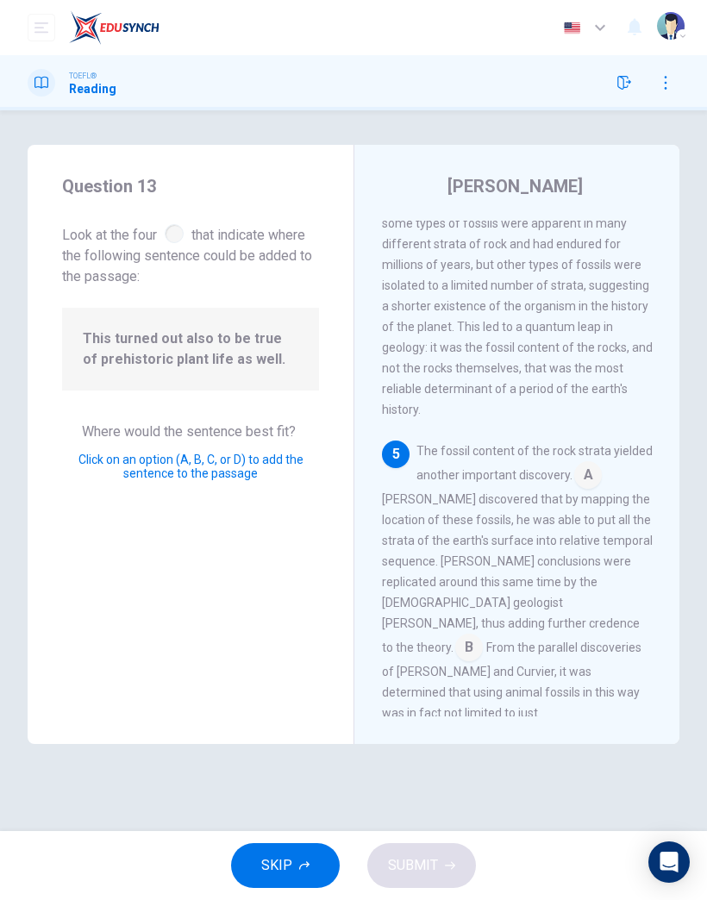
click at [295, 871] on button "SKIP" at bounding box center [285, 866] width 109 height 45
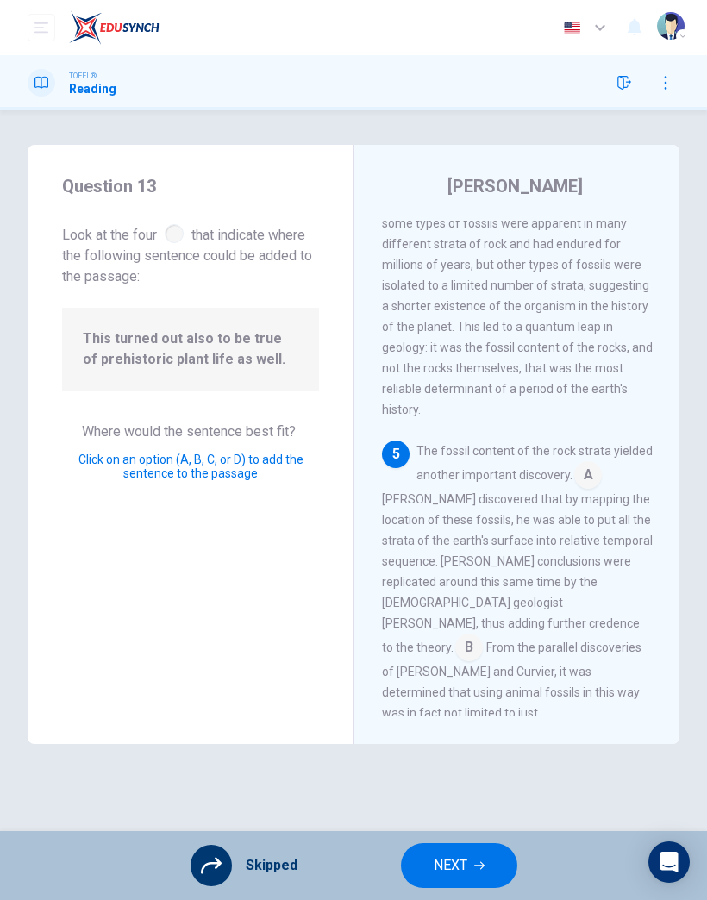
click at [454, 876] on span "NEXT" at bounding box center [451, 866] width 34 height 24
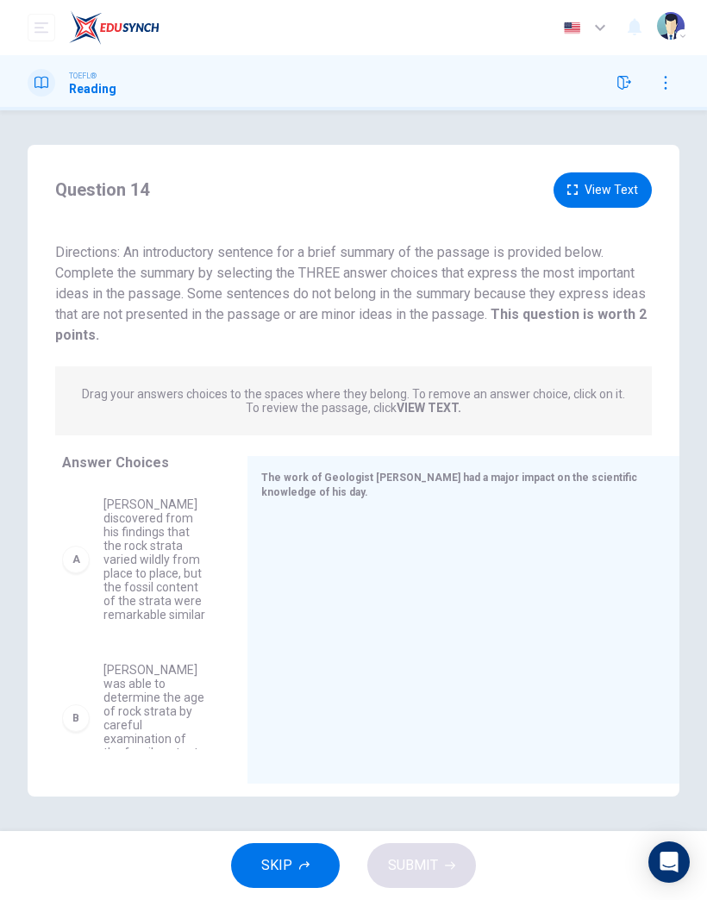
click at [292, 876] on button "SKIP" at bounding box center [285, 866] width 109 height 45
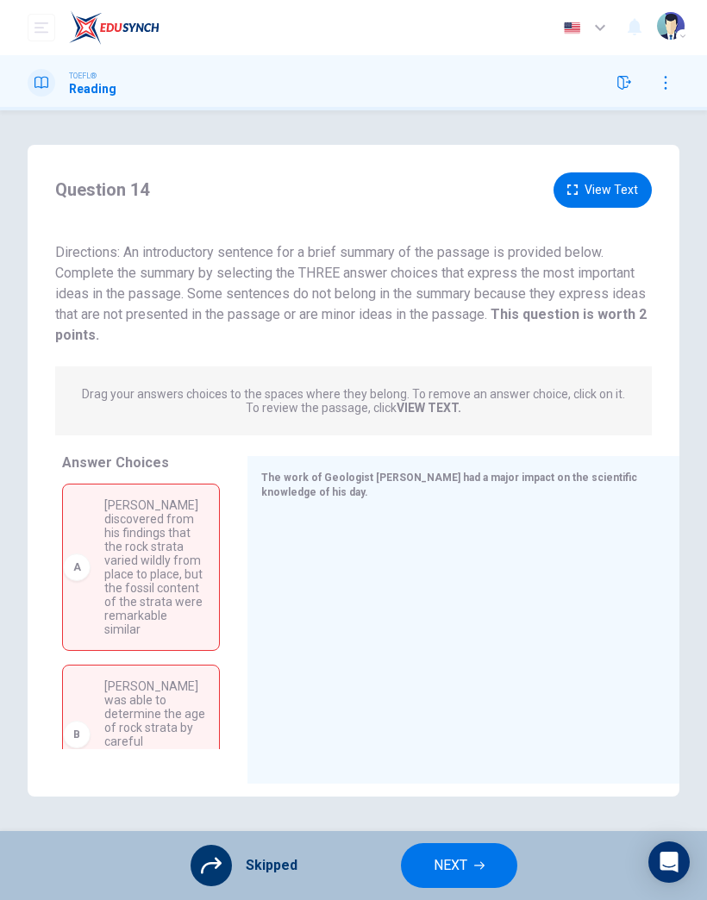
click at [448, 864] on span "NEXT" at bounding box center [451, 866] width 34 height 24
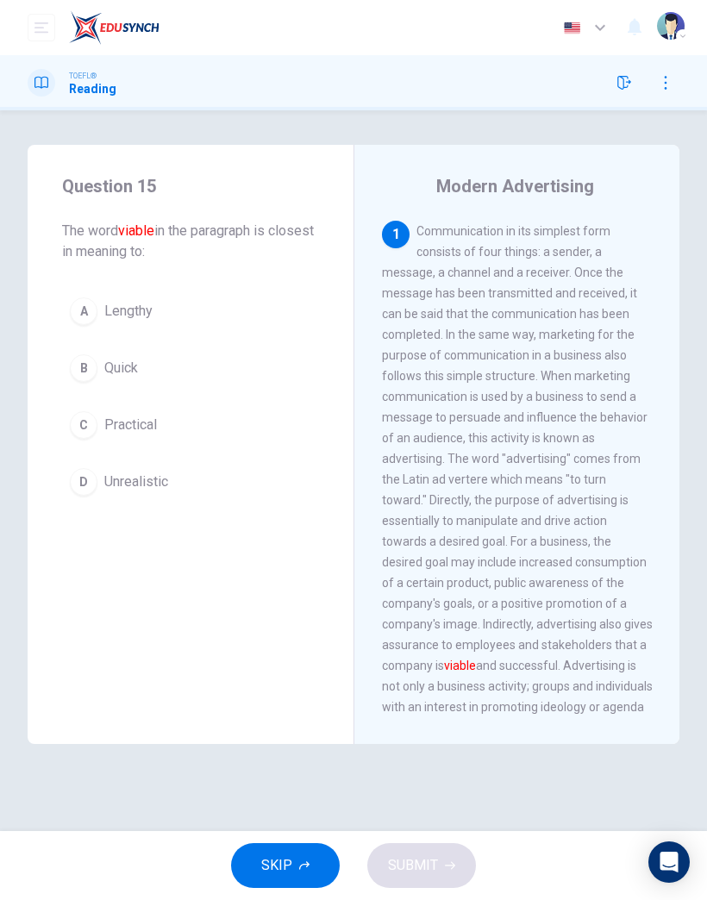
click at [105, 370] on span "Quick" at bounding box center [121, 368] width 34 height 21
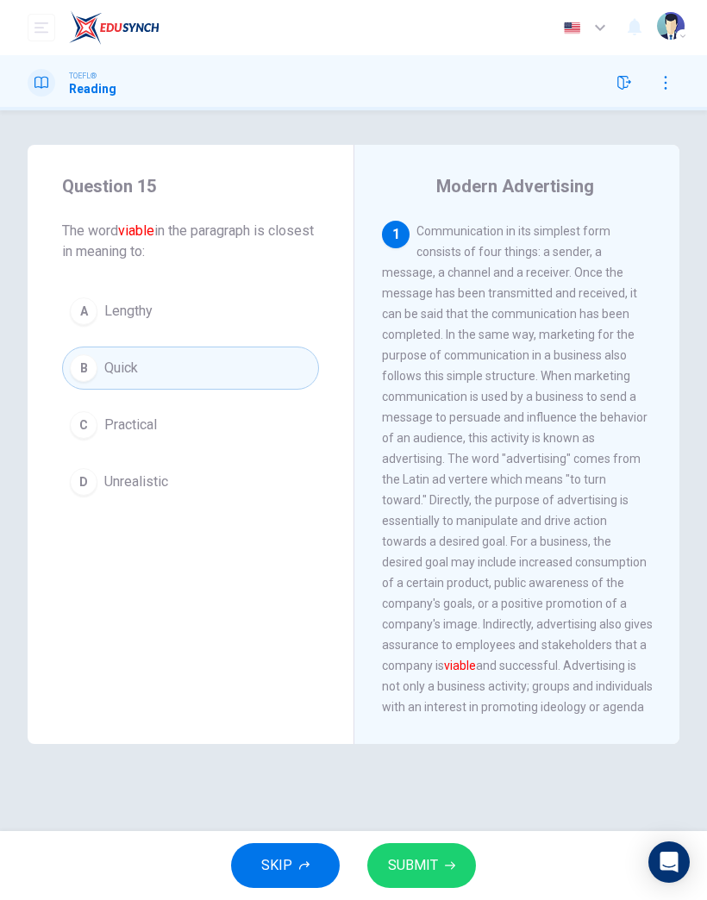
click at [428, 856] on span "SUBMIT" at bounding box center [413, 866] width 50 height 24
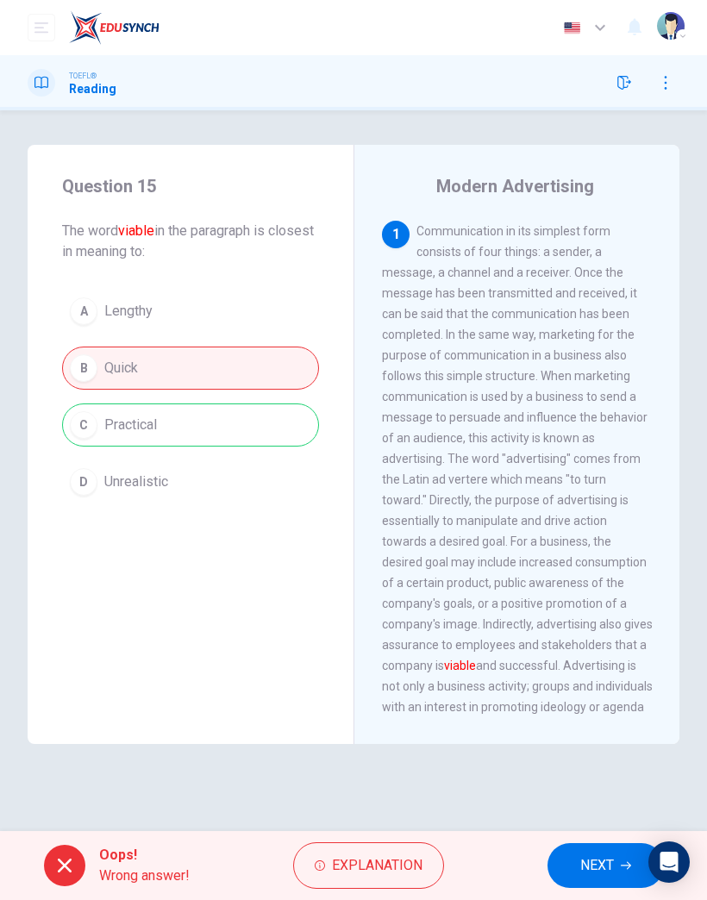
click at [591, 875] on span "NEXT" at bounding box center [597, 866] width 34 height 24
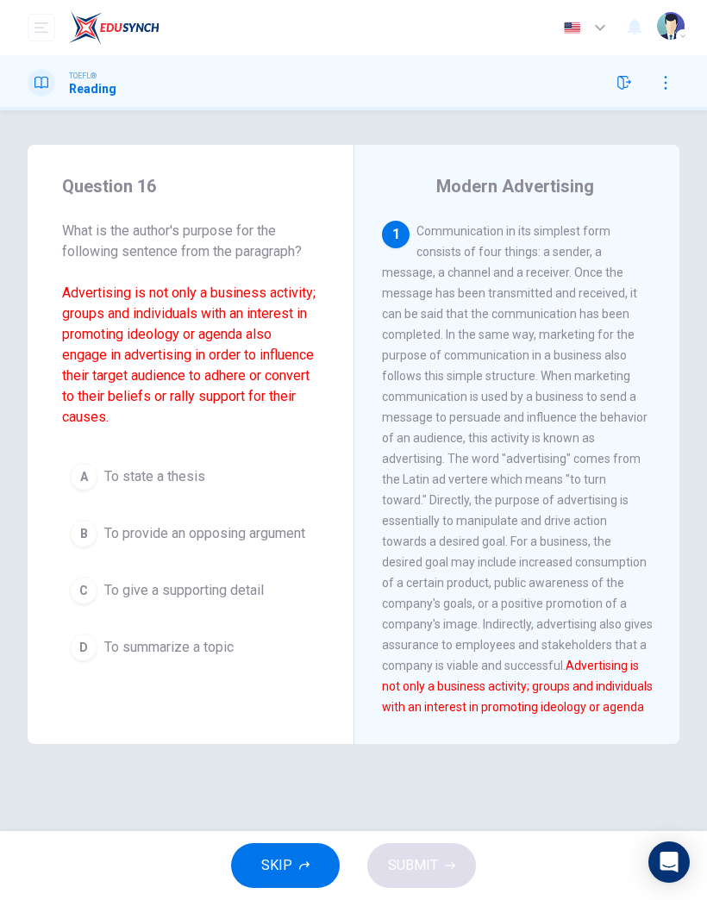
click at [306, 876] on button "SKIP" at bounding box center [285, 866] width 109 height 45
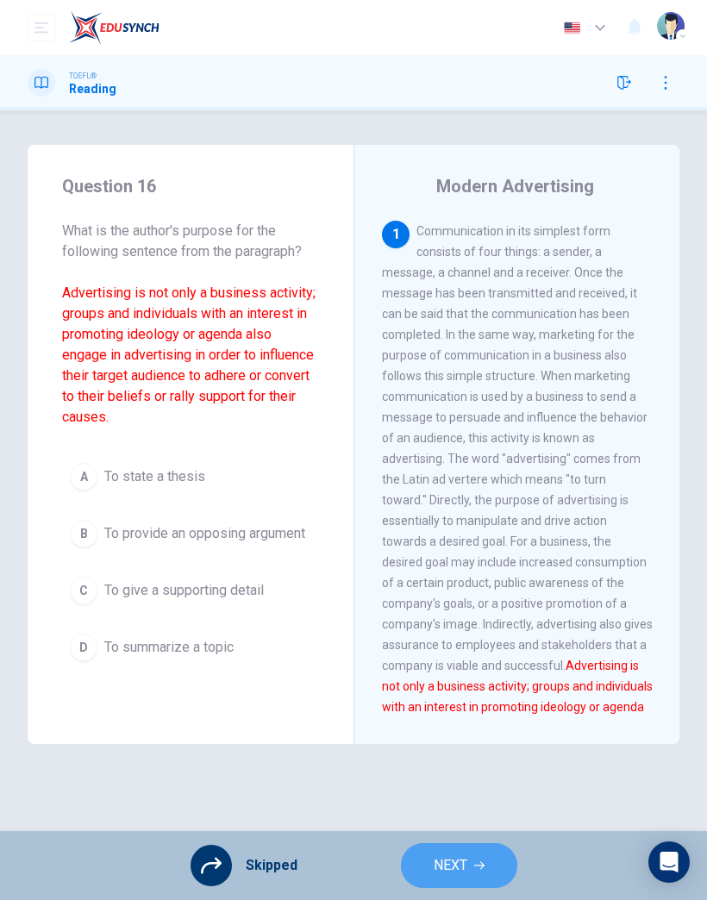
click at [467, 870] on span "NEXT" at bounding box center [451, 866] width 34 height 24
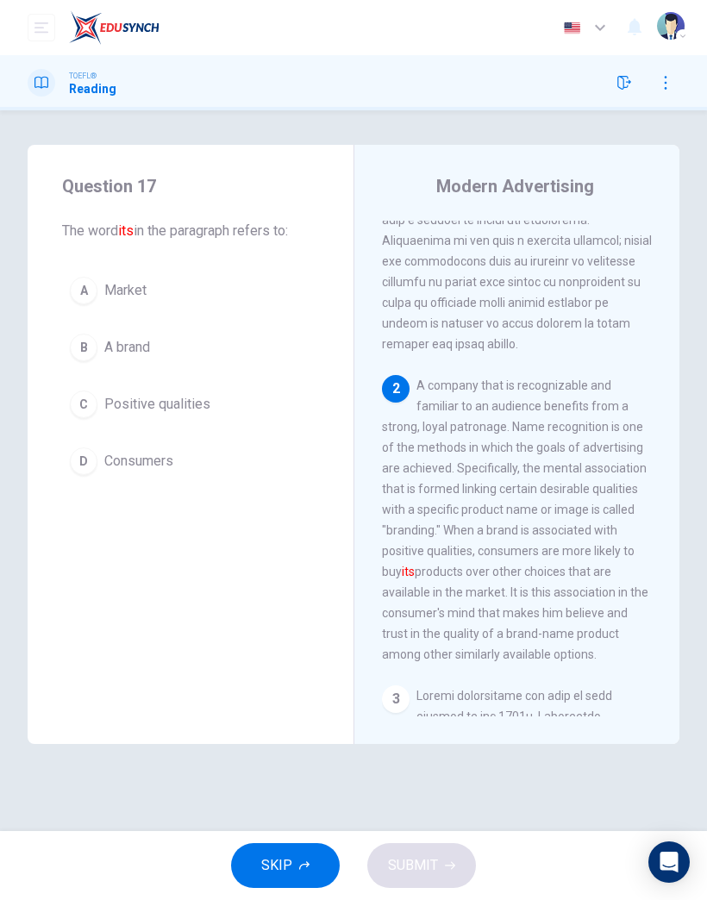
scroll to position [546, 0]
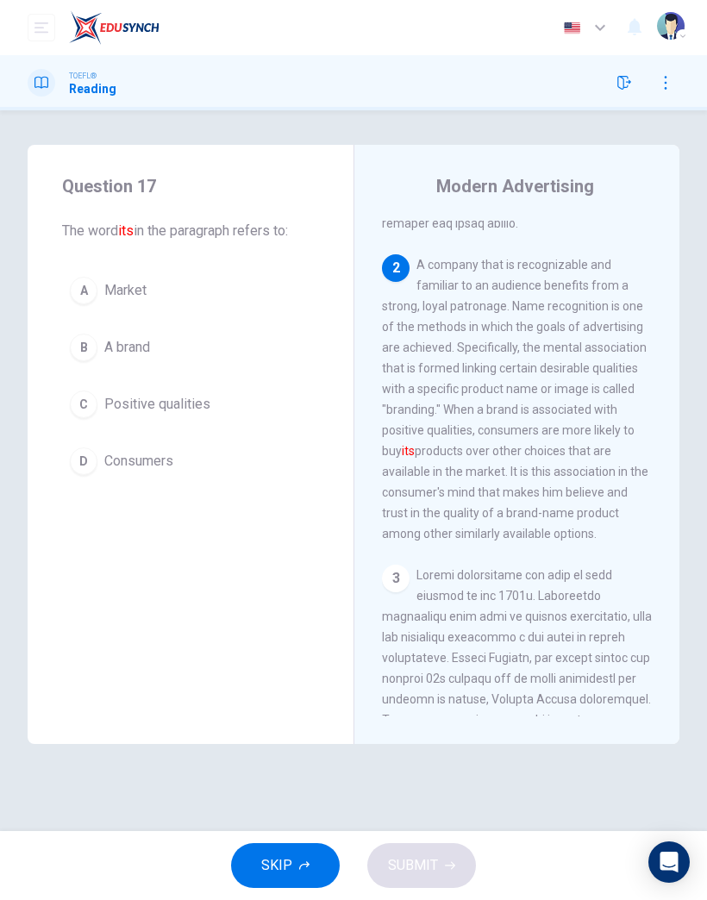
click at [287, 882] on button "SKIP" at bounding box center [285, 866] width 109 height 45
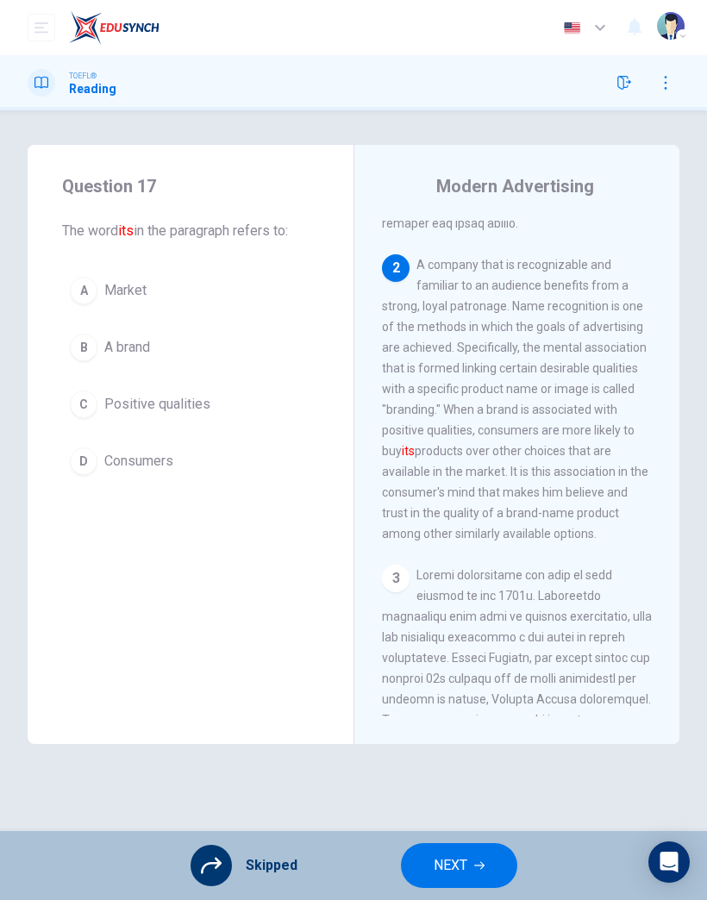
click at [451, 868] on span "NEXT" at bounding box center [451, 866] width 34 height 24
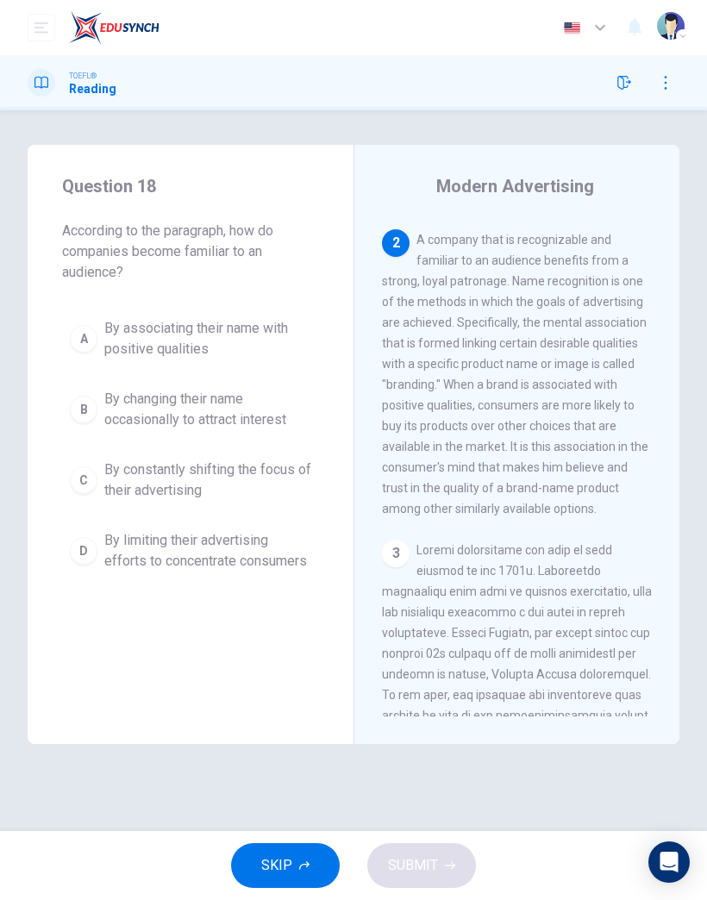
scroll to position [580, 0]
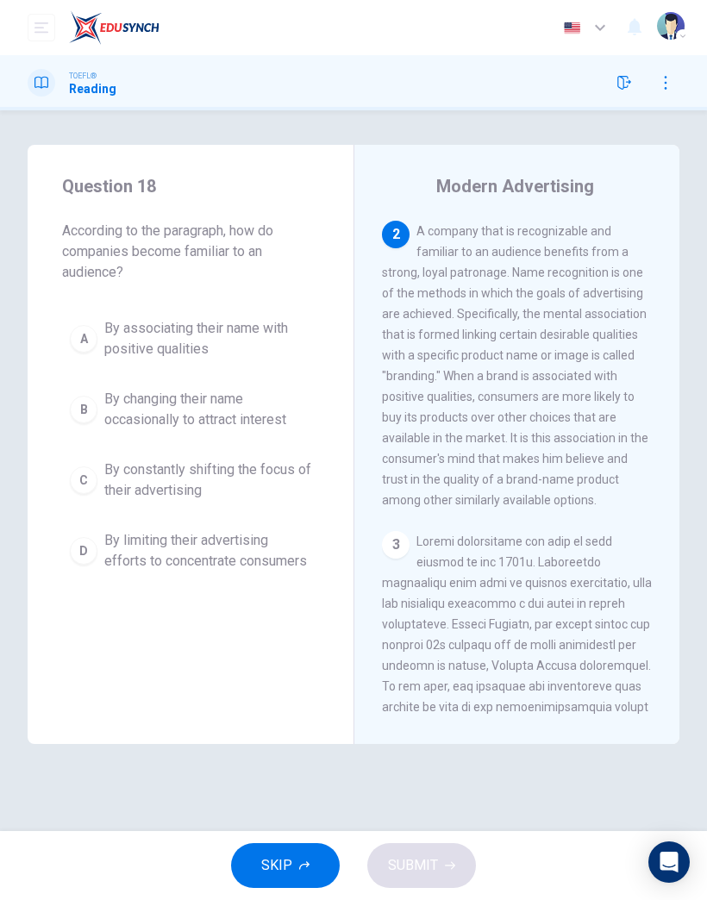
click at [304, 875] on button "SKIP" at bounding box center [285, 866] width 109 height 45
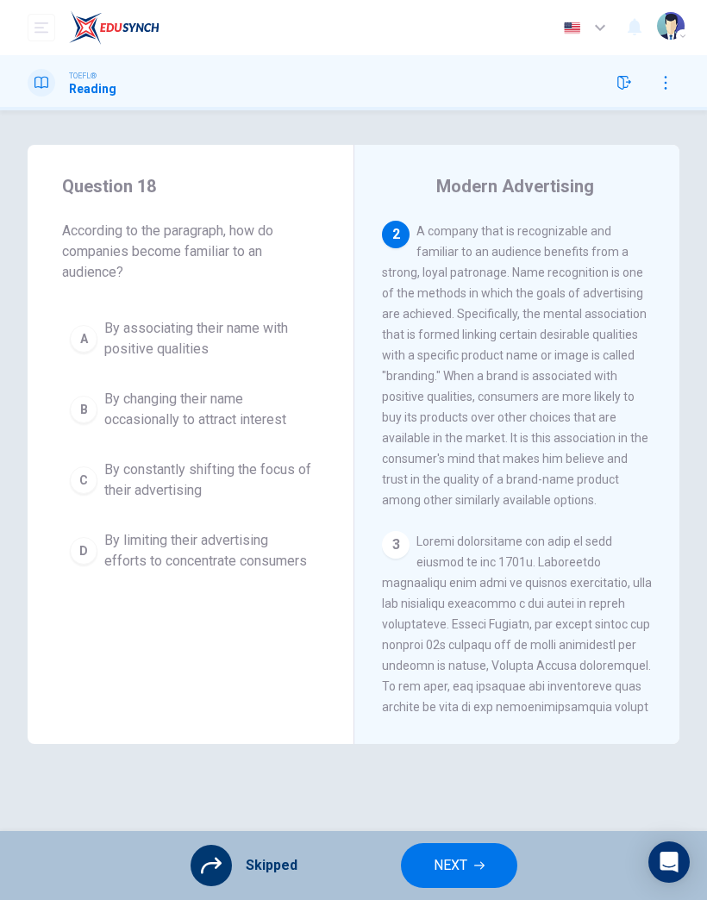
click at [459, 860] on span "NEXT" at bounding box center [451, 866] width 34 height 24
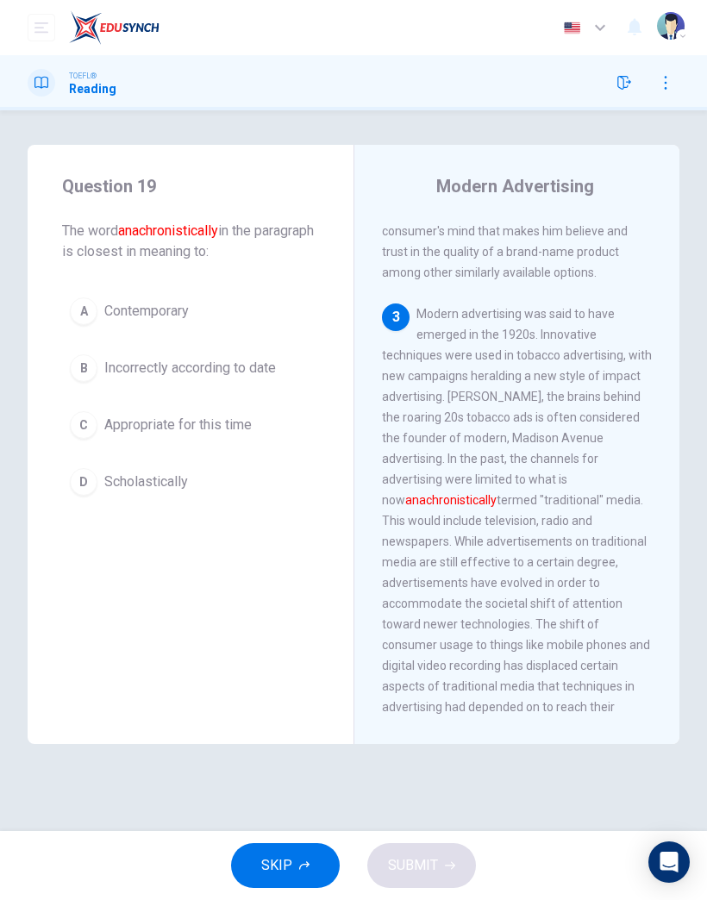
scroll to position [890, 0]
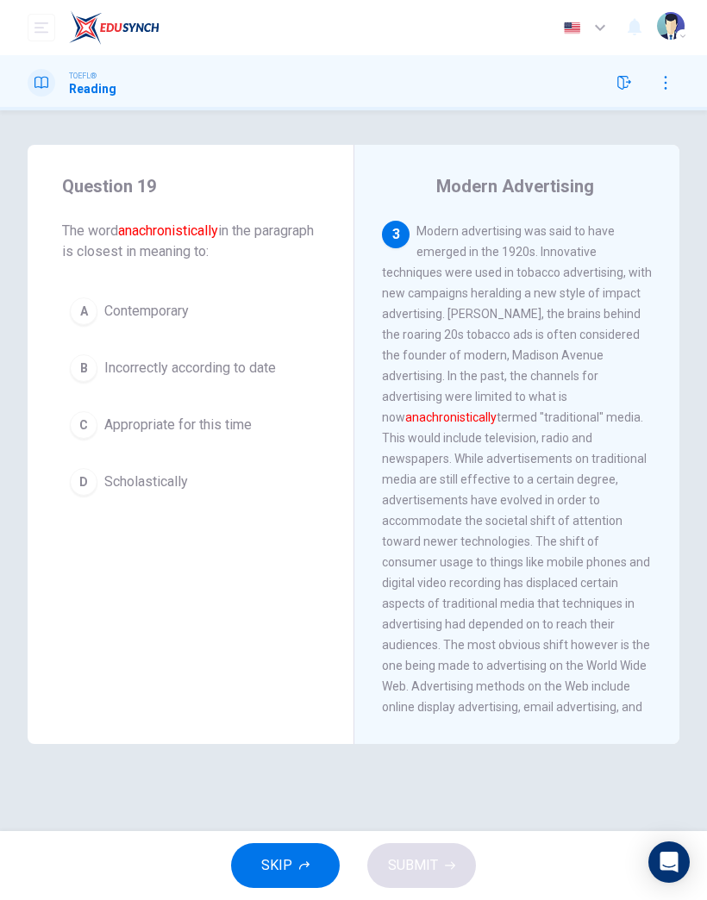
click at [292, 875] on button "SKIP" at bounding box center [285, 866] width 109 height 45
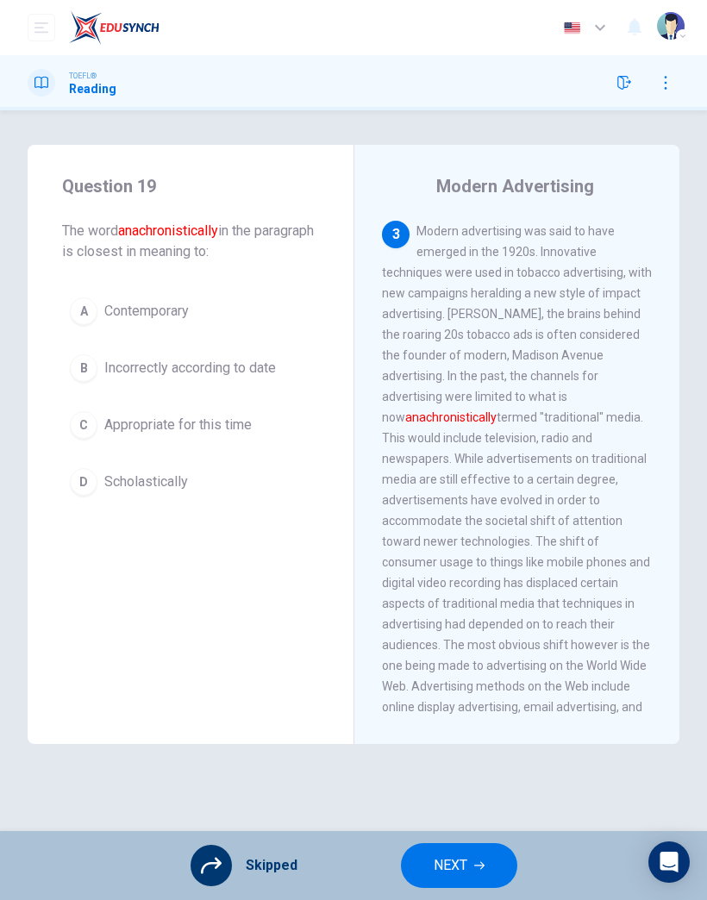
click at [480, 867] on icon "button" at bounding box center [479, 866] width 10 height 10
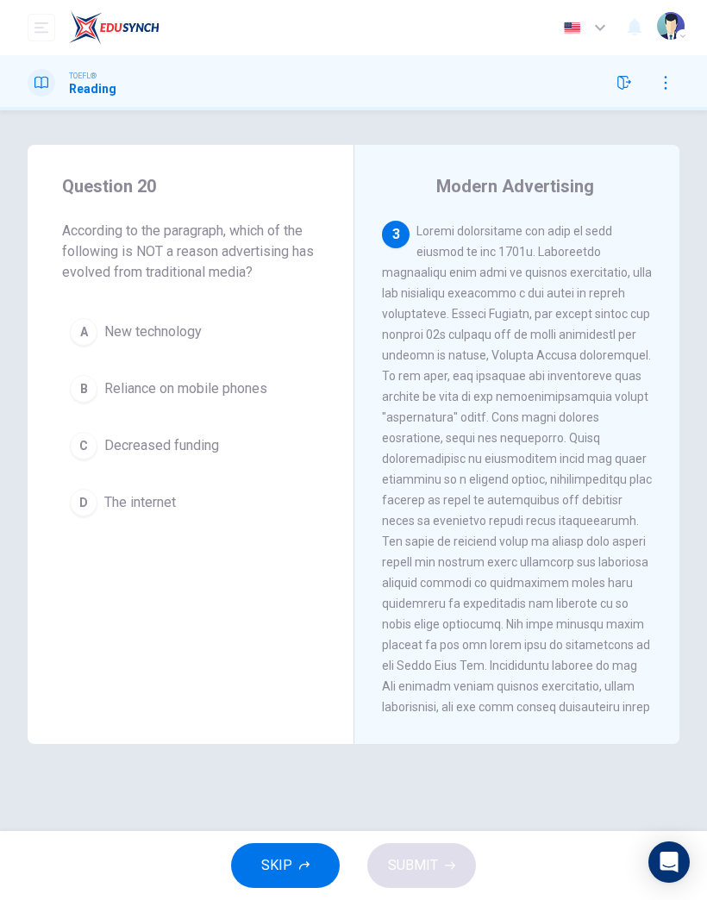
click at [296, 872] on button "SKIP" at bounding box center [285, 866] width 109 height 45
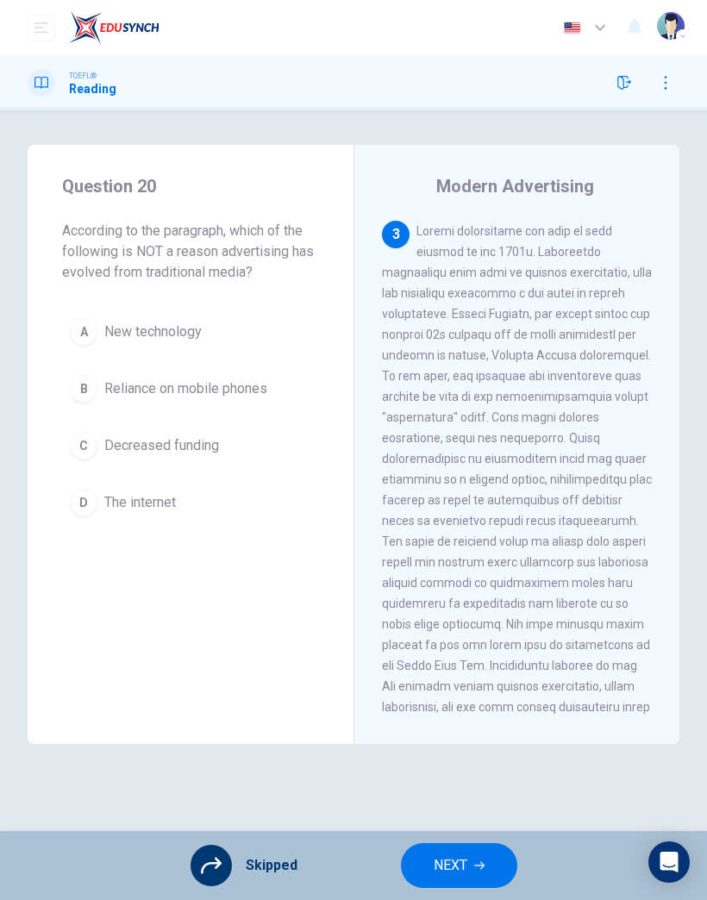
click at [468, 871] on button "NEXT" at bounding box center [459, 866] width 116 height 45
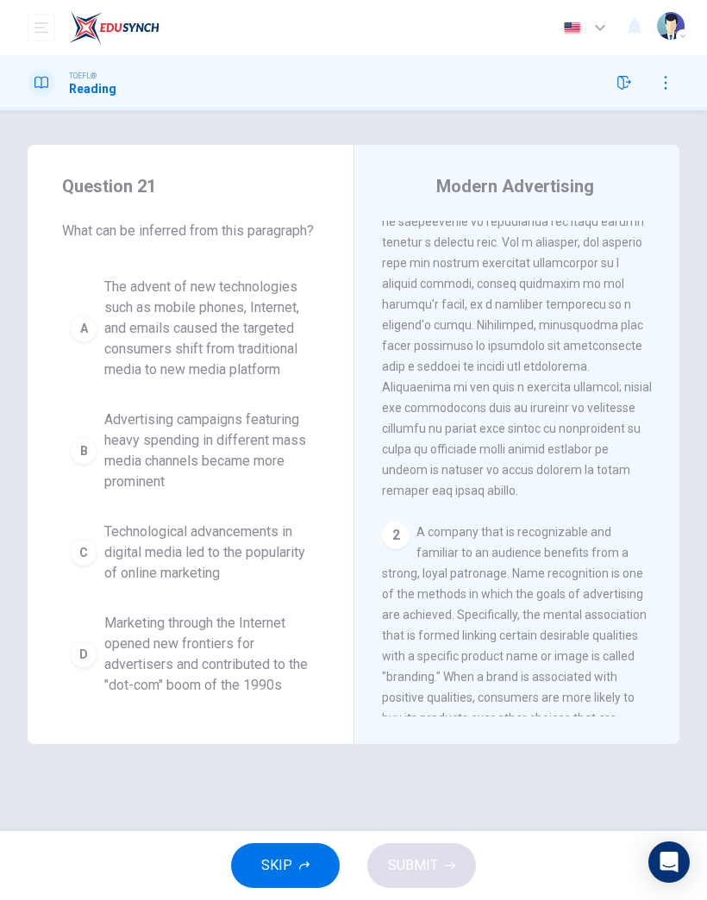
scroll to position [235, 0]
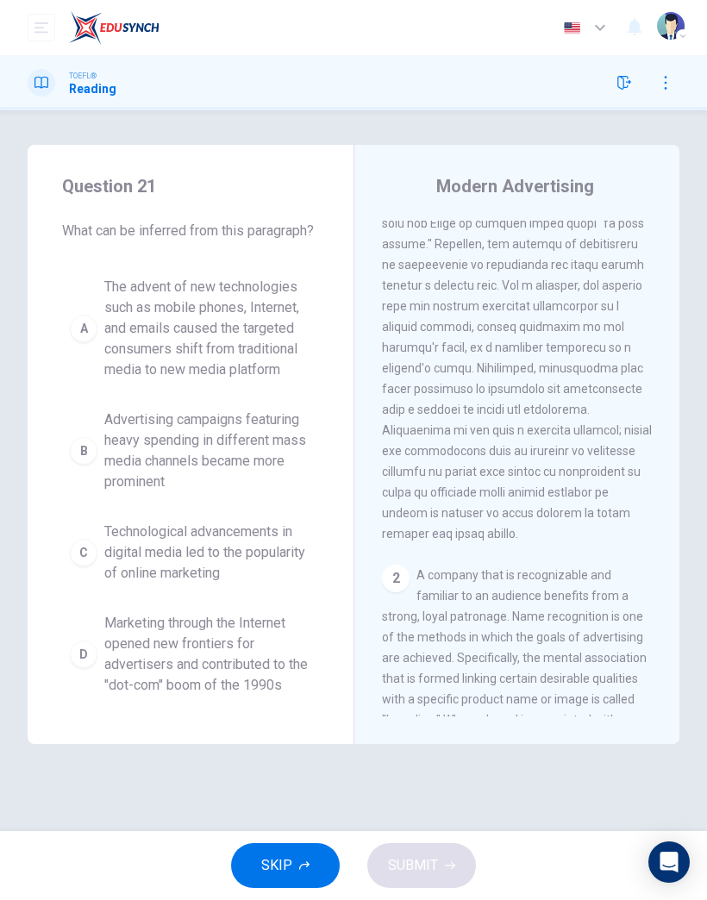
click at [297, 869] on button "SKIP" at bounding box center [285, 866] width 109 height 45
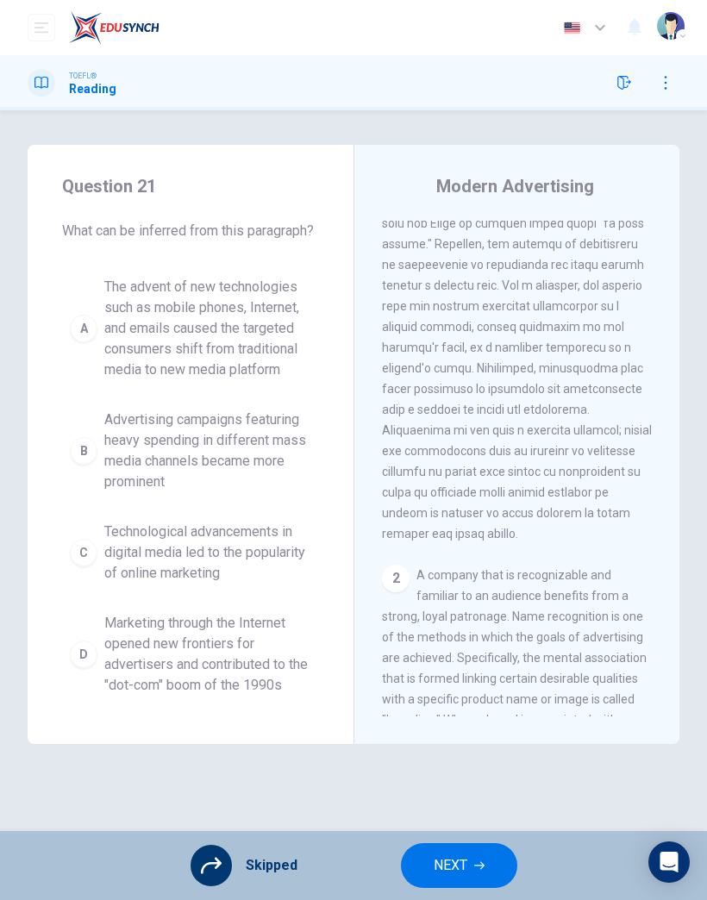
click at [443, 864] on span "NEXT" at bounding box center [451, 866] width 34 height 24
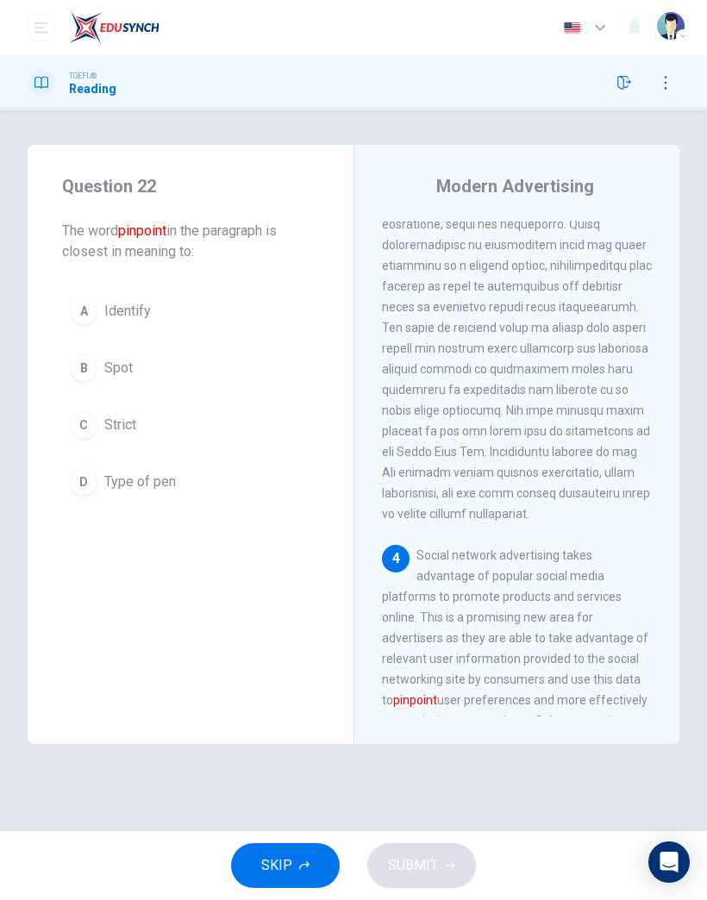
scroll to position [1395, 0]
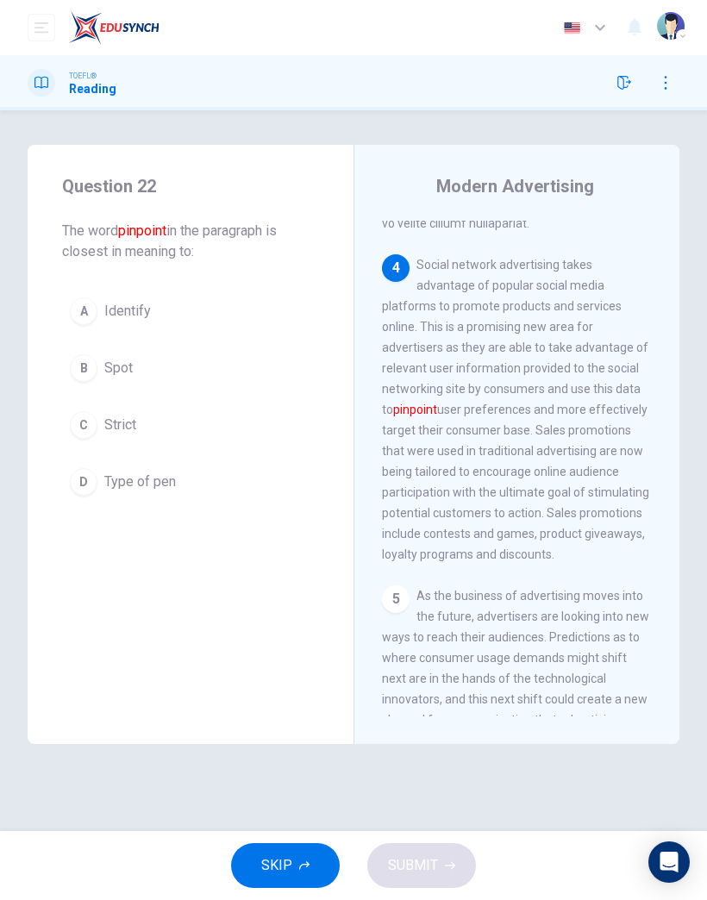
click at [292, 866] on span "SKIP" at bounding box center [276, 866] width 31 height 24
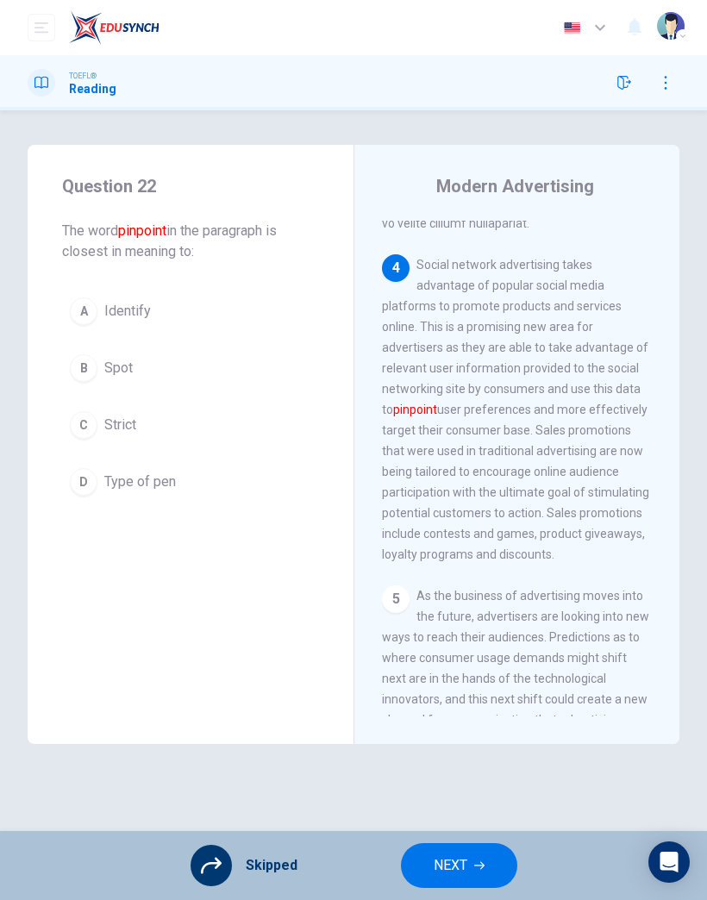
click at [454, 866] on span "NEXT" at bounding box center [451, 866] width 34 height 24
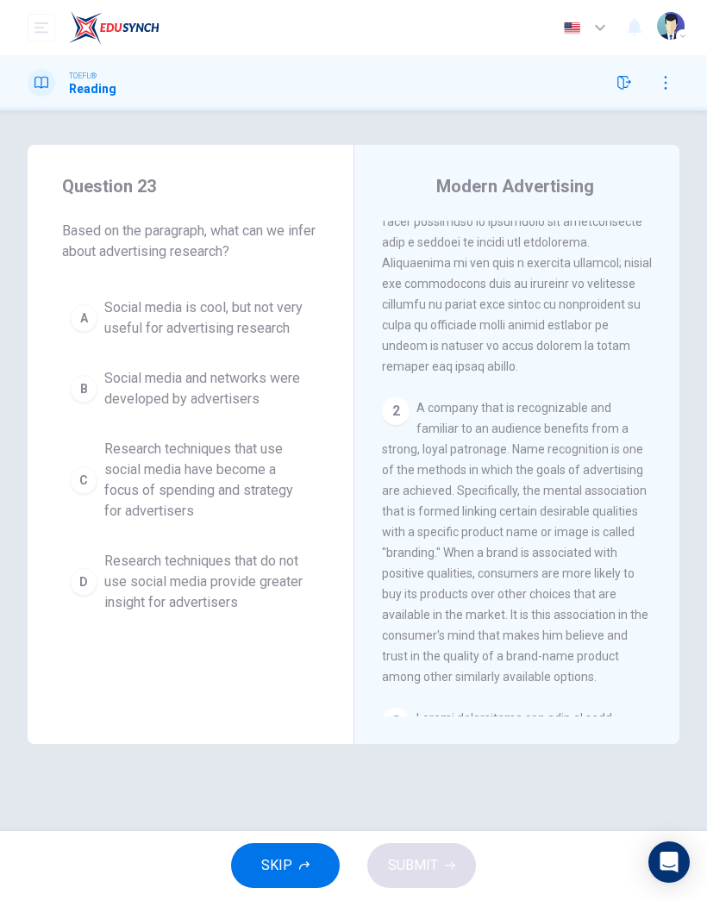
scroll to position [235, 0]
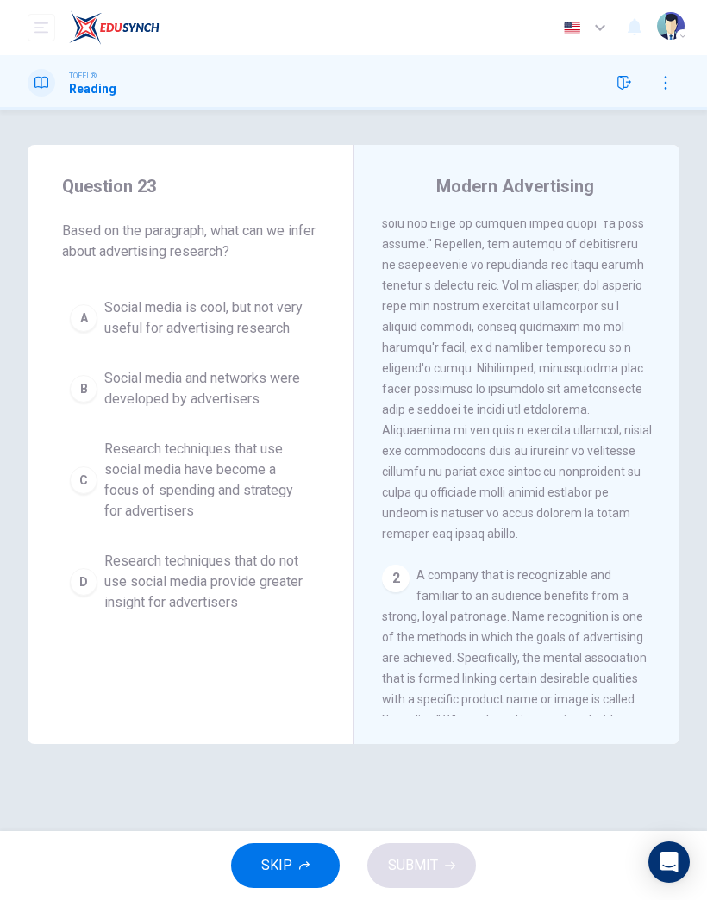
click at [303, 869] on icon "button" at bounding box center [304, 866] width 10 height 10
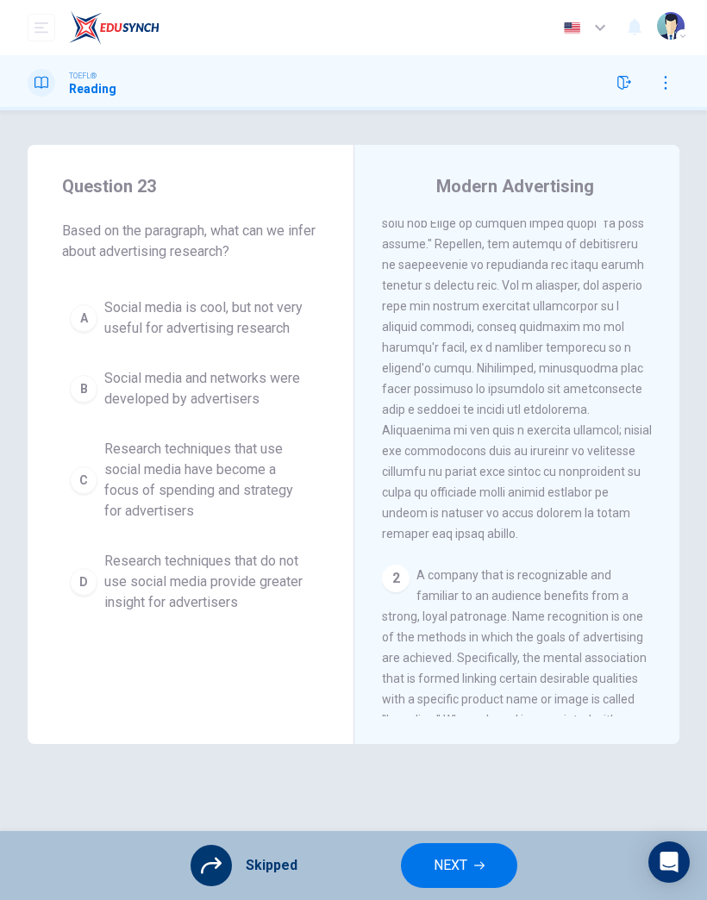
click at [436, 861] on span "NEXT" at bounding box center [451, 866] width 34 height 24
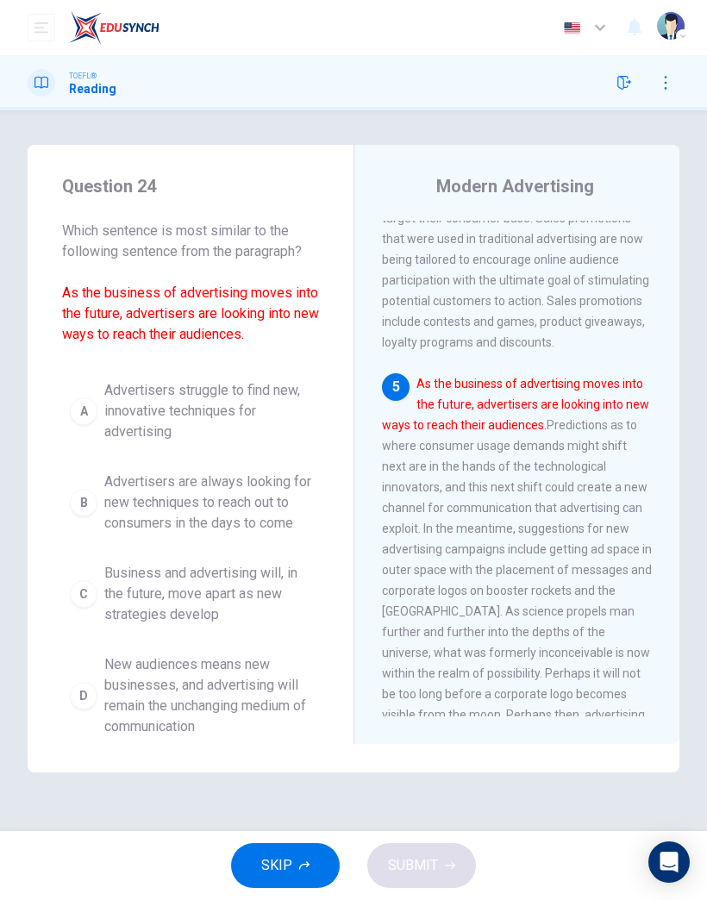
scroll to position [1657, 0]
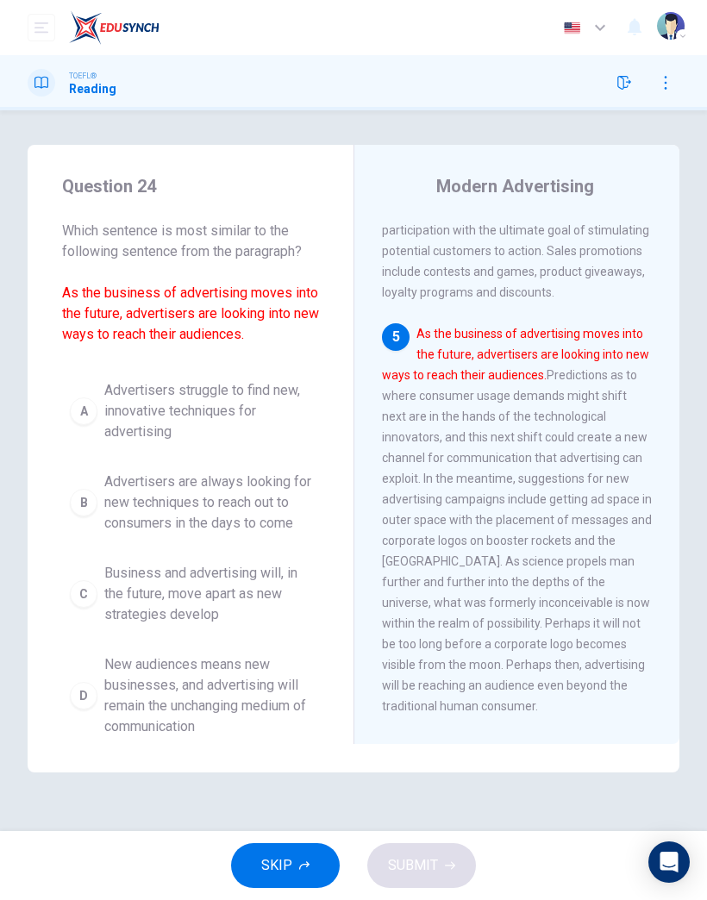
click at [304, 869] on icon "button" at bounding box center [304, 866] width 10 height 10
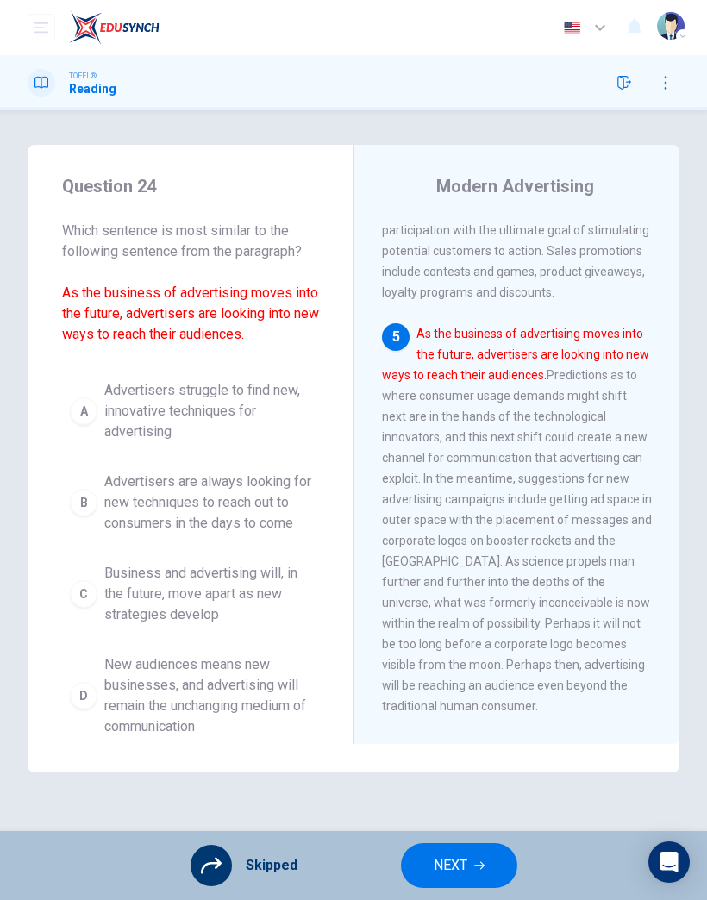
click at [463, 869] on span "NEXT" at bounding box center [451, 866] width 34 height 24
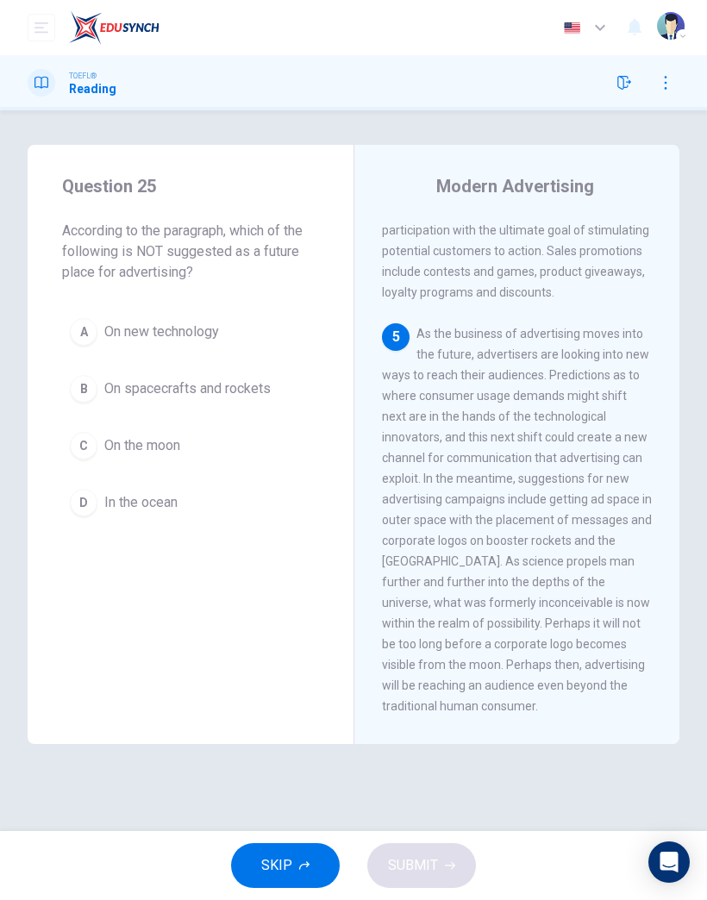
click at [289, 869] on span "SKIP" at bounding box center [276, 866] width 31 height 24
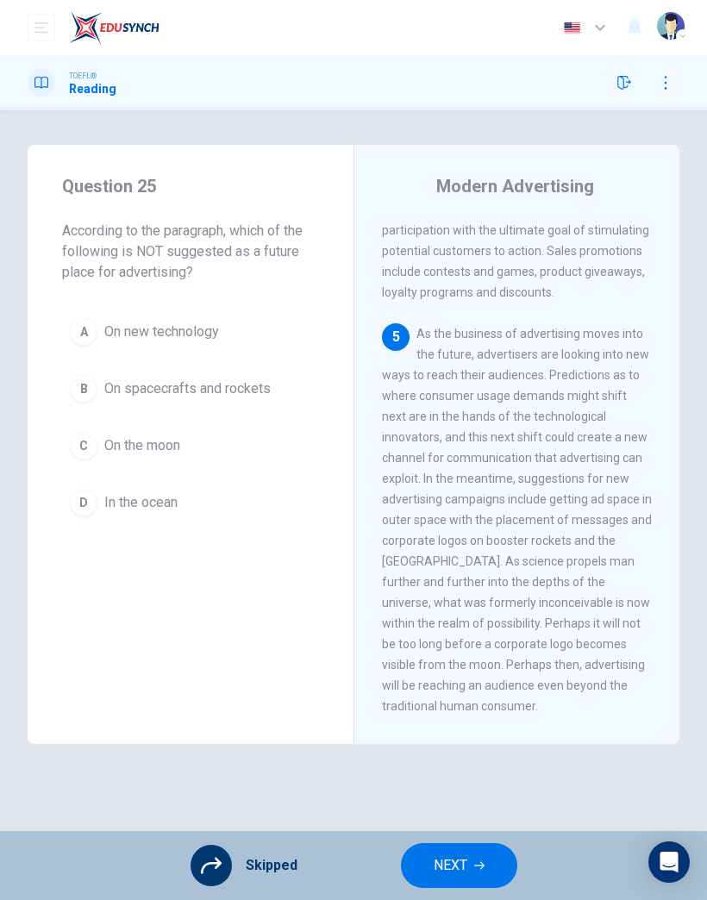
click at [457, 863] on span "NEXT" at bounding box center [451, 866] width 34 height 24
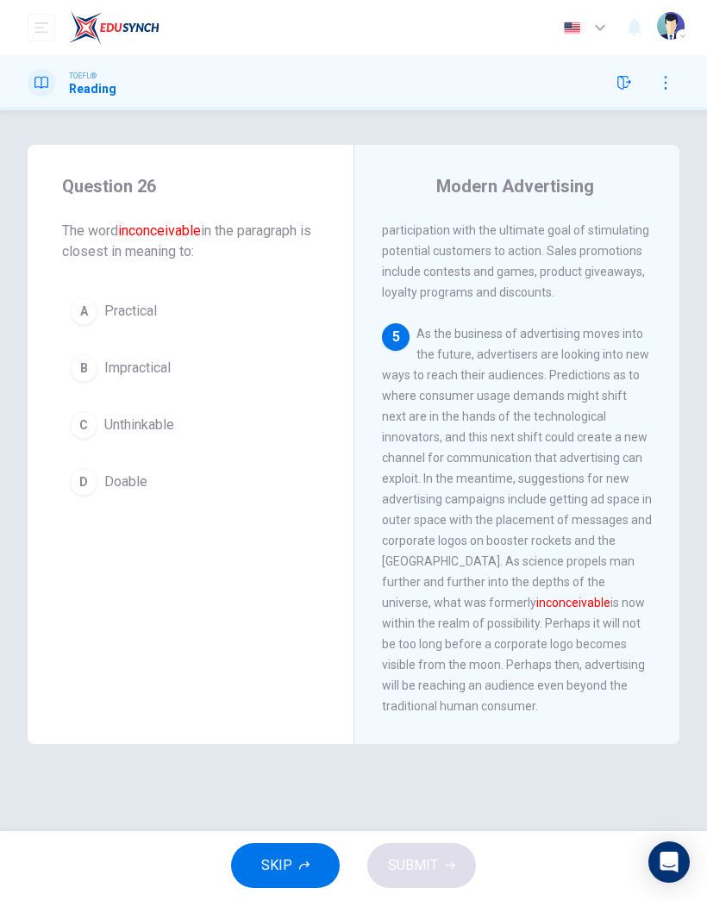
click at [306, 874] on button "SKIP" at bounding box center [285, 866] width 109 height 45
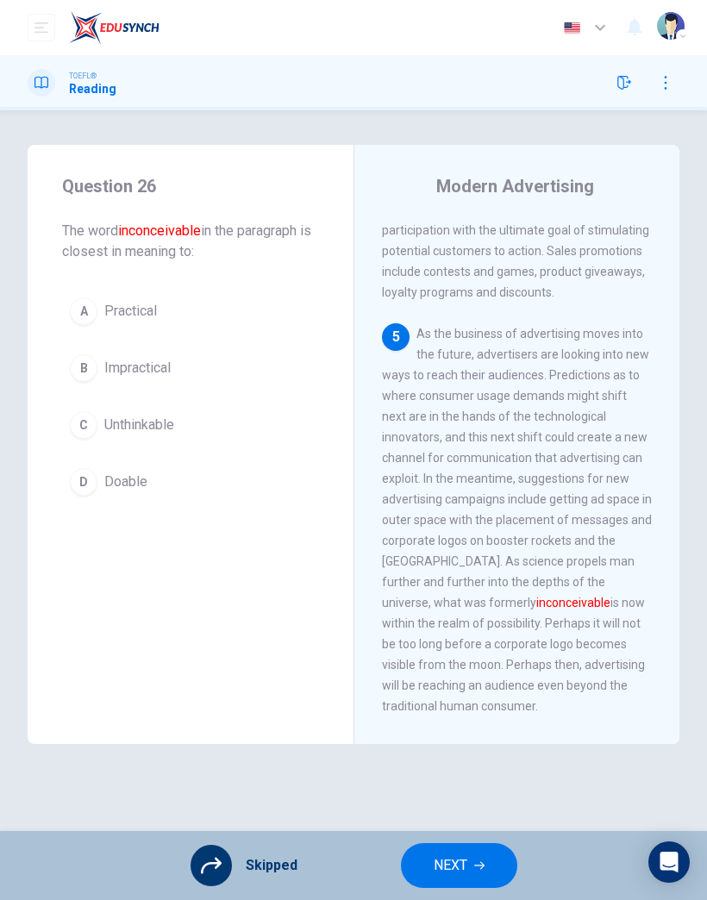
click at [445, 873] on span "NEXT" at bounding box center [451, 866] width 34 height 24
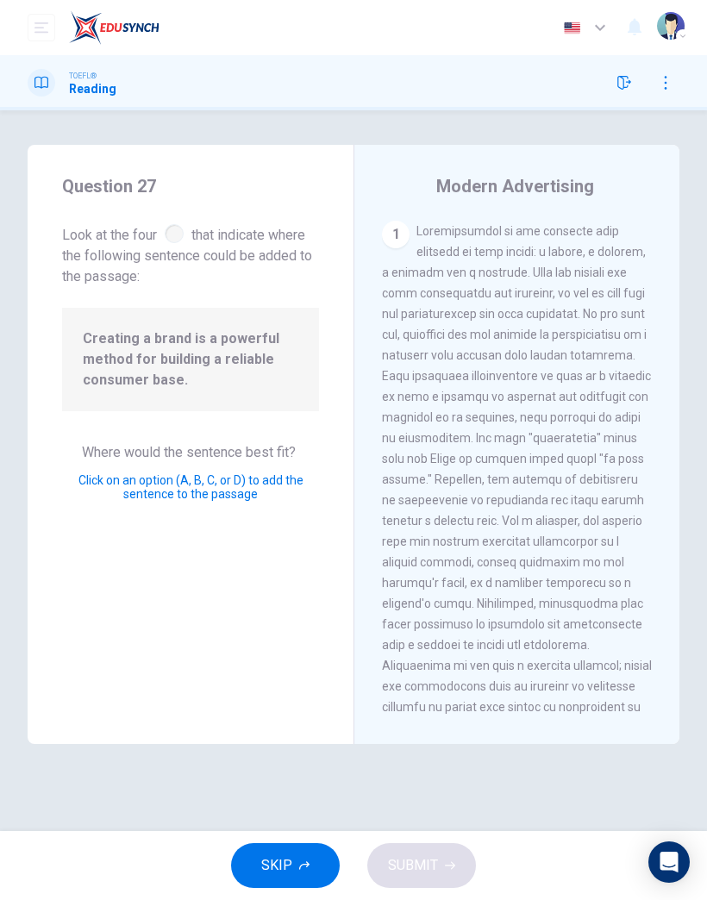
scroll to position [511, 0]
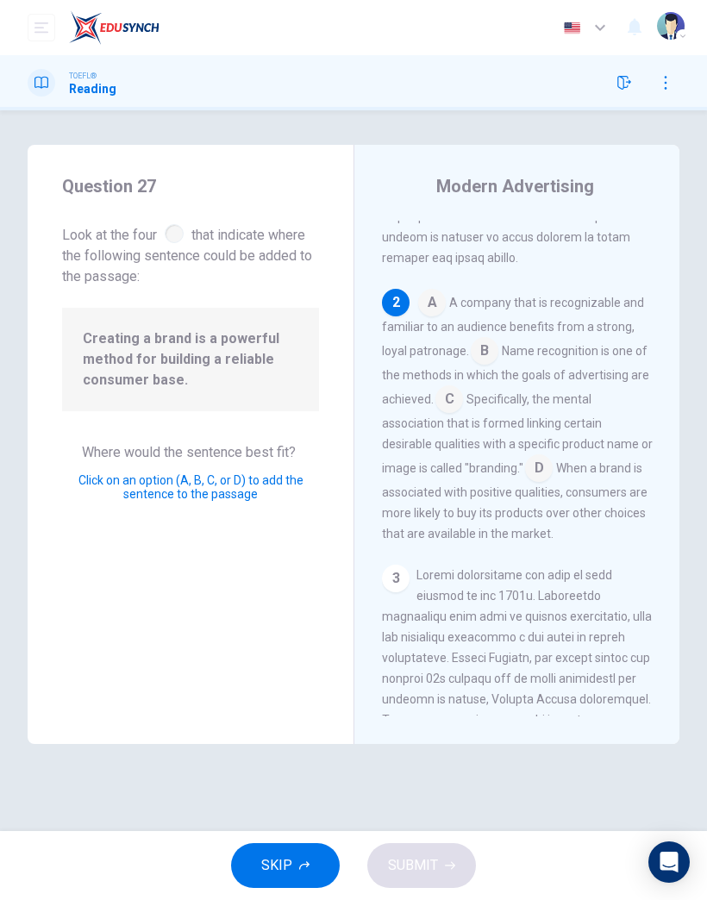
click at [454, 406] on input at bounding box center [450, 401] width 28 height 28
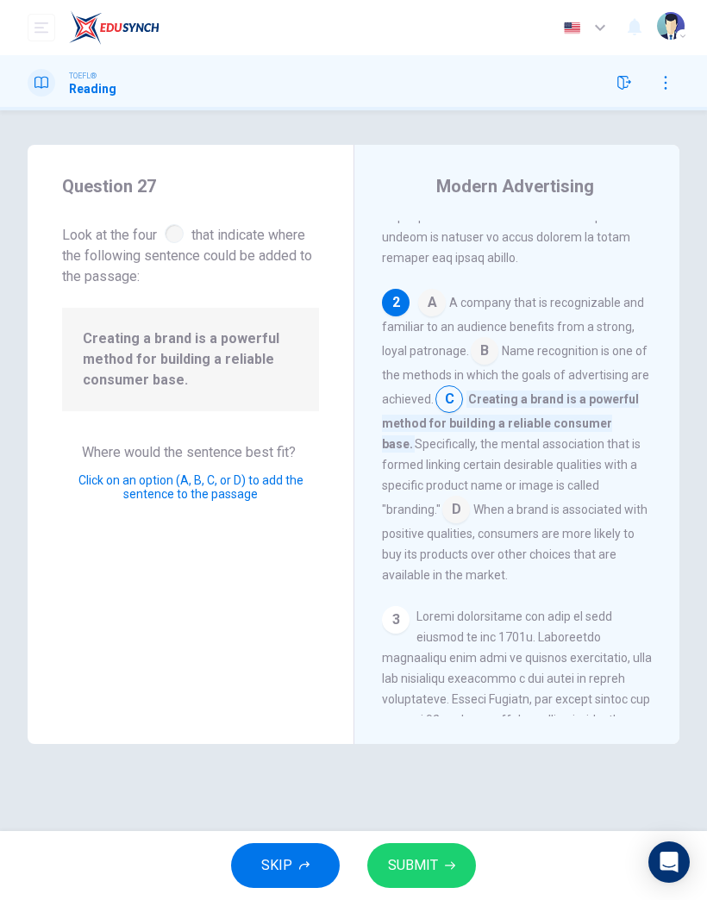
click at [476, 365] on input at bounding box center [485, 353] width 28 height 28
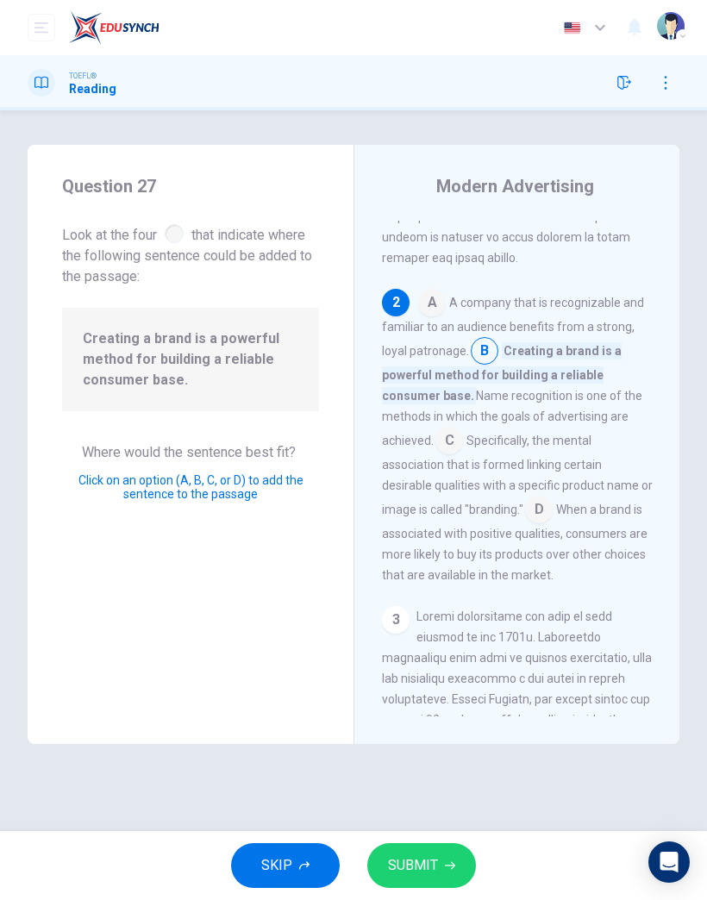
click at [463, 429] on input at bounding box center [450, 443] width 28 height 28
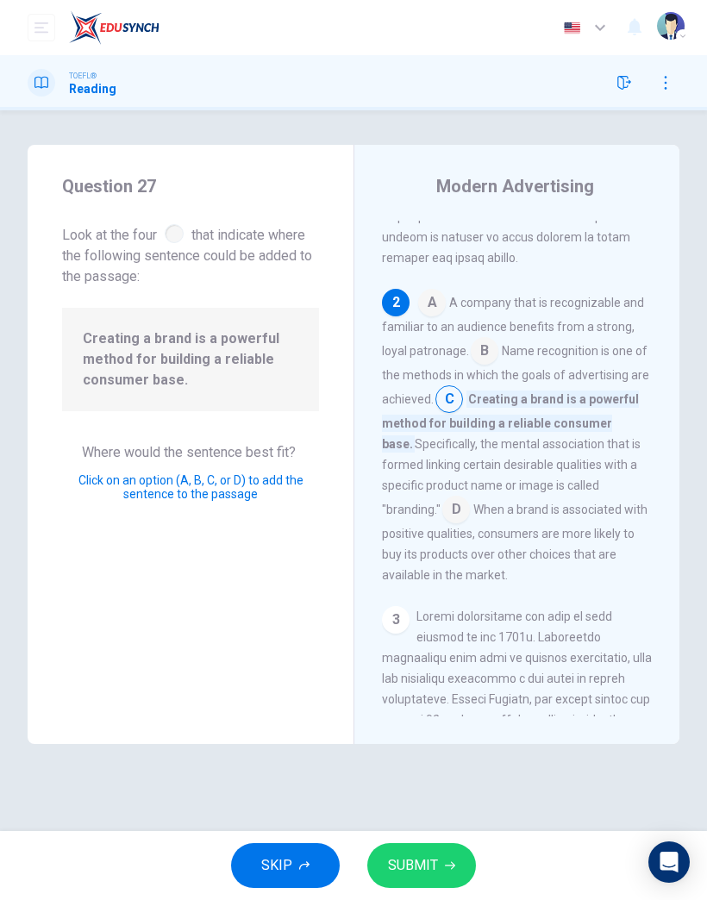
click at [445, 869] on icon "button" at bounding box center [450, 866] width 10 height 10
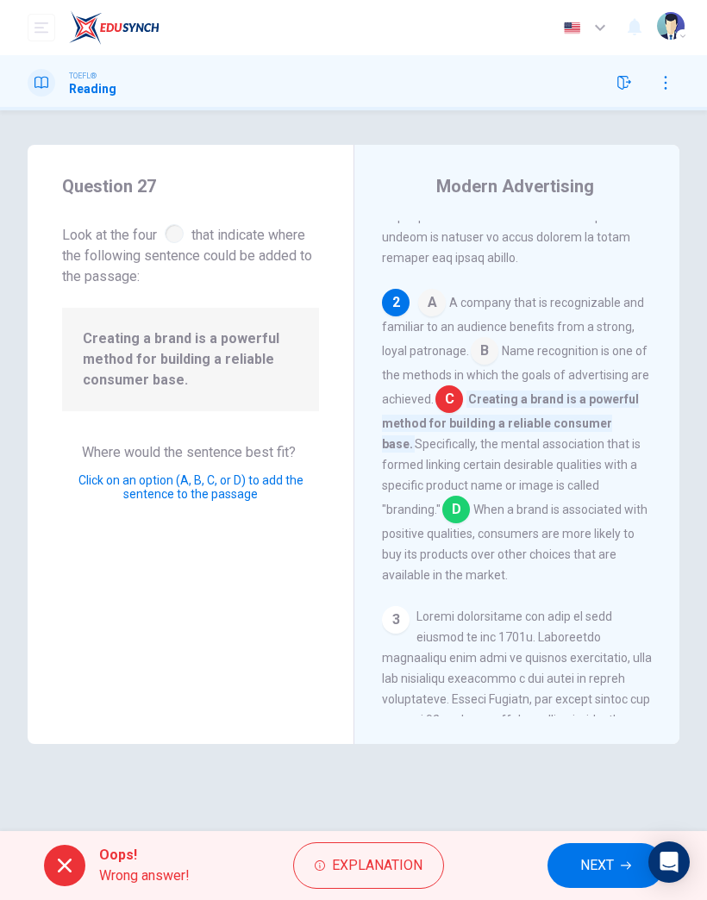
click at [583, 867] on span "NEXT" at bounding box center [597, 866] width 34 height 24
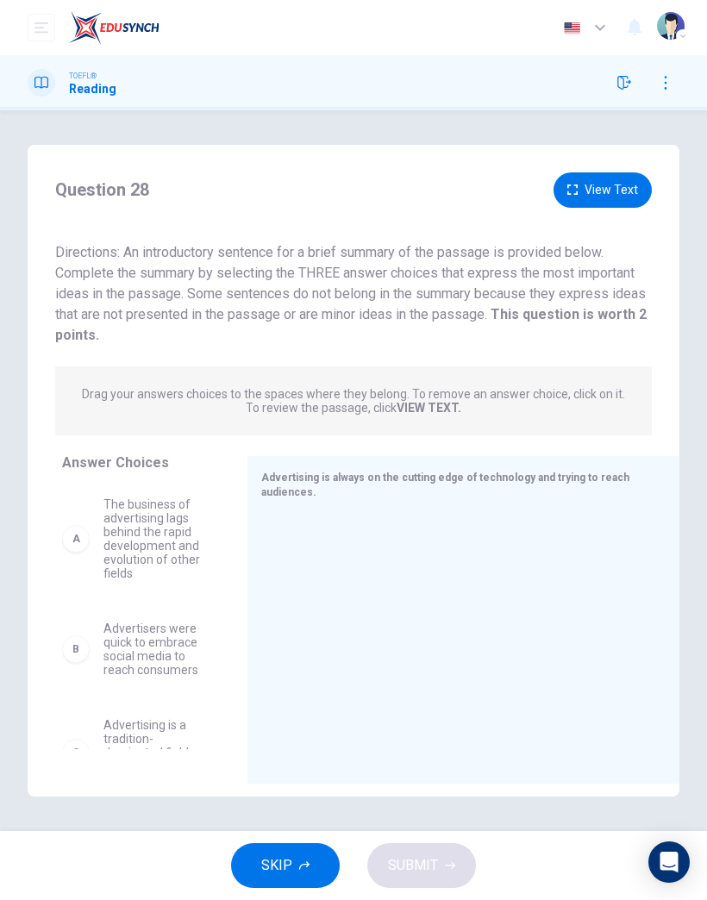
click at [299, 865] on icon "button" at bounding box center [304, 866] width 10 height 10
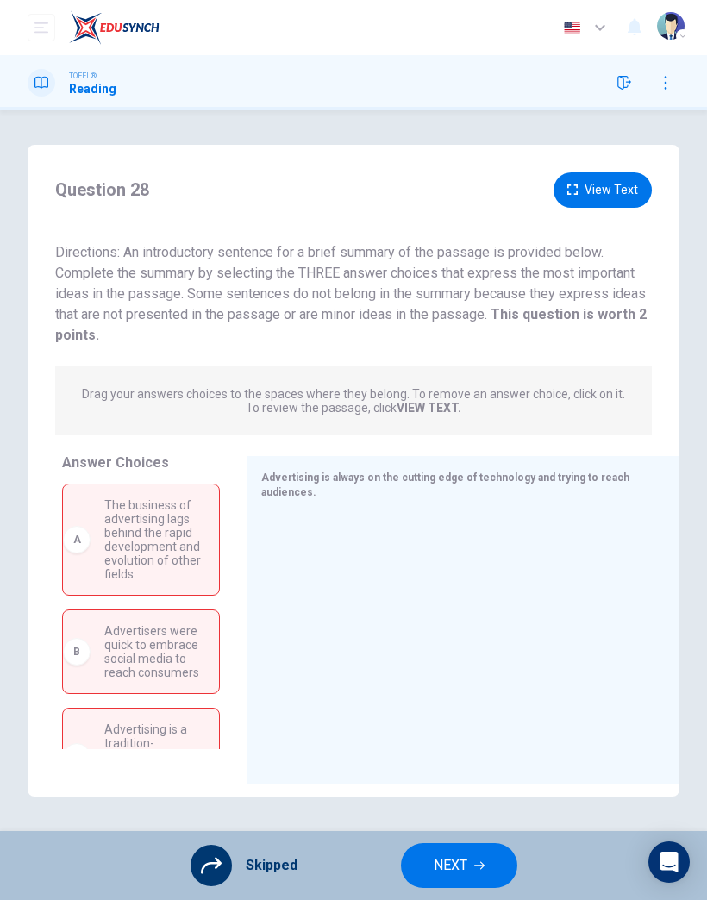
click at [437, 863] on span "NEXT" at bounding box center [451, 866] width 34 height 24
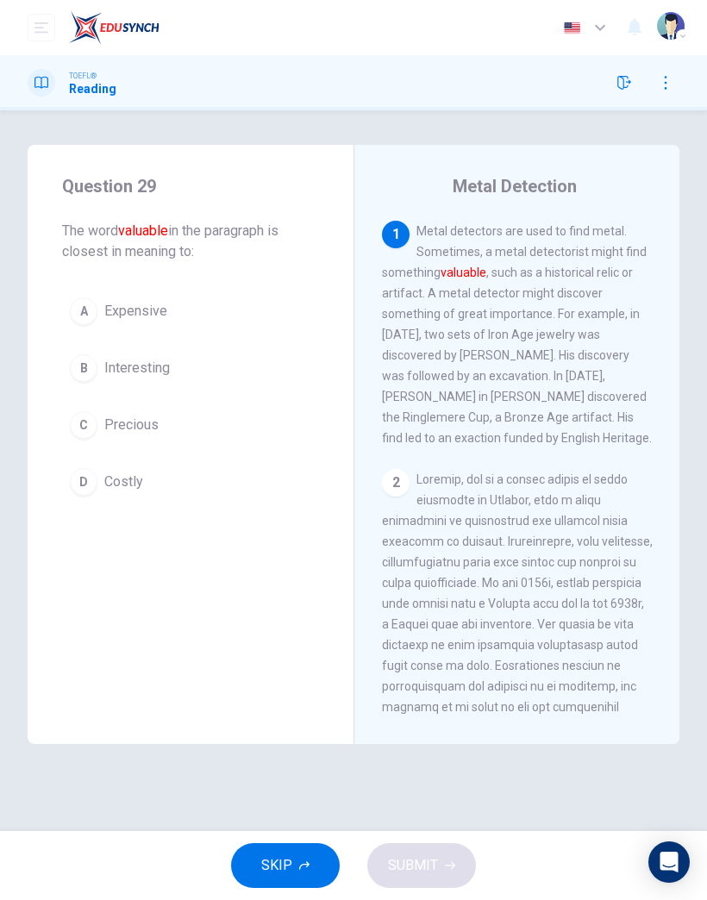
click at [306, 869] on icon "button" at bounding box center [304, 866] width 10 height 10
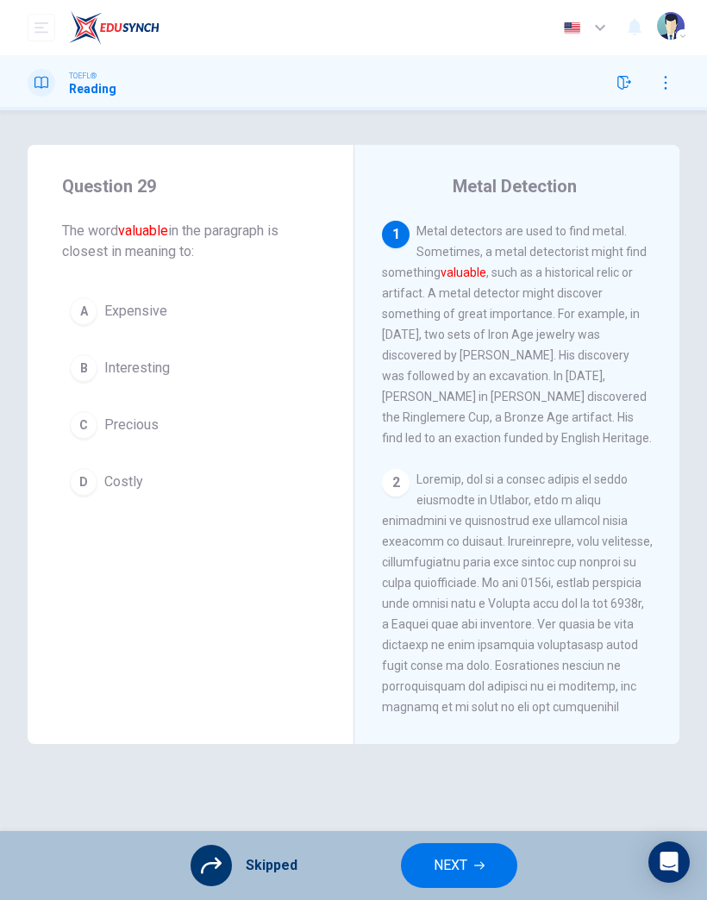
click at [457, 863] on span "NEXT" at bounding box center [451, 866] width 34 height 24
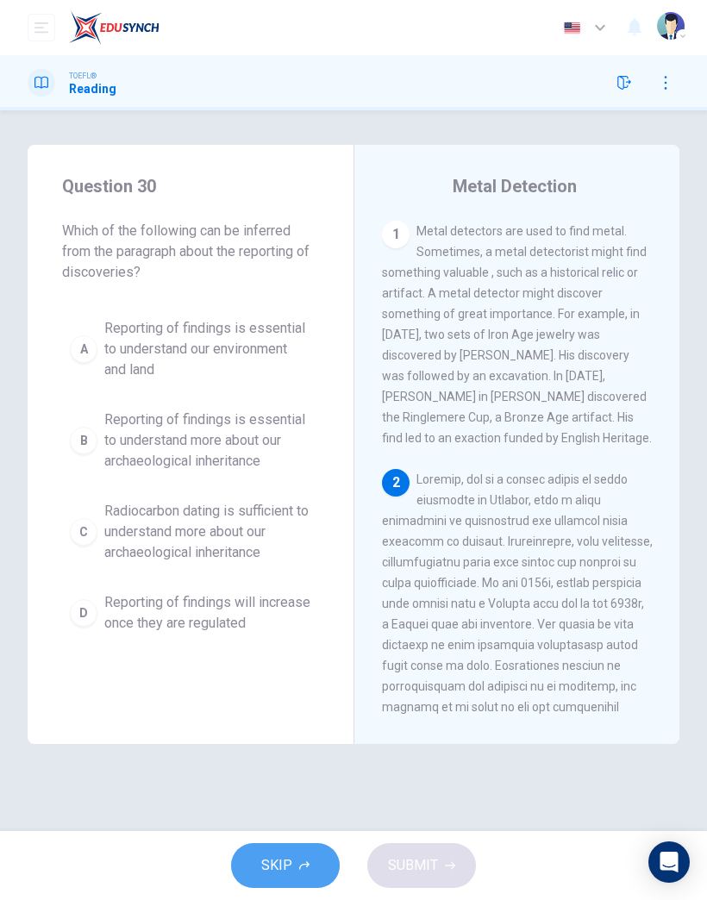
click at [307, 867] on icon "button" at bounding box center [304, 866] width 10 height 9
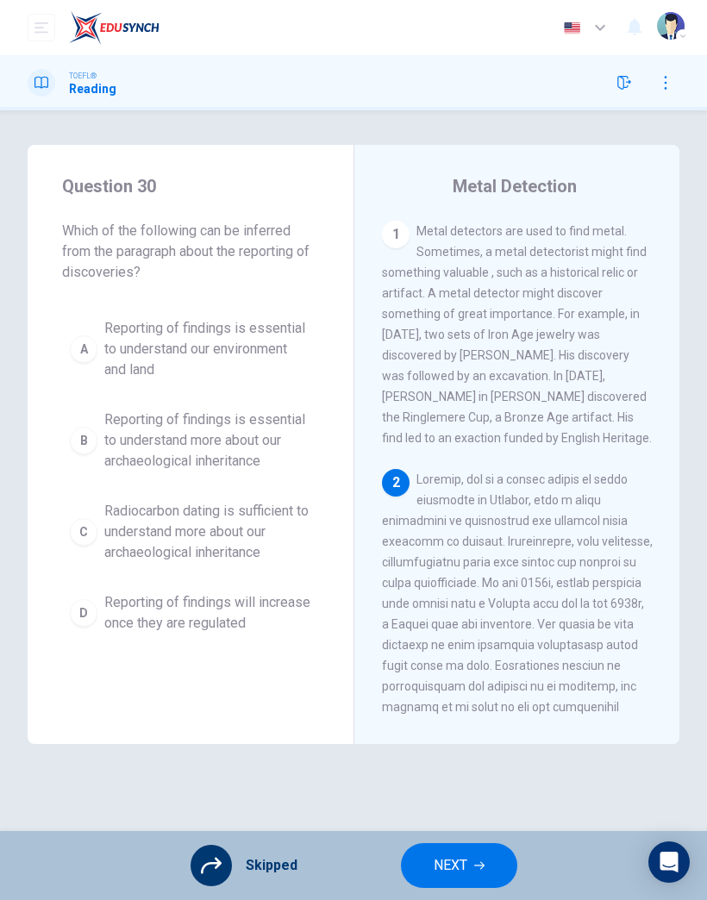
click at [450, 864] on span "NEXT" at bounding box center [451, 866] width 34 height 24
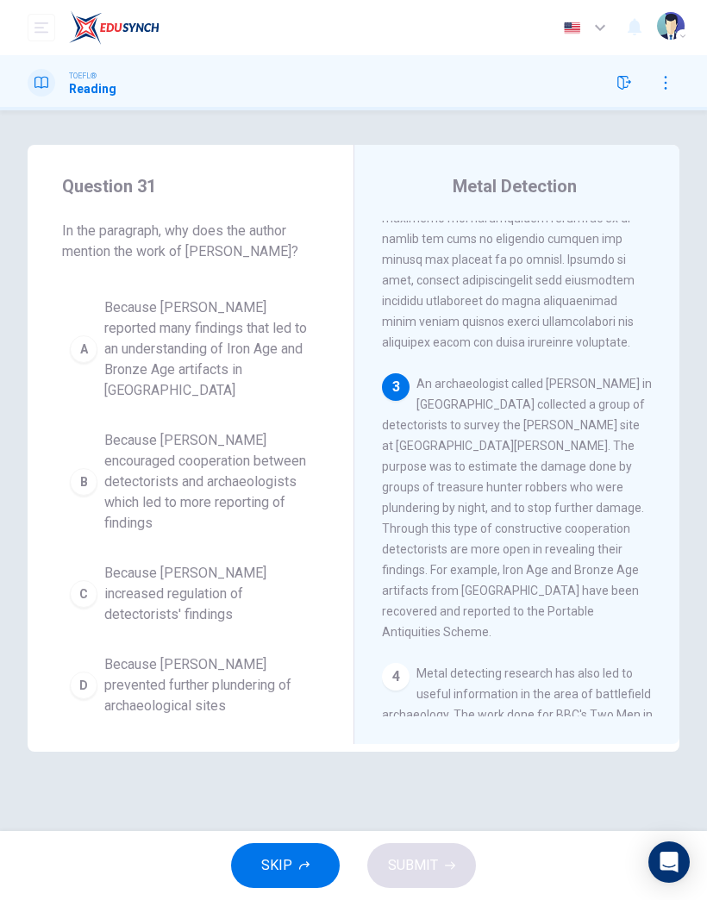
scroll to position [670, 0]
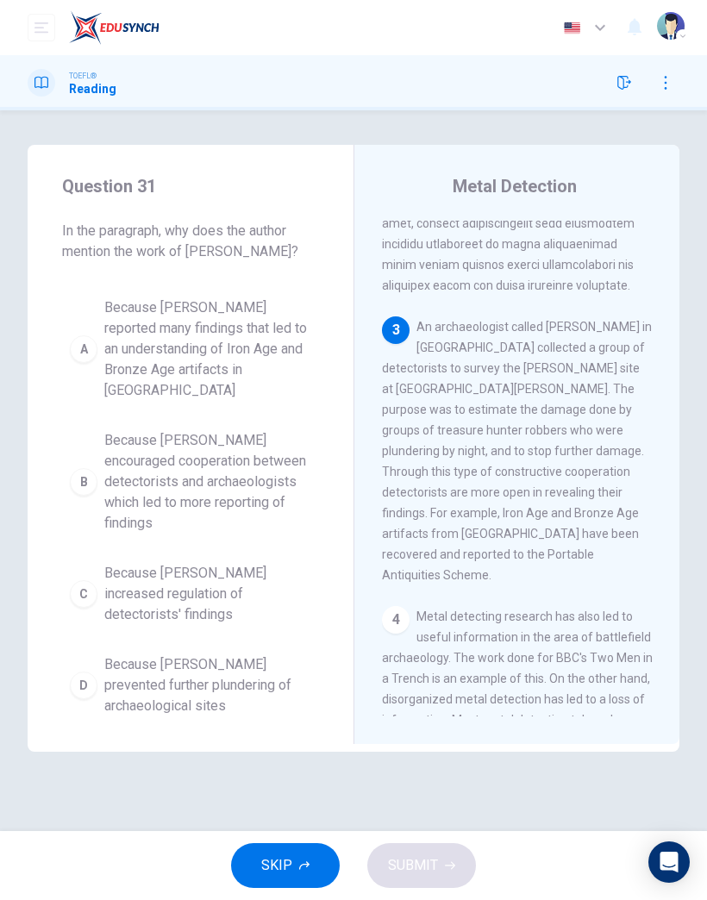
click at [298, 882] on button "SKIP" at bounding box center [285, 866] width 109 height 45
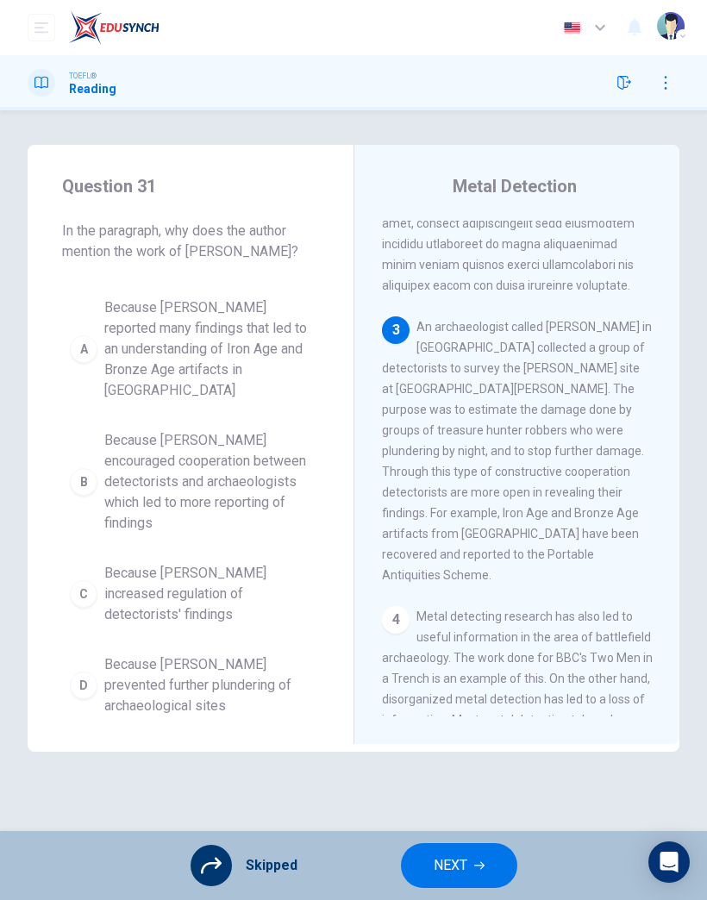
click at [451, 863] on span "NEXT" at bounding box center [451, 866] width 34 height 24
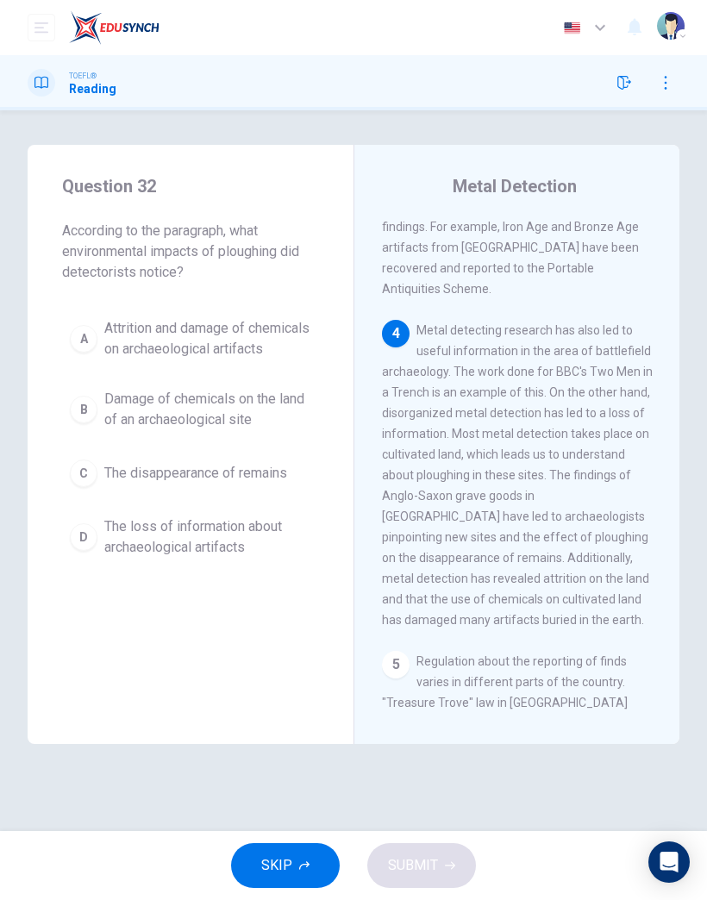
scroll to position [1001, 0]
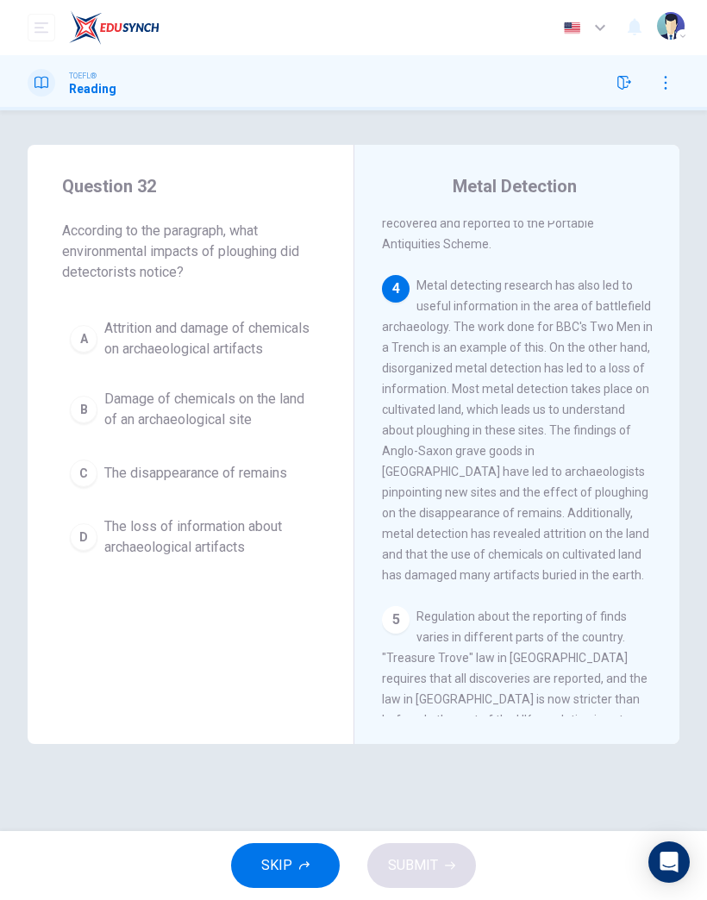
click at [295, 876] on button "SKIP" at bounding box center [285, 866] width 109 height 45
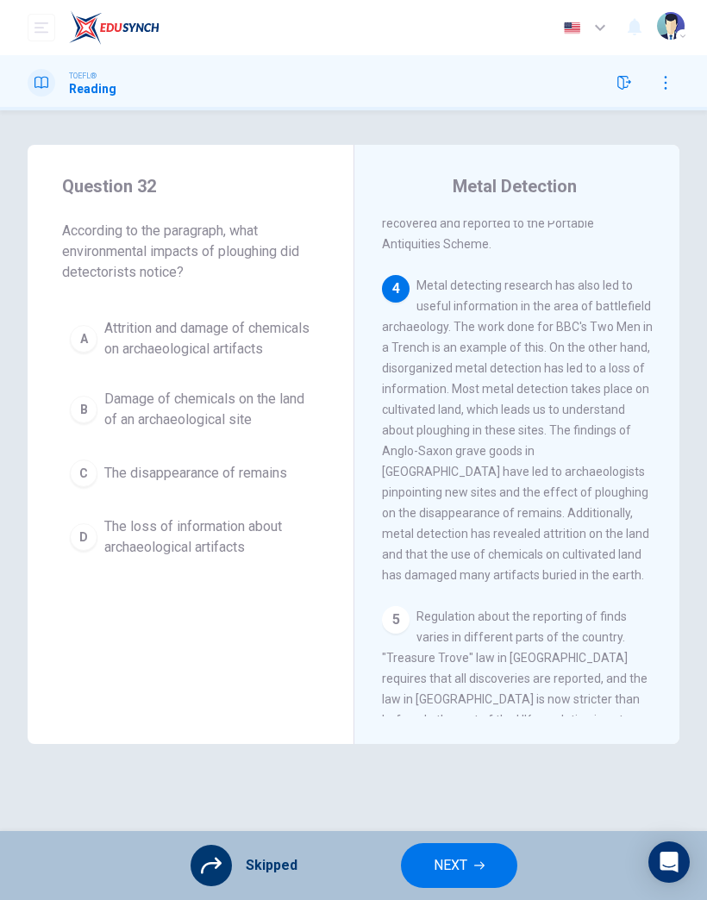
click at [447, 855] on span "NEXT" at bounding box center [451, 866] width 34 height 24
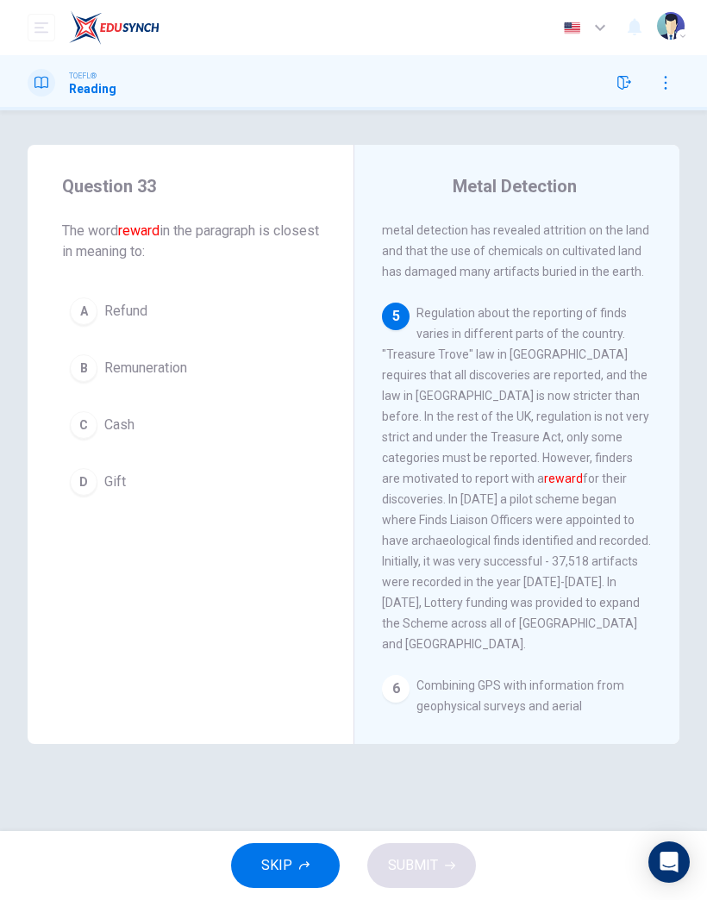
scroll to position [1353, 0]
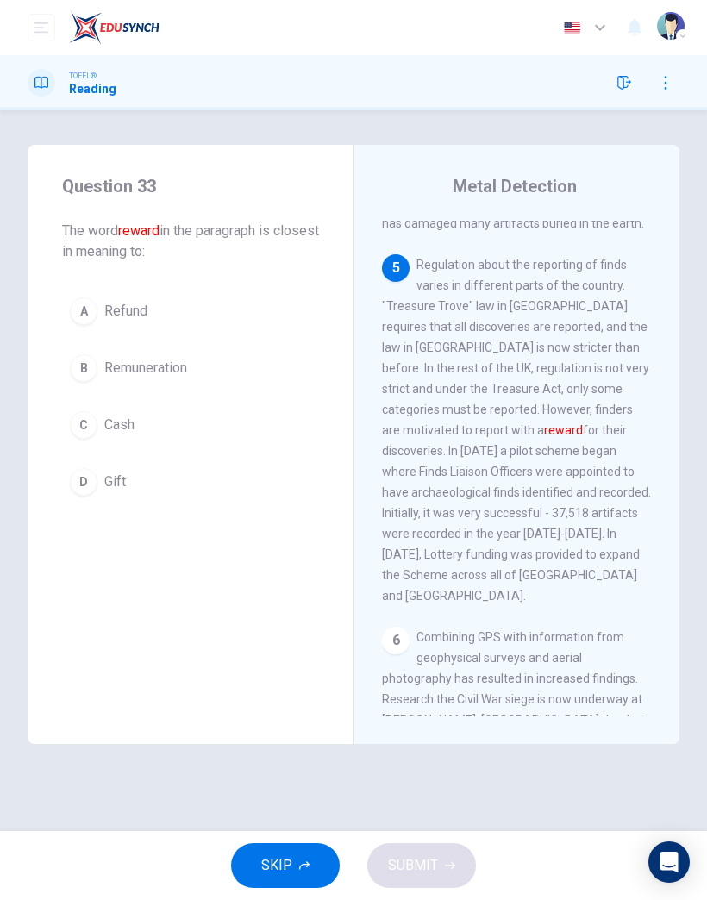
click at [116, 496] on button "D Gift" at bounding box center [190, 482] width 257 height 43
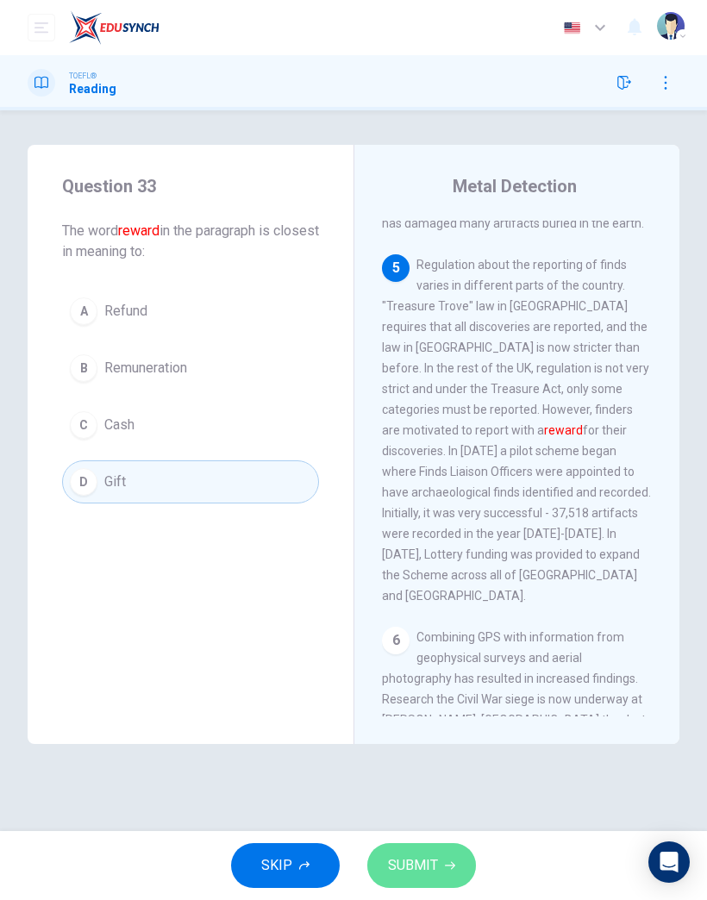
click at [417, 874] on span "SUBMIT" at bounding box center [413, 866] width 50 height 24
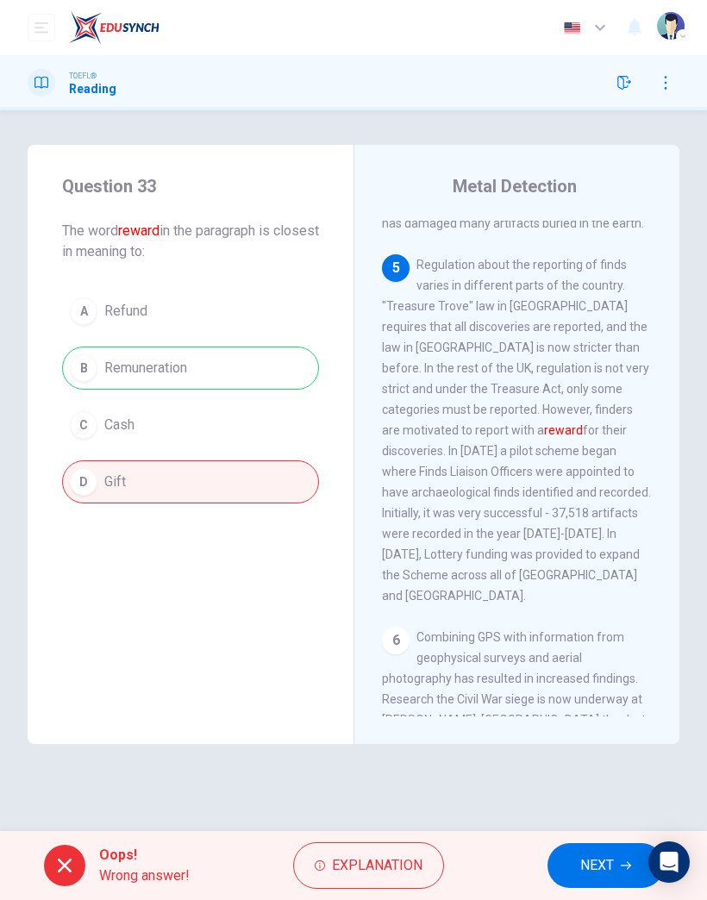
click at [591, 863] on span "NEXT" at bounding box center [597, 866] width 34 height 24
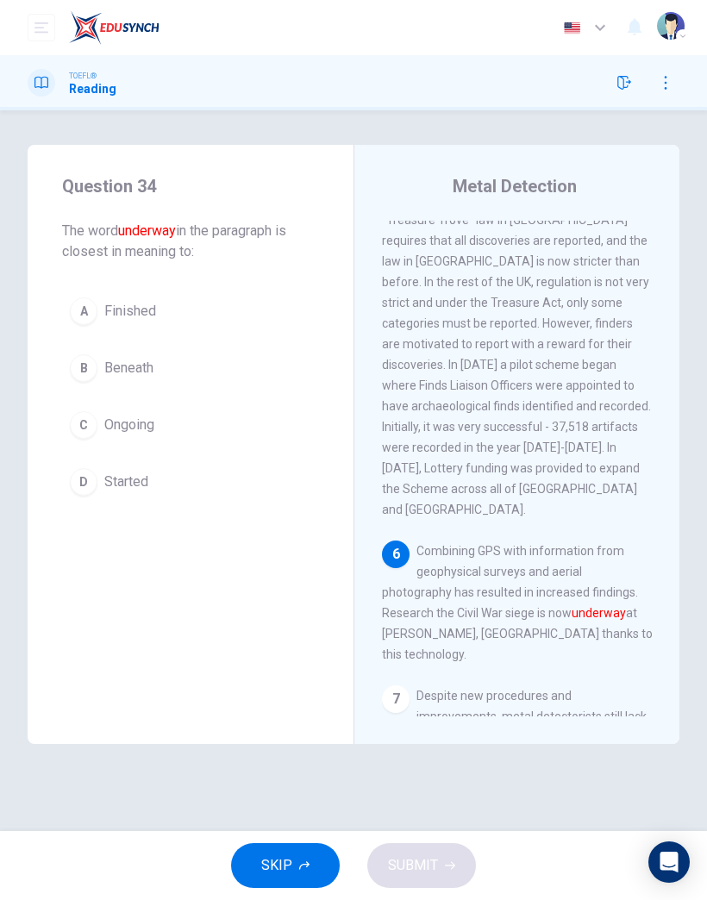
scroll to position [1478, 0]
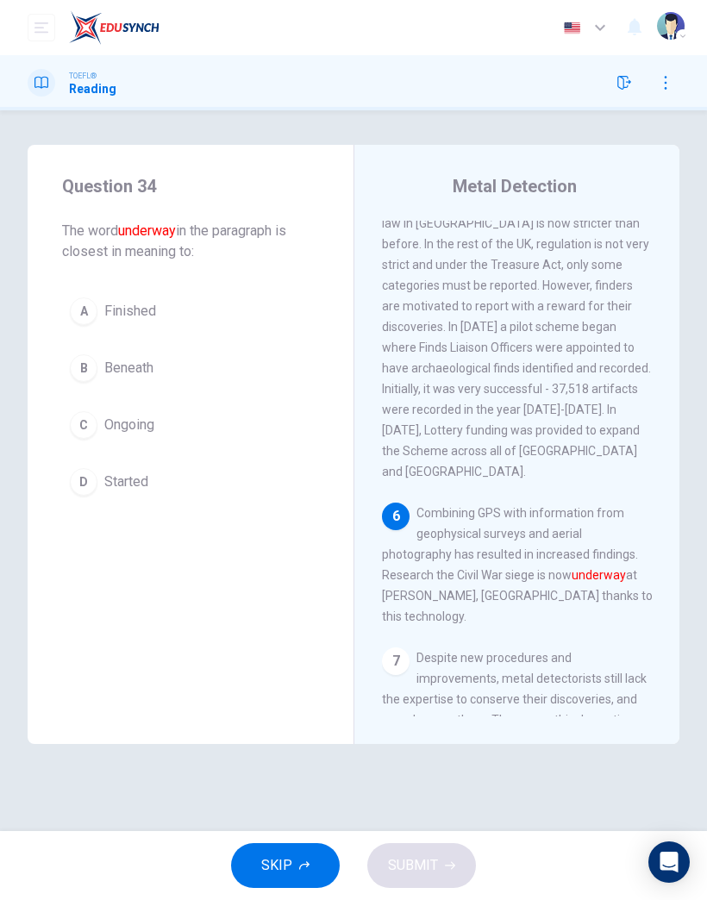
click at [107, 377] on span "Beneath" at bounding box center [128, 368] width 49 height 21
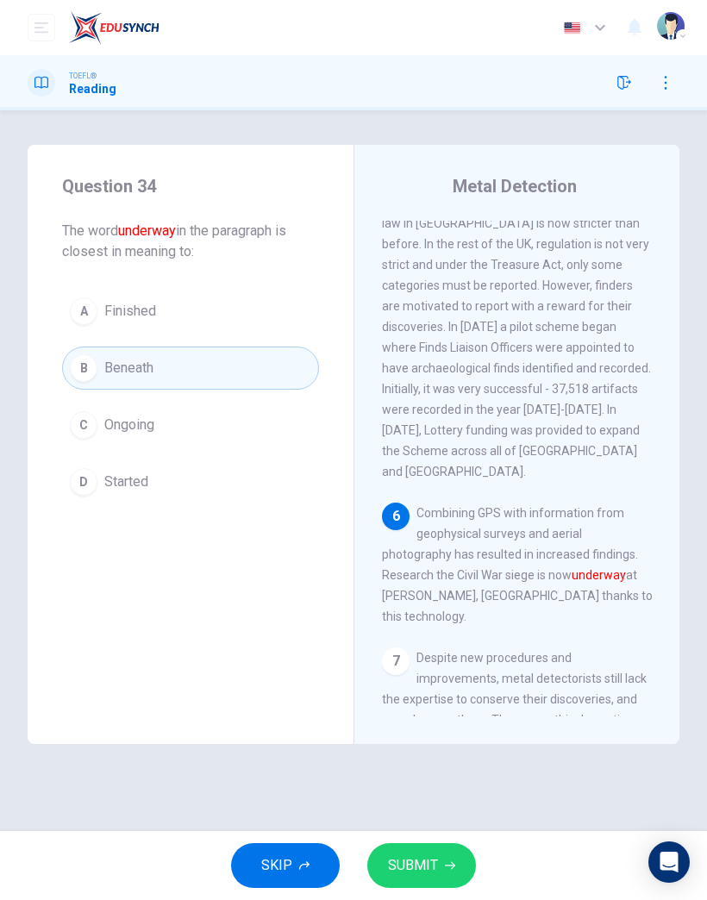
click at [445, 867] on icon "button" at bounding box center [450, 866] width 10 height 10
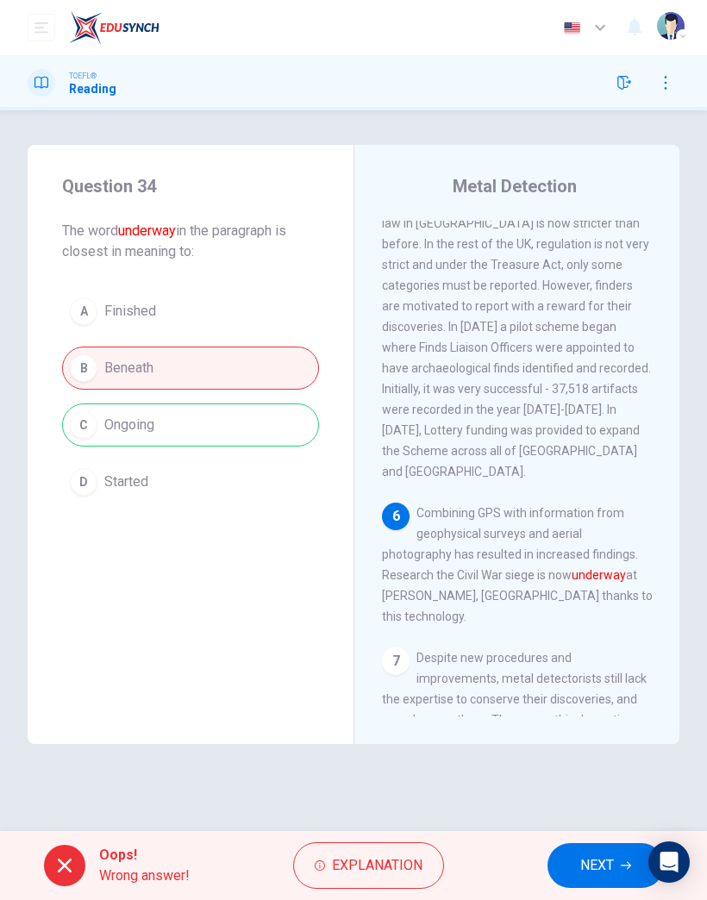
click at [590, 854] on span "NEXT" at bounding box center [597, 866] width 34 height 24
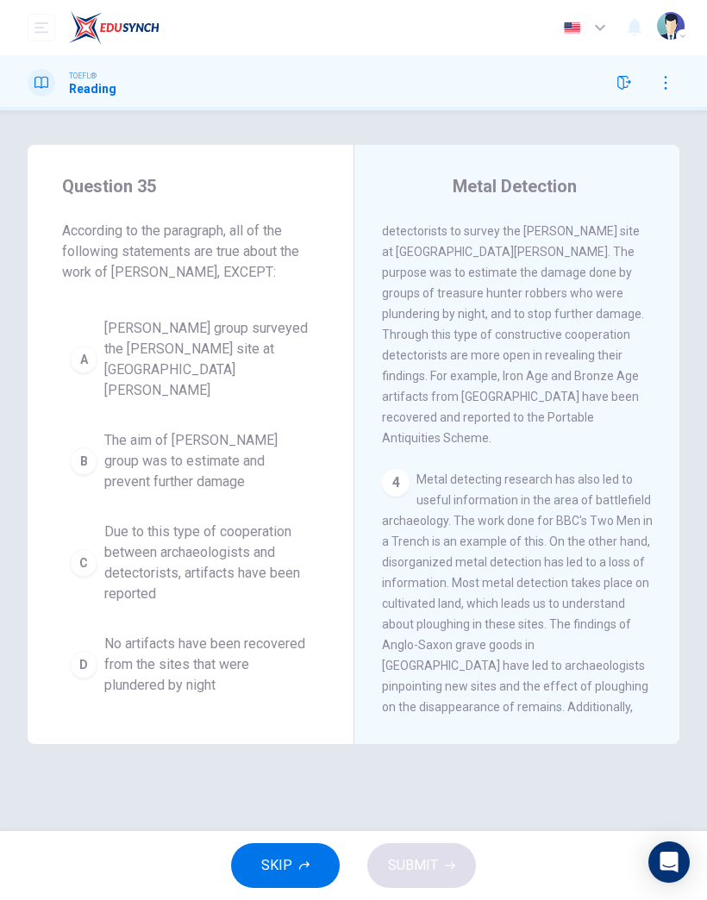
scroll to position [745, 0]
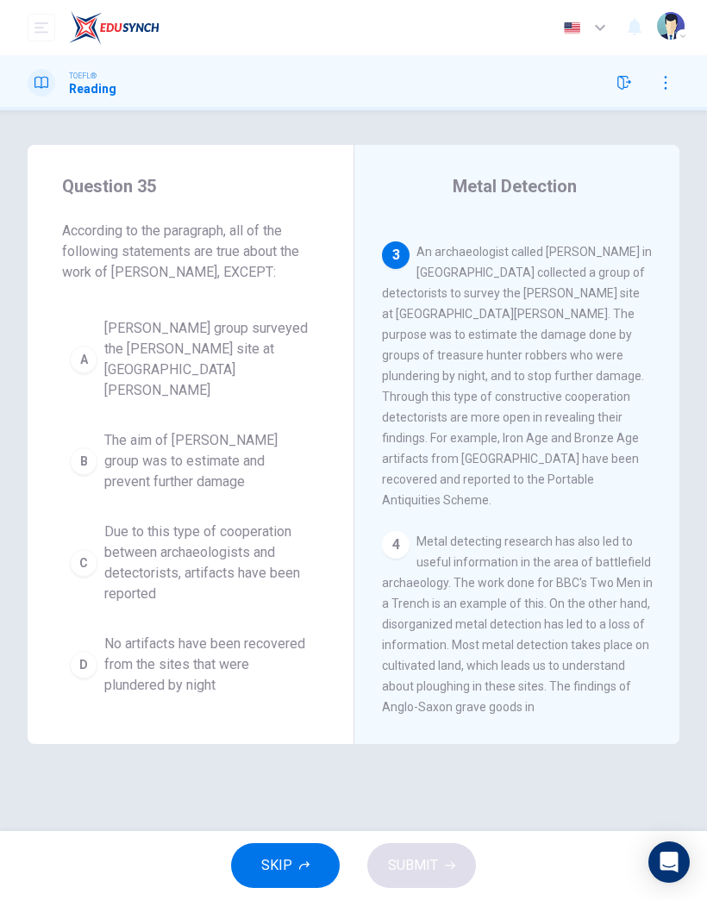
click at [307, 870] on icon "button" at bounding box center [304, 866] width 10 height 10
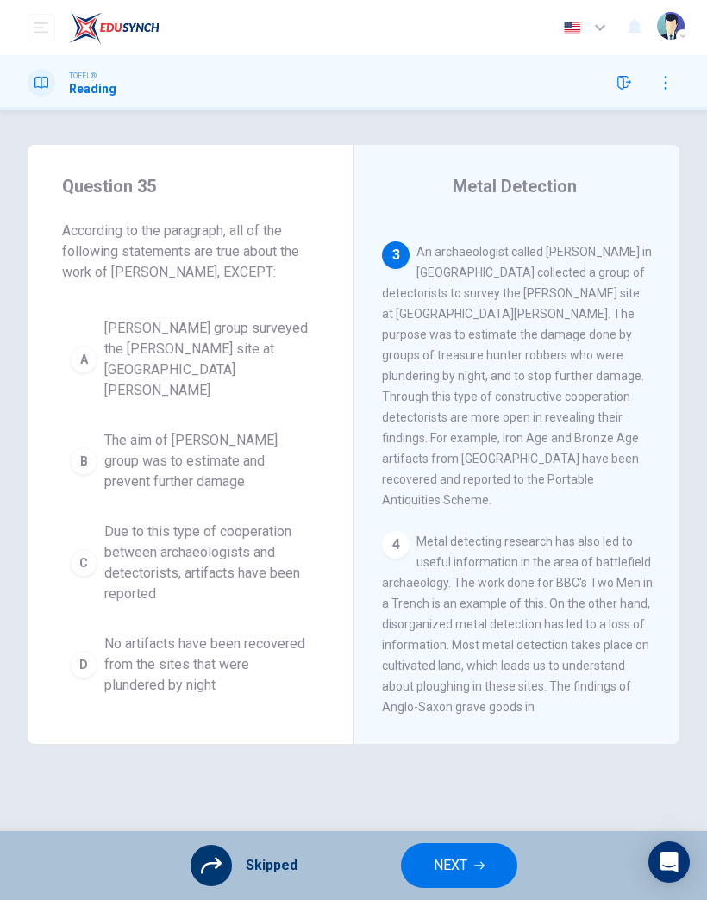
click at [464, 870] on span "NEXT" at bounding box center [451, 866] width 34 height 24
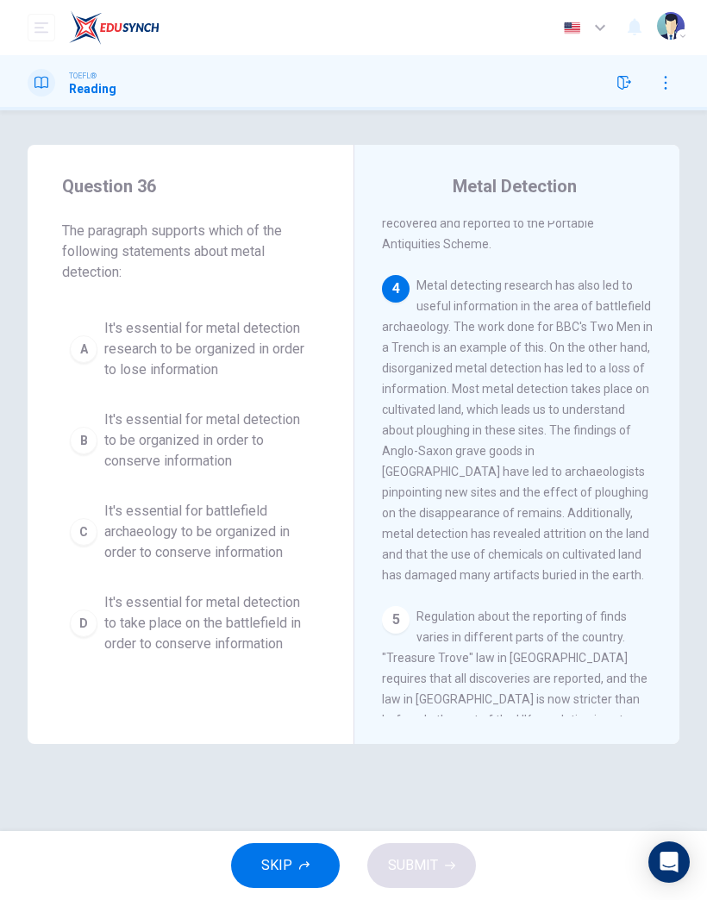
scroll to position [1001, 0]
click at [296, 870] on button "SKIP" at bounding box center [285, 866] width 109 height 45
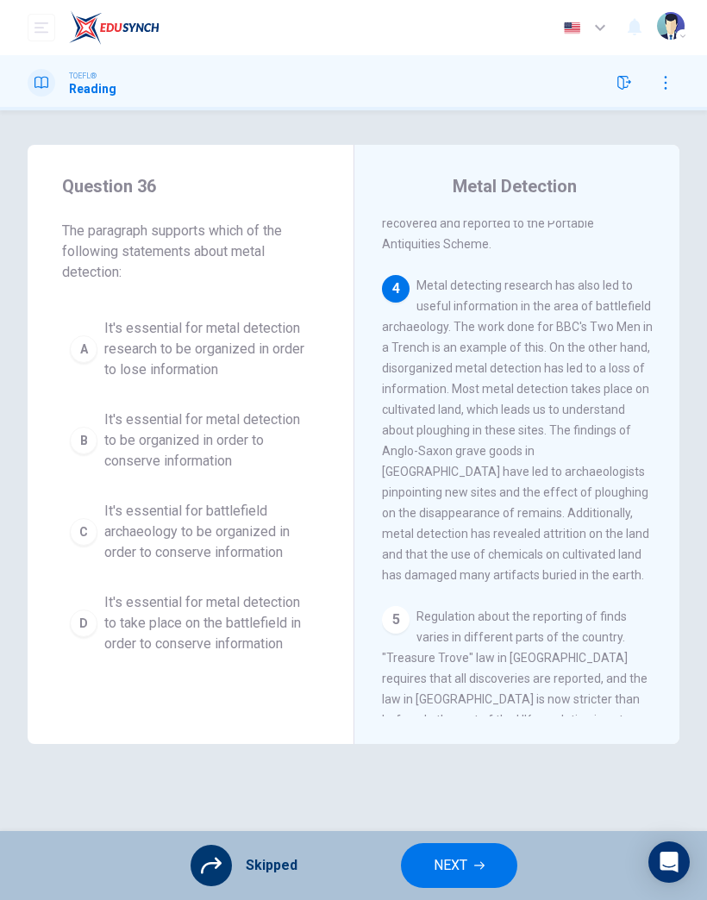
click at [477, 870] on icon "button" at bounding box center [479, 866] width 10 height 10
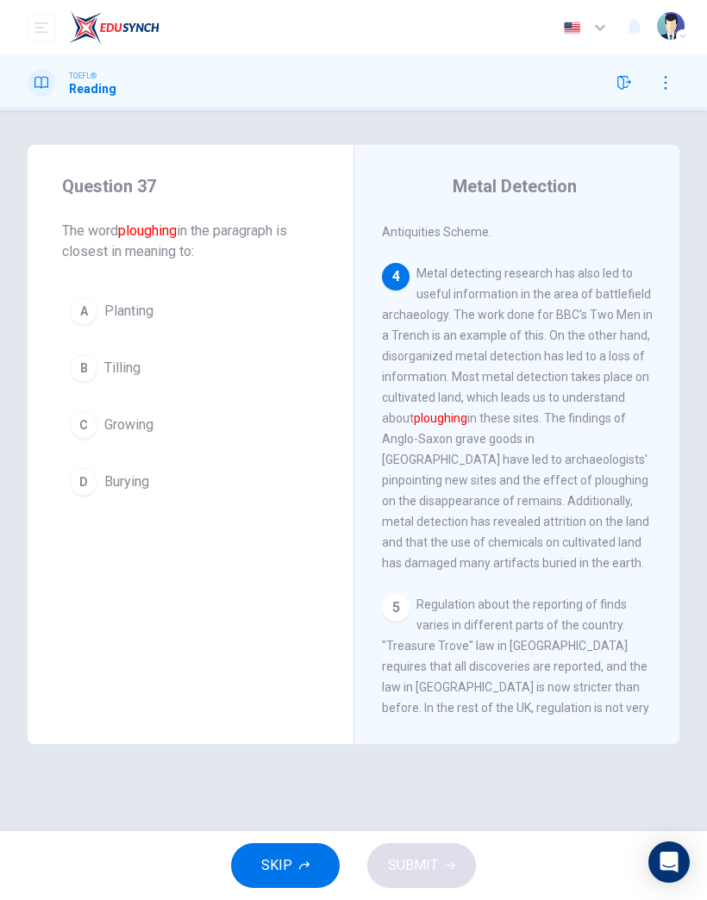
scroll to position [1014, 0]
click at [293, 877] on button "SKIP" at bounding box center [285, 866] width 109 height 45
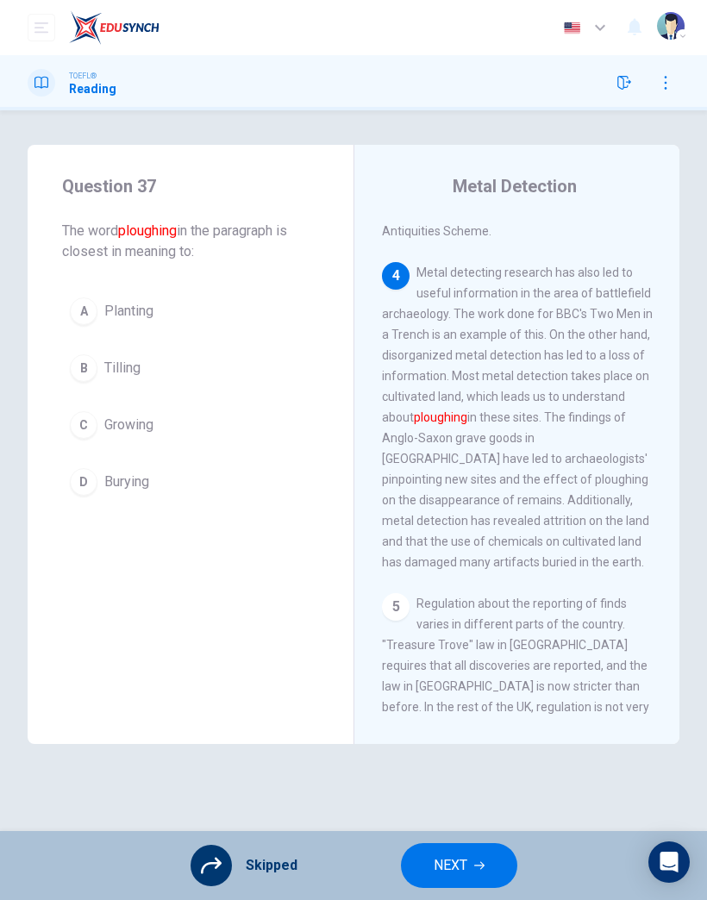
click at [462, 854] on span "NEXT" at bounding box center [451, 866] width 34 height 24
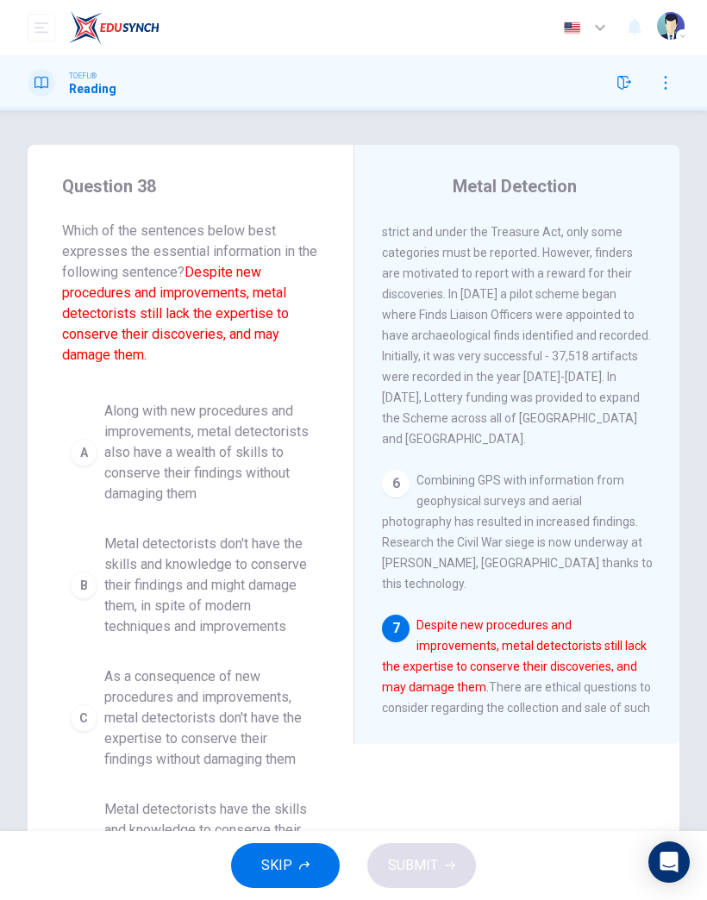
scroll to position [1553, 0]
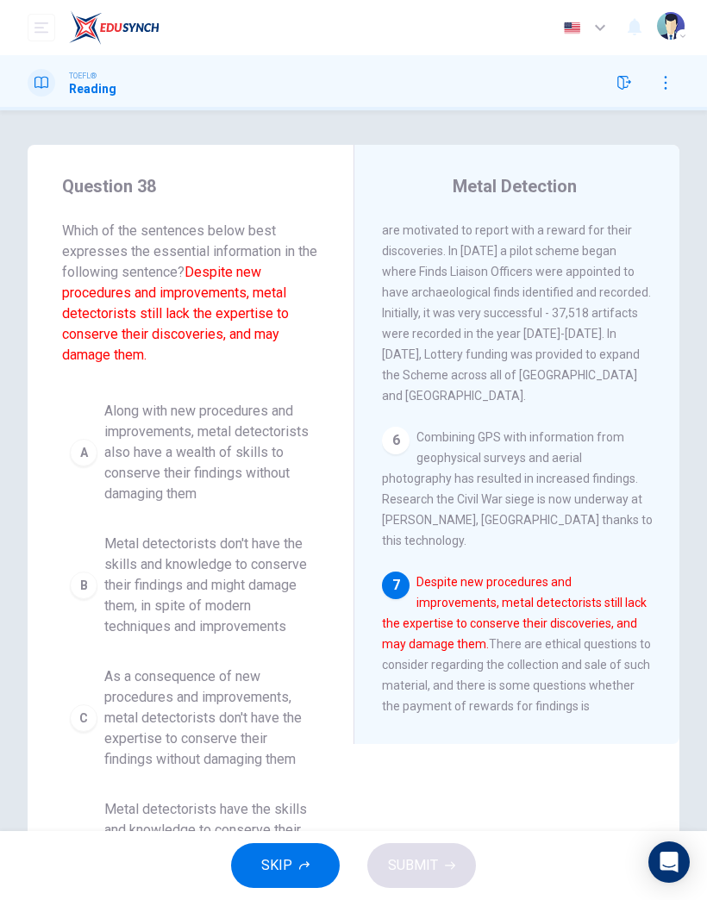
click at [302, 869] on icon "button" at bounding box center [304, 866] width 10 height 10
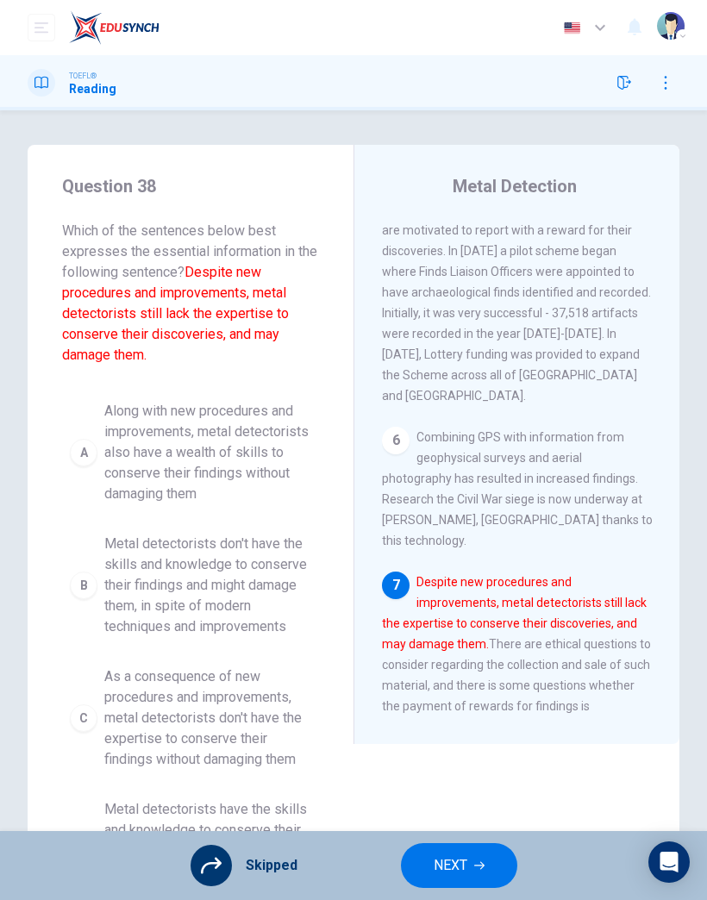
click at [475, 864] on icon "button" at bounding box center [479, 866] width 10 height 10
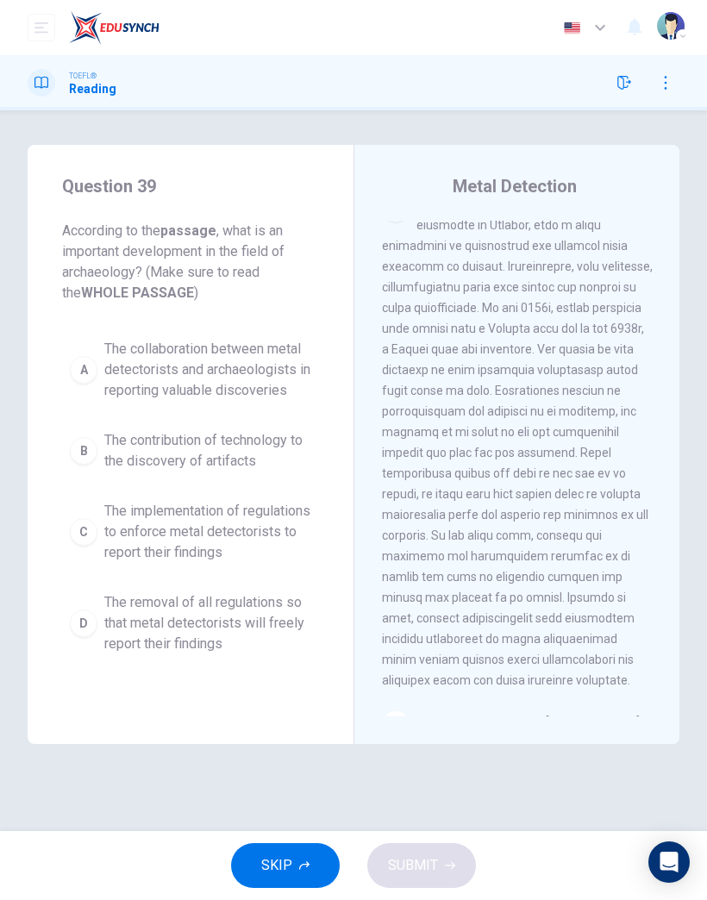
scroll to position [0, 0]
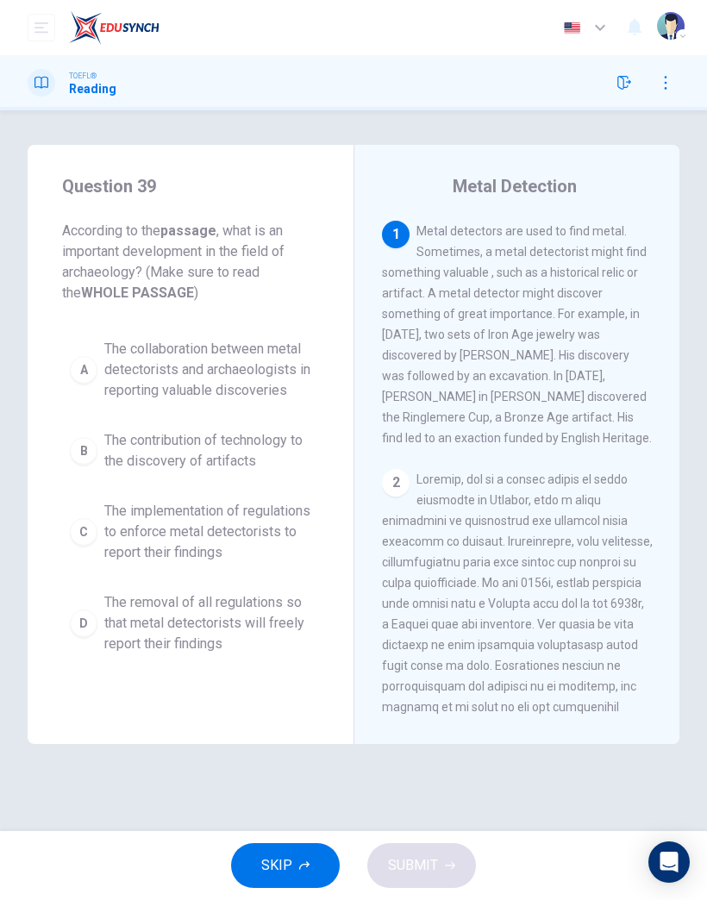
click at [294, 866] on button "SKIP" at bounding box center [285, 866] width 109 height 45
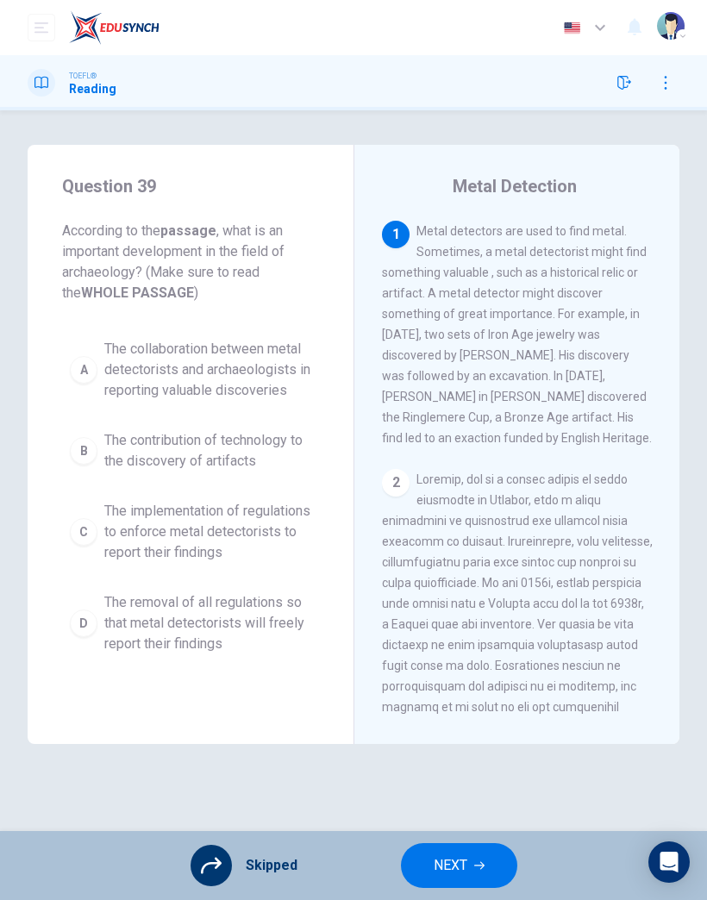
click at [474, 863] on icon "button" at bounding box center [479, 866] width 10 height 10
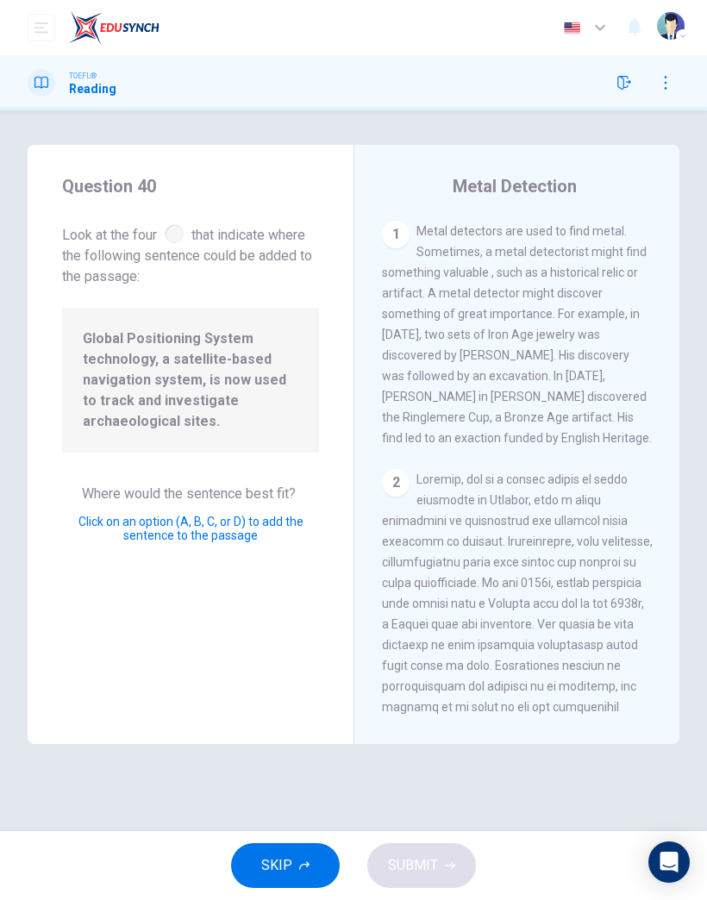
scroll to position [1526, 0]
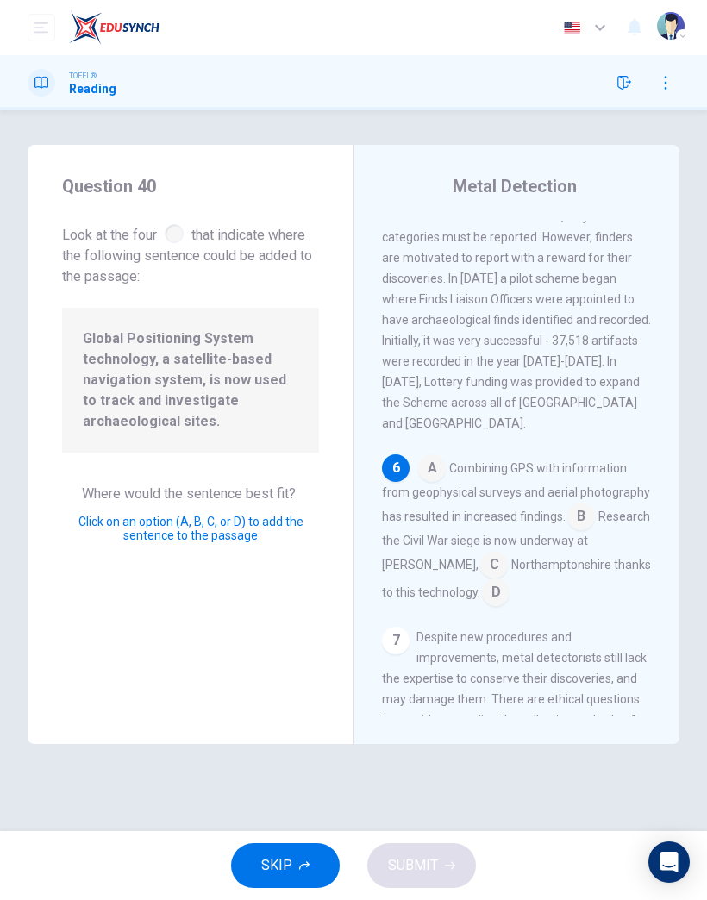
click at [432, 456] on input at bounding box center [432, 470] width 28 height 28
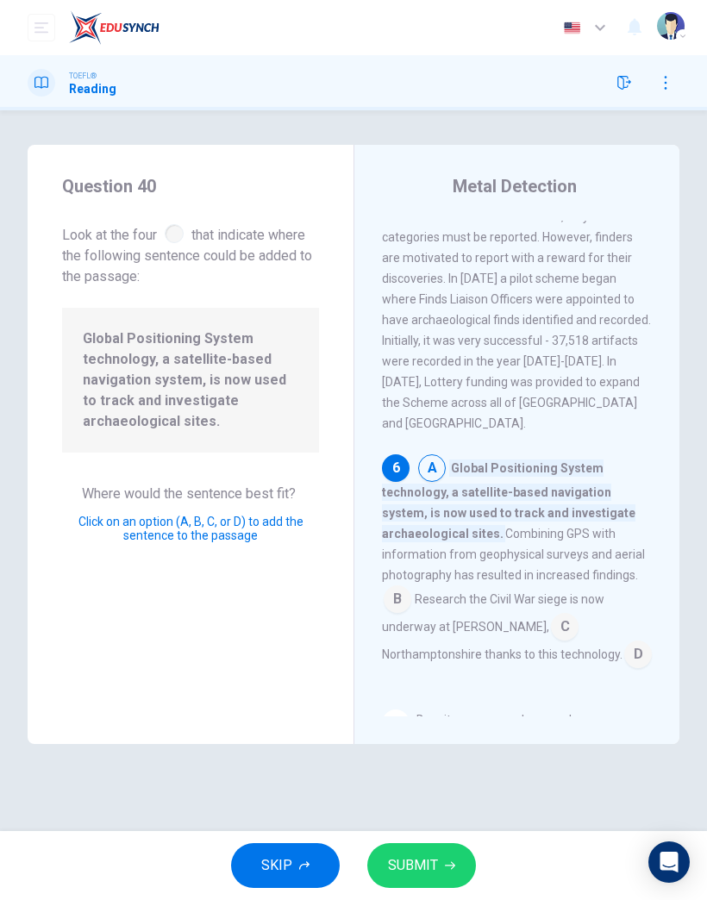
click at [438, 870] on button "SUBMIT" at bounding box center [421, 866] width 109 height 45
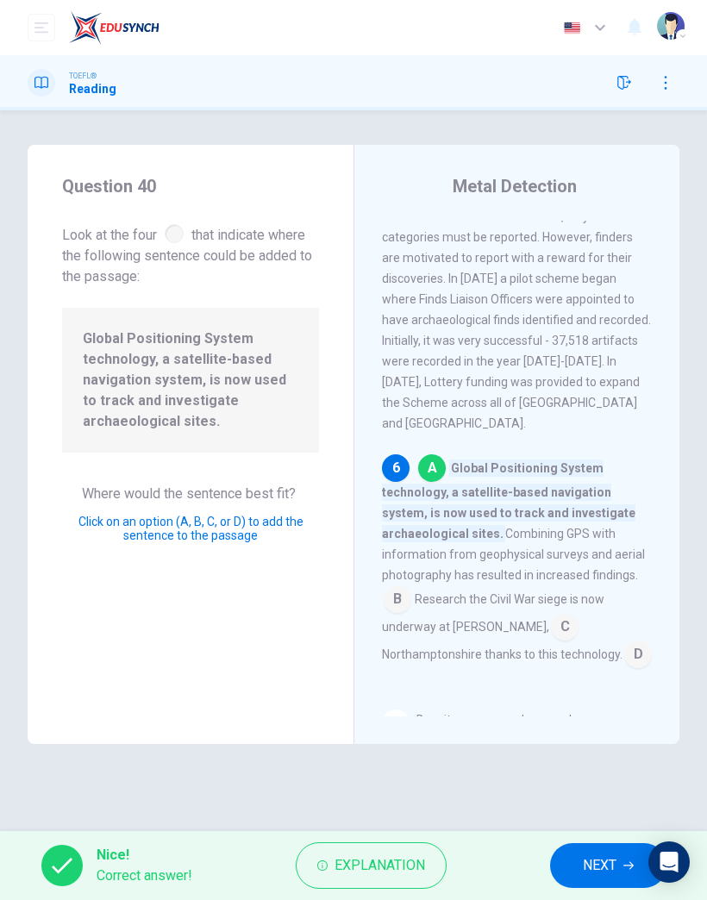
click at [609, 869] on span "NEXT" at bounding box center [600, 866] width 34 height 24
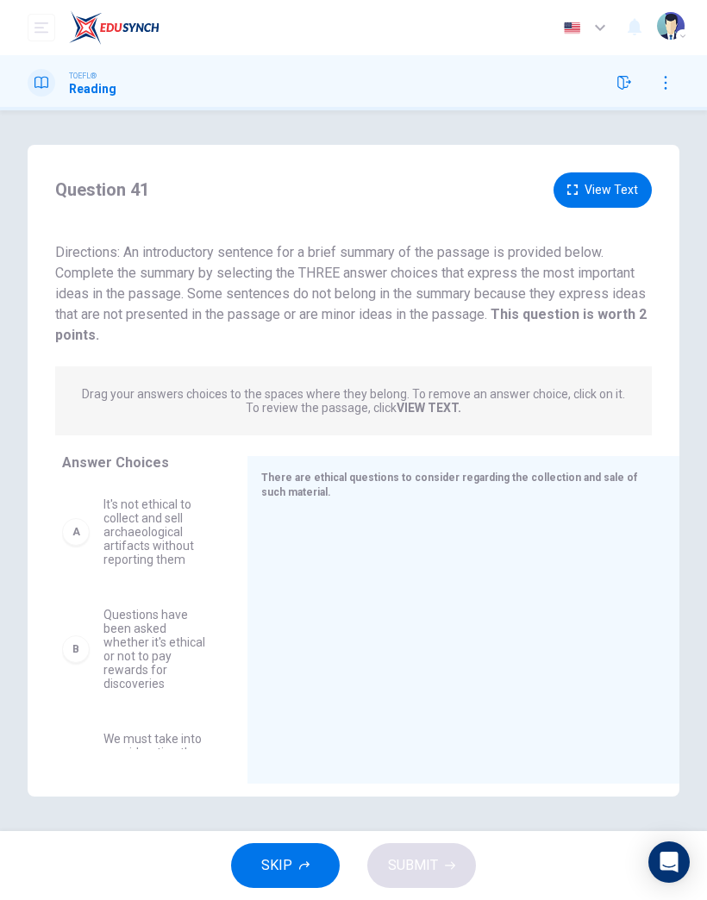
click at [299, 867] on icon "button" at bounding box center [304, 866] width 10 height 10
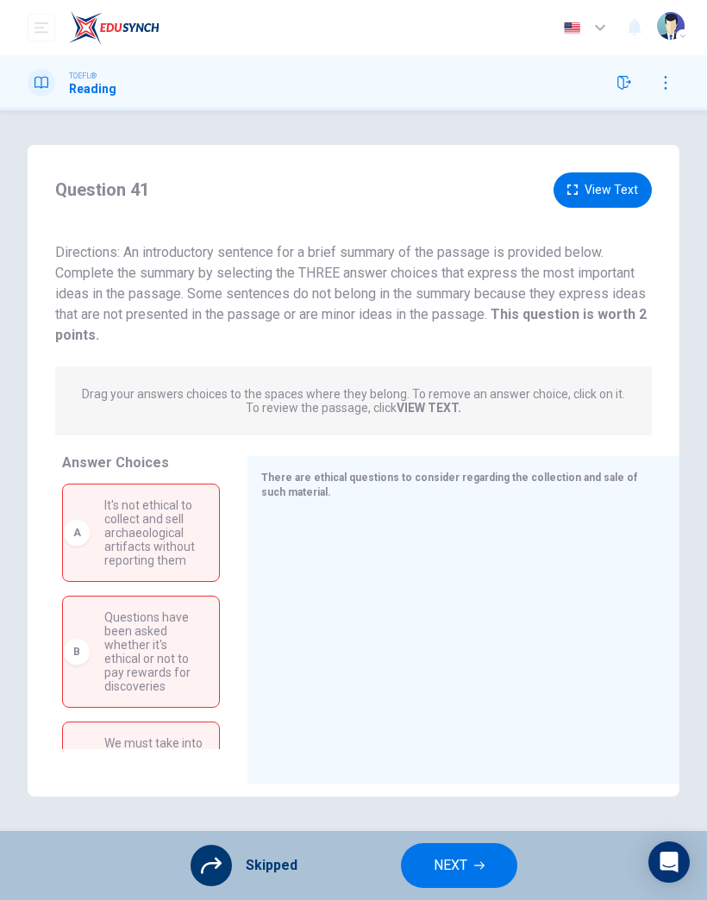
click at [464, 869] on span "NEXT" at bounding box center [451, 866] width 34 height 24
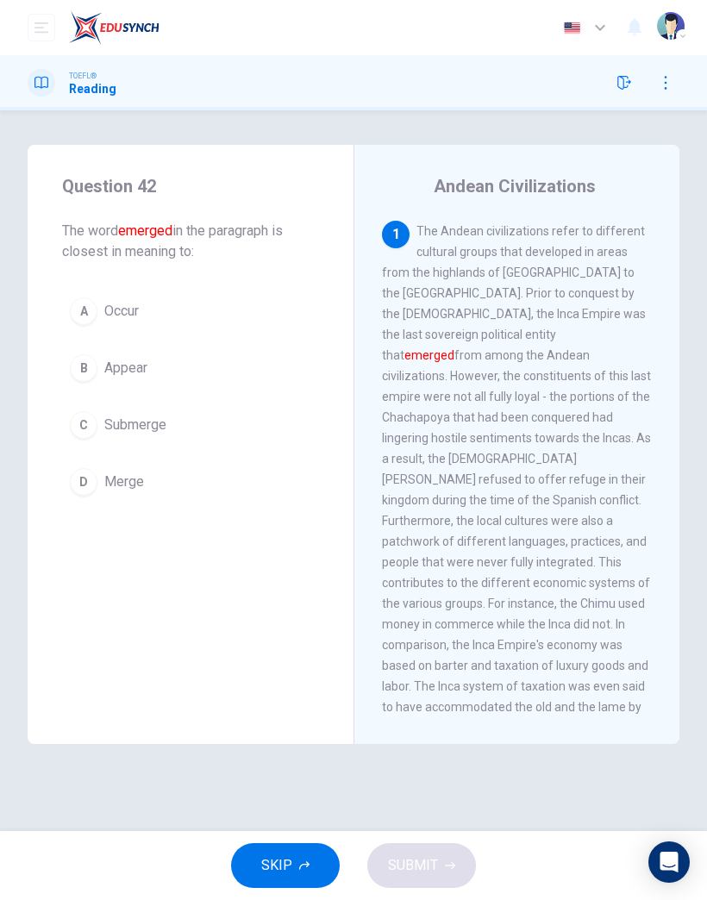
click at [154, 332] on button "A Occur" at bounding box center [190, 311] width 257 height 43
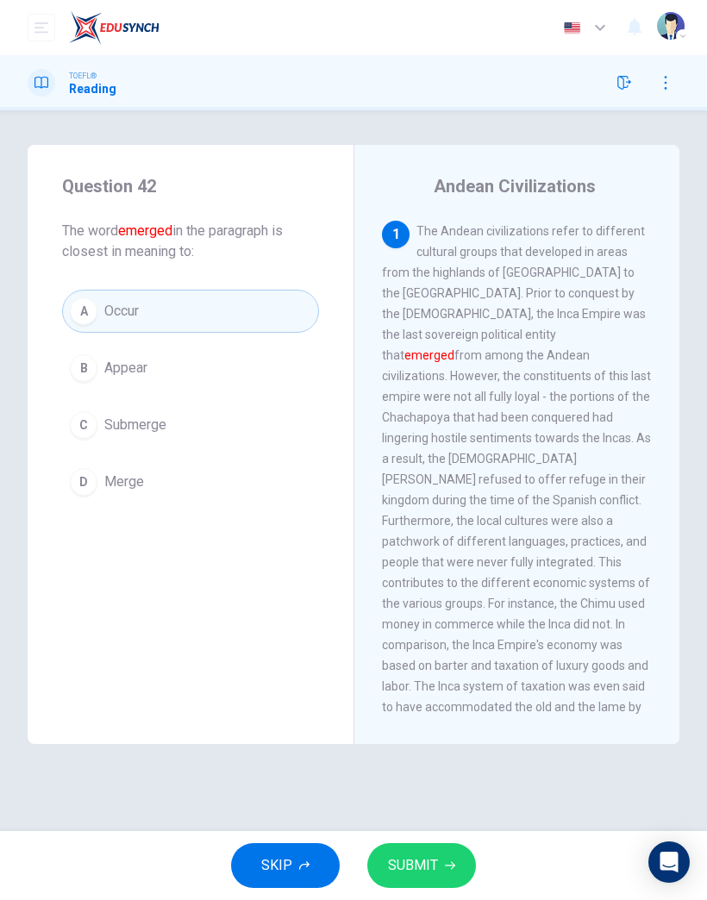
click at [417, 864] on span "SUBMIT" at bounding box center [413, 866] width 50 height 24
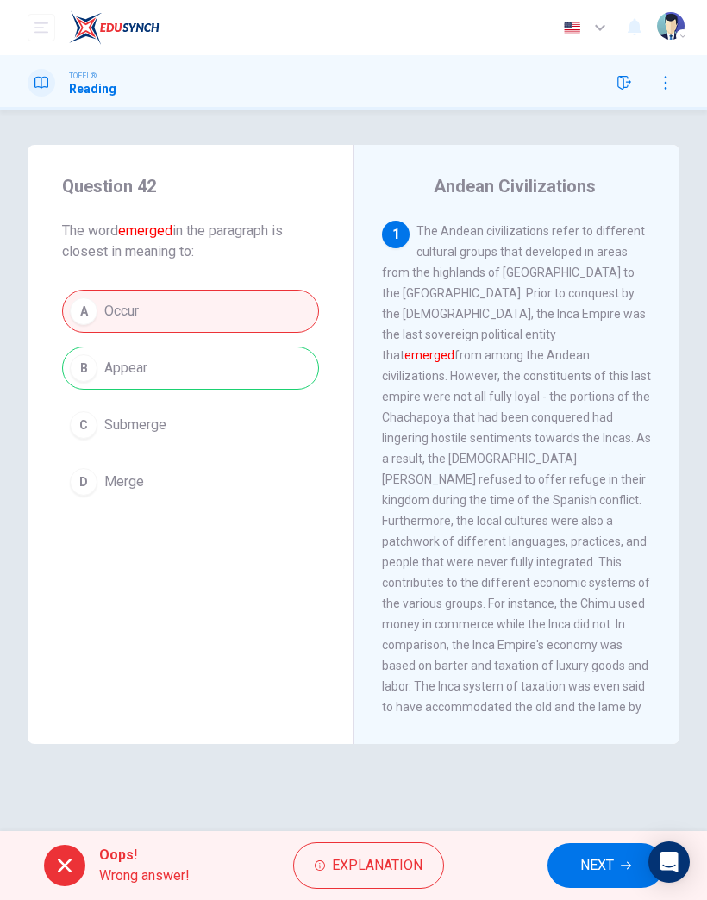
click at [602, 866] on span "NEXT" at bounding box center [597, 866] width 34 height 24
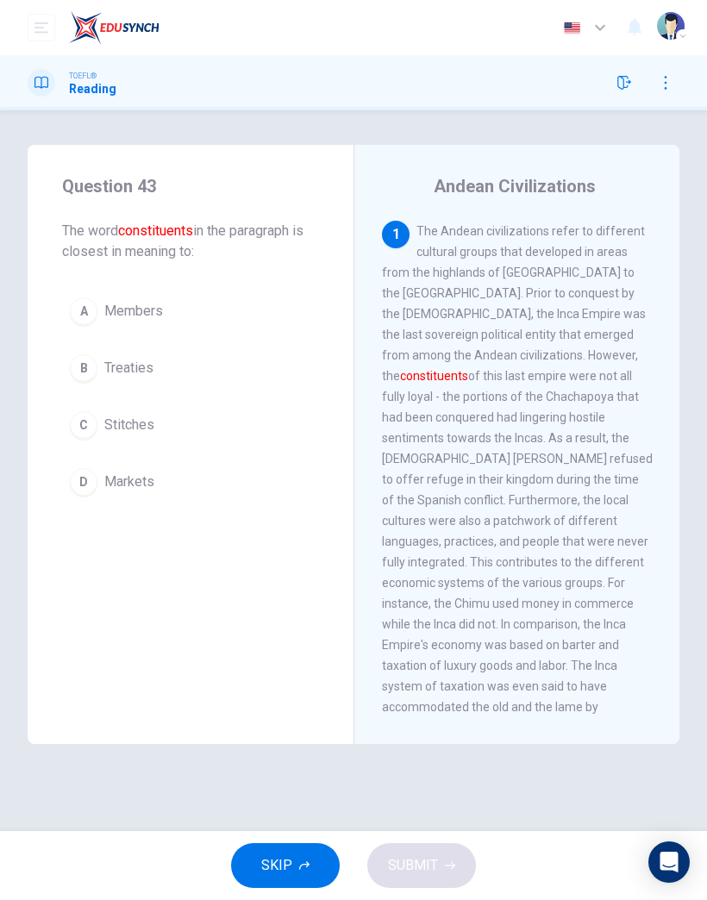
click at [302, 879] on button "SKIP" at bounding box center [285, 866] width 109 height 45
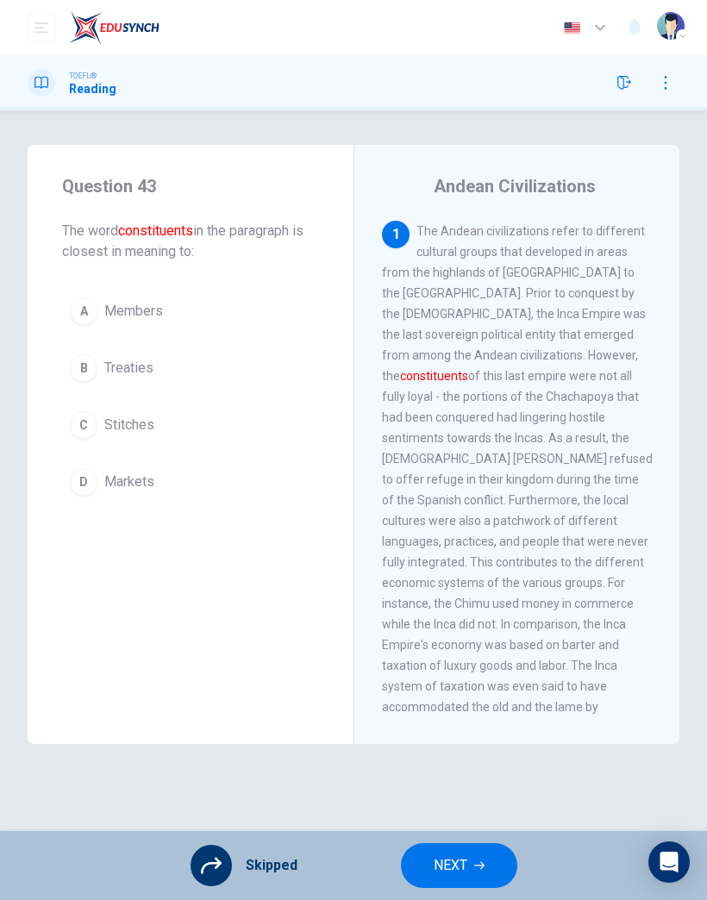
click at [498, 860] on button "NEXT" at bounding box center [459, 866] width 116 height 45
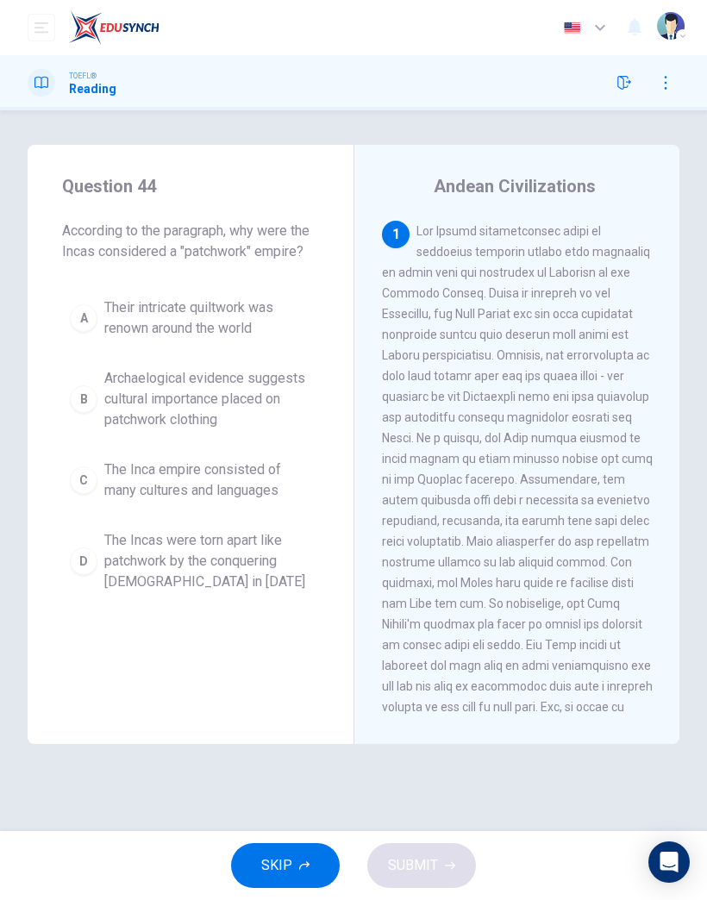
click at [300, 868] on icon "button" at bounding box center [304, 866] width 10 height 9
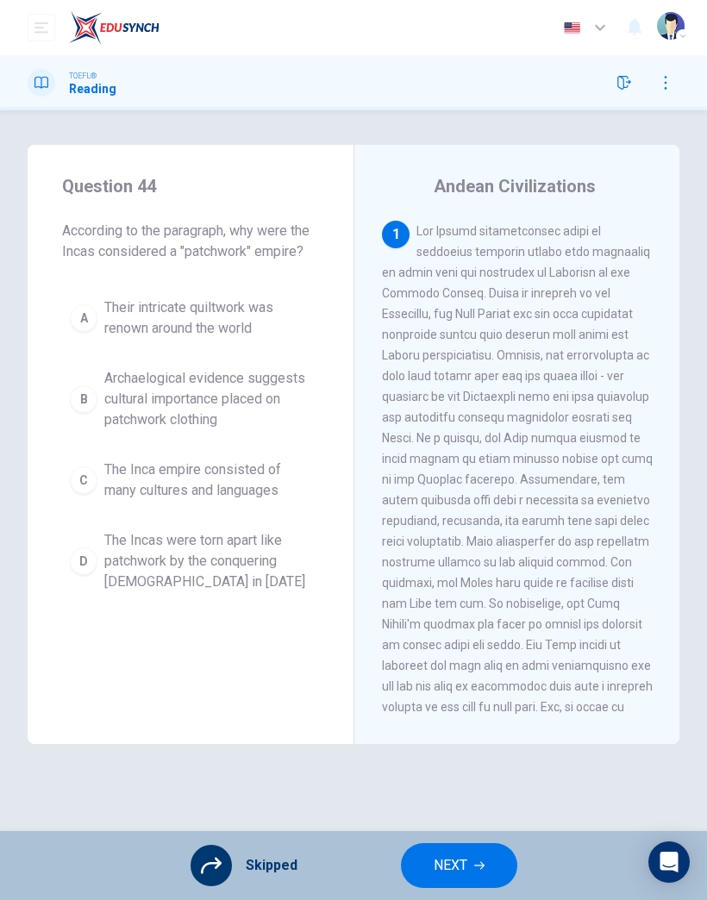
click at [460, 873] on span "NEXT" at bounding box center [451, 866] width 34 height 24
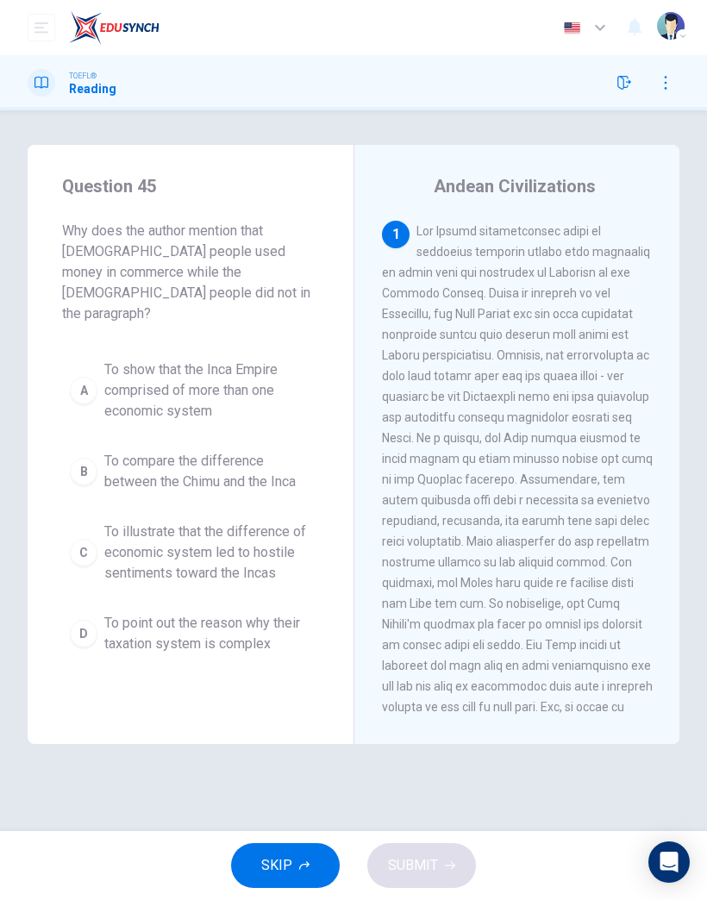
click at [296, 869] on button "SKIP" at bounding box center [285, 866] width 109 height 45
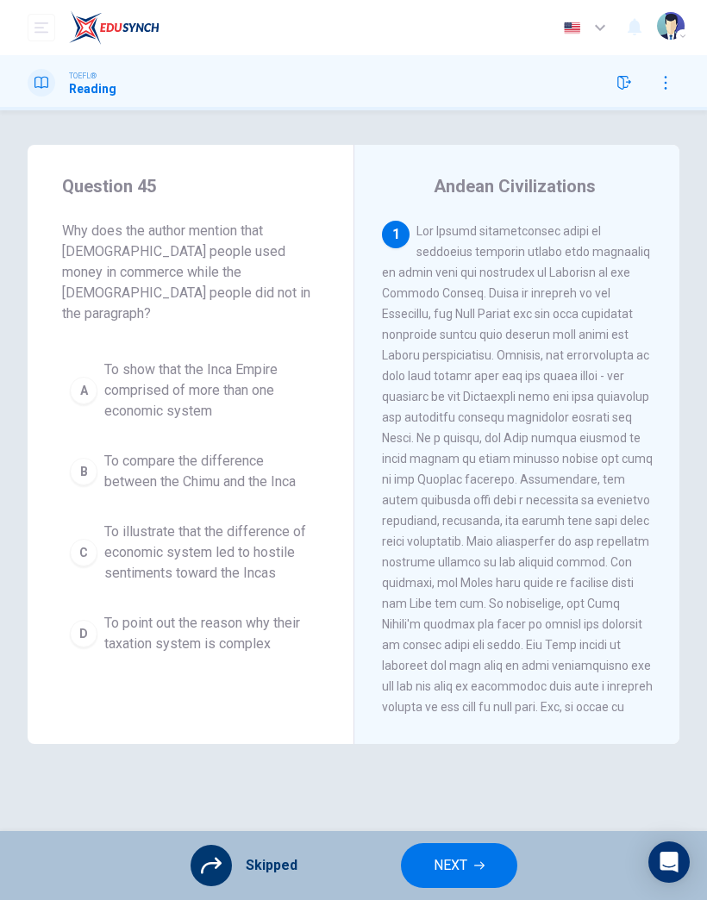
click at [439, 861] on span "NEXT" at bounding box center [451, 866] width 34 height 24
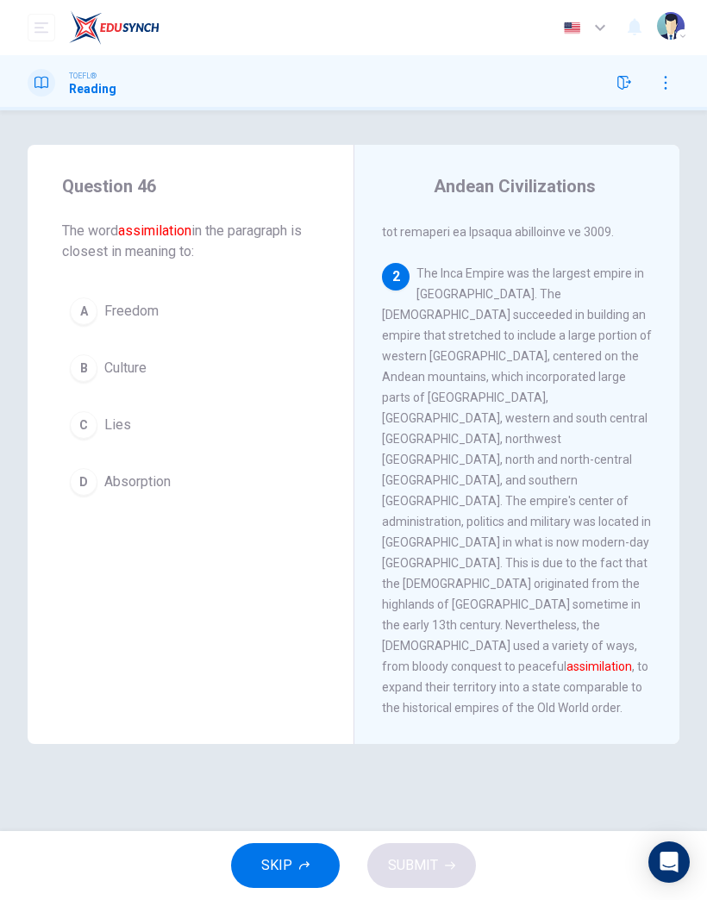
scroll to position [608, 0]
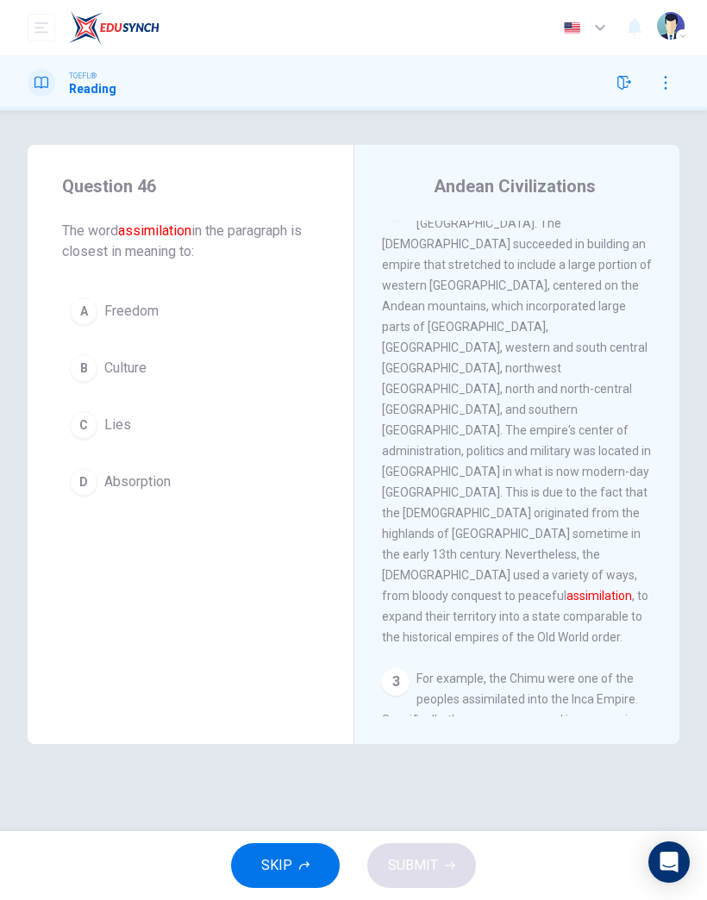
click at [114, 369] on span "Culture" at bounding box center [125, 368] width 42 height 21
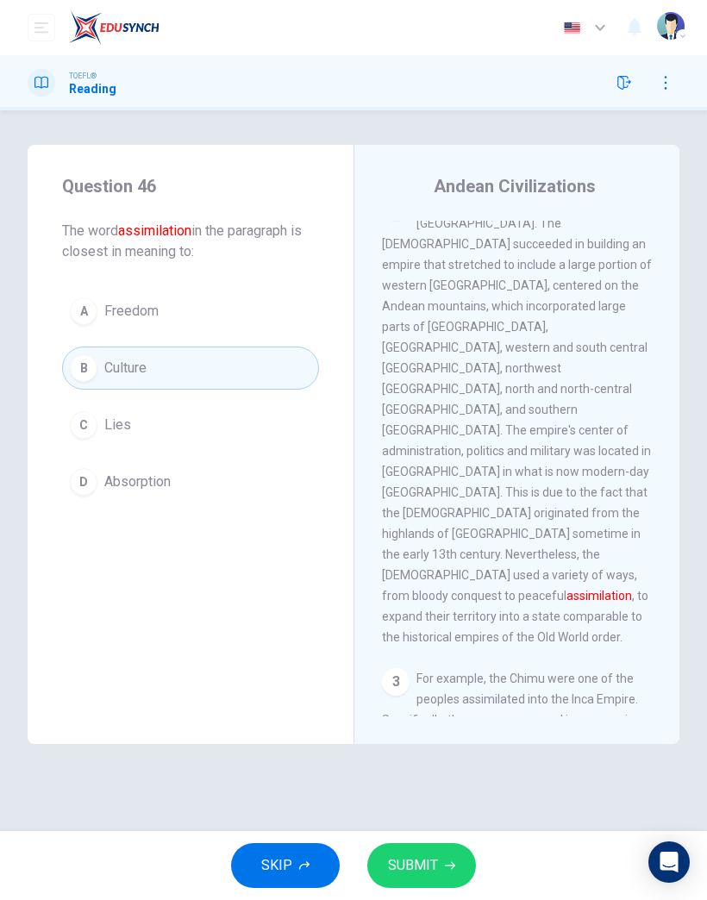
click at [437, 863] on button "SUBMIT" at bounding box center [421, 866] width 109 height 45
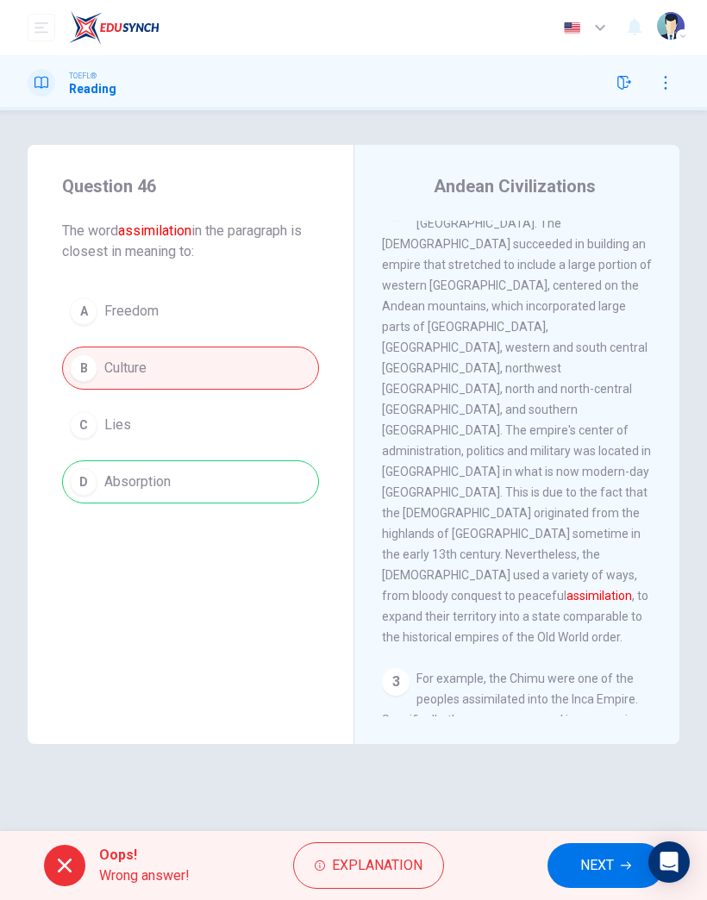
click at [592, 872] on span "NEXT" at bounding box center [597, 866] width 34 height 24
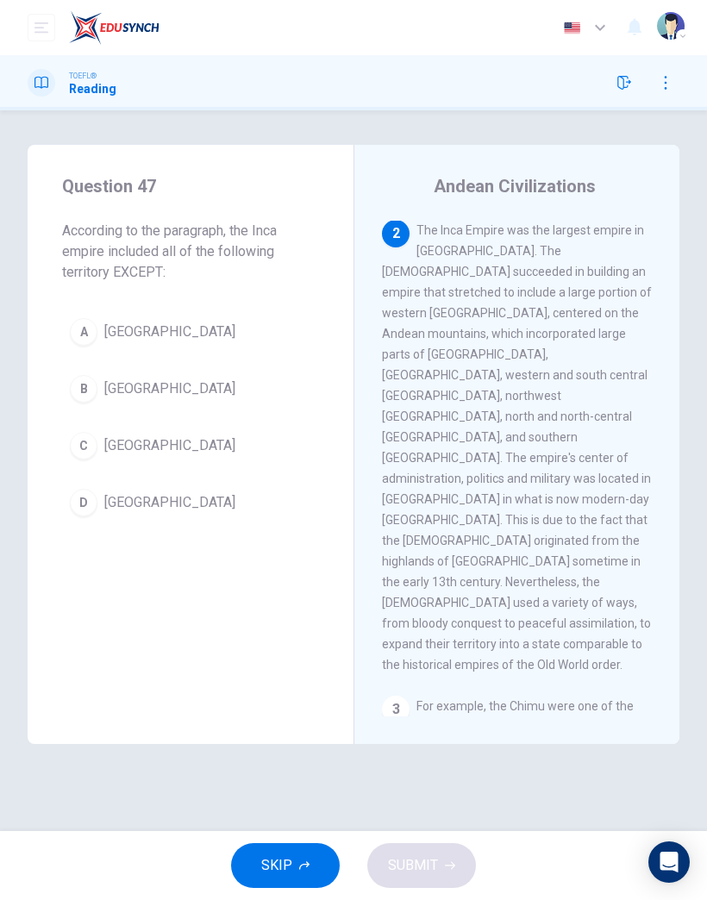
scroll to position [580, 0]
click at [304, 875] on button "SKIP" at bounding box center [285, 866] width 109 height 45
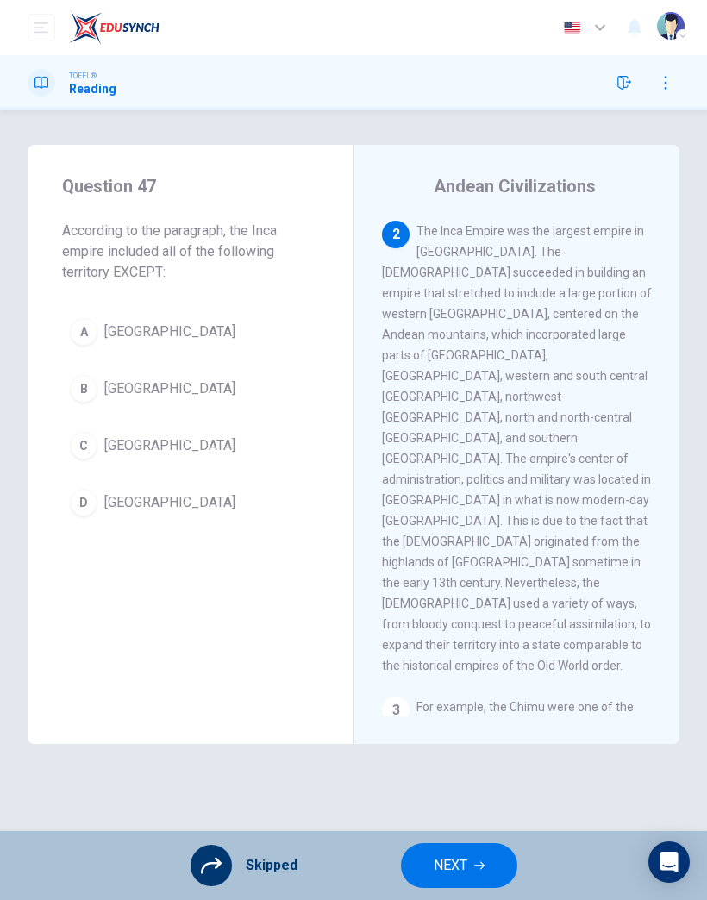
click at [474, 870] on icon "button" at bounding box center [479, 866] width 10 height 10
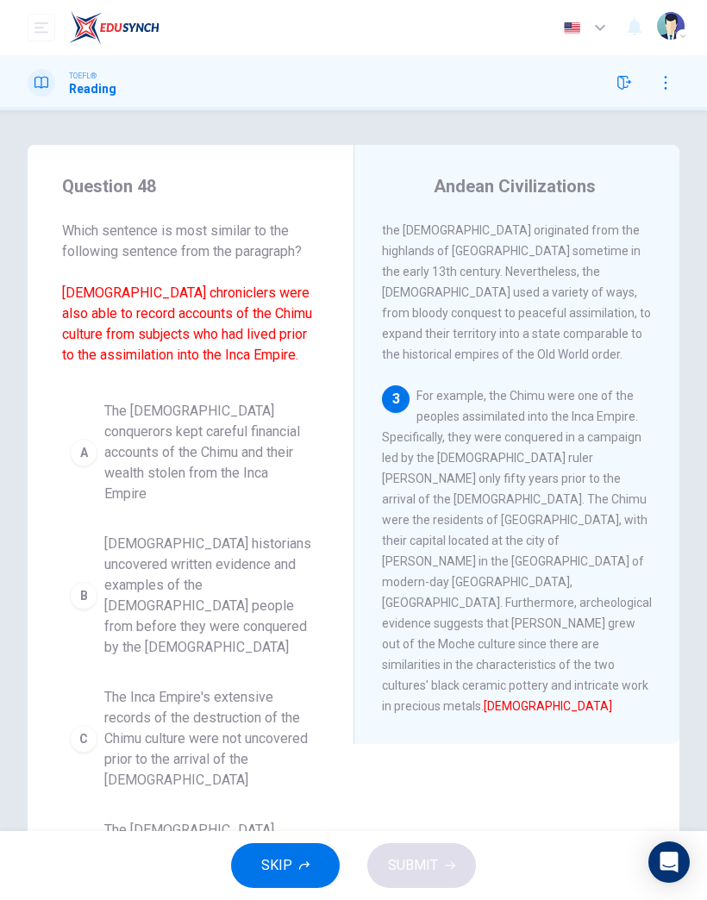
scroll to position [960, 0]
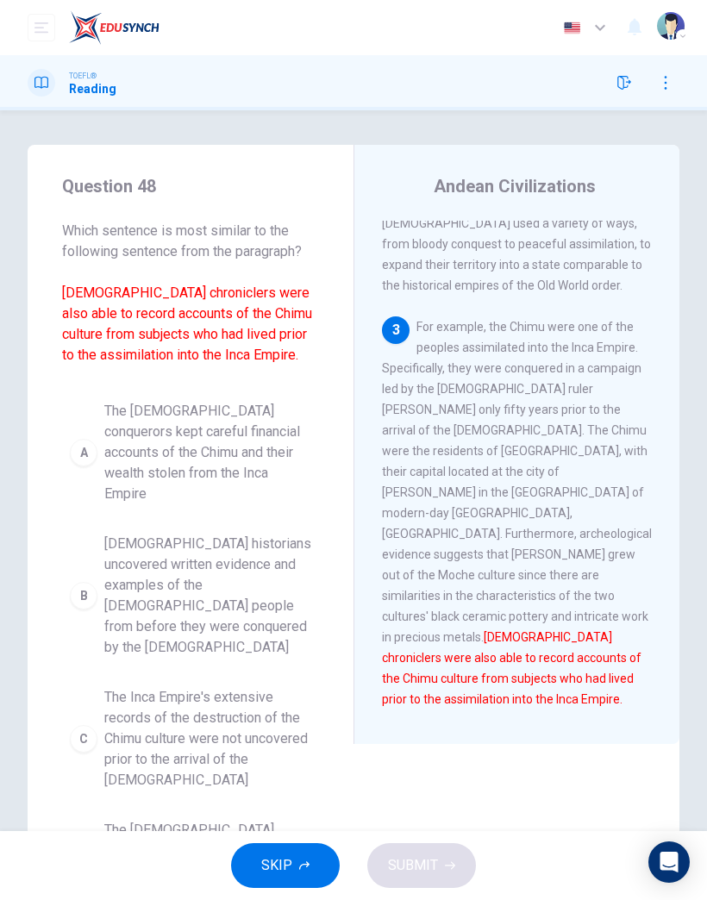
click at [314, 863] on button "SKIP" at bounding box center [285, 866] width 109 height 45
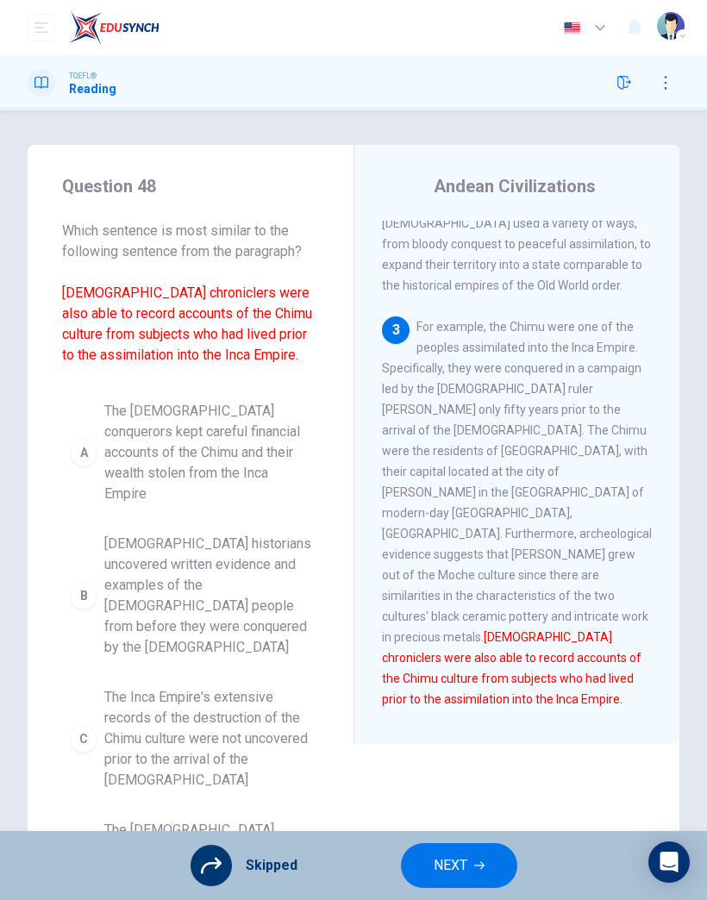
click at [481, 859] on button "NEXT" at bounding box center [459, 866] width 116 height 45
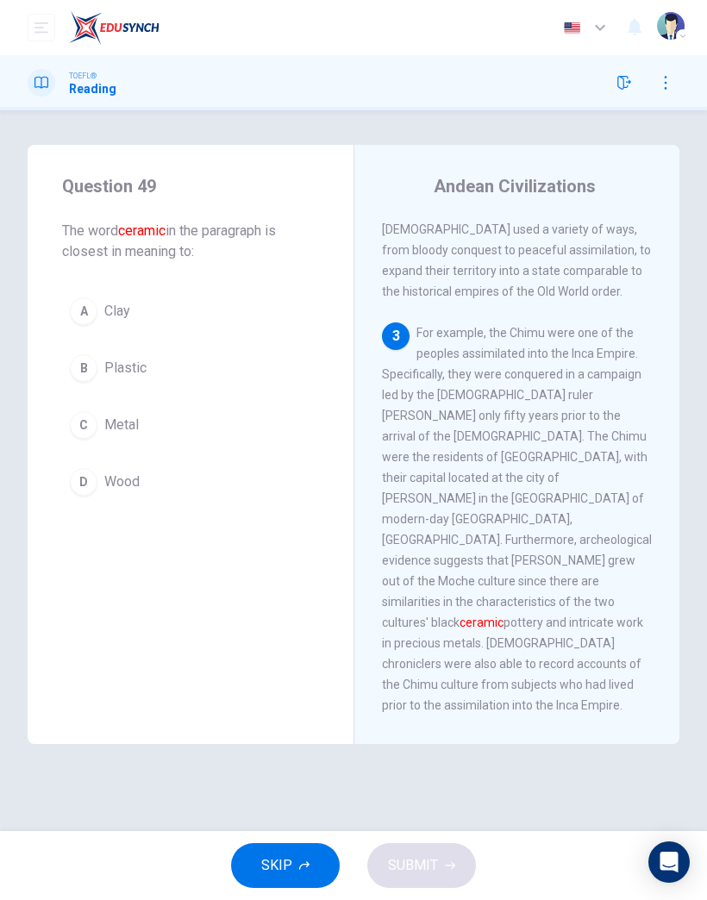
scroll to position [952, 0]
click at [107, 424] on span "Metal" at bounding box center [121, 425] width 35 height 21
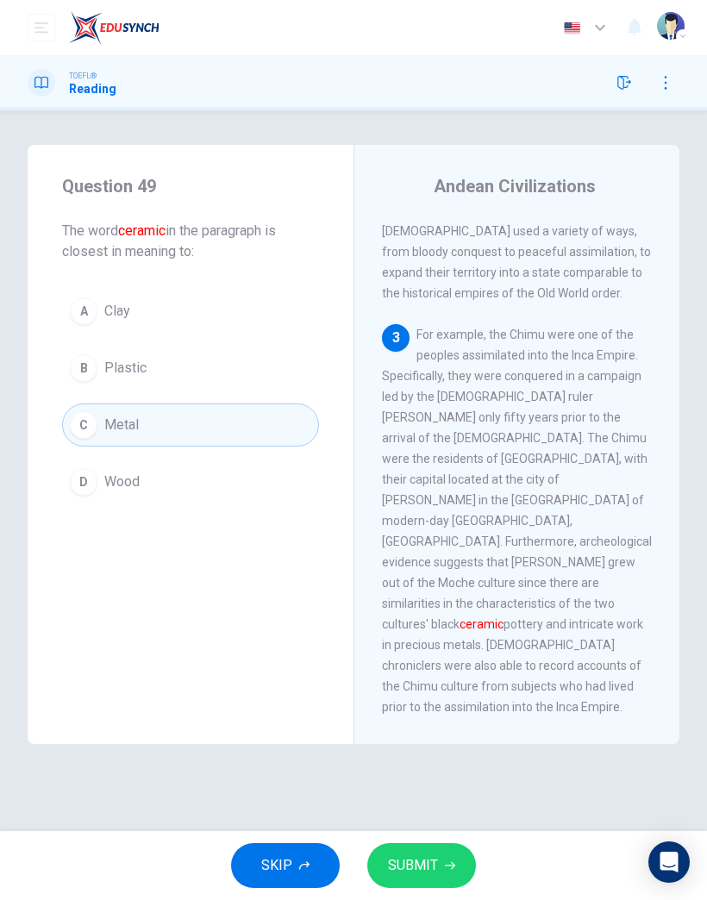
click at [420, 869] on span "SUBMIT" at bounding box center [413, 866] width 50 height 24
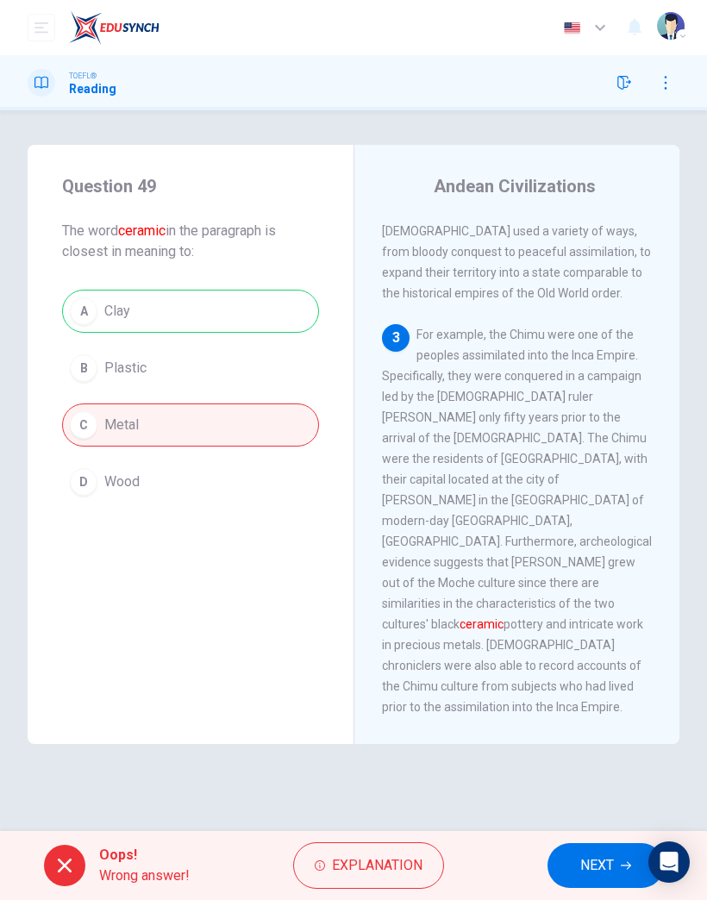
click at [568, 868] on button "NEXT" at bounding box center [606, 866] width 116 height 45
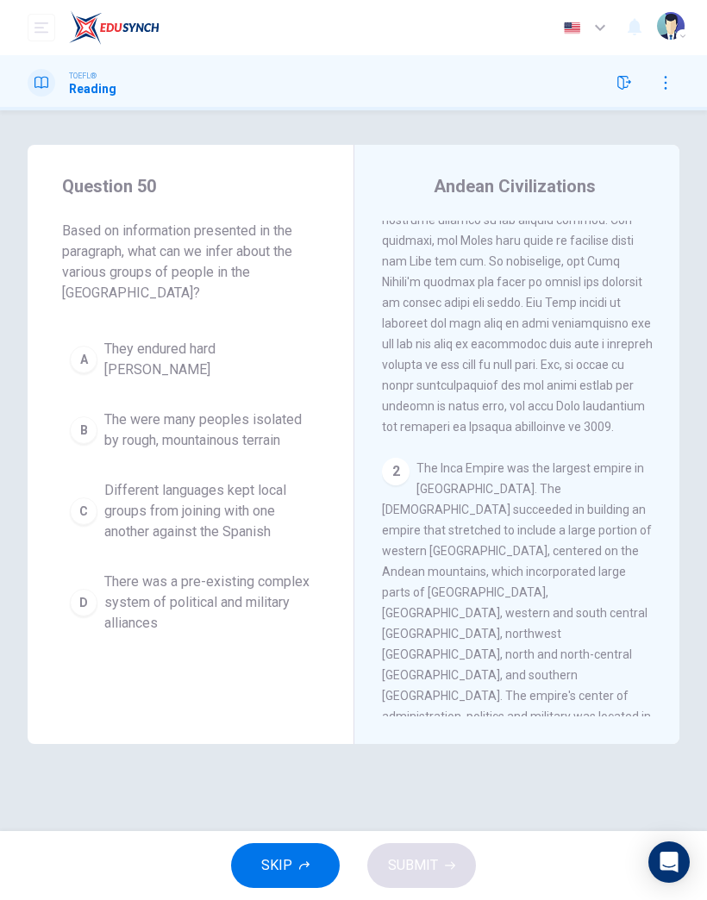
scroll to position [235, 0]
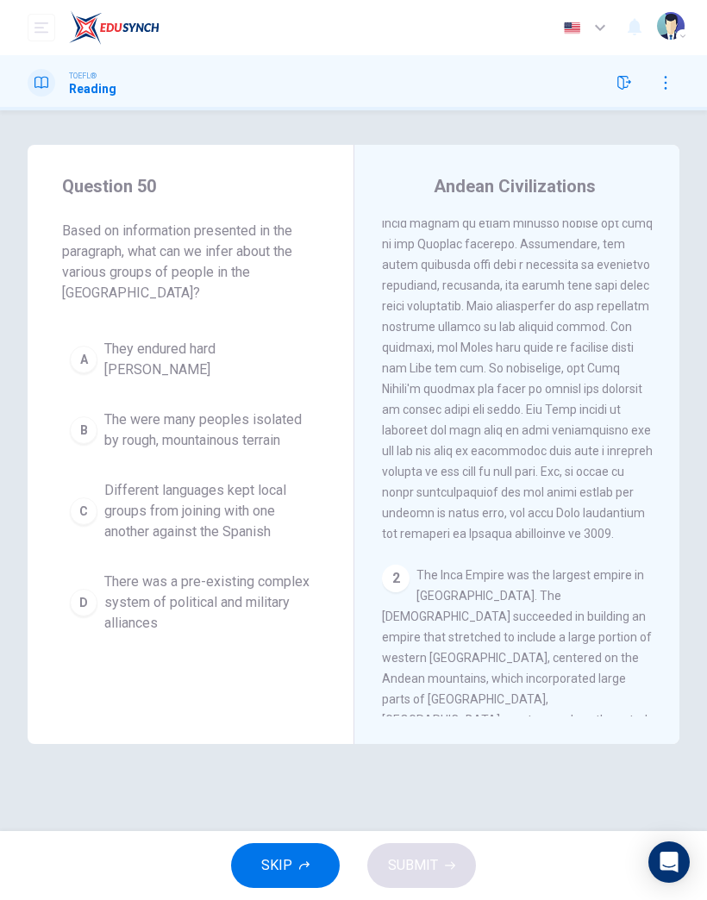
click at [286, 876] on span "SKIP" at bounding box center [276, 866] width 31 height 24
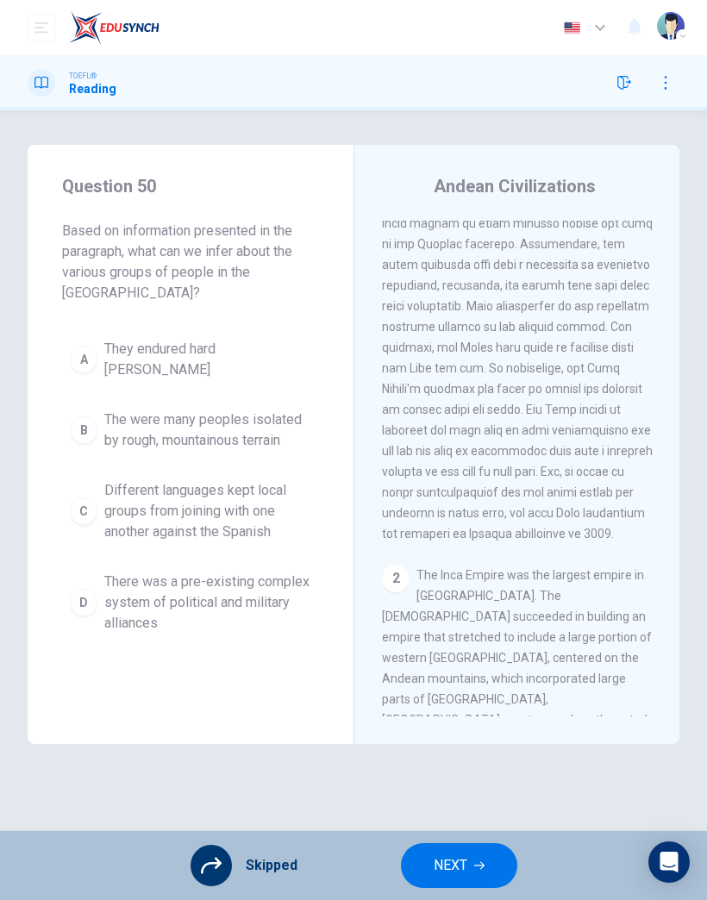
click at [480, 850] on button "NEXT" at bounding box center [459, 866] width 116 height 45
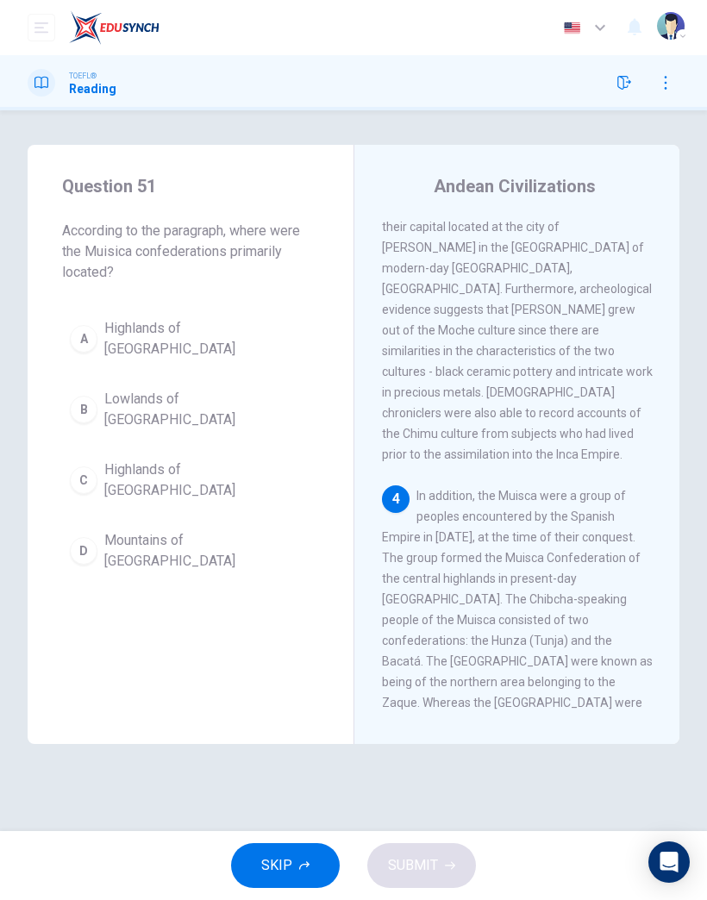
scroll to position [1271, 0]
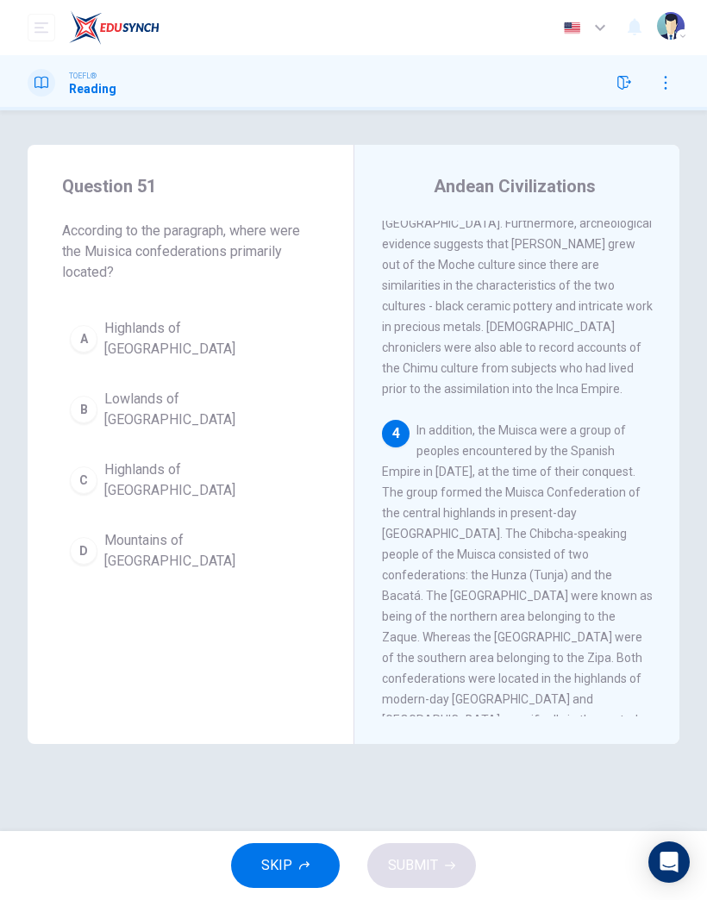
click at [304, 876] on button "SKIP" at bounding box center [285, 866] width 109 height 45
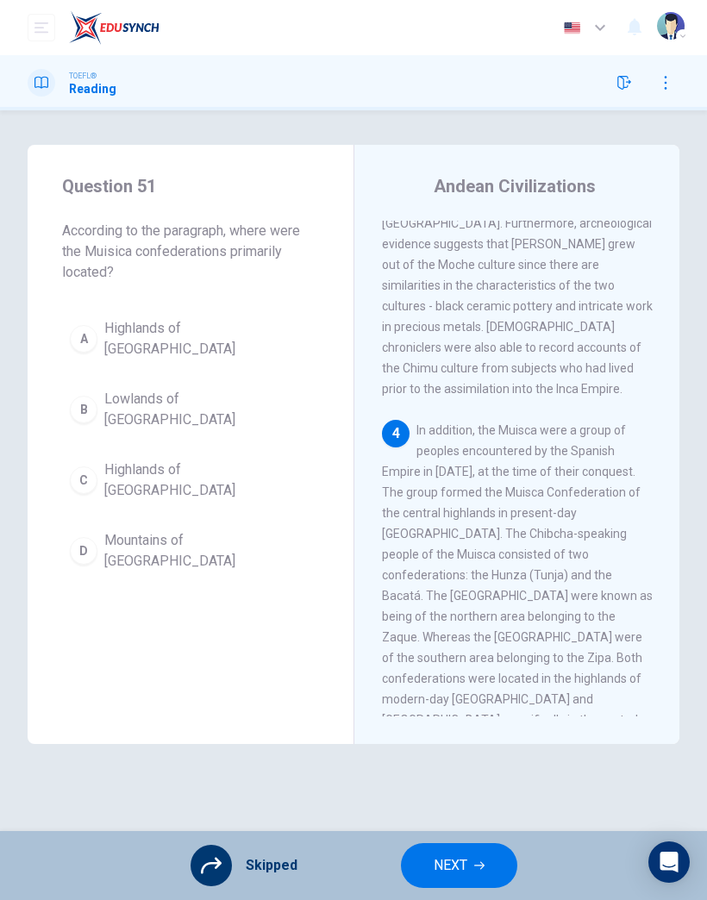
click at [439, 869] on span "NEXT" at bounding box center [451, 866] width 34 height 24
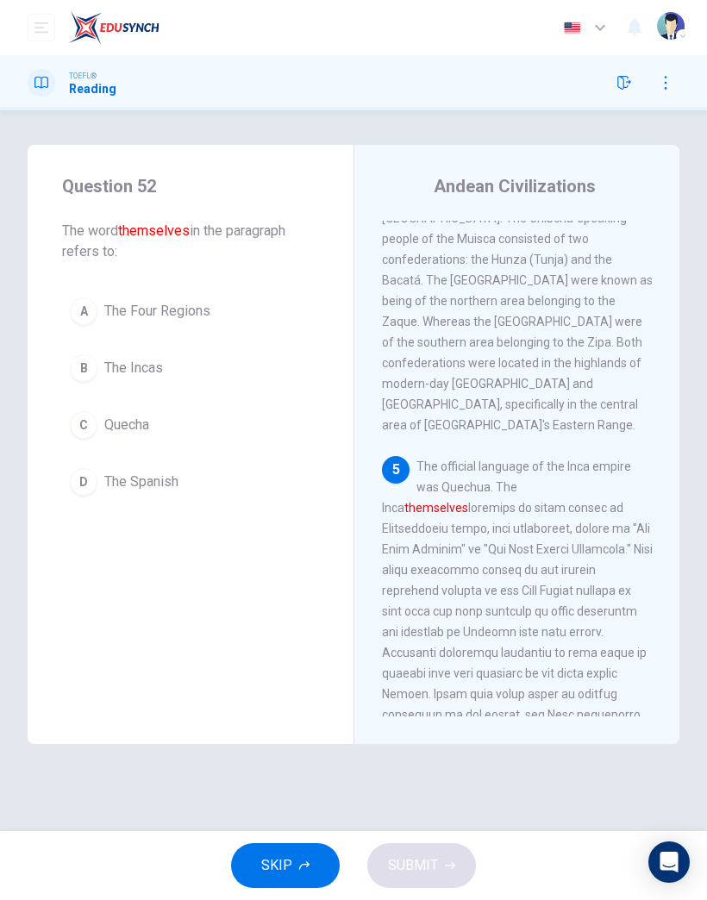
scroll to position [1615, 0]
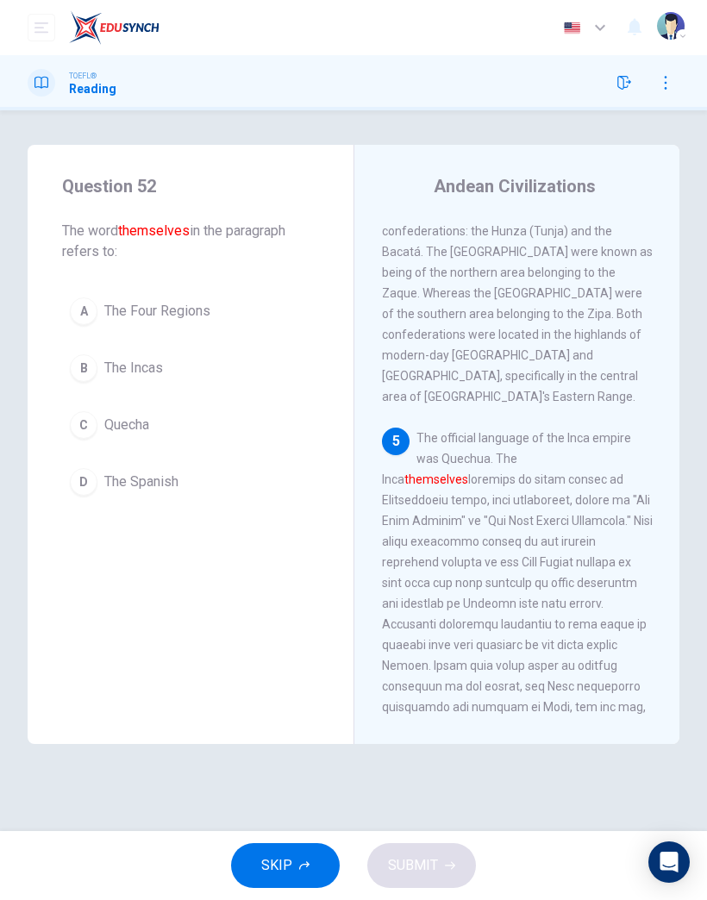
click at [300, 871] on button "SKIP" at bounding box center [285, 866] width 109 height 45
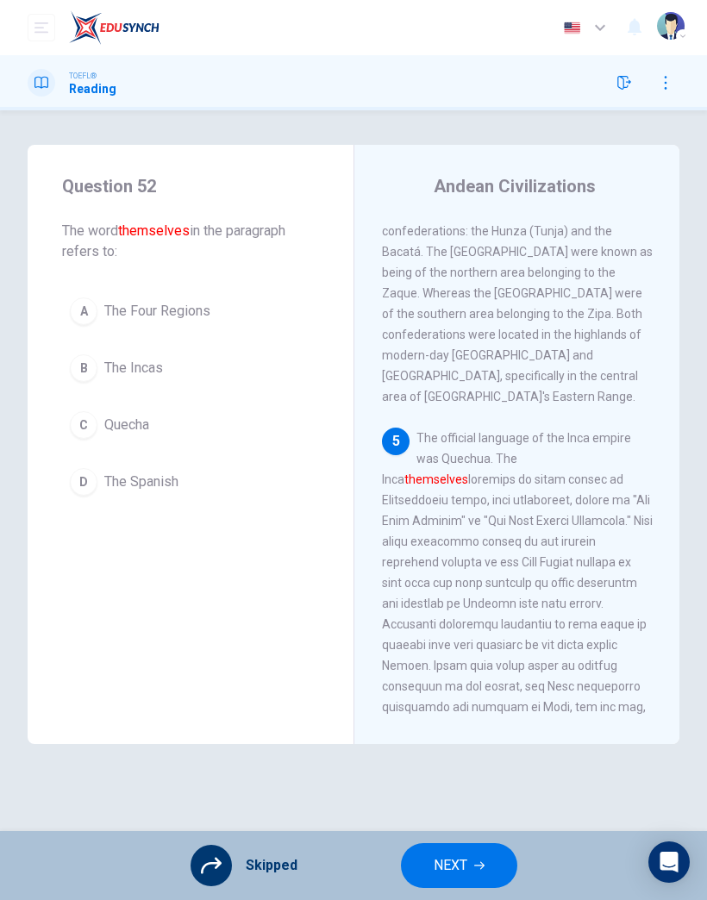
click at [461, 863] on span "NEXT" at bounding box center [451, 866] width 34 height 24
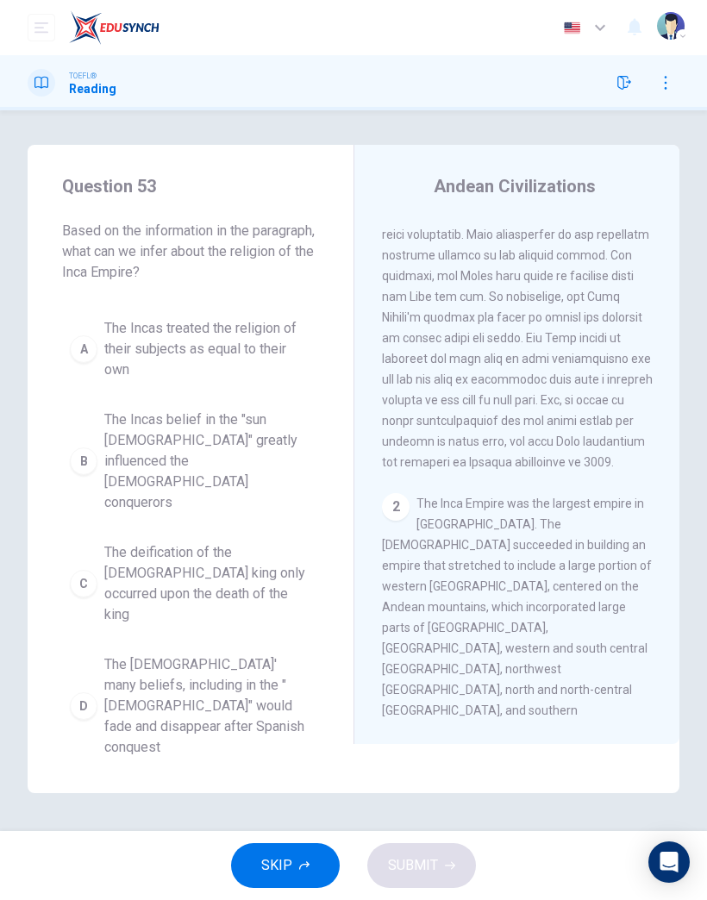
scroll to position [235, 0]
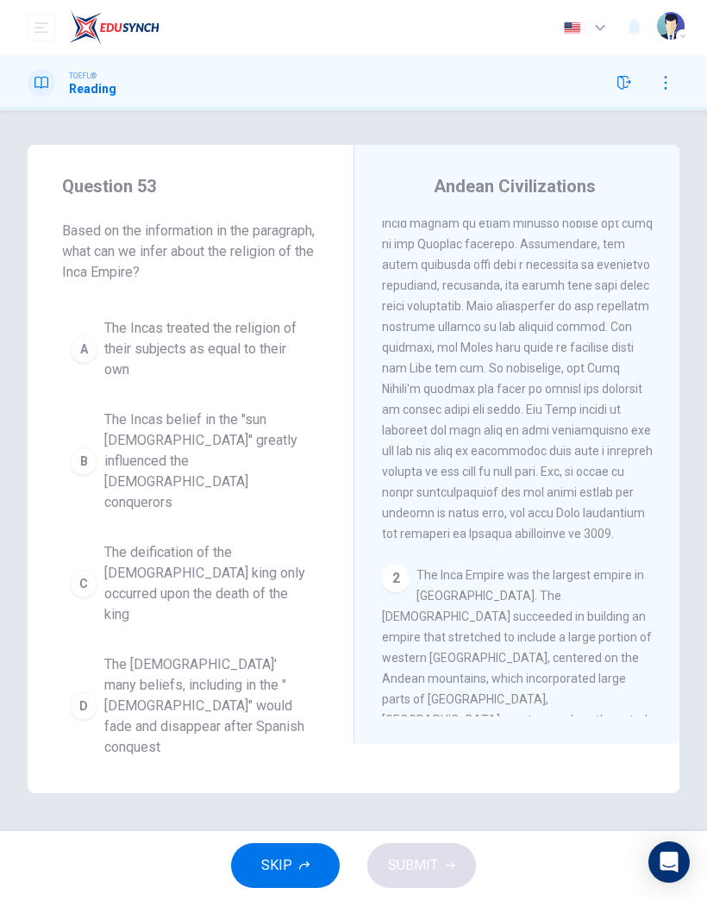
click at [300, 869] on icon "button" at bounding box center [304, 866] width 10 height 10
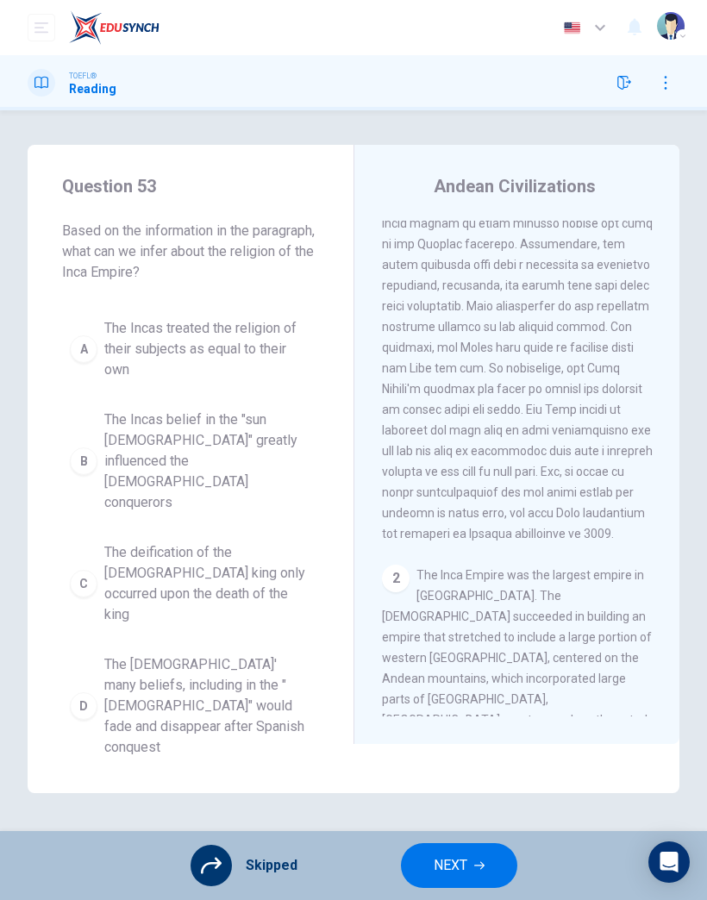
click at [461, 863] on span "NEXT" at bounding box center [451, 866] width 34 height 24
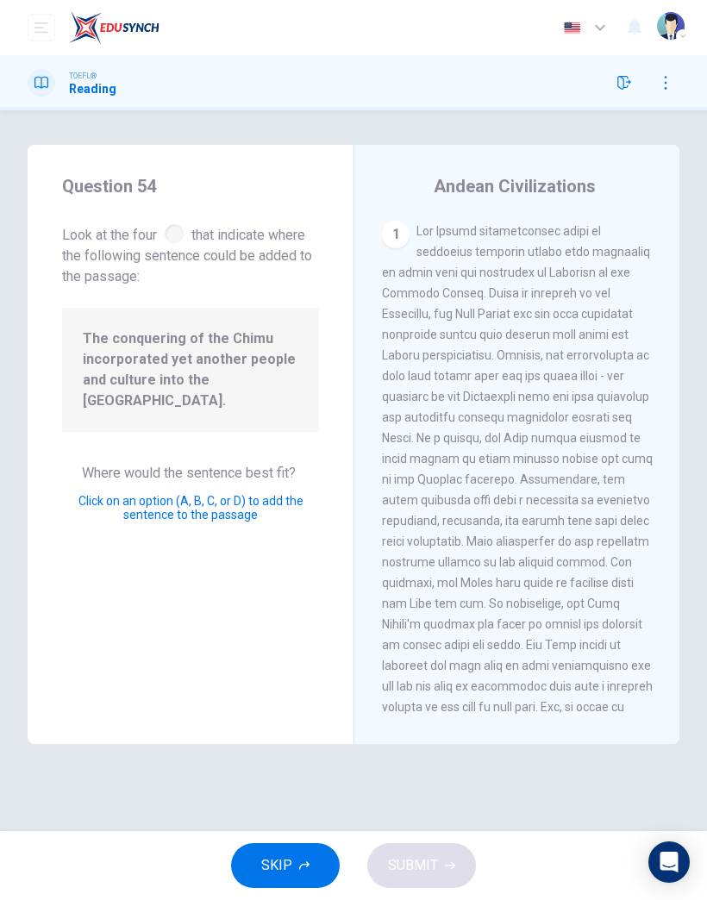
scroll to position [926, 0]
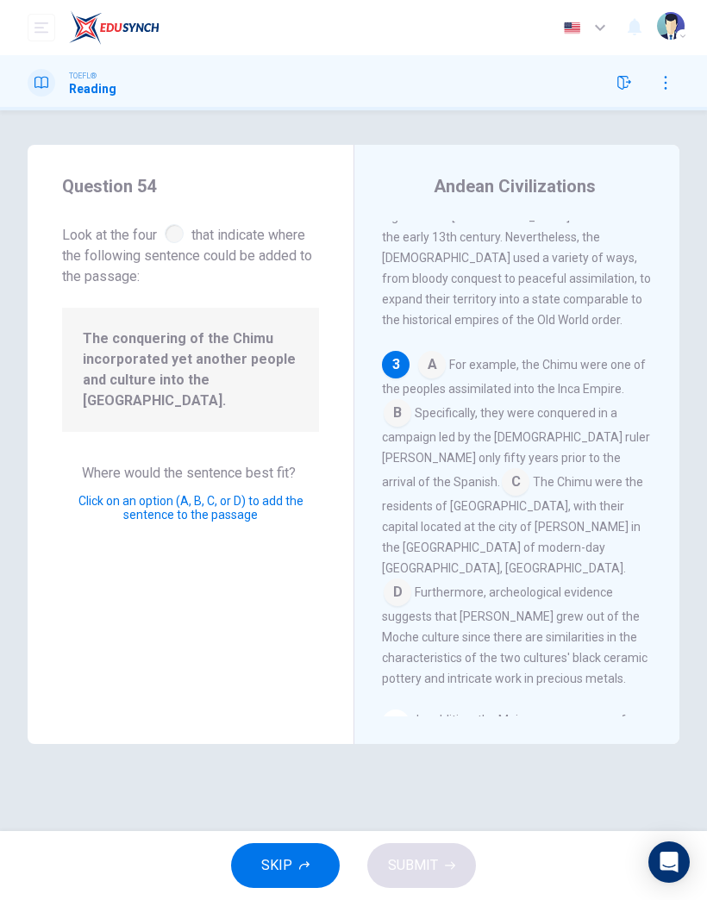
click at [432, 353] on input at bounding box center [432, 367] width 28 height 28
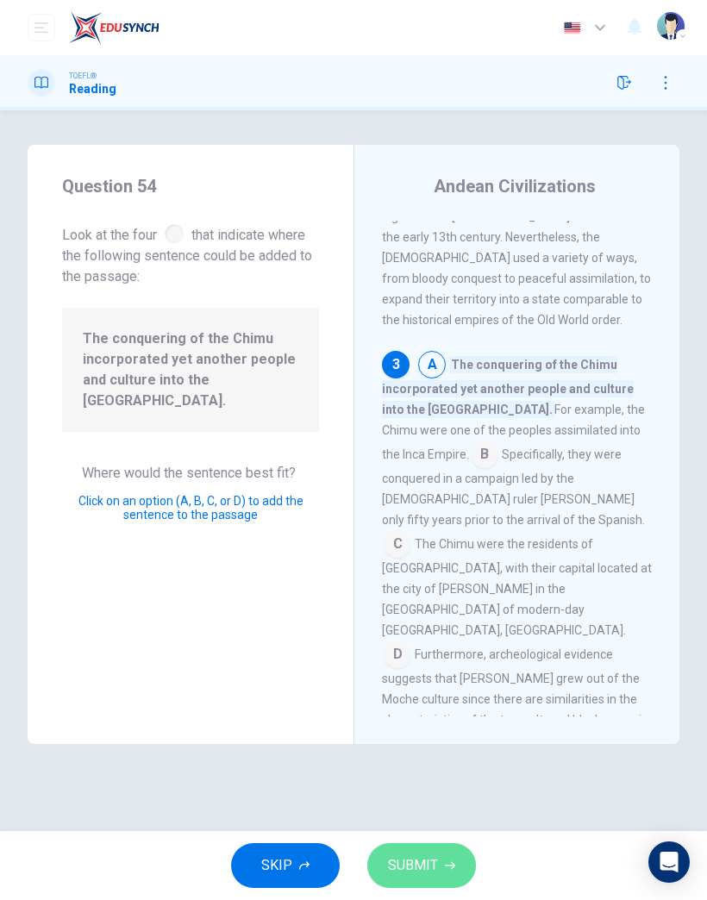
click at [458, 872] on button "SUBMIT" at bounding box center [421, 866] width 109 height 45
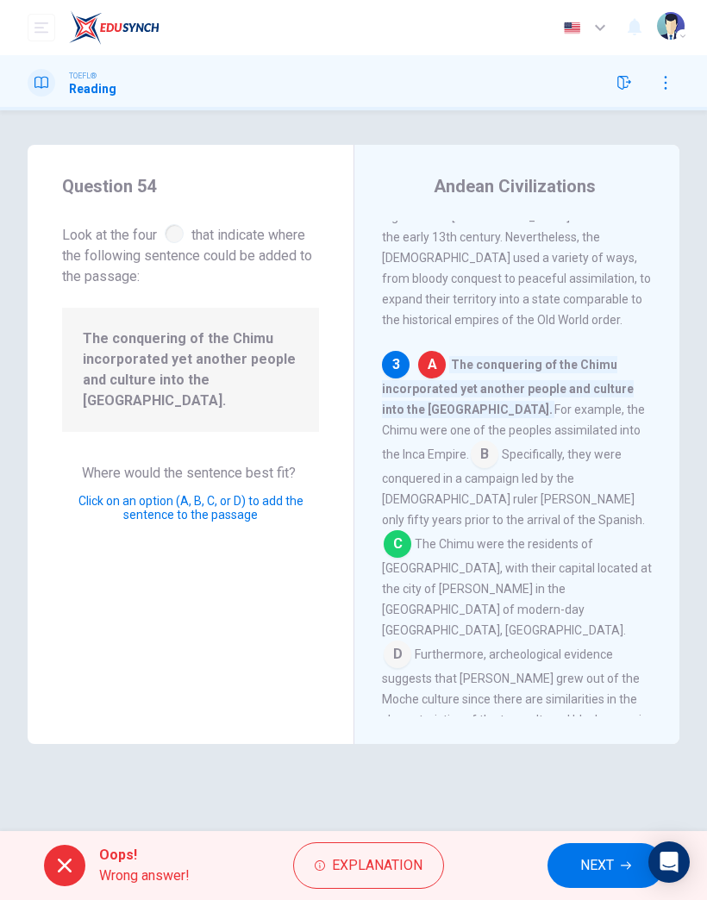
click at [610, 873] on span "NEXT" at bounding box center [597, 866] width 34 height 24
